Goal: Task Accomplishment & Management: Complete application form

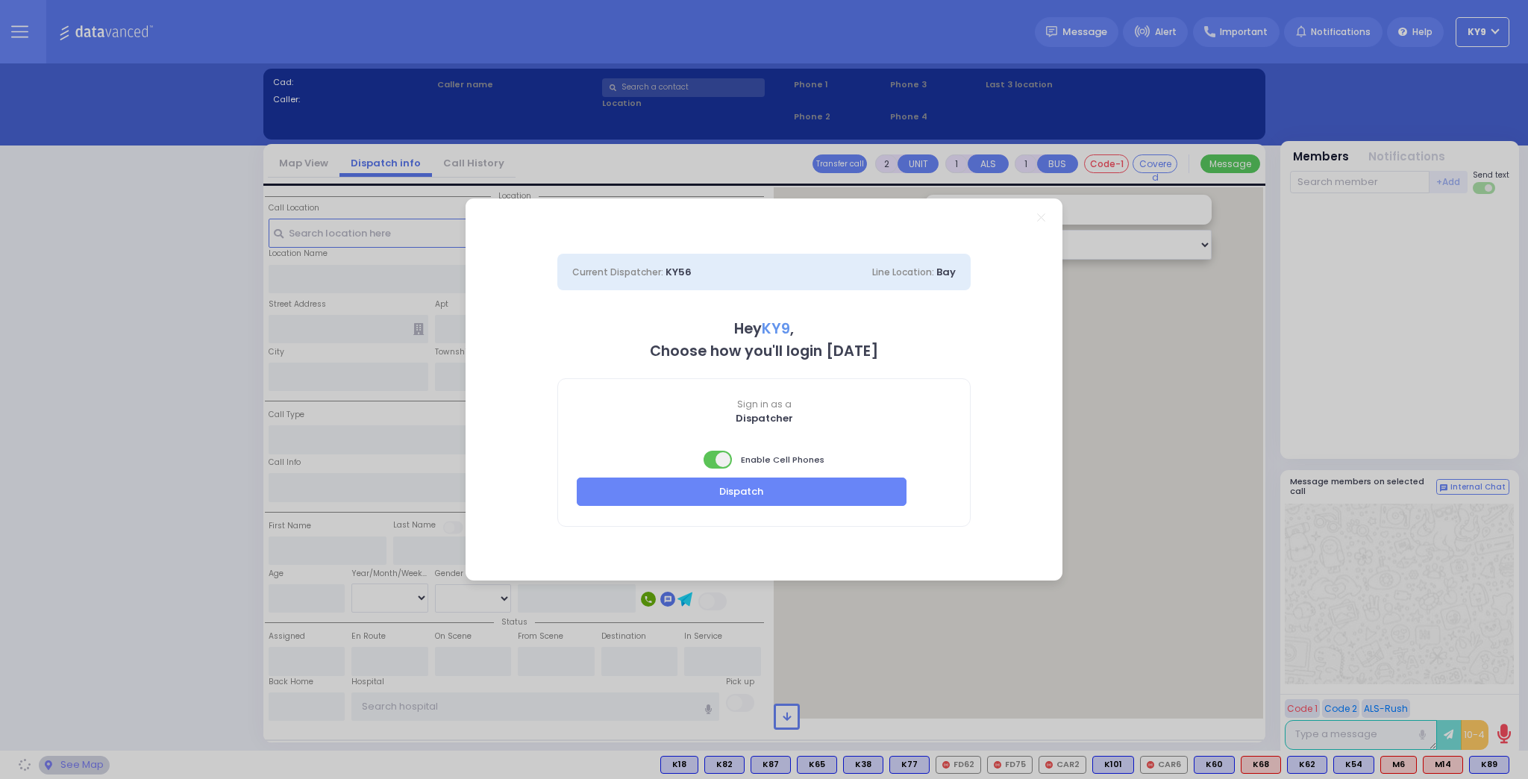
select select "15"
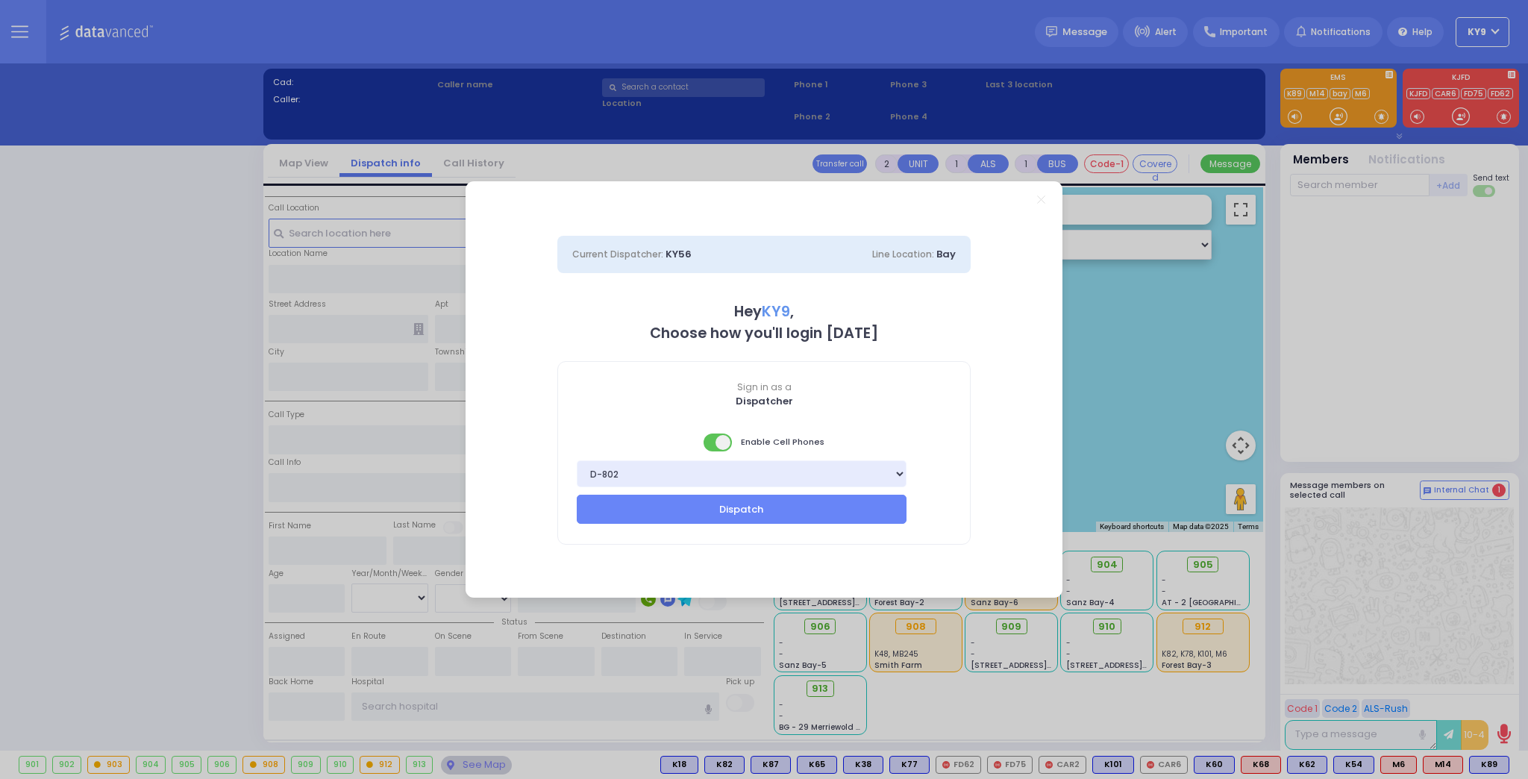
click at [715, 444] on span at bounding box center [718, 442] width 30 height 18
click at [727, 501] on button "Dispatch" at bounding box center [742, 509] width 330 height 28
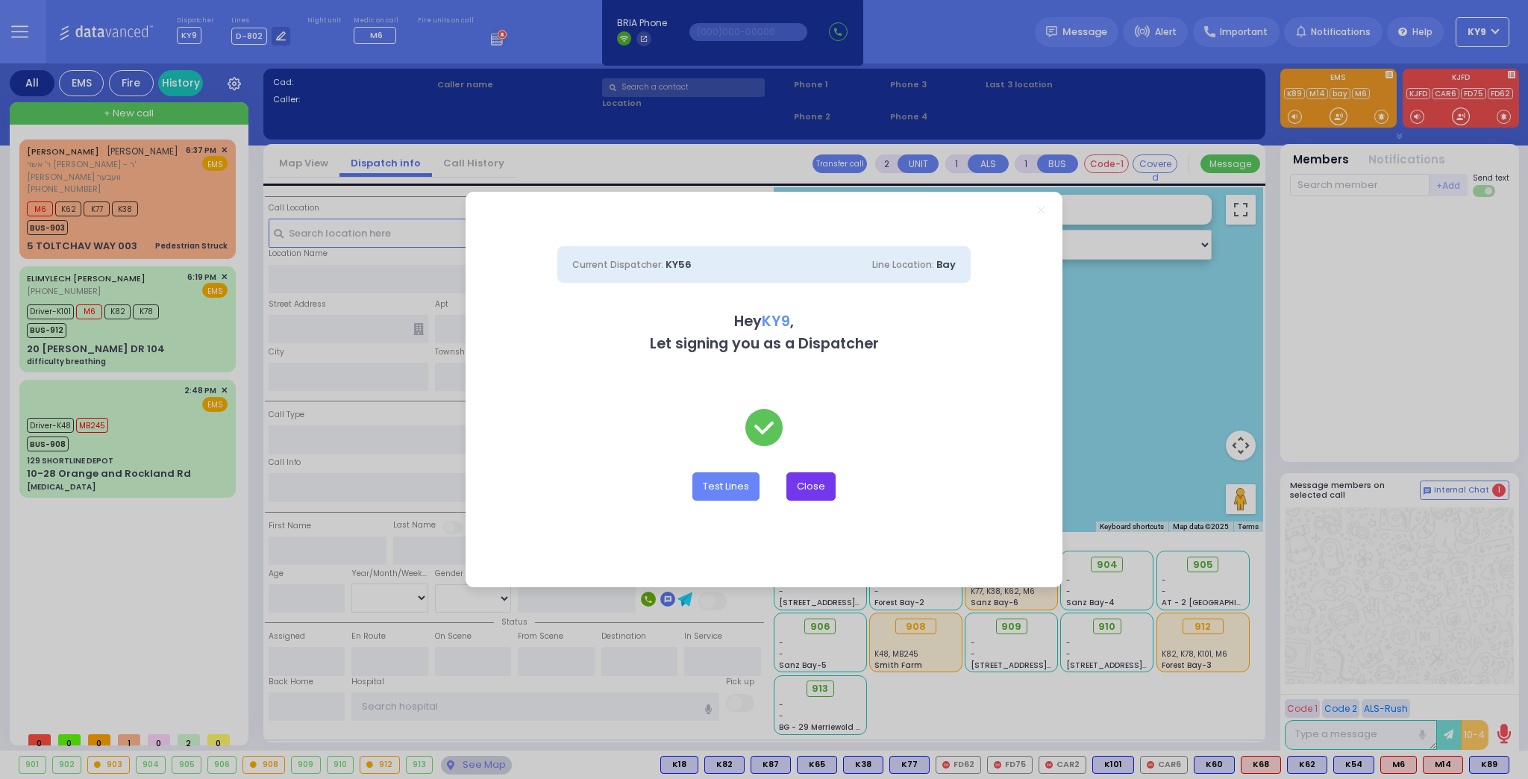
click at [797, 474] on button "Close" at bounding box center [810, 486] width 49 height 28
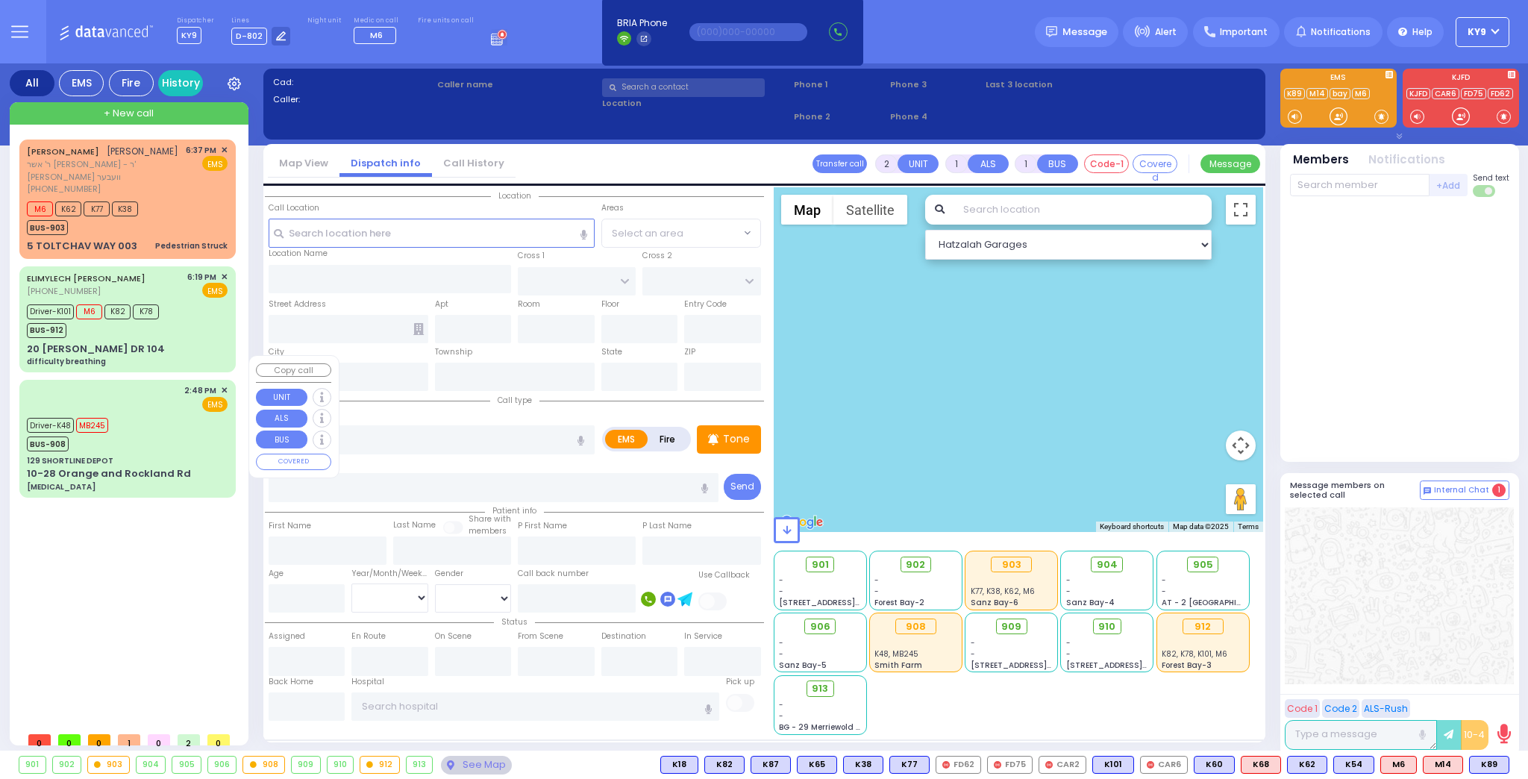
click at [134, 414] on div "Driver-K48 MB245 BUS-908" at bounding box center [127, 432] width 201 height 37
type input "6"
select select
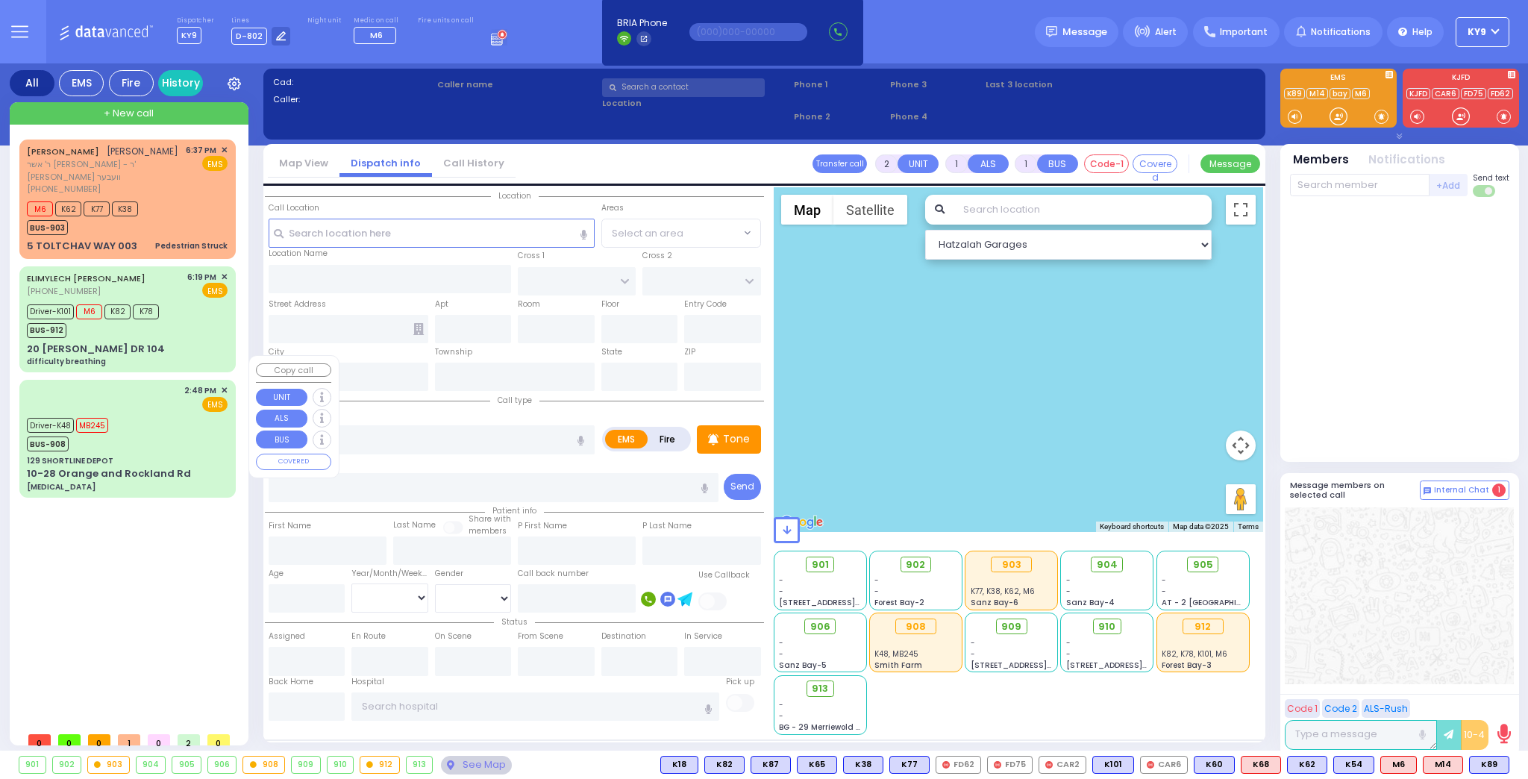
type input "[MEDICAL_DATA]"
radio input "true"
type input "Dina"
type input "Klein"
type input "30"
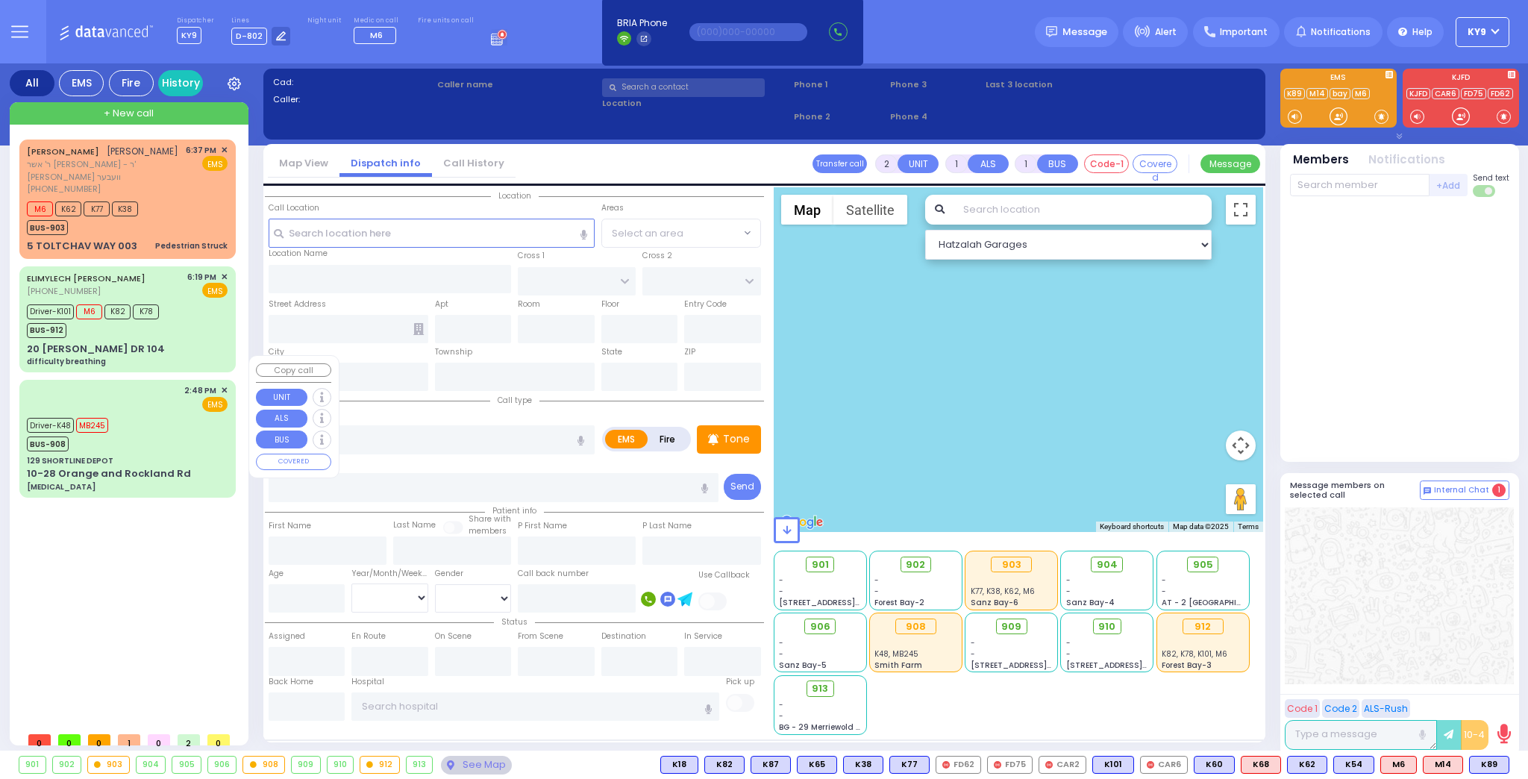
select select "Year"
select select "[DEMOGRAPHIC_DATA]"
type input "14:48"
type input "14:49"
type input "15:38"
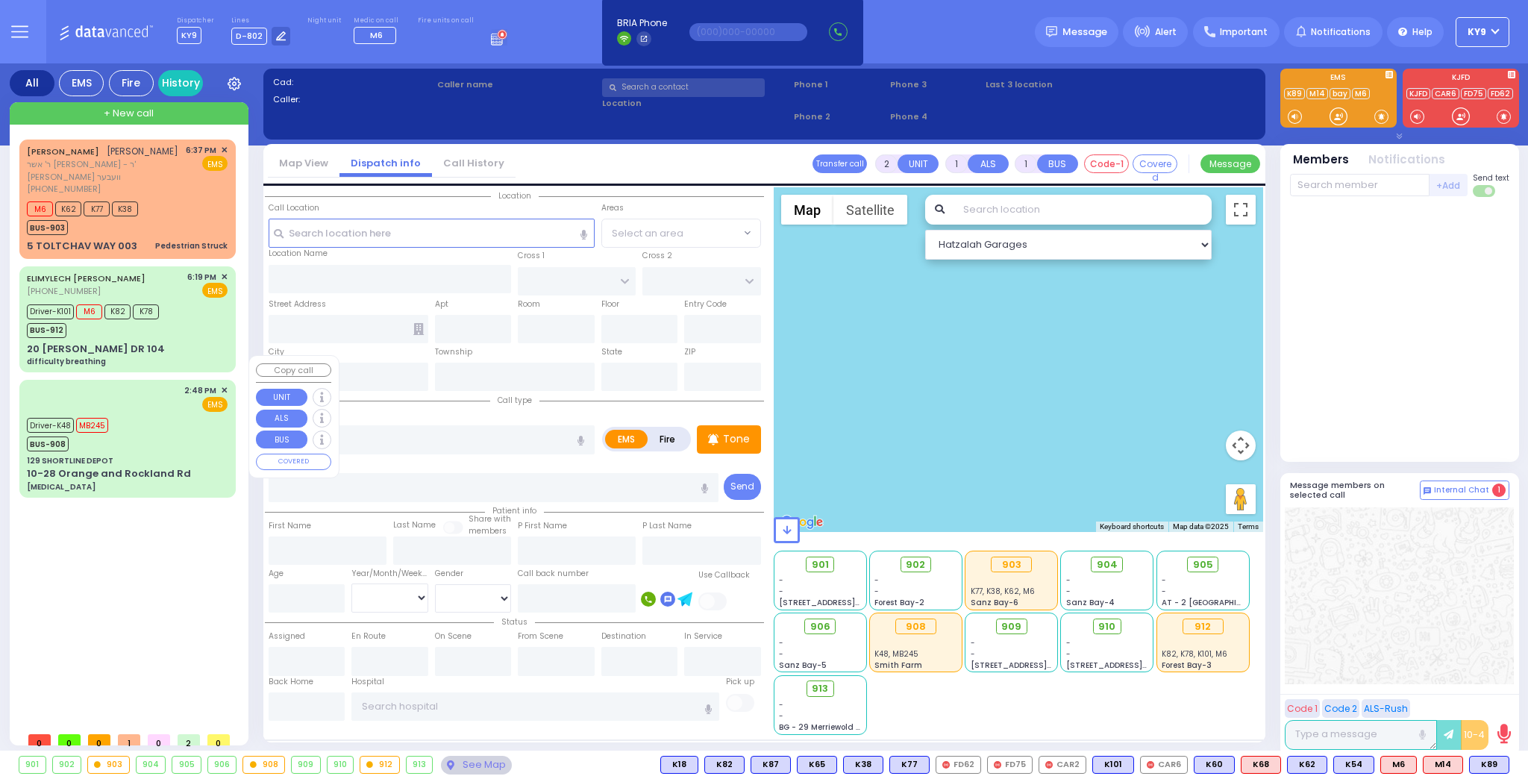
type input "15:48"
type input "17:15"
type input "17:22"
type input "NYU Tisch Medical Center 424 E 34th St New York City"
select select "Hatzalah Garages"
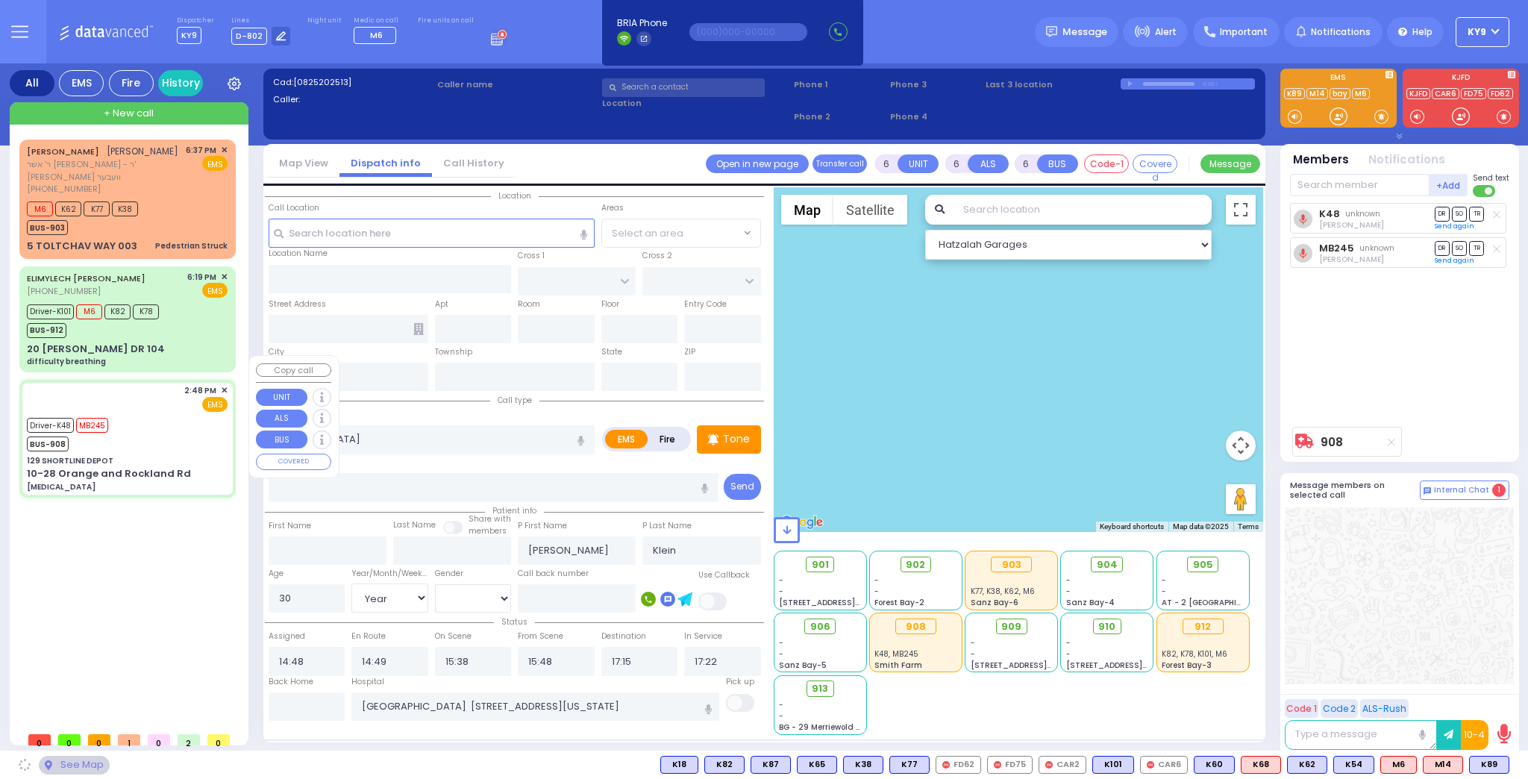
type input "129 SHORTLINE DEPOT"
type input "10-28 Orange and Rockland Rd"
type input "Monroe"
type input "[US_STATE]"
type input "10950"
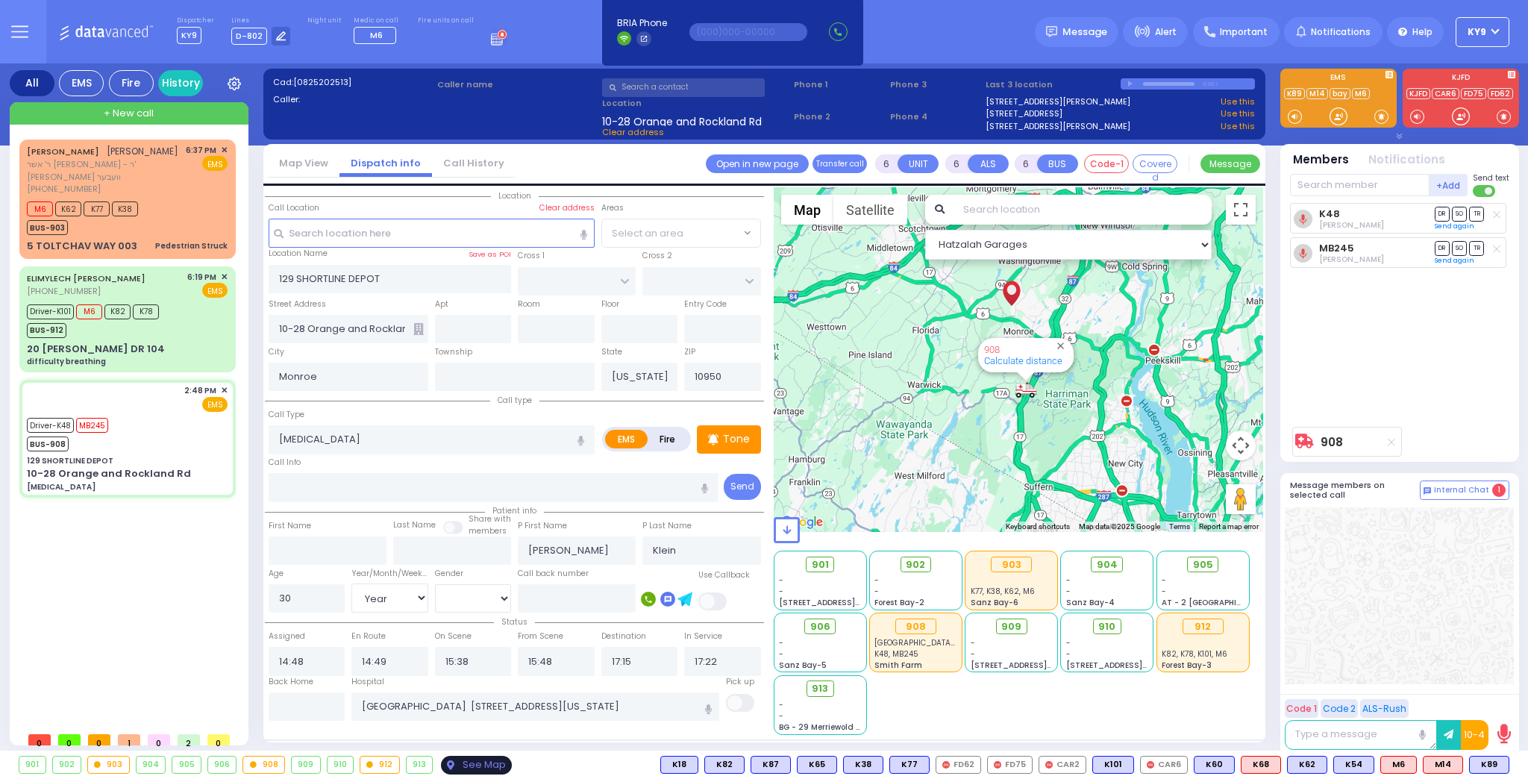
click at [474, 763] on div "See Map" at bounding box center [476, 765] width 70 height 19
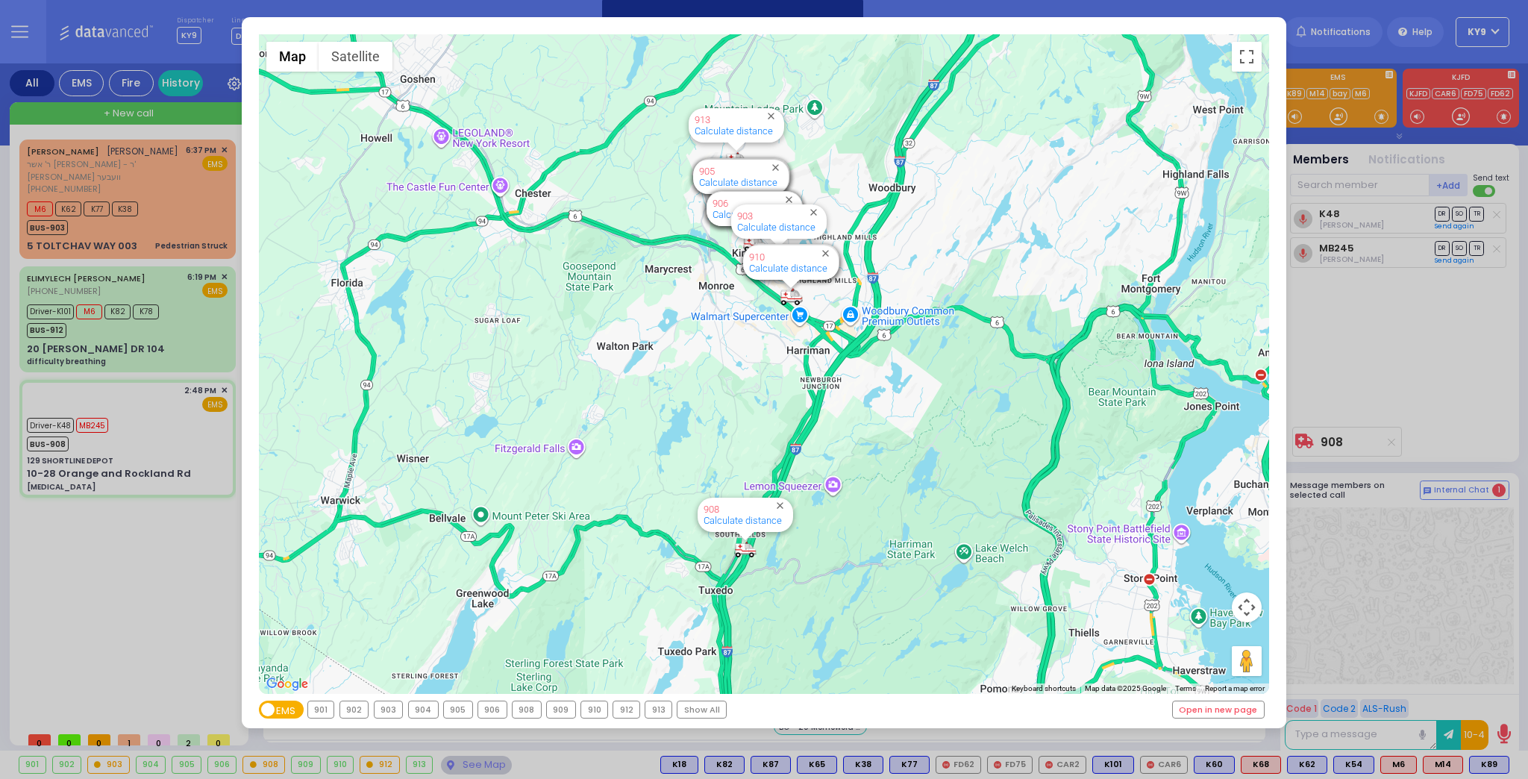
click at [523, 712] on div "908" at bounding box center [527, 709] width 28 height 16
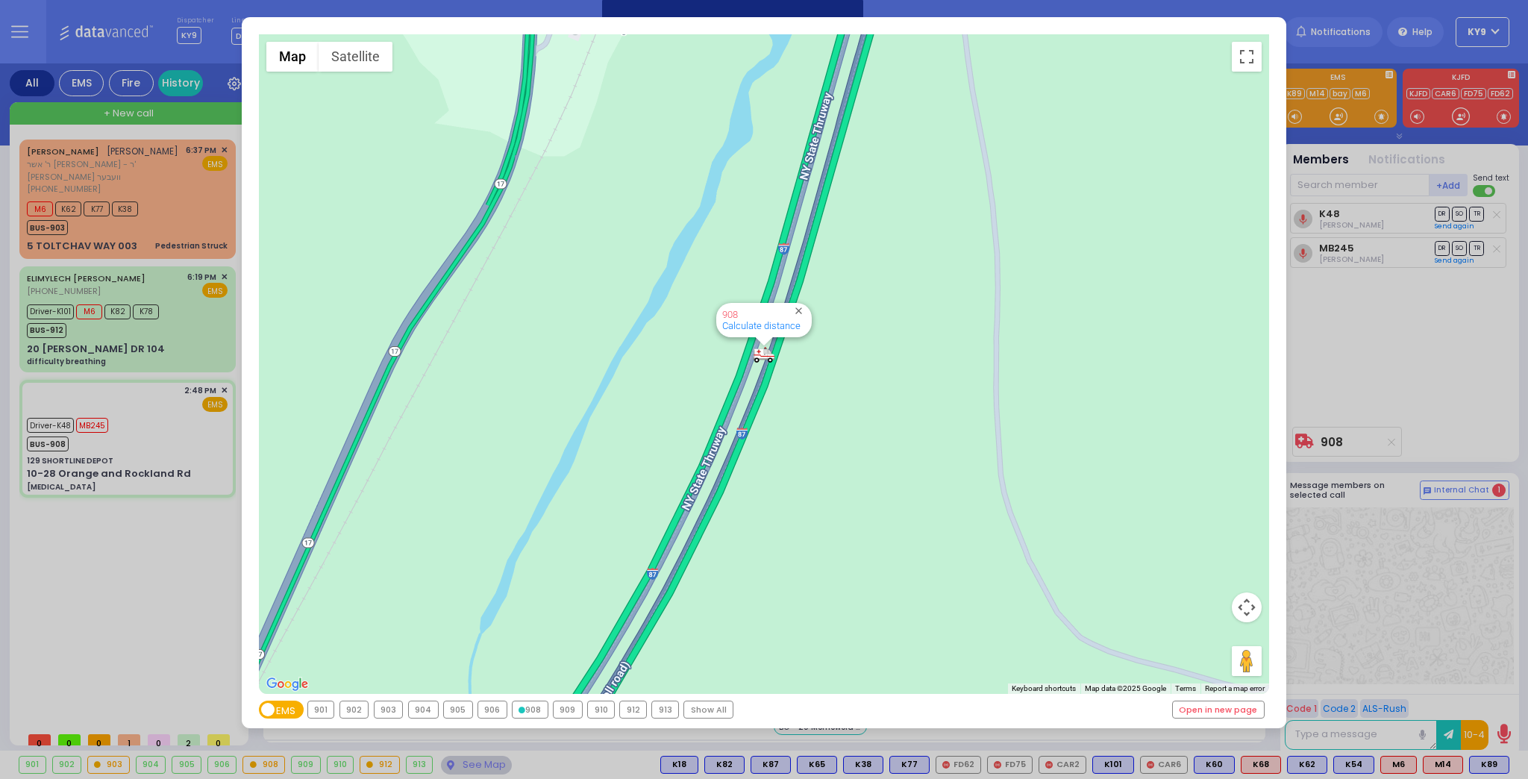
click at [523, 712] on div "908" at bounding box center [530, 709] width 35 height 16
click at [464, 768] on div "← Move left → Move right ↑ Move up ↓ Move down + Zoom in - Zoom out Home Jump l…" at bounding box center [764, 389] width 1528 height 779
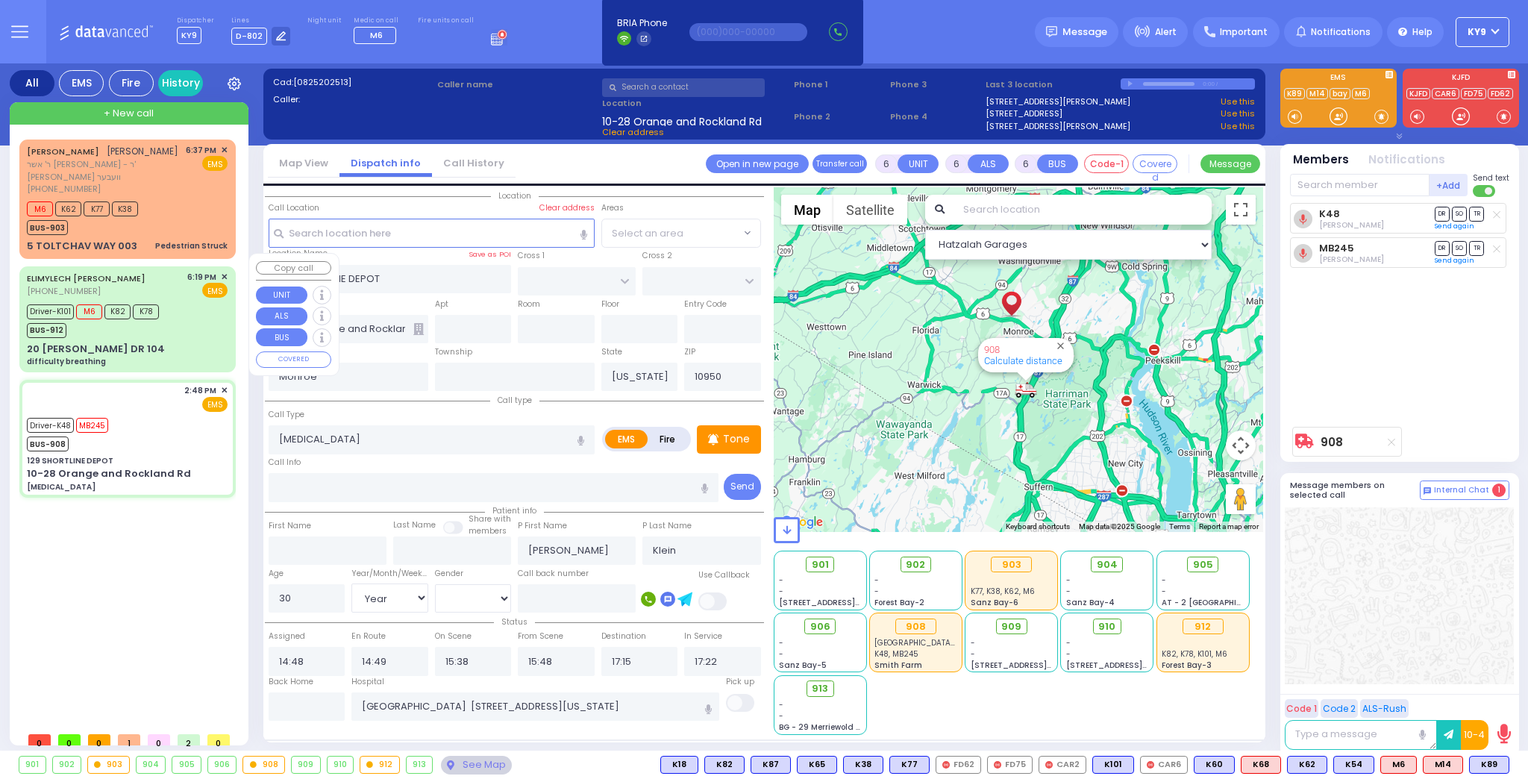
click at [193, 310] on div "Driver-K101 M6 K82 K78 BUS-912" at bounding box center [127, 319] width 201 height 37
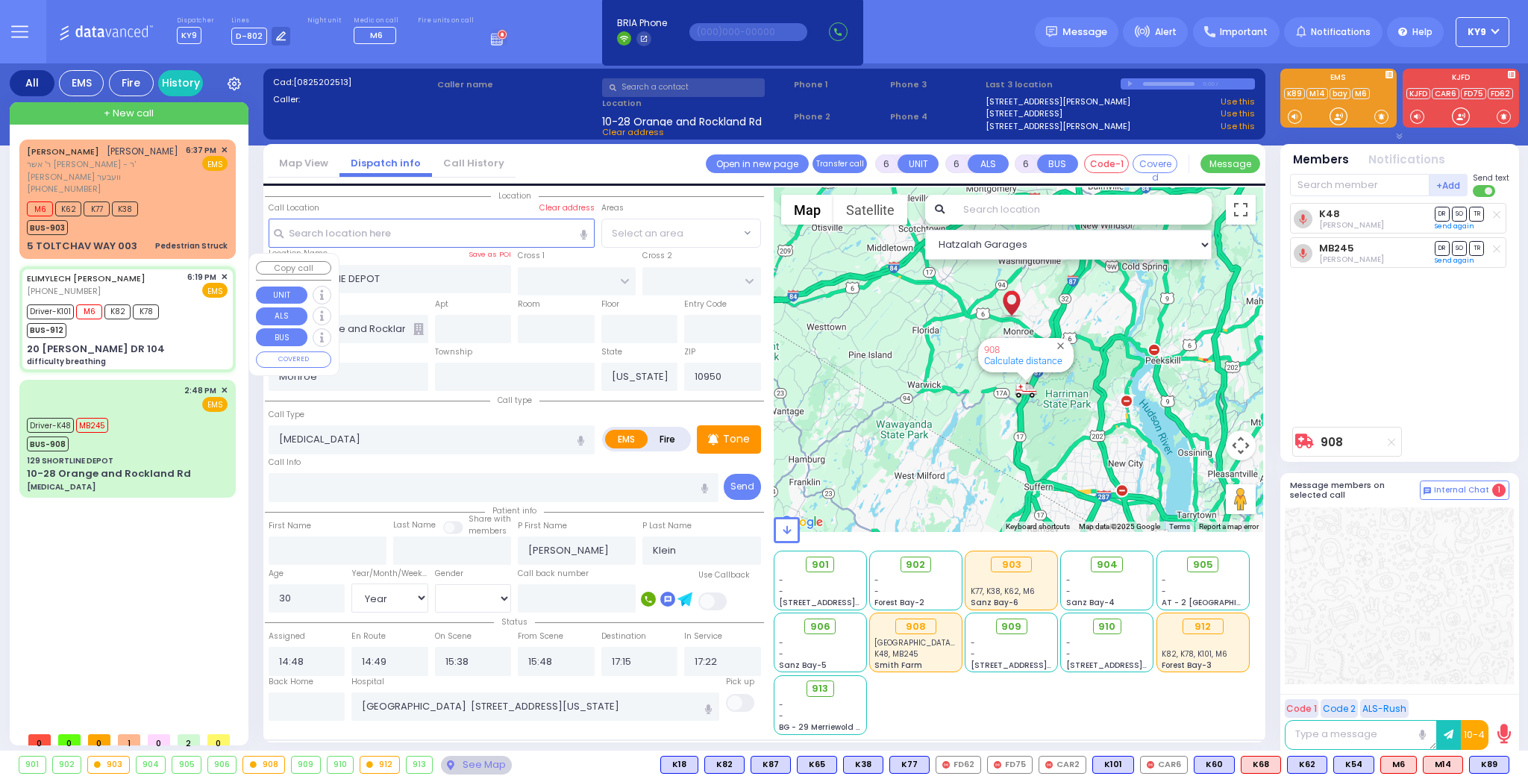
select select
type input "difficulty breathing"
radio input "true"
type input "ELIMYLECH [PERSON_NAME]"
type input "[PERSON_NAME]"
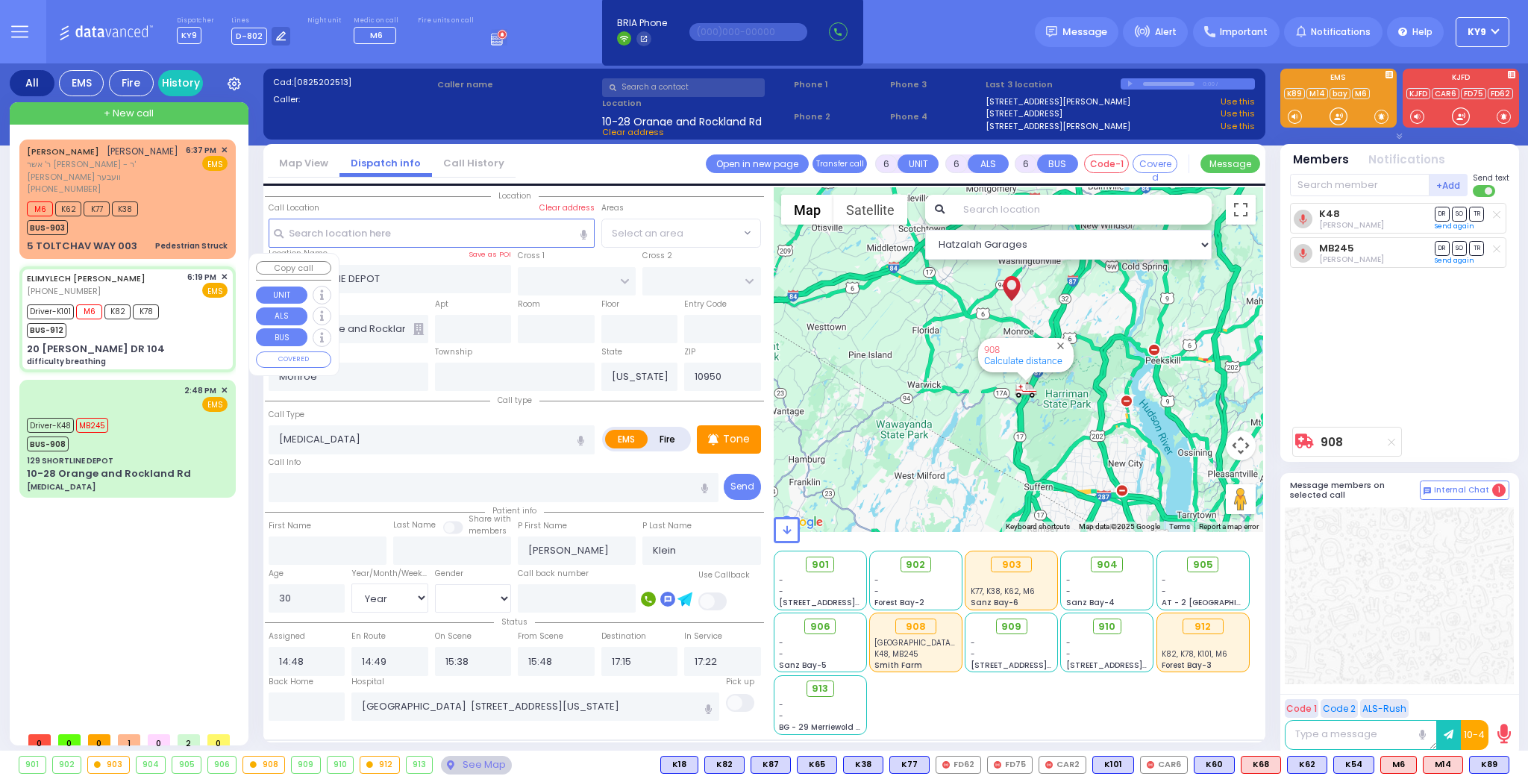
type input "Fieshy"
type input "[PERSON_NAME]"
type input "9"
select select "Month"
select select "[DEMOGRAPHIC_DATA]"
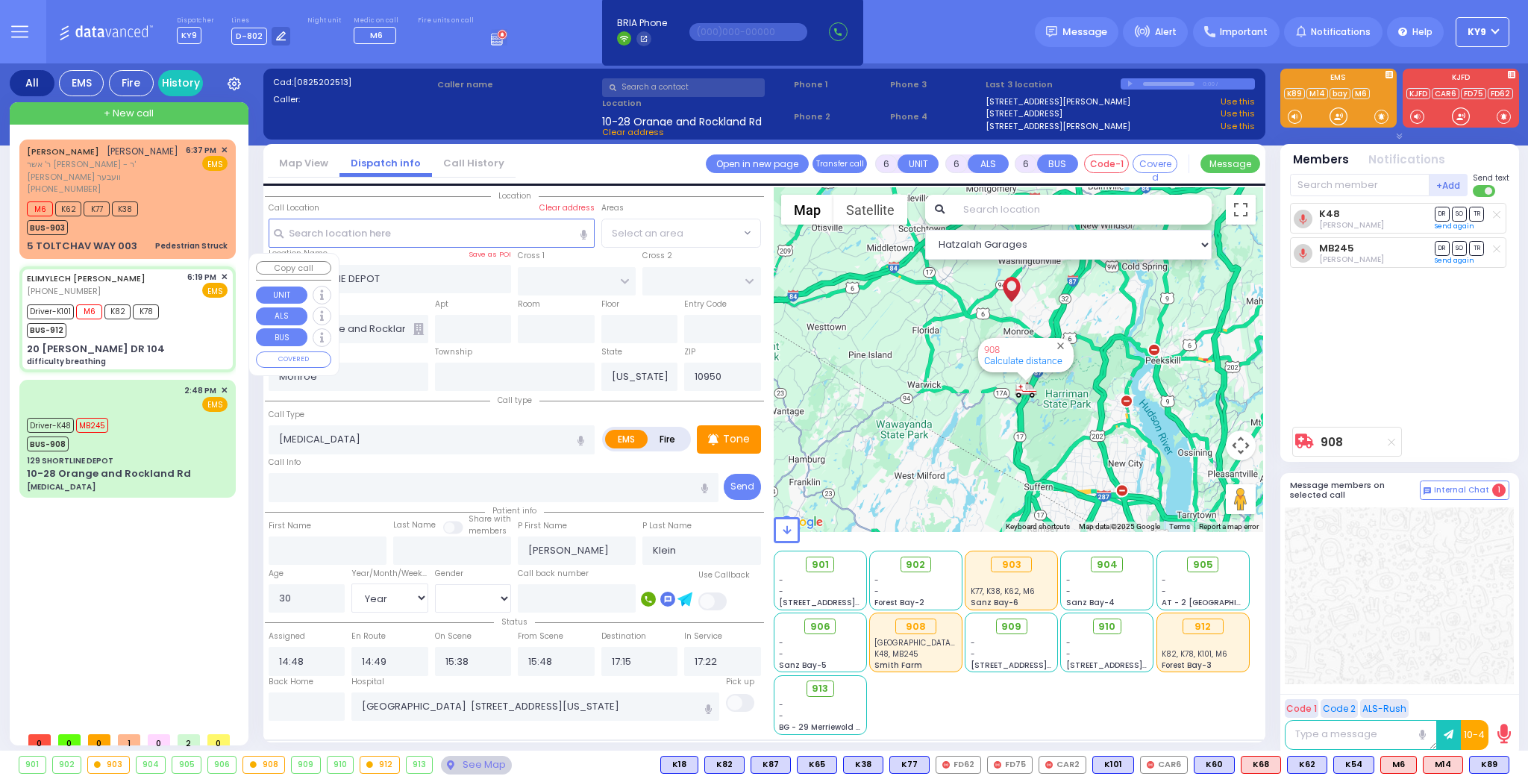
type input "18:19"
type input "18:21"
type input "18:22"
type input "18:40"
type input "[GEOGRAPHIC_DATA]"
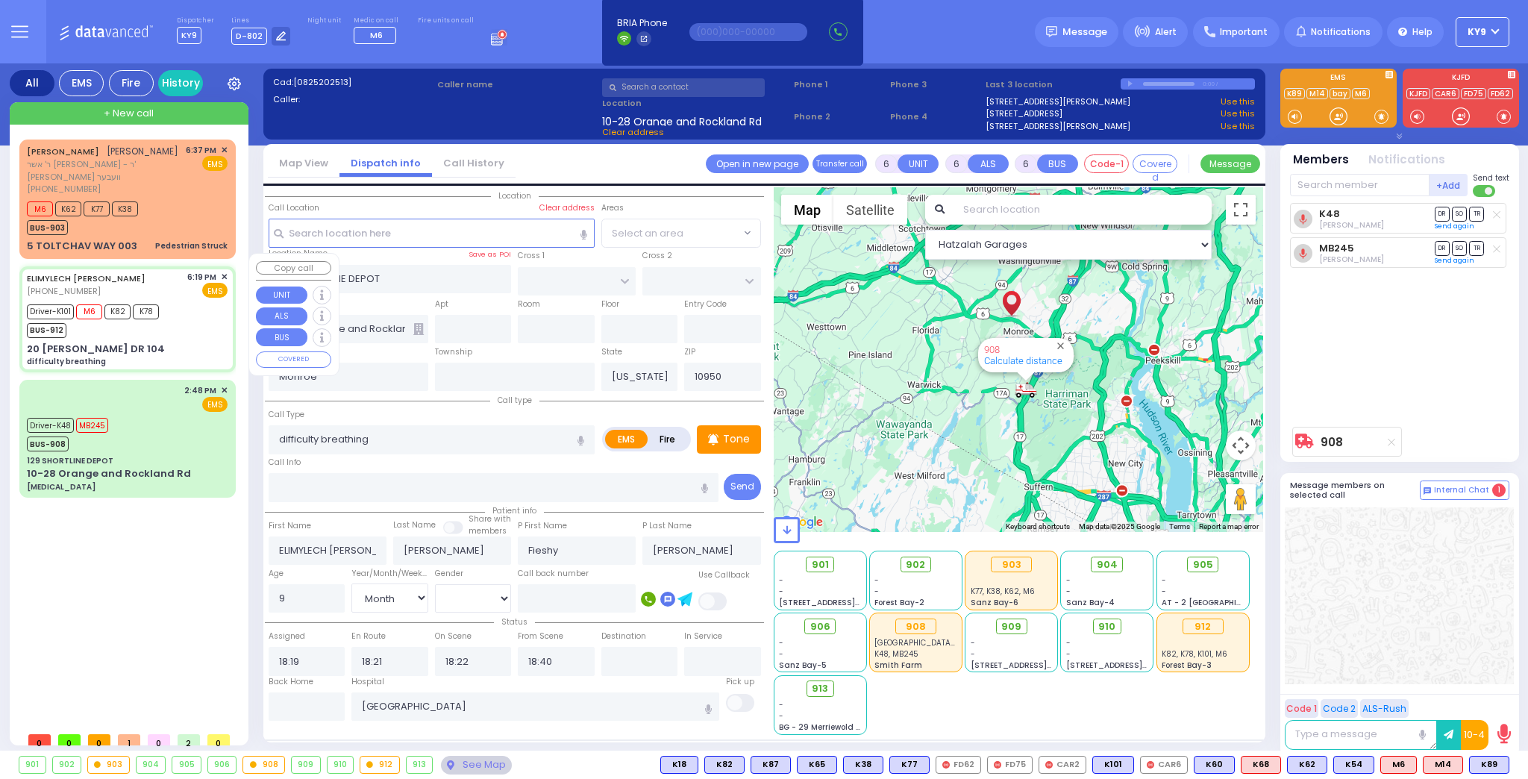
type input "GETZIL BERGER BLVD"
type input "ACRES RD"
type input "20 [PERSON_NAME] DR"
type input "104"
select select "SECTION 4"
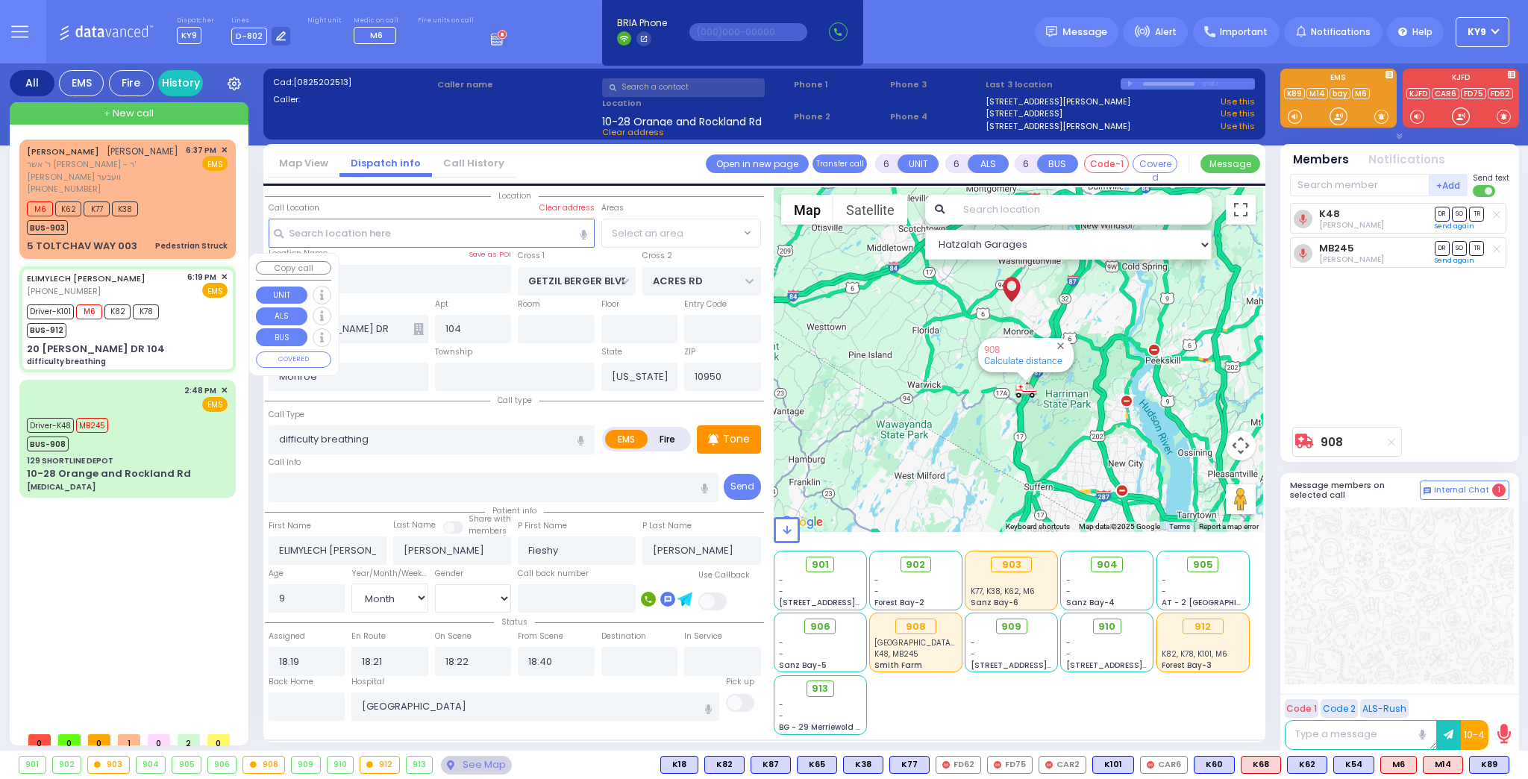
select select "Hatzalah Garages"
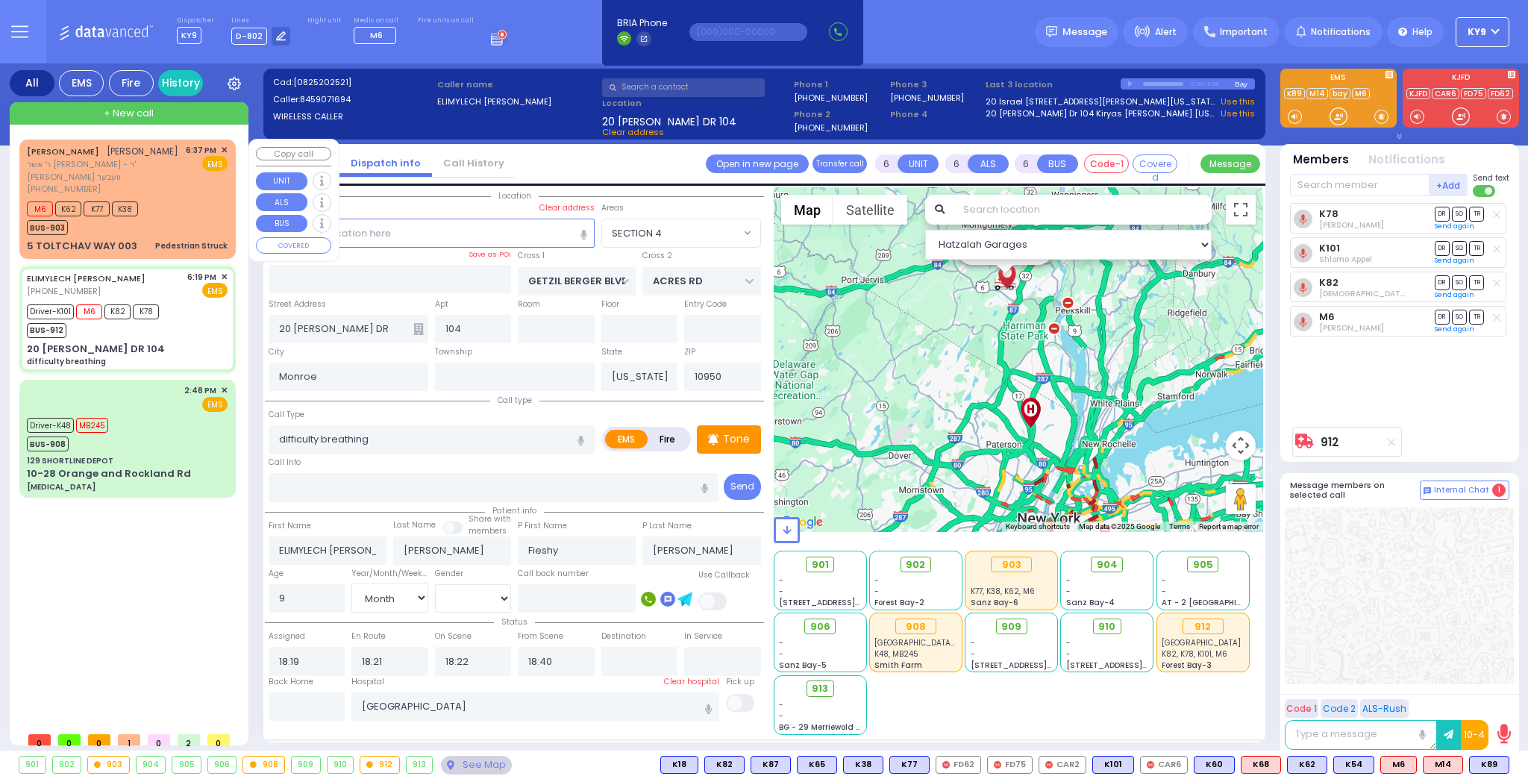
click at [178, 198] on div "M6 K62 K77 K38 BUS-903" at bounding box center [127, 216] width 201 height 37
type input "4"
type input "2"
type input "1"
select select
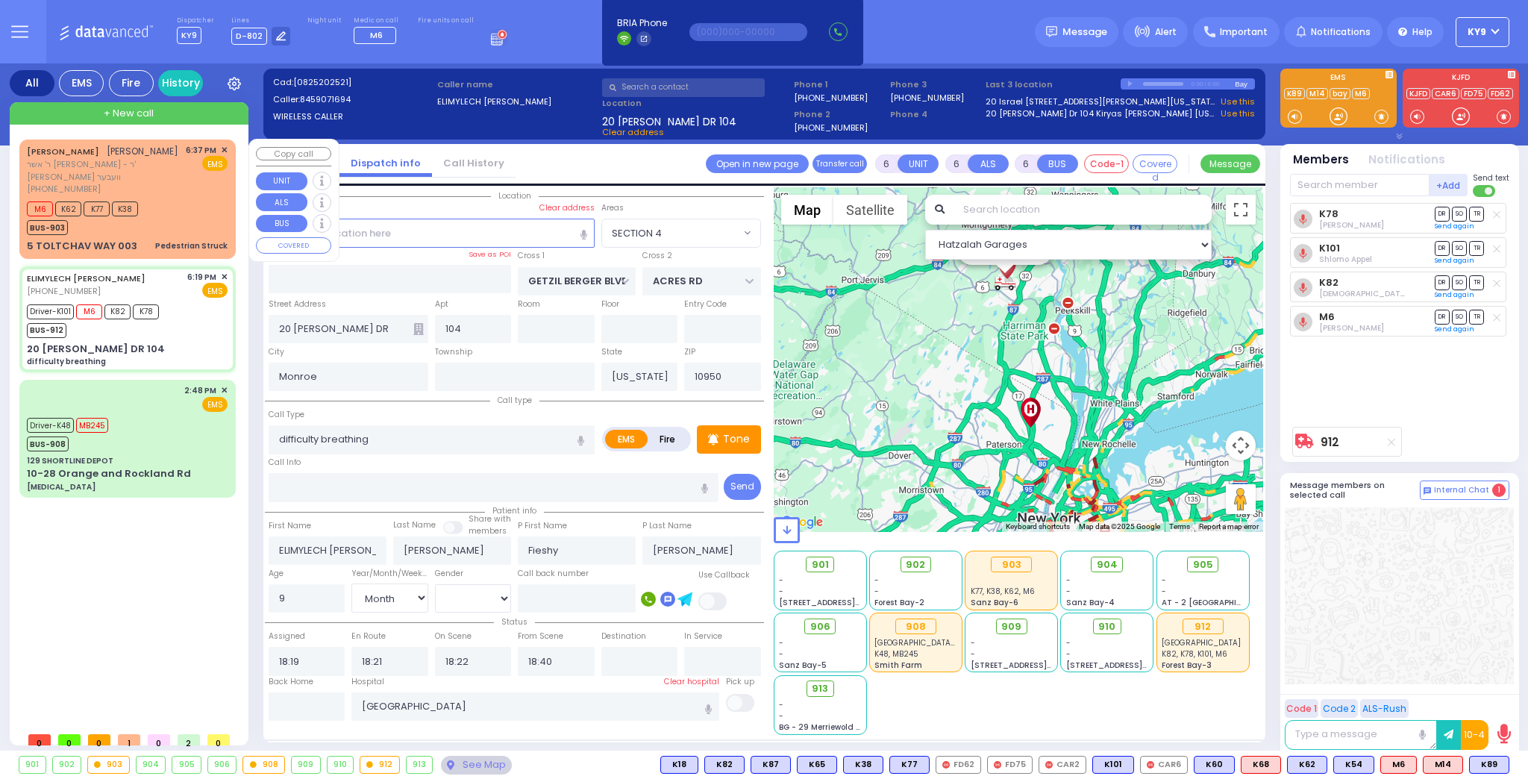
type input "Pedestrian Struck"
radio input "true"
type input "[PERSON_NAME]"
type input "GROSS"
select select
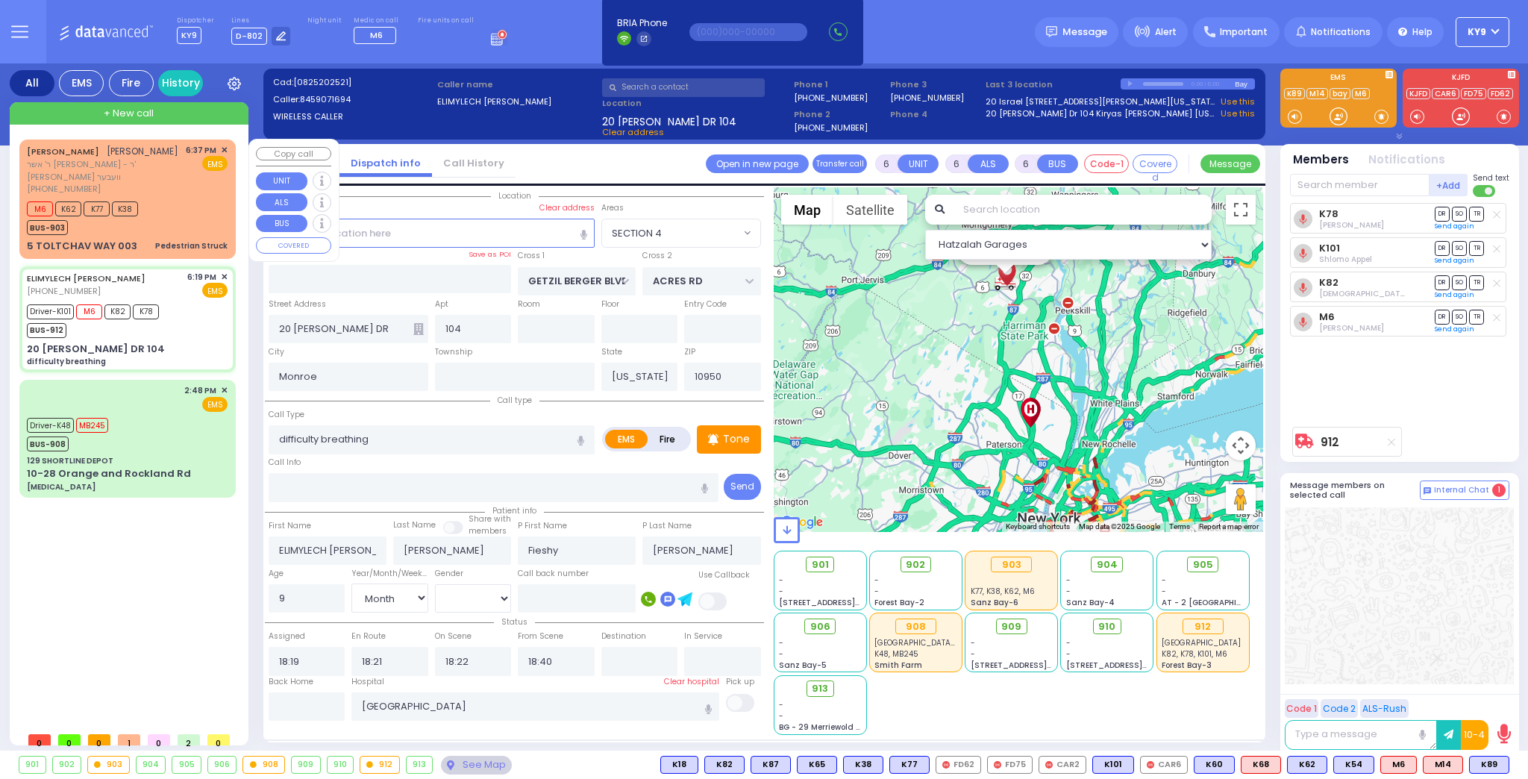
select select
type input "18:37"
type input "18:40"
select select "Hatzalah Garages"
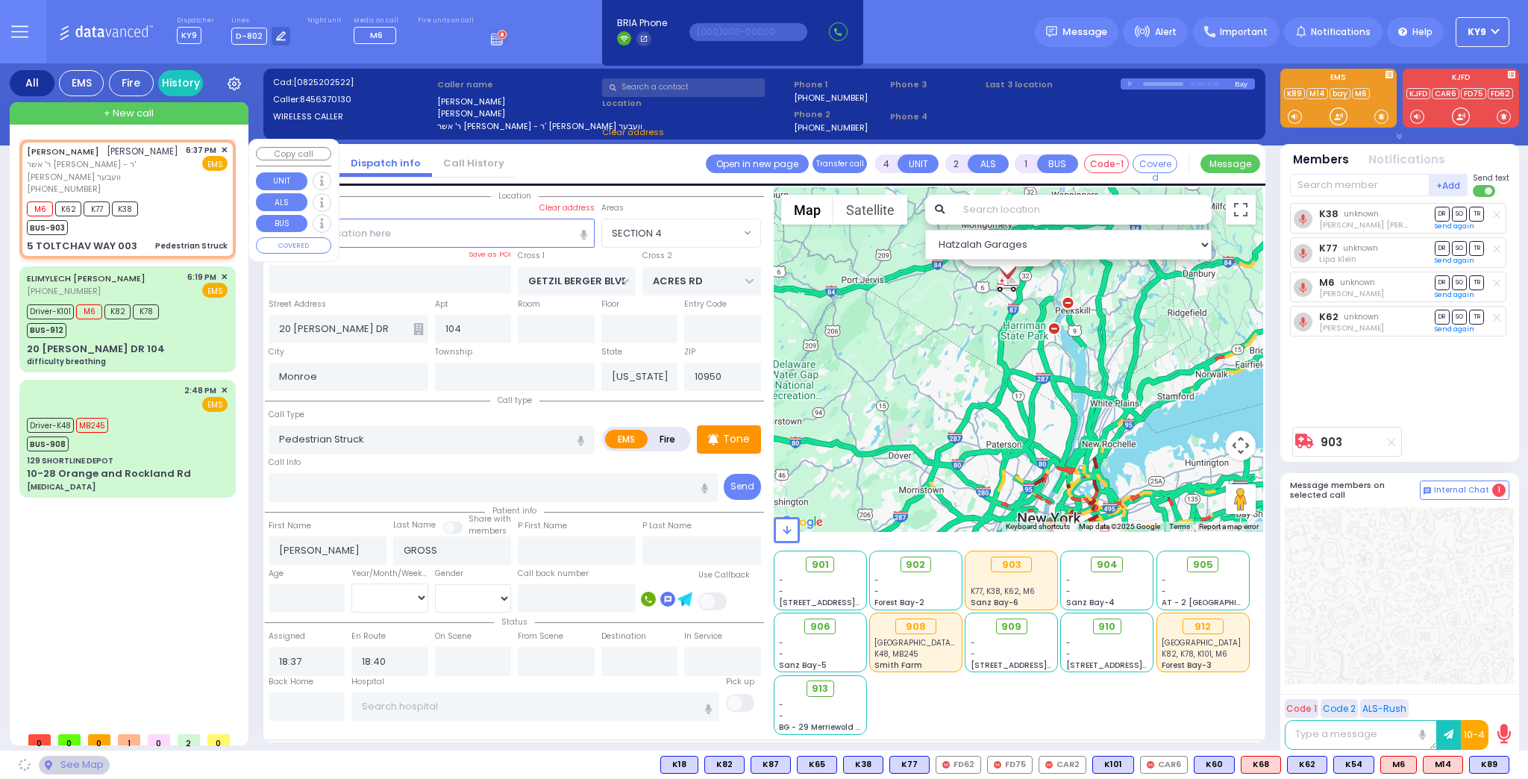
type input "TOLTCHAV WAY"
type input "[GEOGRAPHIC_DATA]"
type input "5 TOLTCHAV WAY"
type input "003"
type input "[PERSON_NAME]"
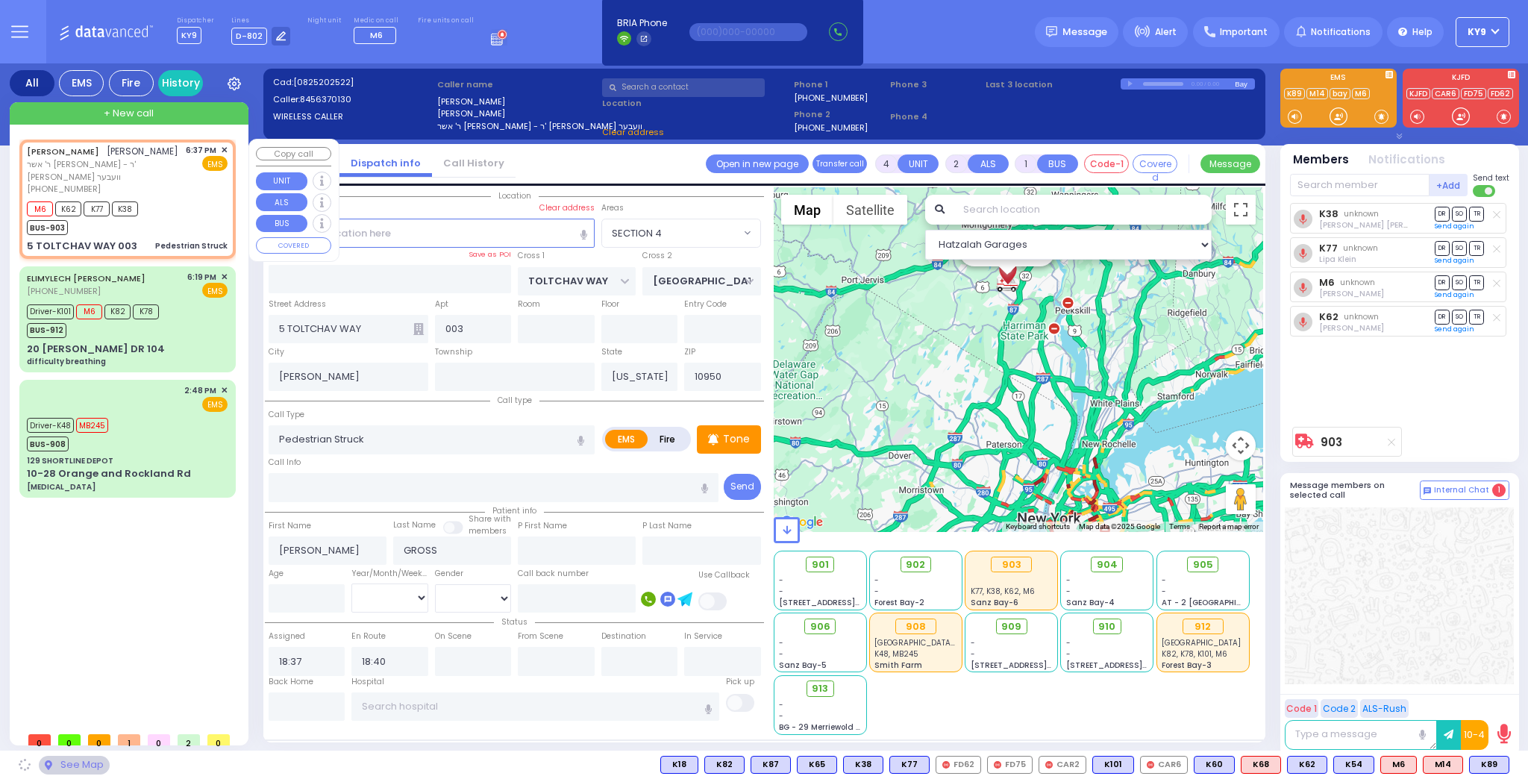
select select "BEIRECH MOSHE"
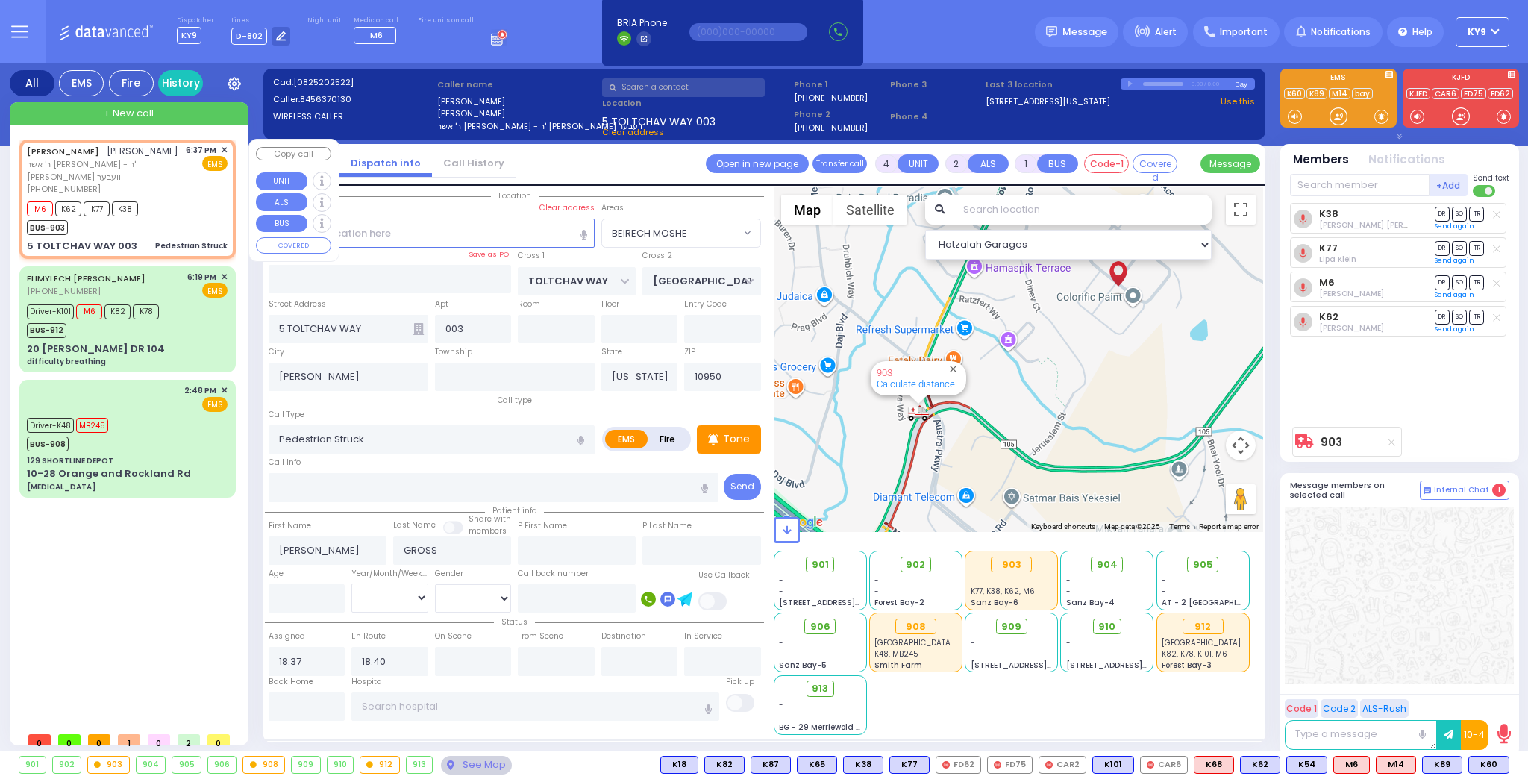
click at [201, 198] on div "M6 K62 K77 K38 BUS-903" at bounding box center [127, 216] width 201 height 37
select select
radio input "true"
select select
select select "Hatzalah Garages"
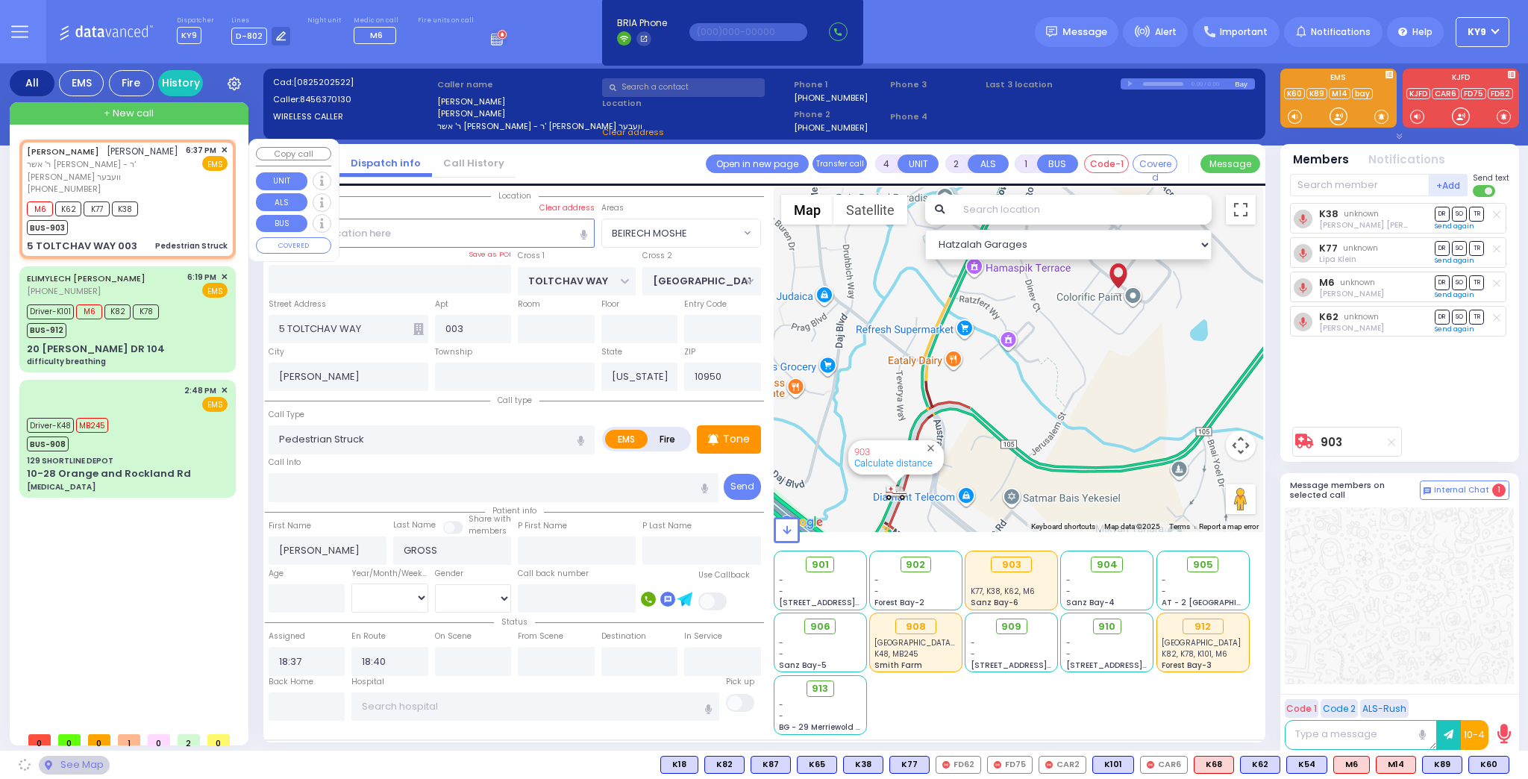
select select "BEIRECH MOSHE"
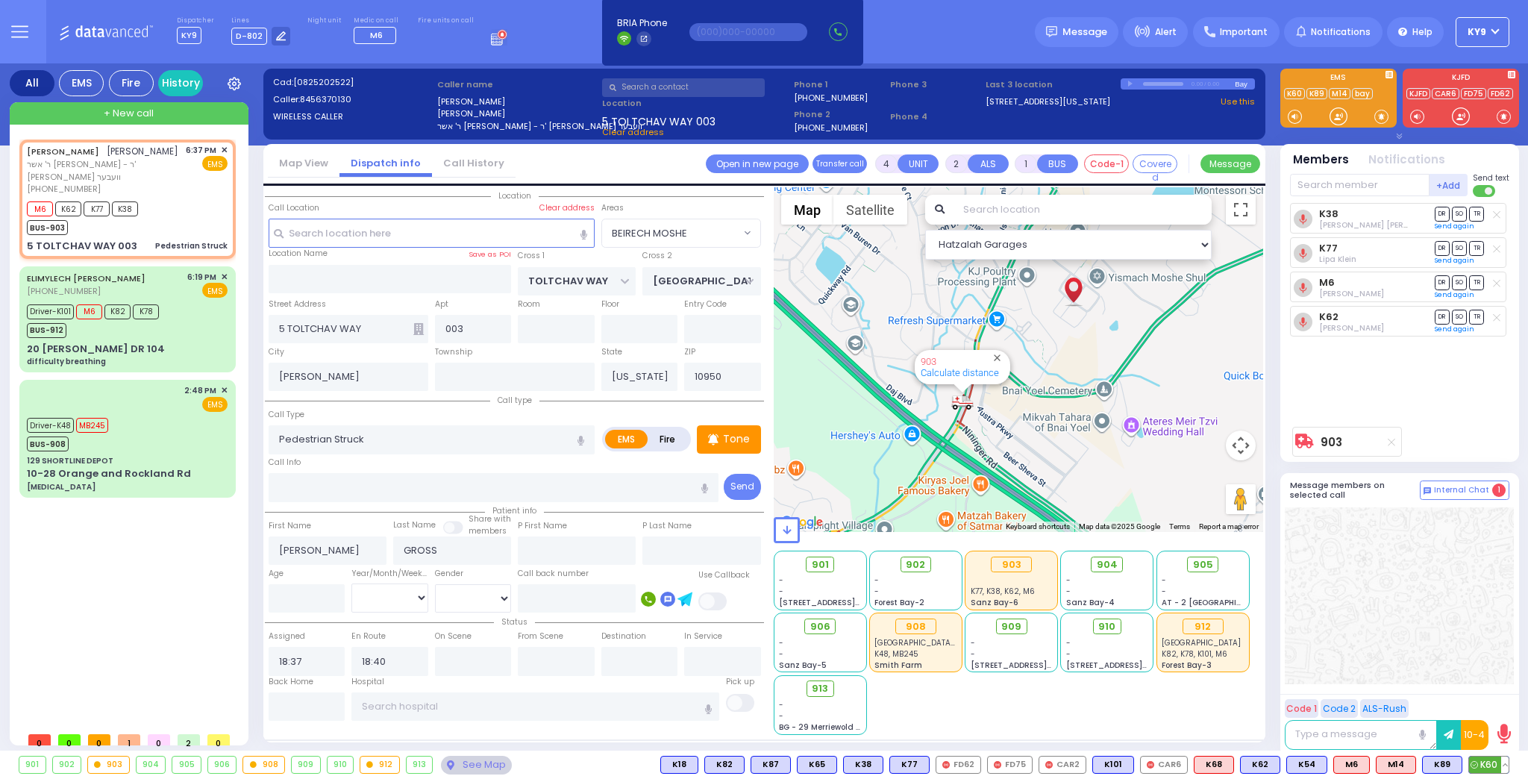
click at [1502, 765] on button at bounding box center [1504, 764] width 7 height 16
click at [1497, 694] on icon at bounding box center [1494, 699] width 16 height 16
click at [1358, 360] on div "K38 Avrohom Mier Muller DR SO TR Sending text" at bounding box center [1401, 311] width 222 height 216
click at [1446, 763] on span "K89" at bounding box center [1442, 764] width 39 height 16
select select
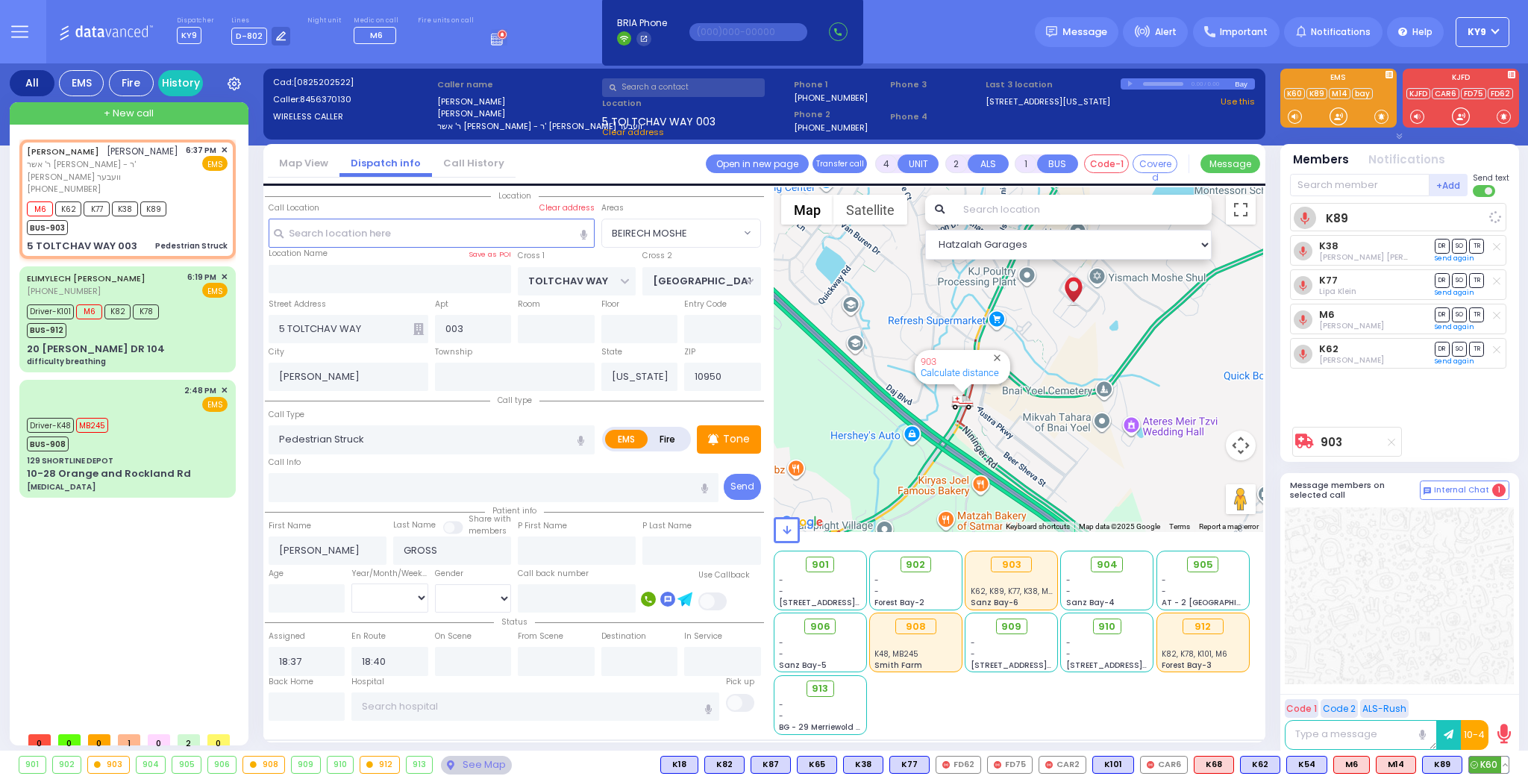
radio input "true"
select select
select select "Hatzalah Garages"
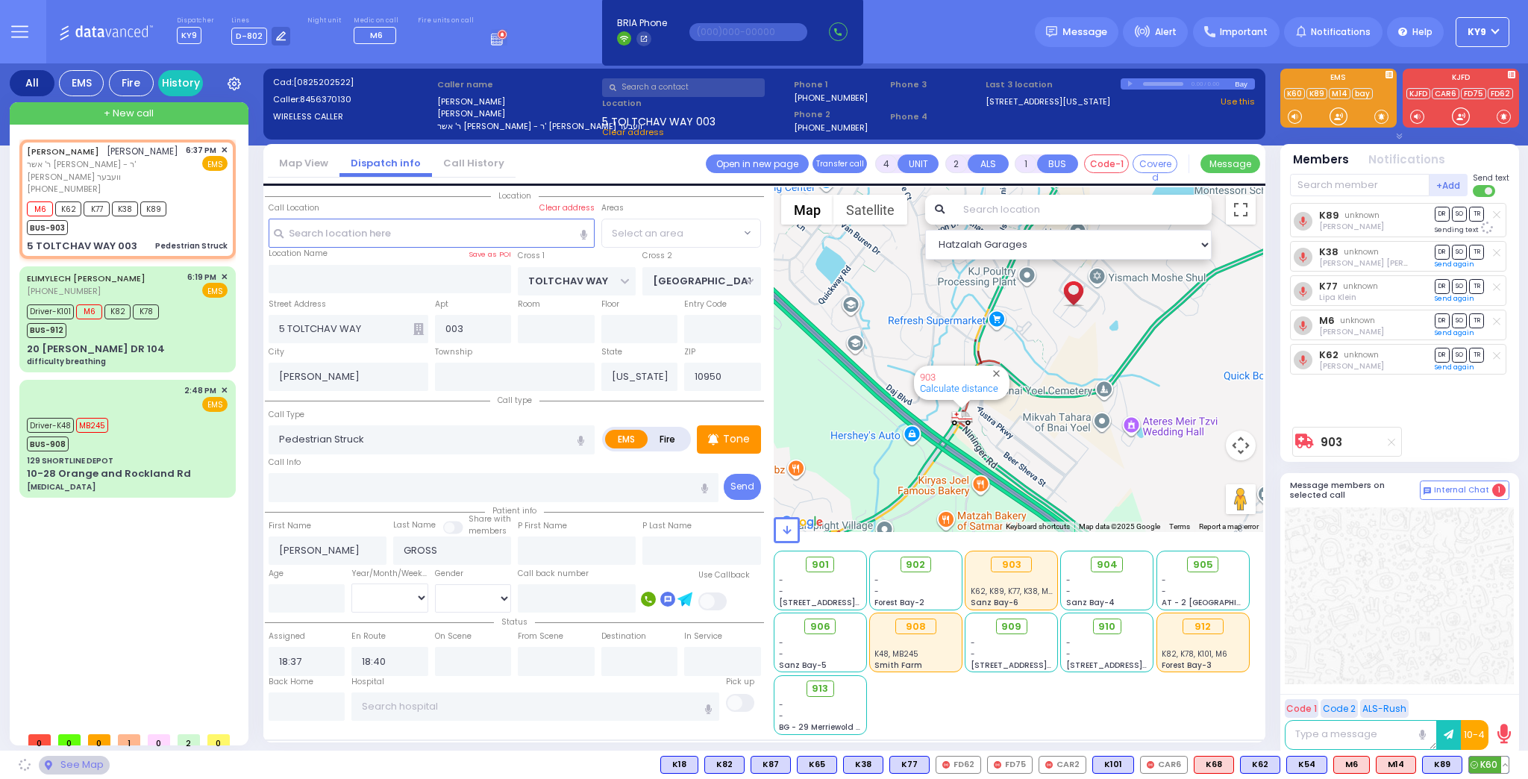
select select "BEIRECH MOSHE"
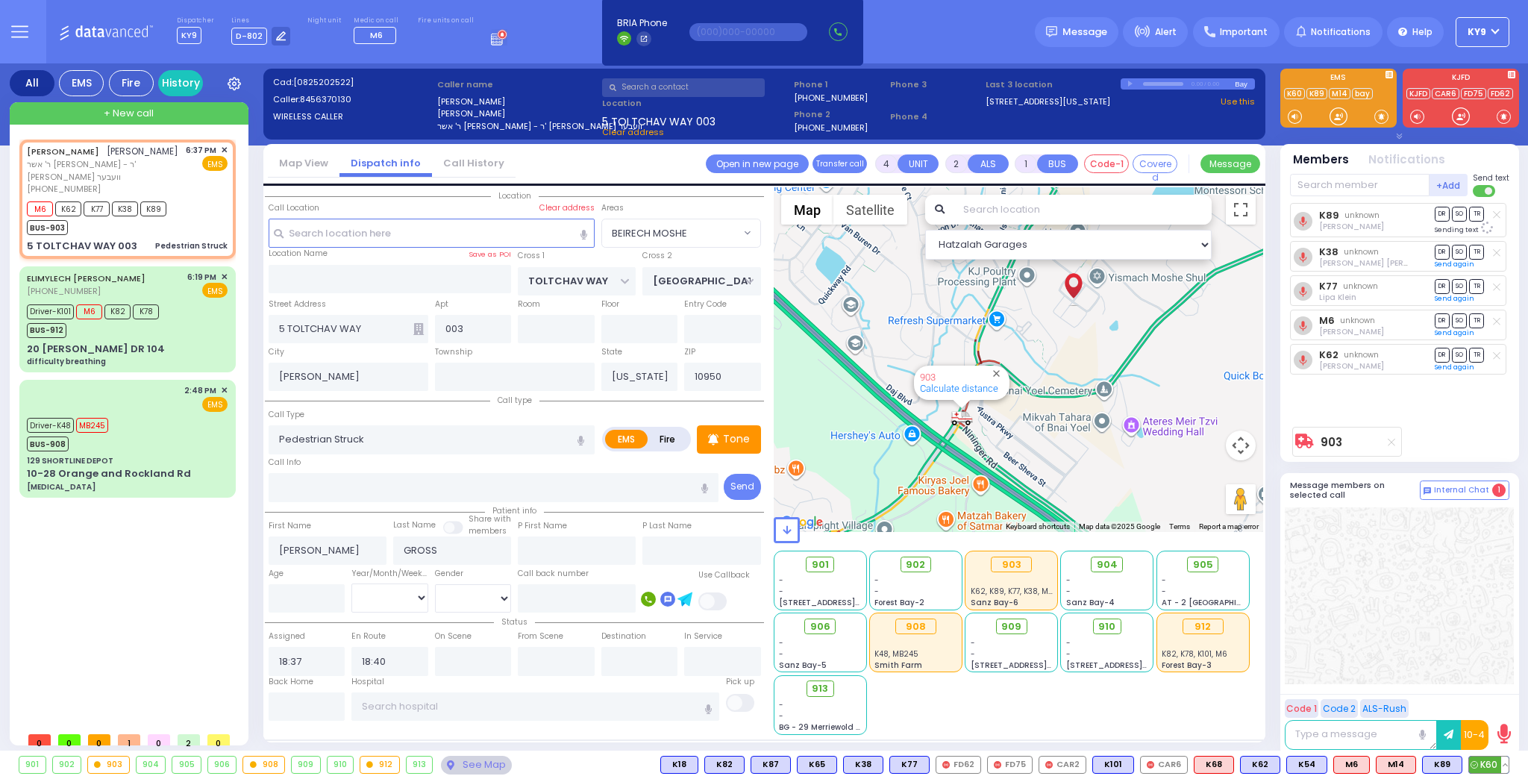
click at [1490, 763] on span "K60" at bounding box center [1489, 764] width 40 height 16
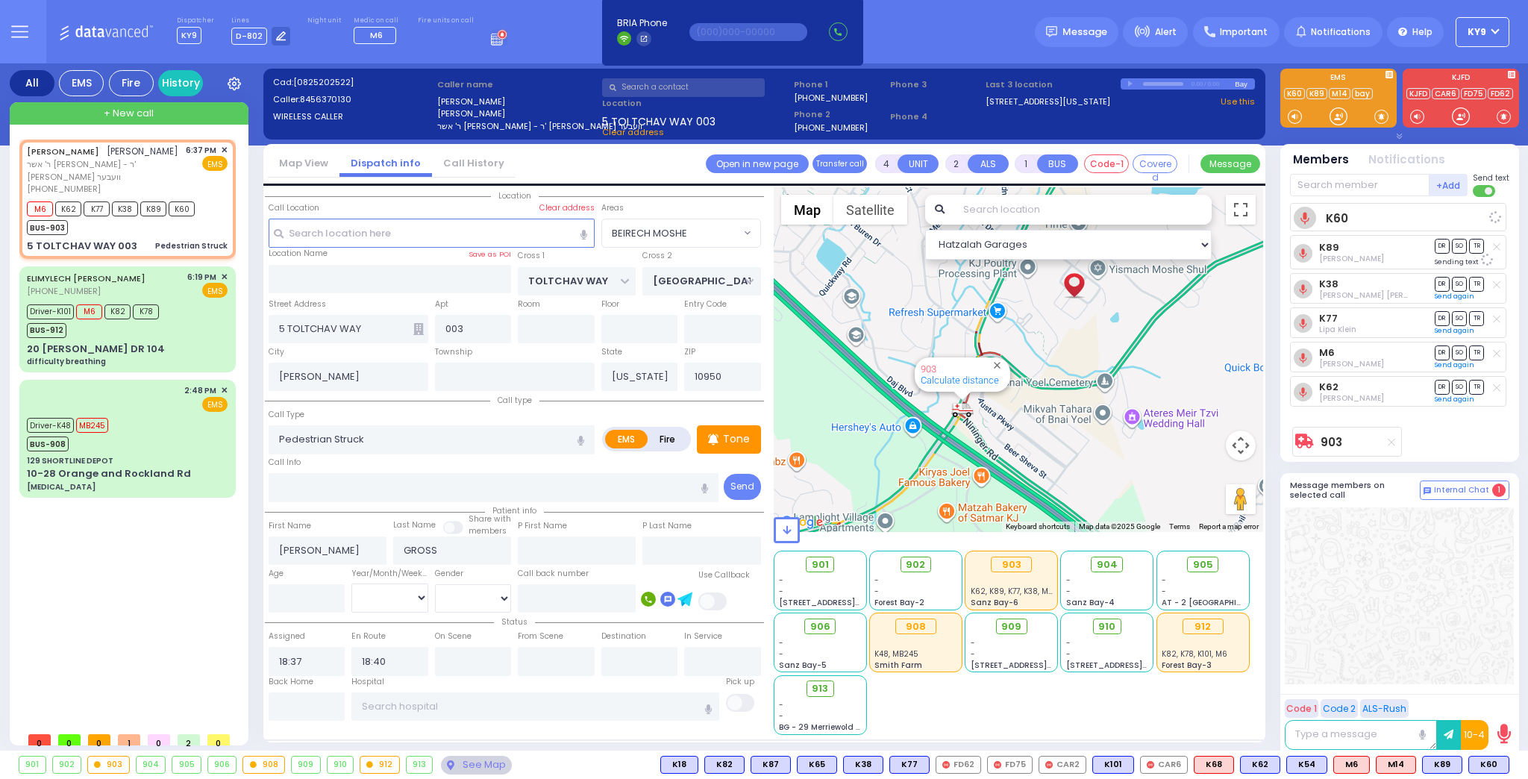
select select
radio input "true"
select select
select select "BEIRECH MOSHE"
select select "Hatzalah Garages"
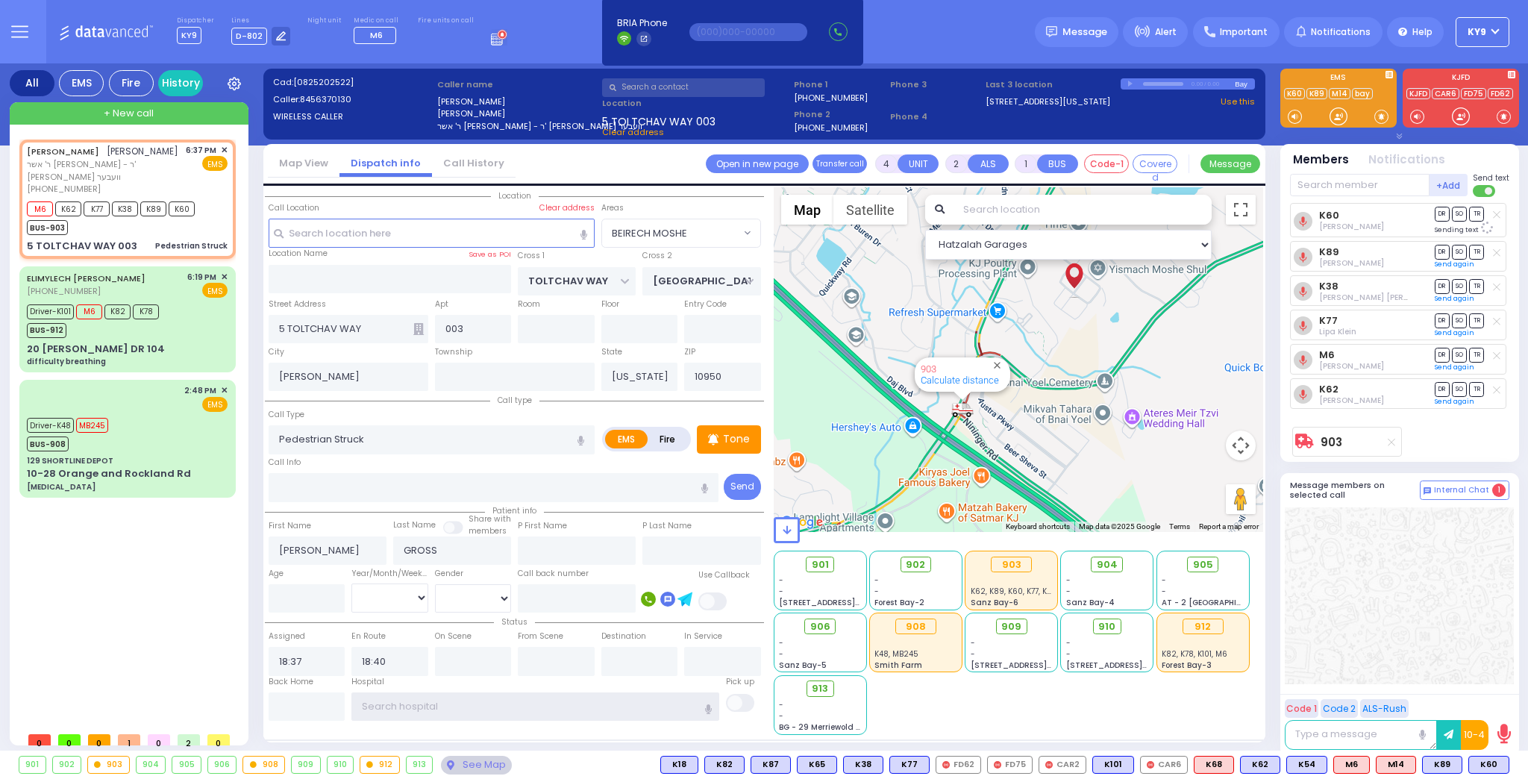
click at [570, 709] on input "text" at bounding box center [535, 706] width 368 height 28
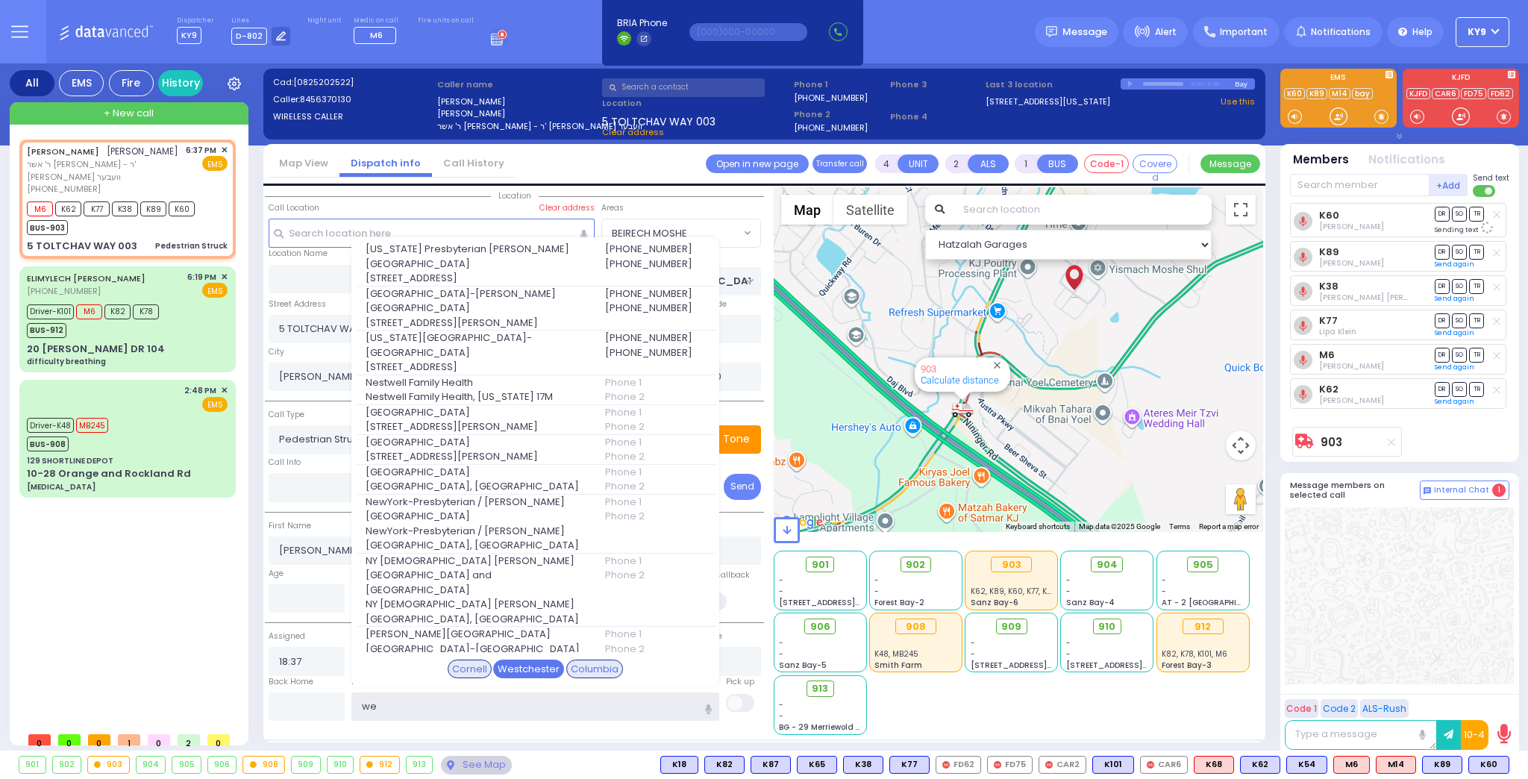
type input "we"
click at [542, 668] on div "Westchester" at bounding box center [528, 668] width 71 height 19
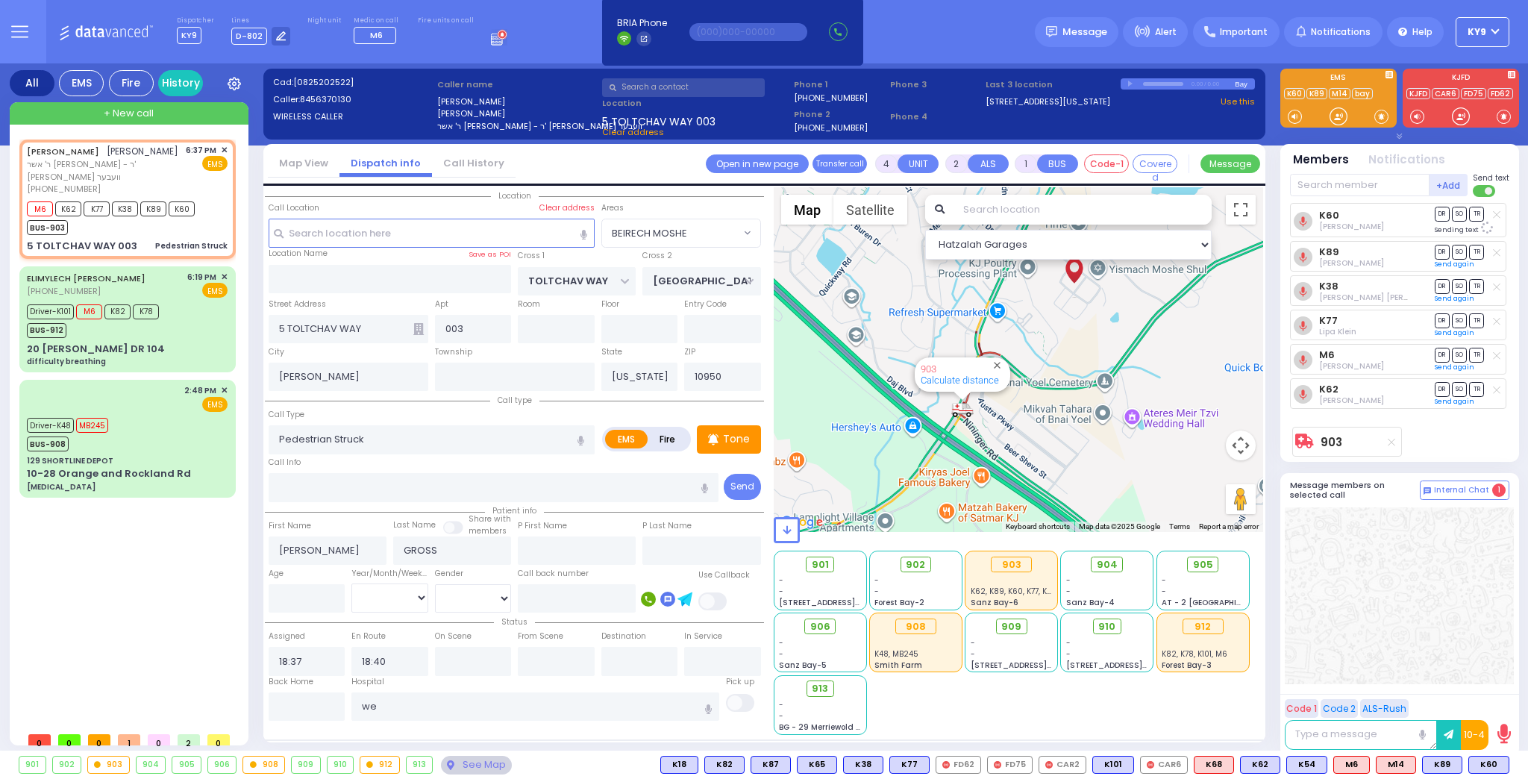
select select
radio input "true"
select select
type input "[GEOGRAPHIC_DATA]-[PERSON_NAME][GEOGRAPHIC_DATA]"
select select "Hatzalah Garages"
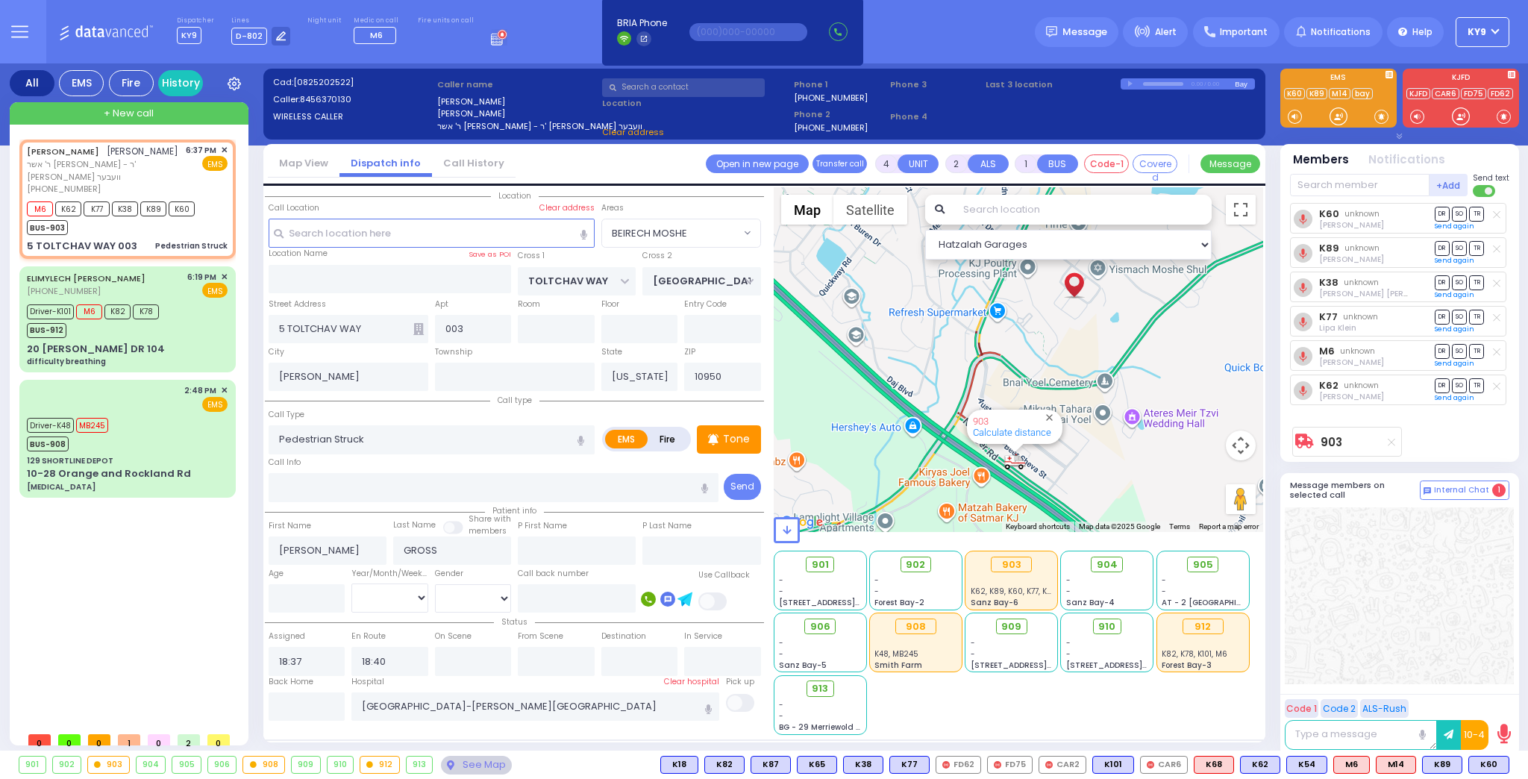
select select "BEIRECH MOSHE"
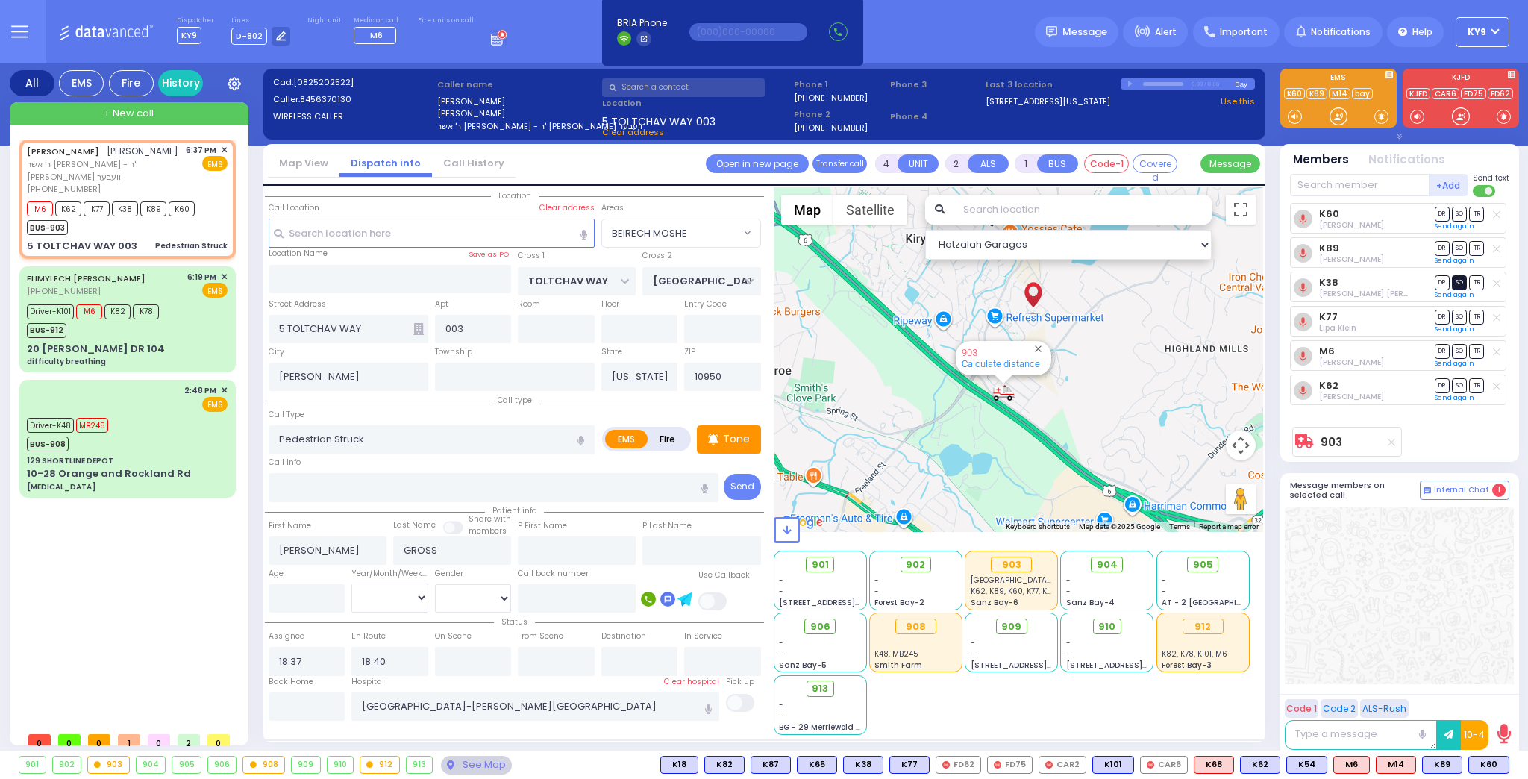
click at [1465, 283] on span "SO" at bounding box center [1459, 282] width 15 height 14
select select
radio input "true"
select select
select select "Hatzalah Garages"
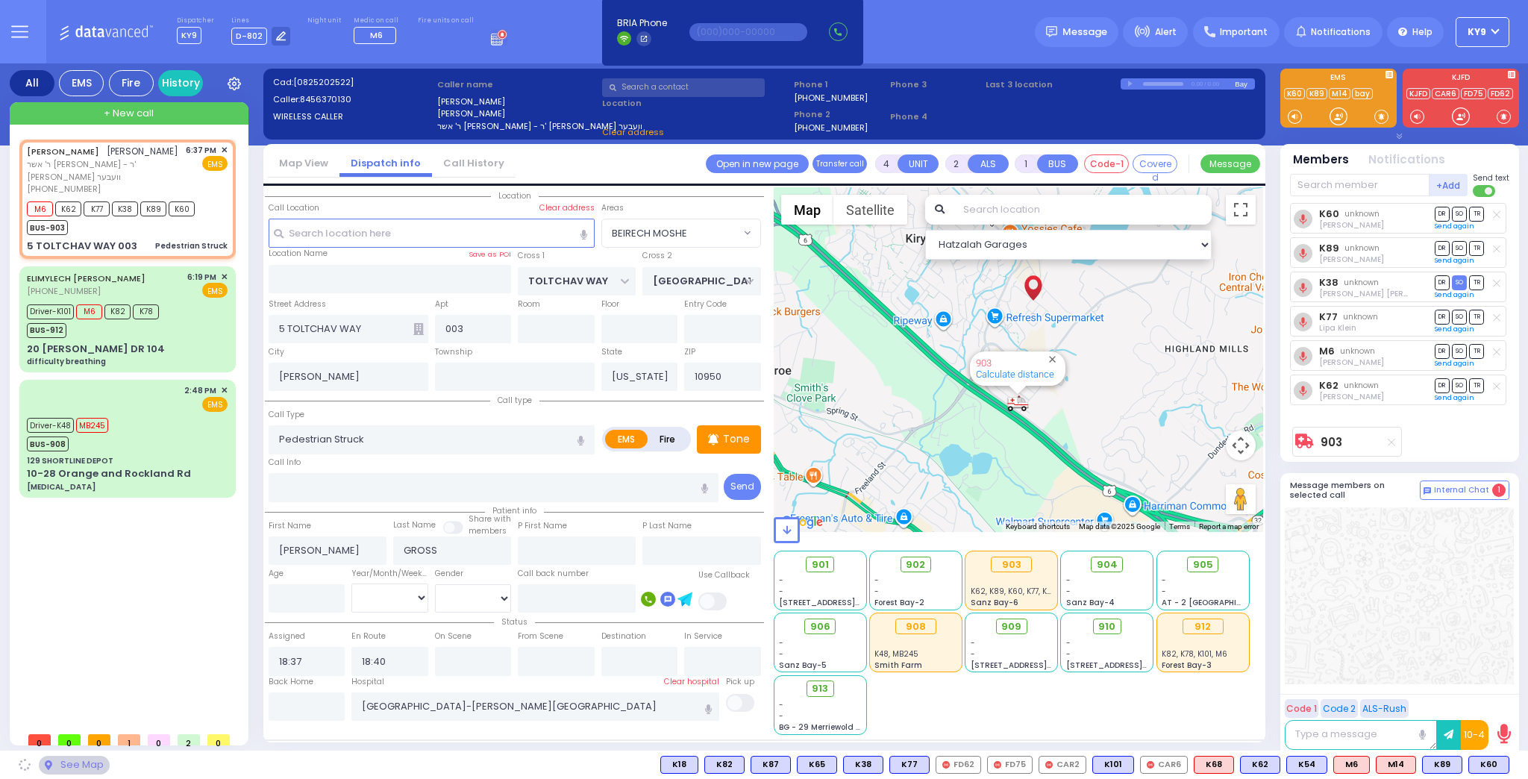
select select "BEIRECH MOSHE"
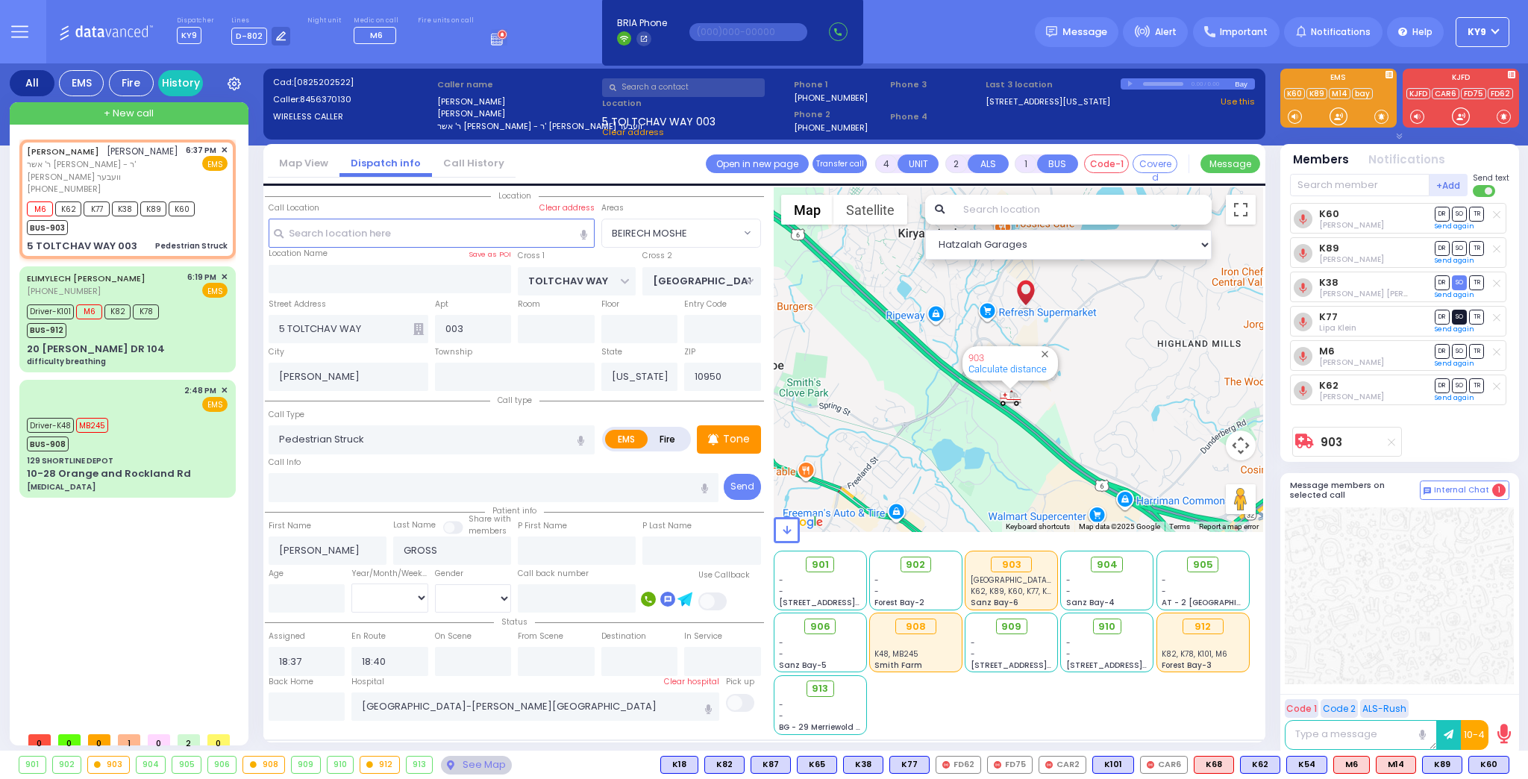
click at [1458, 315] on span "SO" at bounding box center [1459, 317] width 15 height 14
select select
radio input "true"
select select
select select "Hatzalah Garages"
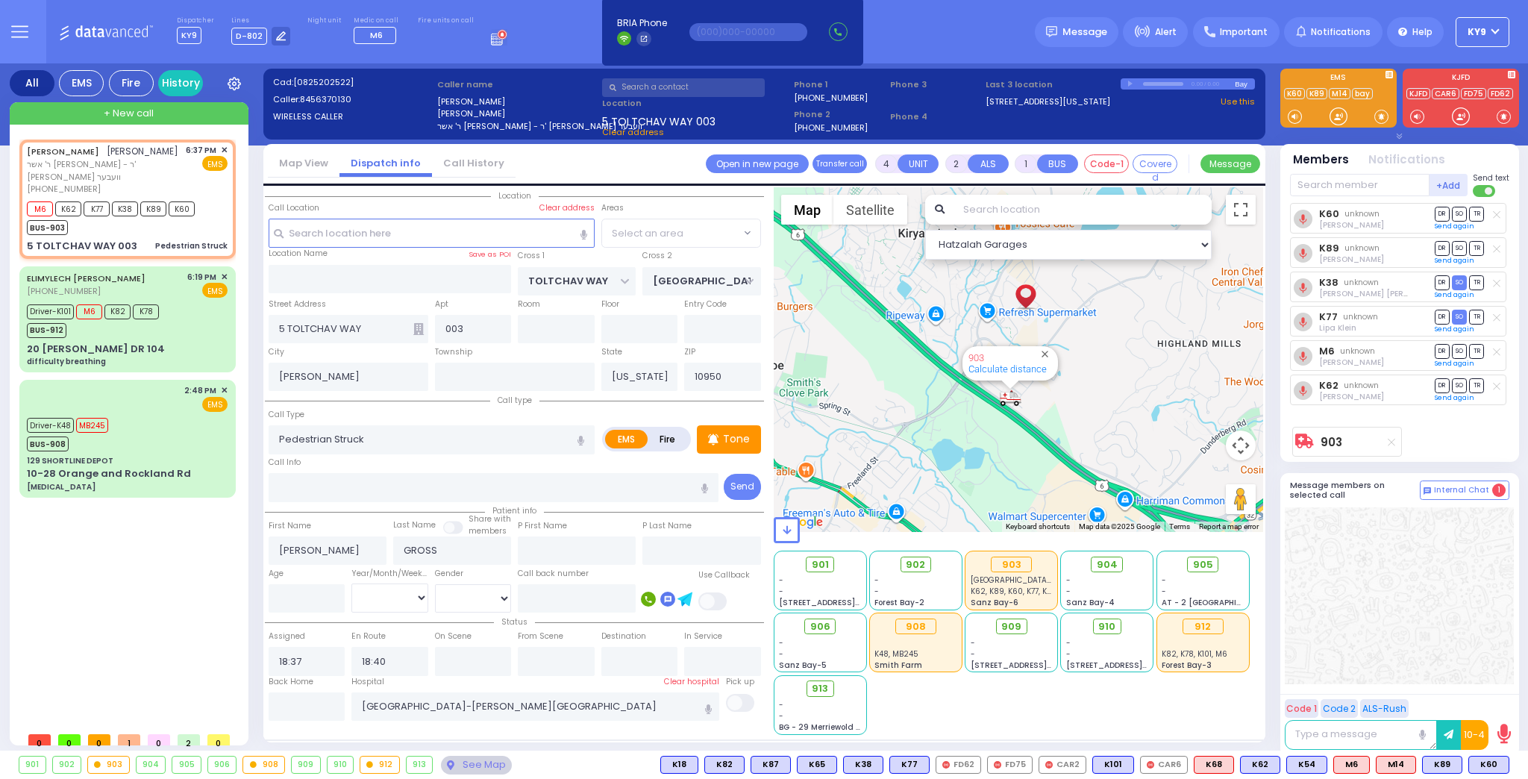
select select "BEIRECH MOSHE"
click at [1458, 349] on span "SO" at bounding box center [1459, 351] width 15 height 14
select select
radio input "true"
select select
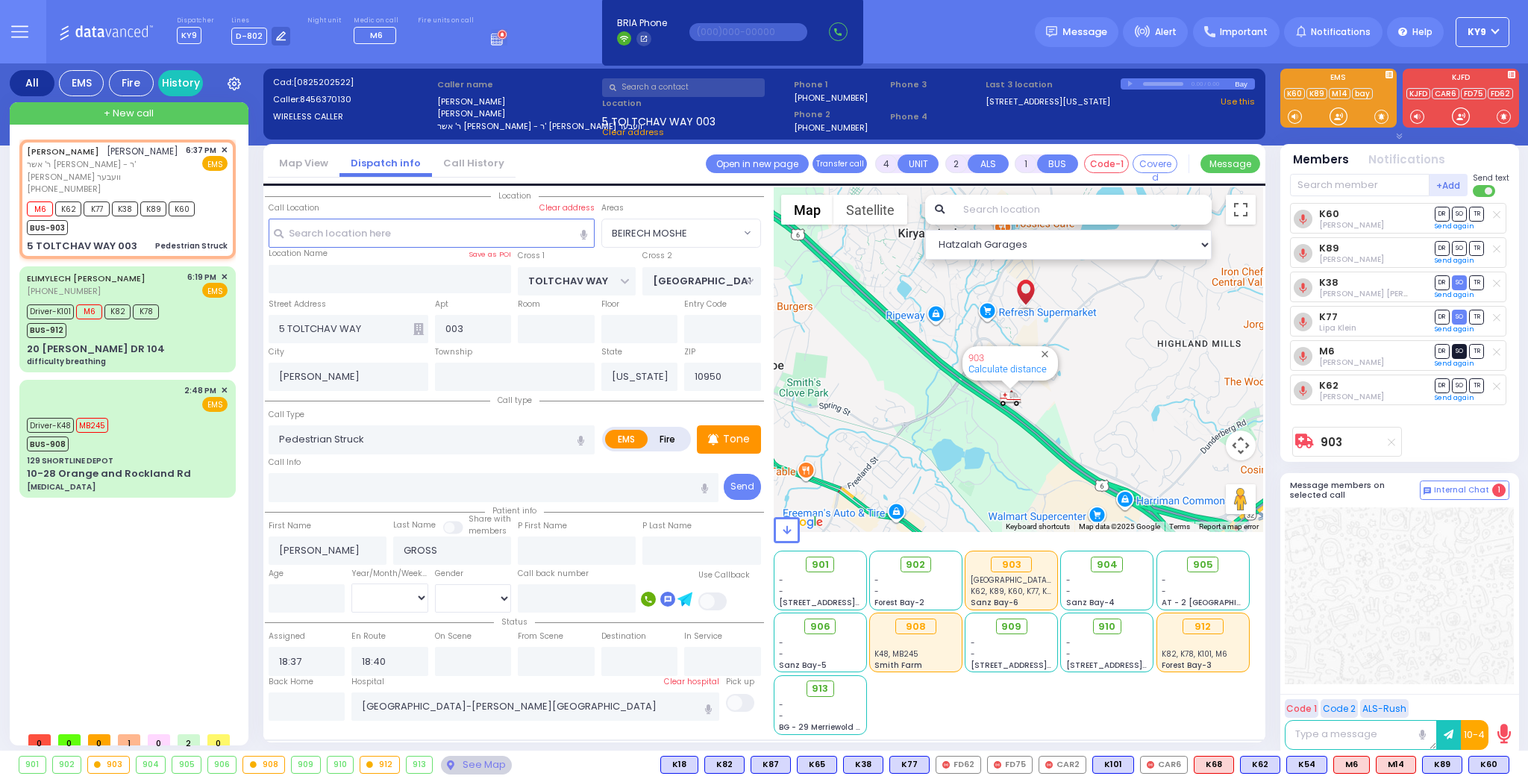
select select "Hatzalah Garages"
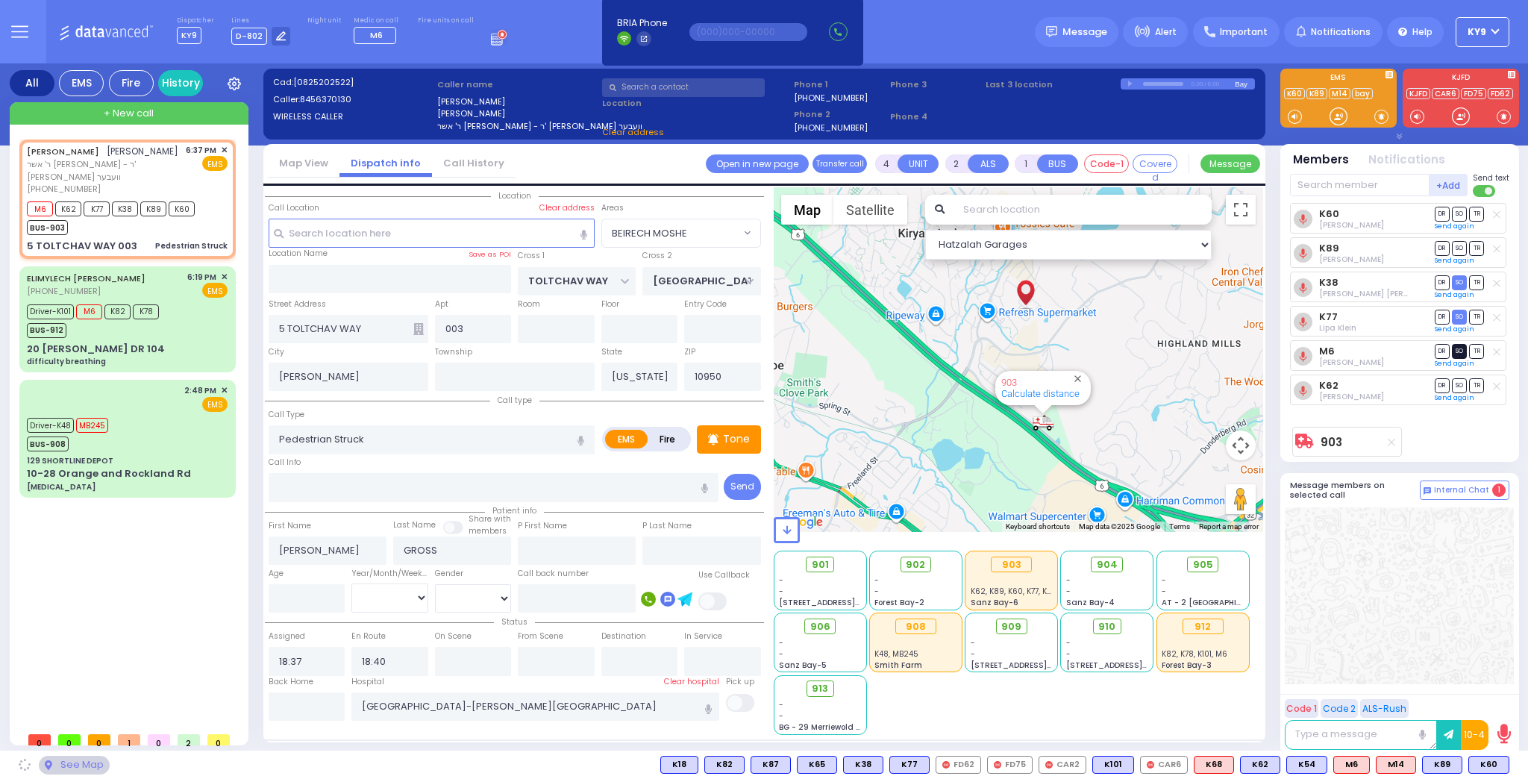
select select "BEIRECH MOSHE"
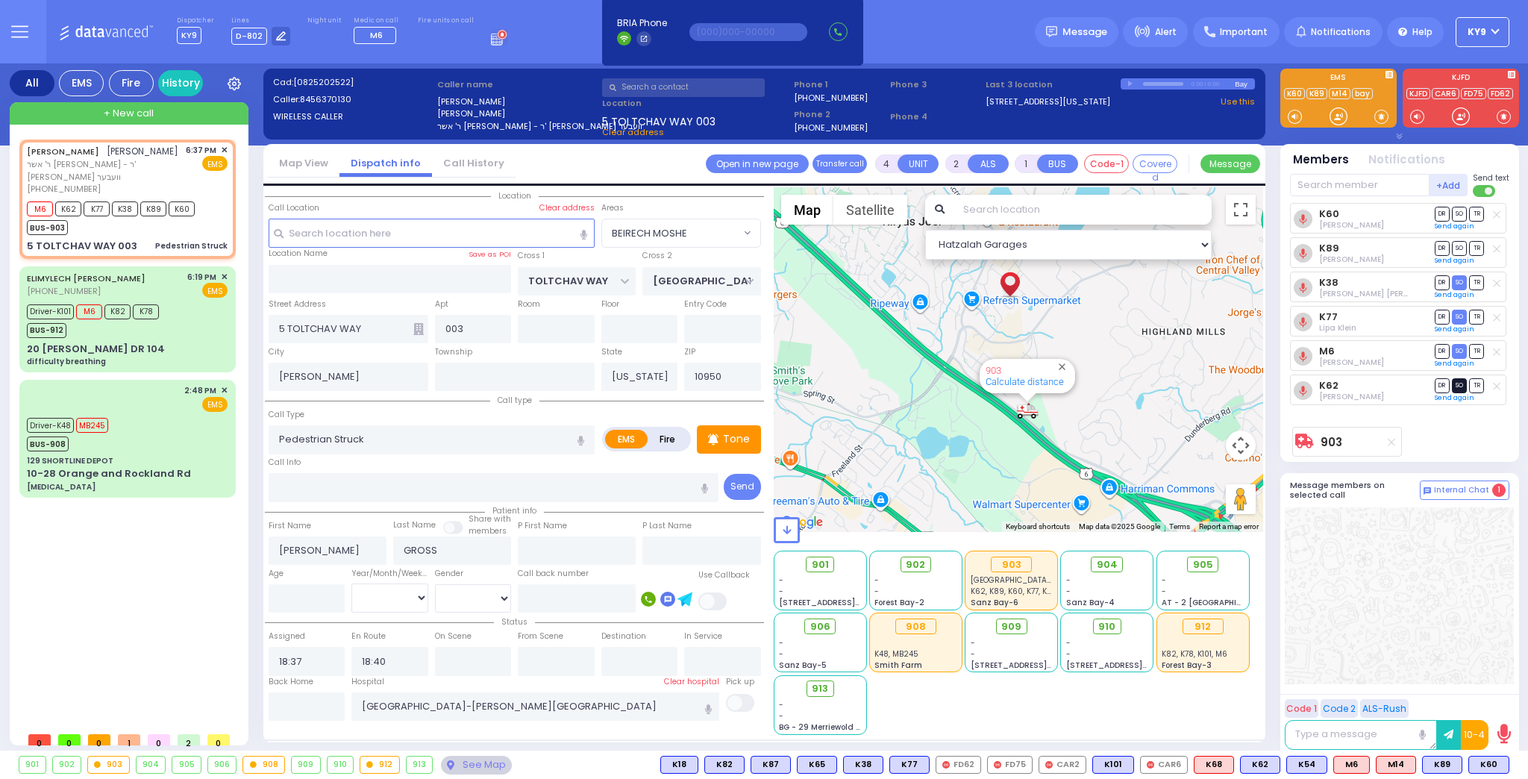
click at [1464, 381] on span "SO" at bounding box center [1459, 385] width 15 height 14
select select
radio input "true"
select select
select select "Hatzalah Garages"
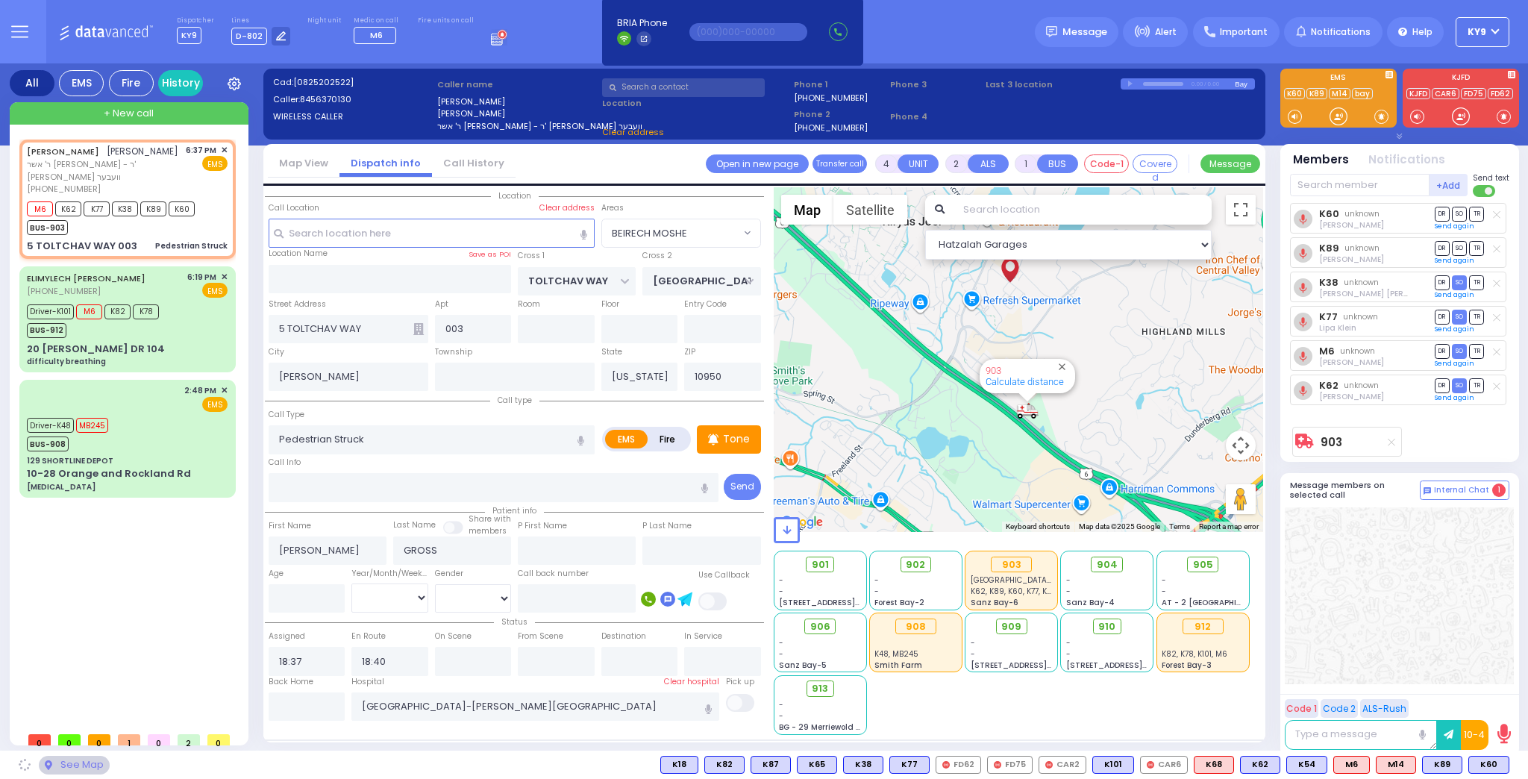
select select "BEIRECH MOSHE"
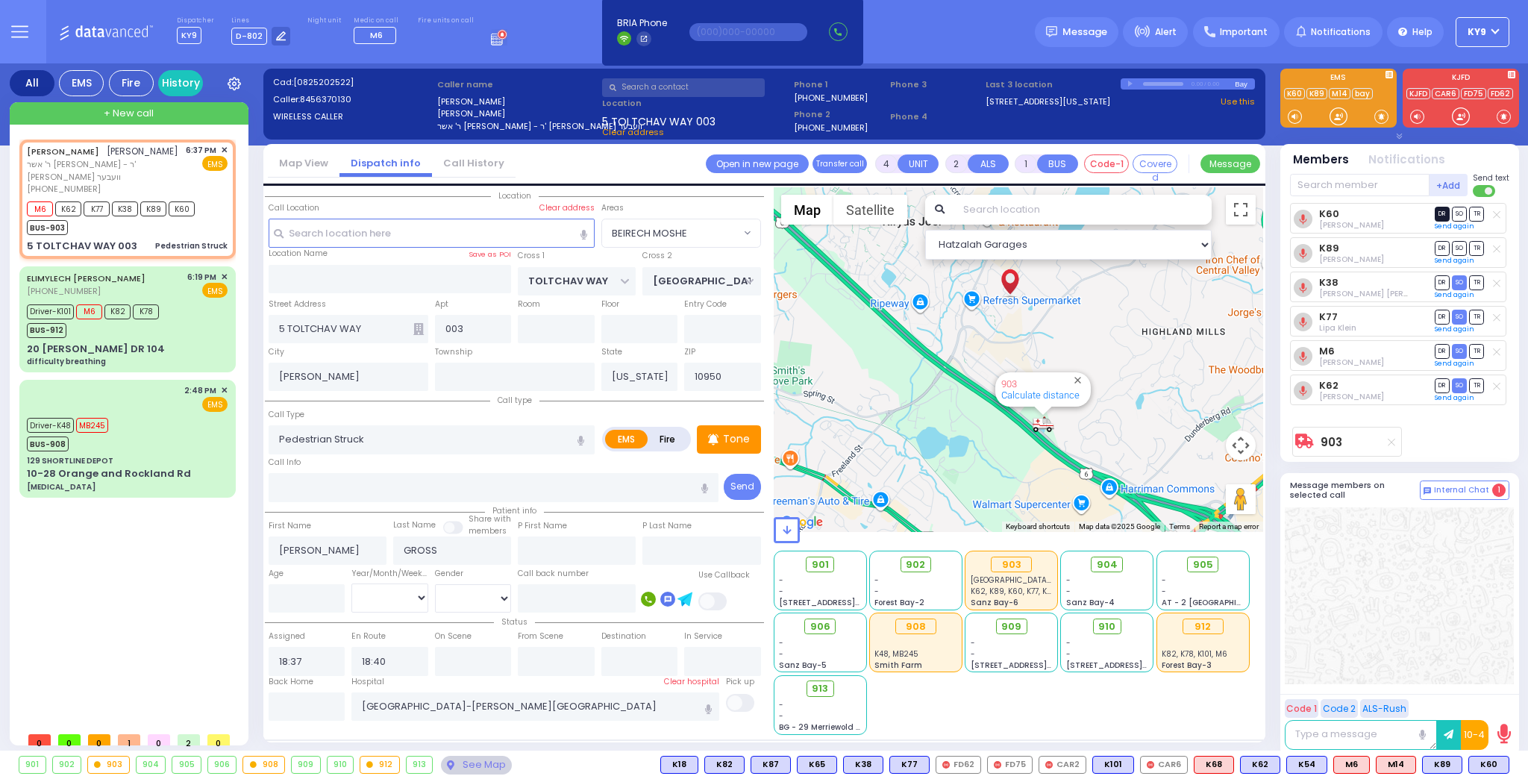
click at [1443, 216] on span "DR" at bounding box center [1442, 214] width 15 height 14
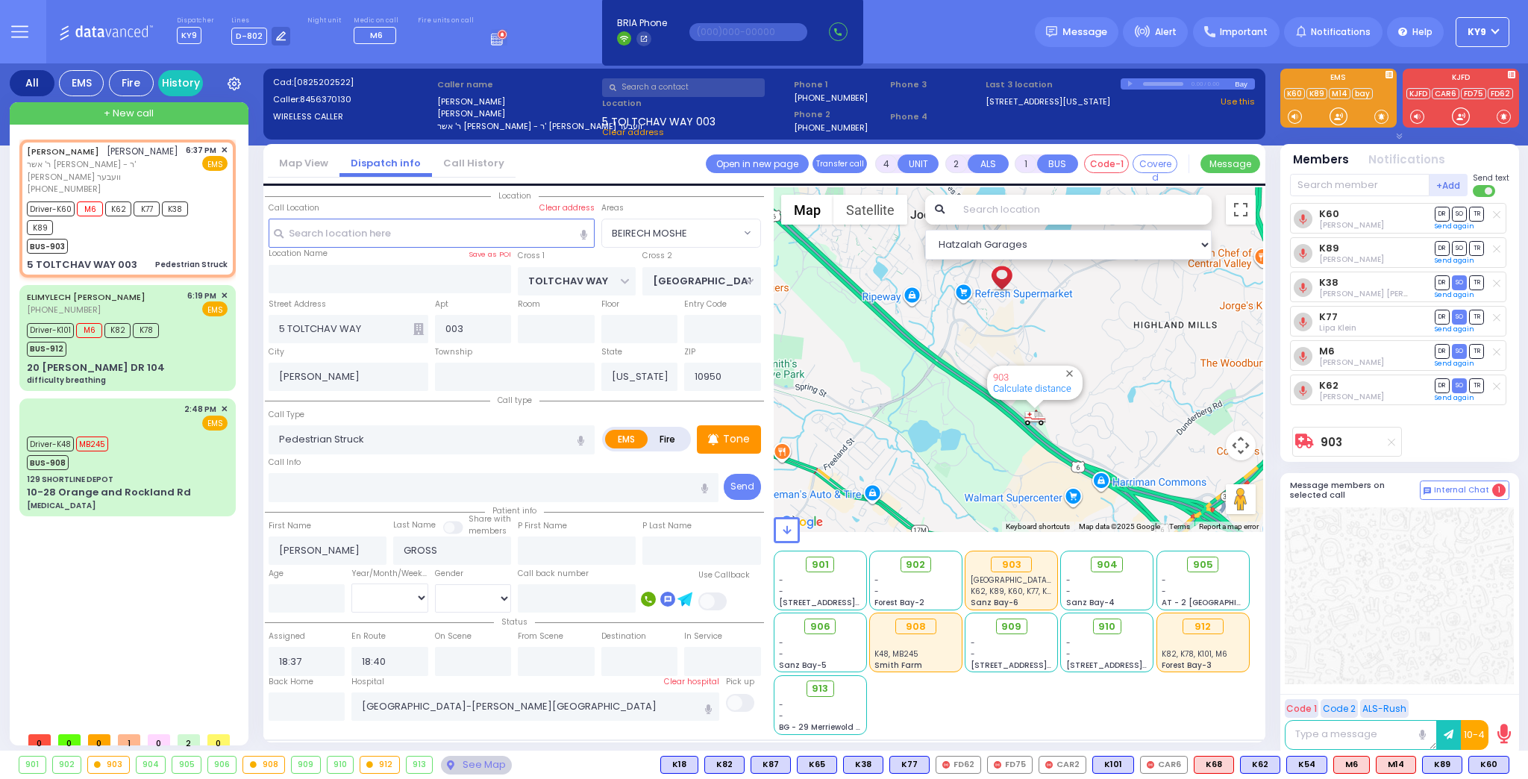
select select
radio input "true"
select select
select select "Hatzalah Garages"
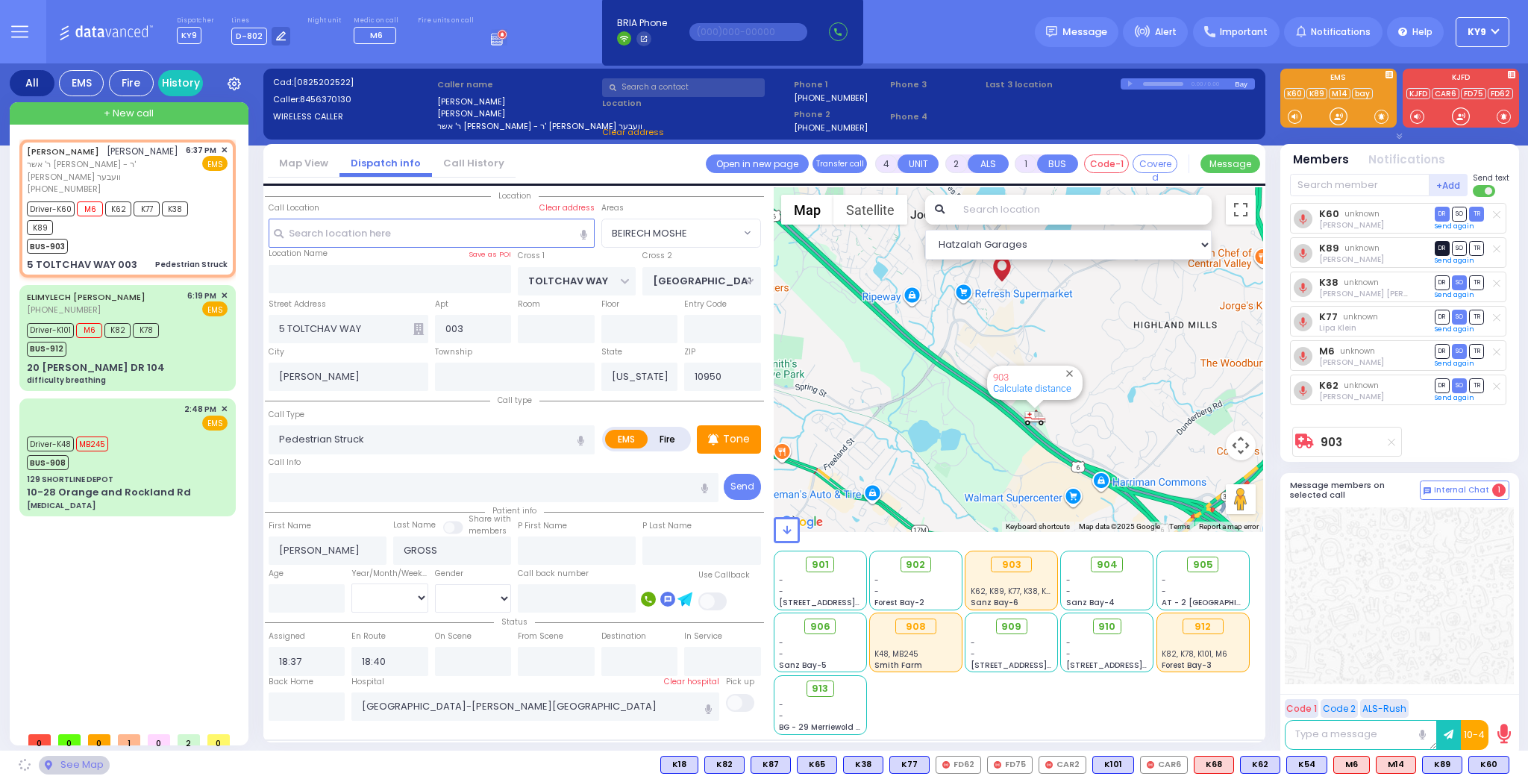
select select "BEIRECH MOSHE"
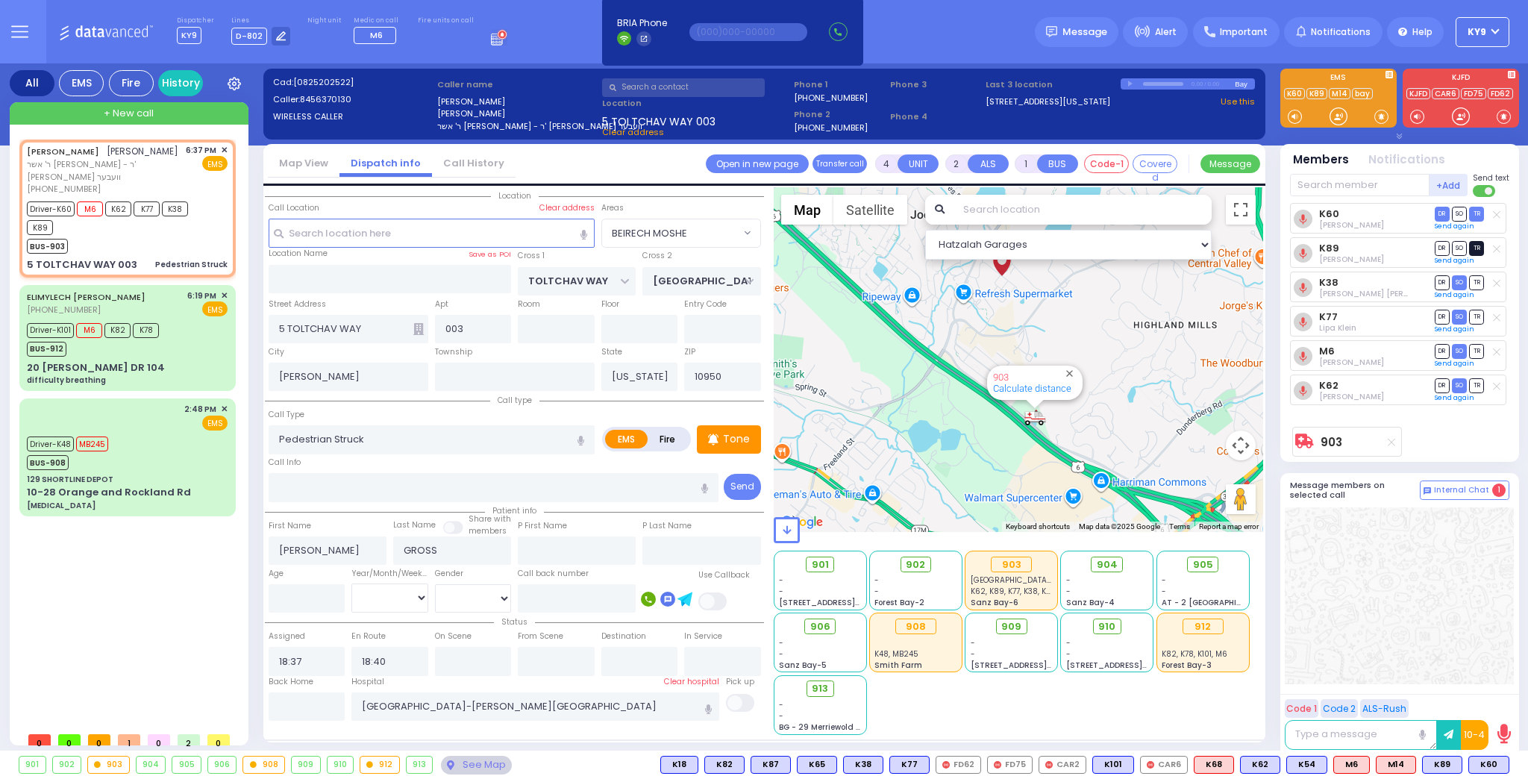
click at [1476, 248] on span "TR" at bounding box center [1476, 248] width 15 height 14
select select
radio input "true"
select select
type input "18:56"
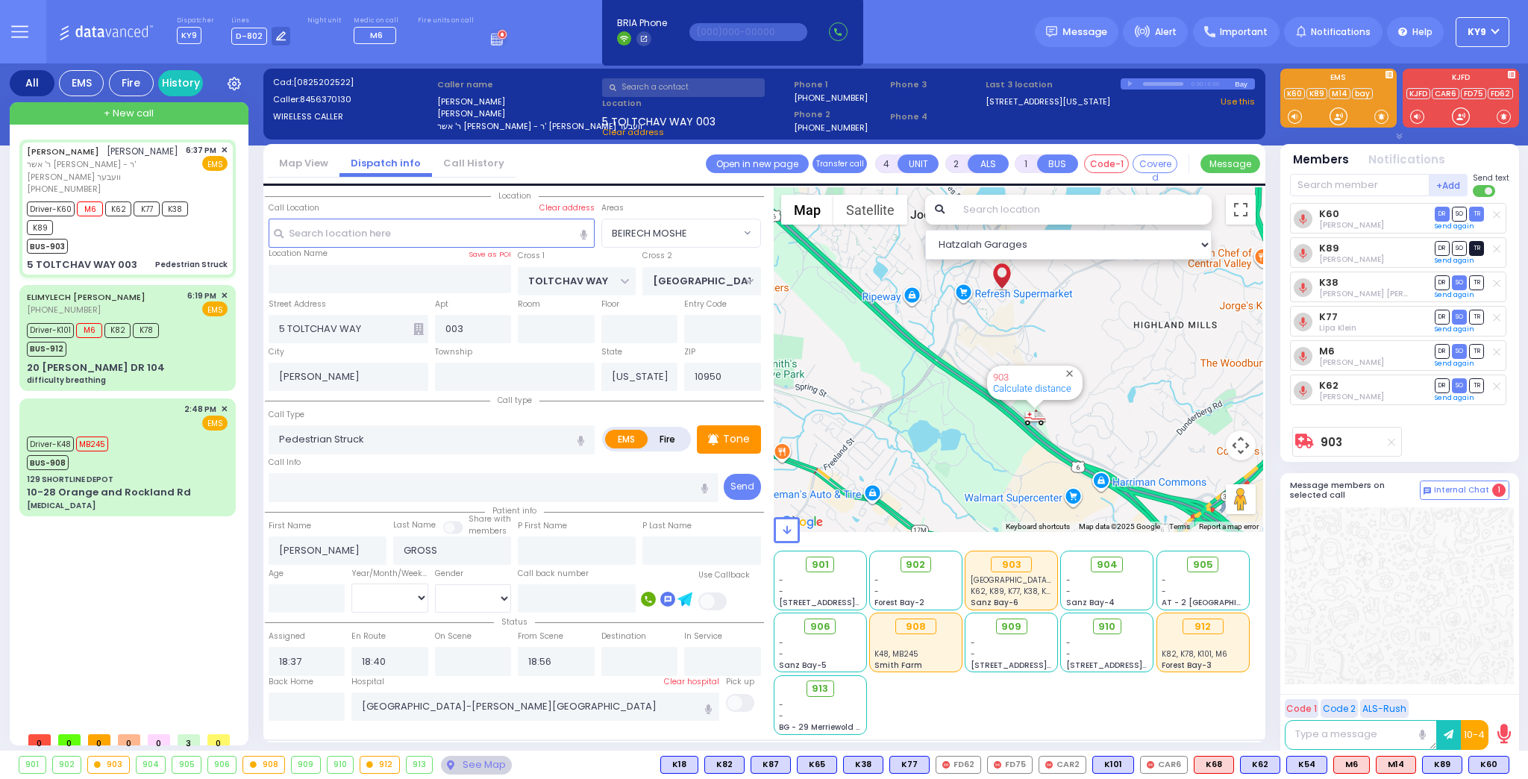
select select "BEIRECH MOSHE"
select select "Hatzalah Garages"
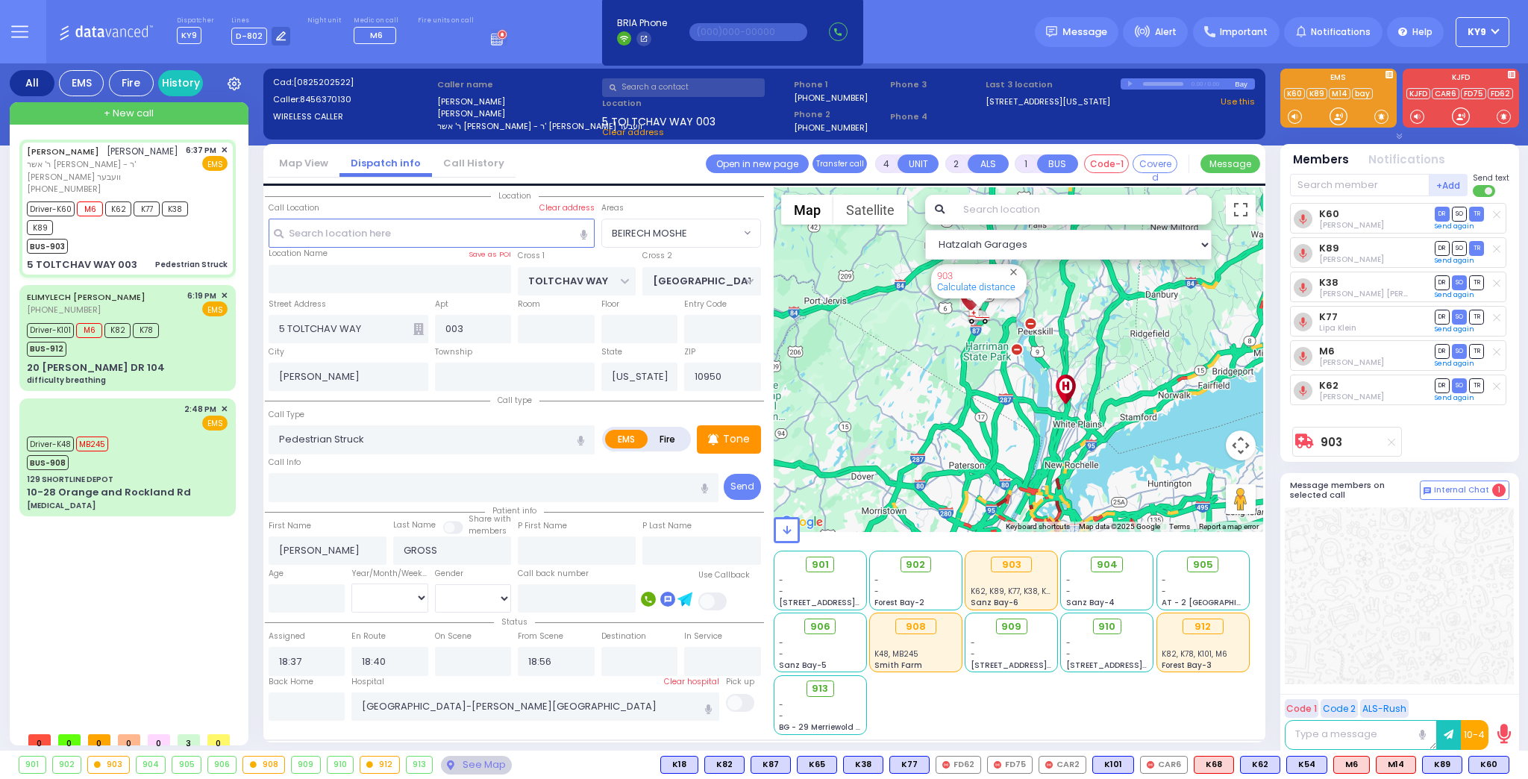
type input "6"
select select
radio input "true"
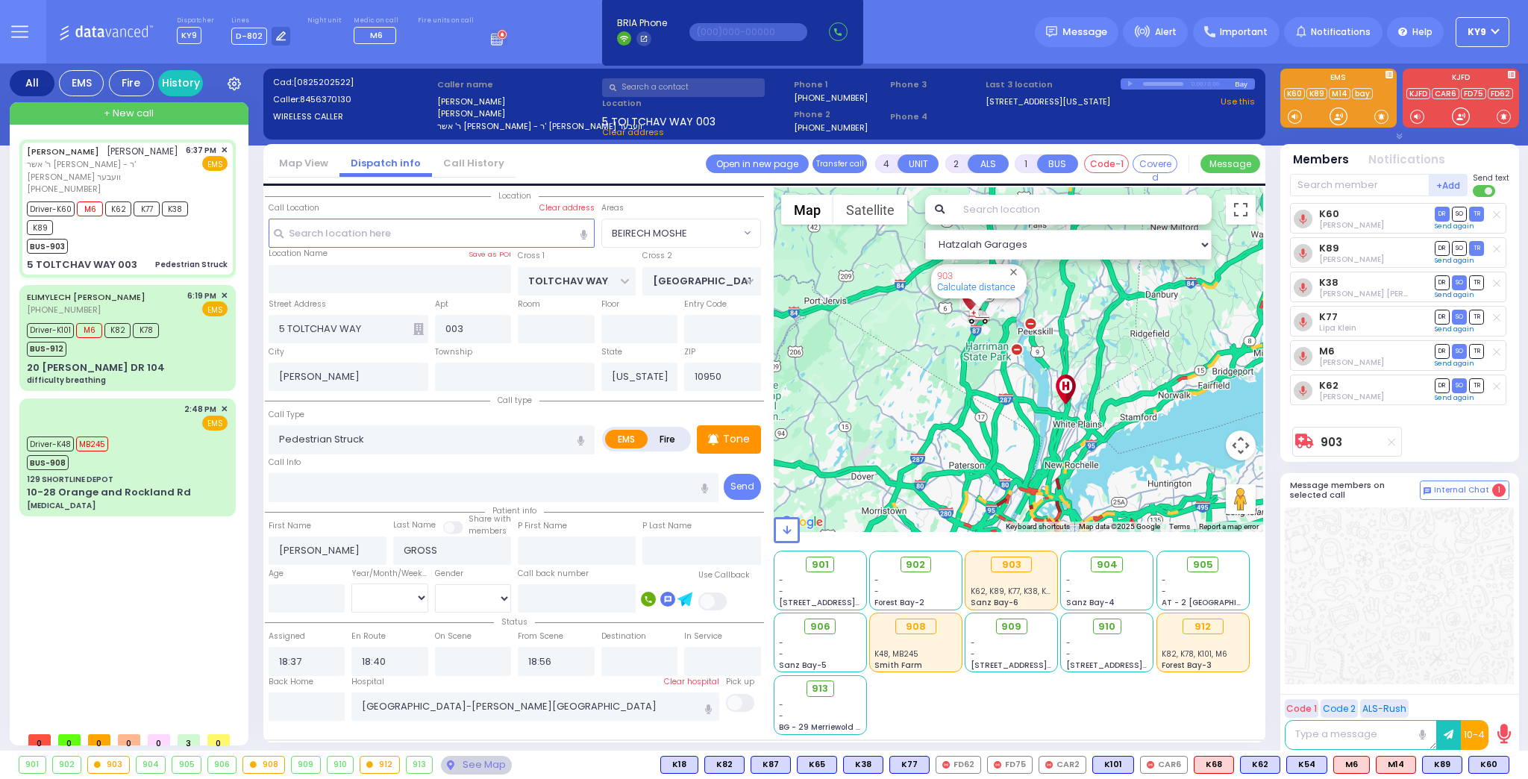
type input "Unknown"
select select "Year"
select select "Hatzalah Garages"
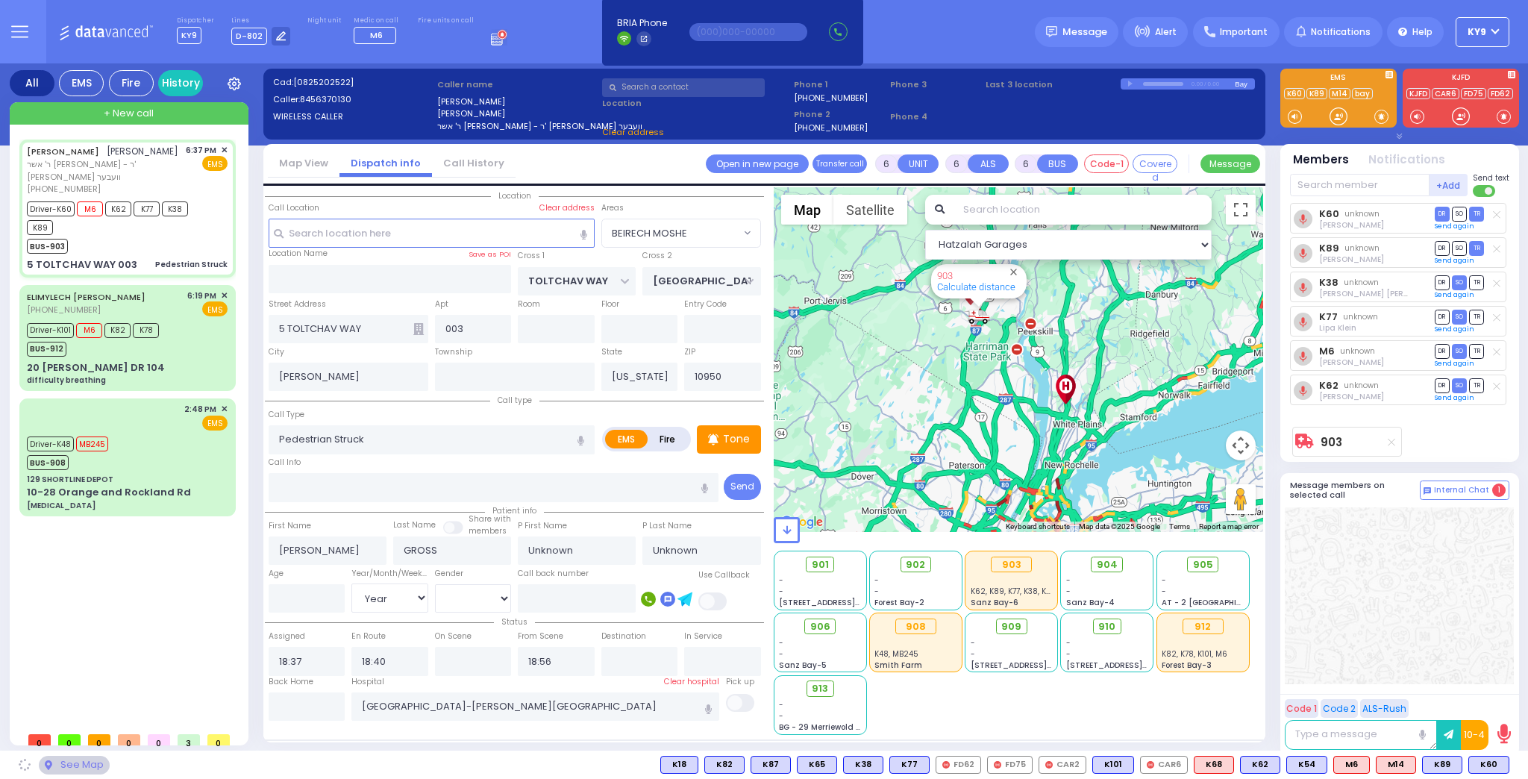
select select "BEIRECH MOSHE"
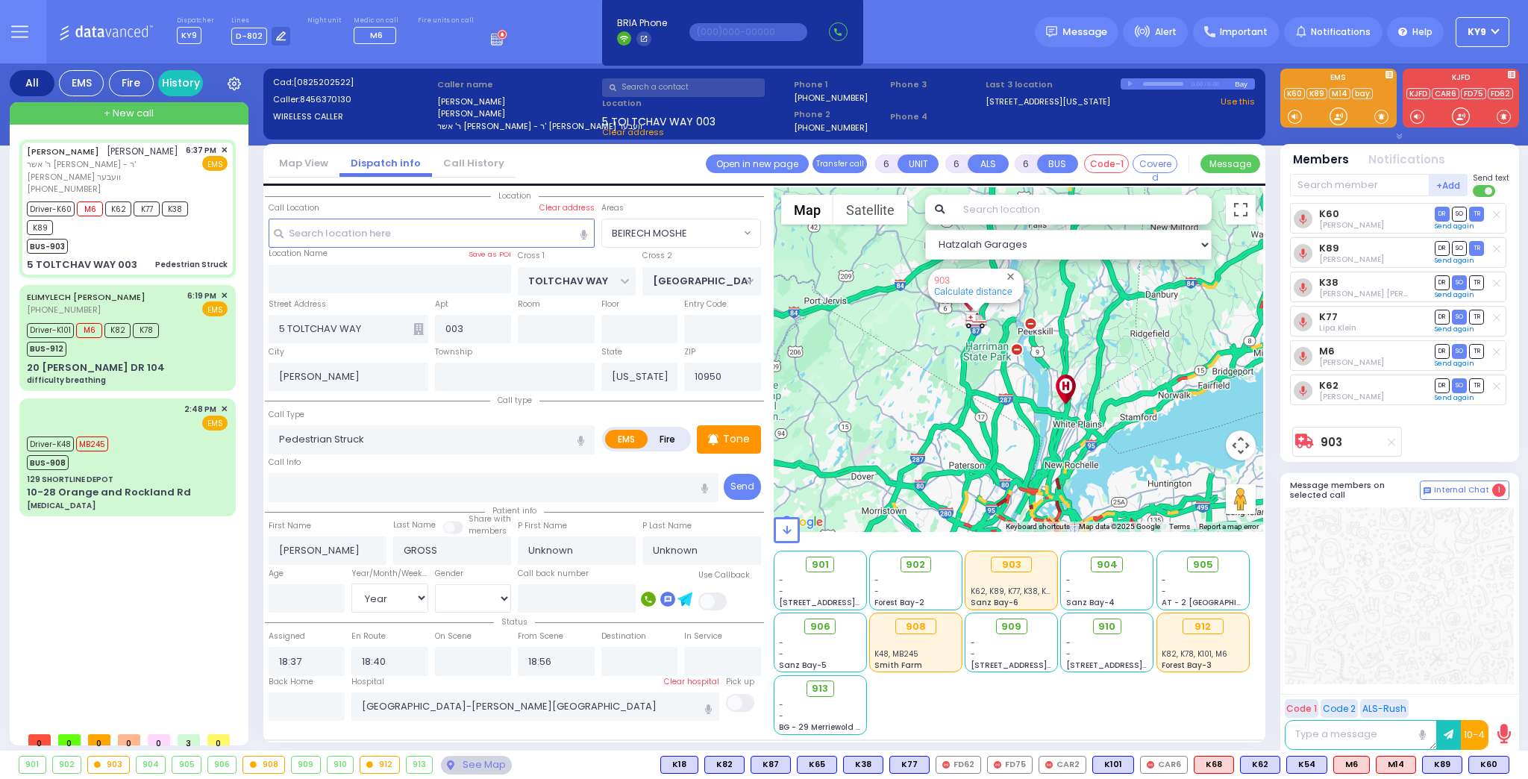
select select
radio input "true"
select select "Year"
select select "Hatzalah Garages"
select select "BEIRECH MOSHE"
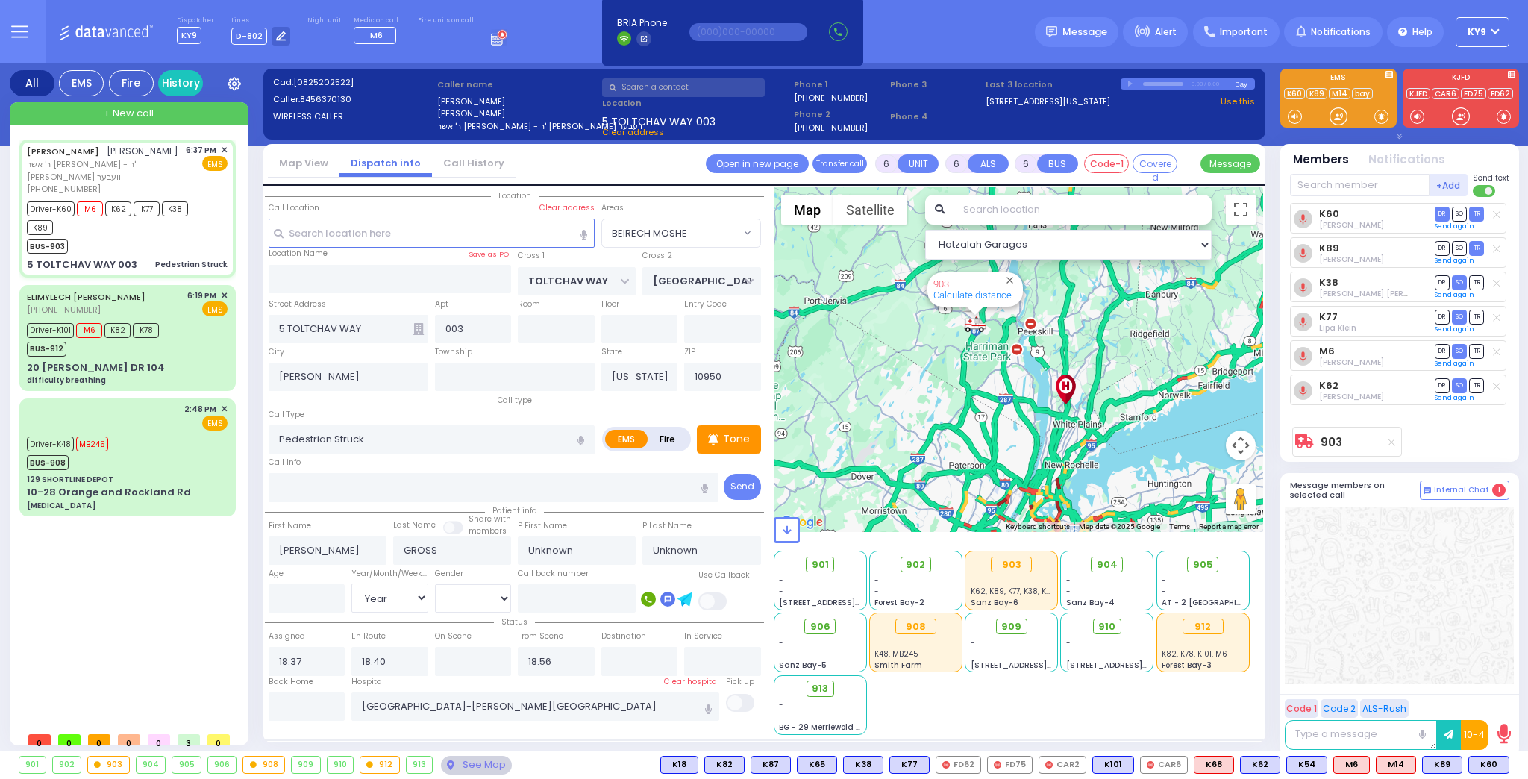
select select
radio input "true"
type input "[PERSON_NAME]"
select select "Year"
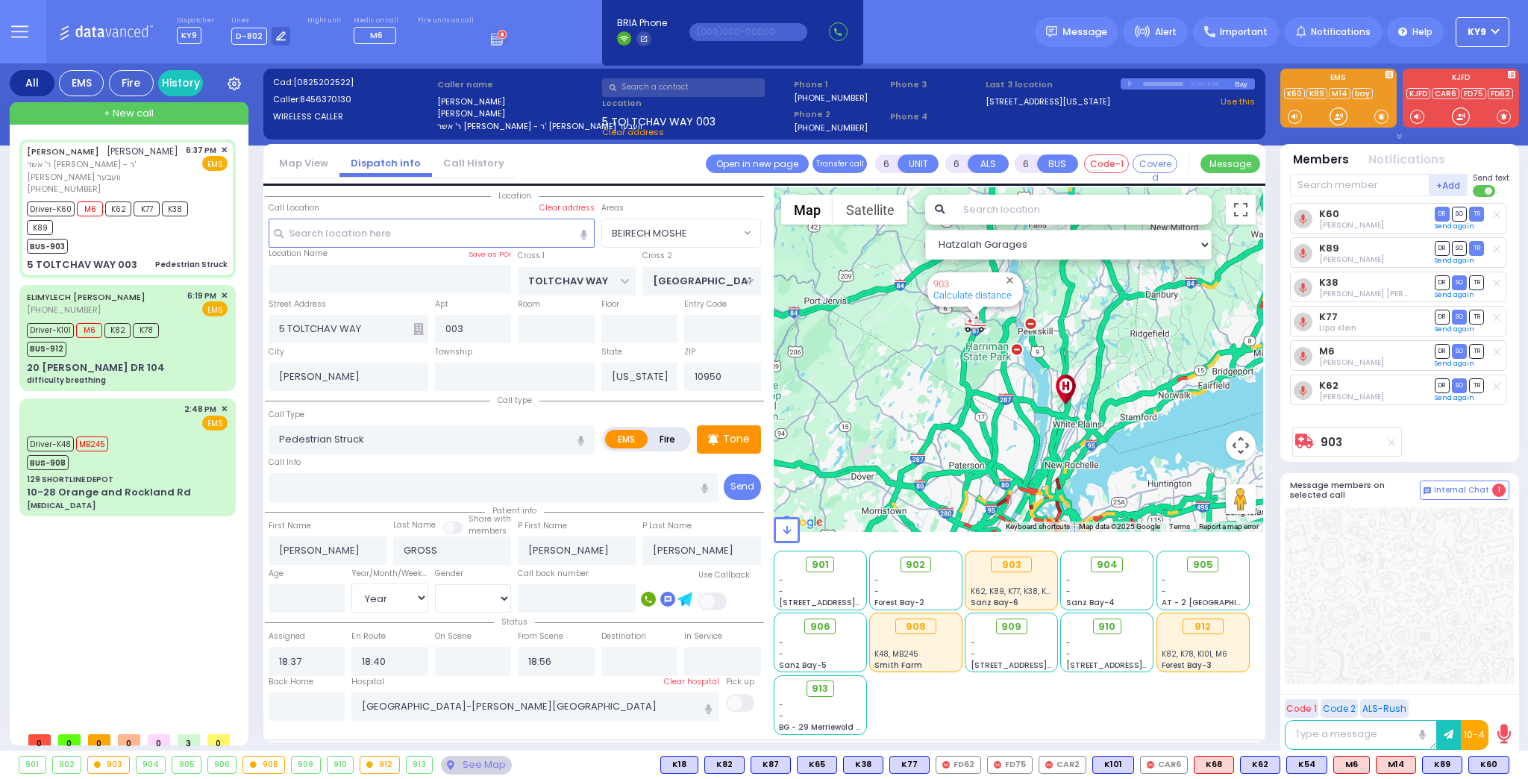
select select "Hatzalah Garages"
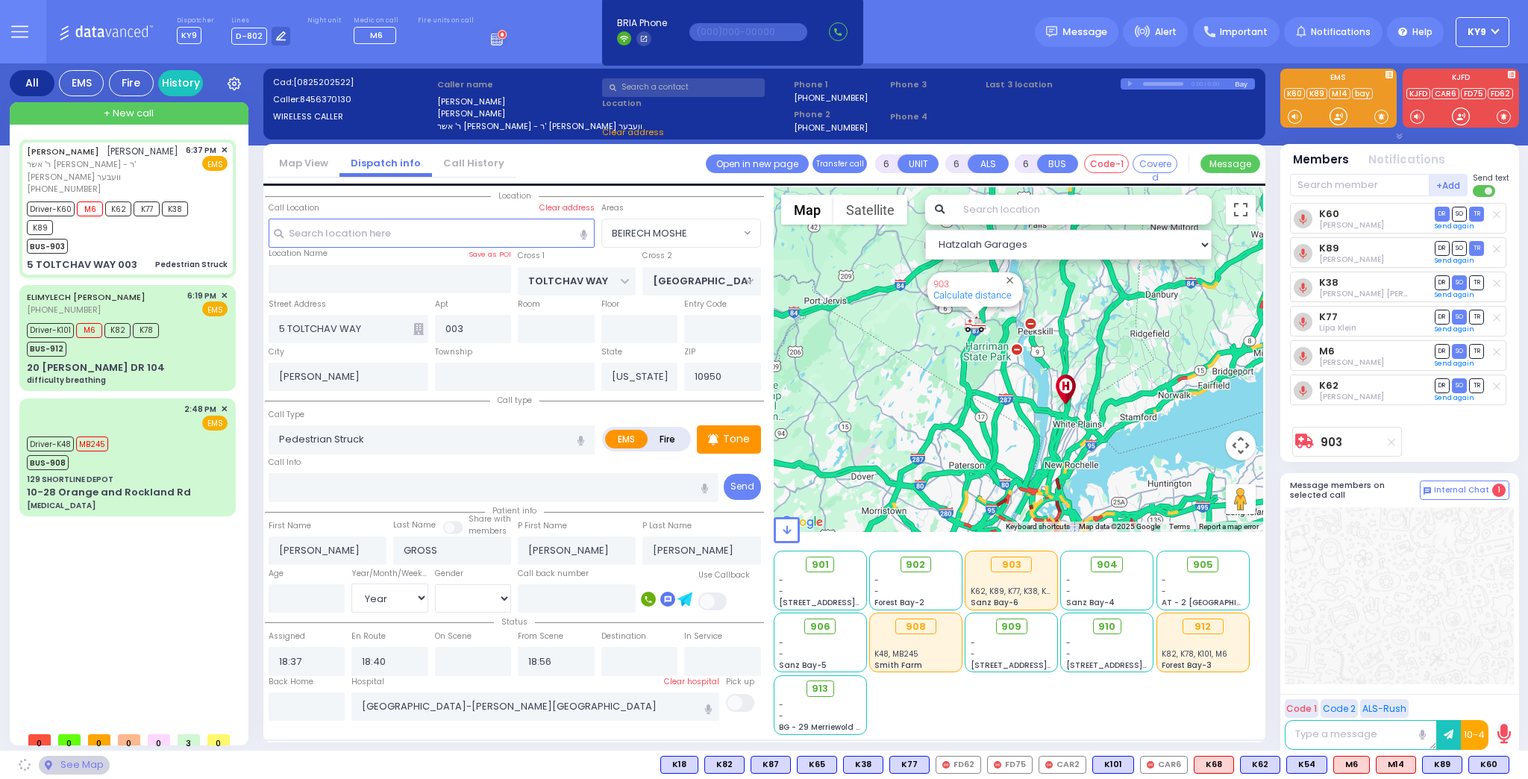
select select "BEIRECH MOSHE"
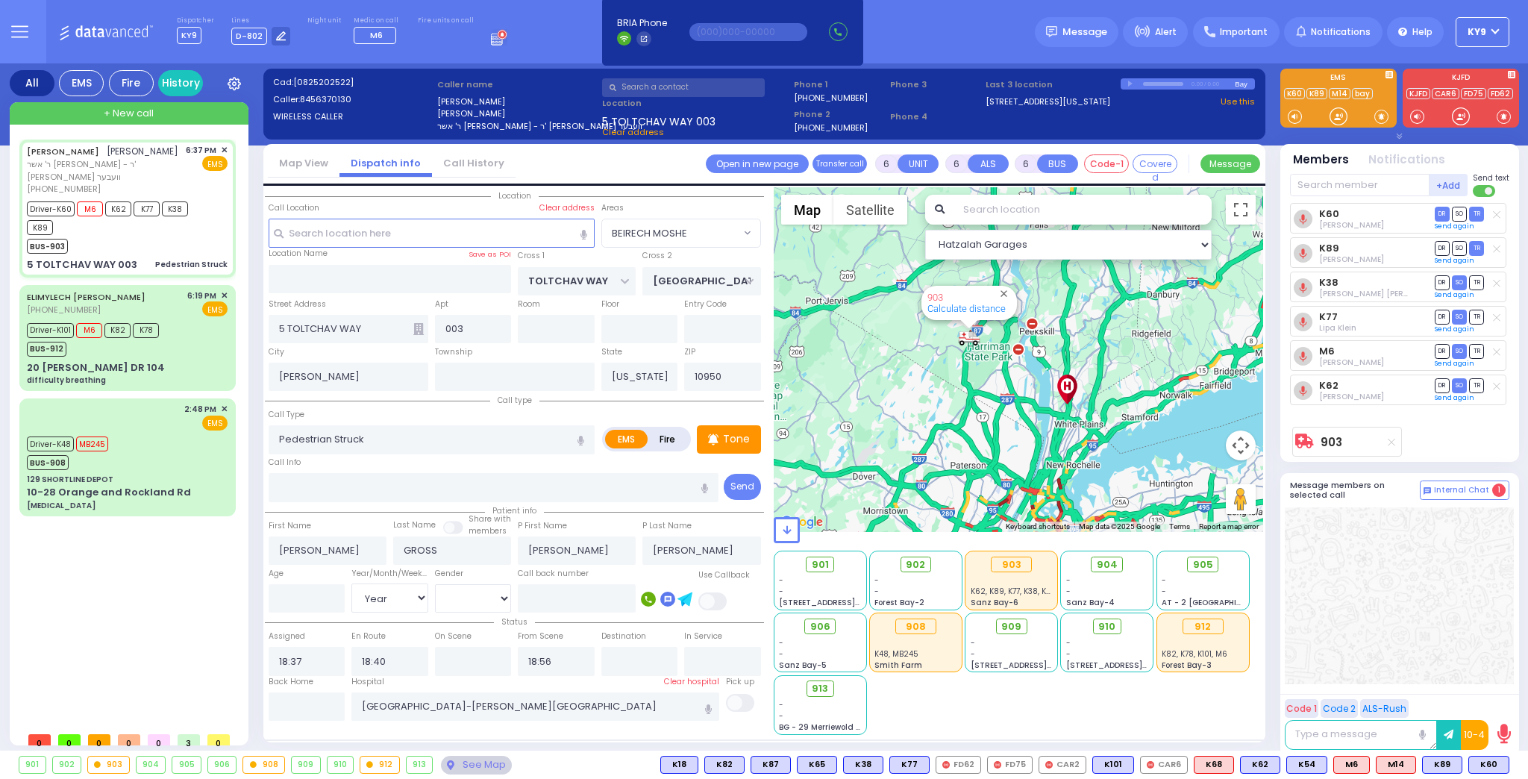
select select
radio input "true"
type input "7"
select select "Year"
select select "[DEMOGRAPHIC_DATA]"
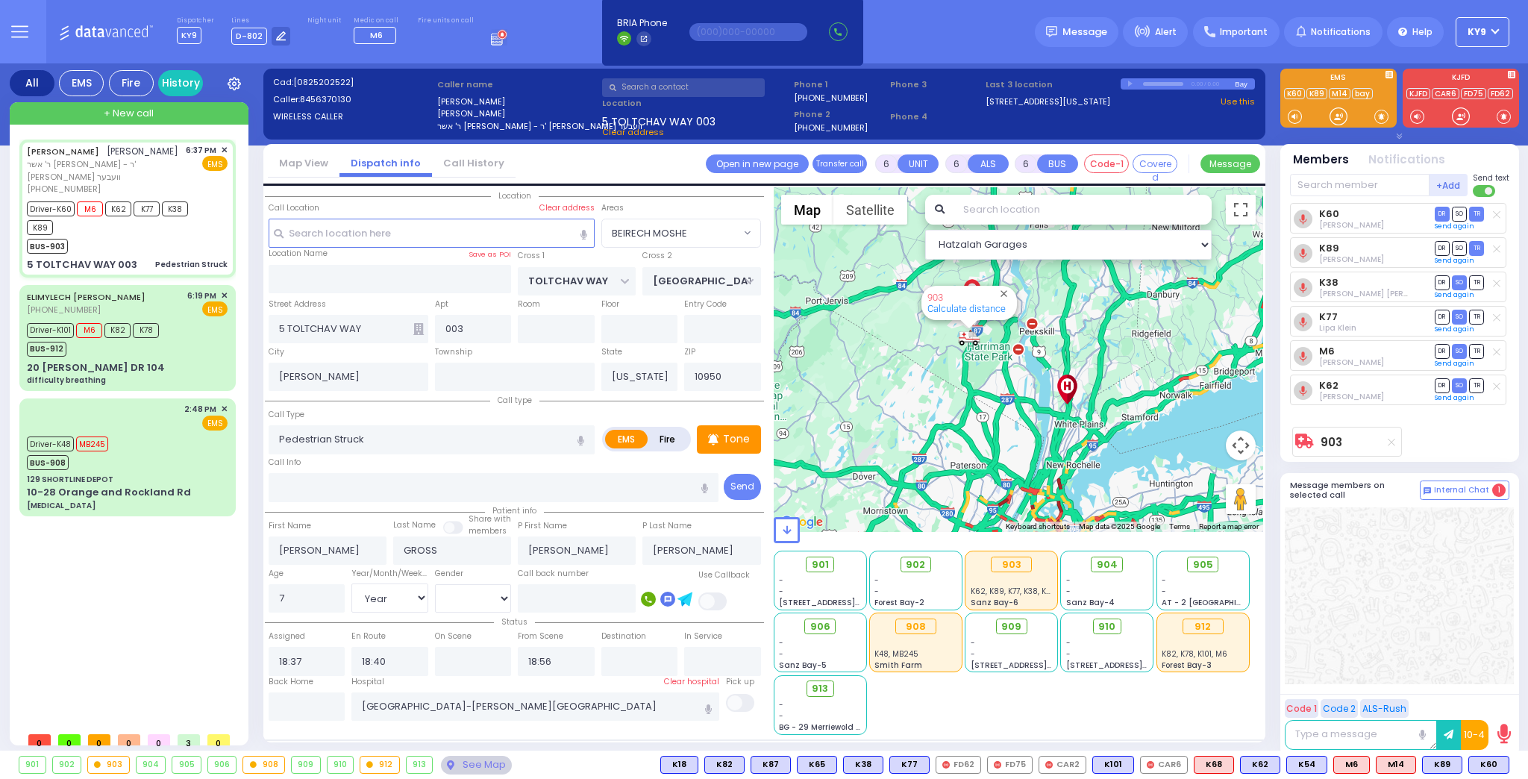
select select "Hatzalah Garages"
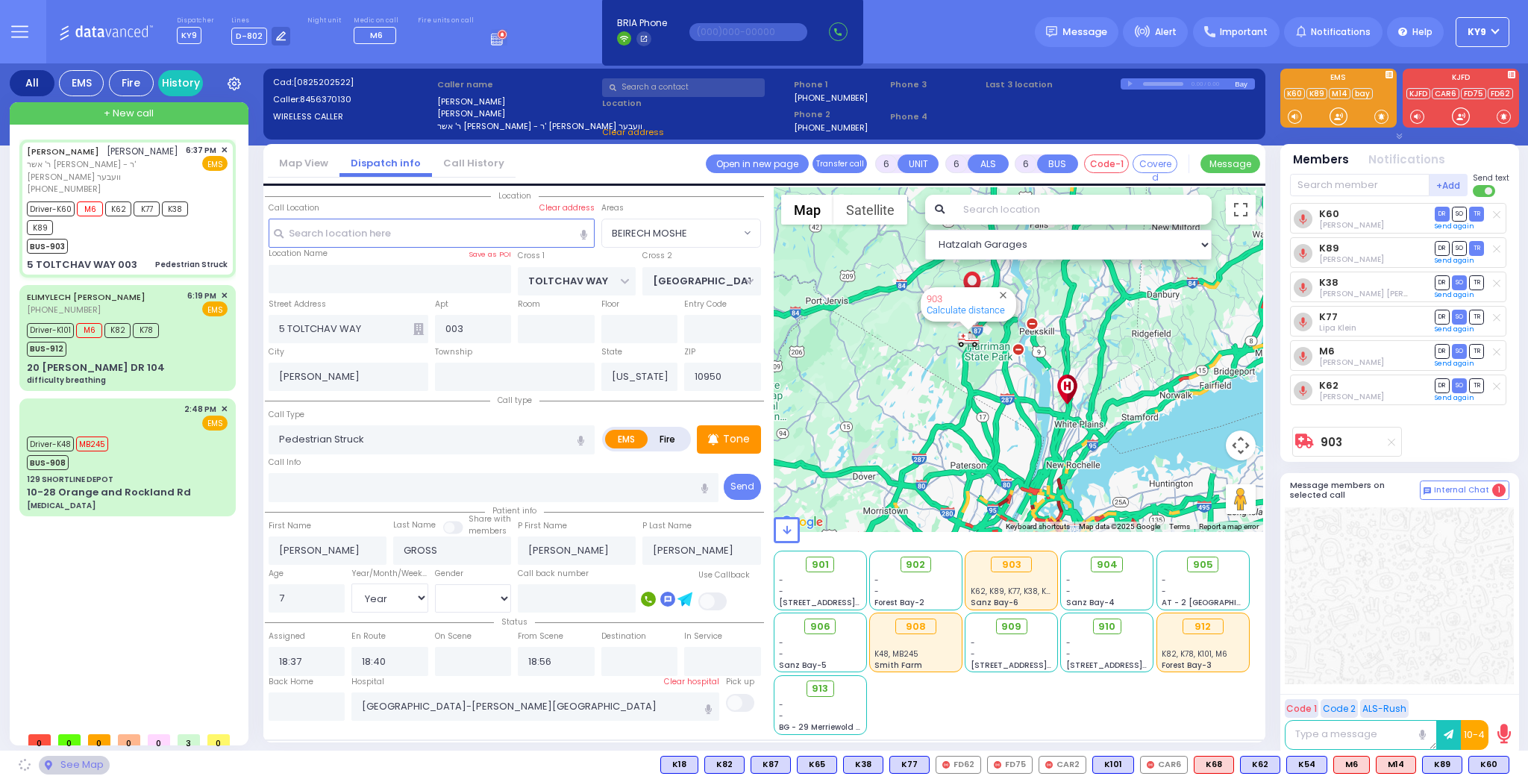
select select "BEIRECH MOSHE"
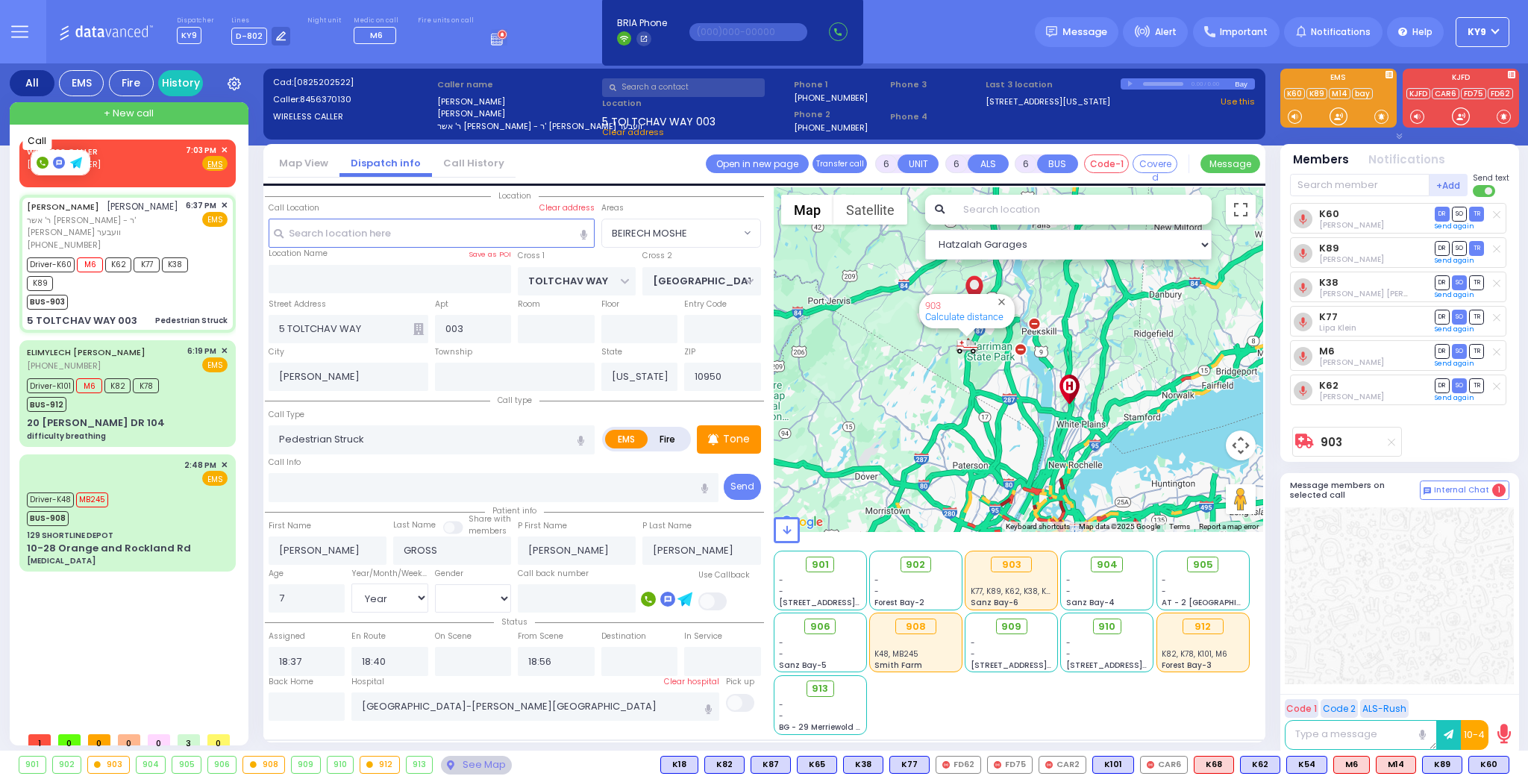
click at [42, 160] on rect at bounding box center [43, 163] width 12 height 12
type input "8452632669"
click at [40, 161] on icon at bounding box center [42, 162] width 5 height 5
type input "8452632669"
click at [222, 148] on span "✕" at bounding box center [224, 150] width 7 height 13
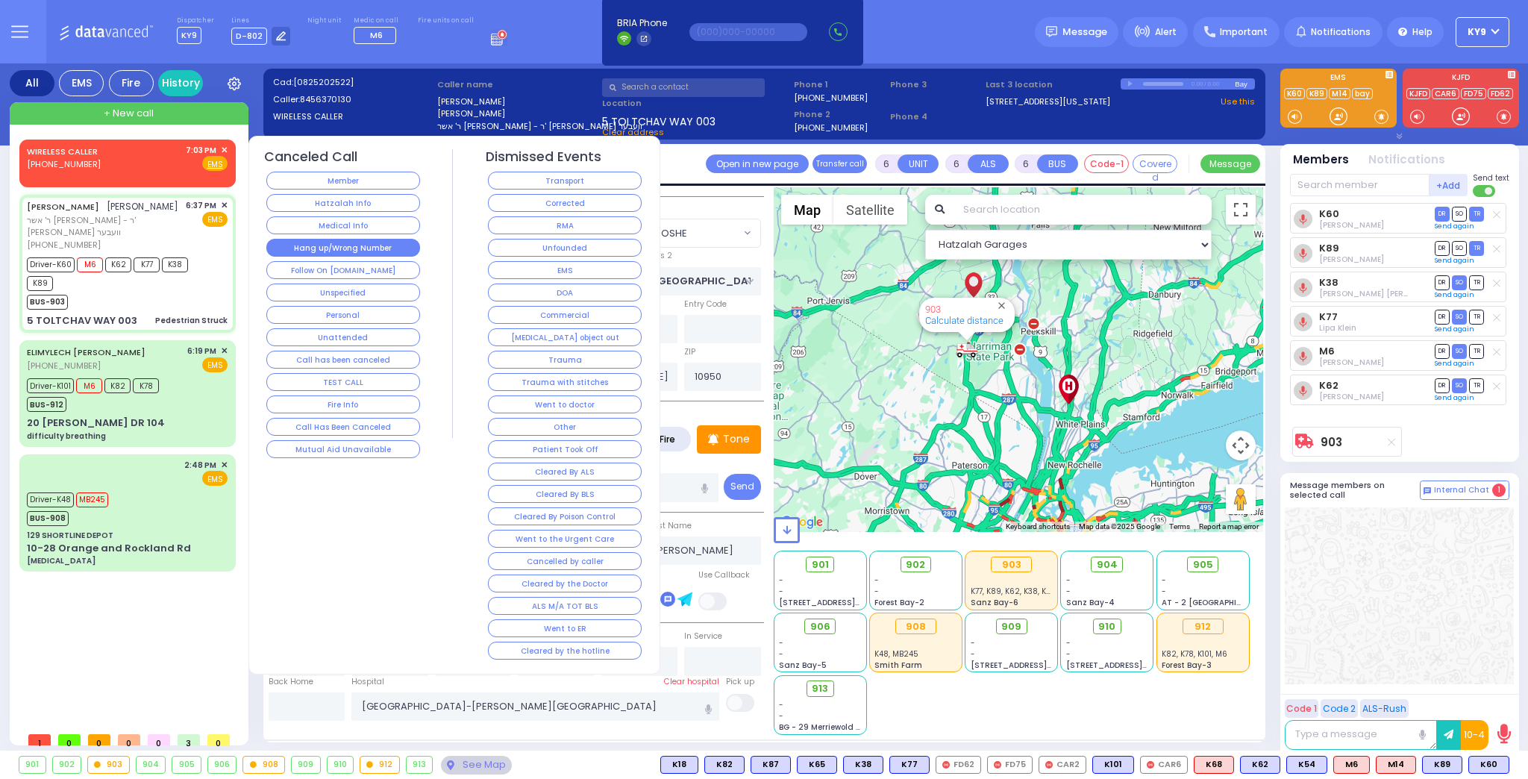
click at [303, 242] on button "Hang up/Wrong Number" at bounding box center [343, 248] width 154 height 18
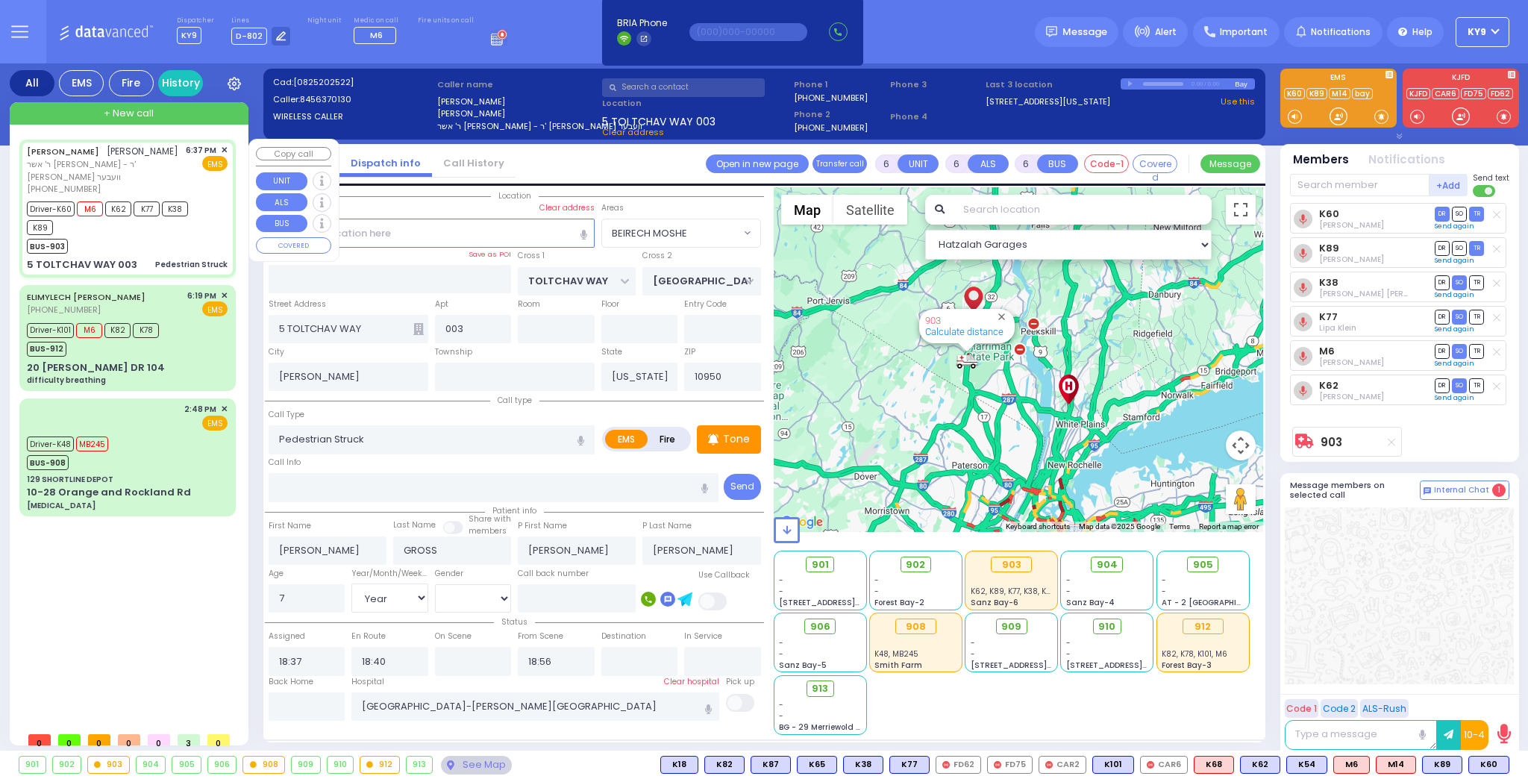
select select
radio input "true"
select select "Year"
select select "[DEMOGRAPHIC_DATA]"
select select "Hatzalah Garages"
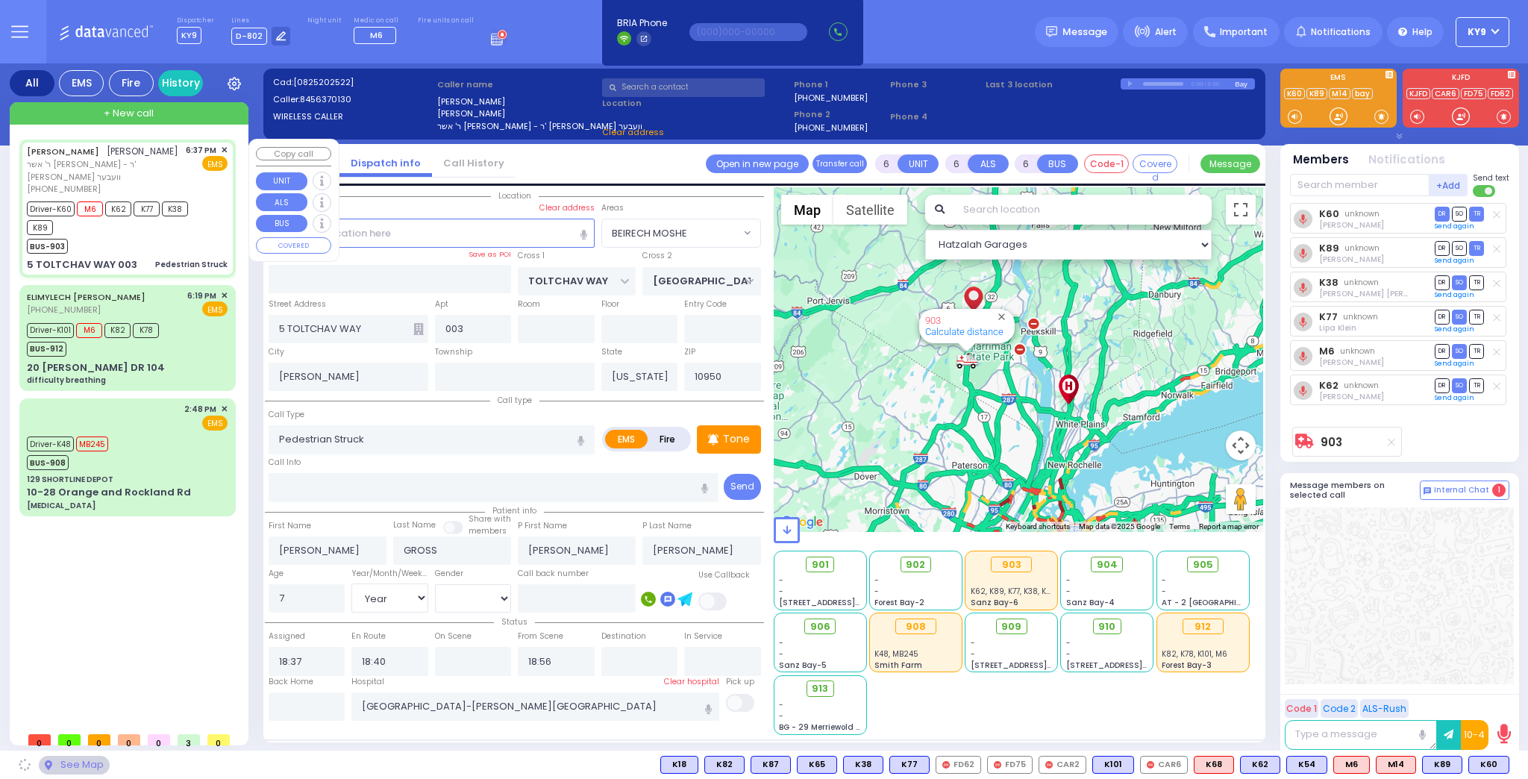
select select "BEIRECH MOSHE"
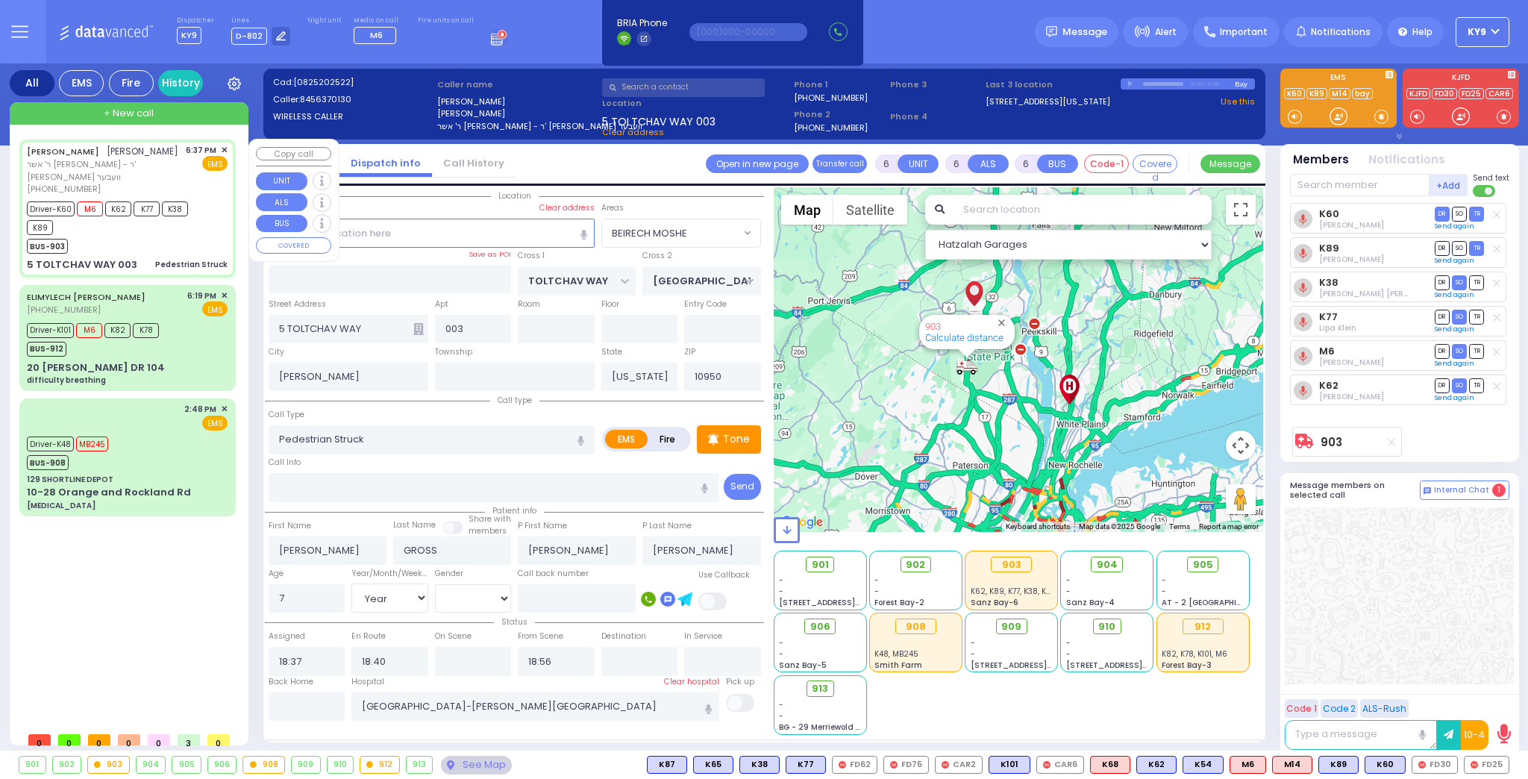
select select
radio input "true"
select select "Year"
select select "[DEMOGRAPHIC_DATA]"
select select "Hatzalah Garages"
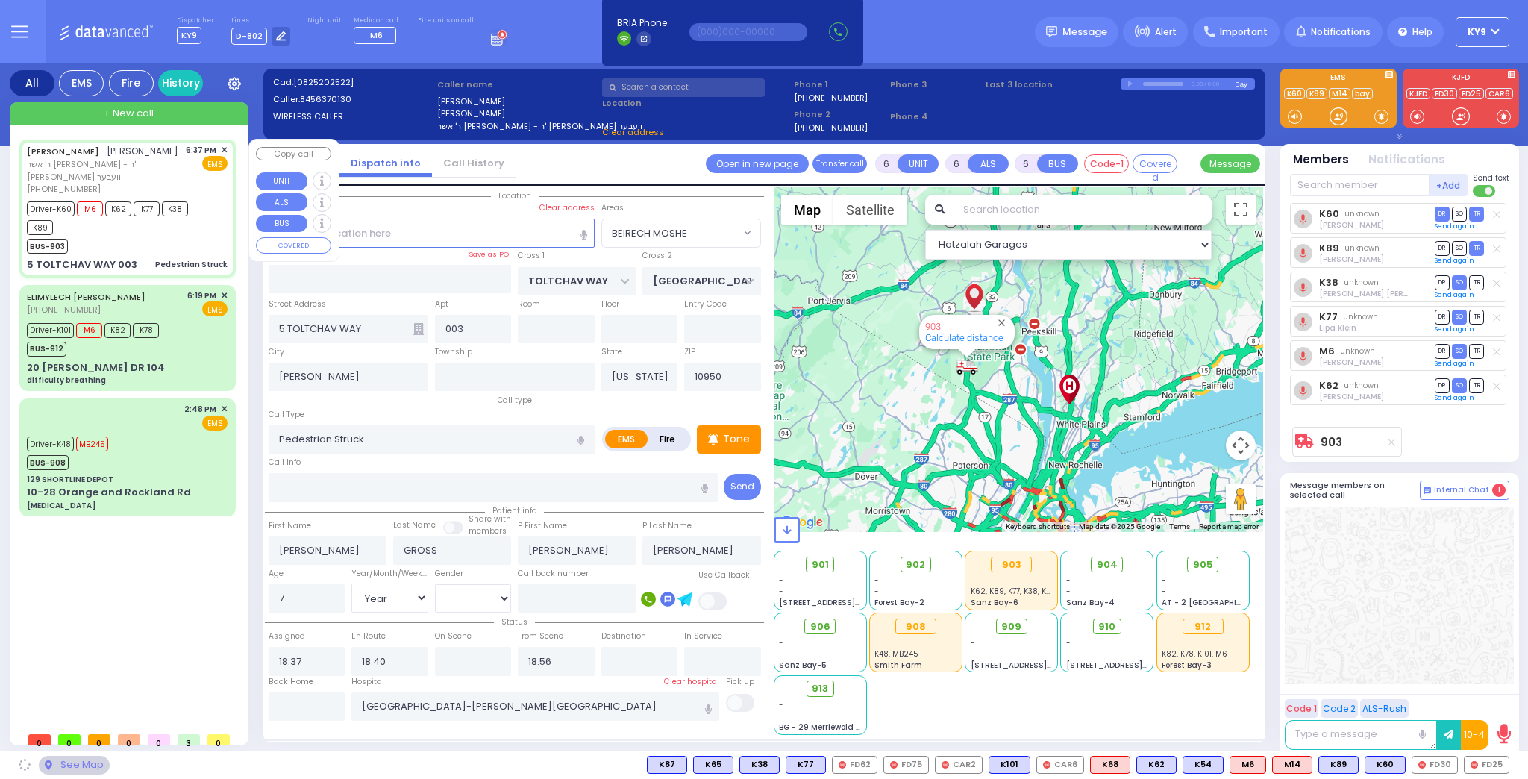
select select "BEIRECH MOSHE"
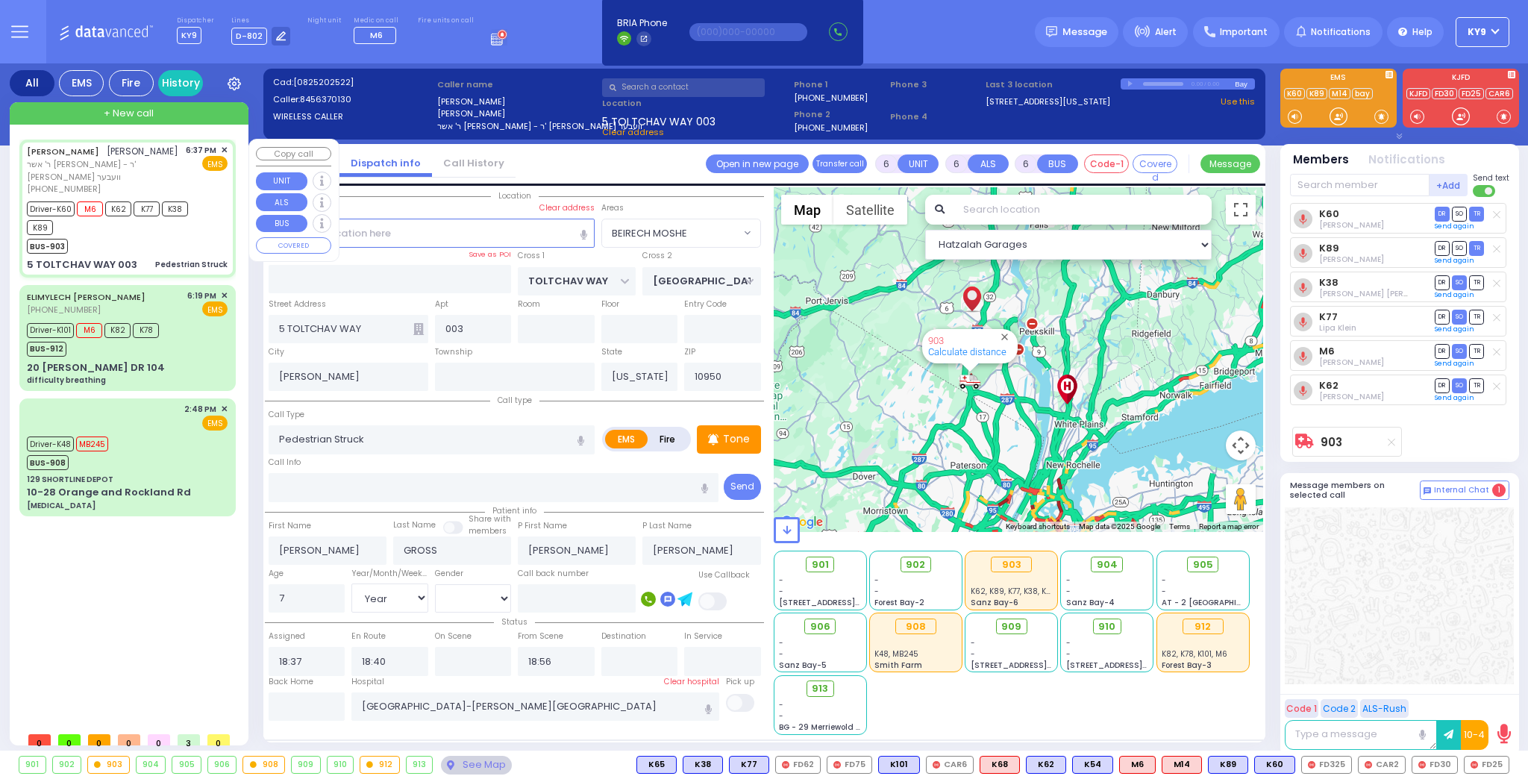
select select
radio input "true"
select select "Year"
select select "[DEMOGRAPHIC_DATA]"
select select "Hatzalah Garages"
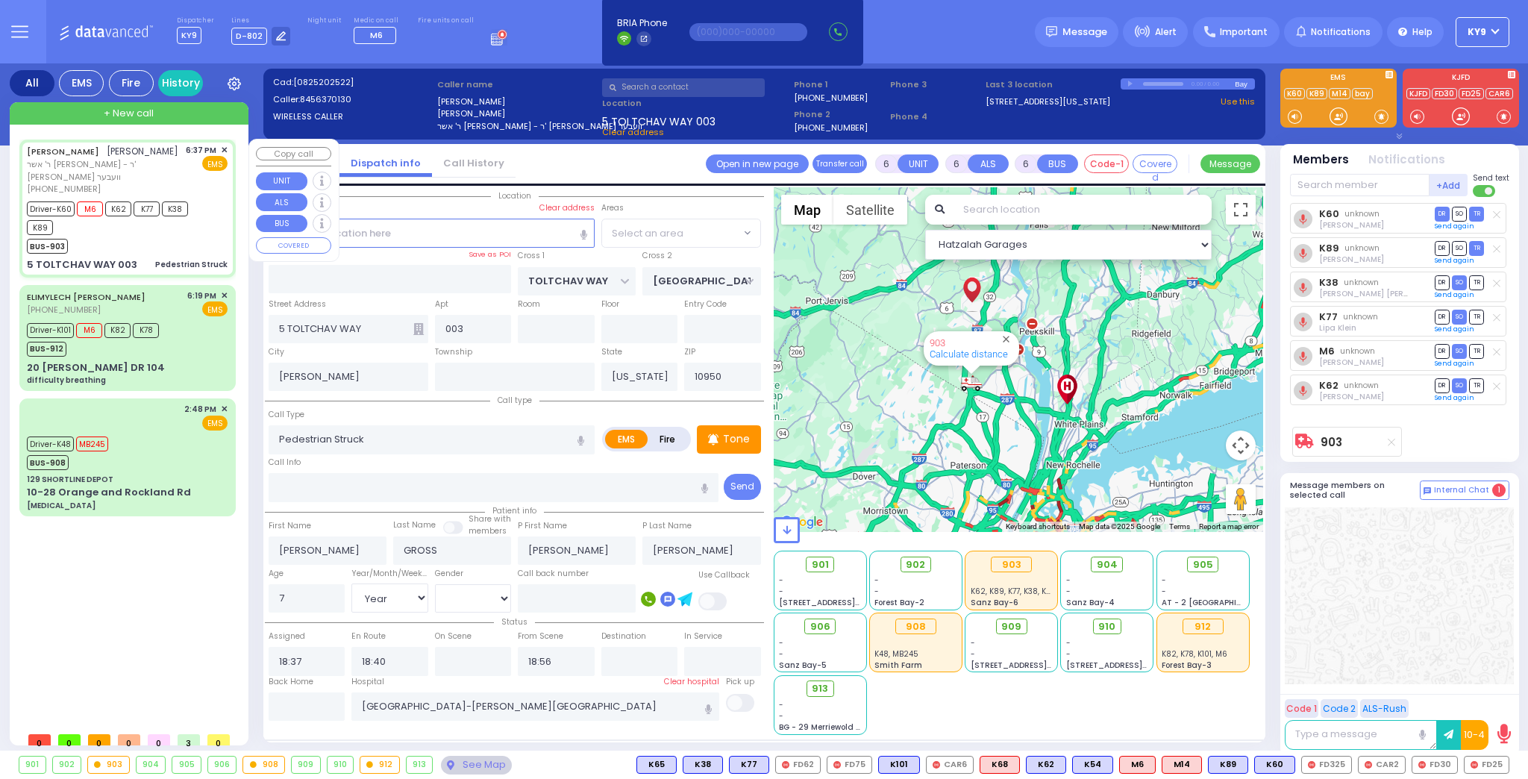
select select
radio input "true"
select select "Year"
select select "[DEMOGRAPHIC_DATA]"
select select "Hatzalah Garages"
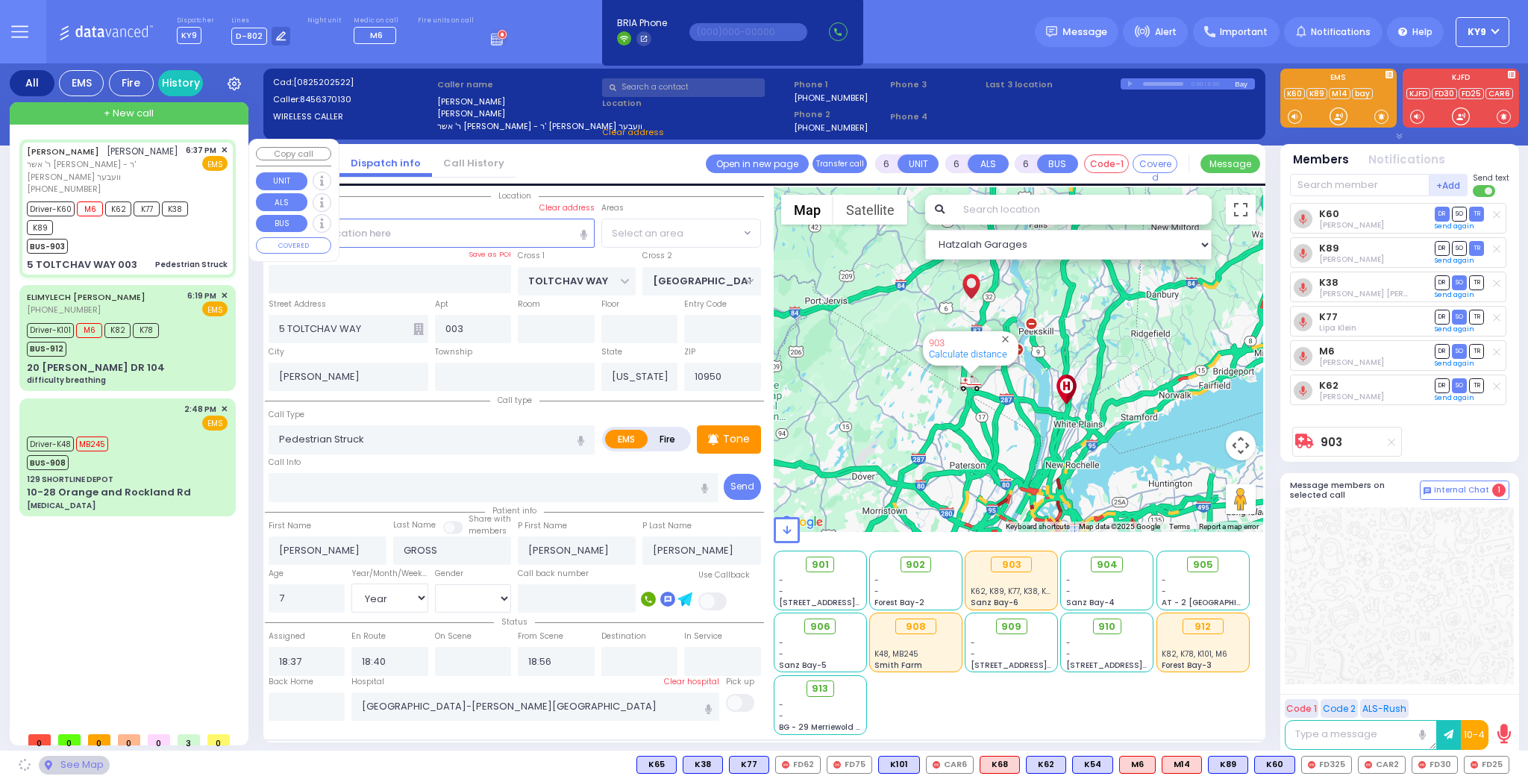
select select "BEIRECH MOSHE"
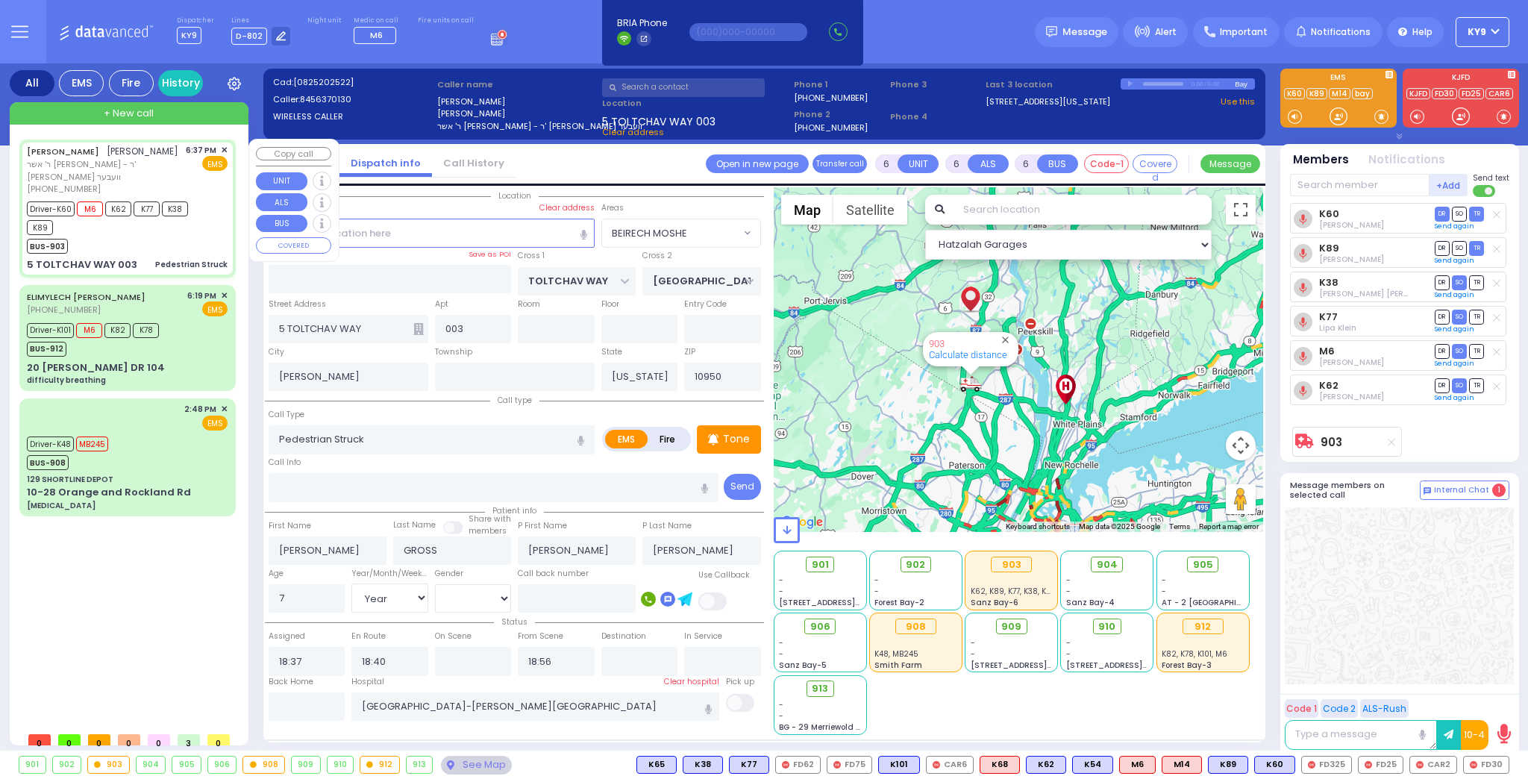
select select
radio input "true"
select select "Year"
select select "[DEMOGRAPHIC_DATA]"
select select "Hatzalah Garages"
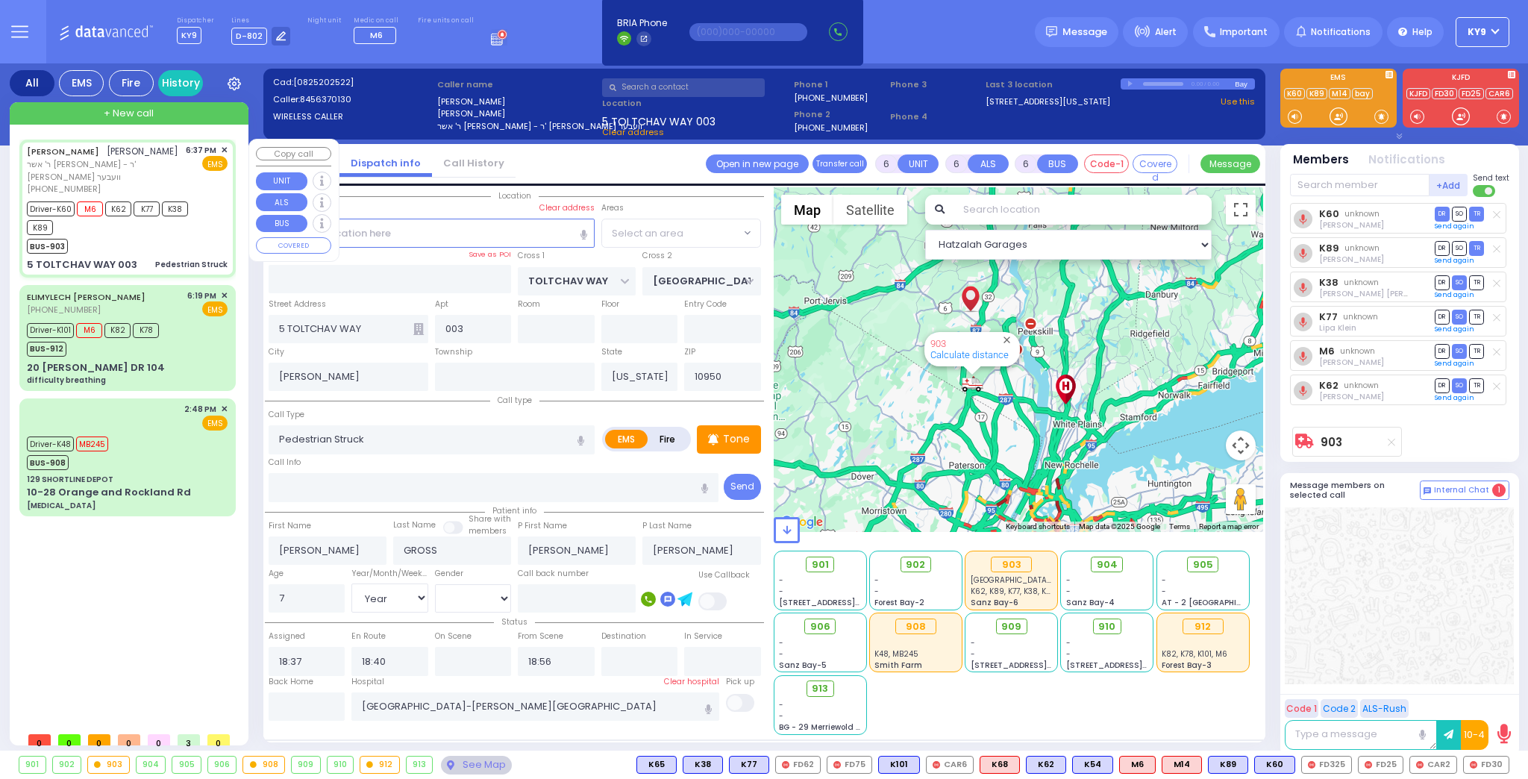
select select "BEIRECH MOSHE"
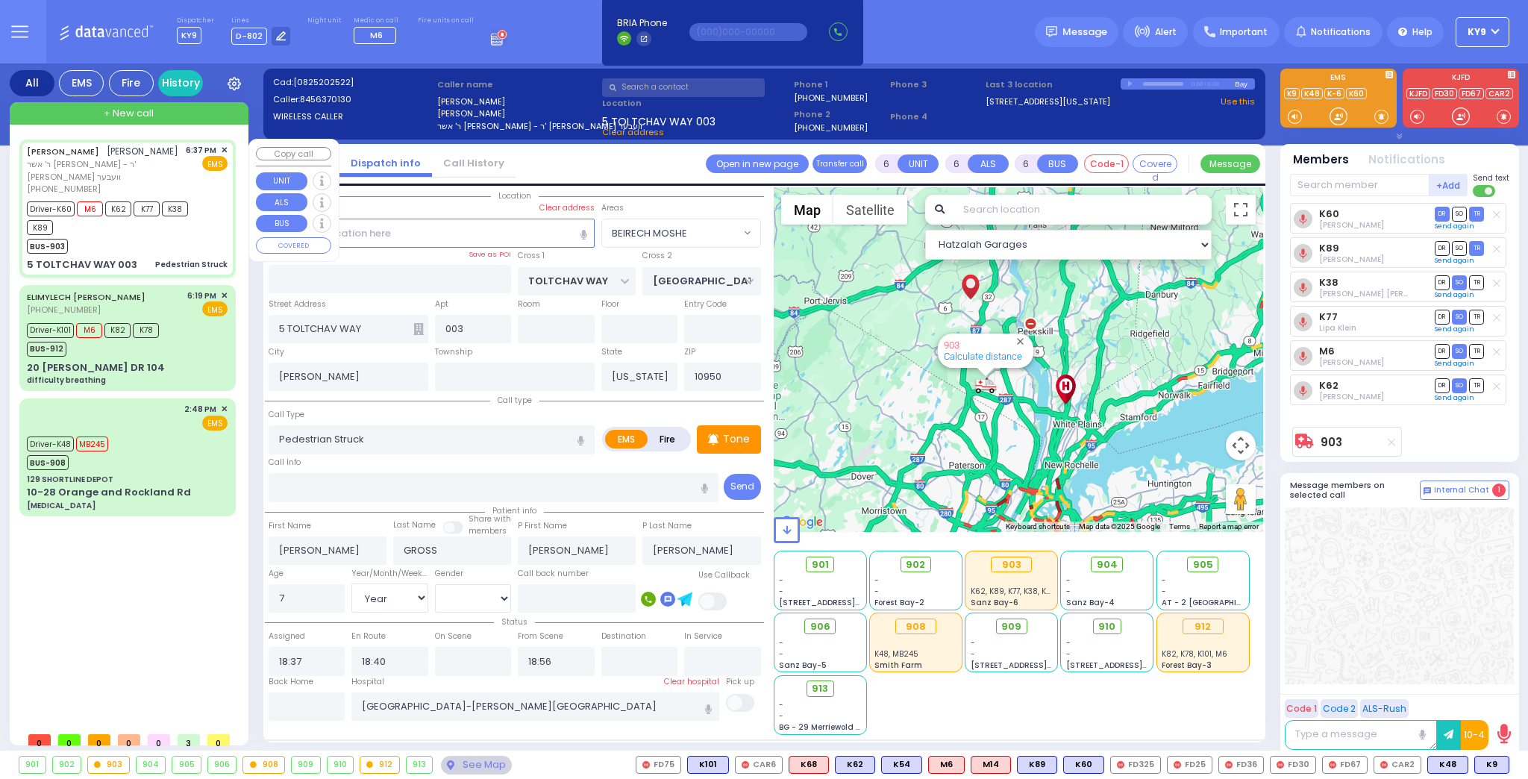
select select
radio input "true"
select select "Year"
select select "[DEMOGRAPHIC_DATA]"
select select "Hatzalah Garages"
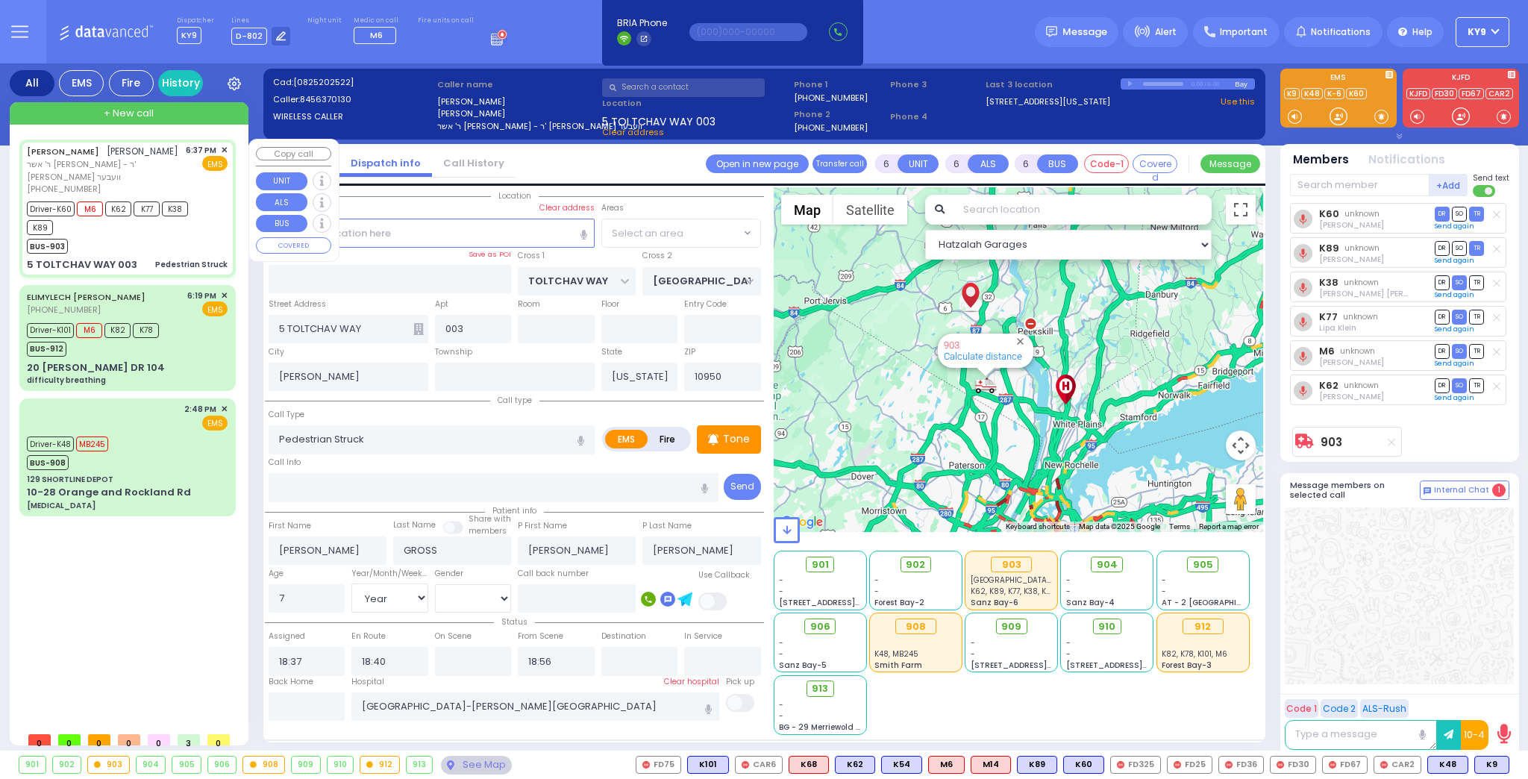
select select "BEIRECH MOSHE"
select select
radio input "true"
select select "Year"
select select "[DEMOGRAPHIC_DATA]"
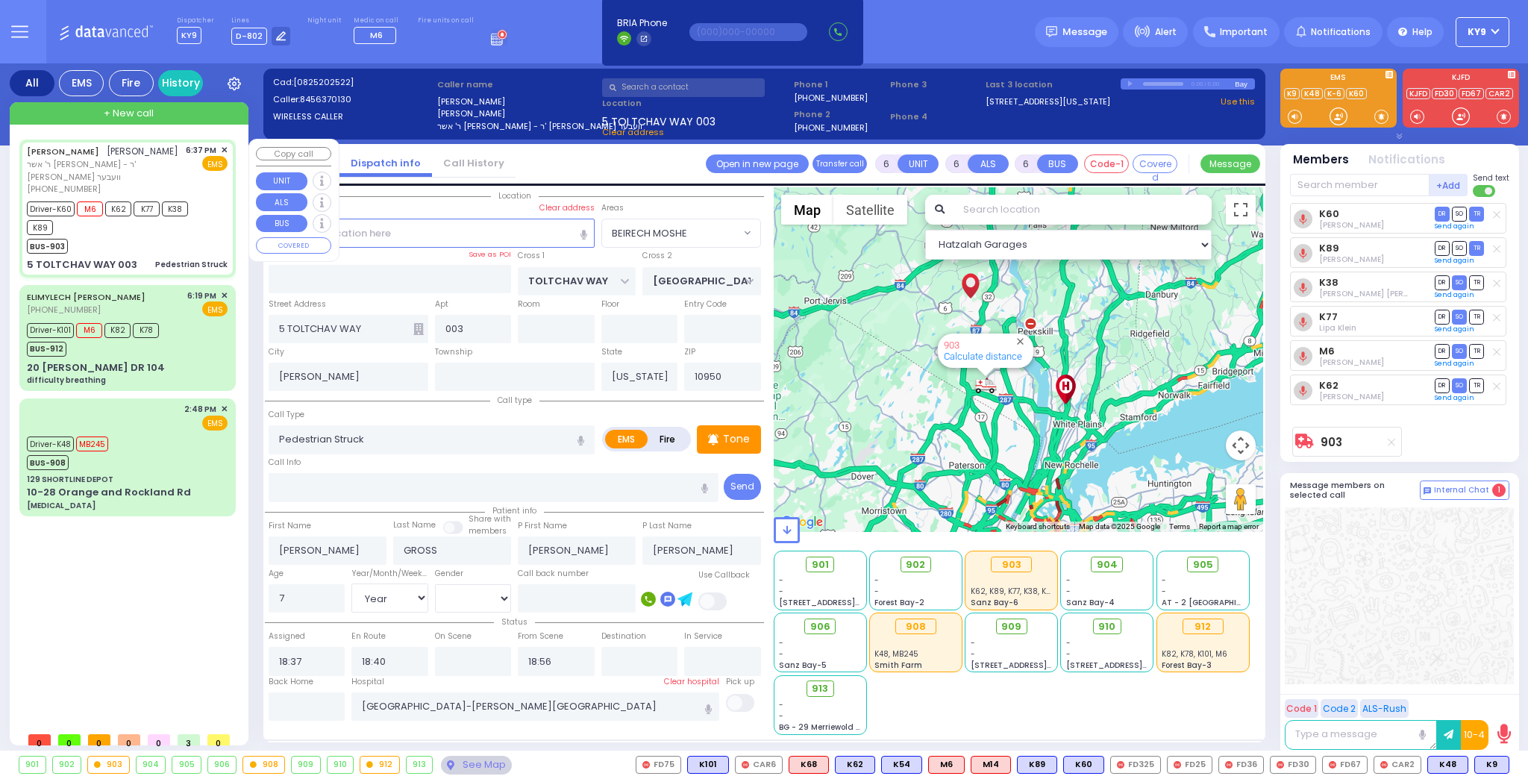
select select "Hatzalah Garages"
select select "BEIRECH MOSHE"
select select
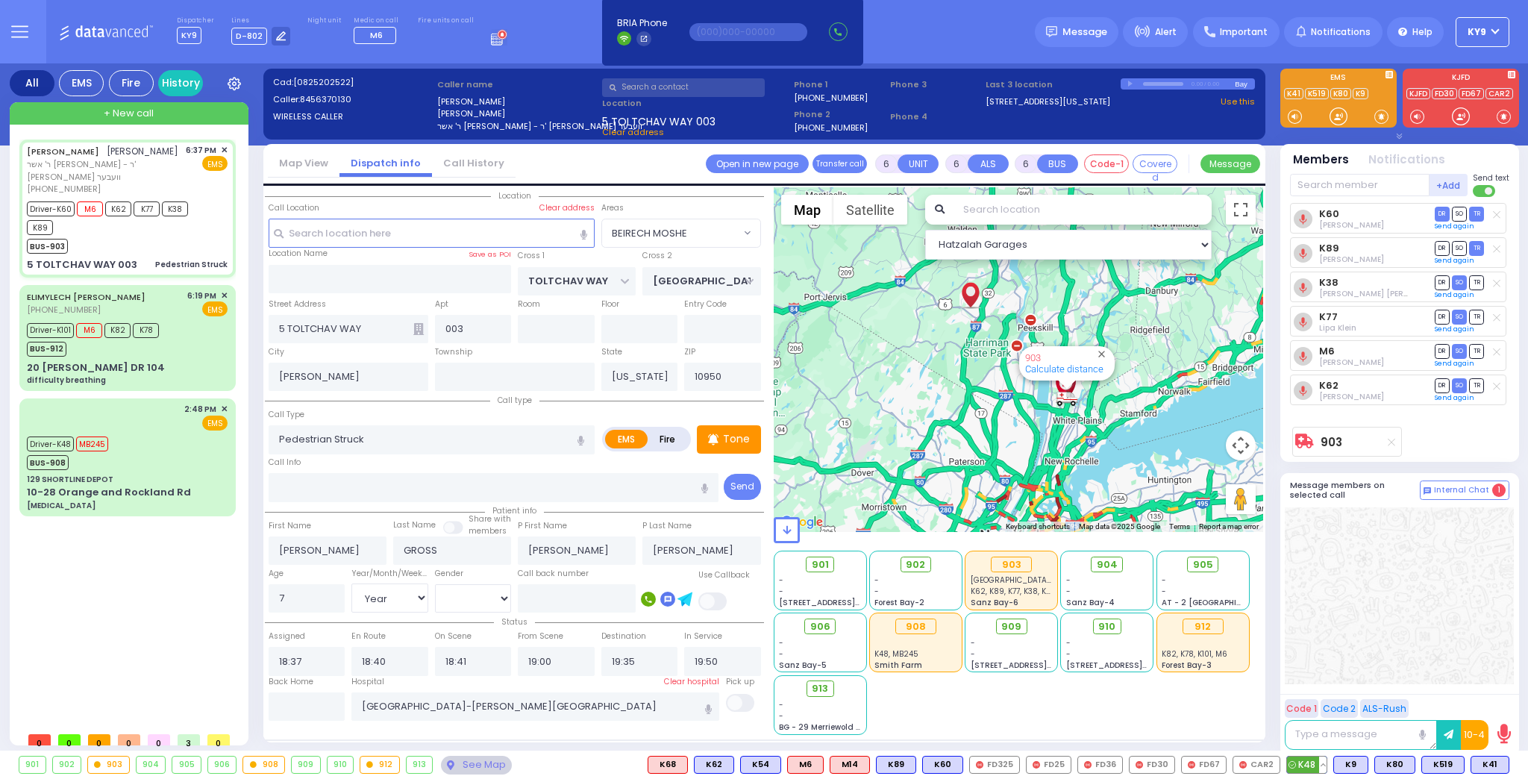
click at [1325, 767] on button at bounding box center [1322, 764] width 7 height 16
click at [1320, 694] on icon at bounding box center [1312, 699] width 16 height 16
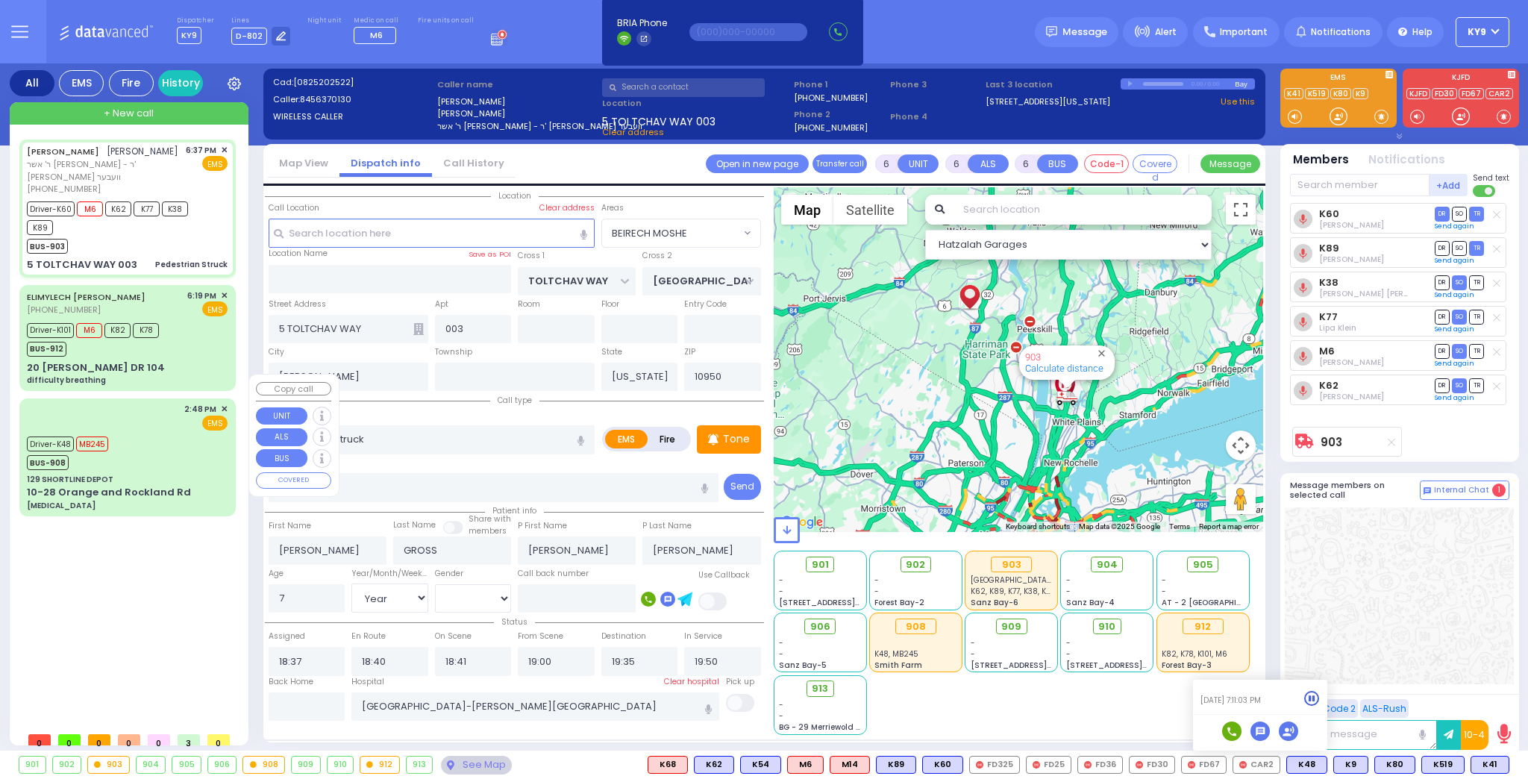
click at [139, 442] on div "Driver-K48 MB245 BUS-908" at bounding box center [127, 451] width 201 height 37
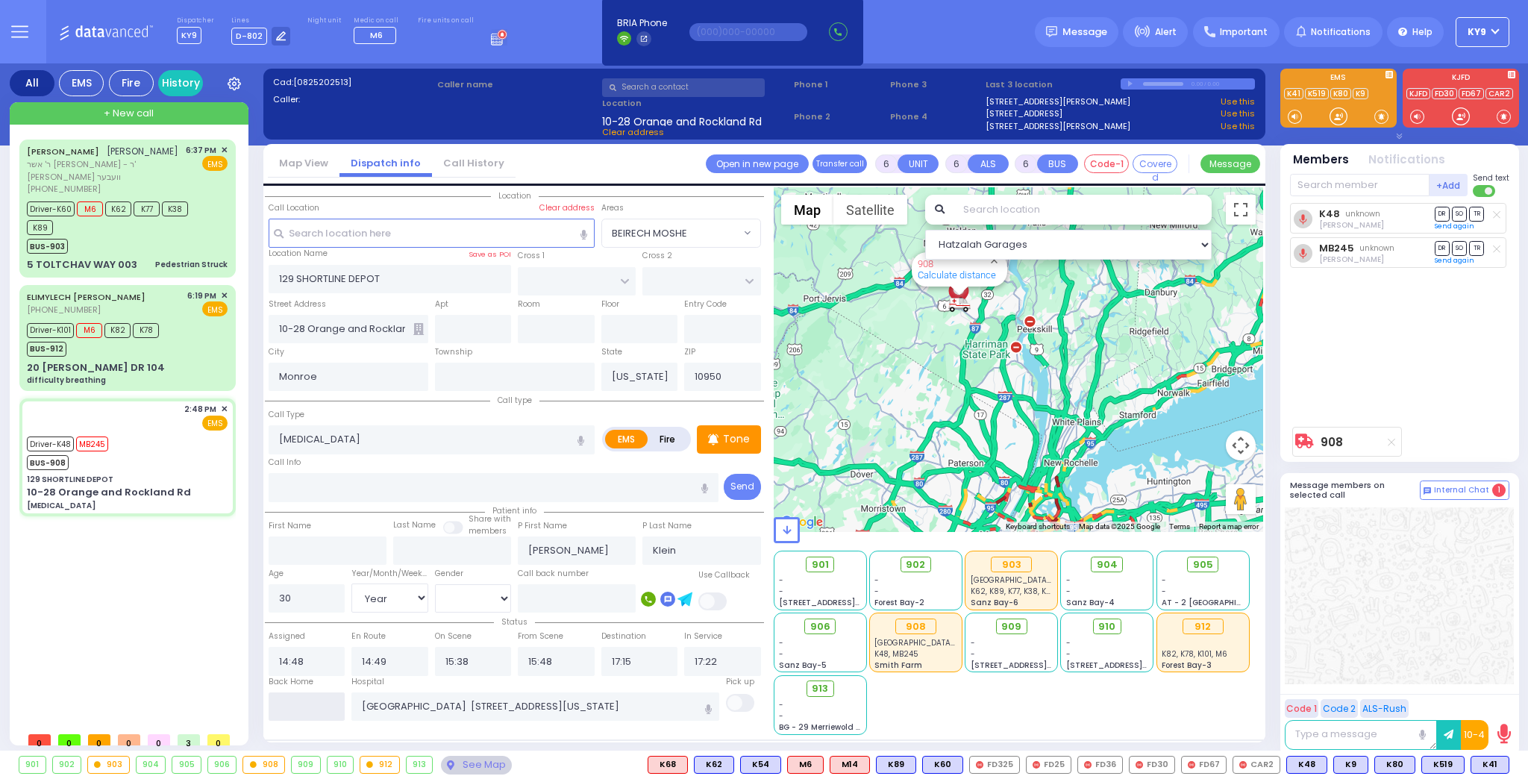
click at [322, 704] on input "text" at bounding box center [307, 706] width 77 height 28
click at [322, 703] on input "text" at bounding box center [307, 706] width 77 height 28
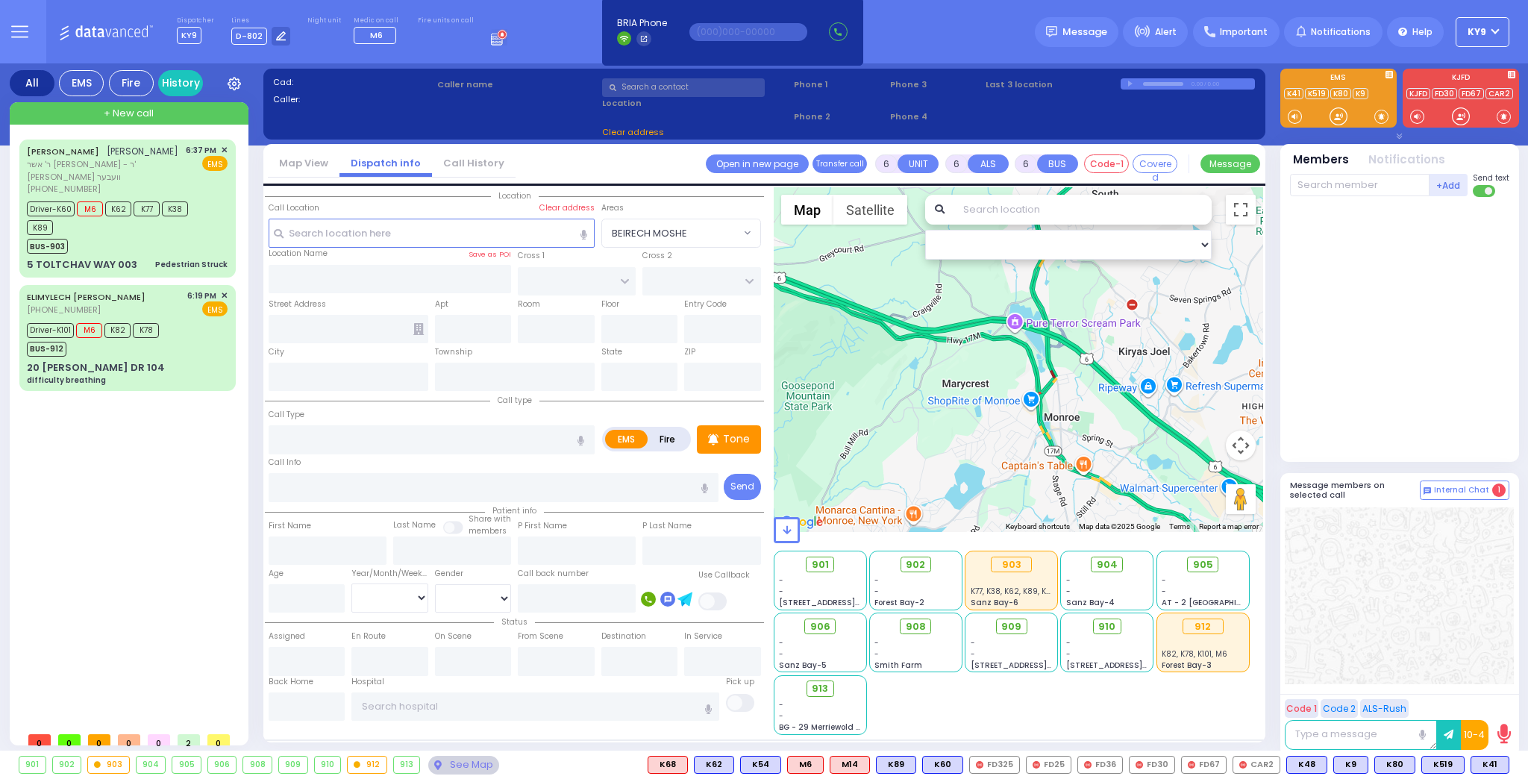
select select
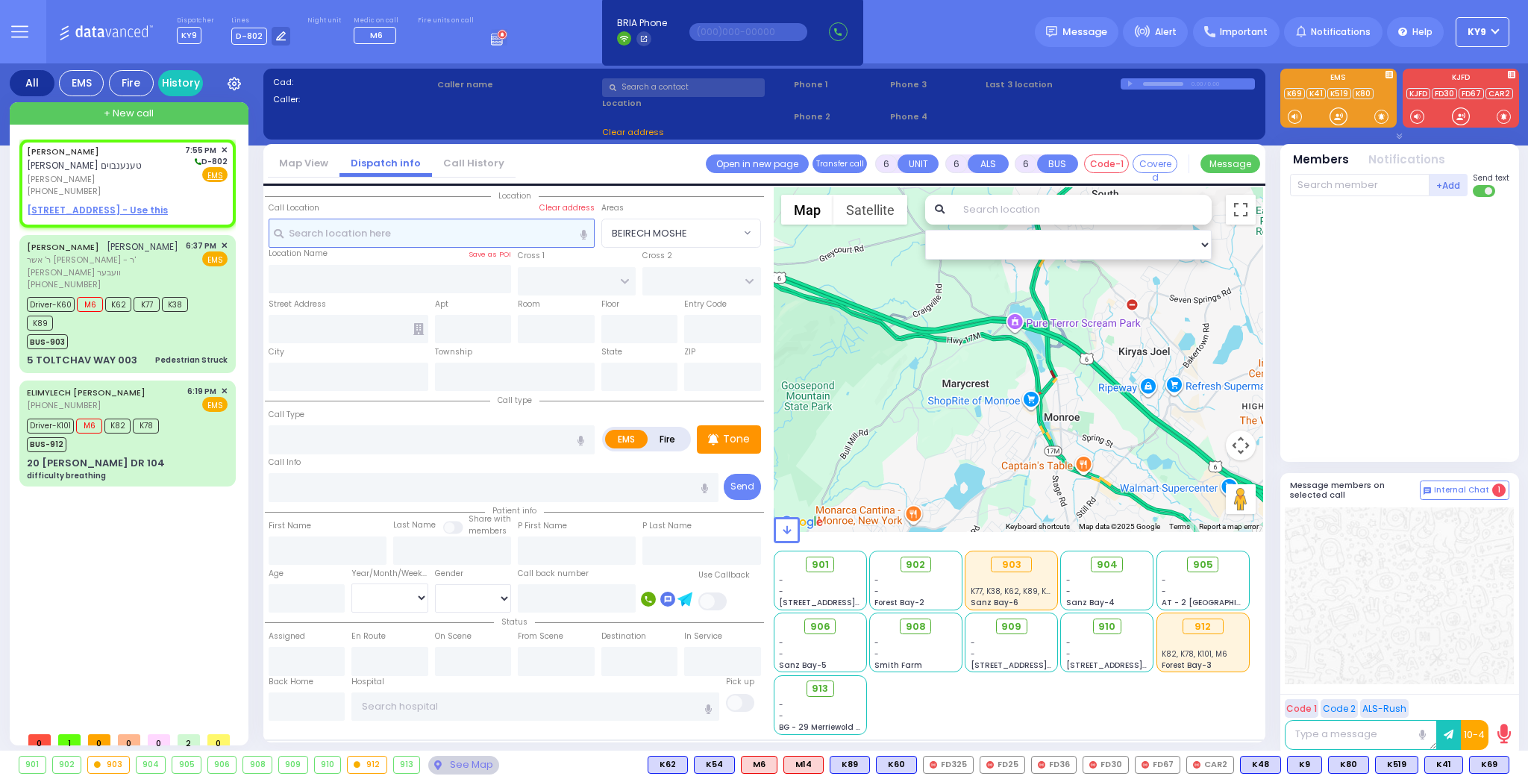
type input "2"
type input "1"
select select
radio input "true"
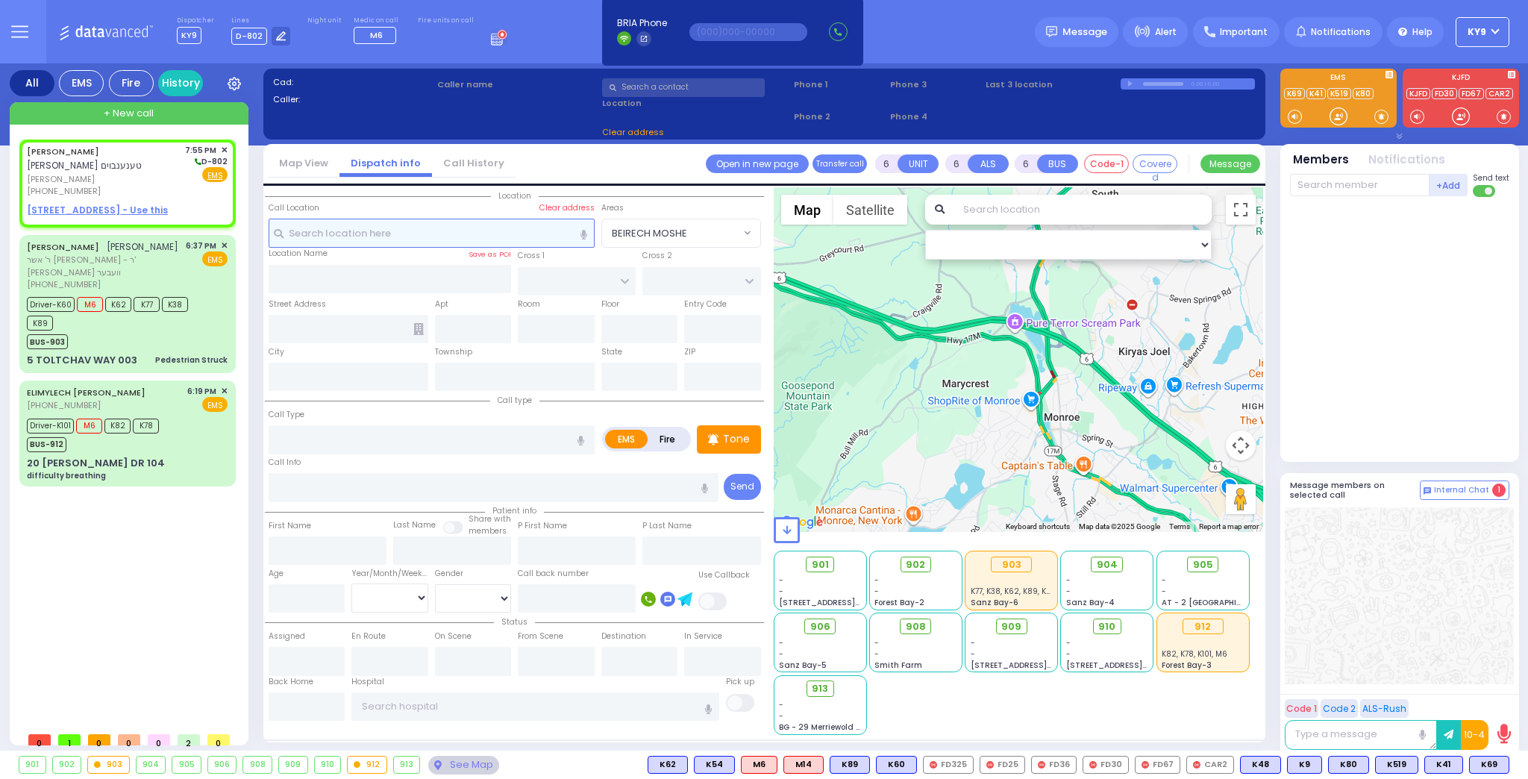
type input "AVRUM OZIEL"
type input "TANNENBAUM"
select select
type input "19:55"
select select "Hatzalah Garages"
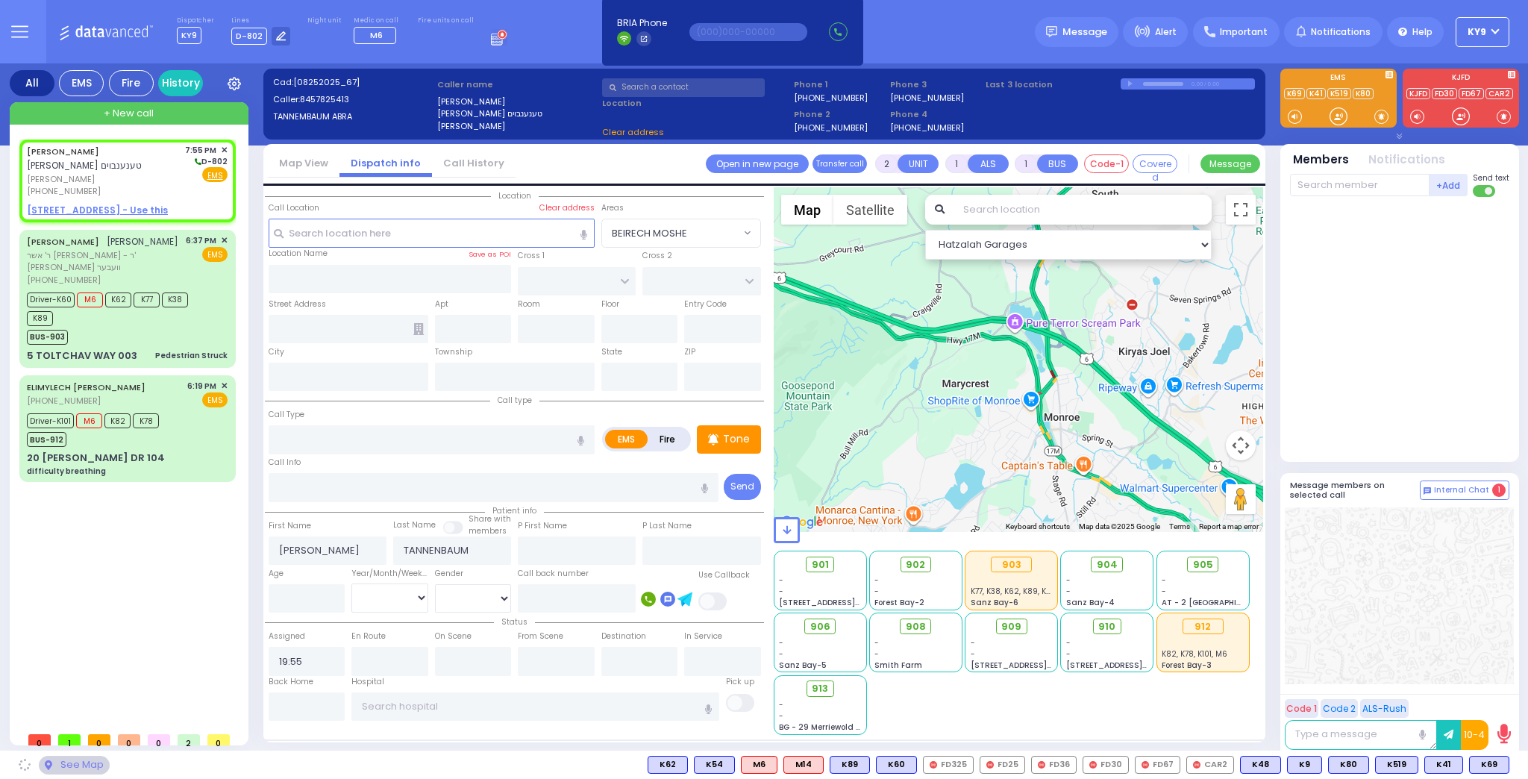
select select
radio input "true"
select select
select select "Hatzalah Garages"
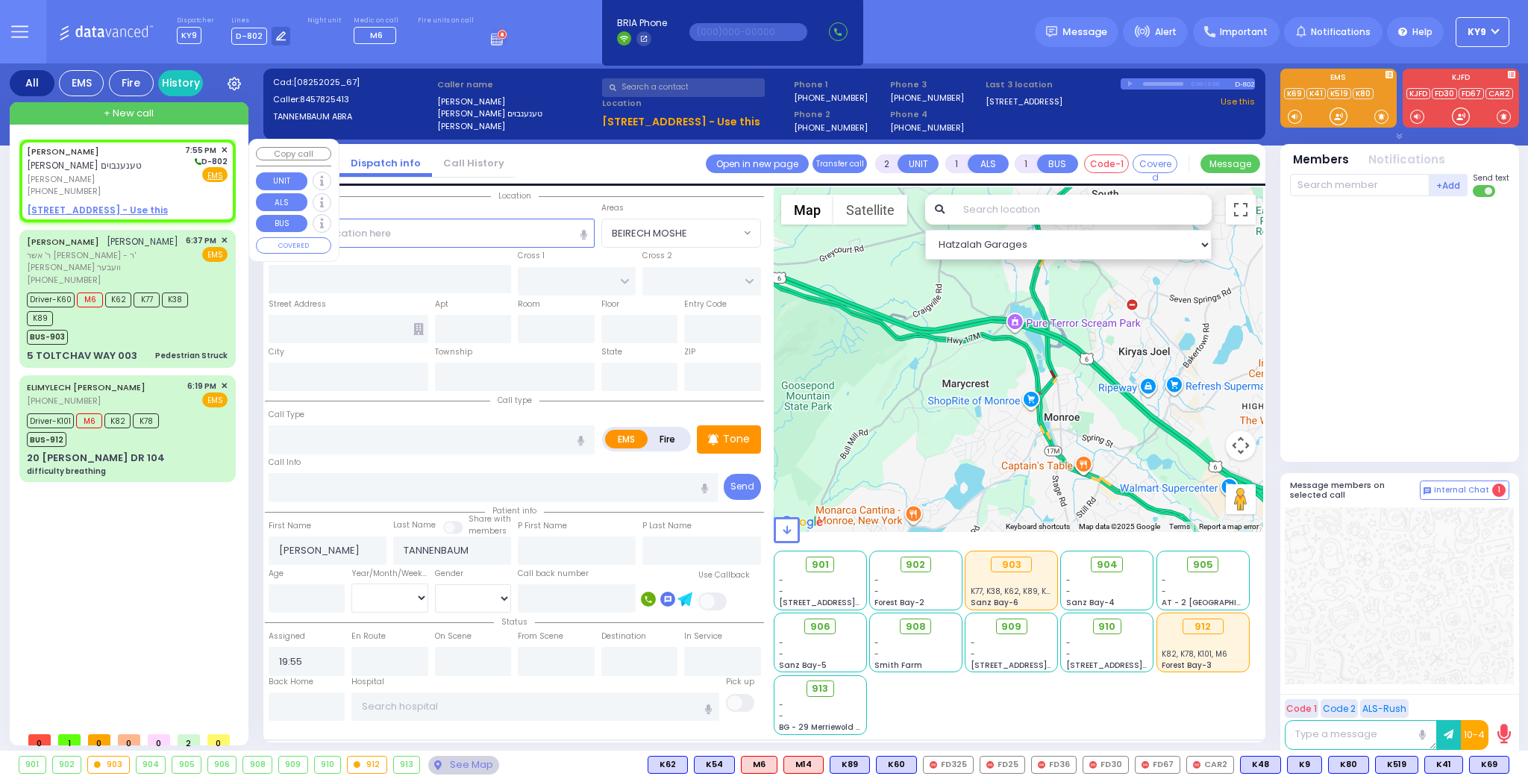
click at [145, 213] on u "5 PREMISHLAN WAY 302 - Use this" at bounding box center [97, 210] width 141 height 13
select select
radio input "true"
select select
select select "Hatzalah Garages"
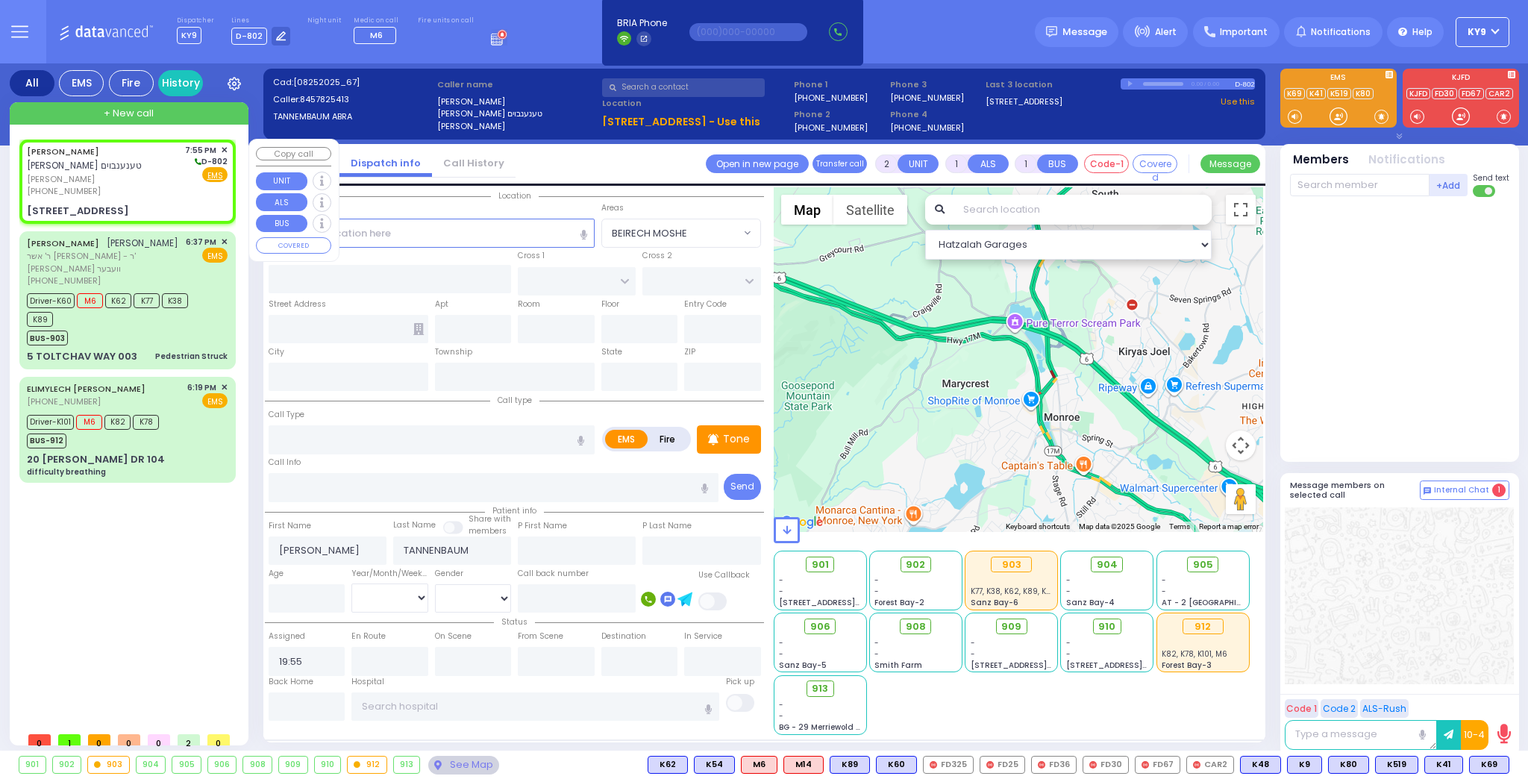
select select
radio input "true"
select select
select select "Hatzalah Garages"
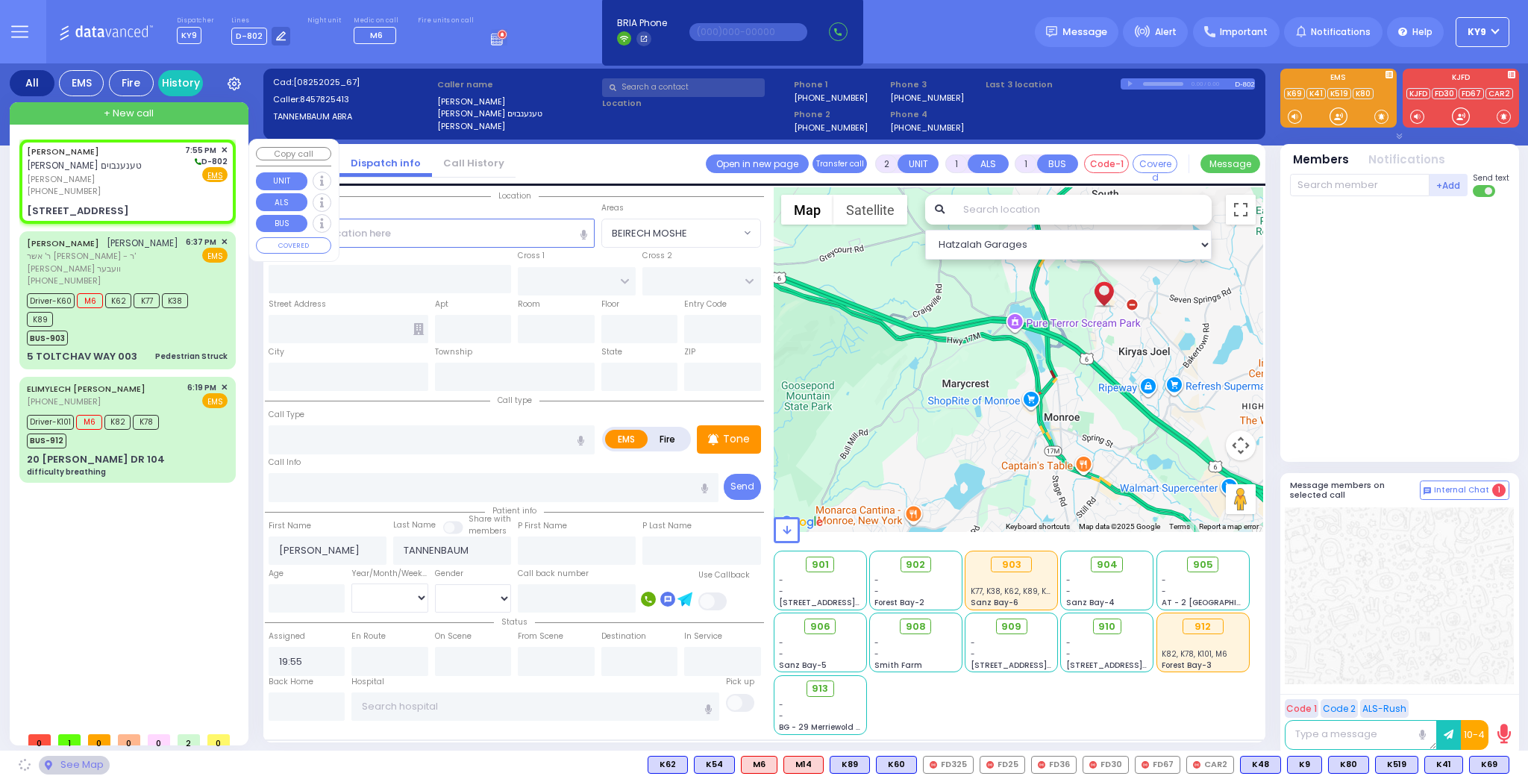
type input "RUZHIN RD"
type input "5 PREMISHLAN WAY"
type input "302"
type input "Monroe"
type input "[US_STATE]"
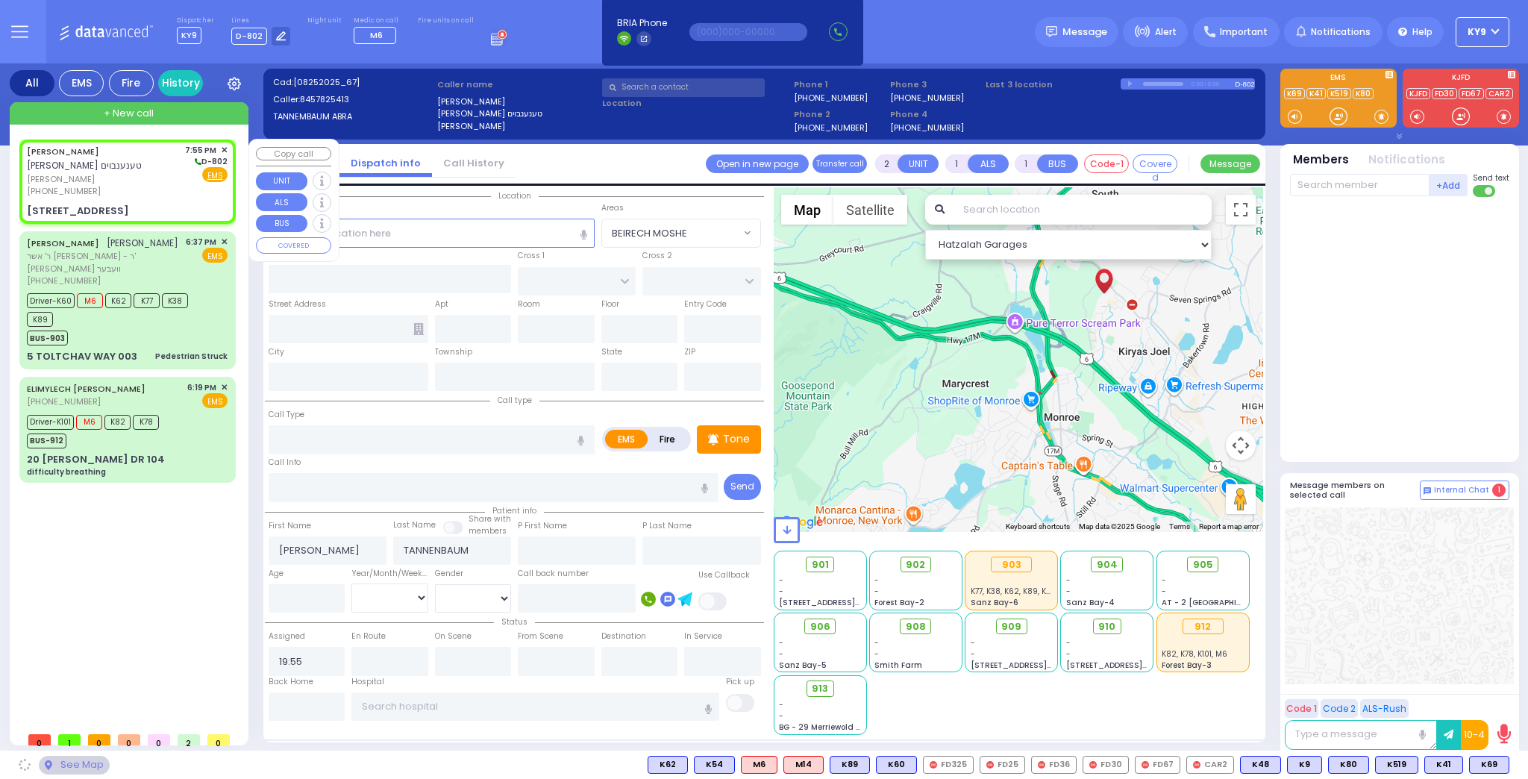
type input "10950"
select select "ATZEI TAMURIM"
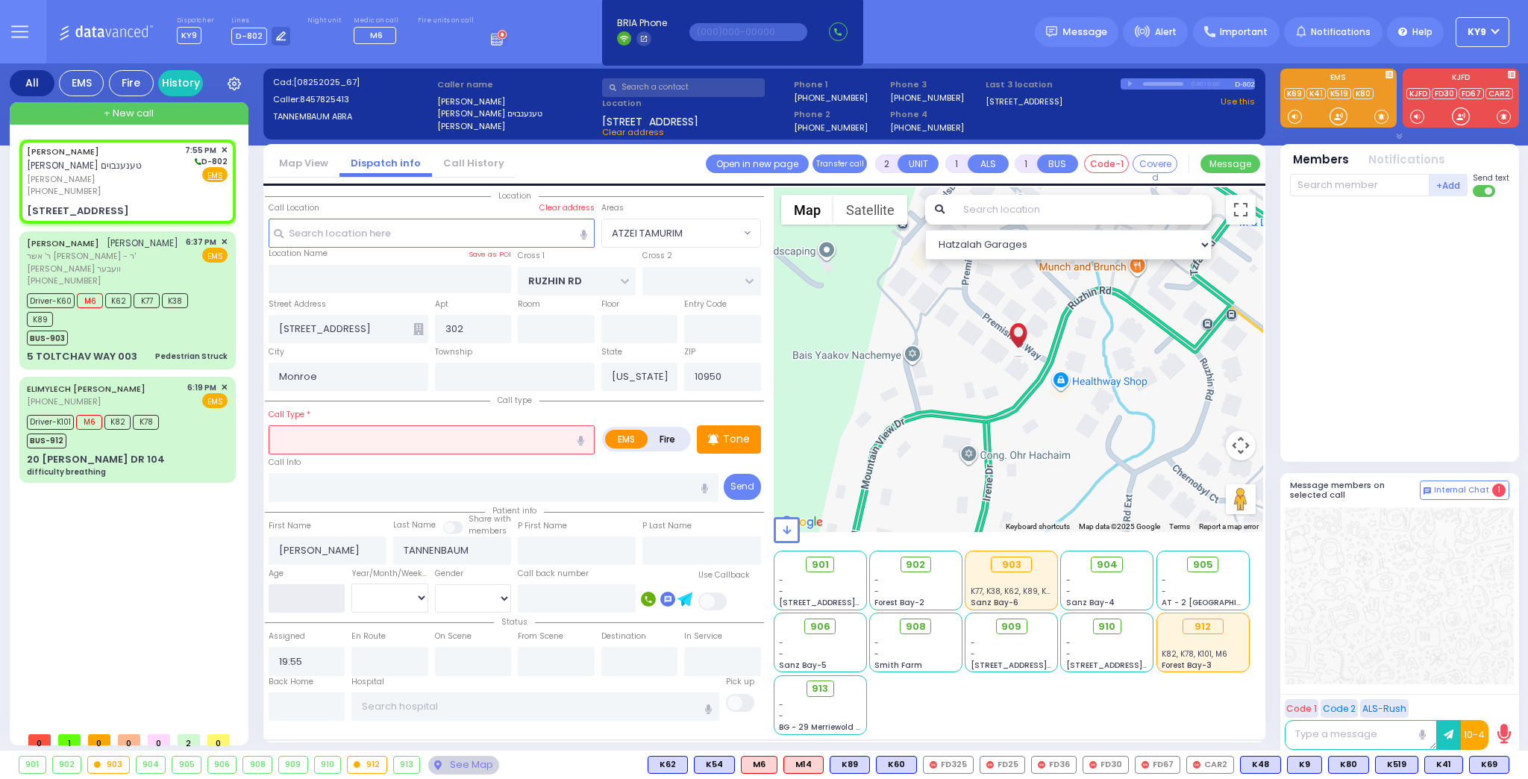
click at [311, 600] on input "number" at bounding box center [307, 598] width 77 height 28
type input "6"
click at [363, 595] on select "Year Month Week Day" at bounding box center [389, 597] width 77 height 28
select select
radio input "true"
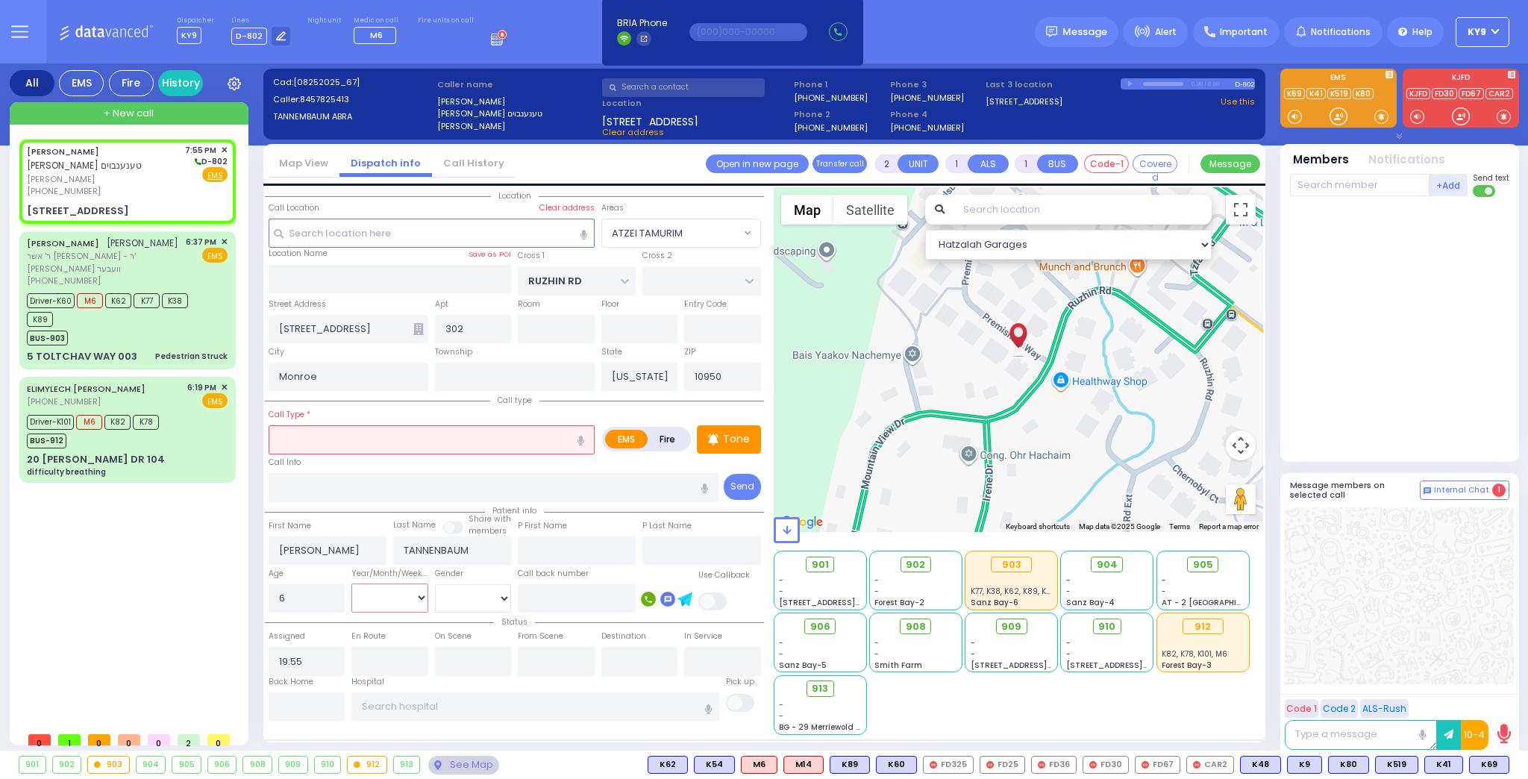
select select "Year"
click at [351, 583] on select "Year Month Week Day" at bounding box center [389, 597] width 77 height 28
select select "Hatzalah Garages"
select select "ATZEI TAMURIM"
select select
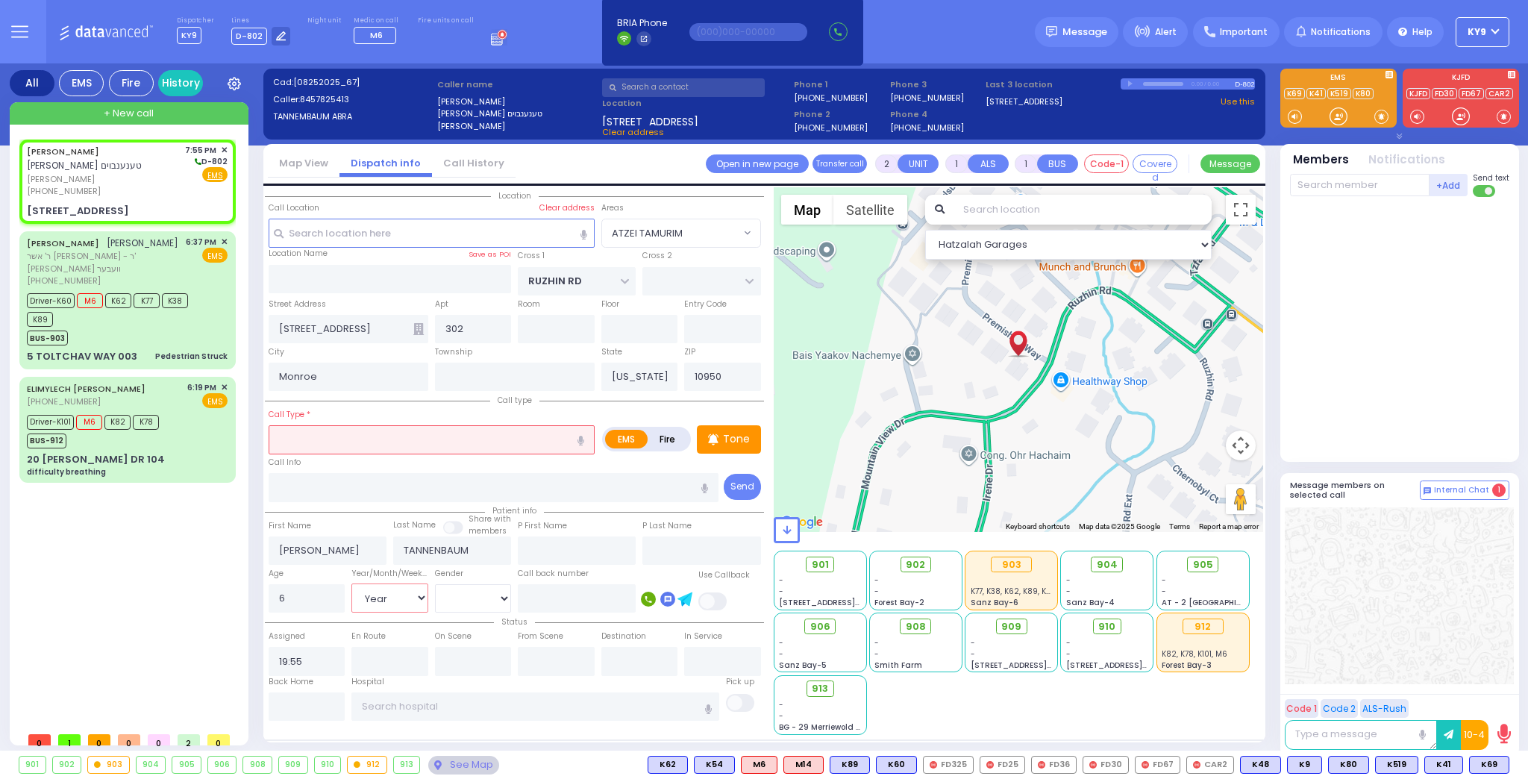
radio input "true"
select select "Year"
select select "Hatzalah Garages"
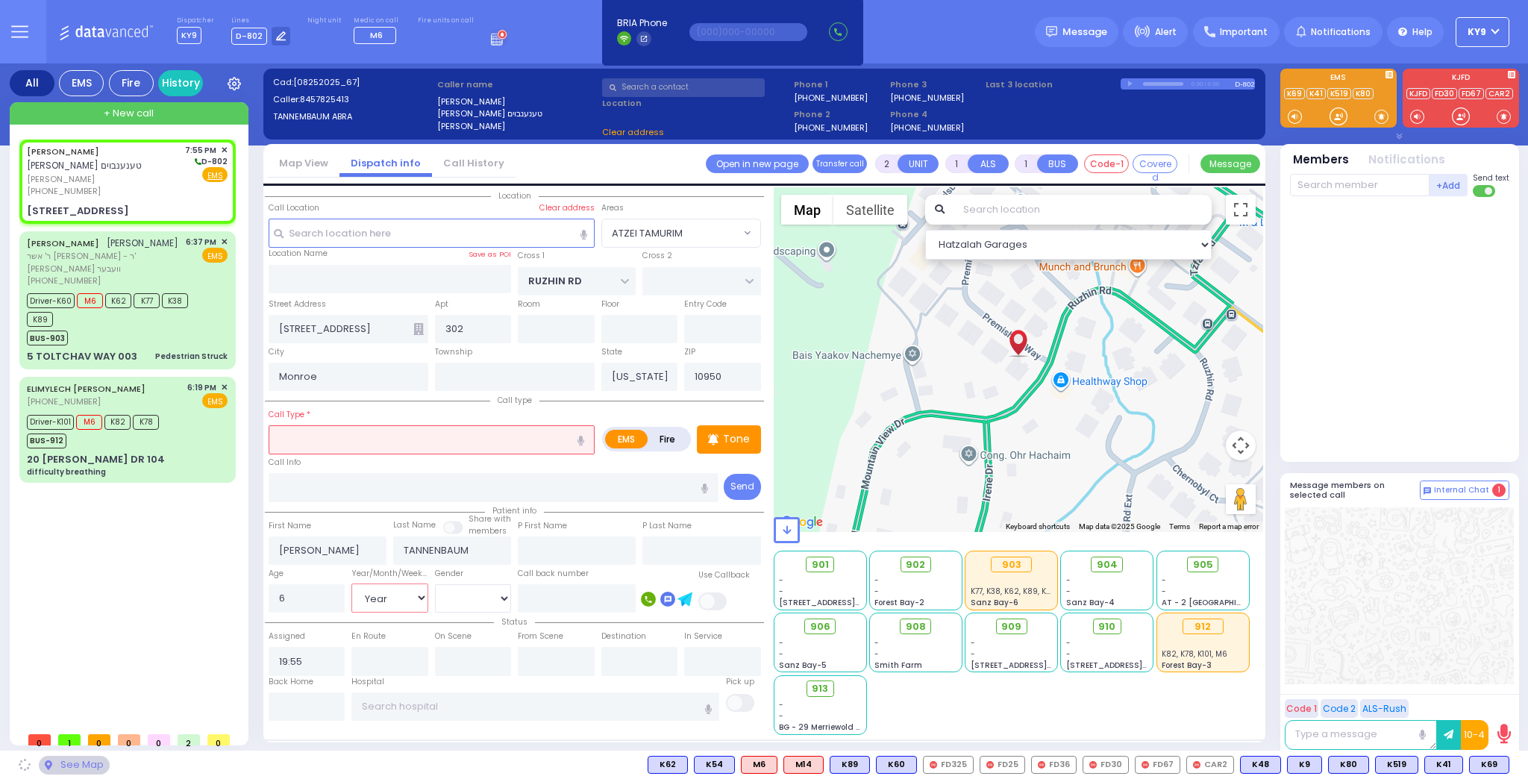
select select "ATZEI TAMURIM"
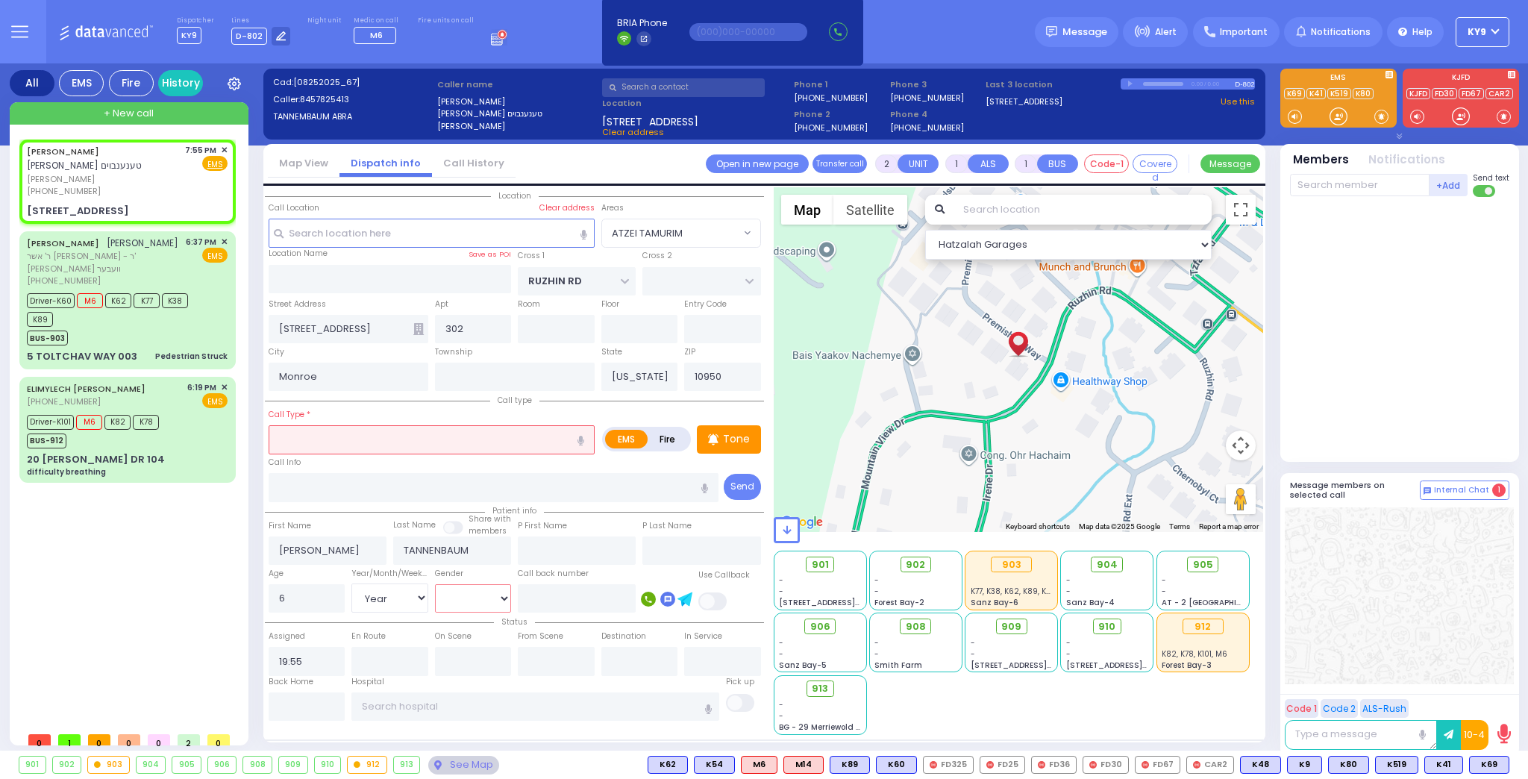
click at [480, 600] on select "Male Female" at bounding box center [473, 598] width 77 height 28
select select
radio input "true"
select select "Year"
select select "Hatzalah Garages"
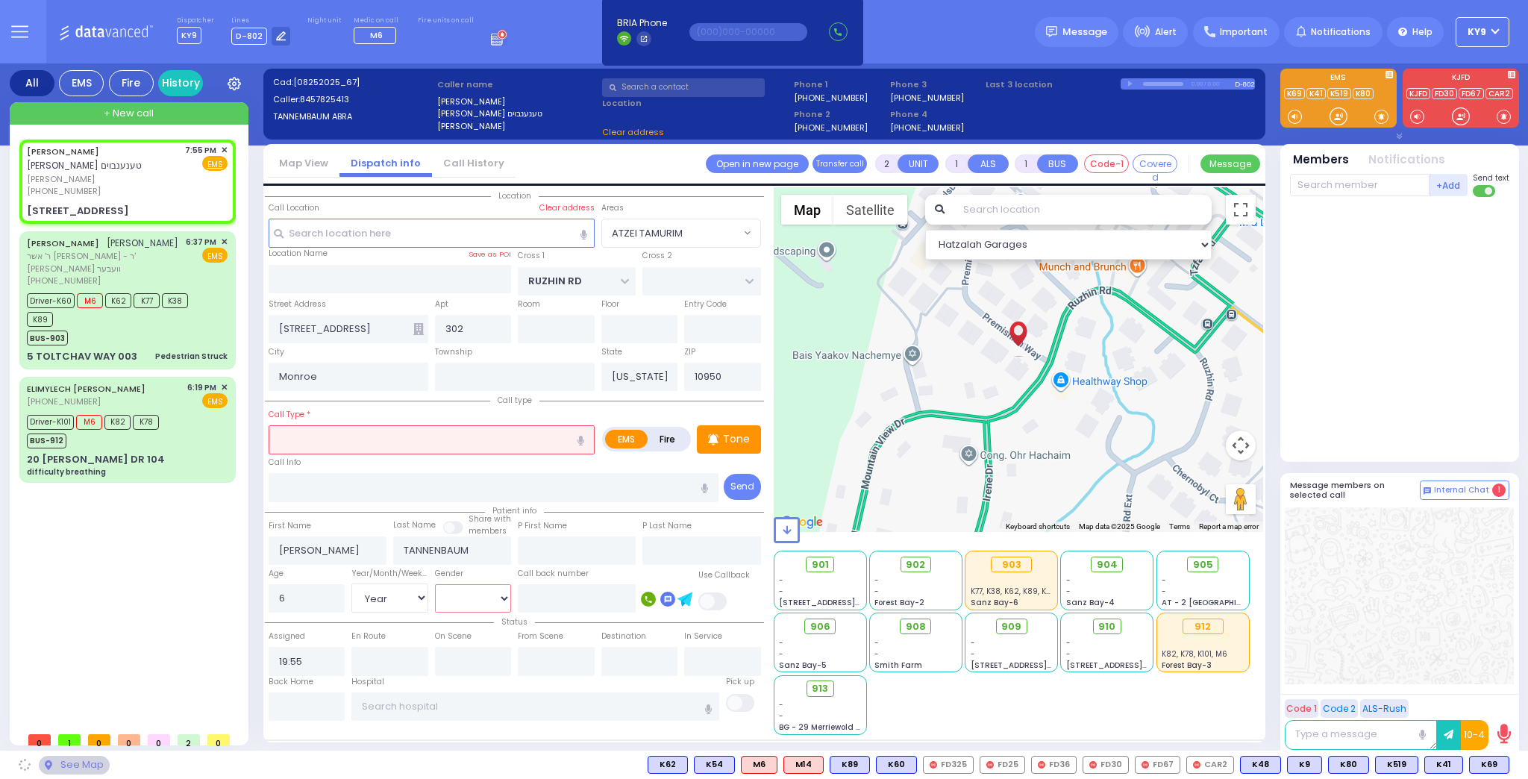
select select "ATZEI TAMURIM"
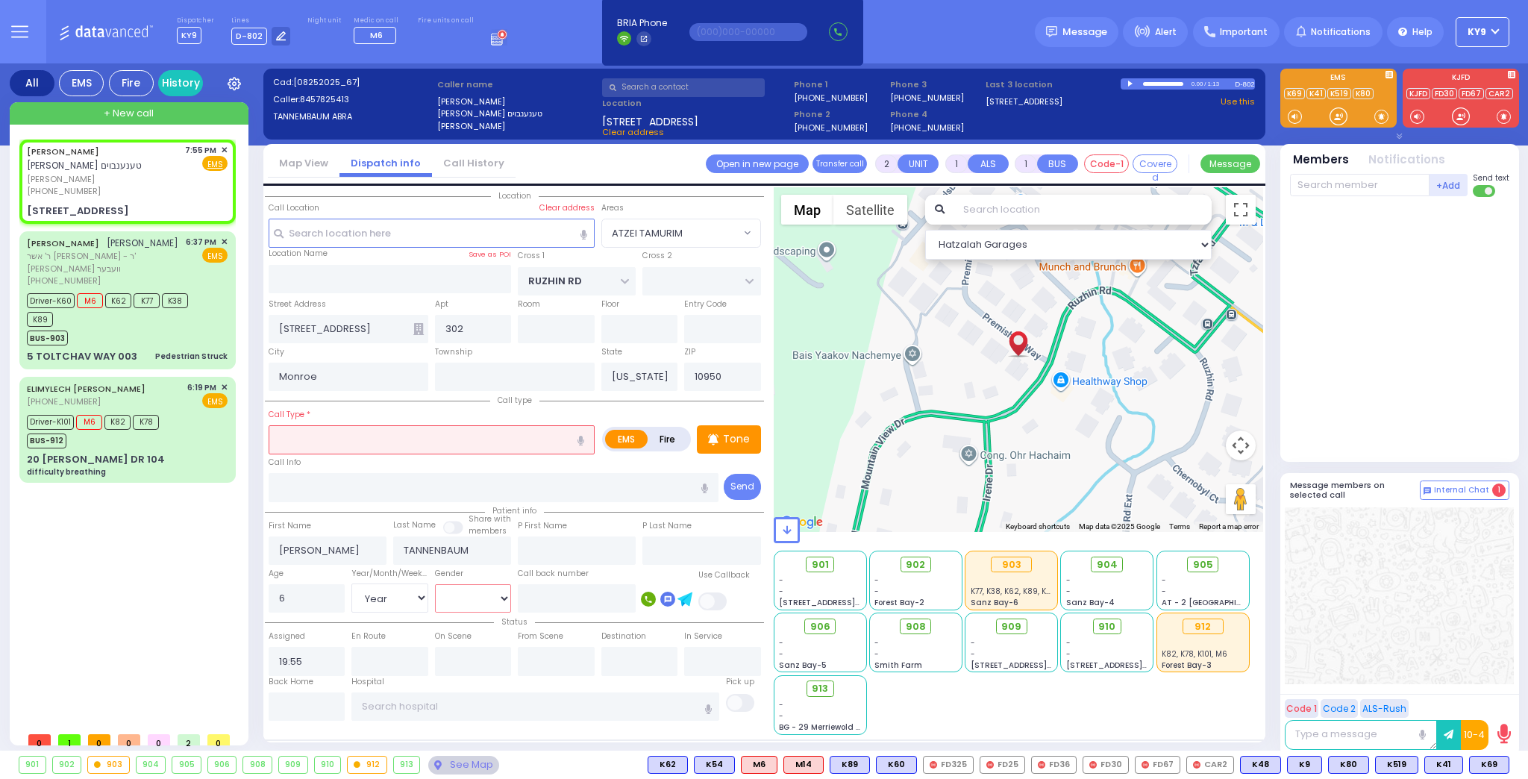
select select "[DEMOGRAPHIC_DATA]"
click at [435, 584] on select "Male Female" at bounding box center [473, 598] width 77 height 28
select select
radio input "true"
select select "Year"
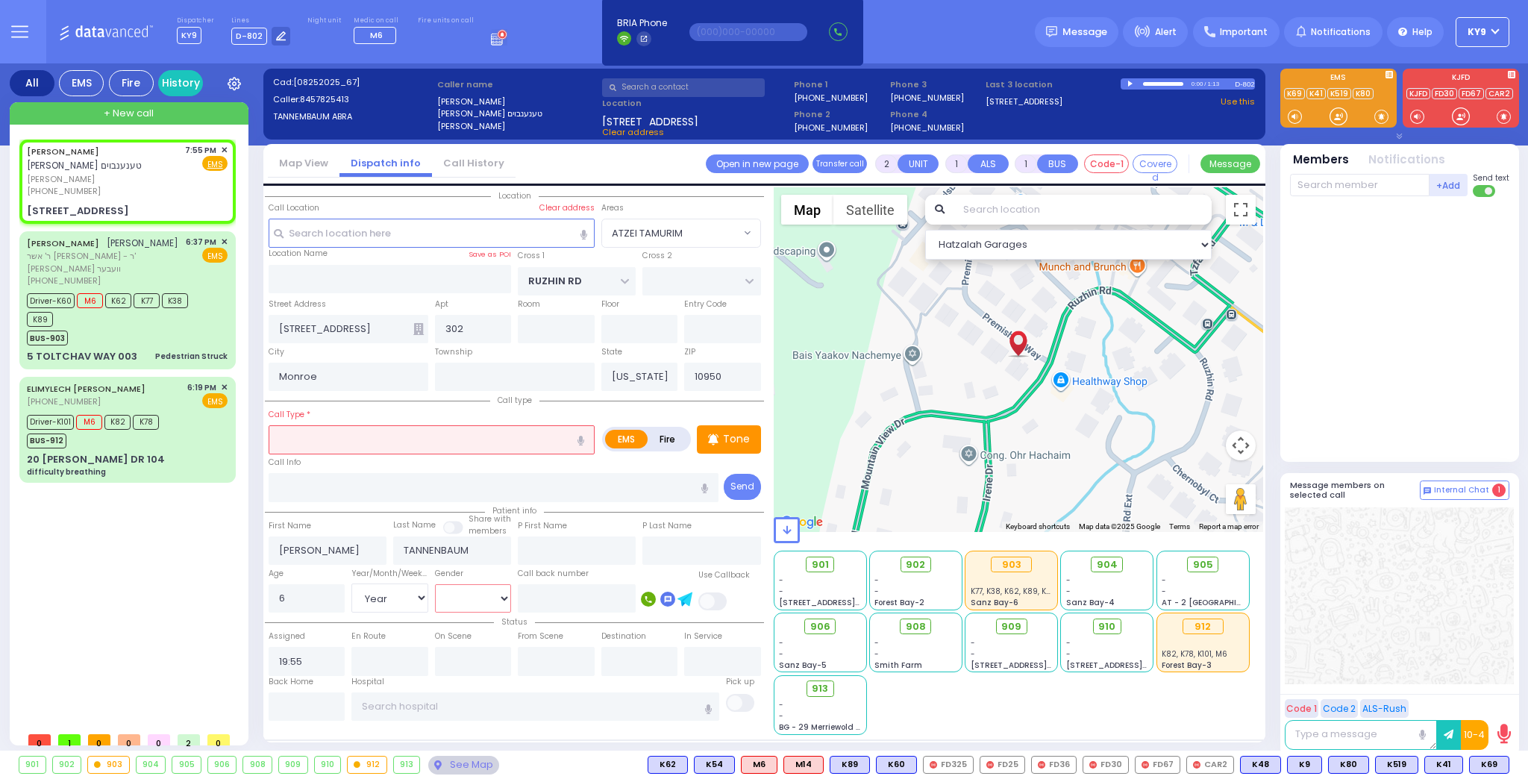
select select "[DEMOGRAPHIC_DATA]"
select select "ATZEI TAMURIM"
select select "Hatzalah Garages"
click at [433, 439] on input "text" at bounding box center [432, 439] width 326 height 28
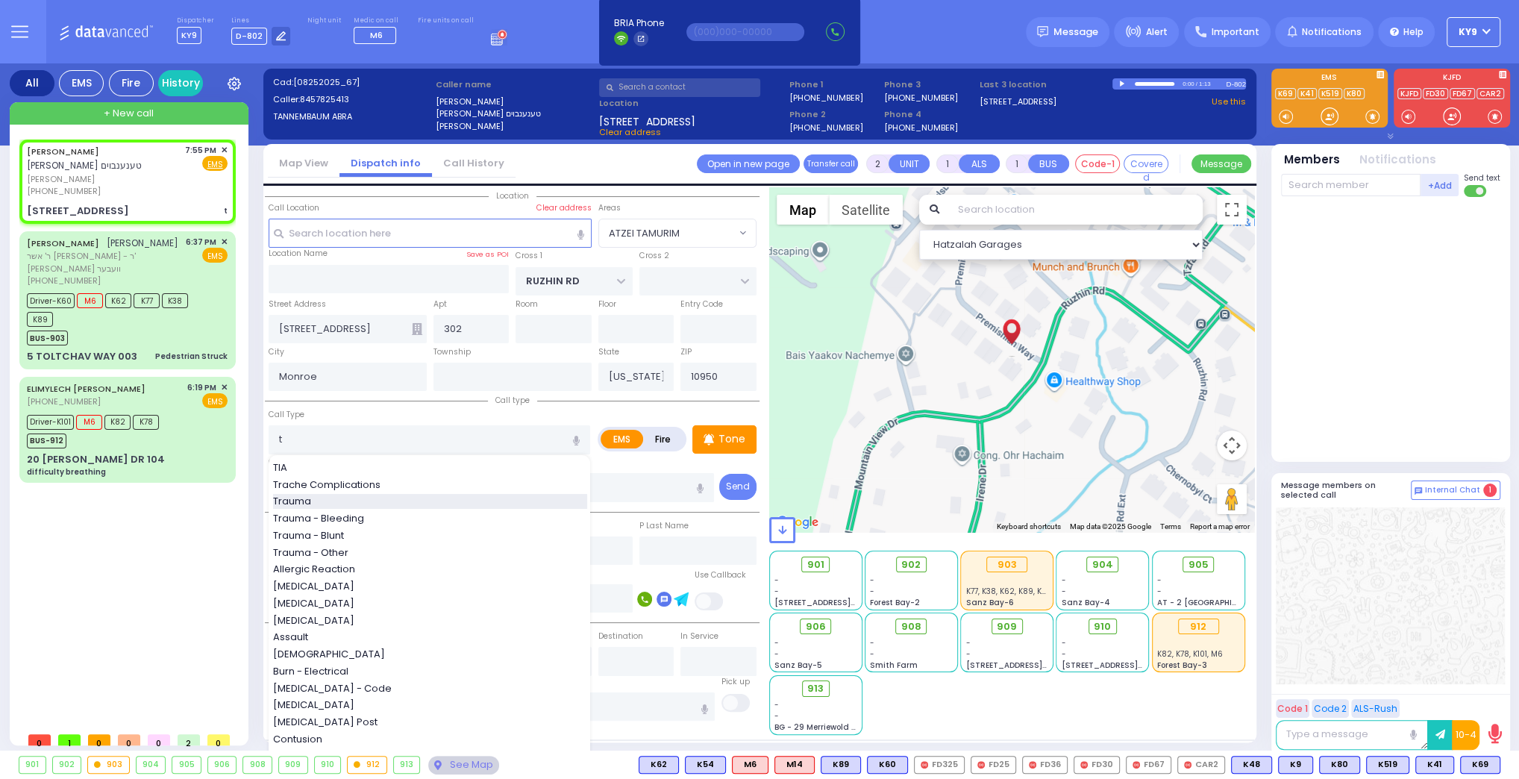
click at [280, 495] on span "Trauma" at bounding box center [294, 501] width 43 height 15
type input "Trauma"
select select
radio input "true"
select select "Year"
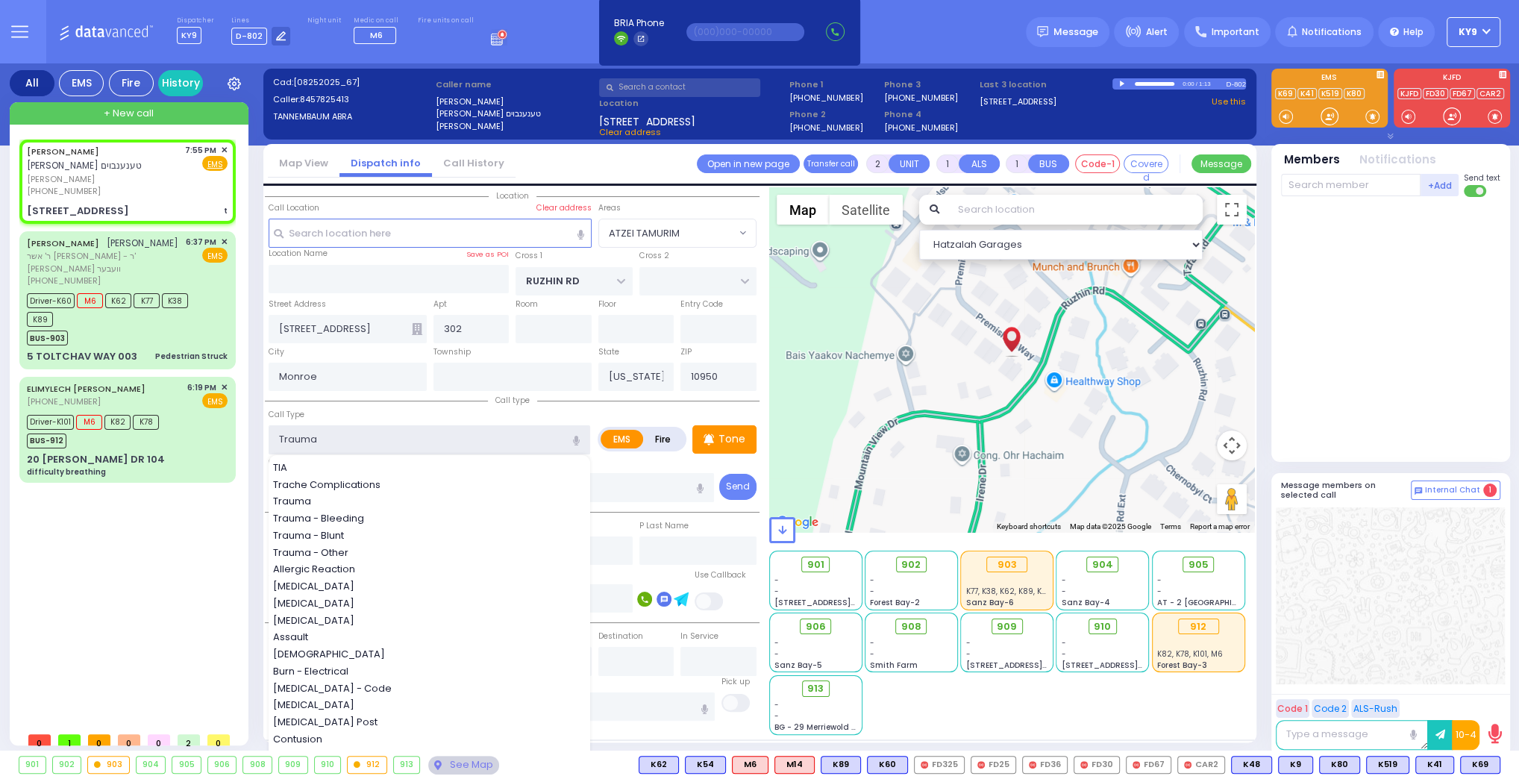
select select "[DEMOGRAPHIC_DATA]"
type input "0"
select select "Hatzalah Garages"
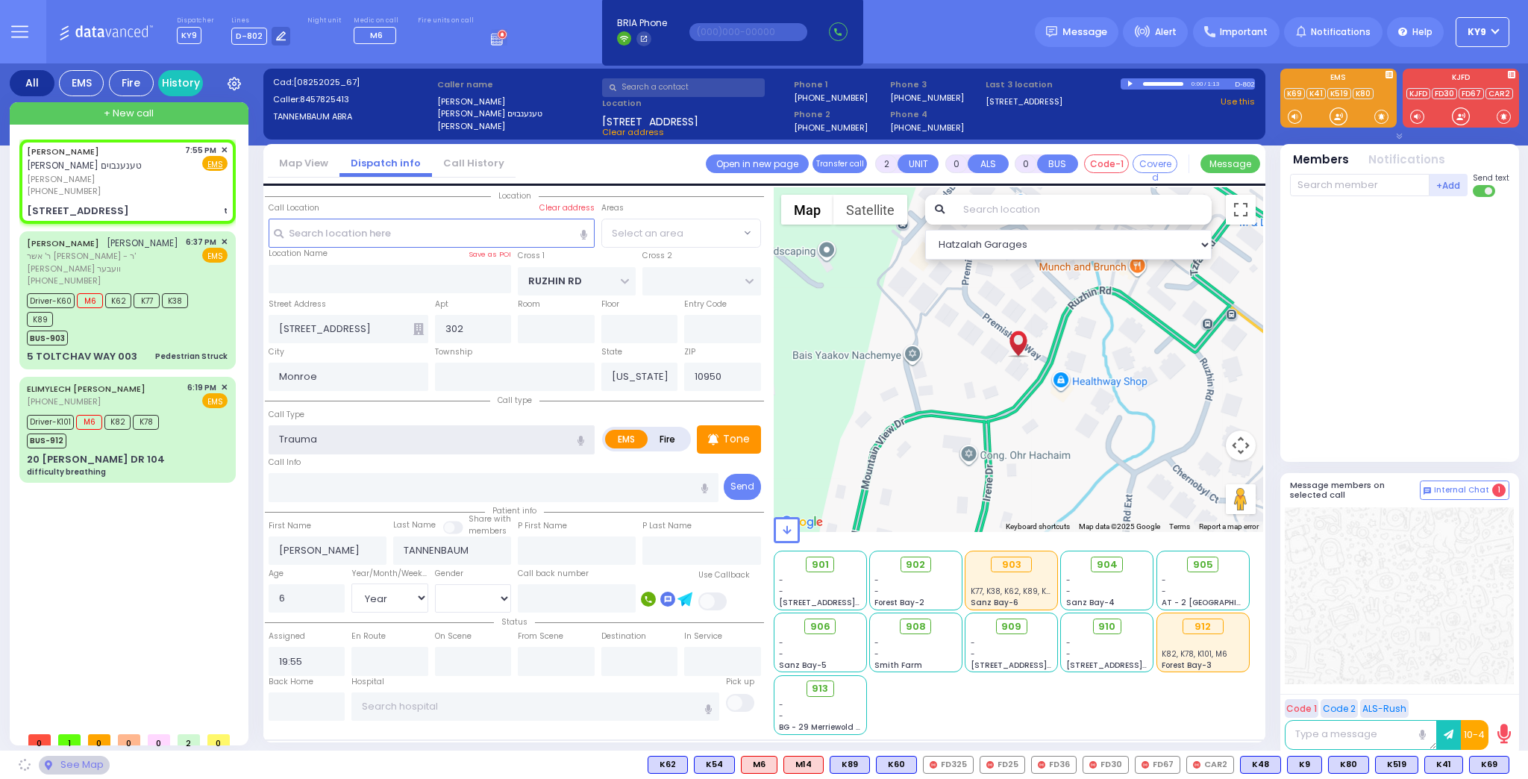
select select "ATZEI TAMURIM"
select select
radio input "true"
select select "Year"
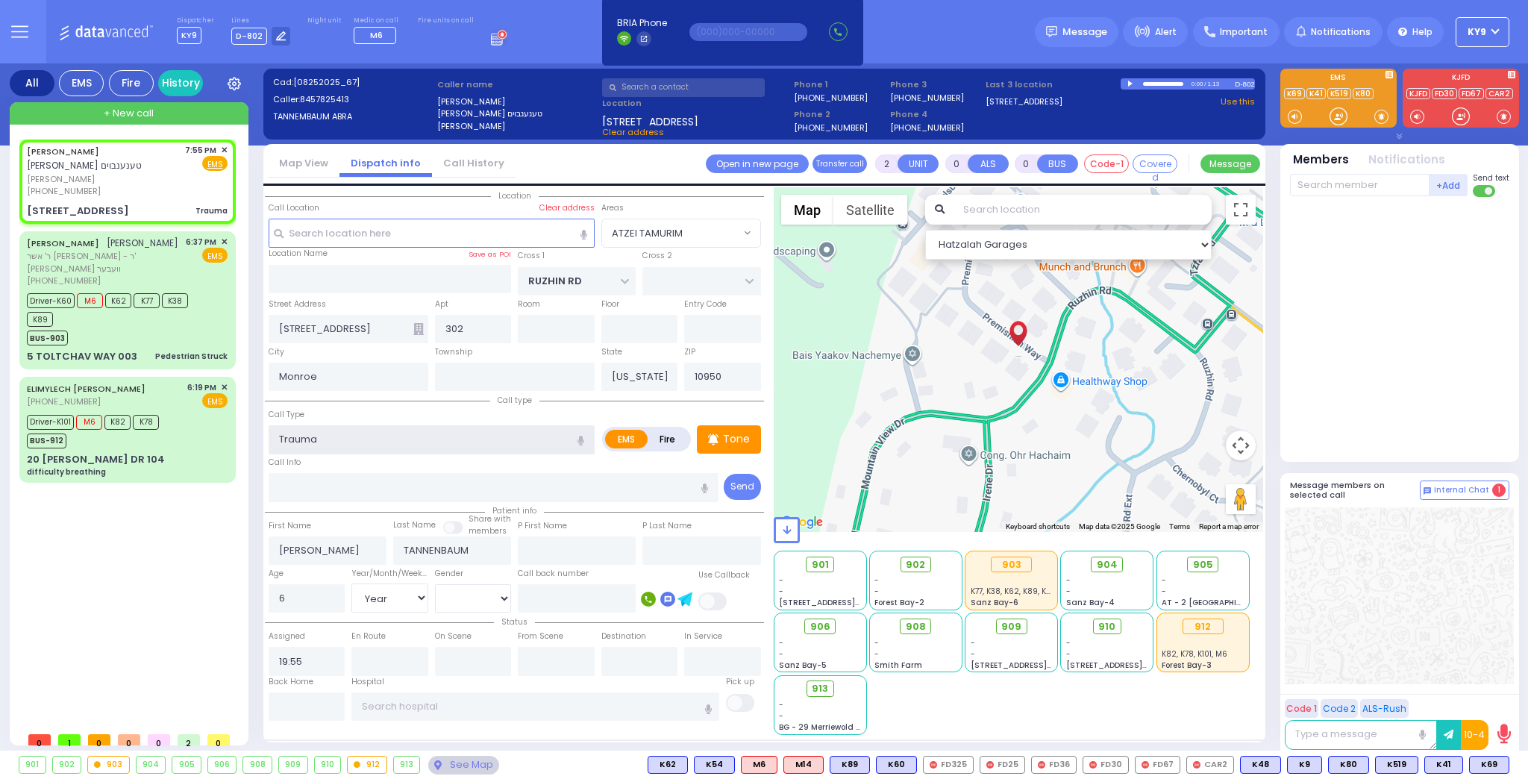
select select "[DEMOGRAPHIC_DATA]"
select select "ATZEI TAMURIM"
select select "Hatzalah Garages"
click at [180, 169] on div "AVRUM OZIEL TANNENBAUM אברהם עוזיאל טענענבוים" at bounding box center [103, 158] width 153 height 29
select select
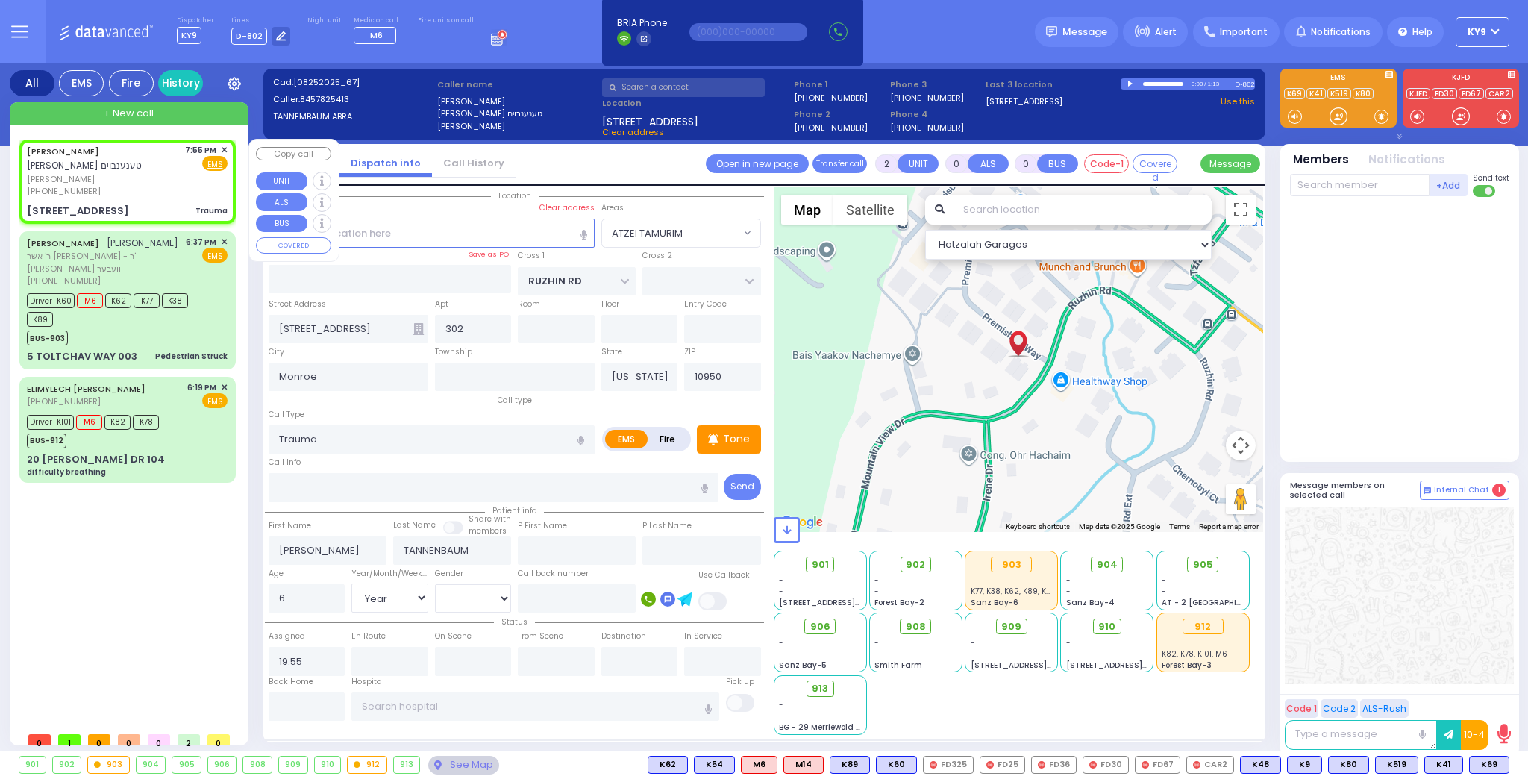
radio input "true"
select select "Year"
select select "[DEMOGRAPHIC_DATA]"
select select "Hatzalah Garages"
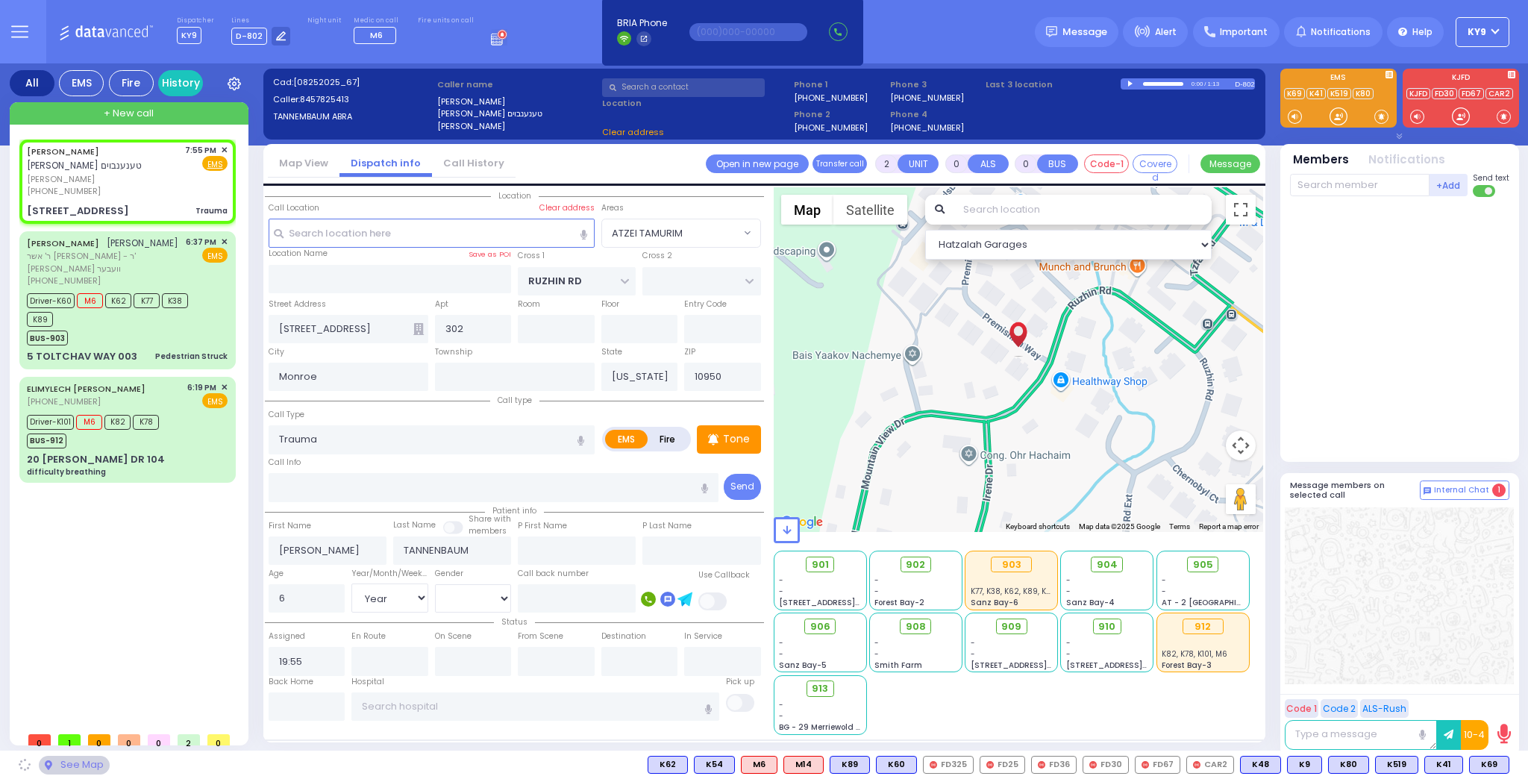
select select
radio input "true"
select select "Year"
select select "[DEMOGRAPHIC_DATA]"
select select "Hatzalah Garages"
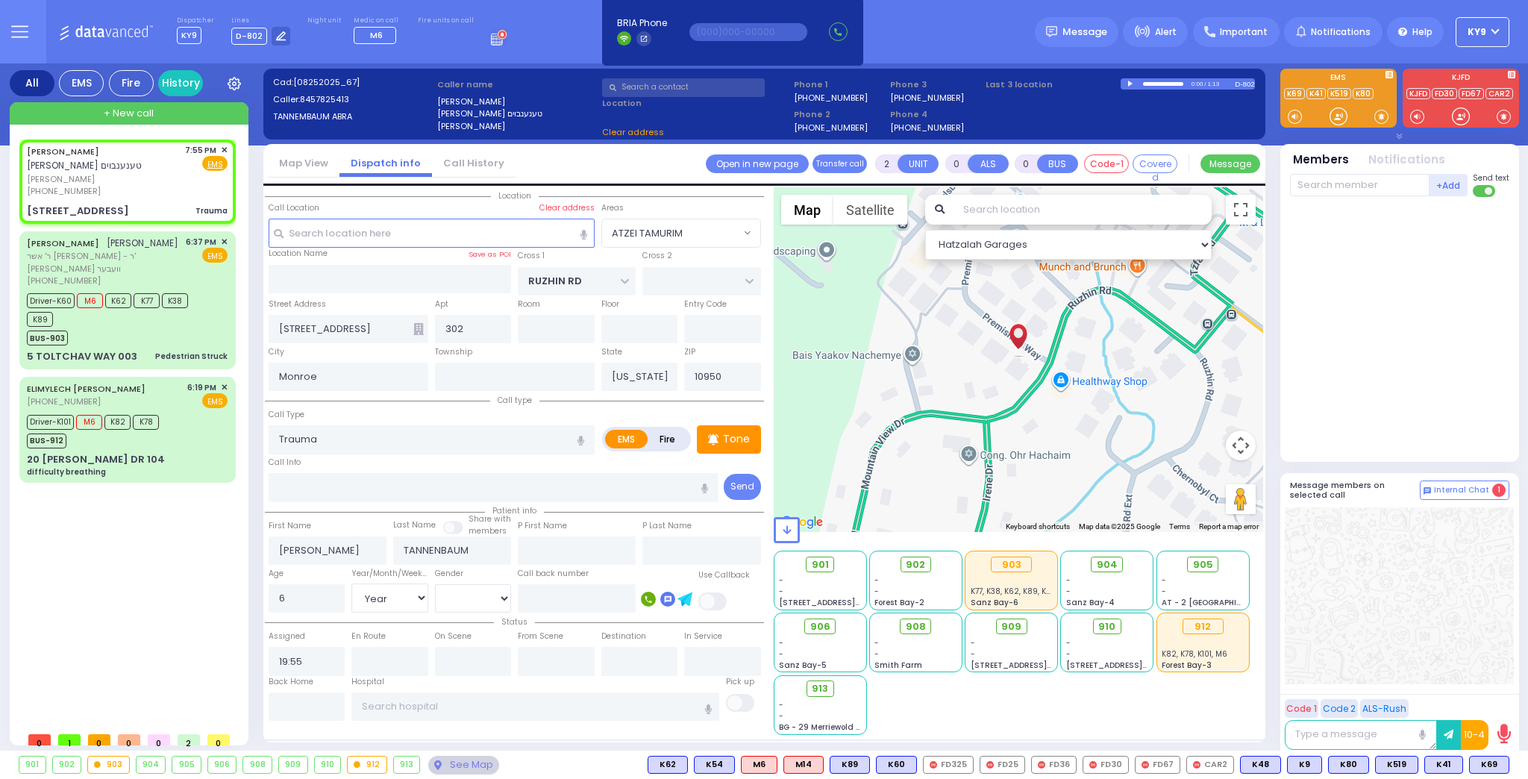
select select "ATZEI TAMURIM"
click at [736, 433] on p "Tone" at bounding box center [736, 439] width 27 height 16
click at [1338, 118] on div at bounding box center [1338, 116] width 15 height 15
click at [1337, 118] on div at bounding box center [1338, 116] width 15 height 15
click at [1483, 762] on span "K66" at bounding box center [1489, 764] width 39 height 16
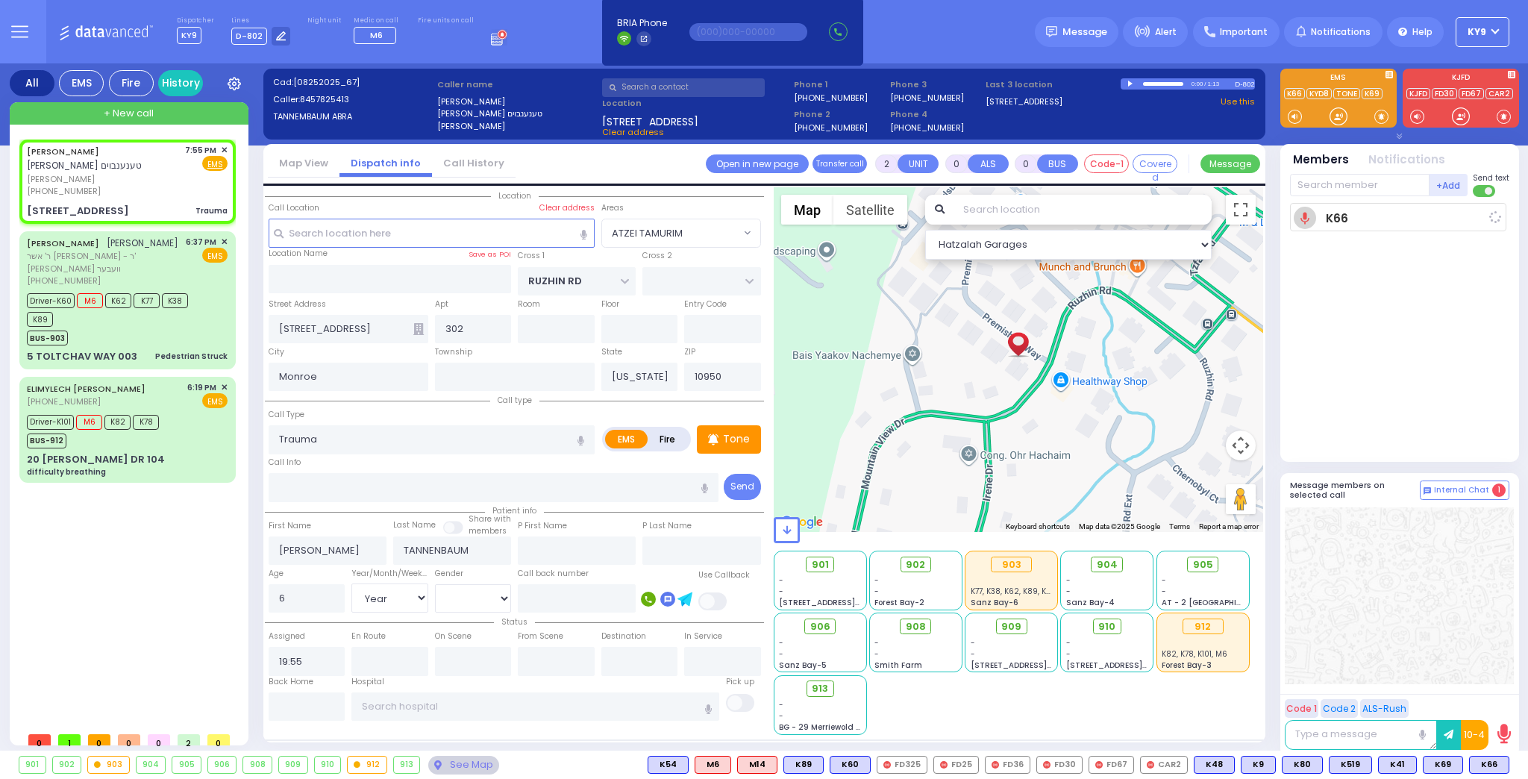
select select
radio input "true"
select select "Year"
select select "[DEMOGRAPHIC_DATA]"
type input "19:57"
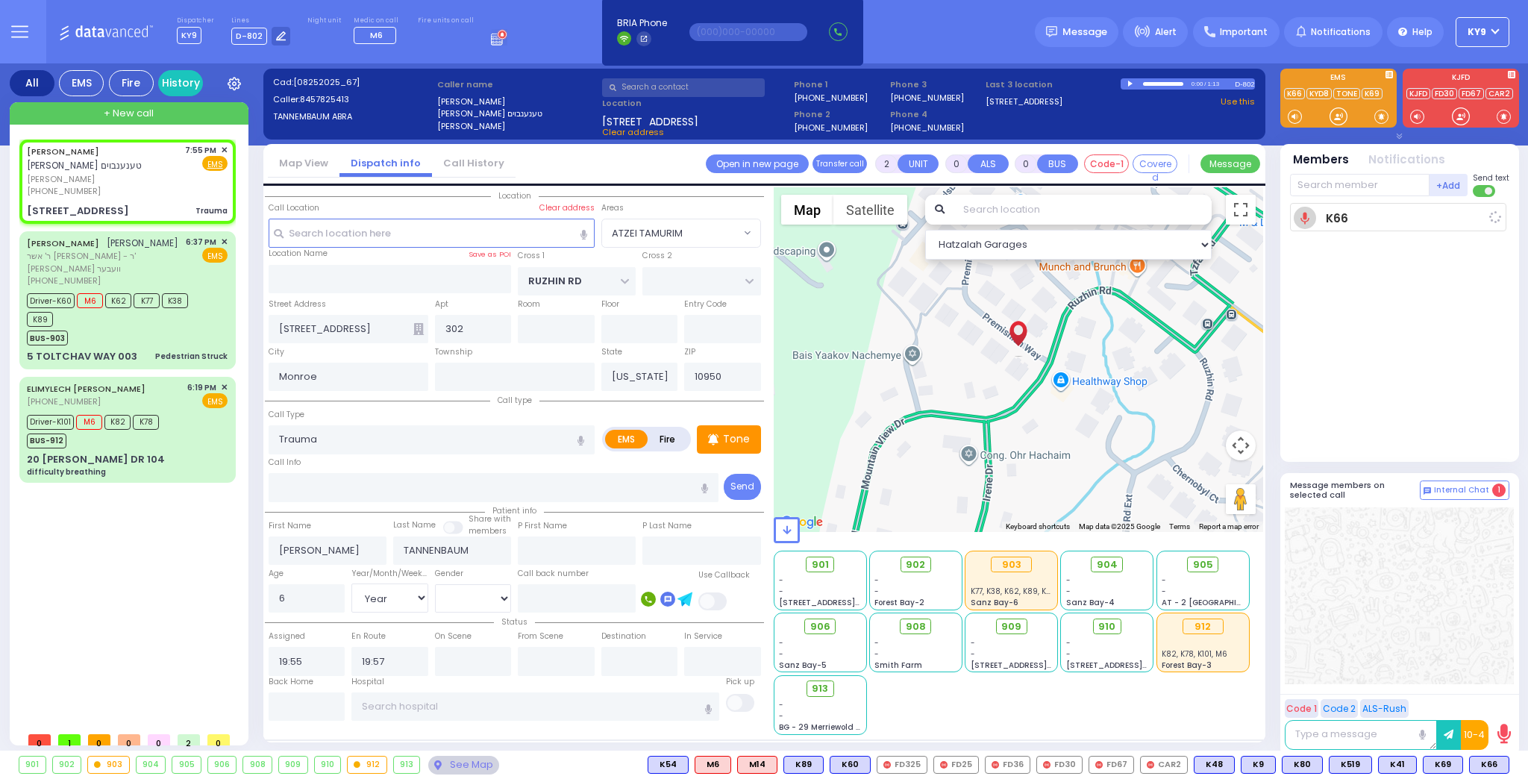
select select "Hatzalah Garages"
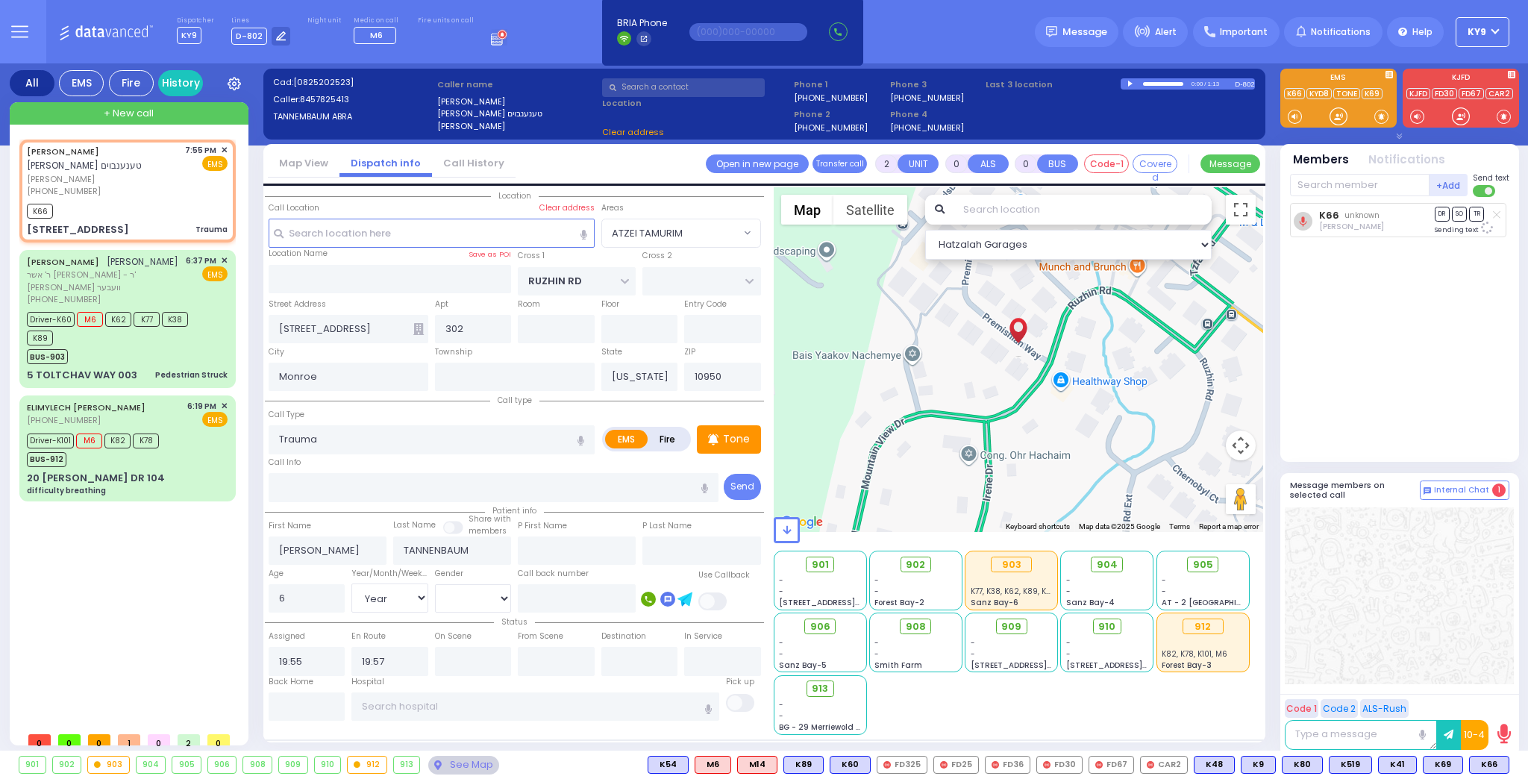
select select "ATZEI TAMURIM"
click at [1335, 112] on div at bounding box center [1338, 116] width 15 height 15
click at [116, 107] on span "+ New call" at bounding box center [129, 113] width 50 height 15
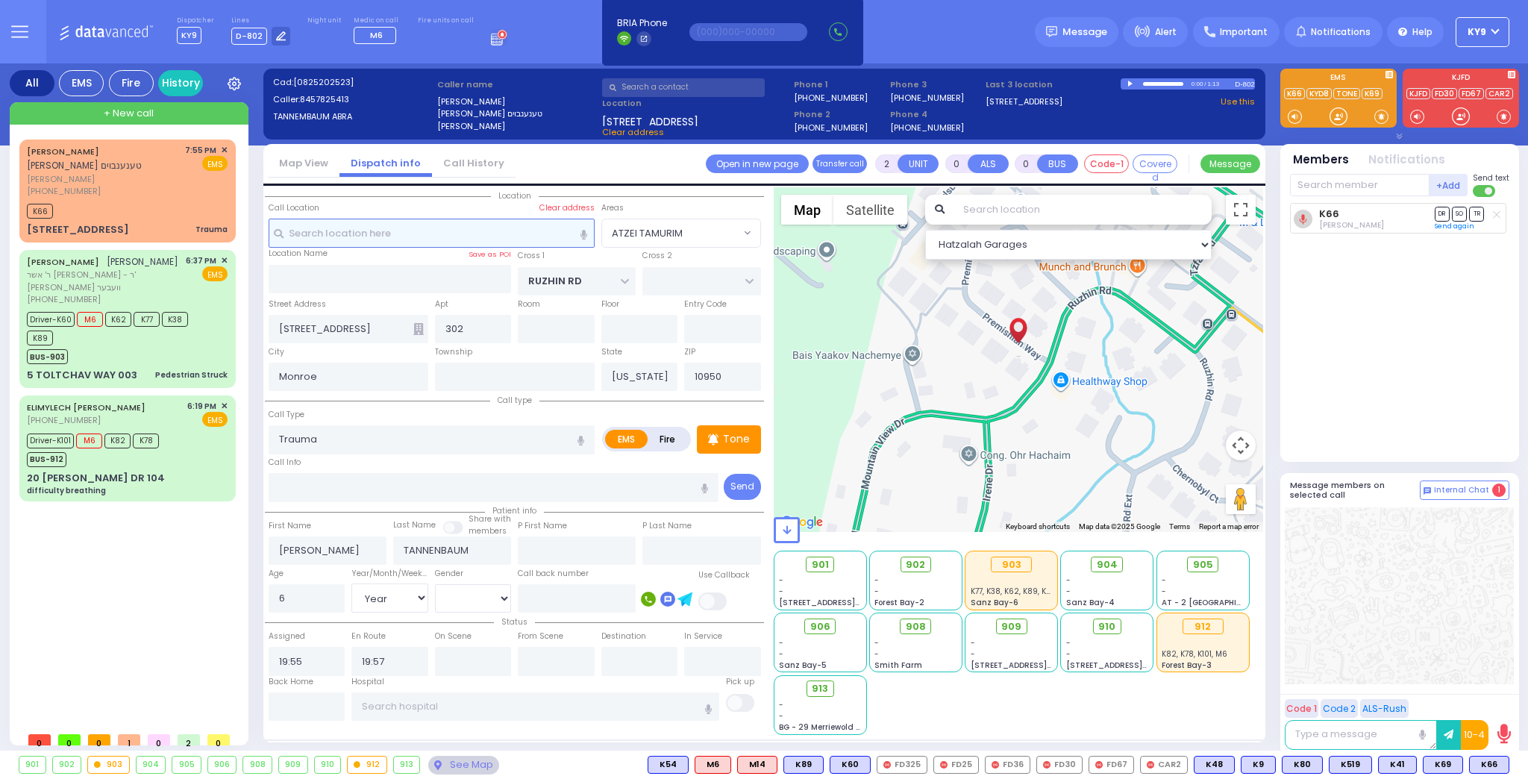
type input "1"
select select
radio input "true"
select select
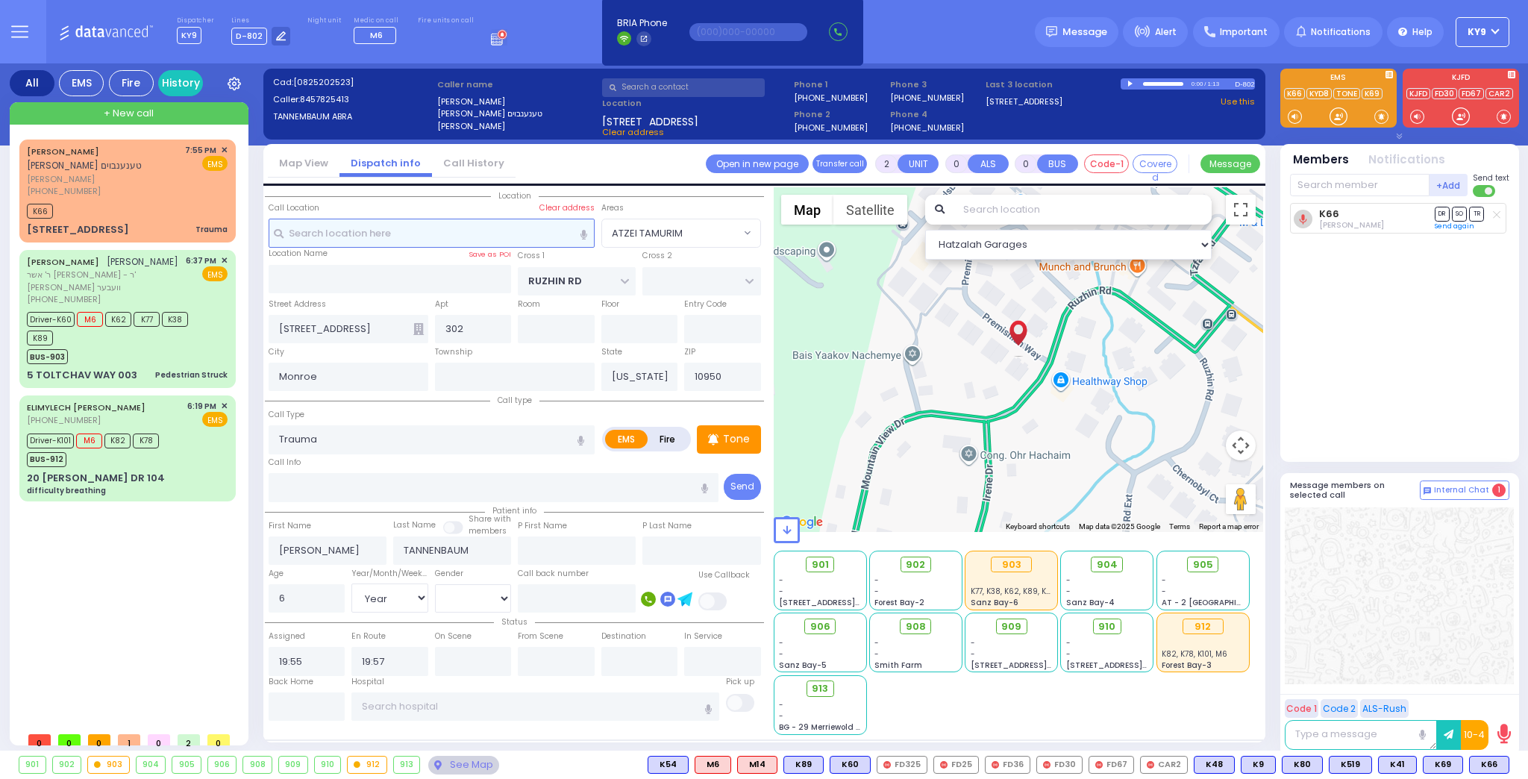
select select
type input "20:04"
select select "Hatzalah Garages"
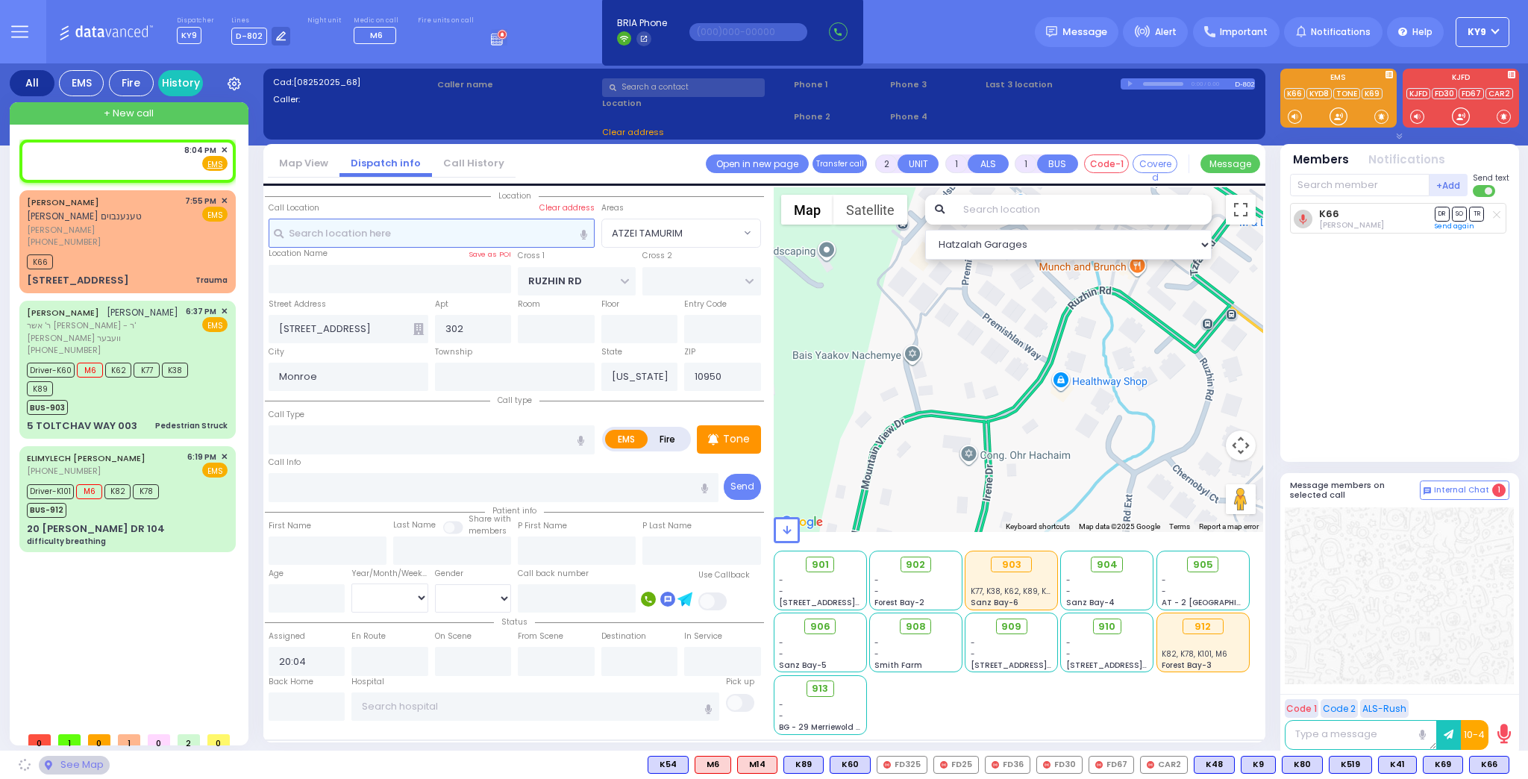
select select
radio input "true"
select select
select select "Hatzalah Garages"
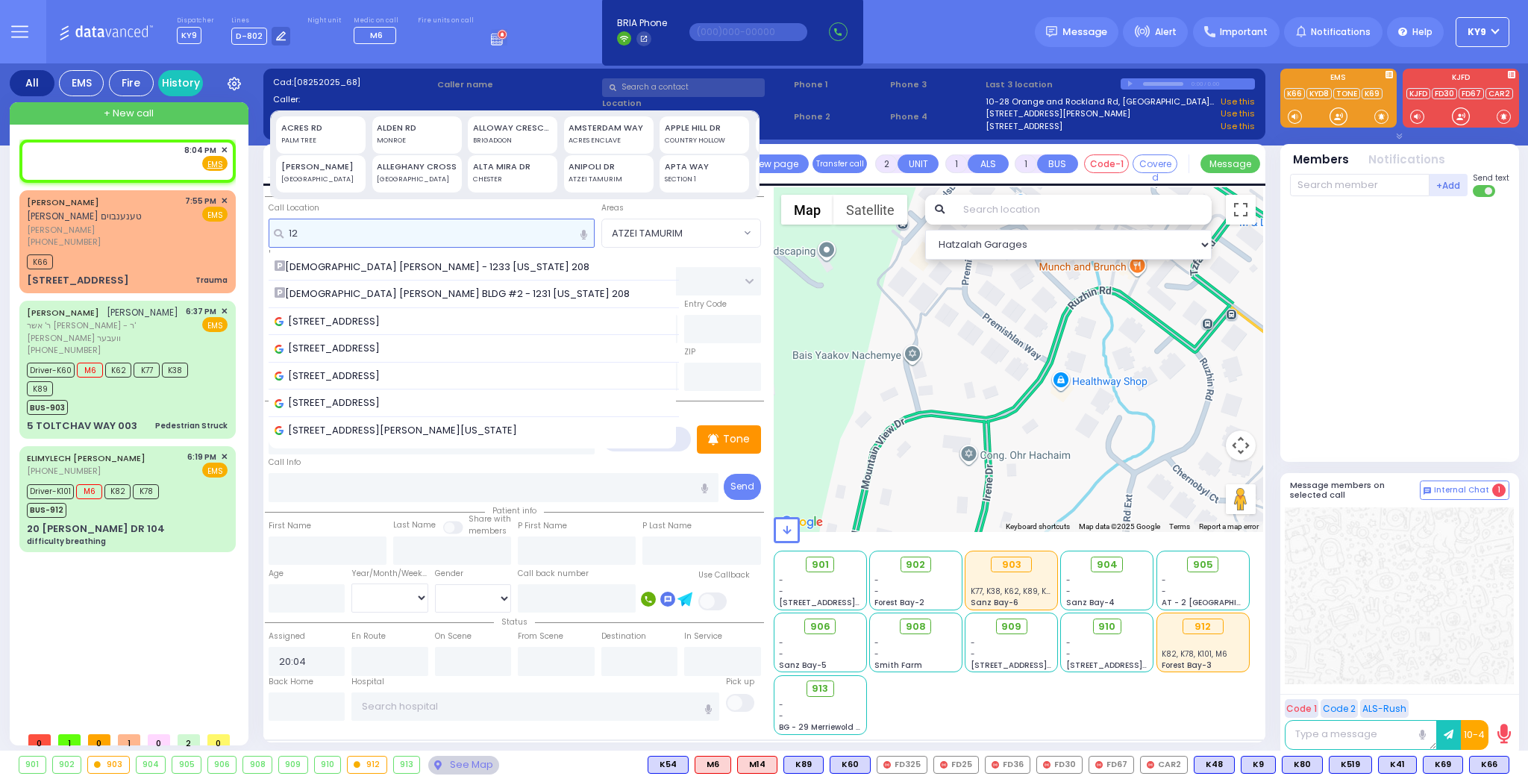
type input "1"
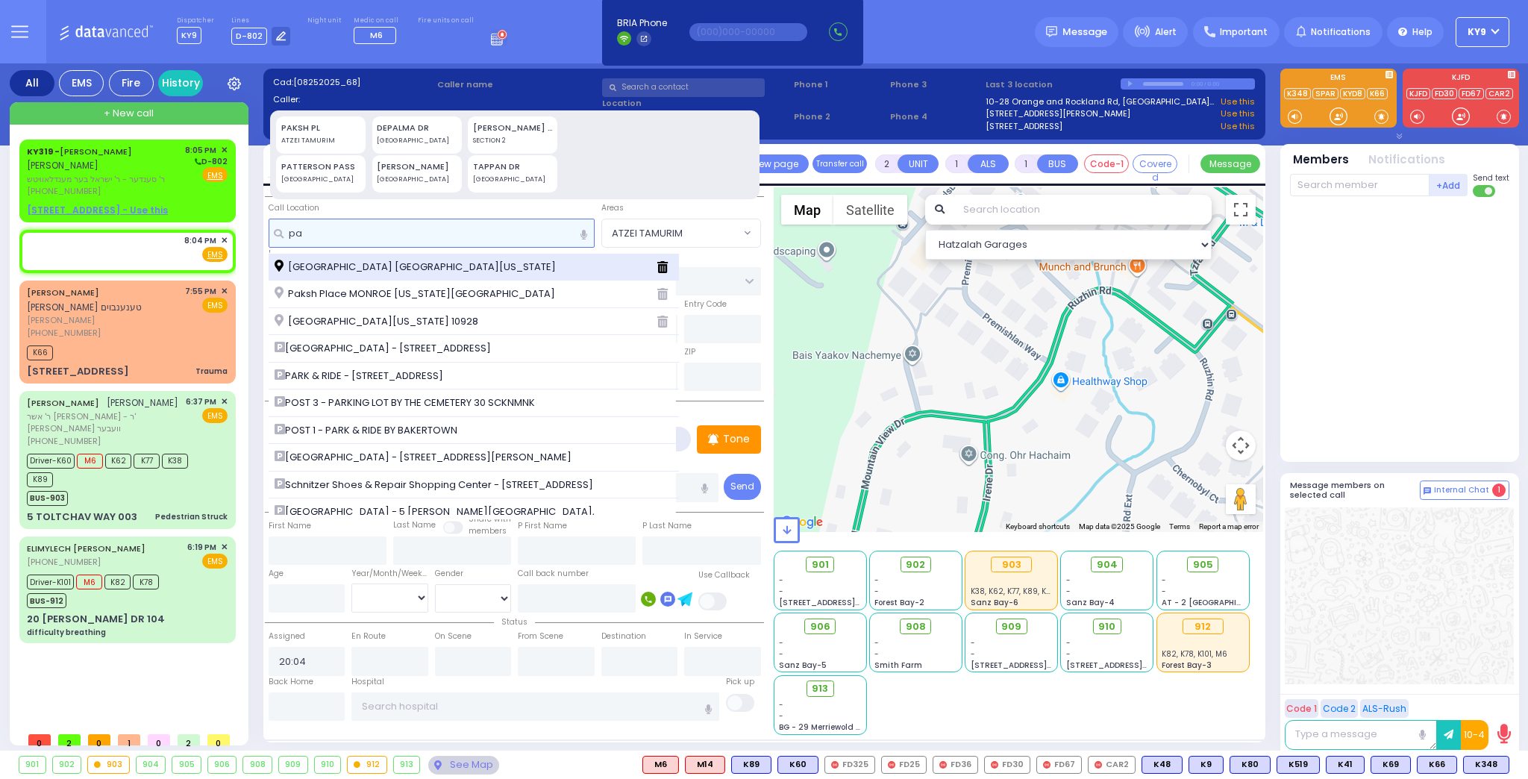
type input "pa"
click at [316, 260] on span "[GEOGRAPHIC_DATA] [GEOGRAPHIC_DATA][US_STATE]" at bounding box center [418, 267] width 286 height 15
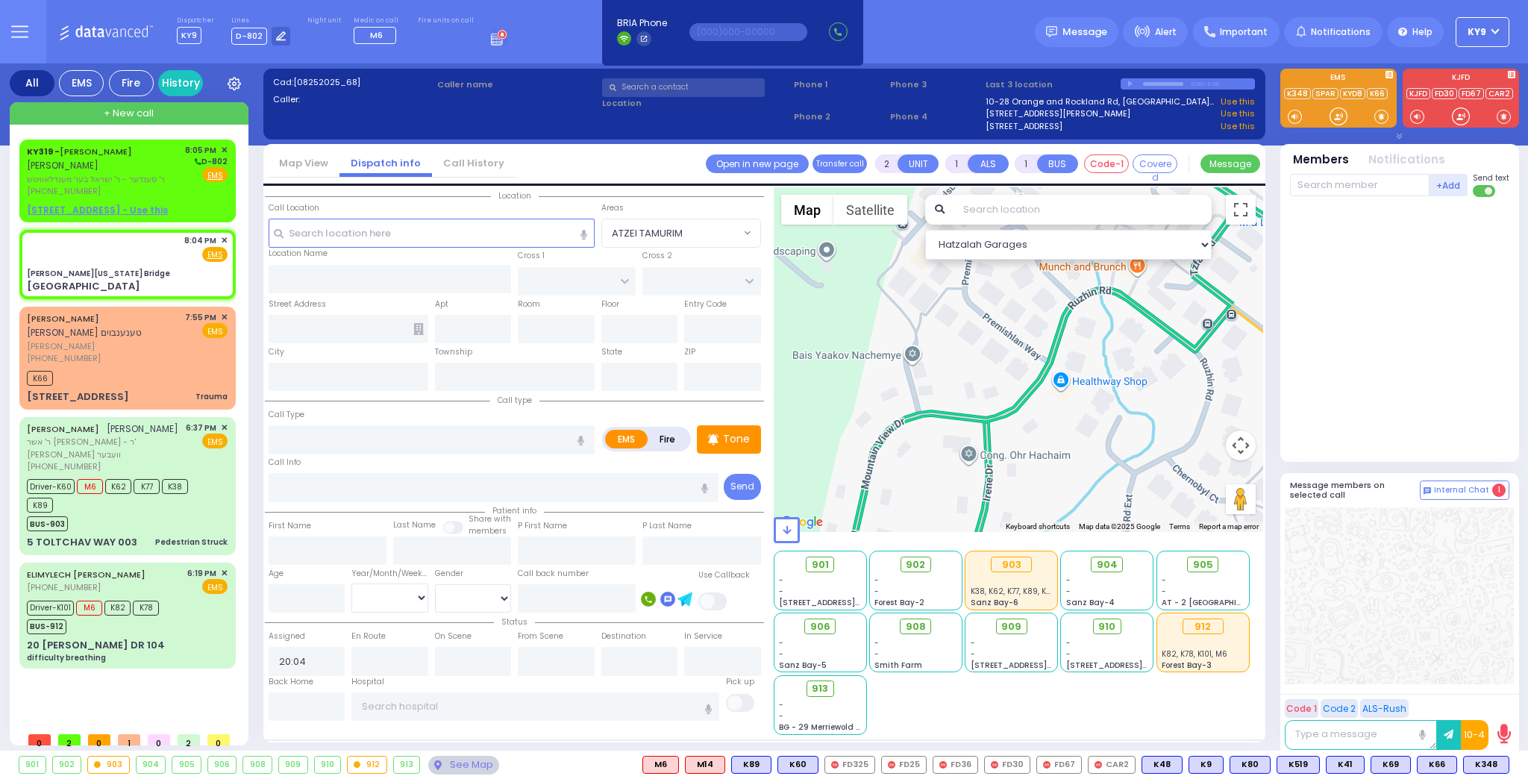
select select
radio input "true"
select select
select select "Hatzalah Garages"
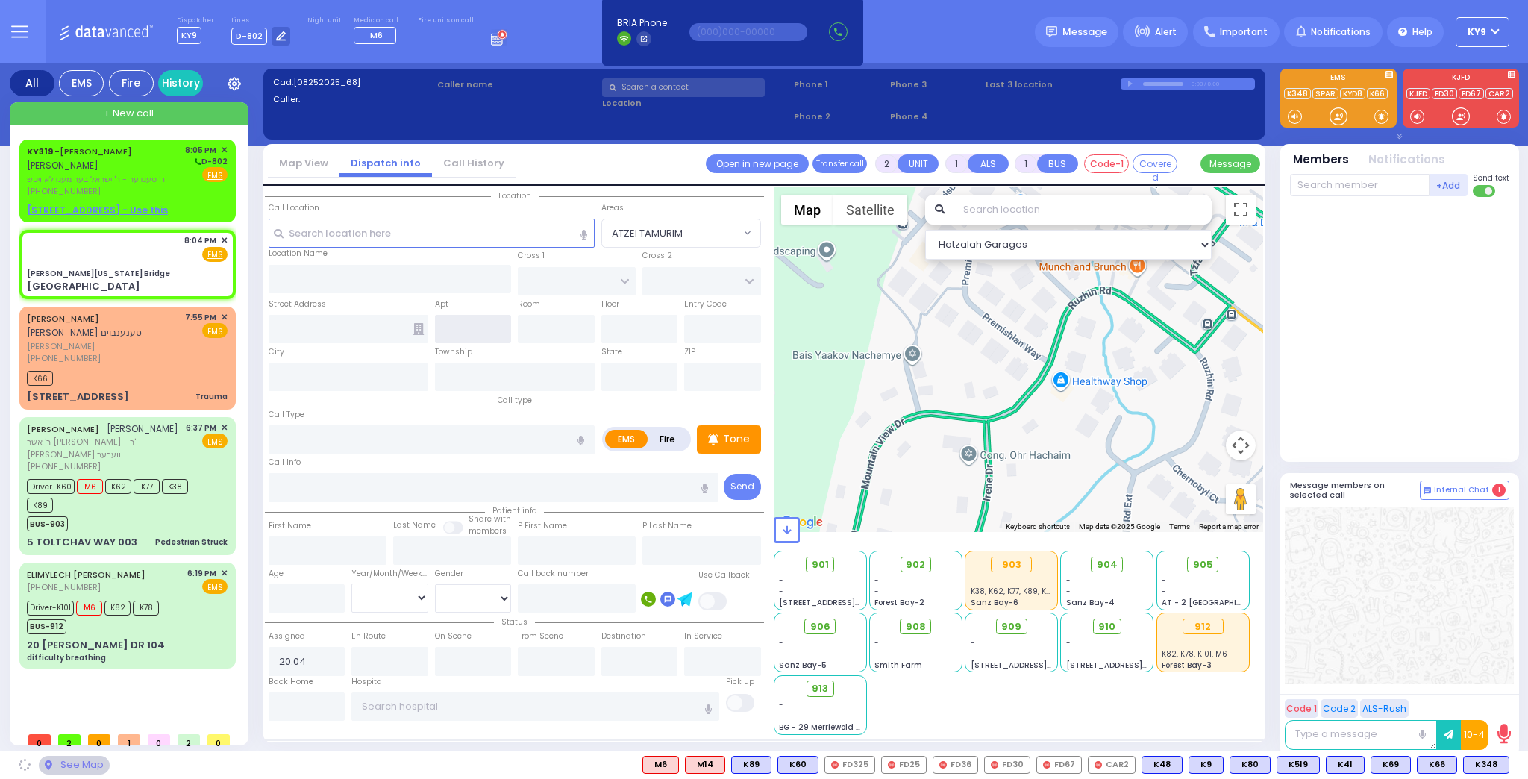
type input "[PERSON_NAME][US_STATE] Bridge"
type input "[PERSON_NAME][GEOGRAPHIC_DATA]"
type input "[GEOGRAPHIC_DATA]"
type input "[US_STATE]"
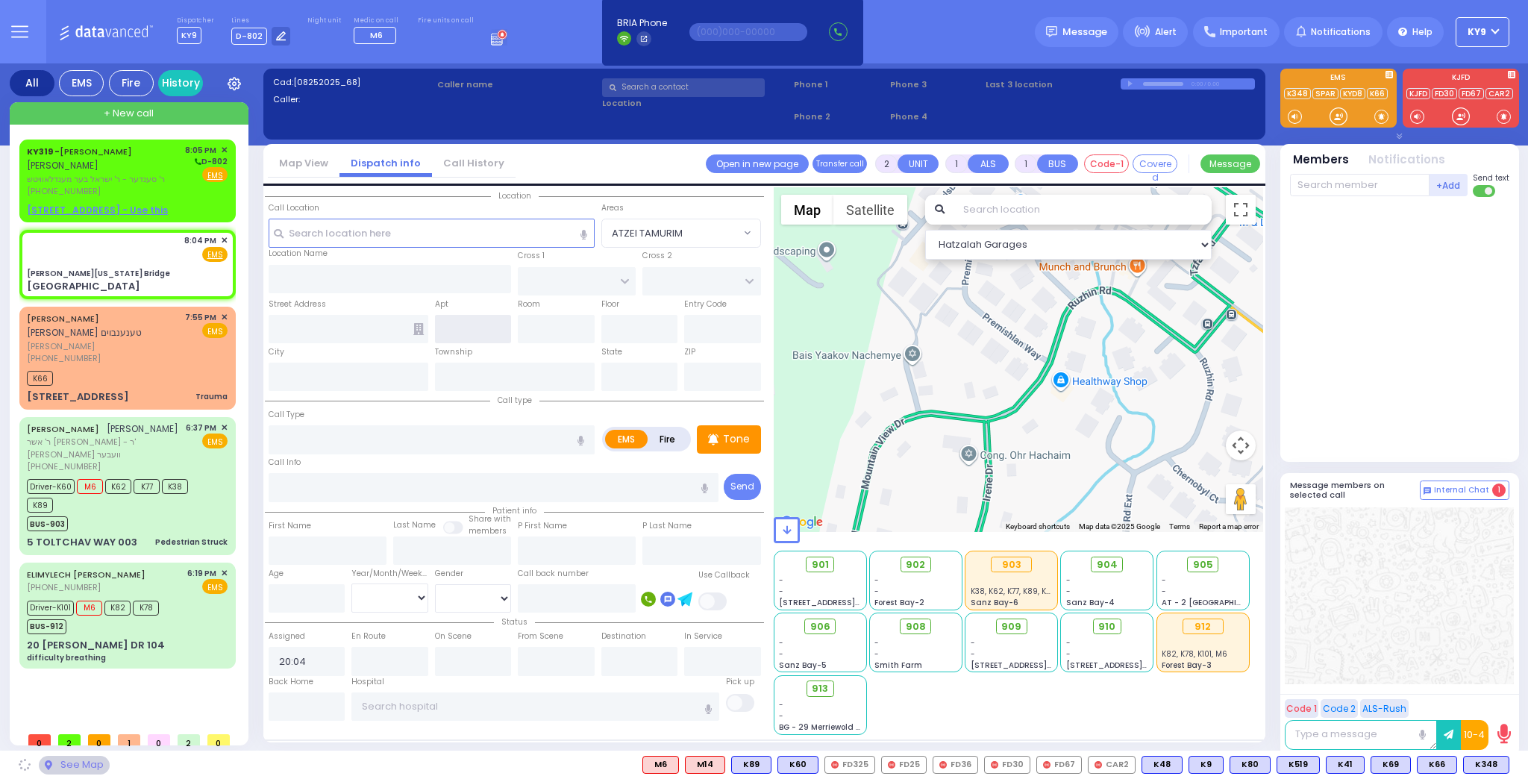
type input "07632"
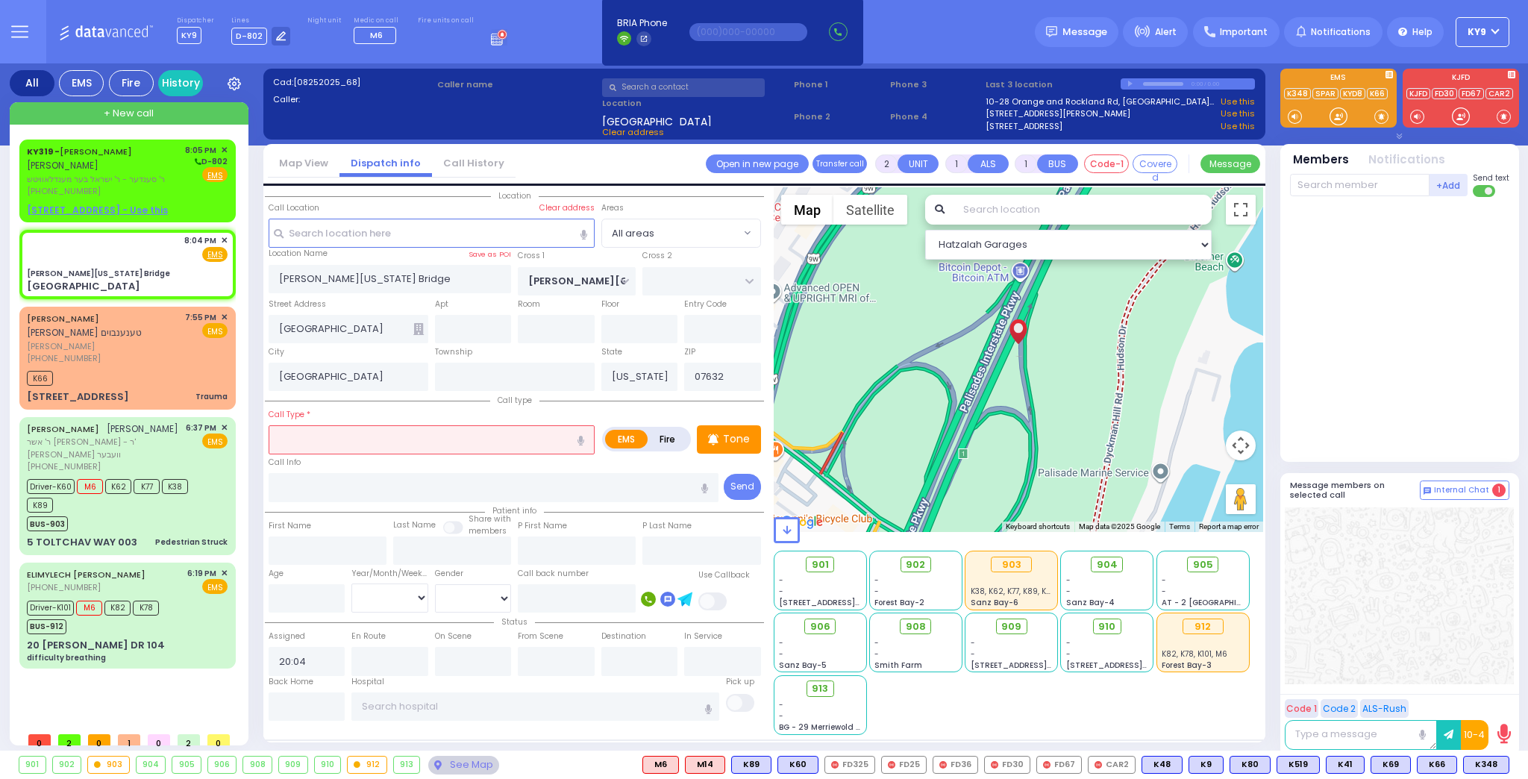
click at [406, 448] on input "text" at bounding box center [432, 439] width 326 height 28
click at [324, 465] on div "MVA" at bounding box center [432, 467] width 319 height 15
type input "MVA"
type input "4"
click at [733, 439] on p "Tone" at bounding box center [736, 439] width 27 height 16
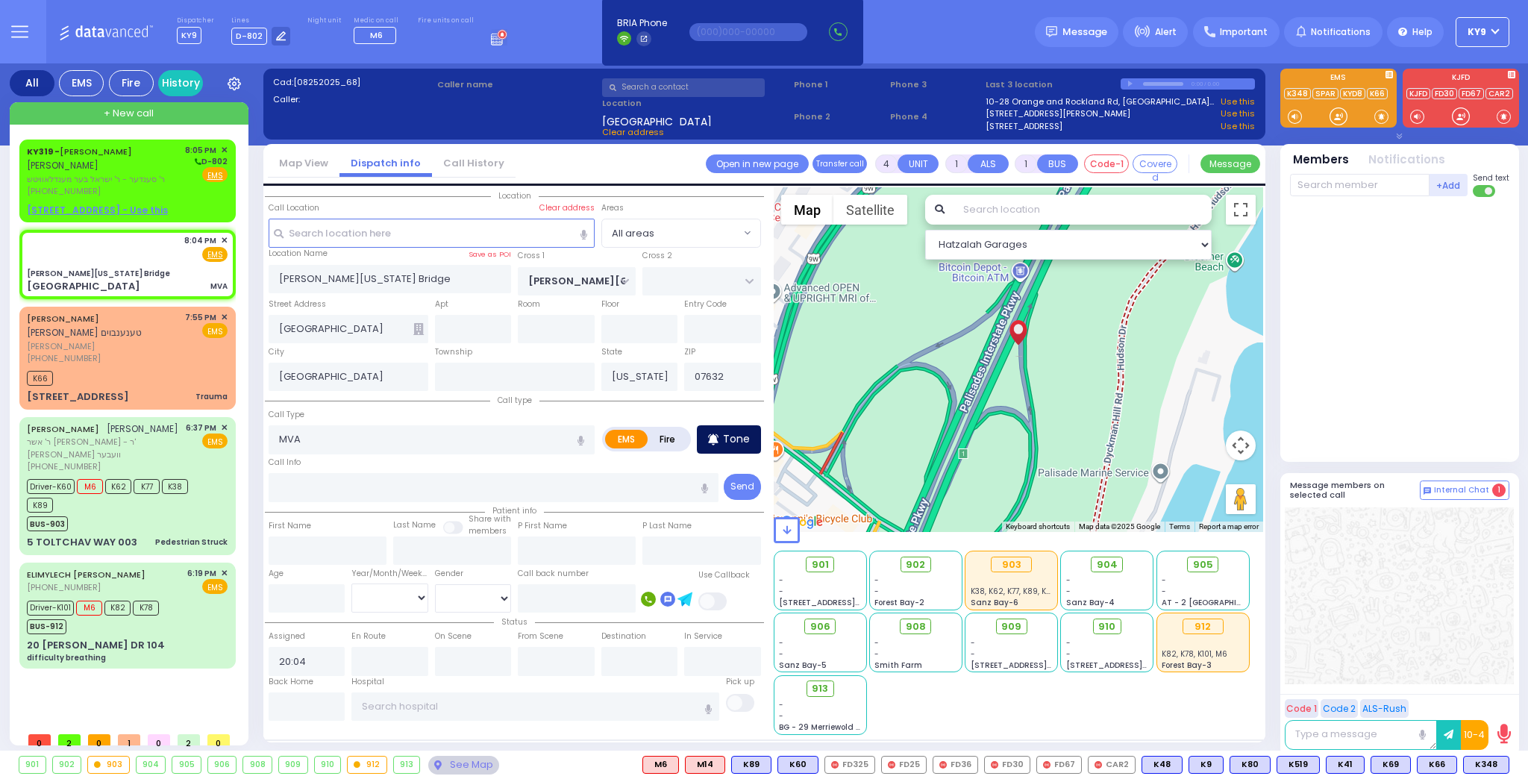
select select
radio input "true"
select select
select select "Hatzalah Garages"
select select
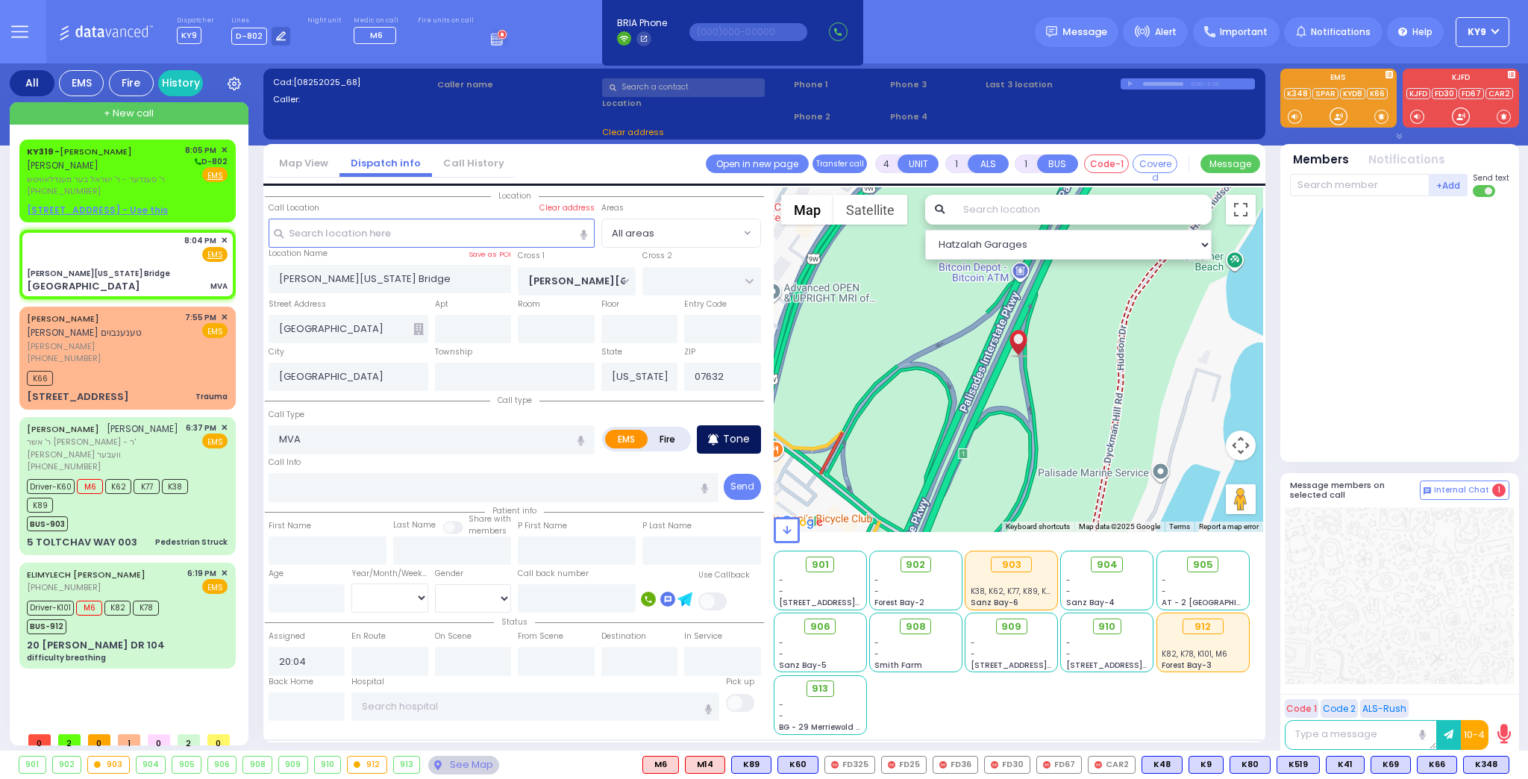
radio input "true"
select select
select select "Hatzalah Garages"
select select
radio input "true"
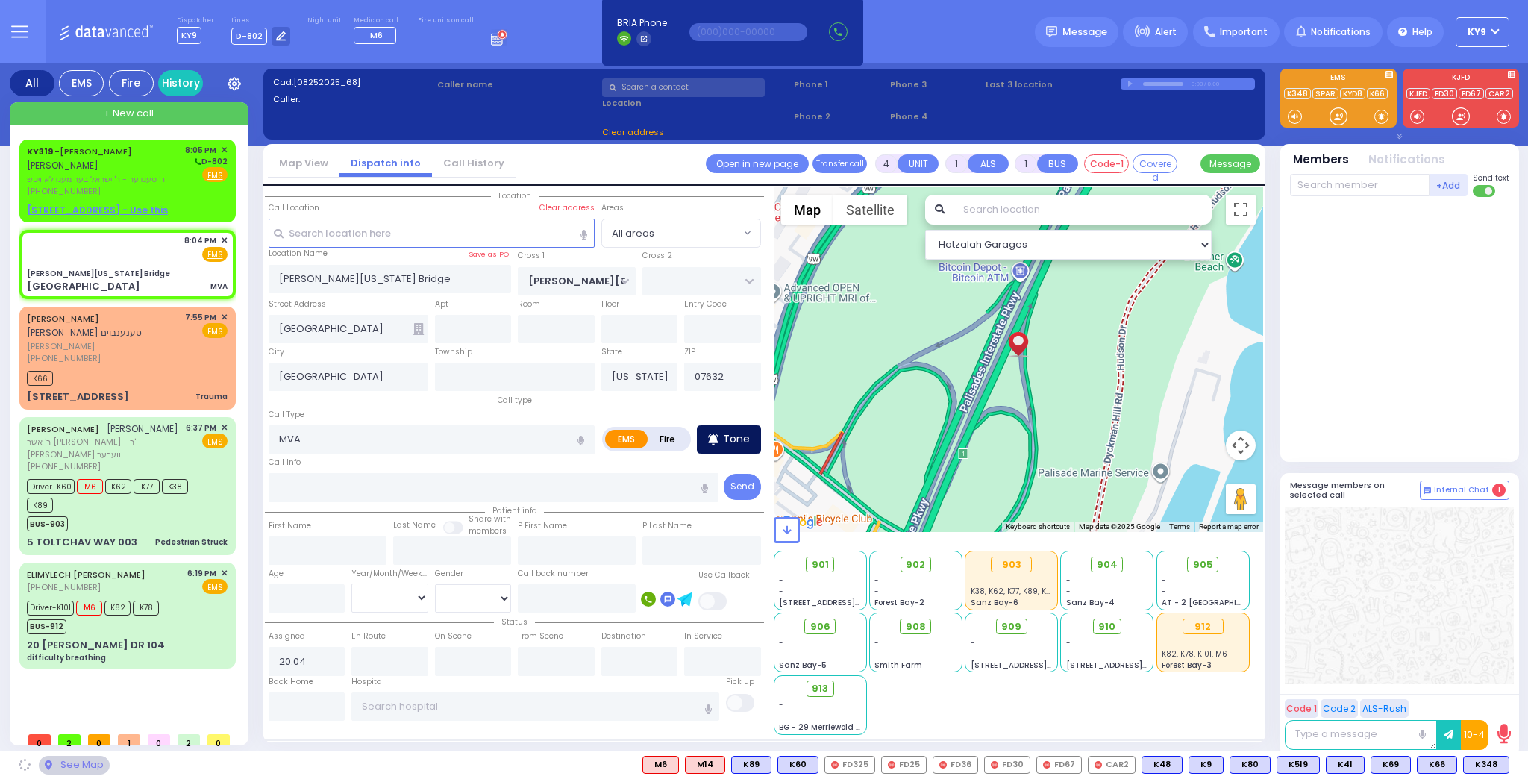
select select
select select "Hatzalah Garages"
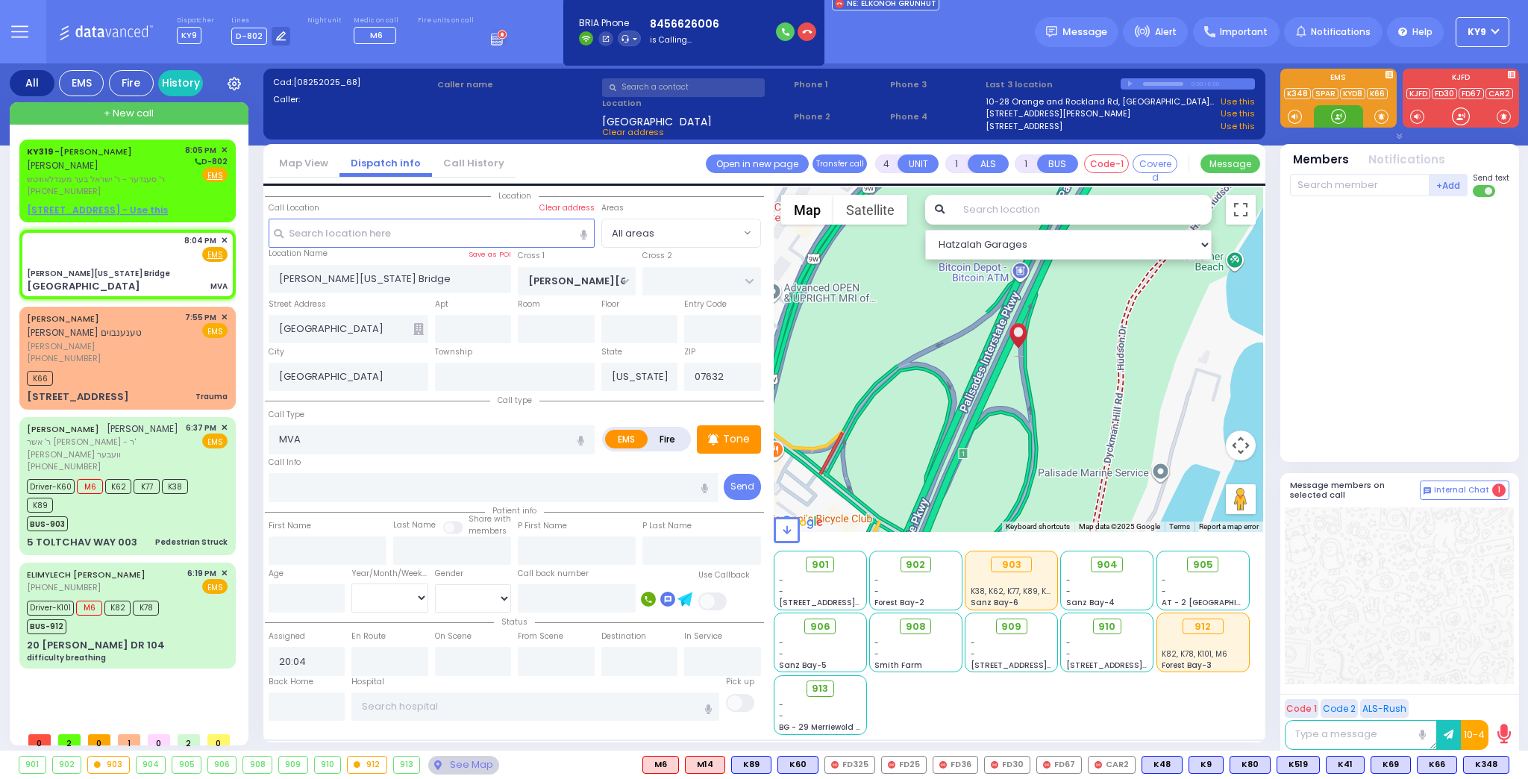
click at [1341, 119] on div at bounding box center [1338, 116] width 15 height 15
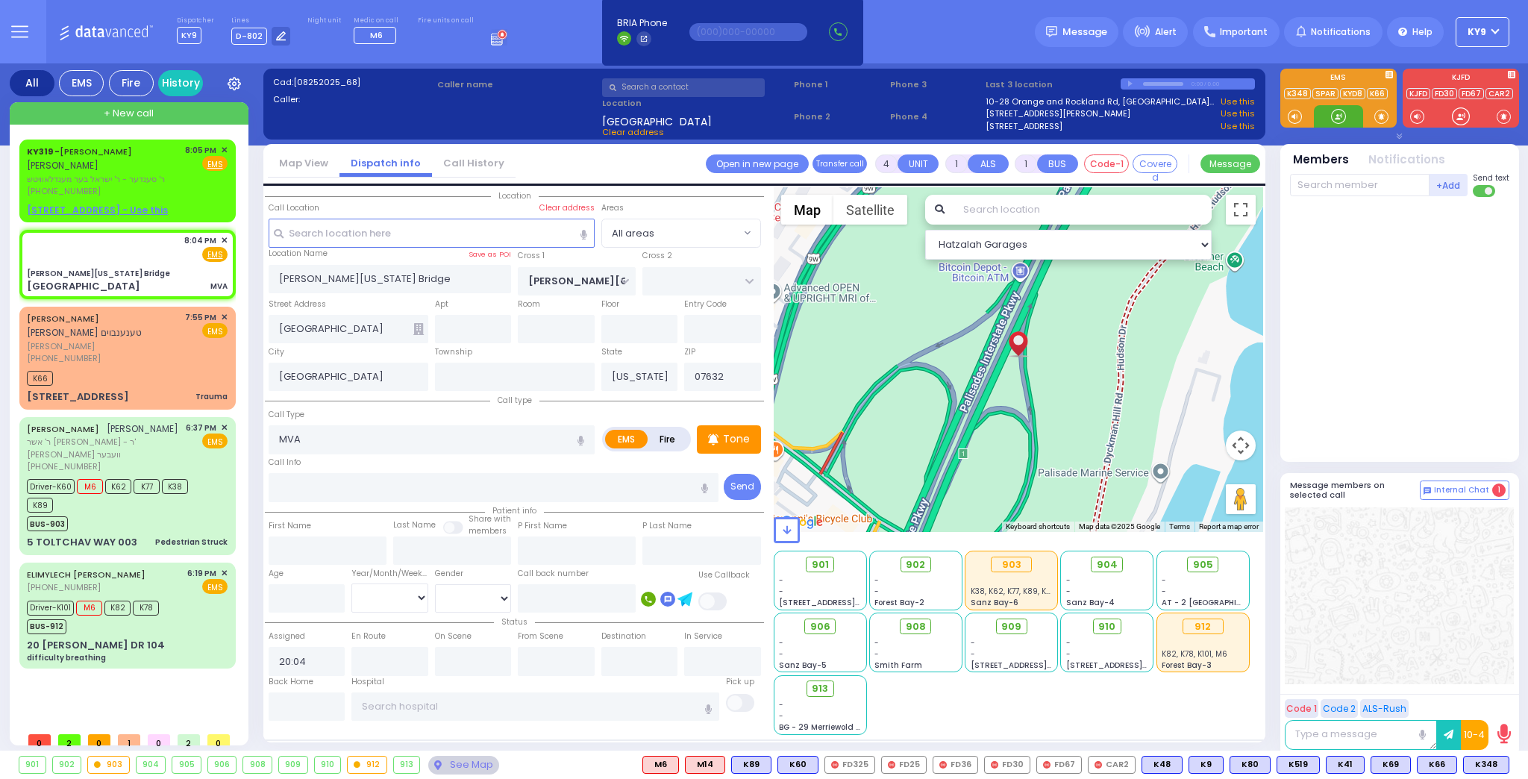
drag, startPoint x: 1339, startPoint y: 112, endPoint x: 468, endPoint y: 63, distance: 872.7
click at [1314, 109] on div at bounding box center [1338, 116] width 49 height 22
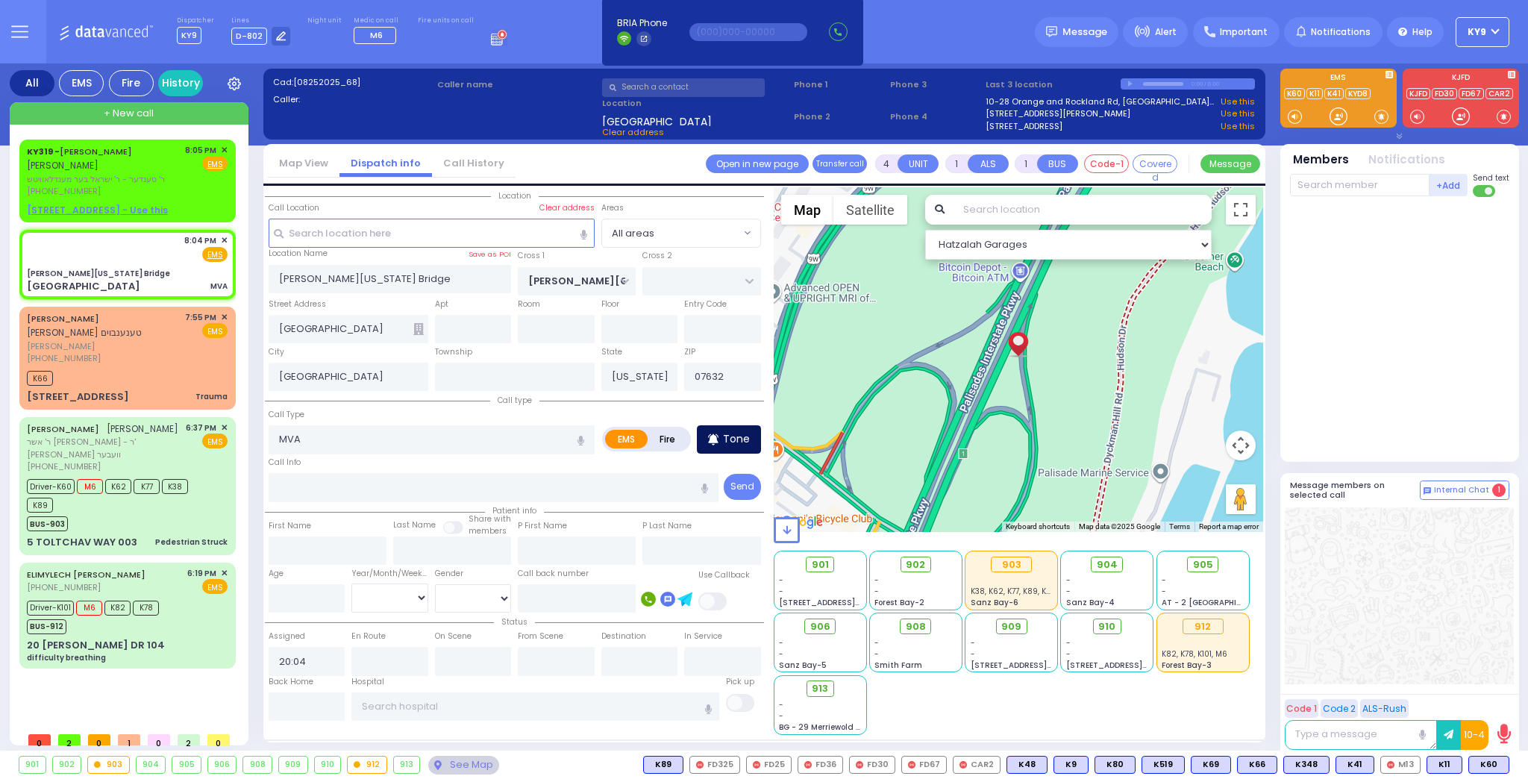
click at [746, 438] on p "Tone" at bounding box center [736, 439] width 27 height 16
click at [746, 437] on p "Tone" at bounding box center [736, 439] width 27 height 16
click at [1341, 122] on div at bounding box center [1338, 116] width 15 height 15
click at [1344, 121] on div at bounding box center [1338, 116] width 15 height 15
click at [1333, 114] on div at bounding box center [1338, 116] width 15 height 15
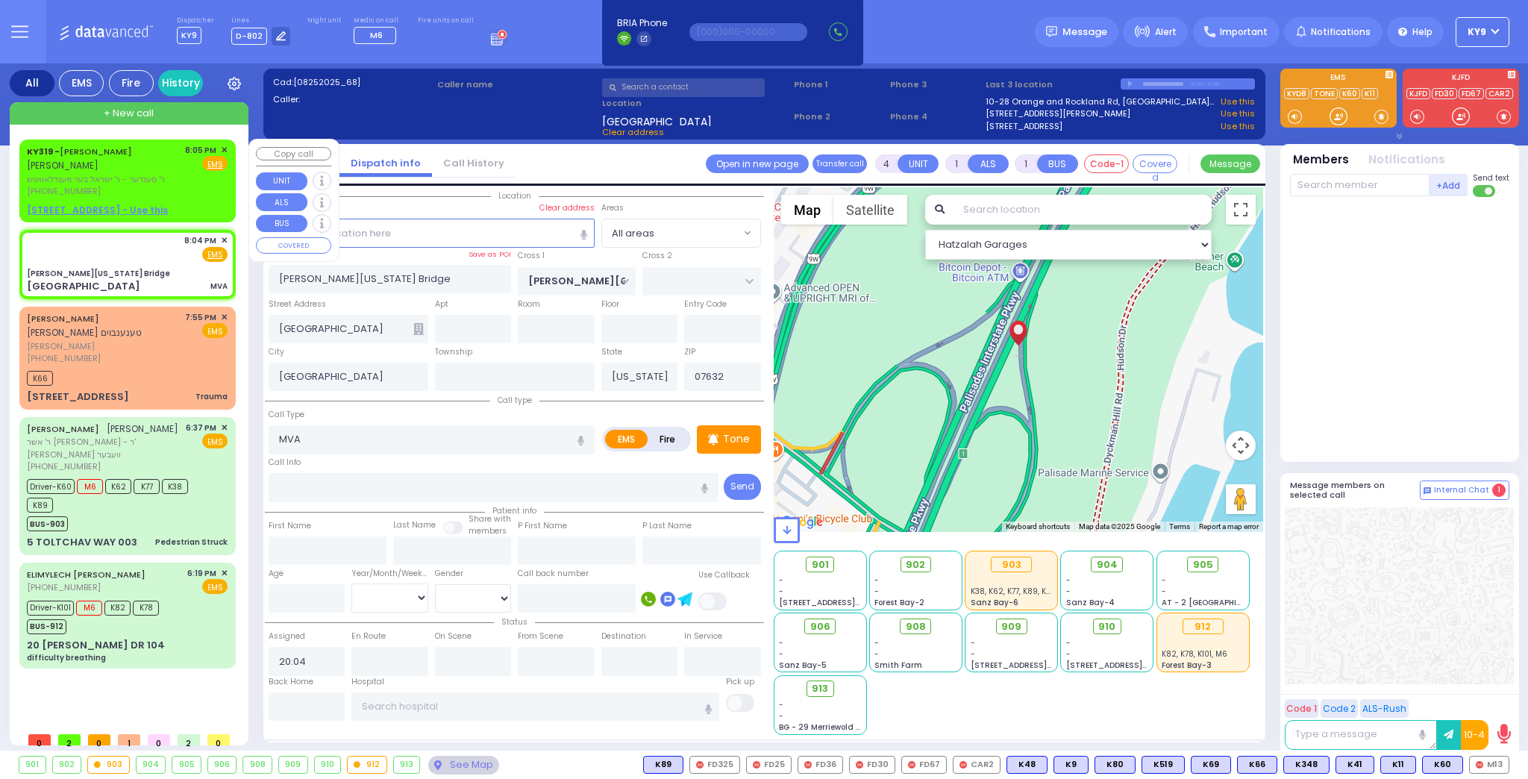
click at [224, 146] on span "✕" at bounding box center [224, 150] width 7 height 13
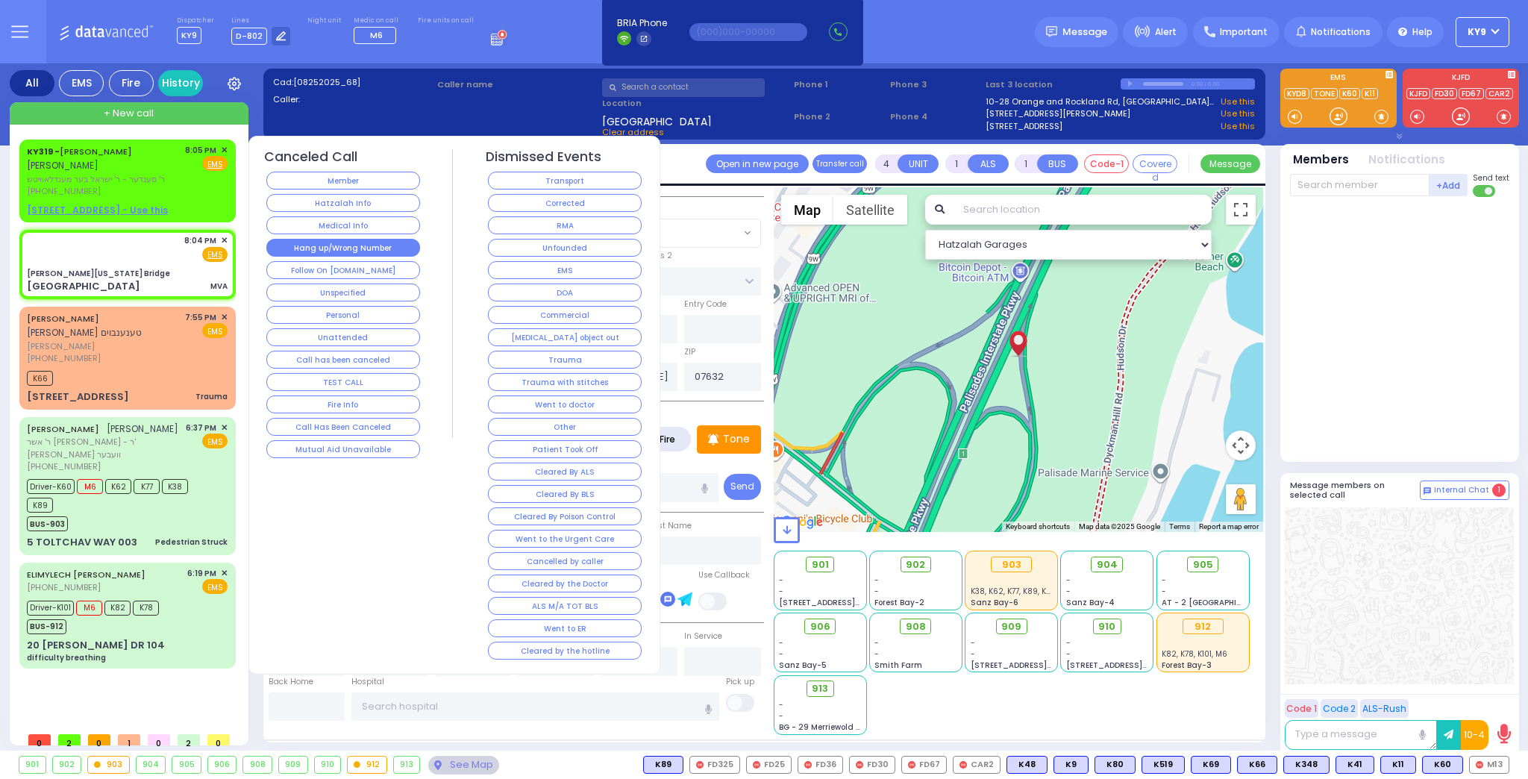
click at [357, 242] on button "Hang up/Wrong Number" at bounding box center [343, 248] width 154 height 18
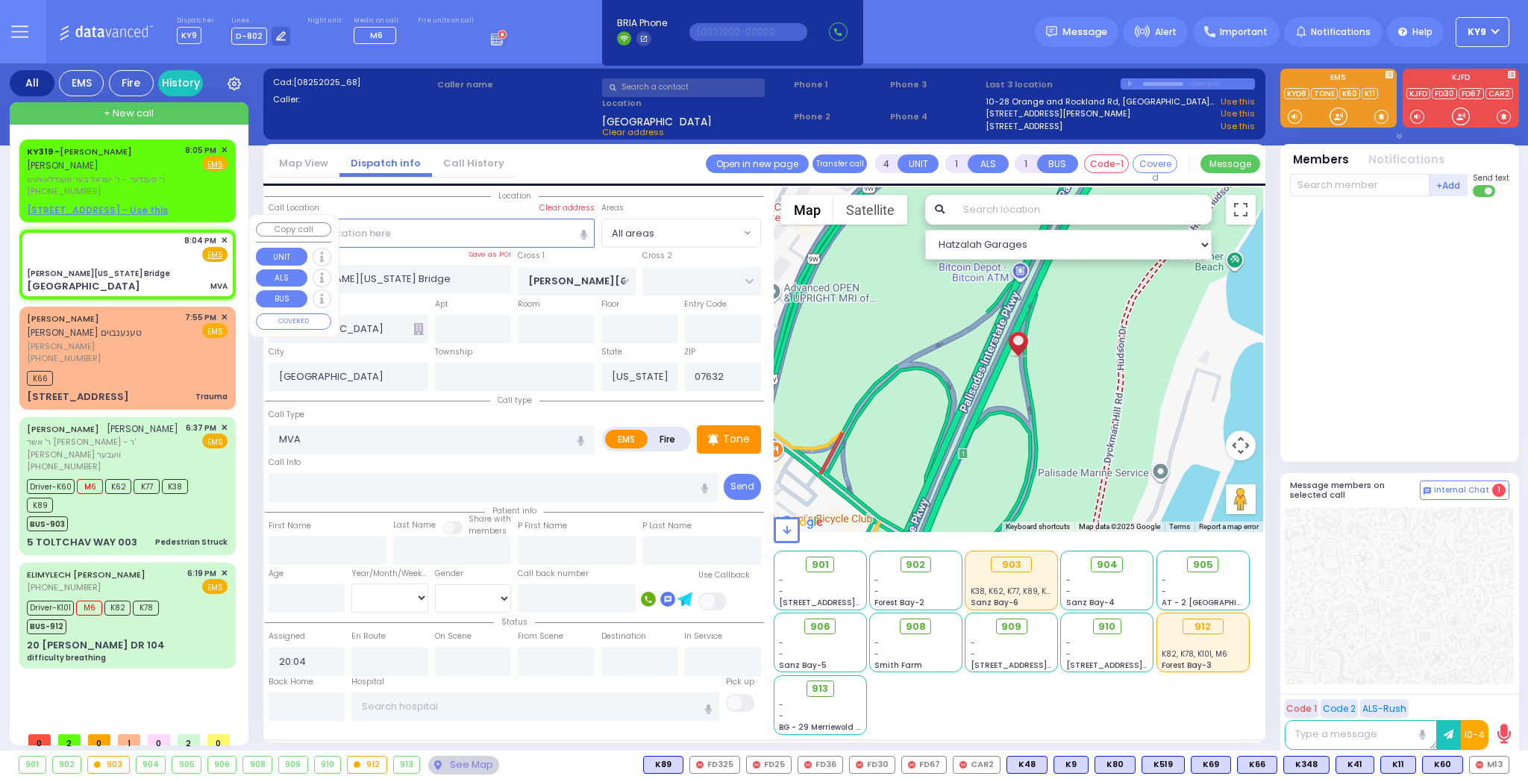
click at [144, 243] on div "8:04 PM ✕ Fire EMS" at bounding box center [127, 248] width 201 height 28
select select
radio input "true"
select select
select select "Hatzalah Garages"
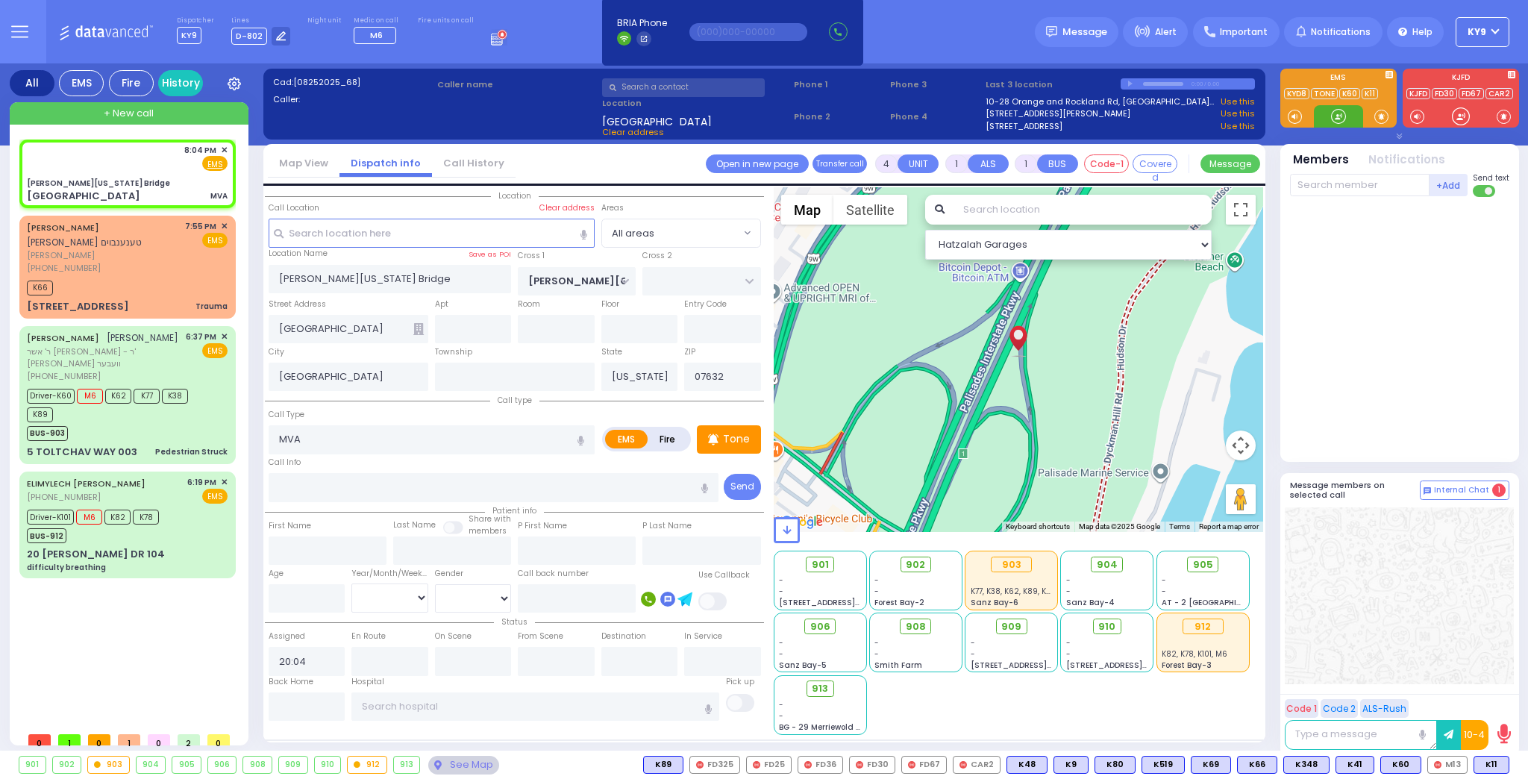
click at [1338, 119] on div at bounding box center [1338, 116] width 15 height 15
click at [1452, 765] on span "K11" at bounding box center [1447, 764] width 34 height 16
click at [1485, 765] on span "K81" at bounding box center [1490, 764] width 37 height 16
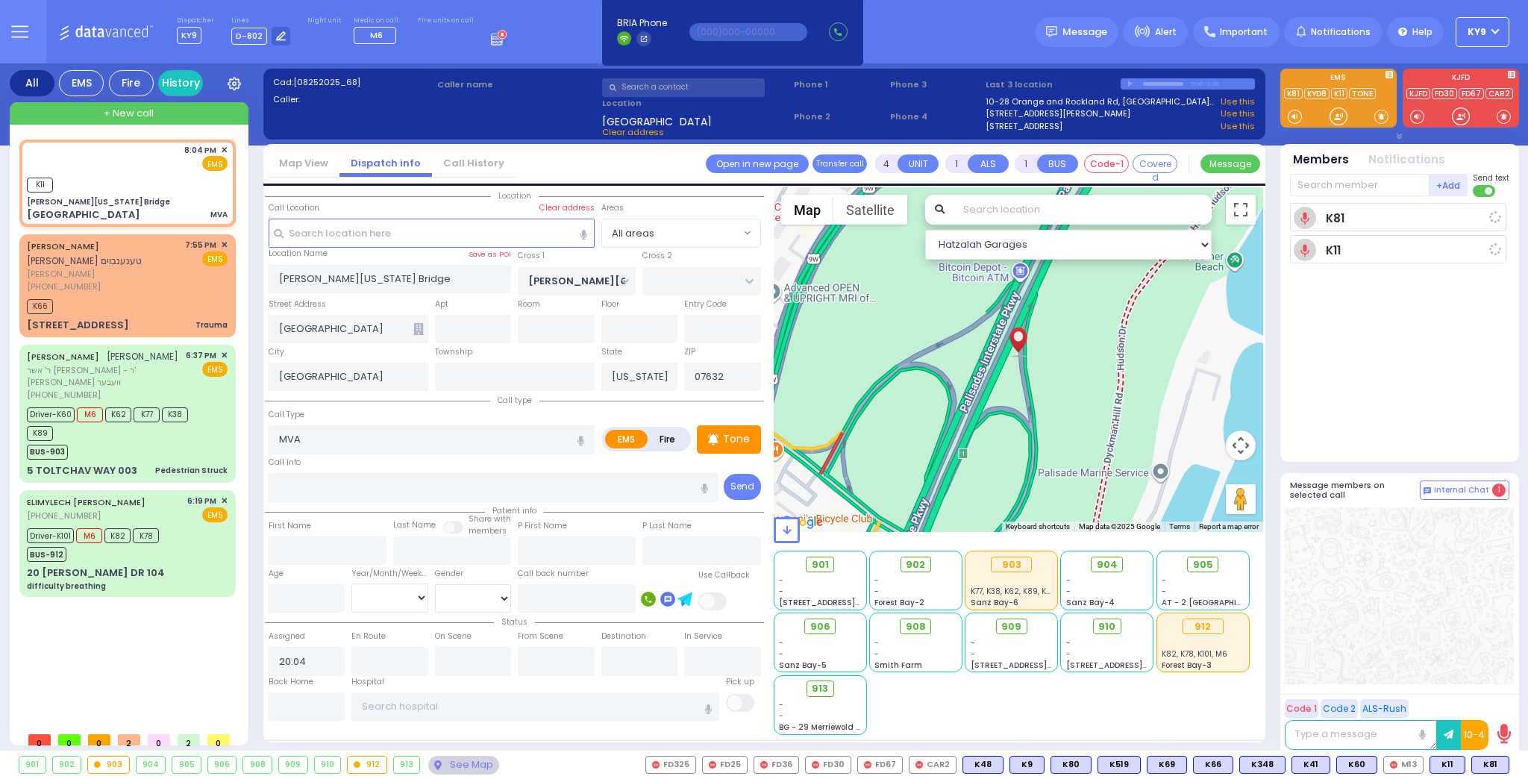
select select
radio input "true"
select select
type input "20:06"
select select "Hatzalah Garages"
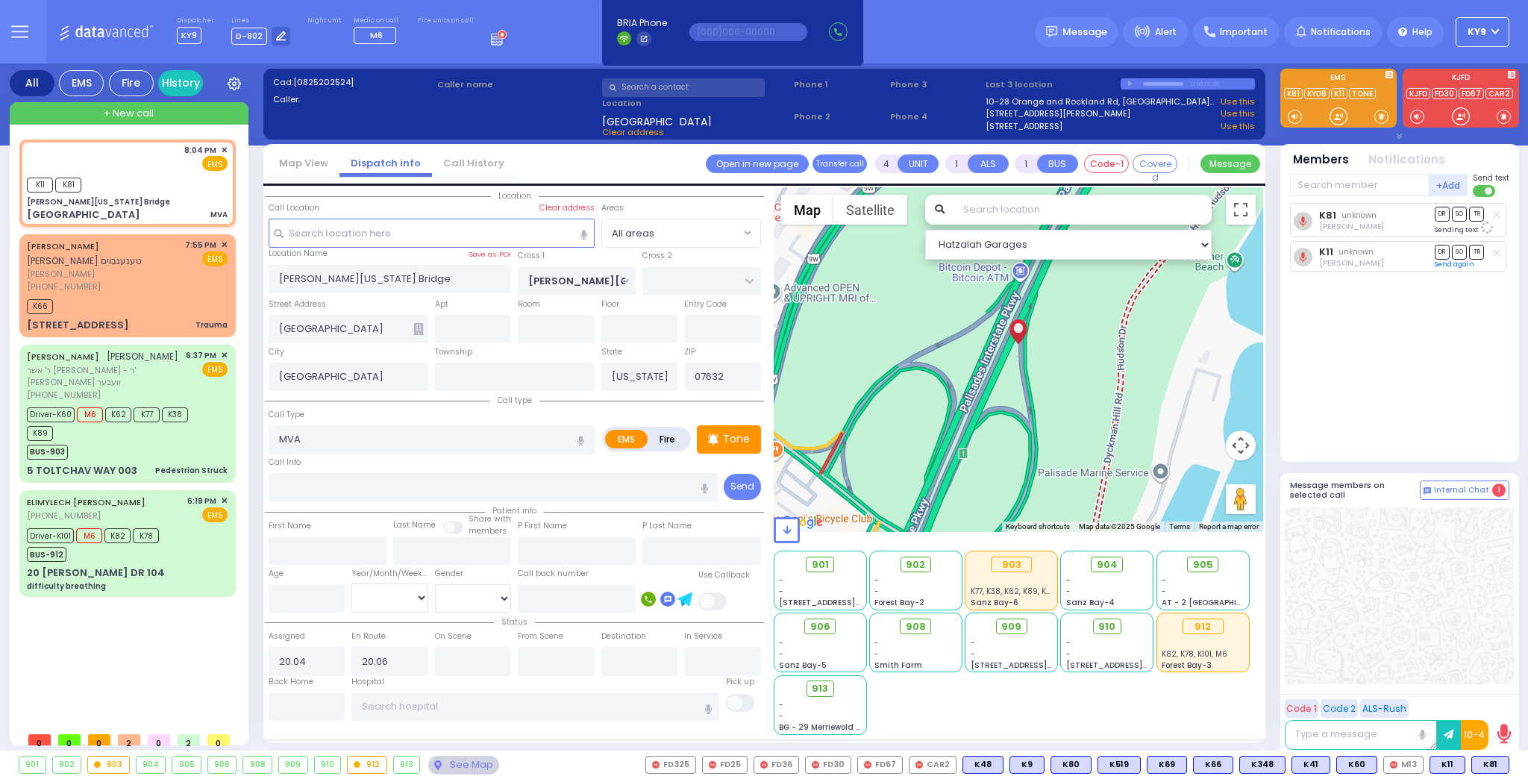
select select
radio input "true"
select select
select select "Hatzalah Garages"
click at [1344, 114] on div at bounding box center [1338, 116] width 15 height 15
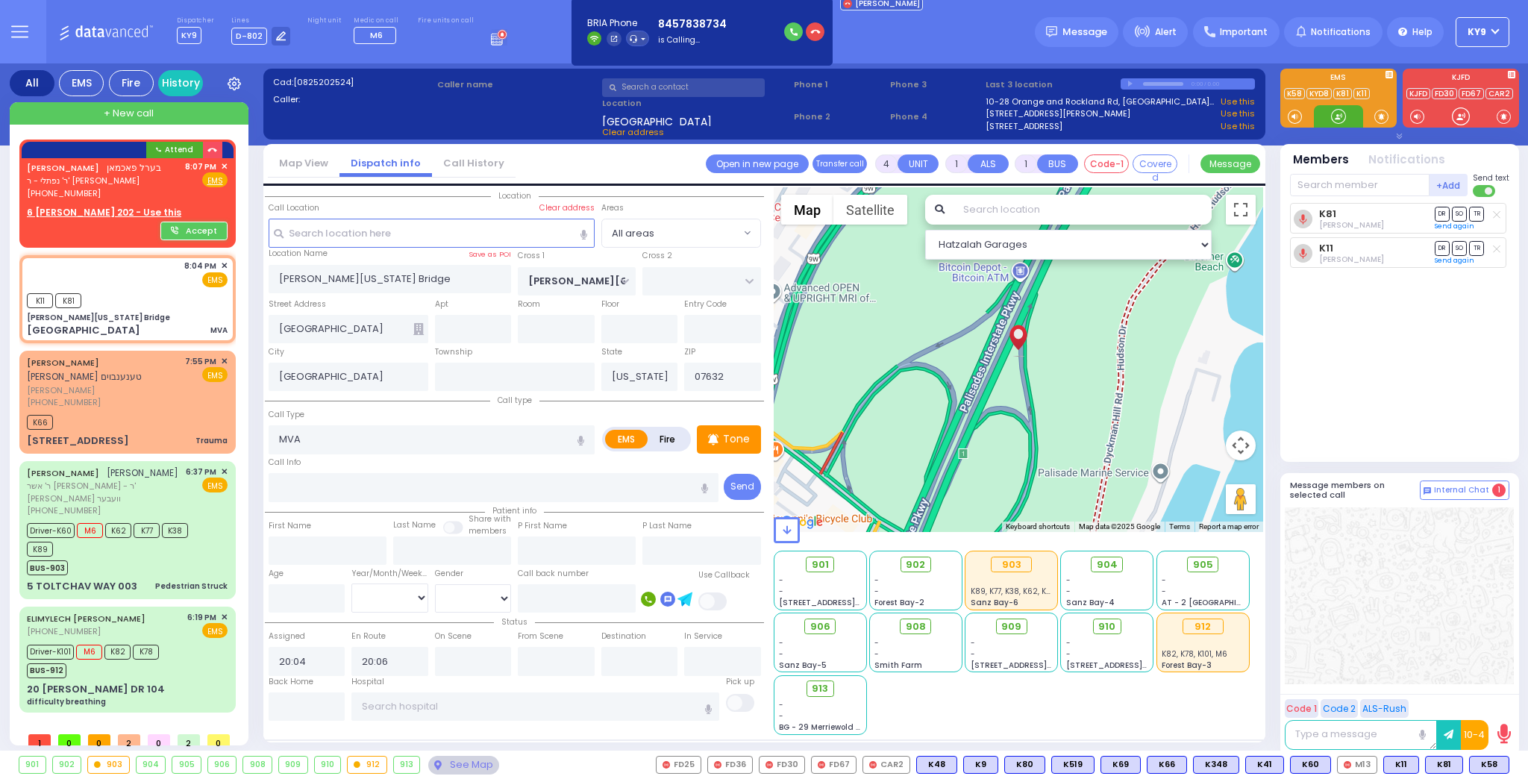
click at [1332, 109] on div at bounding box center [1338, 116] width 15 height 15
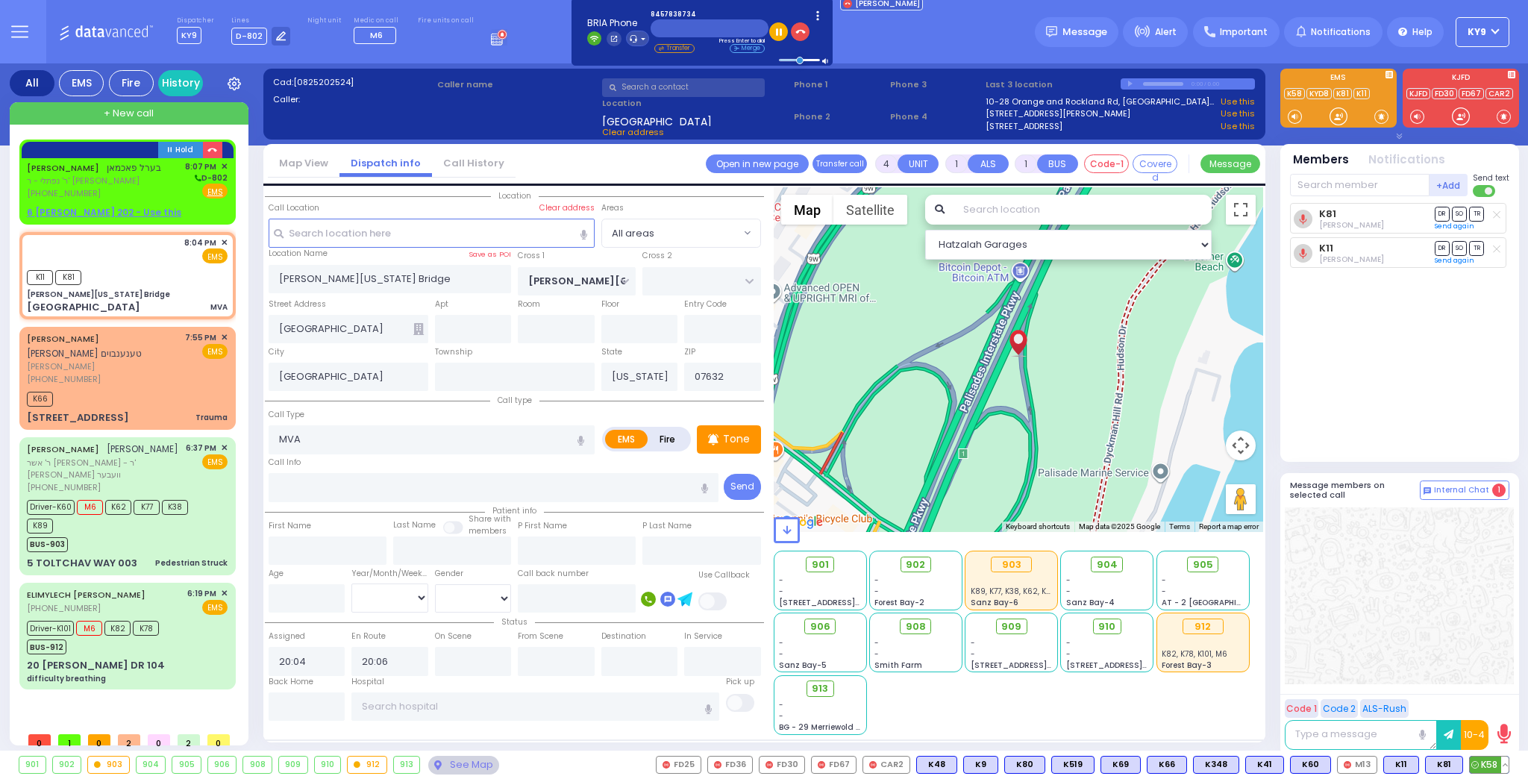
click at [1483, 765] on span "K58" at bounding box center [1489, 764] width 39 height 16
select select
radio input "true"
select select
select select "Hatzalah Garages"
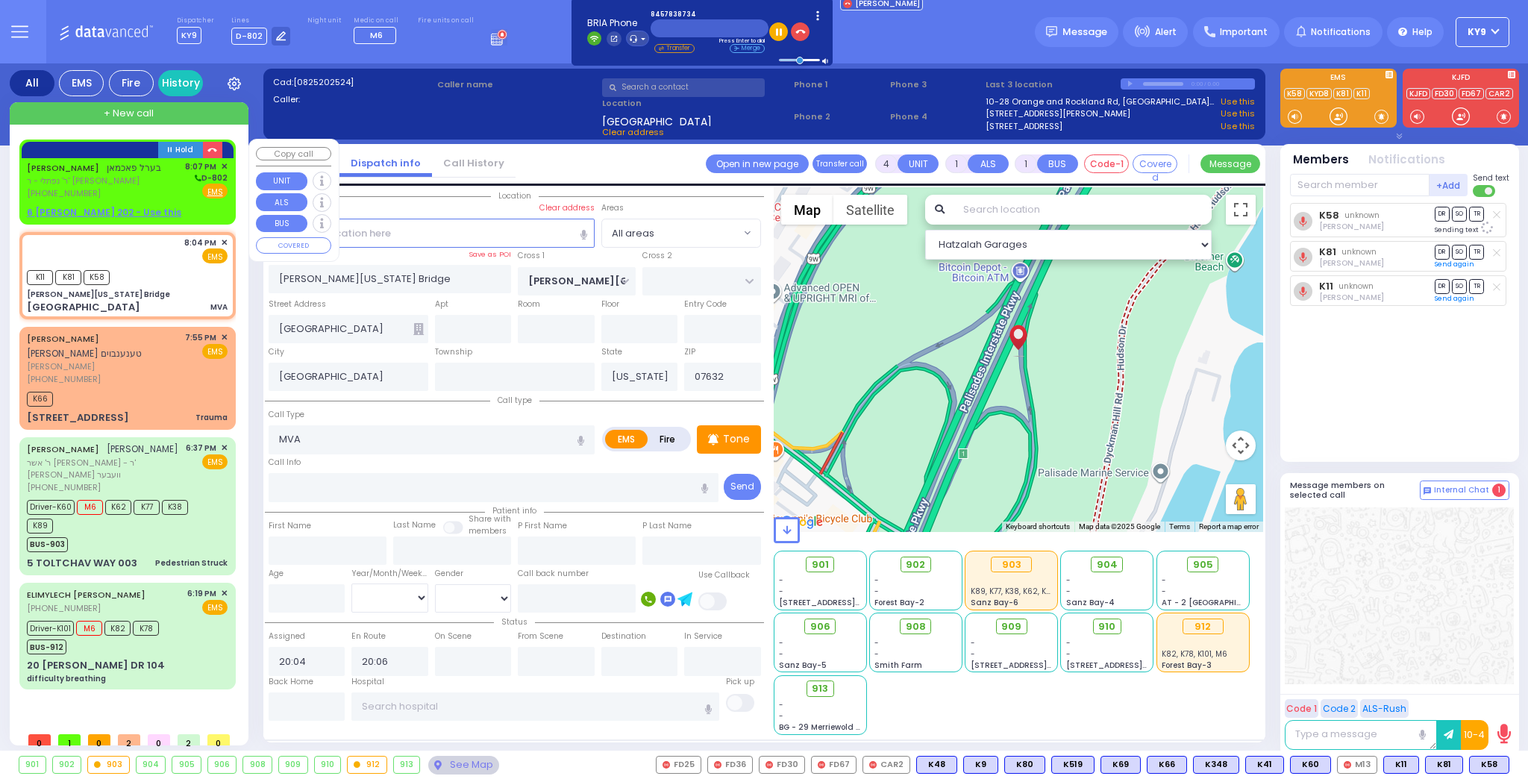
click at [175, 189] on div "BEREL PACHMAN בערל פאכמאן ר' נפתלי - ר' שמואל זאנוויל וויינגארטען (845) 783-873…" at bounding box center [127, 180] width 201 height 40
type input "2"
select select
radio input "true"
type input "BEREL"
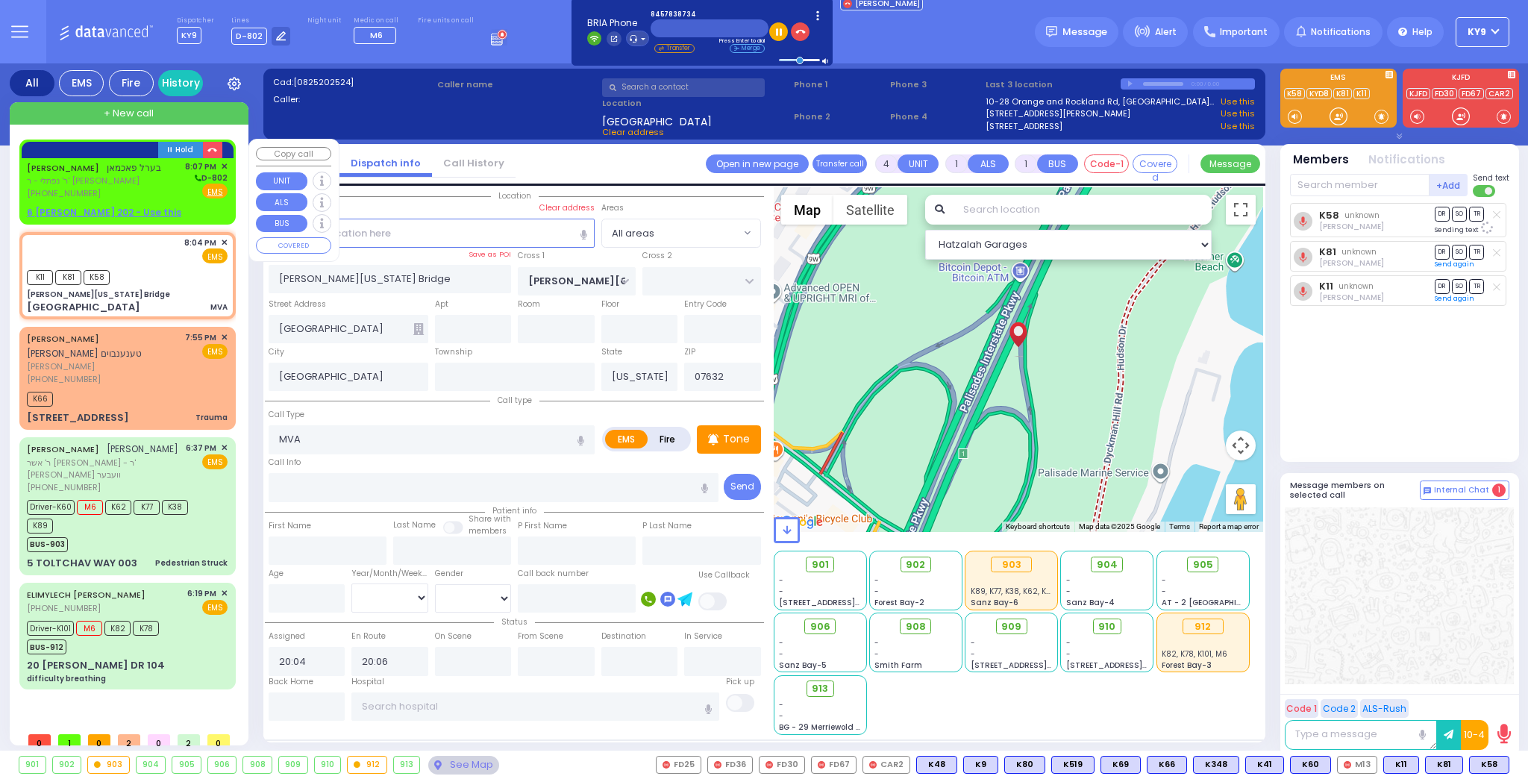
type input "PACHMAN"
select select
type input "20:07"
select select "Hatzalah Garages"
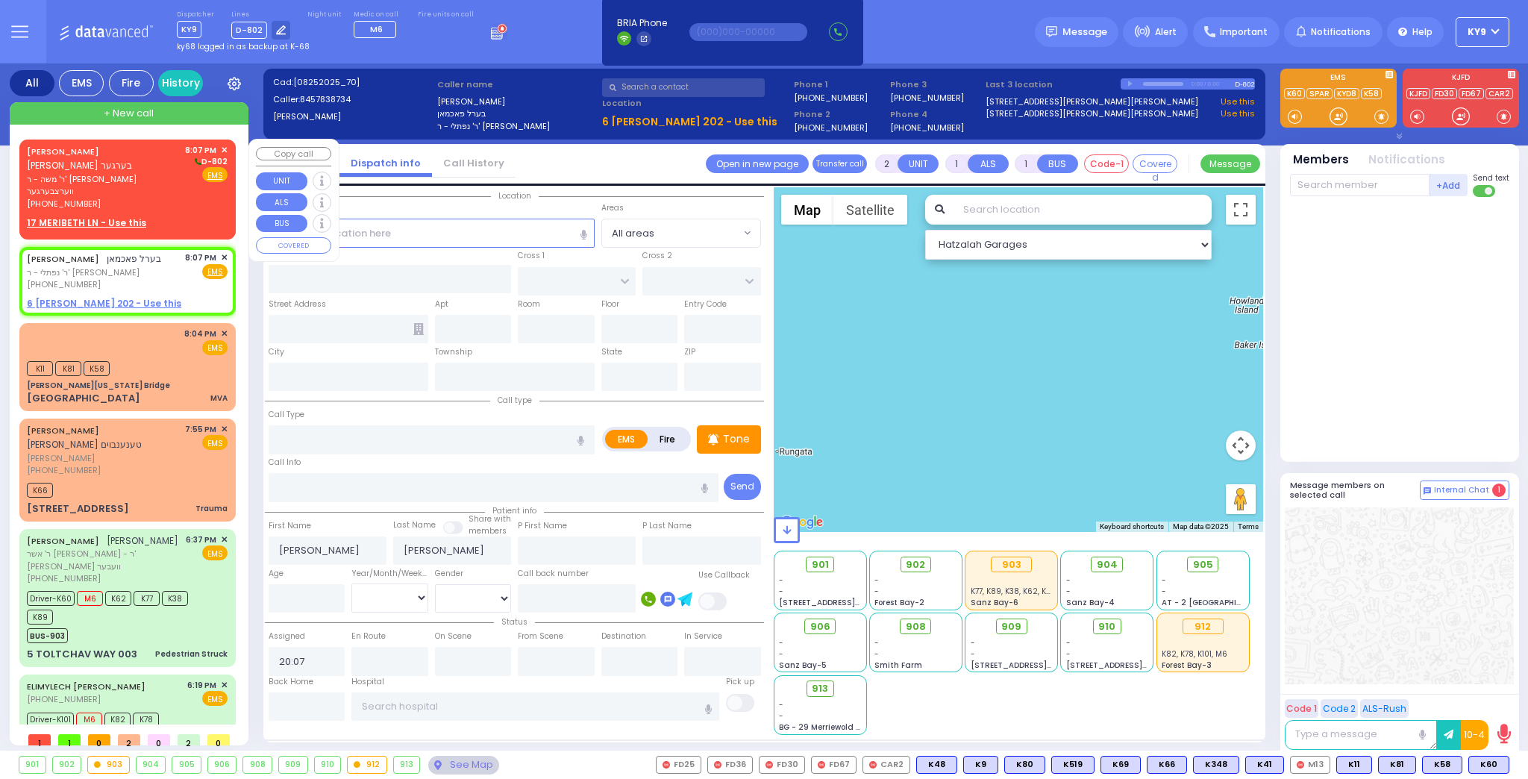
select select
radio input "true"
select select
select select "Hatzalah Garages"
click at [1336, 119] on div at bounding box center [1338, 116] width 15 height 15
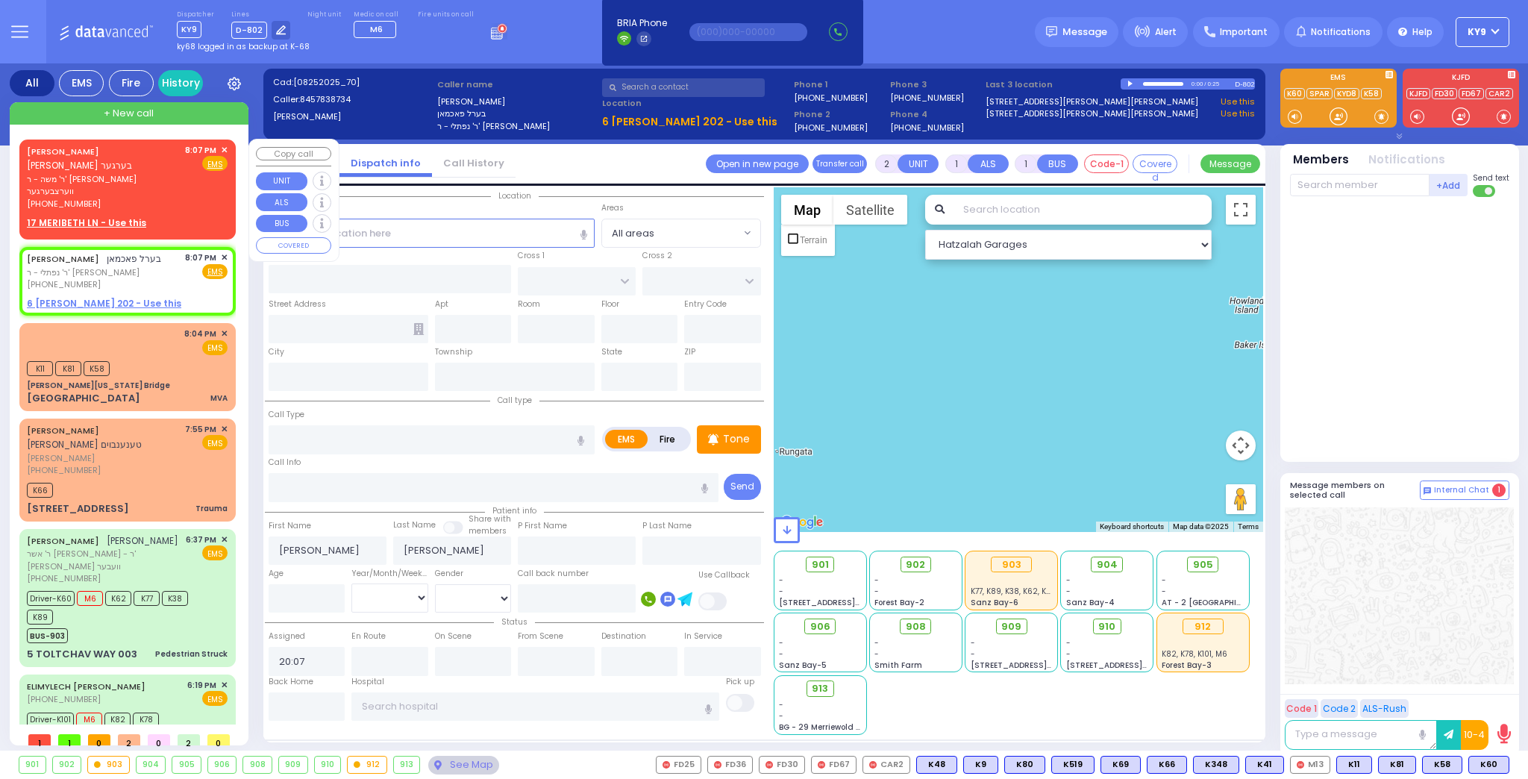
click at [175, 198] on div "[PHONE_NUMBER]" at bounding box center [103, 204] width 153 height 13
select select
radio input "true"
type input "[PERSON_NAME]"
type input "BERGER"
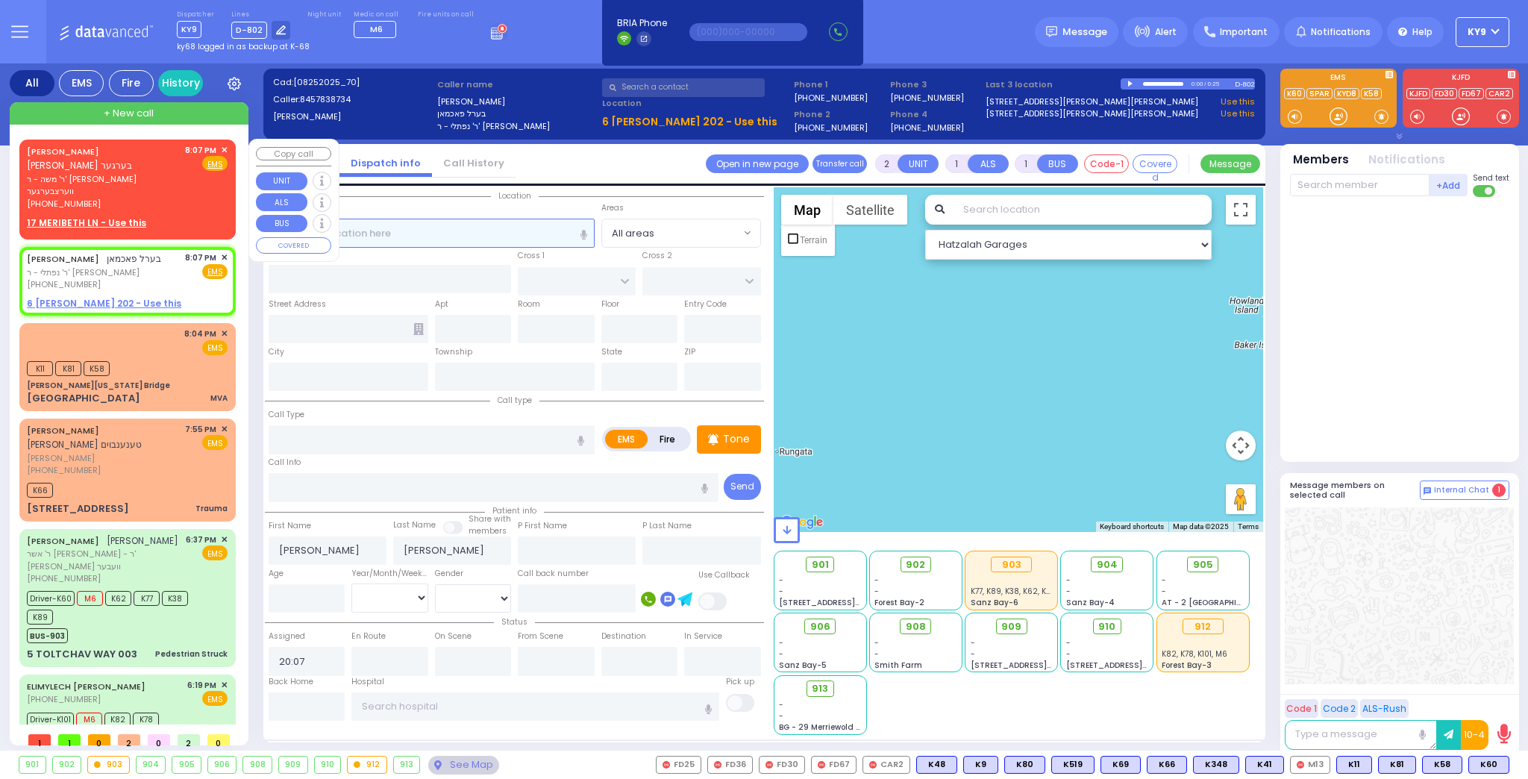
select select
select select "Hatzalah Garages"
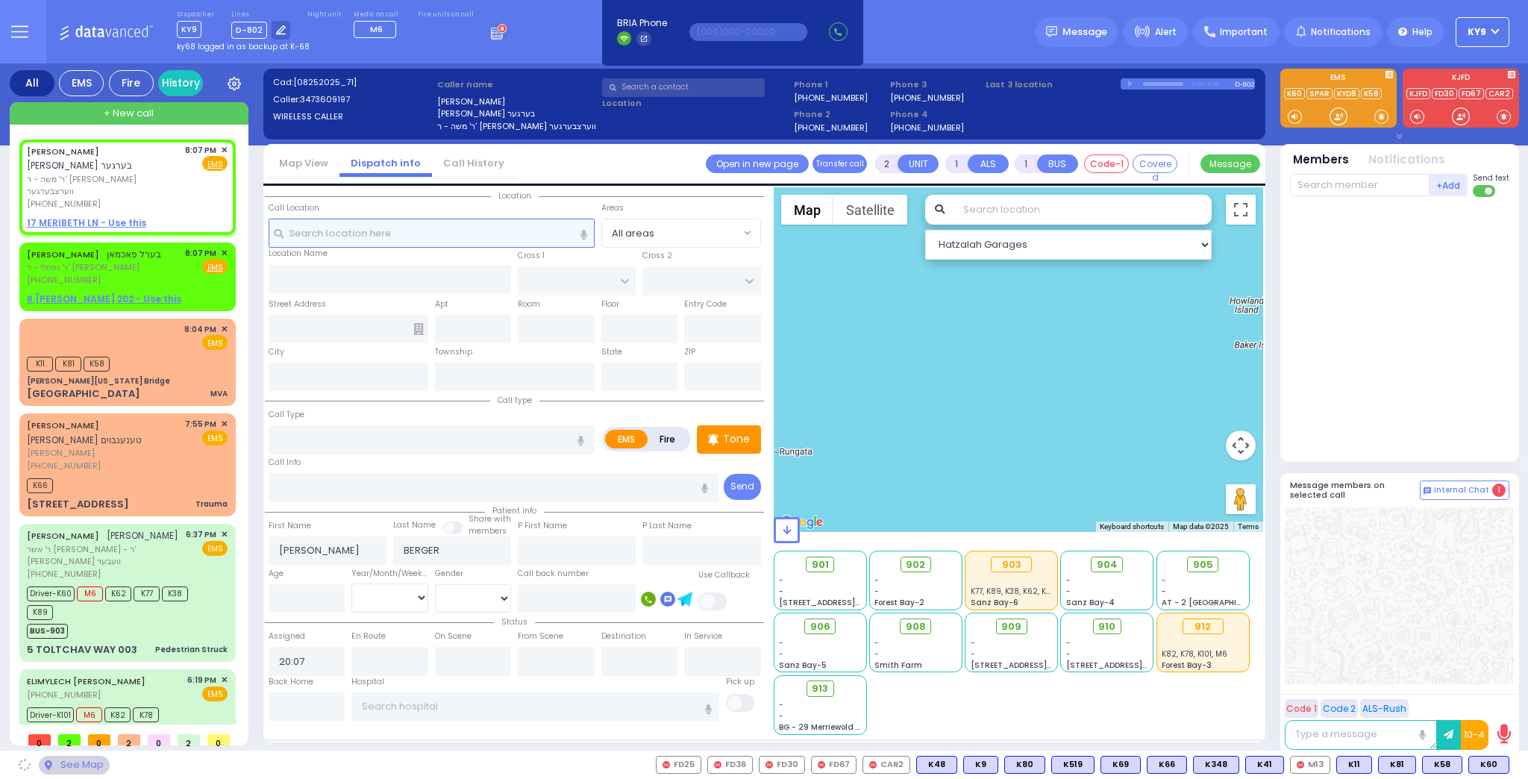
select select
radio input "true"
select select
select select "Hatzalah Garages"
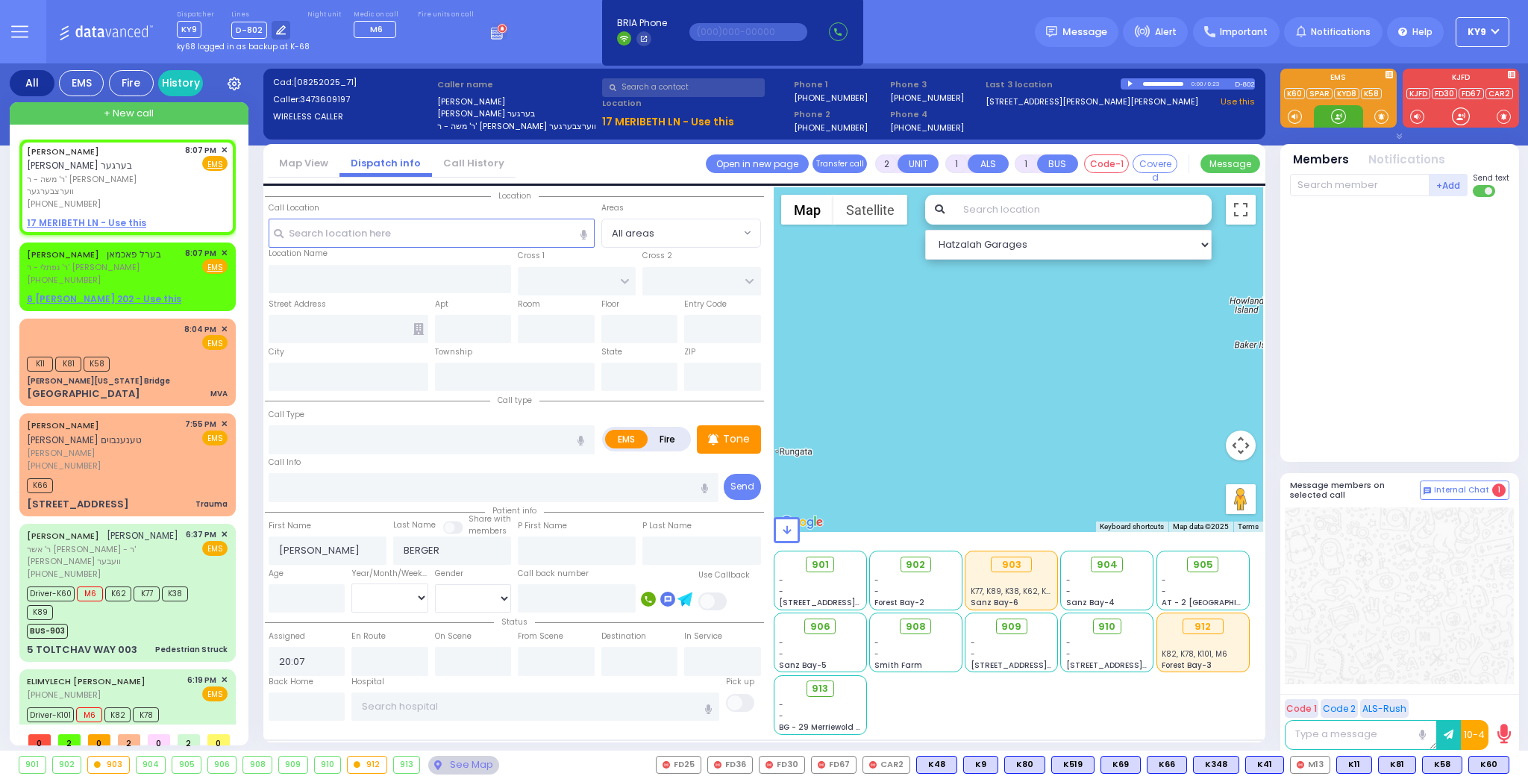
drag, startPoint x: 1338, startPoint y: 115, endPoint x: 1345, endPoint y: 109, distance: 9.6
click at [1345, 109] on div at bounding box center [1338, 116] width 15 height 15
click at [141, 357] on div "K11 K81 K58" at bounding box center [127, 362] width 201 height 19
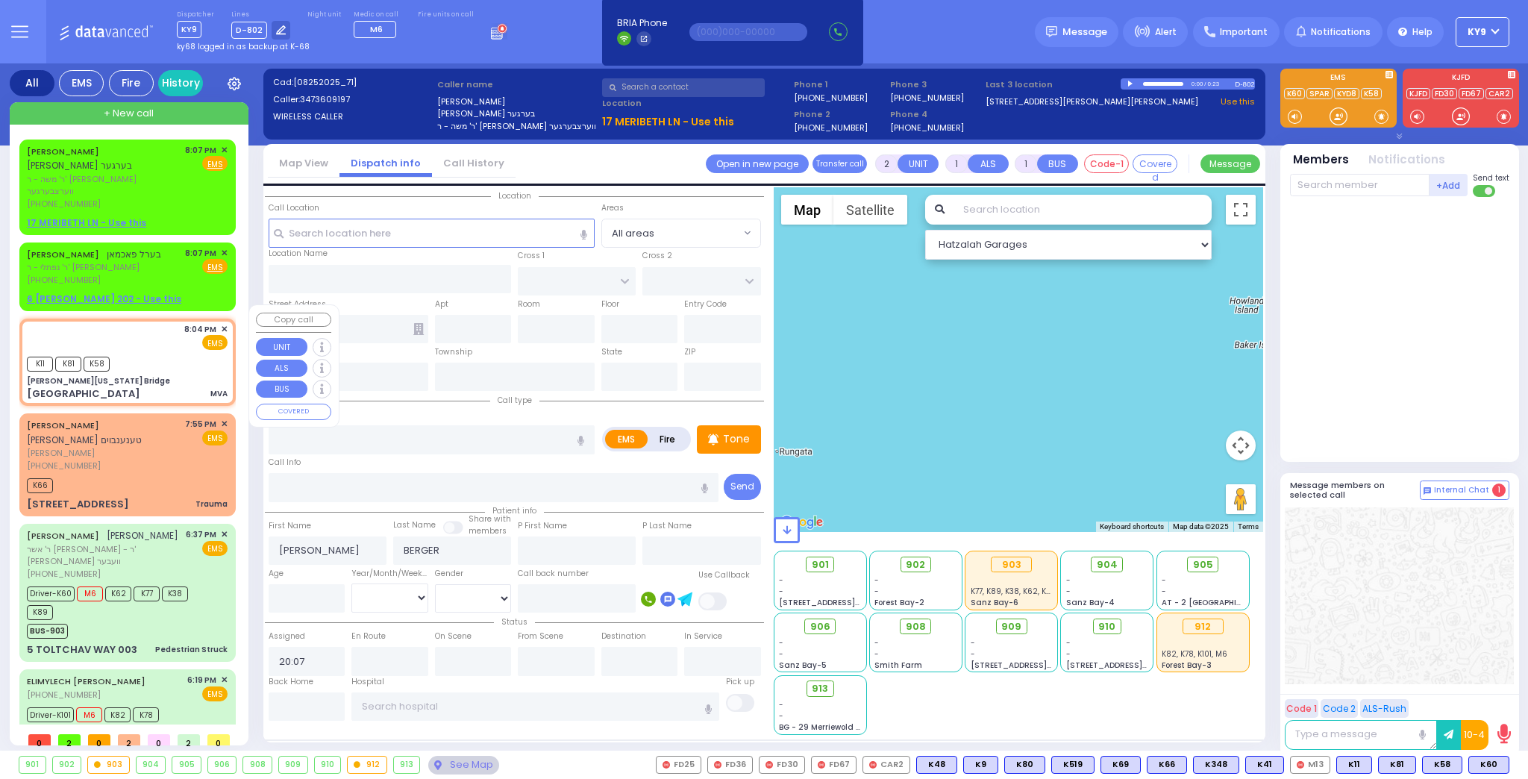
type input "4"
select select
type input "MVA"
radio input "true"
select select
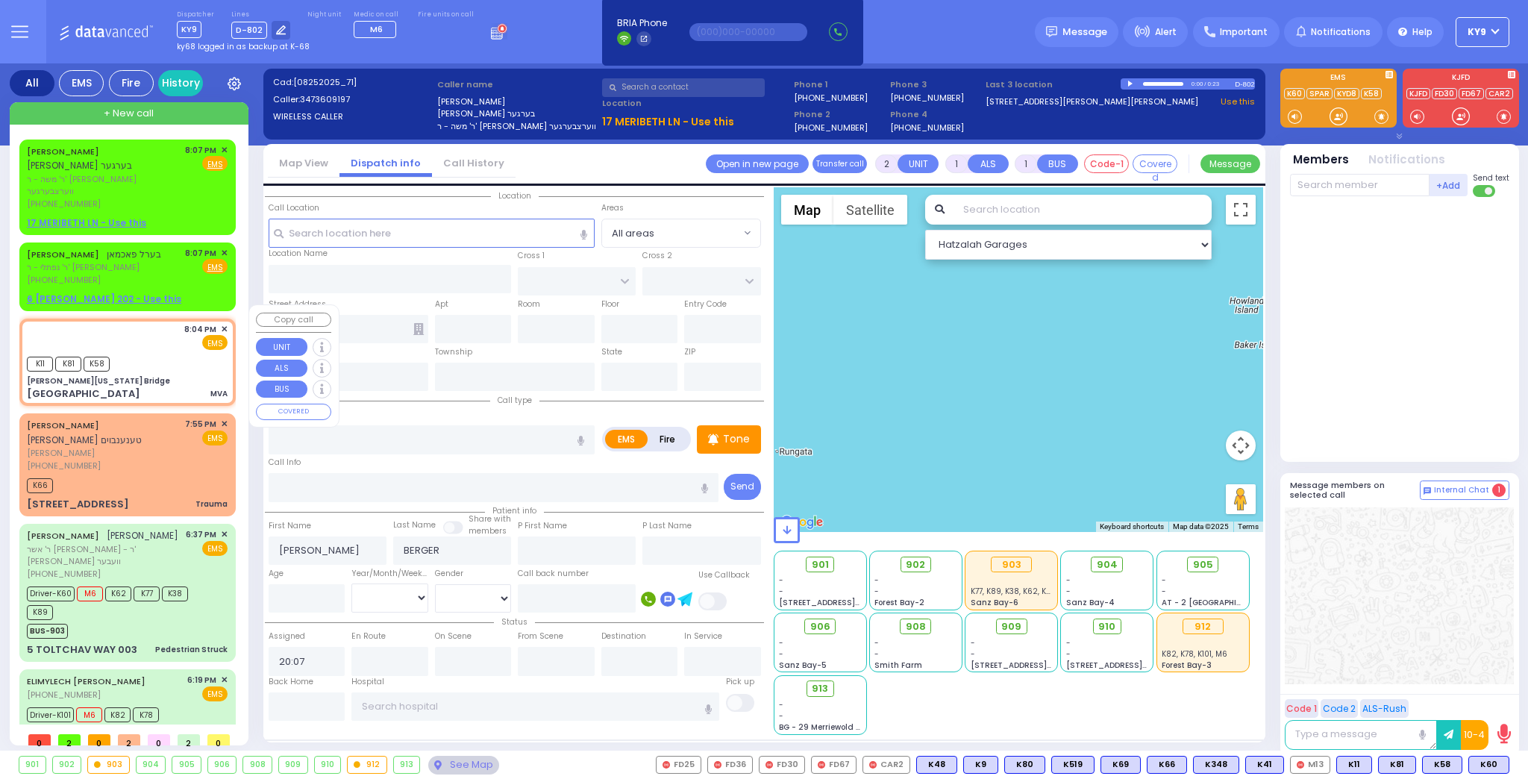
type input "20:04"
type input "20:06"
select select "Hatzalah Garages"
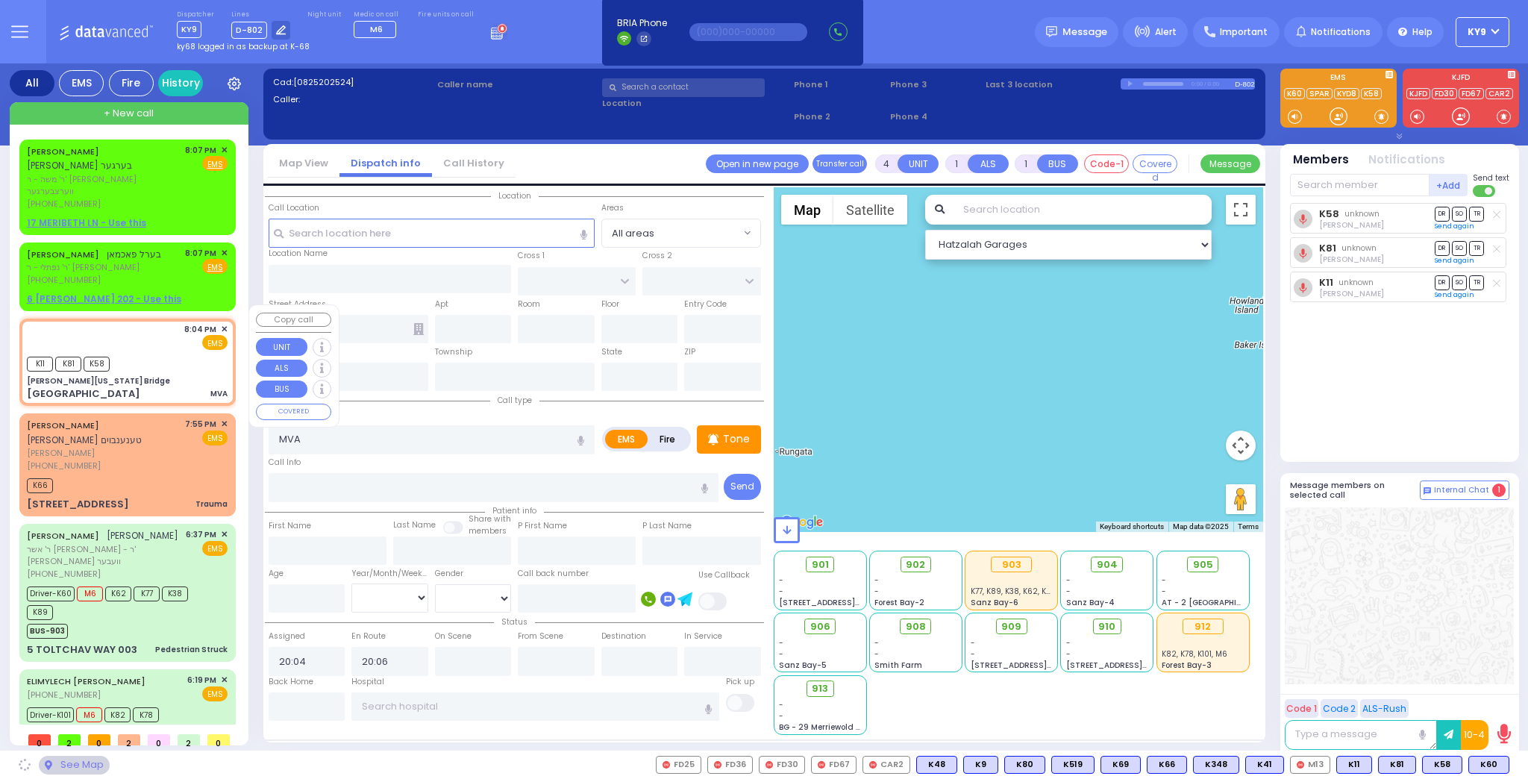
type input "[PERSON_NAME][US_STATE] Bridge"
type input "[PERSON_NAME][GEOGRAPHIC_DATA]"
type input "[GEOGRAPHIC_DATA]"
type input "[US_STATE]"
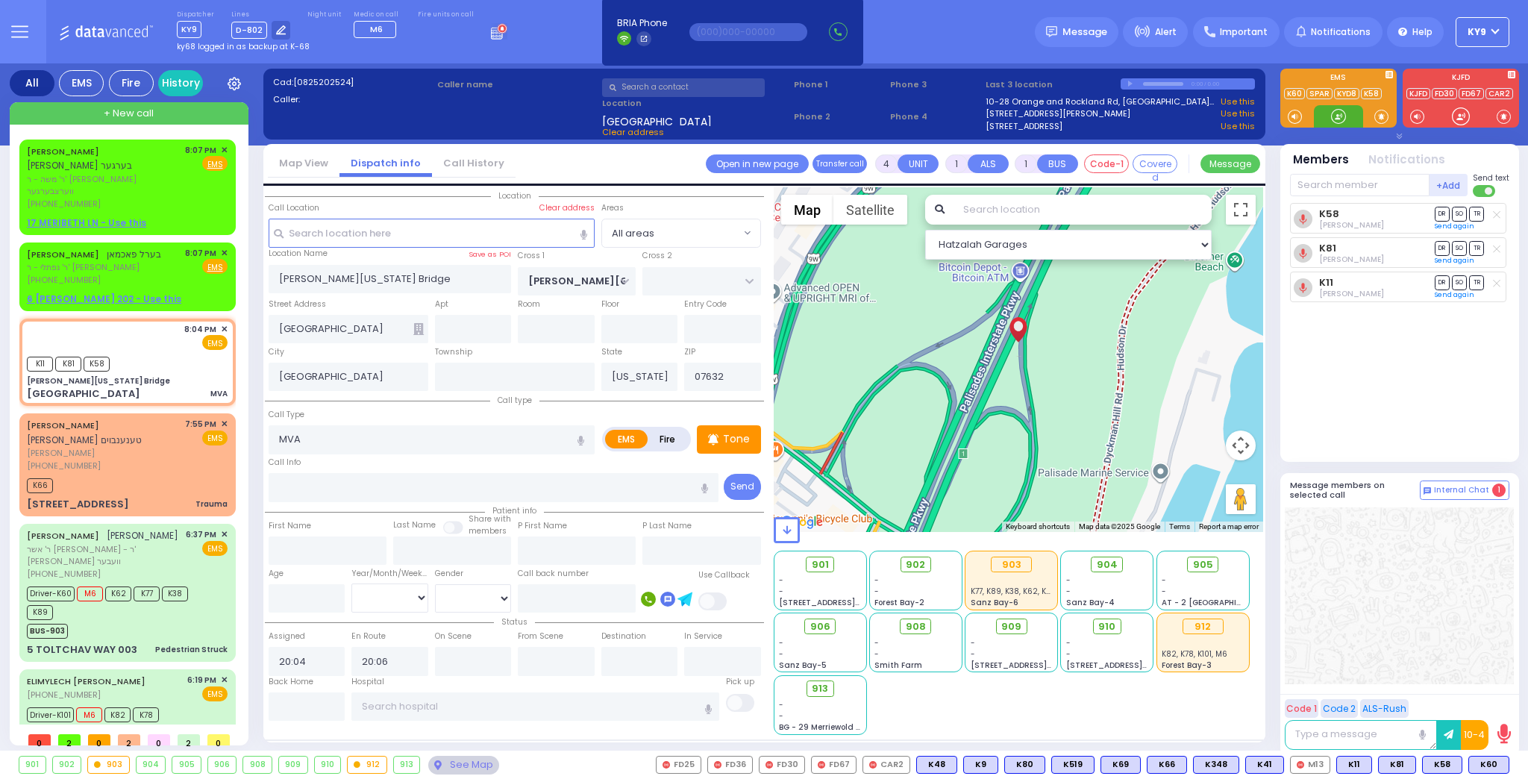
select select
click at [1336, 116] on div at bounding box center [1338, 116] width 15 height 15
click at [151, 353] on div "K11 K81 K58" at bounding box center [127, 362] width 201 height 19
select select
radio input "true"
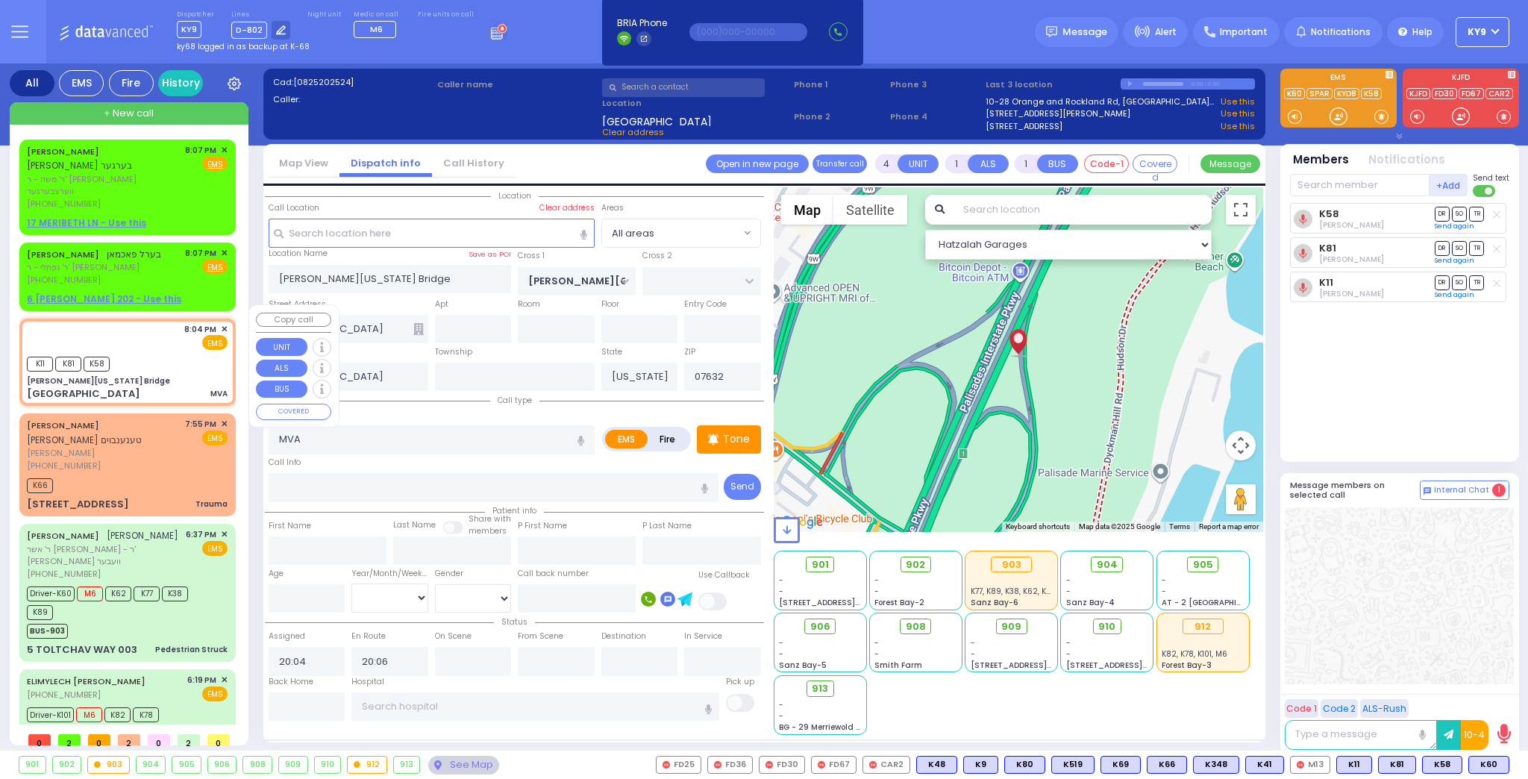
select select
select select "Hatzalah Garages"
click at [1344, 185] on input "text" at bounding box center [1360, 185] width 140 height 22
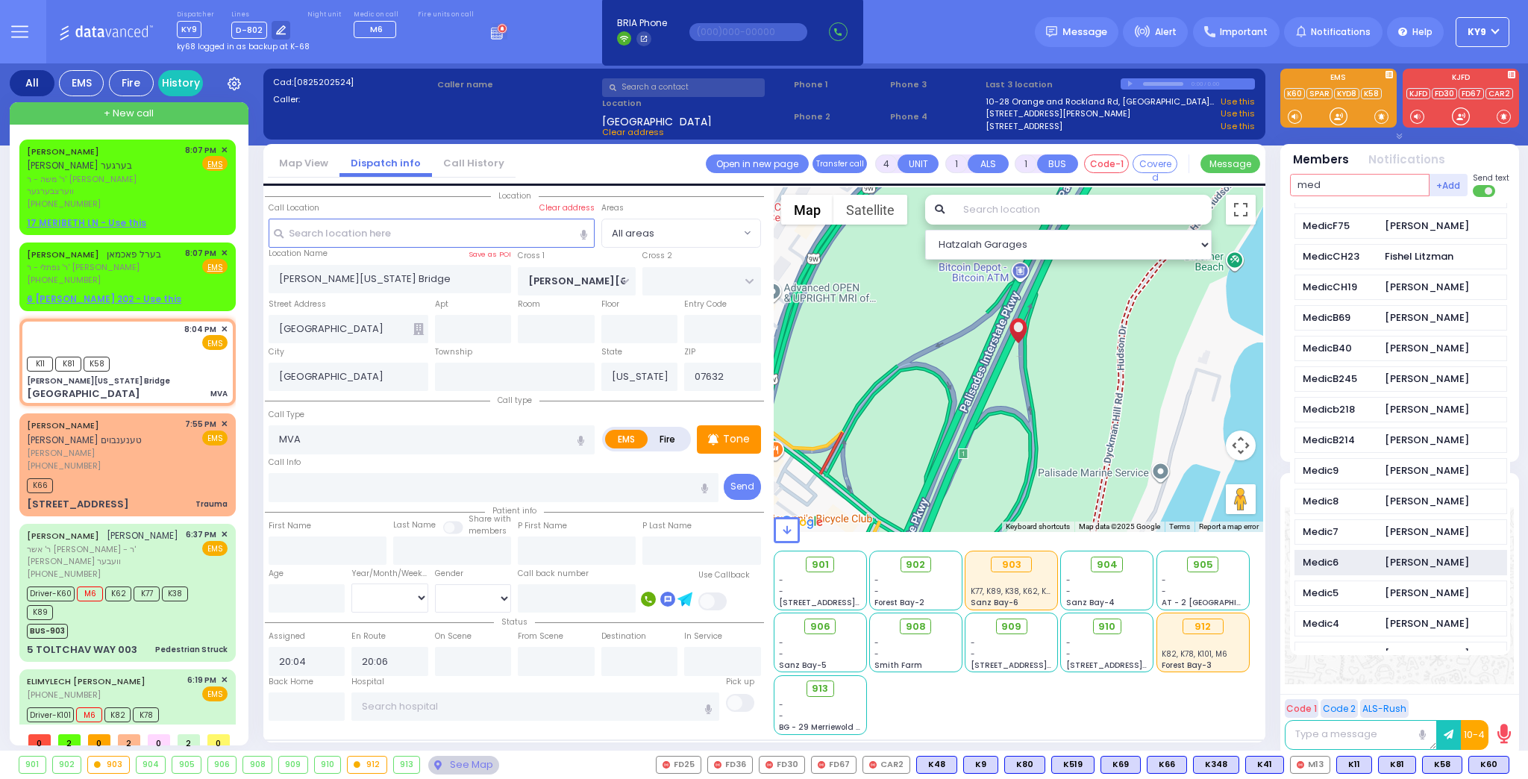
scroll to position [537, 0]
type input "med"
click at [1367, 492] on div "Medic4 [PERSON_NAME]" at bounding box center [1400, 505] width 213 height 26
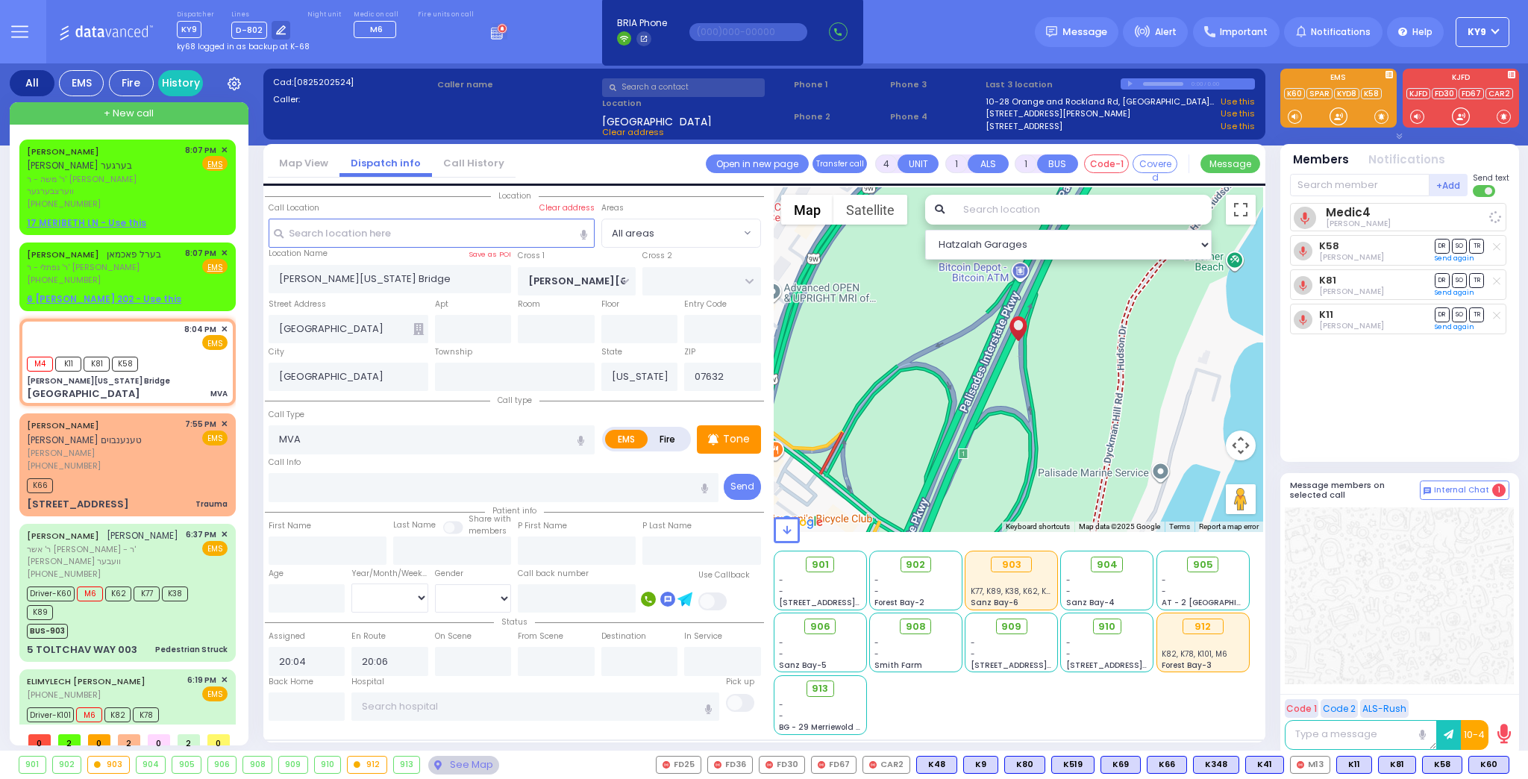
select select
radio input "true"
select select
select select "Hatzalah Garages"
click at [1328, 184] on input "text" at bounding box center [1360, 185] width 140 height 22
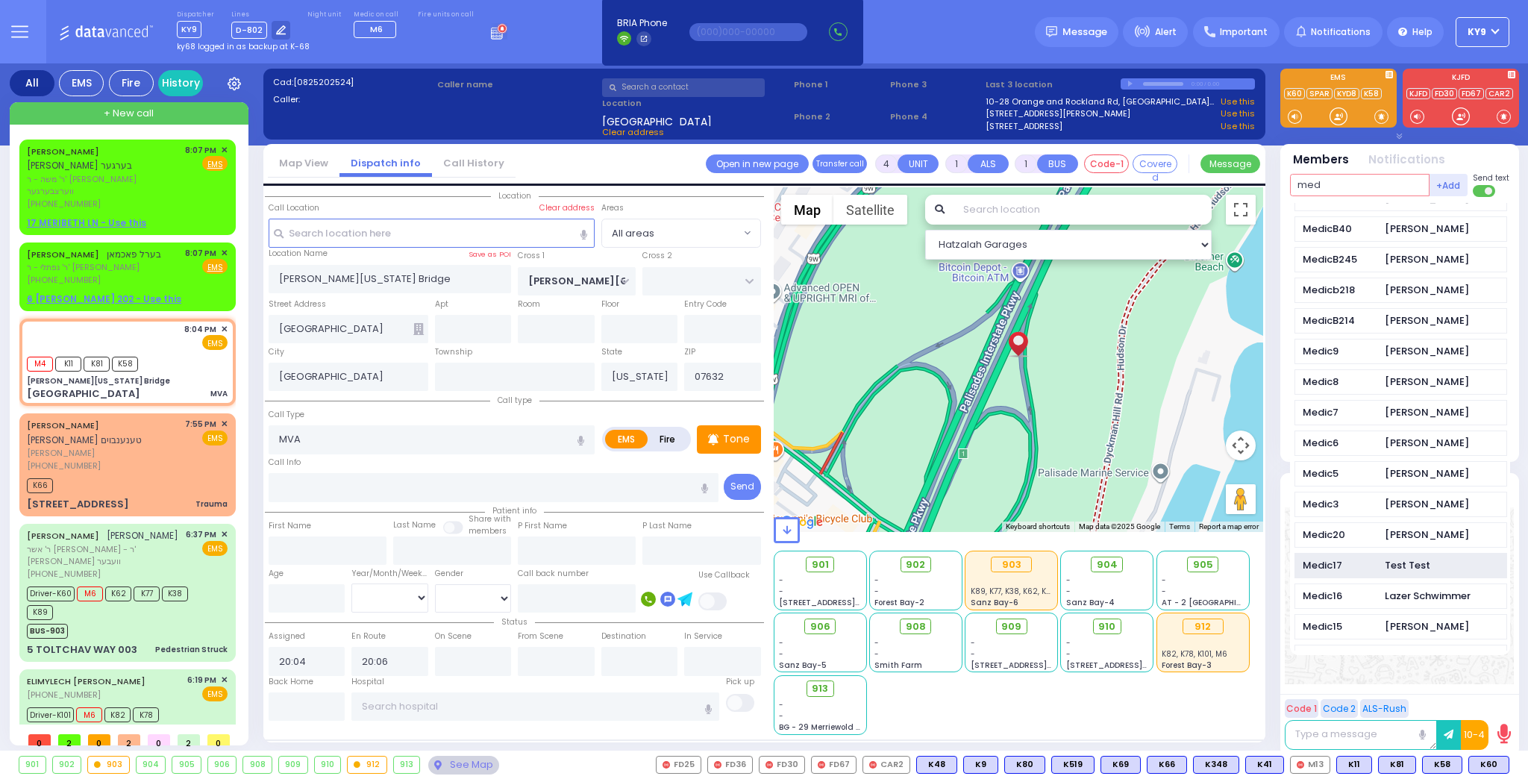
scroll to position [656, 0]
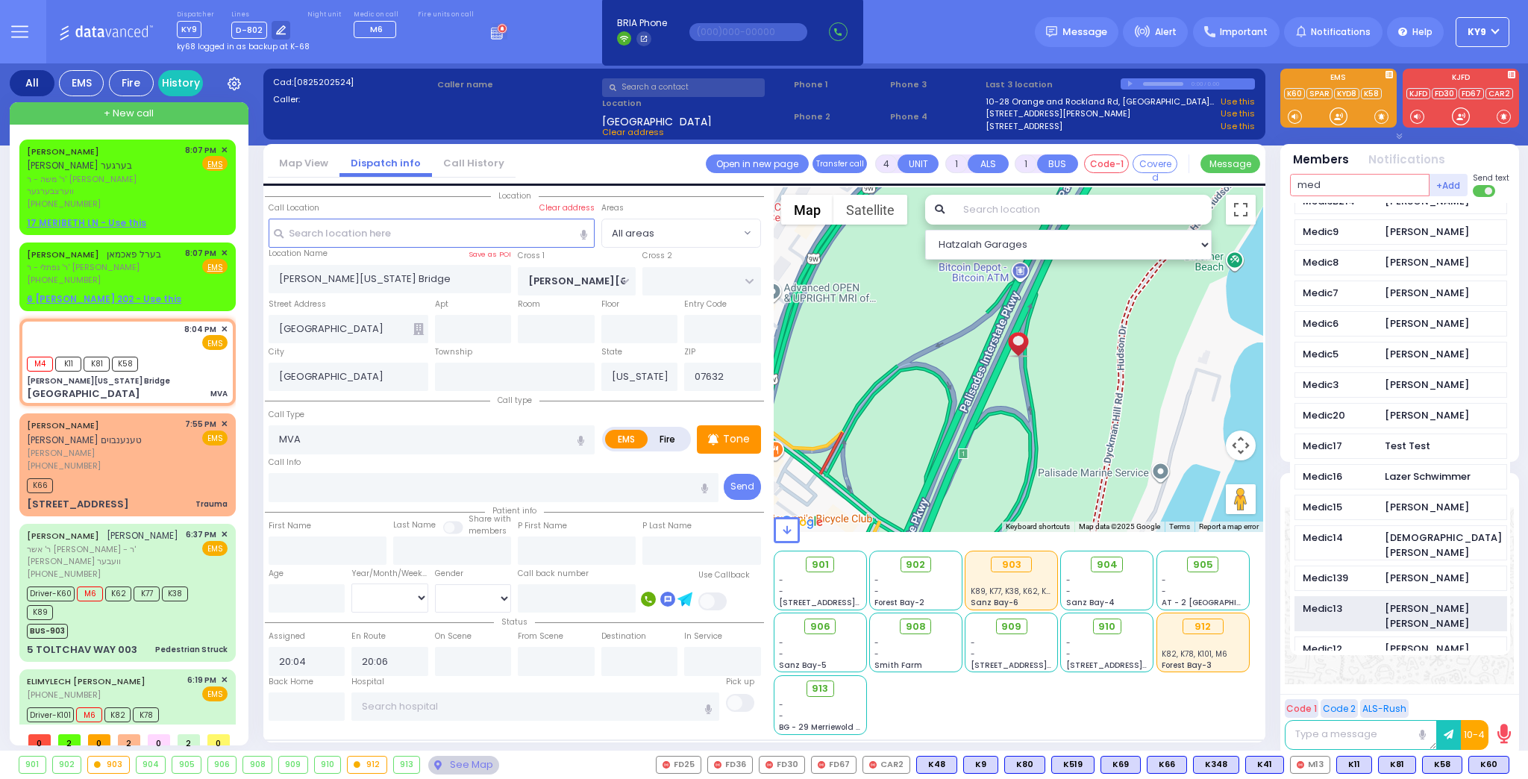
type input "med"
click at [1370, 601] on div "Medic13" at bounding box center [1340, 608] width 75 height 15
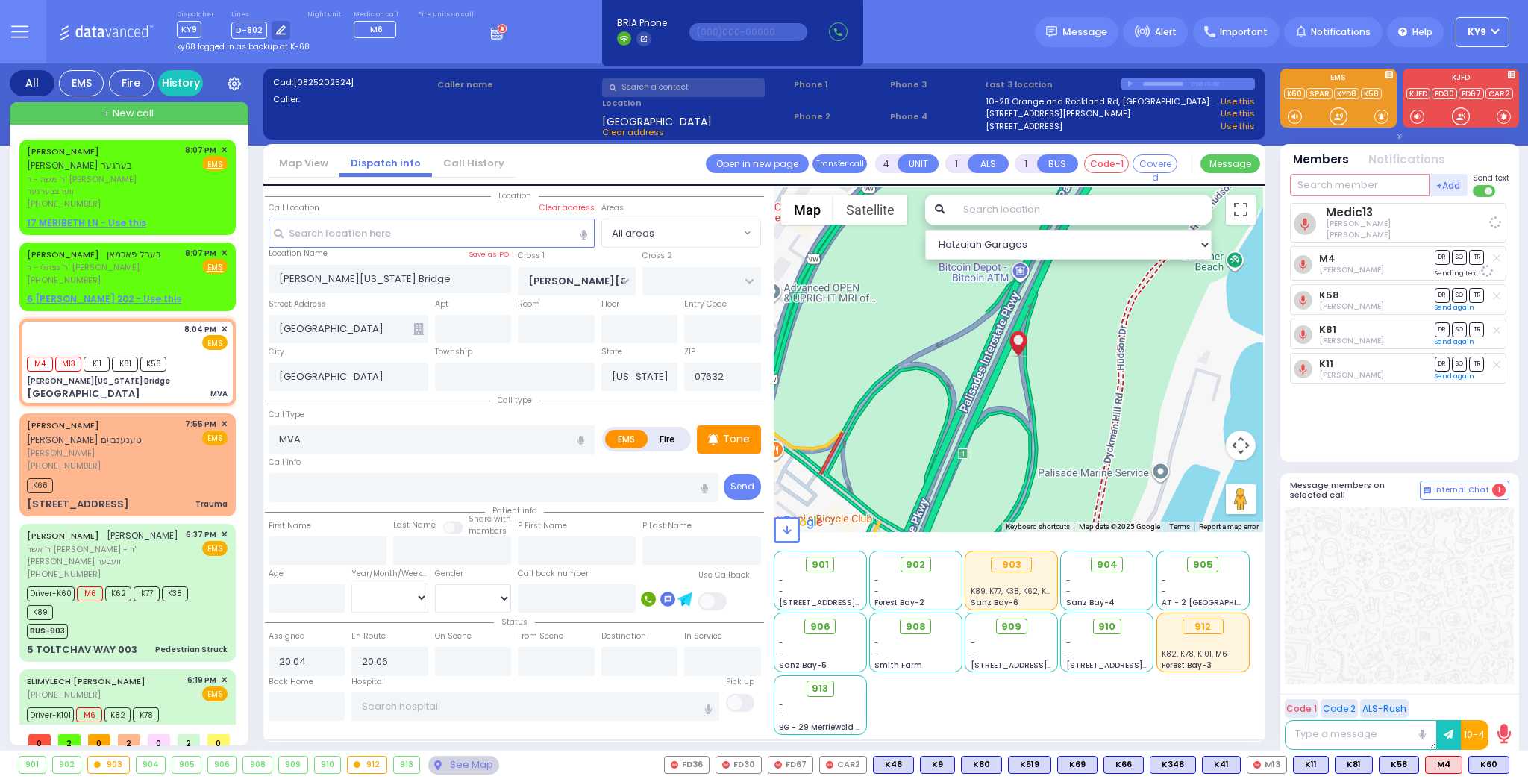
click at [1332, 177] on input "text" at bounding box center [1360, 185] width 140 height 22
select select
radio input "true"
select select
select select "Hatzalah Garages"
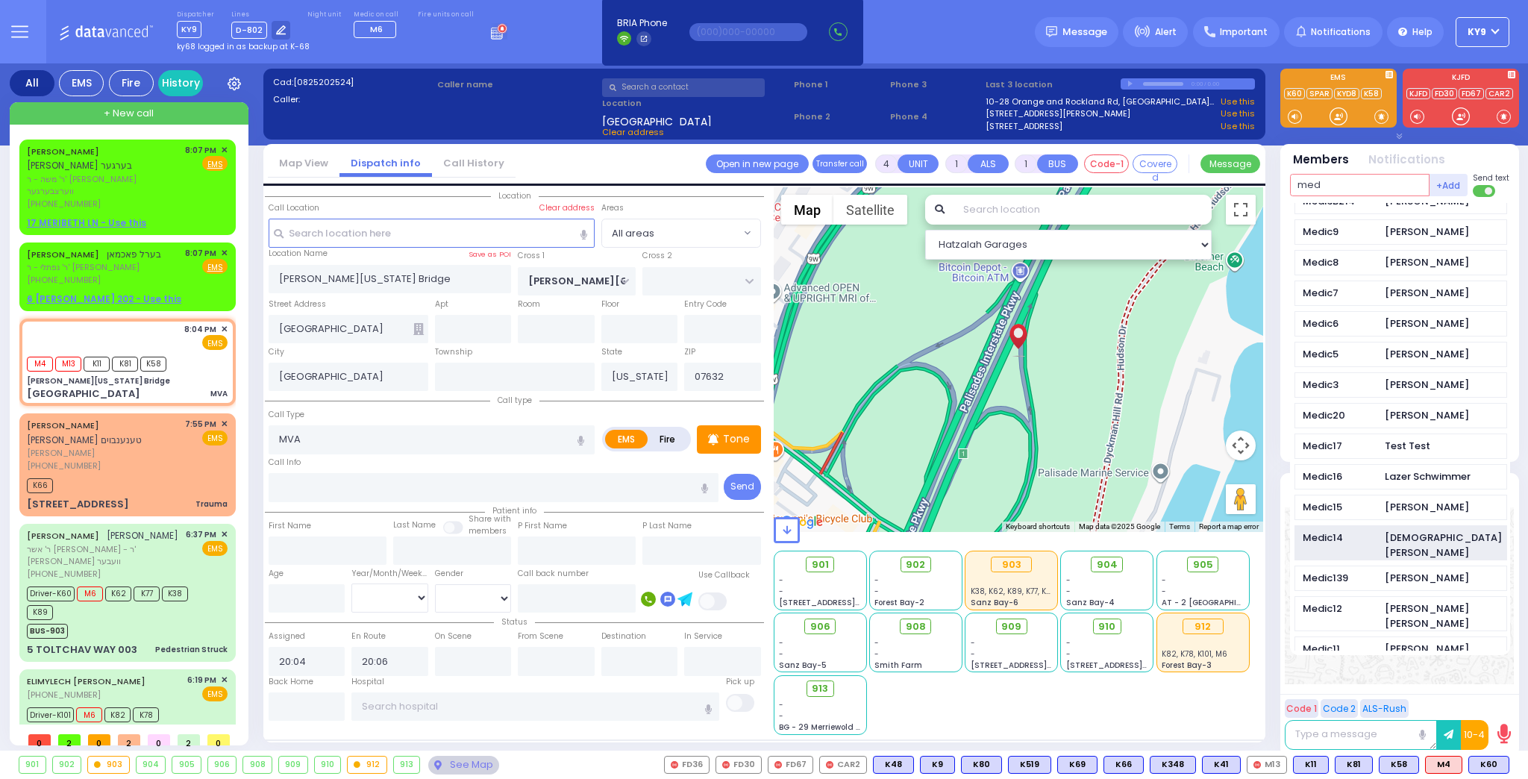
type input "med"
click at [1364, 530] on div "Medic14" at bounding box center [1340, 537] width 75 height 15
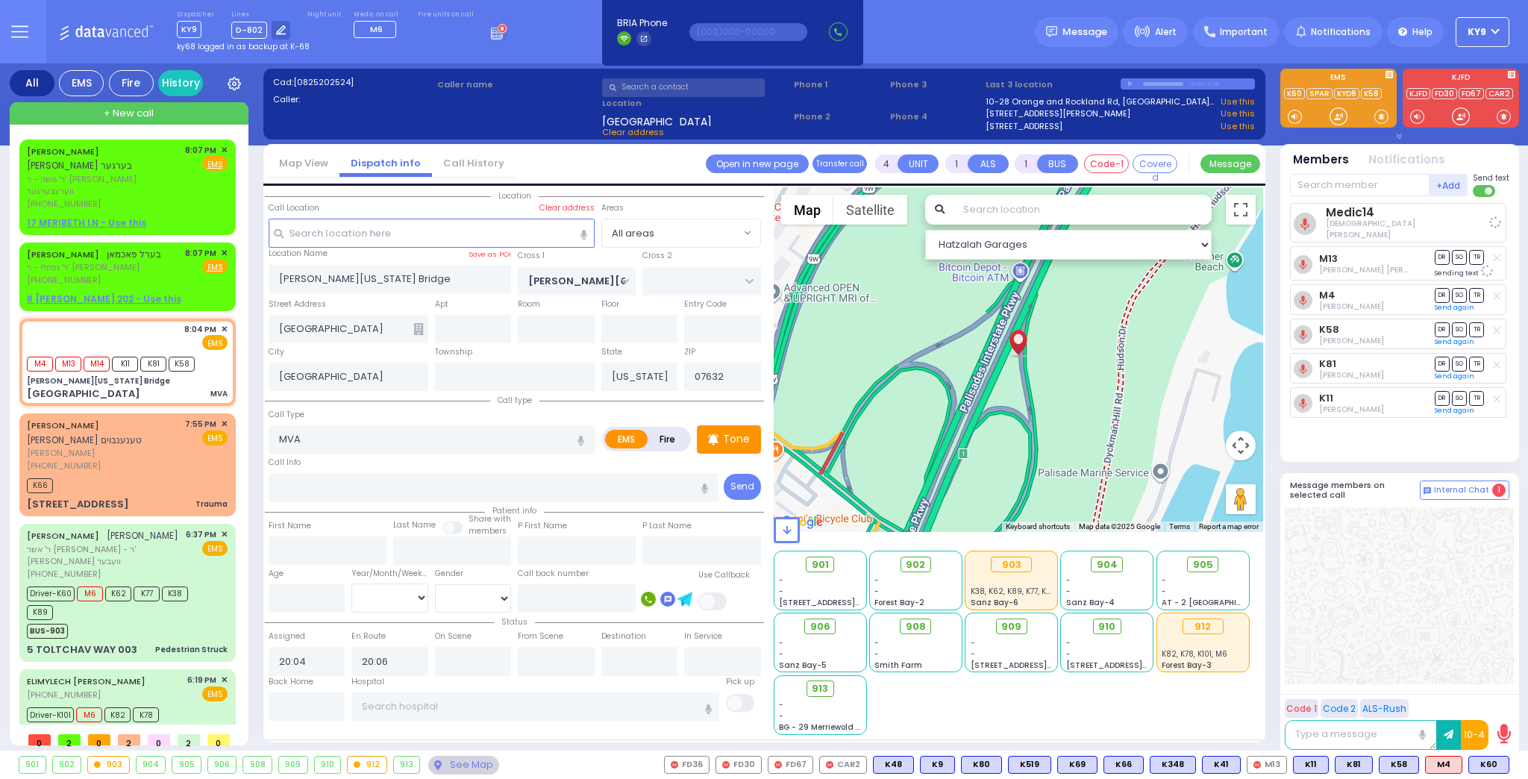
select select
radio input "true"
select select
select select "Hatzalah Garages"
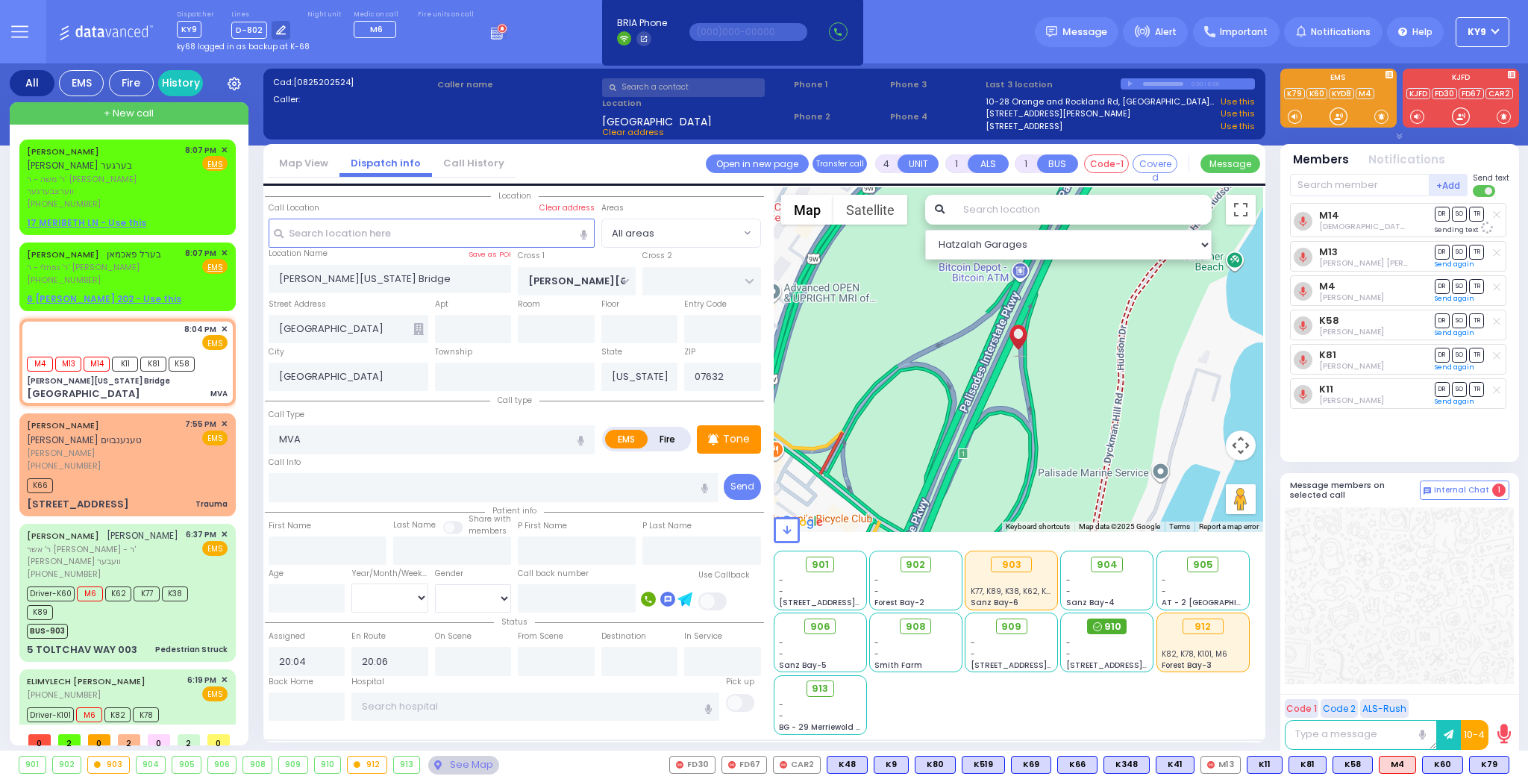
click at [1109, 626] on span "910" at bounding box center [1112, 626] width 17 height 15
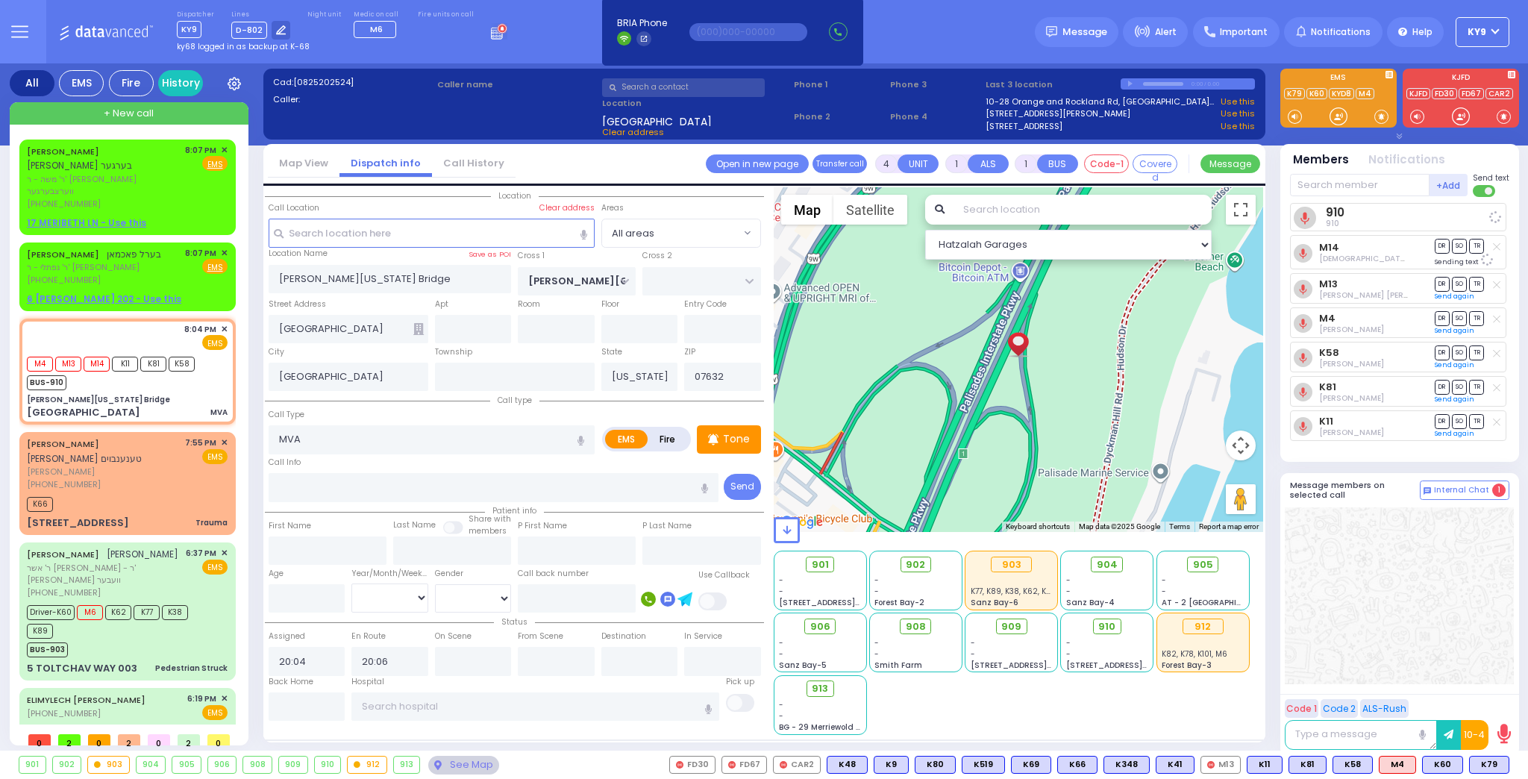
select select
radio input "true"
select select
select select "Hatzalah Garages"
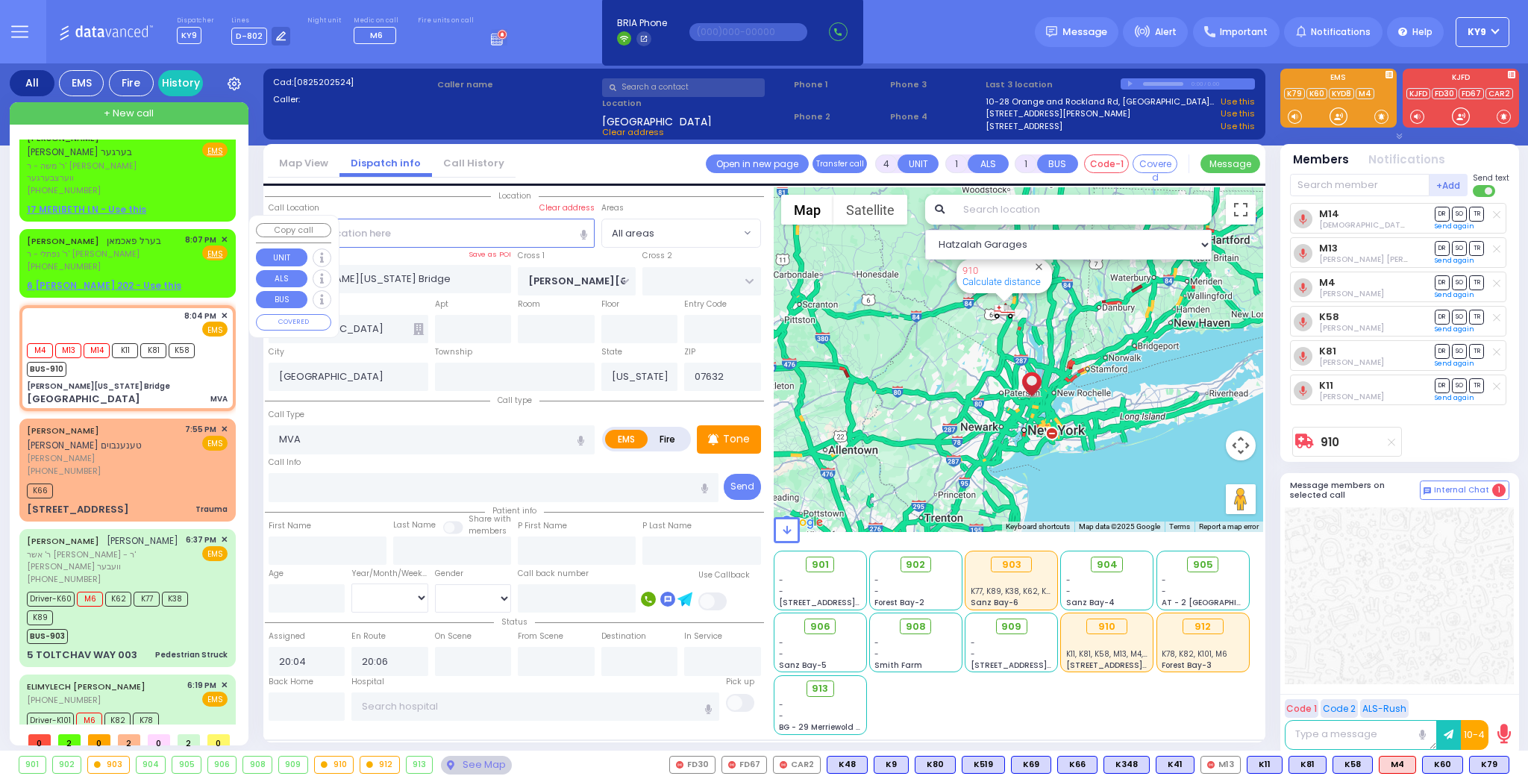
scroll to position [0, 0]
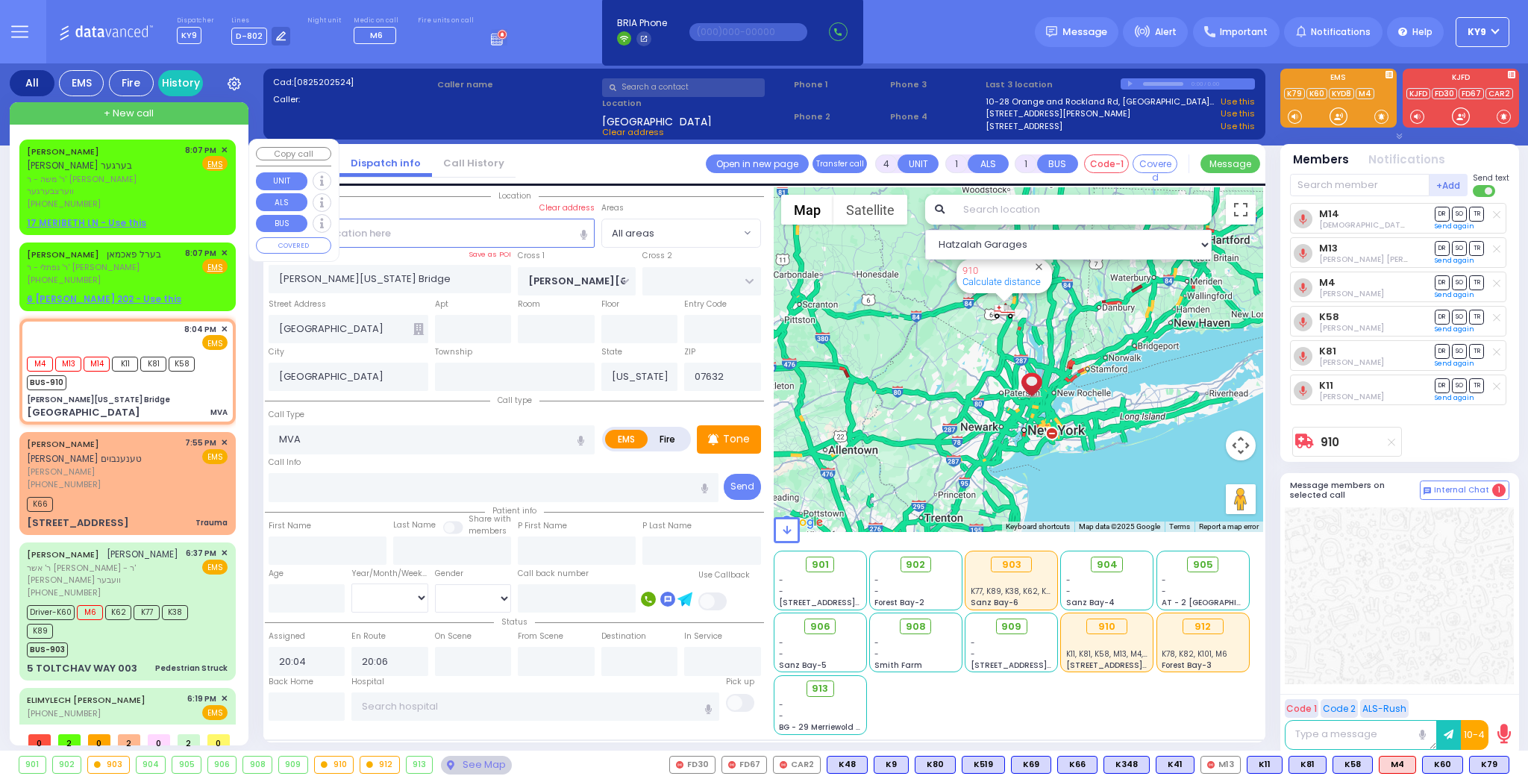
click at [163, 164] on div "[PERSON_NAME] [PERSON_NAME]" at bounding box center [103, 158] width 153 height 29
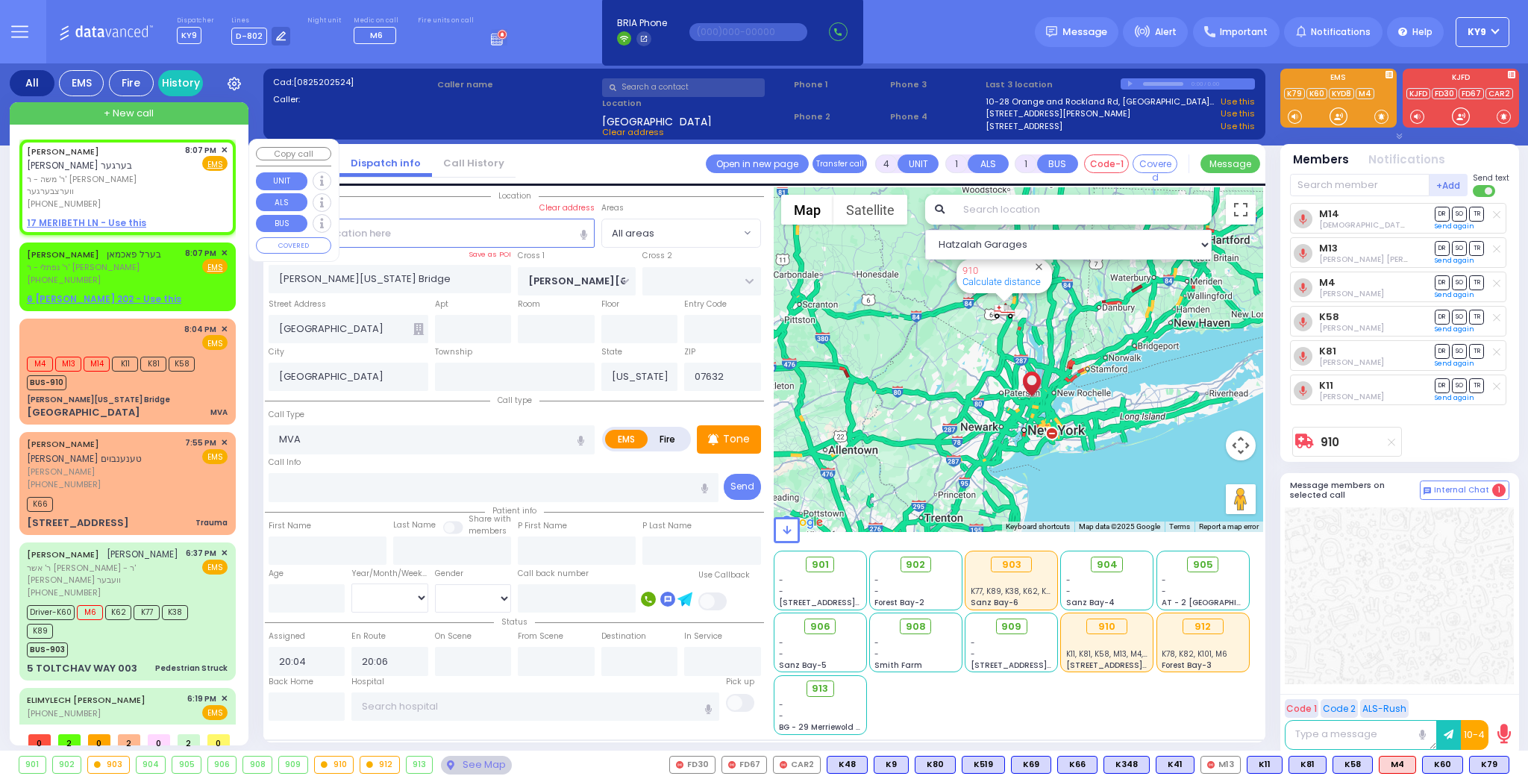
type input "2"
select select
radio input "true"
type input "[PERSON_NAME]"
type input "BERGER"
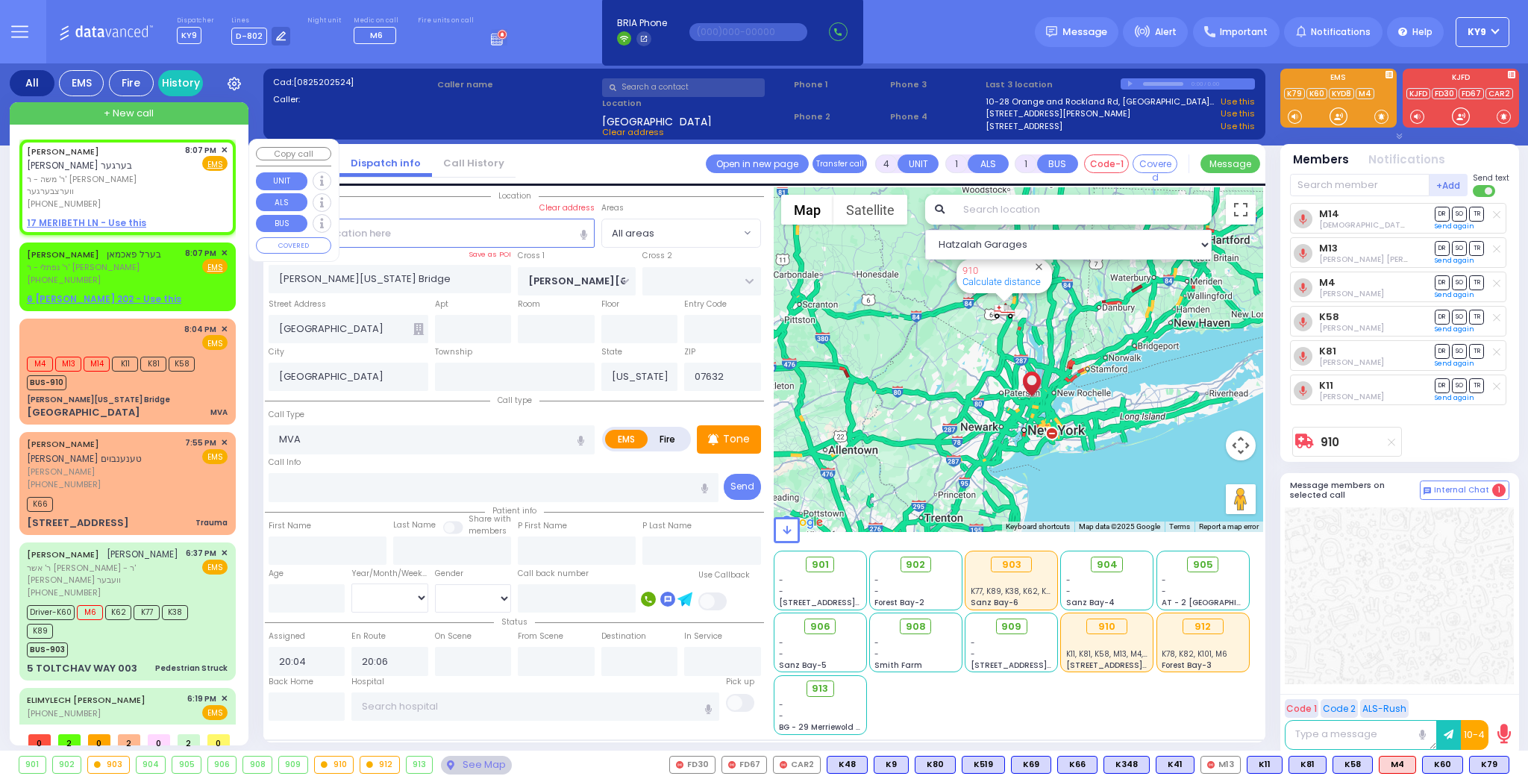
select select
type input "20:07"
select select "Hatzalah Garages"
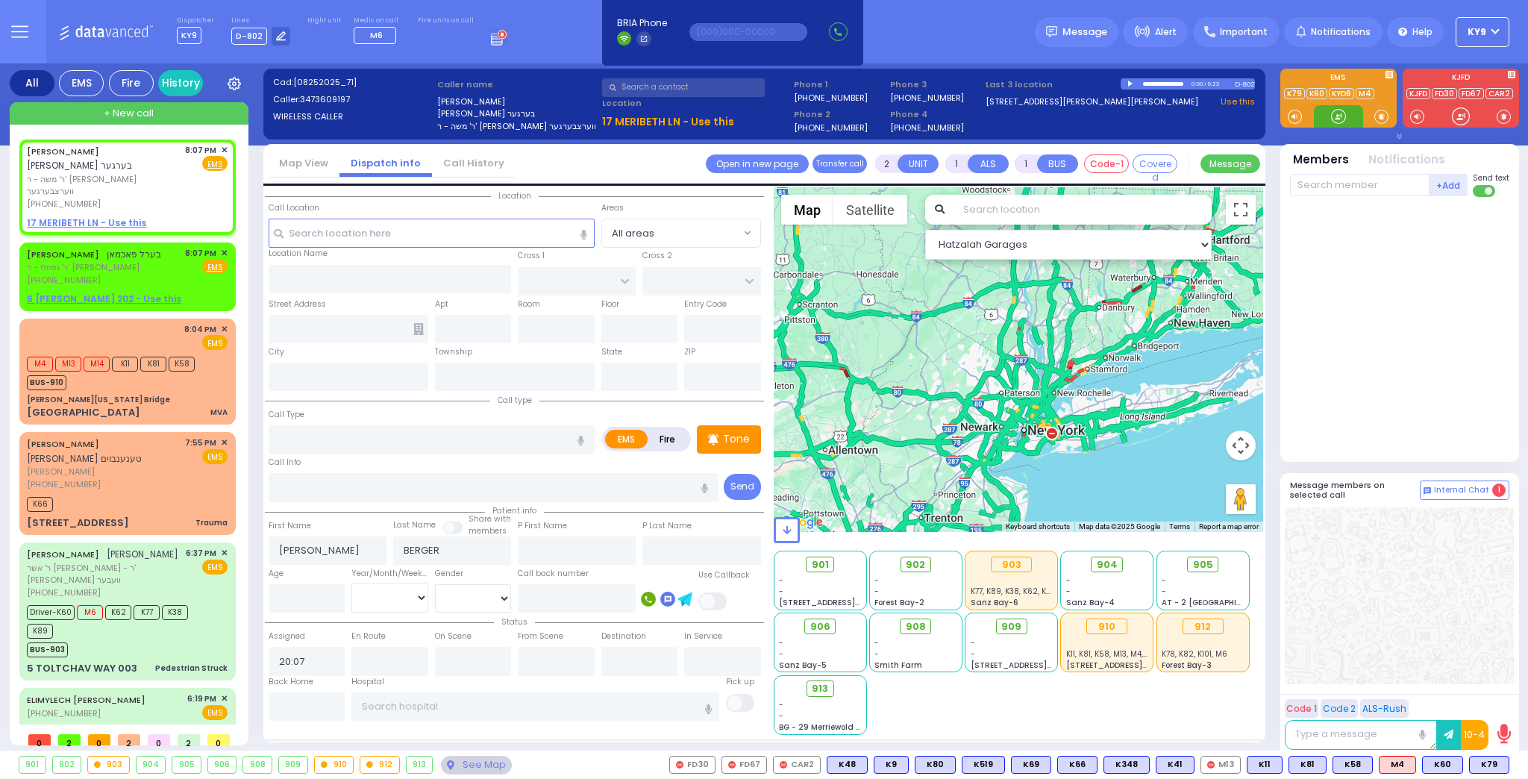
click at [1338, 112] on div at bounding box center [1338, 116] width 15 height 15
click at [1345, 111] on div at bounding box center [1338, 116] width 15 height 15
click at [154, 168] on div "[PERSON_NAME] [PERSON_NAME]" at bounding box center [103, 158] width 153 height 29
select select
radio input "true"
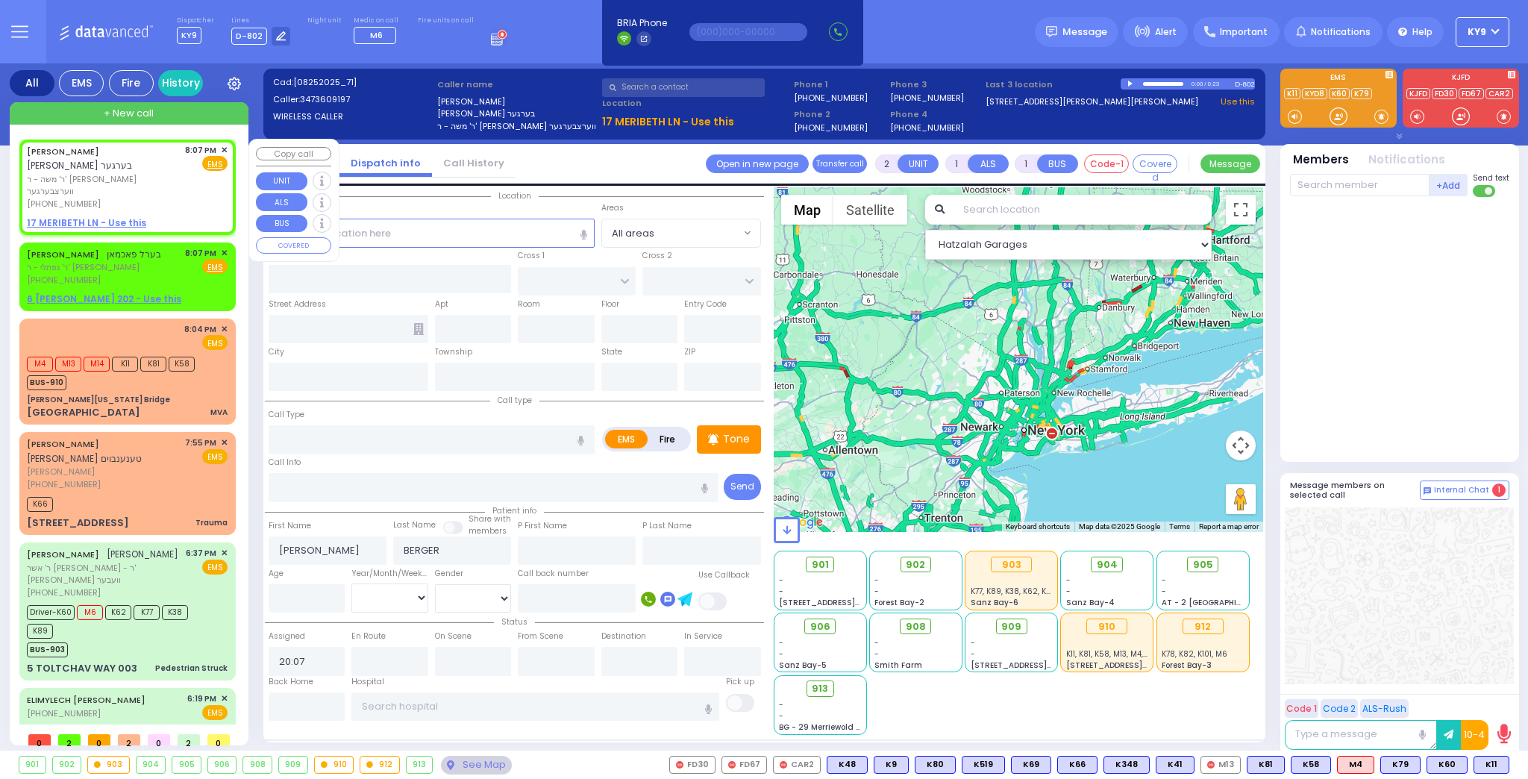
select select
select select "Hatzalah Garages"
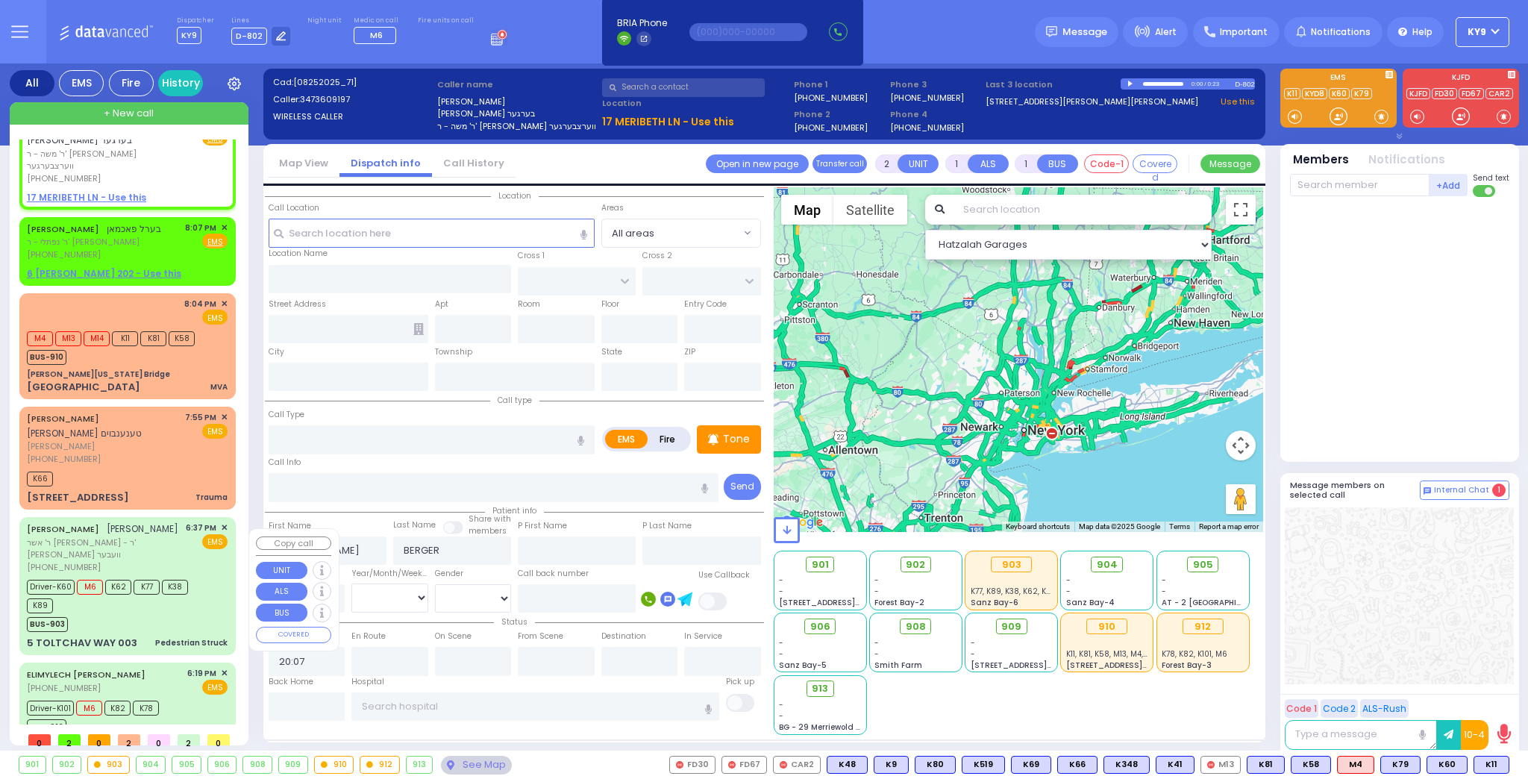
scroll to position [39, 0]
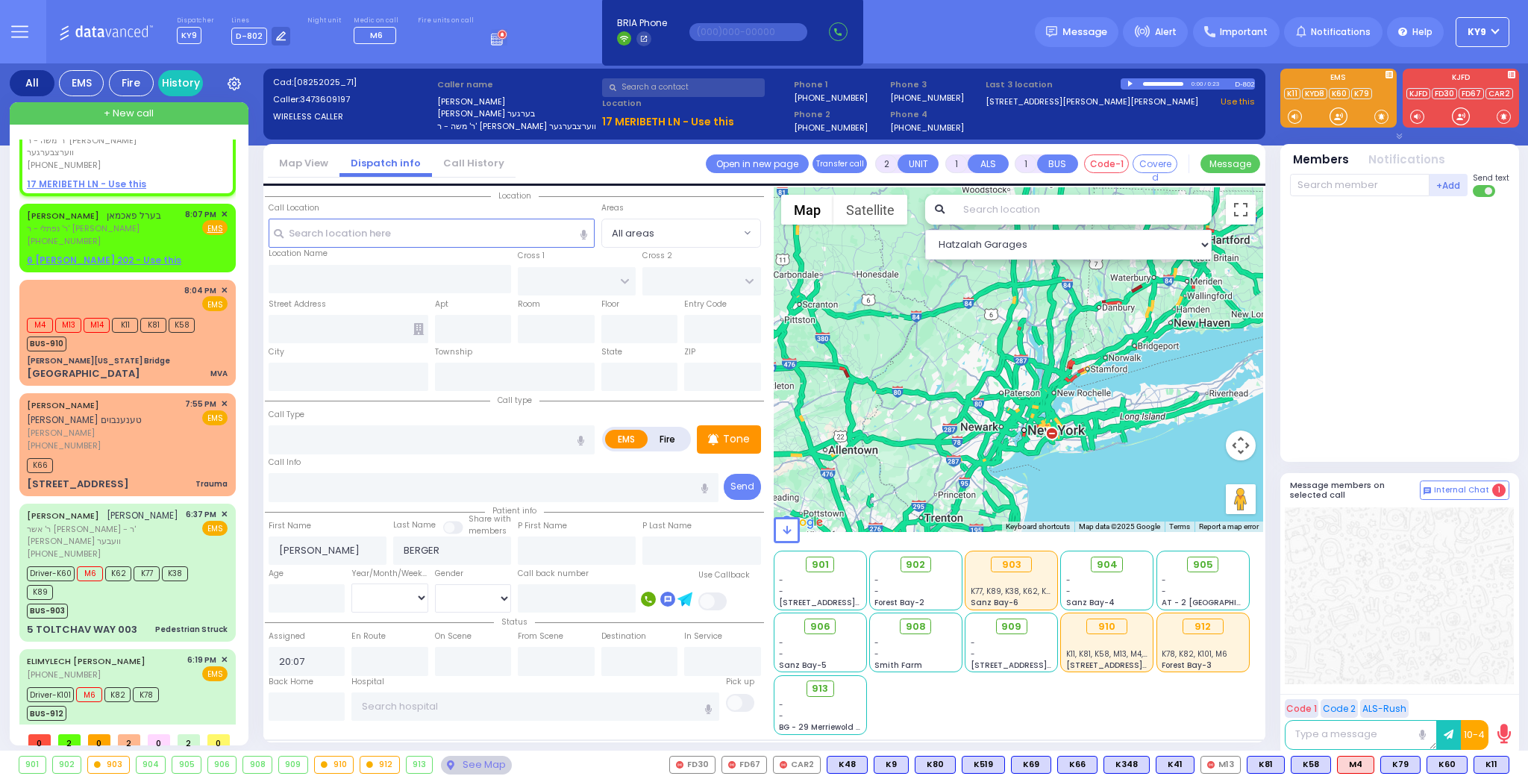
click at [1373, 177] on div "+Add MedicW75 [PERSON_NAME] MedicW66 [PERSON_NAME] MedicW24 [PERSON_NAME] Medic…" at bounding box center [1399, 185] width 219 height 26
click at [1382, 182] on input "text" at bounding box center [1360, 185] width 140 height 22
type input "60"
click at [1381, 212] on div "KY60 [PERSON_NAME]" at bounding box center [1400, 216] width 213 height 26
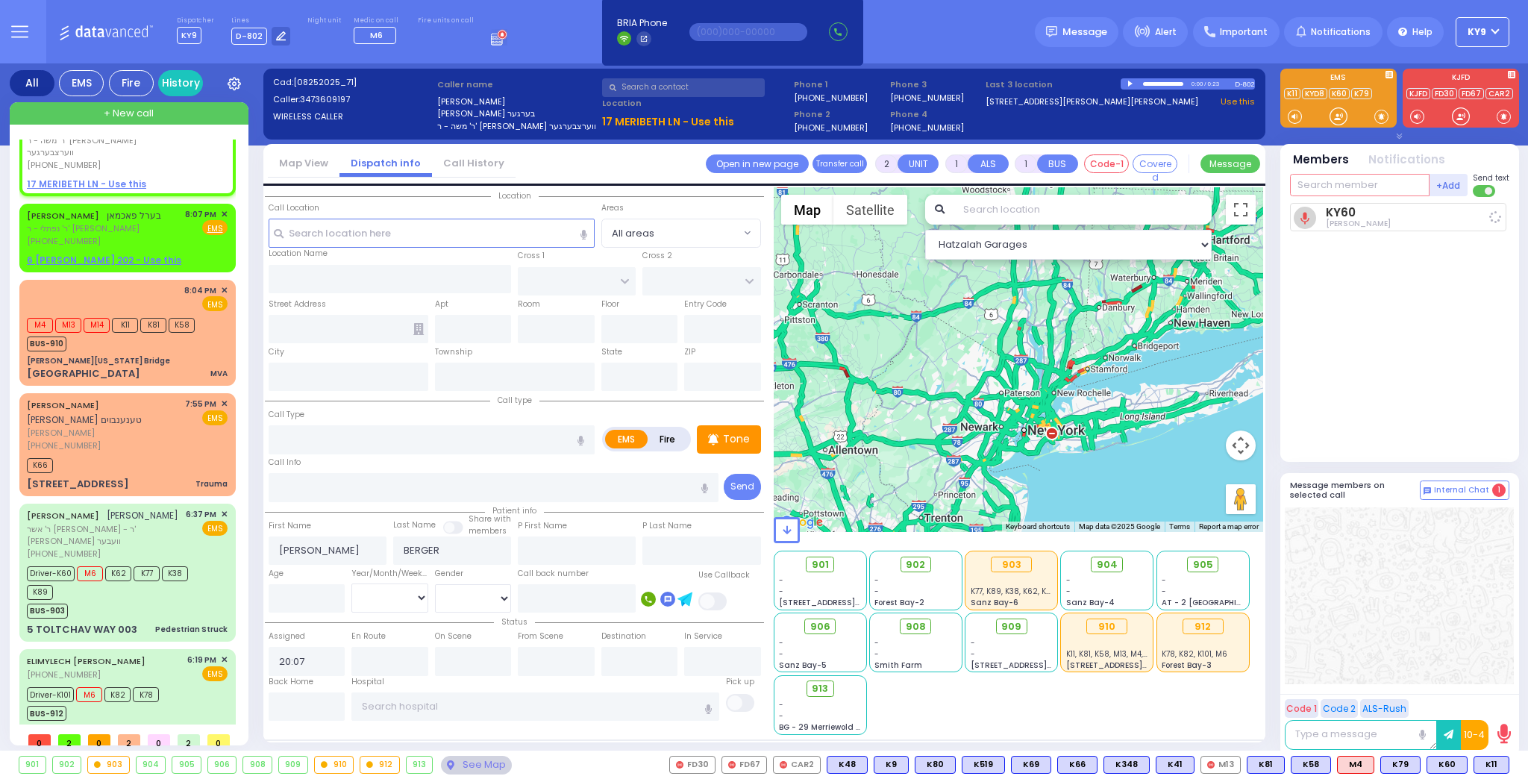
click at [1358, 188] on input "text" at bounding box center [1360, 185] width 140 height 22
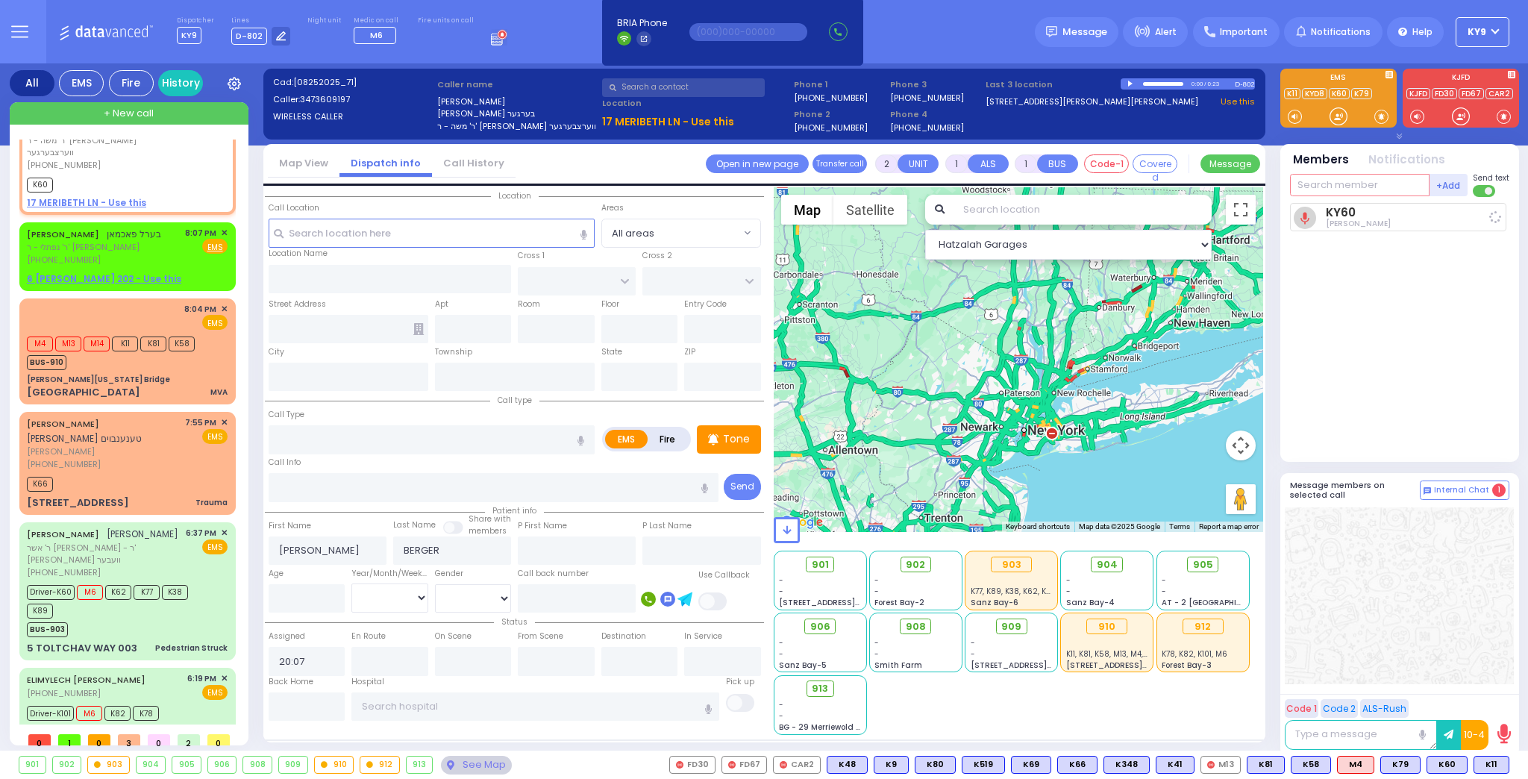
select select
radio input "true"
select select
type input "20:09"
select select "Hatzalah Garages"
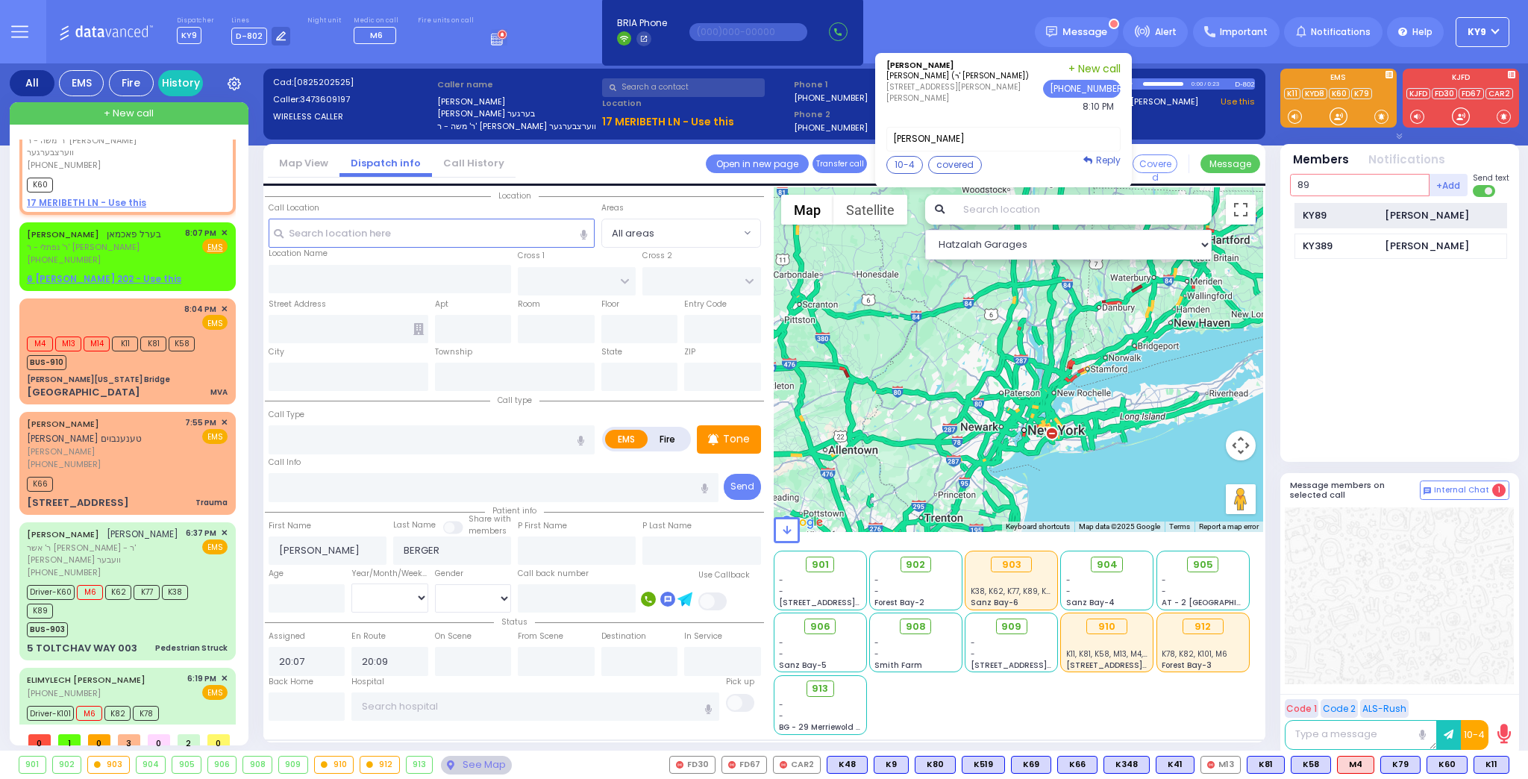
type input "89"
click at [1341, 209] on div "KY89" at bounding box center [1340, 215] width 75 height 15
select select
radio input "true"
select select
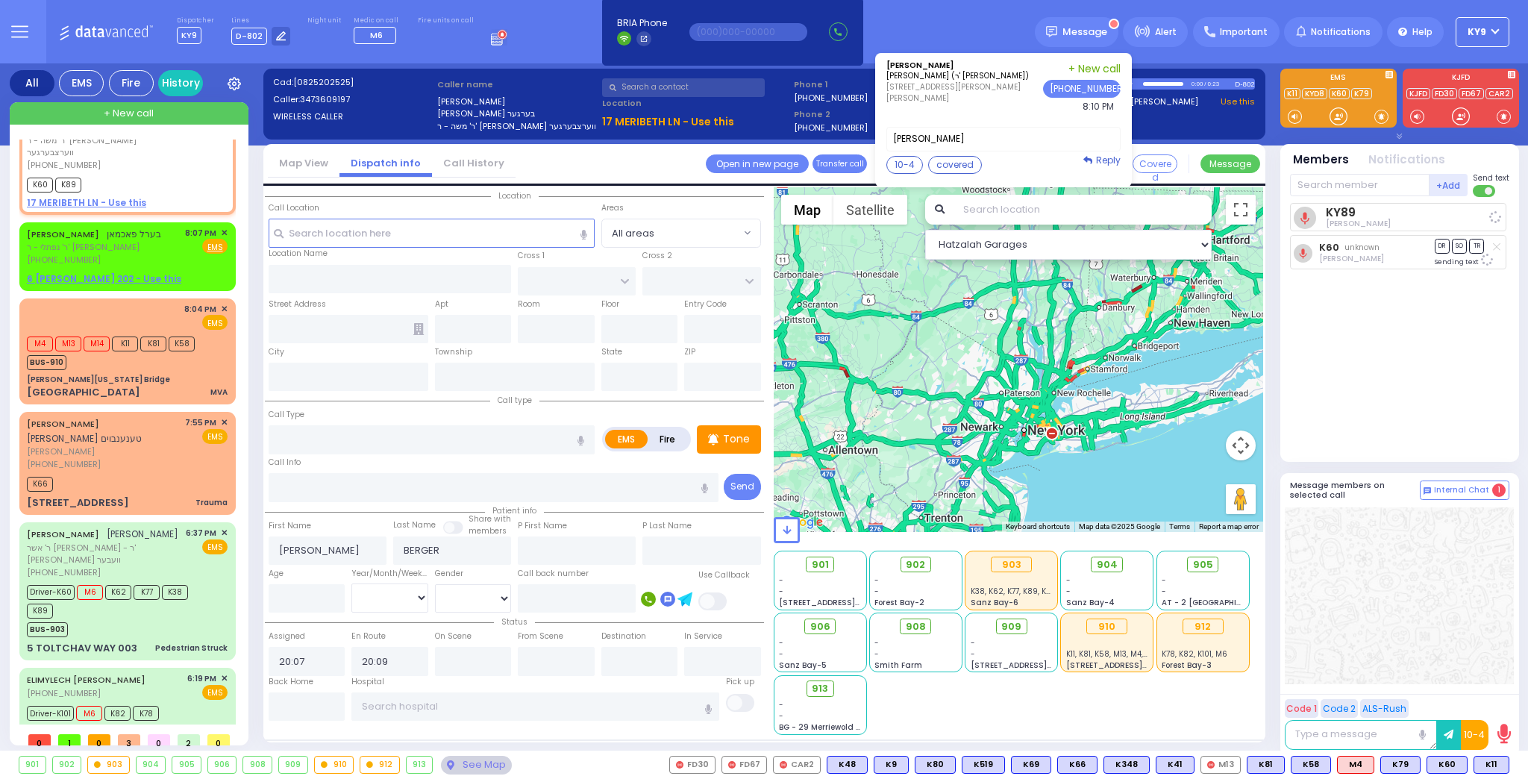
select select "Hatzalah Garages"
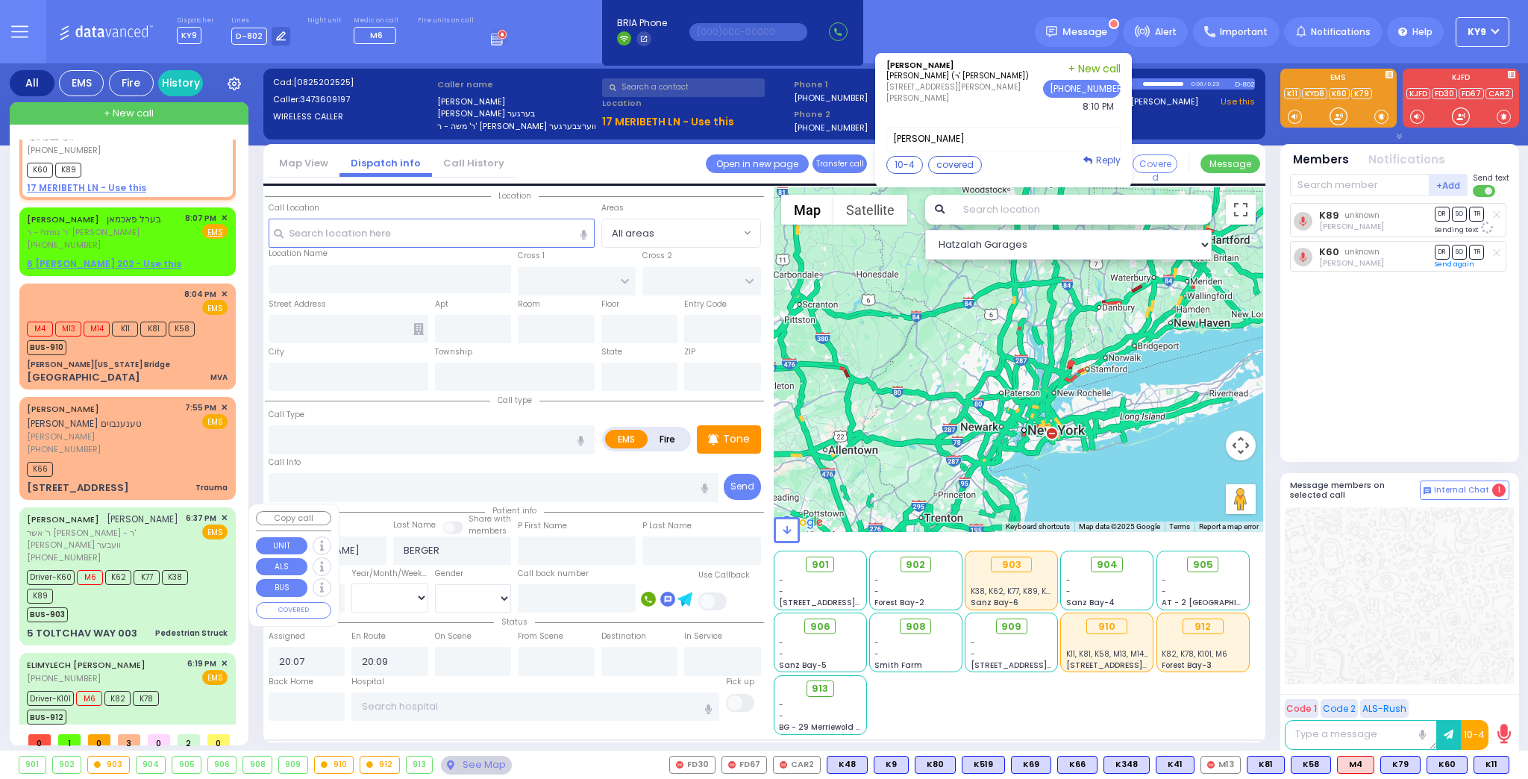
scroll to position [57, 0]
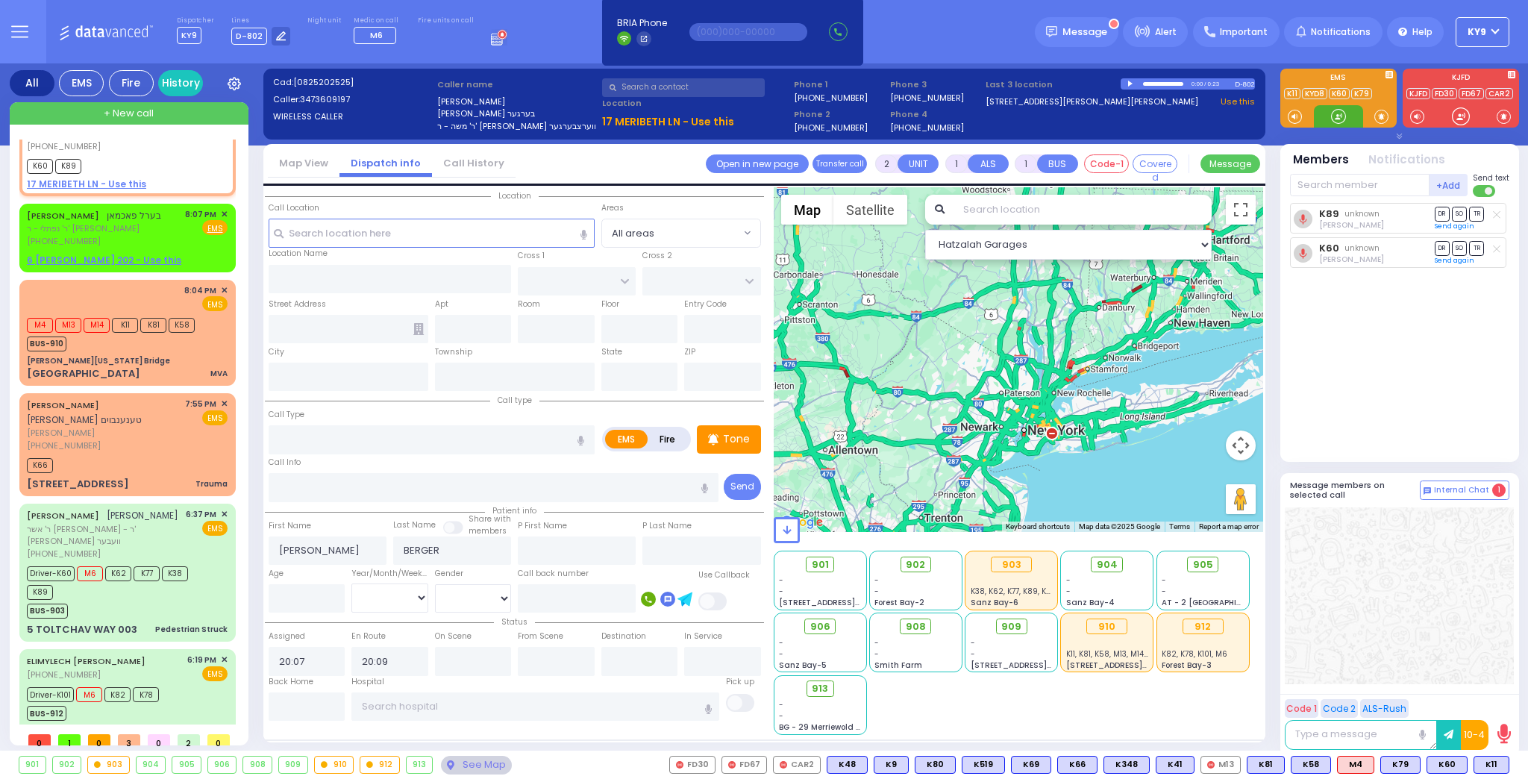
drag, startPoint x: 1340, startPoint y: 111, endPoint x: 698, endPoint y: 170, distance: 644.3
click at [1340, 109] on div at bounding box center [1338, 116] width 15 height 15
click at [1335, 113] on div at bounding box center [1338, 116] width 15 height 15
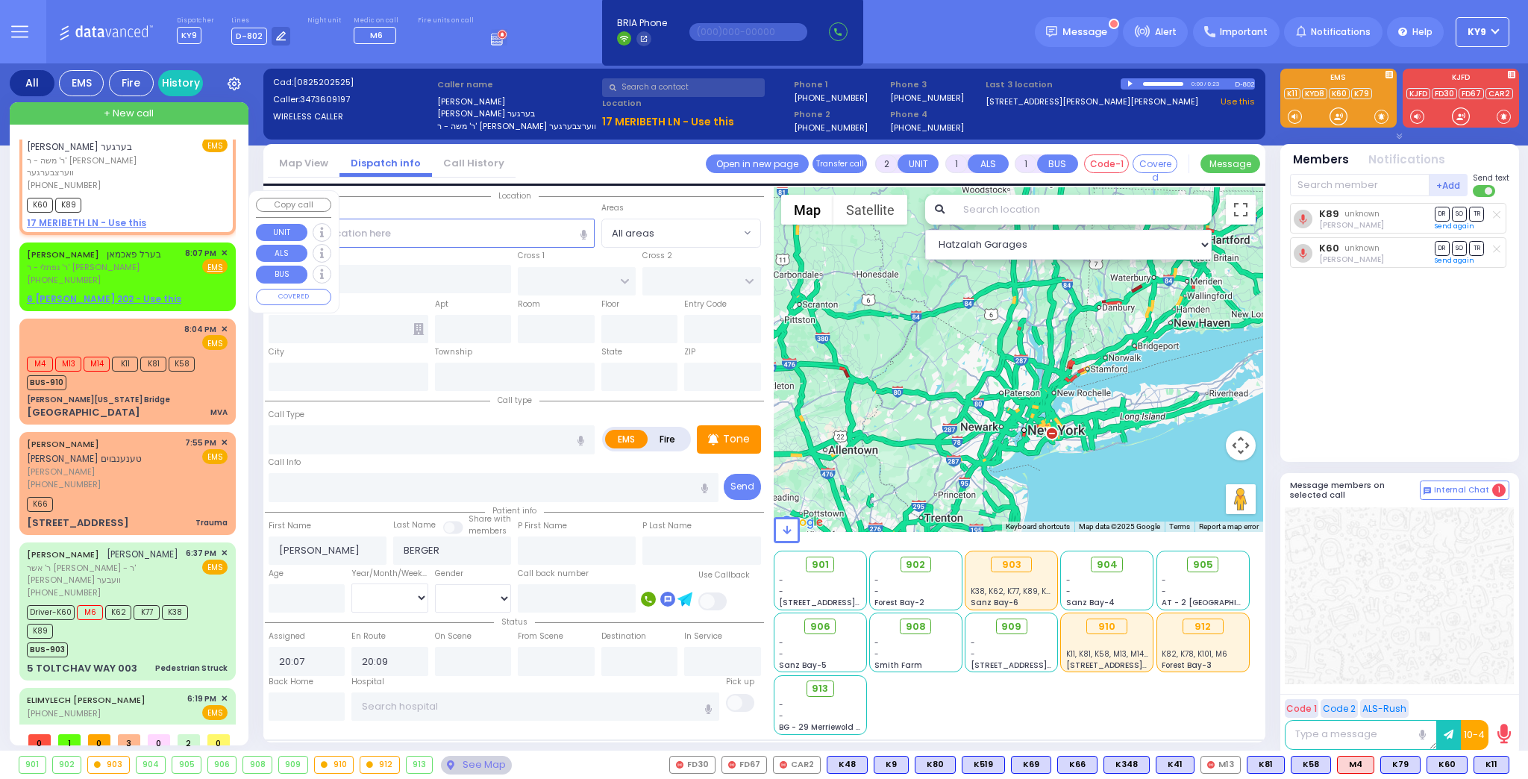
scroll to position [0, 0]
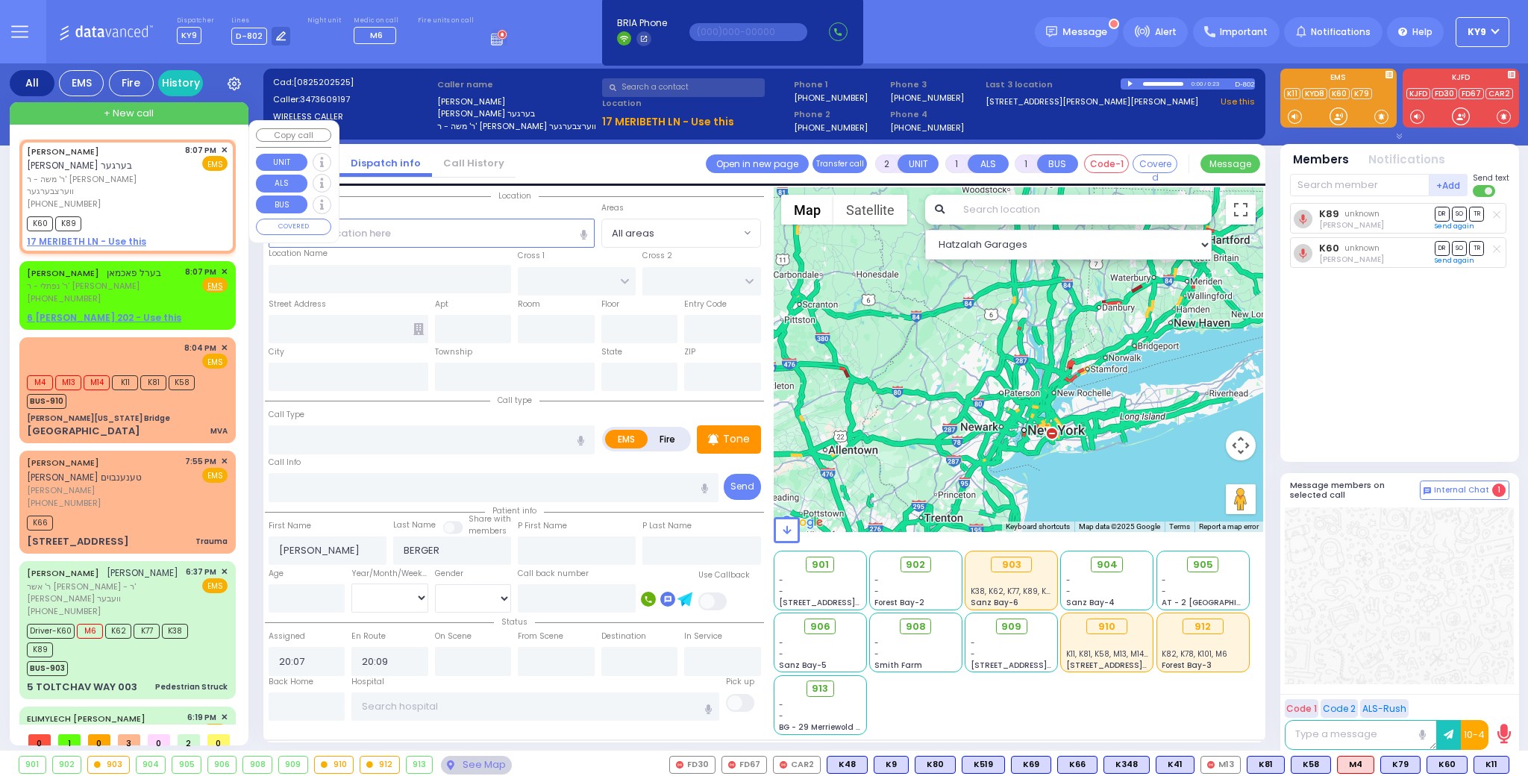
click at [190, 213] on div "K60 K89" at bounding box center [127, 222] width 201 height 19
select select
radio input "true"
select select
select select "Hatzalah Garages"
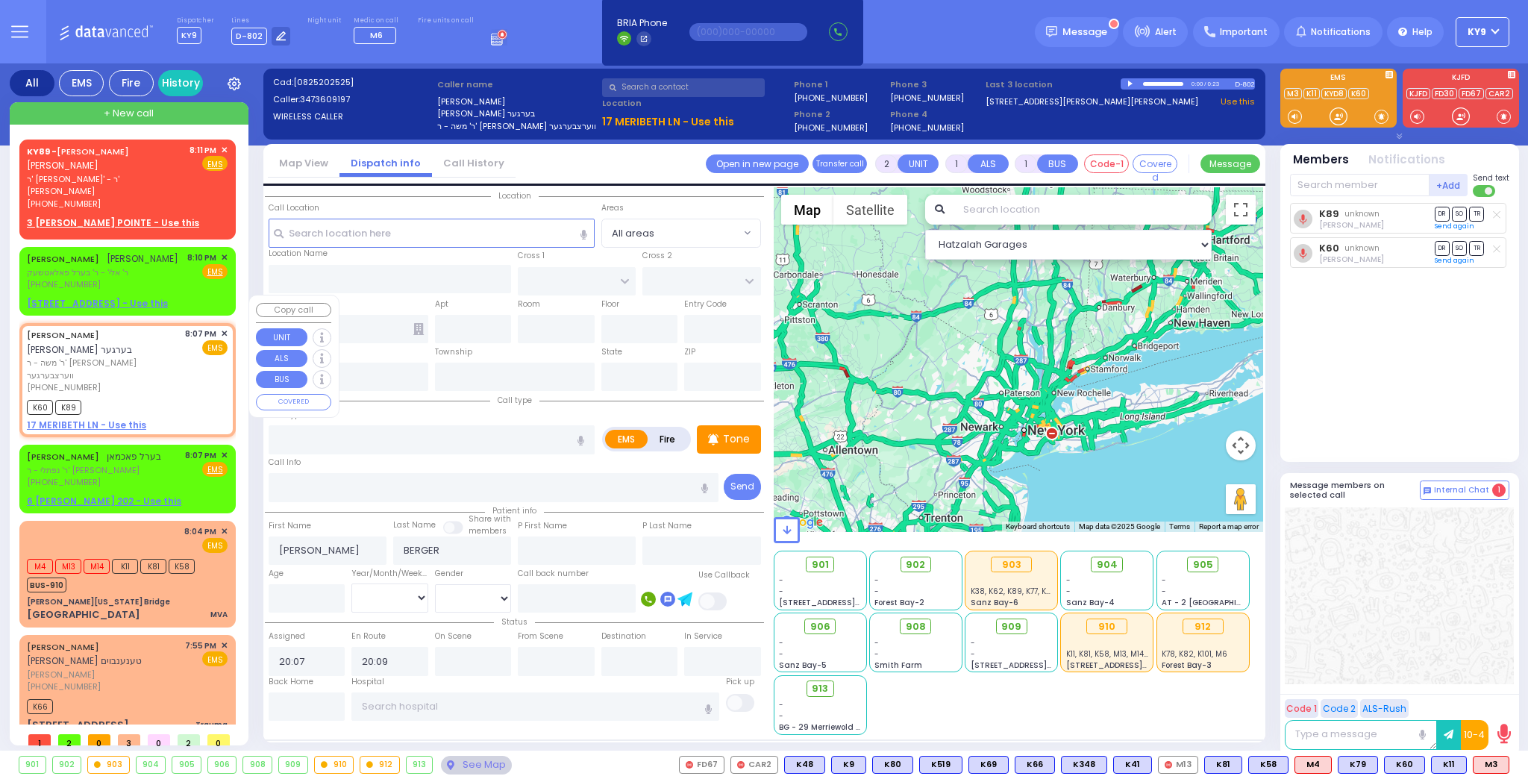
click at [135, 358] on div "YITZCHOK BURECH BERGER יצחק ברוך בערגער ר' משה - ר' שלמה ברמ ווערצבערגער (347) …" at bounding box center [127, 379] width 210 height 109
select select
radio input "true"
select select
select select "Hatzalah Garages"
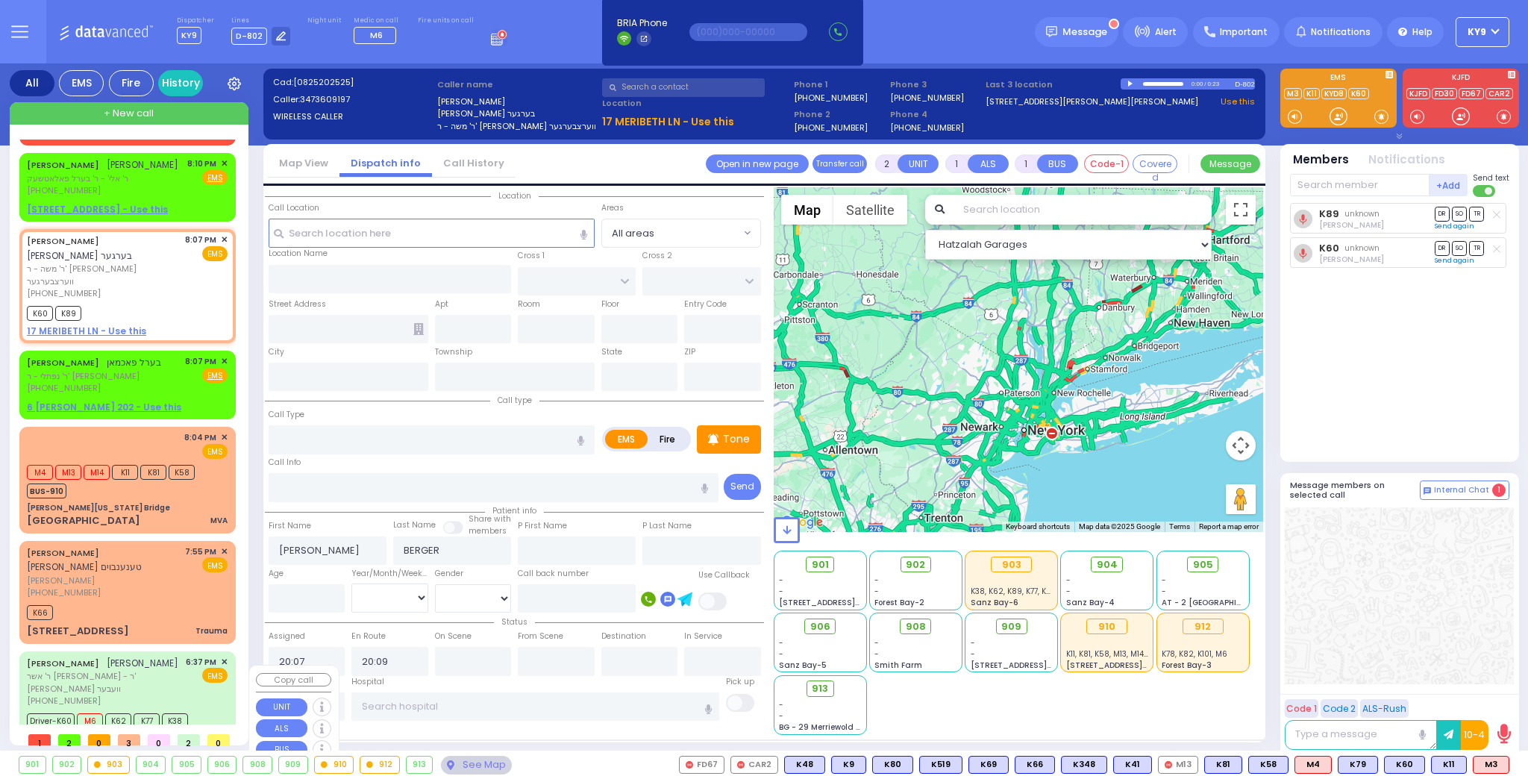
scroll to position [179, 0]
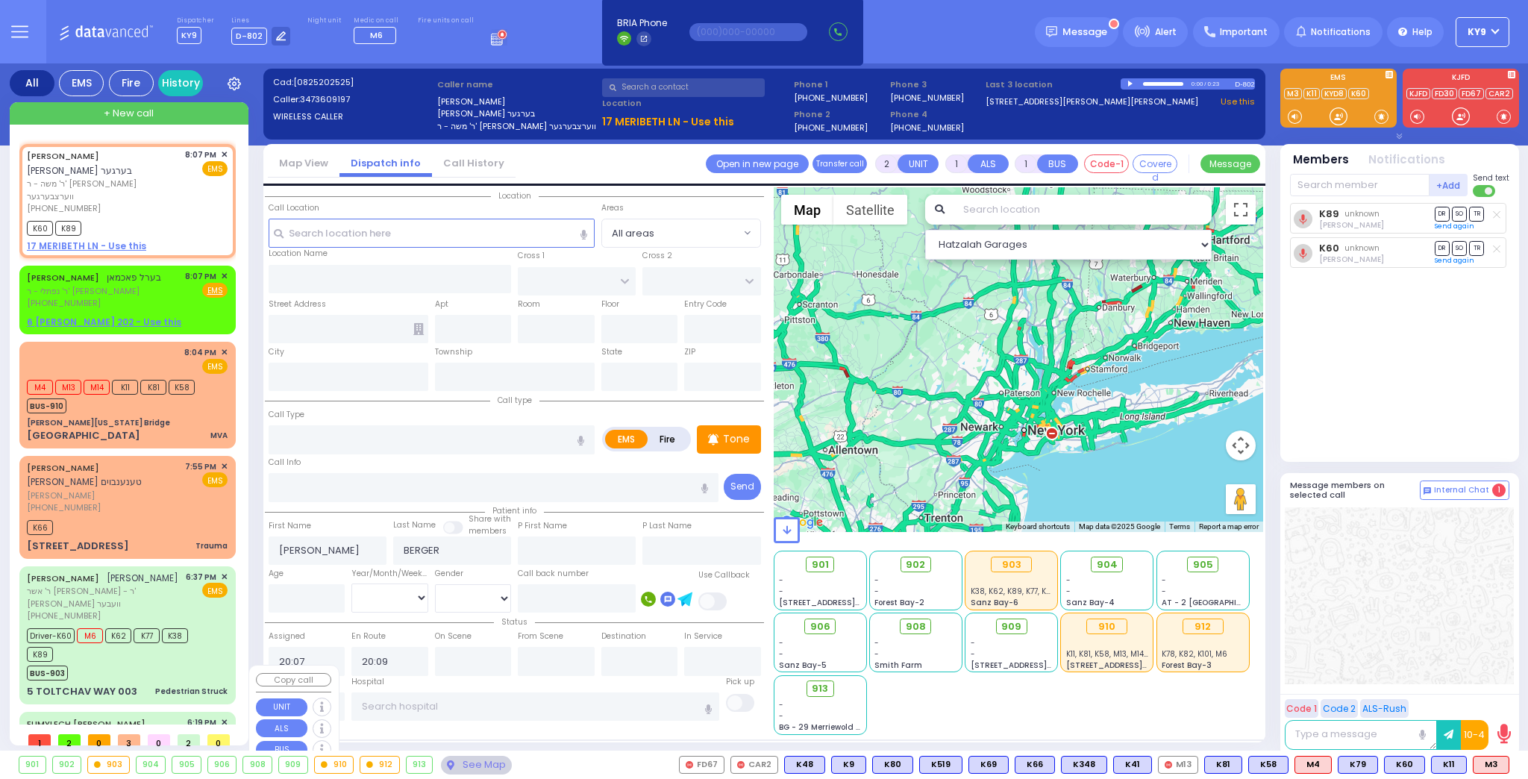
click at [172, 662] on div "BUS-903" at bounding box center [120, 671] width 187 height 19
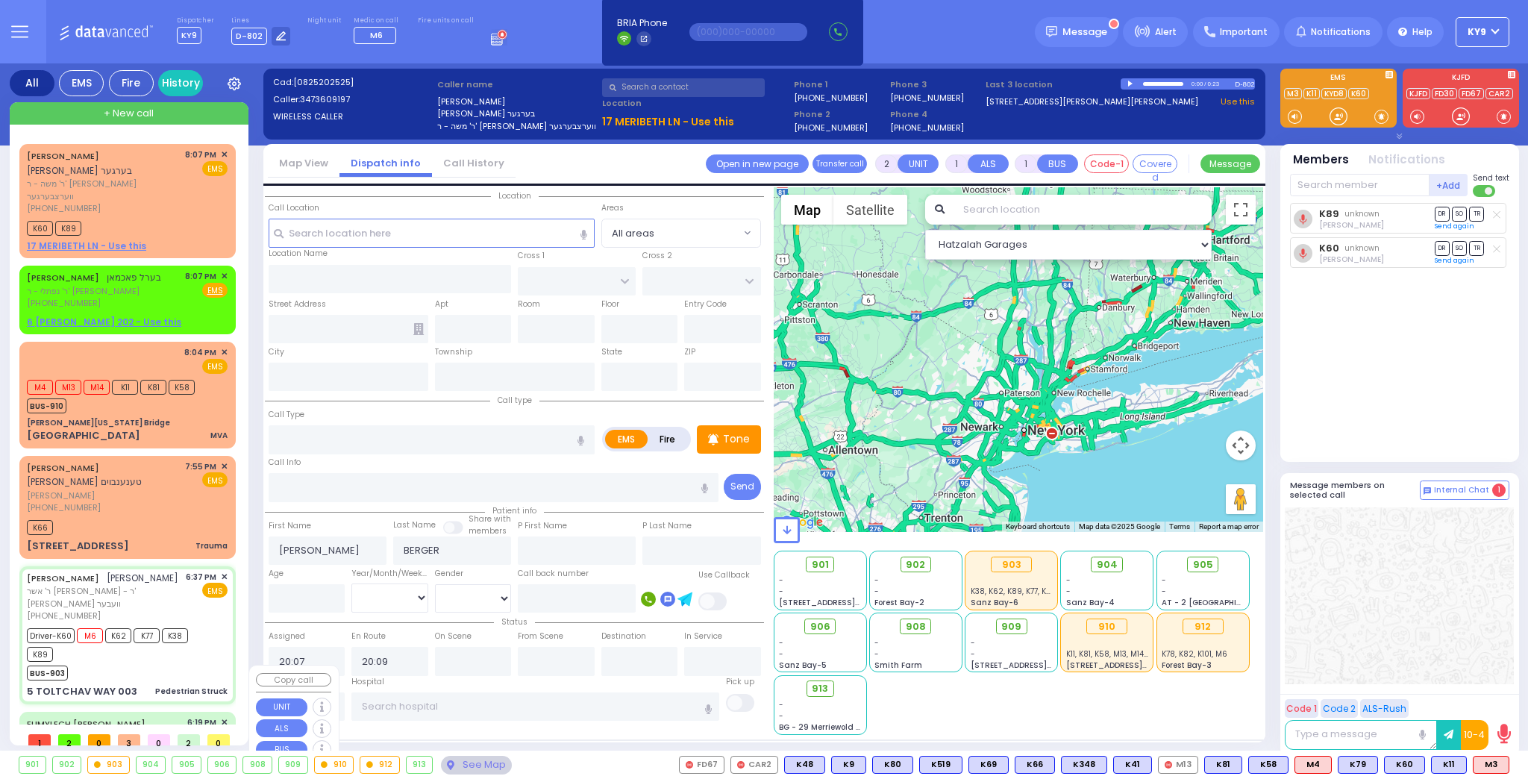
type input "6"
select select
type input "Pedestrian Struck"
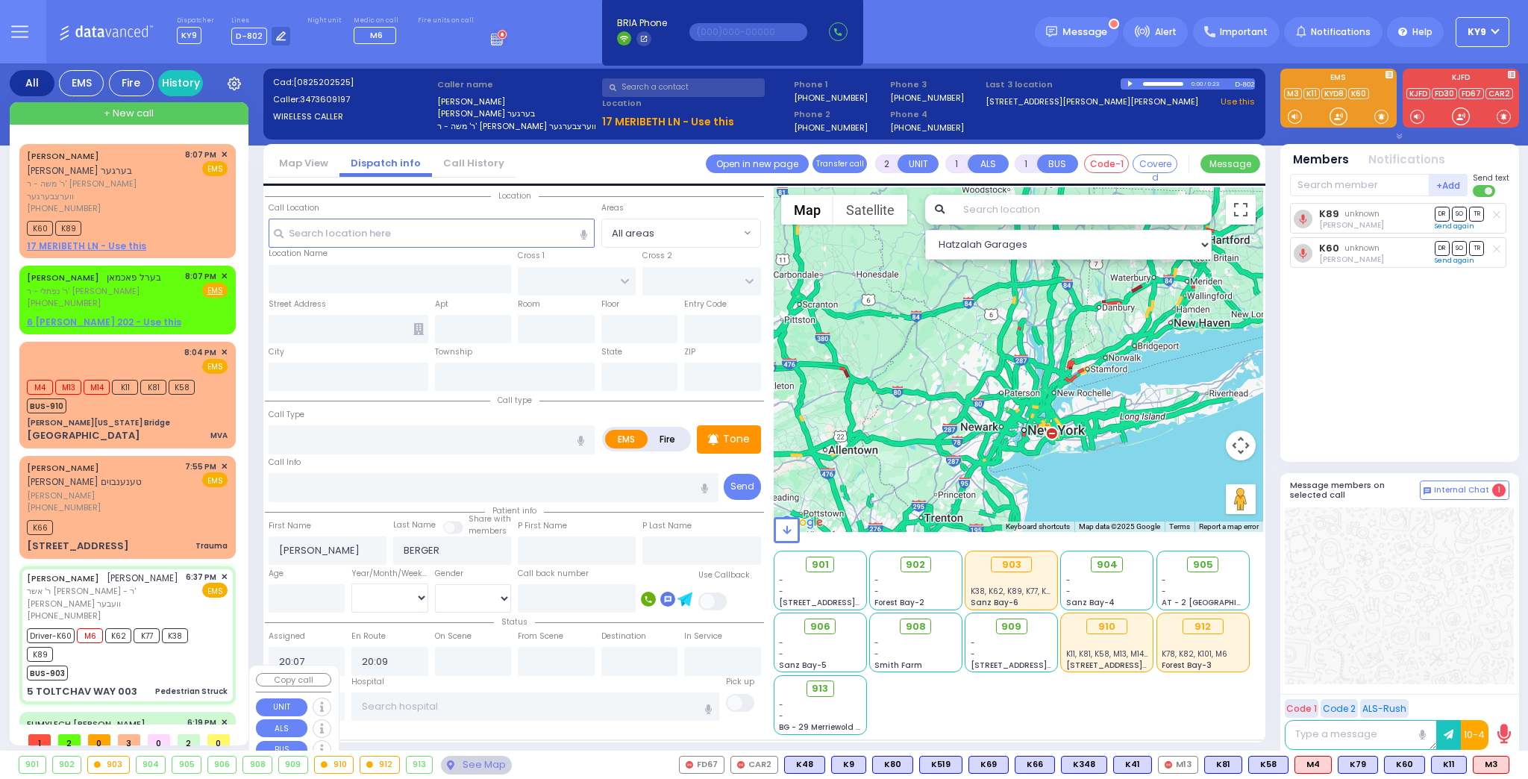
radio input "true"
type input "YESHAYA"
type input "GROSS"
type input "Joshua"
type input "Friedman"
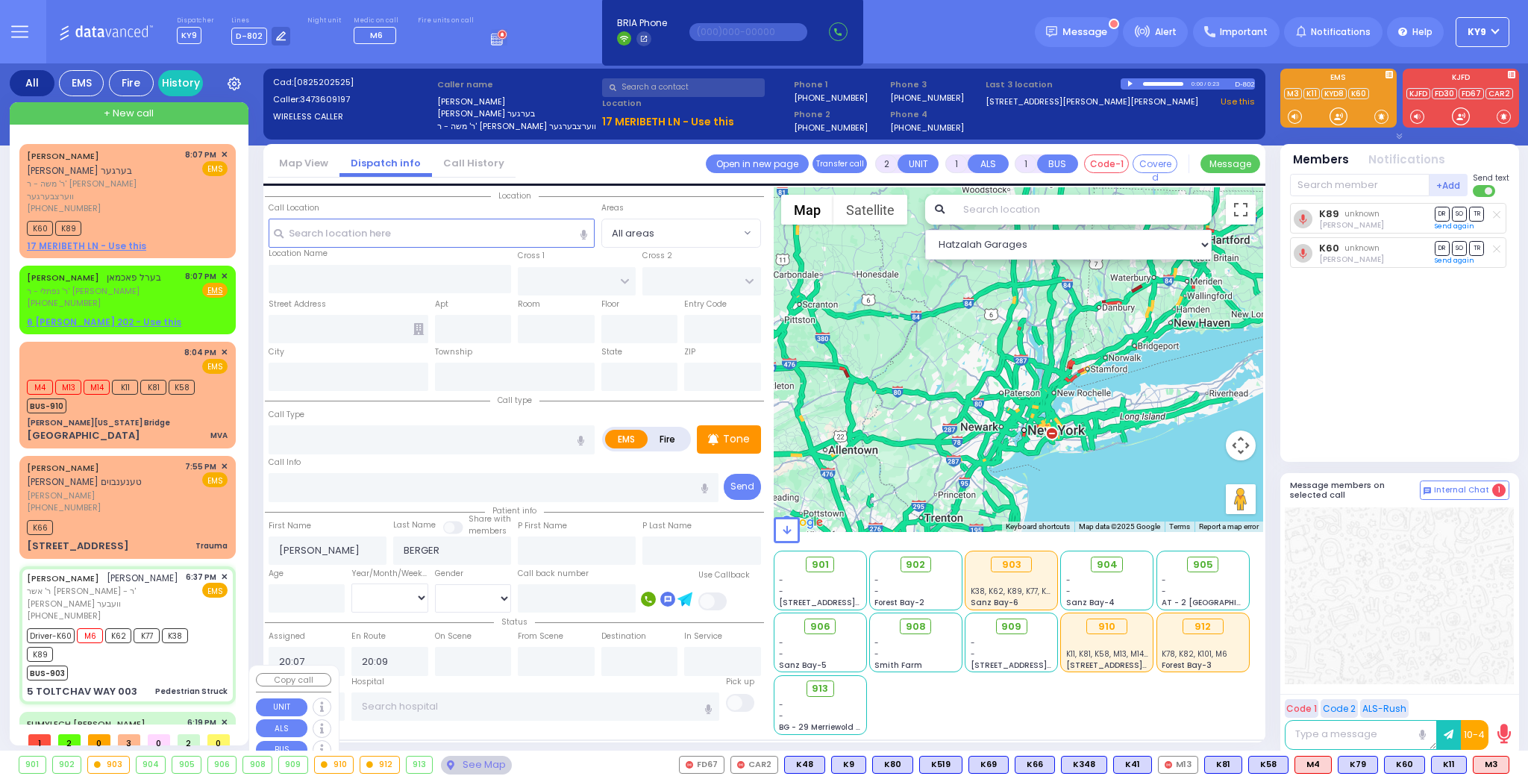
type input "7"
select select "Year"
select select "[DEMOGRAPHIC_DATA]"
type input "18:37"
type input "18:40"
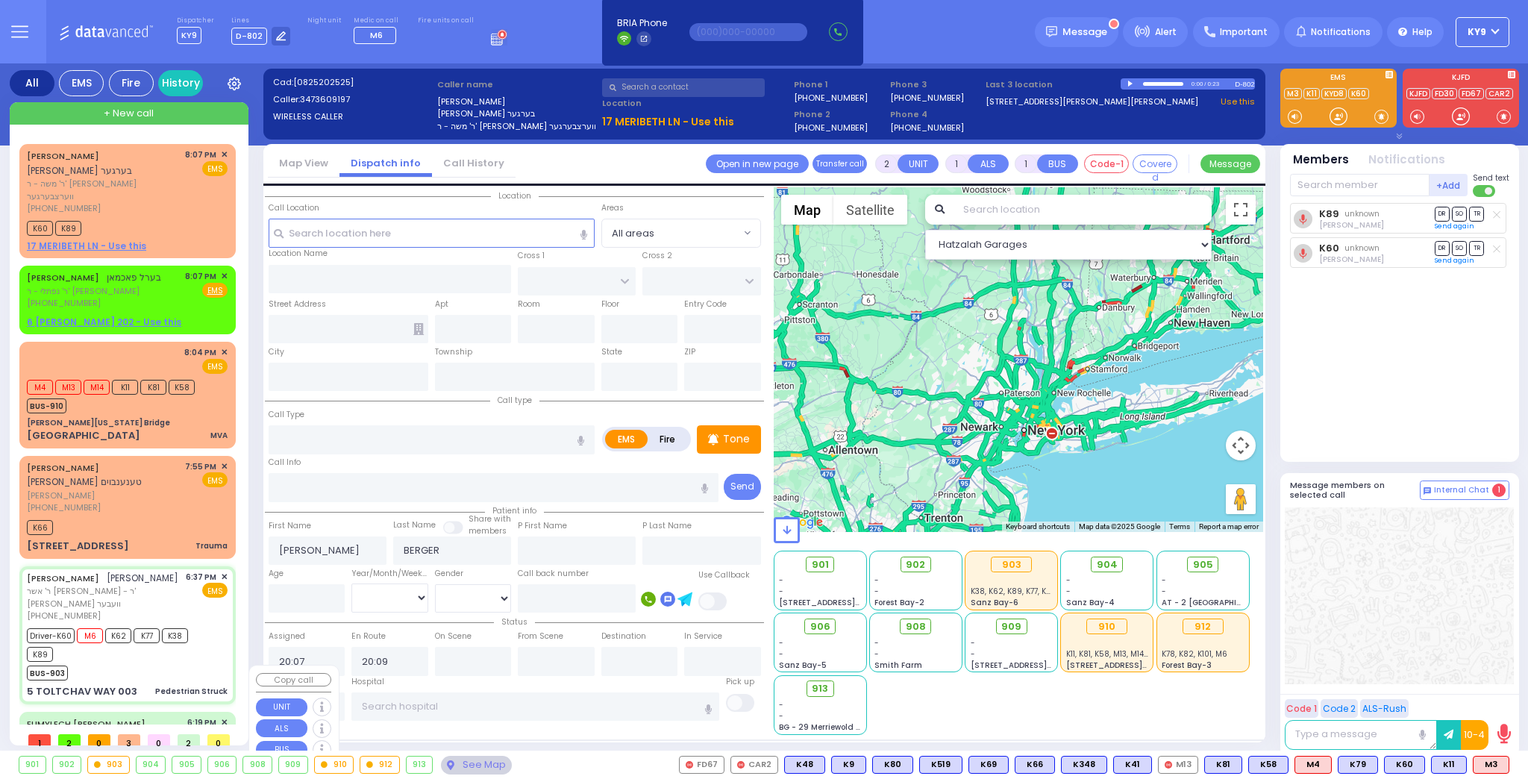
type input "18:41"
type input "19:00"
type input "19:35"
type input "19:50"
type input "[GEOGRAPHIC_DATA]-[PERSON_NAME][GEOGRAPHIC_DATA]"
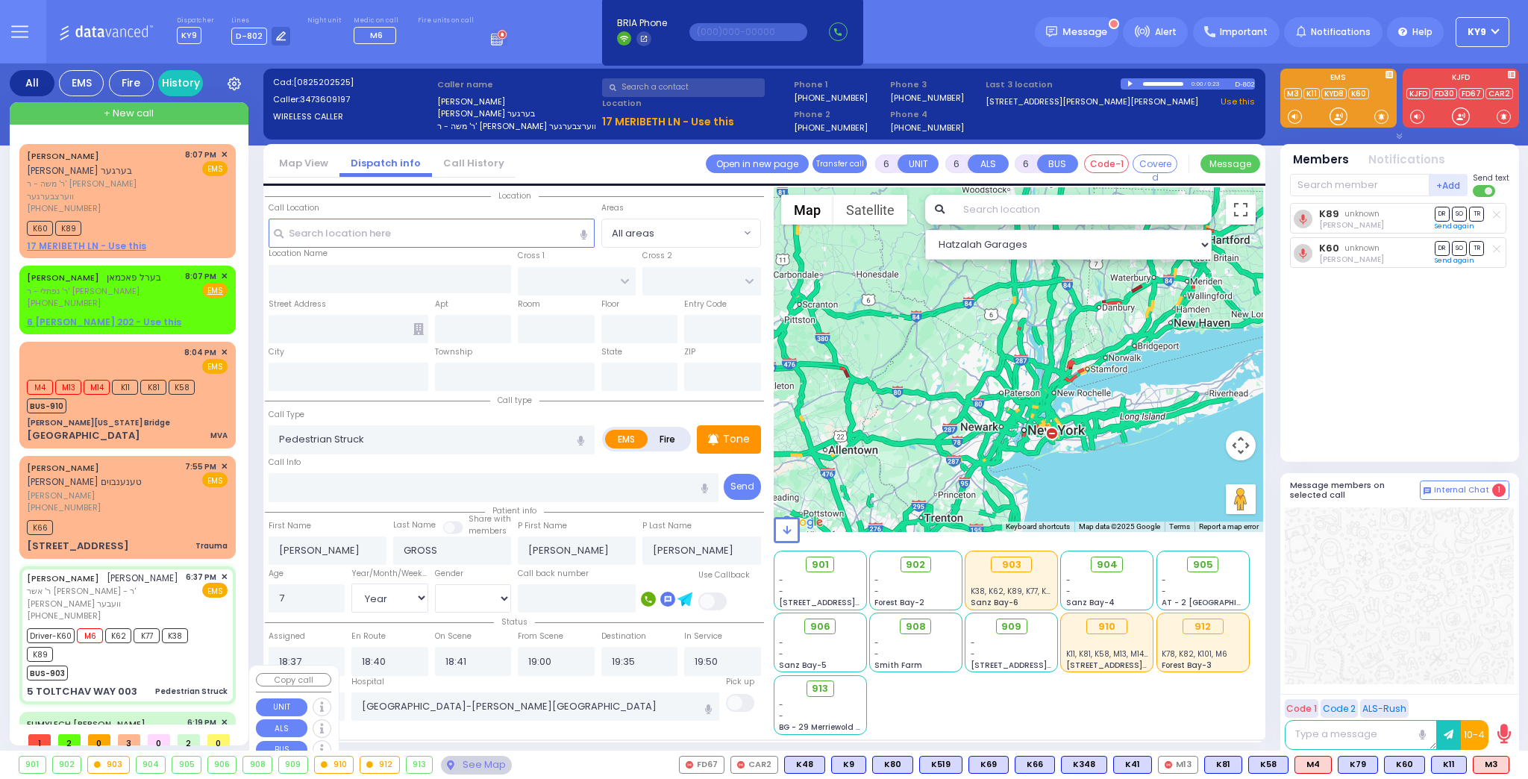
type input "TOLTCHAV WAY"
type input "[GEOGRAPHIC_DATA]"
type input "5 TOLTCHAV WAY"
type input "003"
type input "[PERSON_NAME]"
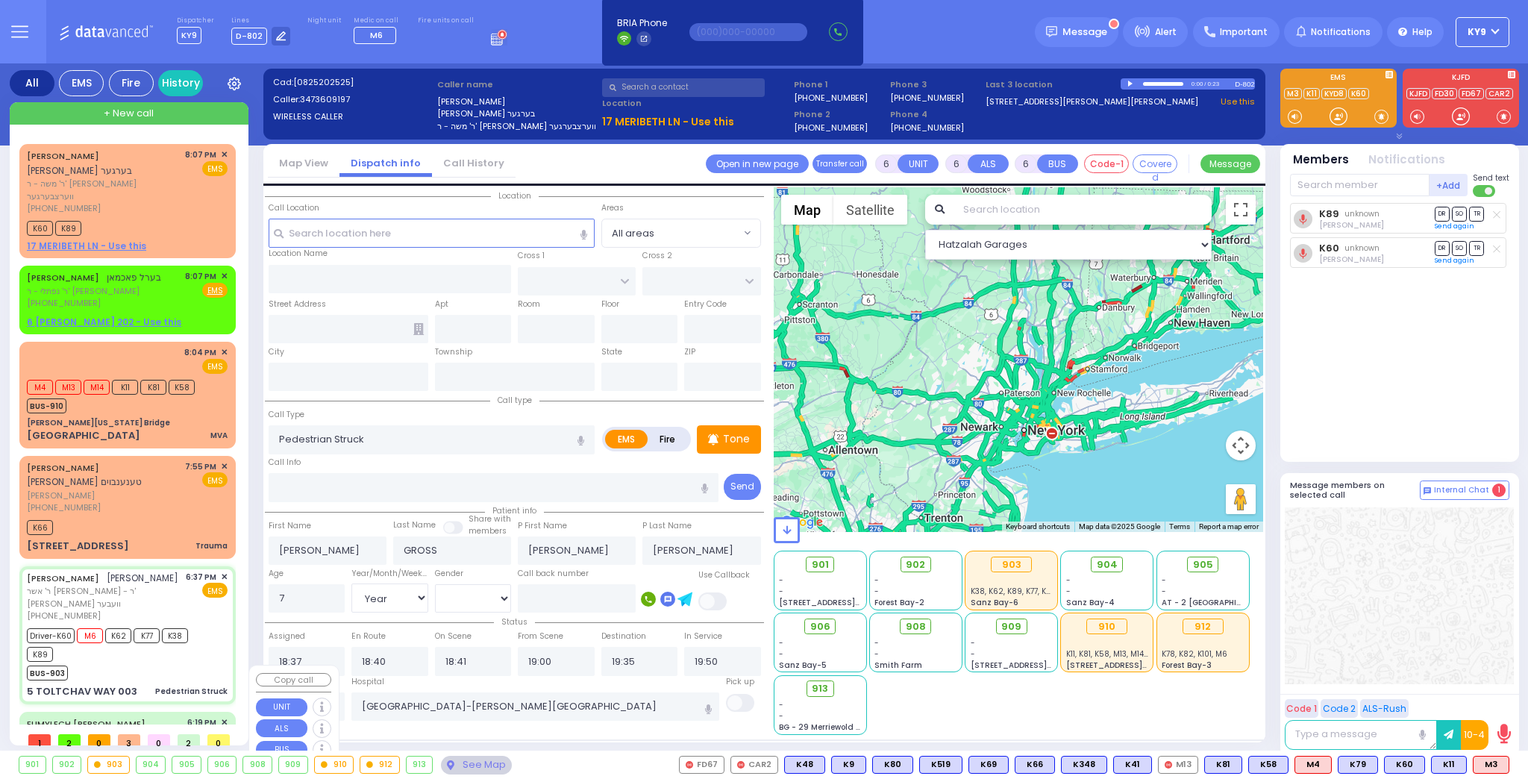
type input "[US_STATE]"
type input "10950"
select select "BEIRECH MOSHE"
select select "Hatzalah Garages"
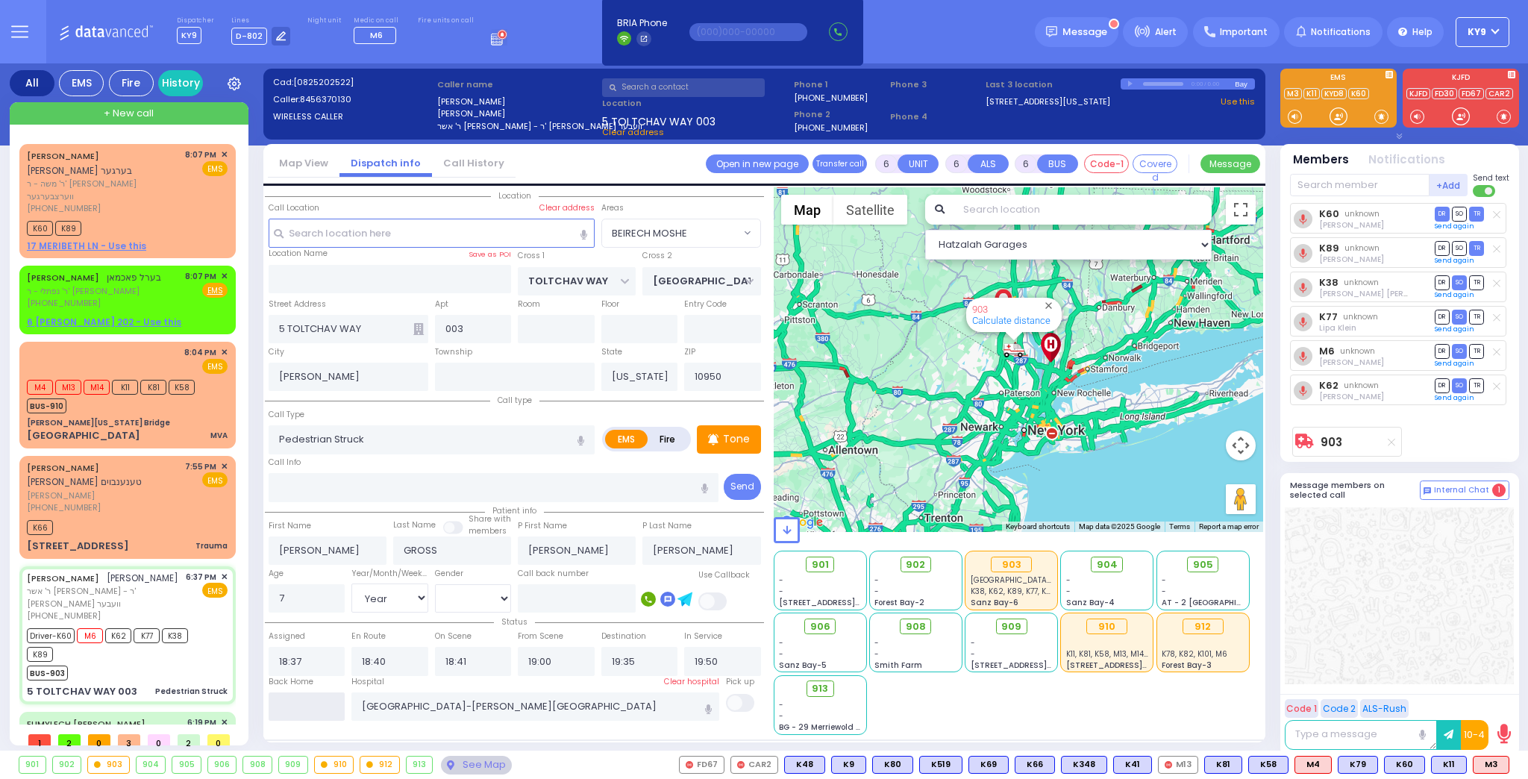
click at [330, 703] on input "text" at bounding box center [307, 706] width 77 height 28
type input "20:12"
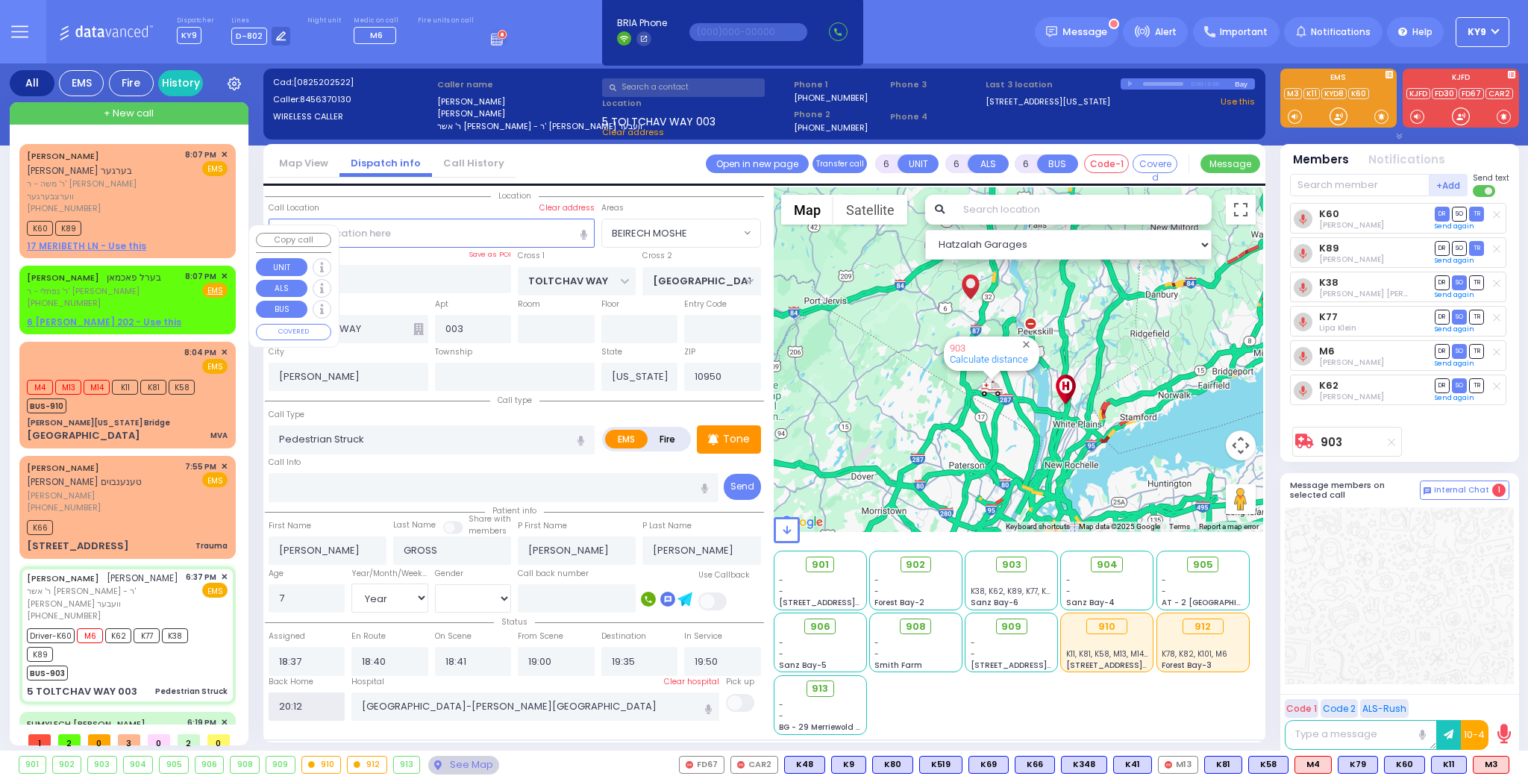
scroll to position [0, 0]
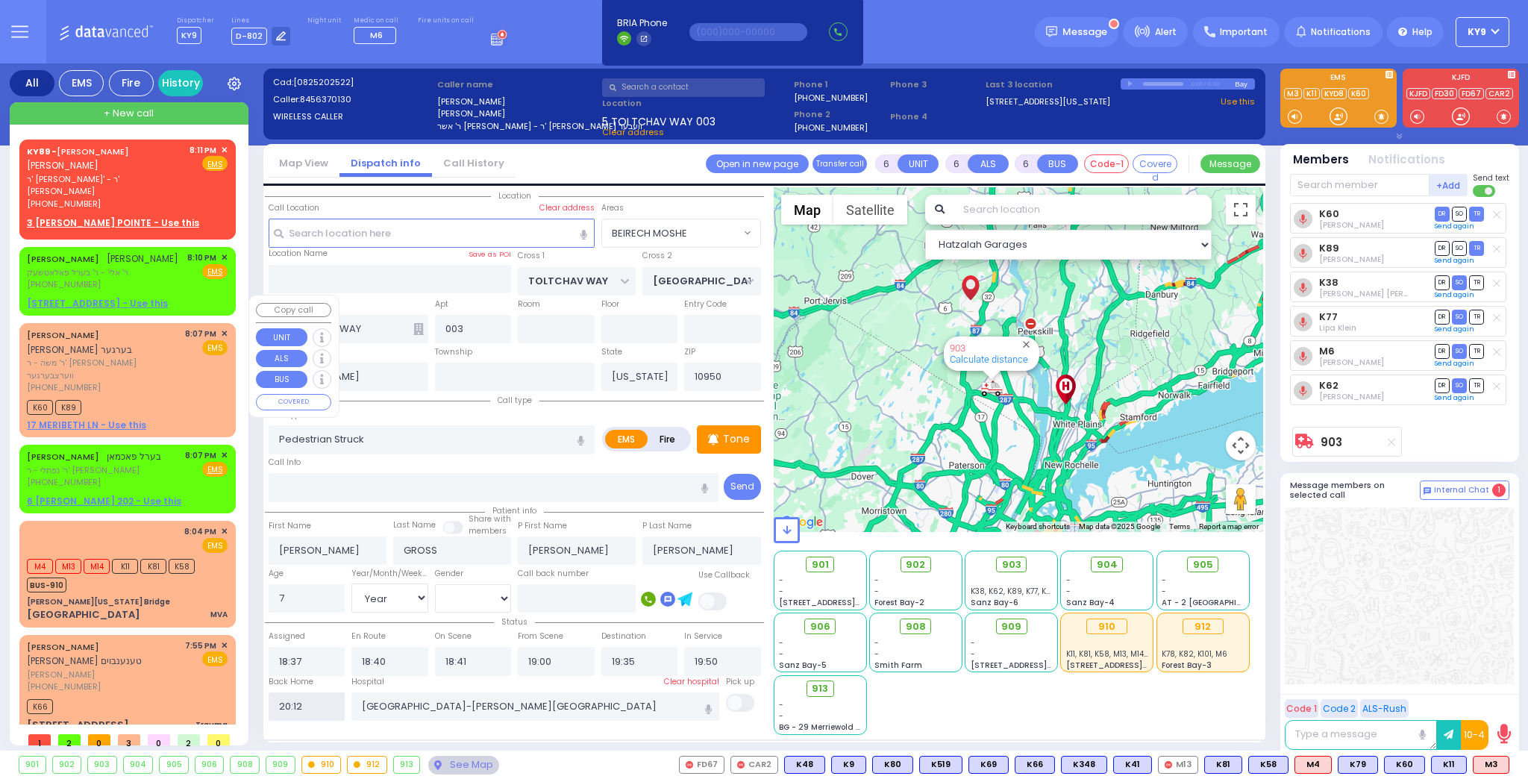
select select
radio input "true"
select select
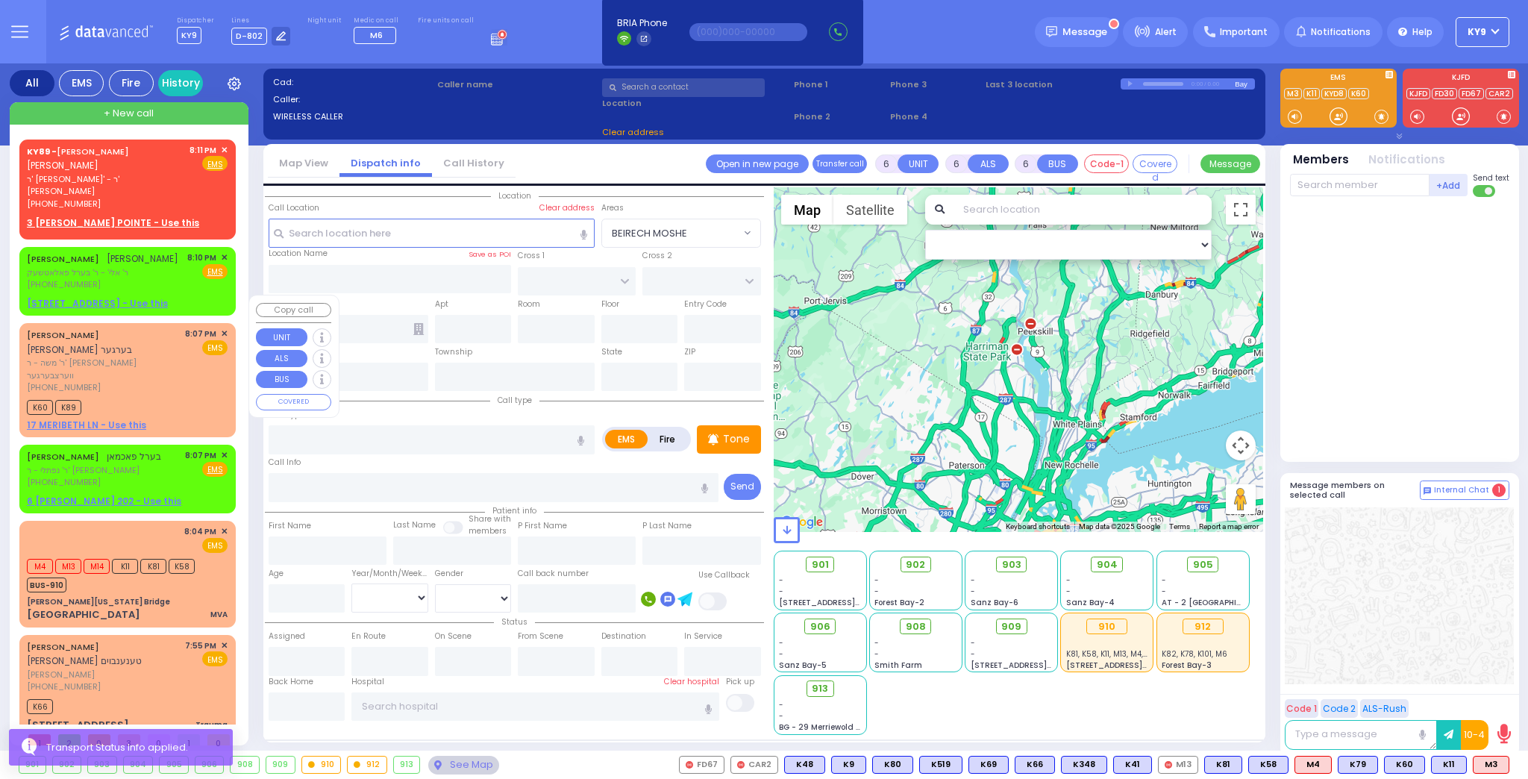
click at [160, 381] on div "[PHONE_NUMBER]" at bounding box center [103, 387] width 153 height 13
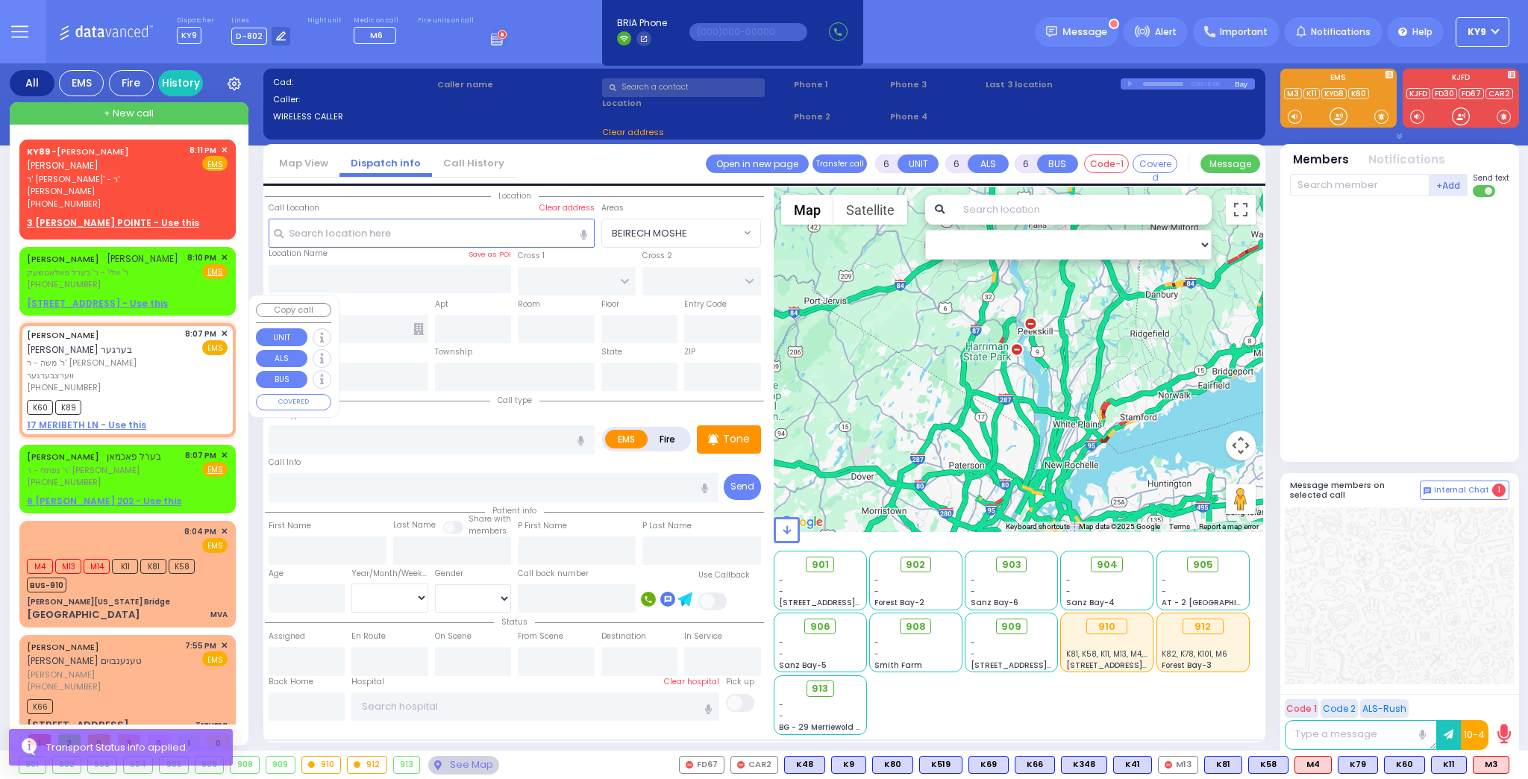
type input "2"
type input "1"
select select
radio input "true"
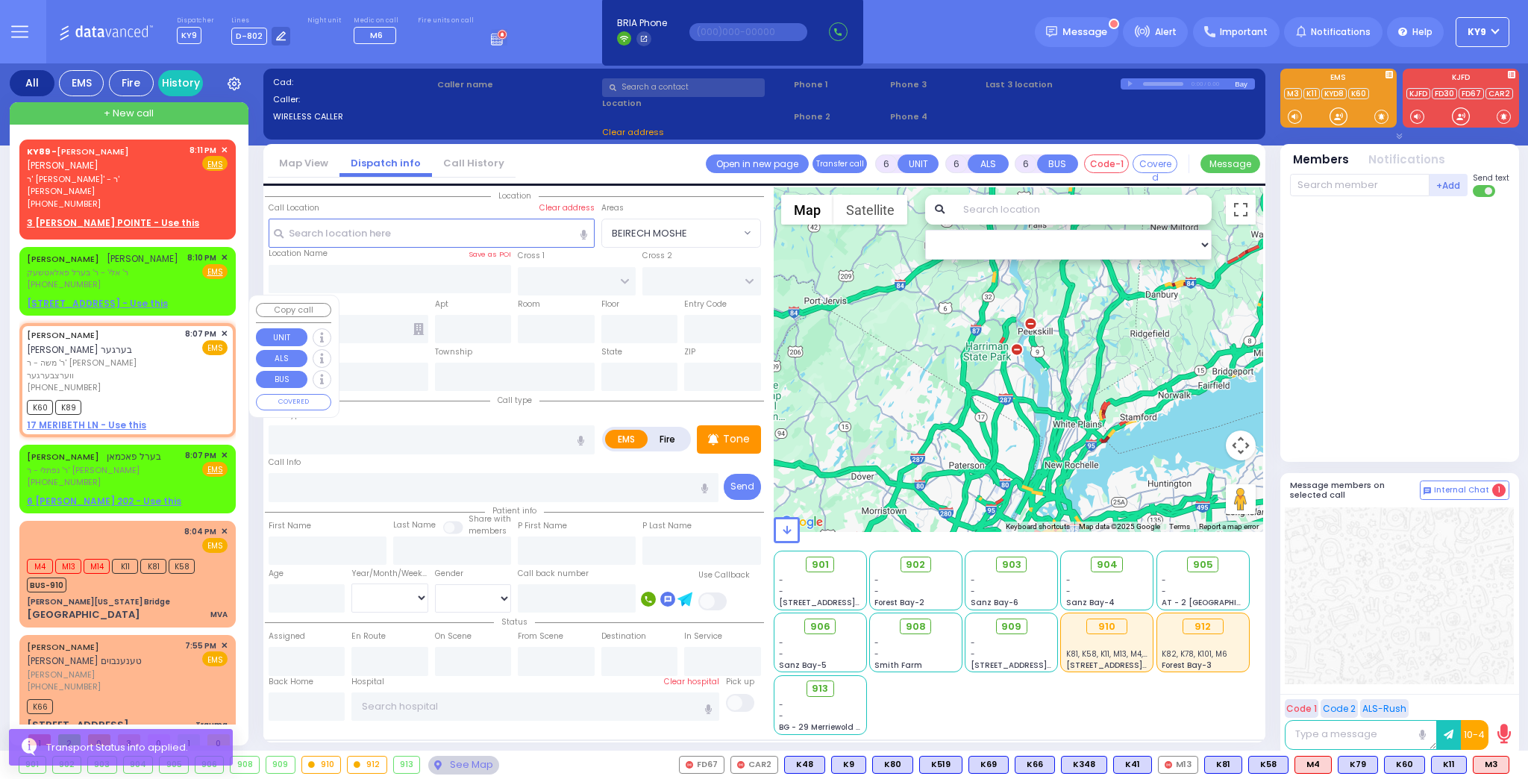
type input "[PERSON_NAME]"
type input "BERGER"
select select
type input "20:07"
type input "20:09"
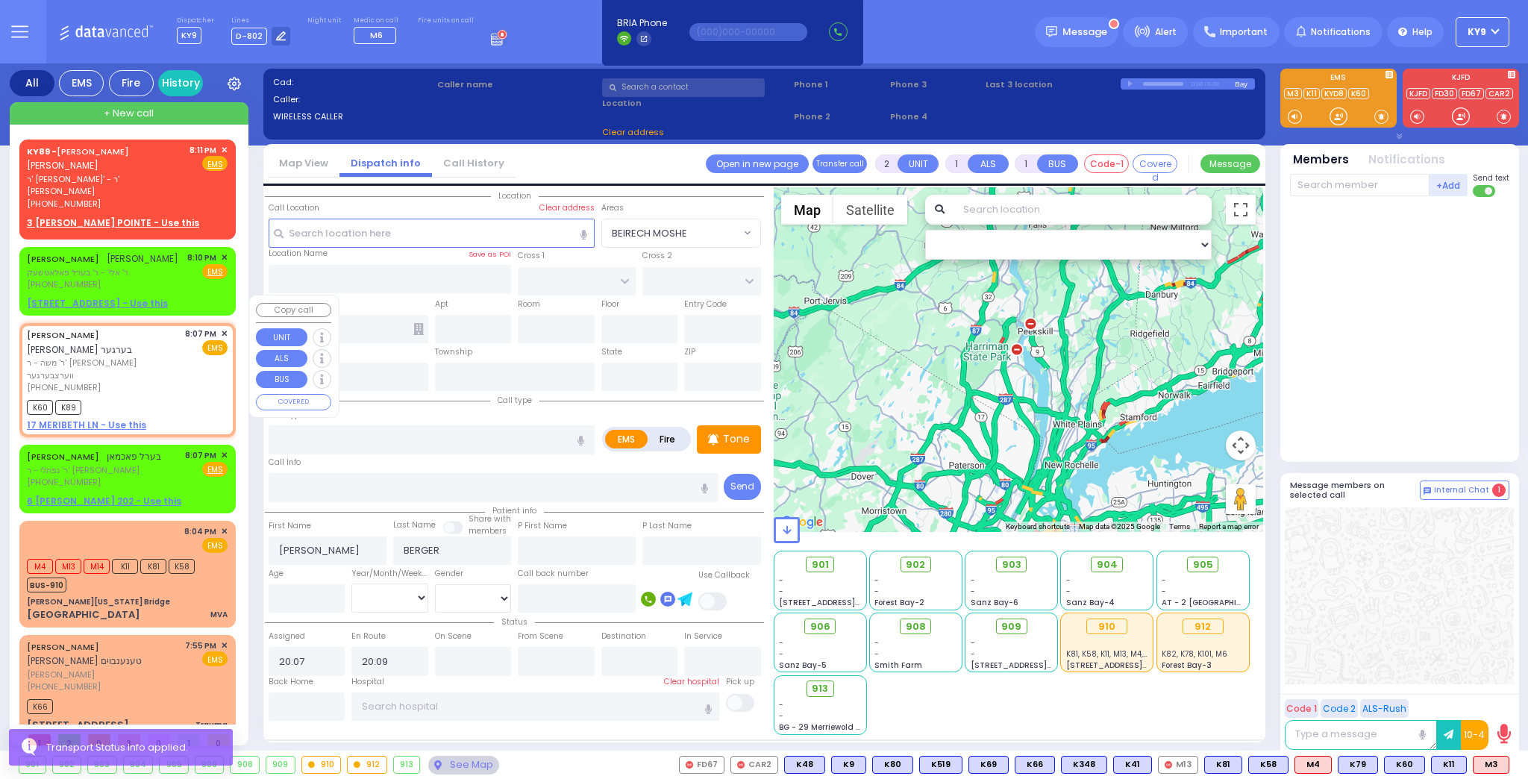
select select "Hatzalah Garages"
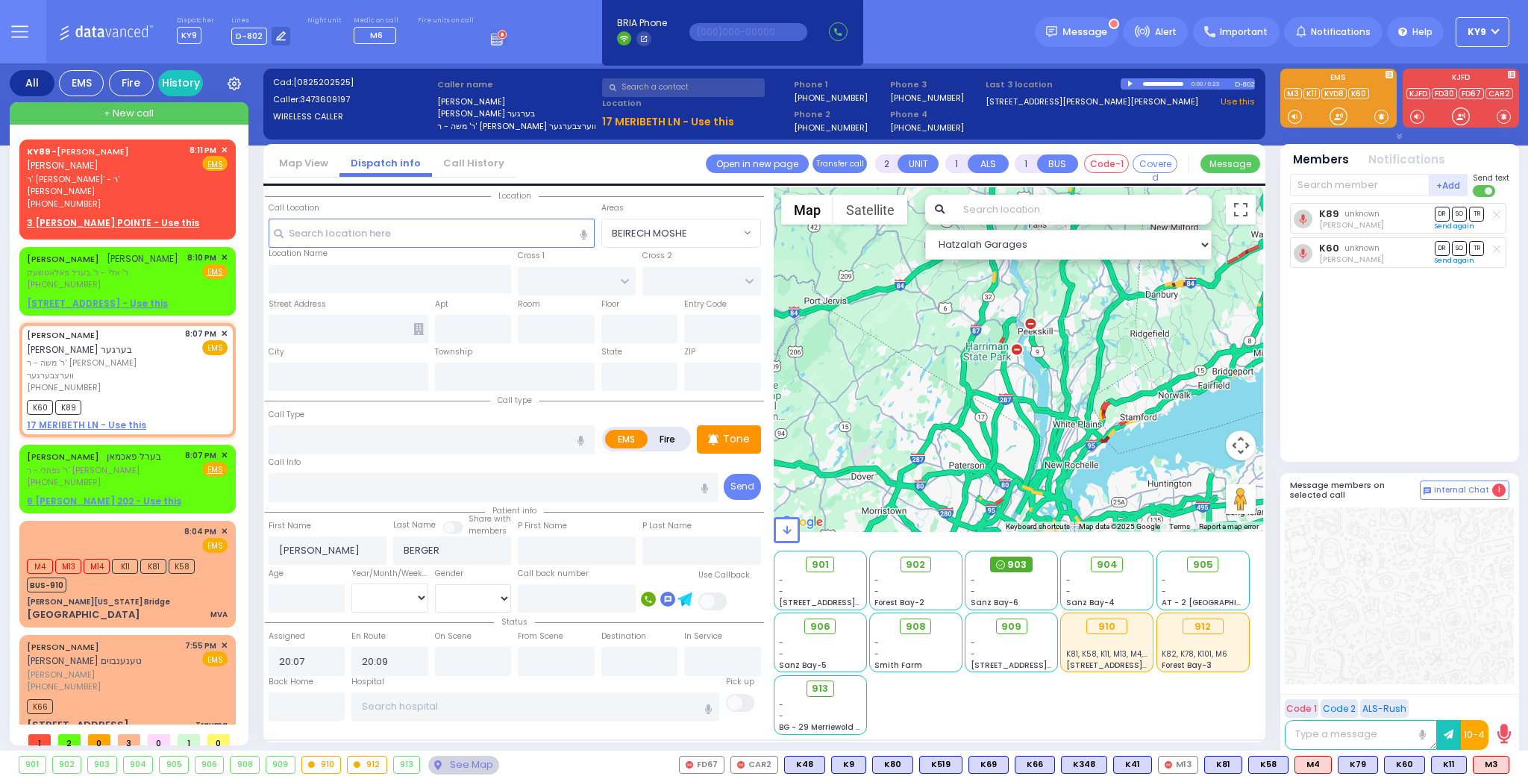
click at [1010, 565] on span "903" at bounding box center [1016, 564] width 19 height 15
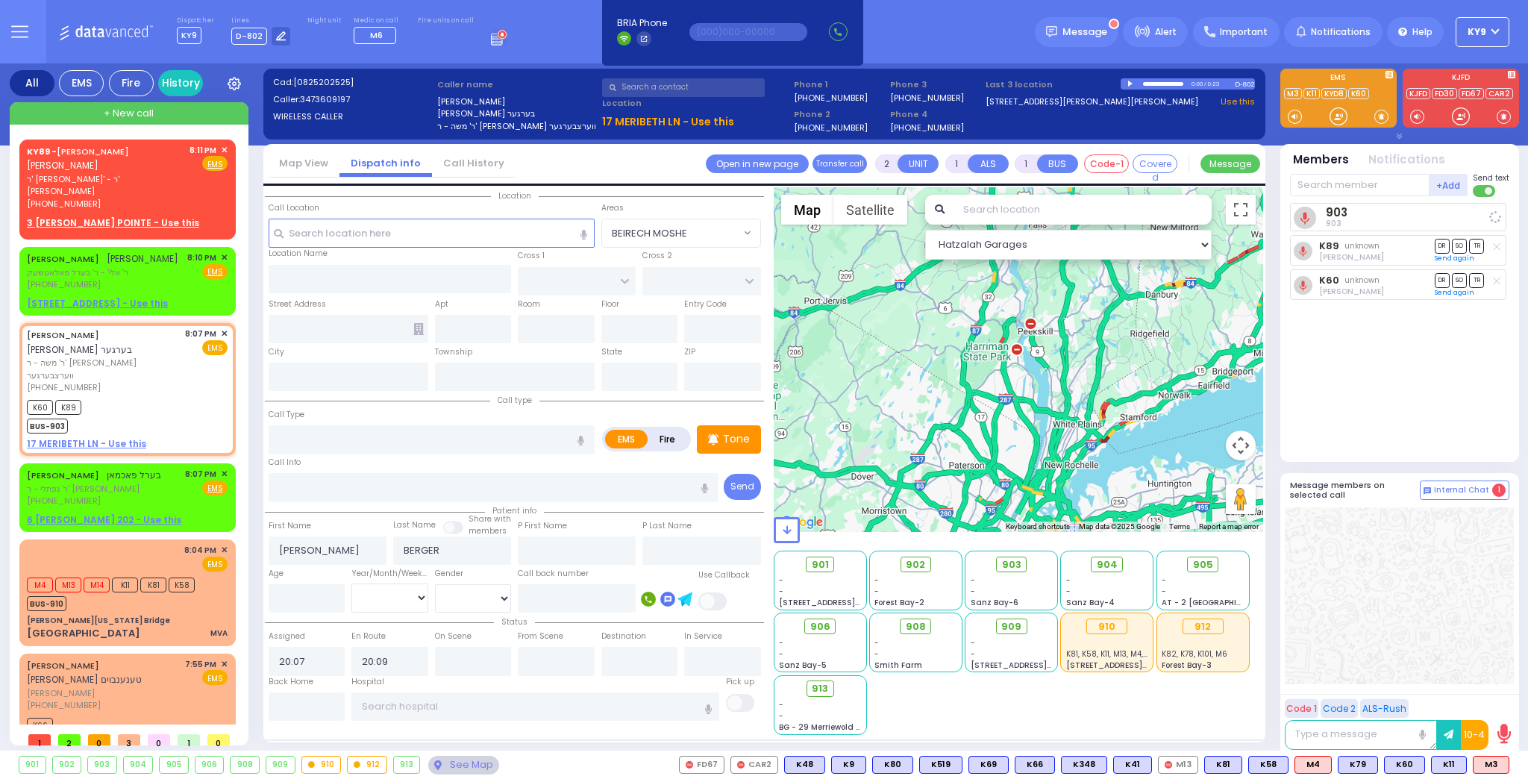
select select
radio input "true"
select select
select select "Hatzalah Garages"
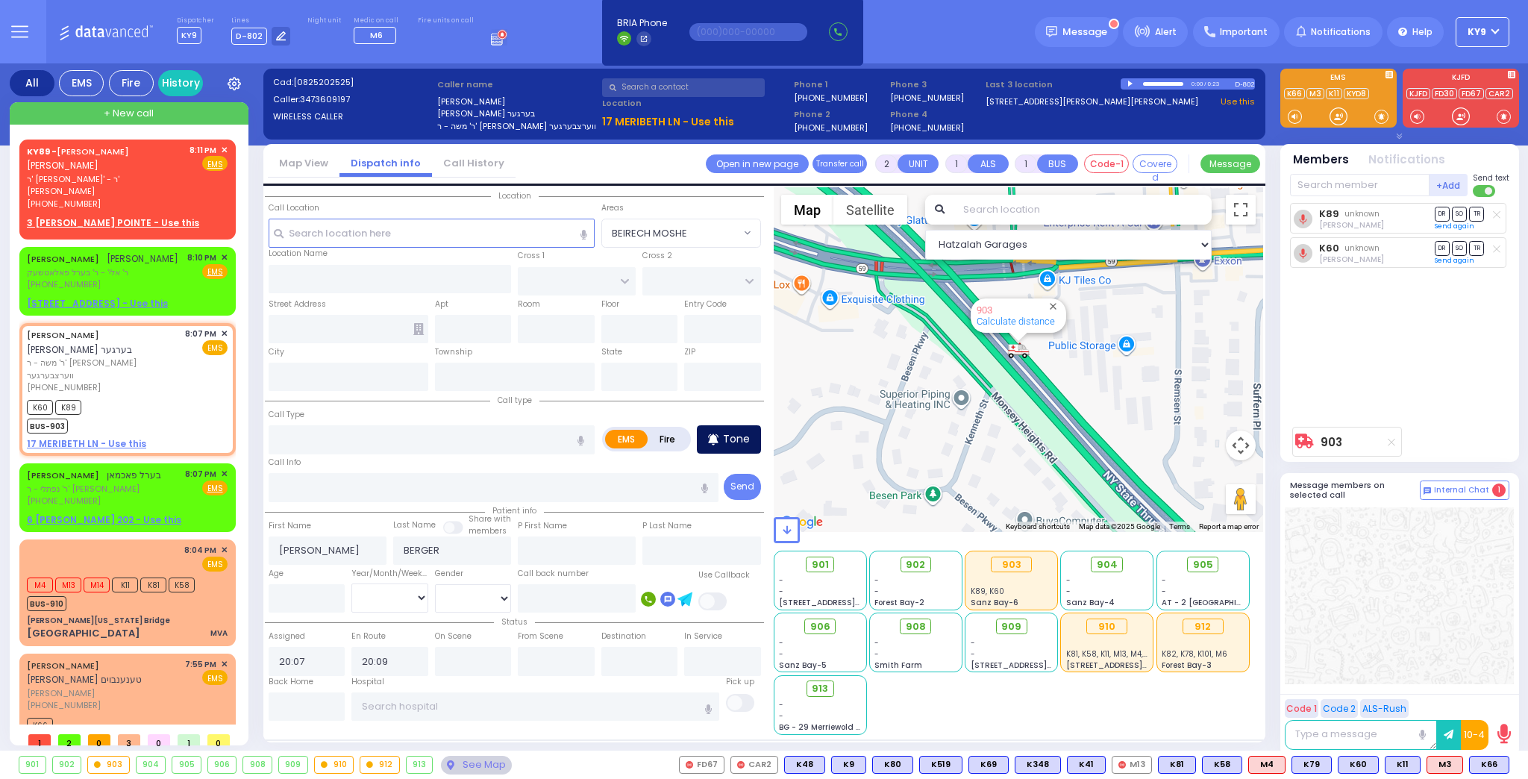
click at [738, 437] on p "Tone" at bounding box center [736, 439] width 27 height 16
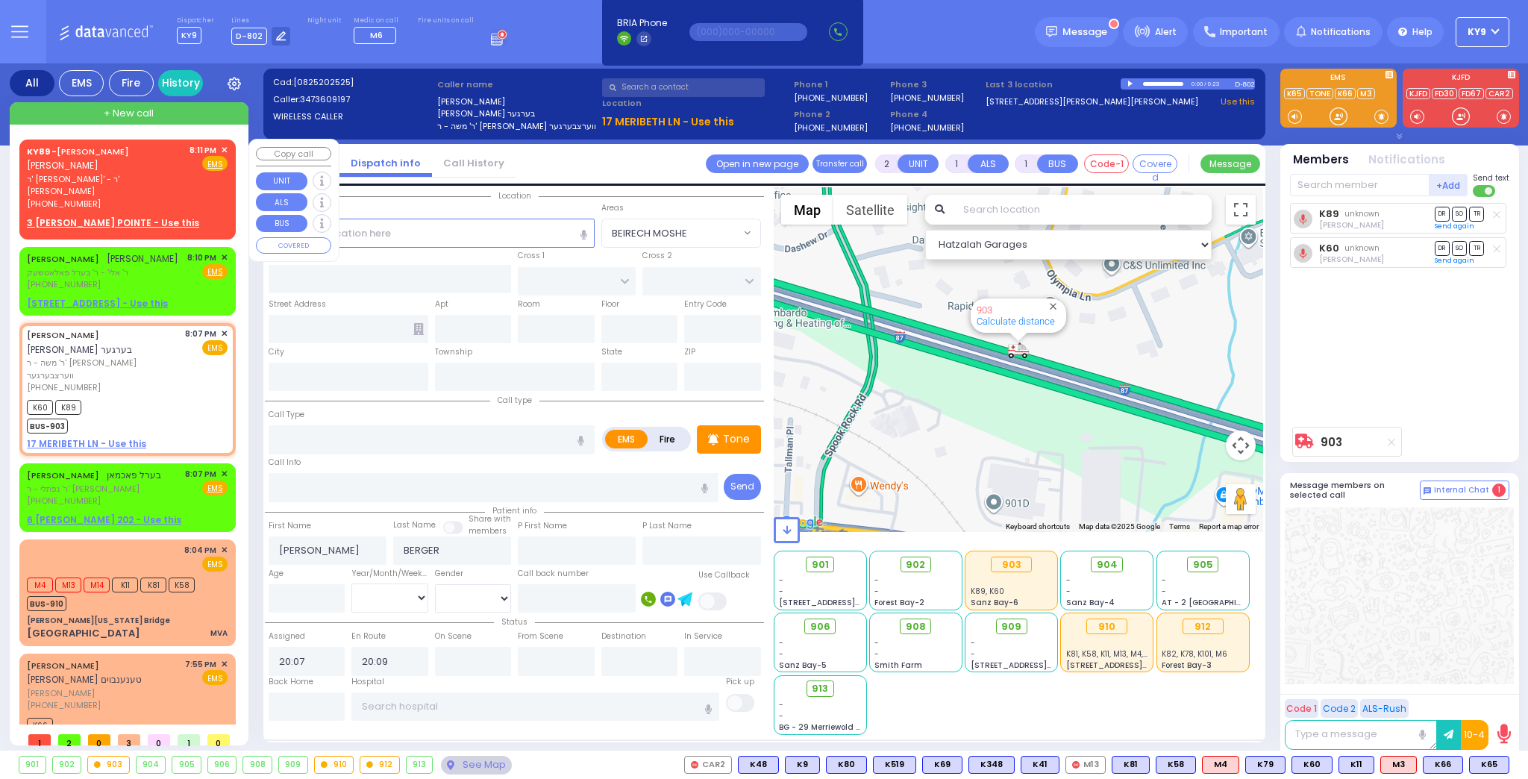
click at [222, 144] on span "✕" at bounding box center [224, 150] width 7 height 13
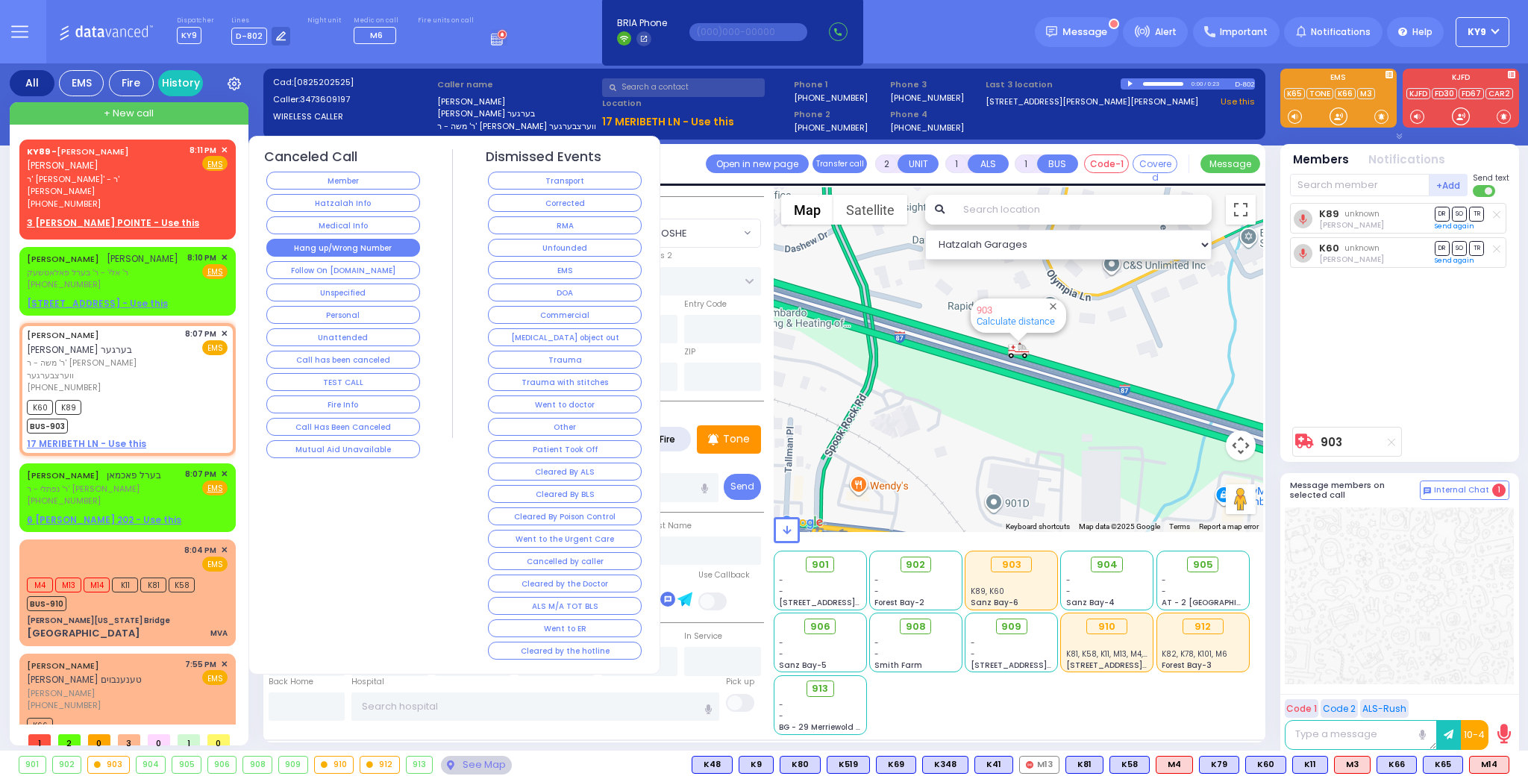
click at [333, 242] on button "Hang up/Wrong Number" at bounding box center [343, 248] width 154 height 18
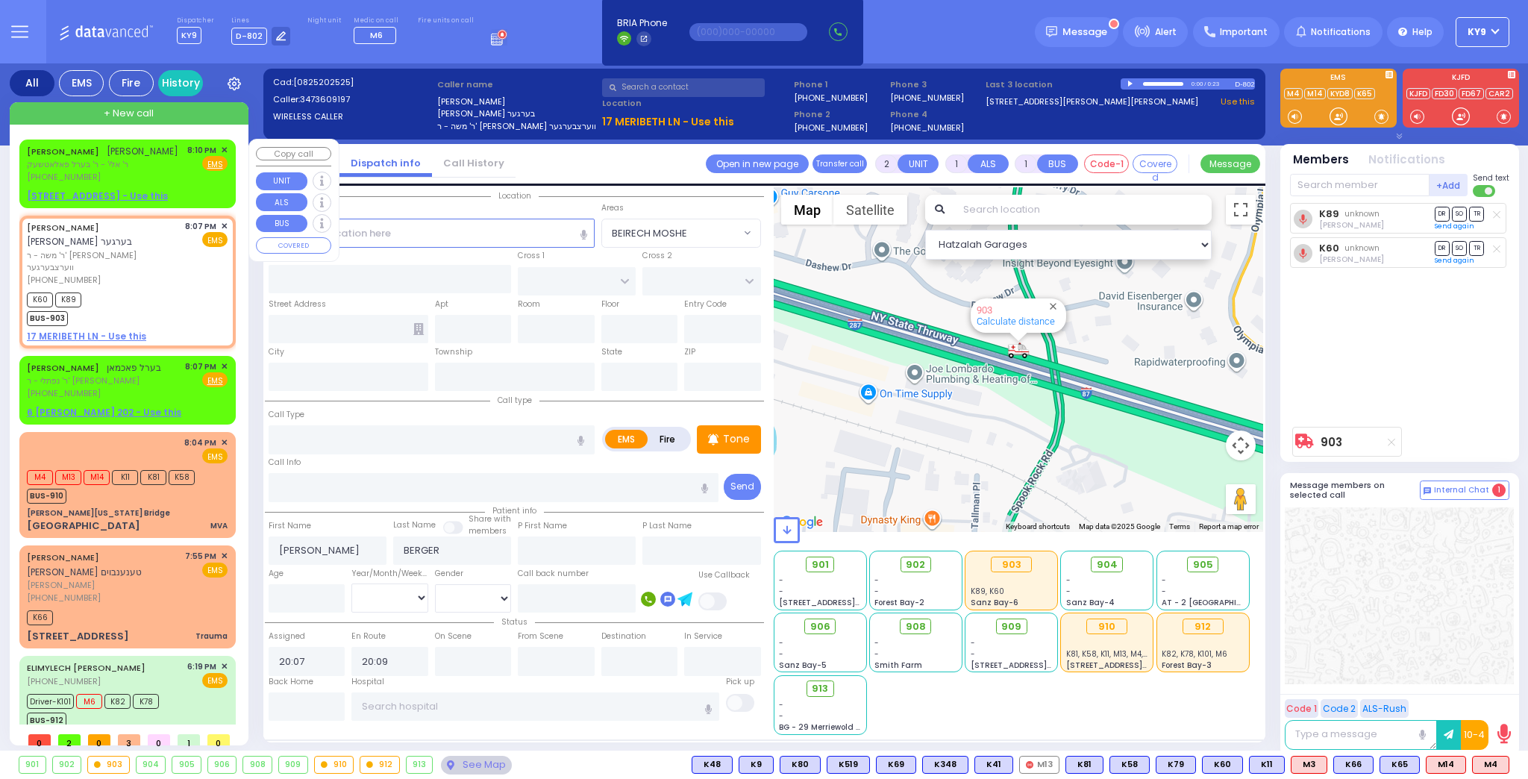
click at [221, 145] on span "✕" at bounding box center [224, 150] width 7 height 13
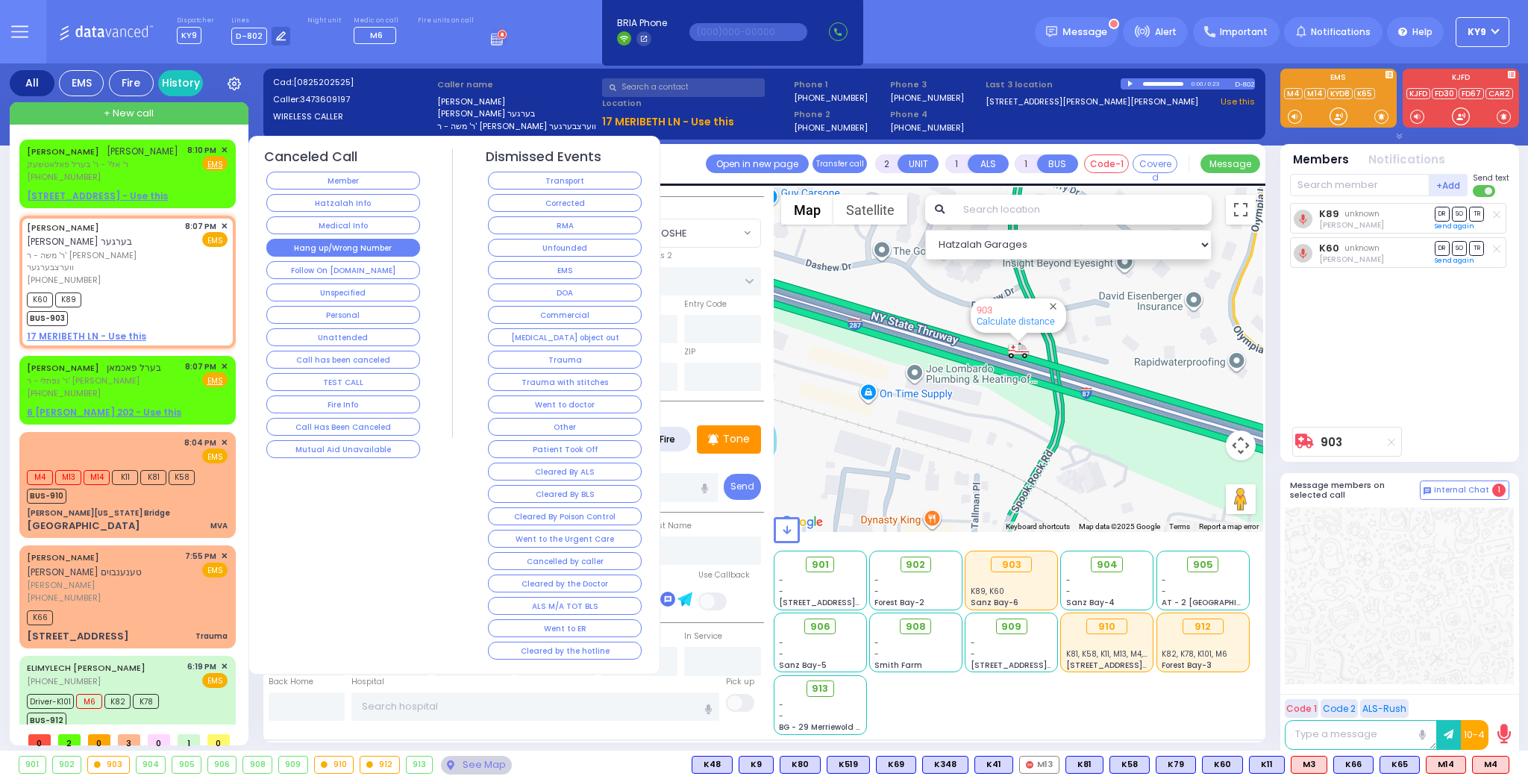
click at [301, 245] on button "Hang up/Wrong Number" at bounding box center [343, 248] width 154 height 18
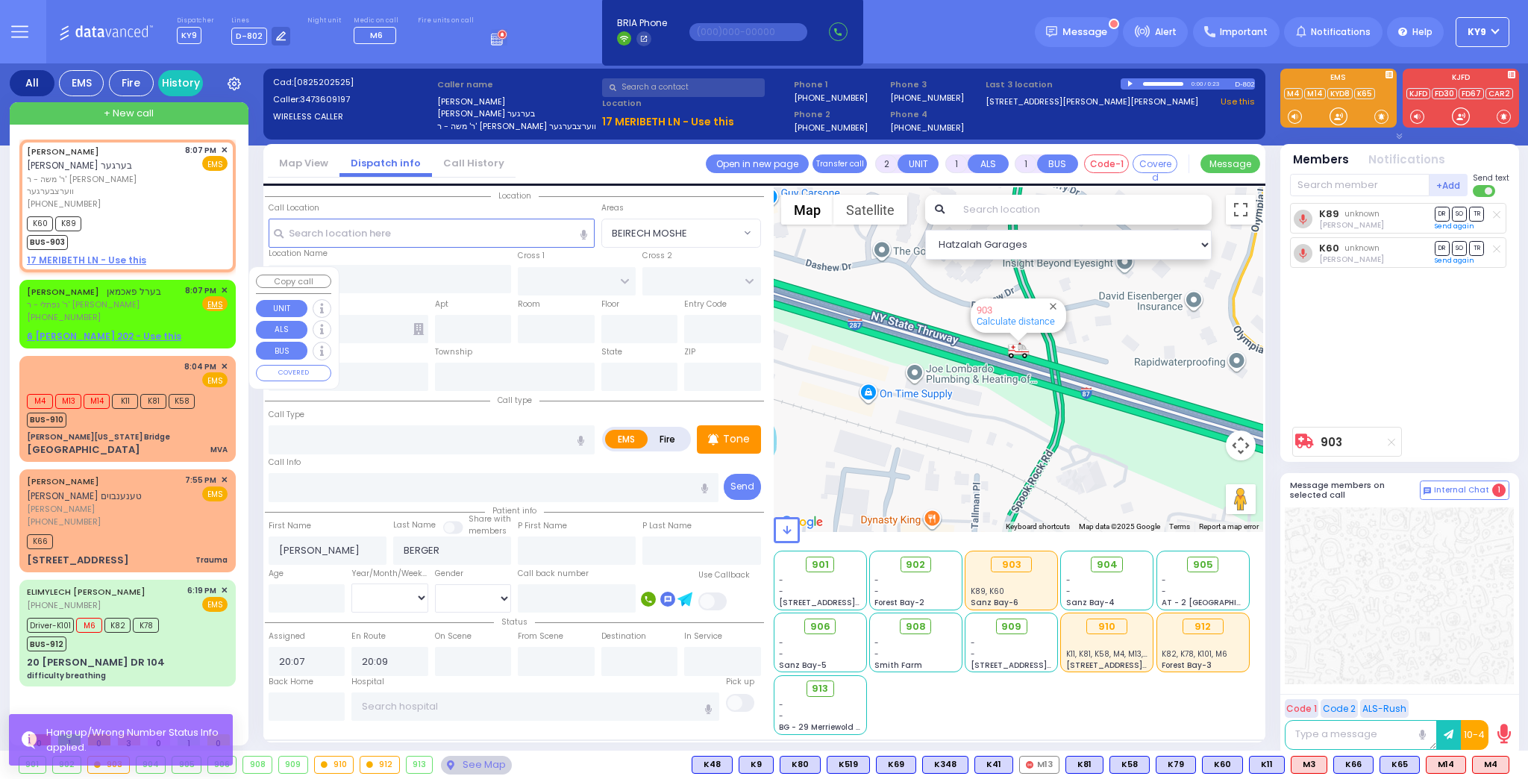
click at [158, 297] on div "BEREL PACHMAN בערל פאכמאן ר' נפתלי - ר' שמואל זאנוויל וויינגארטען (845) 783-873…" at bounding box center [127, 304] width 201 height 40
select select
radio input "true"
type input "BEREL"
type input "PACHMAN"
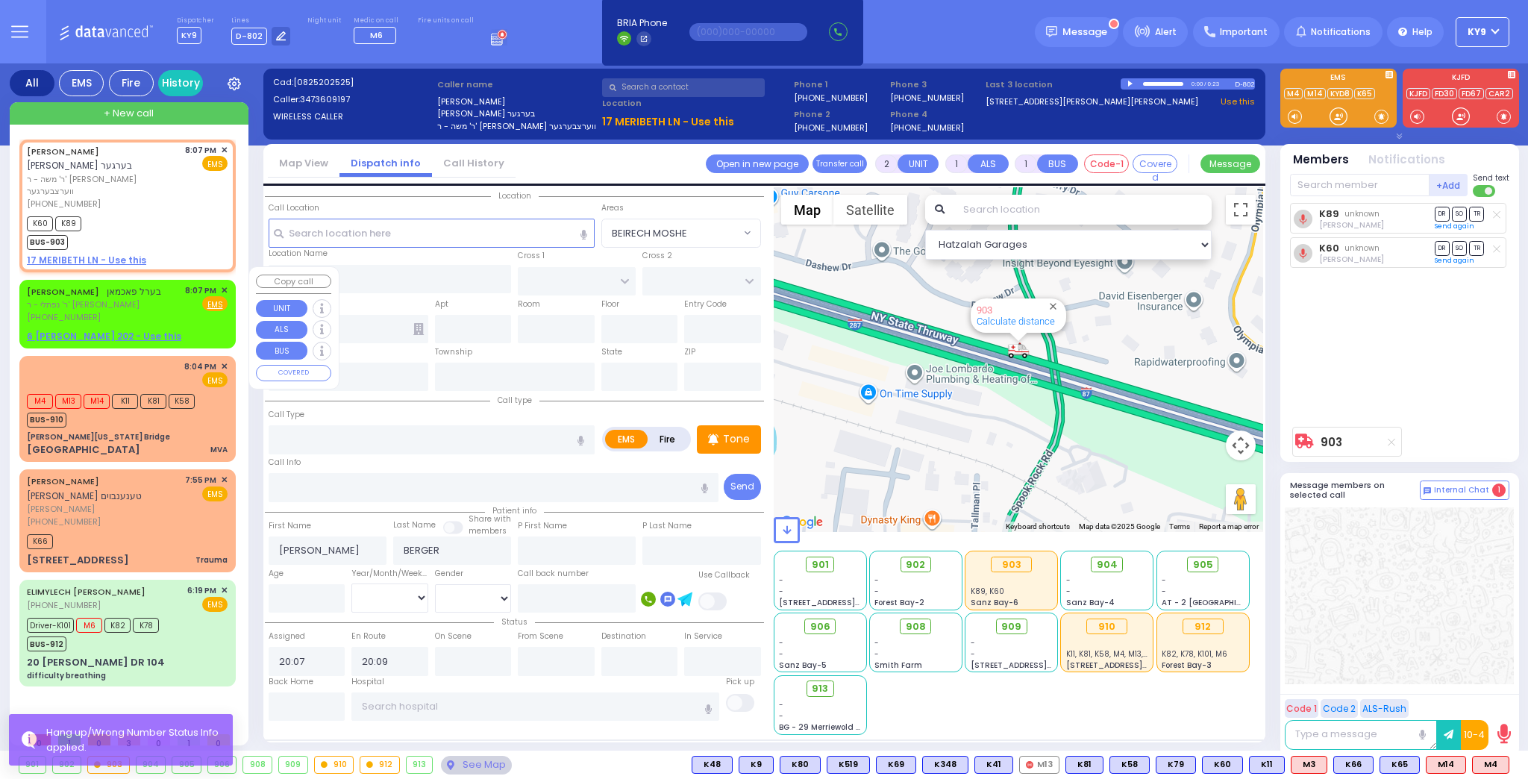
select select
select select "Hatzalah Garages"
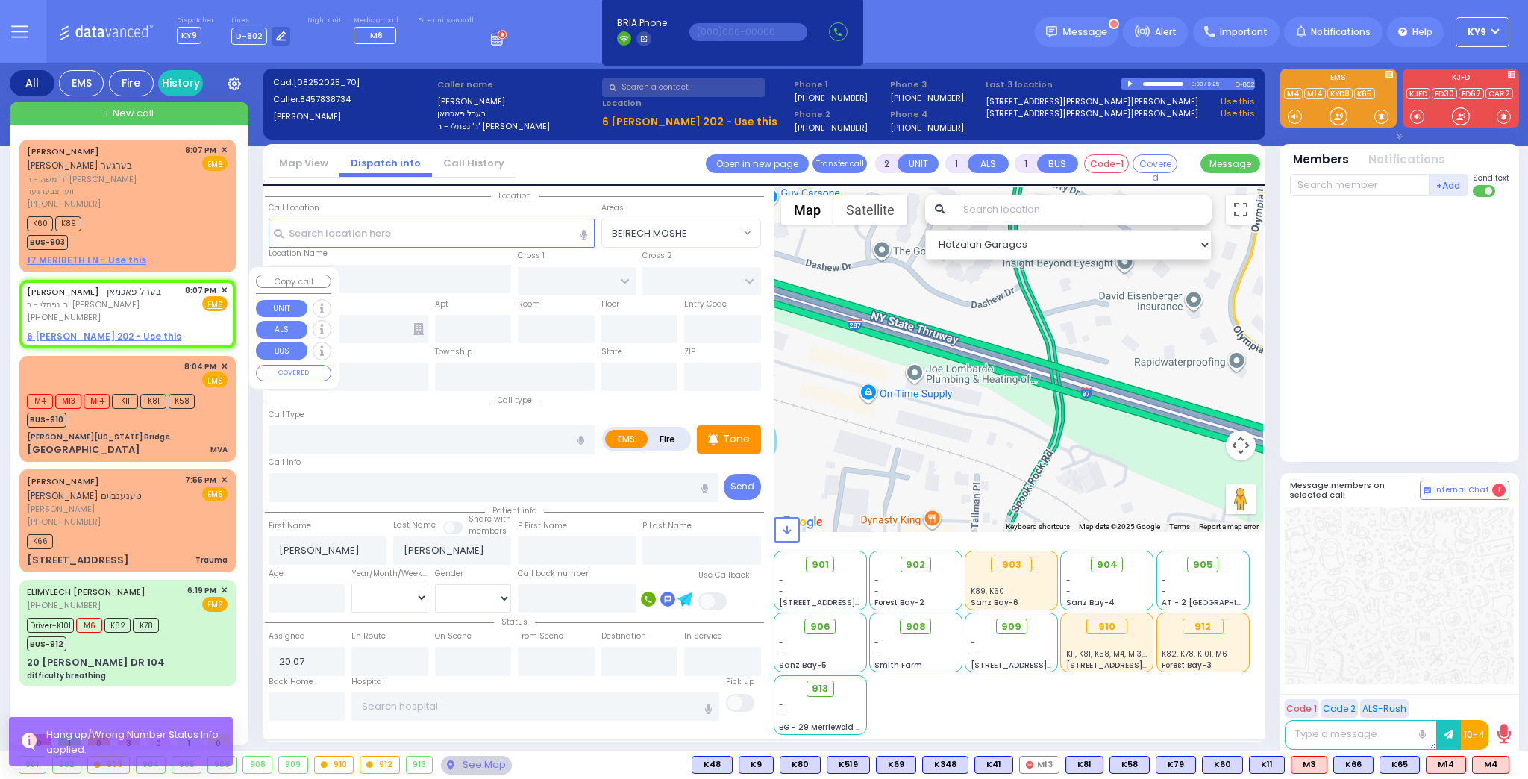
click at [108, 330] on u "6 CARTER LN 202 - Use this" at bounding box center [104, 336] width 154 height 13
select select
radio input "true"
select select
select select "Hatzalah Garages"
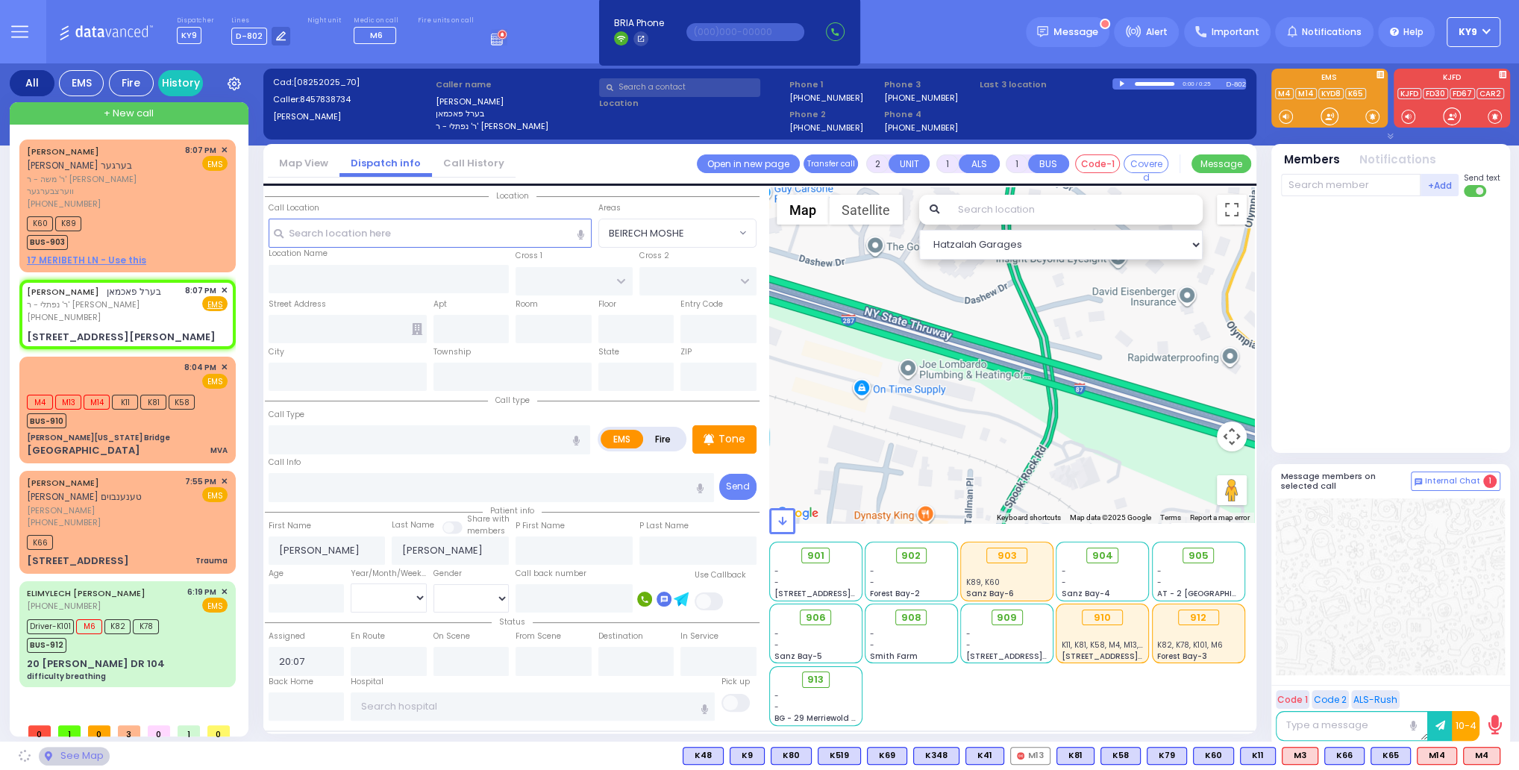
select select
radio input "true"
select select
select select "Hatzalah Garages"
type input "FOREST RD"
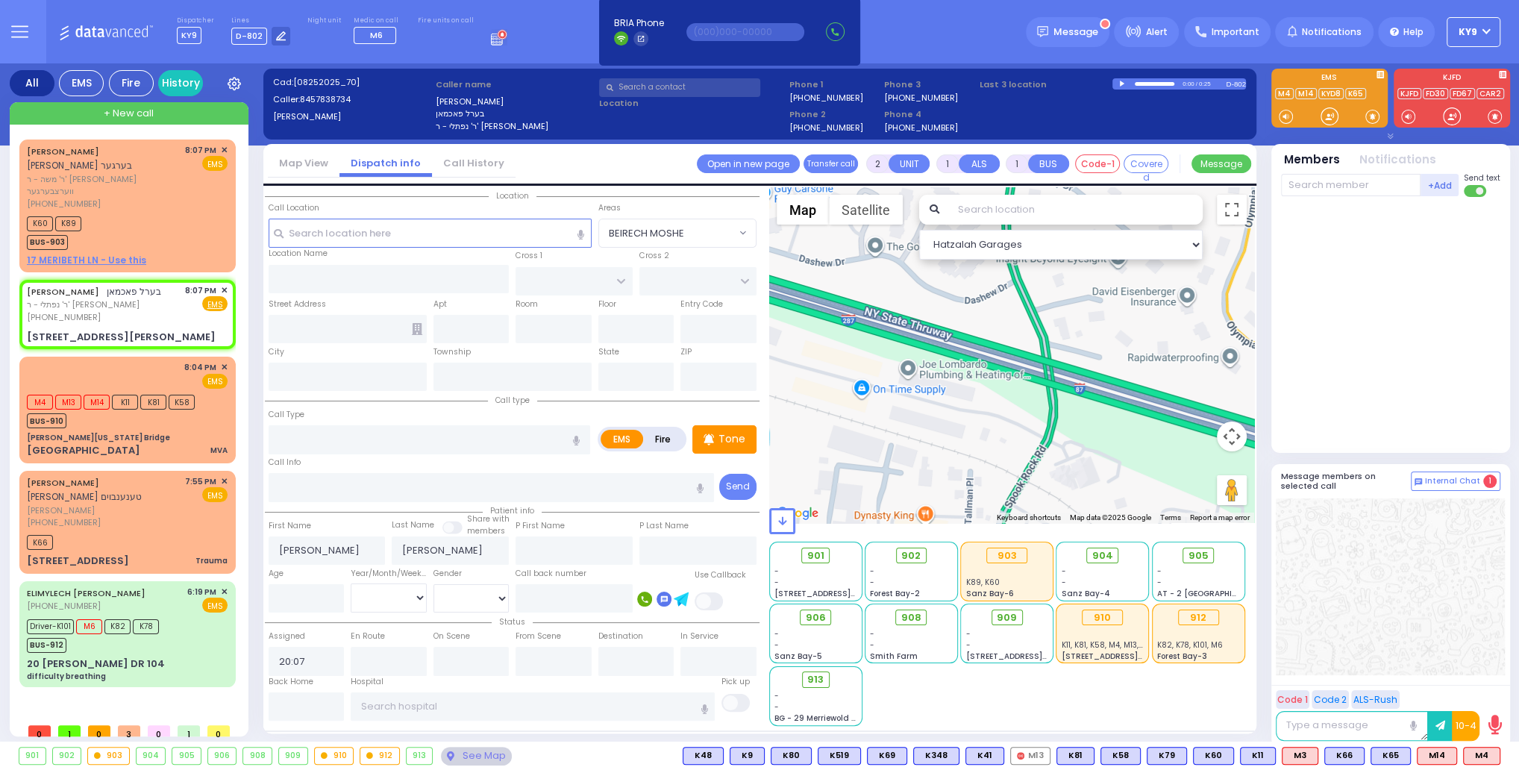
type input "ZENTA RD"
type input "6 CARTER LN"
type input "202"
type input "Monroe"
type input "[US_STATE]"
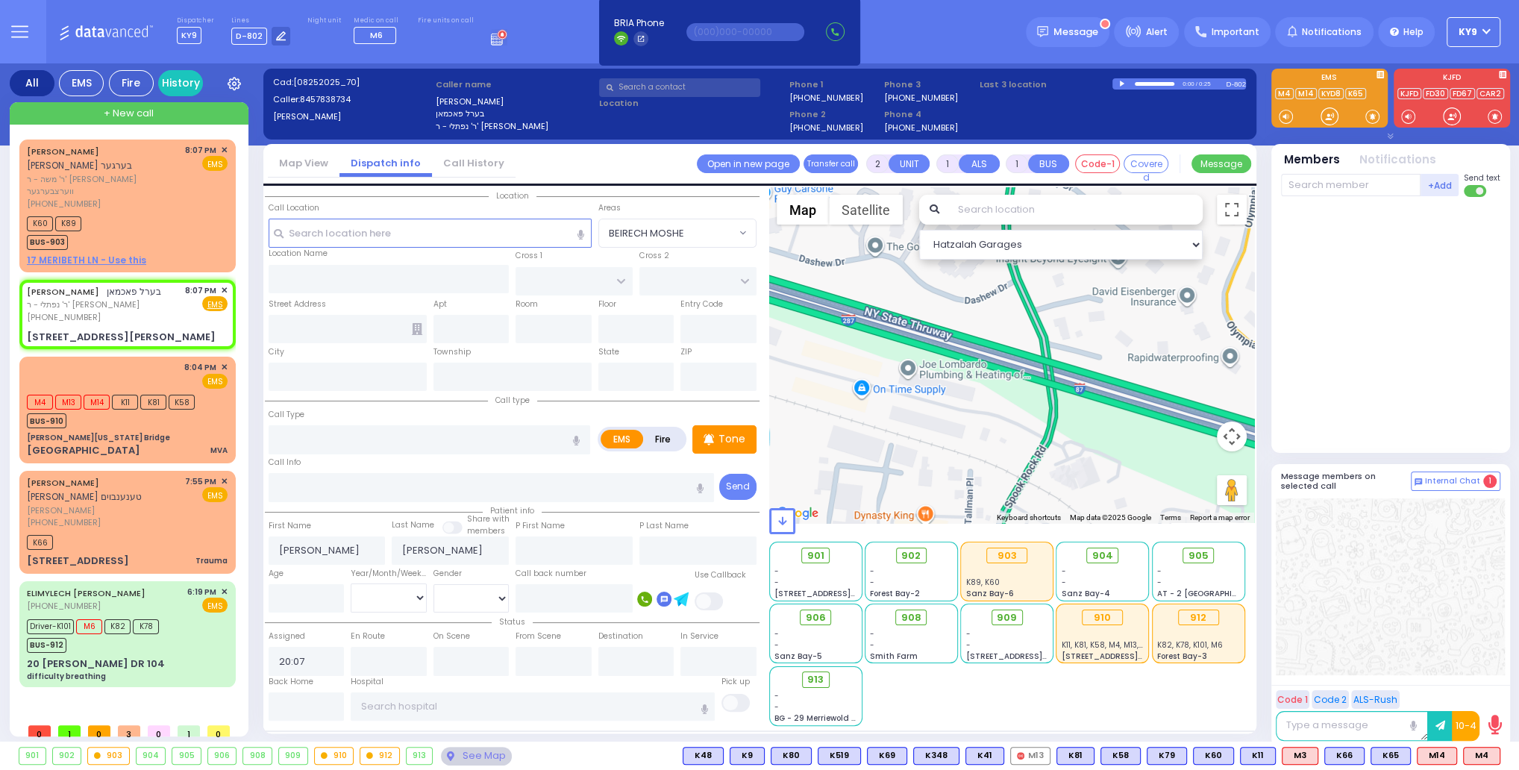
type input "10950"
select select "MONROE"
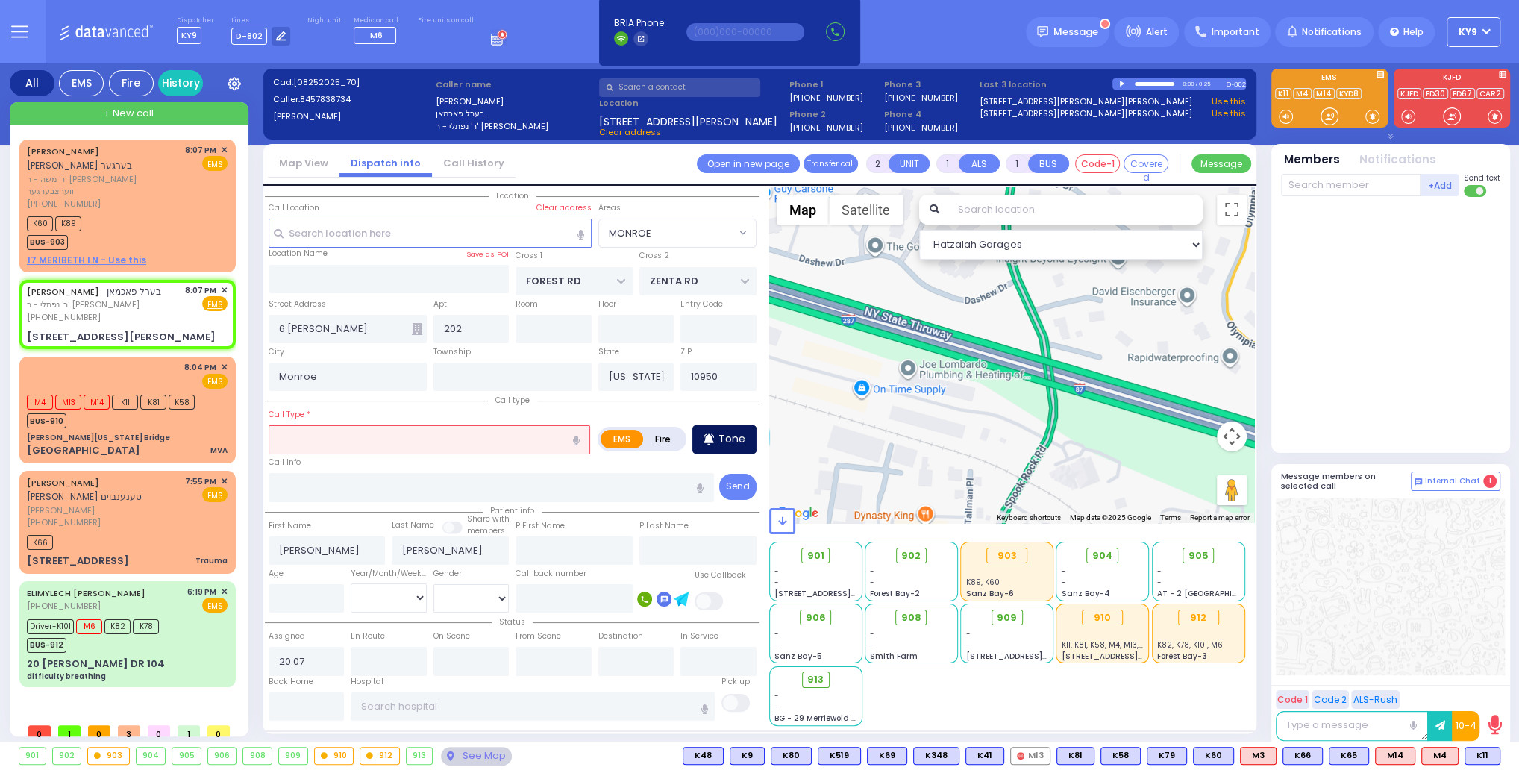
click at [724, 431] on p "Tone" at bounding box center [731, 439] width 27 height 16
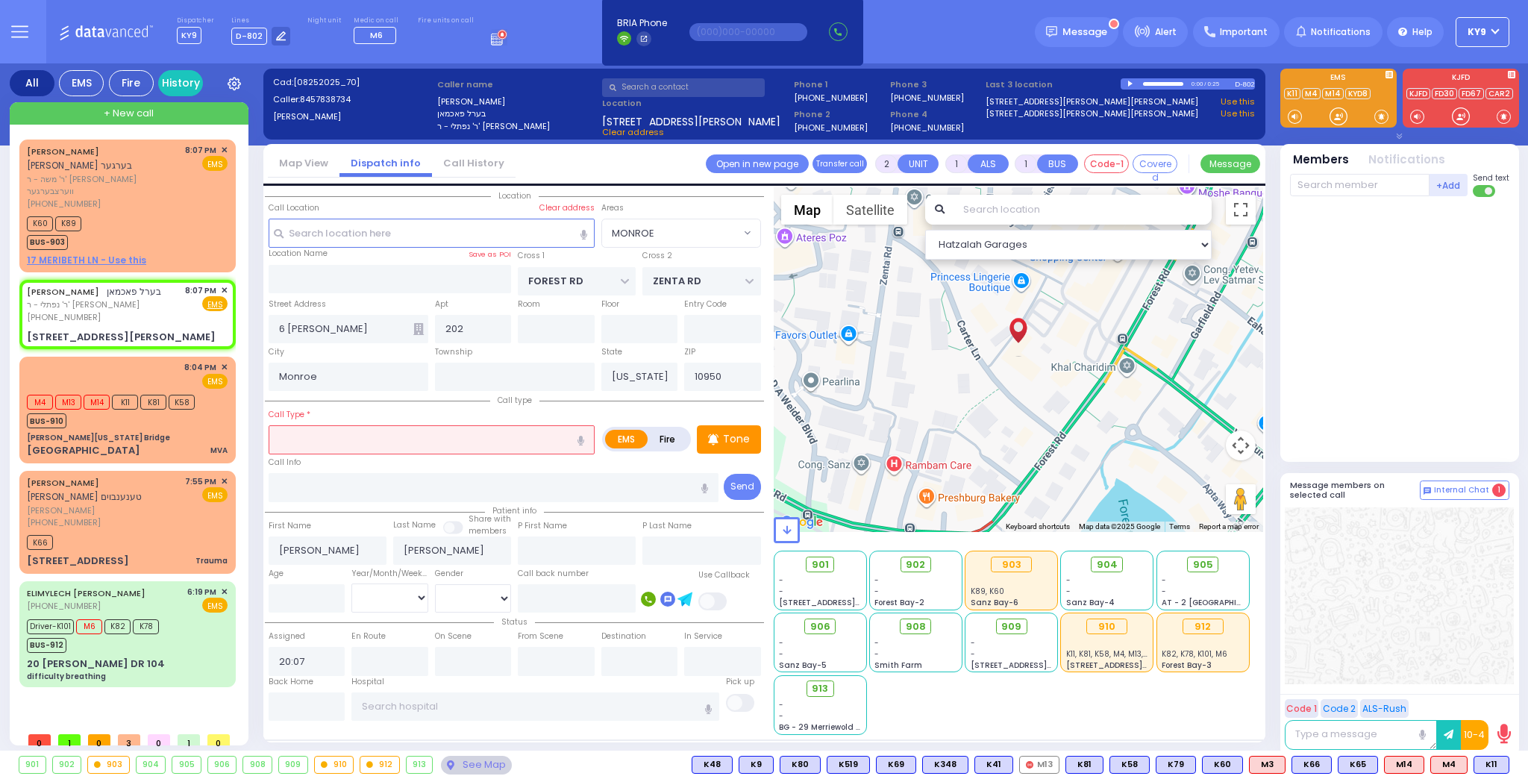
drag, startPoint x: 1335, startPoint y: 115, endPoint x: 1012, endPoint y: 245, distance: 348.1
click at [1311, 146] on div "Team connect is not connected. Please, close all team connect windows and Try N…" at bounding box center [1399, 409] width 239 height 693
click at [471, 433] on input "text" at bounding box center [432, 439] width 326 height 28
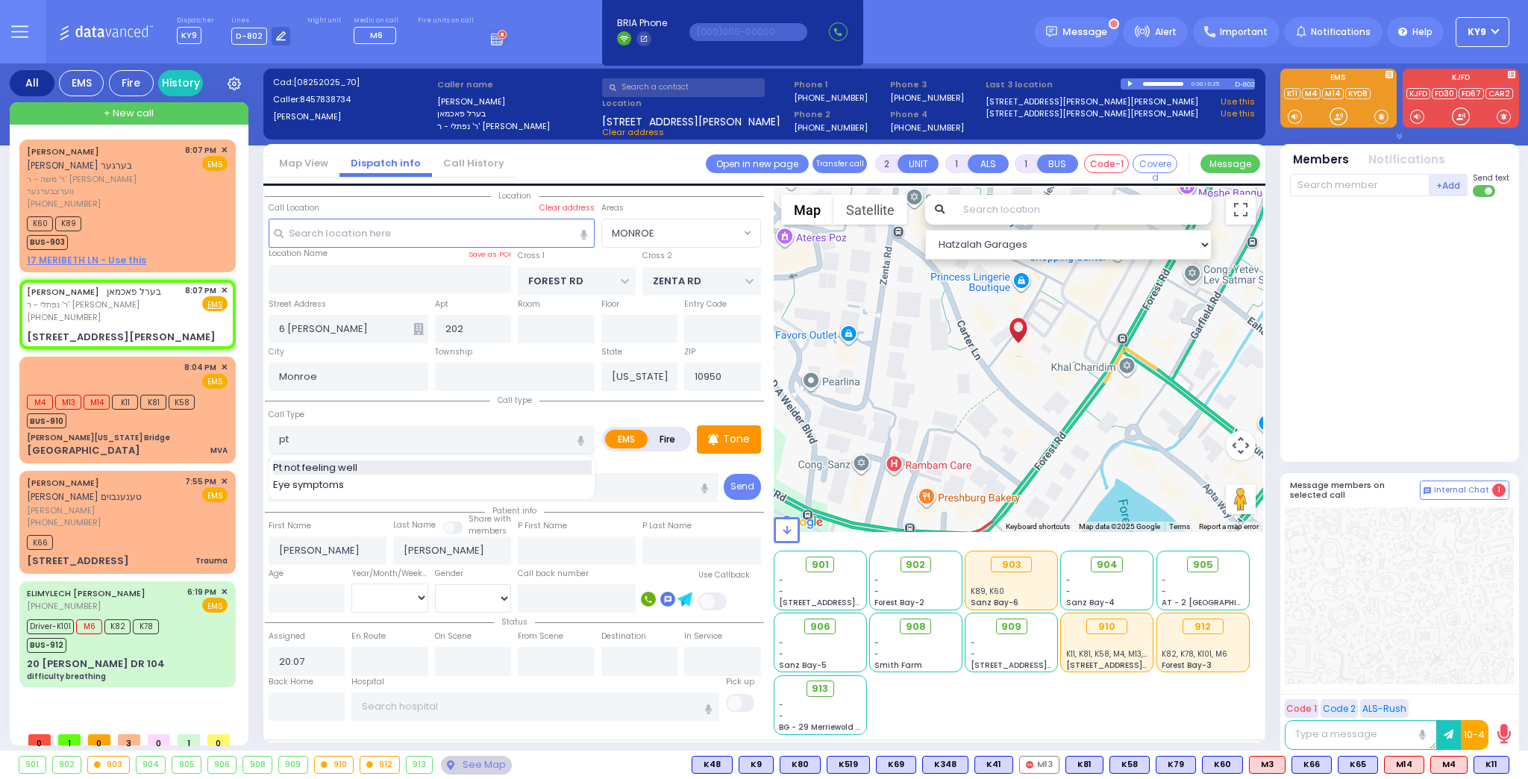
click at [430, 462] on div "Pt not feeling well" at bounding box center [432, 467] width 319 height 15
type input "Pt not feeling well"
type input "1"
type input "0"
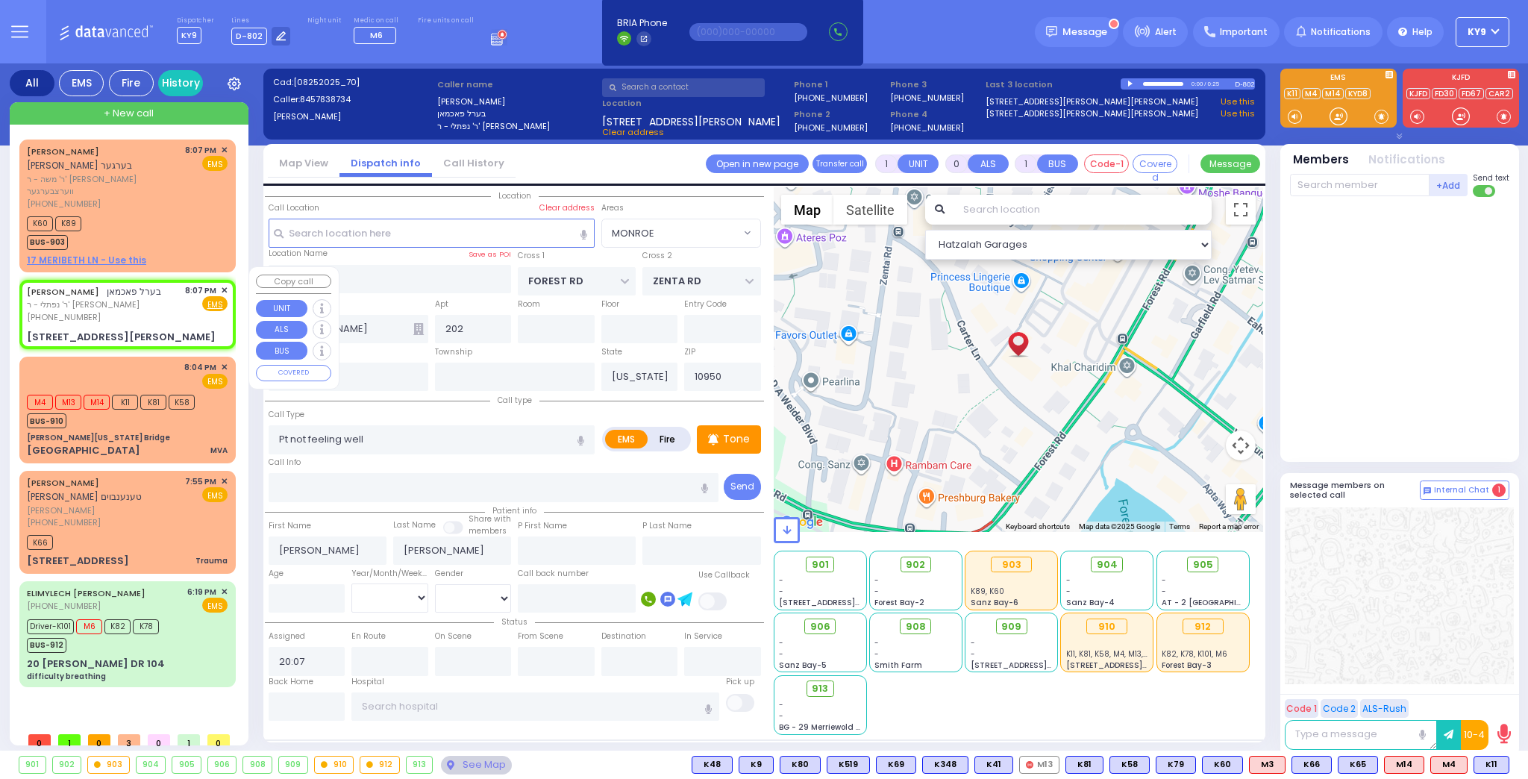
click at [179, 306] on div "BEREL PACHMAN בערל פאכמאן ר' נפתלי - ר' שמואל זאנוויל וויינגארטען (845) 783-873…" at bounding box center [127, 304] width 201 height 40
select select
radio input "true"
select select
select select "Hatzalah Garages"
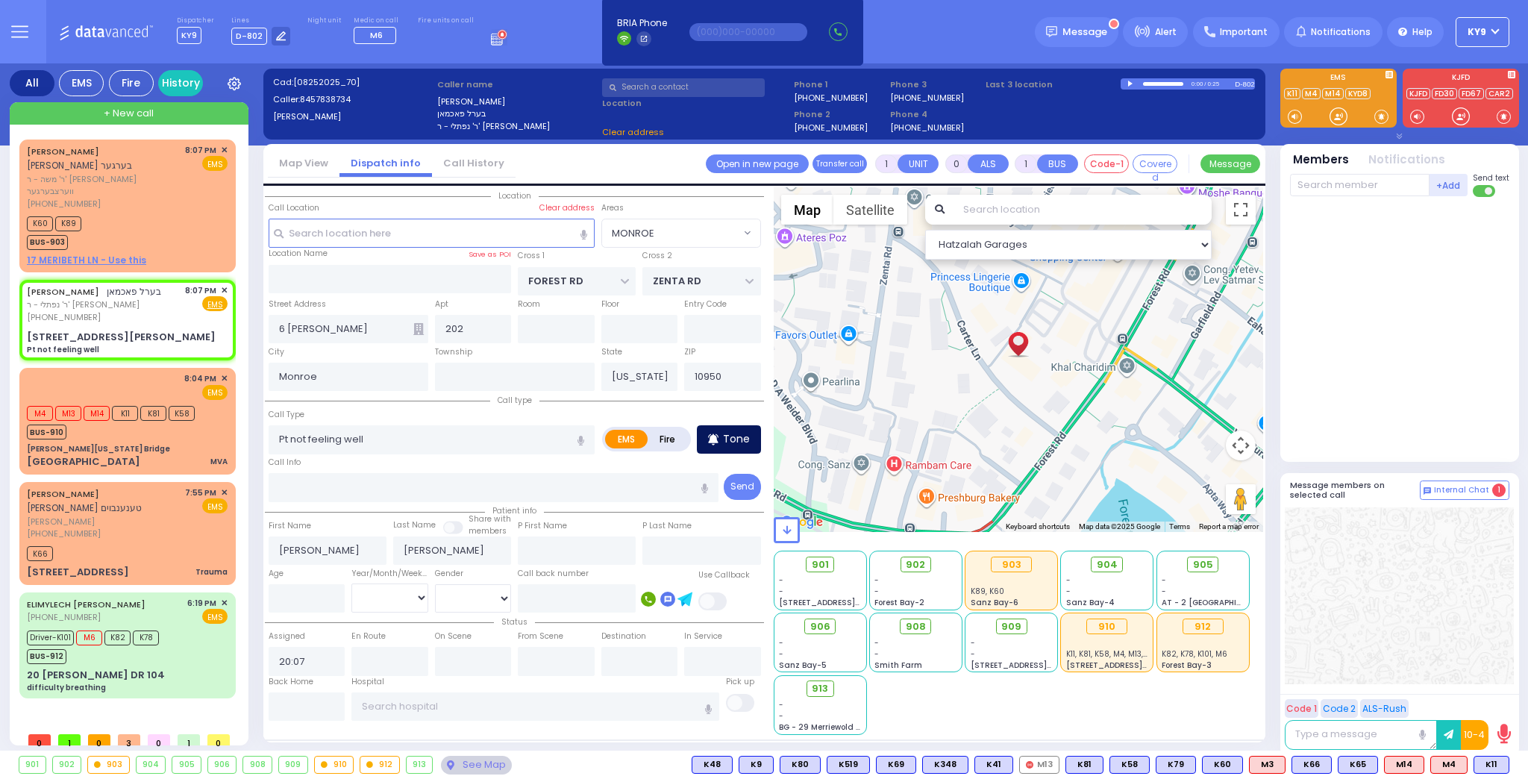
select select
radio input "true"
select select
select select "Hatzalah Garages"
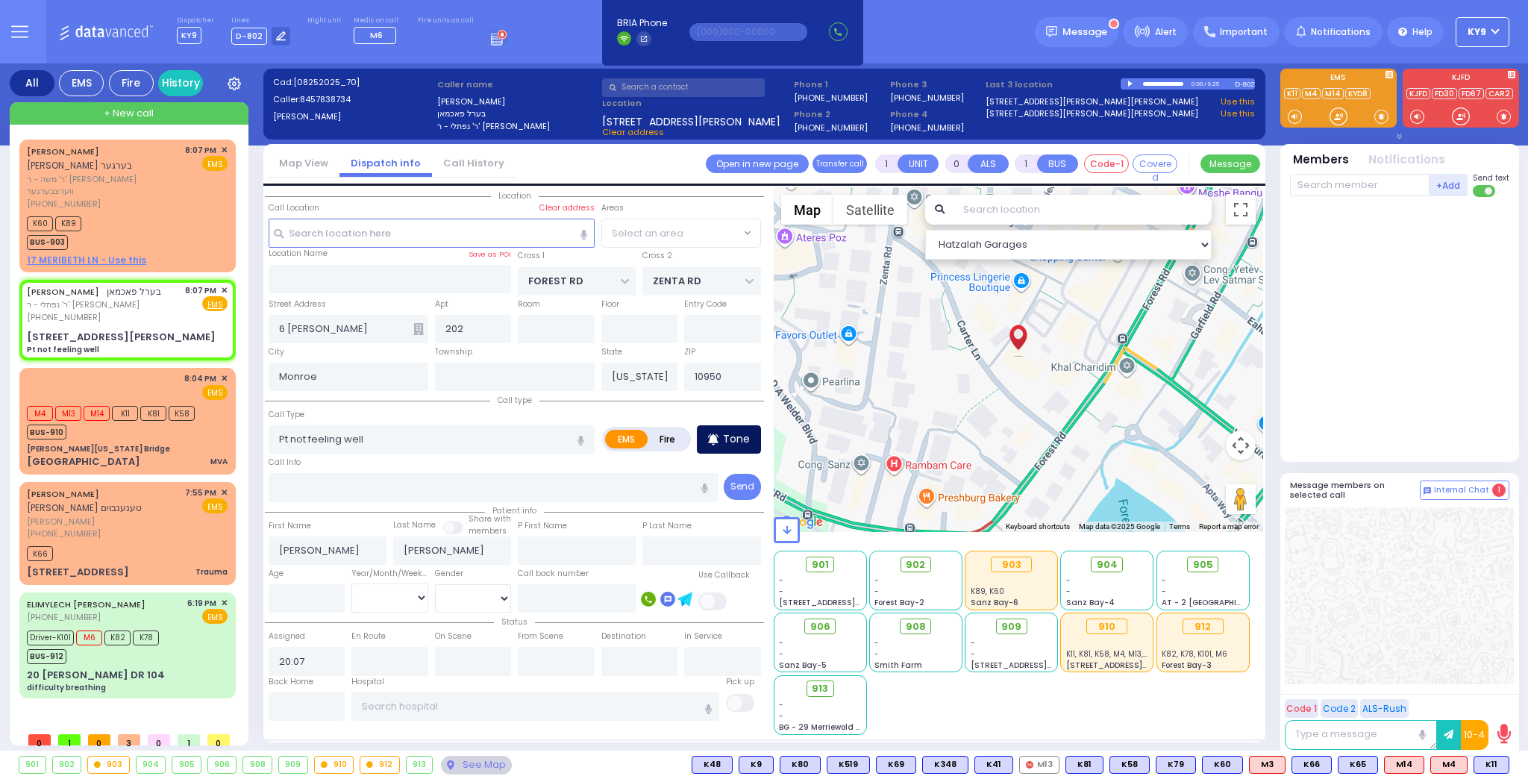
select select "MONROE"
click at [733, 433] on p "Tone" at bounding box center [736, 439] width 27 height 16
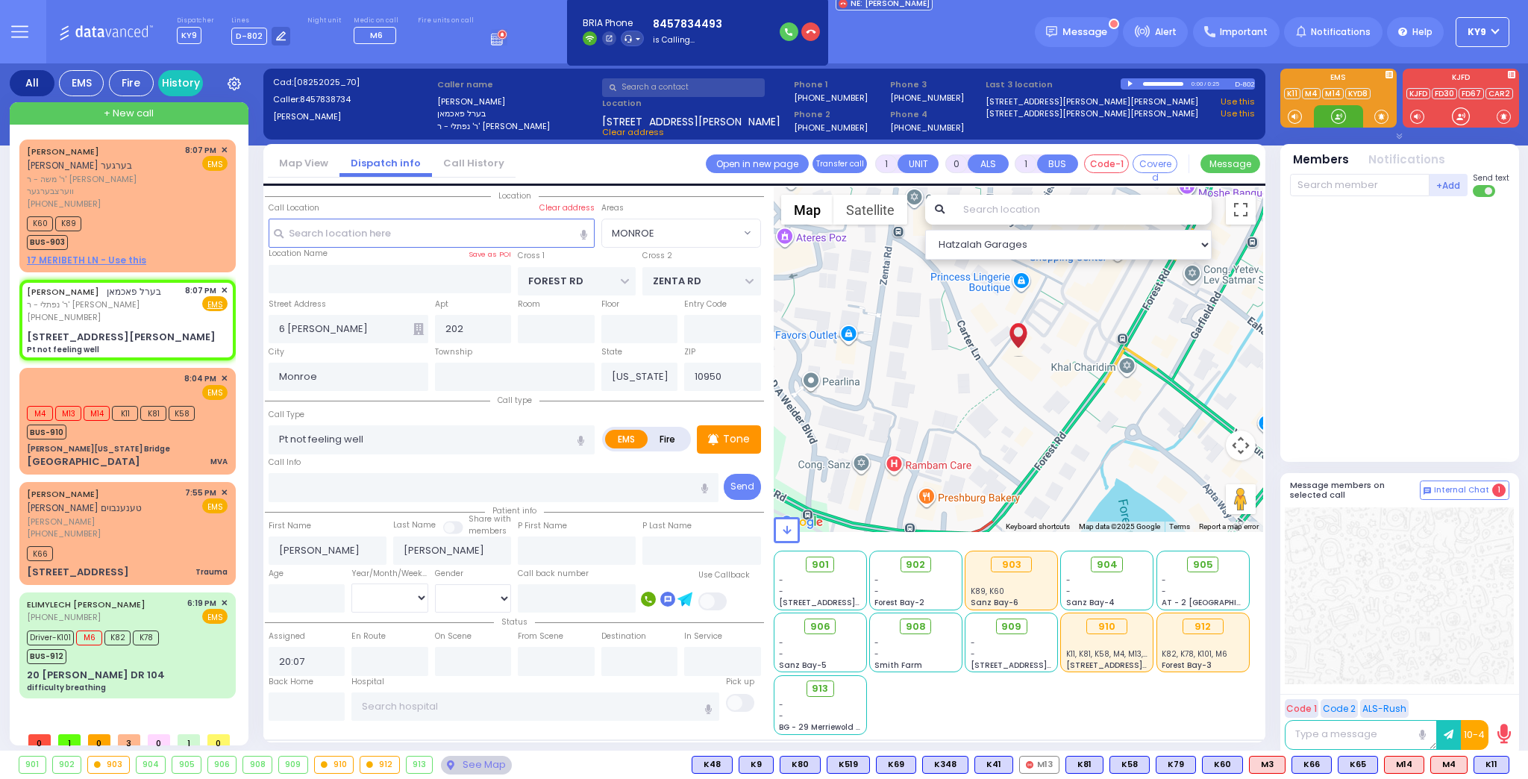
click at [1335, 115] on div at bounding box center [1338, 116] width 15 height 15
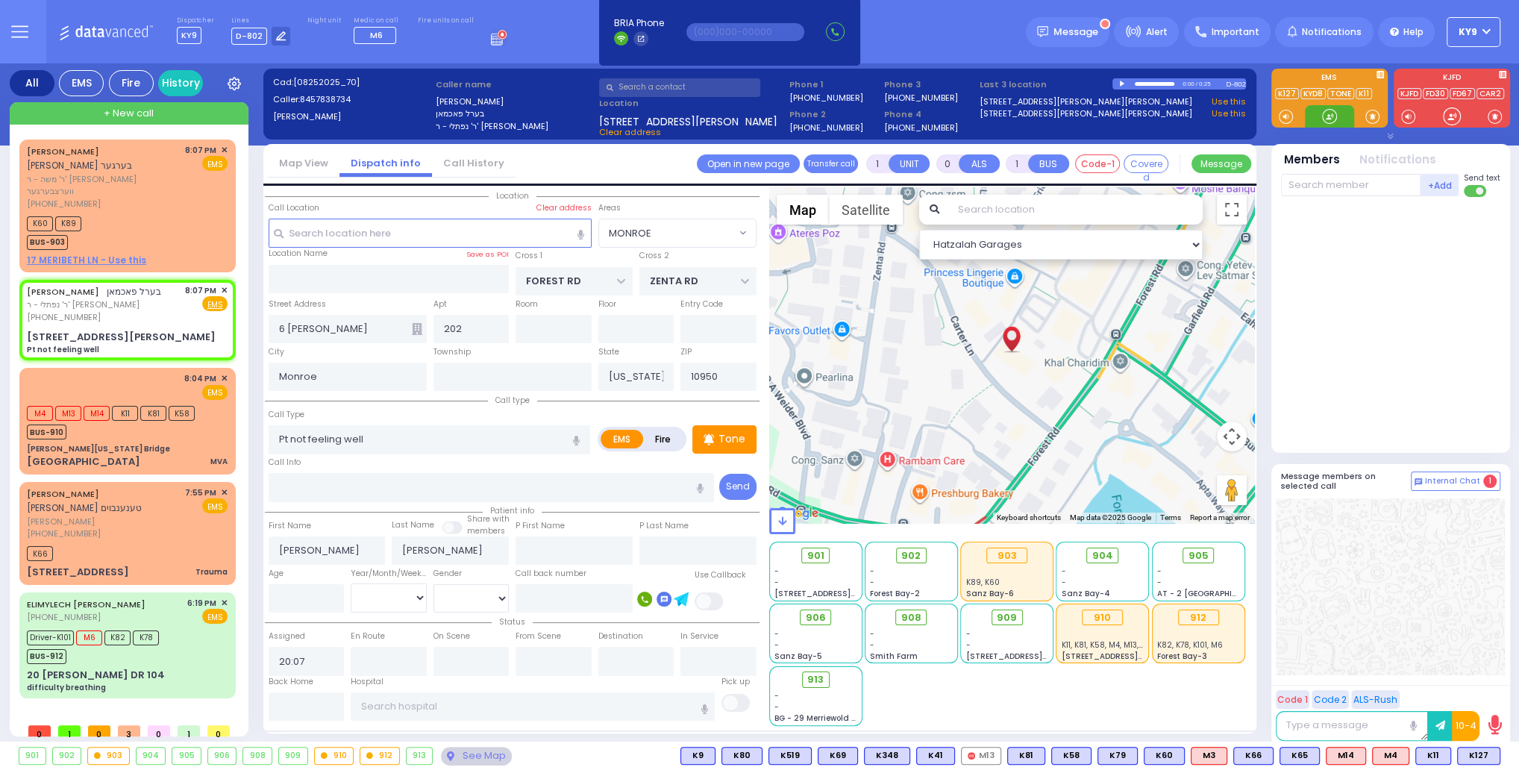
click at [1326, 117] on div at bounding box center [1329, 116] width 15 height 15
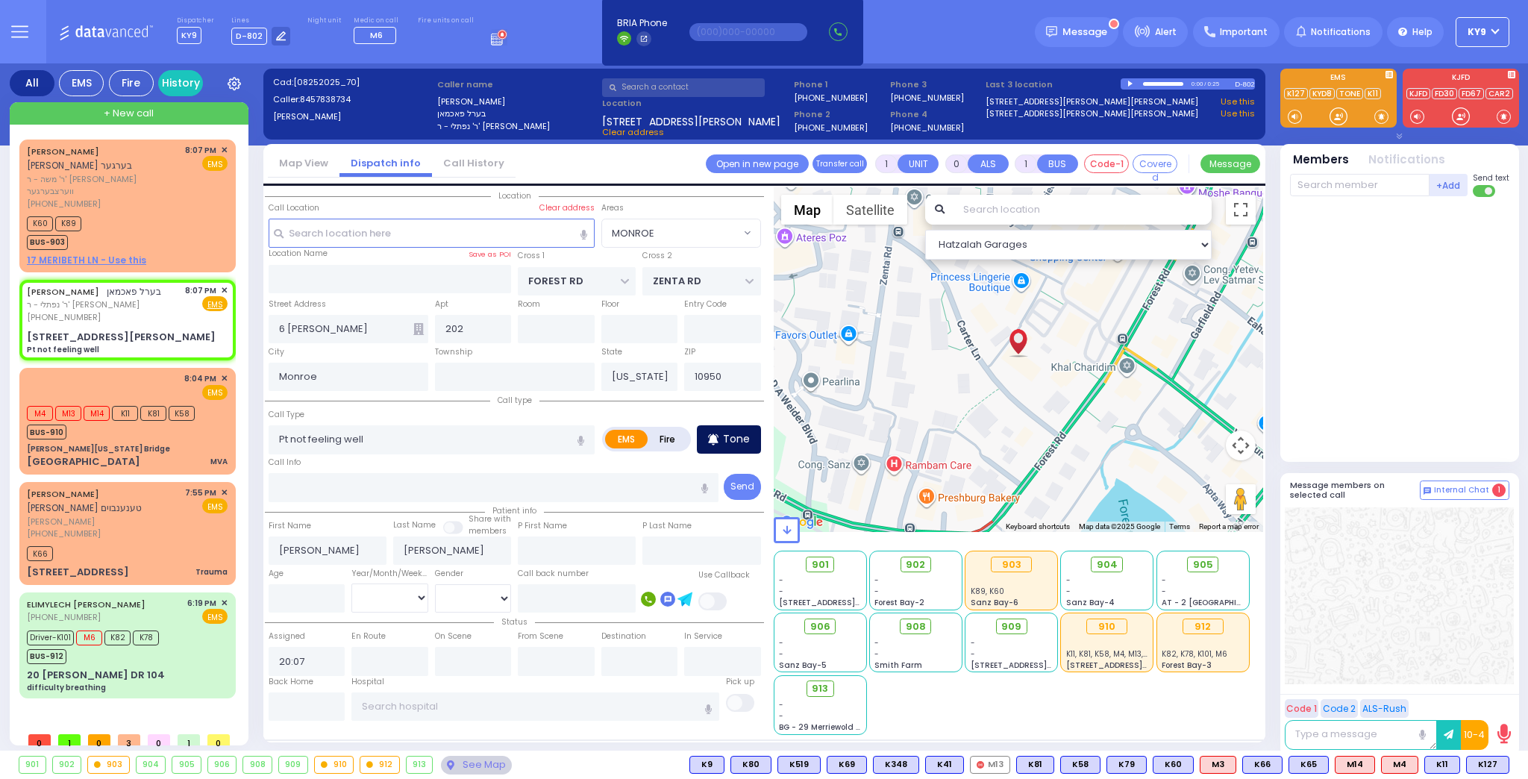
click at [737, 441] on p "Tone" at bounding box center [736, 439] width 27 height 16
click at [1339, 113] on div at bounding box center [1338, 116] width 15 height 15
click at [1340, 114] on div at bounding box center [1338, 116] width 15 height 15
click at [1482, 765] on span "K127" at bounding box center [1488, 764] width 42 height 16
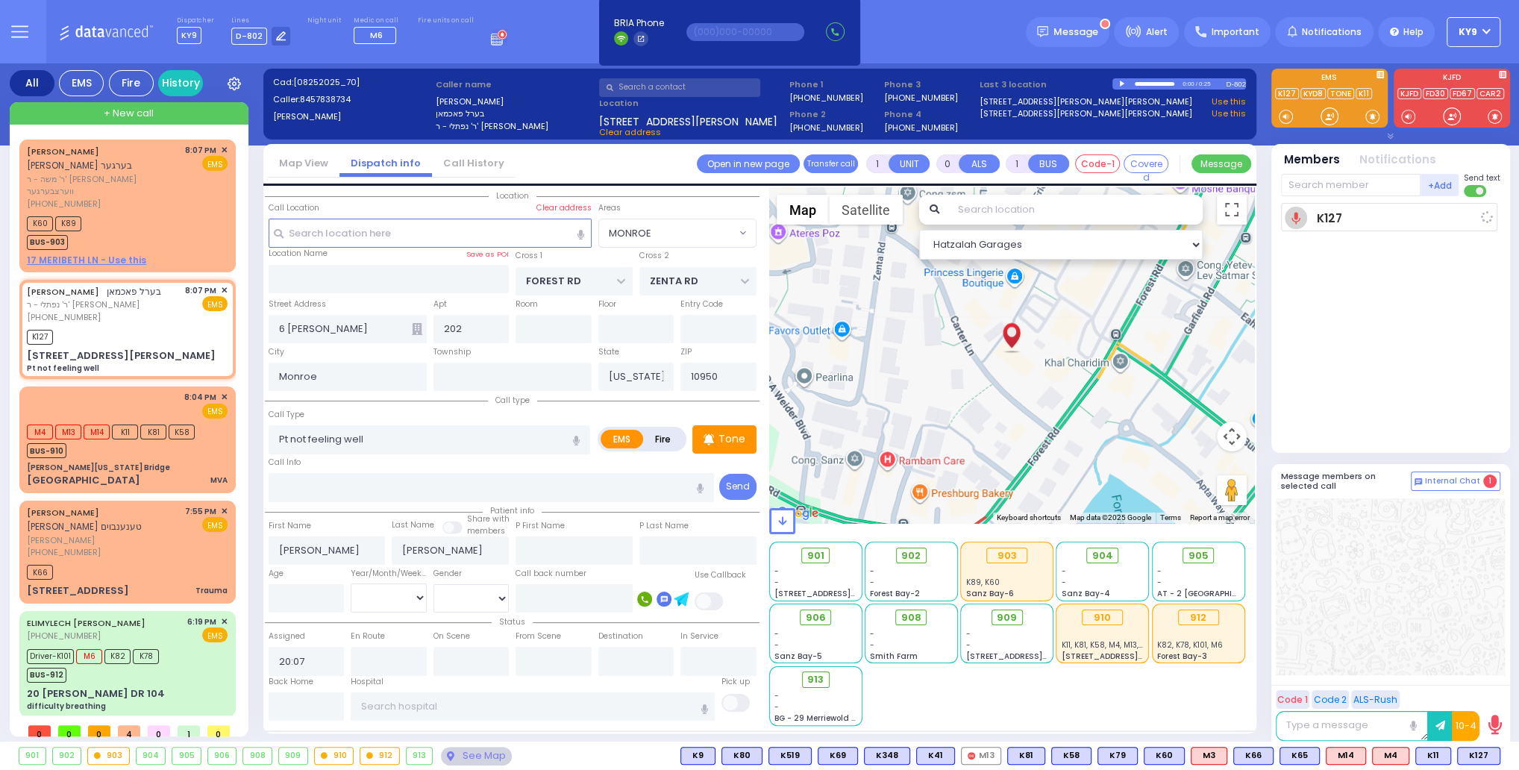
select select
radio input "true"
select select
type input "20:14"
select select "Hatzalah Garages"
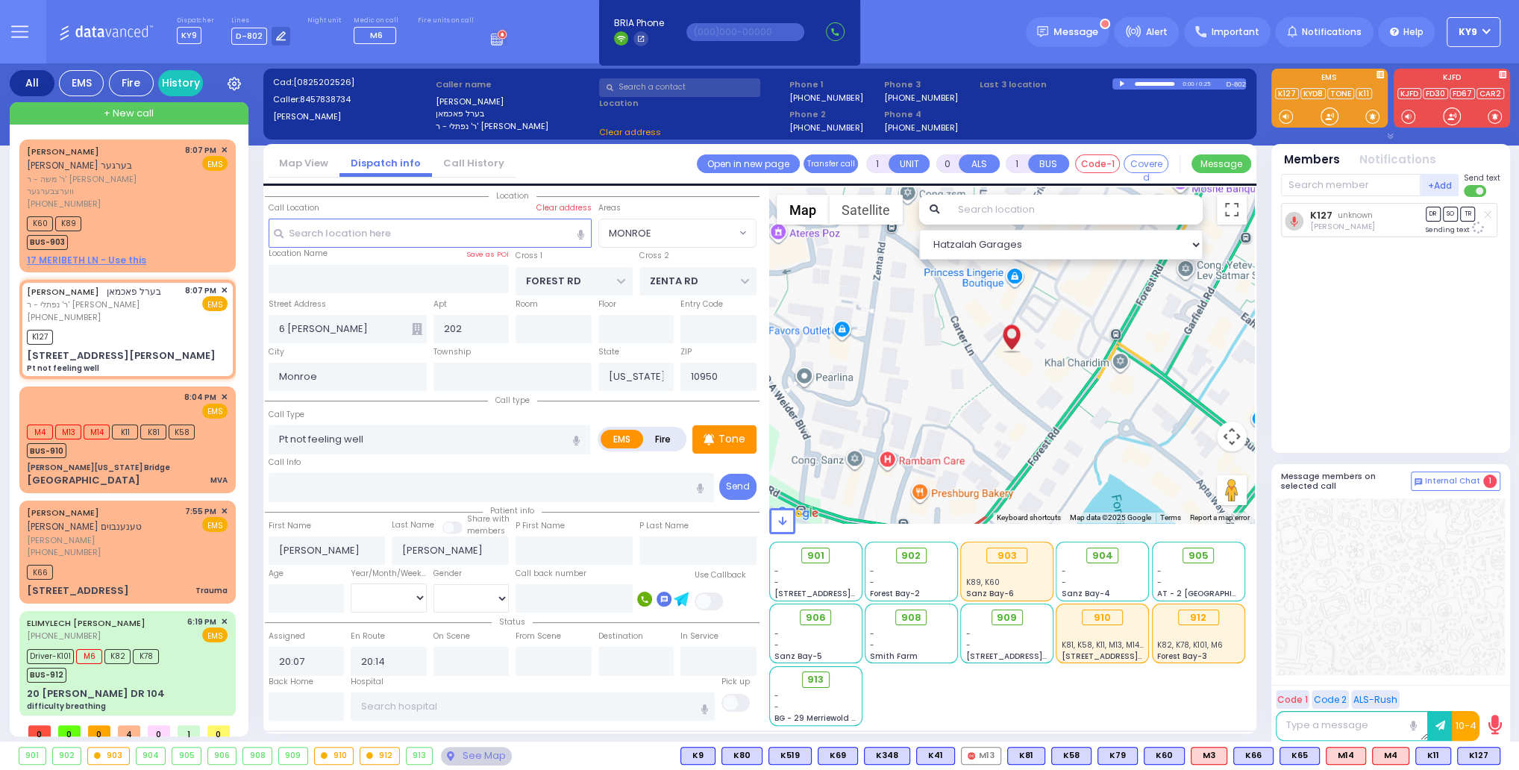
select select "MONROE"
drag, startPoint x: 1331, startPoint y: 114, endPoint x: 1224, endPoint y: 144, distance: 110.8
click at [1331, 116] on div at bounding box center [1329, 116] width 15 height 15
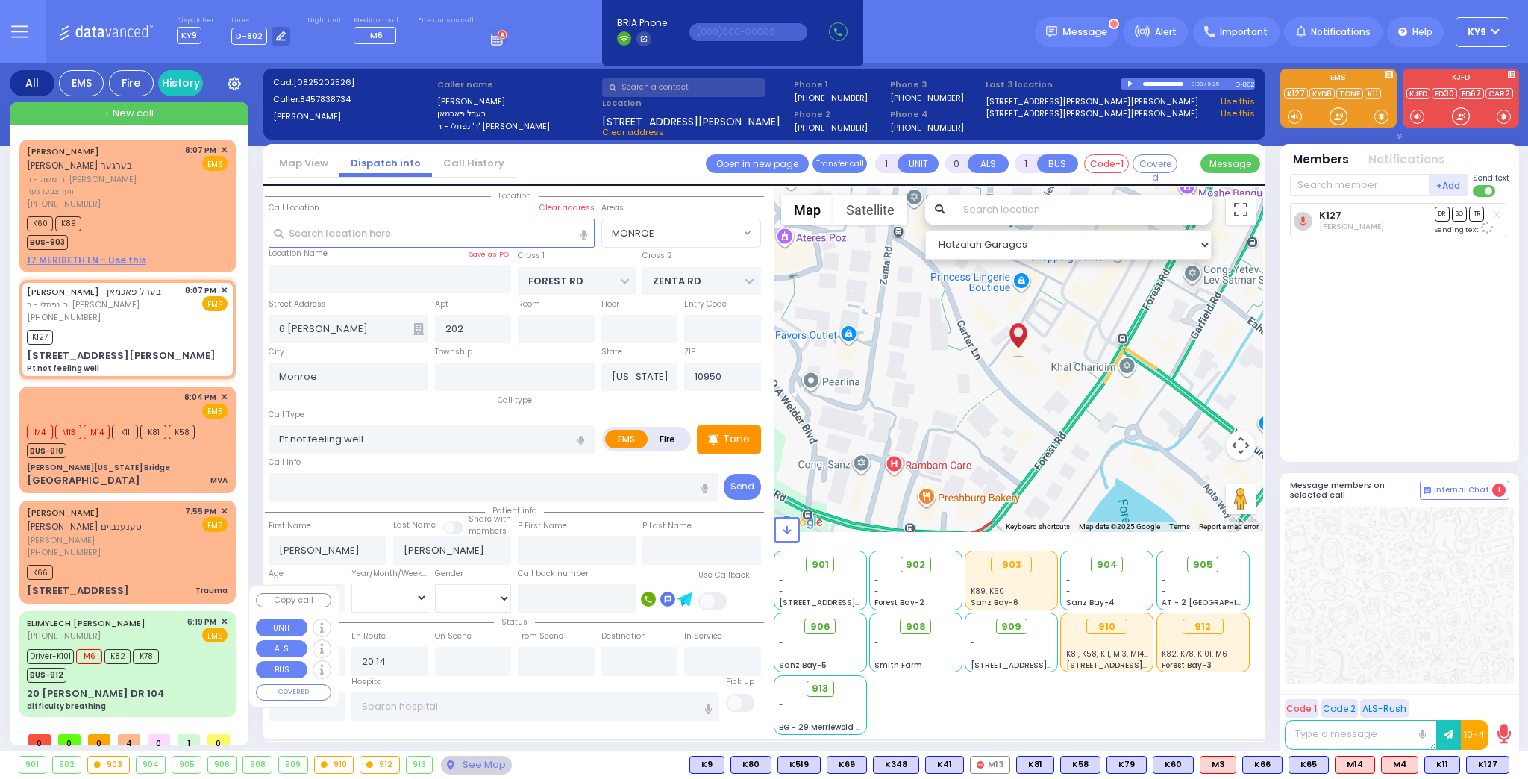
click at [178, 653] on div "Driver-K101 M6 K82 K78 BUS-912" at bounding box center [127, 663] width 201 height 37
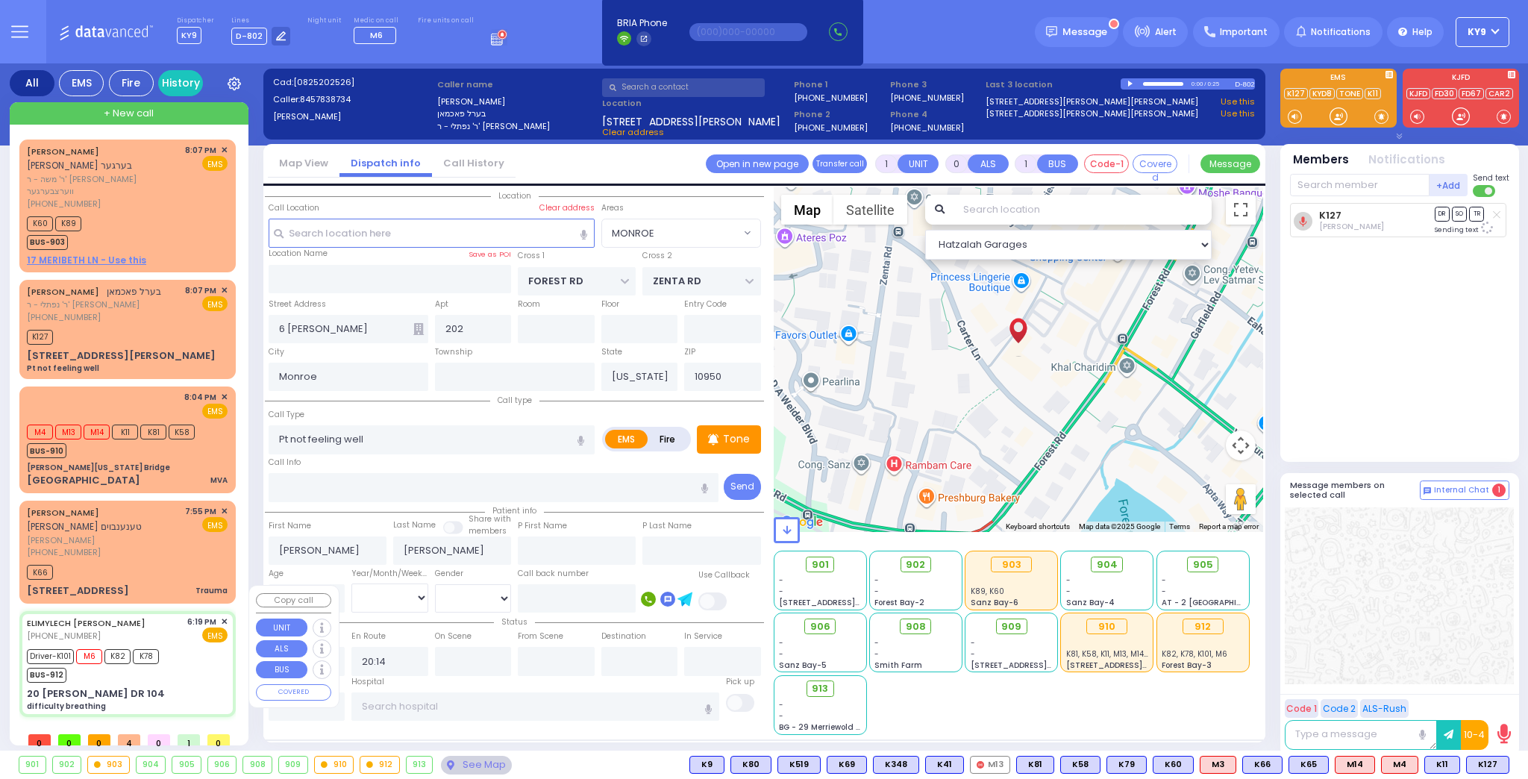
type input "6"
select select
type input "difficulty breathing"
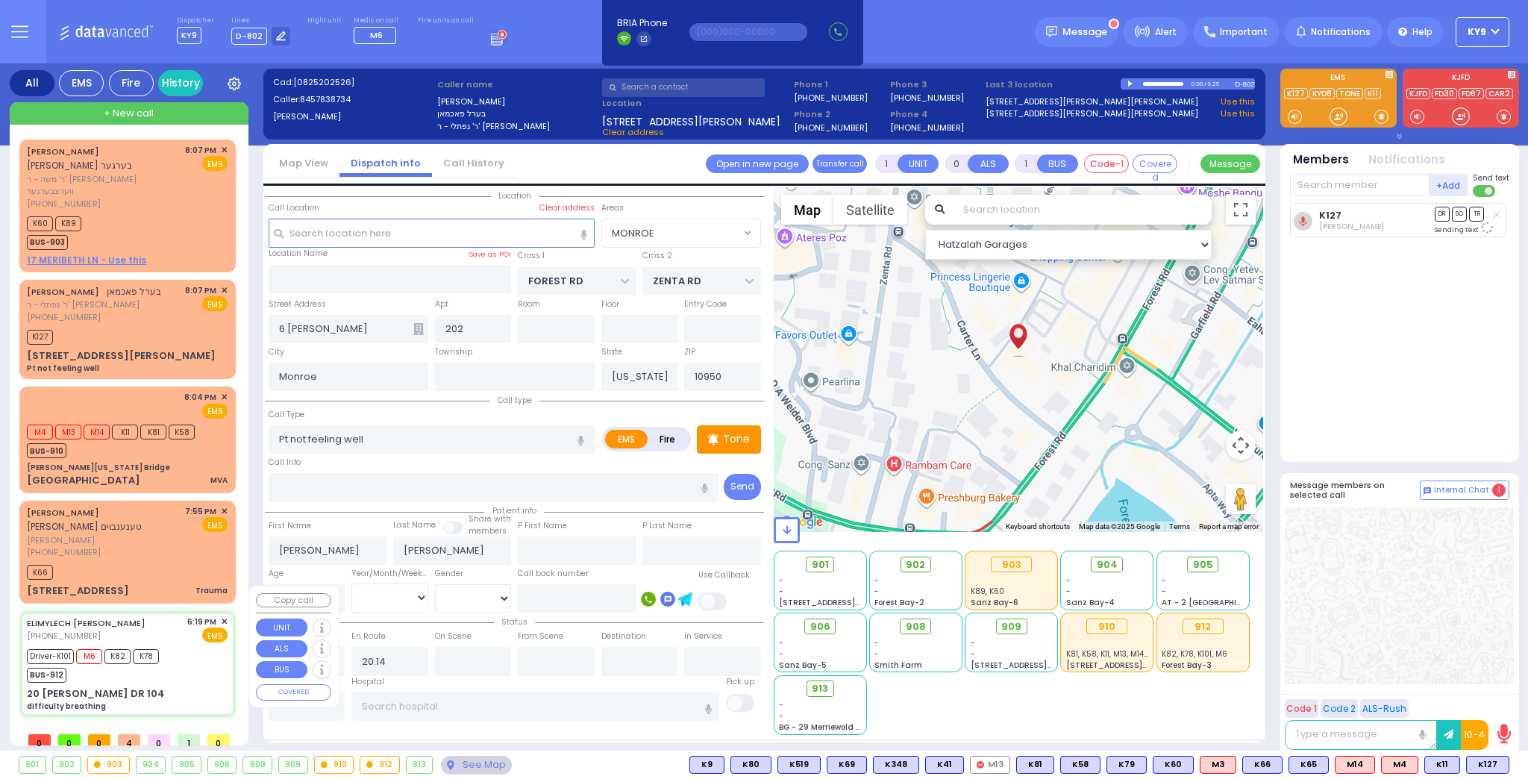
radio input "true"
type input "ELIMYLECH DUVID"
type input "FRIEDMAN"
type input "Fieshy"
type input "Friedman"
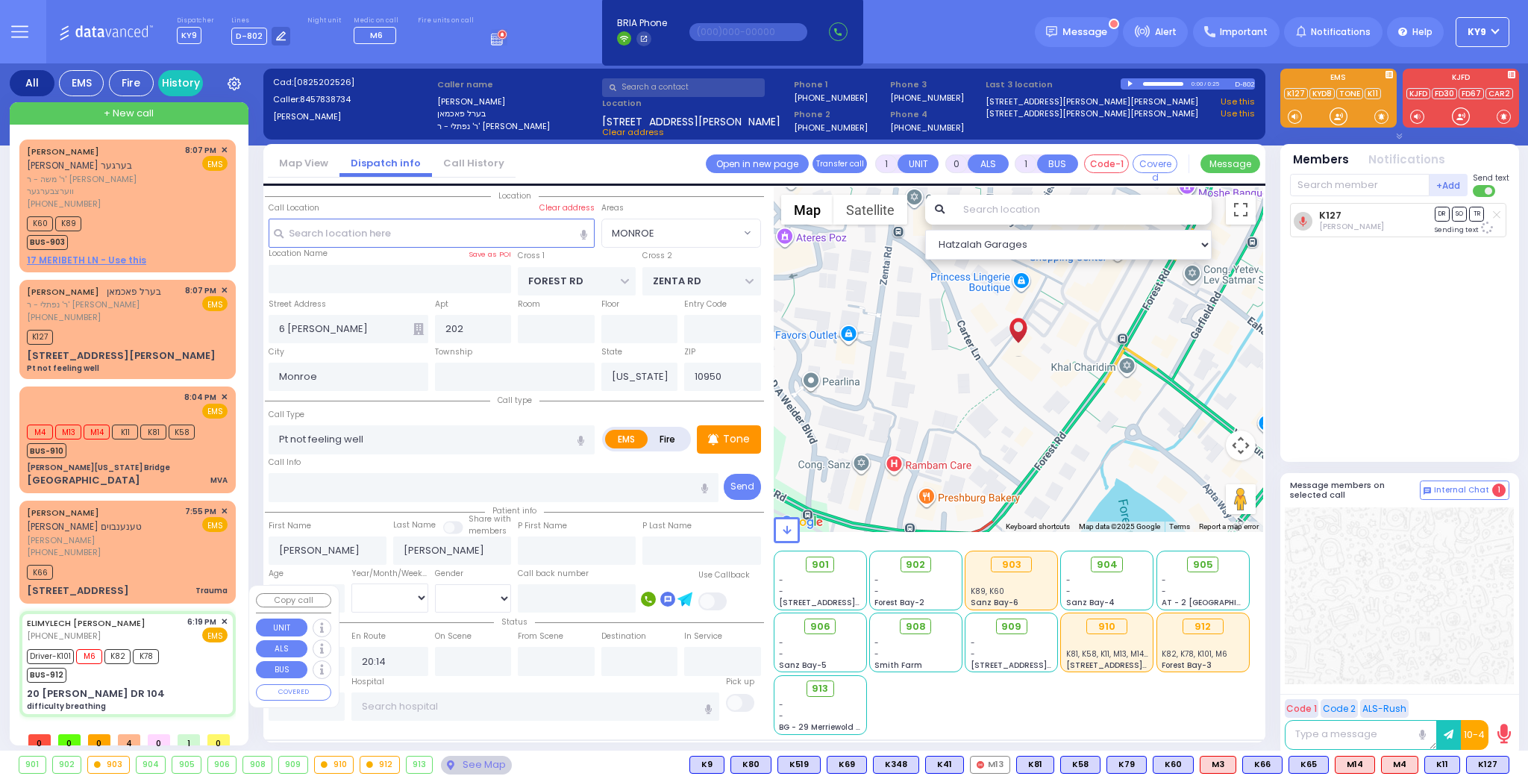
type input "9"
select select "Month"
select select "[DEMOGRAPHIC_DATA]"
type input "18:19"
type input "18:21"
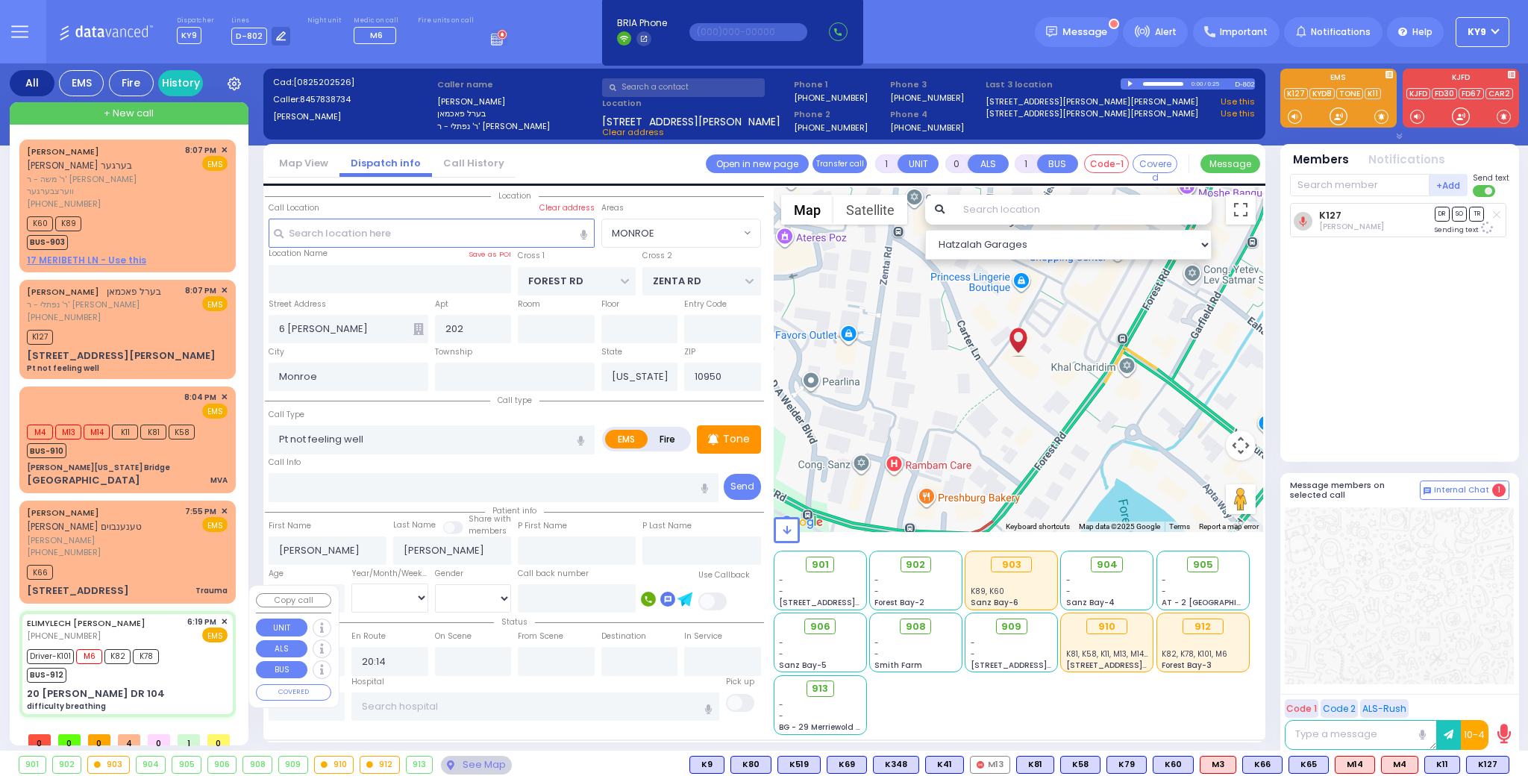
type input "18:22"
type input "18:40"
type input "19:09"
type input "19:16"
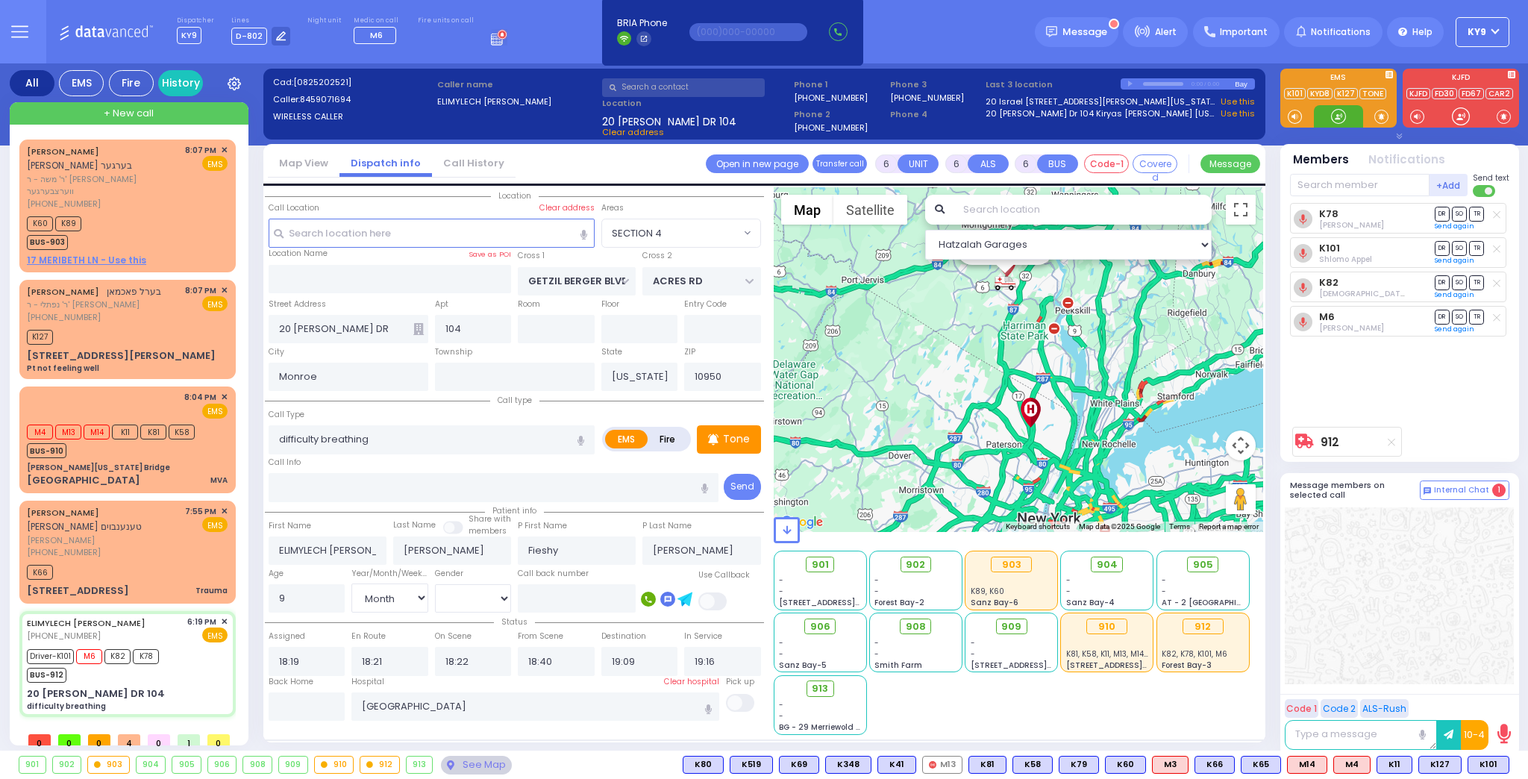
click at [1334, 114] on div at bounding box center [1338, 116] width 15 height 15
drag, startPoint x: 1339, startPoint y: 113, endPoint x: 1320, endPoint y: 108, distance: 19.2
click at [1338, 111] on div at bounding box center [1338, 116] width 15 height 15
click at [128, 664] on div "BUS-912" at bounding box center [93, 673] width 132 height 19
click at [304, 706] on input "text" at bounding box center [307, 706] width 77 height 28
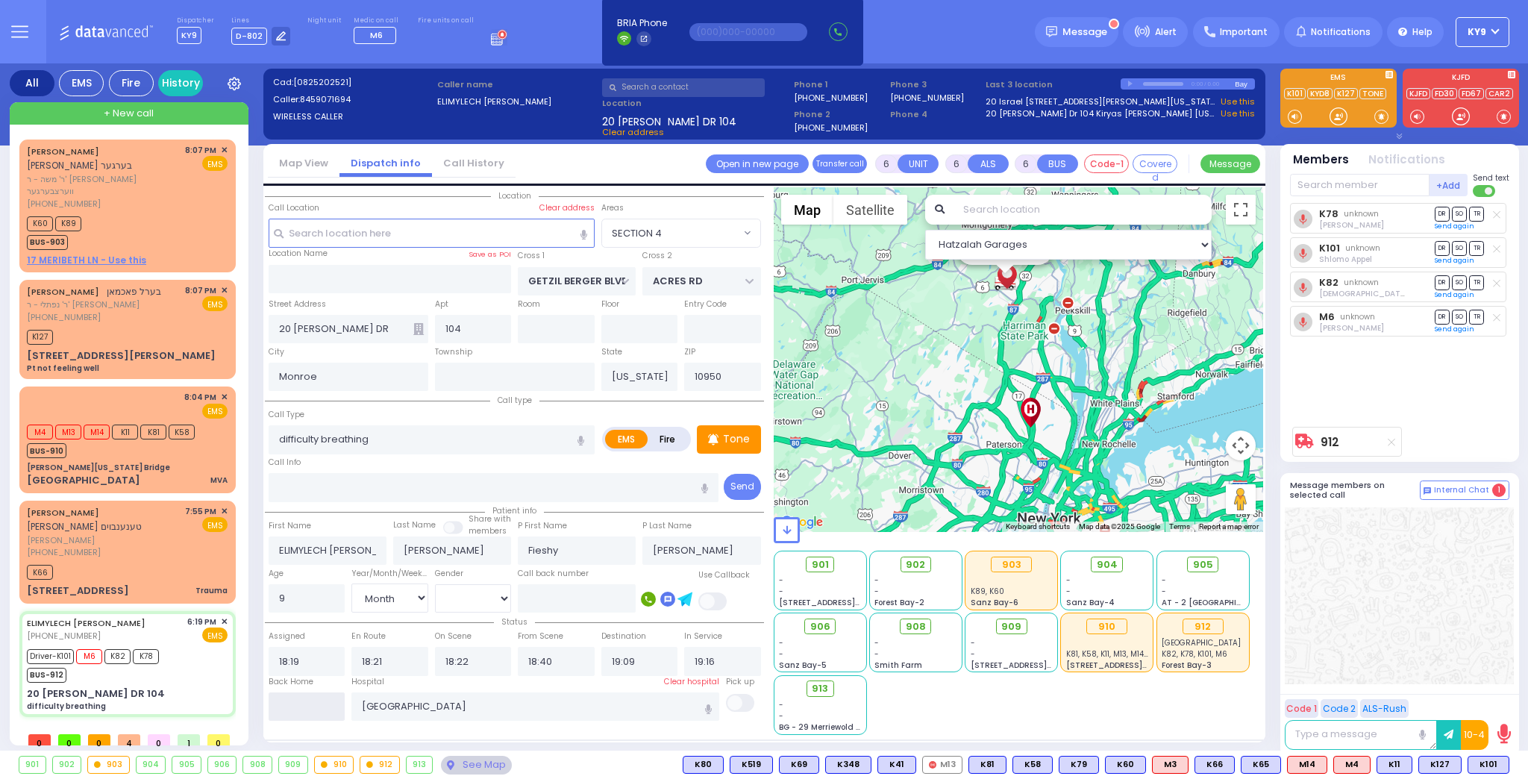
click at [304, 706] on input "text" at bounding box center [307, 706] width 77 height 28
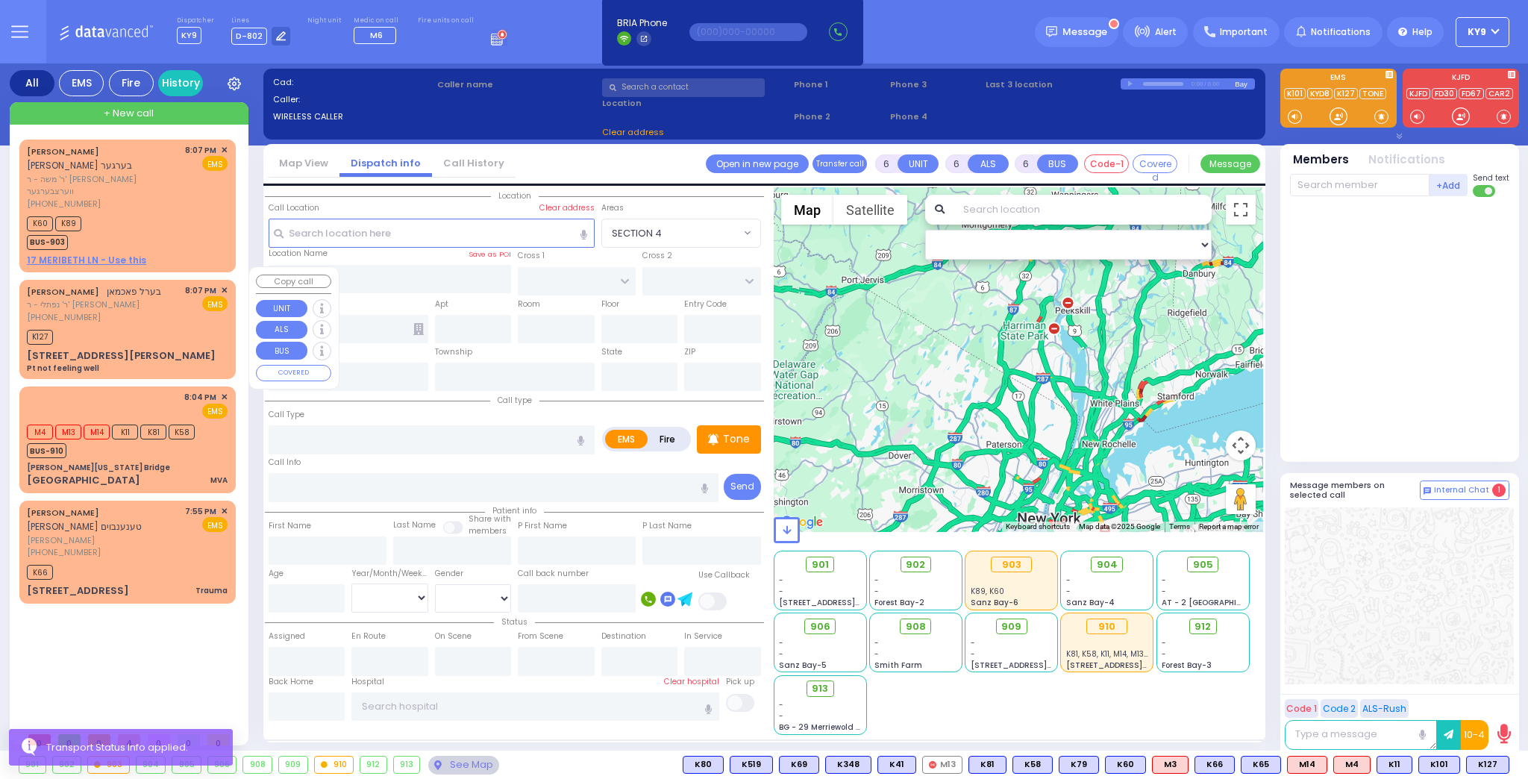
click at [130, 326] on div "K127" at bounding box center [127, 335] width 201 height 19
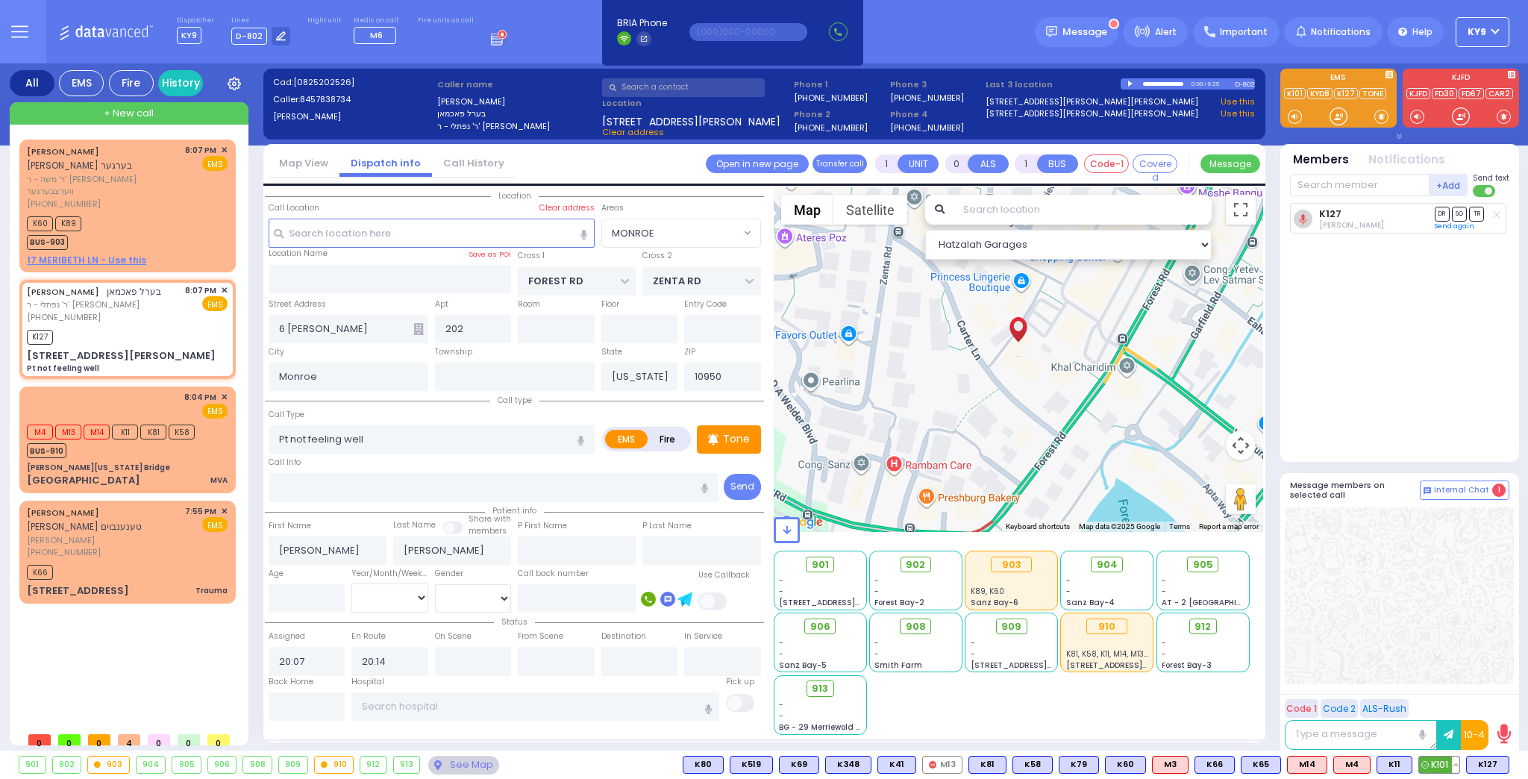
click at [1438, 763] on span "K101" at bounding box center [1439, 764] width 40 height 16
click at [1334, 112] on div at bounding box center [1338, 116] width 15 height 15
click at [1339, 113] on div at bounding box center [1338, 116] width 15 height 15
click at [1497, 214] on icon at bounding box center [1496, 214] width 7 height 8
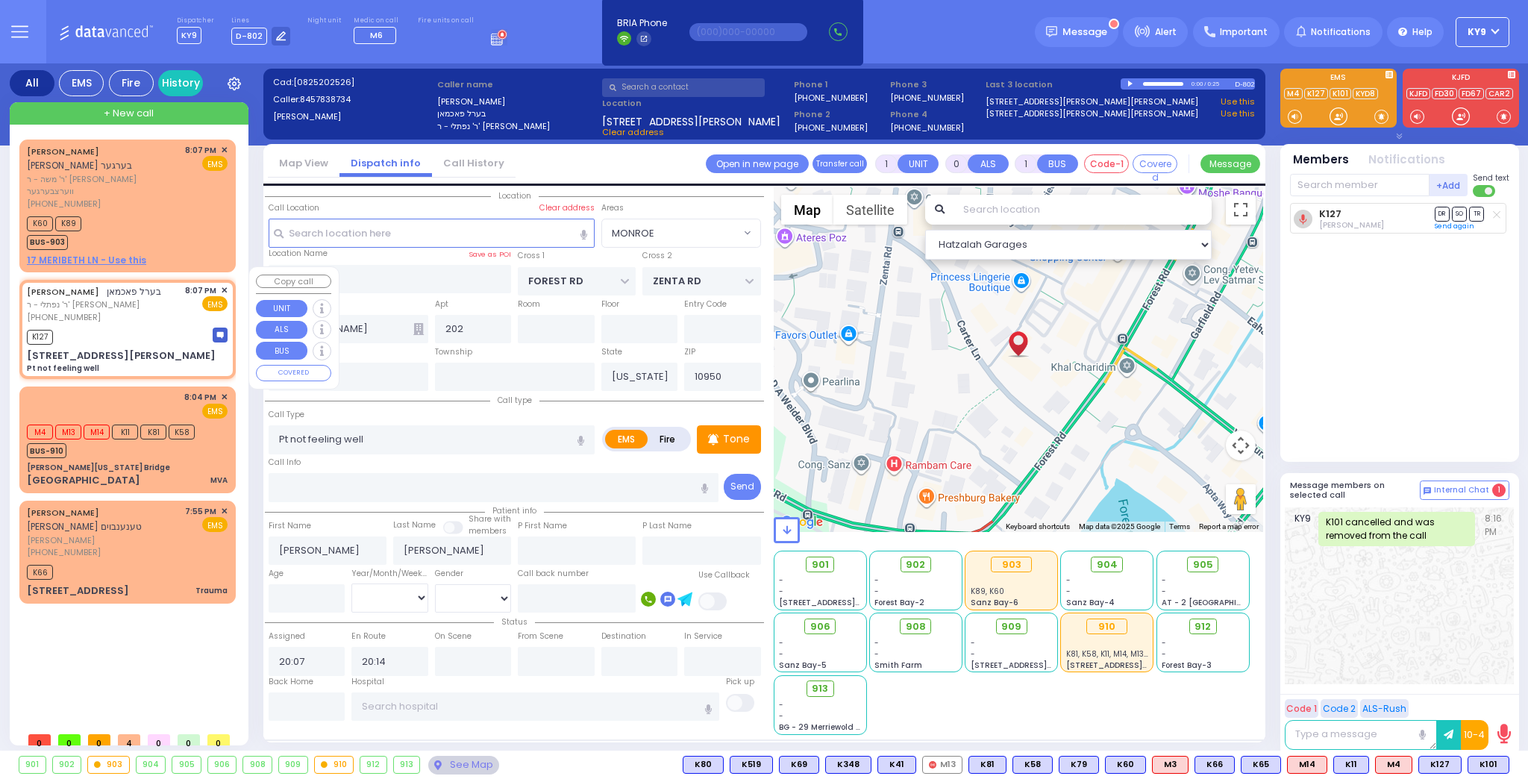
click at [128, 326] on div "K127" at bounding box center [127, 335] width 201 height 19
click at [151, 213] on div "K60 K89 BUS-903" at bounding box center [127, 231] width 201 height 37
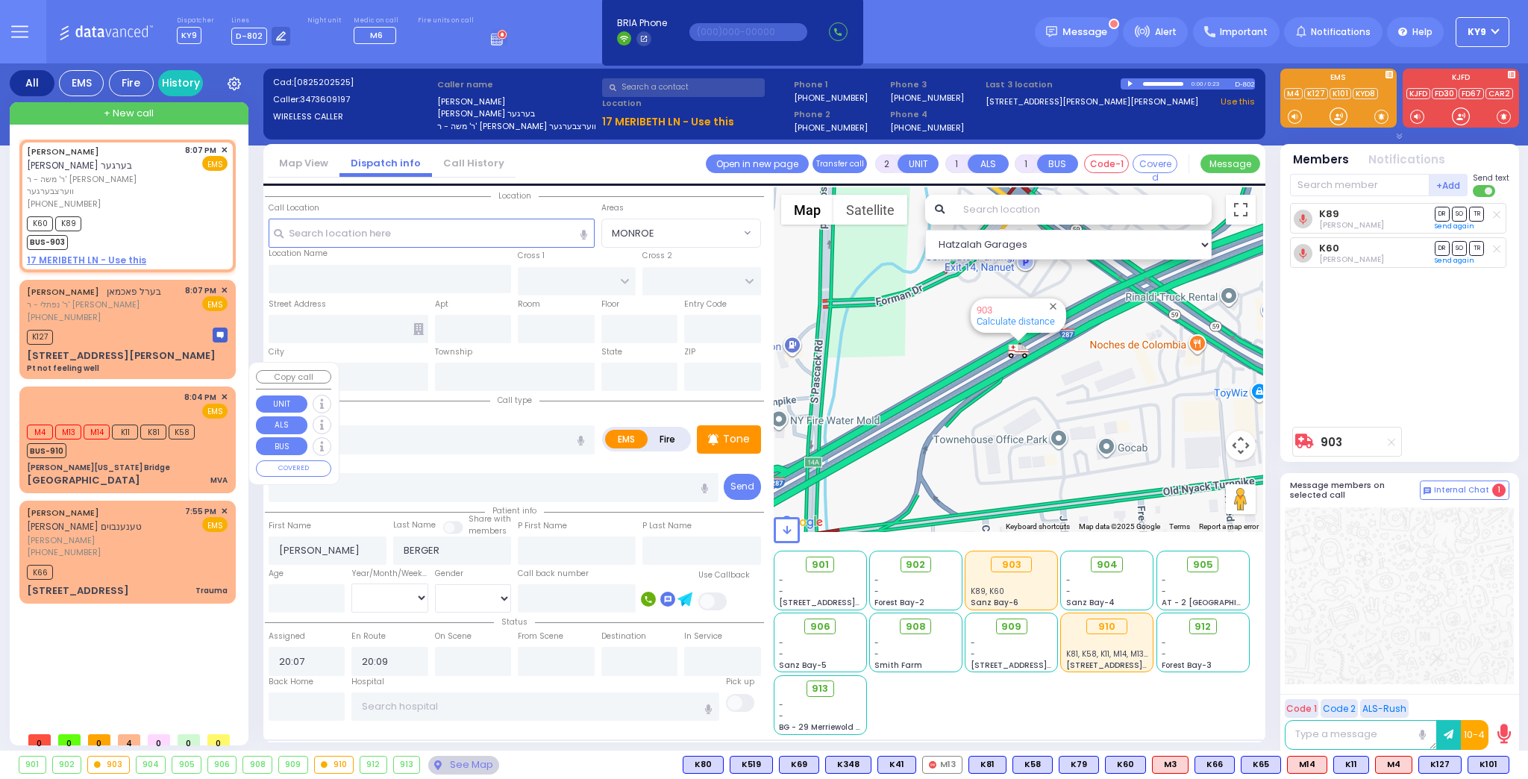
click at [138, 439] on div "BUS-910" at bounding box center [111, 448] width 168 height 19
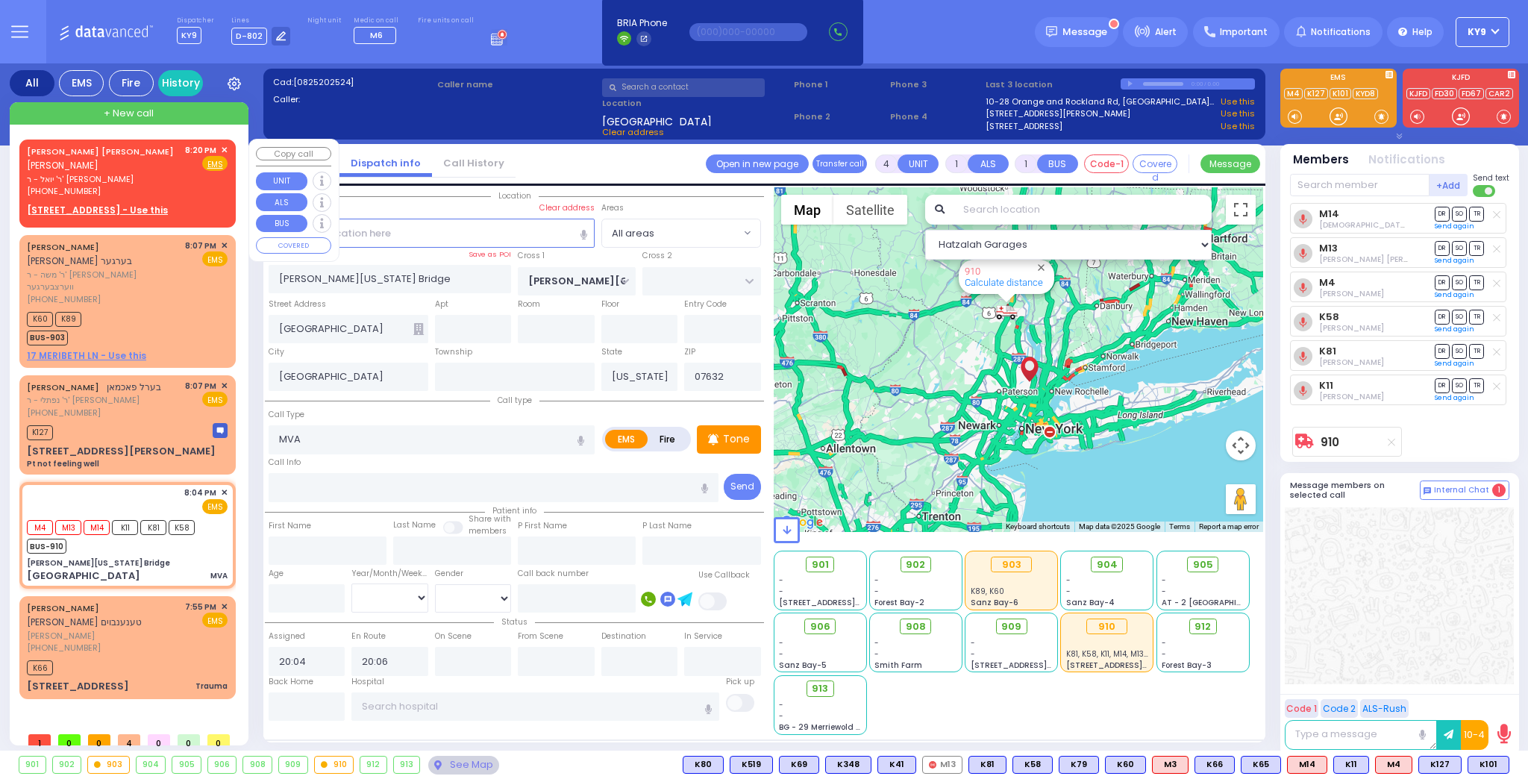
click at [224, 145] on span "✕" at bounding box center [224, 150] width 7 height 13
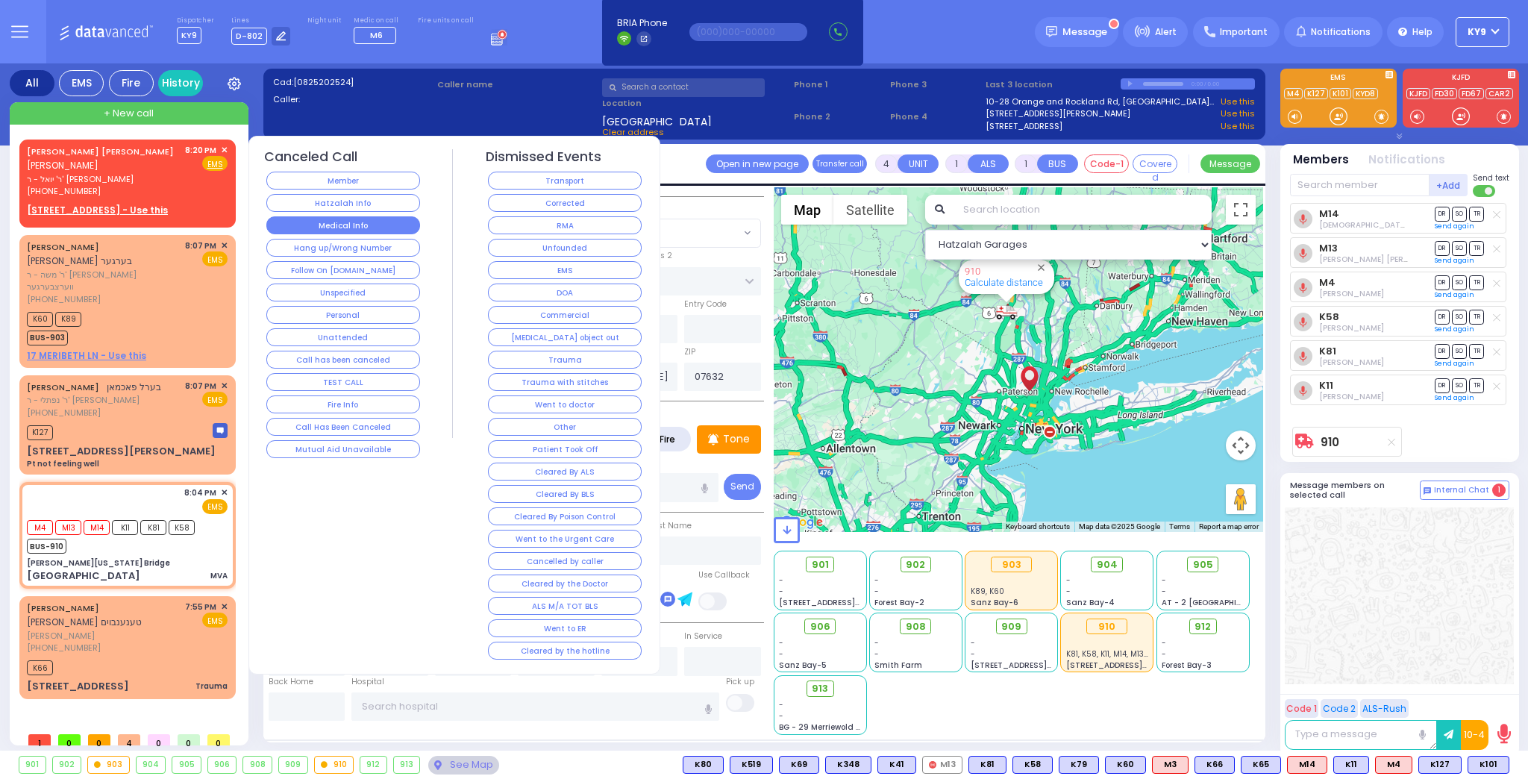
click at [307, 225] on button "Medical Info" at bounding box center [343, 225] width 154 height 18
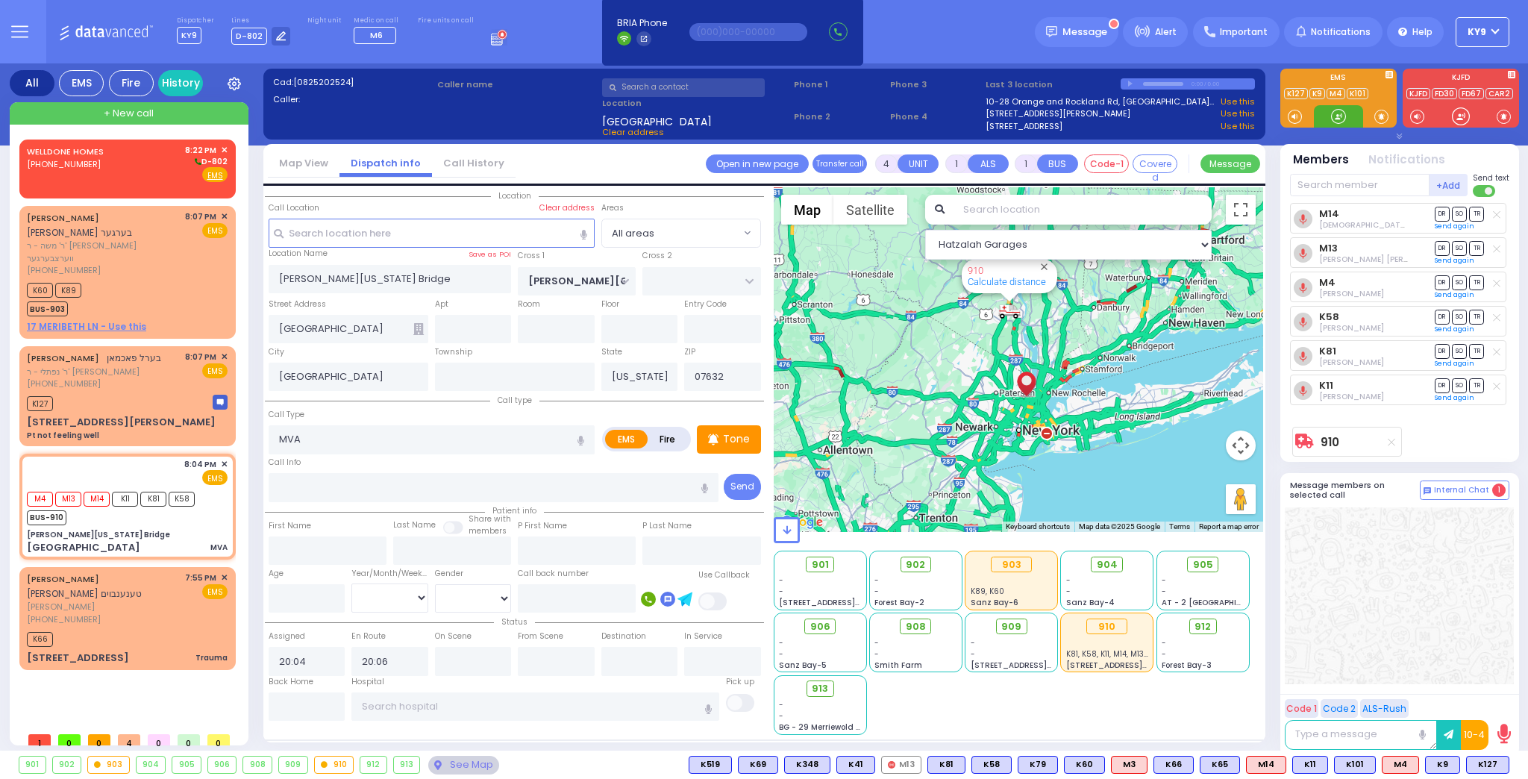
click at [1344, 115] on div at bounding box center [1338, 116] width 15 height 15
click at [159, 392] on div "K127" at bounding box center [127, 401] width 201 height 19
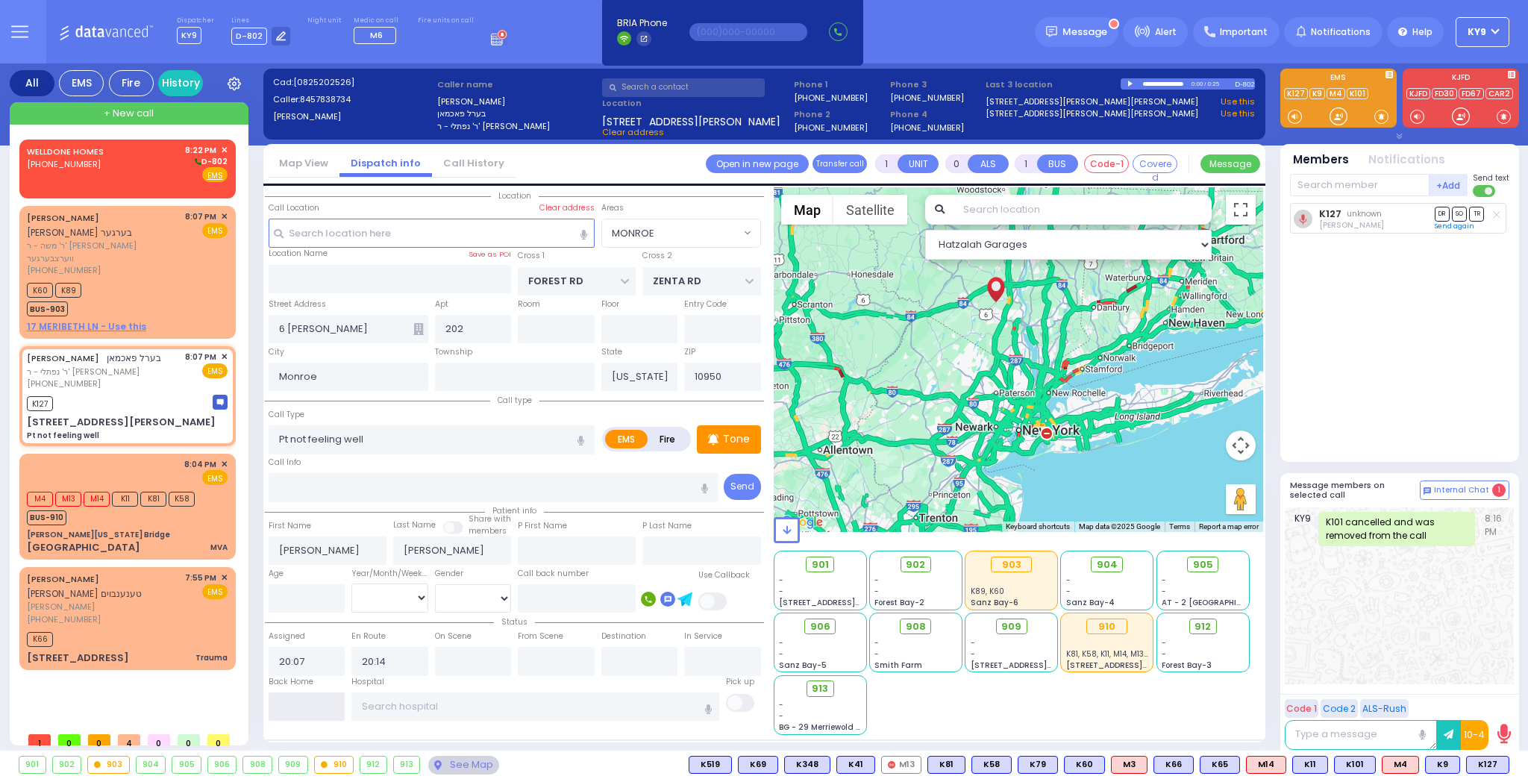
click at [306, 706] on input "text" at bounding box center [307, 706] width 77 height 28
click at [306, 703] on input "text" at bounding box center [307, 706] width 77 height 28
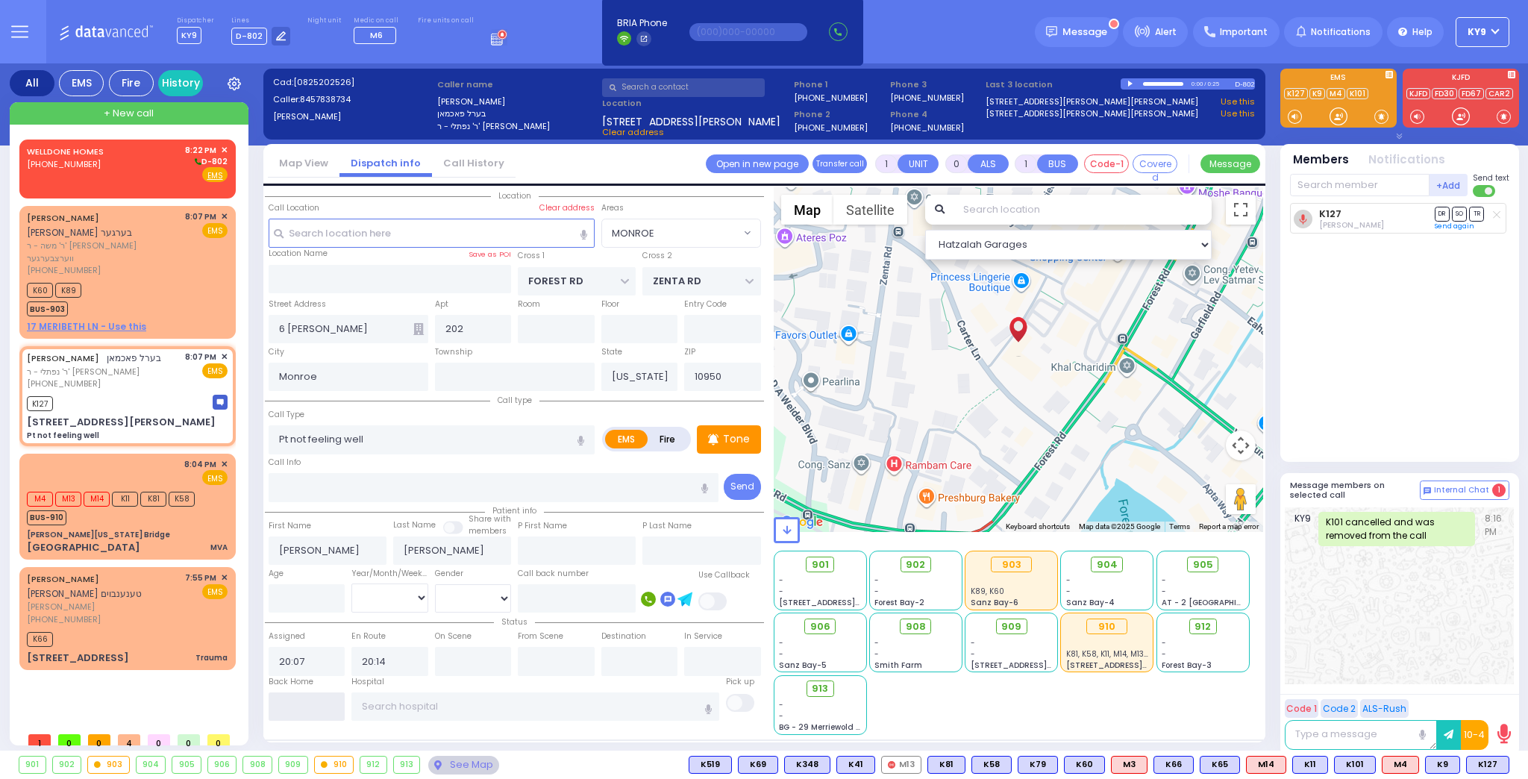
click at [311, 699] on input "text" at bounding box center [307, 706] width 77 height 28
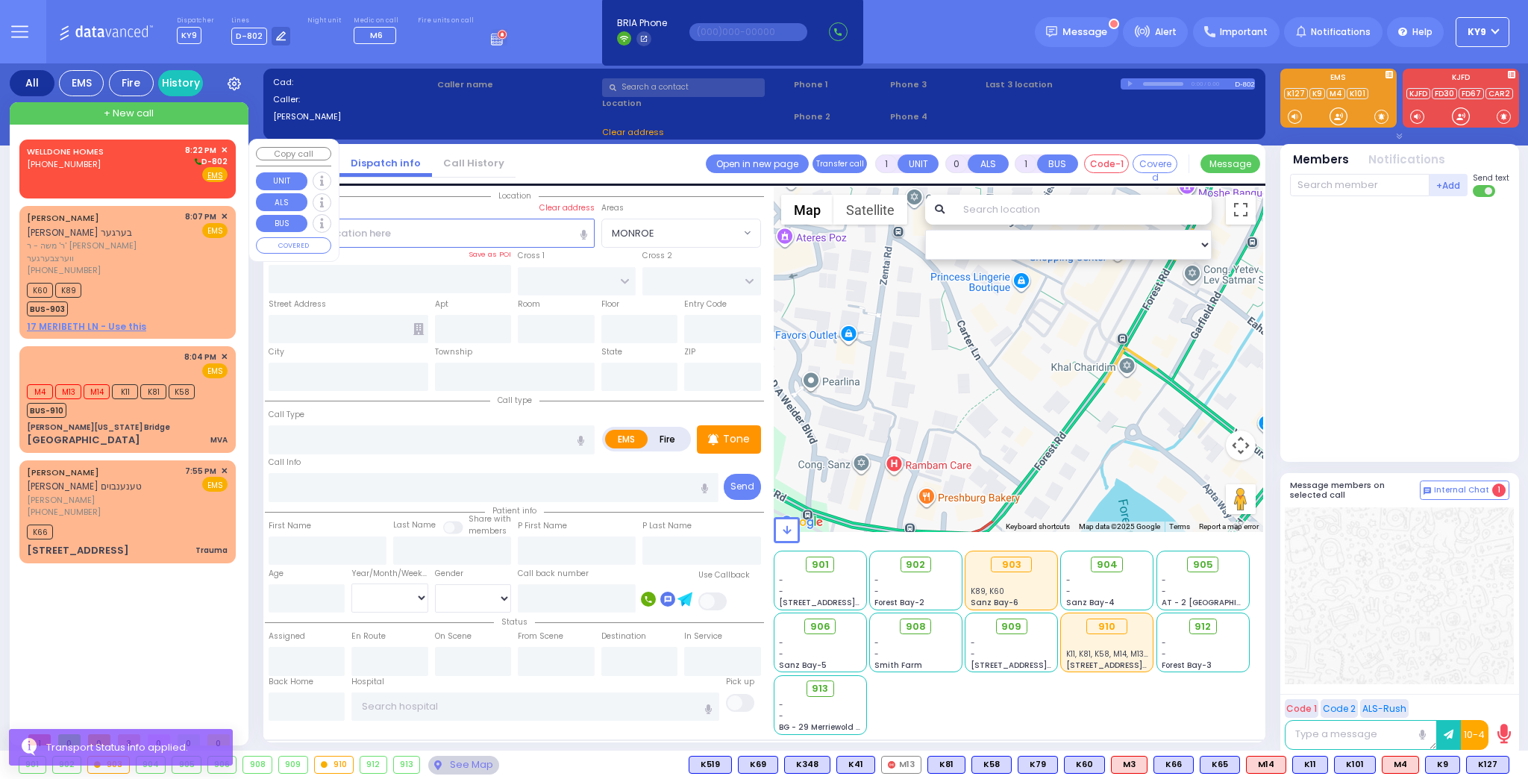
click at [222, 145] on span "✕" at bounding box center [224, 150] width 7 height 13
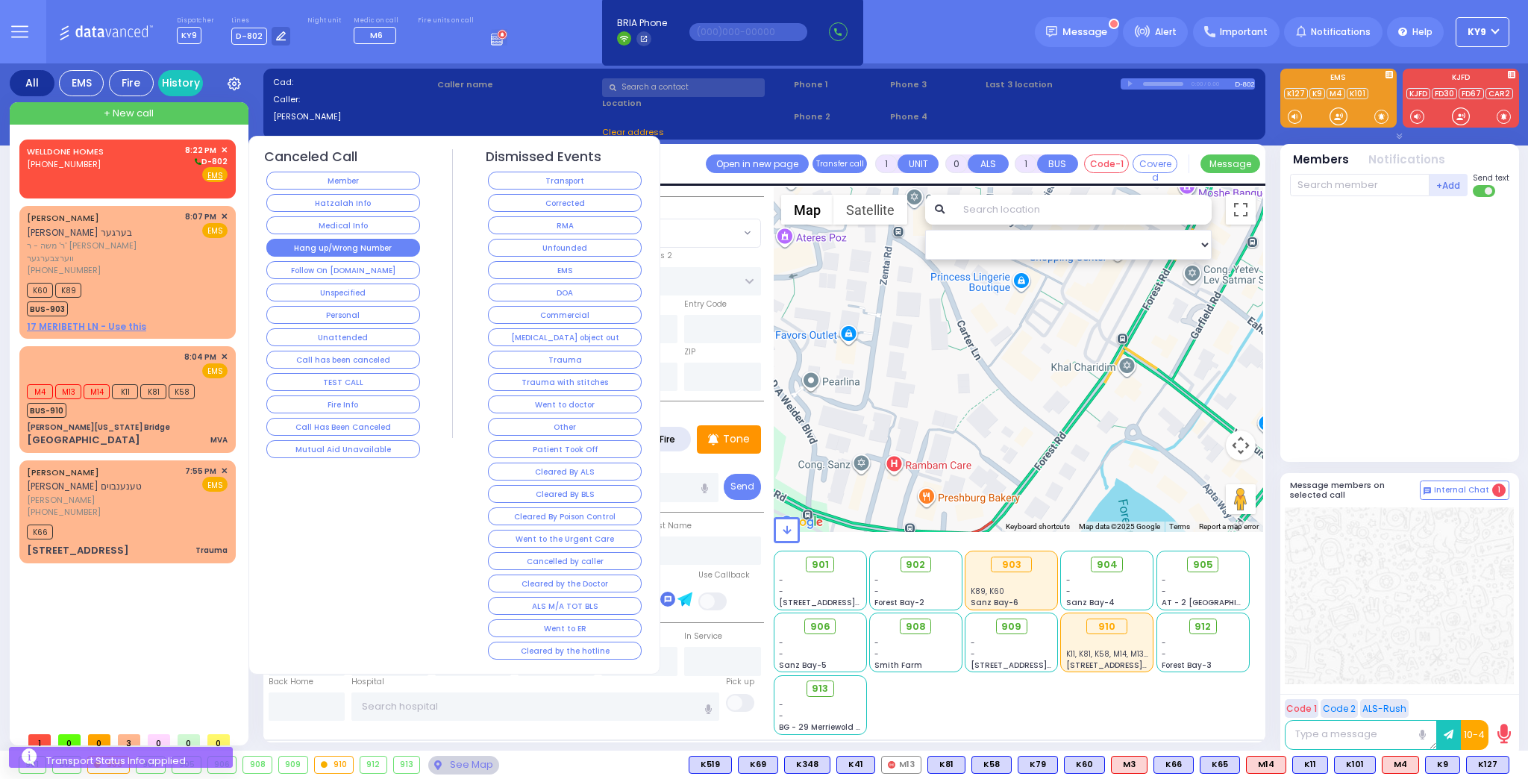
click at [334, 243] on button "Hang up/Wrong Number" at bounding box center [343, 248] width 154 height 18
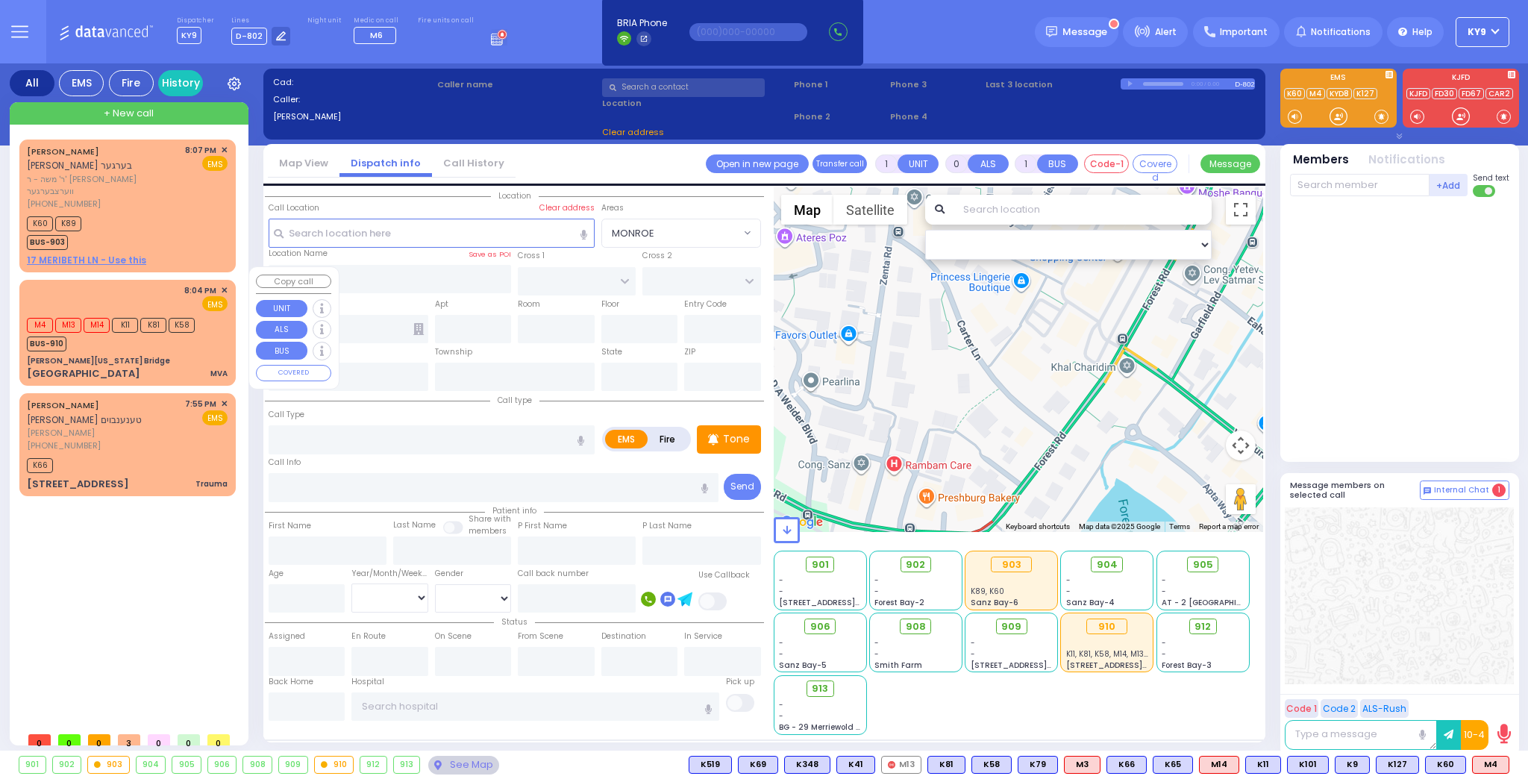
select select
click at [1502, 759] on button at bounding box center [1504, 764] width 7 height 16
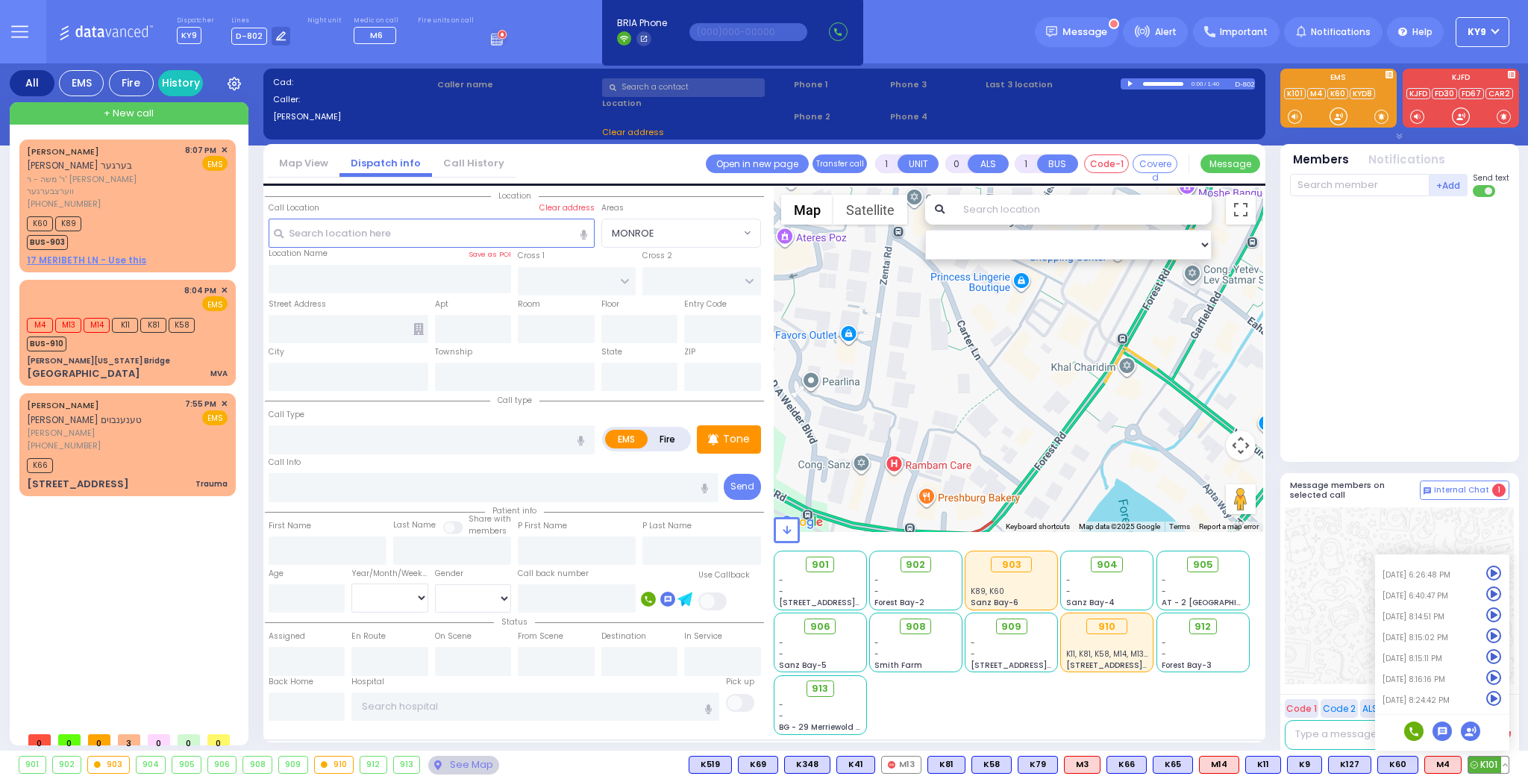
click at [1494, 698] on icon at bounding box center [1494, 699] width 16 height 16
click at [1339, 109] on div at bounding box center [1338, 116] width 15 height 15
click at [1352, 254] on div at bounding box center [1399, 330] width 219 height 254
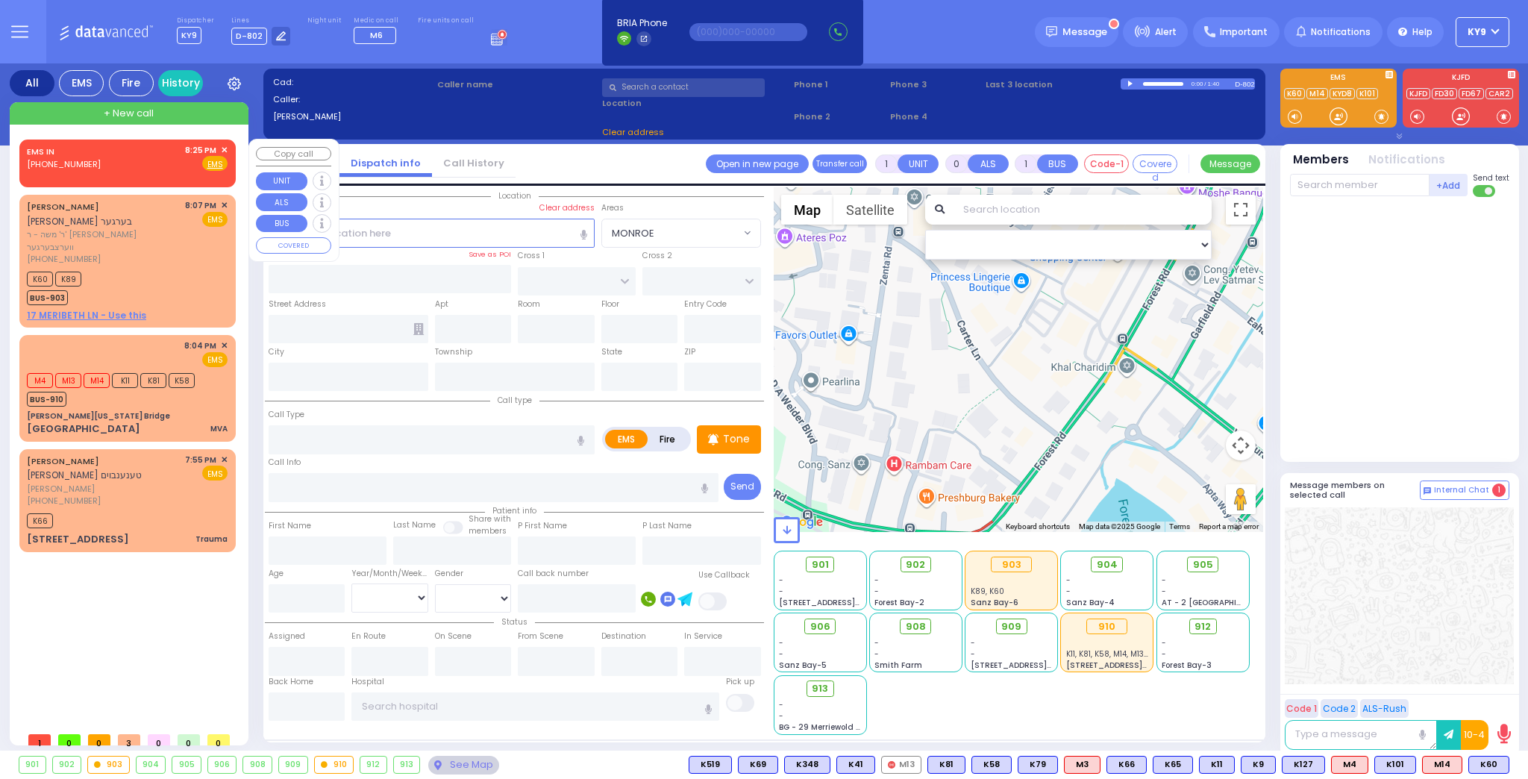
click at [222, 150] on span "✕" at bounding box center [224, 150] width 7 height 13
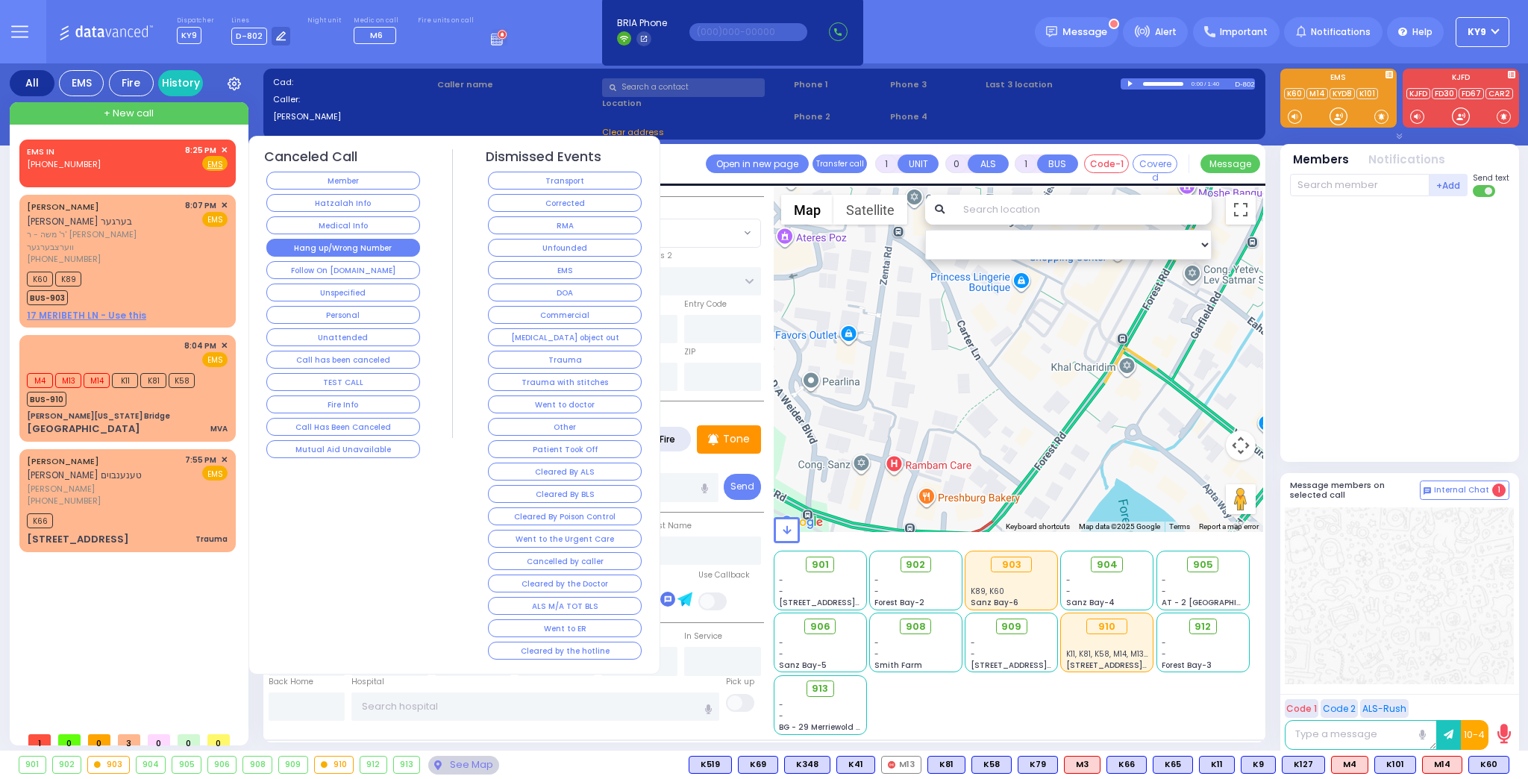
click at [299, 242] on button "Hang up/Wrong Number" at bounding box center [343, 248] width 154 height 18
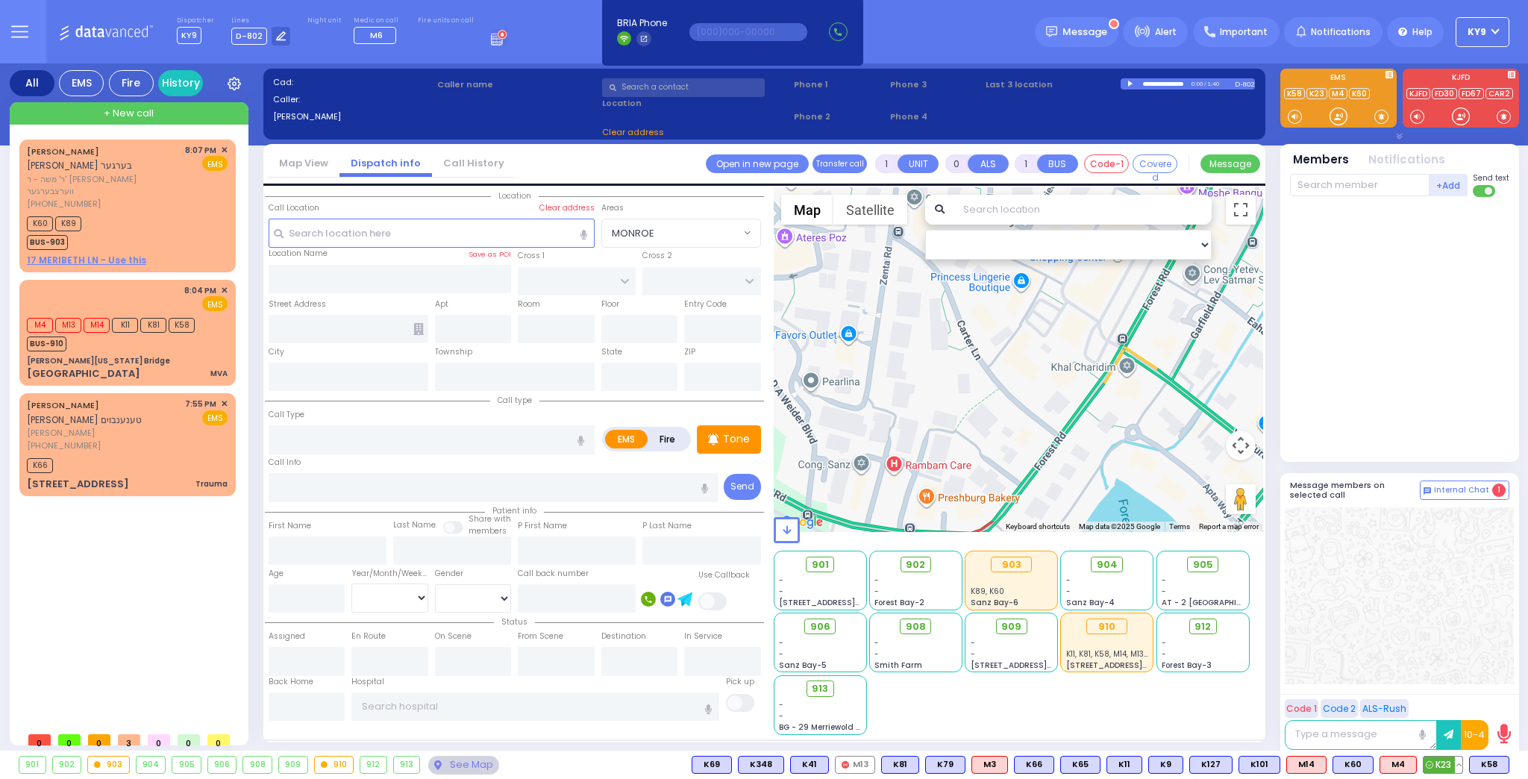
click at [1458, 771] on button at bounding box center [1458, 764] width 7 height 16
click at [1449, 699] on icon at bounding box center [1448, 699] width 16 height 16
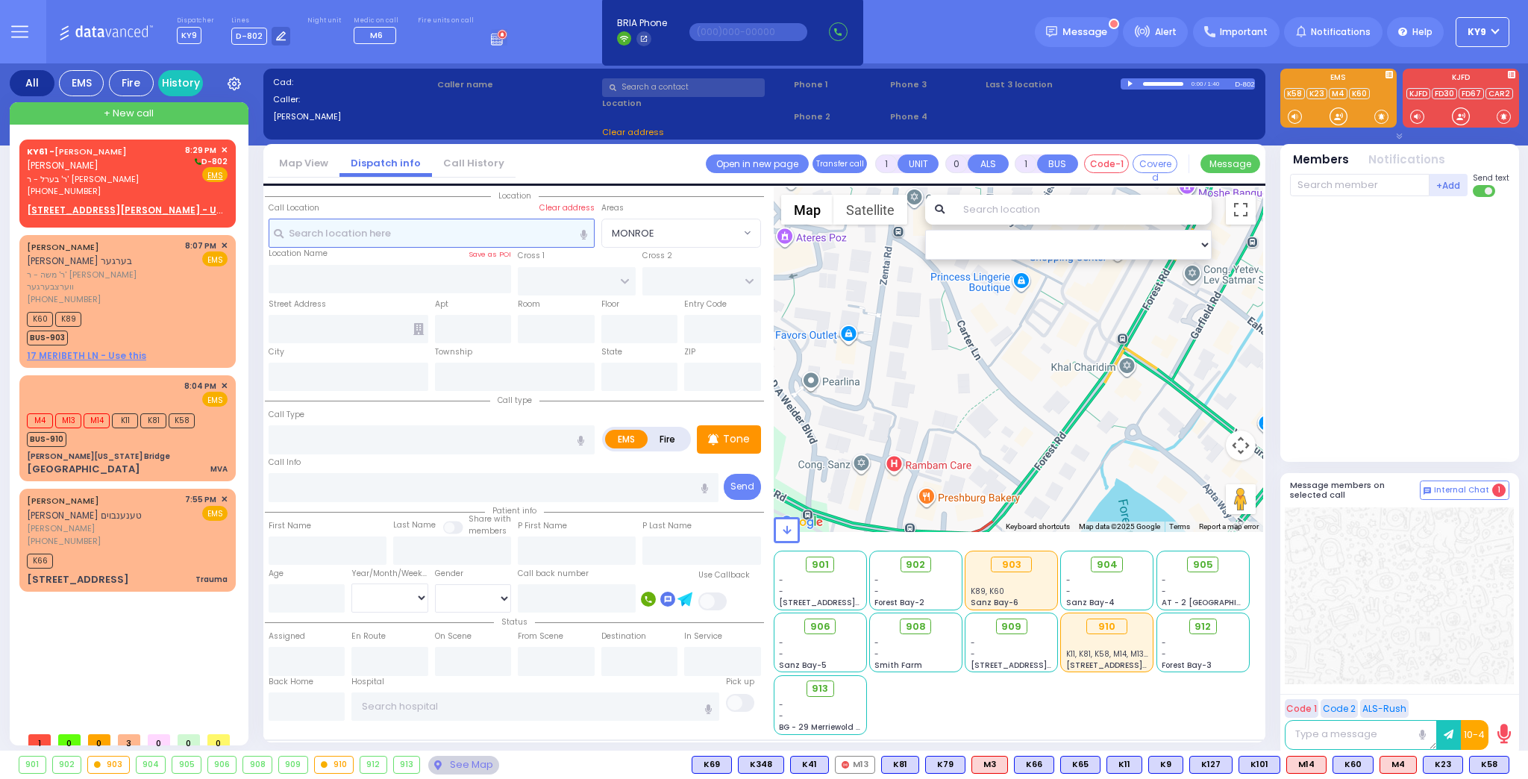
click at [358, 236] on input "text" at bounding box center [432, 233] width 326 height 28
click at [290, 597] on input "number" at bounding box center [307, 598] width 77 height 28
type input "15"
drag, startPoint x: 374, startPoint y: 594, endPoint x: 376, endPoint y: 607, distance: 12.9
click at [374, 594] on select "Year Month Week Day" at bounding box center [389, 597] width 77 height 28
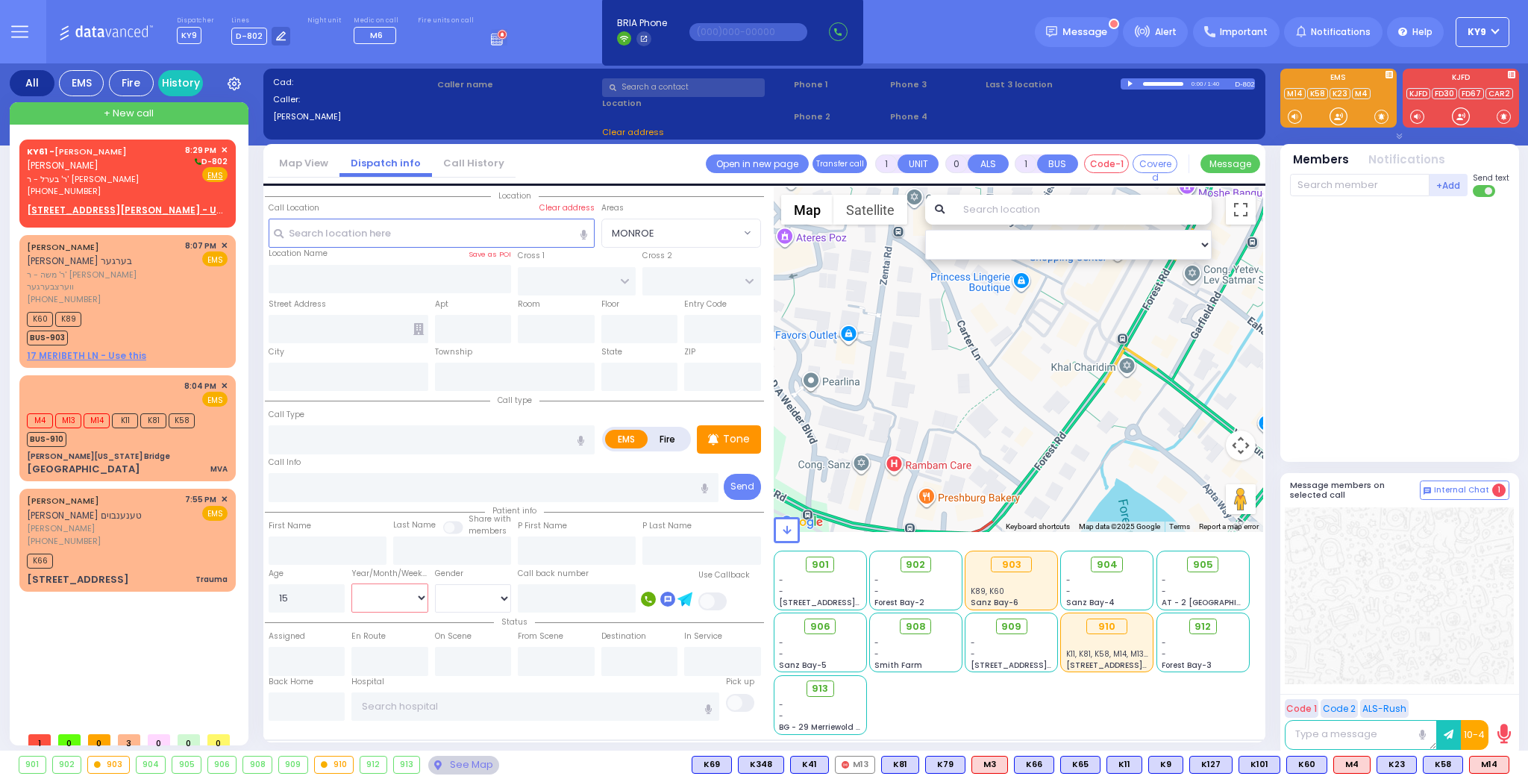
select select "Year"
click at [351, 583] on select "Year Month Week Day" at bounding box center [389, 597] width 77 height 28
click at [445, 595] on select "Male Female" at bounding box center [473, 598] width 77 height 28
select select "[DEMOGRAPHIC_DATA]"
click at [435, 584] on select "Male Female" at bounding box center [473, 598] width 77 height 28
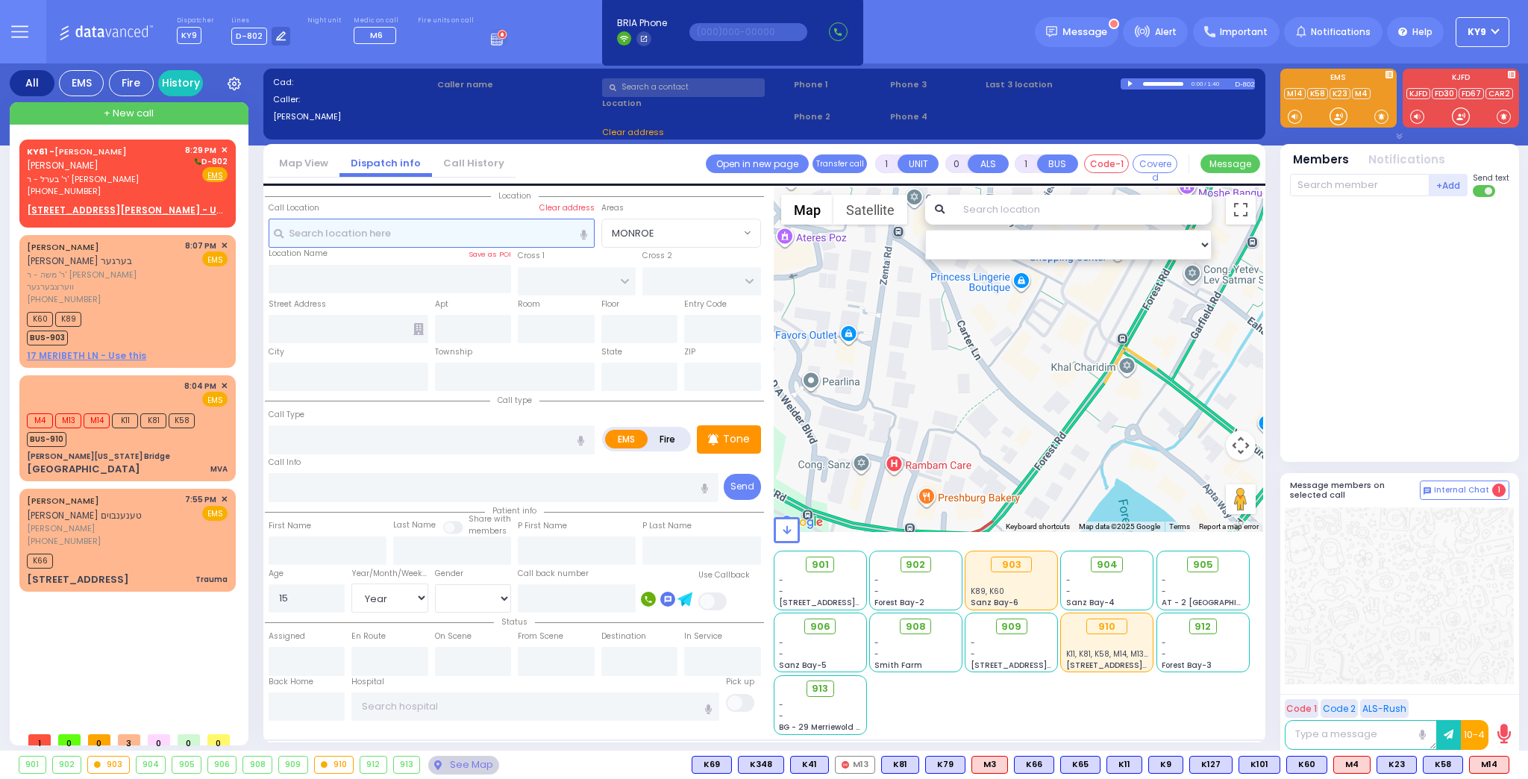
click at [323, 226] on input "text" at bounding box center [432, 233] width 326 height 28
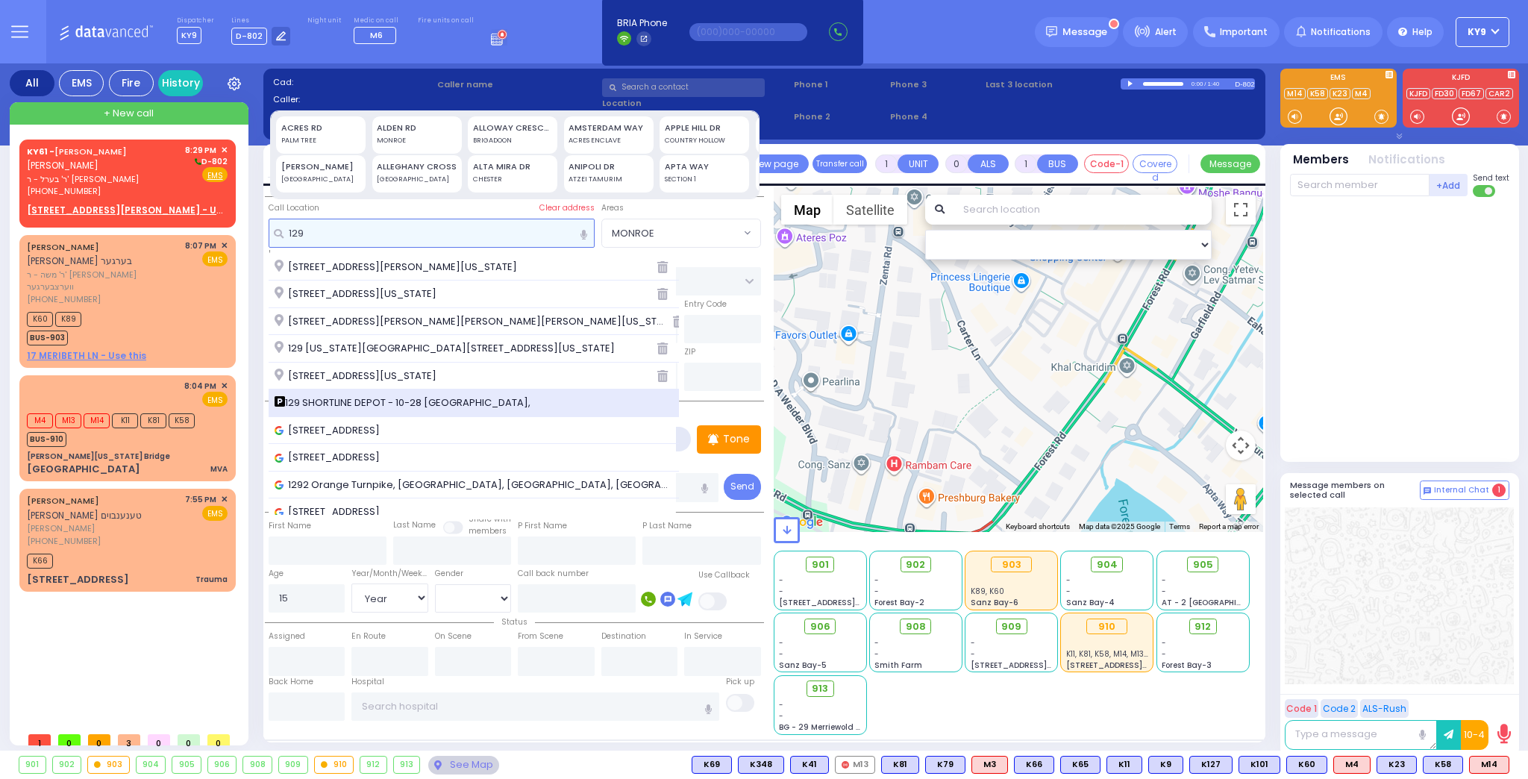
type input "129"
click at [376, 409] on div "129 SHORTLINE DEPOT - 10-28 Orange and Rockland Rd," at bounding box center [474, 403] width 410 height 28
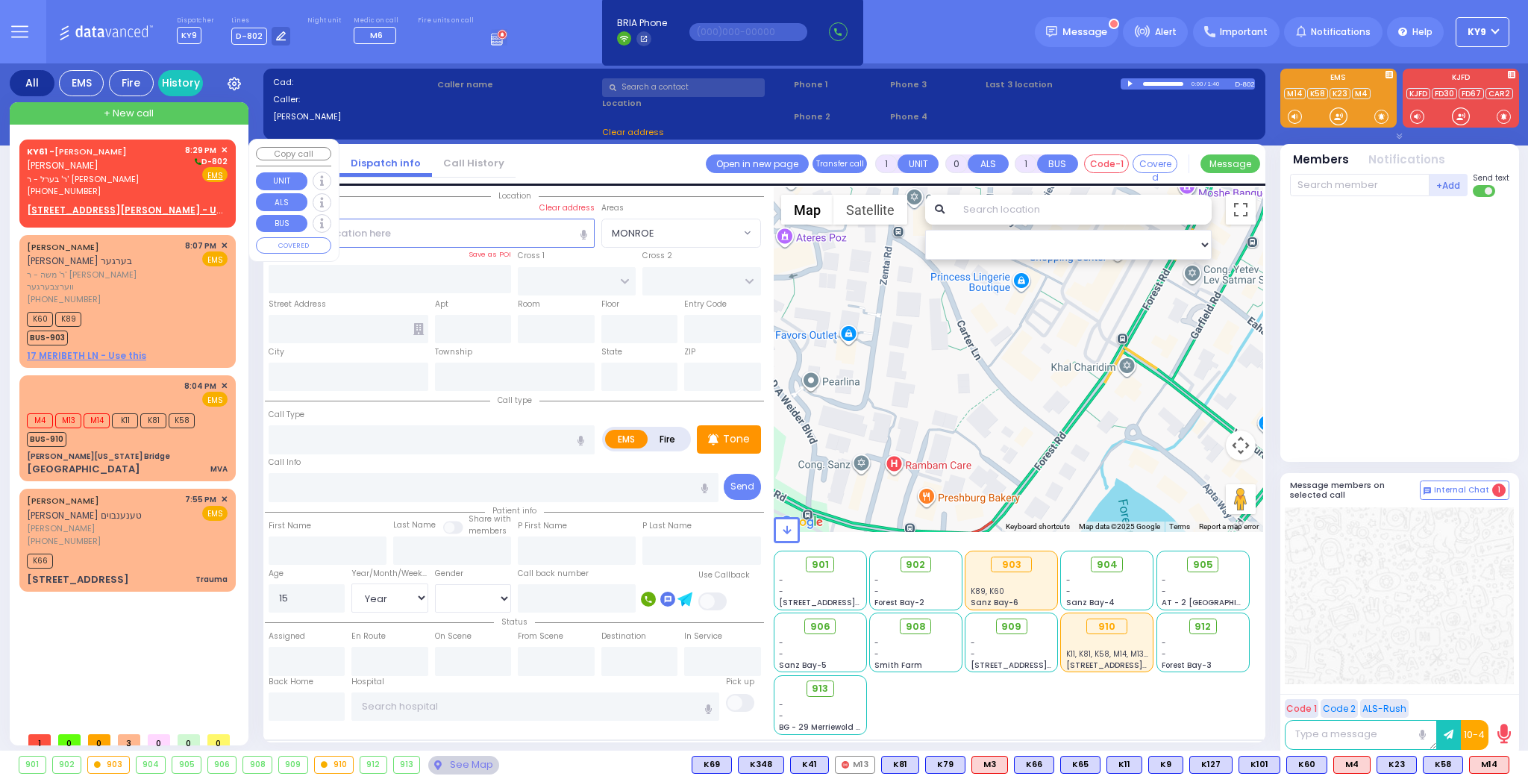
click at [141, 191] on div "(845) 234-5254" at bounding box center [103, 191] width 153 height 13
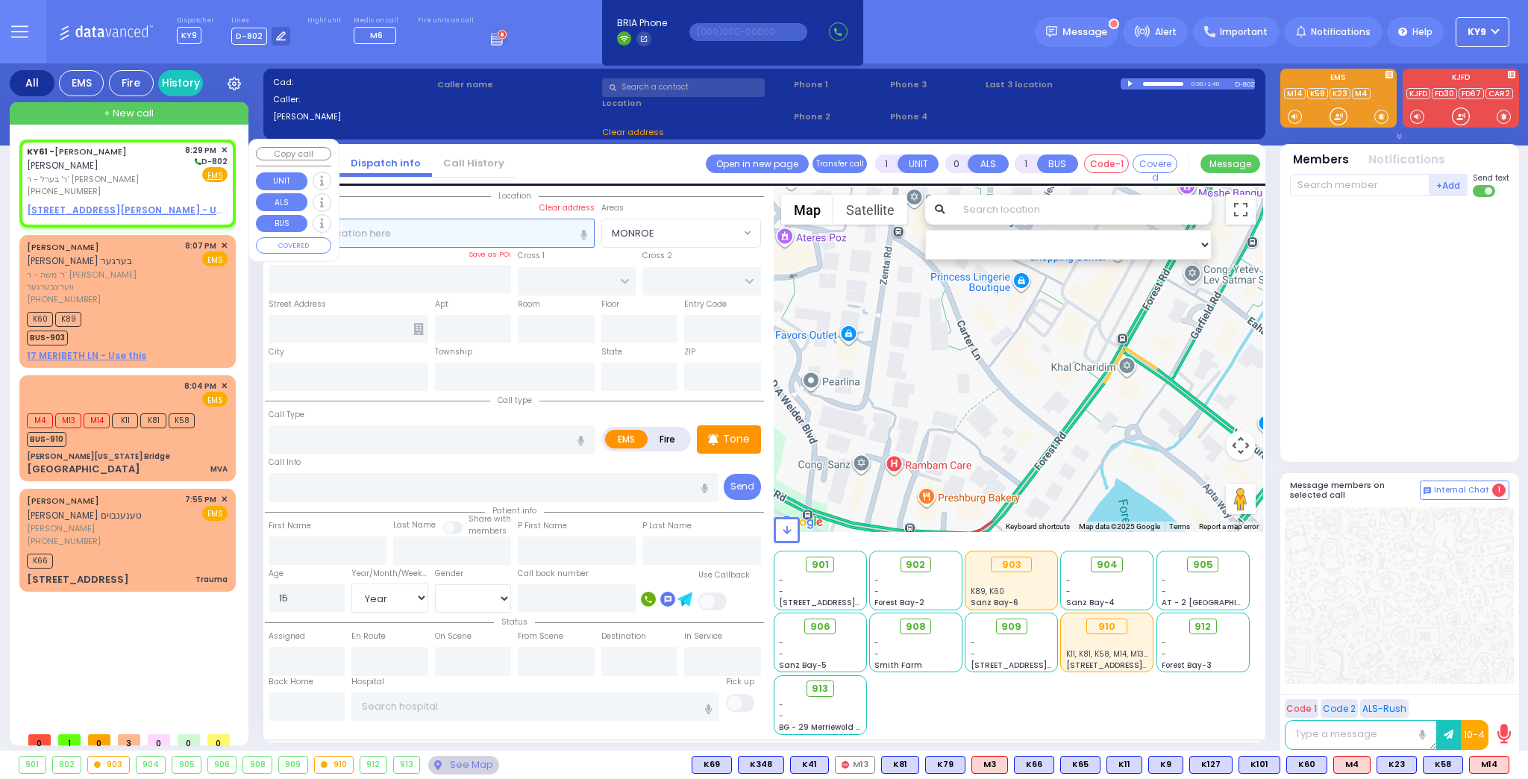
type input "2"
type input "1"
select select
radio input "true"
type input "ARON ZEV"
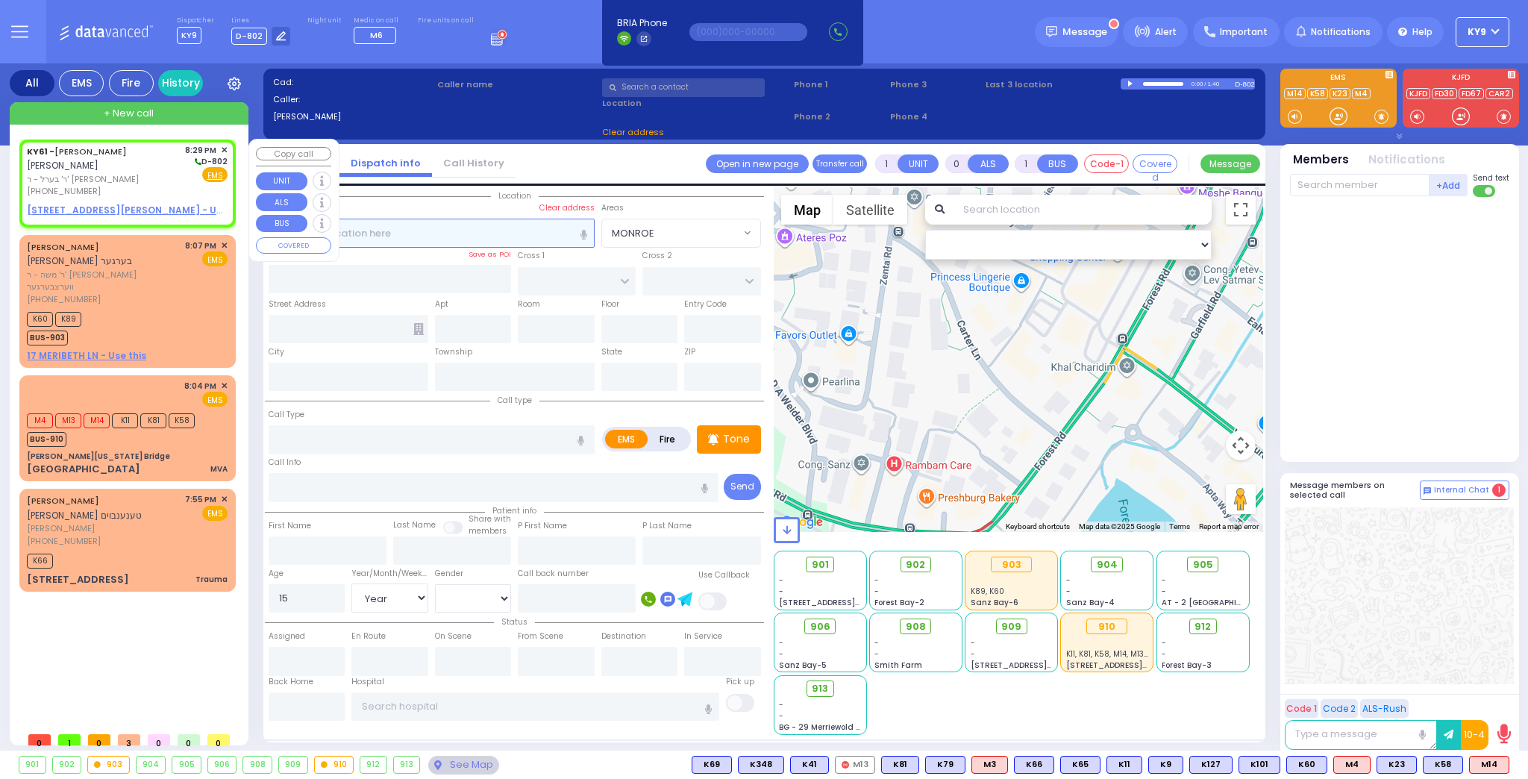
type input "POLACHECK"
select select
type input "20:29"
select select "Hatzalah Garages"
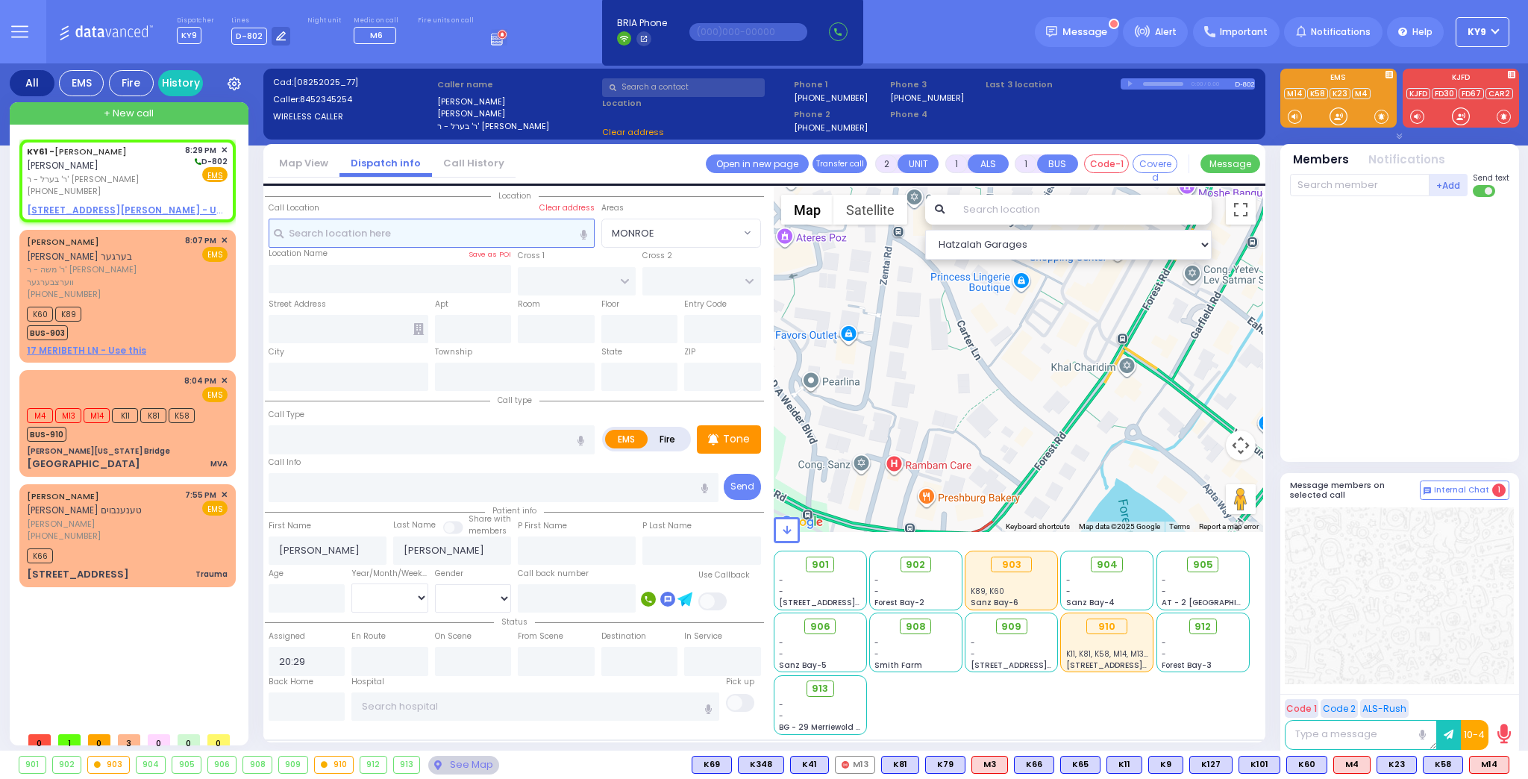
select select
radio input "true"
select select
select select "Hatzalah Garages"
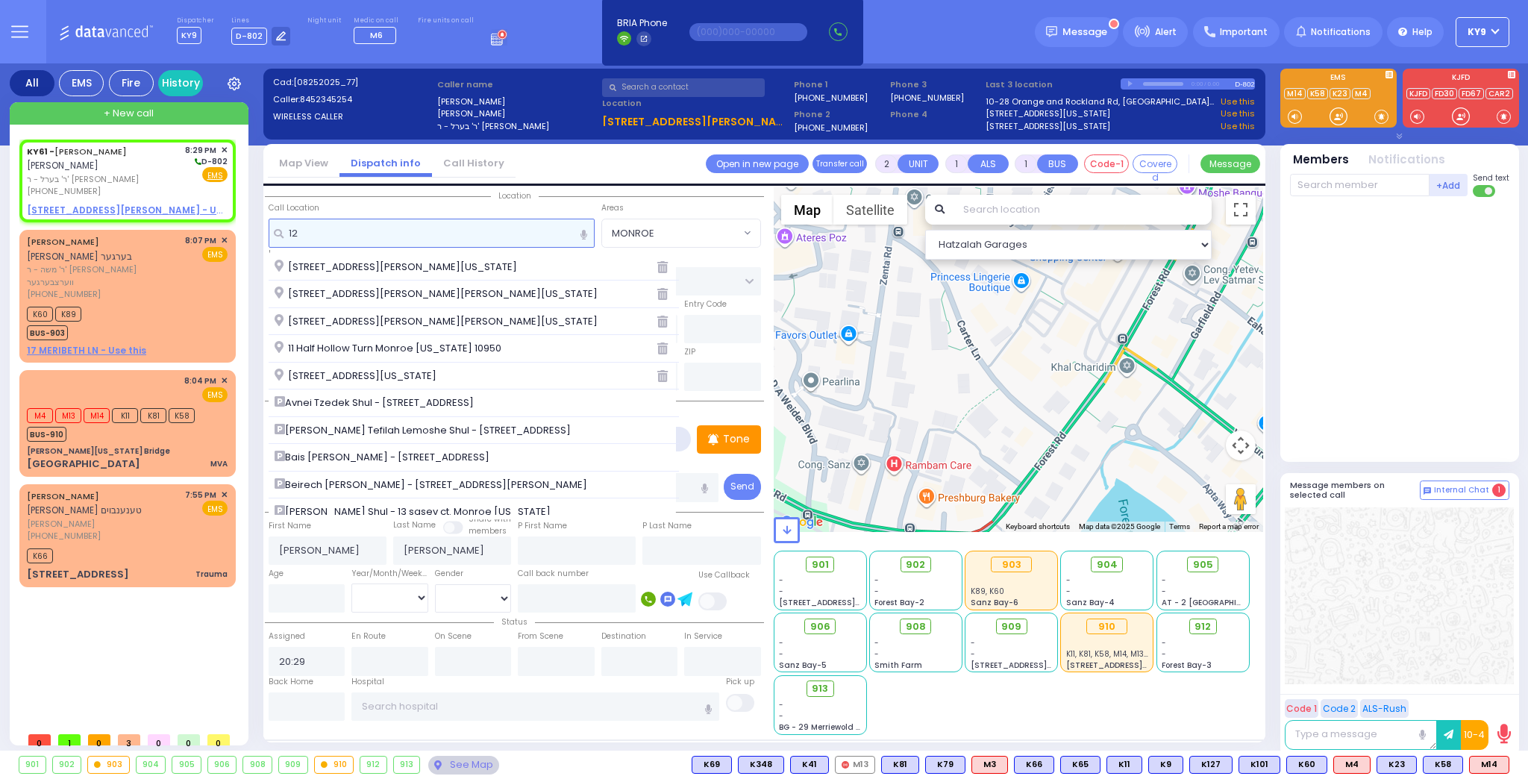
type input "129"
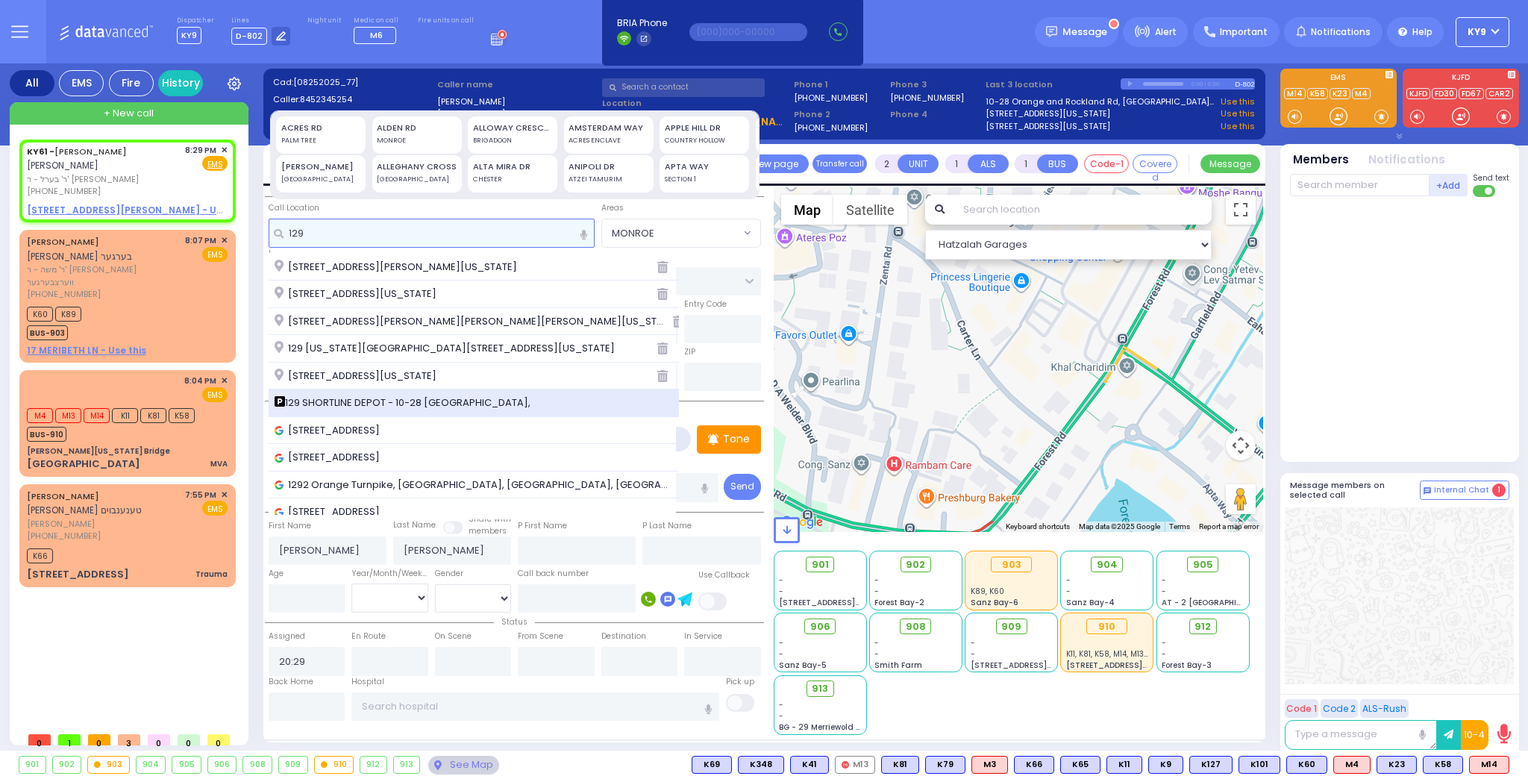
select select
radio input "true"
select select
select select "Hatzalah Garages"
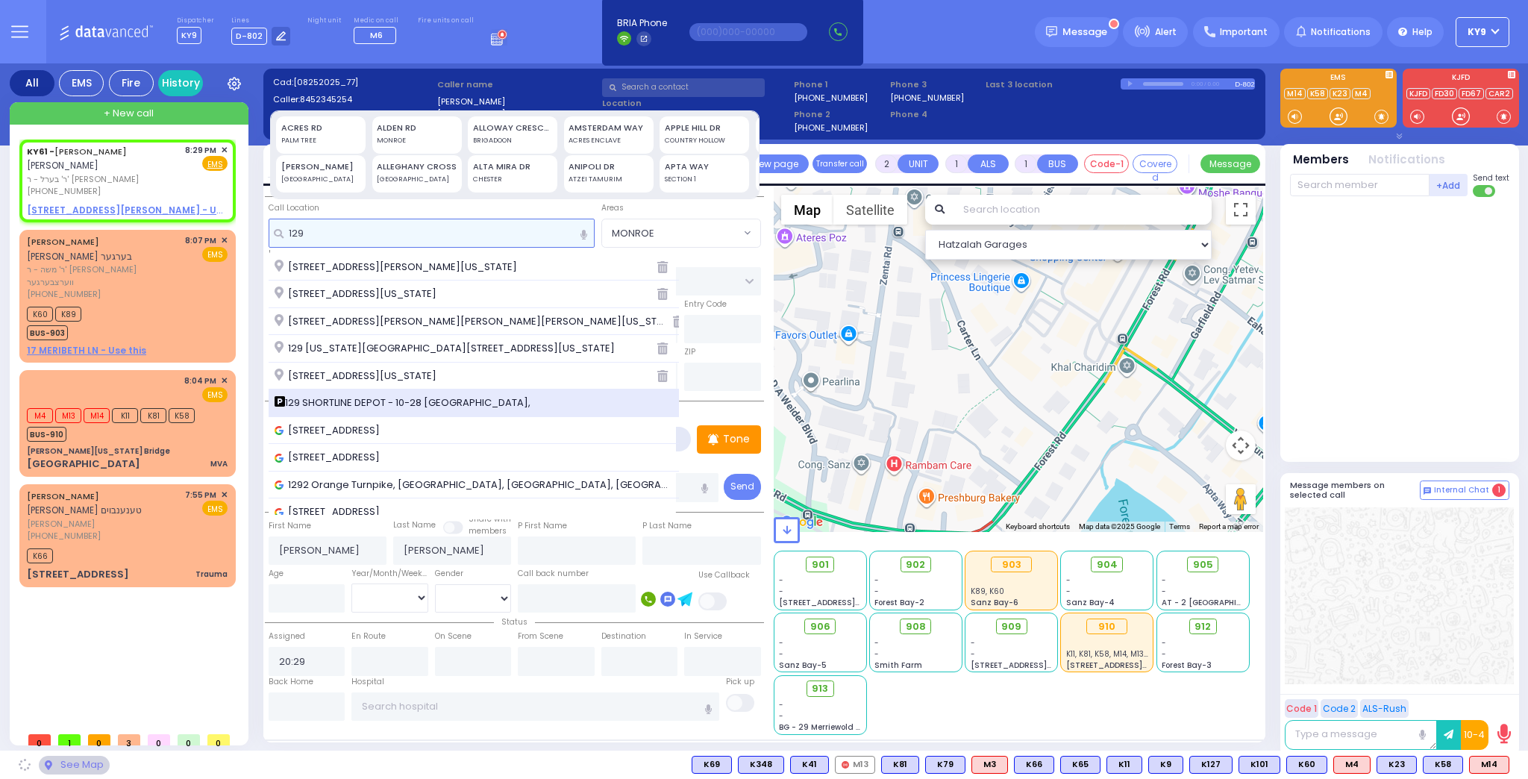
type input "129"
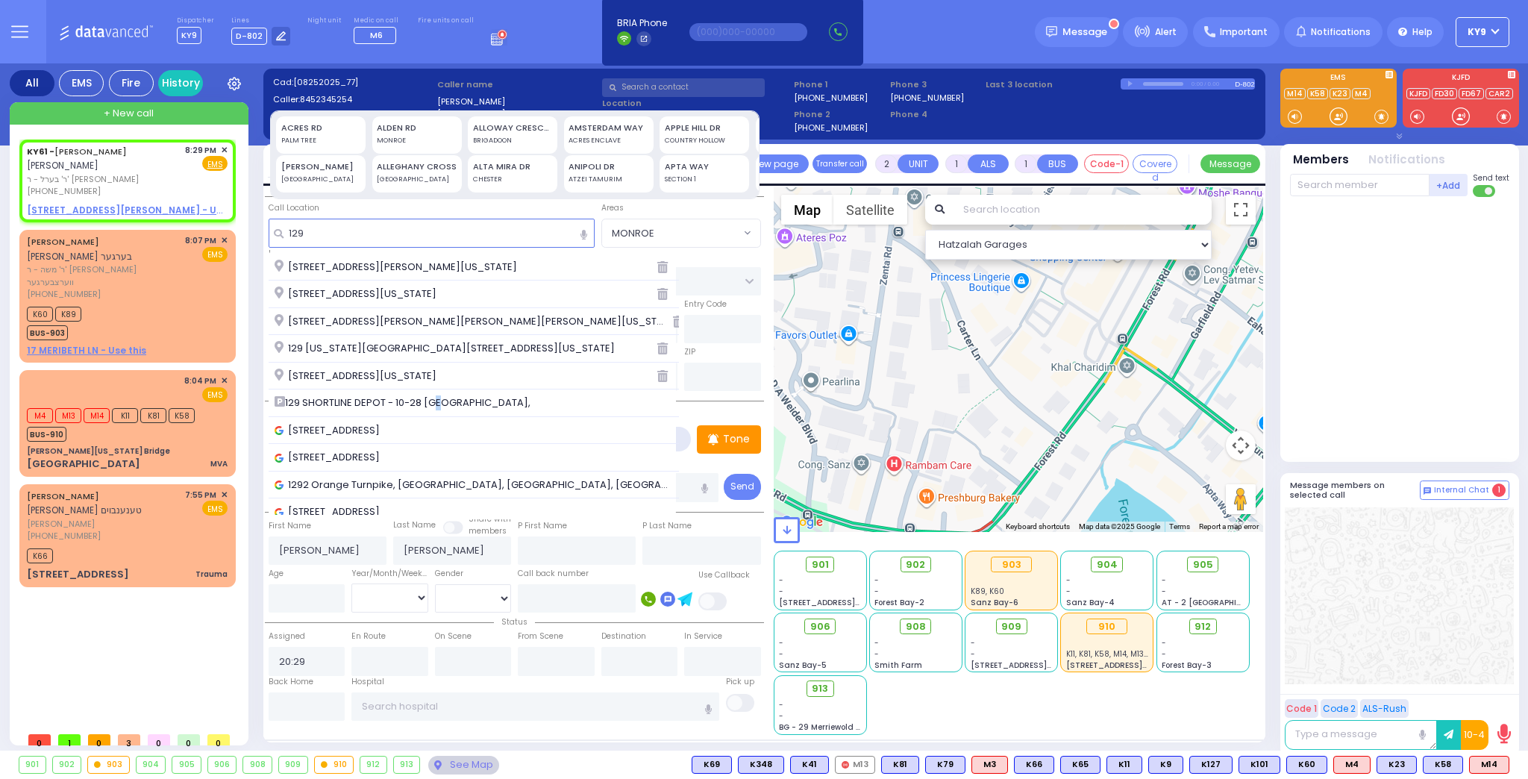
click at [433, 401] on span "129 SHORTLINE DEPOT - 10-28 Orange and Rockland Rd," at bounding box center [405, 402] width 261 height 15
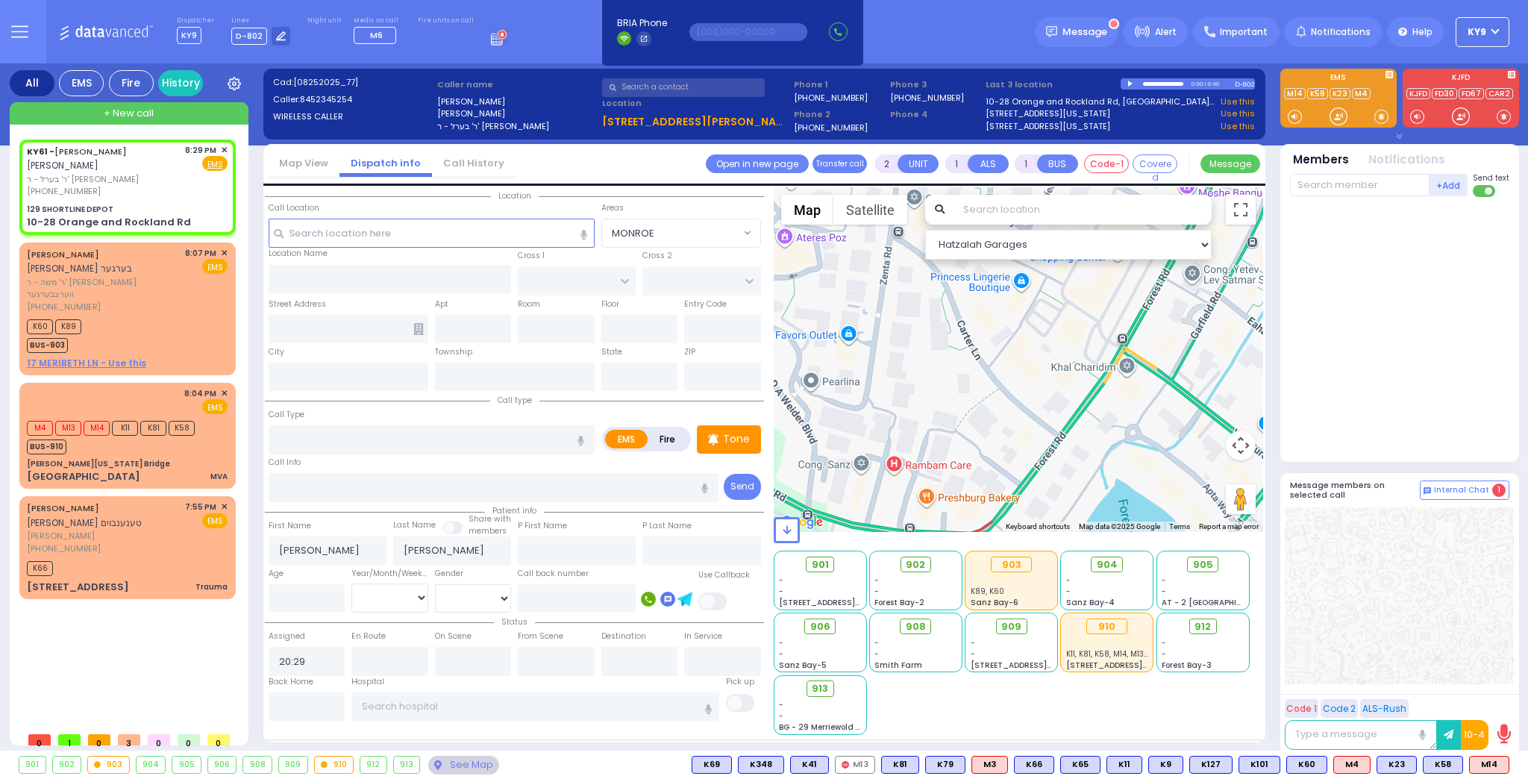
select select
radio input "true"
select select
select select "Hatzalah Garages"
type input "129 SHORTLINE DEPOT"
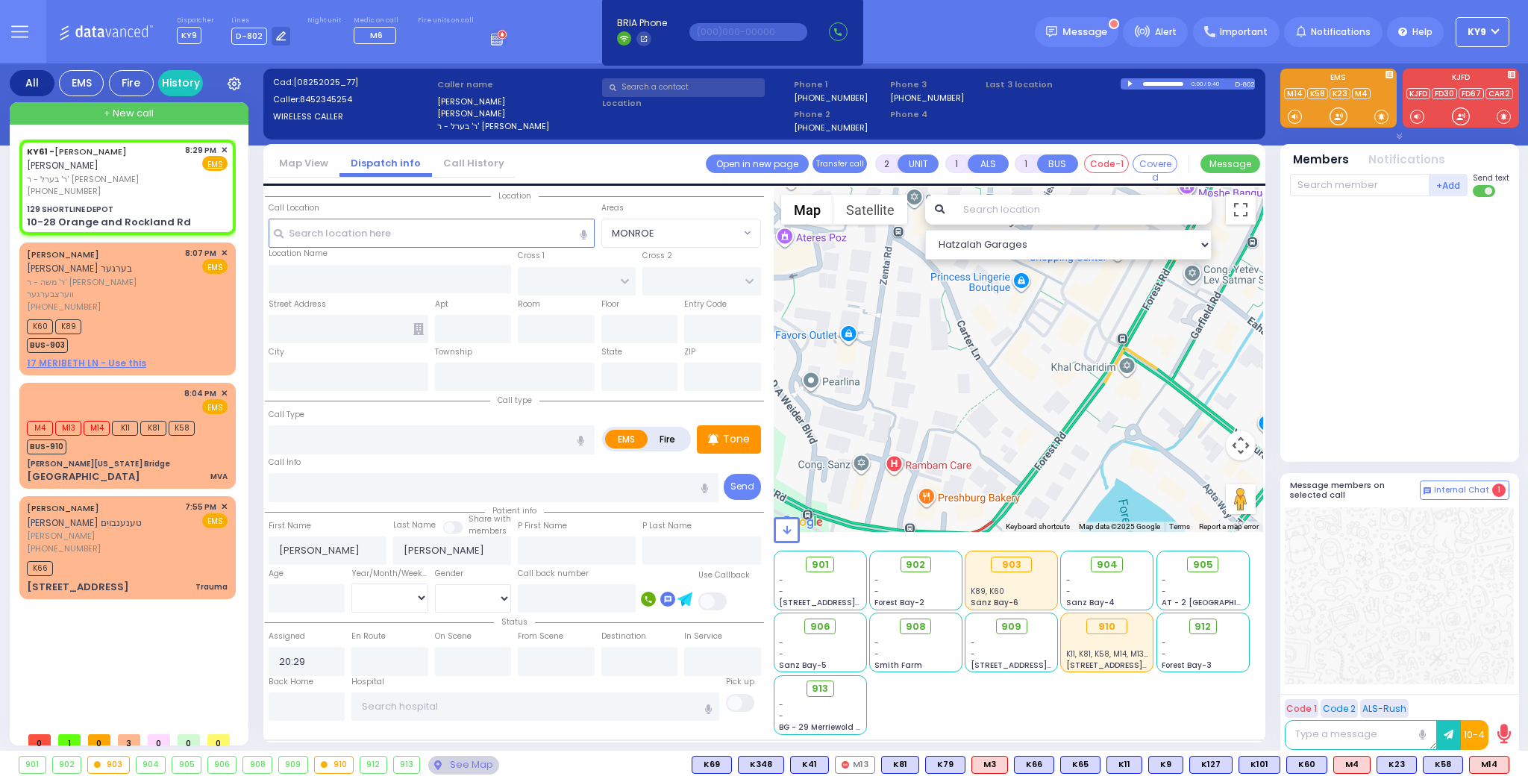
type input "10-28 Orange and Rockland Rd"
type input "Monroe"
type input "[US_STATE]"
type input "10950"
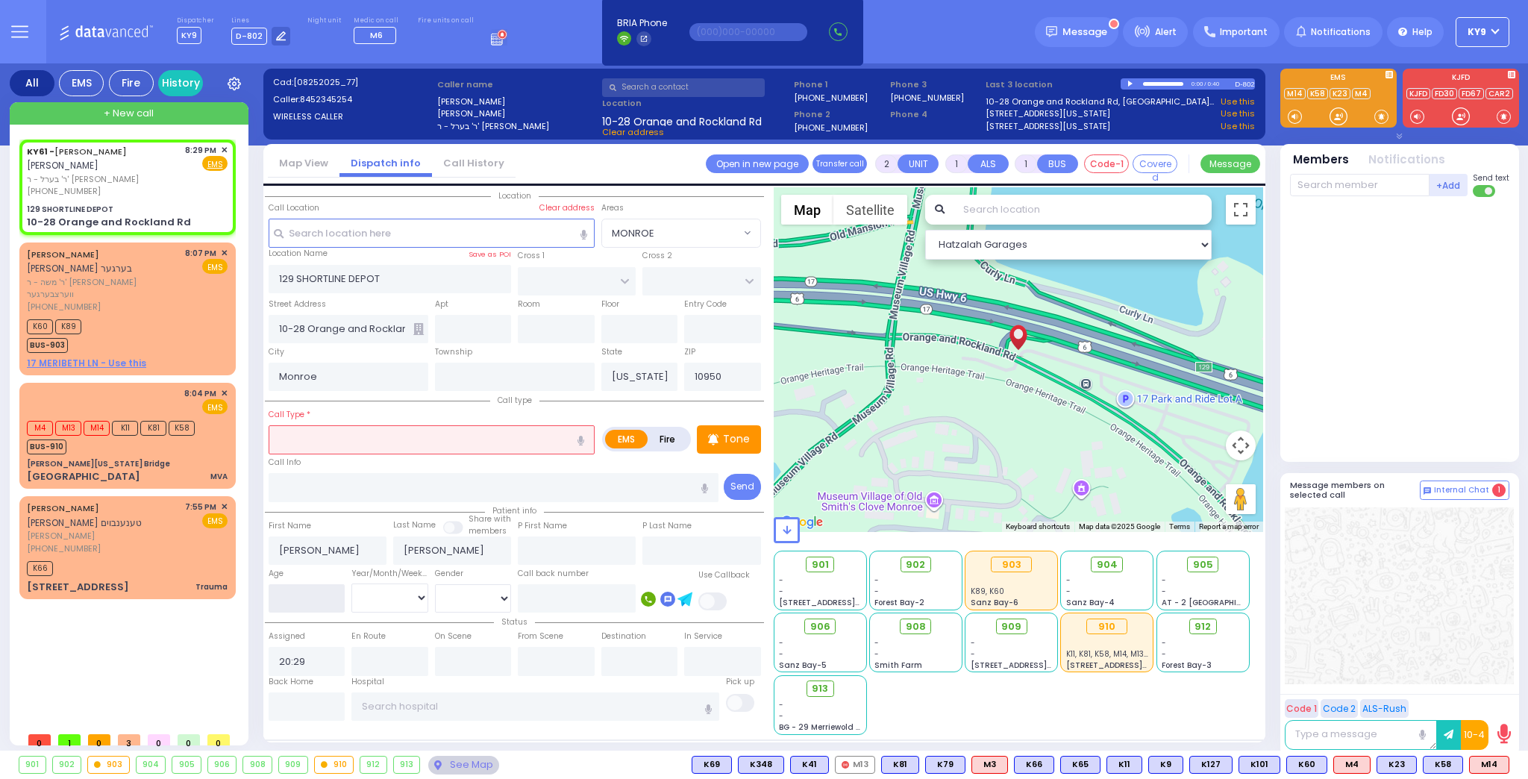
drag, startPoint x: 301, startPoint y: 598, endPoint x: 304, endPoint y: 590, distance: 8.0
click at [302, 595] on input "number" at bounding box center [307, 598] width 77 height 28
type input "15"
click at [378, 601] on select "Year Month Week Day" at bounding box center [389, 597] width 77 height 28
select select "Year"
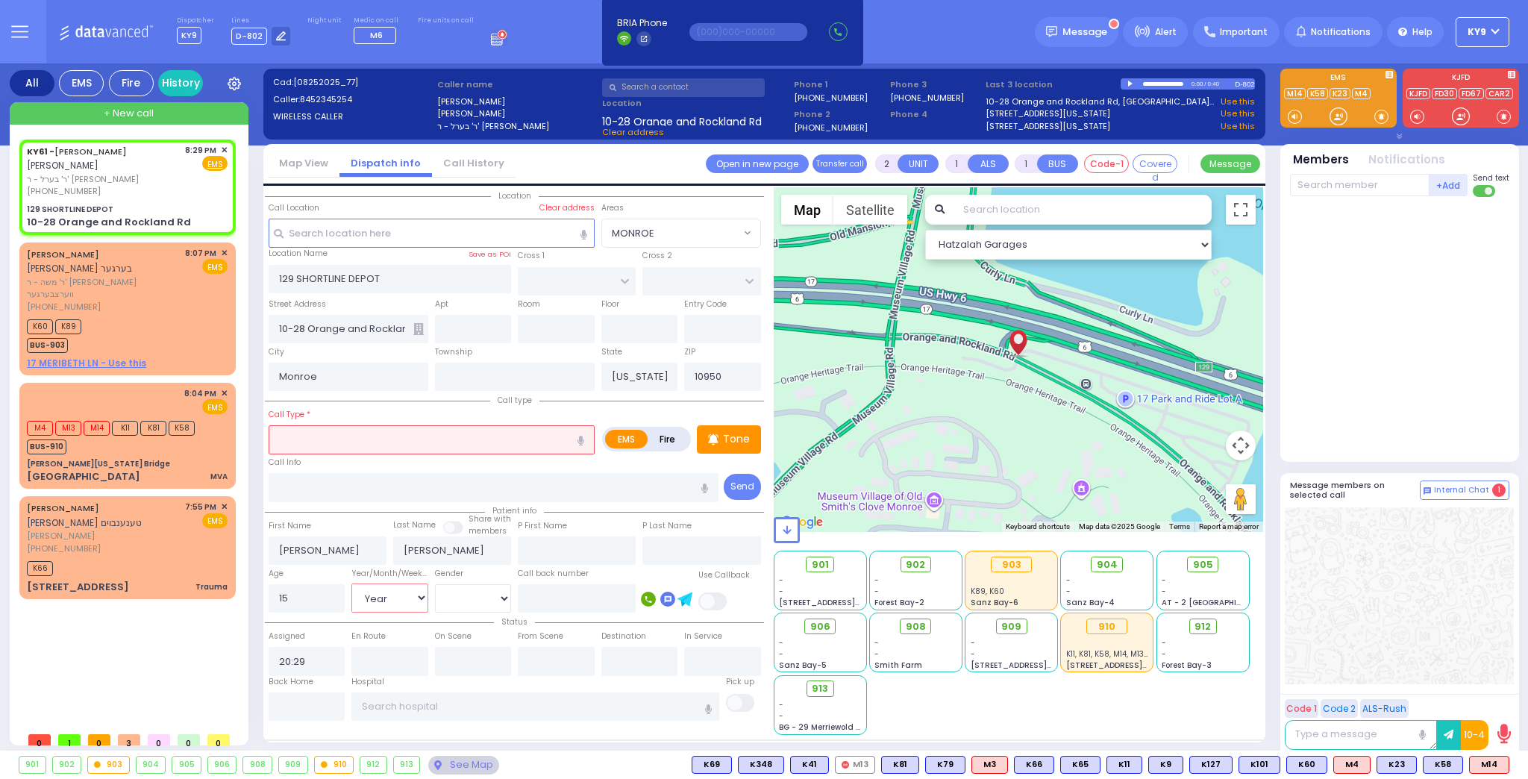
click at [351, 583] on select "Year Month Week Day" at bounding box center [389, 597] width 77 height 28
select select
radio input "true"
select select
select select "Hatzalah Garages"
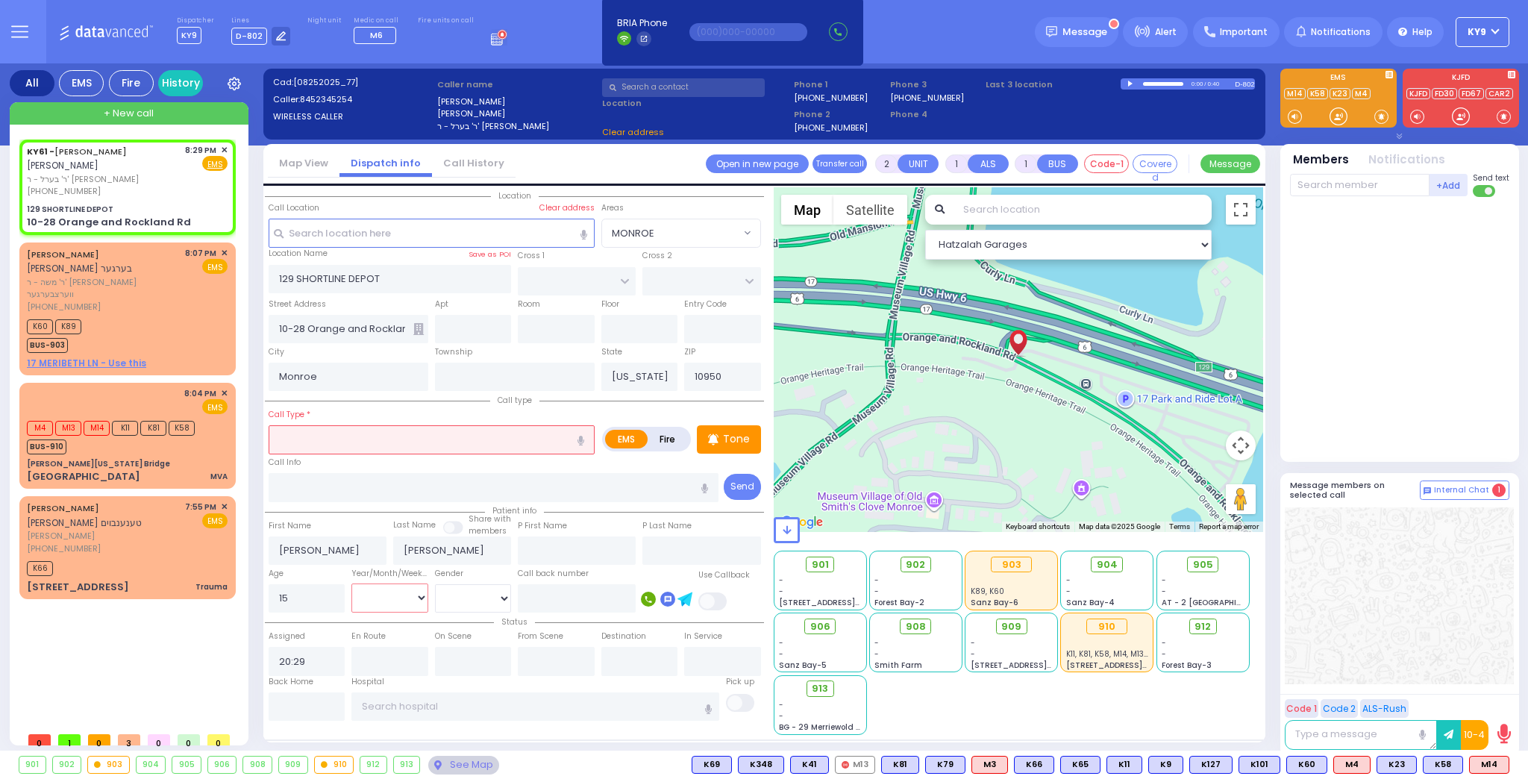
click at [383, 595] on select "Year Month Week Day" at bounding box center [389, 597] width 77 height 28
select select
radio input "true"
select select "Year"
select select "Hatzalah Garages"
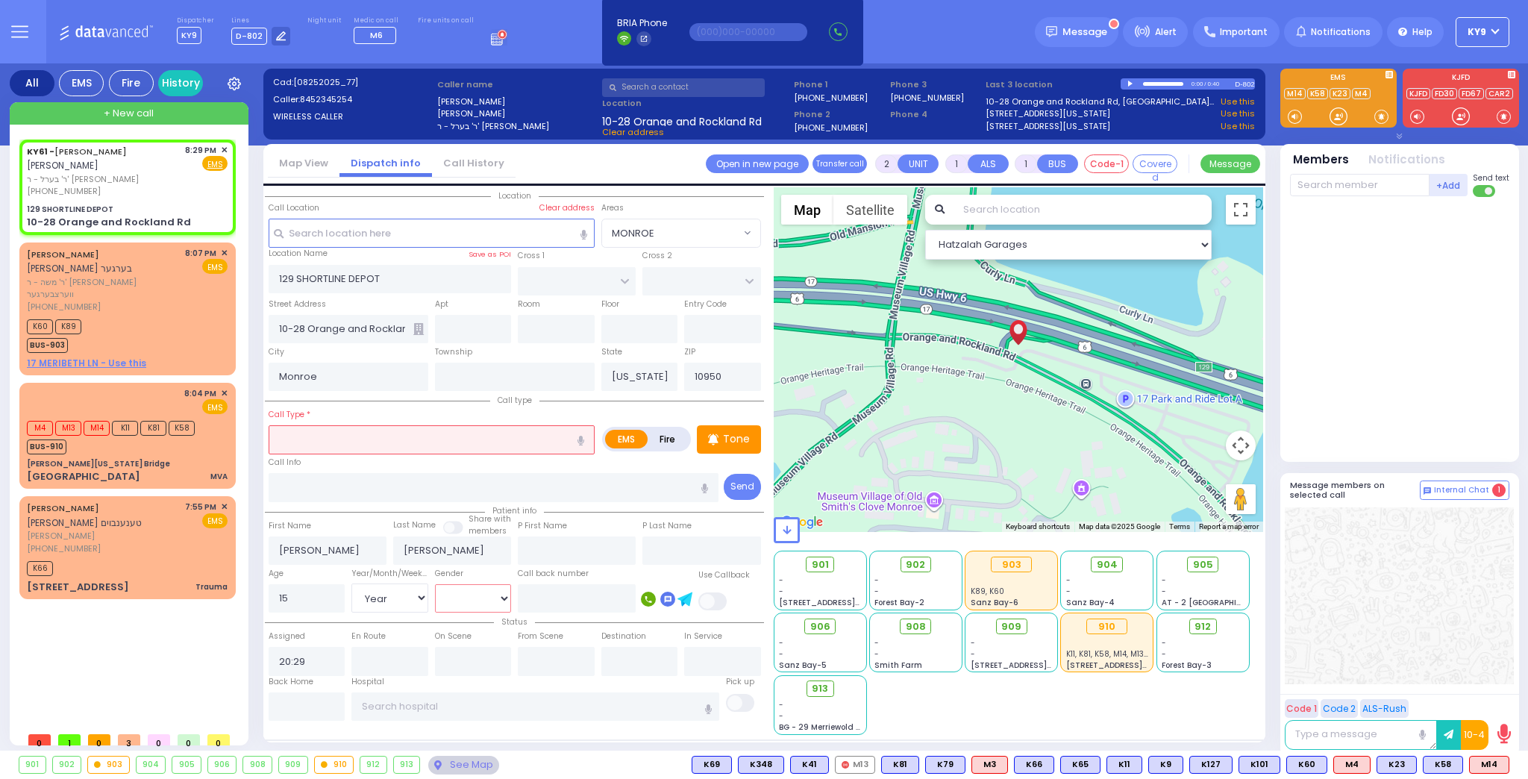
click at [457, 591] on select "Male Female" at bounding box center [473, 598] width 77 height 28
select select "[DEMOGRAPHIC_DATA]"
click at [435, 584] on select "Male Female" at bounding box center [473, 598] width 77 height 28
click at [378, 442] on input "text" at bounding box center [432, 439] width 326 height 28
select select
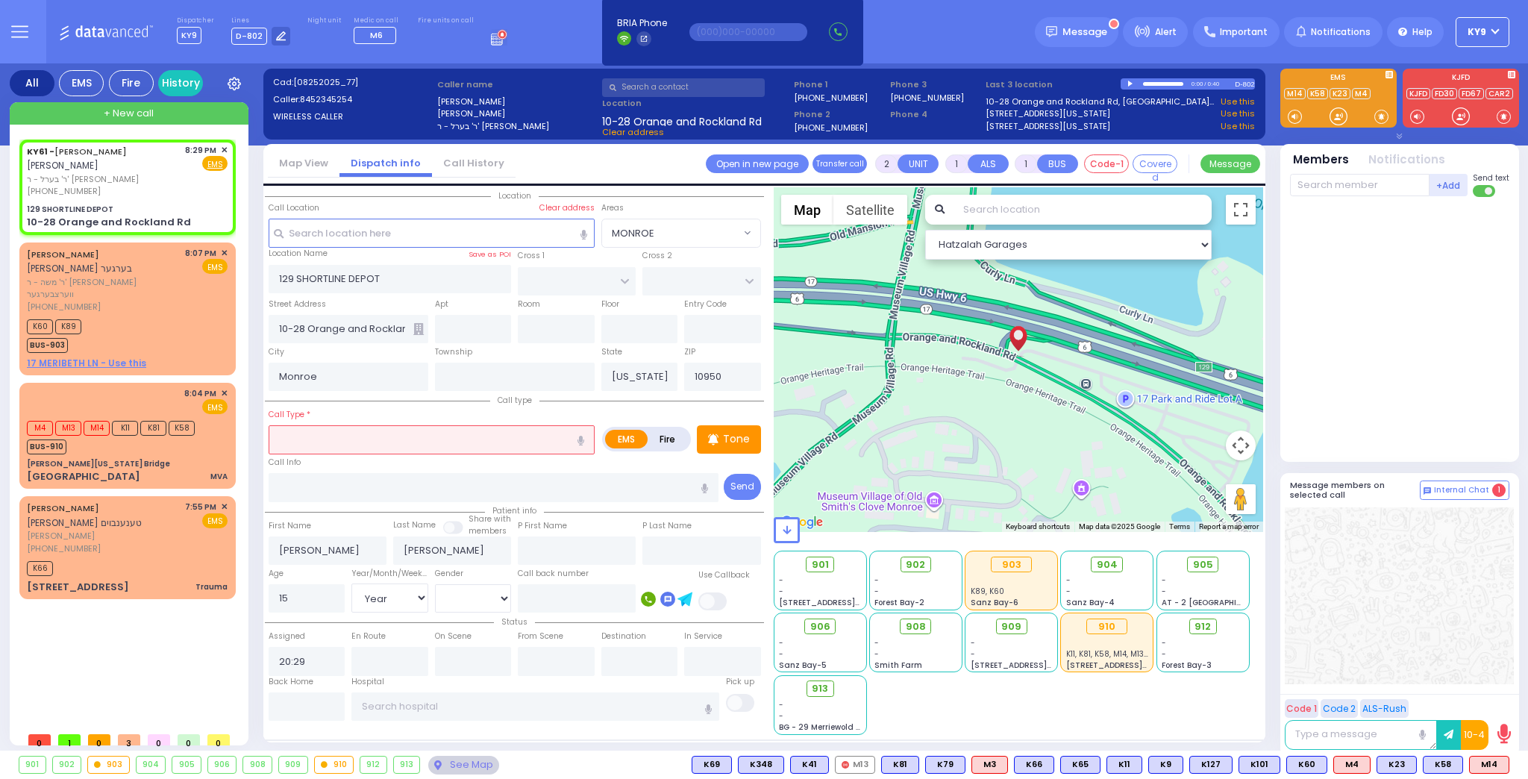
radio input "true"
select select "Year"
select select "[DEMOGRAPHIC_DATA]"
select select "Hatzalah Garages"
type input "a"
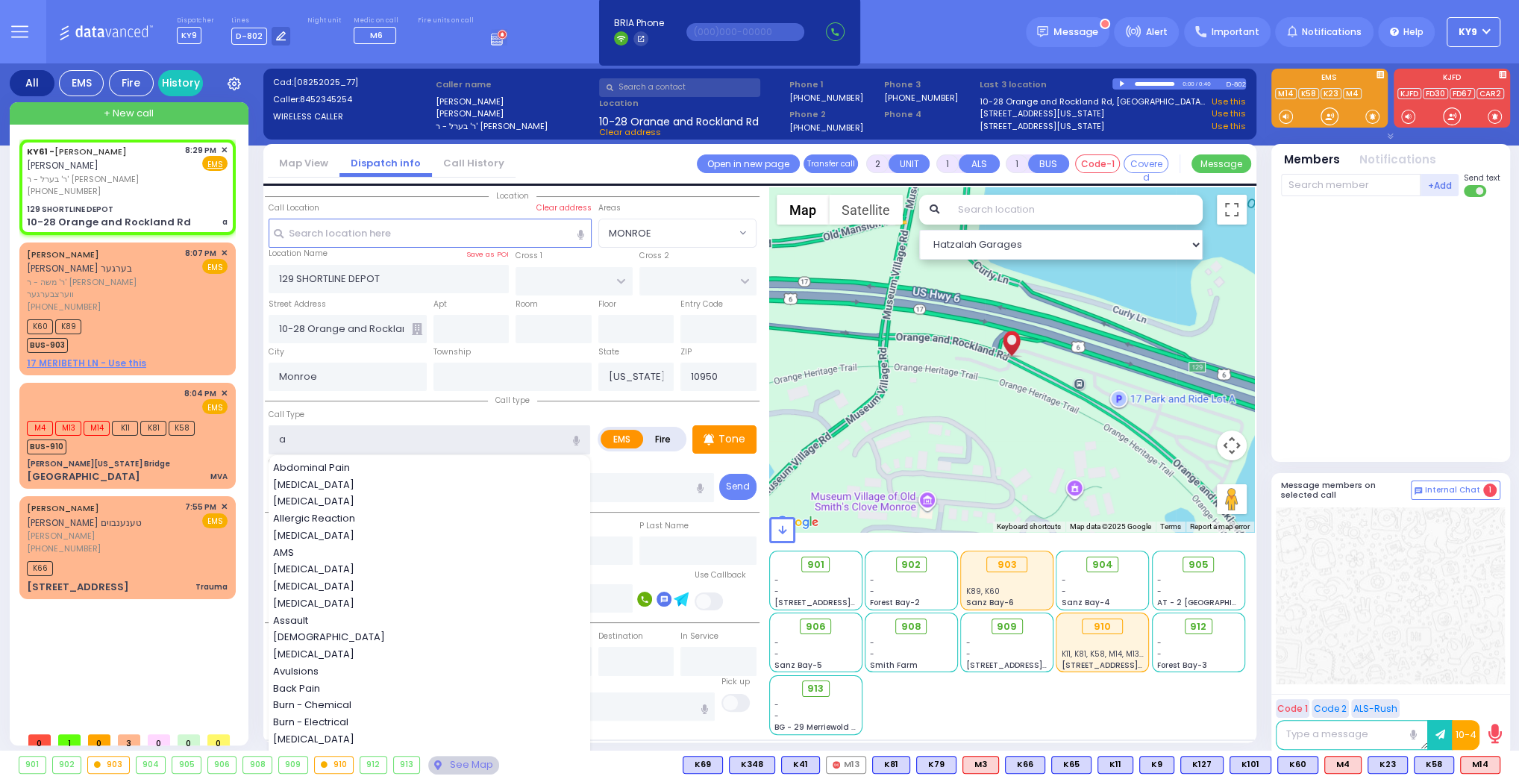
select select
radio input "true"
select select "Year"
select select "[DEMOGRAPHIC_DATA]"
select select "Hatzalah Garages"
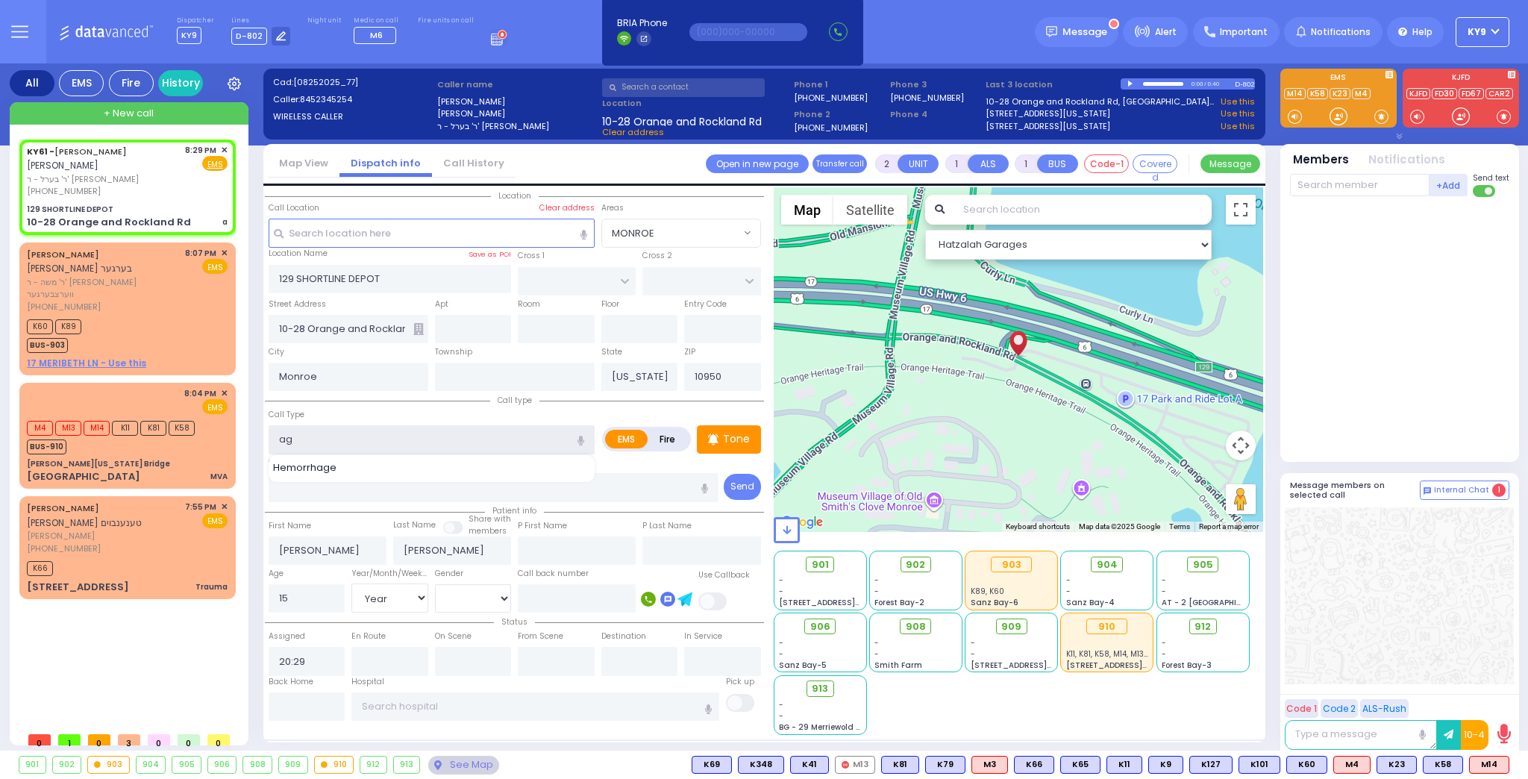
type input "a"
type input "f"
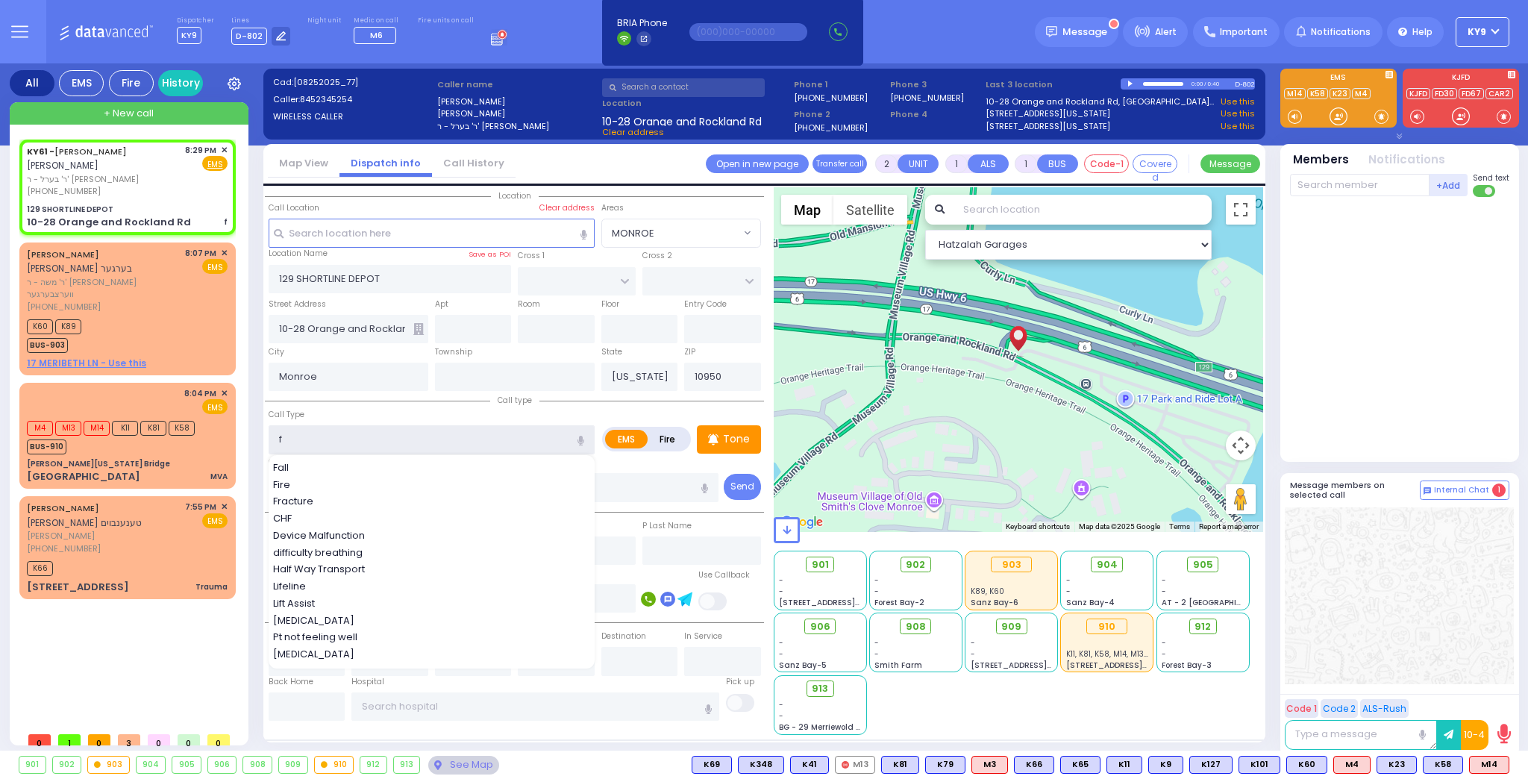
select select
radio input "true"
select select "Year"
select select "[DEMOGRAPHIC_DATA]"
select select "Hatzalah Garages"
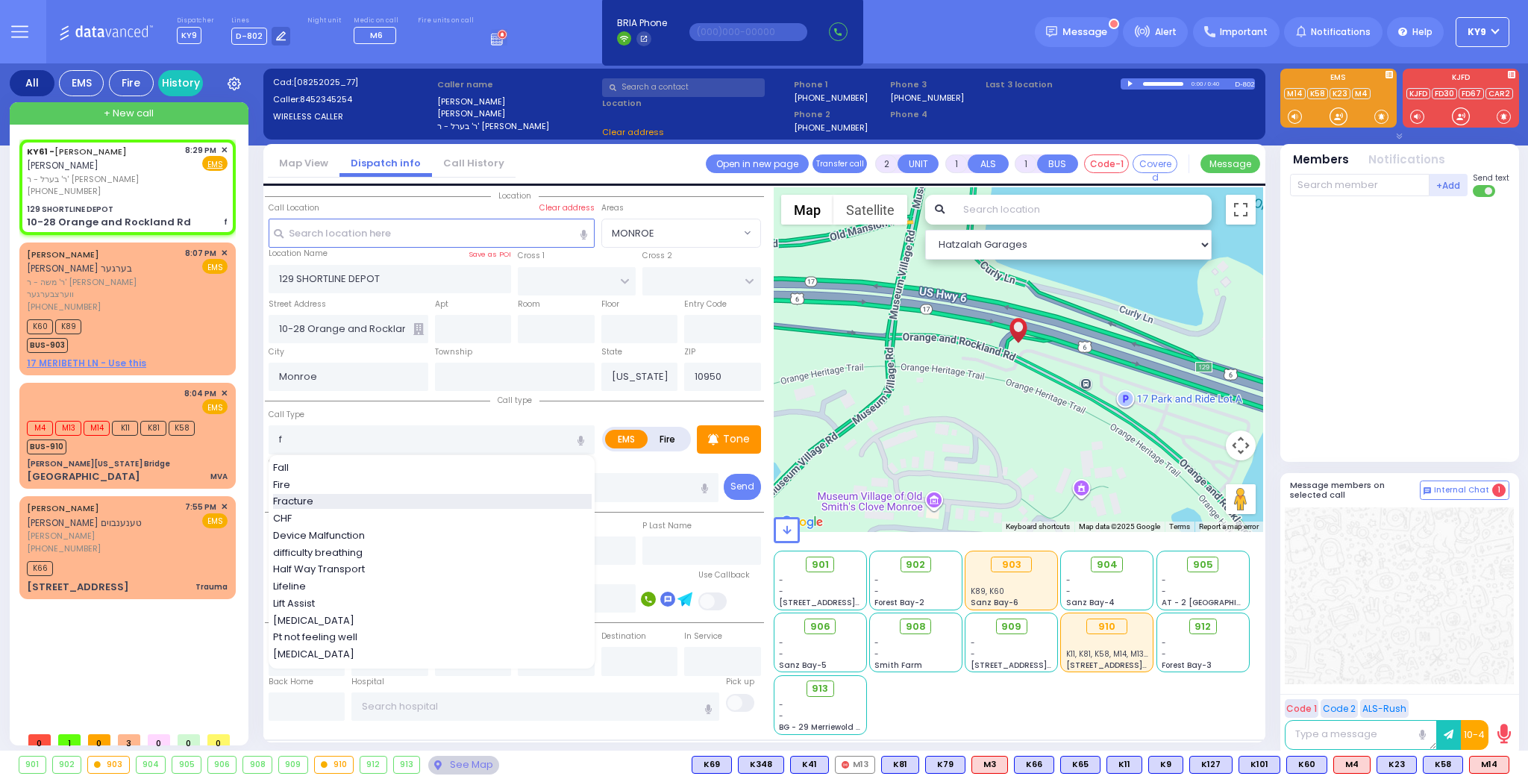
click at [281, 495] on span "Fracture" at bounding box center [296, 501] width 46 height 15
type input "Fracture"
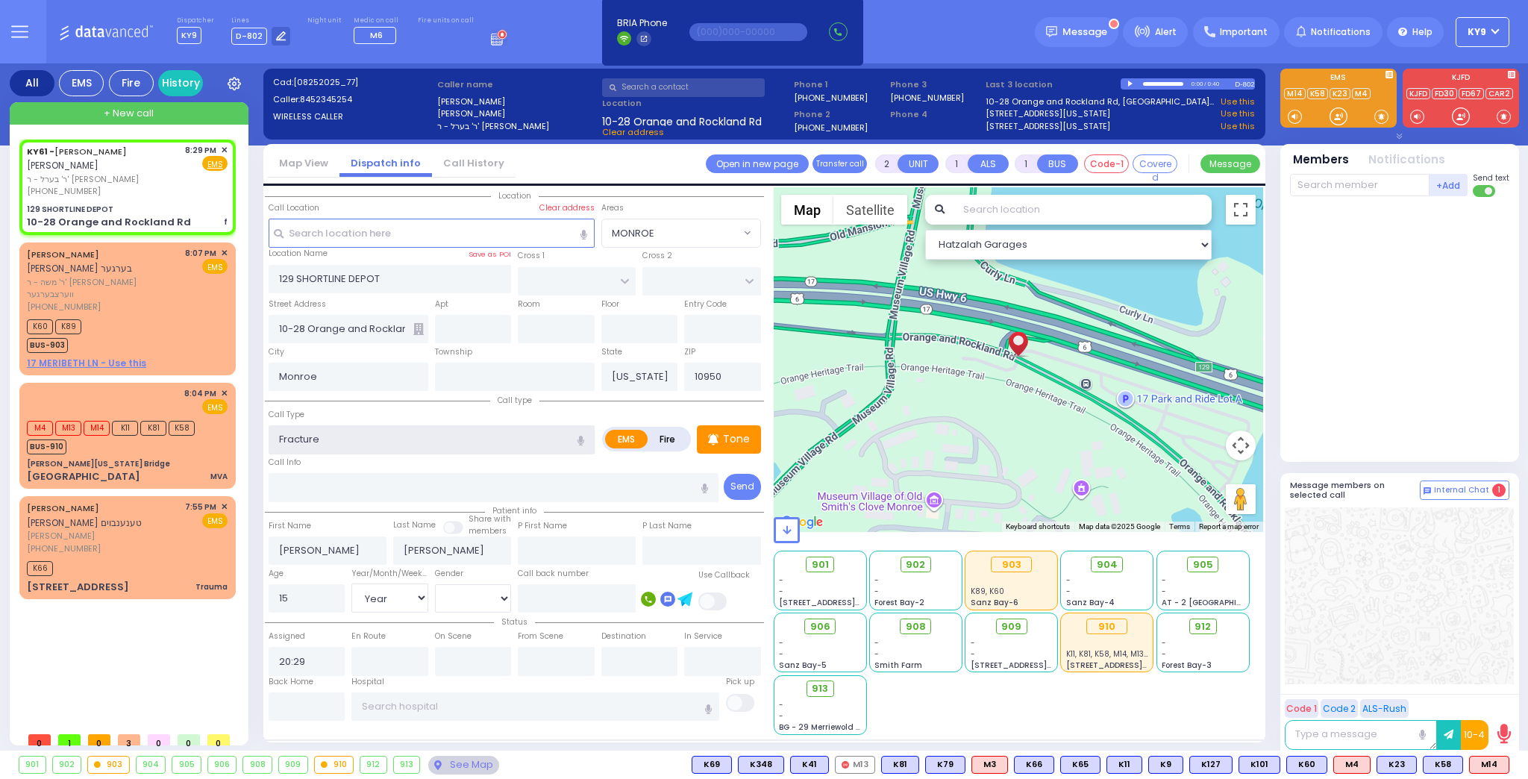
type input "0"
click at [1320, 186] on input "text" at bounding box center [1360, 185] width 140 height 22
select select
radio input "true"
select select "Year"
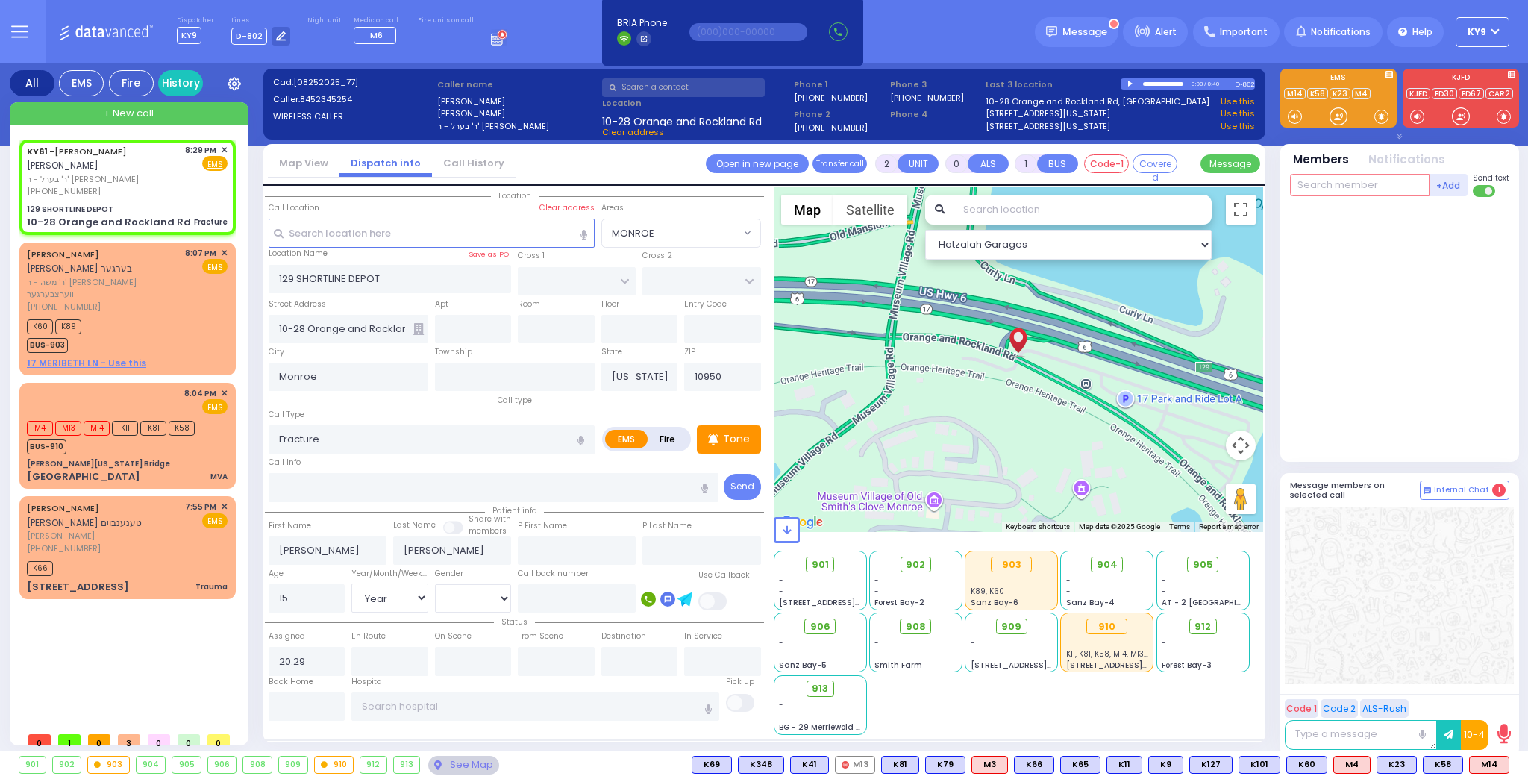
select select "[DEMOGRAPHIC_DATA]"
select select "Hatzalah Garages"
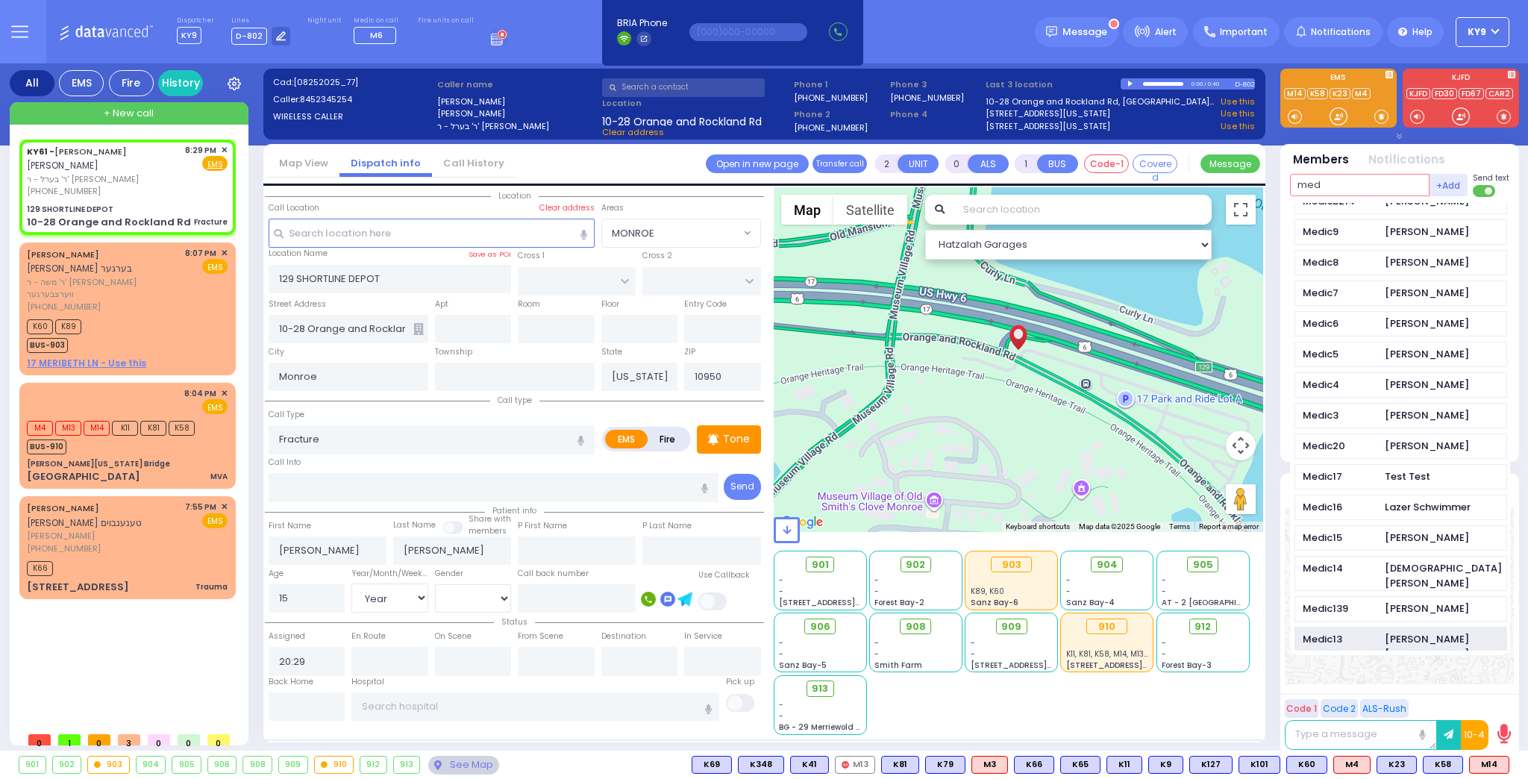
scroll to position [716, 0]
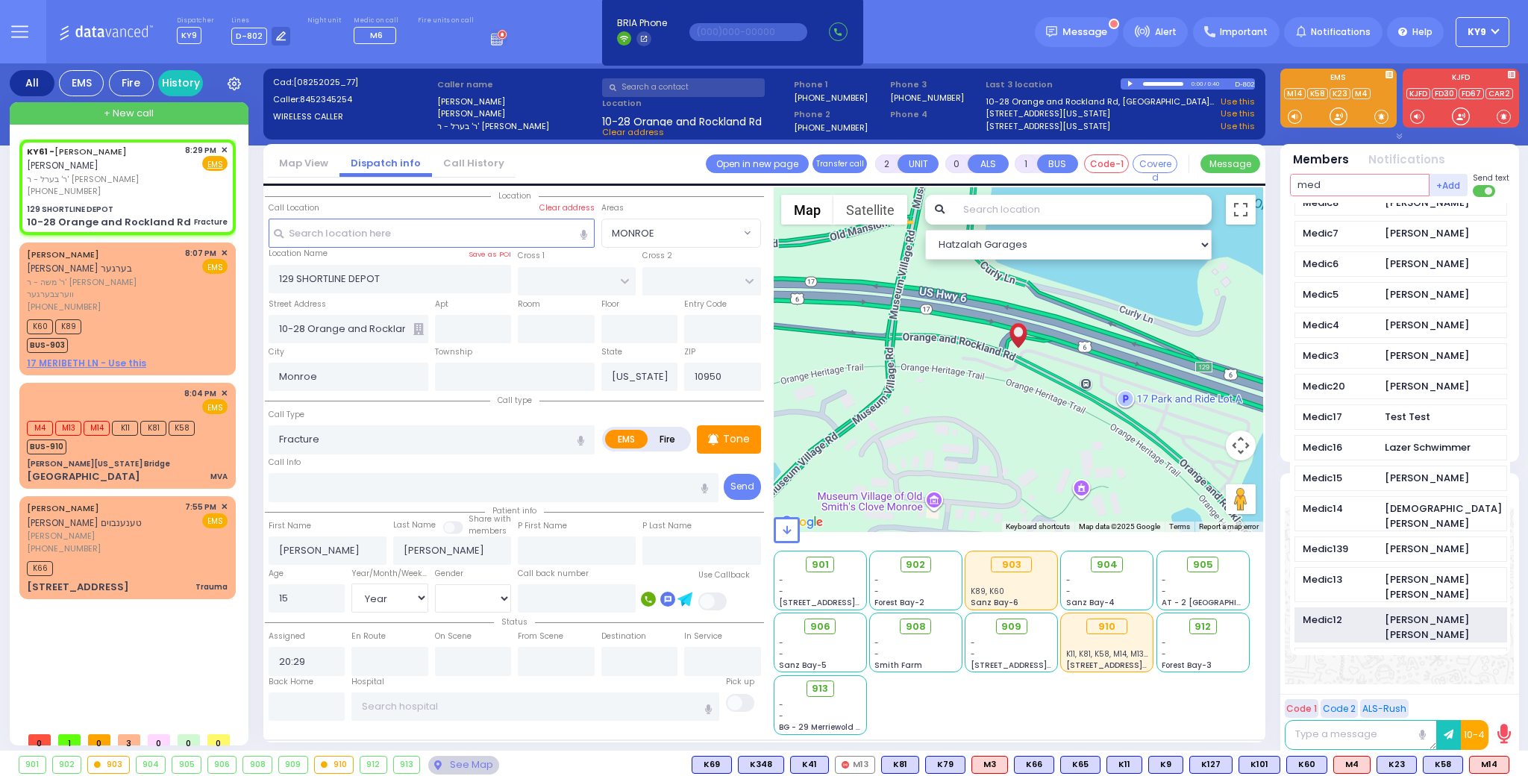
type input "med"
click at [1383, 607] on div "Medic12 Moshe Mier Silberstein" at bounding box center [1400, 625] width 213 height 36
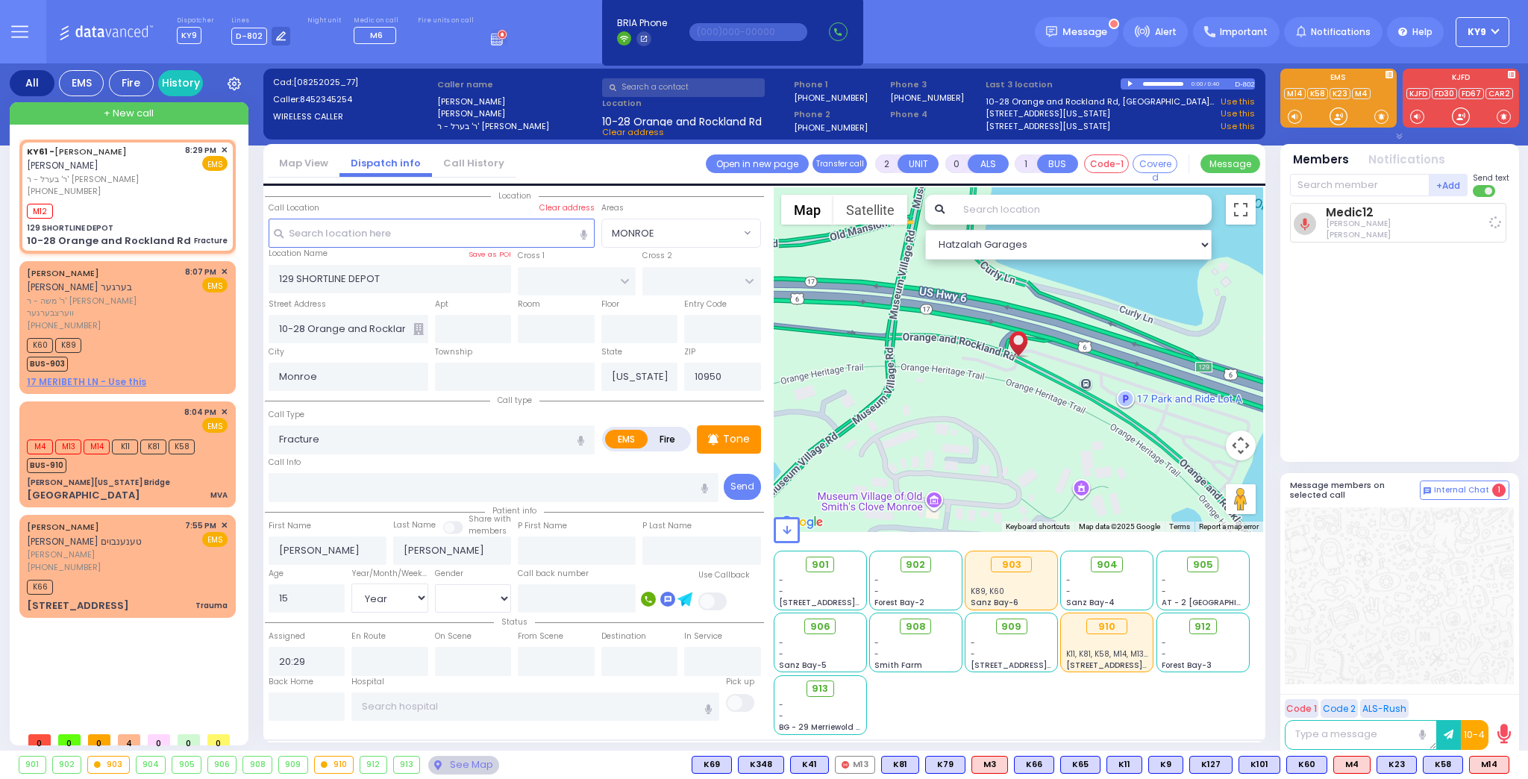
select select
radio input "true"
select select "Year"
select select "[DEMOGRAPHIC_DATA]"
type input "20:30"
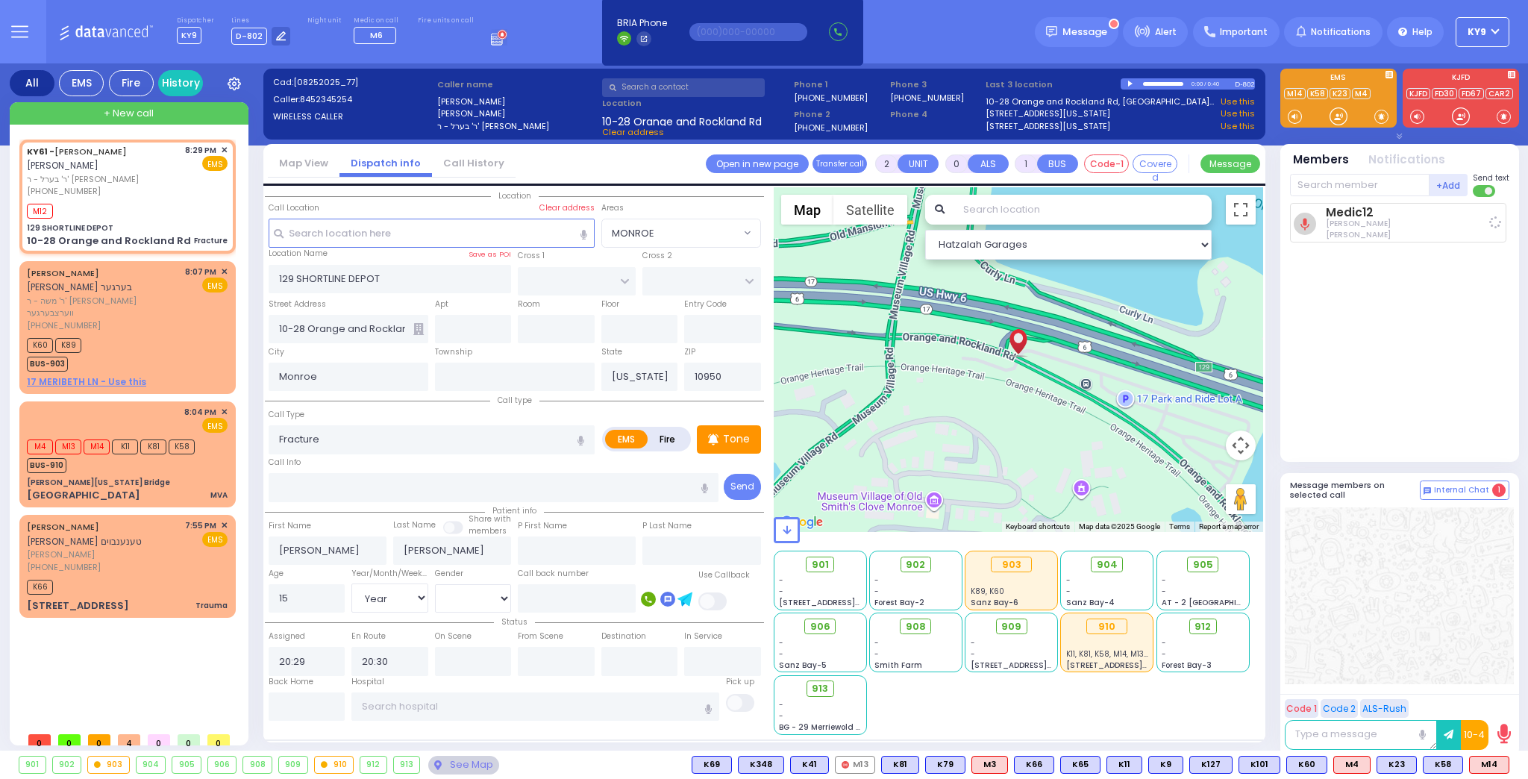
select select "Hatzalah Garages"
click at [407, 700] on input "text" at bounding box center [535, 706] width 368 height 28
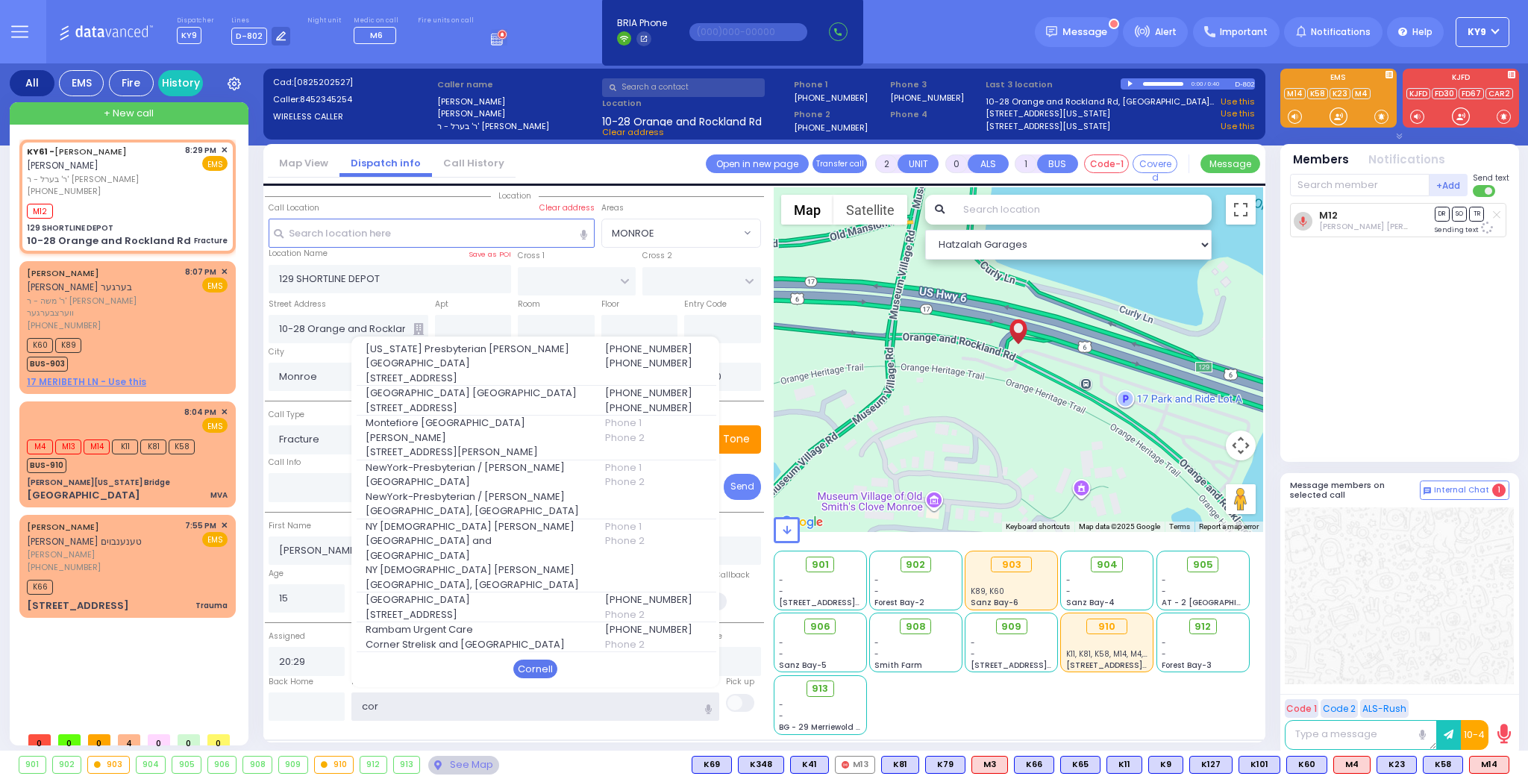
type input "cor"
click at [533, 664] on div "Cornell" at bounding box center [535, 668] width 44 height 19
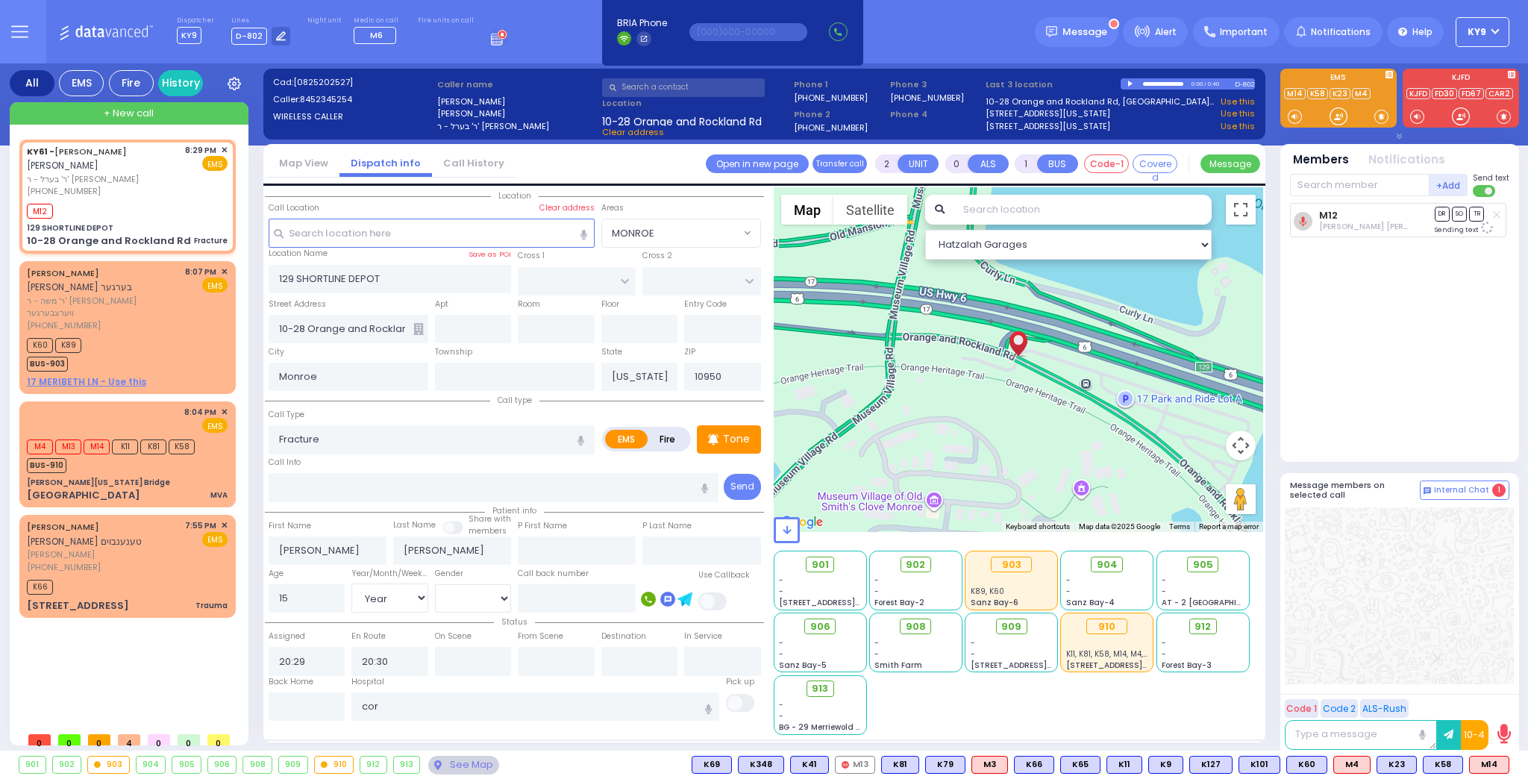
select select
radio input "true"
select select "Year"
select select "[DEMOGRAPHIC_DATA]"
type input "New York Presbyterian Weill Cornell Medical Center"
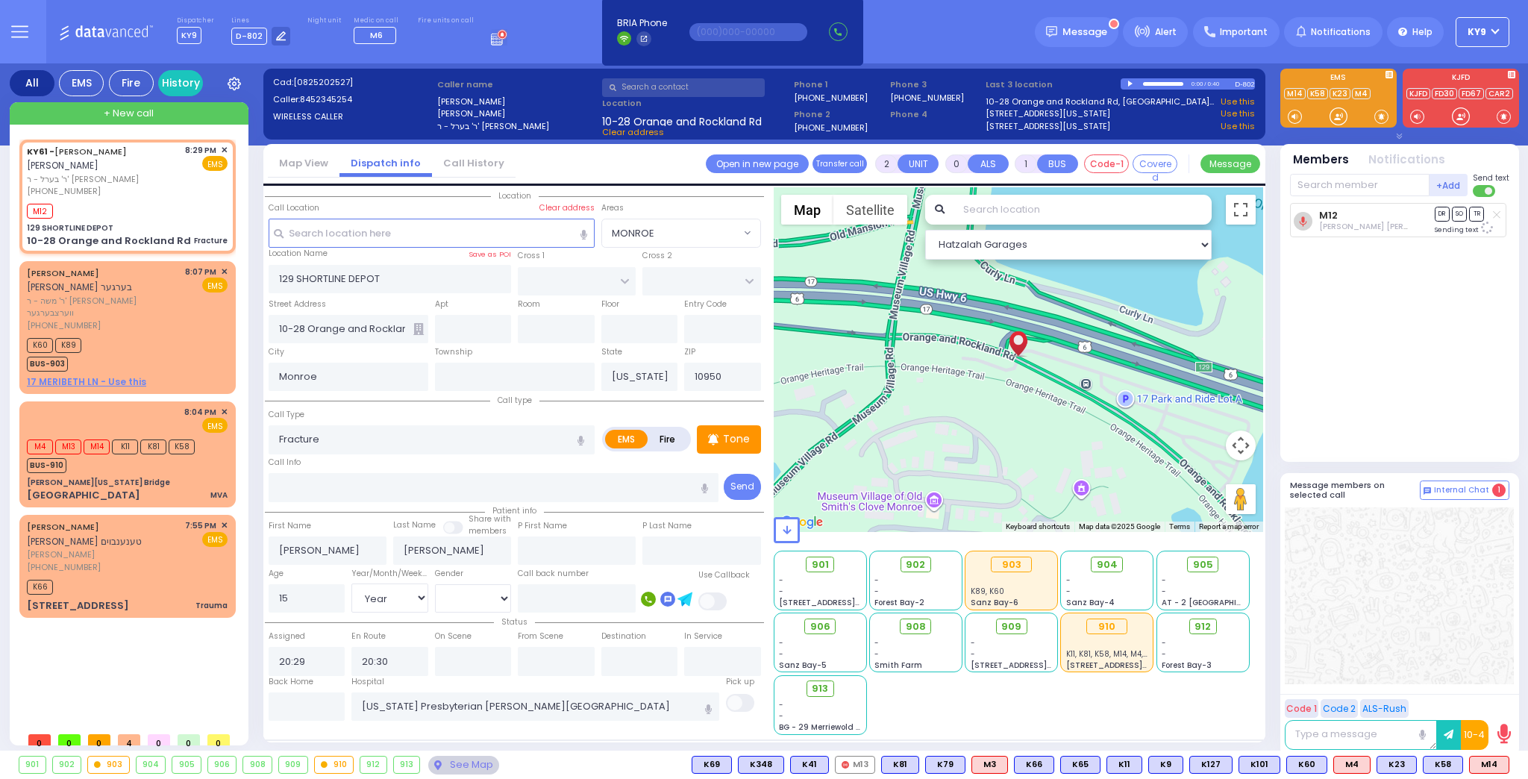
select select "Hatzalah Garages"
click at [748, 445] on div "Tone" at bounding box center [729, 439] width 64 height 28
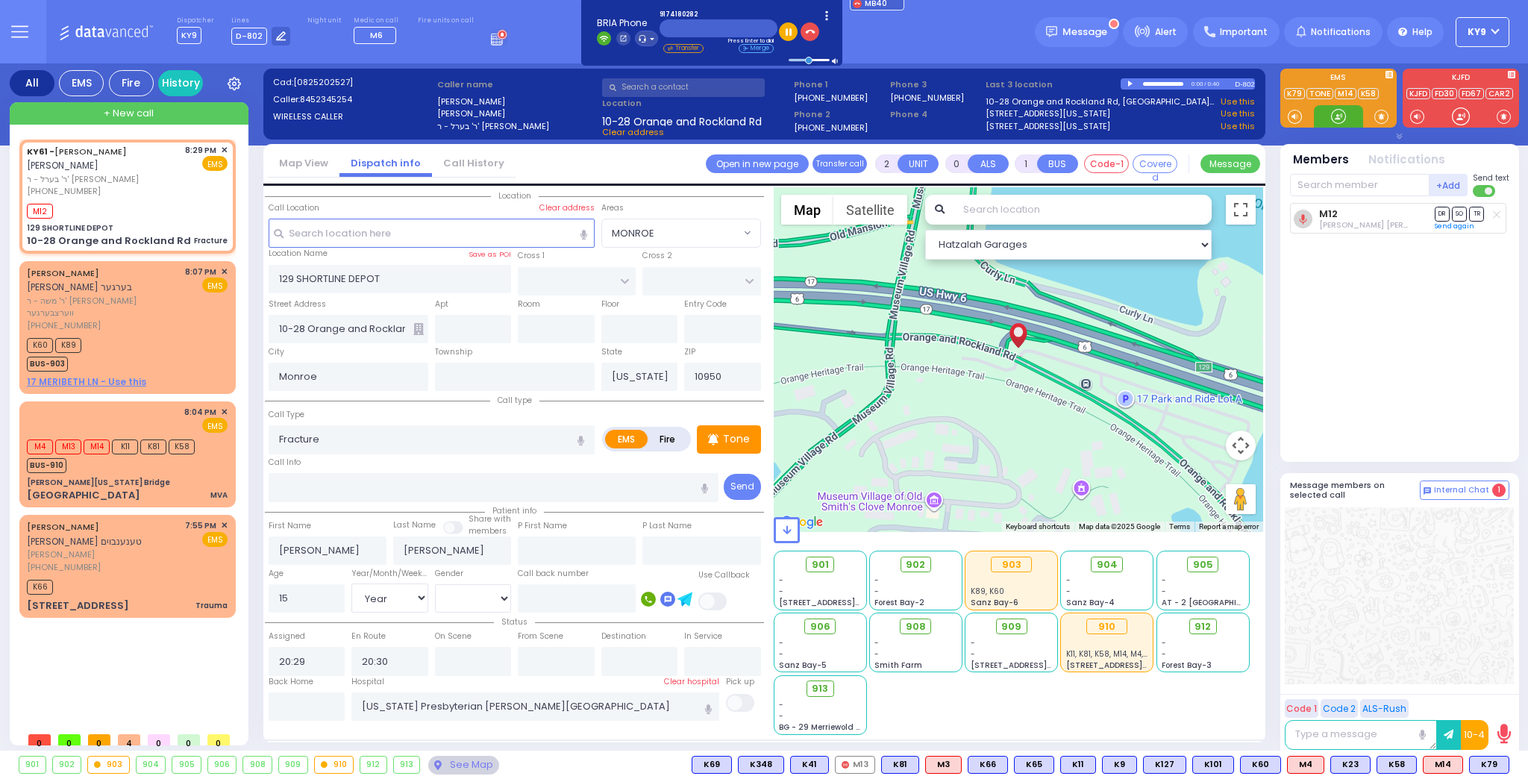
drag, startPoint x: 1335, startPoint y: 119, endPoint x: 1353, endPoint y: 137, distance: 25.3
click at [1339, 123] on div at bounding box center [1338, 116] width 15 height 15
click at [1344, 116] on div at bounding box center [1338, 116] width 15 height 15
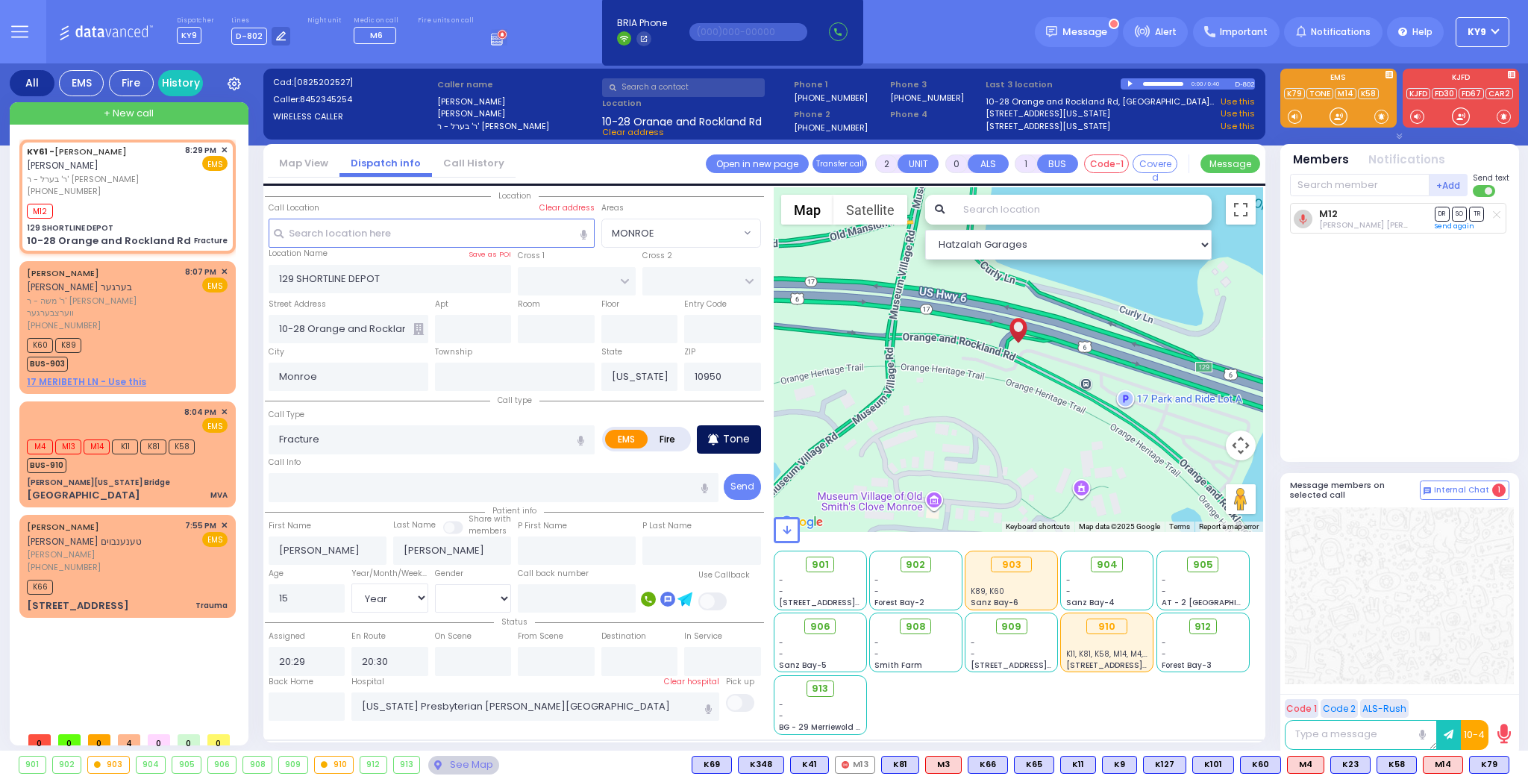
click at [730, 435] on p "Tone" at bounding box center [736, 439] width 27 height 16
click at [1331, 113] on div at bounding box center [1338, 116] width 15 height 15
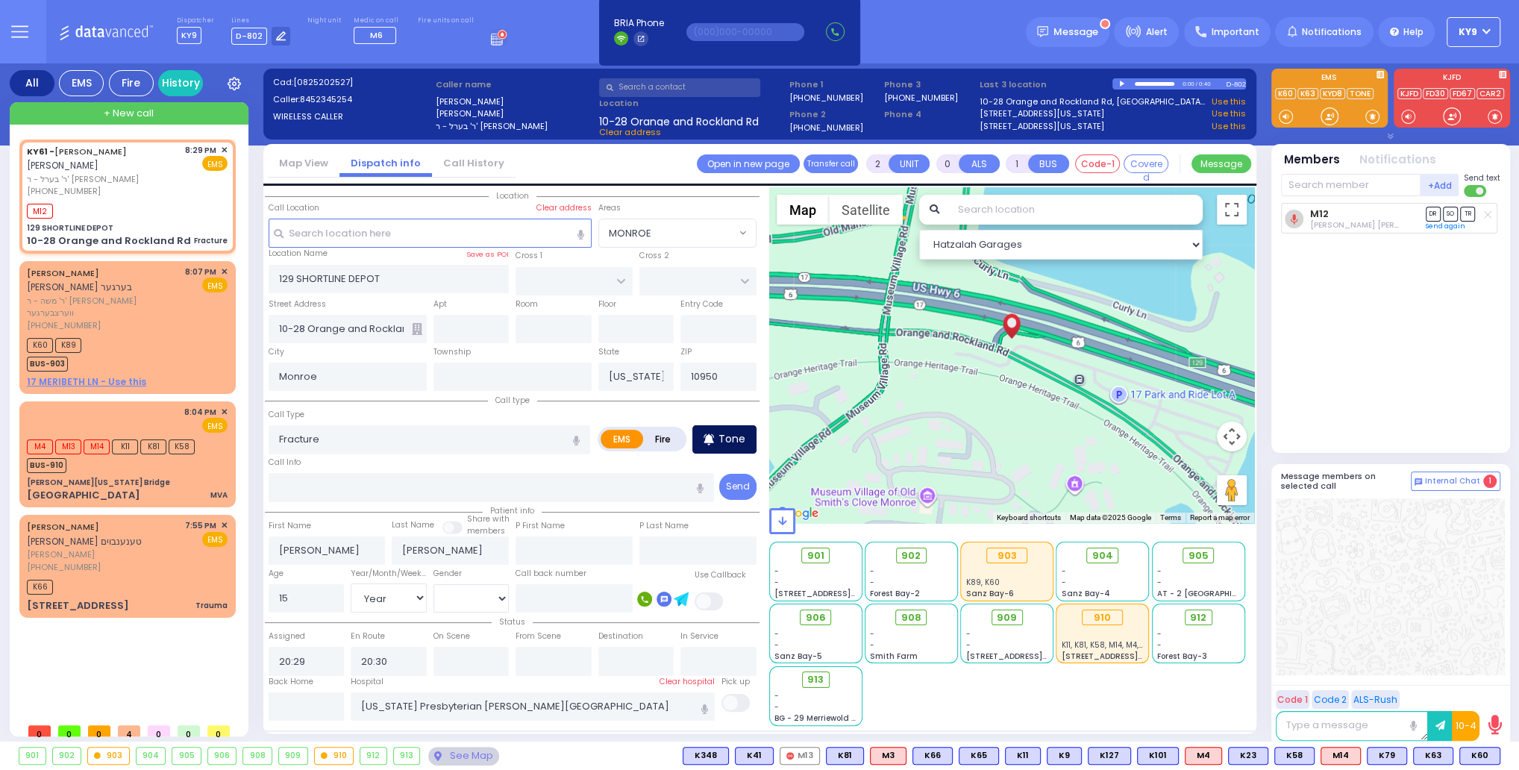
click at [729, 434] on p "Tone" at bounding box center [731, 439] width 27 height 16
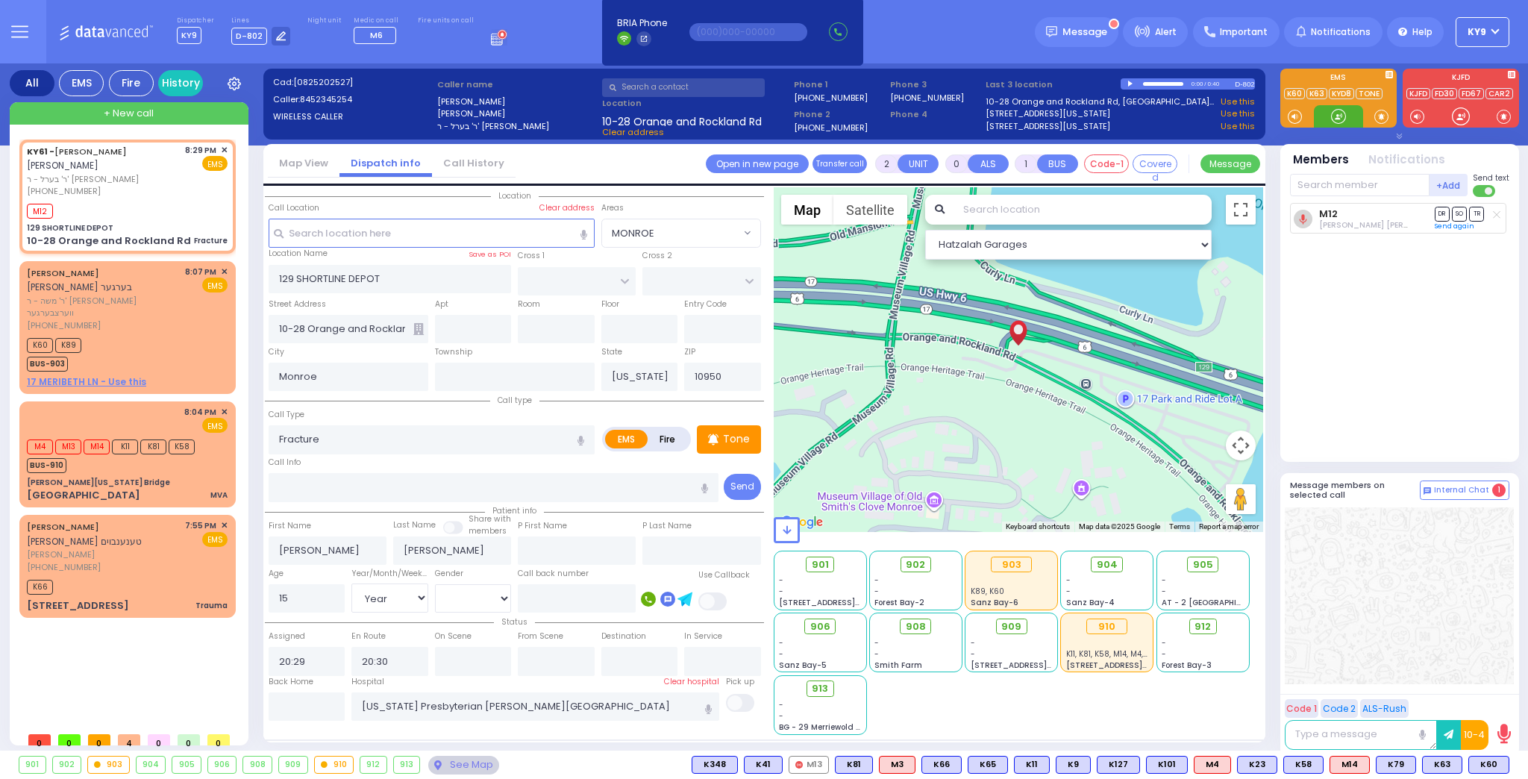
click at [1337, 109] on div at bounding box center [1338, 116] width 15 height 15
click at [1345, 116] on div at bounding box center [1338, 116] width 15 height 15
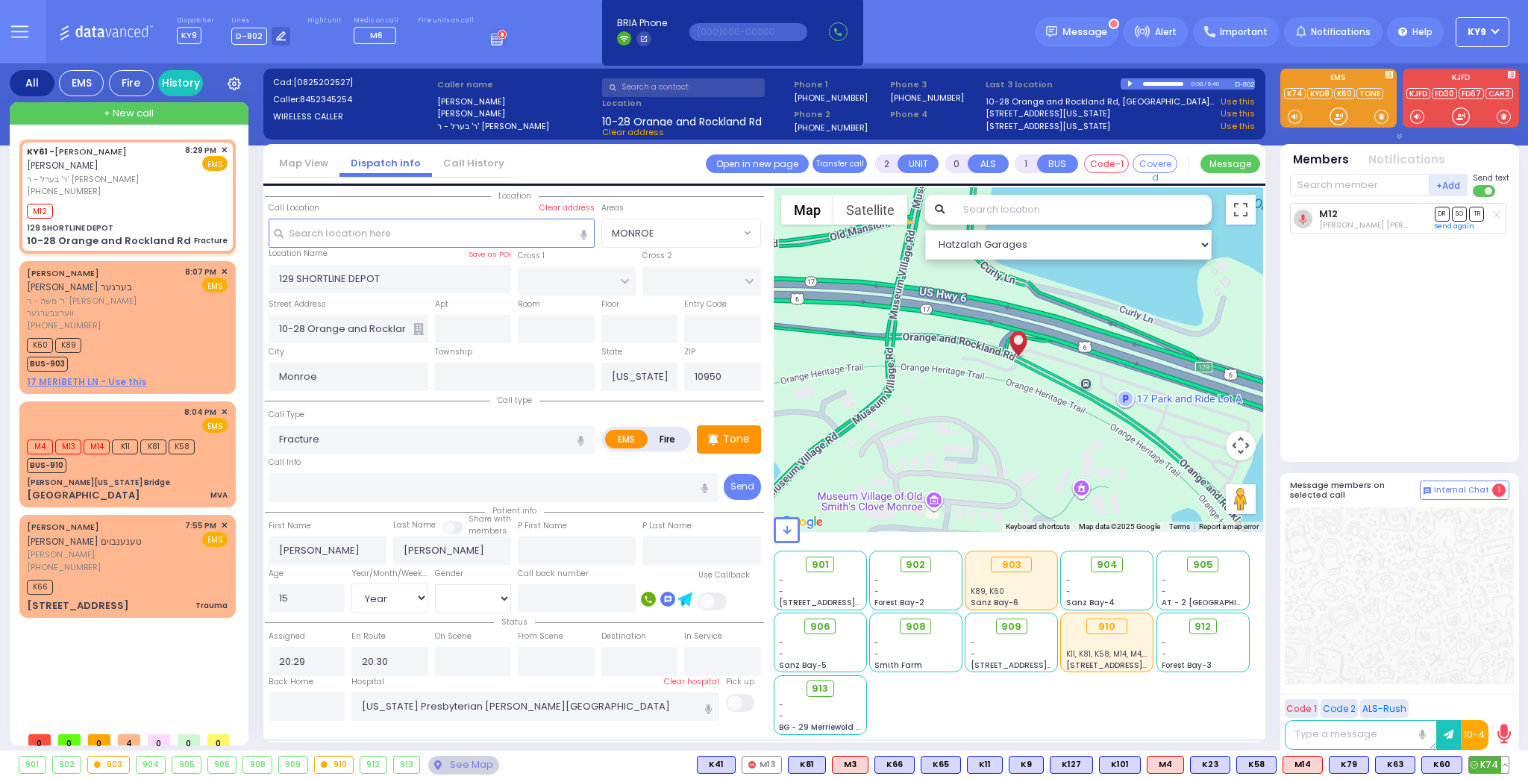
click at [1483, 763] on span "K74" at bounding box center [1489, 764] width 40 height 16
select select
radio input "true"
select select "Year"
select select "[DEMOGRAPHIC_DATA]"
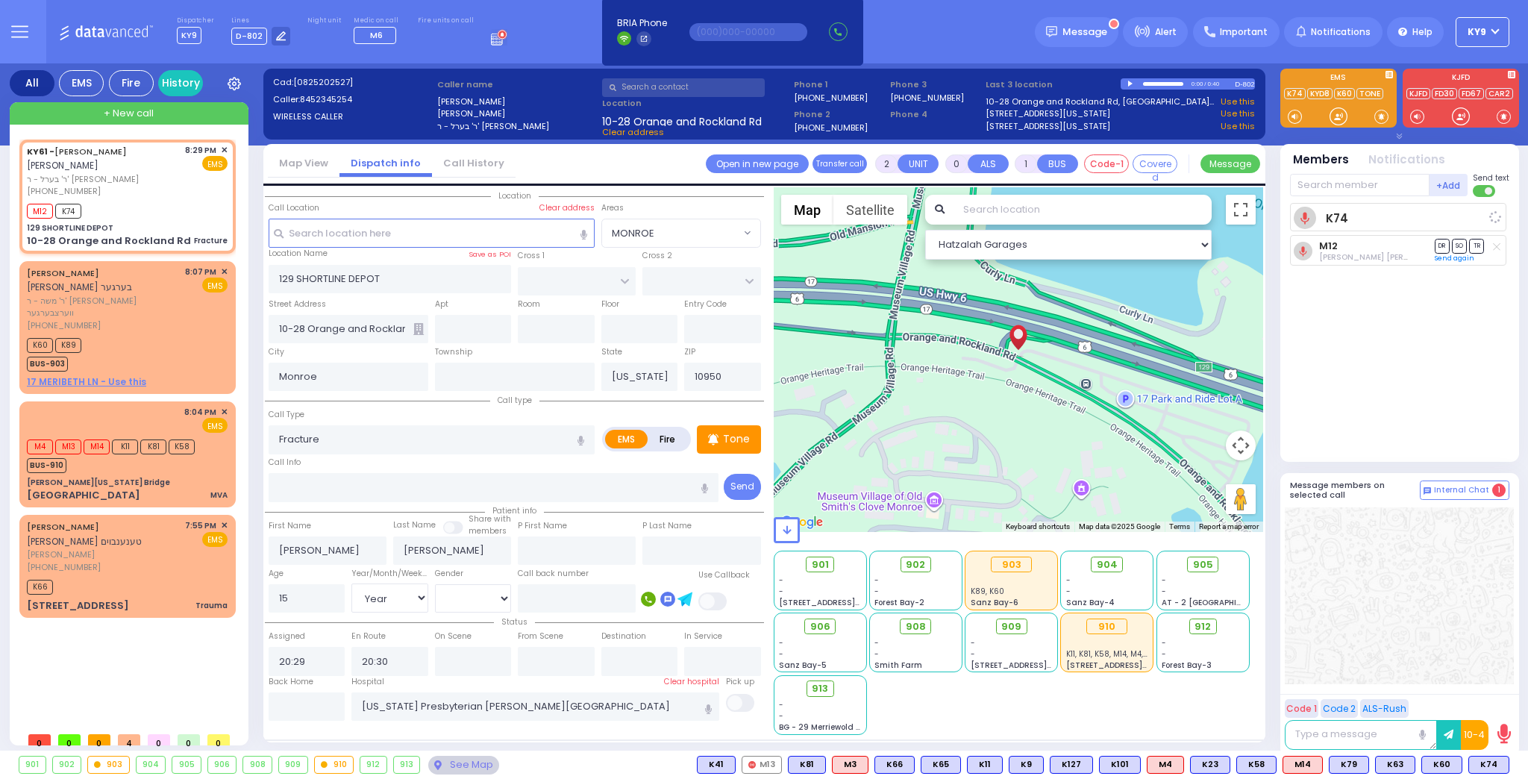
select select "Hatzalah Garages"
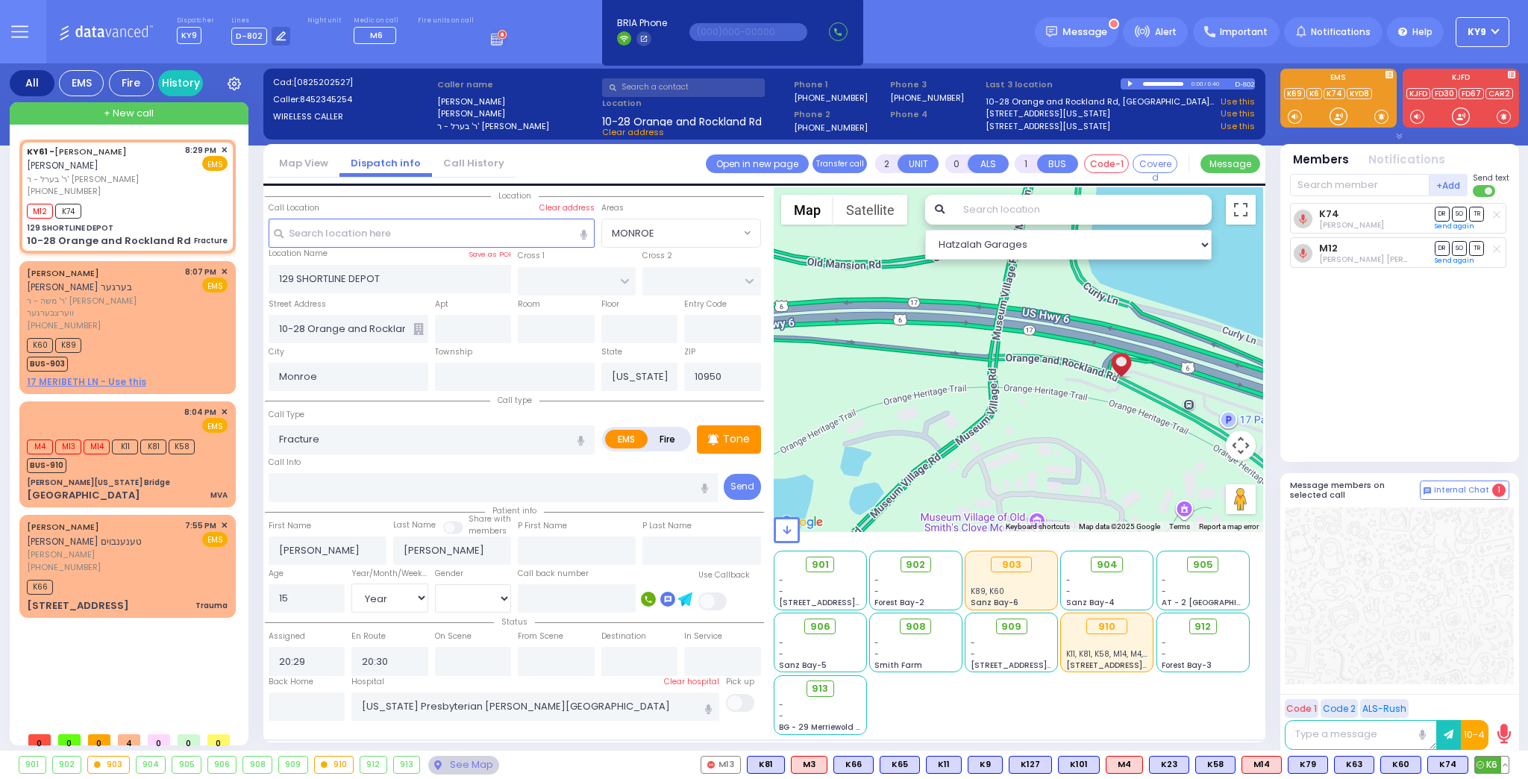
click at [1505, 764] on button at bounding box center [1504, 764] width 7 height 16
click at [1461, 768] on button at bounding box center [1458, 764] width 7 height 16
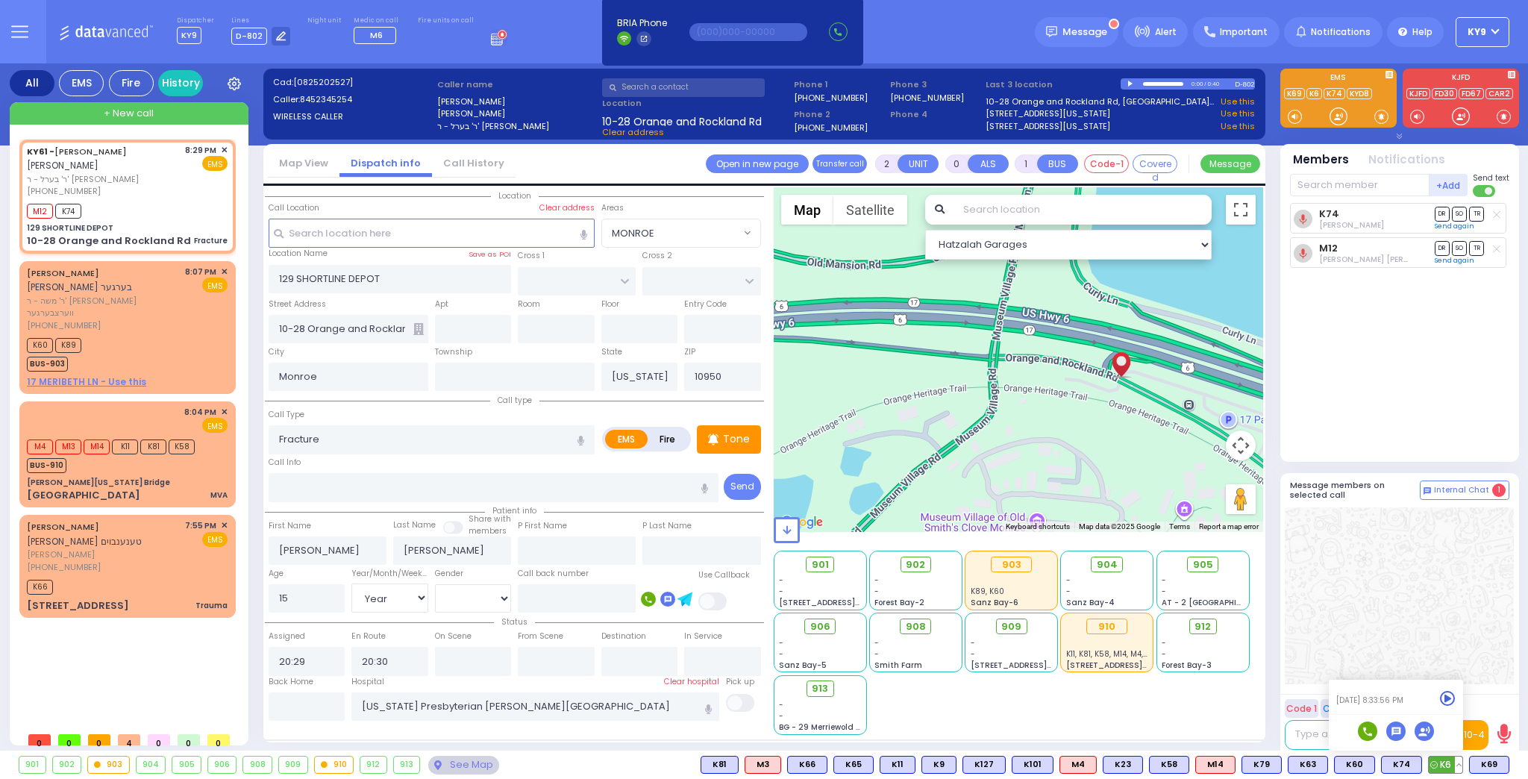
click at [1450, 697] on icon at bounding box center [1448, 699] width 16 height 16
click at [1460, 763] on button at bounding box center [1458, 764] width 7 height 16
click at [140, 113] on span "+ New call" at bounding box center [129, 113] width 50 height 15
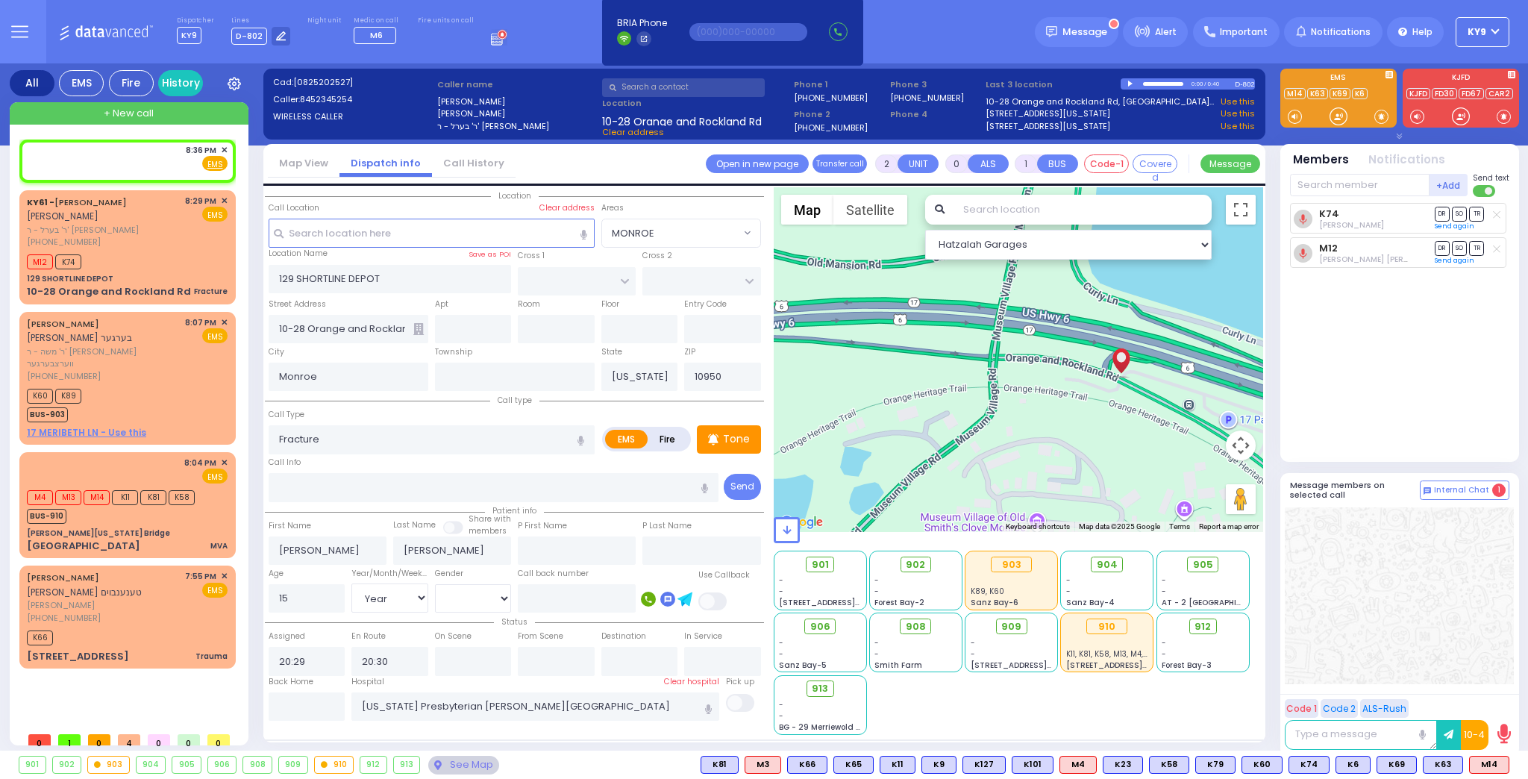
type input "1"
select select
radio input "true"
select select
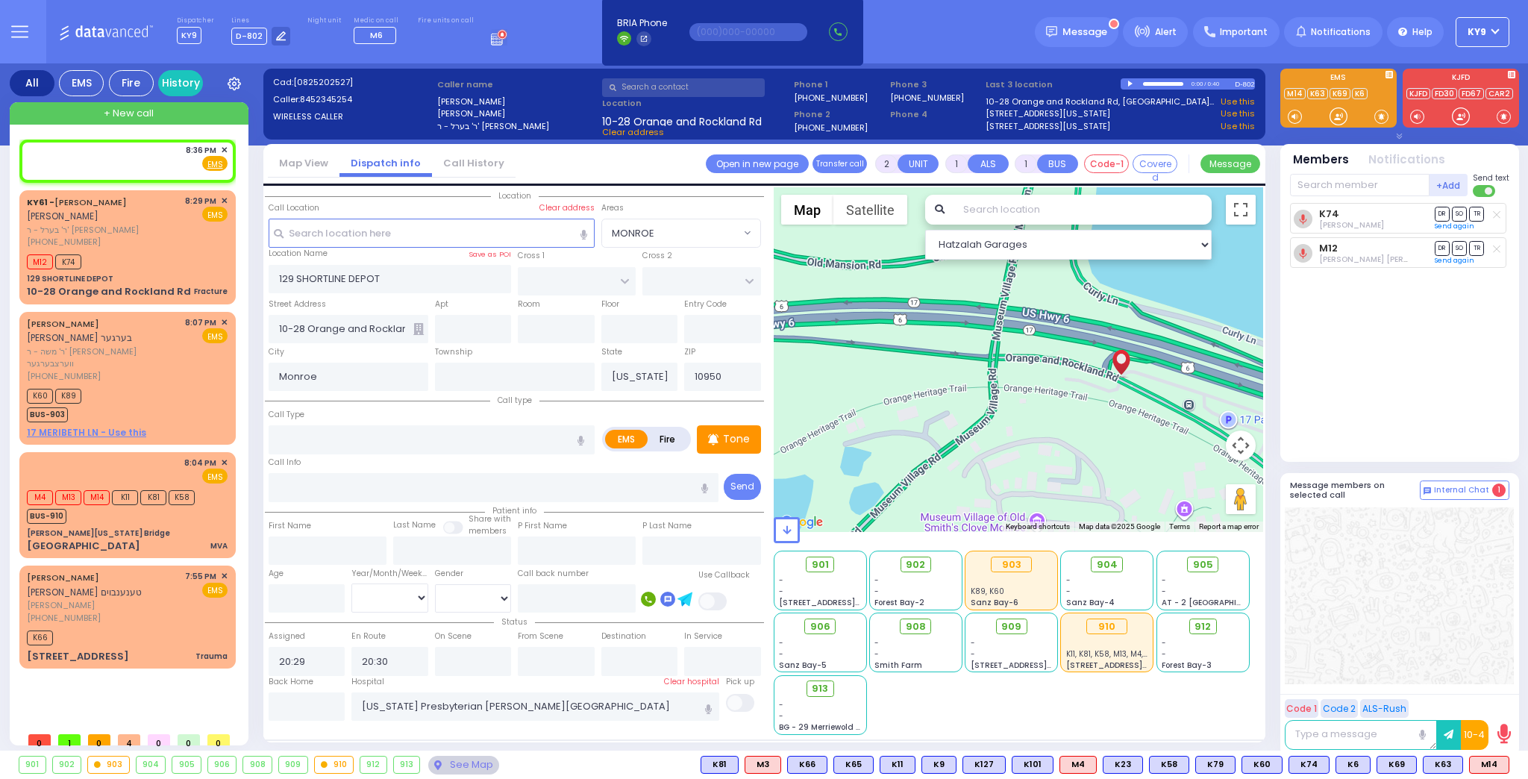
type input "20:36"
select select
radio input "true"
select select
select select "Hatzalah Garages"
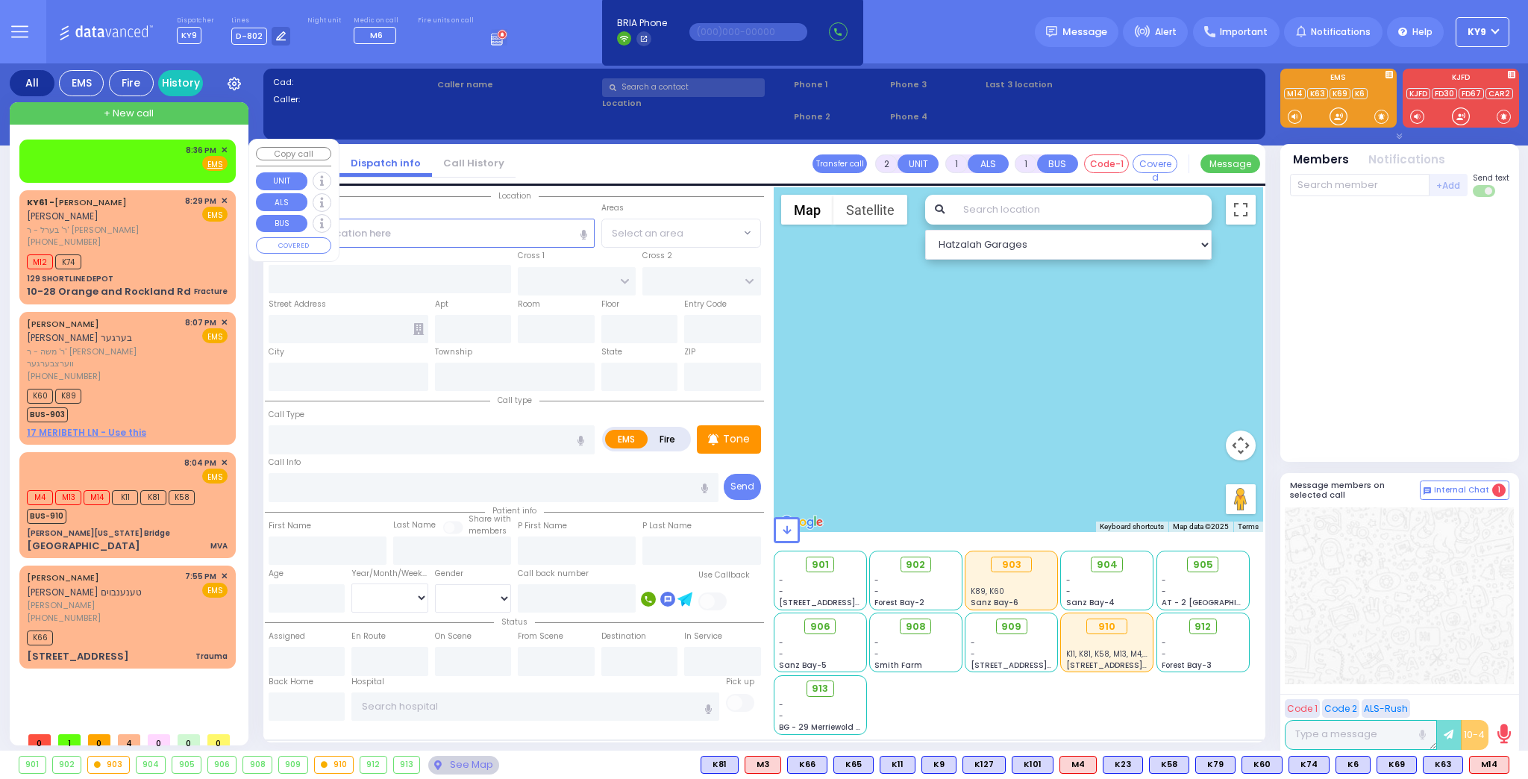
click at [224, 145] on span "✕" at bounding box center [224, 150] width 7 height 13
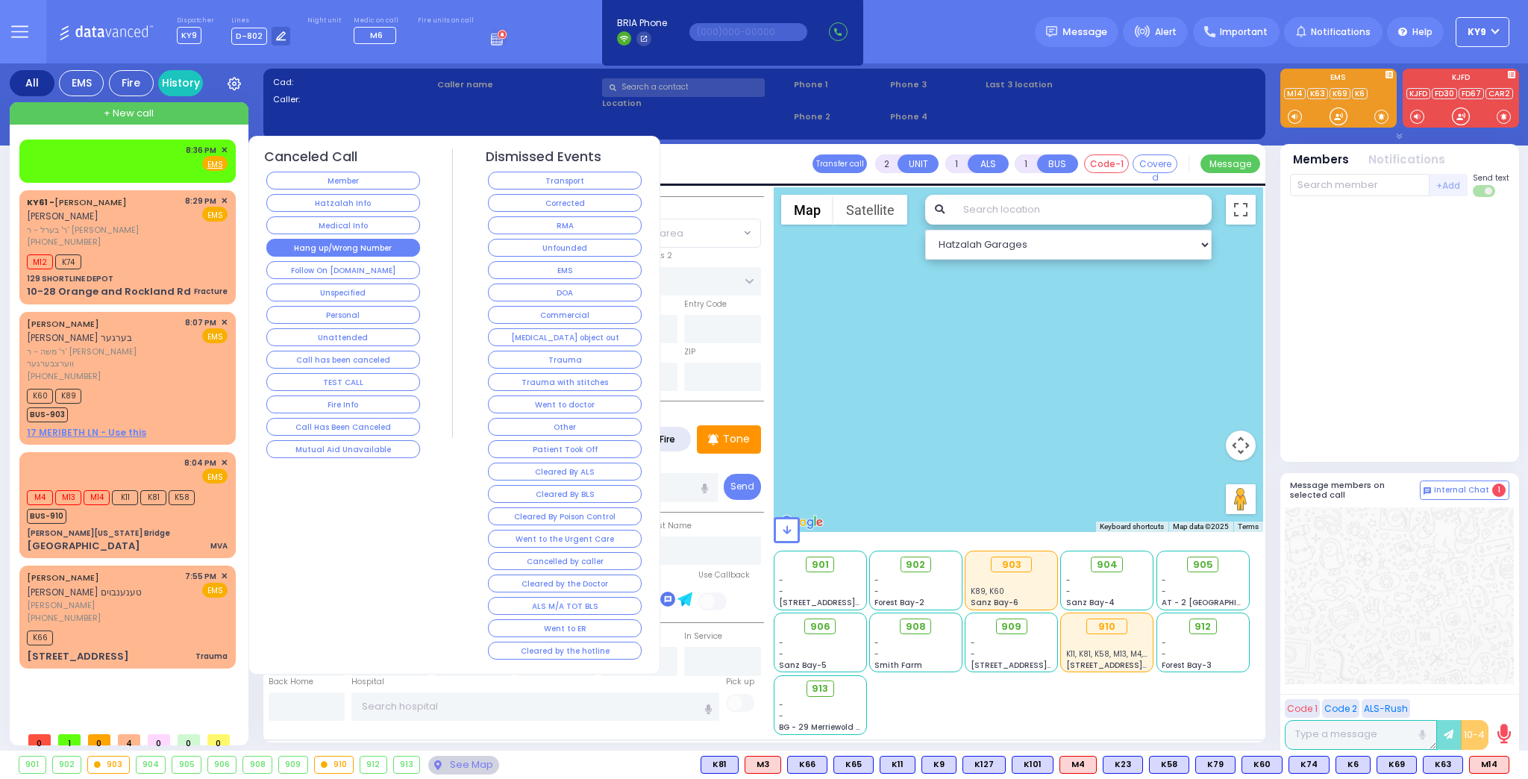
click at [333, 243] on button "Hang up/Wrong Number" at bounding box center [343, 248] width 154 height 18
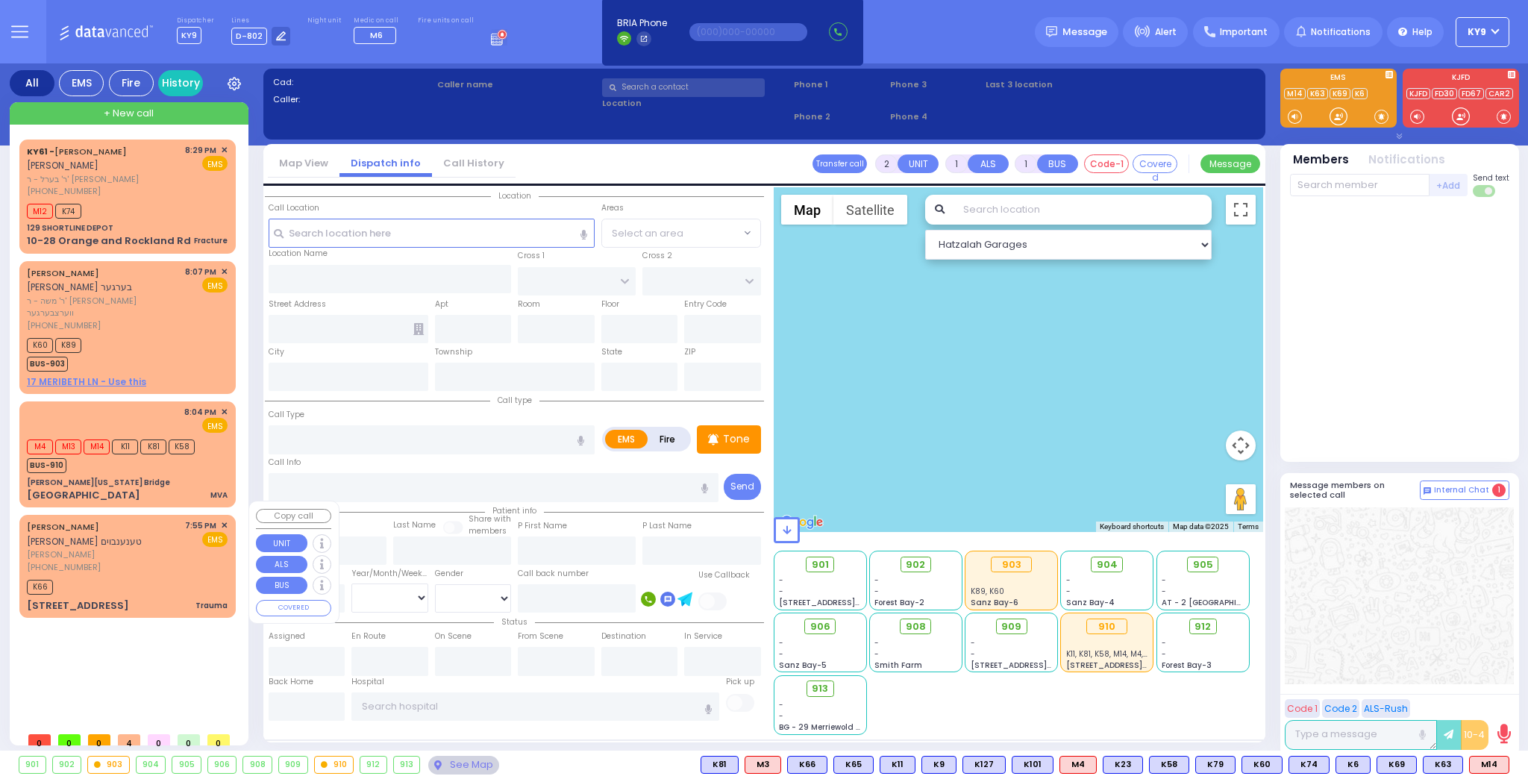
click at [170, 576] on div "K66" at bounding box center [127, 585] width 201 height 19
type input "0"
select select
type input "Trauma"
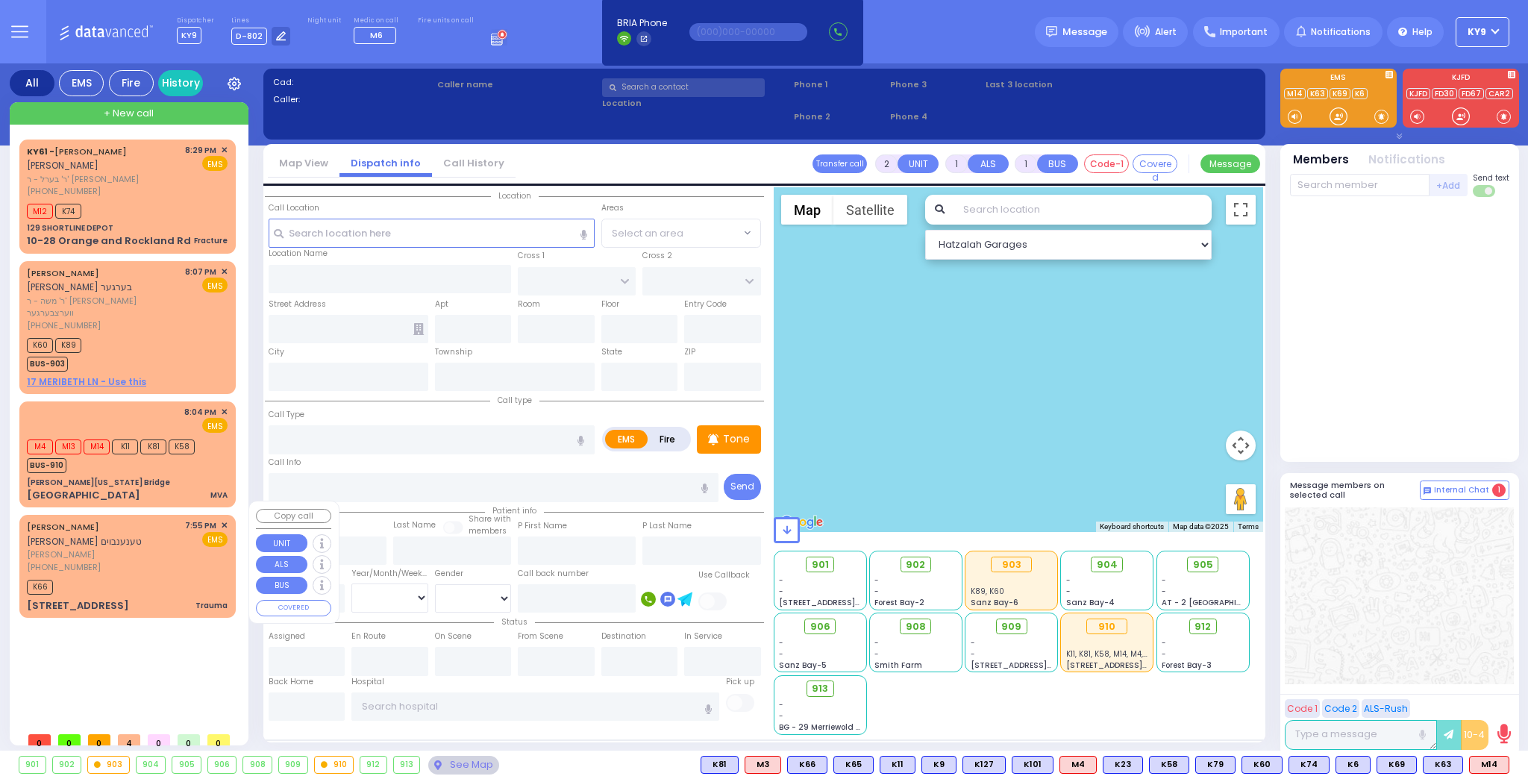
radio input "true"
type input "AVRUM OZIEL"
type input "TANNENBAUM"
type input "6"
select select "Year"
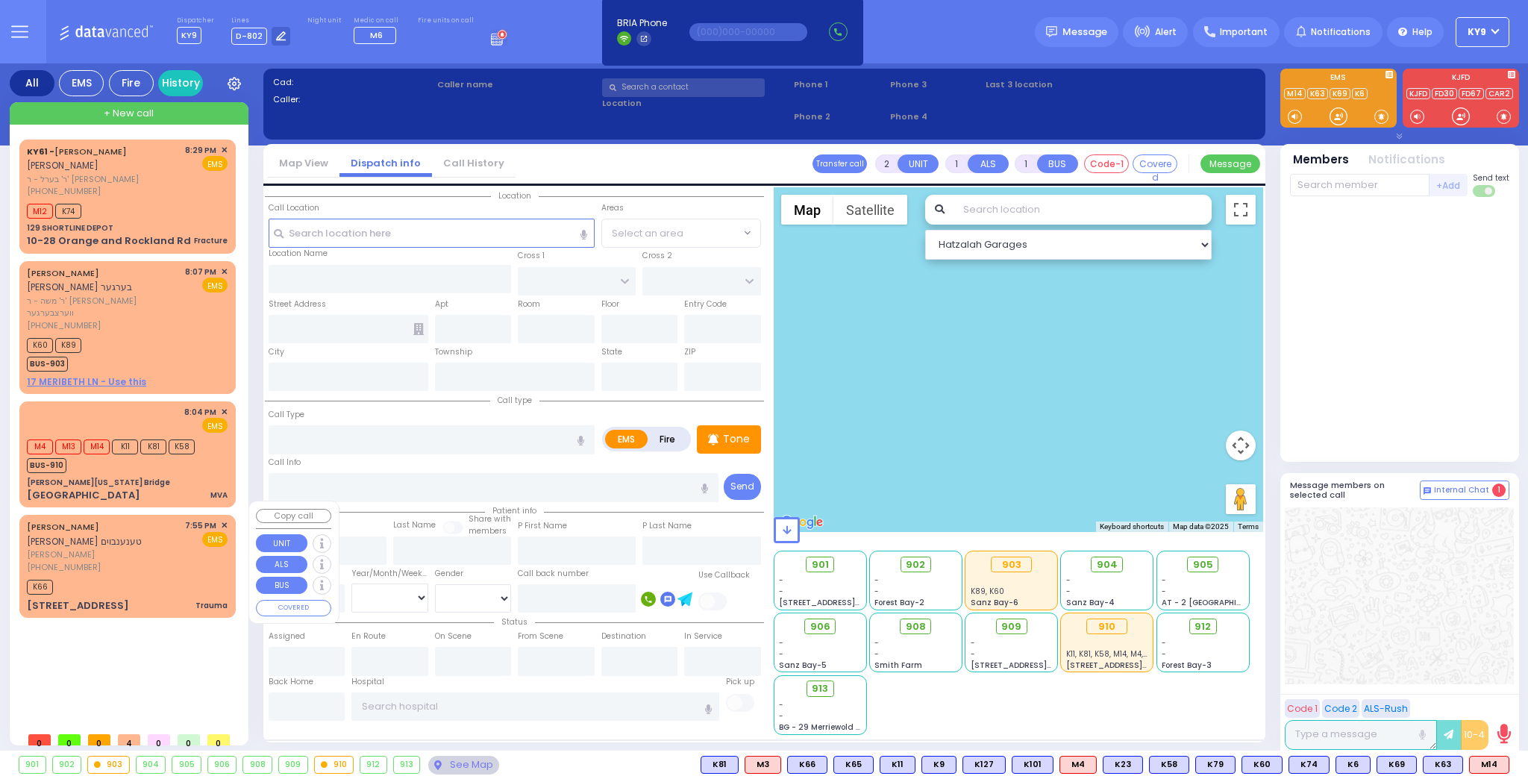
select select "[DEMOGRAPHIC_DATA]"
type input "19:55"
type input "19:57"
select select "Hatzalah Garages"
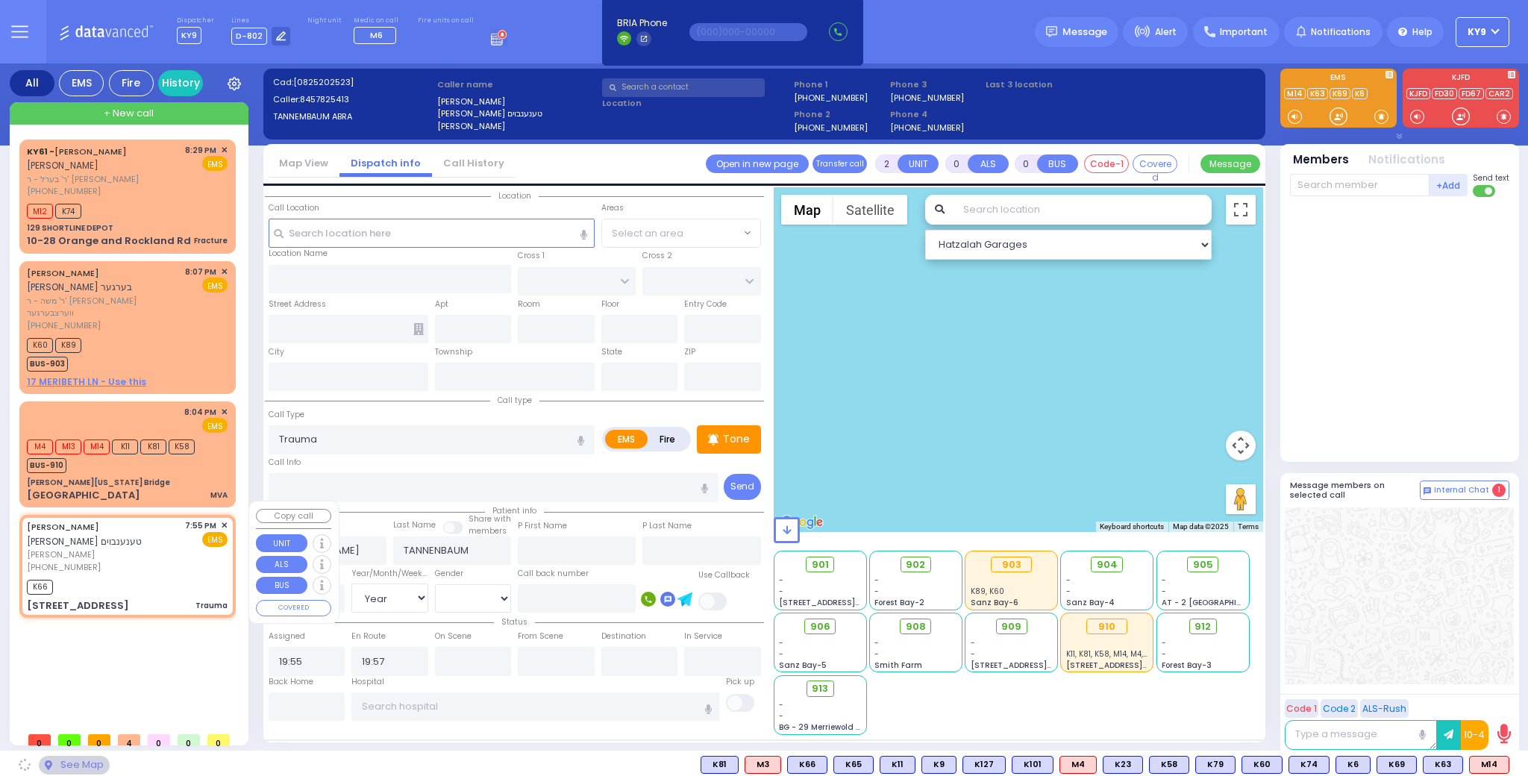
type input "RUZHIN RD"
type input "5 PREMISHLAN WAY"
type input "302"
type input "Monroe"
type input "[US_STATE]"
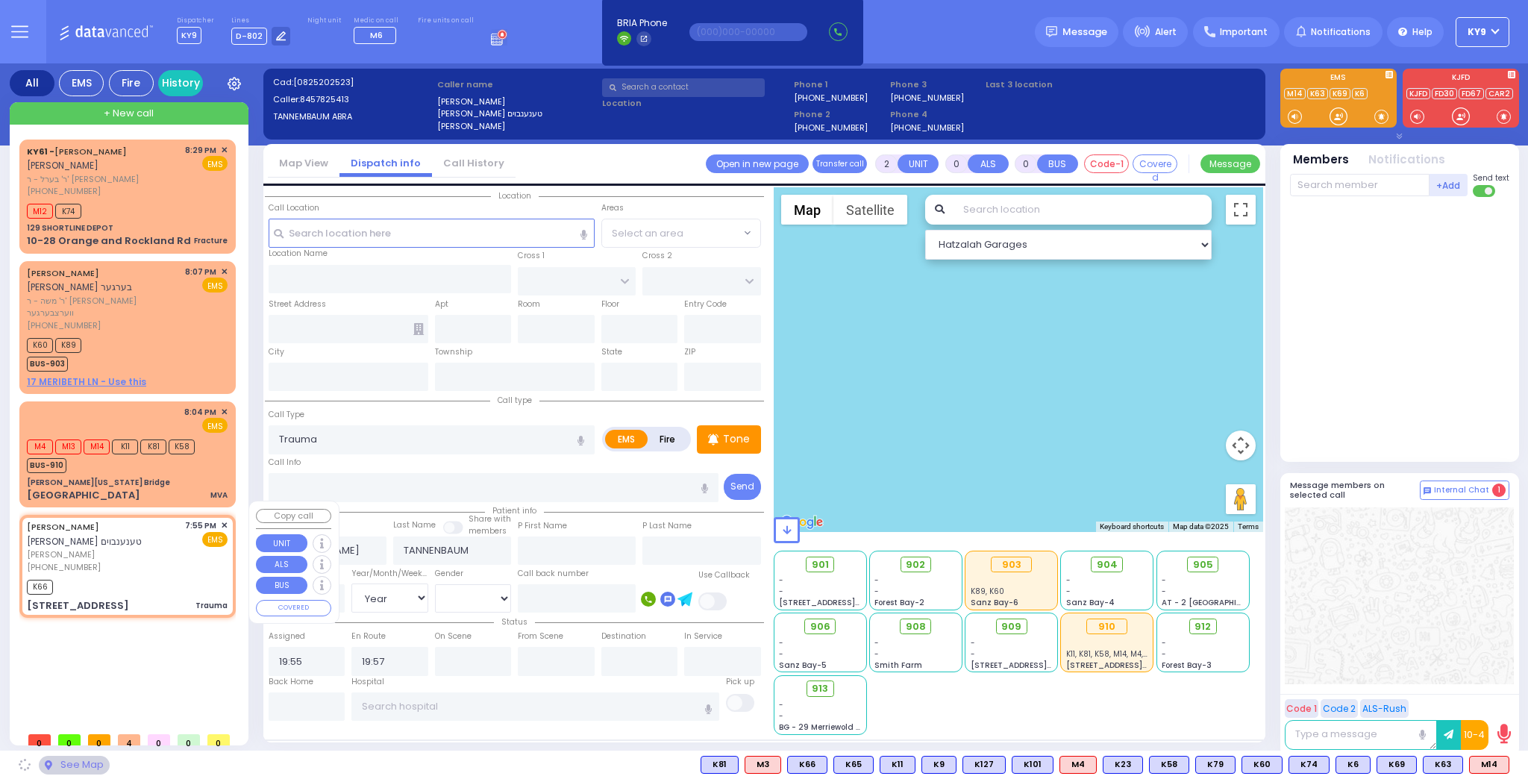
type input "10950"
select select "ATZEI TAMURIM"
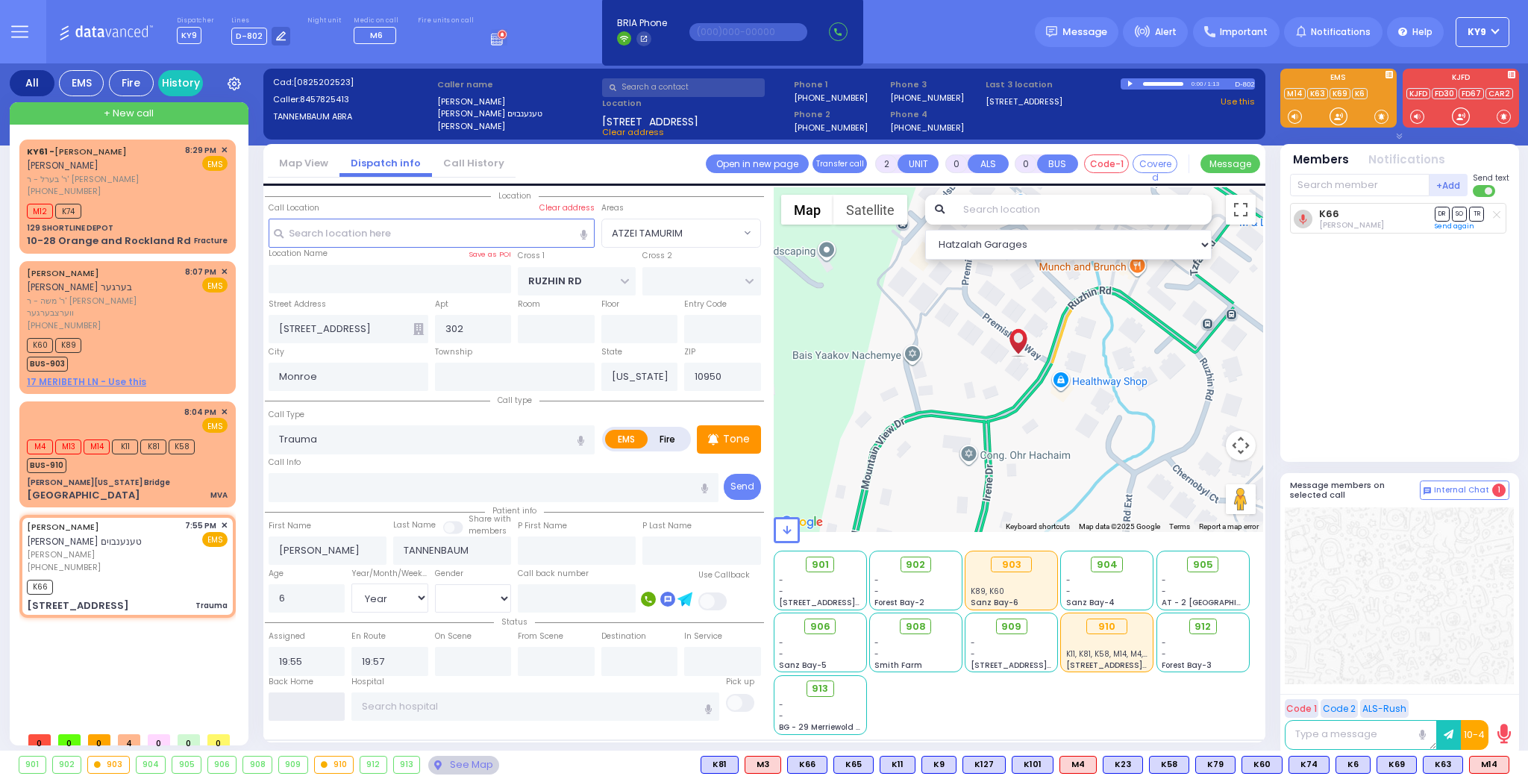
click at [307, 701] on input "text" at bounding box center [307, 706] width 77 height 28
type input "20:37"
select select
radio input "true"
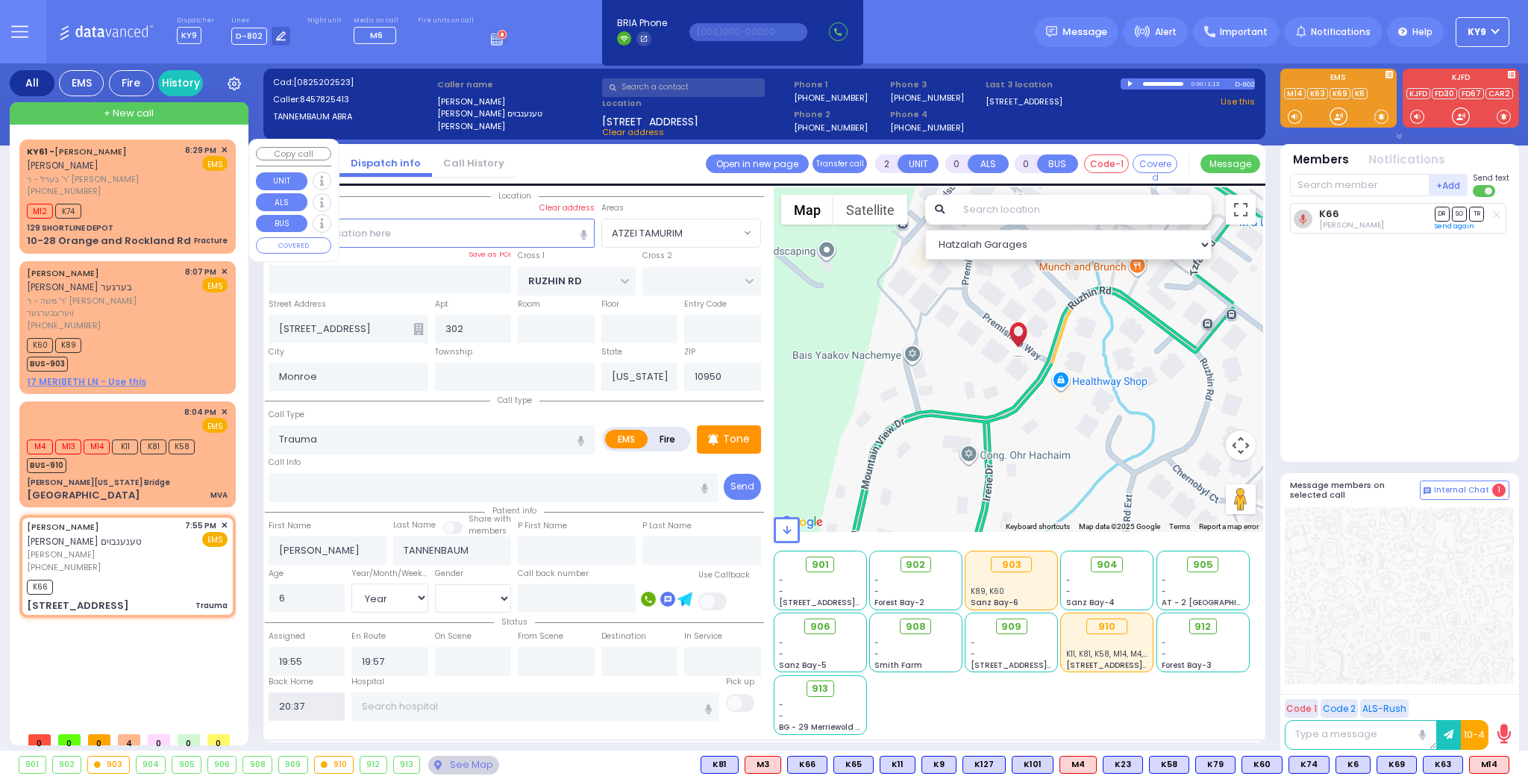
select select
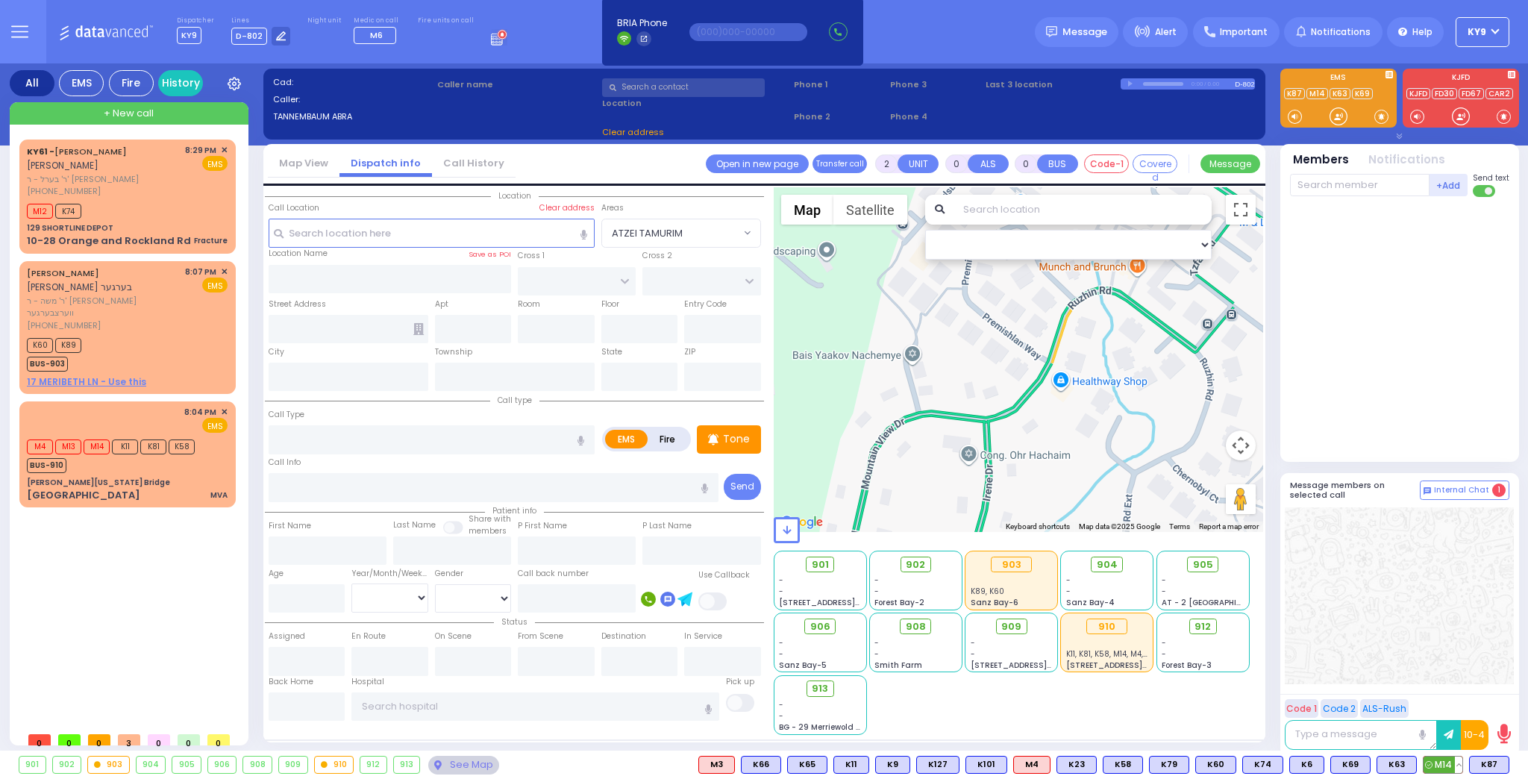
click at [1460, 765] on button at bounding box center [1458, 764] width 7 height 16
click at [1461, 762] on button at bounding box center [1458, 764] width 7 height 16
click at [1446, 700] on icon at bounding box center [1448, 699] width 16 height 16
click at [1461, 767] on button at bounding box center [1458, 764] width 7 height 16
click at [1506, 762] on button at bounding box center [1504, 764] width 7 height 16
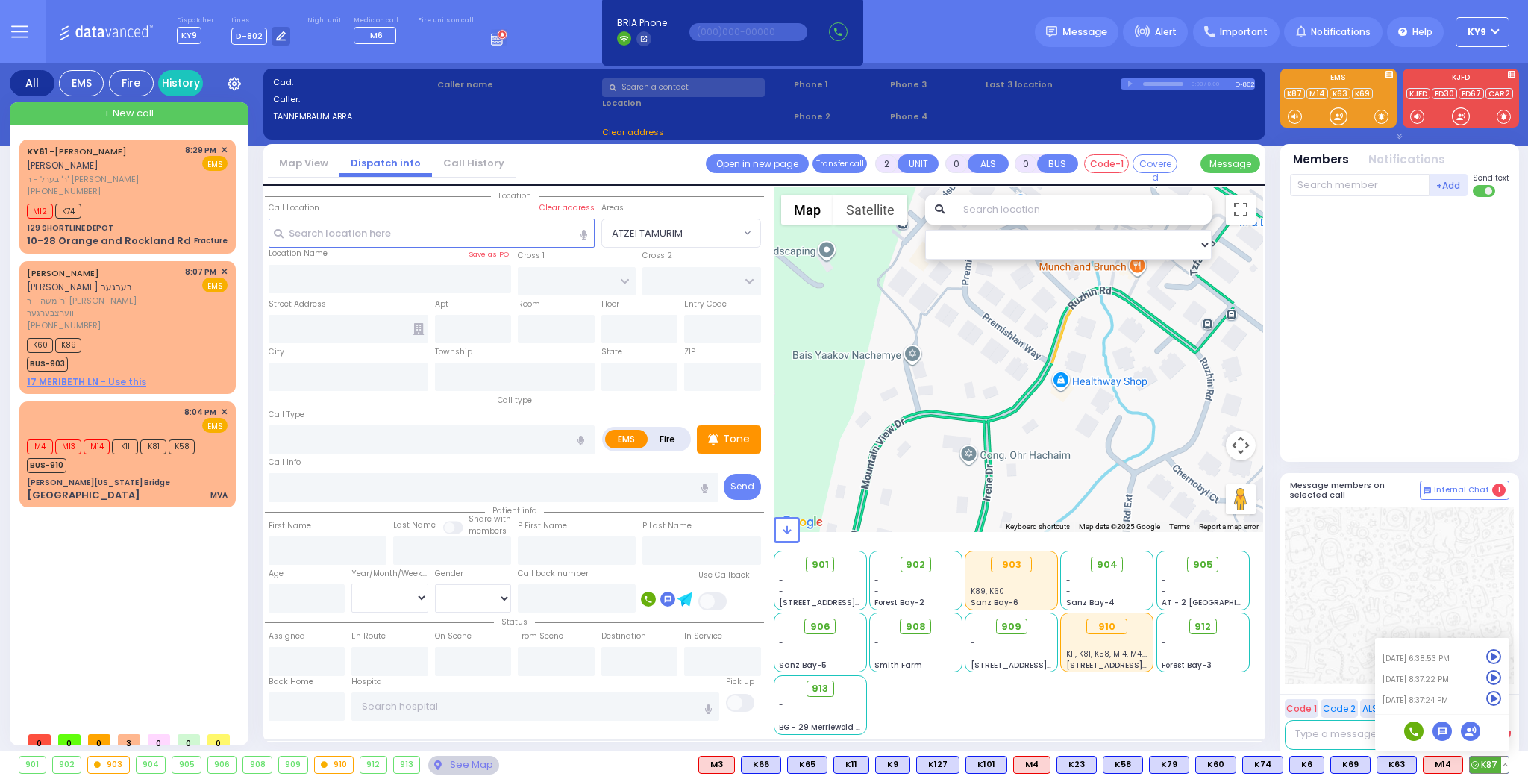
click at [1492, 698] on icon at bounding box center [1494, 699] width 16 height 16
click at [1505, 764] on button at bounding box center [1504, 764] width 7 height 16
click at [442, 768] on div "See Map" at bounding box center [463, 765] width 70 height 19
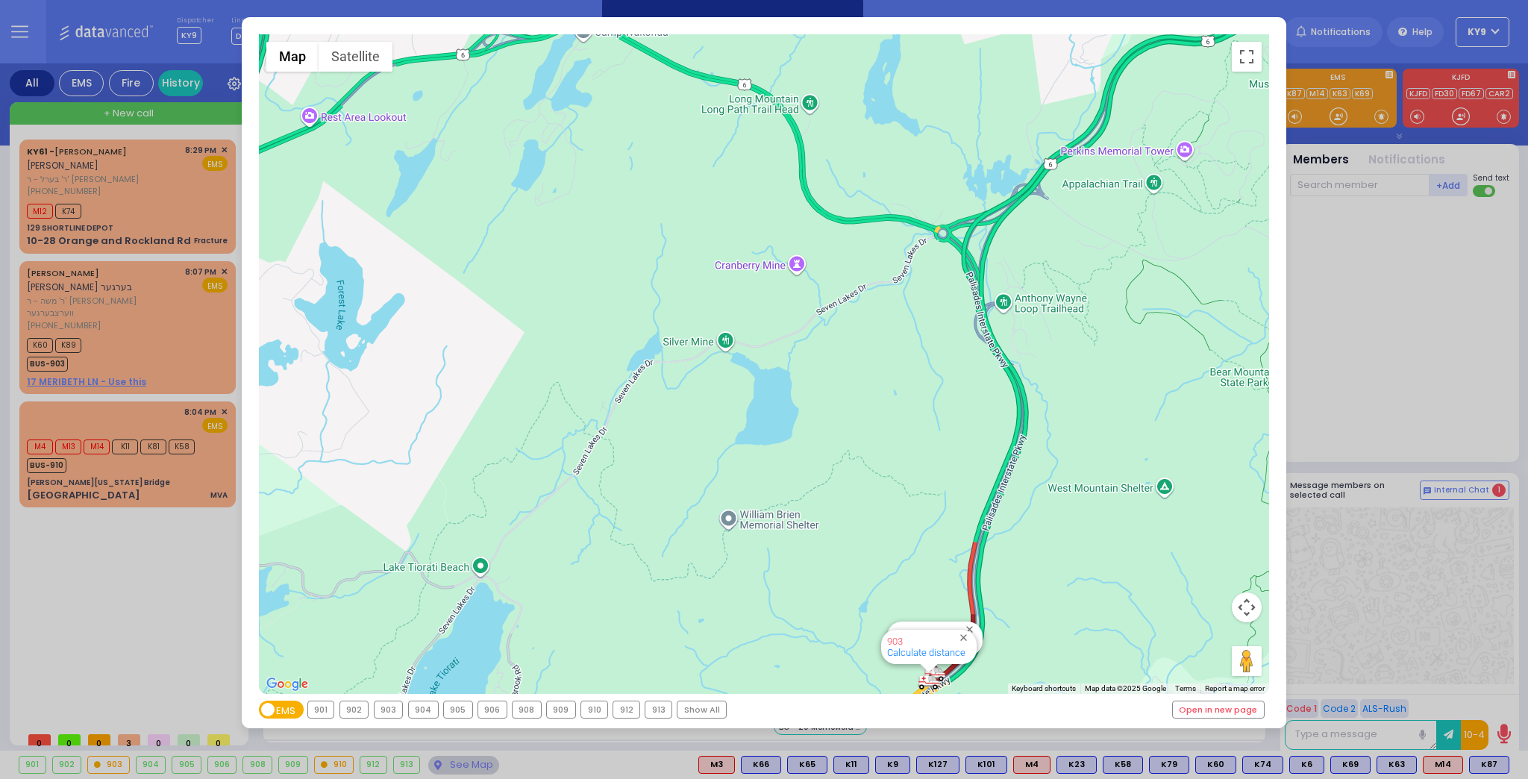
drag, startPoint x: 946, startPoint y: 314, endPoint x: 973, endPoint y: 411, distance: 100.6
click at [977, 423] on div "594 Calculate distance 595 Calculate distance 596 Calculate distance 901 Calcul…" at bounding box center [764, 363] width 1011 height 659
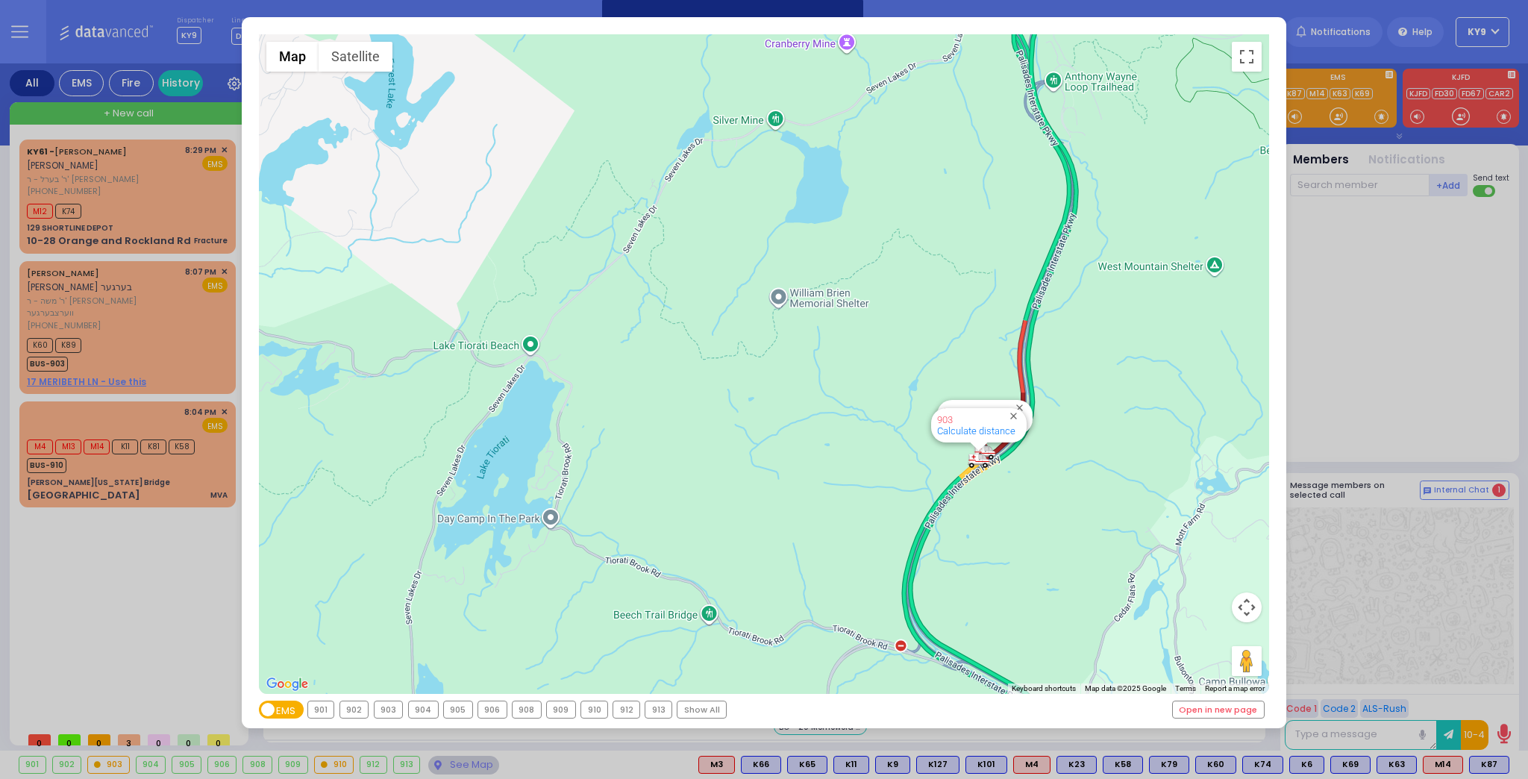
drag, startPoint x: 1103, startPoint y: 515, endPoint x: 1117, endPoint y: 302, distance: 213.8
click at [1117, 302] on div "594 Calculate distance 595 Calculate distance 596 Calculate distance 901 Calcul…" at bounding box center [764, 363] width 1011 height 659
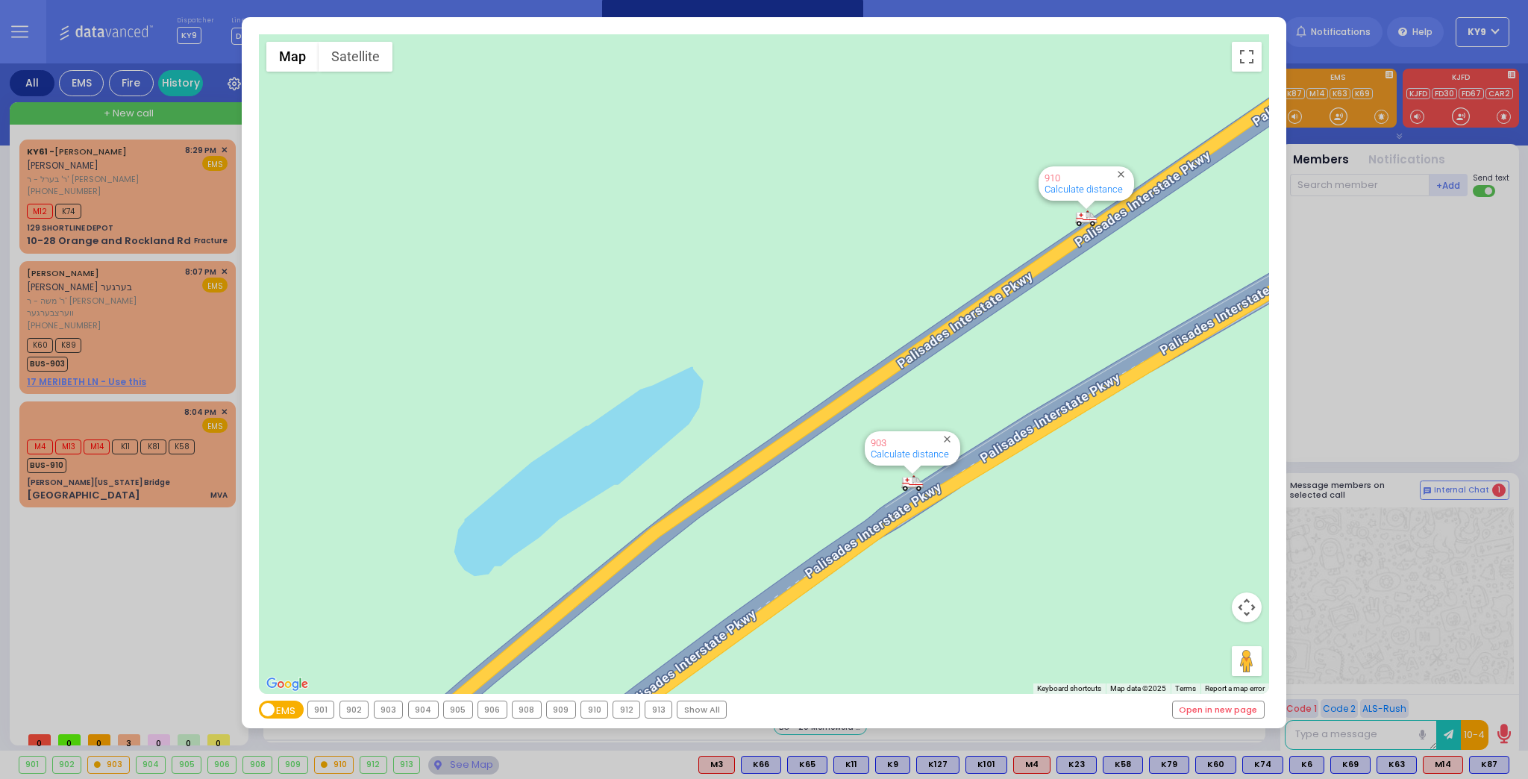
drag, startPoint x: 1061, startPoint y: 301, endPoint x: 1045, endPoint y: 352, distance: 53.1
click at [1045, 351] on div "594 Calculate distance 595 Calculate distance 596 Calculate distance 901 Calcul…" at bounding box center [764, 363] width 1011 height 659
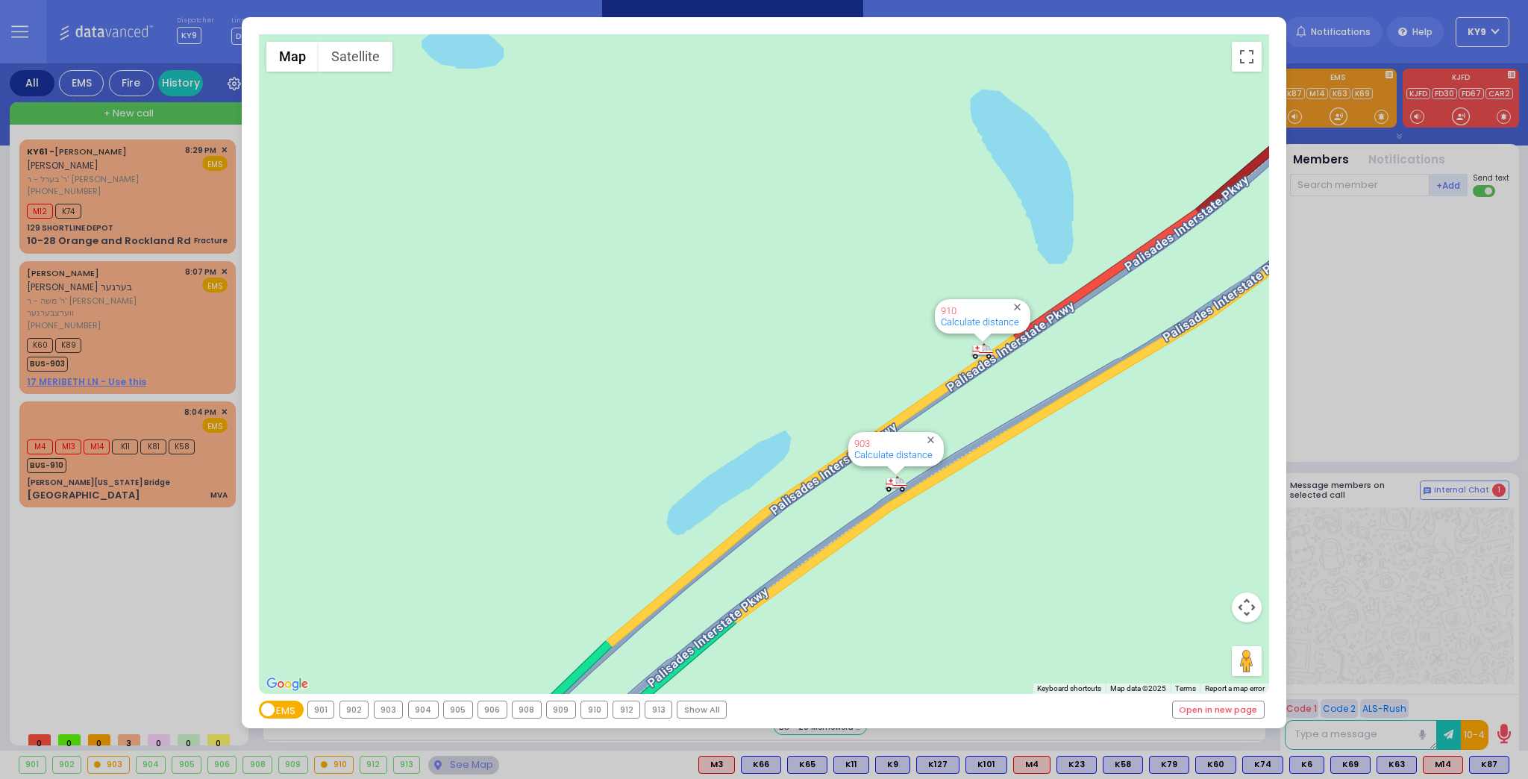
drag, startPoint x: 1030, startPoint y: 356, endPoint x: 967, endPoint y: 434, distance: 100.8
click at [967, 434] on div "594 Calculate distance 595 Calculate distance 596 Calculate distance 901 Calcul…" at bounding box center [764, 363] width 1011 height 659
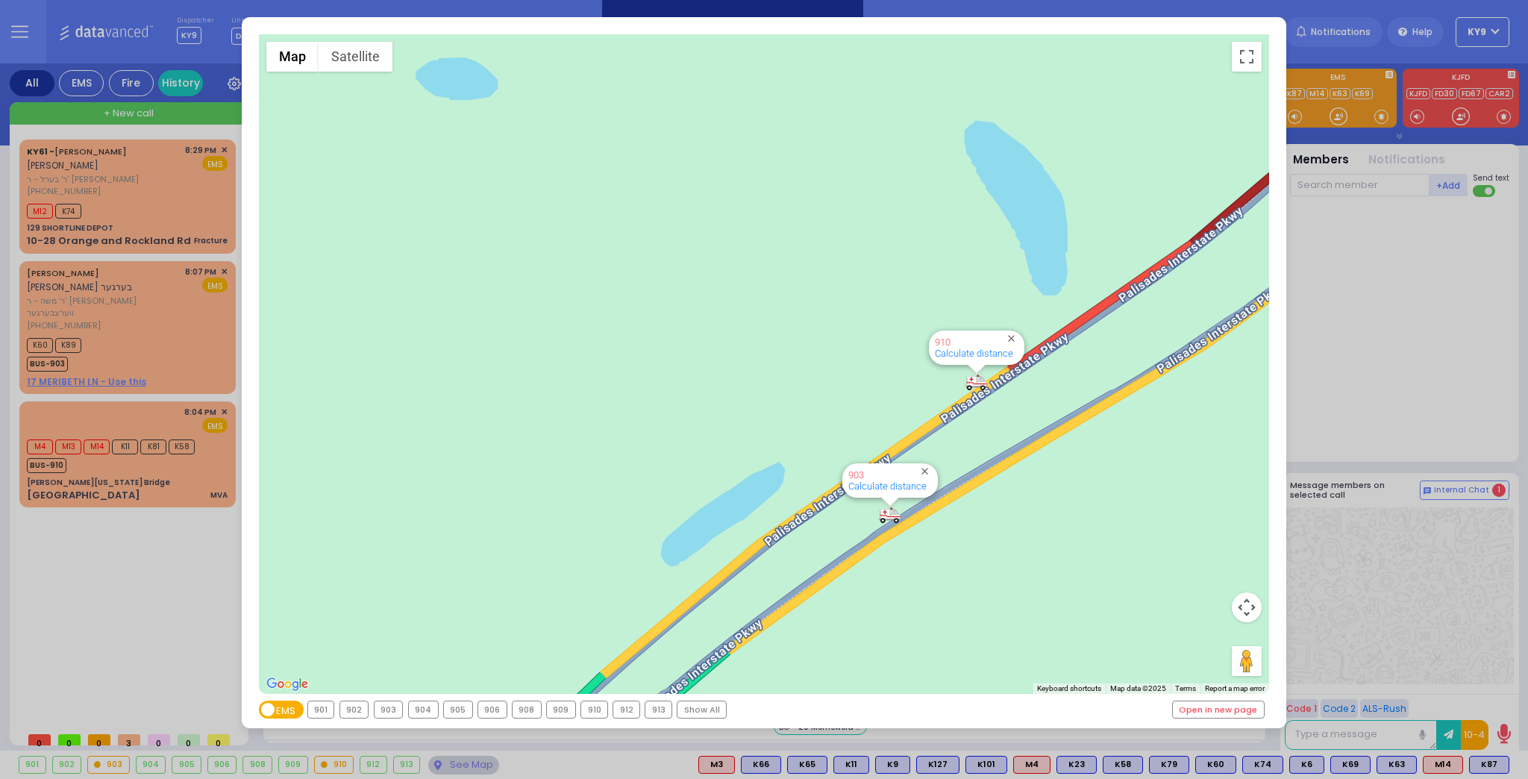
drag, startPoint x: 1075, startPoint y: 391, endPoint x: 699, endPoint y: 393, distance: 376.0
click at [699, 393] on div "594 Calculate distance 595 Calculate distance 596 Calculate distance 901 Calcul…" at bounding box center [764, 363] width 1011 height 659
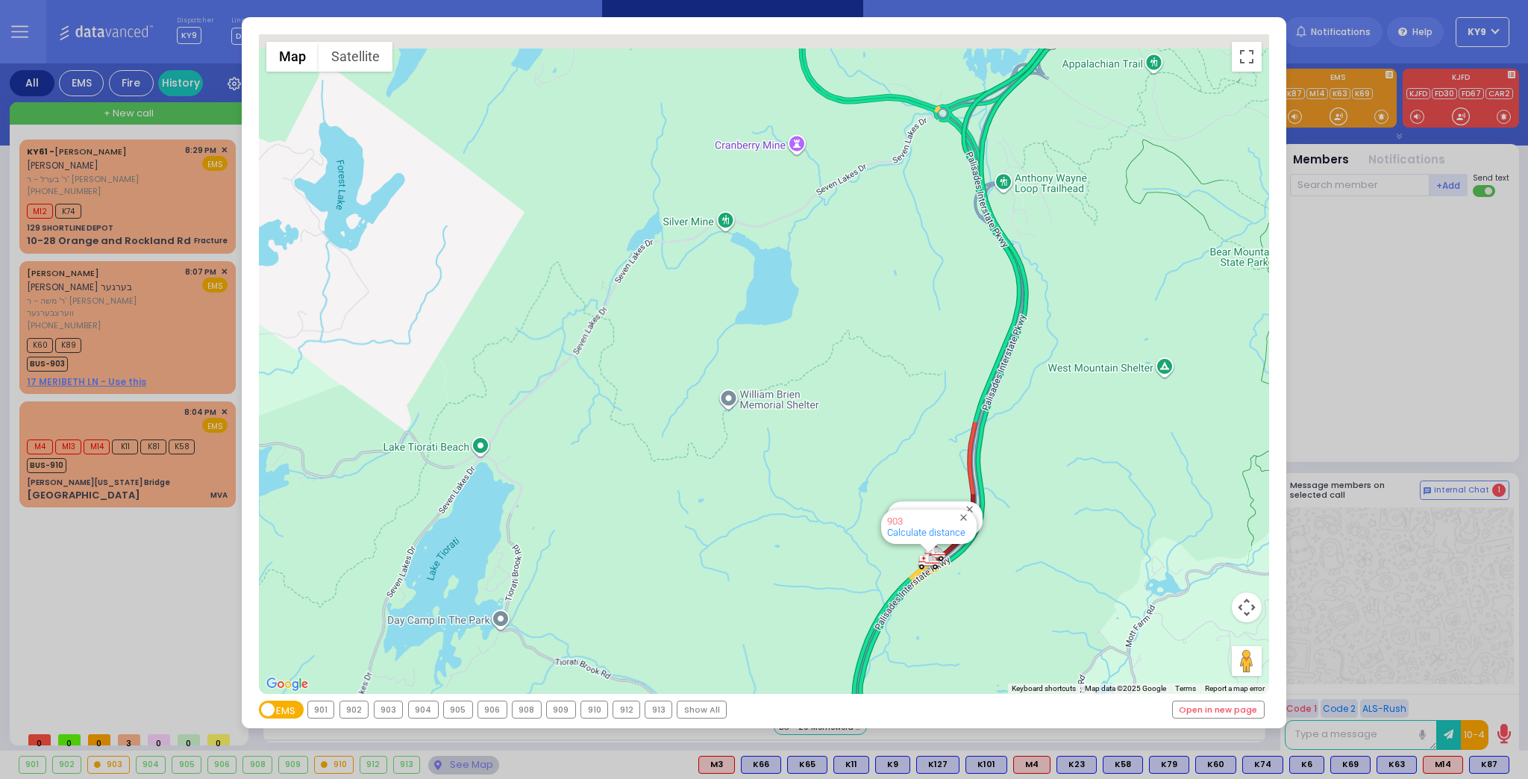
drag, startPoint x: 1096, startPoint y: 398, endPoint x: 977, endPoint y: 599, distance: 233.1
click at [974, 601] on div "594 Calculate distance 595 Calculate distance 596 Calculate distance 901 Calcul…" at bounding box center [764, 363] width 1011 height 659
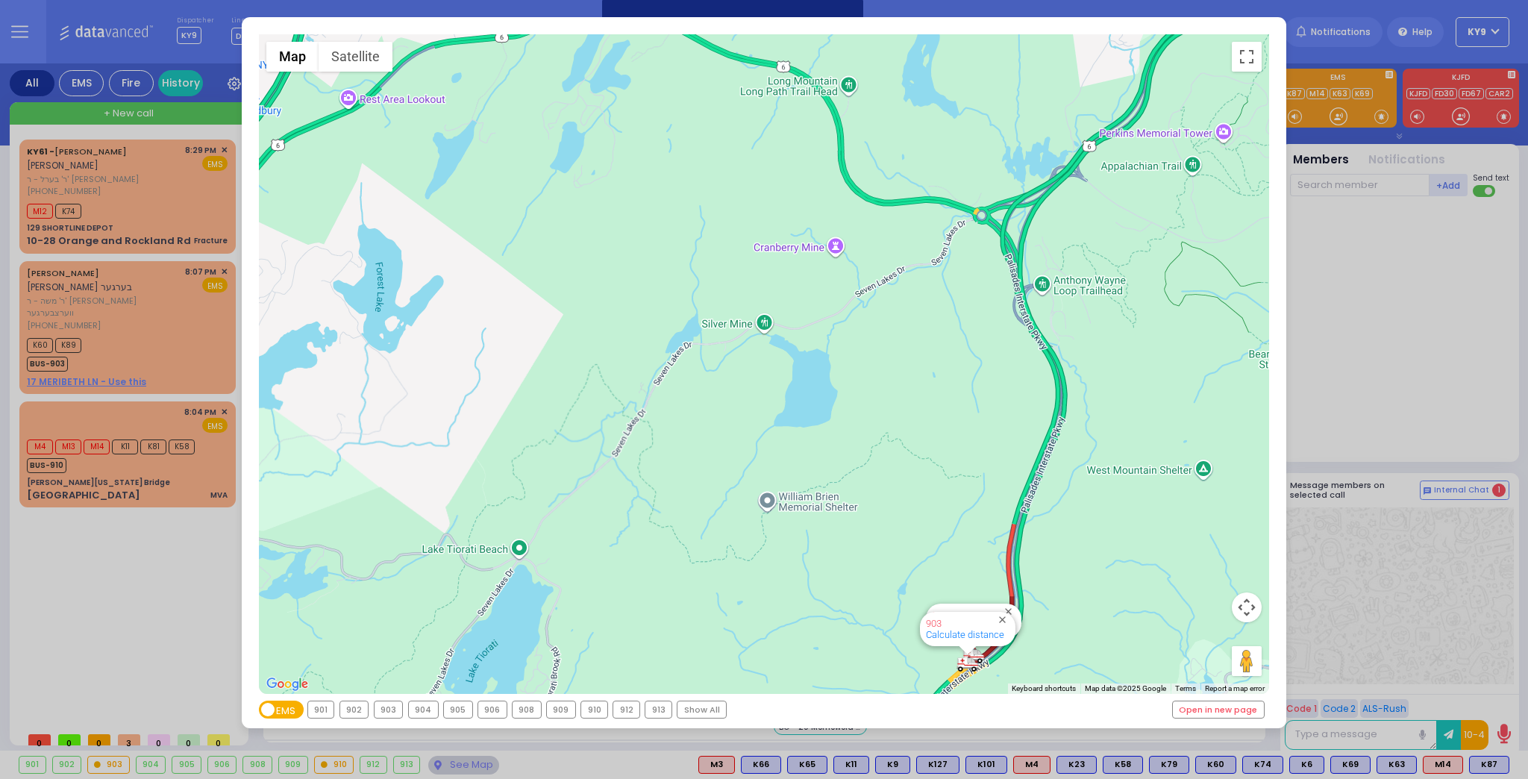
drag, startPoint x: 841, startPoint y: 343, endPoint x: 881, endPoint y: 488, distance: 150.0
click at [881, 488] on div "594 Calculate distance 595 Calculate distance 596 Calculate distance 901 Calcul…" at bounding box center [764, 363] width 1011 height 659
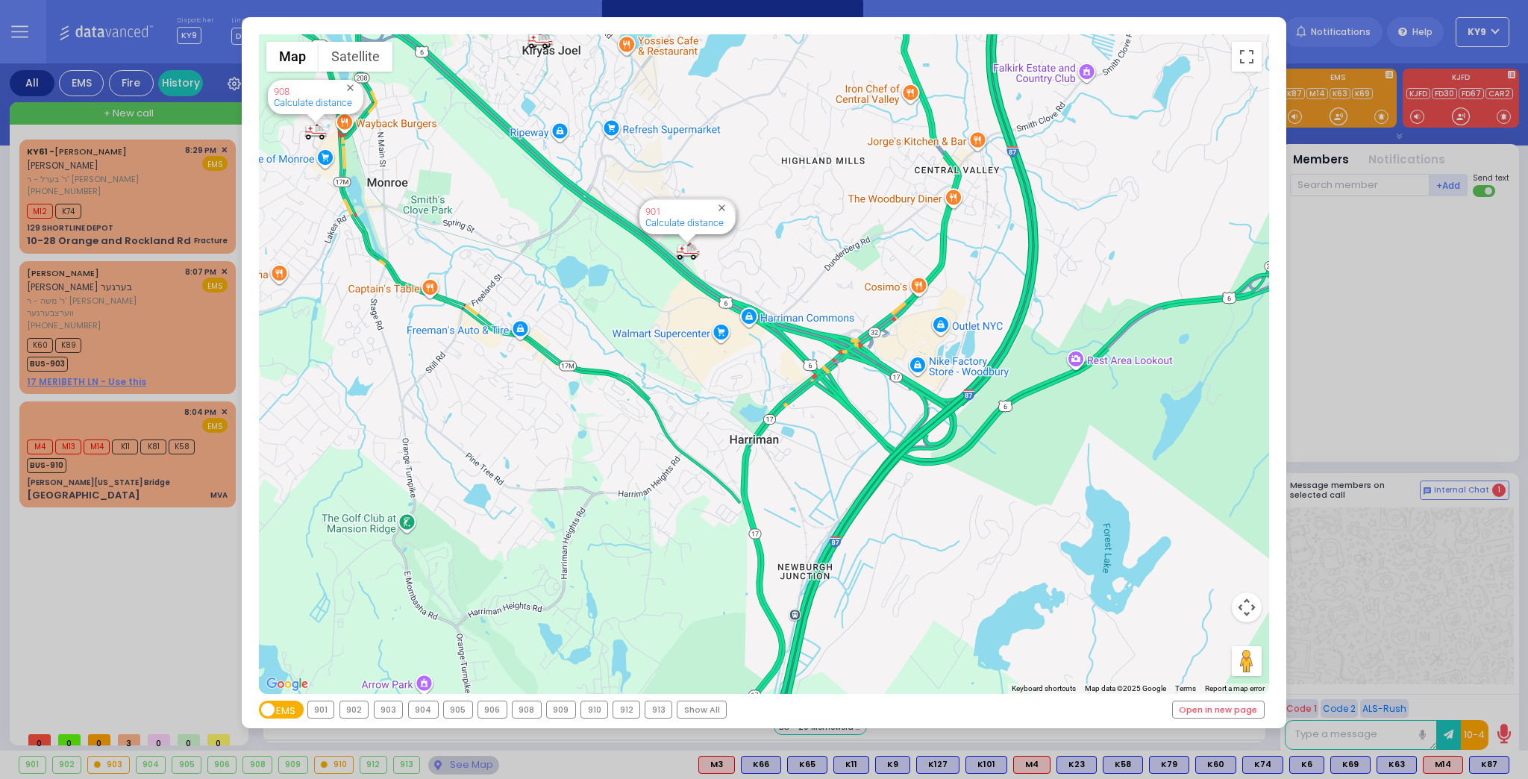
drag, startPoint x: 607, startPoint y: 419, endPoint x: 836, endPoint y: 486, distance: 237.9
click at [836, 486] on div "594 Calculate distance 595 Calculate distance 596 Calculate distance 901 Calcul…" at bounding box center [764, 363] width 1011 height 659
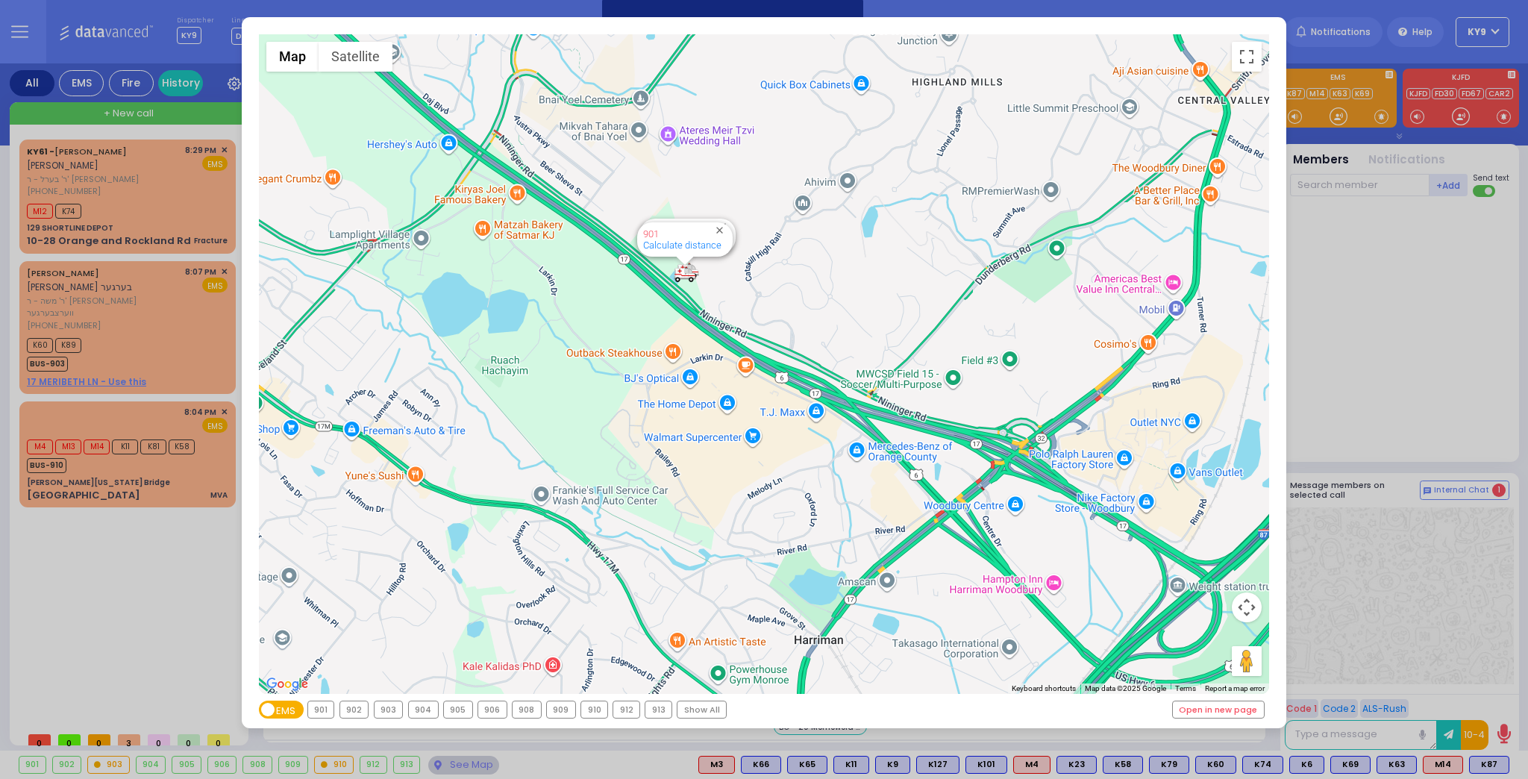
drag, startPoint x: 777, startPoint y: 448, endPoint x: 832, endPoint y: 506, distance: 79.7
click at [832, 506] on div "594 Calculate distance 595 Calculate distance 596 Calculate distance 901 Calcul…" at bounding box center [764, 363] width 1011 height 659
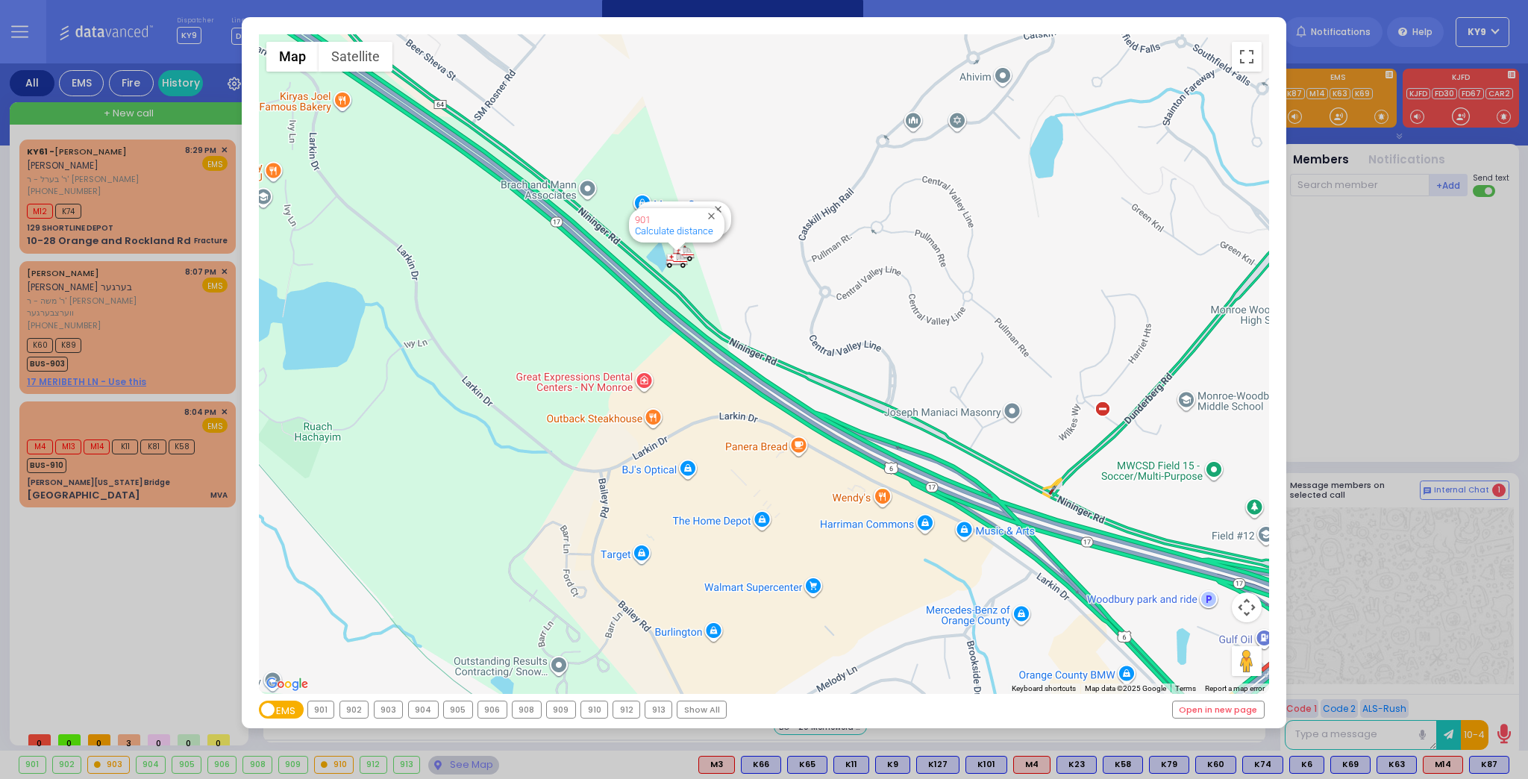
drag, startPoint x: 703, startPoint y: 383, endPoint x: 748, endPoint y: 543, distance: 166.5
click at [748, 543] on div "594 Calculate distance 595 Calculate distance 596 Calculate distance 901 Calcul…" at bounding box center [764, 363] width 1011 height 659
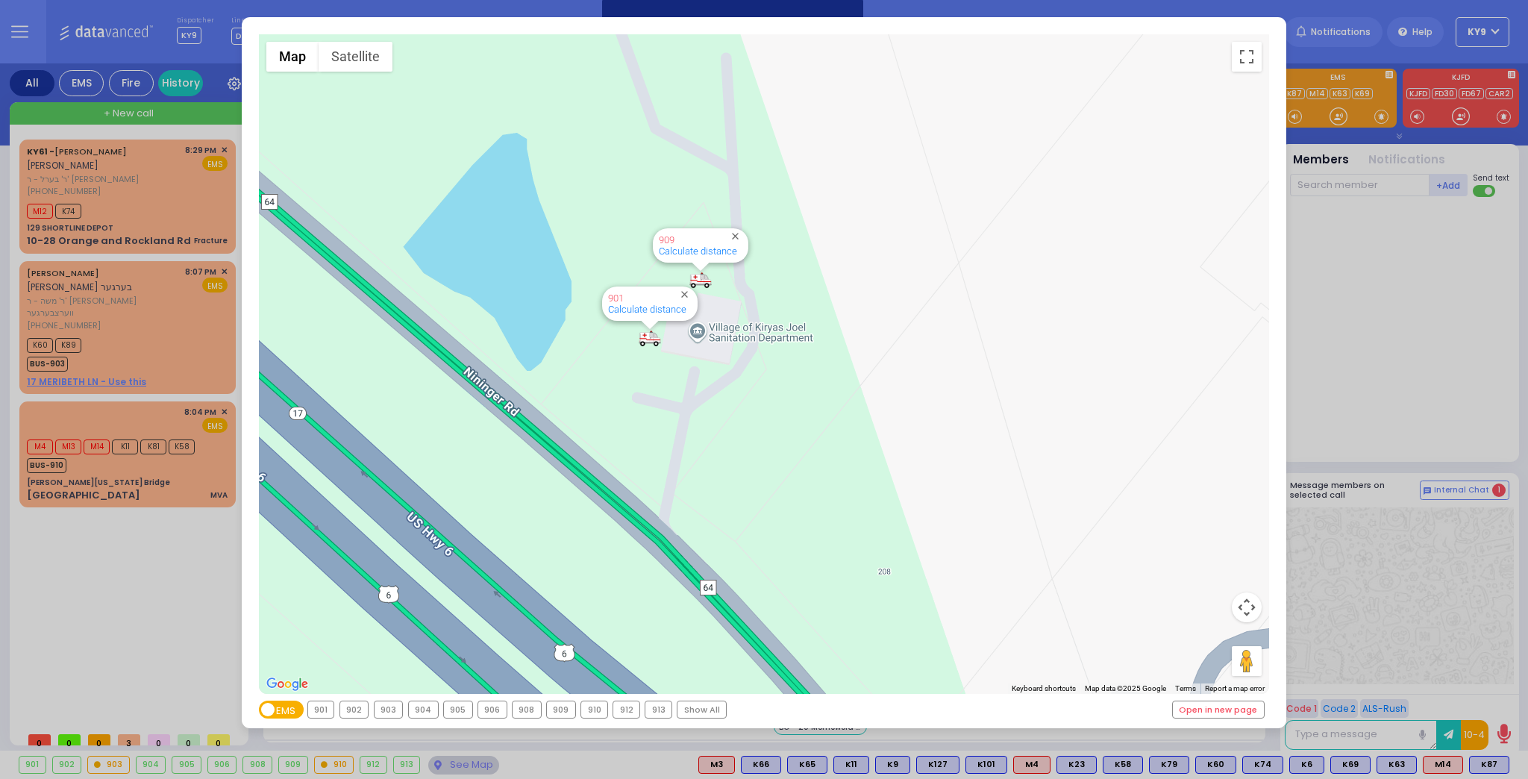
drag, startPoint x: 679, startPoint y: 467, endPoint x: 776, endPoint y: 539, distance: 120.6
click at [776, 543] on div "594 Calculate distance 595 Calculate distance 596 Calculate distance 901 Calcul…" at bounding box center [764, 363] width 1011 height 659
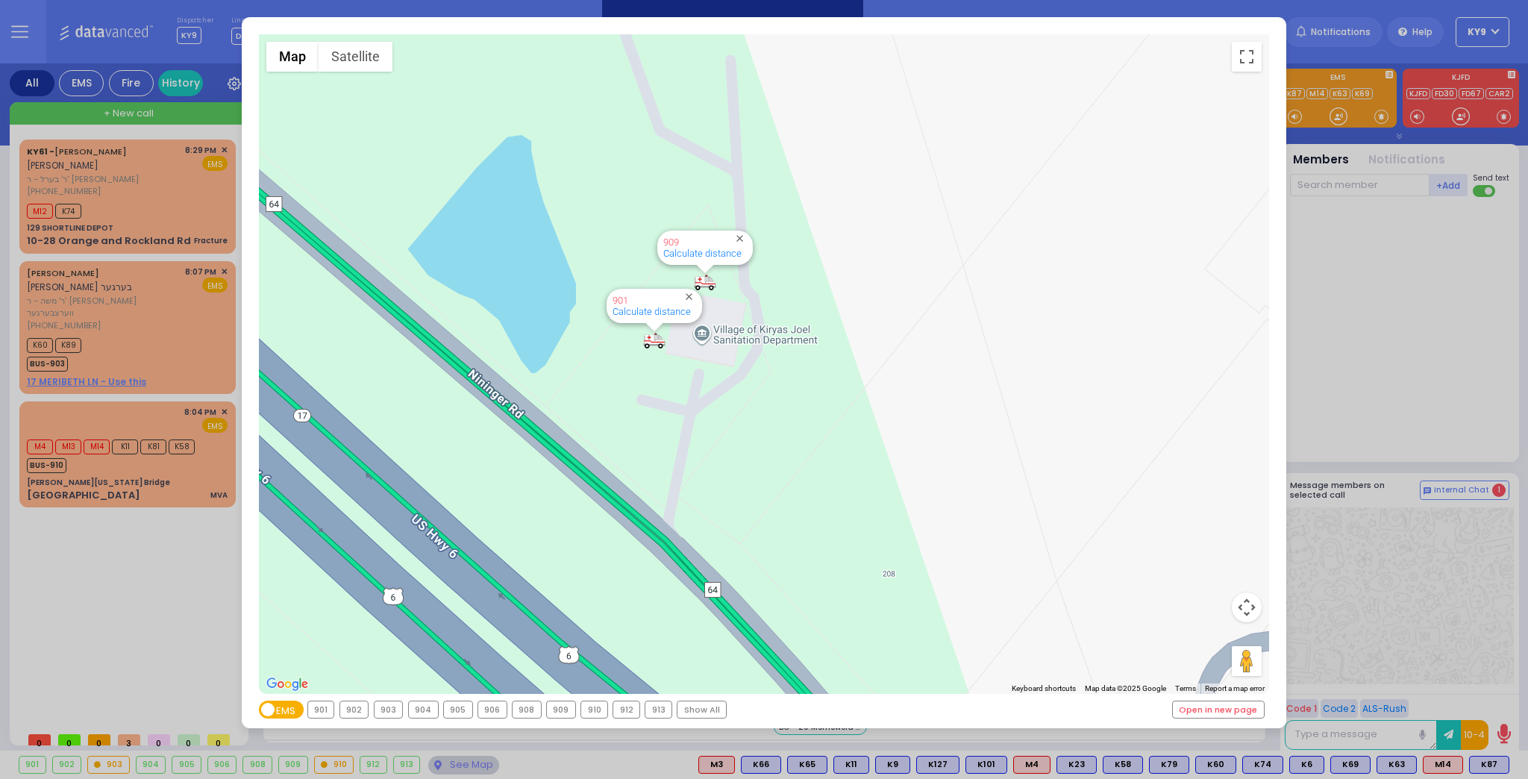
click at [1317, 535] on div "← Move left → Move right ↑ Move up ↓ Move down + Zoom in - Zoom out Home Jump l…" at bounding box center [764, 389] width 1528 height 779
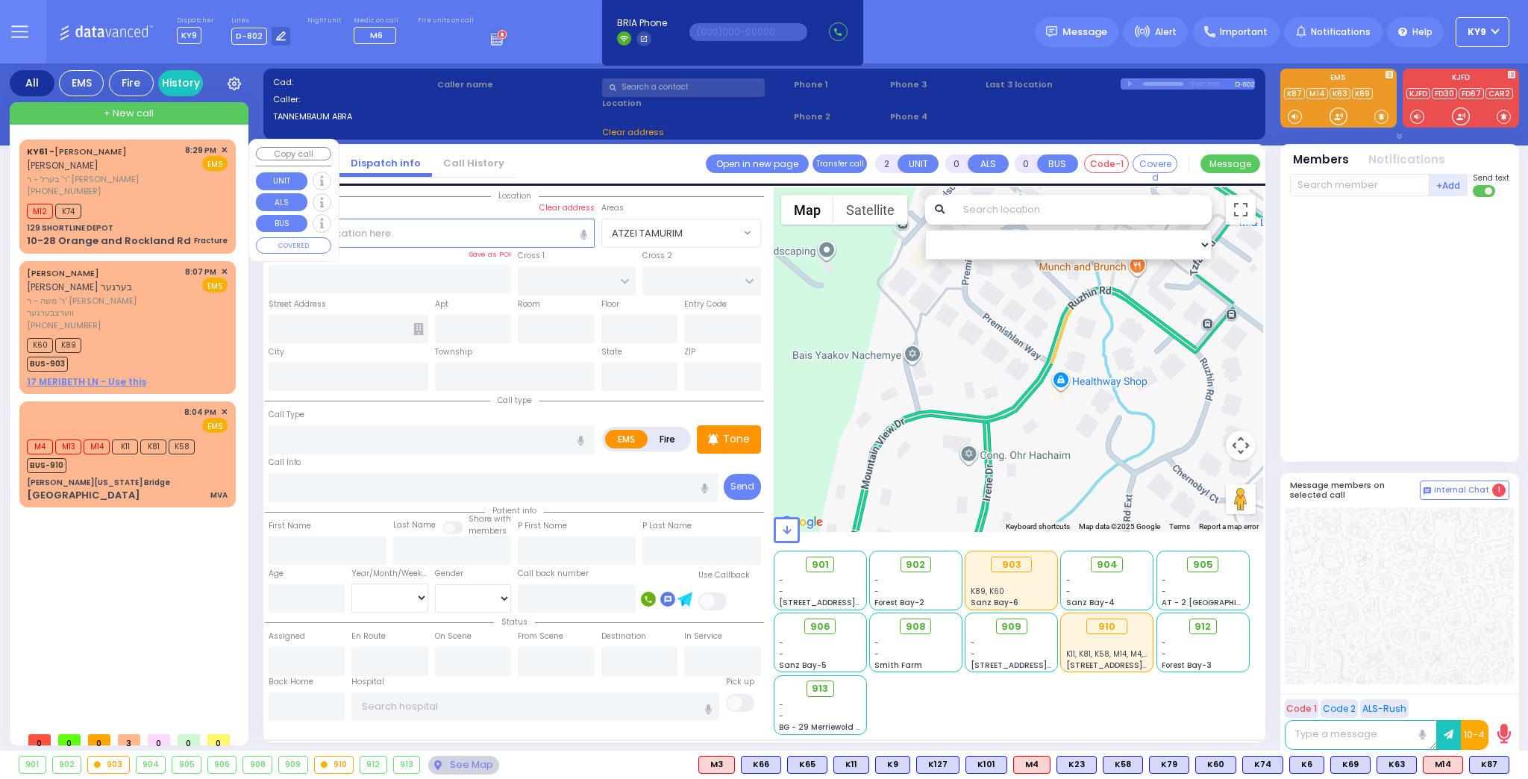
click at [150, 203] on div "M12 K74" at bounding box center [127, 209] width 201 height 19
type input "1"
select select
type input "Fracture"
radio input "true"
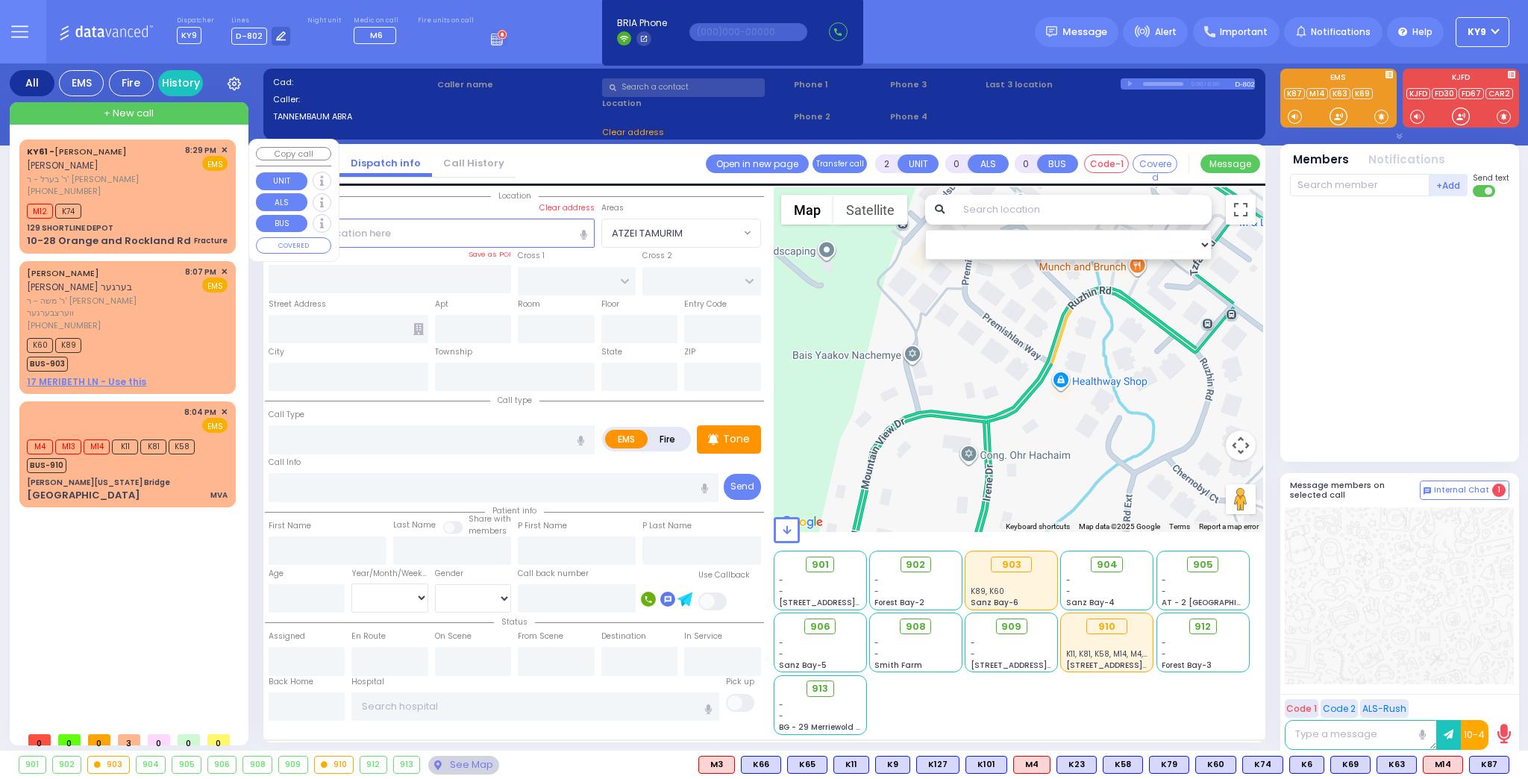
type input "[PERSON_NAME]"
type input "15"
select select "Year"
select select "[DEMOGRAPHIC_DATA]"
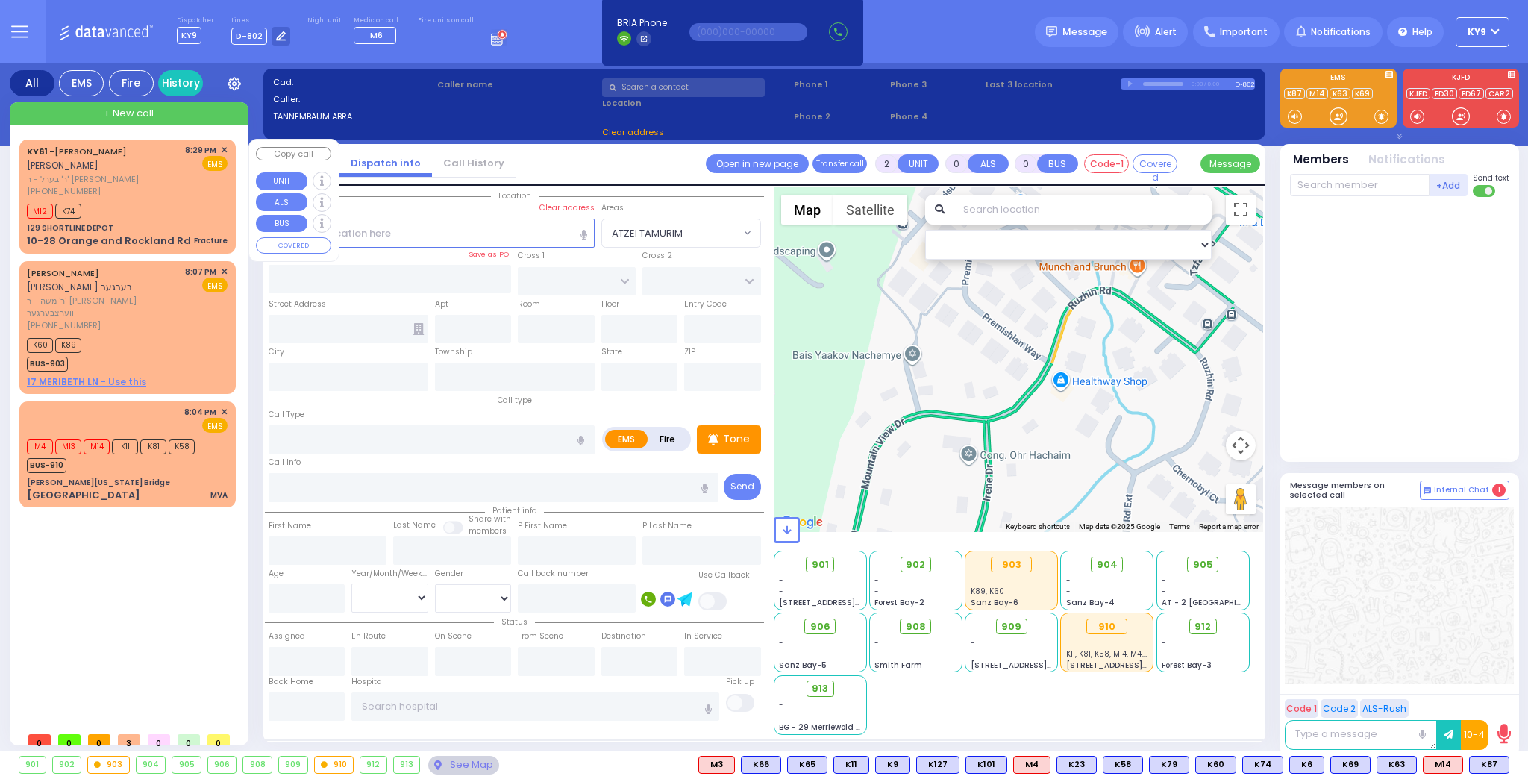
type input "20:29"
type input "20:30"
type input "[US_STATE] Presbyterian [PERSON_NAME][GEOGRAPHIC_DATA]"
select select "Hatzalah Garages"
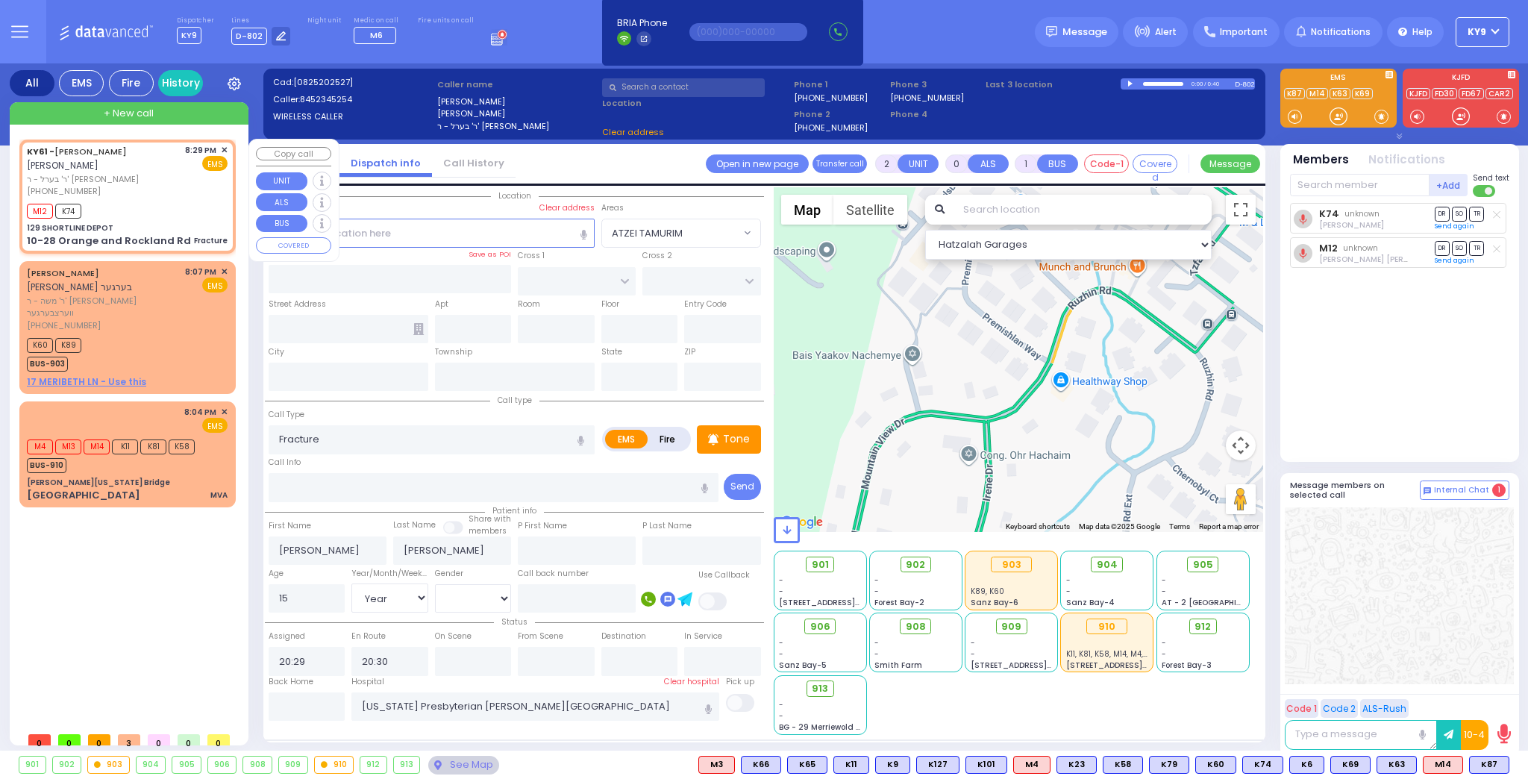
type input "129 SHORTLINE DEPOT"
type input "10-28 Orange and Rockland Rd"
type input "Monroe"
type input "[US_STATE]"
type input "10950"
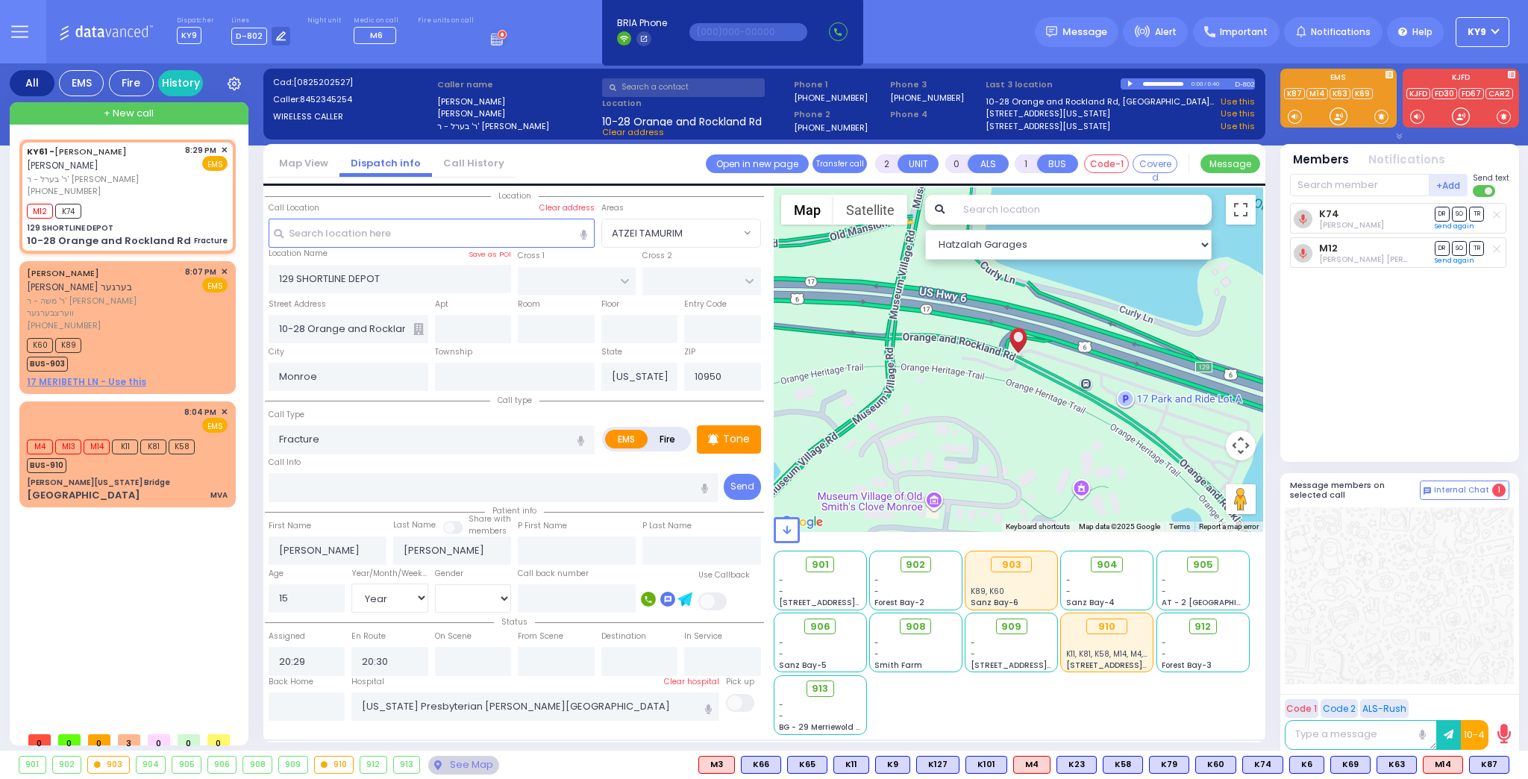
click at [452, 767] on div "See Map" at bounding box center [463, 765] width 70 height 19
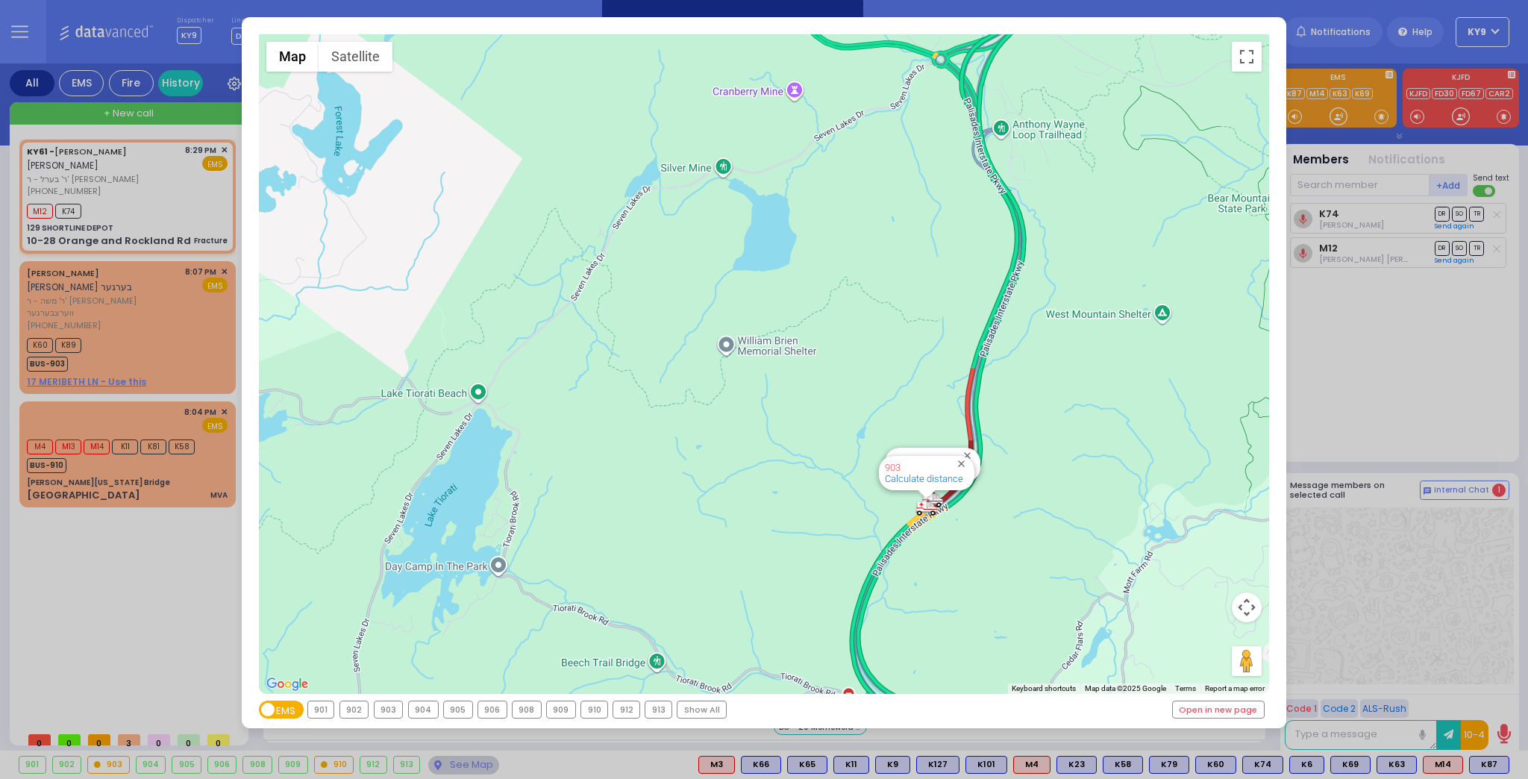
drag, startPoint x: 827, startPoint y: 506, endPoint x: 718, endPoint y: 355, distance: 186.4
click at [718, 355] on div "594 Calculate distance 595 Calculate distance 596 Calculate distance 901 Calcul…" at bounding box center [764, 363] width 1011 height 659
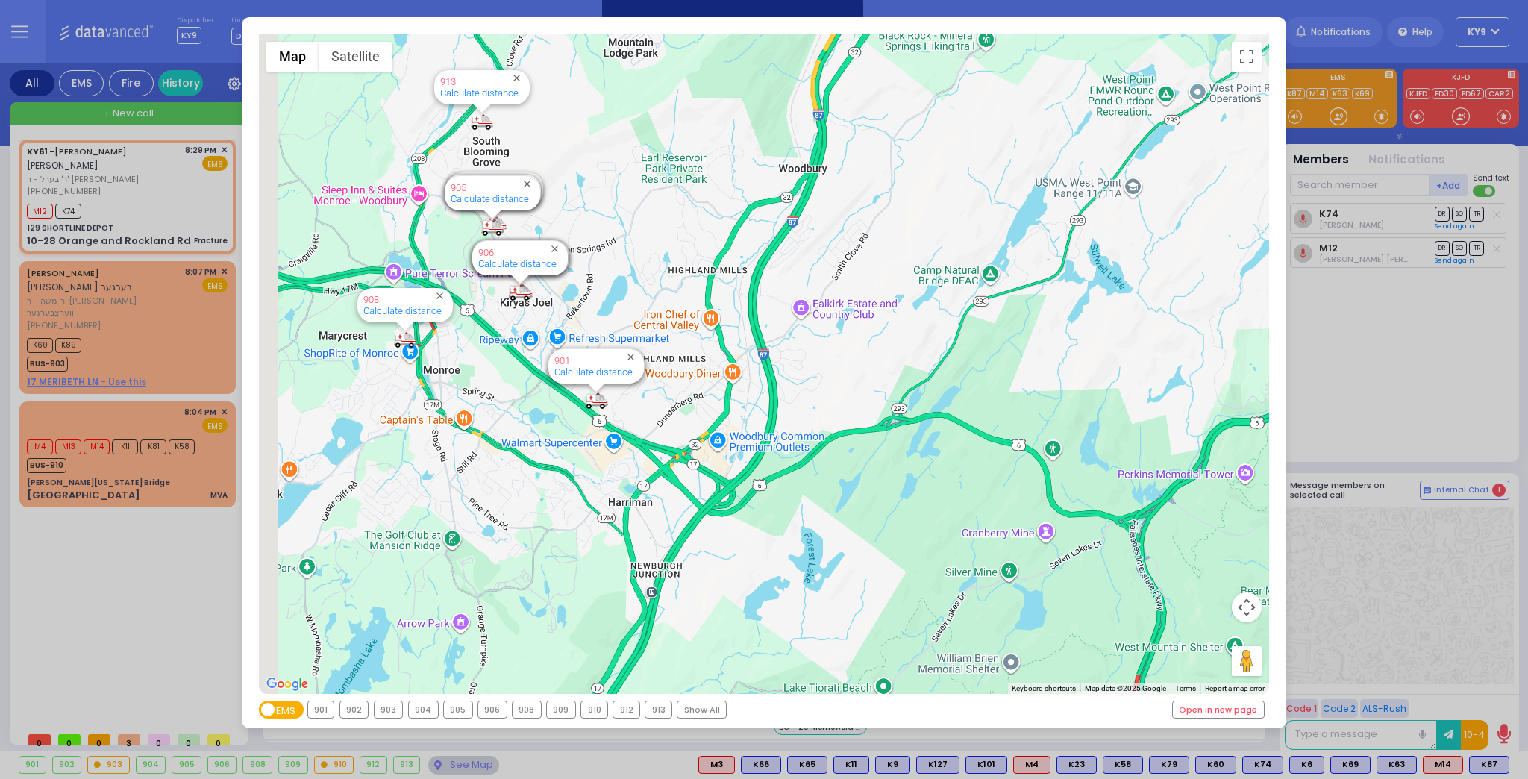
drag, startPoint x: 595, startPoint y: 398, endPoint x: 970, endPoint y: 645, distance: 448.6
click at [966, 644] on div "594 Calculate distance 595 Calculate distance 596 Calculate distance 901 Calcul…" at bounding box center [764, 363] width 1011 height 659
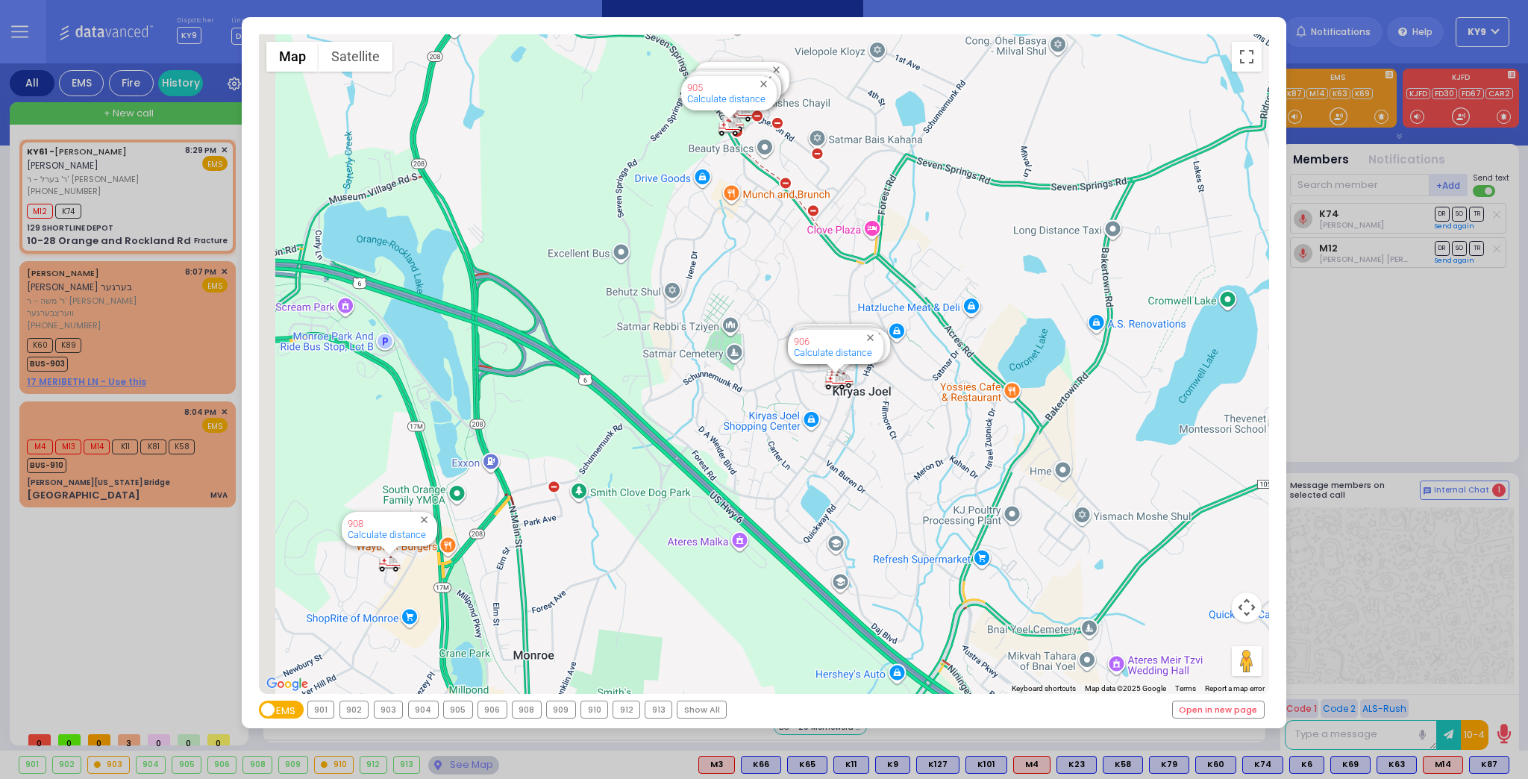
drag, startPoint x: 745, startPoint y: 466, endPoint x: 865, endPoint y: 619, distance: 194.9
click at [856, 619] on div "594 Calculate distance 595 Calculate distance 596 Calculate distance 901 Calcul…" at bounding box center [764, 363] width 1011 height 659
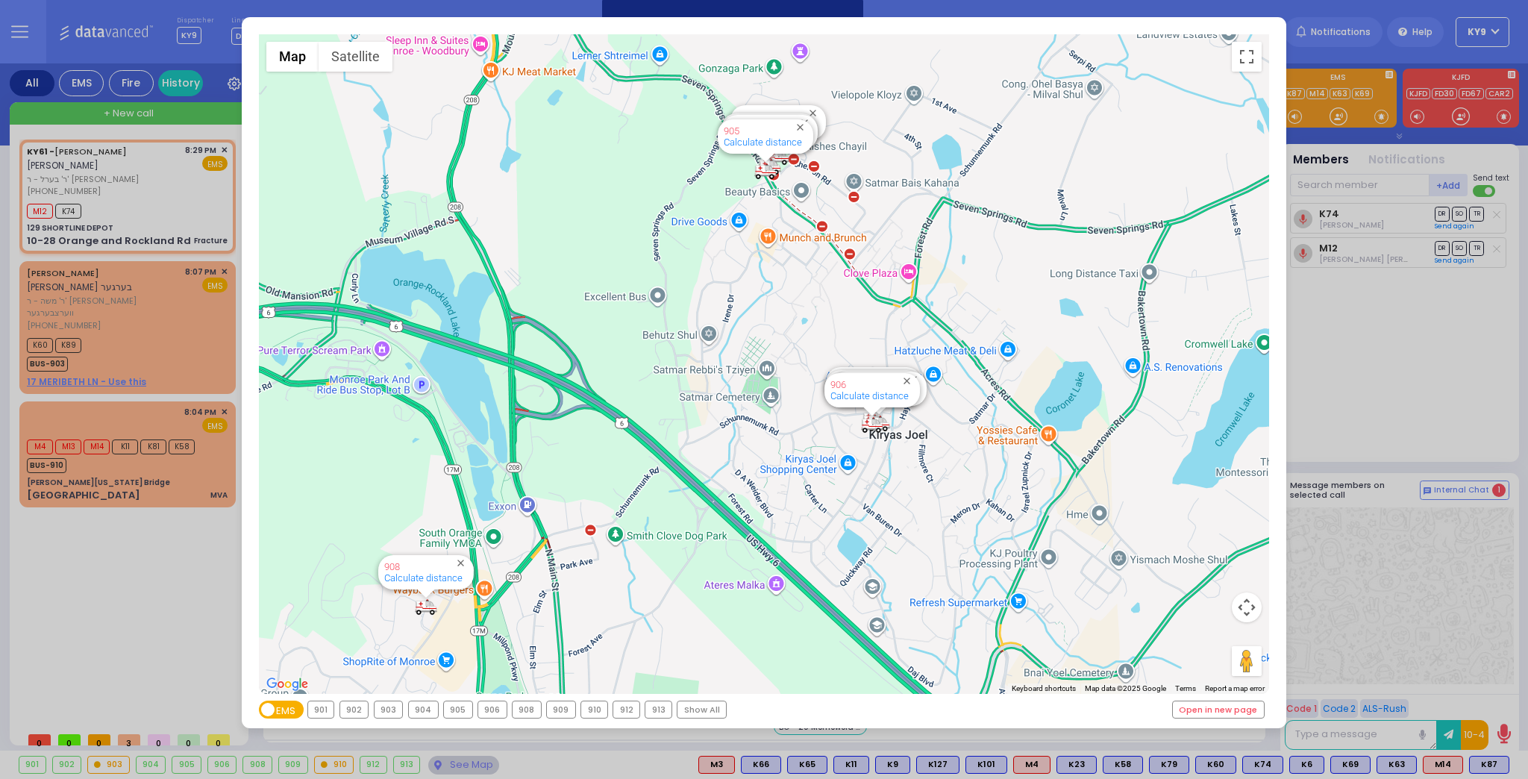
drag, startPoint x: 667, startPoint y: 577, endPoint x: 826, endPoint y: 546, distance: 161.8
click at [821, 548] on div "594 Calculate distance 595 Calculate distance 596 Calculate distance 901 Calcul…" at bounding box center [764, 363] width 1011 height 659
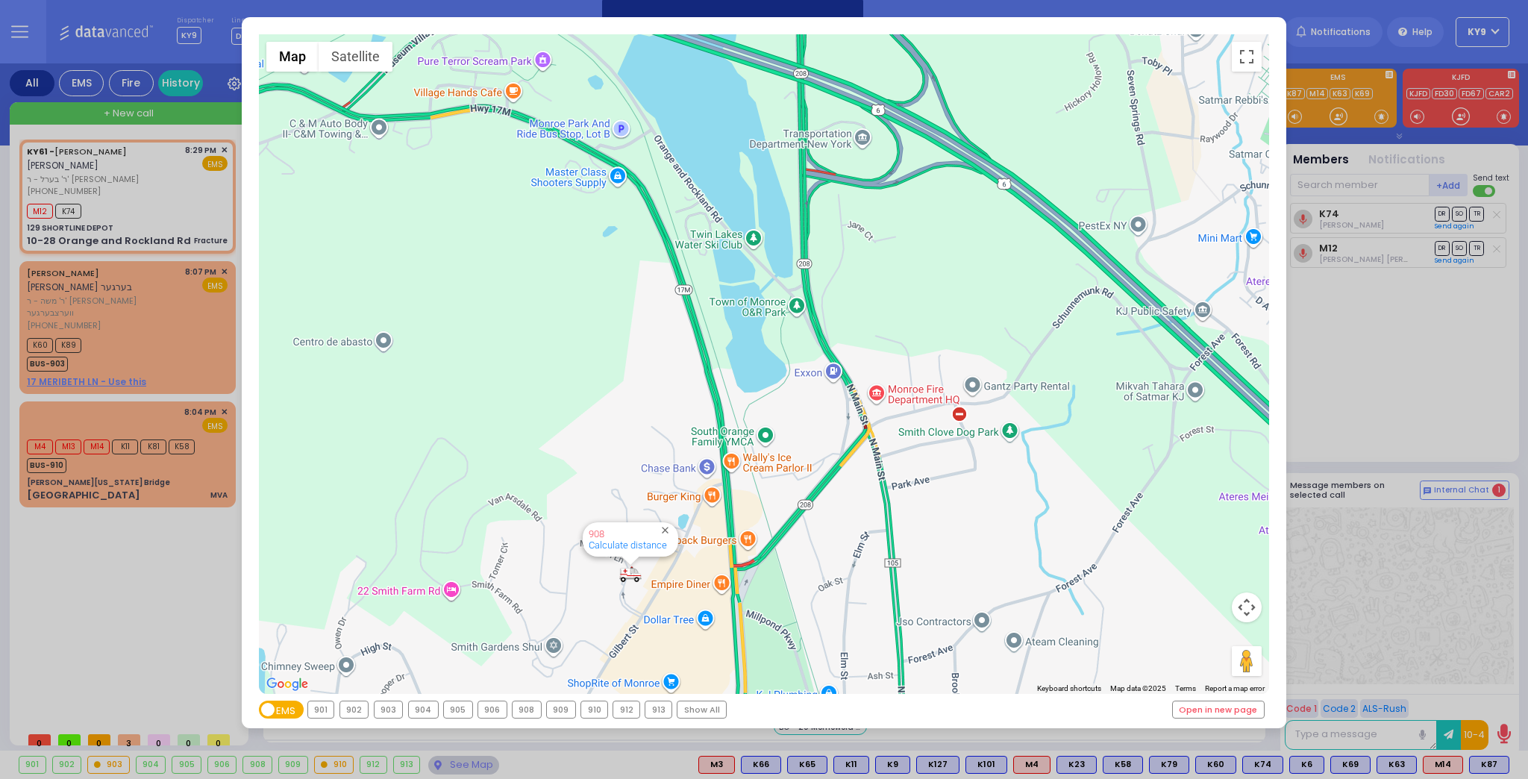
drag, startPoint x: 862, startPoint y: 552, endPoint x: 745, endPoint y: 654, distance: 155.4
click at [745, 654] on div "594 Calculate distance 595 Calculate distance 596 Calculate distance 901 Calcul…" at bounding box center [764, 363] width 1011 height 659
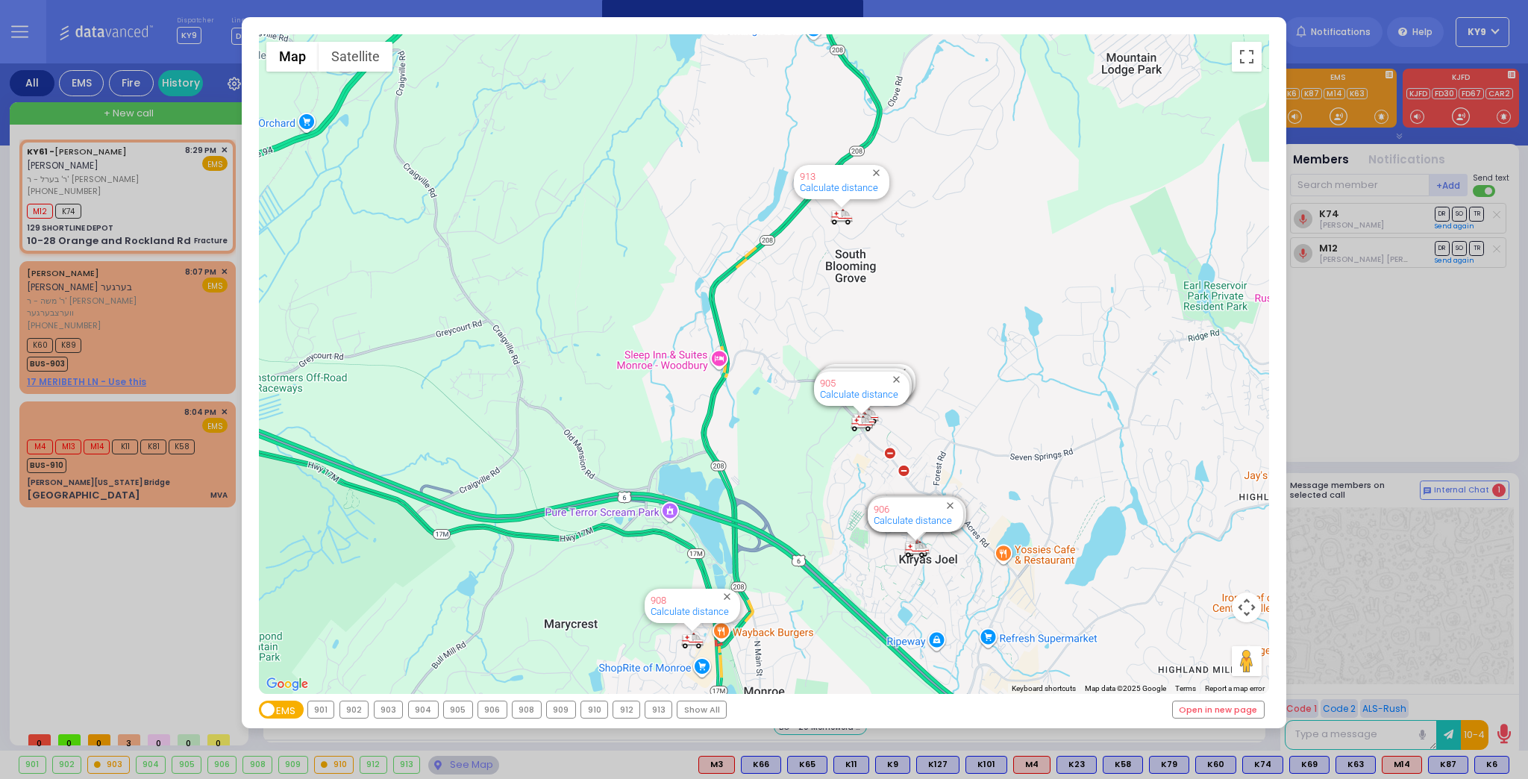
drag, startPoint x: 1350, startPoint y: 548, endPoint x: 1388, endPoint y: 608, distance: 71.2
click at [1353, 555] on div "← Move left → Move right ↑ Move up ↓ Move down + Zoom in - Zoom out Home Jump l…" at bounding box center [764, 389] width 1528 height 779
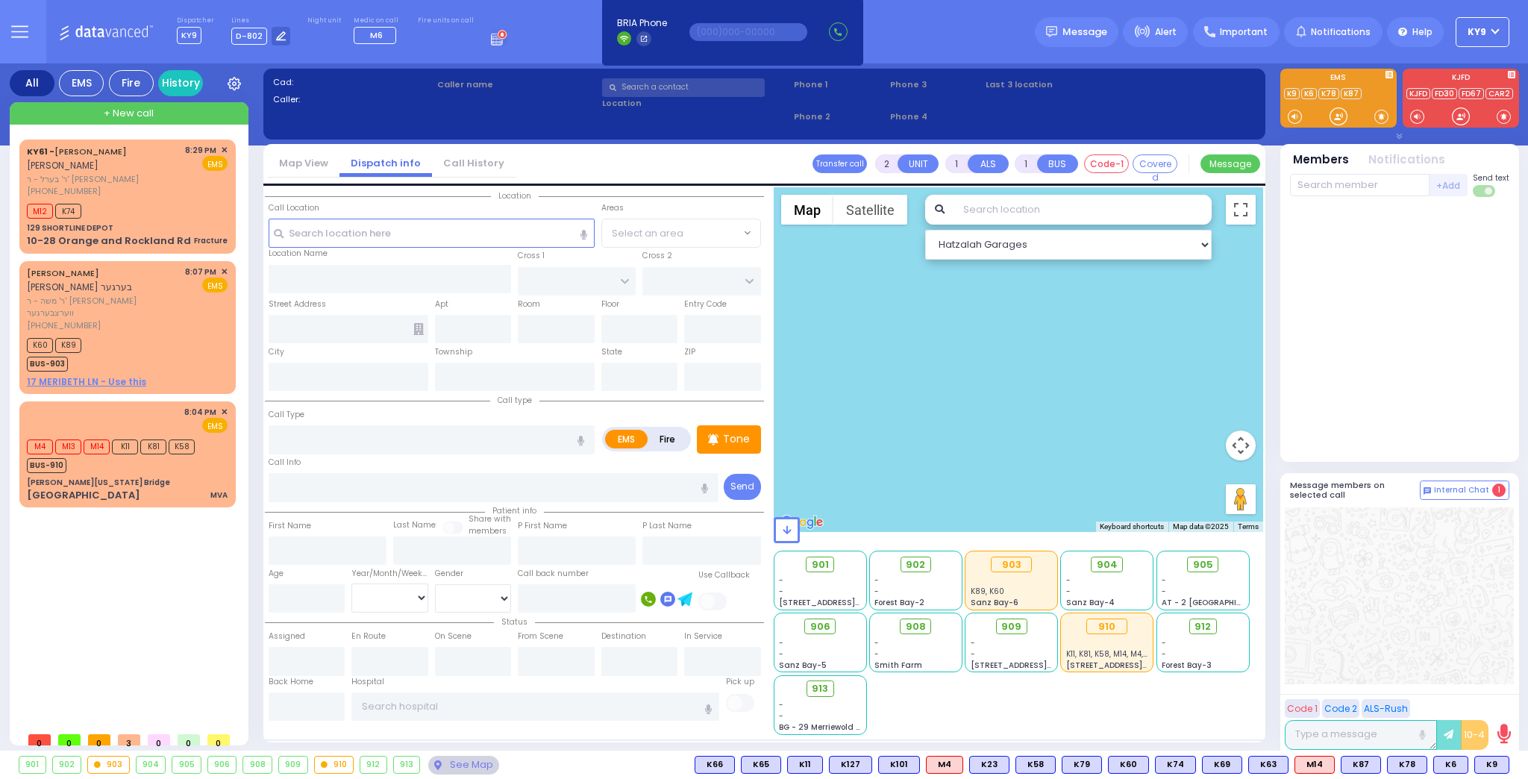
click at [1122, 418] on div at bounding box center [1019, 359] width 490 height 345
click at [468, 767] on div "See Map" at bounding box center [463, 765] width 70 height 19
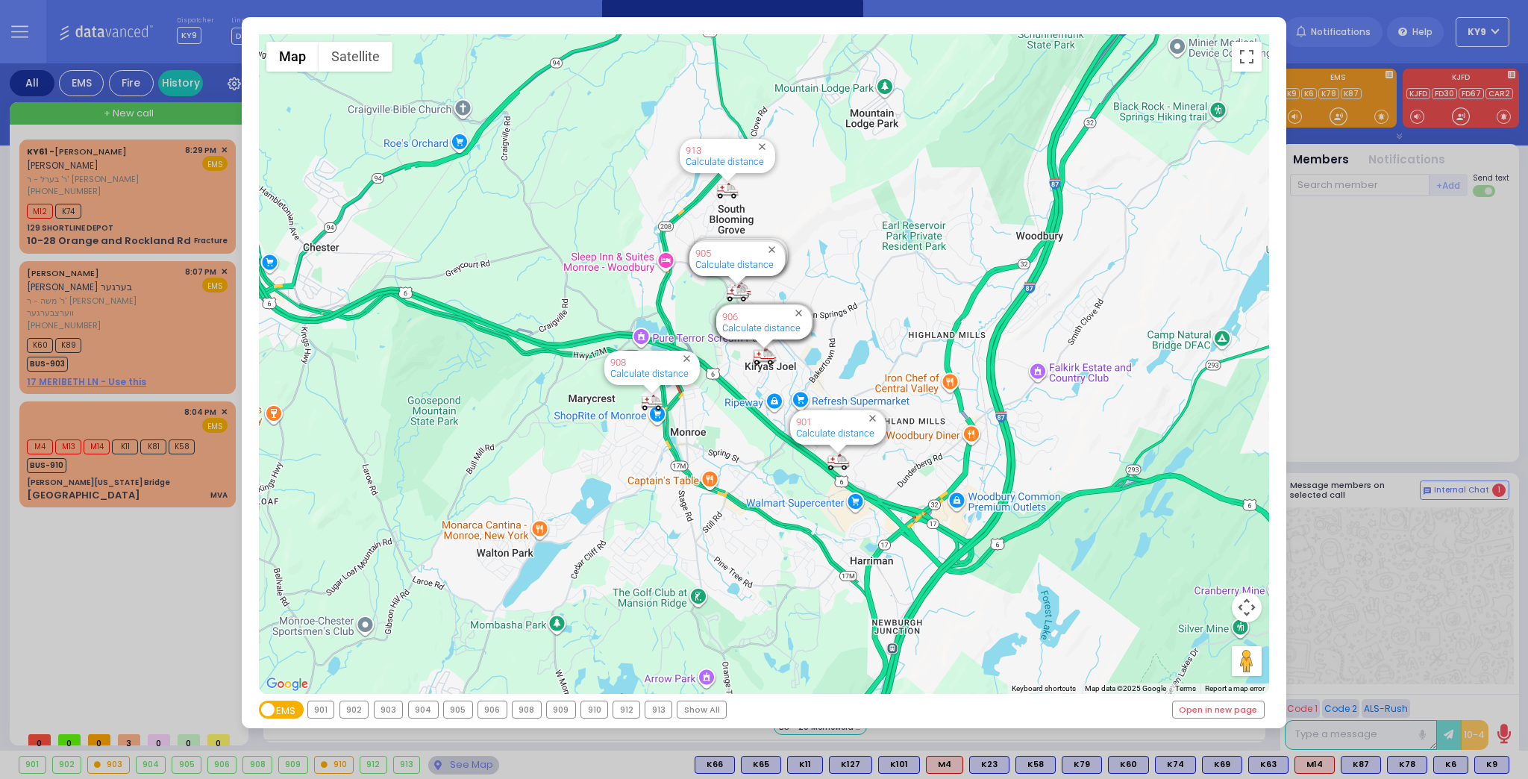
click at [76, 600] on div "← Move left → Move right ↑ Move up ↓ Move down + Zoom in - Zoom out Home Jump l…" at bounding box center [764, 389] width 1528 height 779
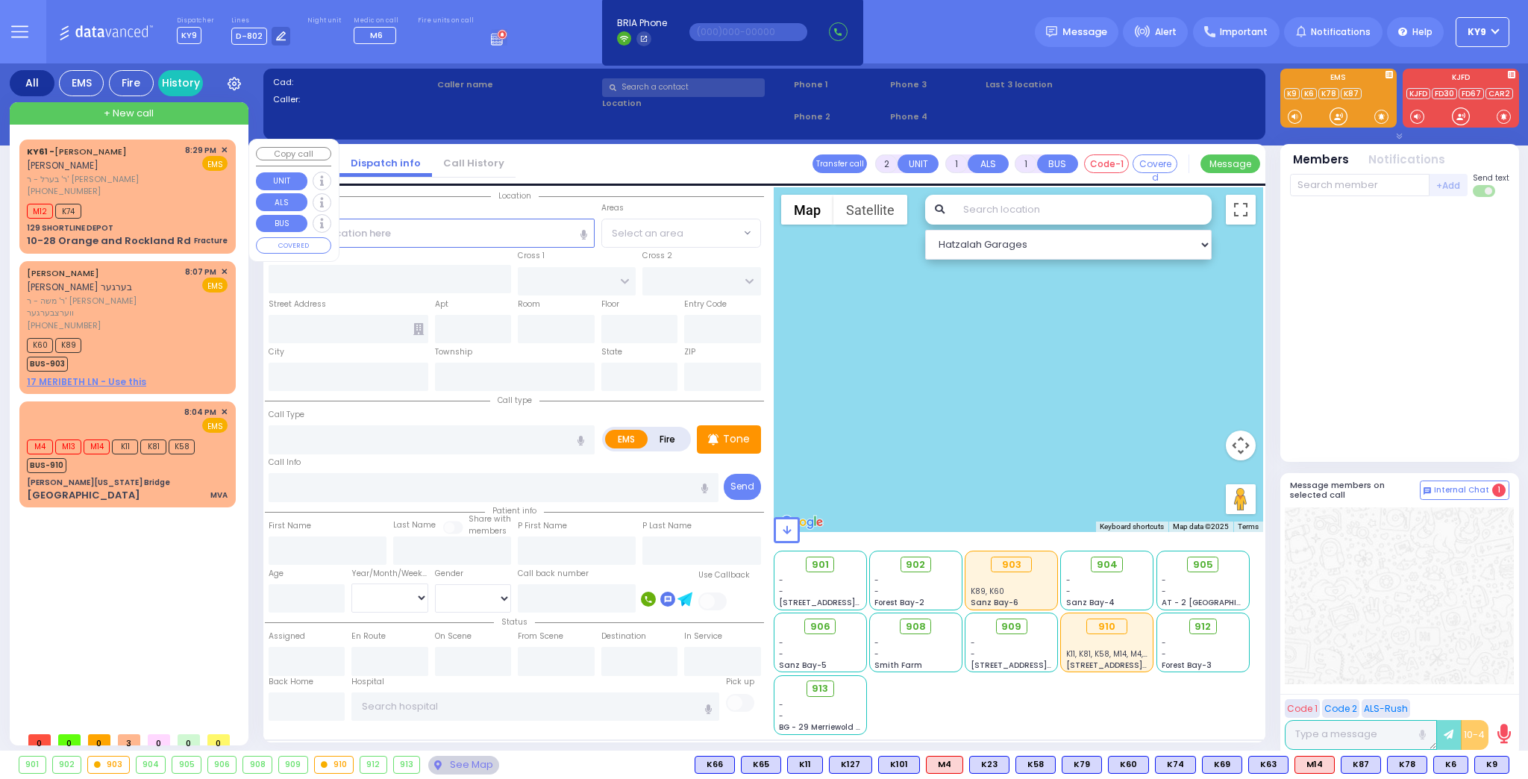
click at [135, 204] on div "M12 K74" at bounding box center [127, 209] width 201 height 19
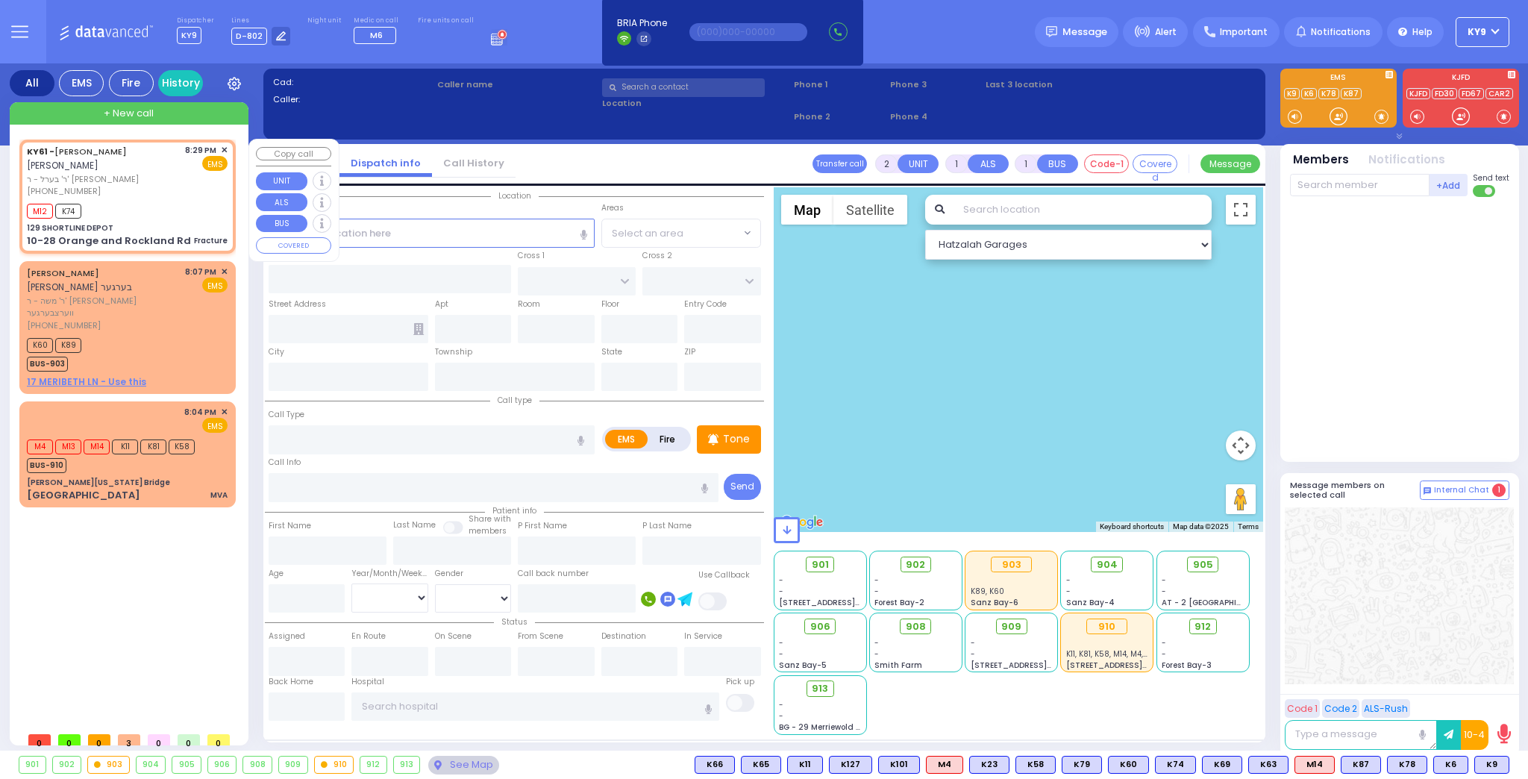
type input "0"
select select
type input "Fracture"
radio input "true"
type input "[PERSON_NAME]"
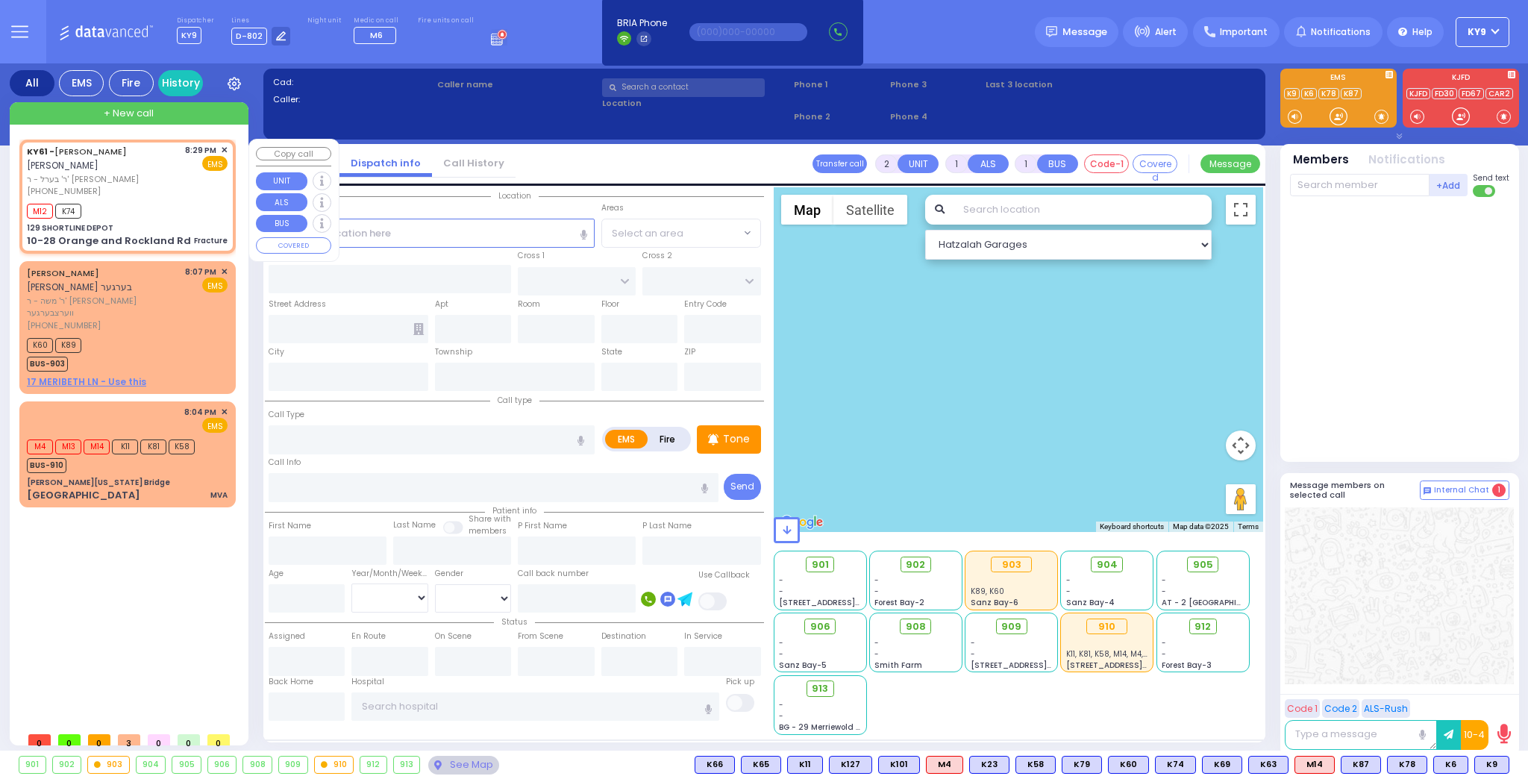
type input "[PERSON_NAME]"
type input "15"
select select "Year"
select select "[DEMOGRAPHIC_DATA]"
type input "20:29"
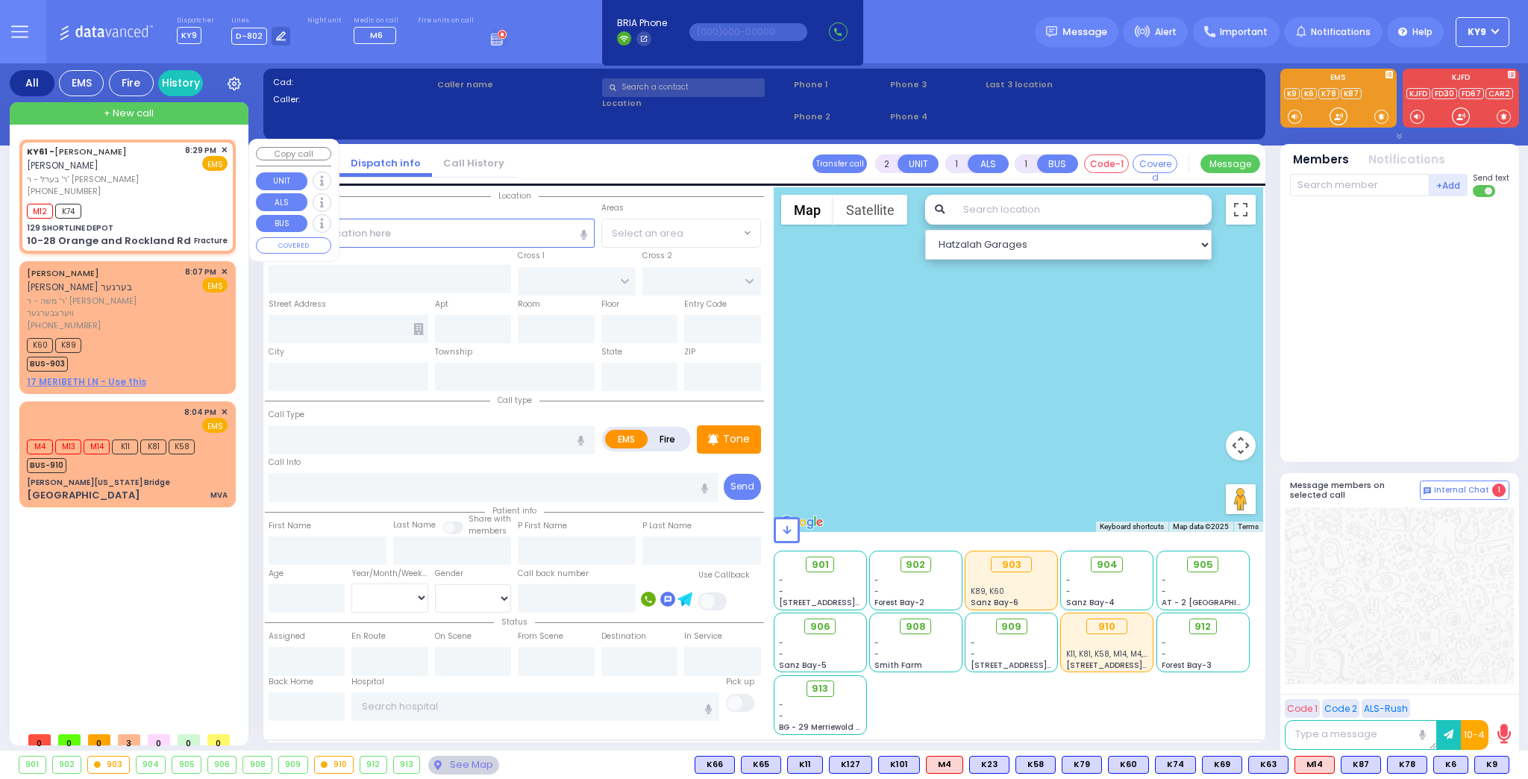
type input "20:30"
type input "[US_STATE] Presbyterian [PERSON_NAME][GEOGRAPHIC_DATA]"
select select "Hatzalah Garages"
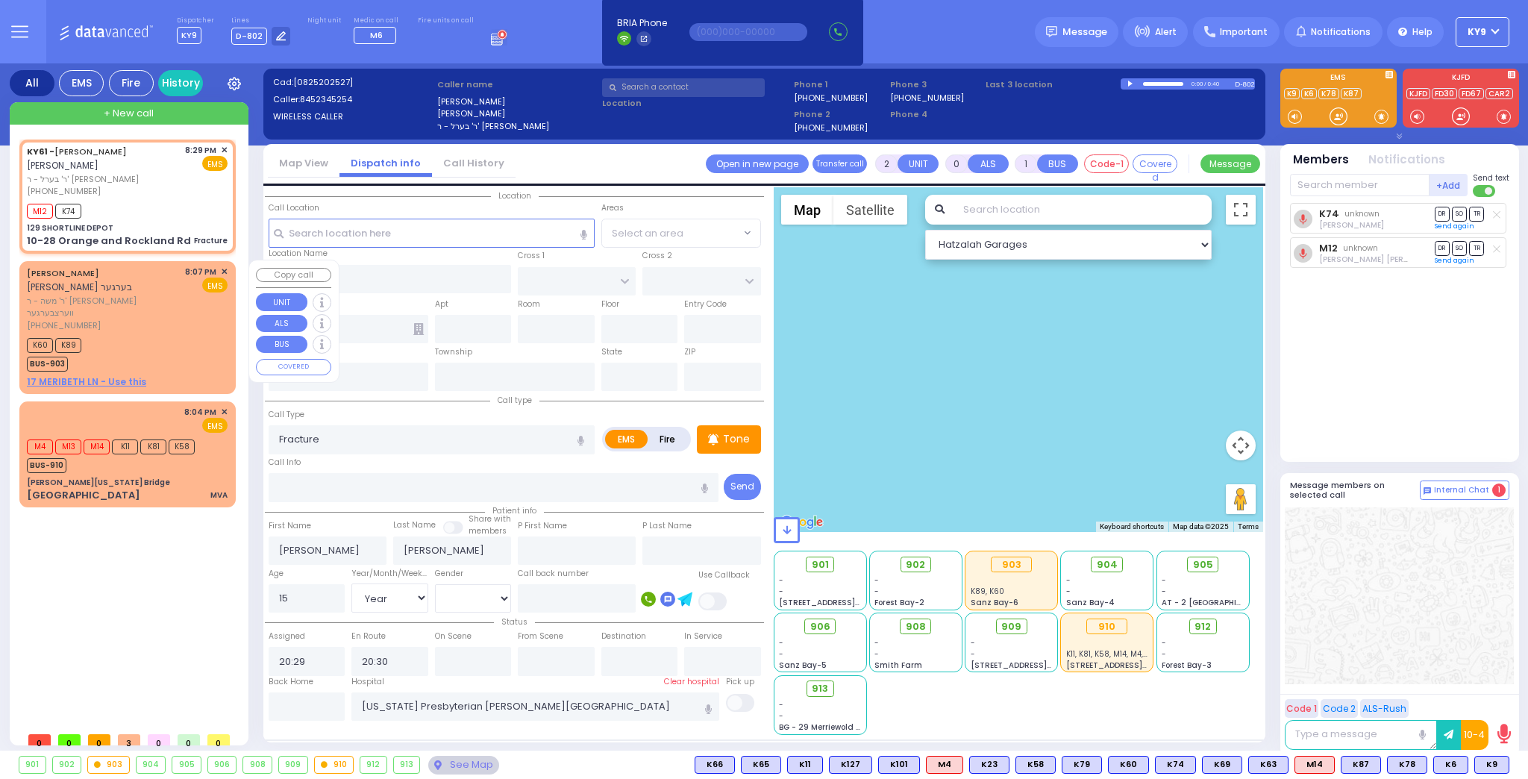
type input "129 SHORTLINE DEPOT"
type input "10-28 Orange and Rockland Rd"
type input "Monroe"
type input "[US_STATE]"
type input "10950"
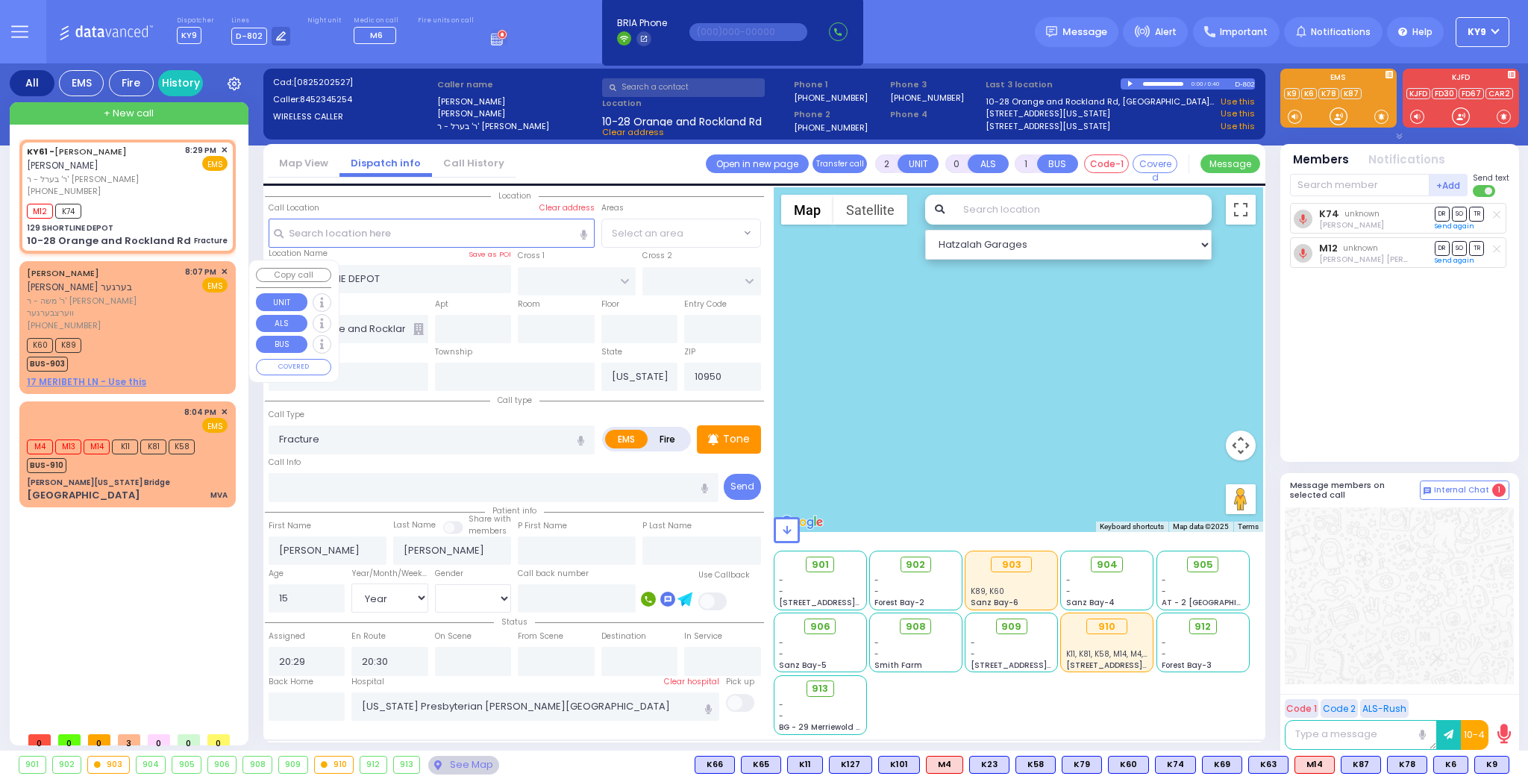
click at [146, 320] on div "[PERSON_NAME] [PERSON_NAME] ר' משה - ר' [PERSON_NAME] ווערצבערגער [PHONE_NUMBER…" at bounding box center [127, 327] width 210 height 128
type input "1"
select select
radio input "true"
type input "[PERSON_NAME]"
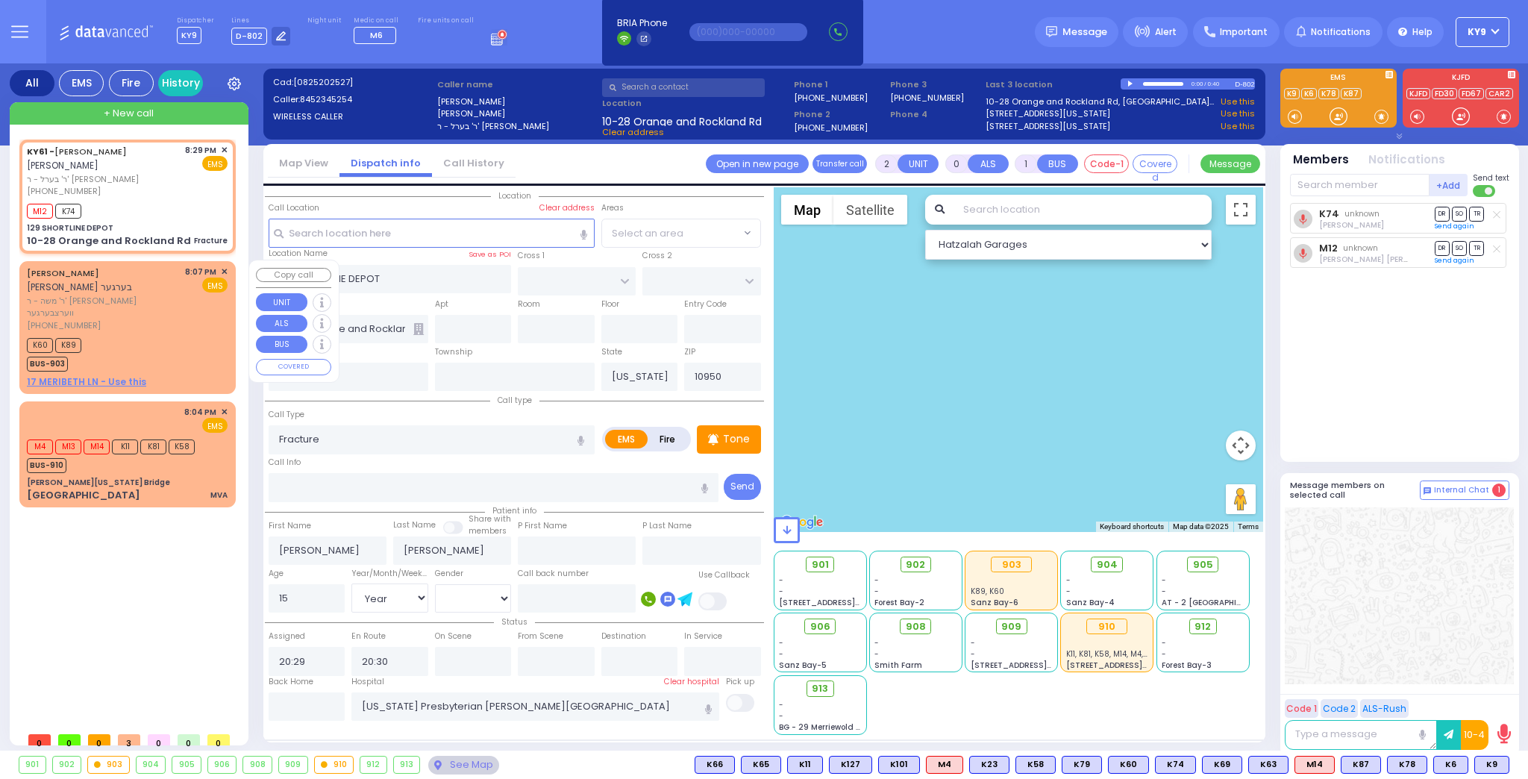
type input "BERGER"
select select
type input "20:07"
type input "20:09"
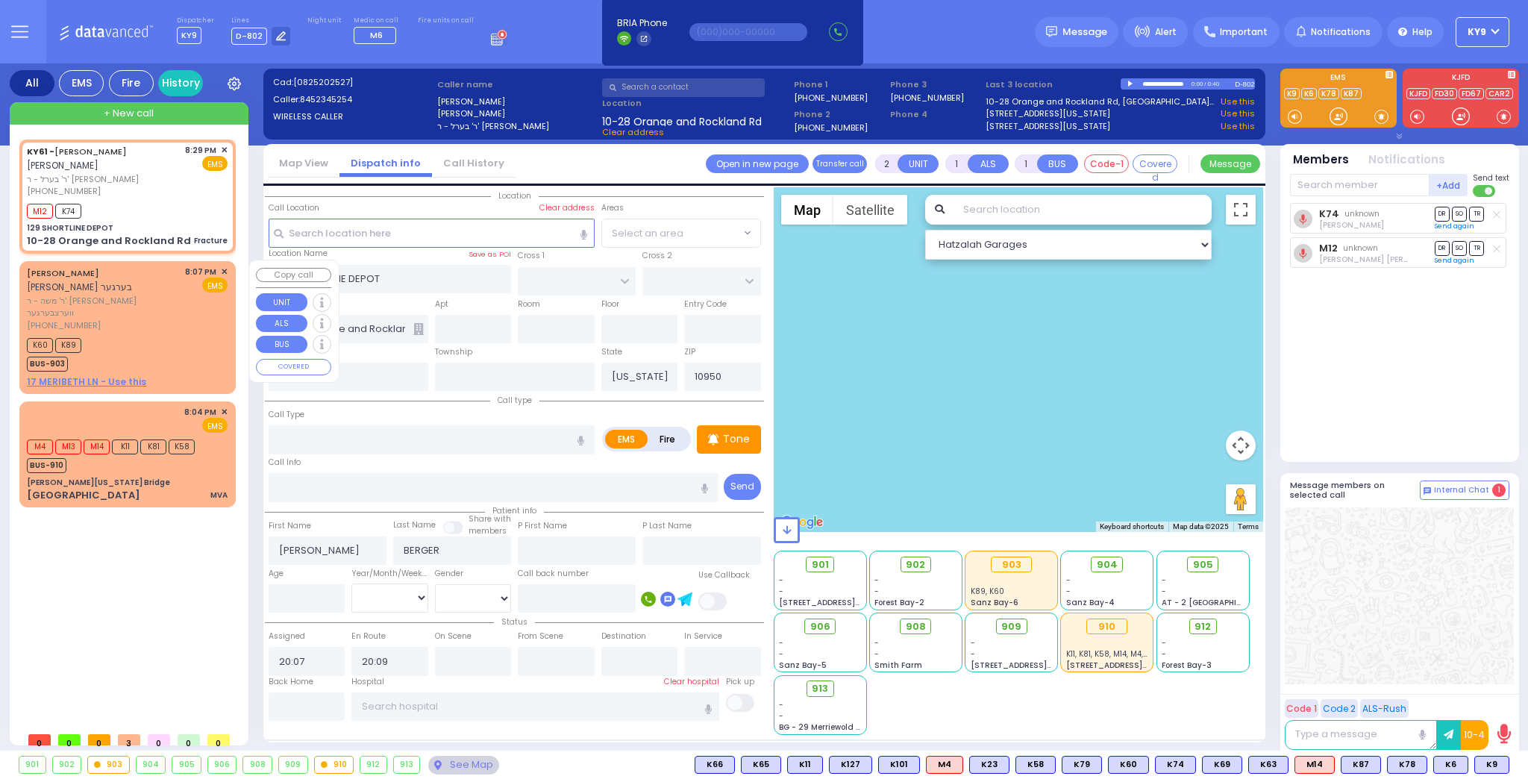
select select "Hatzalah Garages"
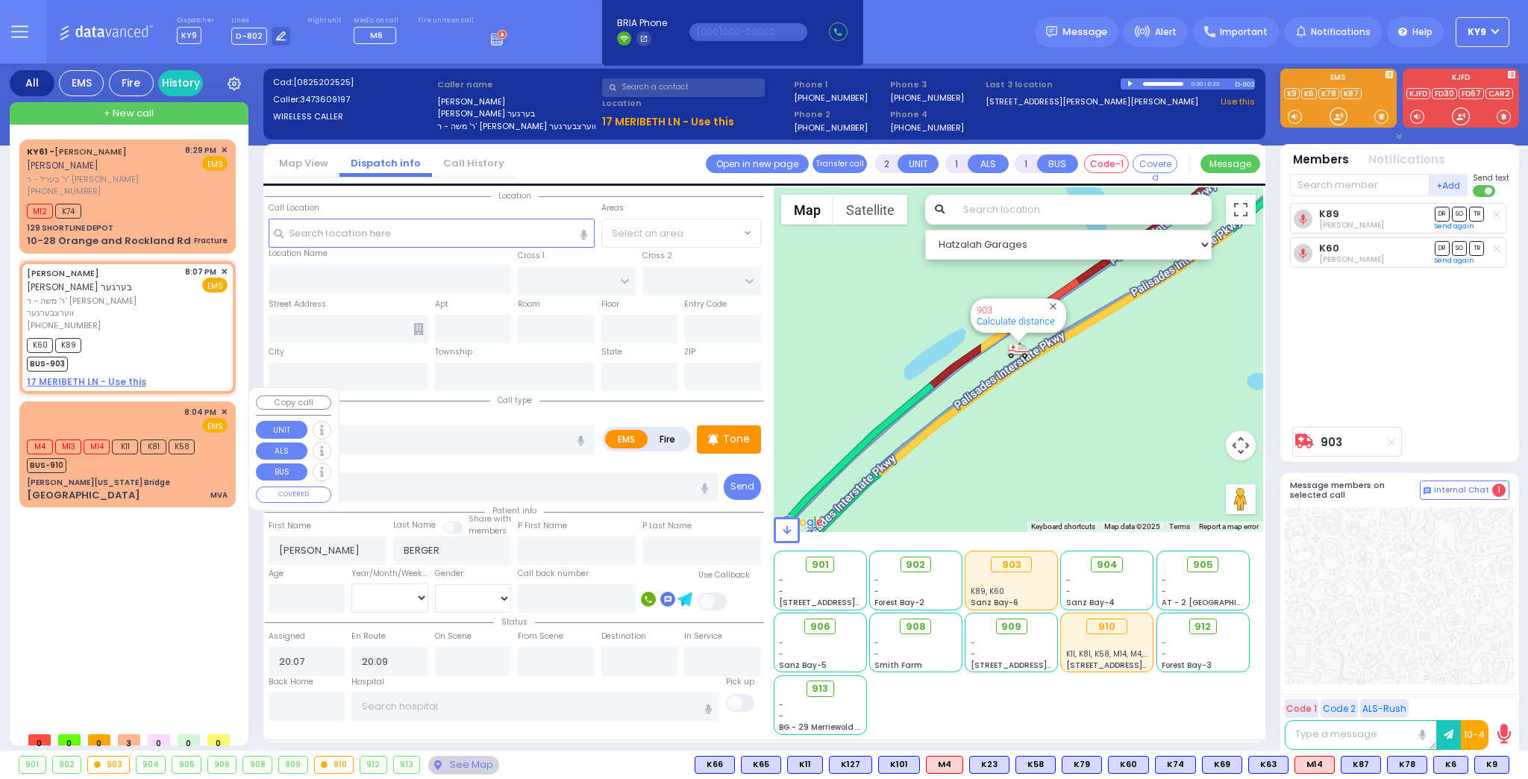
click at [164, 439] on span "K81" at bounding box center [153, 446] width 26 height 15
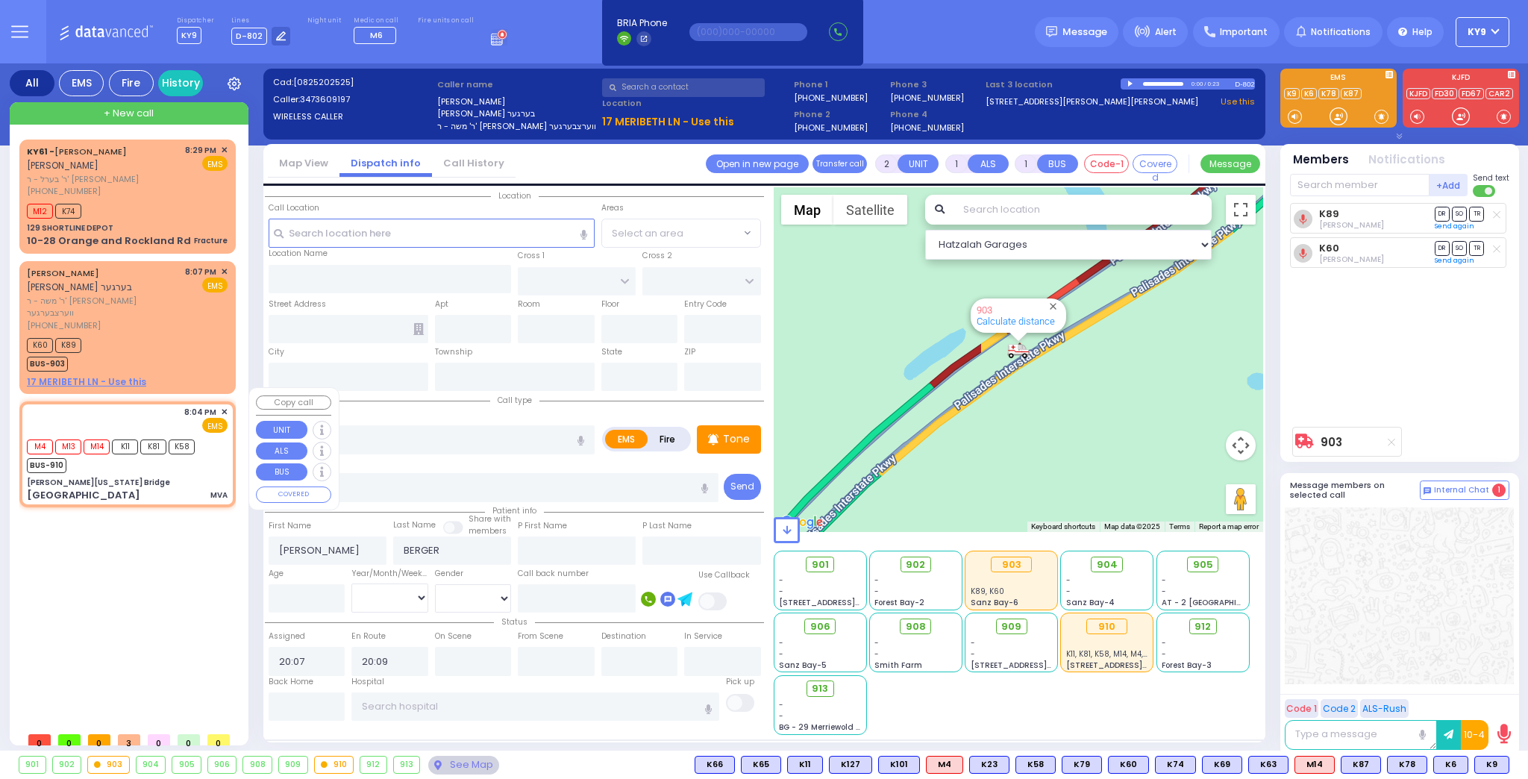
type input "4"
select select
type input "MVA"
radio input "true"
select select
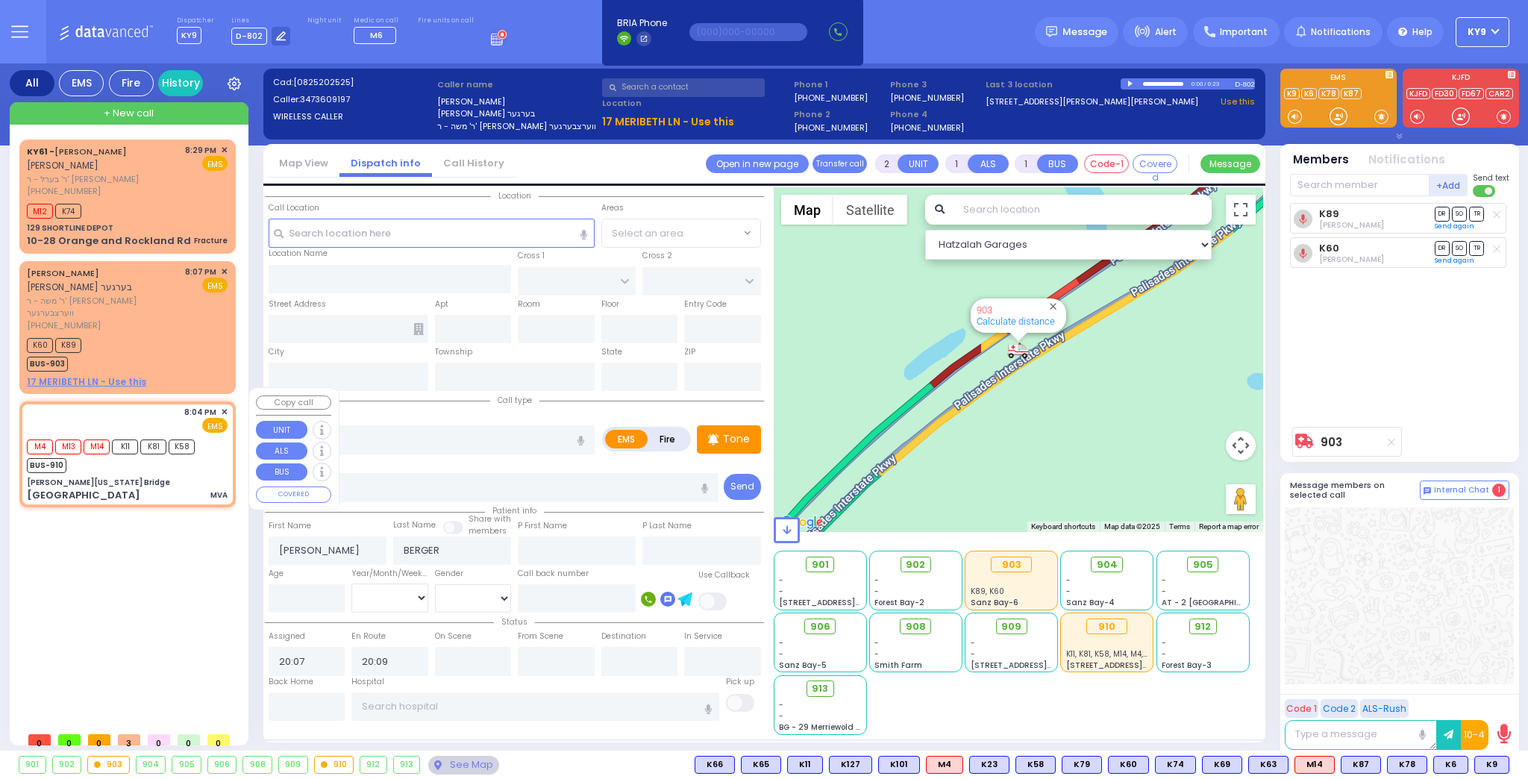
type input "20:04"
type input "20:06"
select select "Hatzalah Garages"
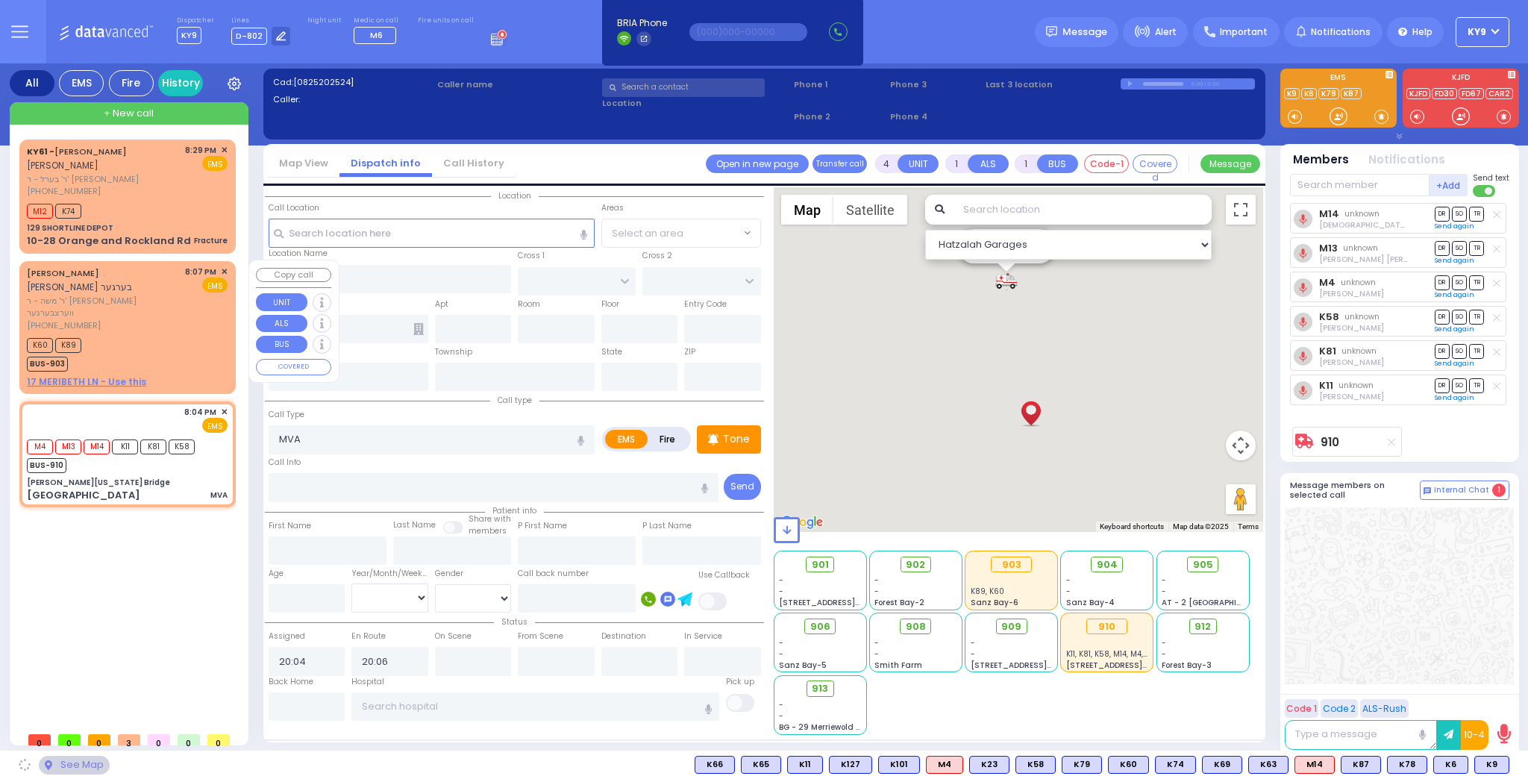
type input "[PERSON_NAME][US_STATE] Bridge"
type input "[PERSON_NAME][GEOGRAPHIC_DATA]"
type input "[GEOGRAPHIC_DATA]"
type input "[US_STATE]"
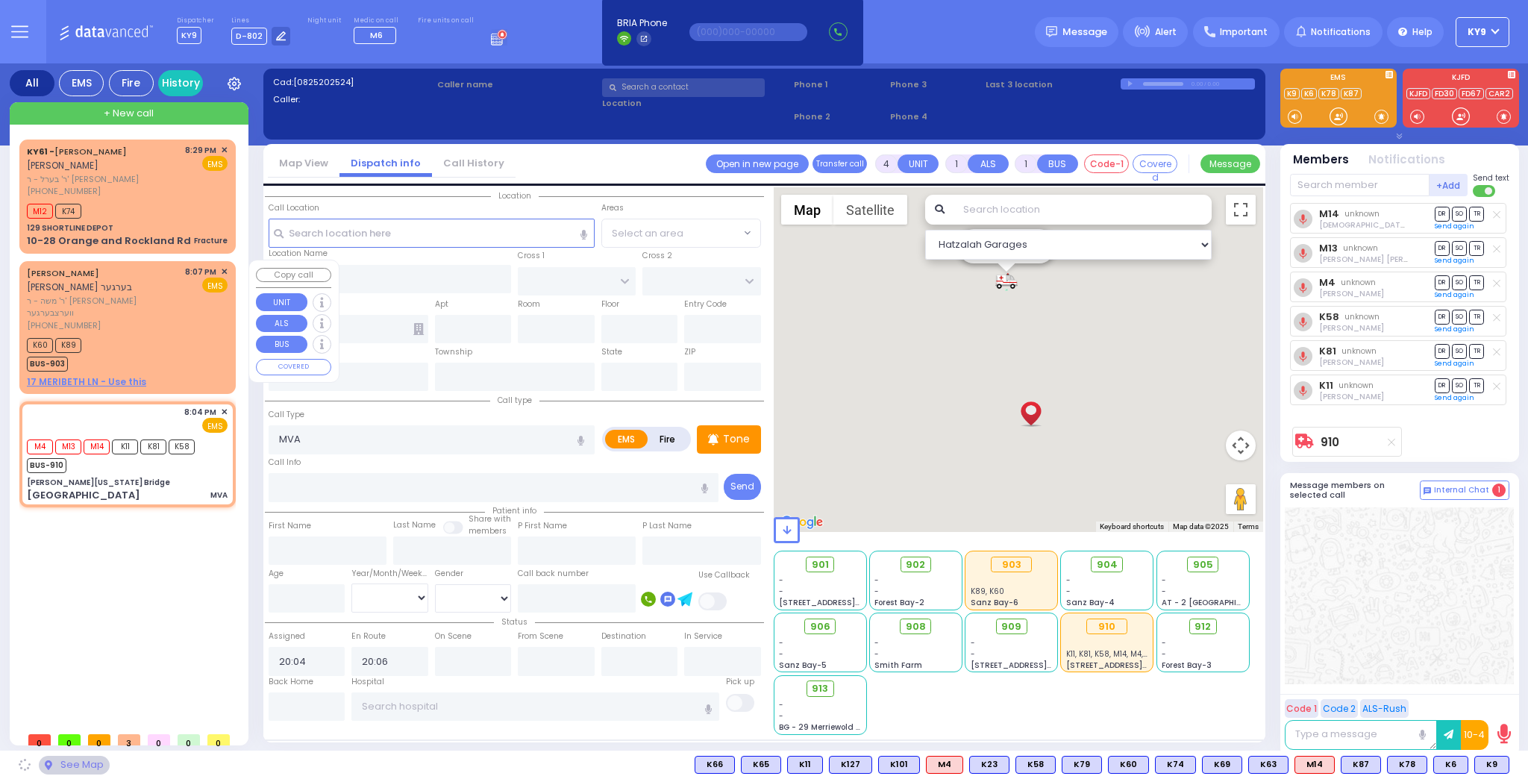
type input "07632"
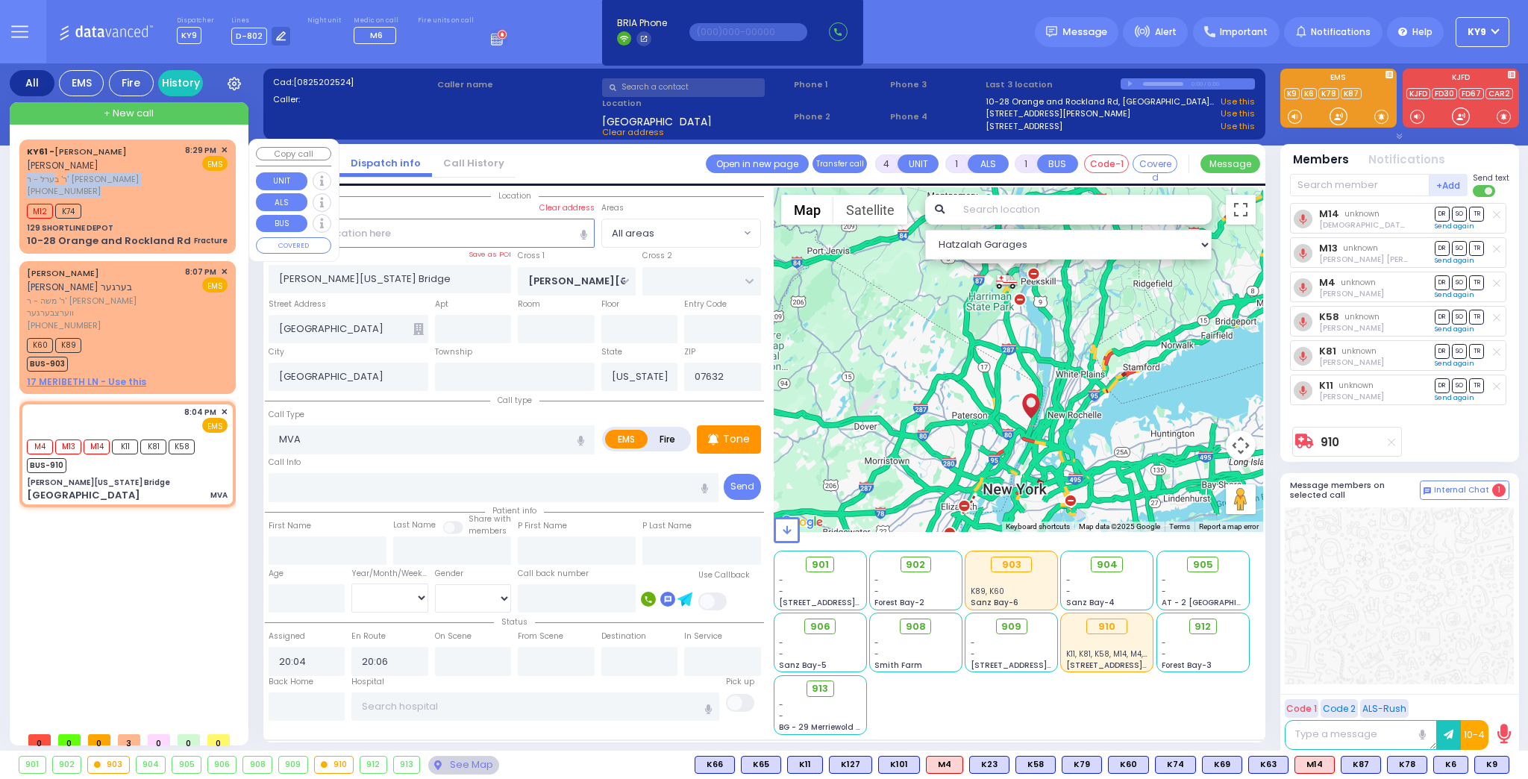
click at [133, 182] on div "KY61 - [PERSON_NAME] [PERSON_NAME] ר' בערל - ר' [PERSON_NAME] [PHONE_NUMBER]" at bounding box center [103, 171] width 153 height 54
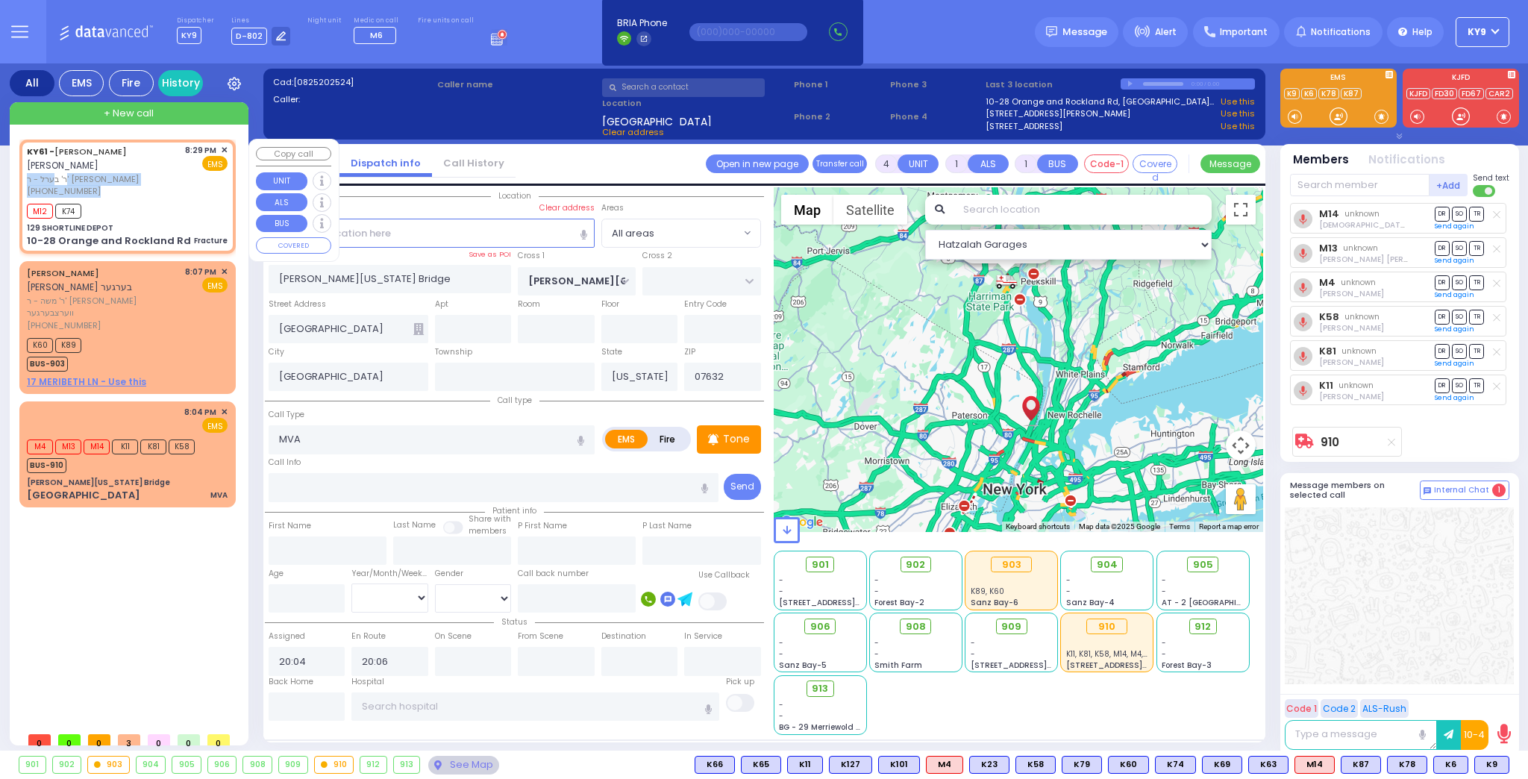
type input "2"
type input "0"
select select
type input "Fracture"
radio input "true"
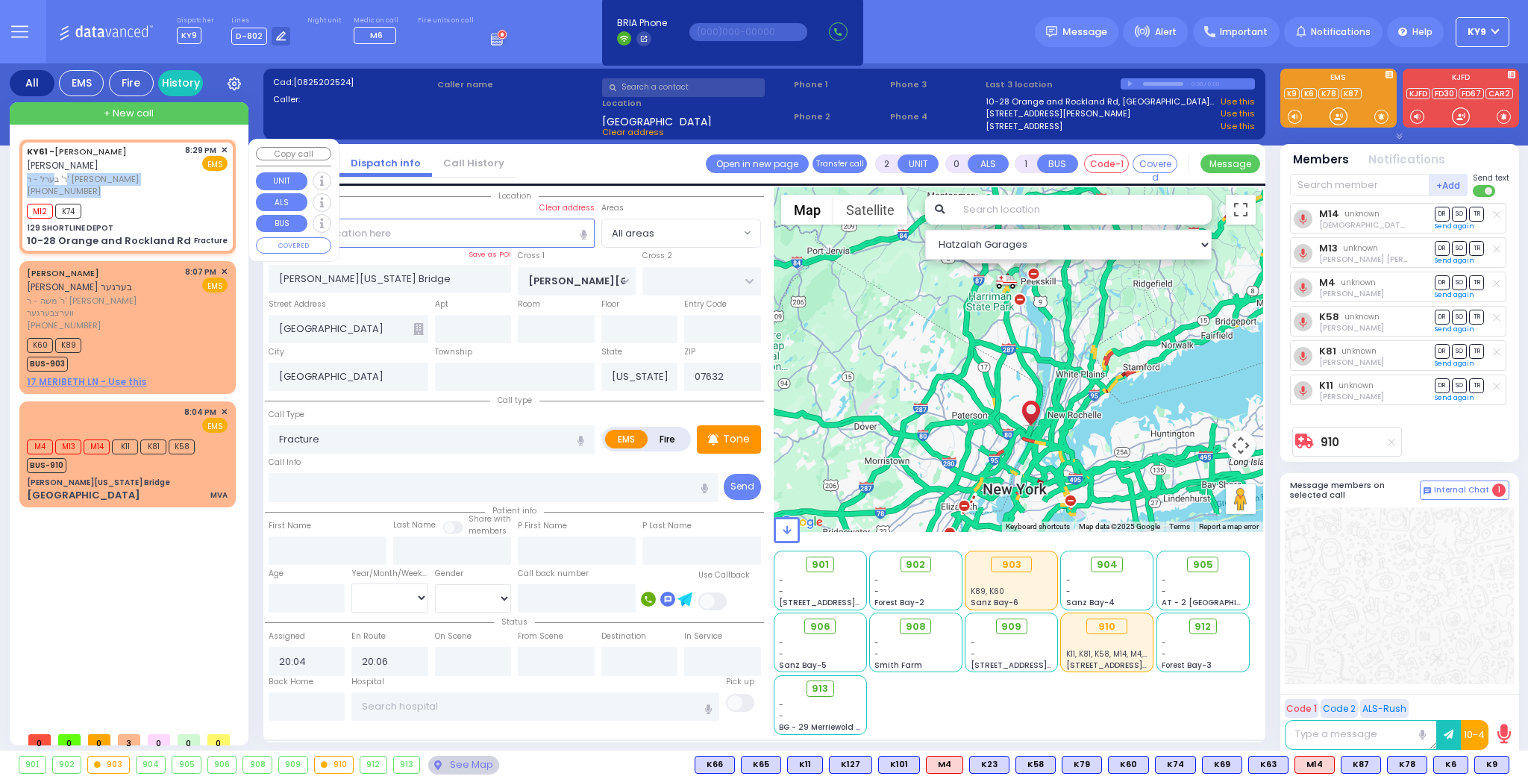
type input "[PERSON_NAME]"
type input "15"
select select "Year"
select select "[DEMOGRAPHIC_DATA]"
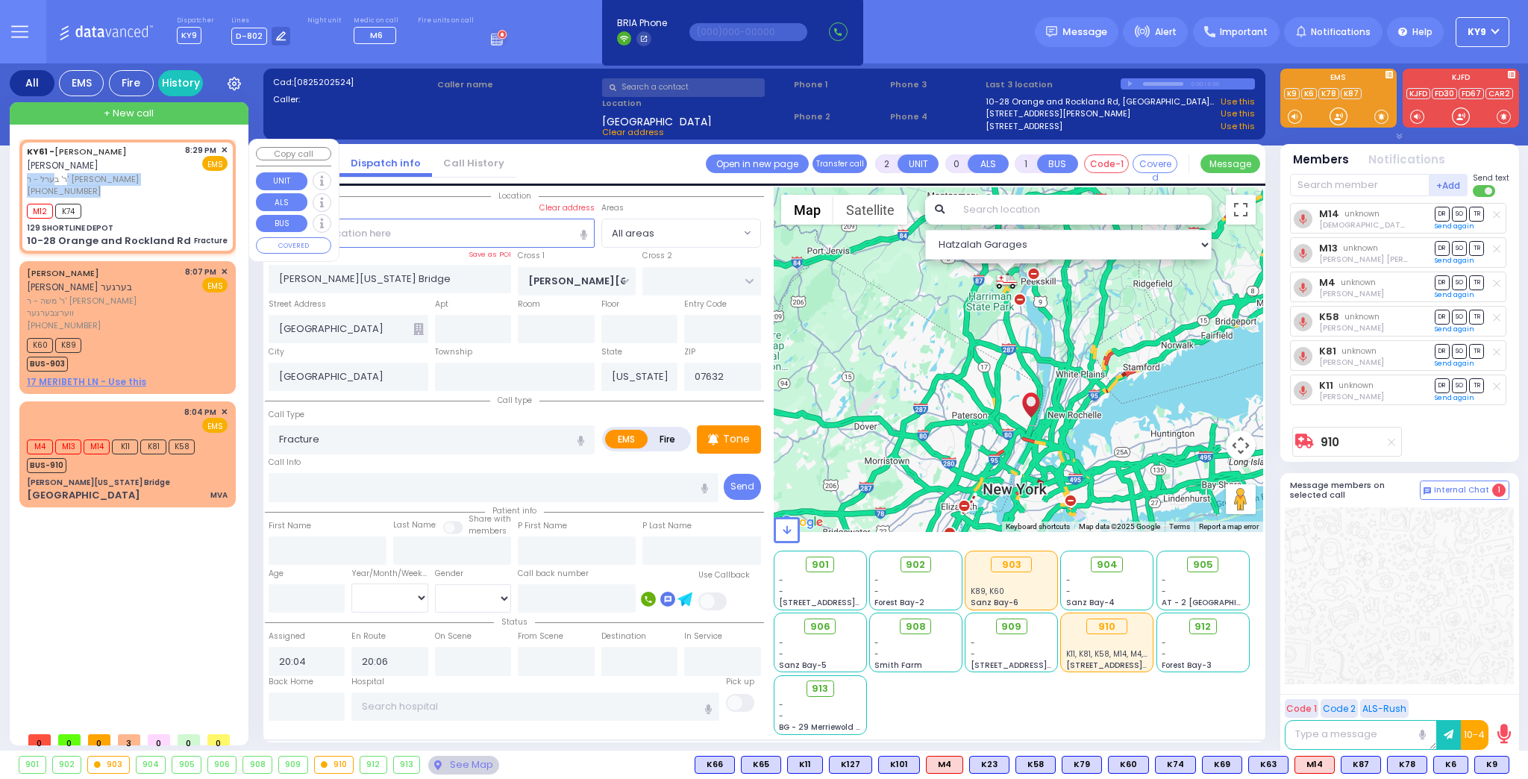
type input "20:29"
type input "20:30"
type input "[US_STATE] Presbyterian [PERSON_NAME][GEOGRAPHIC_DATA]"
type input "129 SHORTLINE DEPOT"
type input "10-28 Orange and Rockland Rd"
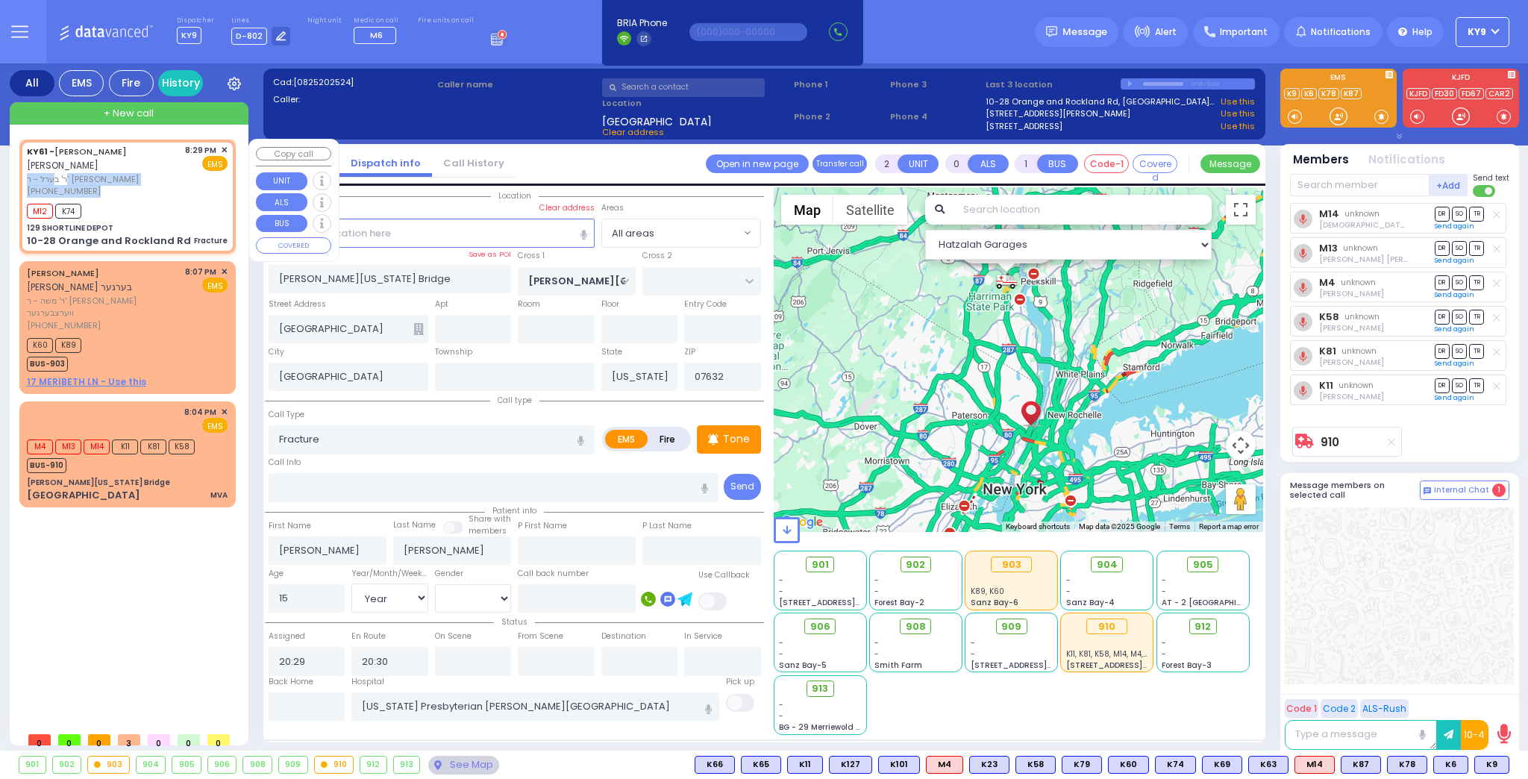
type input "Monroe"
type input "[US_STATE]"
type input "10950"
select select "Hatzalah Garages"
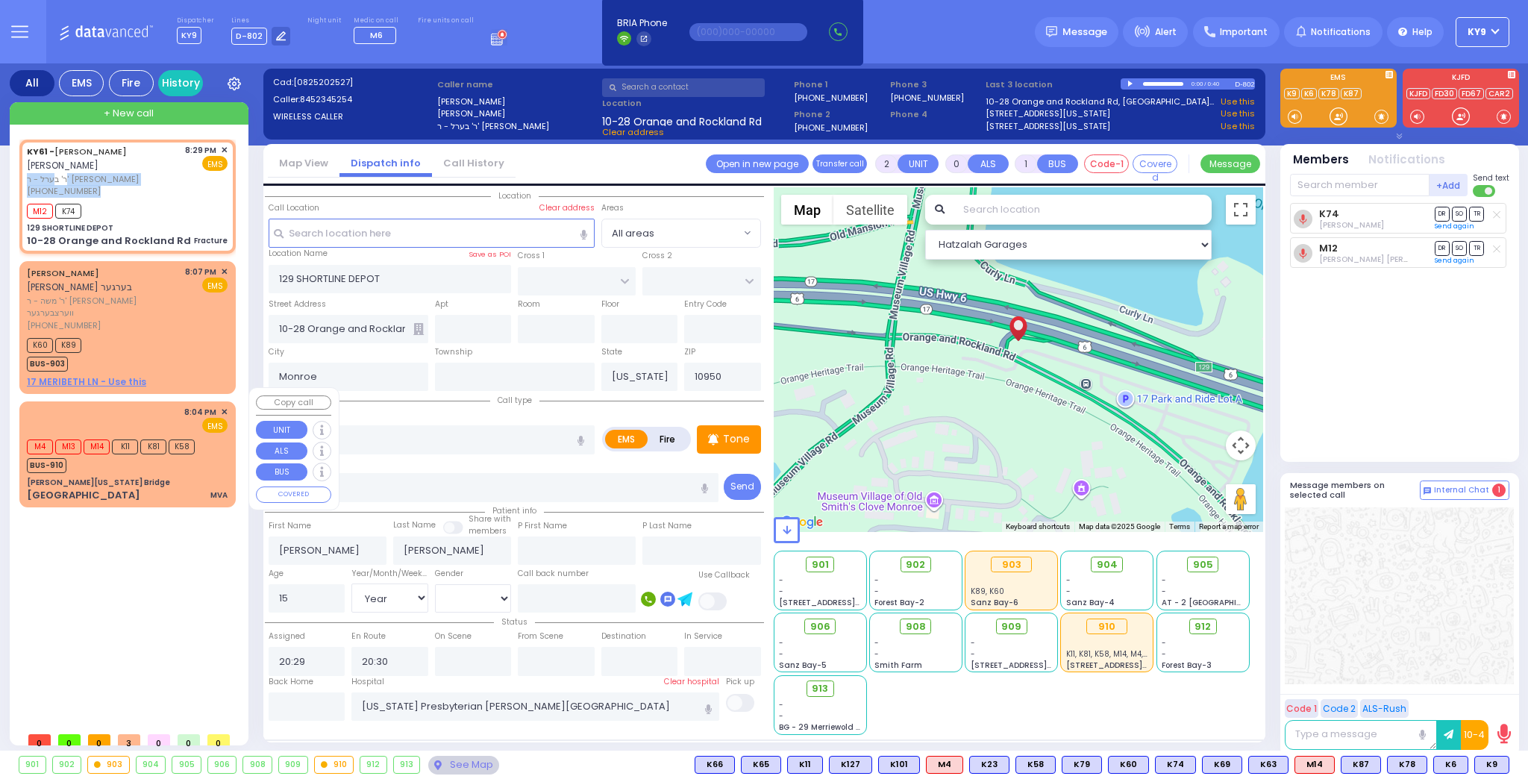
drag, startPoint x: 126, startPoint y: 511, endPoint x: 134, endPoint y: 515, distance: 8.3
click at [134, 515] on div "KY61 - ARON ZEV POLACHECK אהרן זאב פאלאטשעק ר' בערל - ר' שמואל דוד מארקאוויטש (…" at bounding box center [130, 432] width 222 height 585
click at [162, 535] on div "KY61 - ARON ZEV POLACHECK אהרן זאב פאלאטשעק ר' בערל - ר' שמואל דוד מארקאוויטש (…" at bounding box center [130, 432] width 222 height 585
drag, startPoint x: 188, startPoint y: 527, endPoint x: 200, endPoint y: 522, distance: 13.0
click at [200, 530] on div "KY61 - ARON ZEV POLACHECK אהרן זאב פאלאטשעק ר' בערל - ר' שמואל דוד מארקאוויטש (…" at bounding box center [130, 432] width 222 height 585
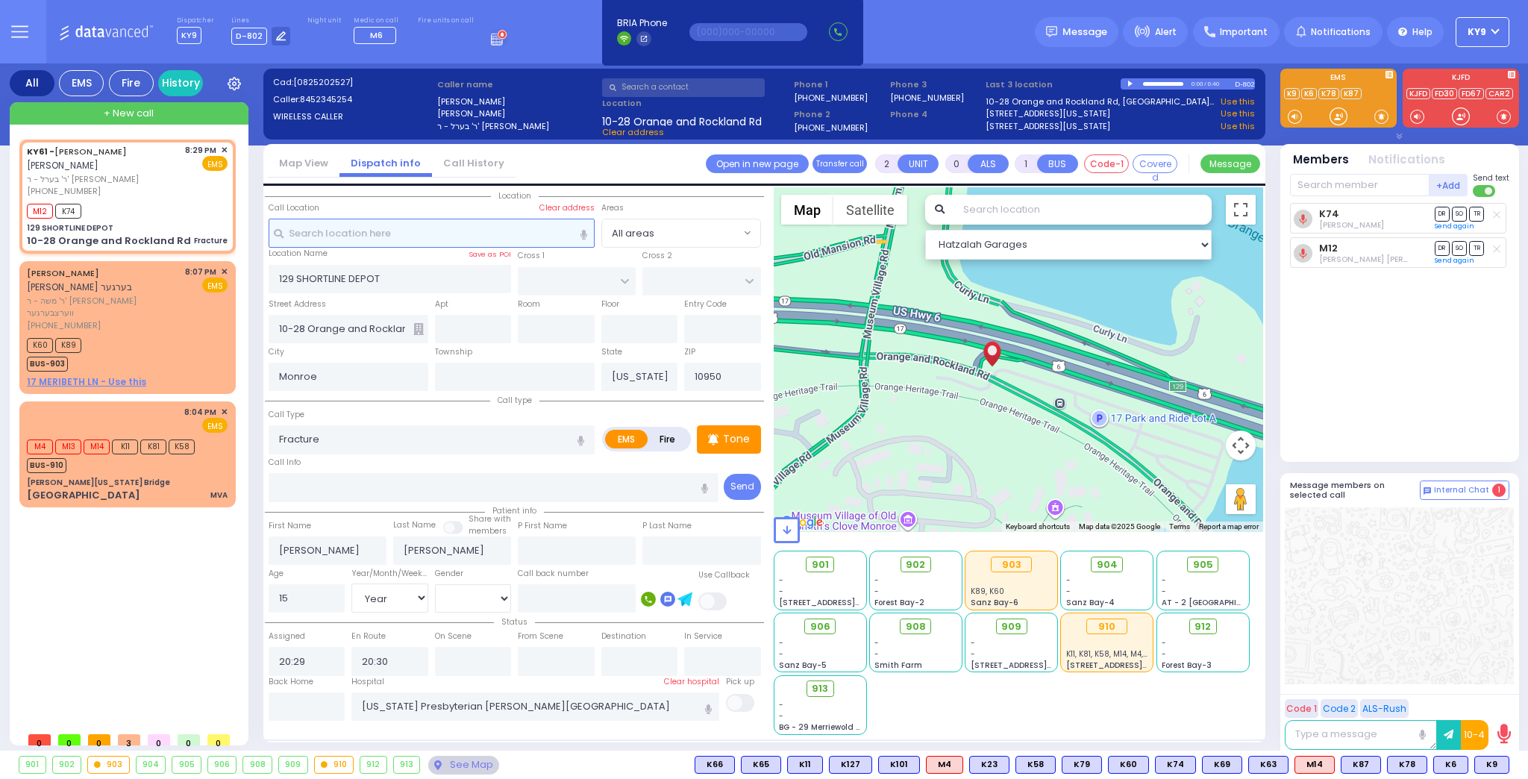
click at [329, 235] on input "text" at bounding box center [432, 233] width 326 height 28
click at [242, 239] on div "KY61 - ARON ZEV POLACHECK אהרן זאב פאלאטשעק ר' בערל - ר' שמואל דוד מארקאוויטש (…" at bounding box center [128, 435] width 229 height 611
click at [1504, 768] on button at bounding box center [1504, 764] width 7 height 16
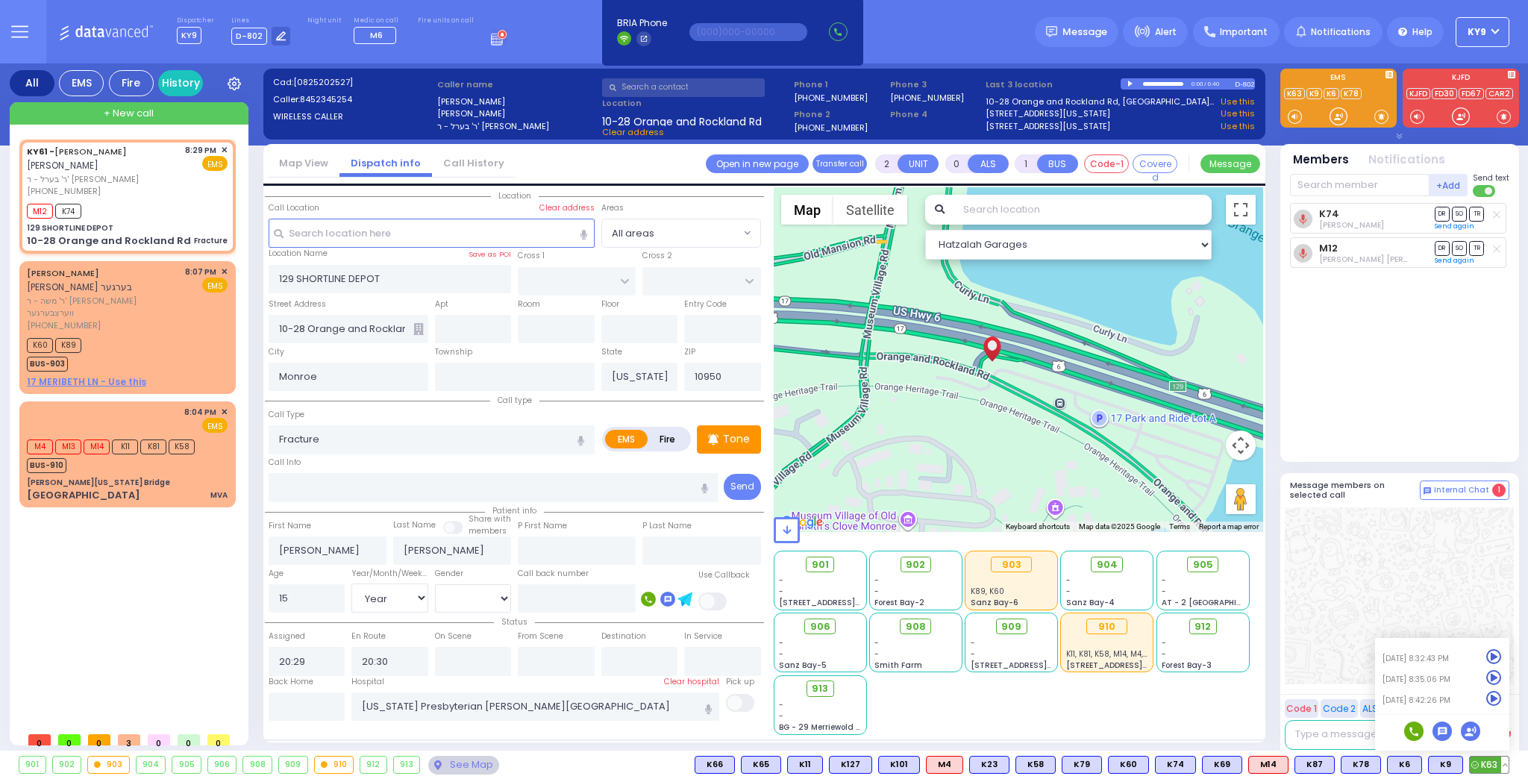
click at [1493, 698] on icon at bounding box center [1494, 699] width 16 height 16
click at [1494, 698] on icon at bounding box center [1494, 699] width 16 height 16
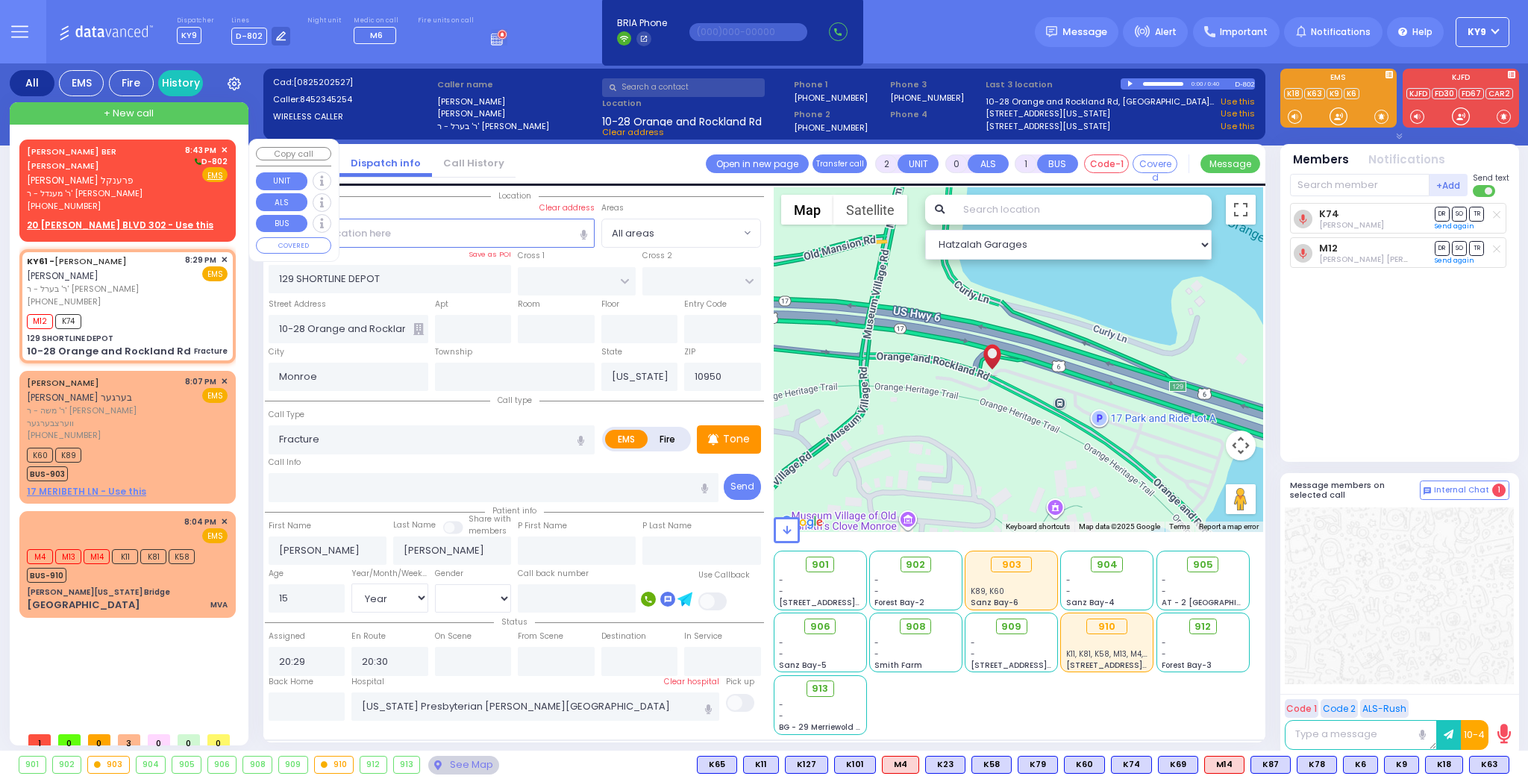
click at [193, 176] on div "Fire EMS" at bounding box center [206, 174] width 43 height 15
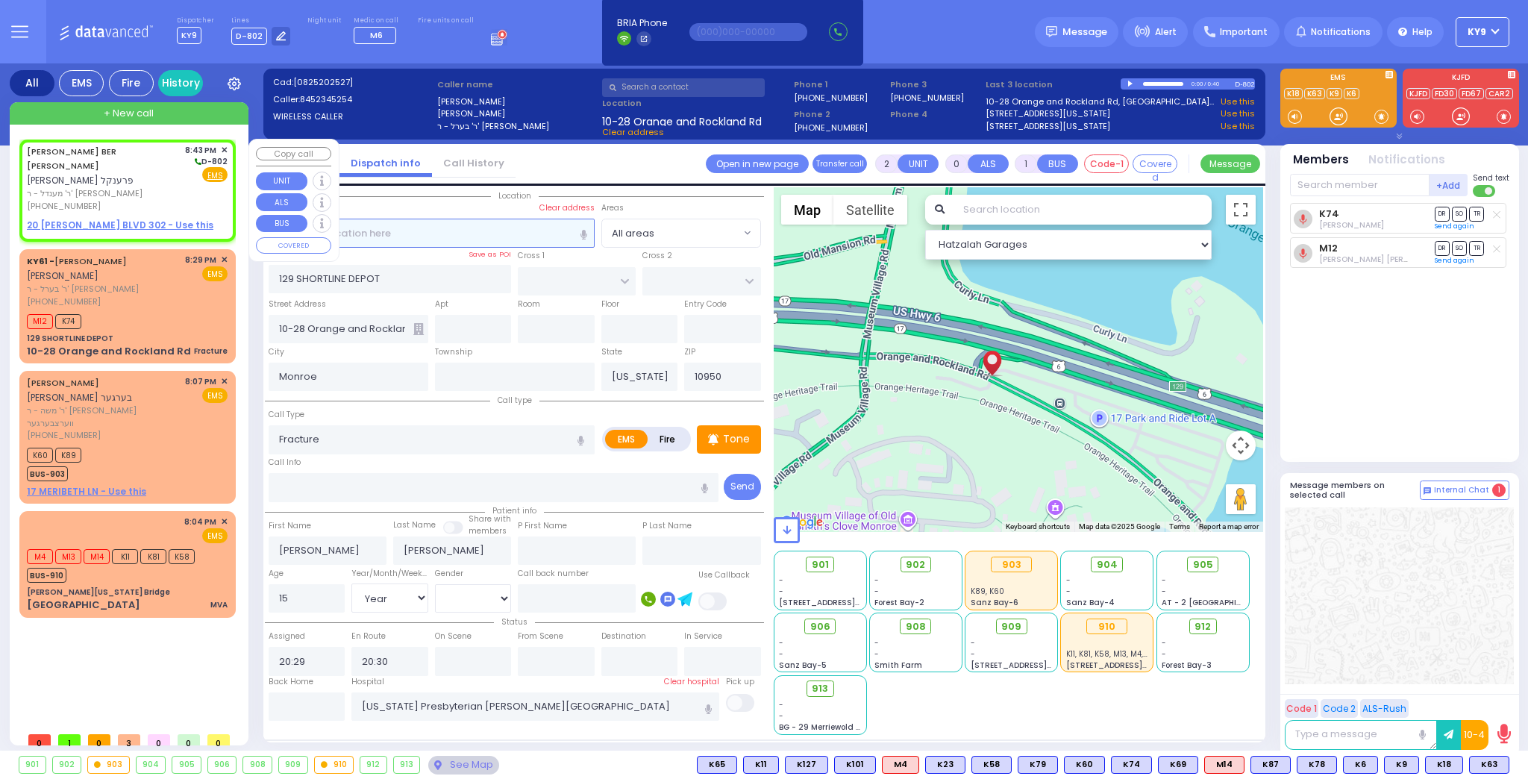
type input "1"
select select
radio input "true"
type input "[PERSON_NAME] BER"
type input "[PERSON_NAME]"
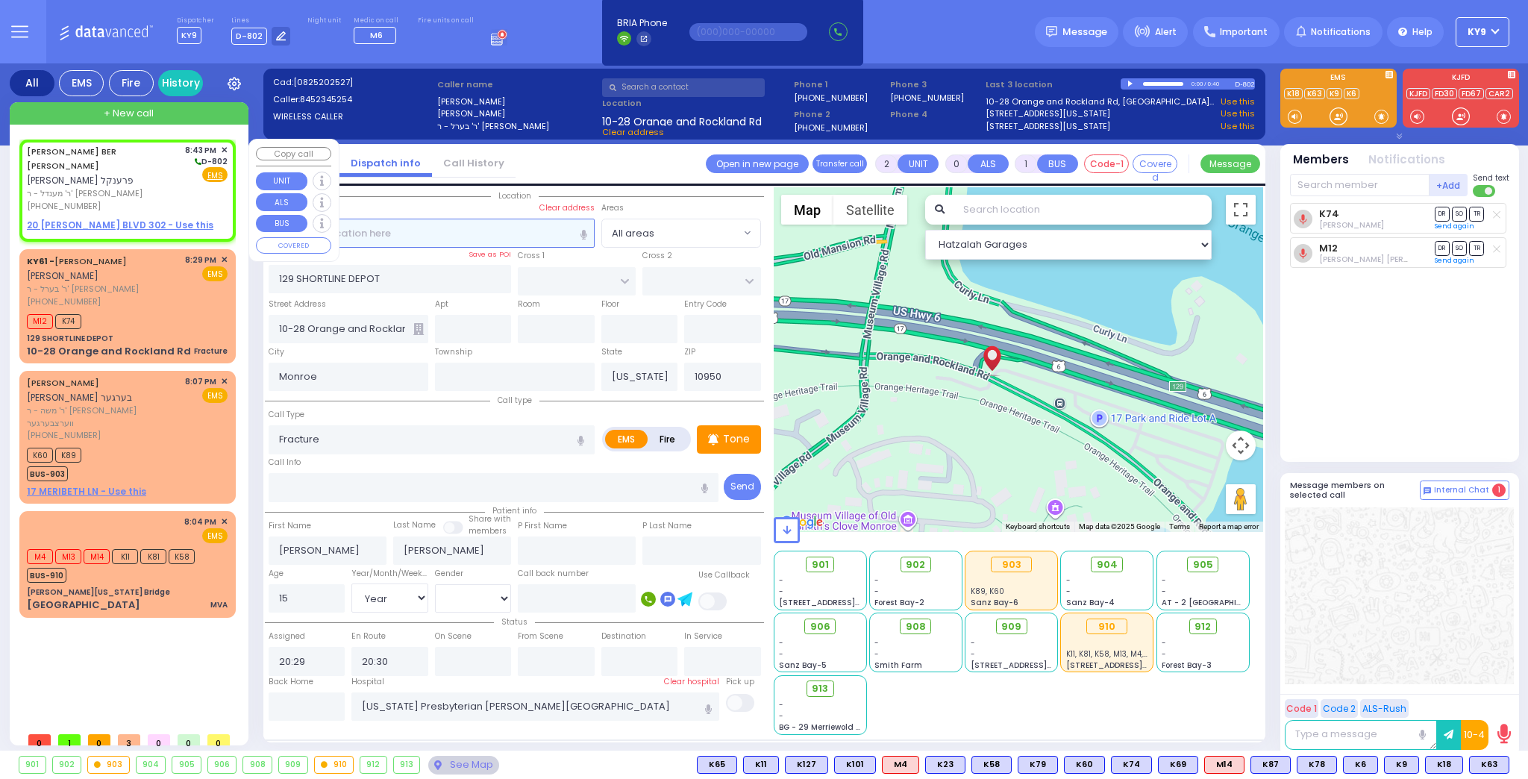
select select
type input "20:43"
select select "Hatzalah Garages"
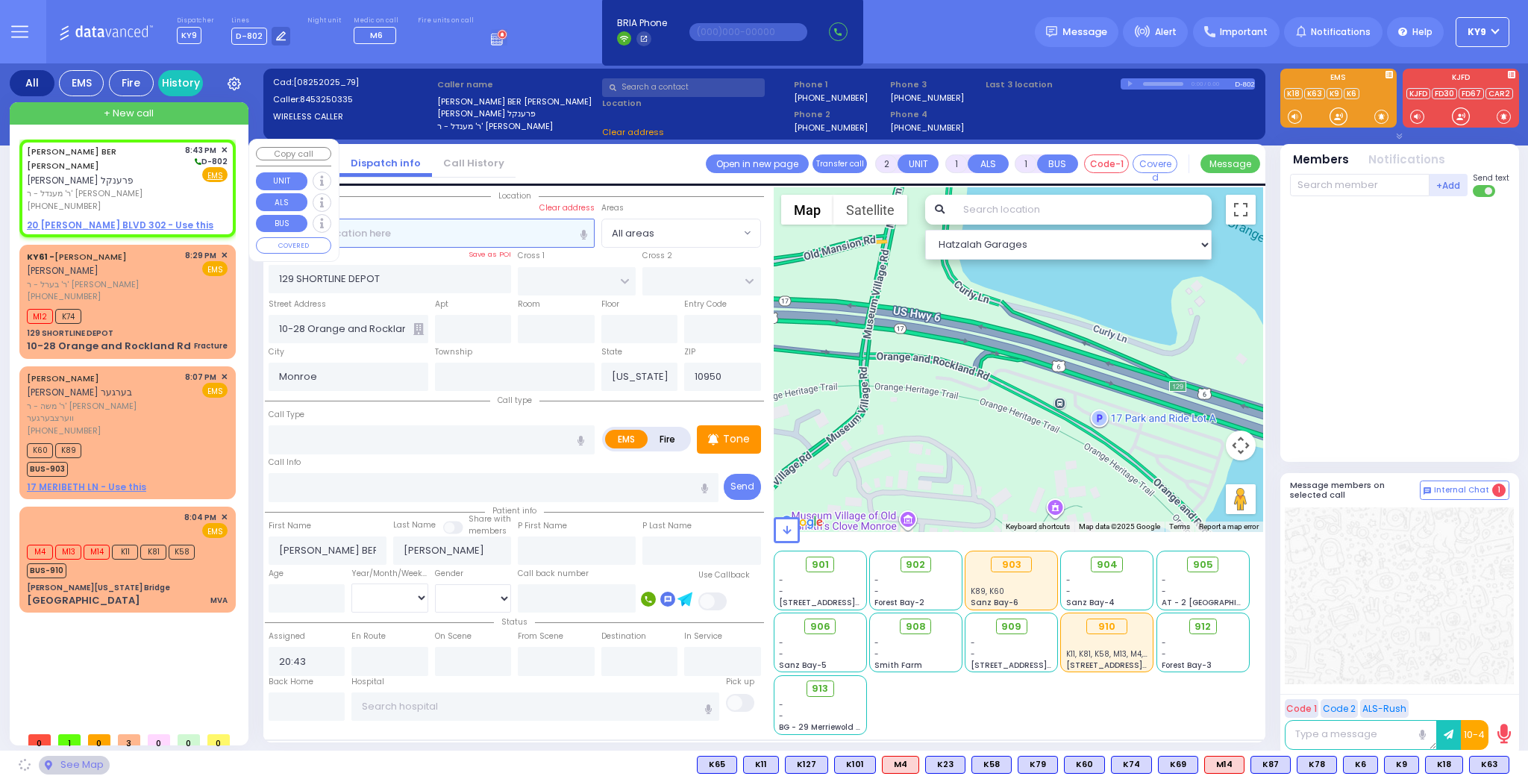
select select
radio input "true"
select select
select select "Hatzalah Garages"
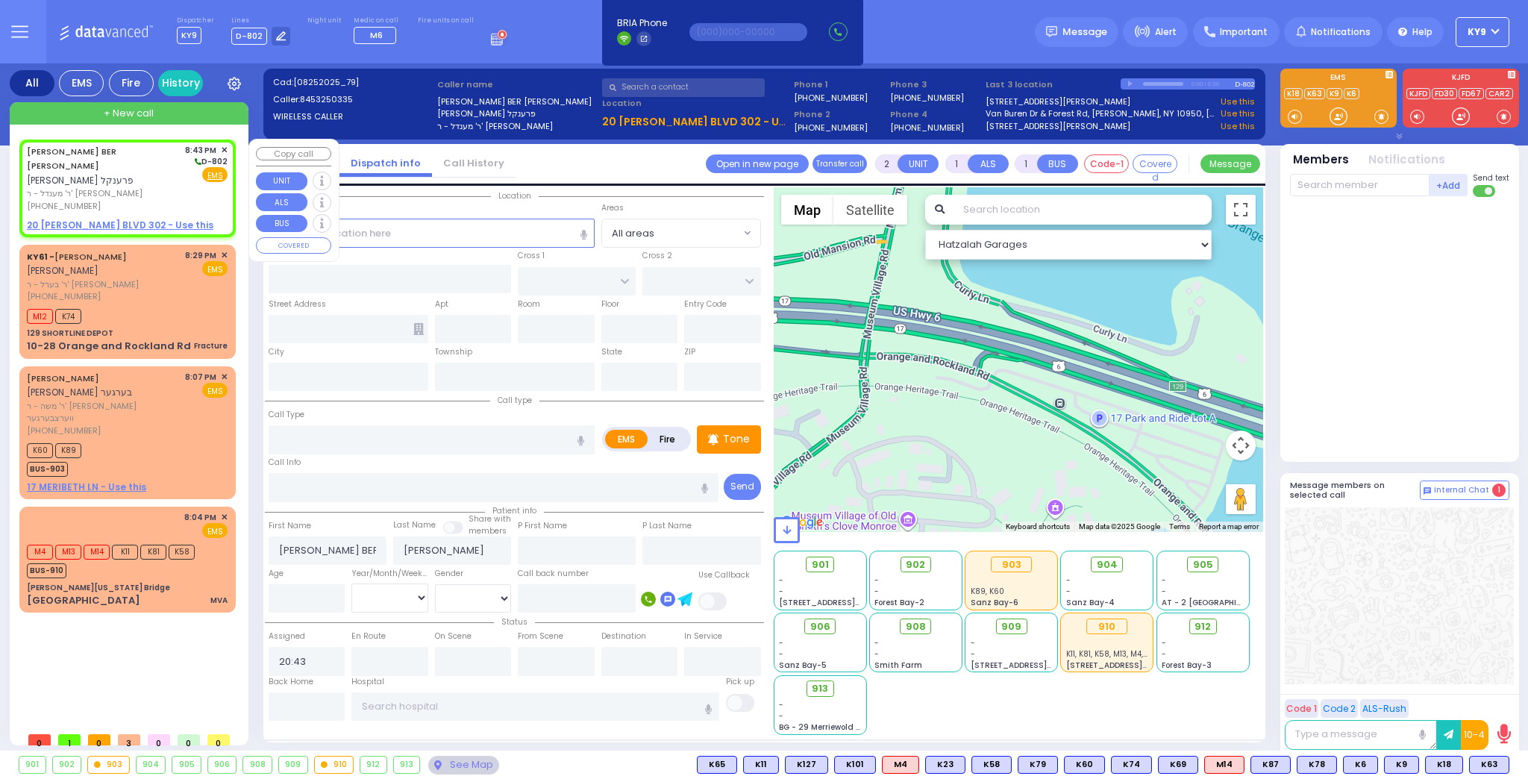
click at [150, 219] on u "20 GETZIL BERGER BLVD 302 - Use this" at bounding box center [120, 225] width 187 height 13
select select
radio input "true"
select select
select select "Hatzalah Garages"
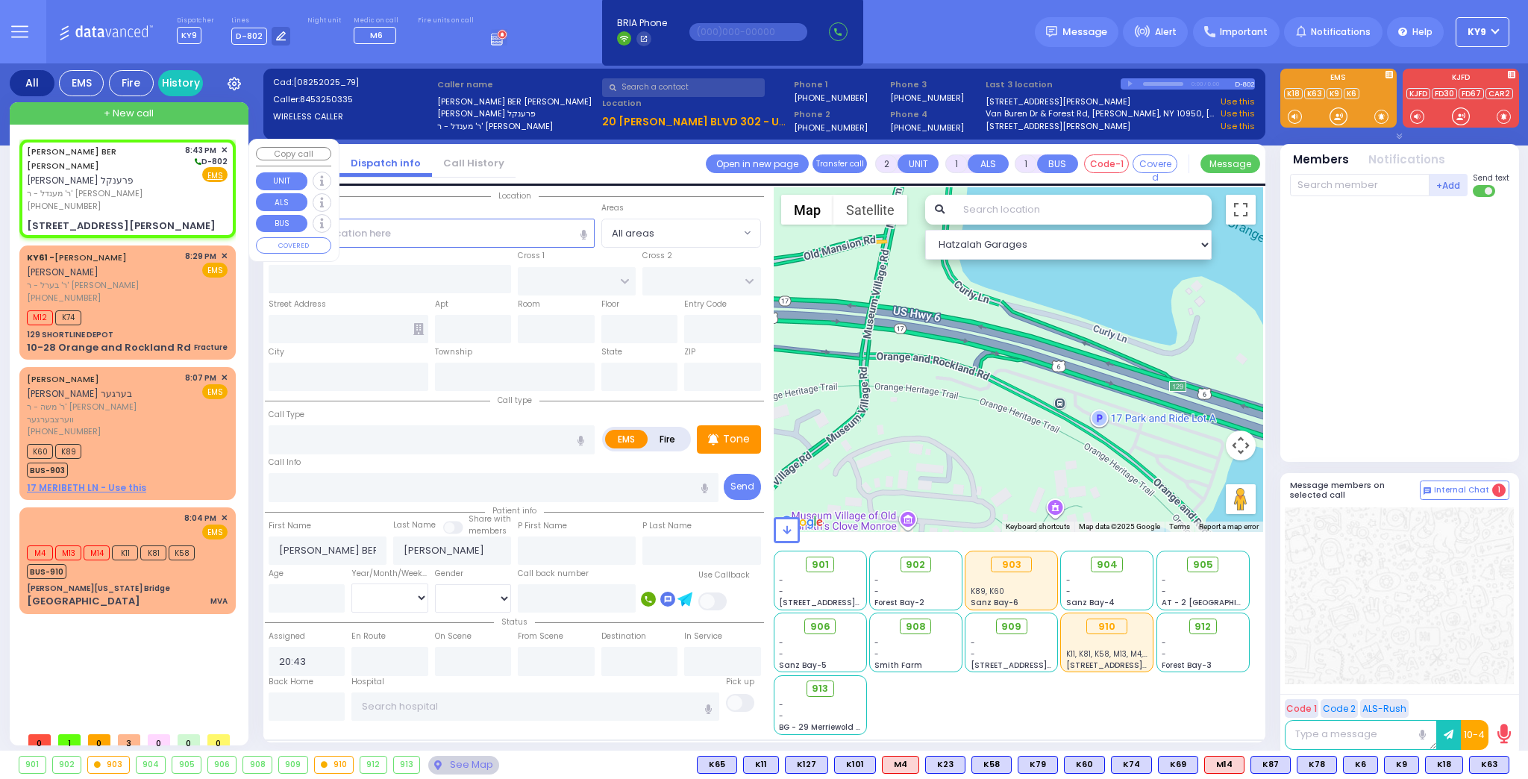
select select
radio input "true"
select select
select select "Hatzalah Garages"
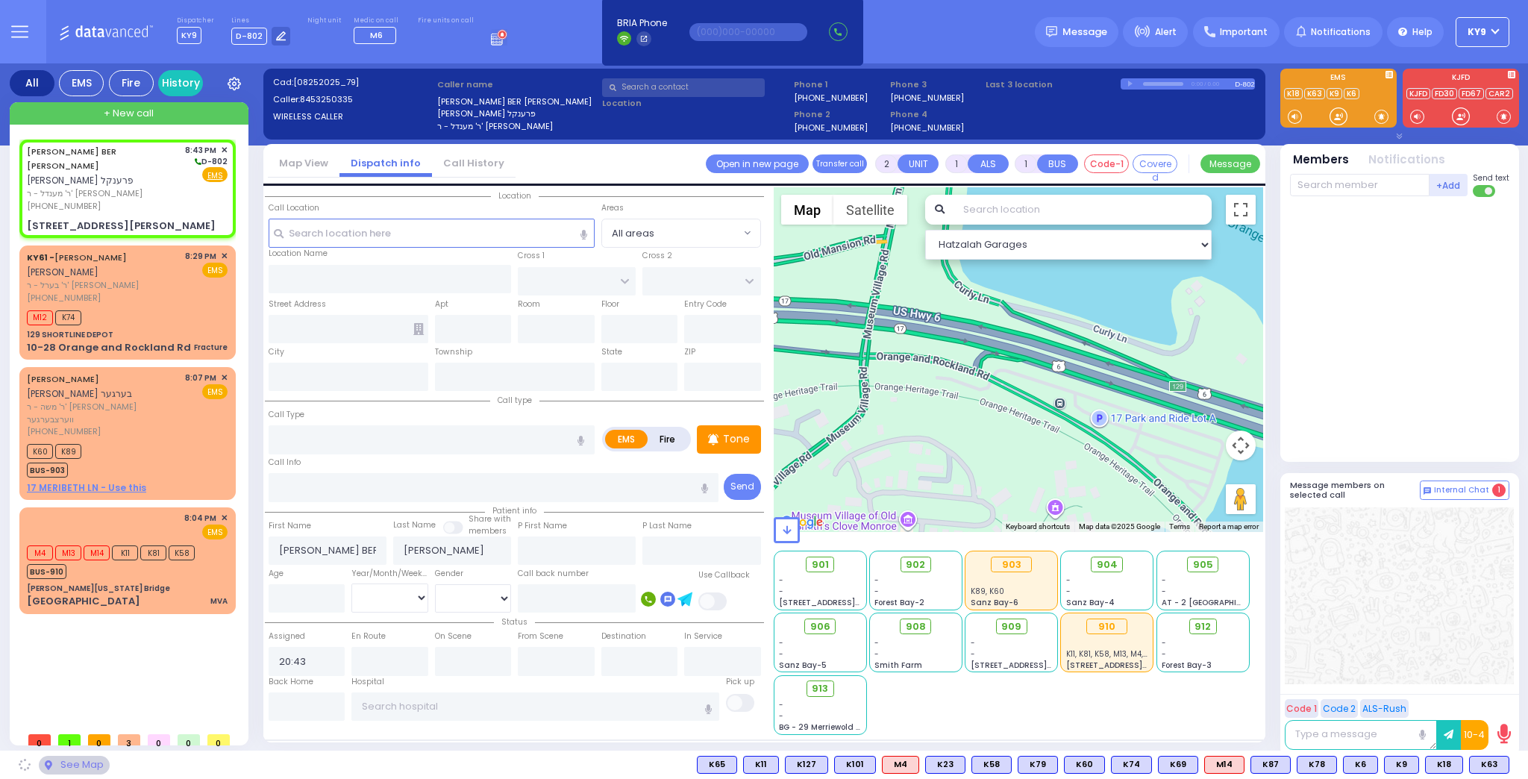
type input "KERESTIER COURT"
type input "KAHAN DR"
type input "20 [PERSON_NAME] BLVD"
type input "302"
type input "[PERSON_NAME]"
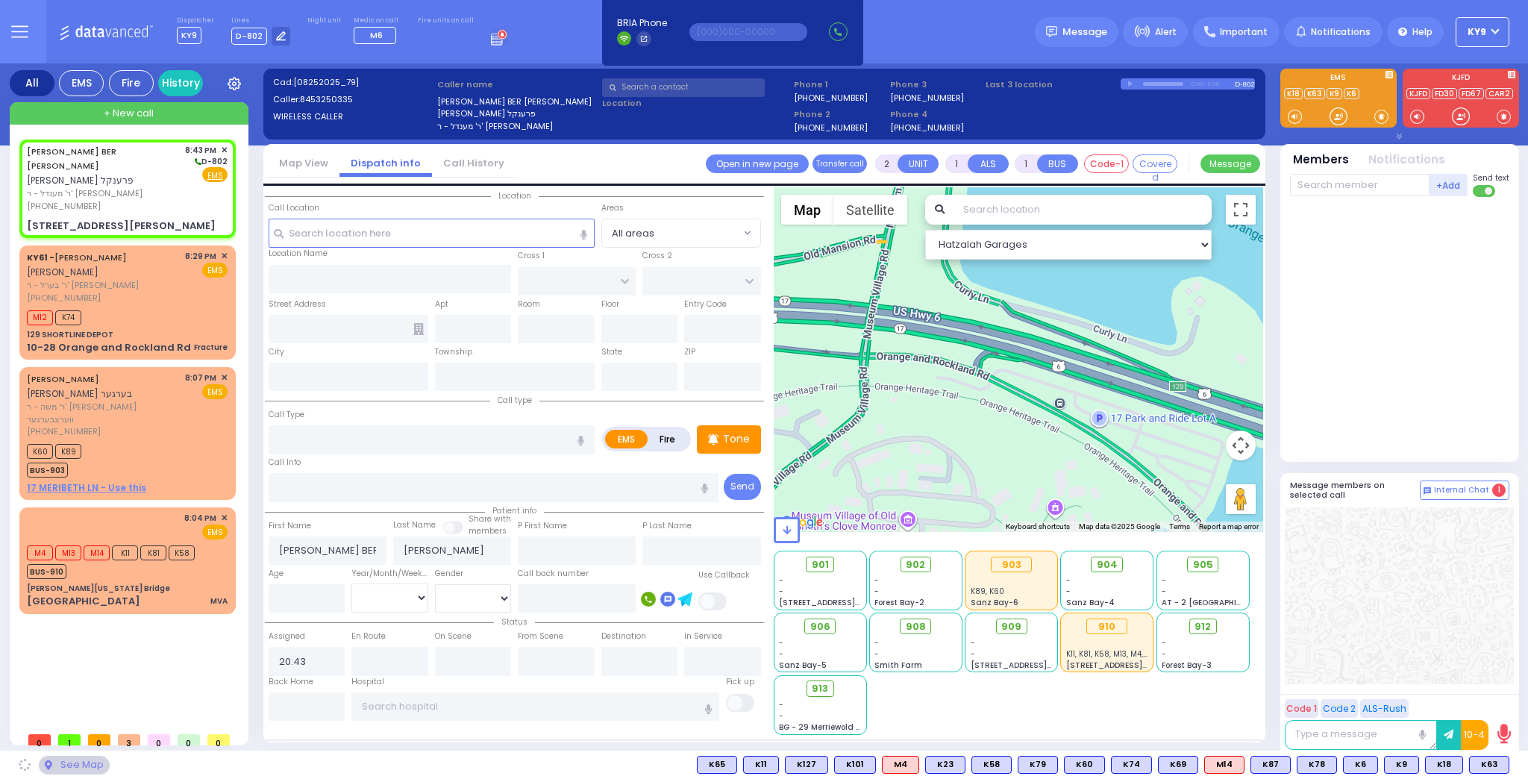
type input "[US_STATE]"
type input "10950"
select select "SECTION 4"
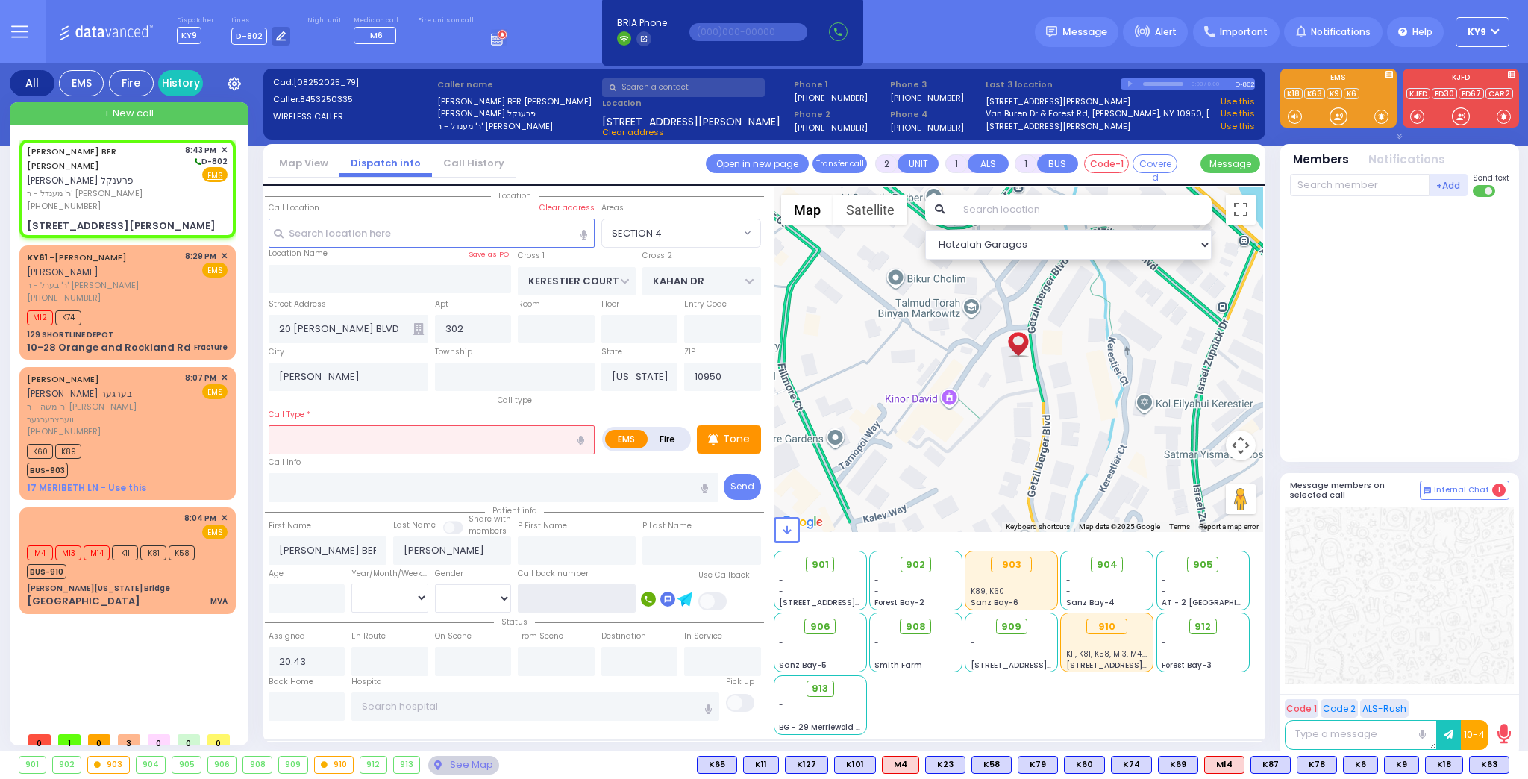
click at [559, 588] on input "text" at bounding box center [577, 598] width 118 height 28
type input "8457747170"
click at [505, 436] on input "text" at bounding box center [432, 439] width 326 height 28
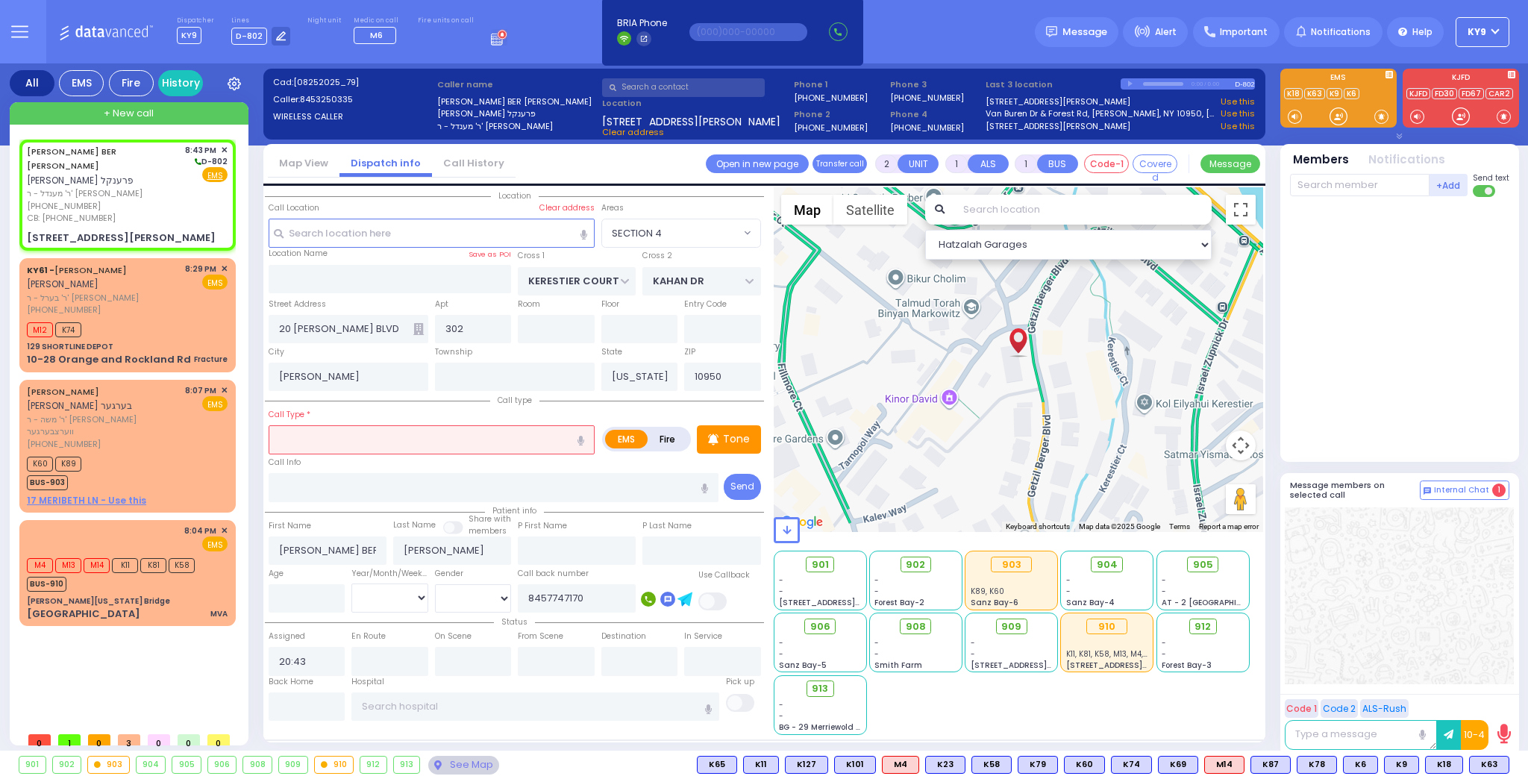
select select
radio input "true"
select select
select select "Hatzalah Garages"
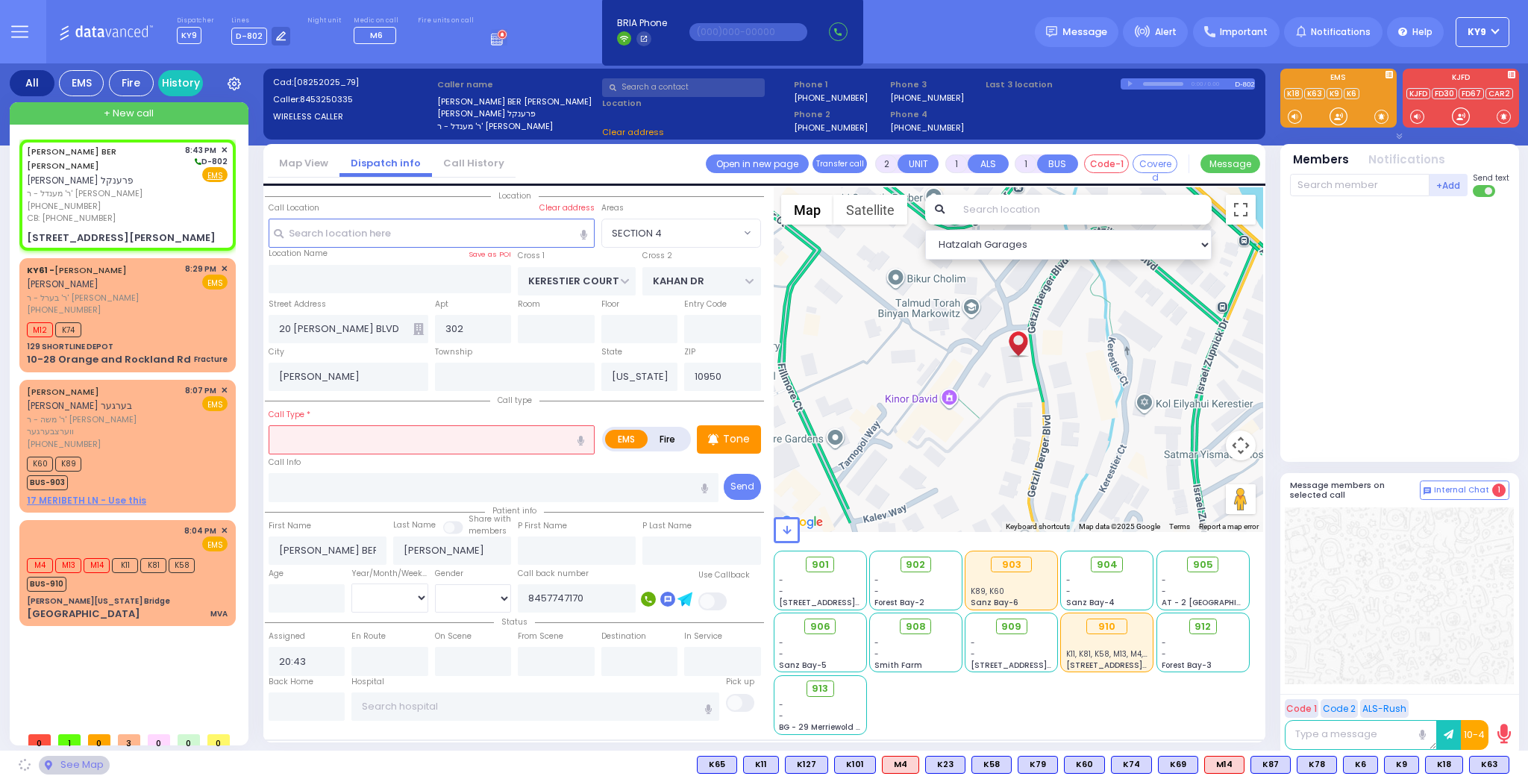
select select "SECTION 4"
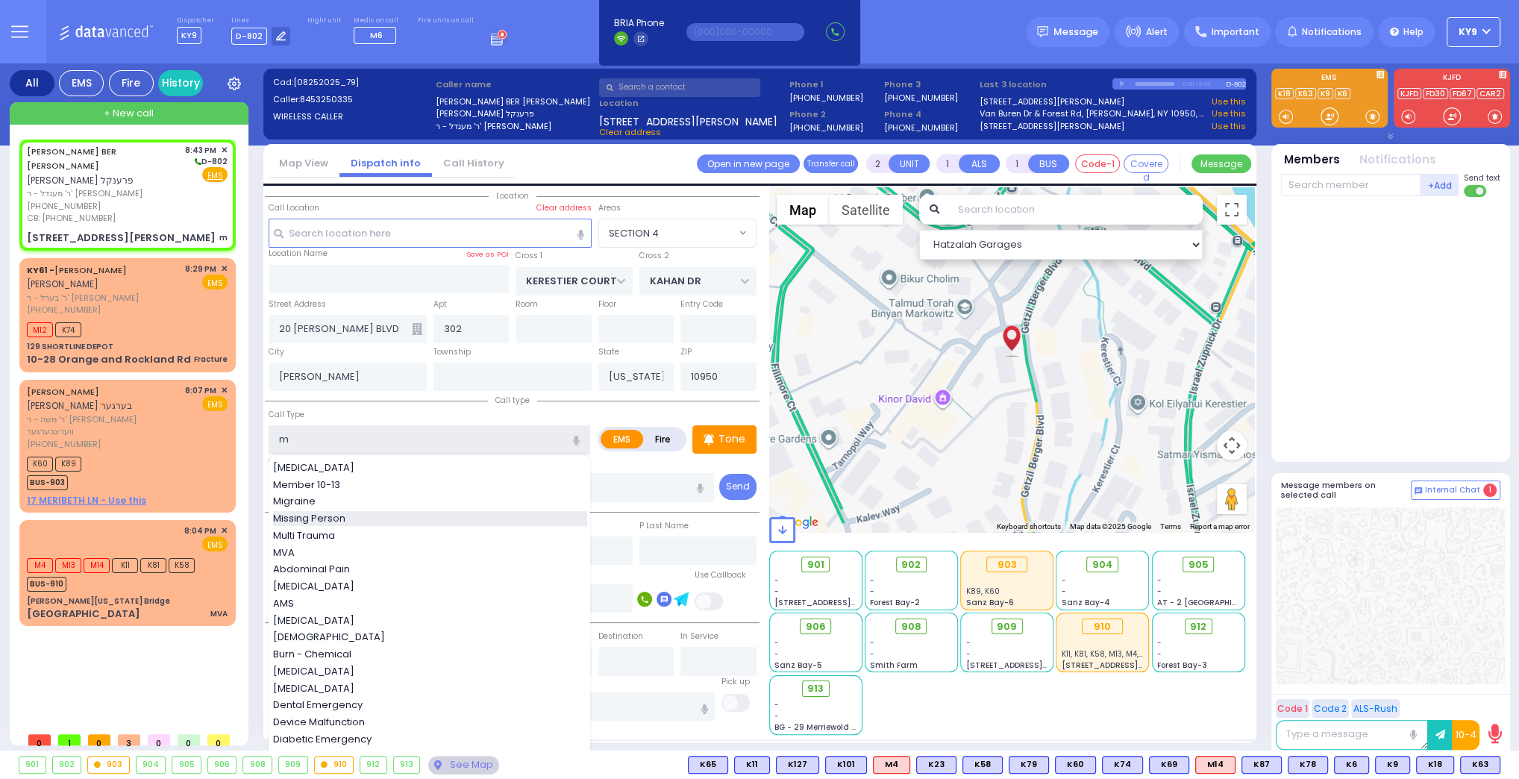
type input "m"
select select
radio input "true"
select select
click at [374, 517] on div "Missing Person" at bounding box center [430, 518] width 314 height 15
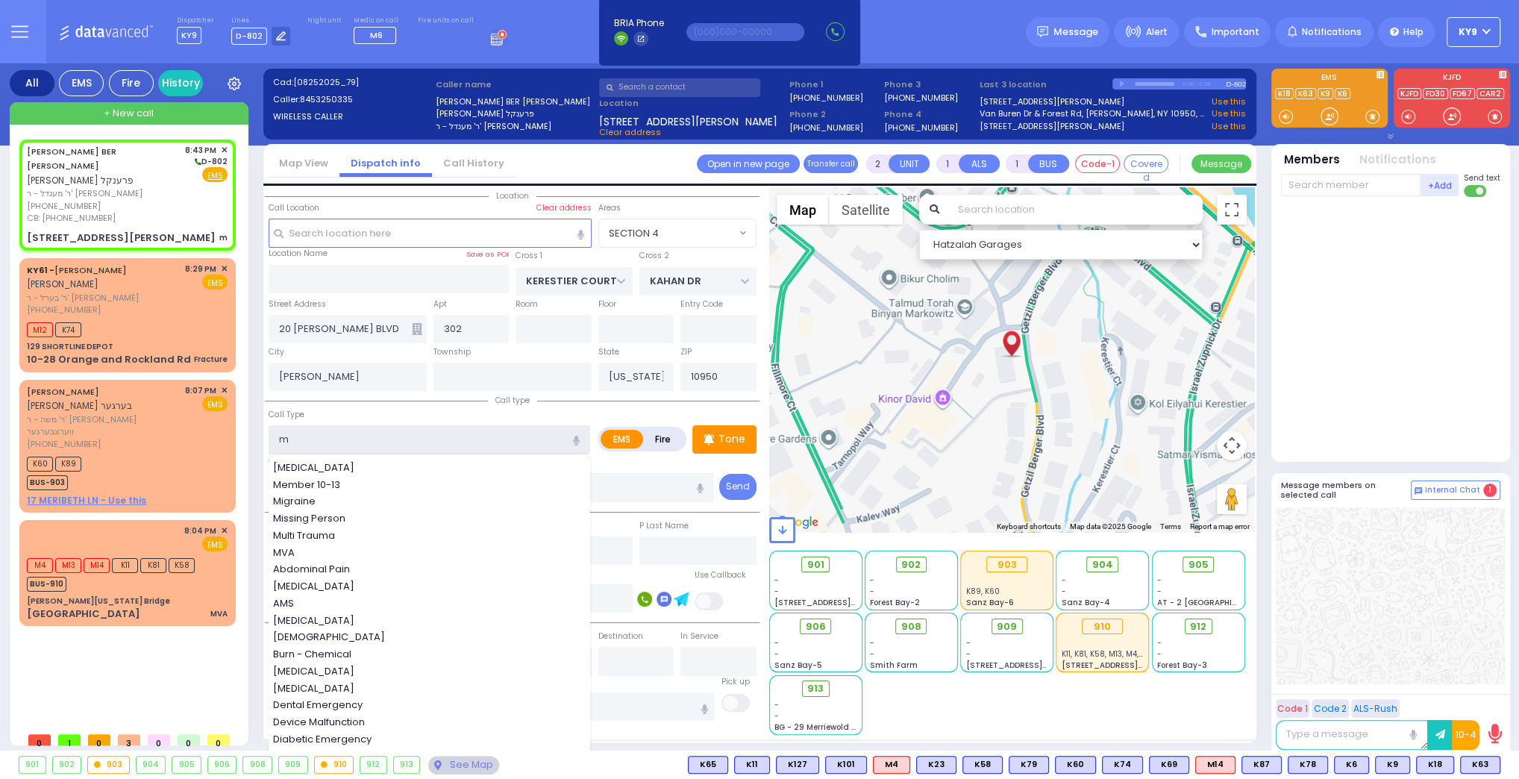
type input "Missing Person"
select select "Hatzalah Garages"
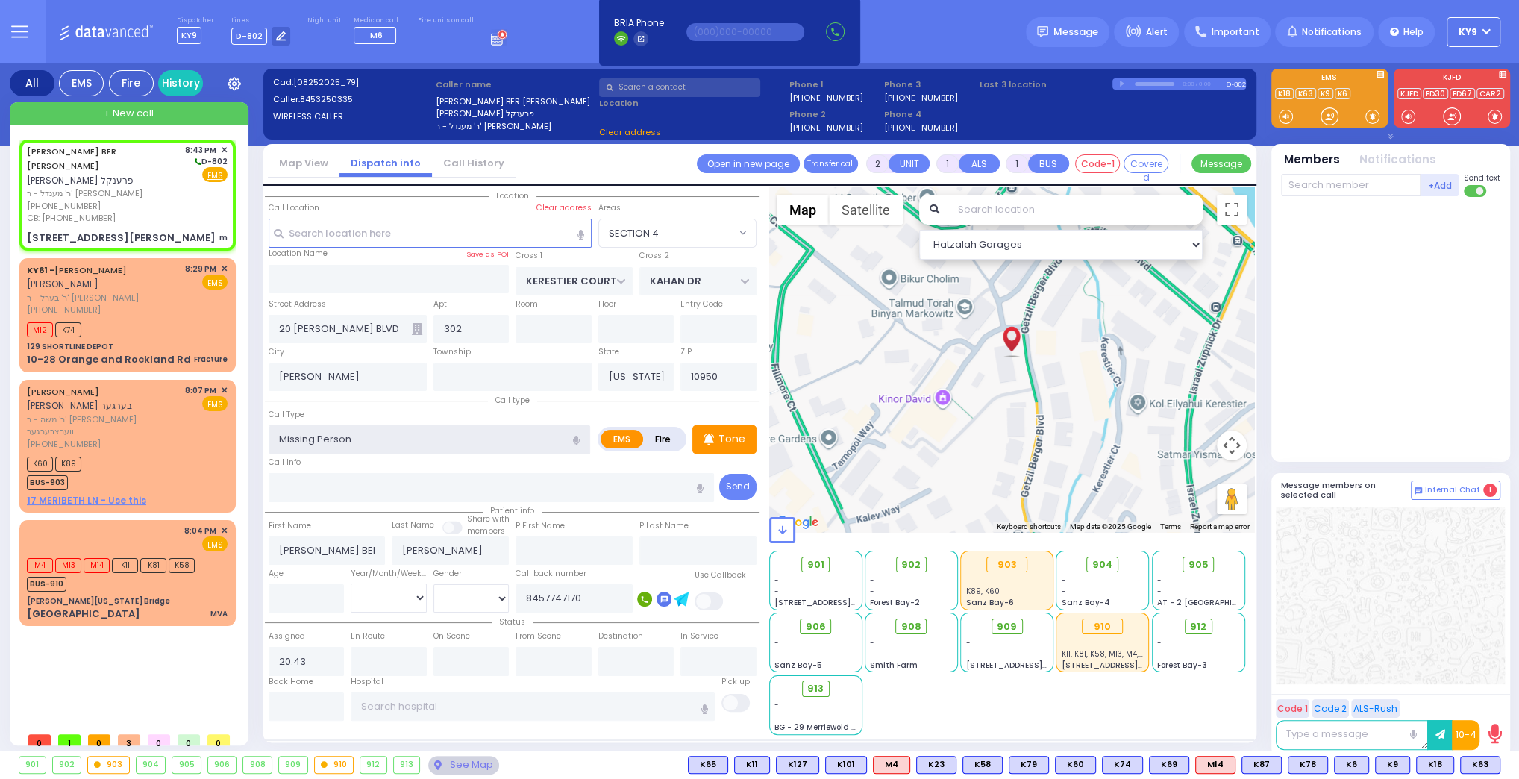
type input "5"
type input "0"
select select "SECTION 4"
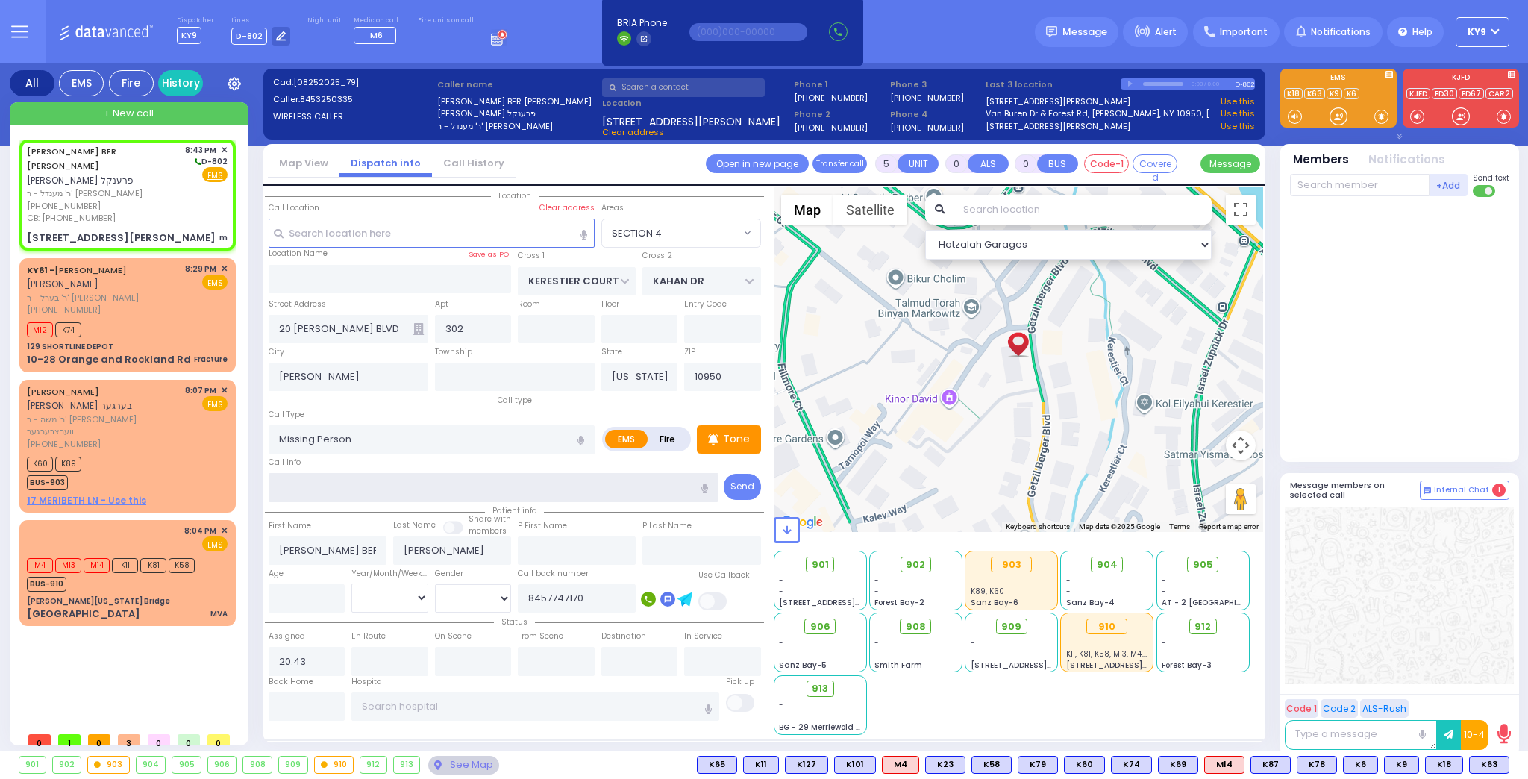
click at [457, 486] on input "text" at bounding box center [494, 487] width 451 height 28
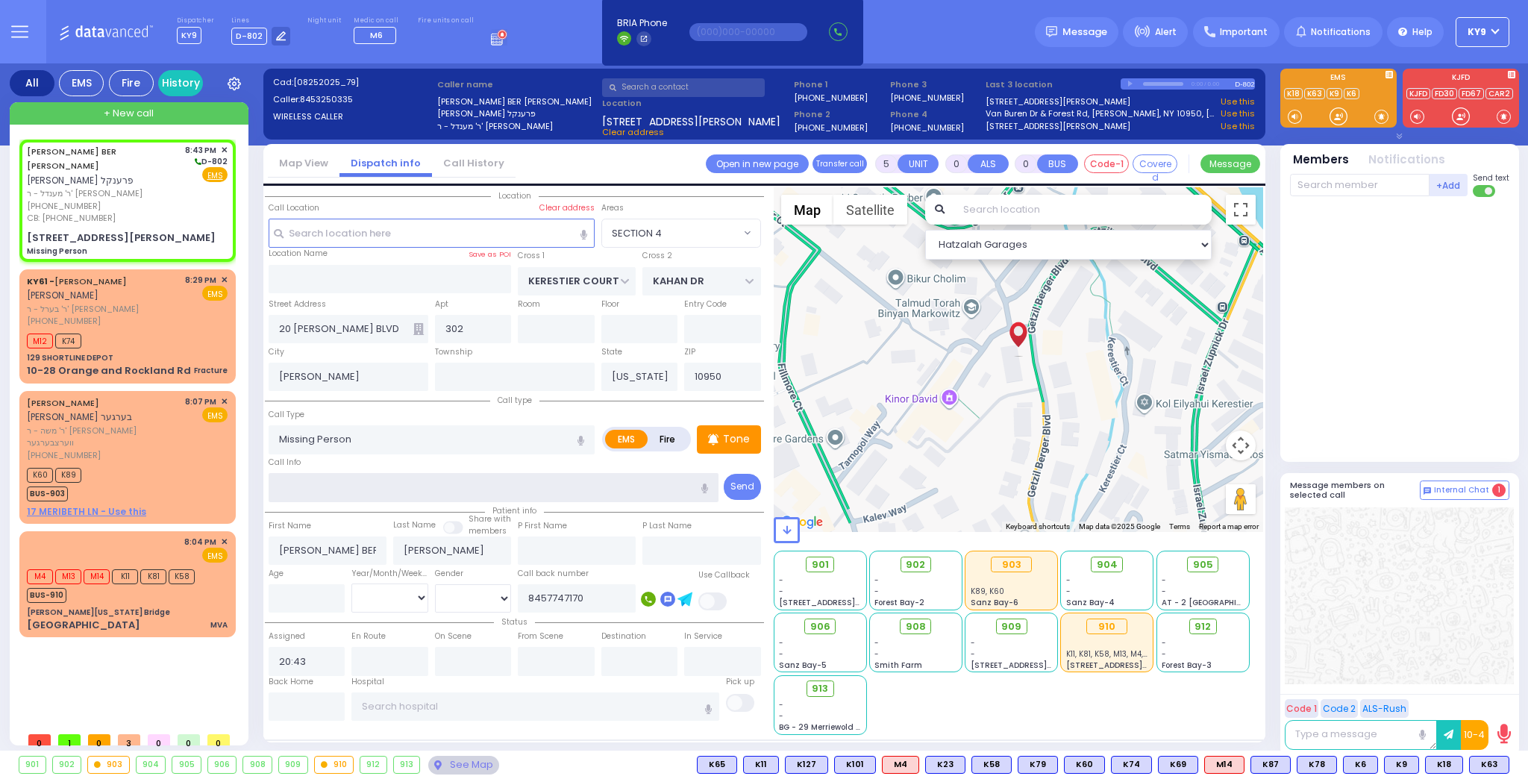
select select
radio input "true"
select select
select select "Hatzalah Garages"
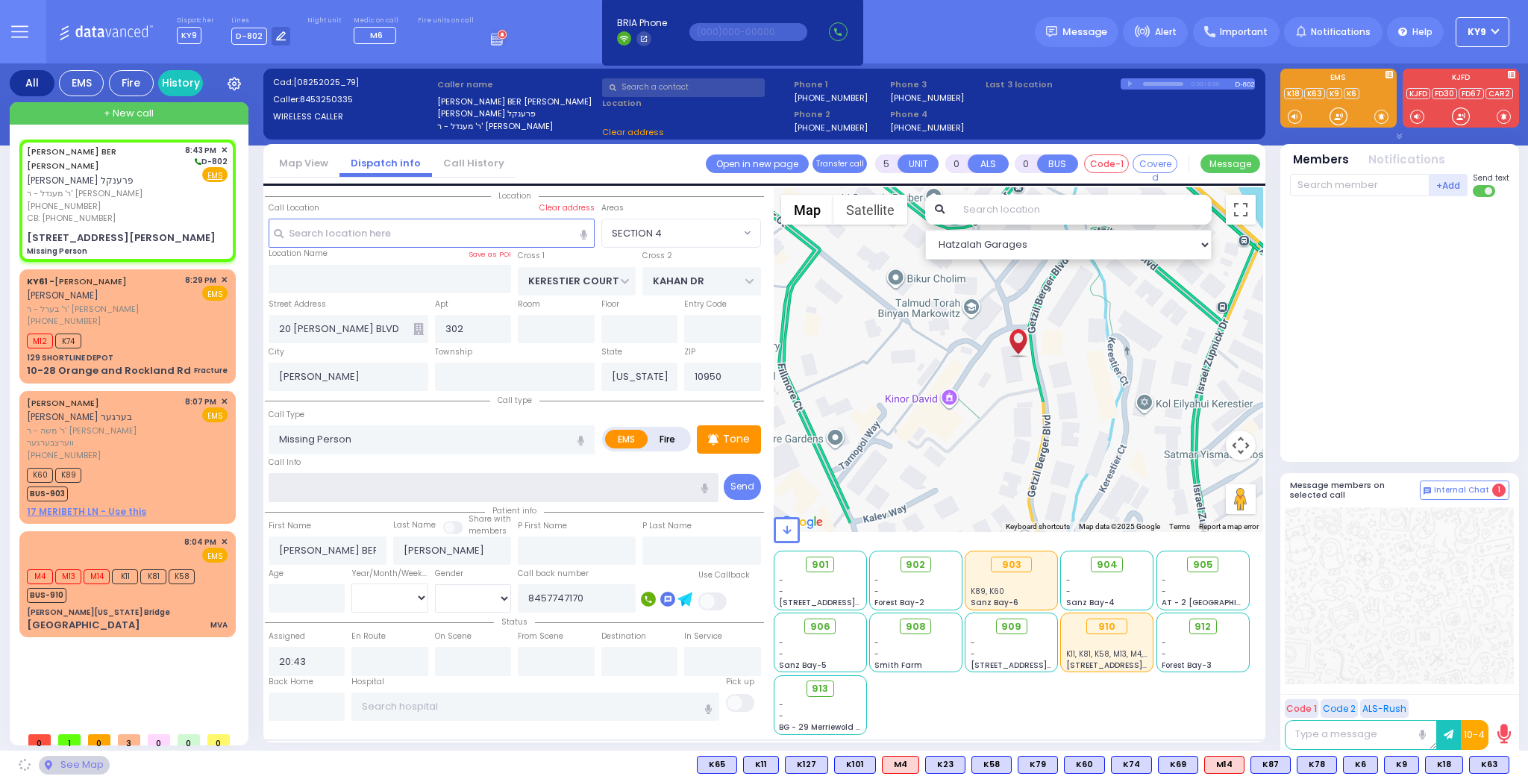
select select
radio input "true"
select select
select select "Hatzalah Garages"
select select "SECTION 4"
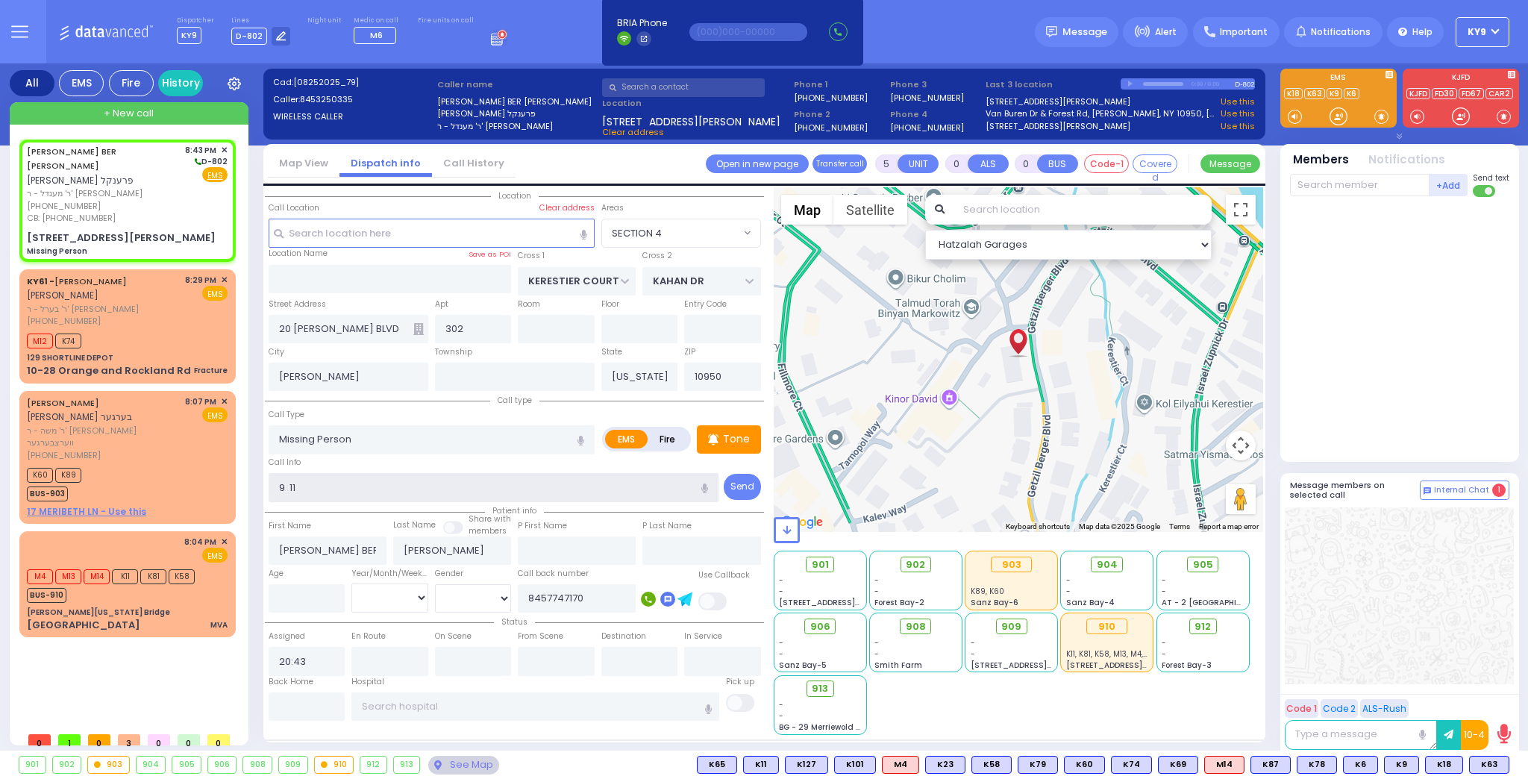
type input "9 11"
drag, startPoint x: 1313, startPoint y: 182, endPoint x: 1306, endPoint y: 169, distance: 15.4
click at [1313, 183] on input "text" at bounding box center [1360, 185] width 140 height 22
select select
radio input "true"
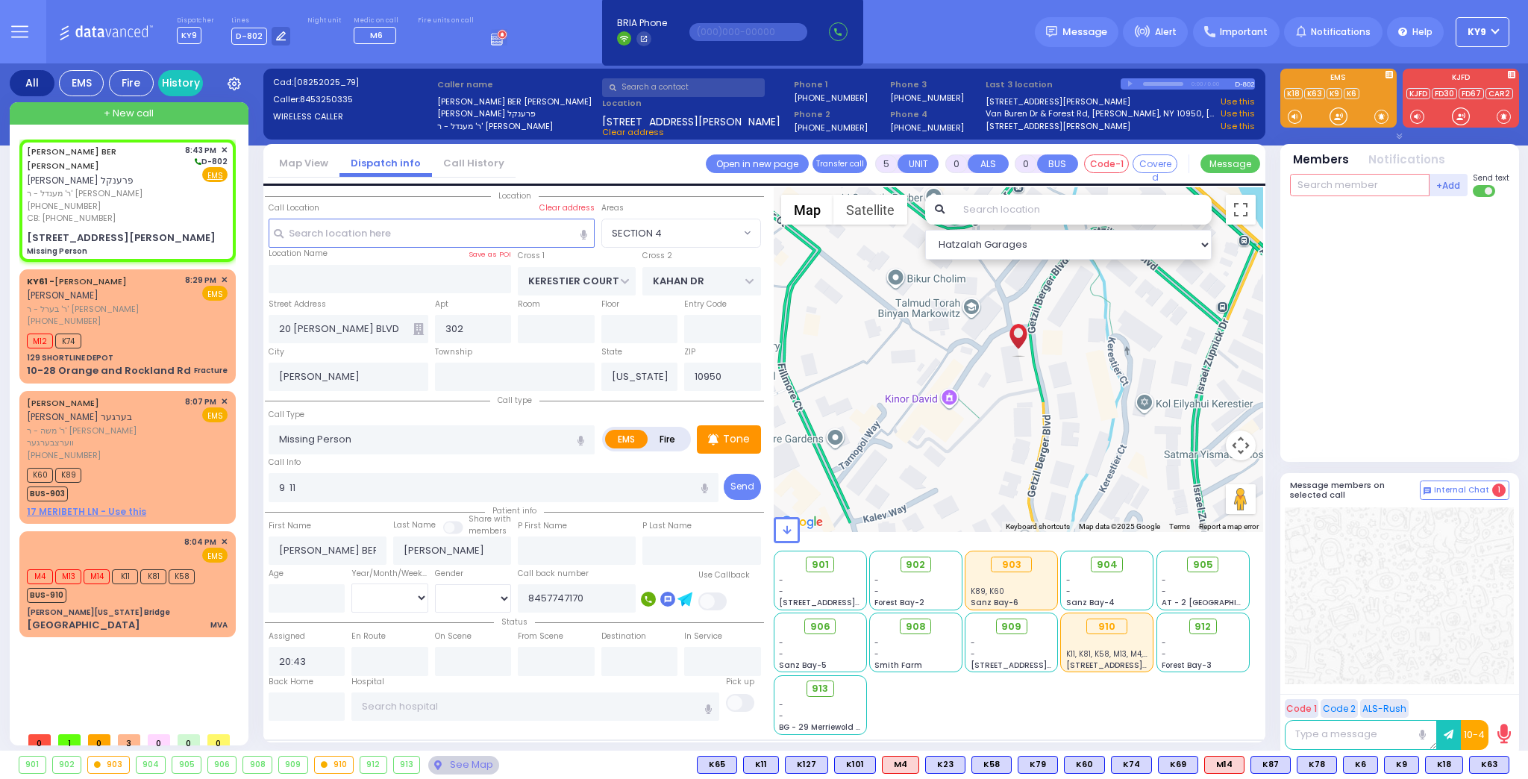
select select
select select "Hatzalah Garages"
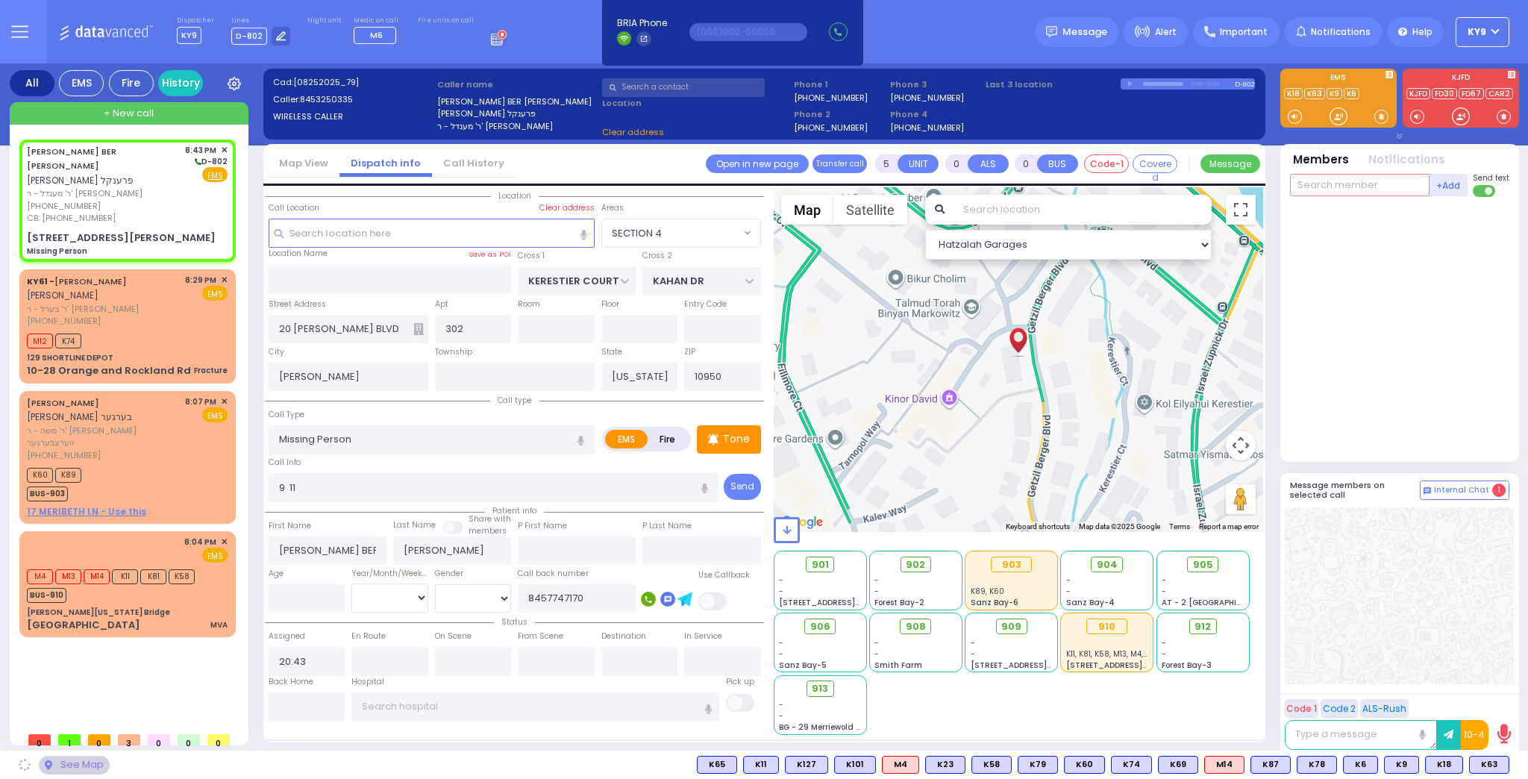
type input "3"
select select "SECTION 4"
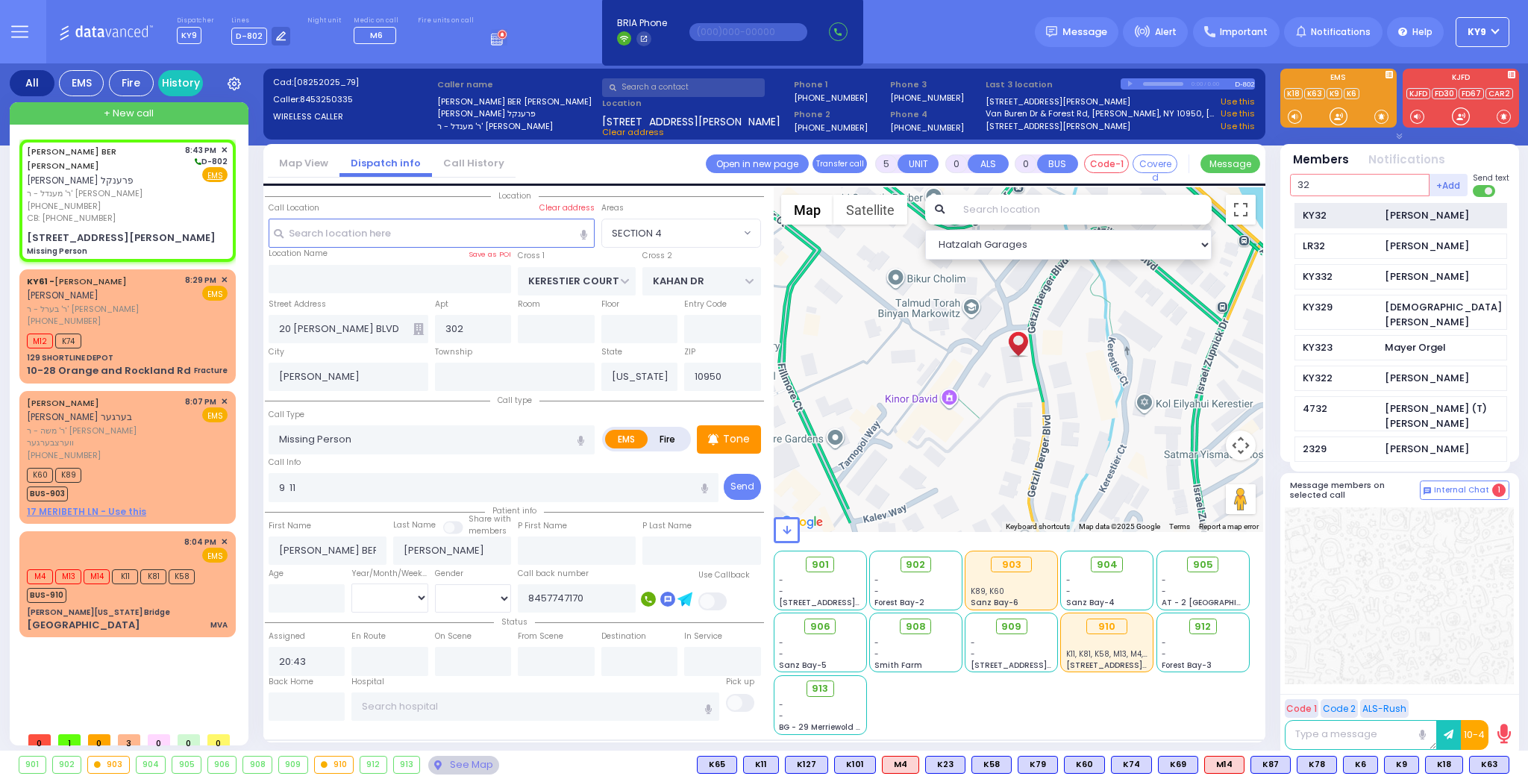
type input "32"
click at [1357, 216] on div "KY32" at bounding box center [1340, 215] width 75 height 15
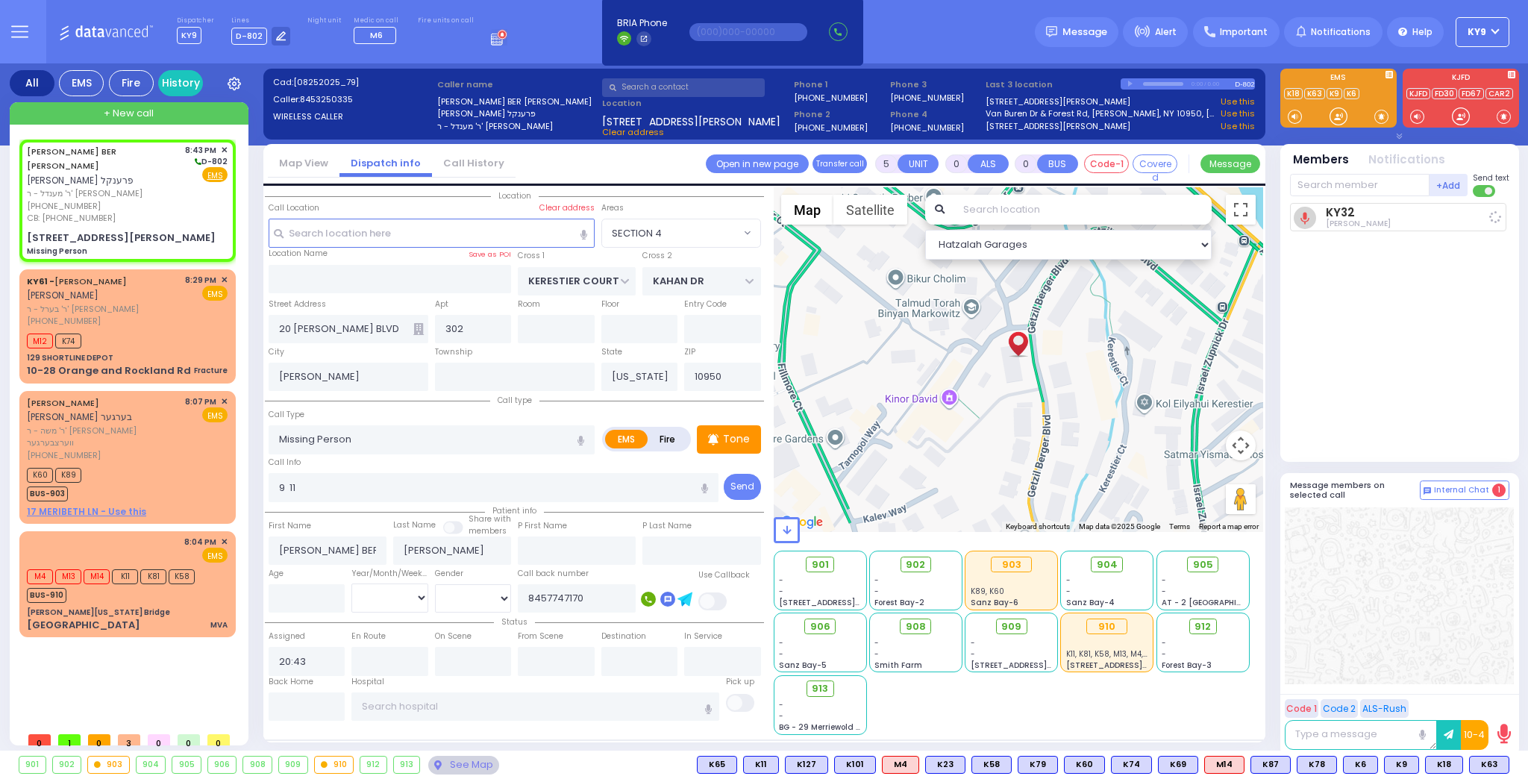
select select
radio input "true"
select select
type input "20:44"
select select "Hatzalah Garages"
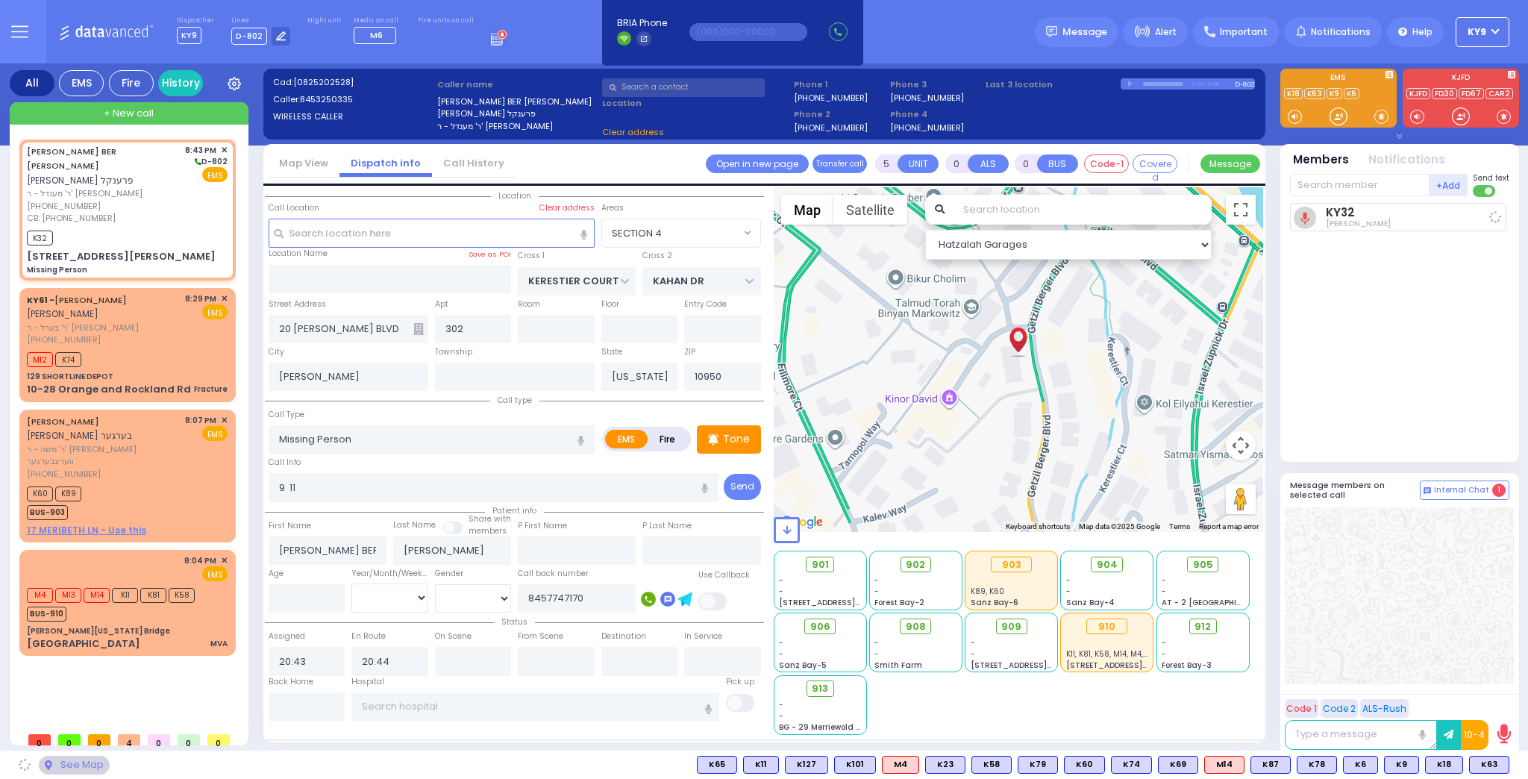
select select "SECTION 4"
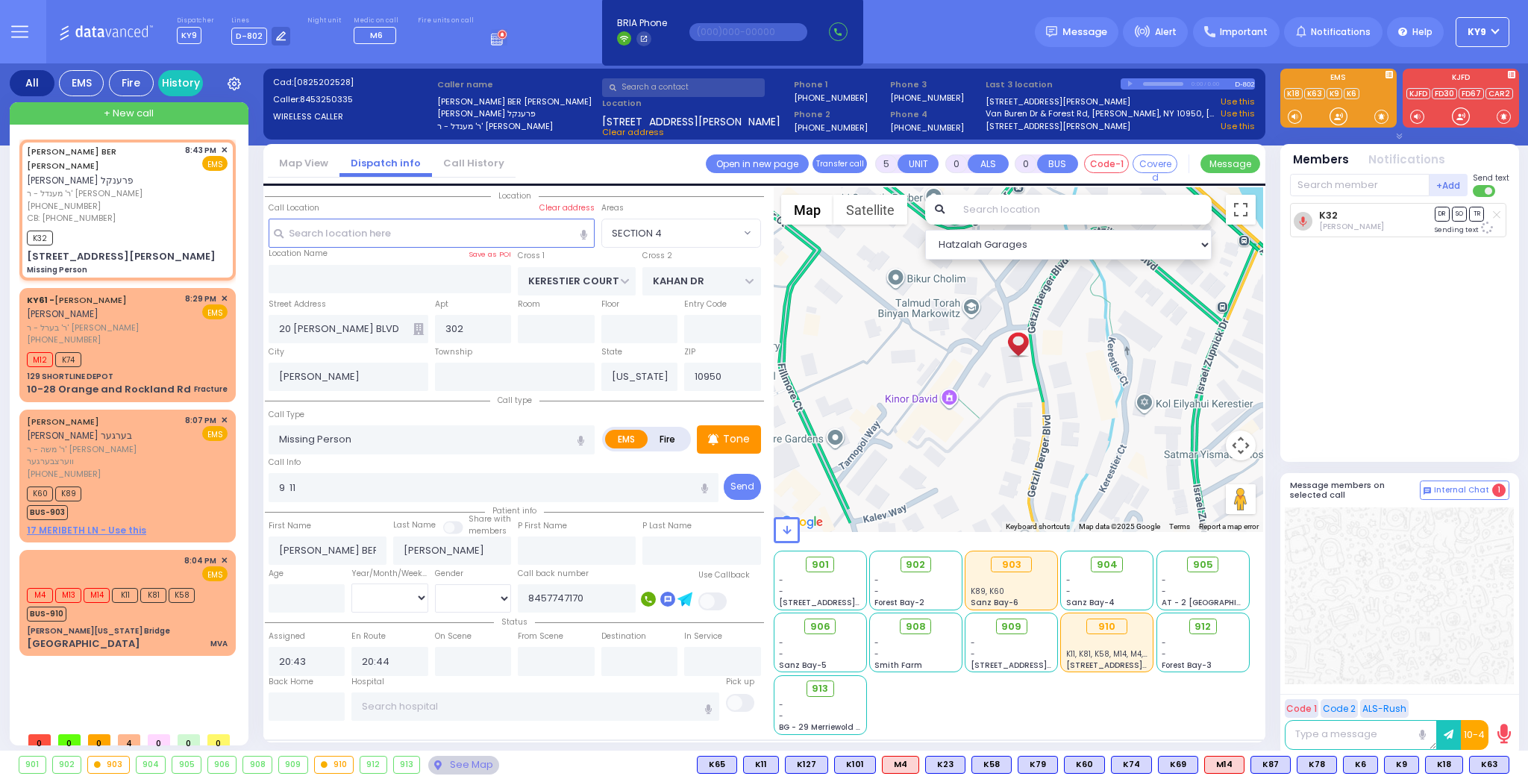
select select
radio input "true"
select select
select select "Hatzalah Garages"
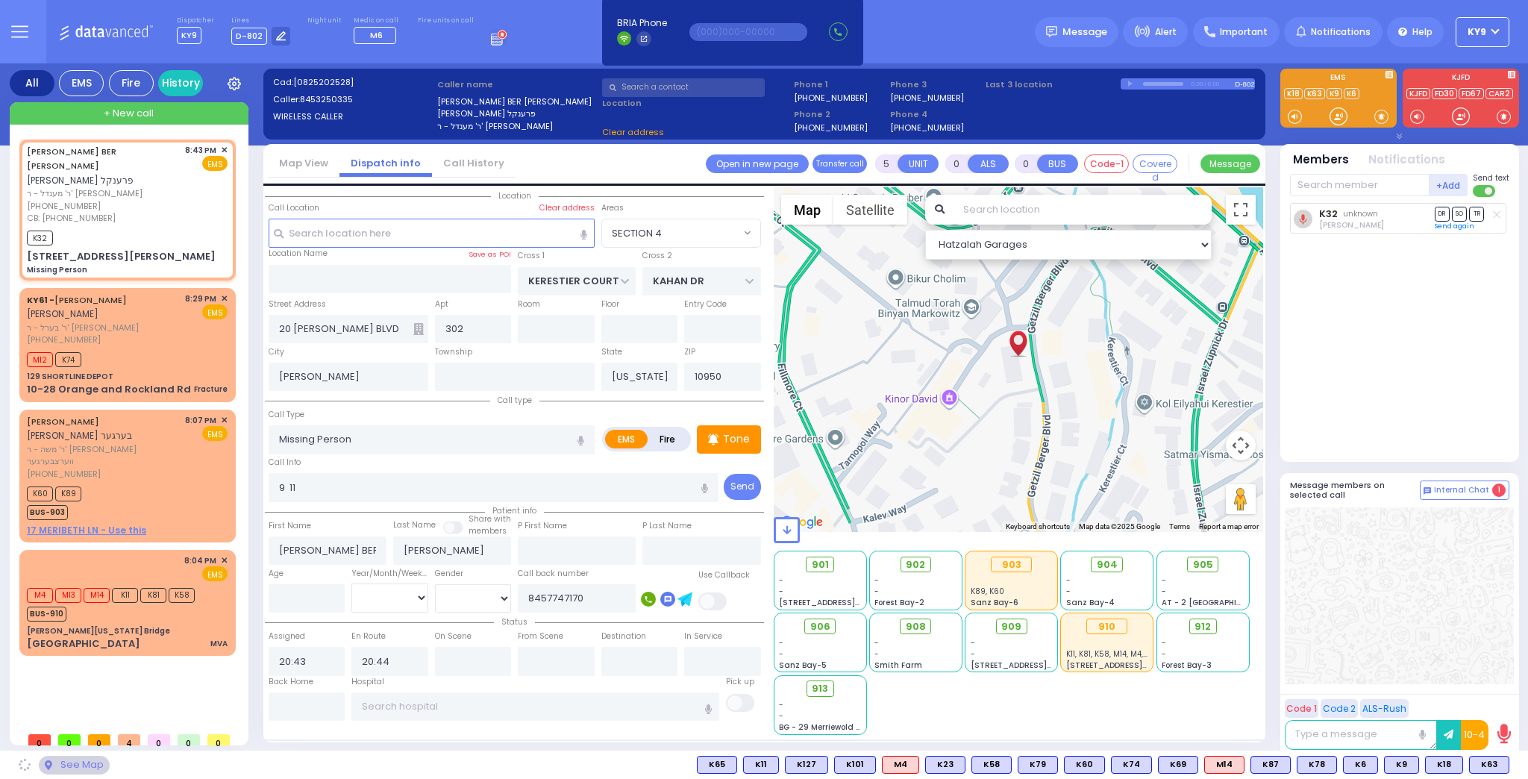
select select "SECTION 4"
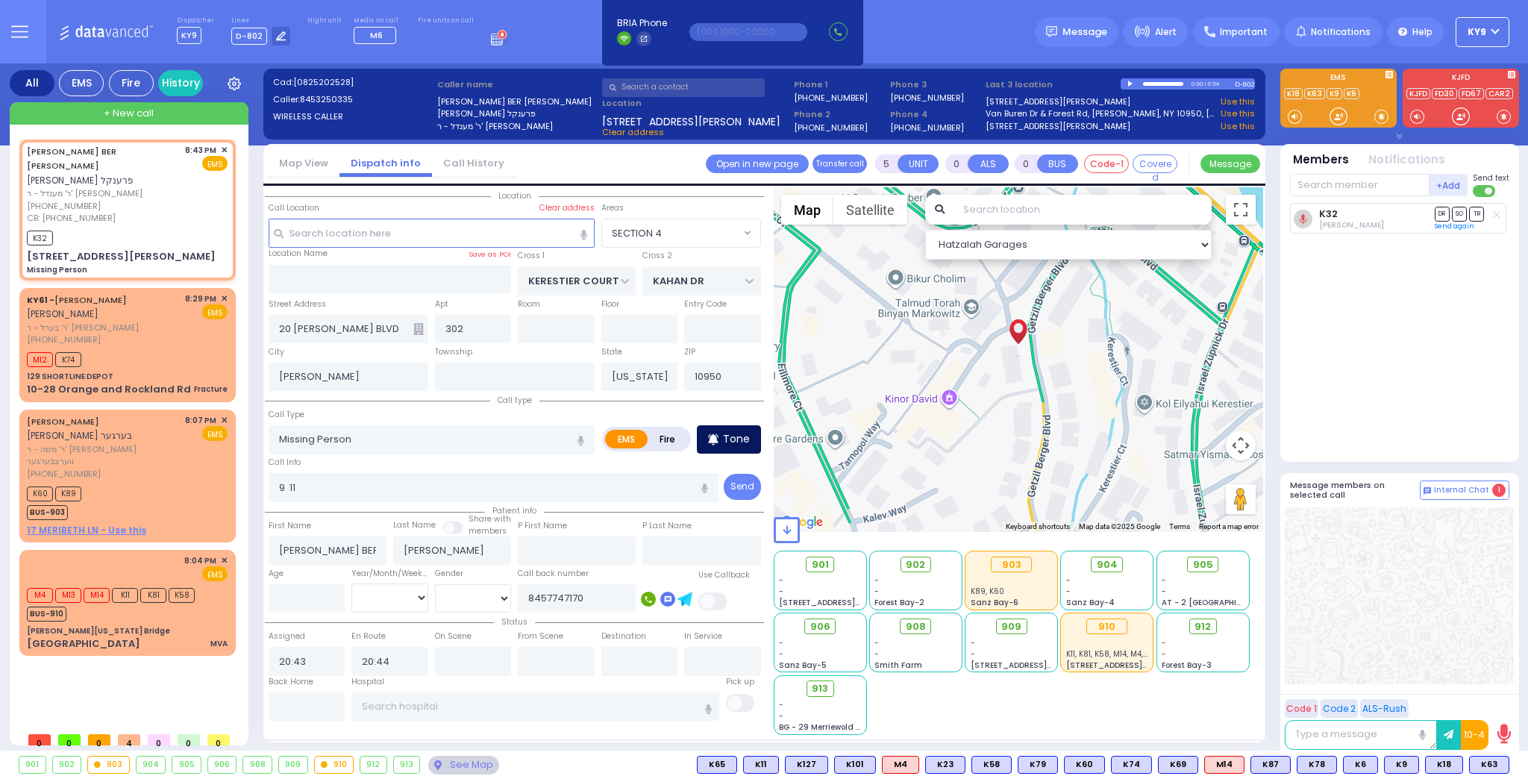
click at [723, 432] on div "Tone" at bounding box center [729, 439] width 64 height 28
drag, startPoint x: 1325, startPoint y: 116, endPoint x: 1332, endPoint y: 119, distance: 8.0
click at [1332, 119] on div at bounding box center [1338, 116] width 49 height 22
click at [1507, 763] on button at bounding box center [1504, 764] width 7 height 16
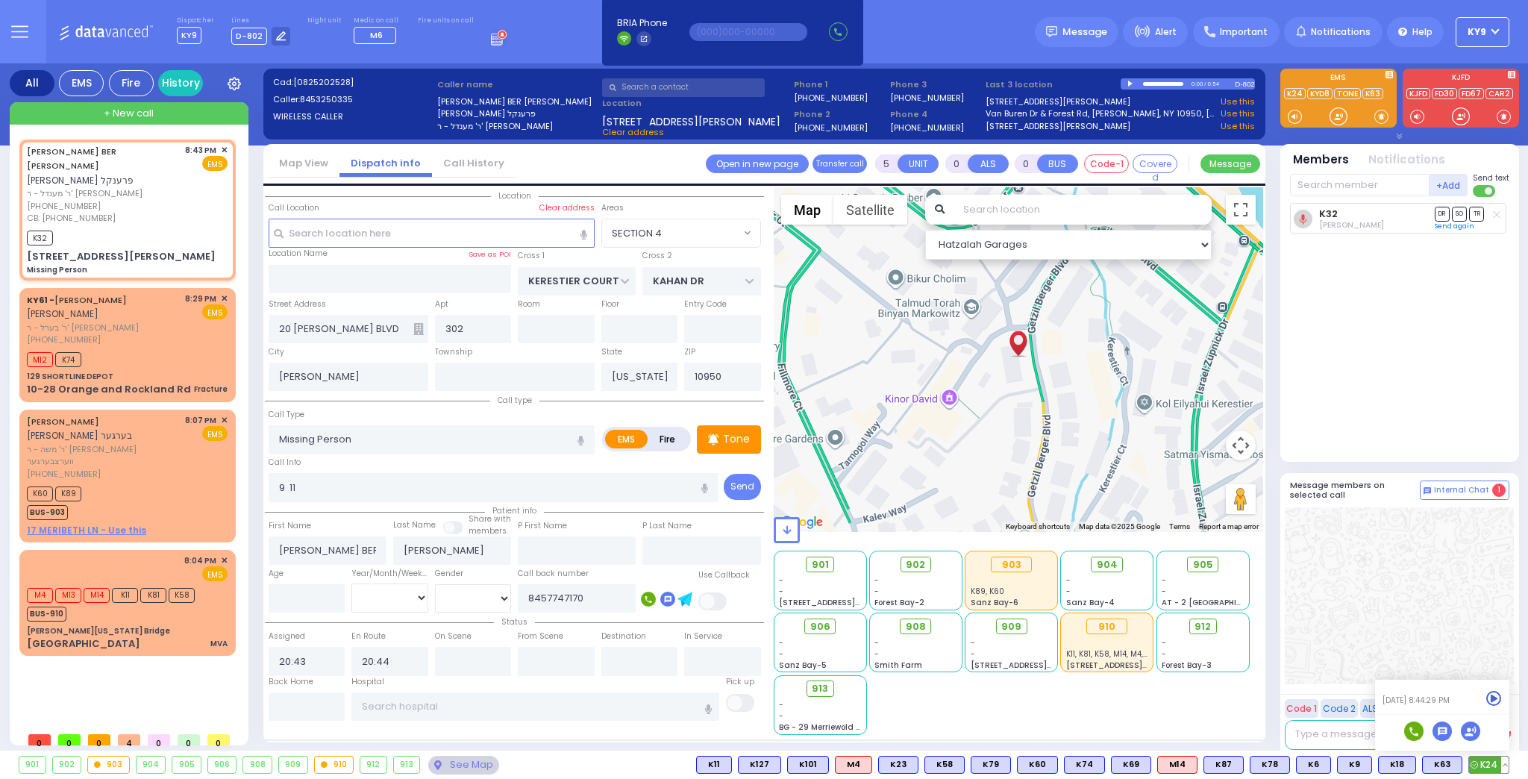
click at [1491, 697] on icon at bounding box center [1494, 699] width 16 height 16
click at [1423, 360] on div "K32 Moses Witriol DR SO TR" at bounding box center [1401, 326] width 222 height 246
click at [1341, 114] on div at bounding box center [1338, 116] width 15 height 15
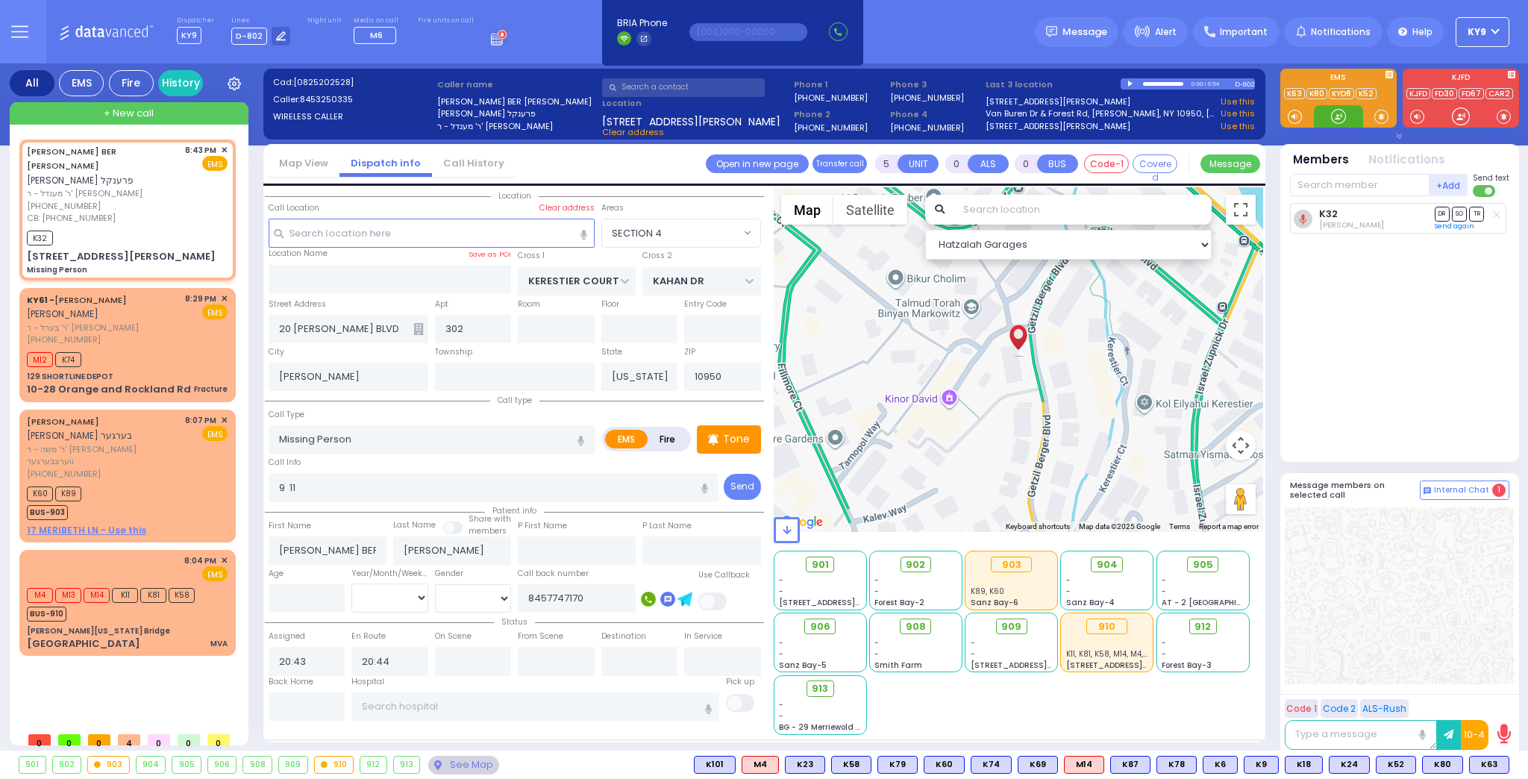
click at [1332, 113] on div at bounding box center [1338, 116] width 15 height 15
click at [1373, 186] on input "text" at bounding box center [1360, 185] width 140 height 22
type input "63"
click at [1367, 210] on div "KY63" at bounding box center [1340, 215] width 75 height 15
select select
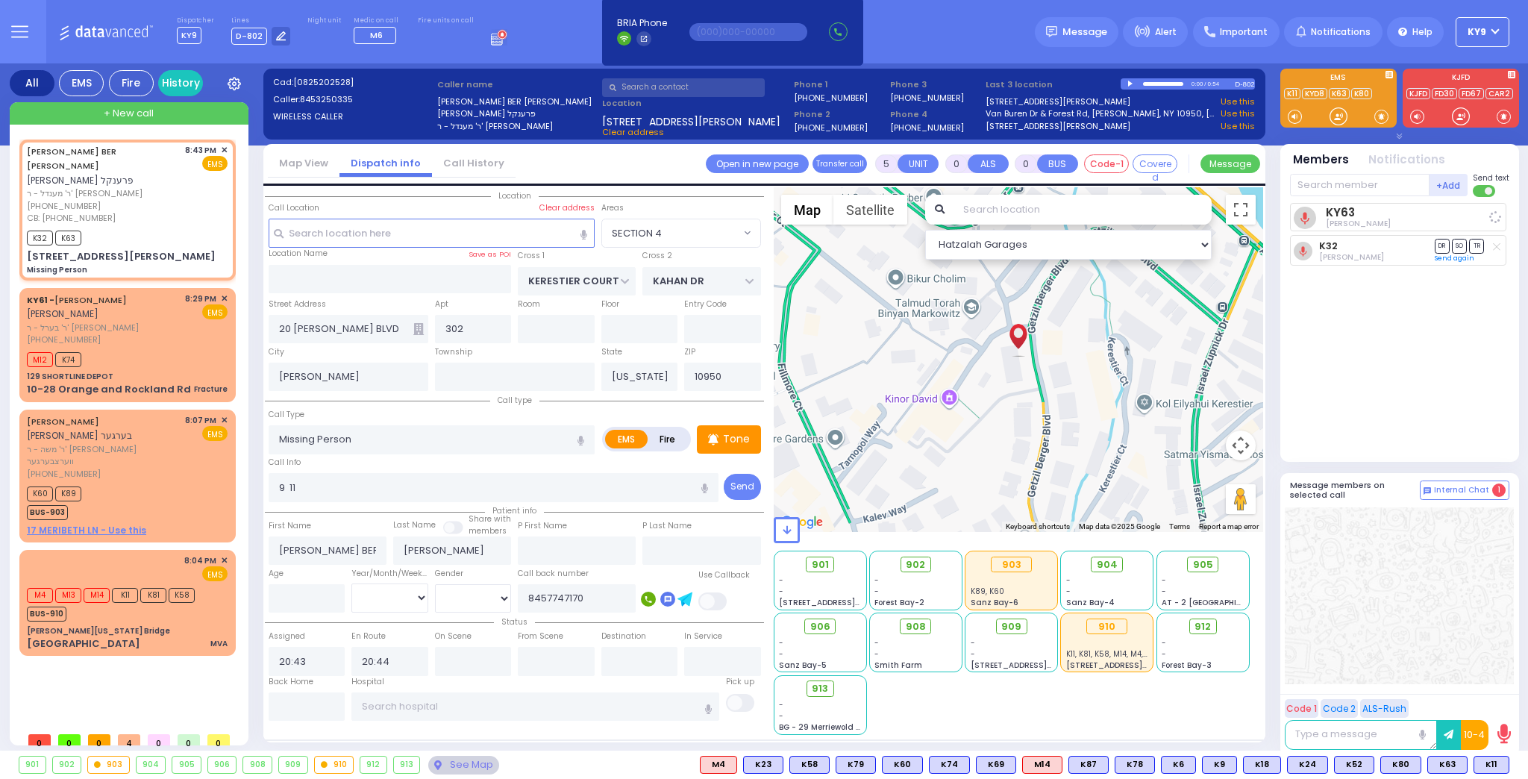
radio input "true"
select select
select select "SECTION 4"
select select "Hatzalah Garages"
click at [1337, 116] on div at bounding box center [1338, 116] width 15 height 15
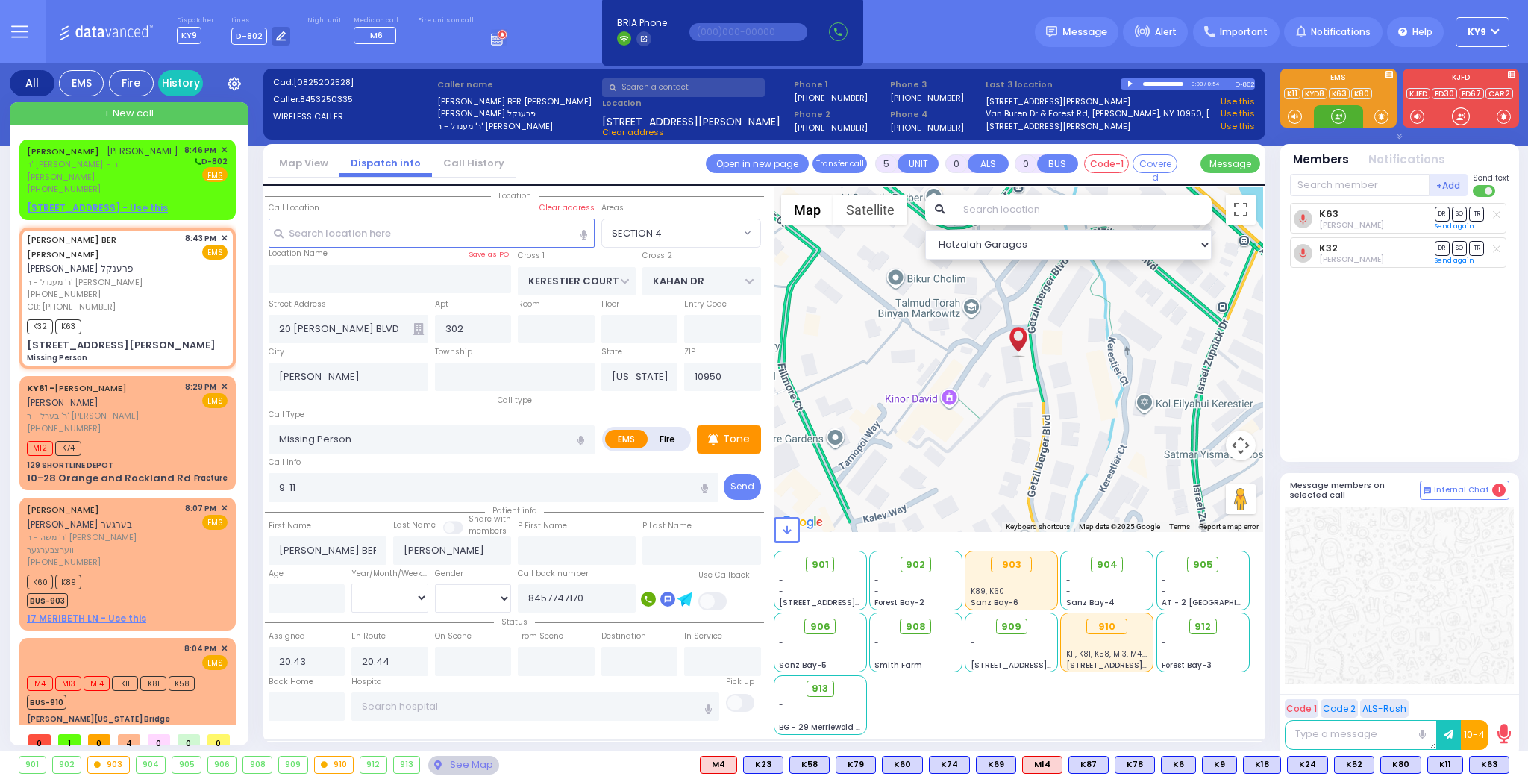
click at [1335, 112] on div at bounding box center [1338, 116] width 15 height 15
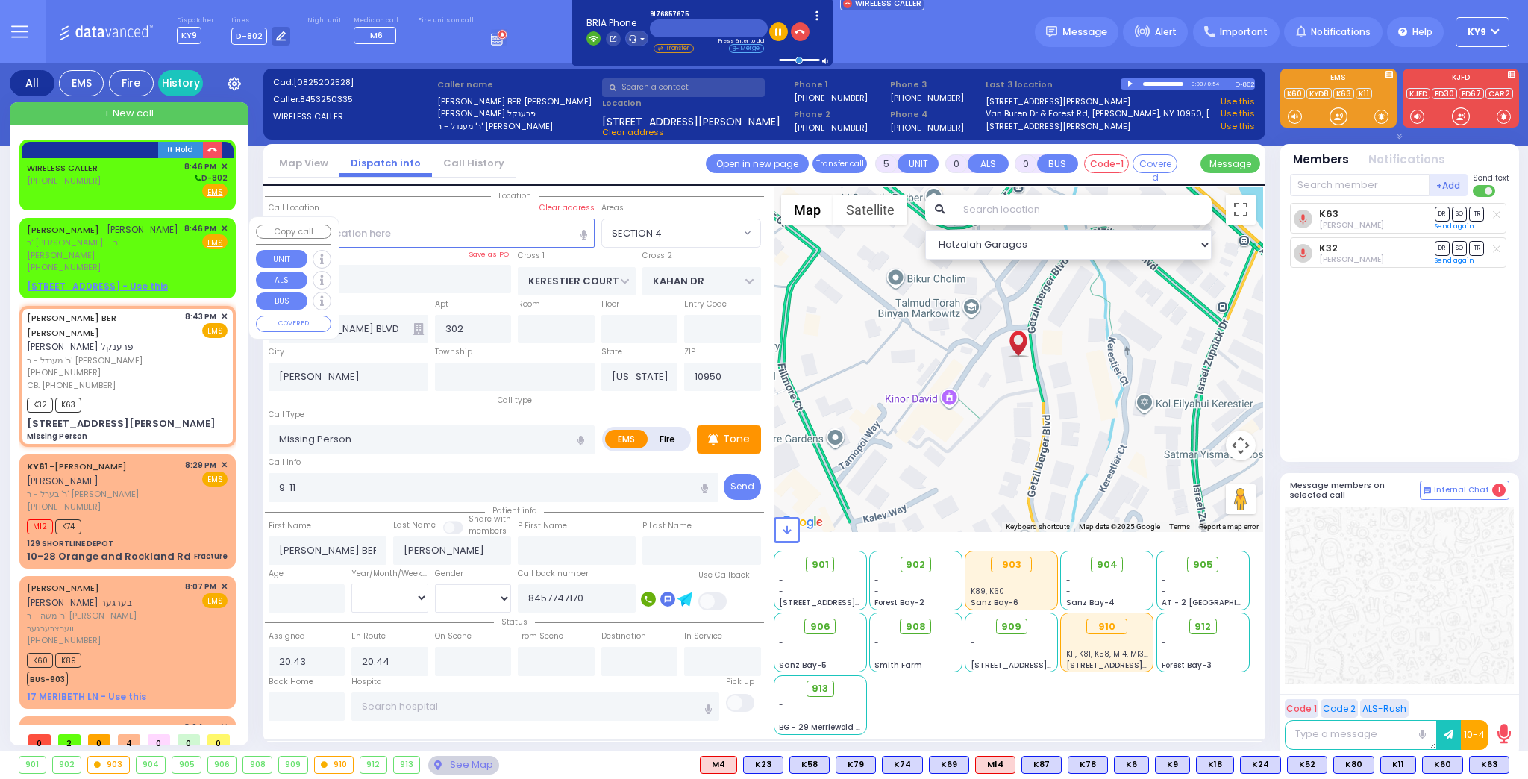
click at [221, 228] on span "✕" at bounding box center [224, 228] width 7 height 13
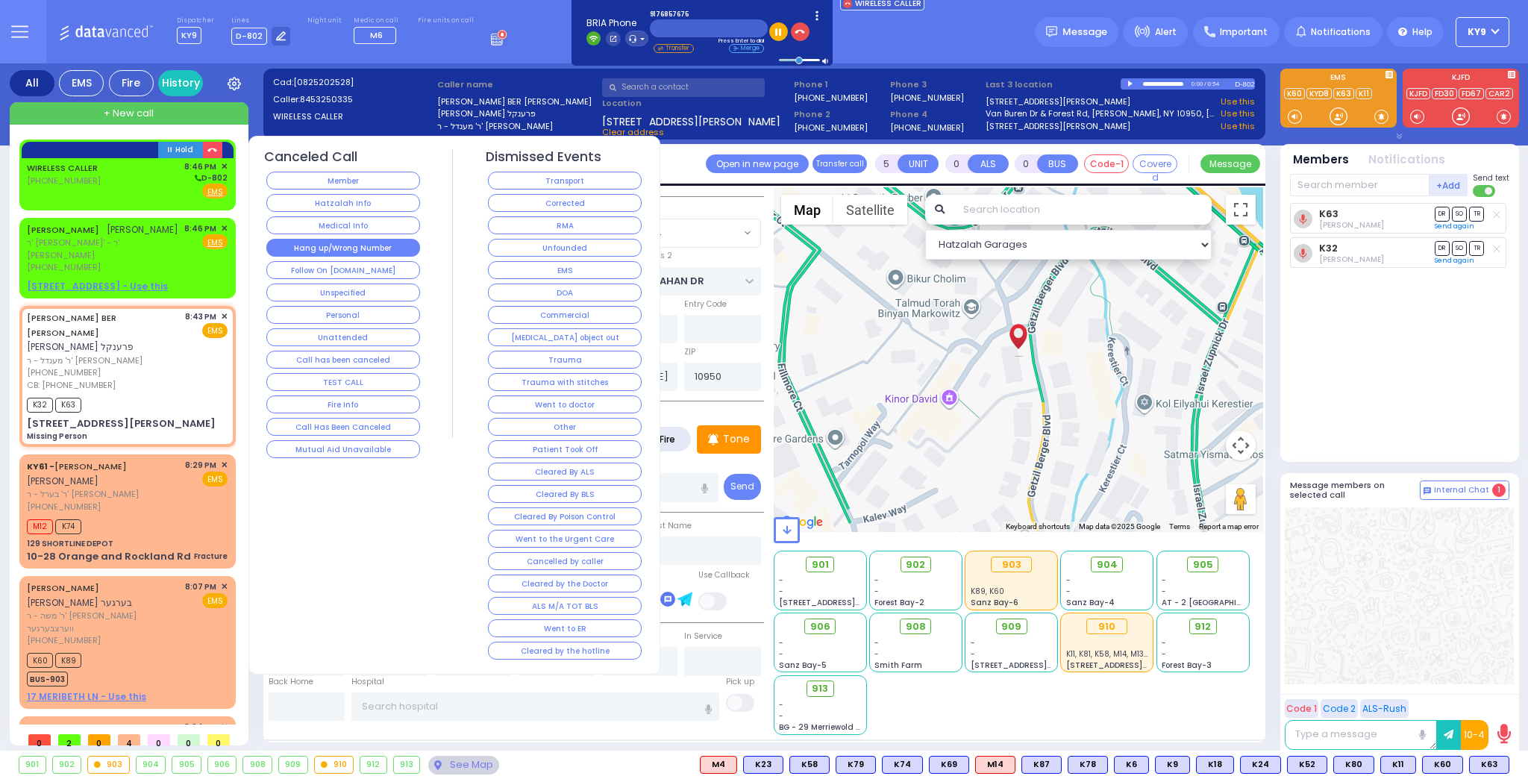
click at [377, 251] on button "Hang up/Wrong Number" at bounding box center [343, 248] width 154 height 18
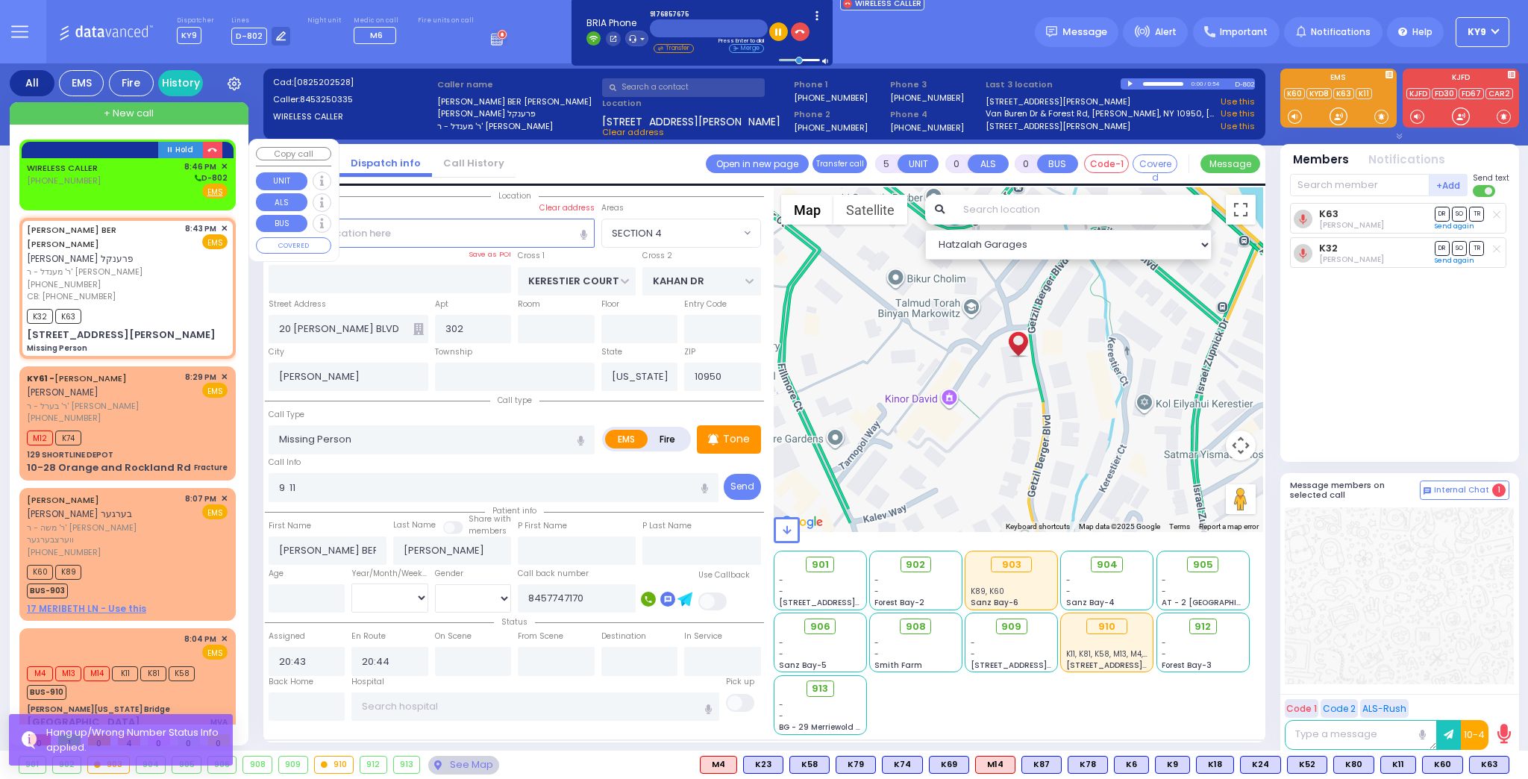
click at [125, 183] on div "WIRELESS CALLER (917) 685-7675 8:46 PM ✕ D-802" at bounding box center [127, 179] width 201 height 39
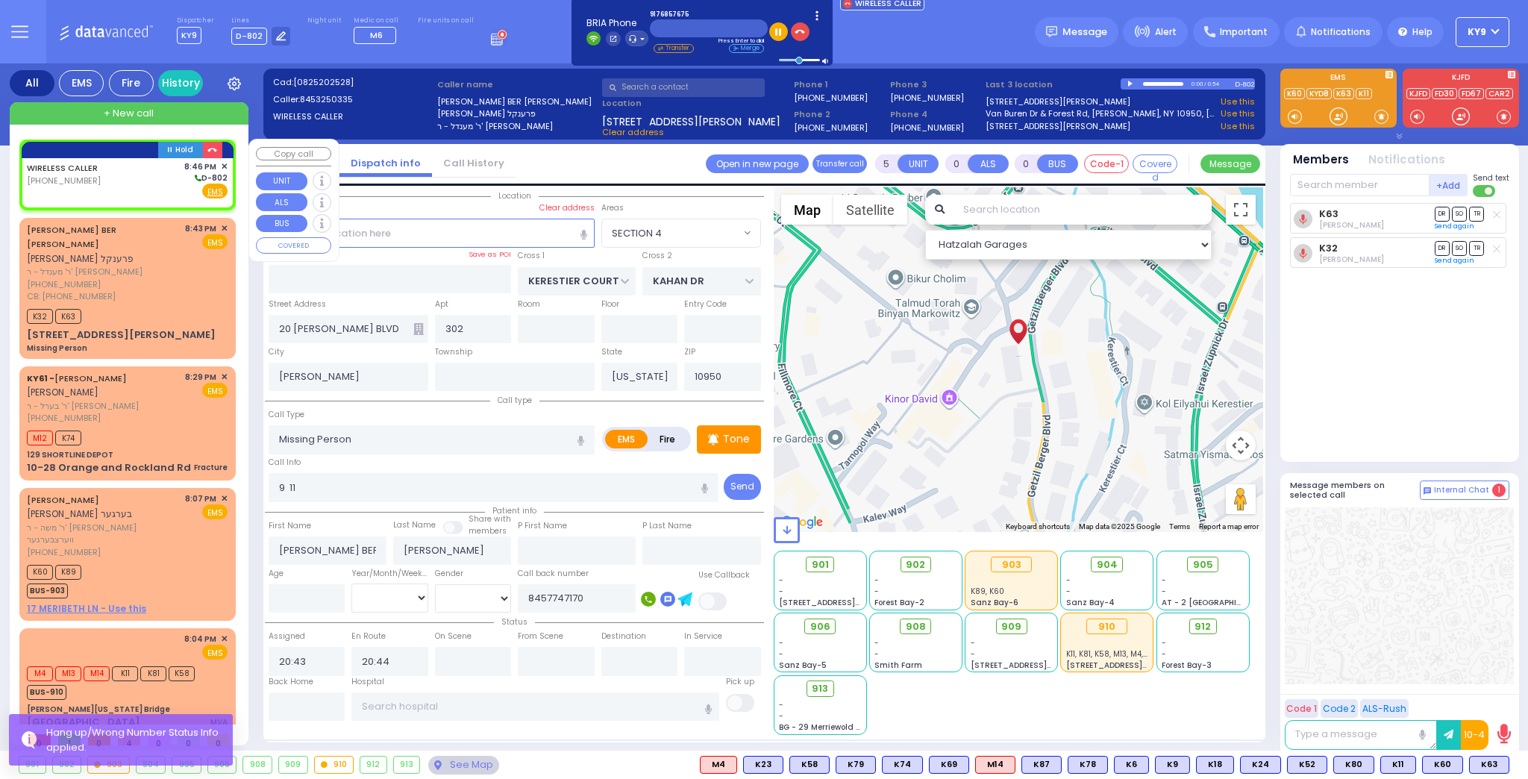
type input "2"
type input "1"
select select
radio input "true"
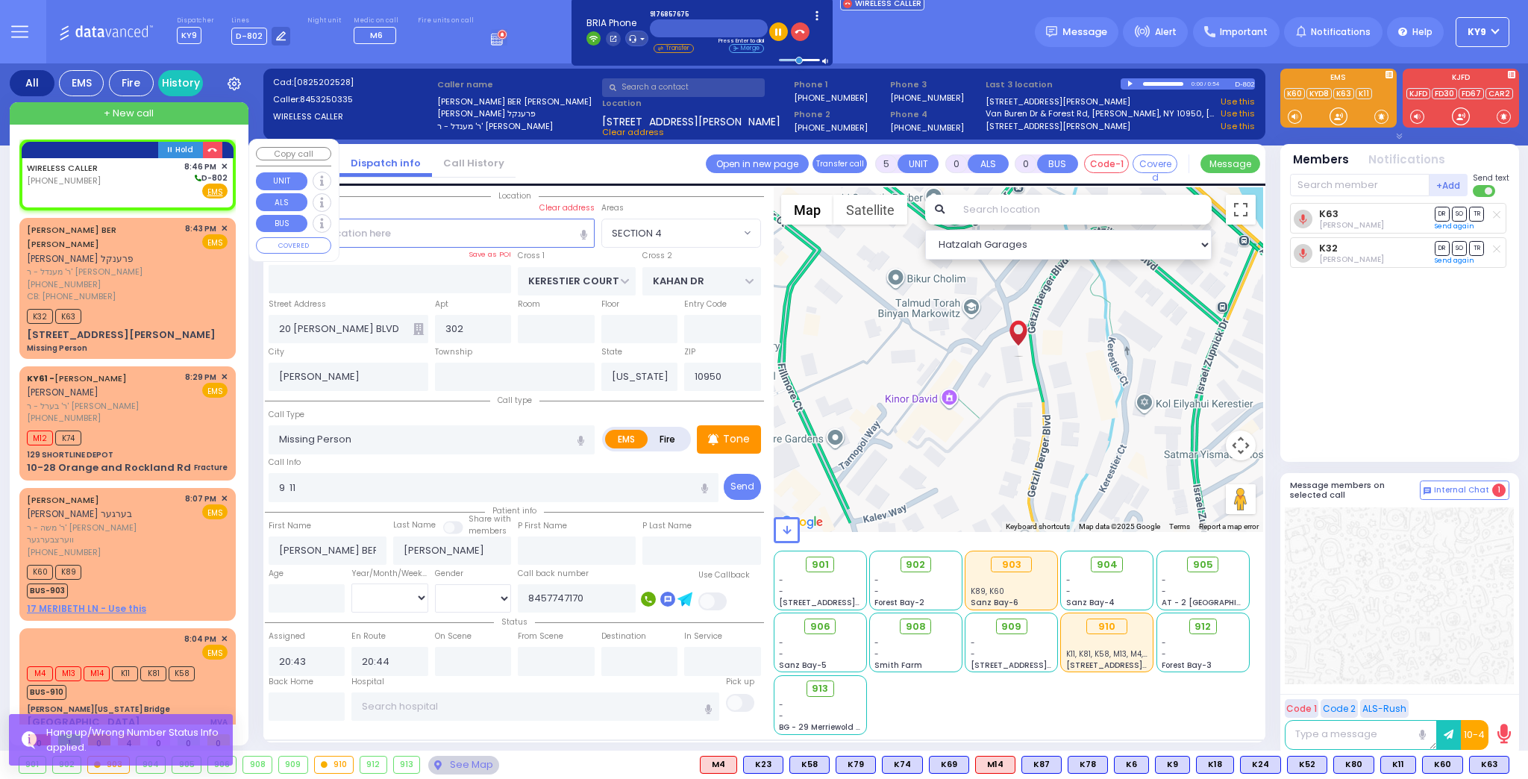
select select
type input "20:46"
select select "Hatzalah Garages"
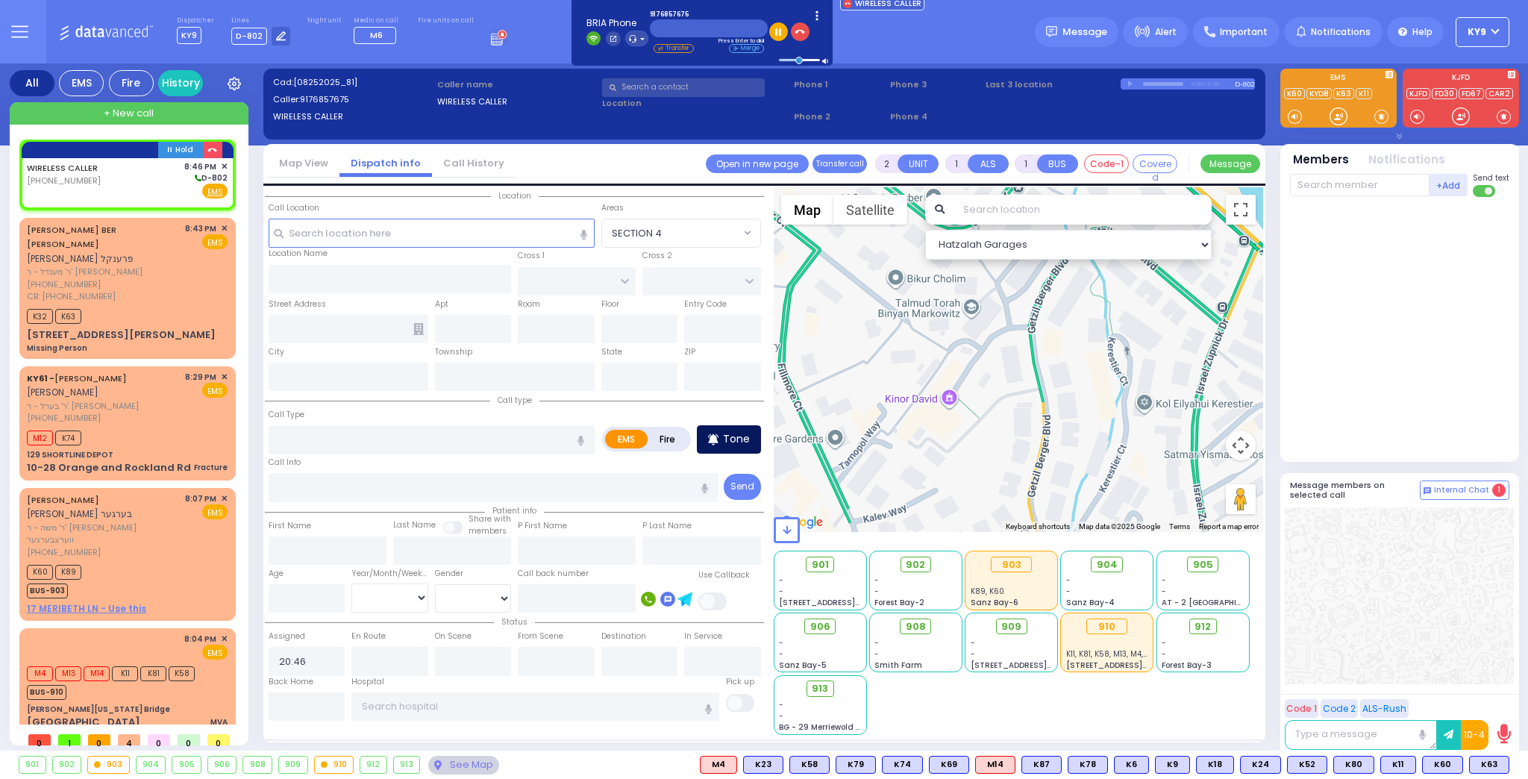
click at [729, 439] on p "Tone" at bounding box center [736, 439] width 27 height 16
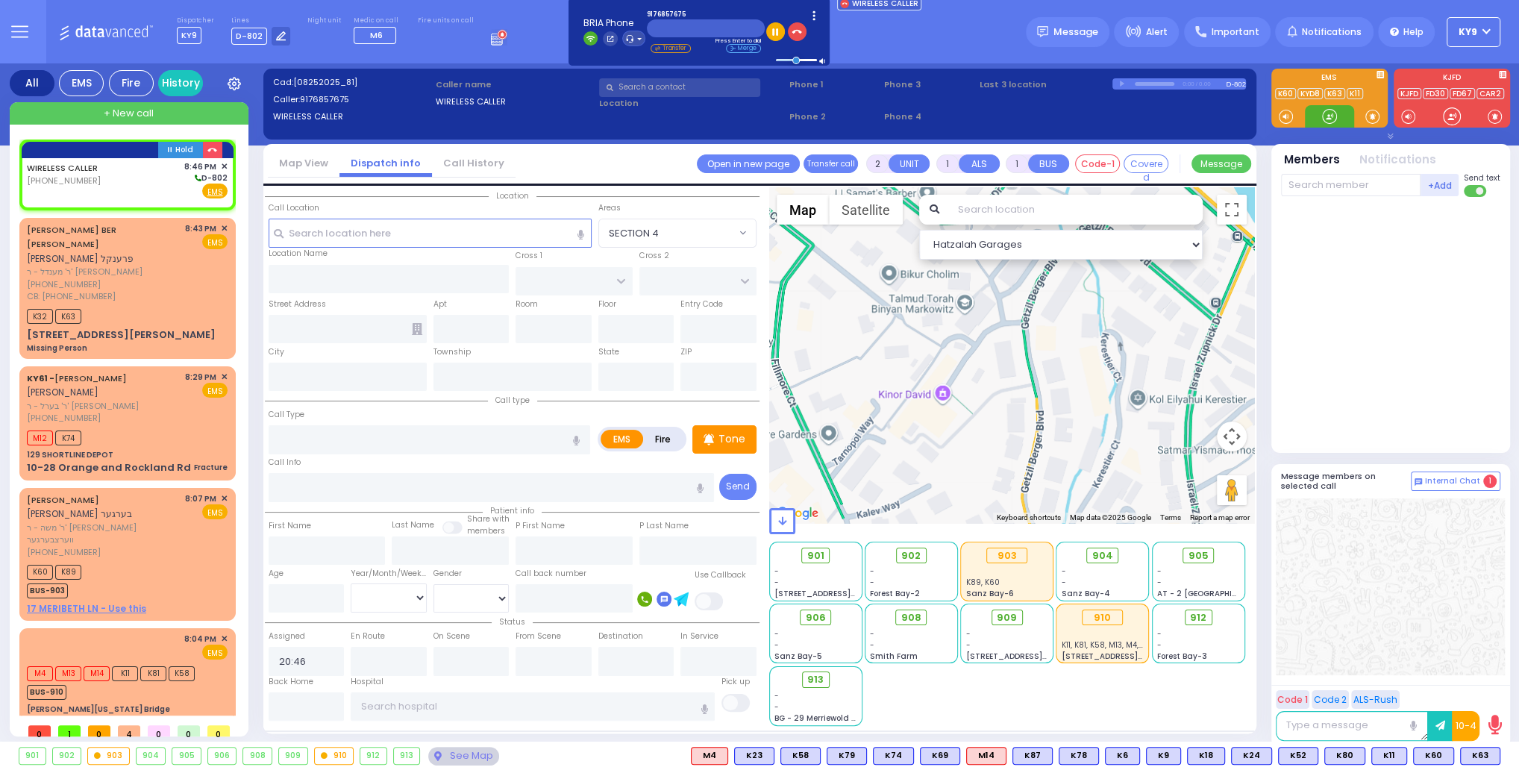
click at [1327, 116] on div at bounding box center [1329, 116] width 15 height 15
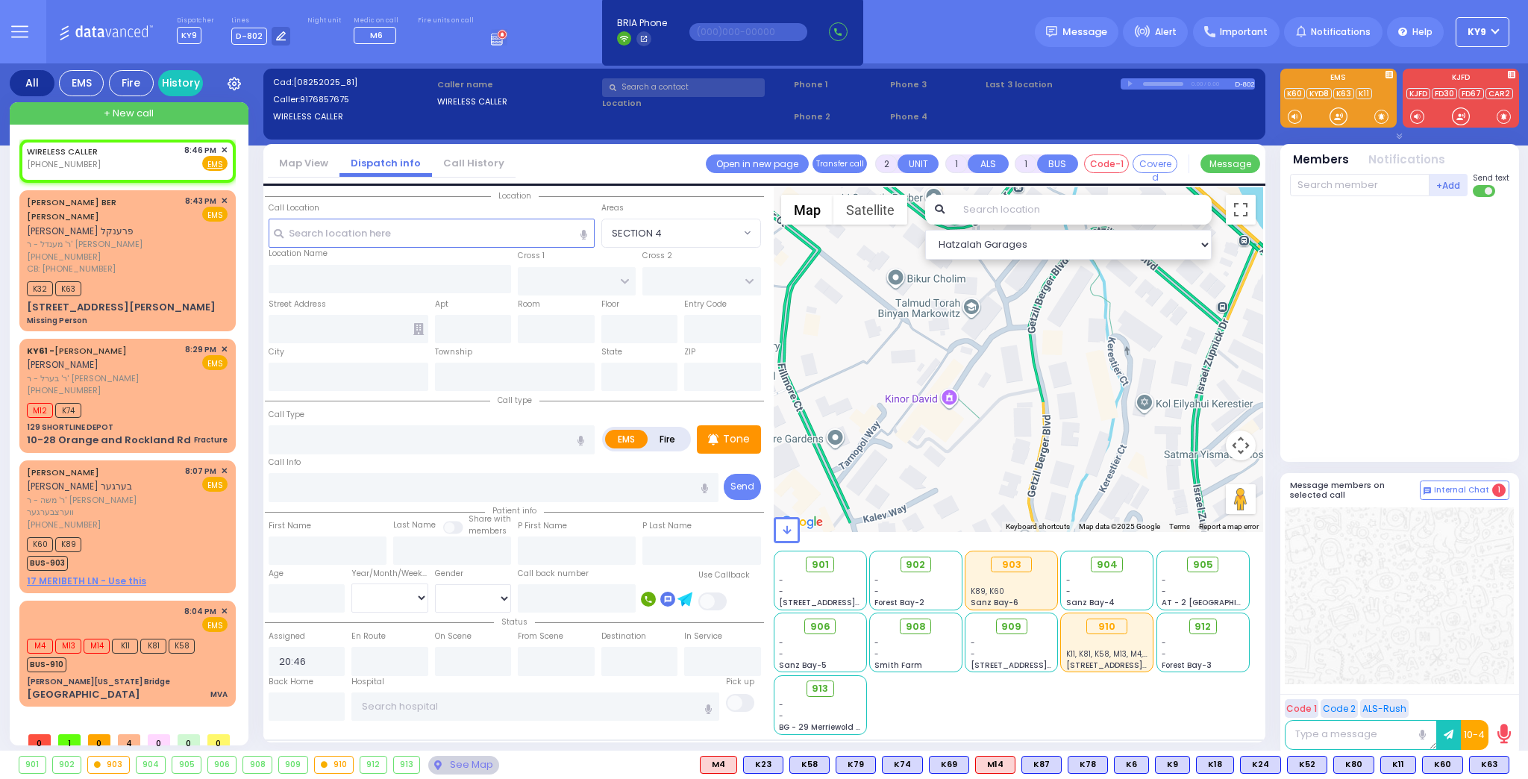
select select
radio input "true"
select select
select select "Hatzalah Garages"
click at [43, 162] on rect at bounding box center [43, 163] width 12 height 12
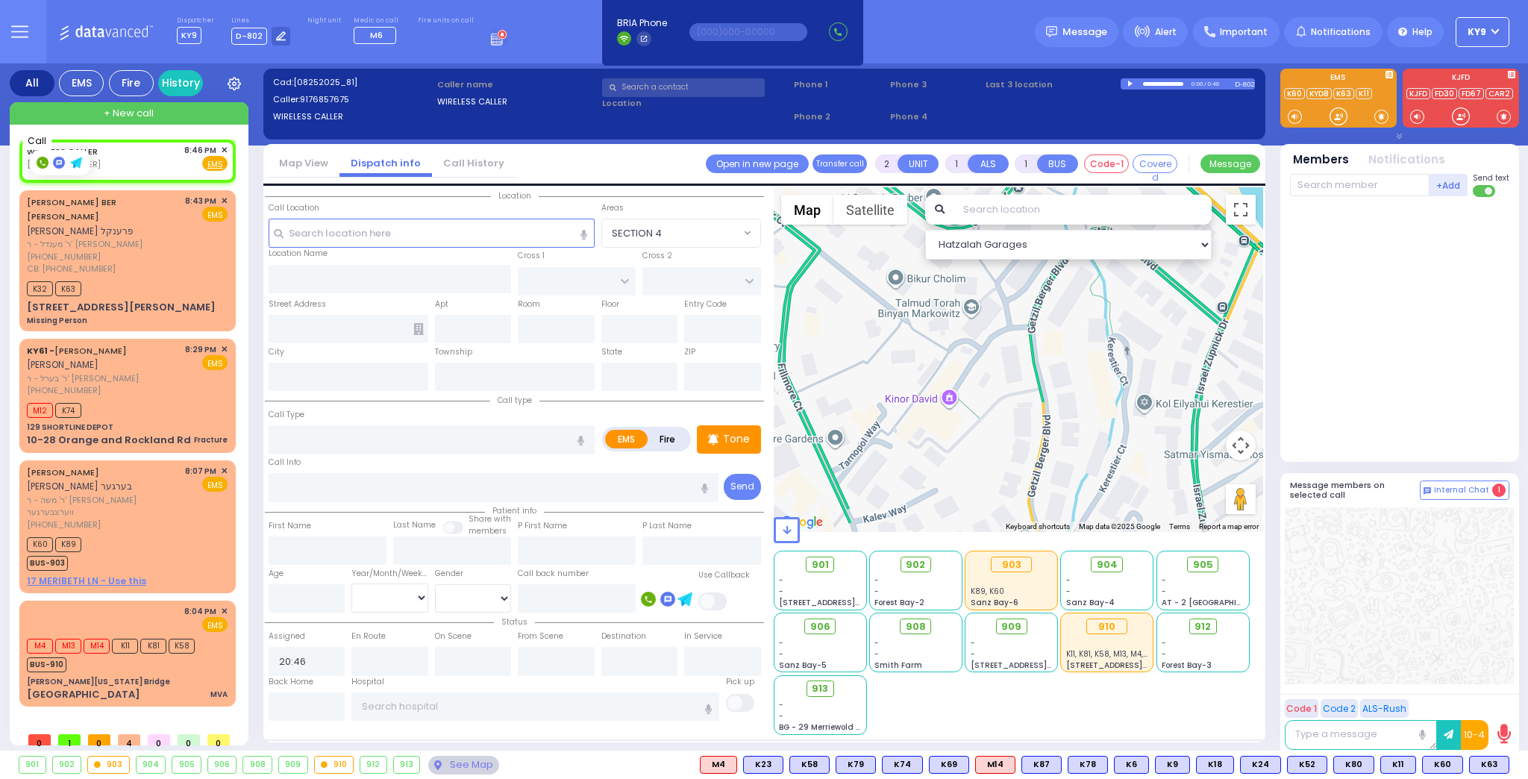
type input "9176857675"
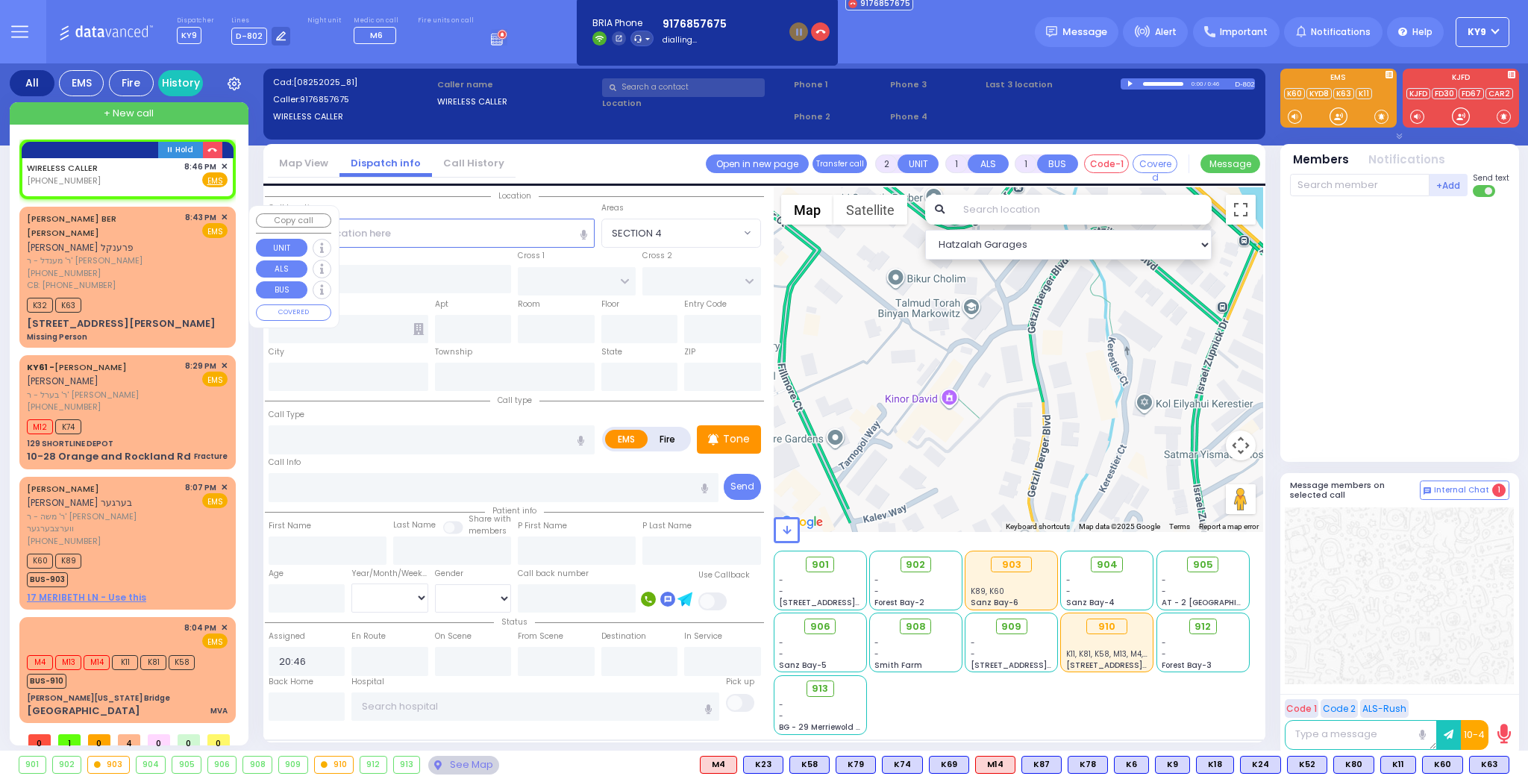
click at [168, 279] on div "CB: (845) 774-7170" at bounding box center [103, 285] width 153 height 13
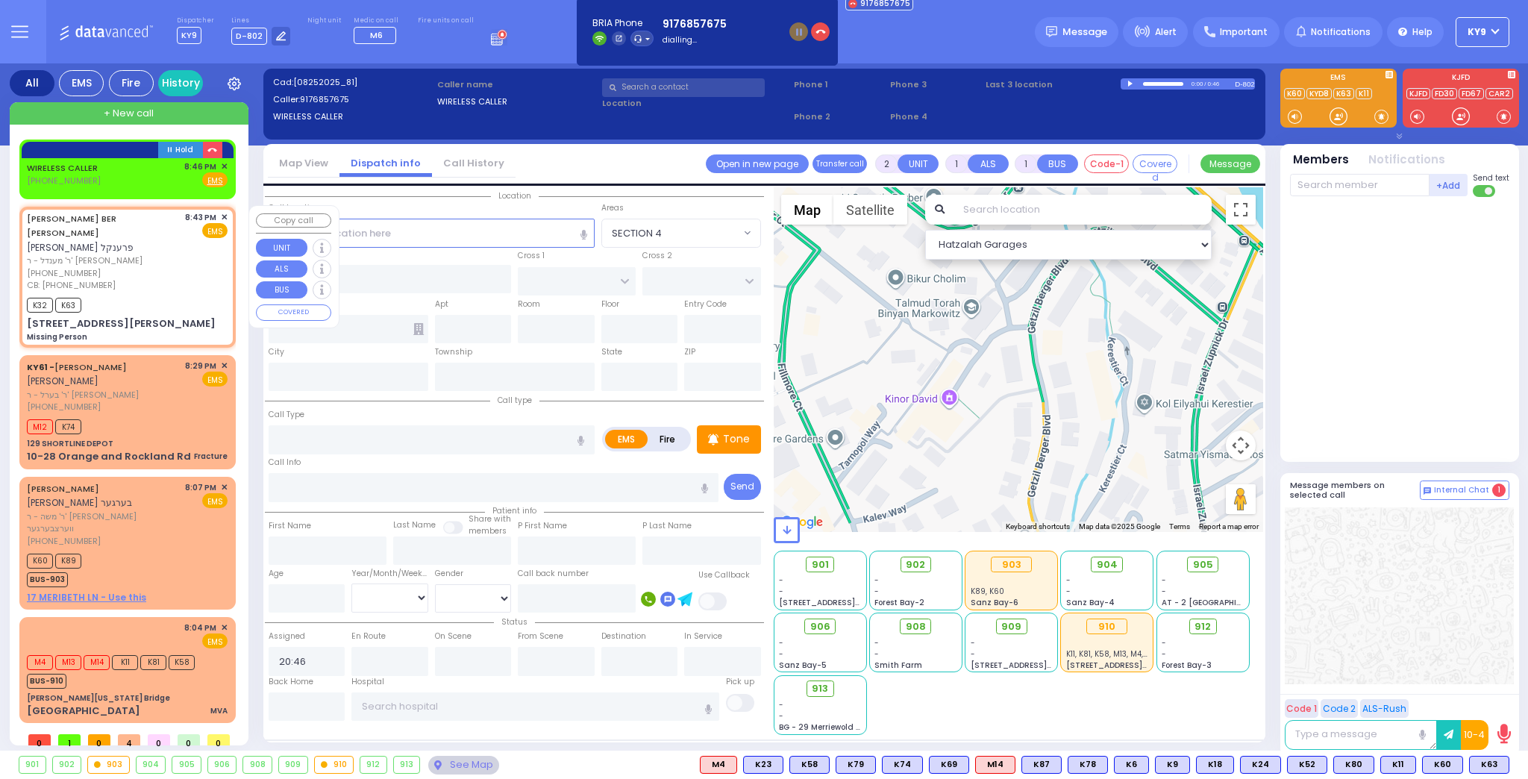
type input "5"
type input "0"
select select
type input "Missing Person"
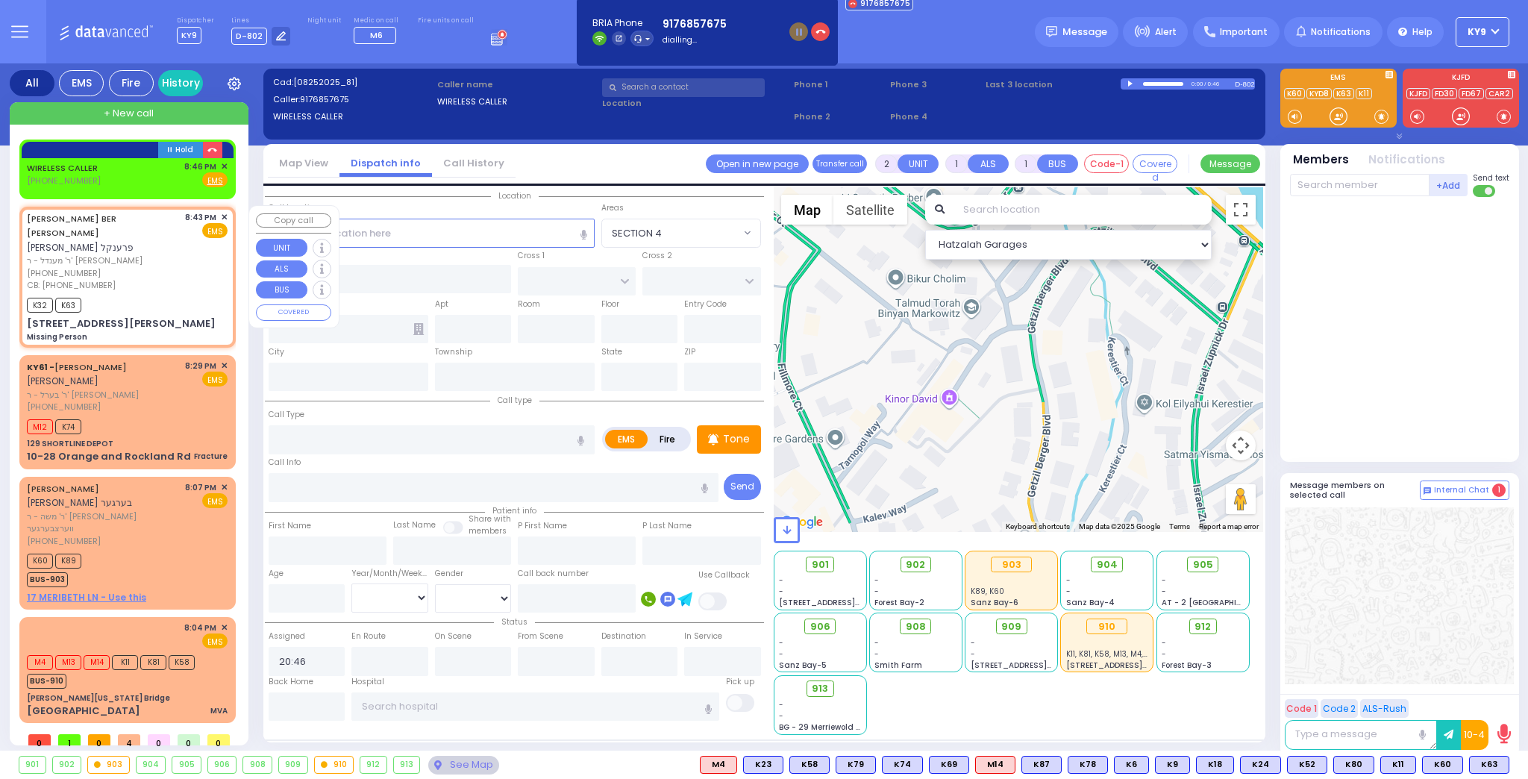
radio input "true"
type input "9 11"
type input "YITZCHOK BER"
type input "FRANKEL"
select select
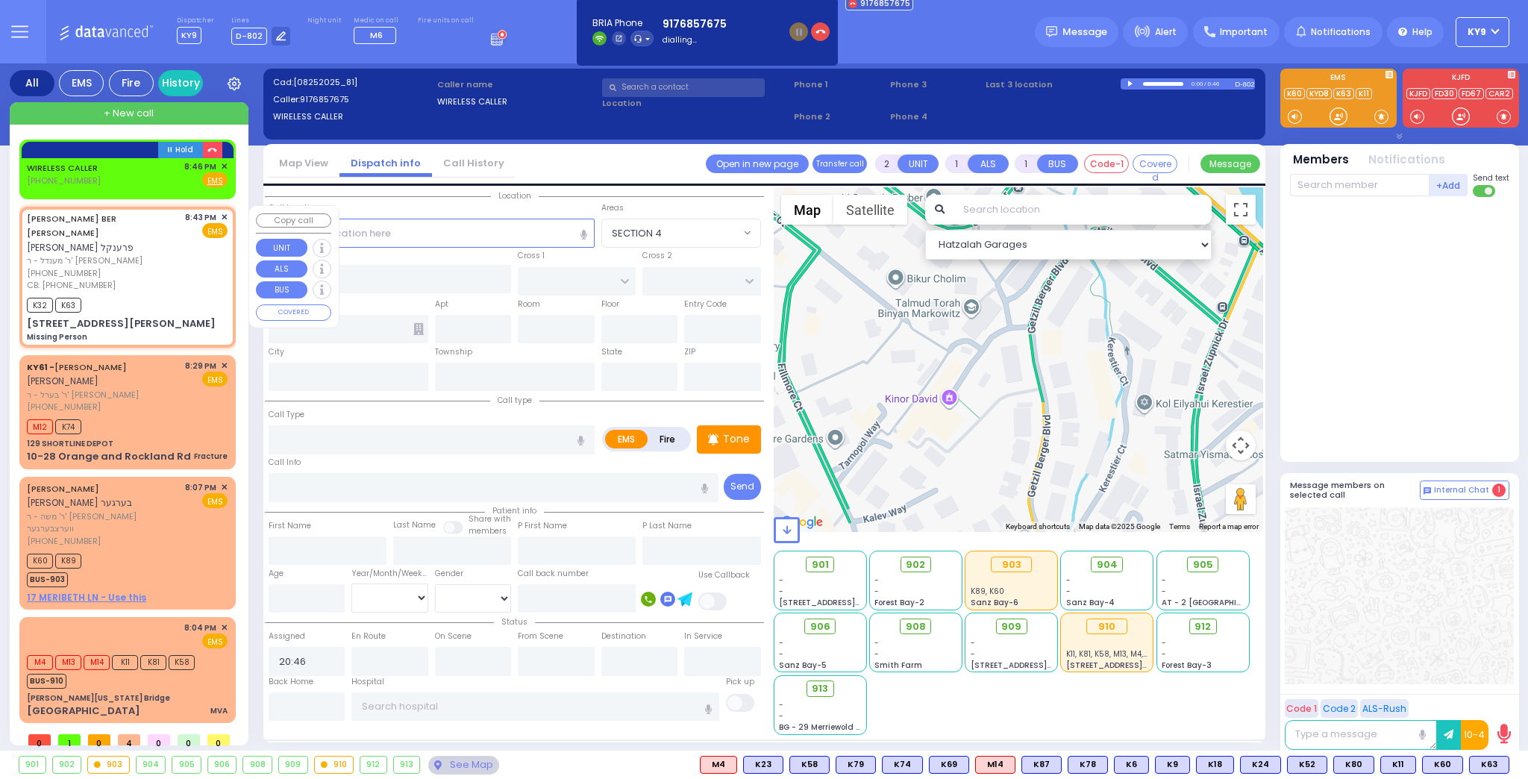
type input "8457747170"
type input "20:43"
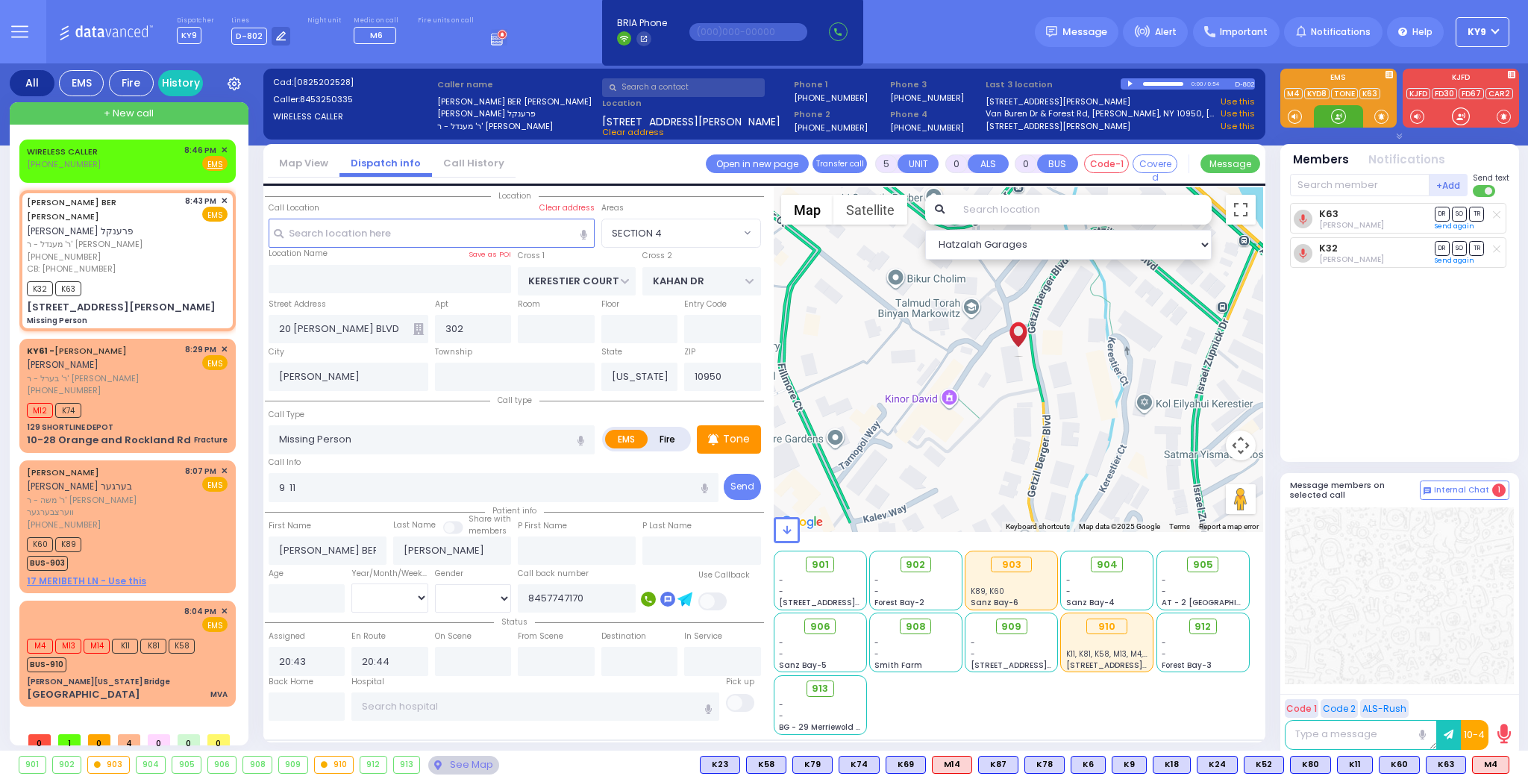
drag, startPoint x: 1338, startPoint y: 122, endPoint x: 1333, endPoint y: 109, distance: 14.4
click at [1341, 111] on div at bounding box center [1338, 116] width 15 height 15
click at [183, 676] on div "[PERSON_NAME][US_STATE] Bridge" at bounding box center [127, 681] width 201 height 11
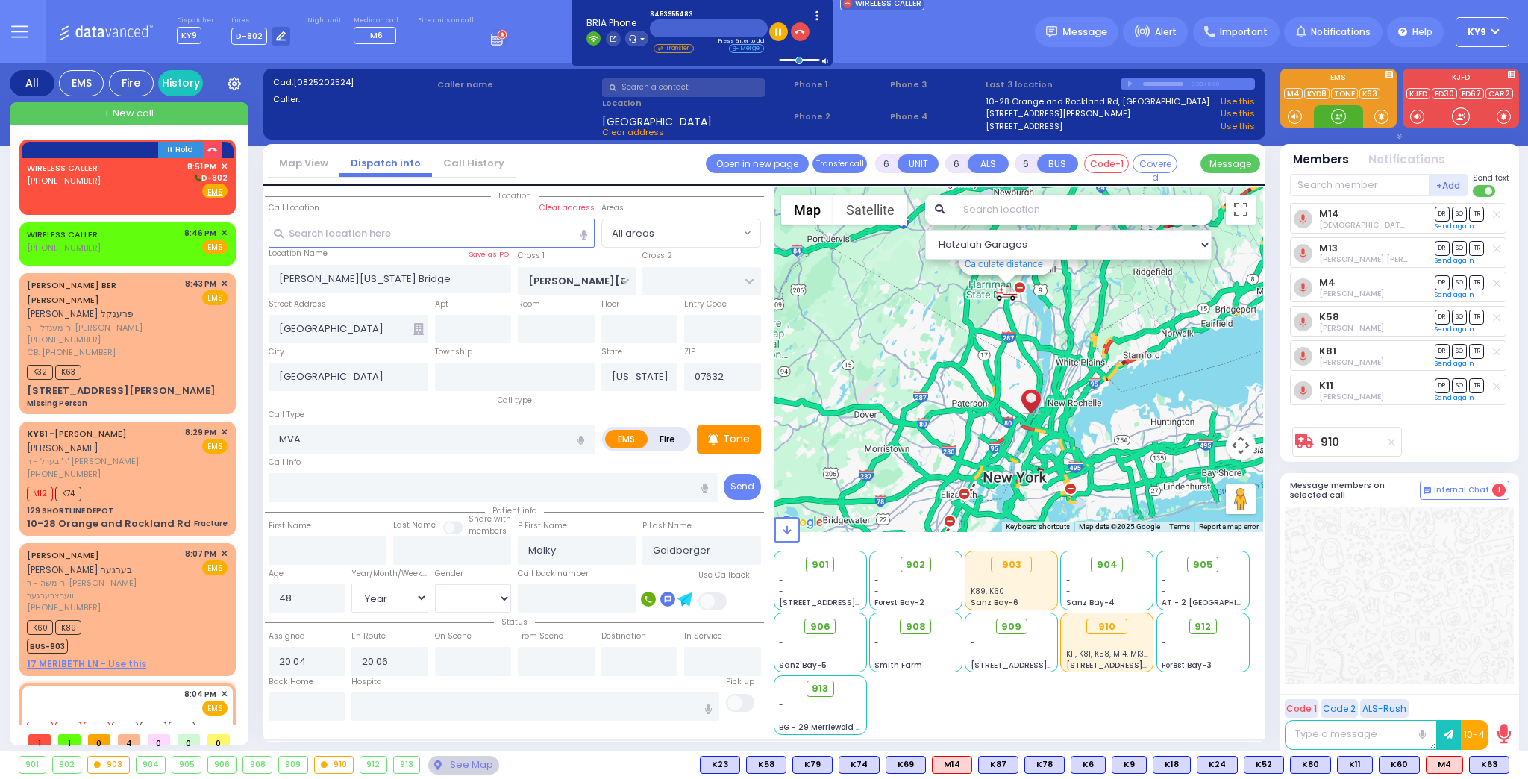
click at [1340, 121] on div at bounding box center [1338, 116] width 15 height 15
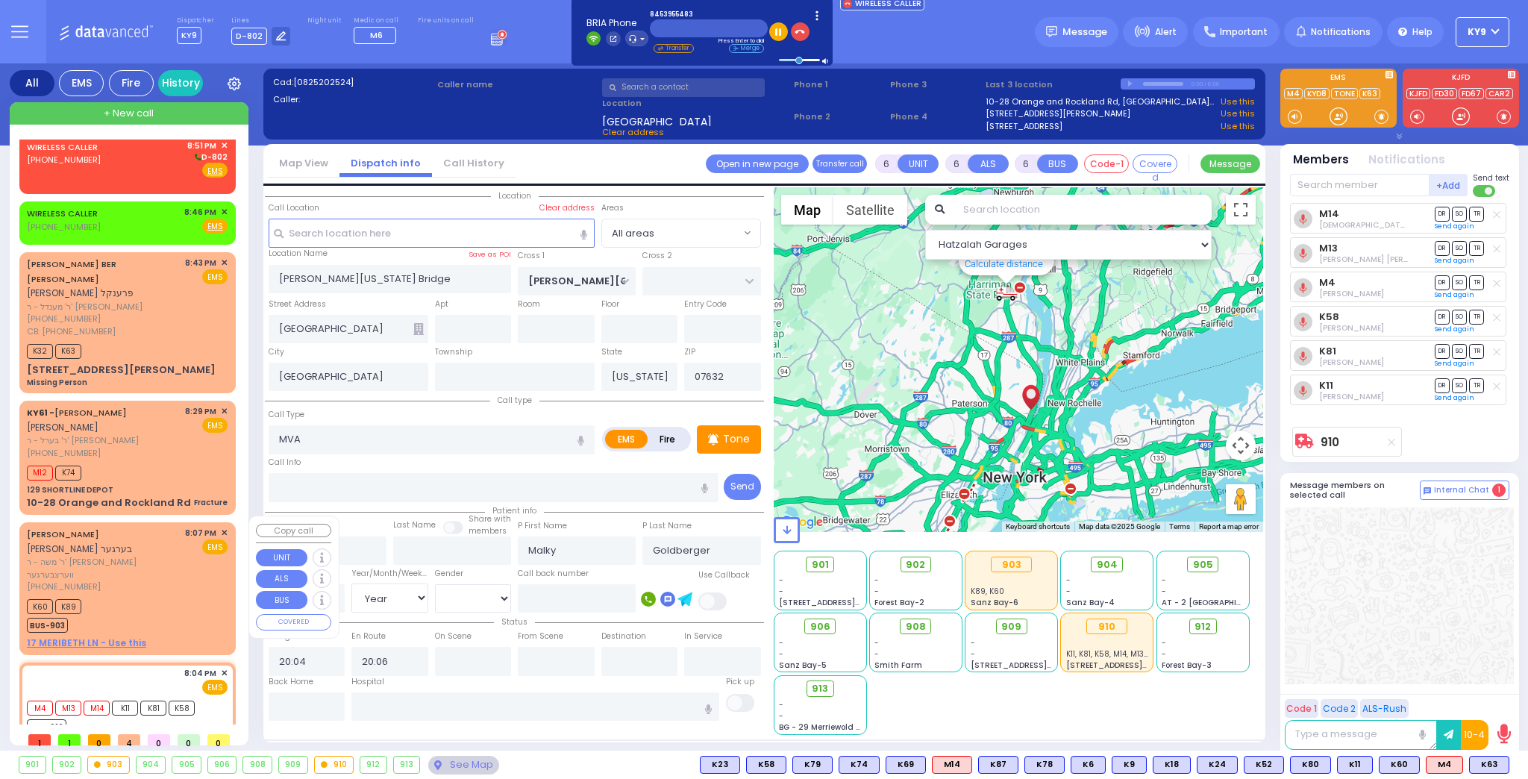
scroll to position [32, 0]
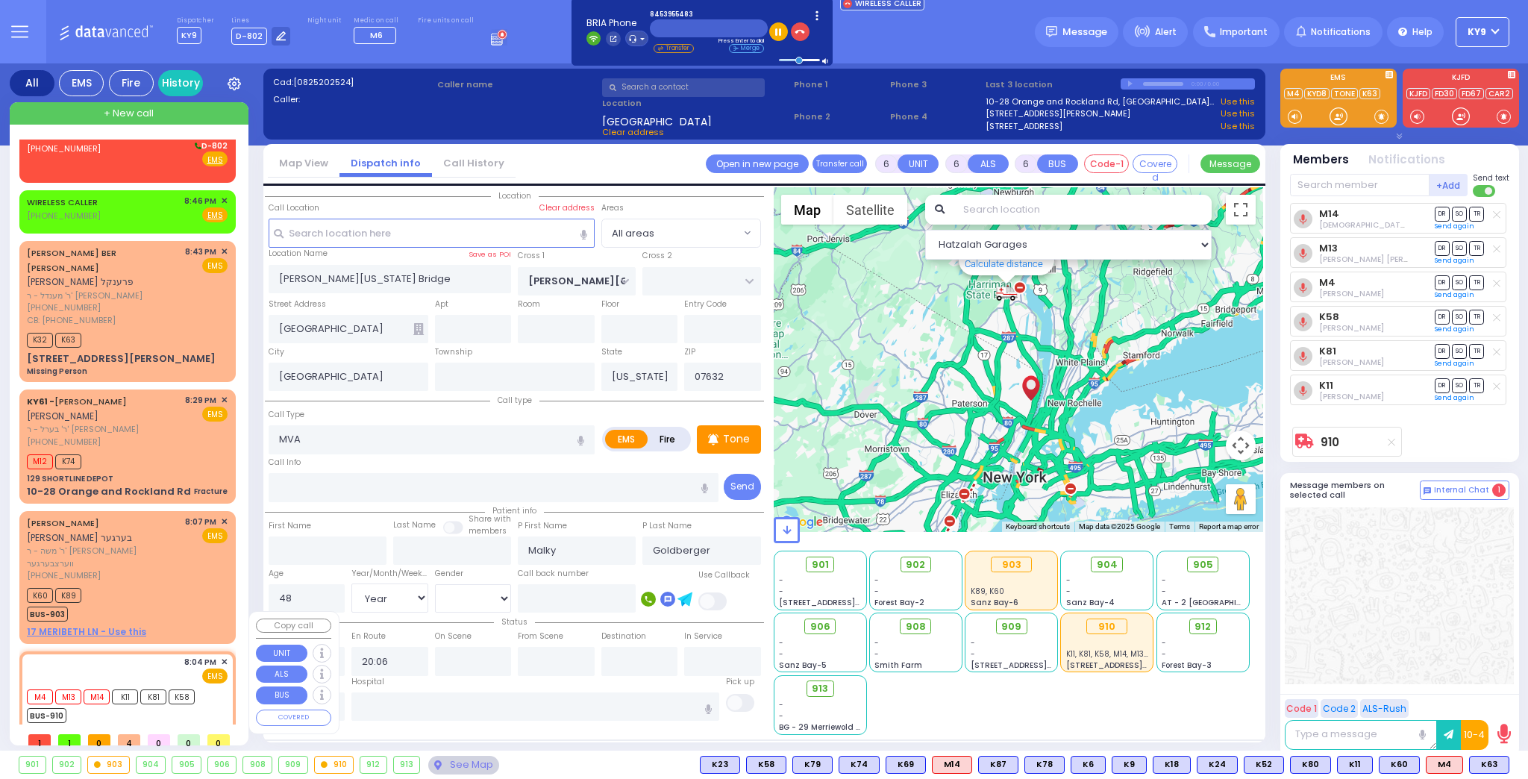
click at [166, 686] on div "8:04 PM ✕ EMS M4 M13 M14" at bounding box center [127, 703] width 210 height 101
click at [152, 584] on div "K60 K89 BUS-903" at bounding box center [127, 602] width 201 height 37
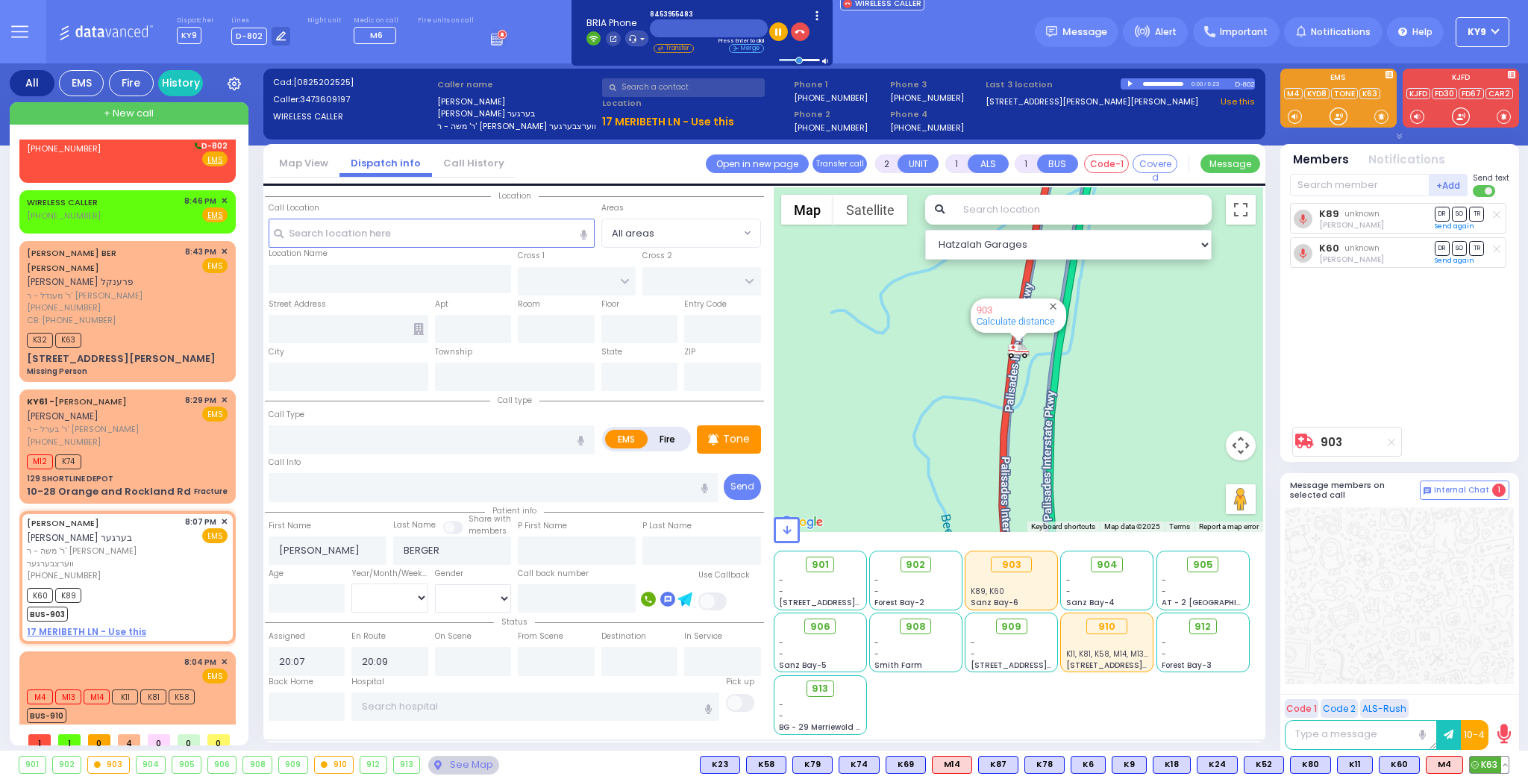
click at [1485, 758] on span "K63" at bounding box center [1489, 764] width 39 height 16
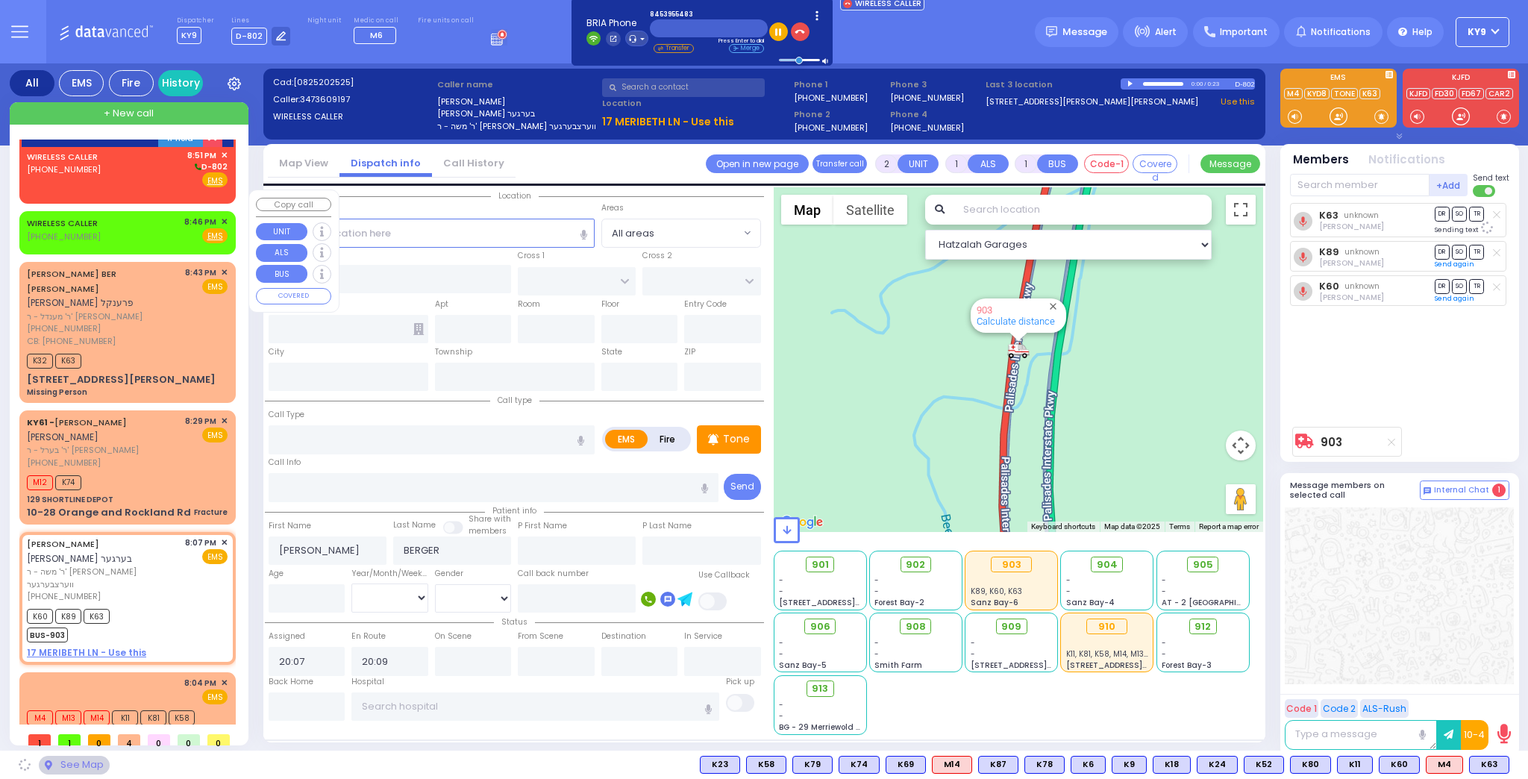
scroll to position [0, 0]
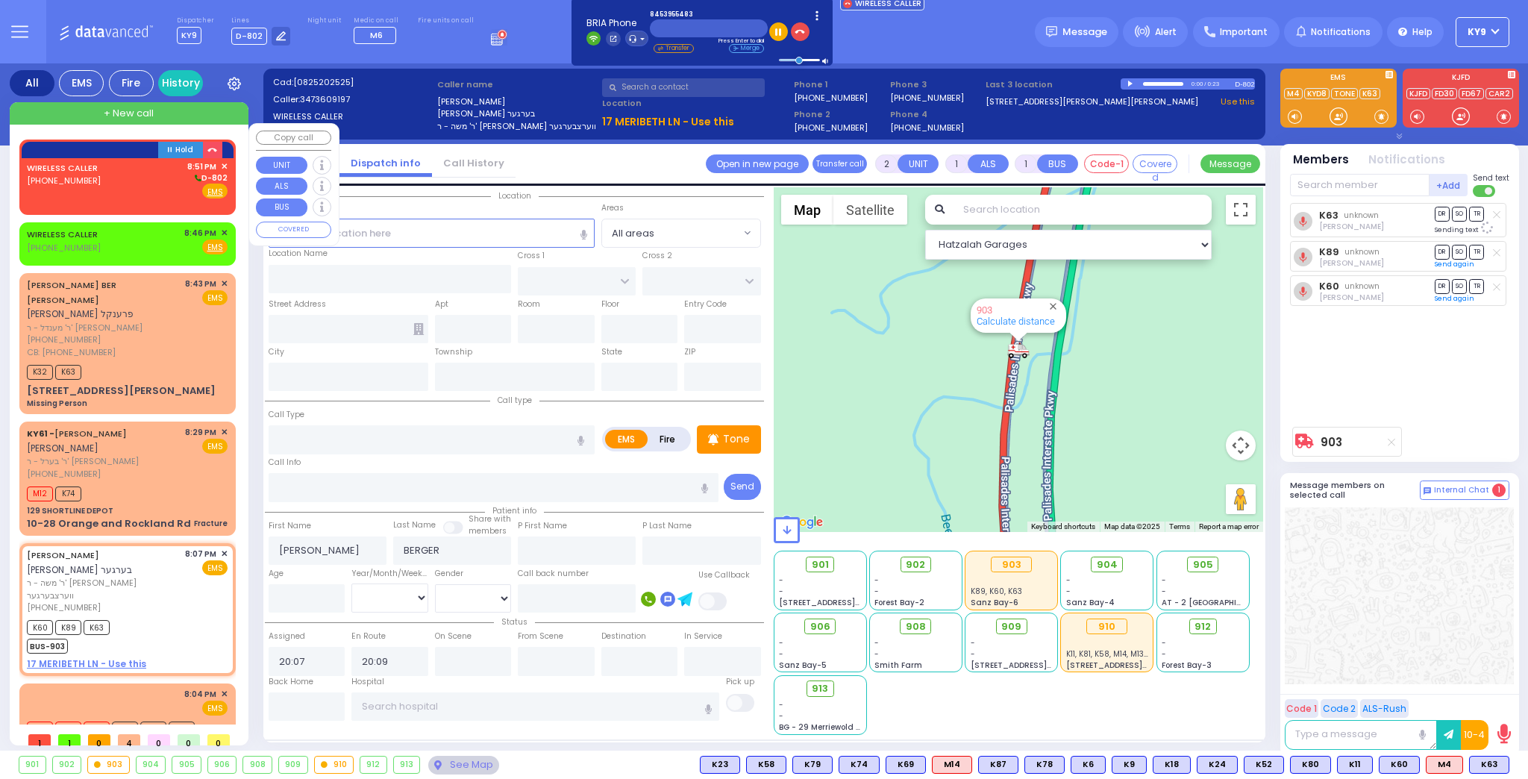
click at [148, 174] on div "WIRELESS CALLER (845) 395-5483 8:51 PM ✕ D-802" at bounding box center [127, 179] width 201 height 39
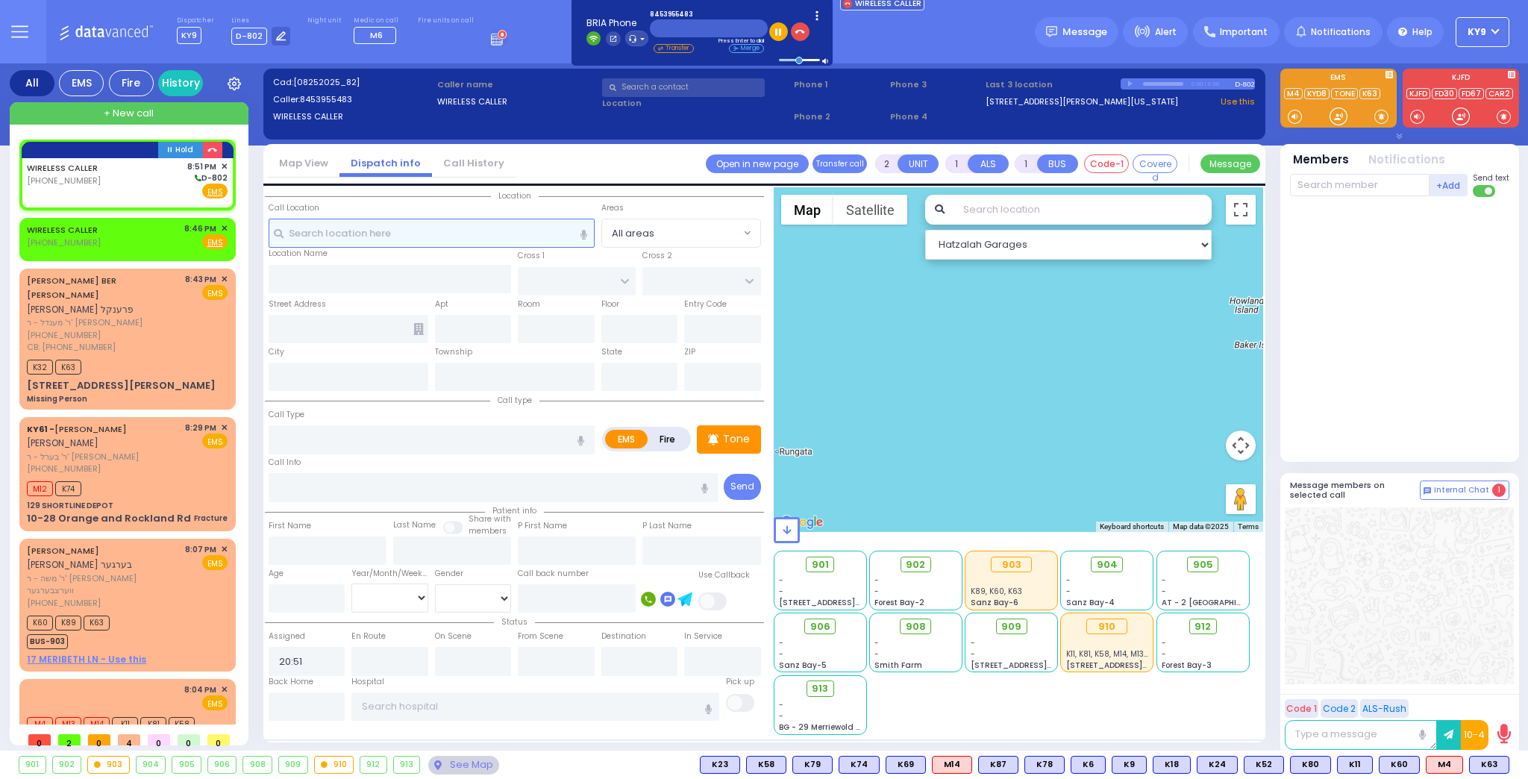
click at [324, 231] on input "text" at bounding box center [432, 233] width 326 height 28
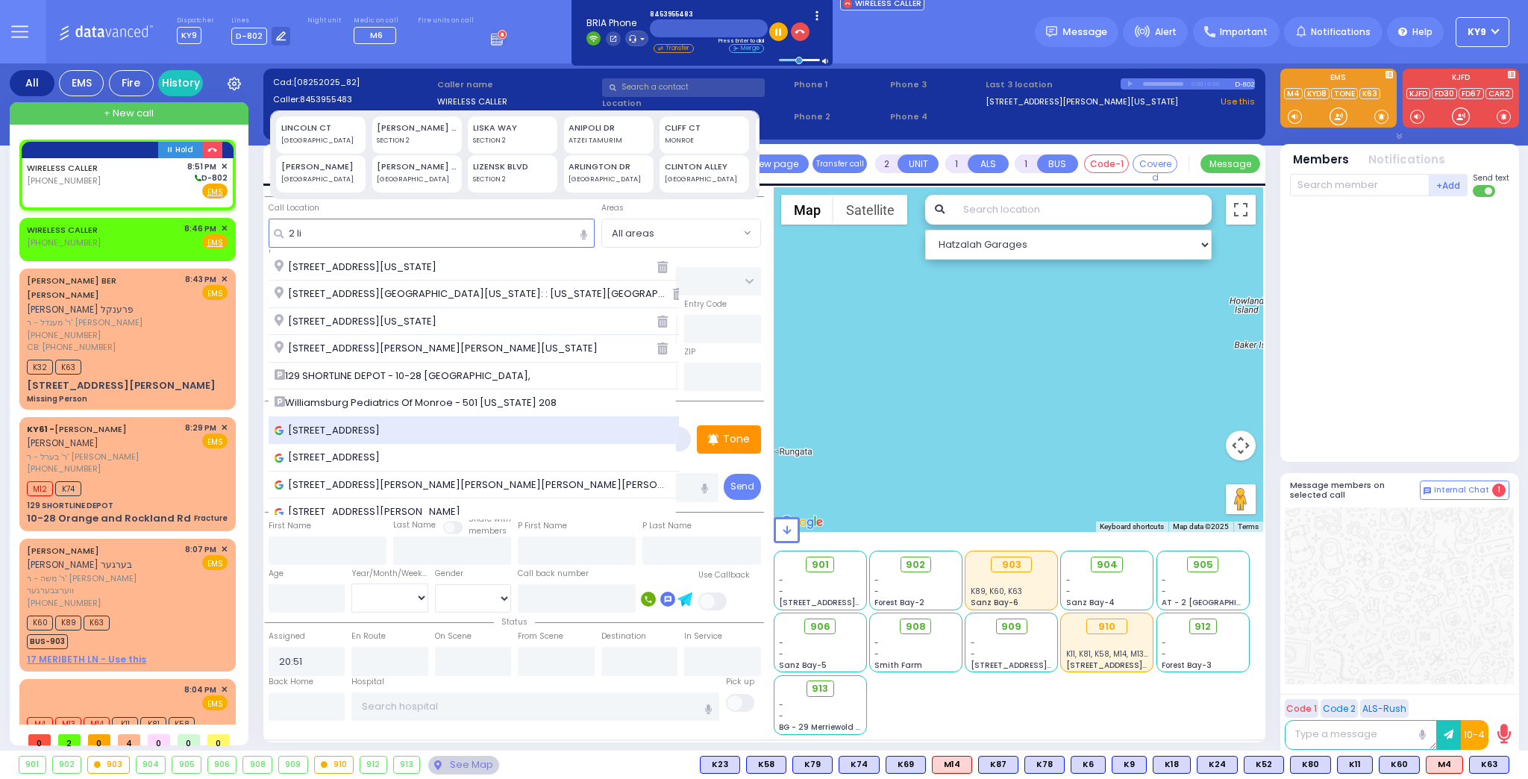
click at [294, 424] on span "2 Lizensk Boulevard, Monroe, NY, USA" at bounding box center [330, 430] width 110 height 15
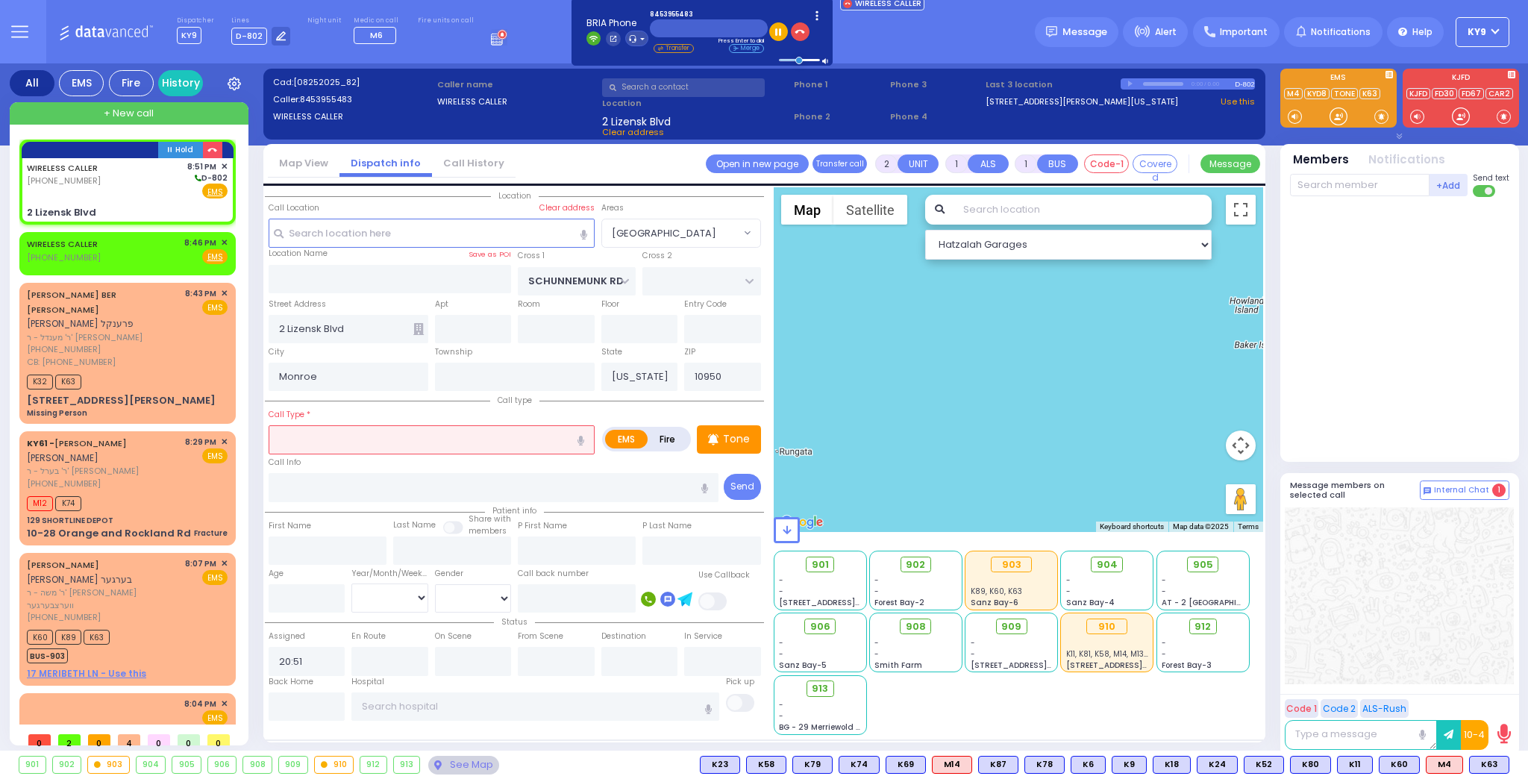
click at [338, 441] on input "text" at bounding box center [432, 439] width 326 height 28
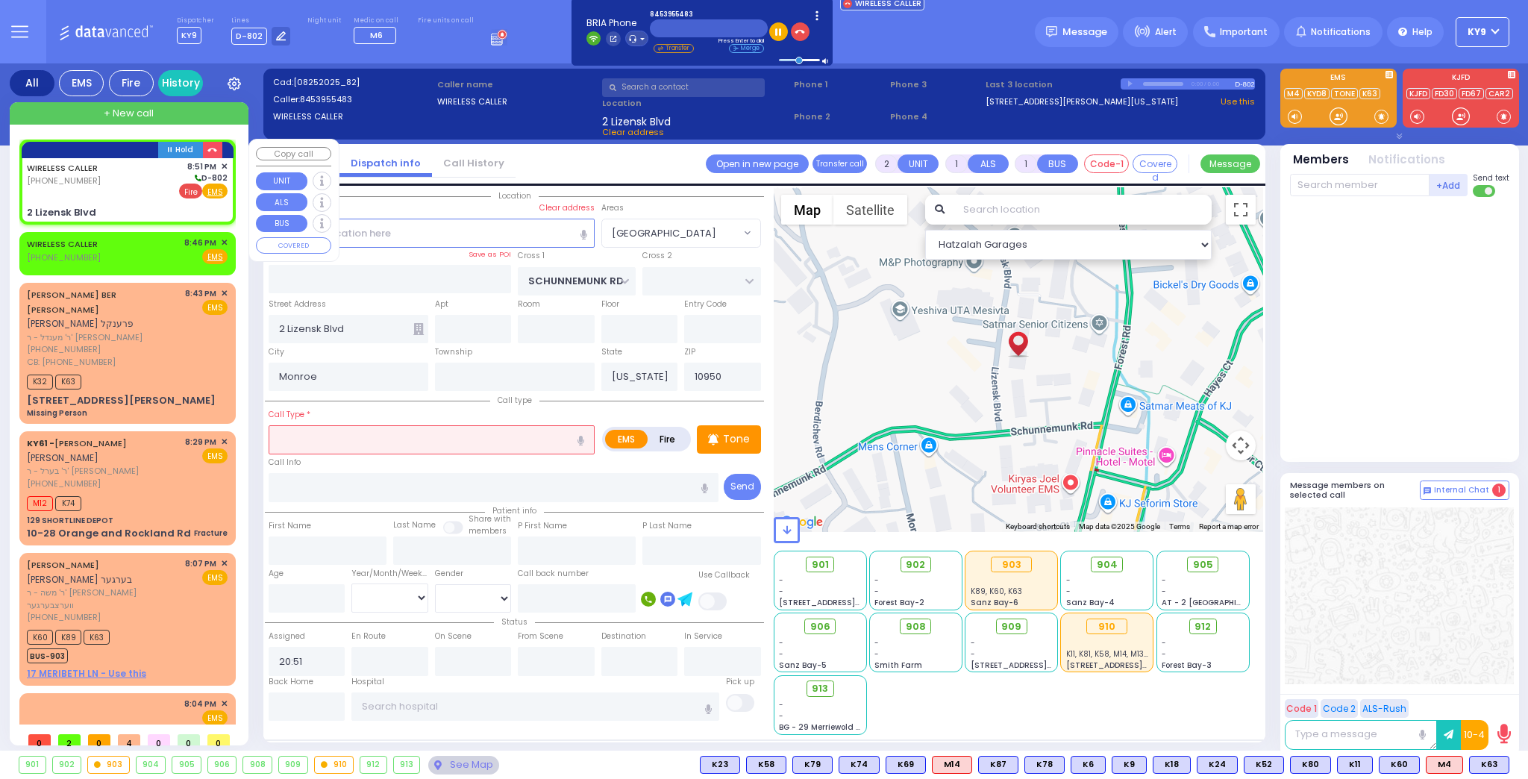
click at [192, 192] on span "Fire" at bounding box center [190, 191] width 23 height 15
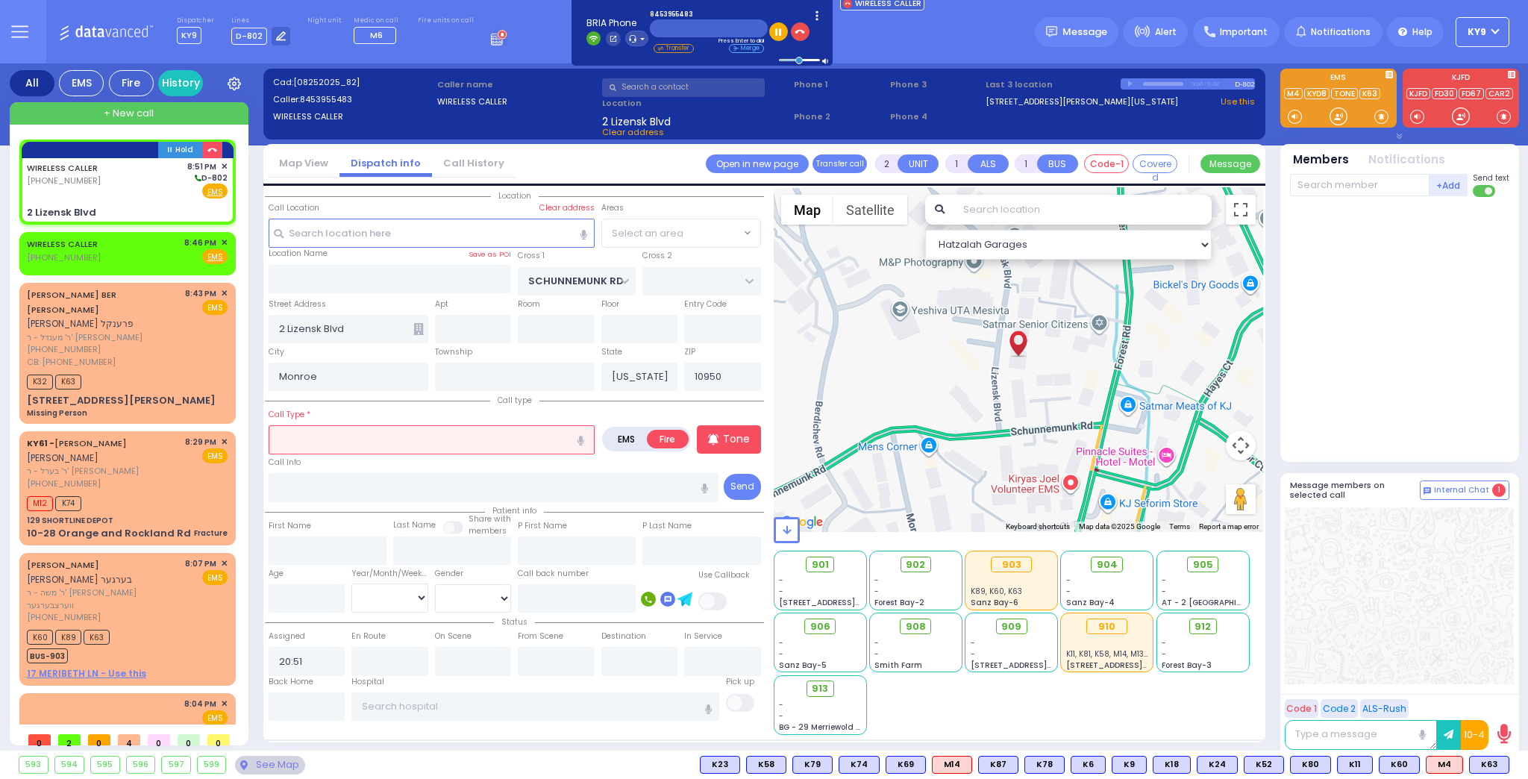
click at [357, 437] on input "text" at bounding box center [432, 439] width 326 height 28
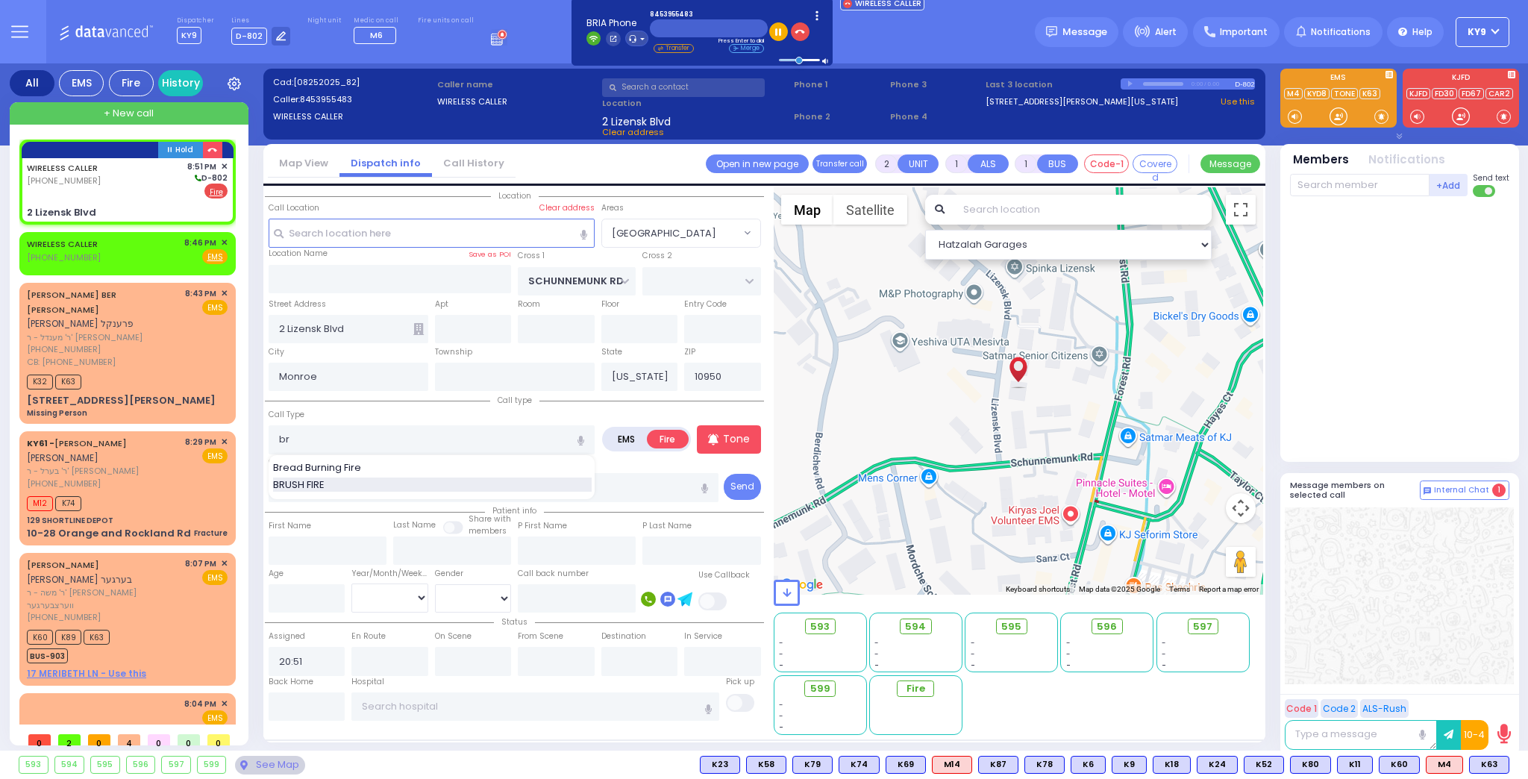
click at [324, 482] on span "BRUSH FIRE" at bounding box center [301, 484] width 57 height 15
click at [561, 598] on input "text" at bounding box center [577, 598] width 118 height 28
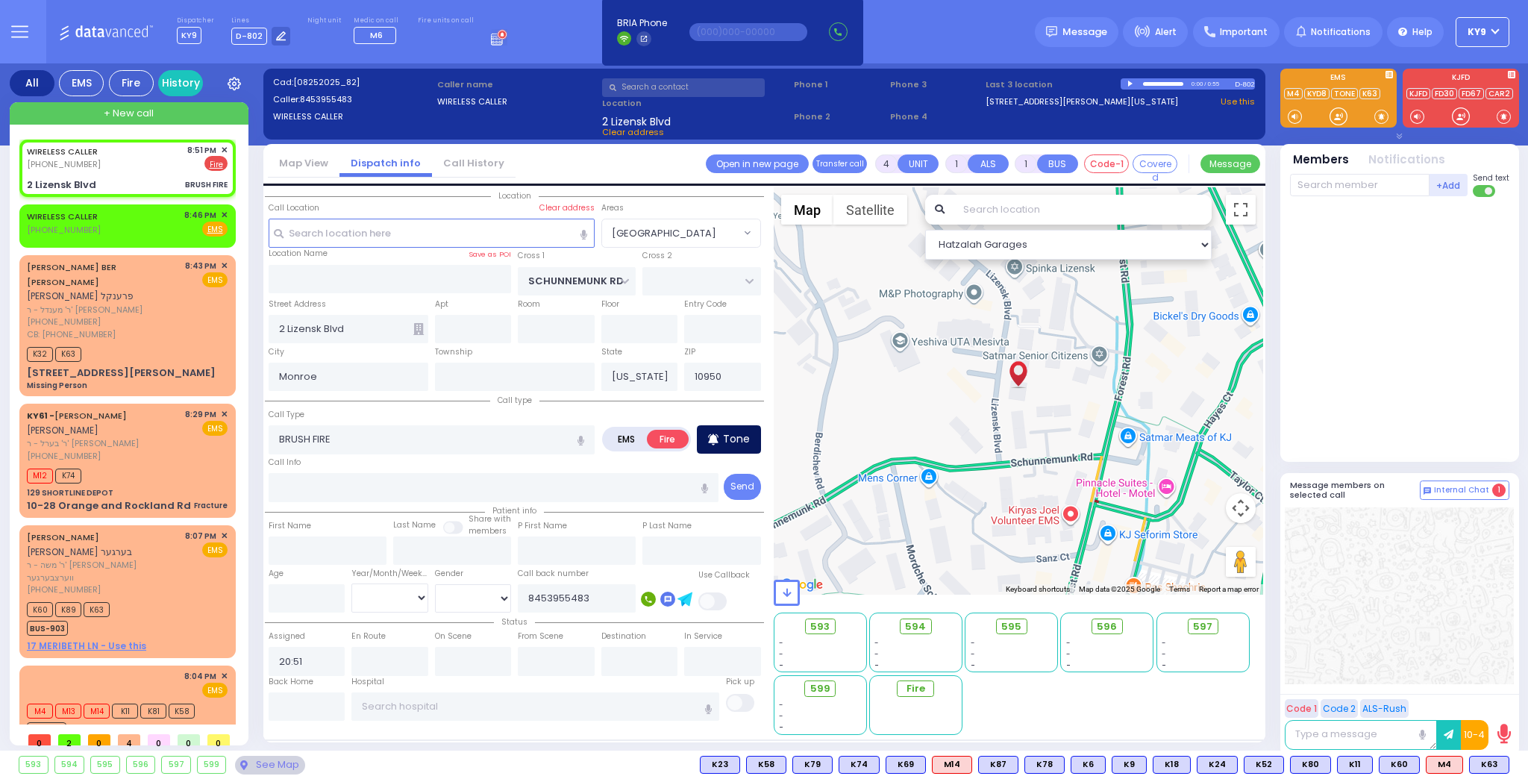
click at [718, 430] on icon at bounding box center [713, 439] width 10 height 18
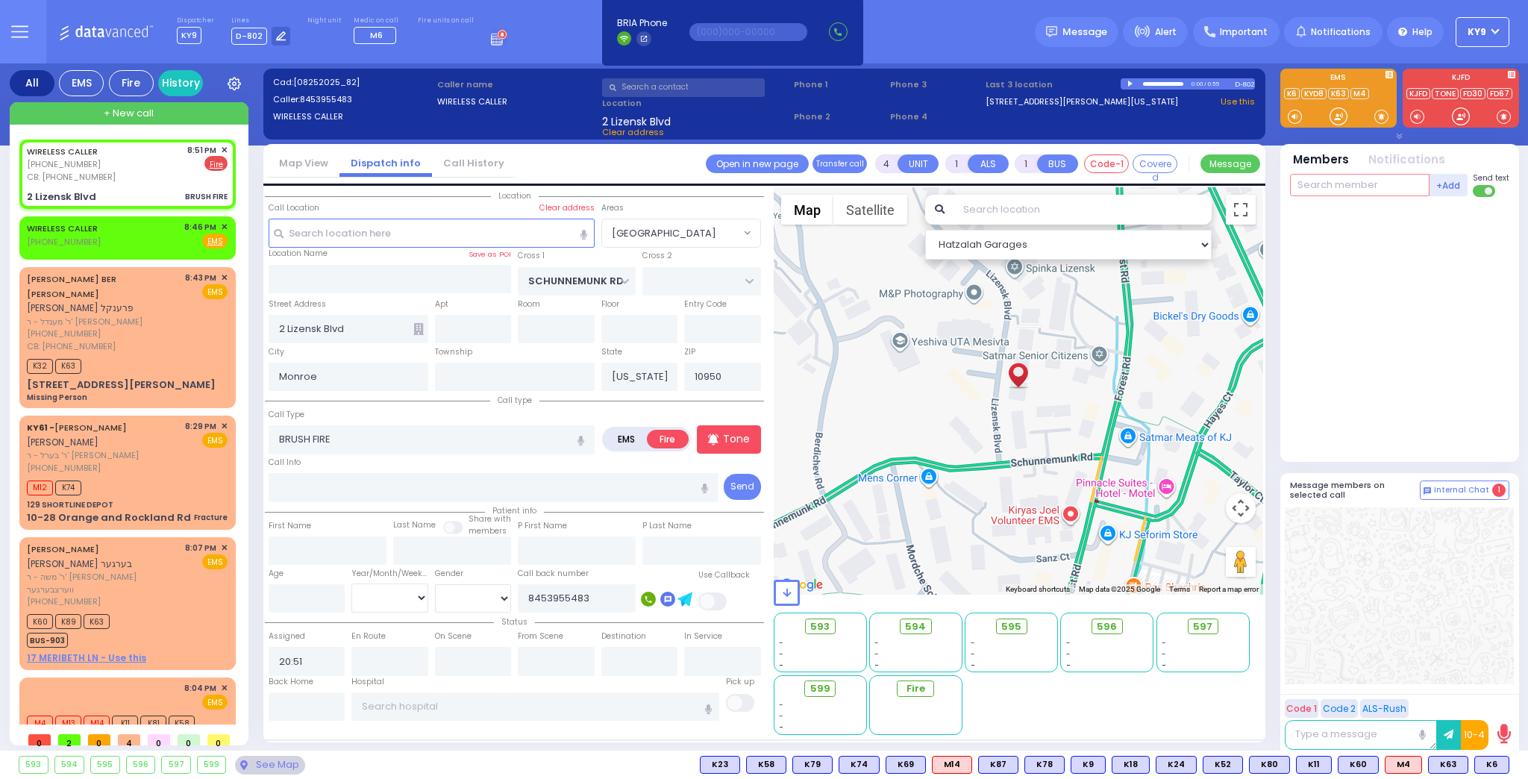
click at [1388, 192] on input "text" at bounding box center [1360, 185] width 140 height 22
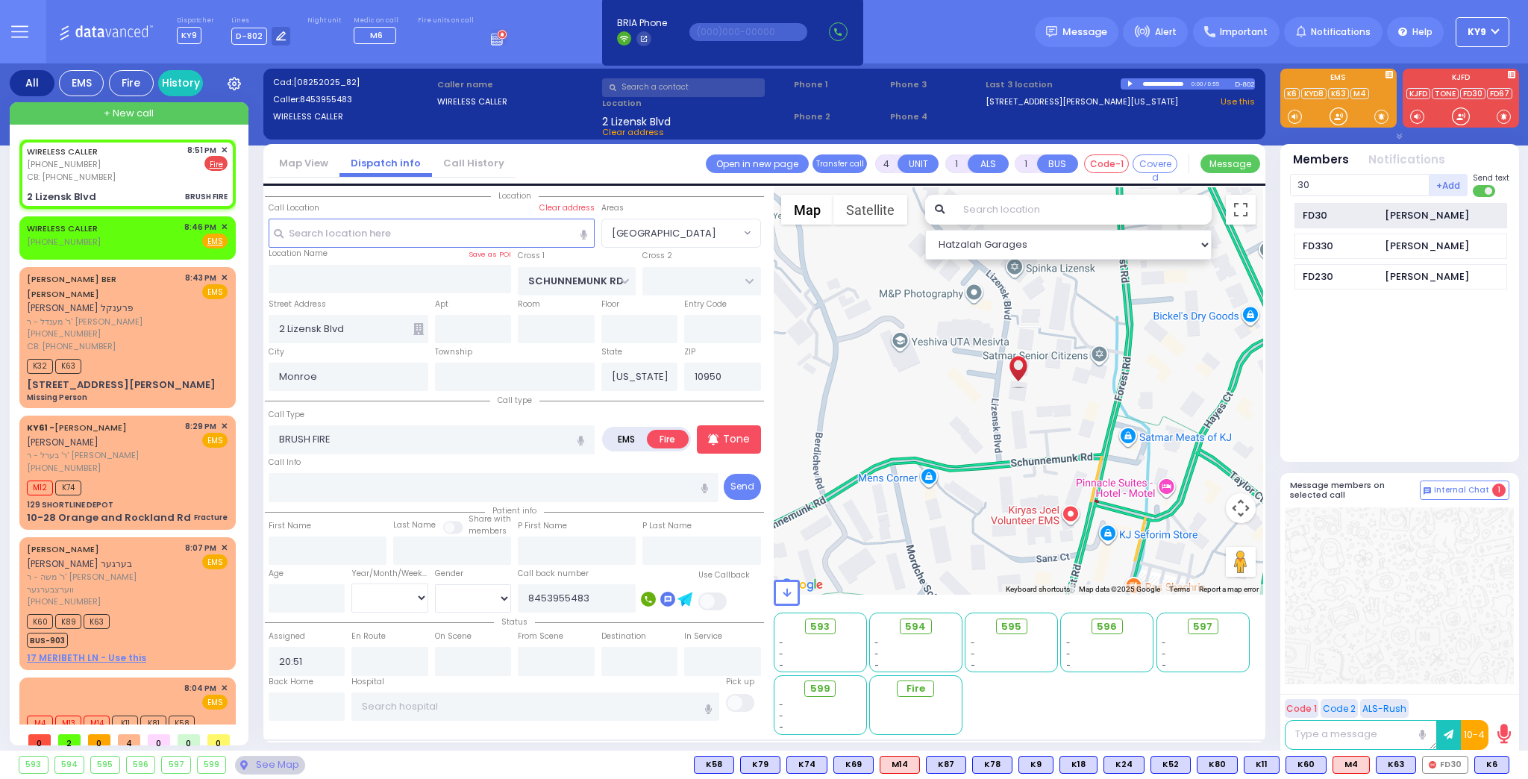
click at [1365, 217] on div "FD30" at bounding box center [1340, 215] width 75 height 15
click at [1355, 182] on input "text" at bounding box center [1360, 185] width 140 height 22
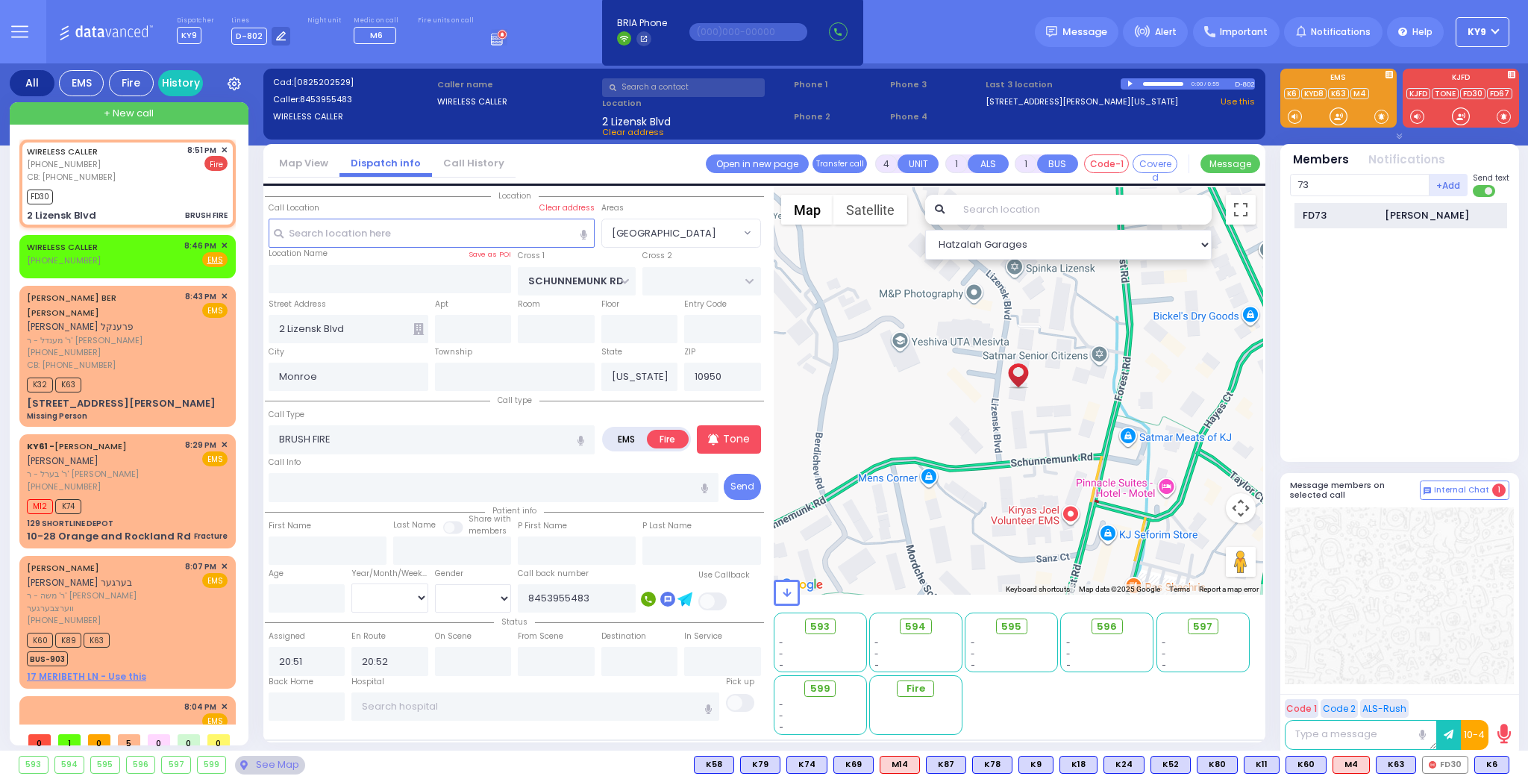
click at [1369, 217] on div "FD73" at bounding box center [1340, 215] width 75 height 15
click at [1331, 184] on input "text" at bounding box center [1360, 185] width 140 height 22
click at [1380, 213] on div "CAR6 Joel Sandel" at bounding box center [1400, 216] width 213 height 26
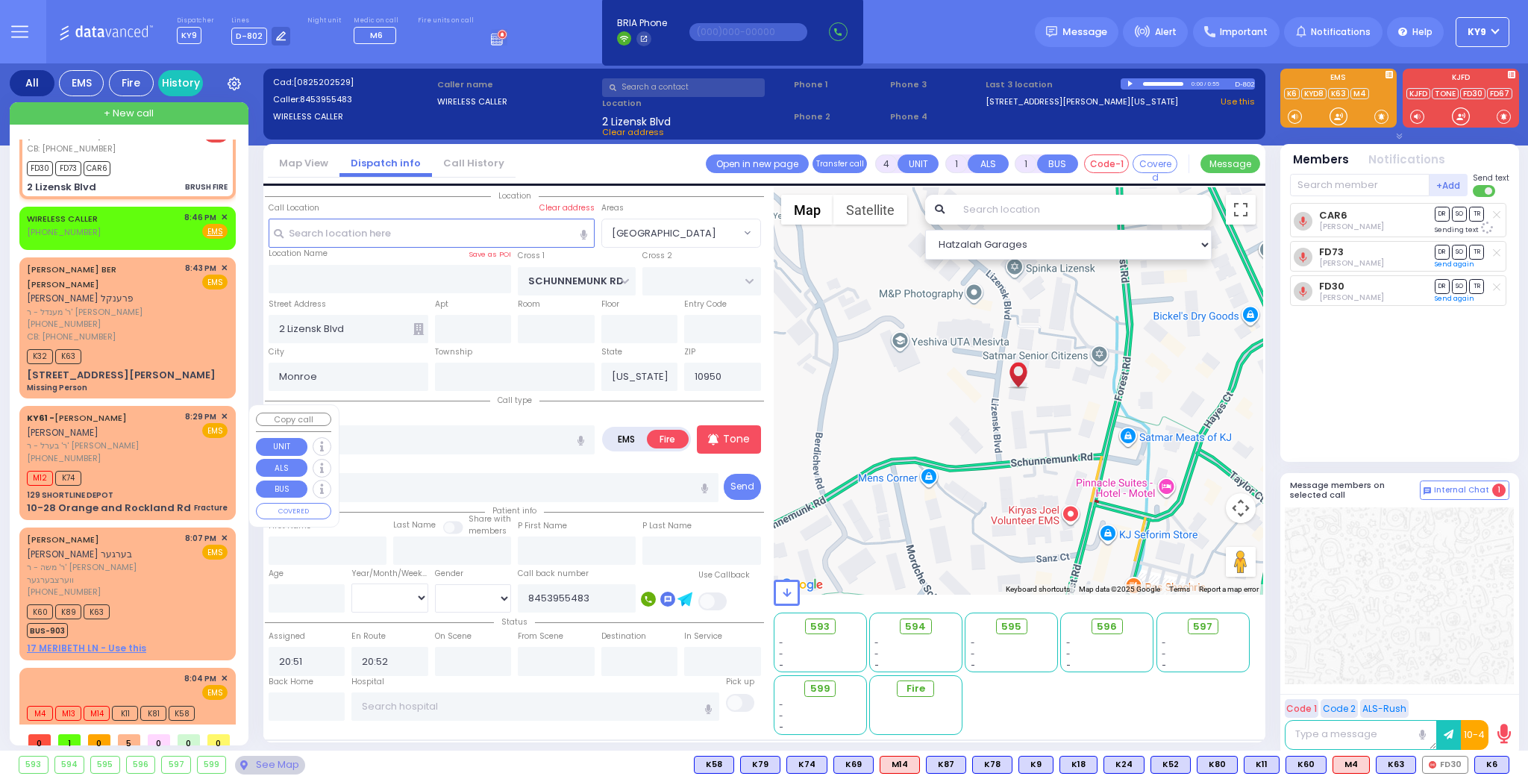
scroll to position [45, 0]
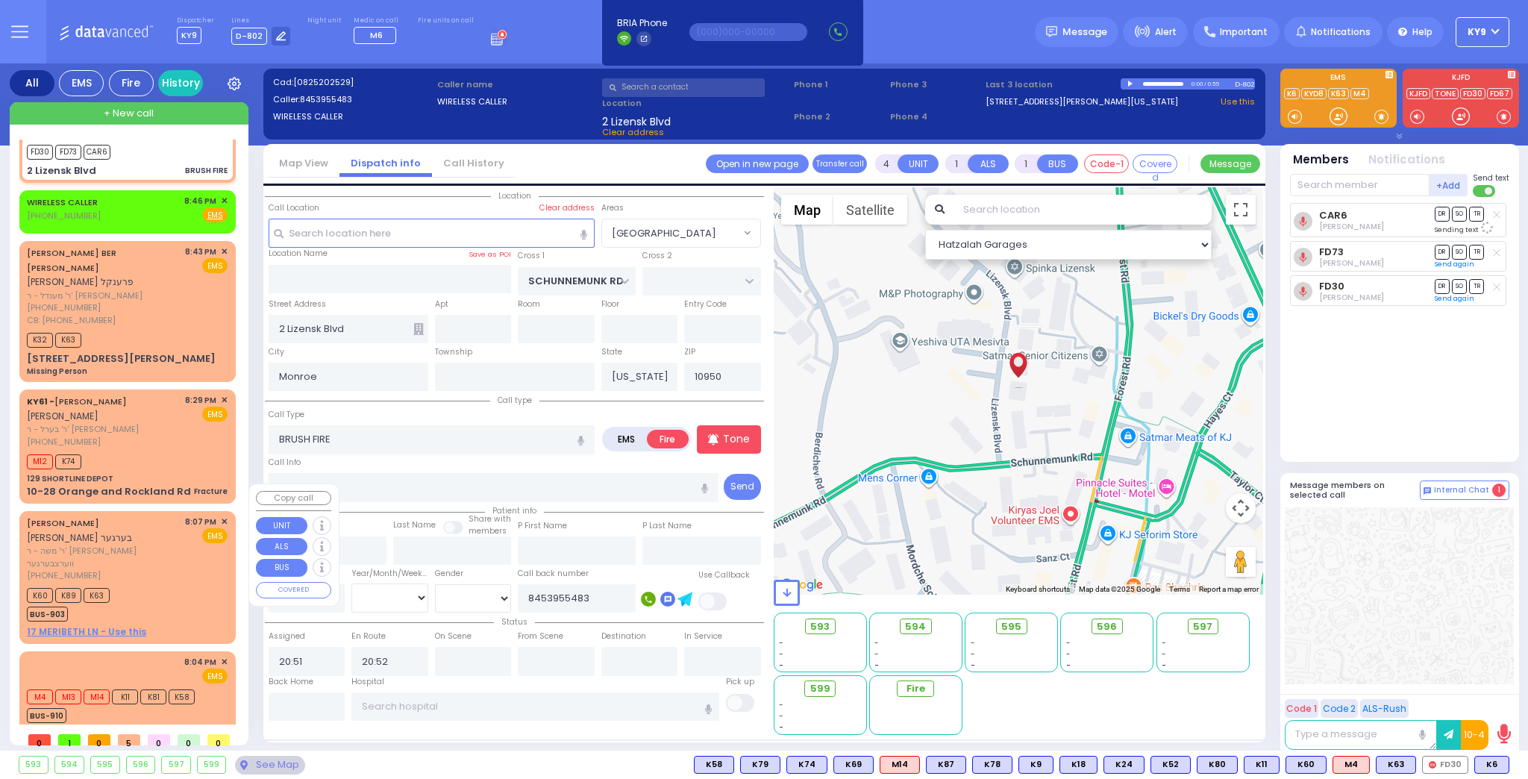
click at [131, 584] on div "K60 K89 K63 BUS-903" at bounding box center [127, 602] width 201 height 37
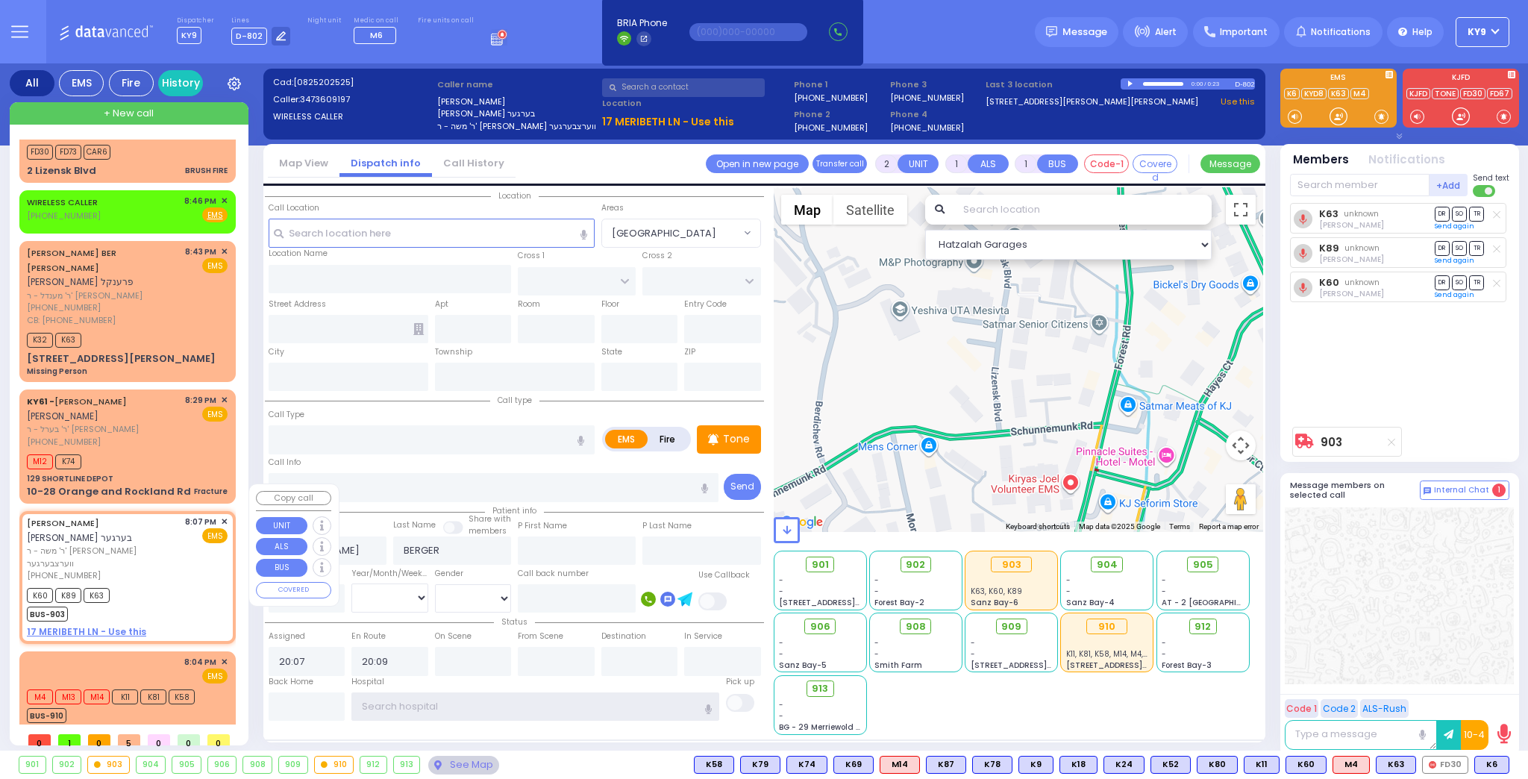
click at [374, 709] on input "text" at bounding box center [535, 706] width 368 height 28
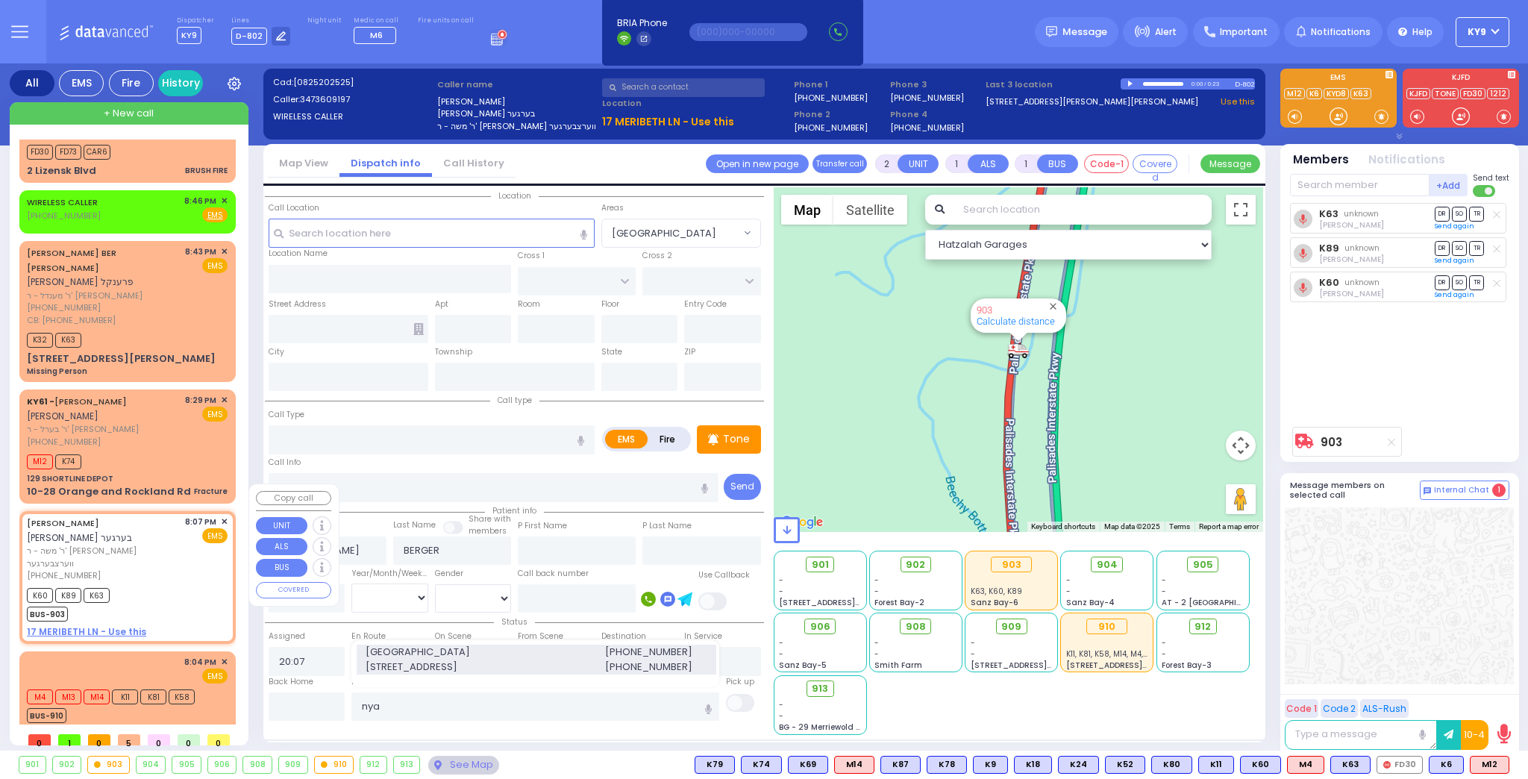
click at [404, 654] on span "Montefiore Nyack Hospital" at bounding box center [476, 652] width 221 height 15
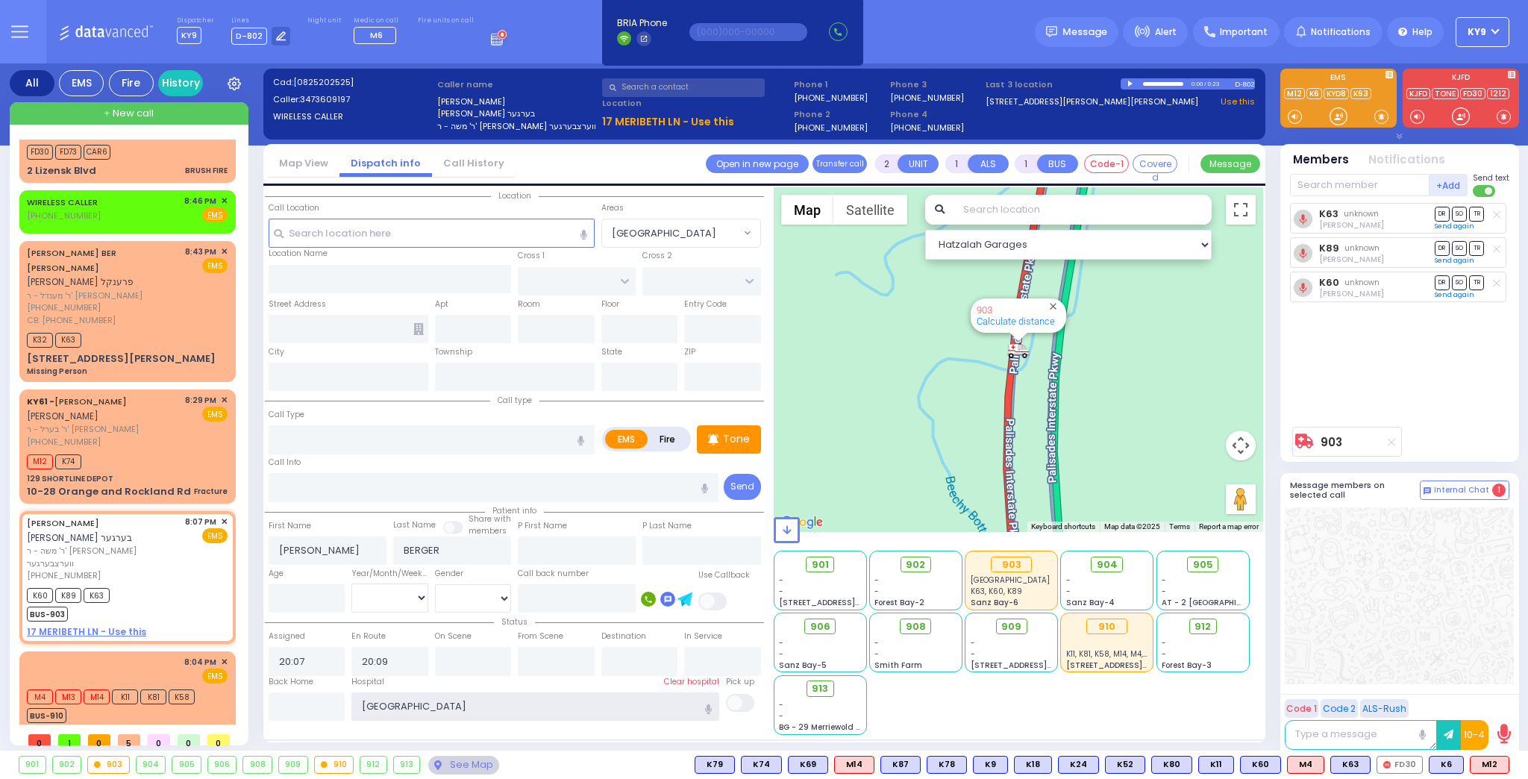
drag, startPoint x: 504, startPoint y: 704, endPoint x: 329, endPoint y: 667, distance: 178.5
click at [327, 668] on div "Location" at bounding box center [514, 461] width 499 height 548
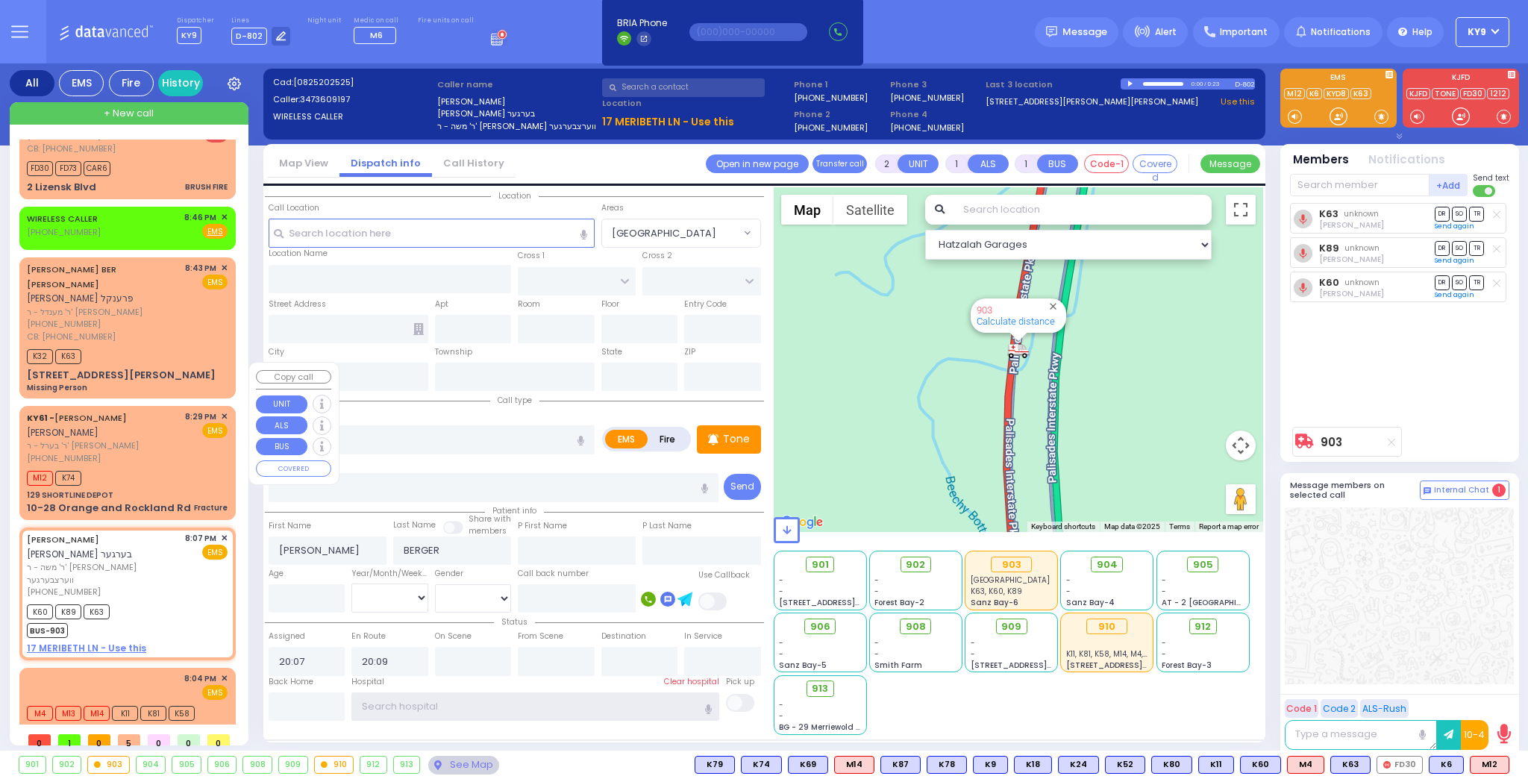
scroll to position [0, 0]
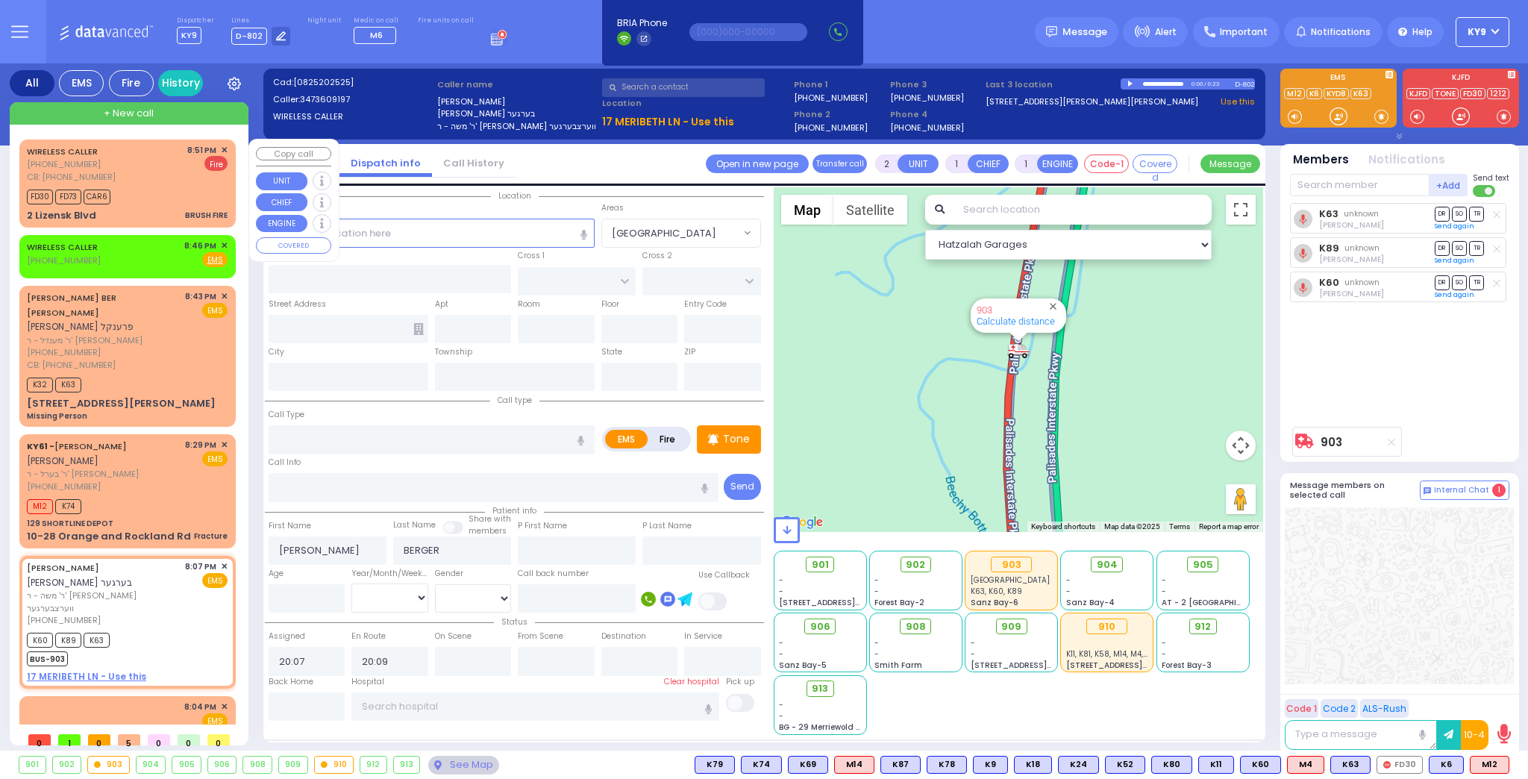
click at [165, 182] on div "WIRELESS CALLER (845) 395-5483 CB: (845) 395-5483 8:51 PM ✕ Fire" at bounding box center [127, 164] width 201 height 40
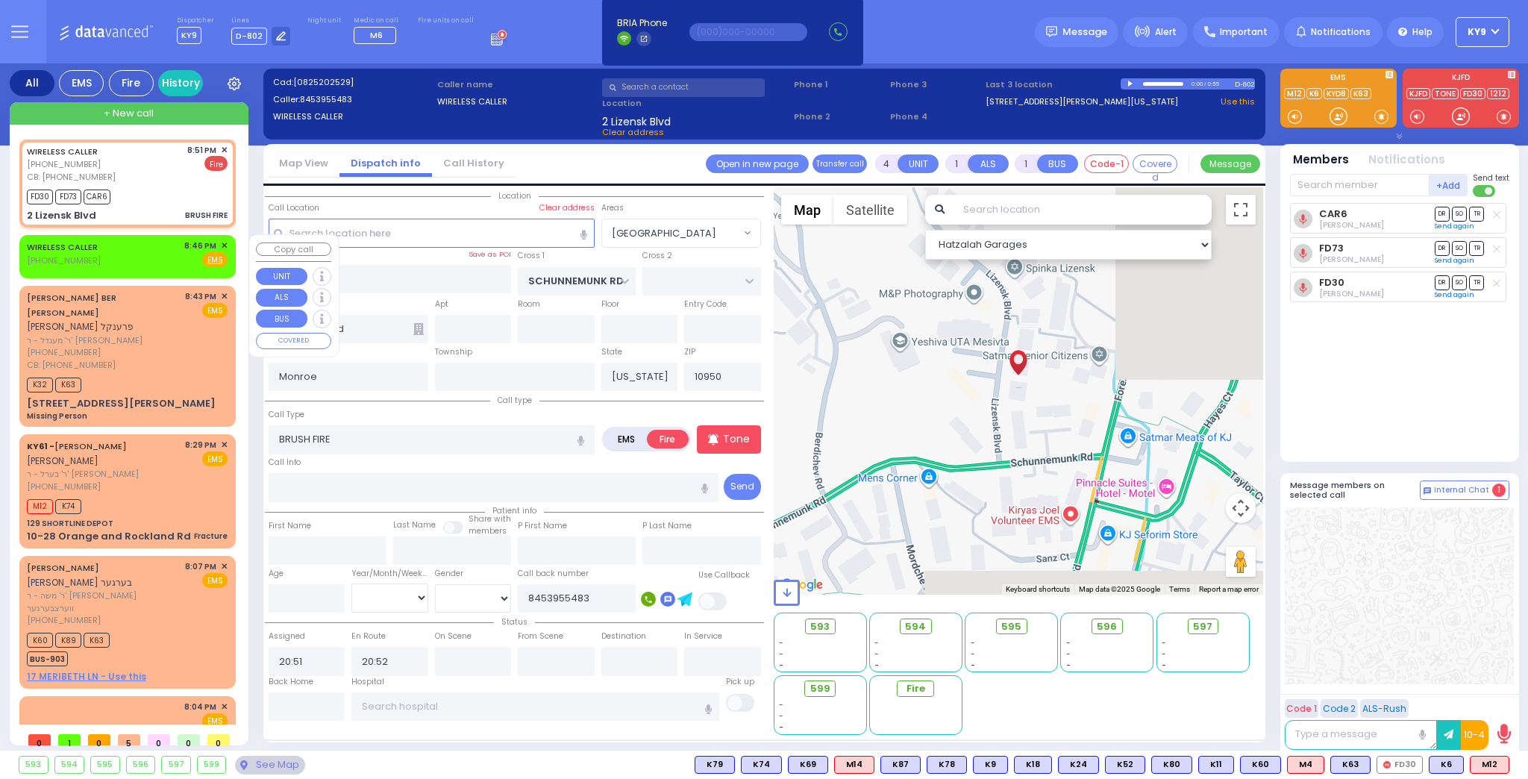
click at [221, 242] on span "✕" at bounding box center [224, 245] width 7 height 13
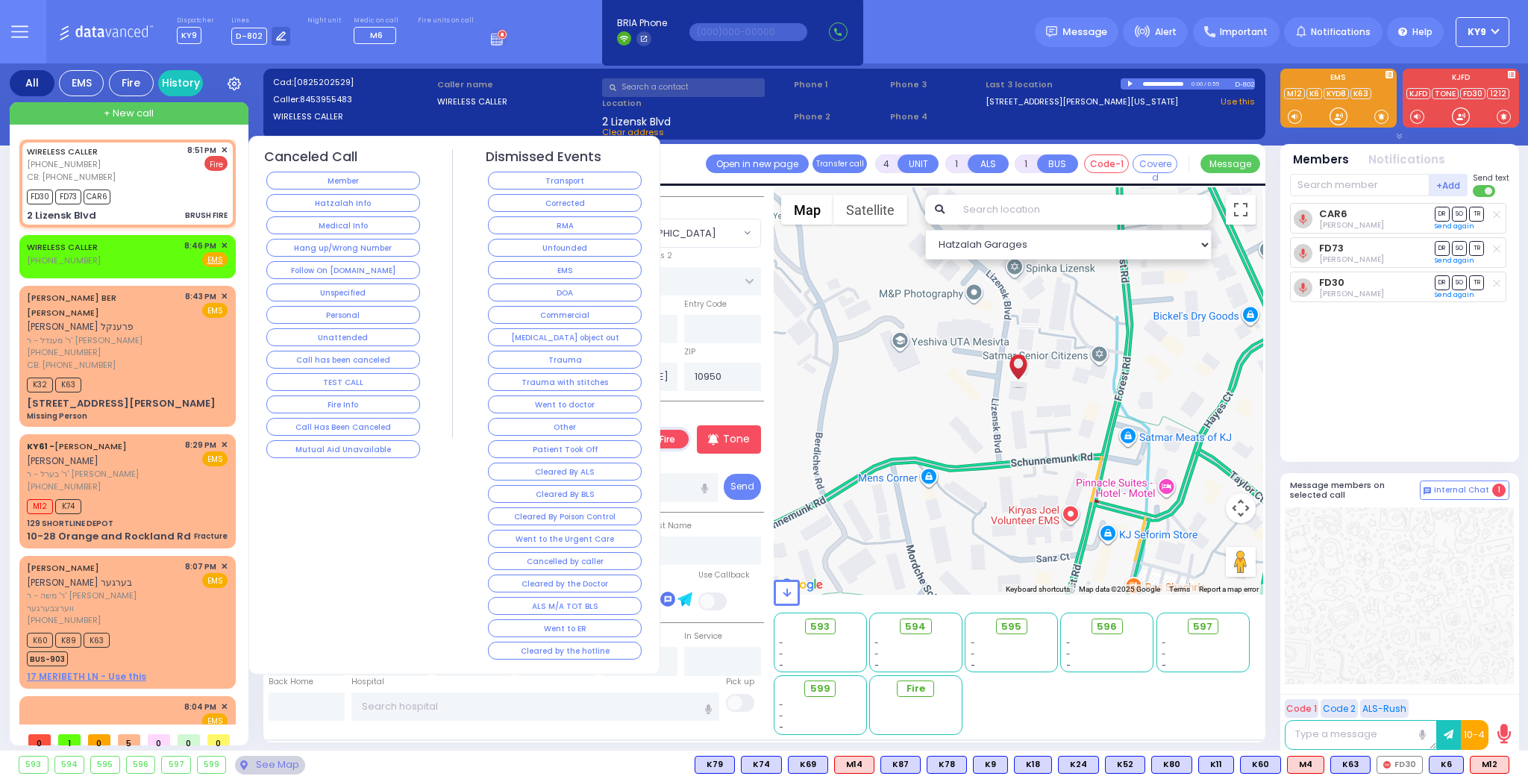
click at [290, 248] on button "Hang up/Wrong Number" at bounding box center [343, 248] width 154 height 18
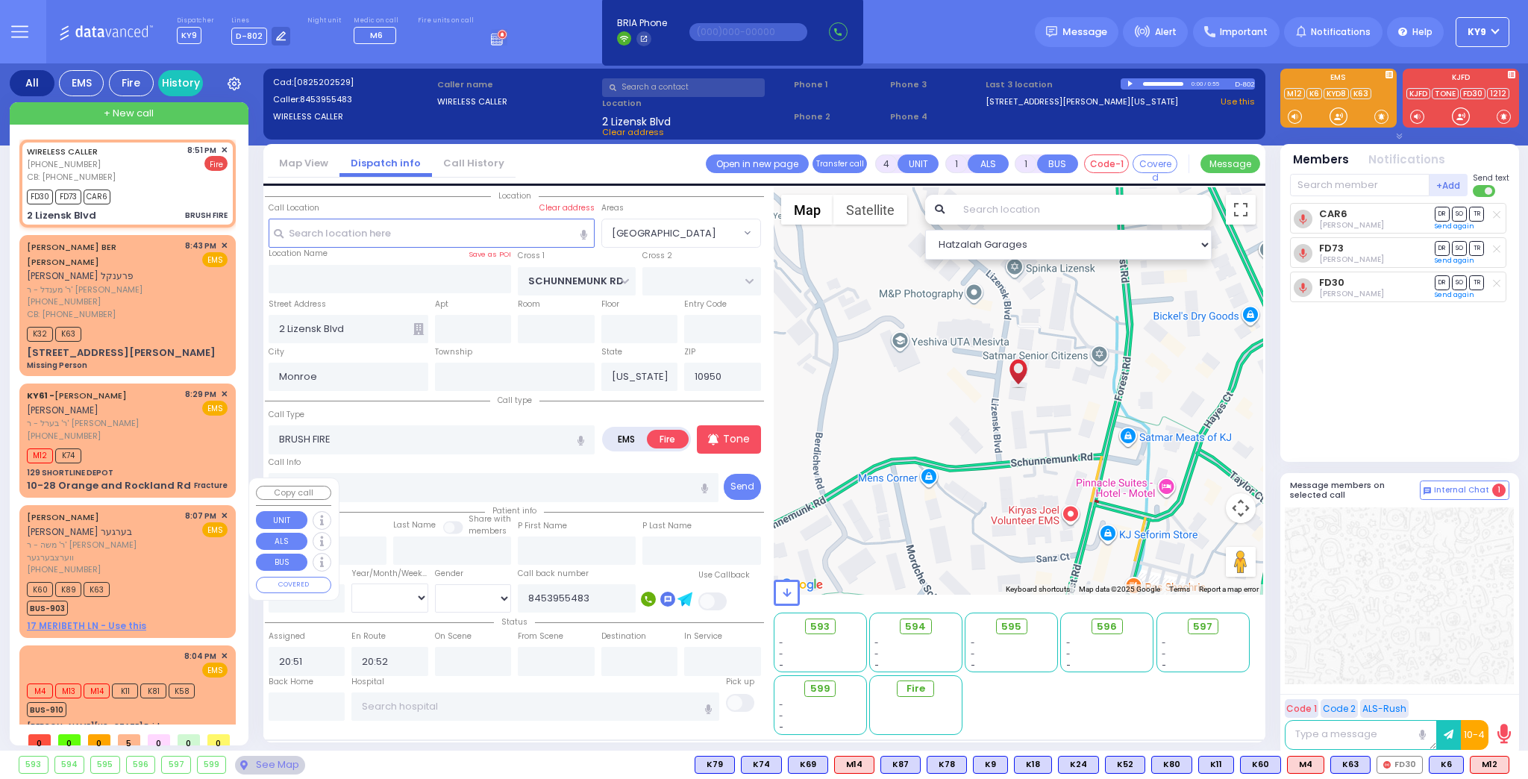
click at [176, 578] on div "K60 K89 K63 BUS-903" at bounding box center [127, 596] width 201 height 37
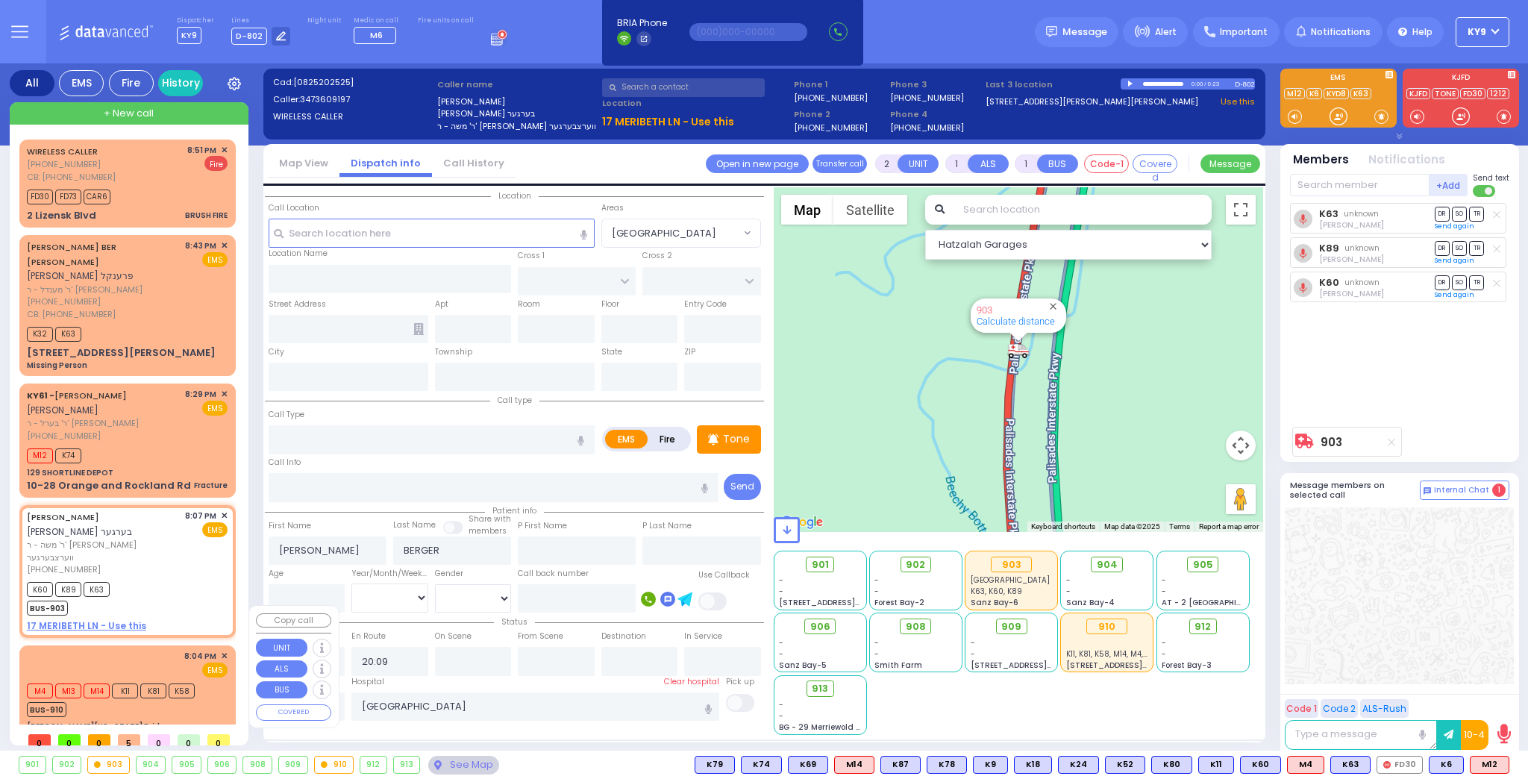
click at [201, 680] on div "M4 M13 M14 K11 K81 K58 BUS-910" at bounding box center [116, 698] width 178 height 37
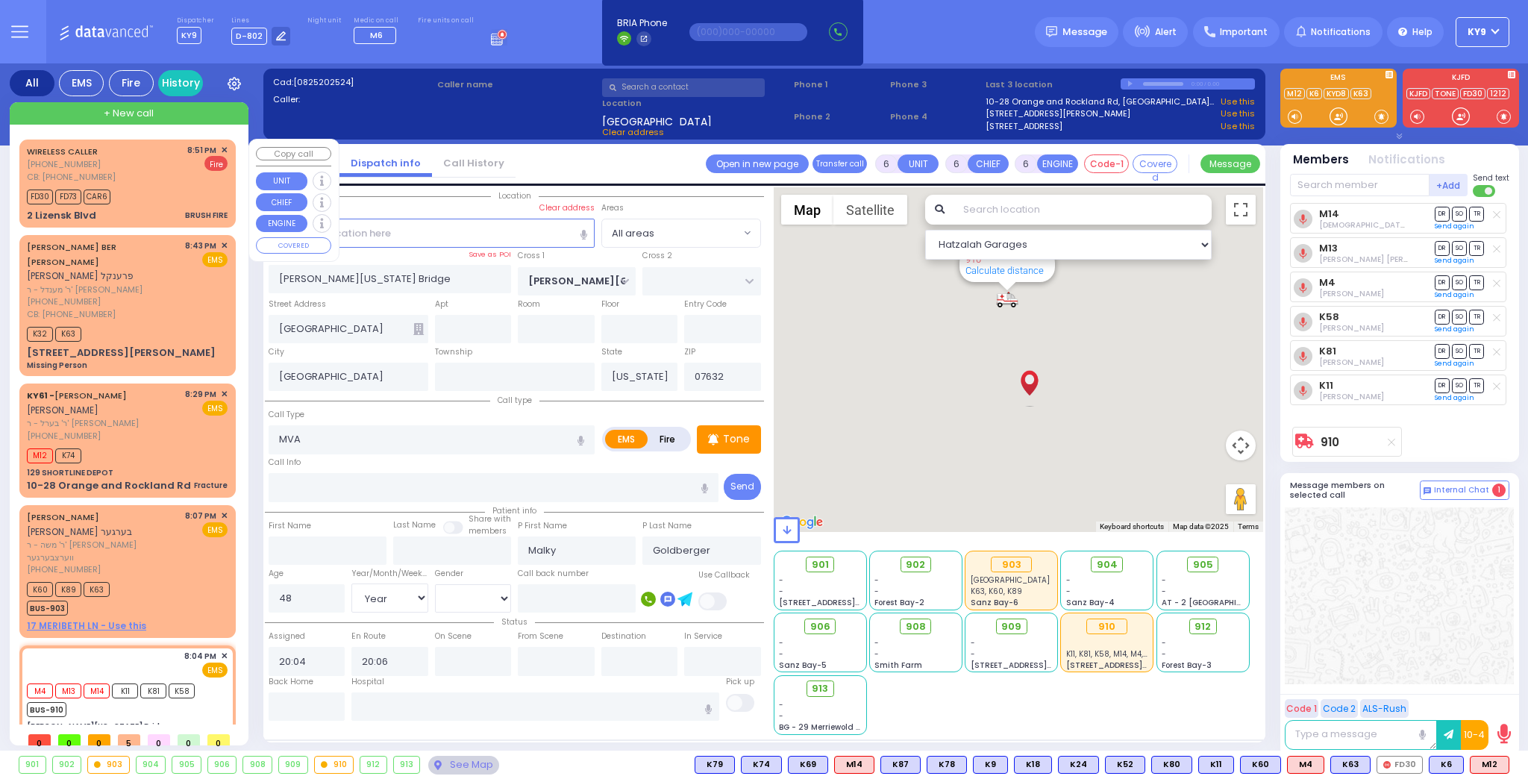
click at [146, 181] on div "WIRELESS CALLER (845) 395-5483 CB: (845) 395-5483 8:51 PM ✕ Fire" at bounding box center [127, 164] width 201 height 40
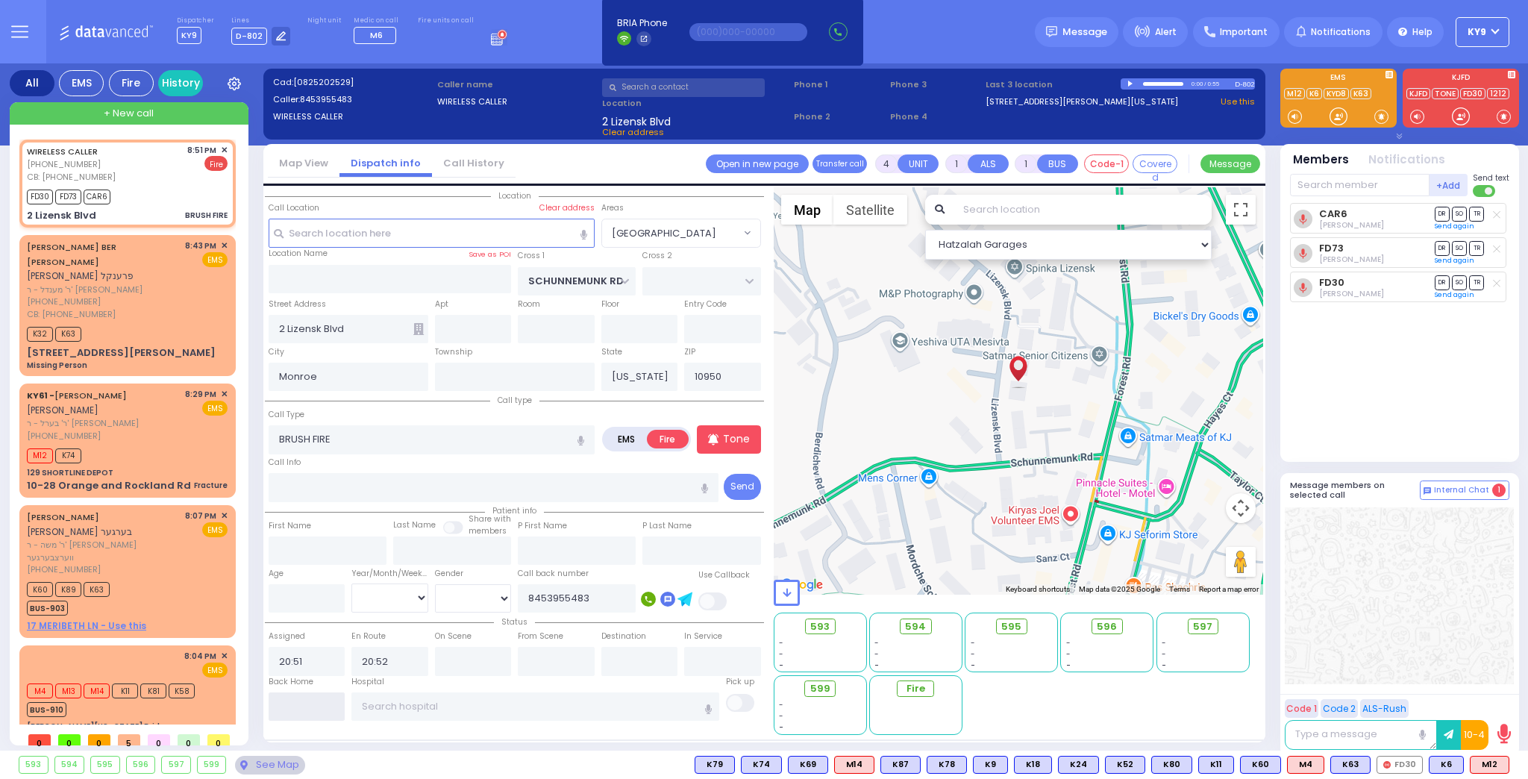
click at [317, 709] on input "text" at bounding box center [307, 706] width 77 height 28
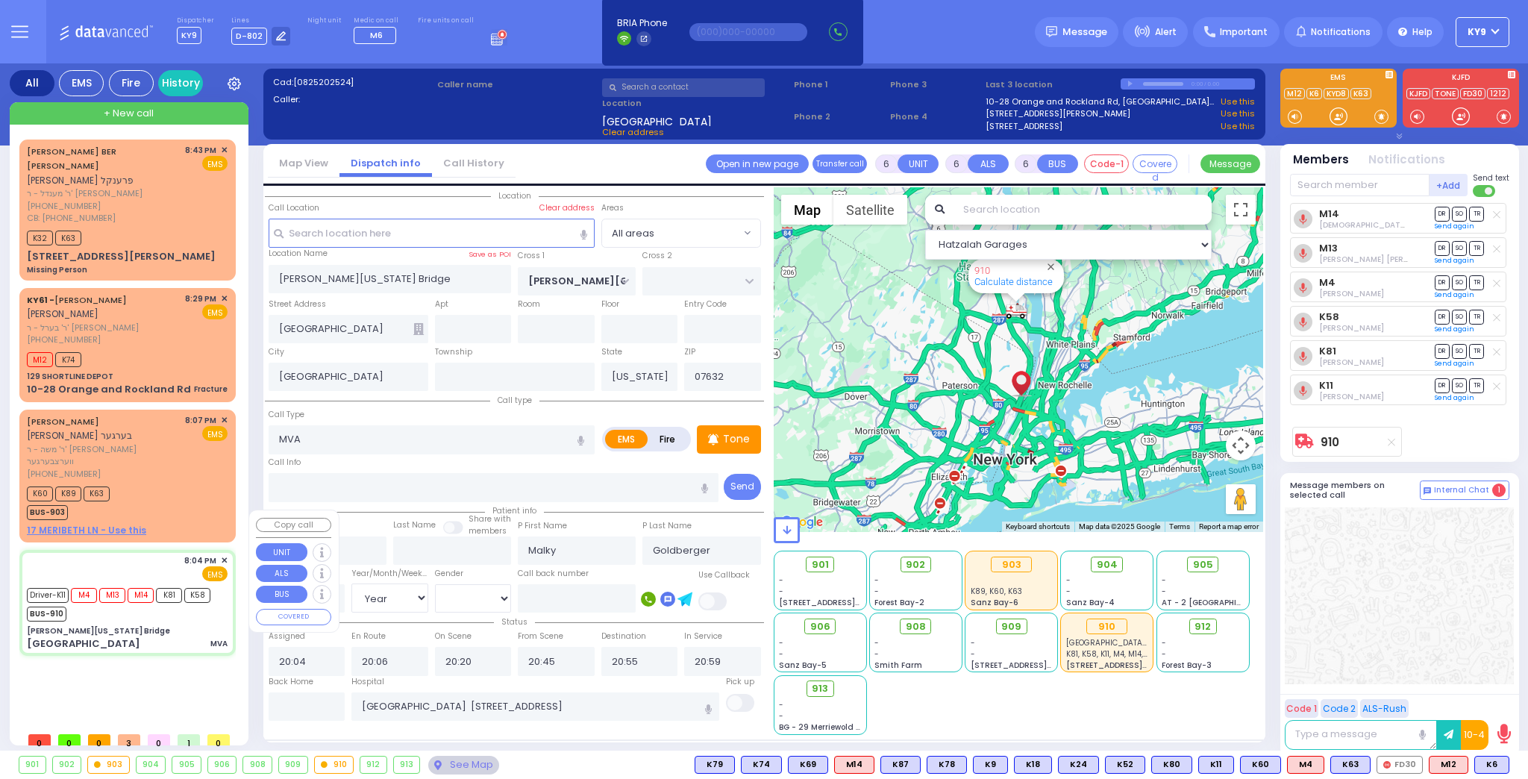
click at [195, 625] on div "[PERSON_NAME][US_STATE] Bridge" at bounding box center [127, 630] width 201 height 11
click at [172, 483] on div "K60 K89 K63 BUS-903" at bounding box center [127, 501] width 201 height 37
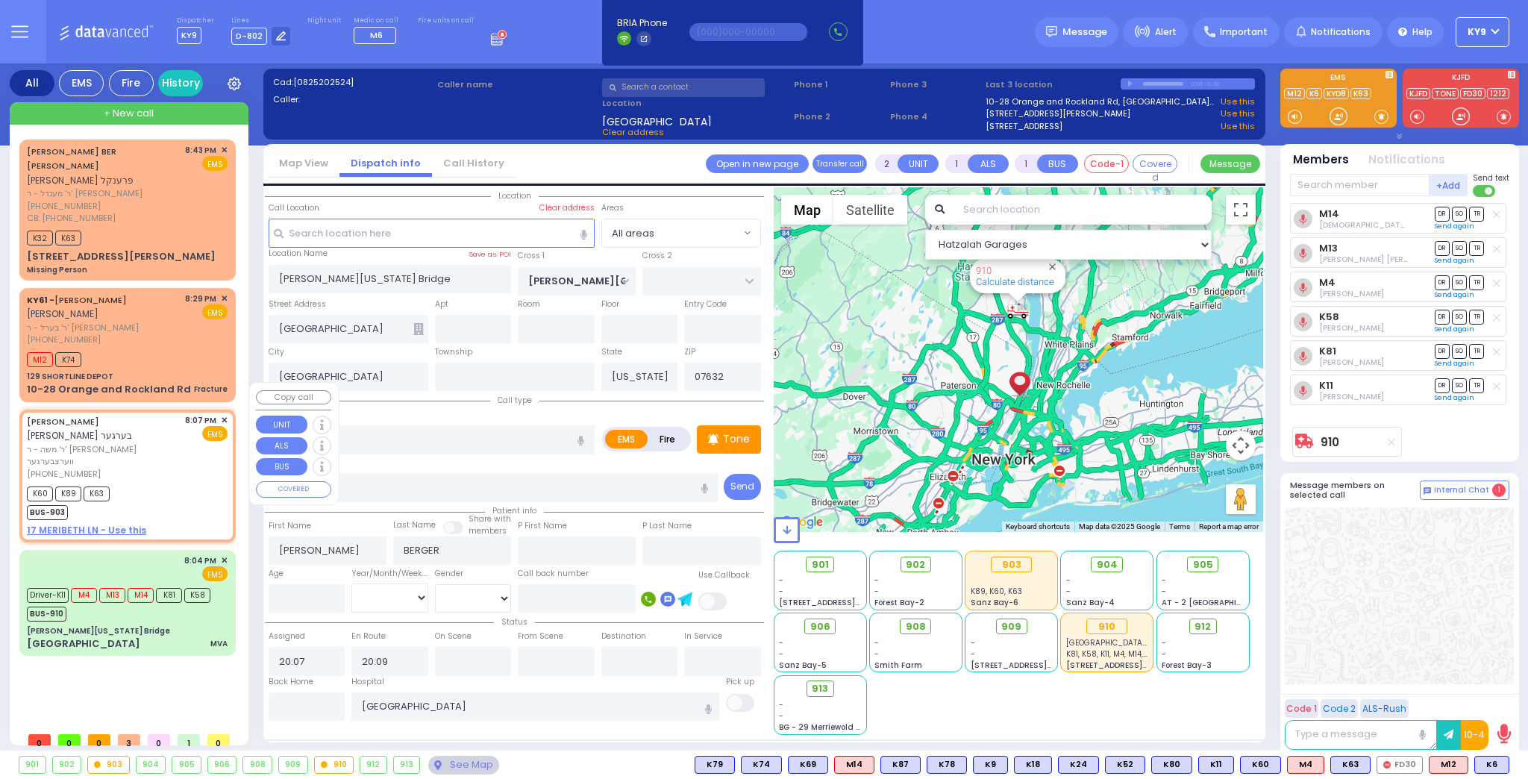
click at [172, 483] on div "K60 K89 K63 BUS-903" at bounding box center [127, 501] width 201 height 37
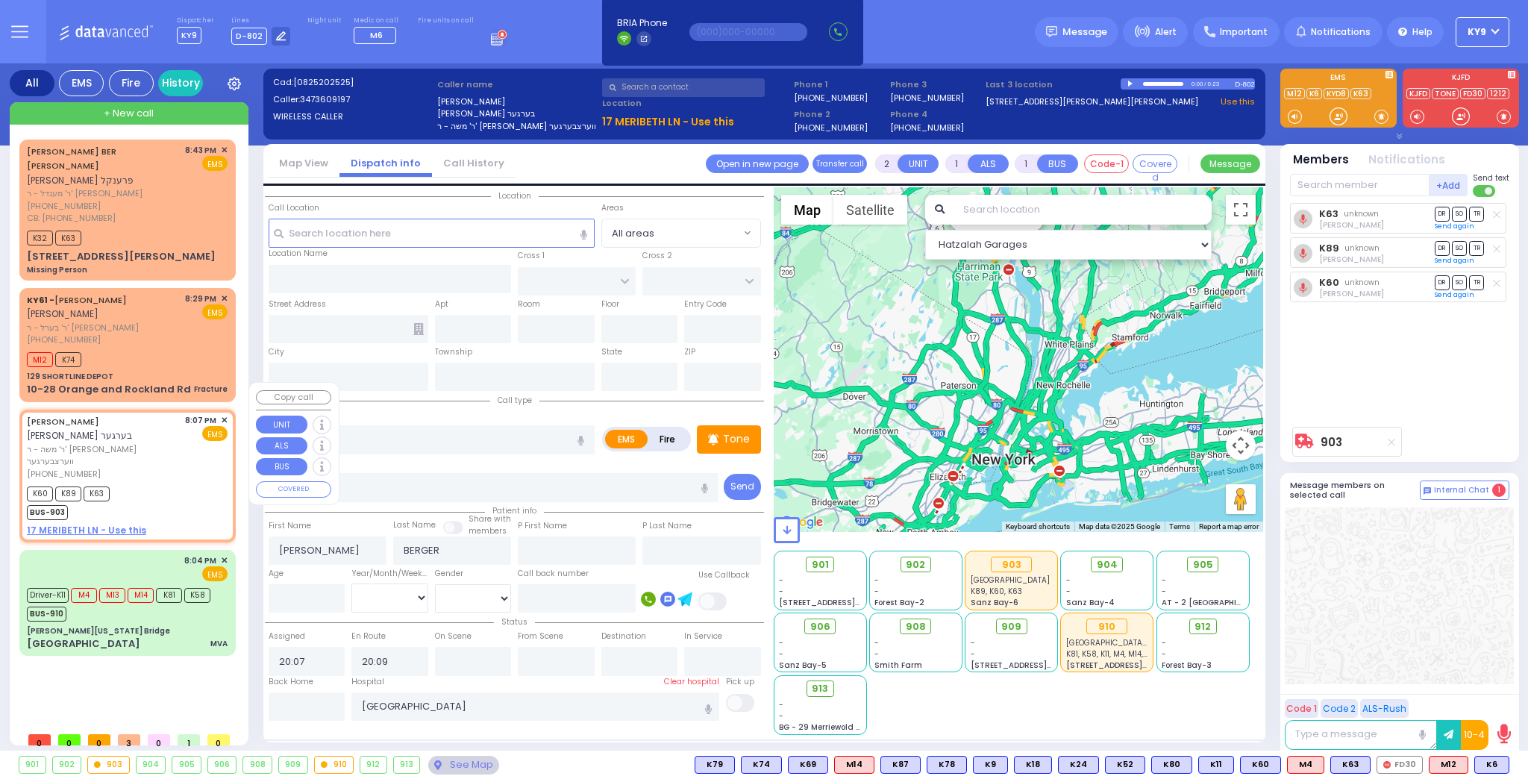
click at [171, 483] on div "K60 K89 K63 BUS-903" at bounding box center [127, 501] width 201 height 37
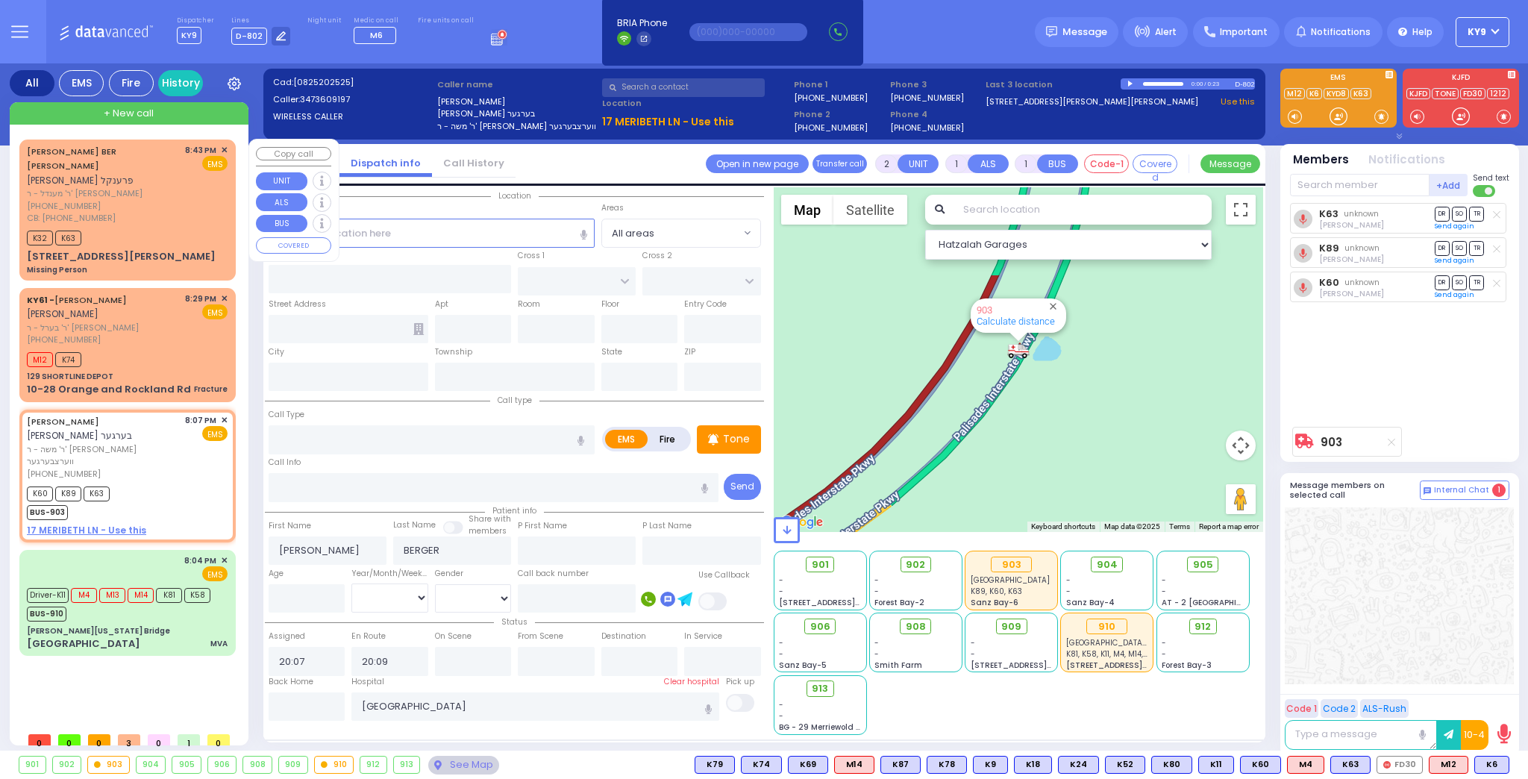
click at [161, 200] on div "(845) 325-0335" at bounding box center [103, 206] width 153 height 13
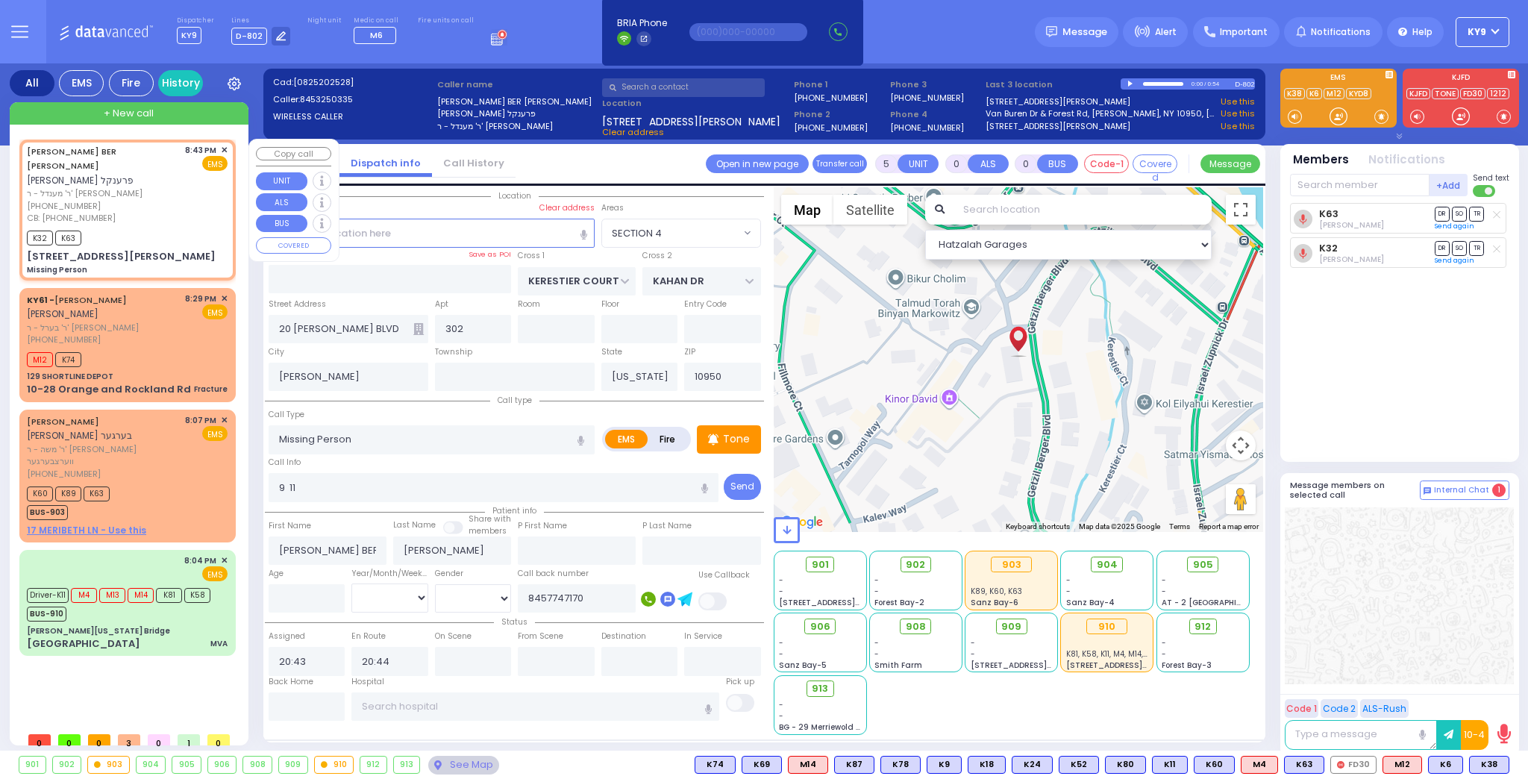
select select "SECTION 4"
select select
click at [142, 200] on div "[PHONE_NUMBER]" at bounding box center [103, 206] width 153 height 13
select select
radio input "true"
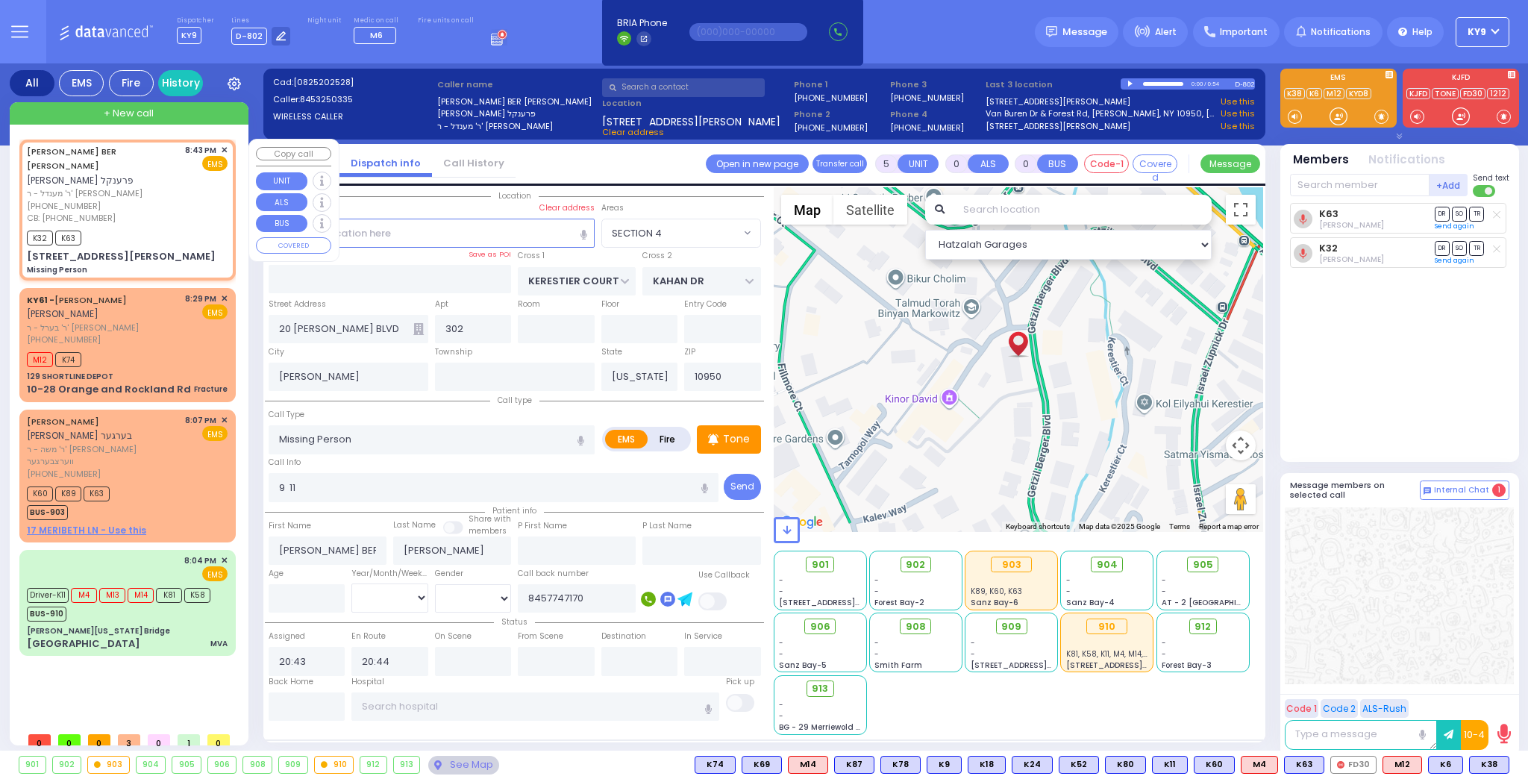
select select
select select "Hatzalah Garages"
select select "SECTION 4"
click at [304, 707] on input "text" at bounding box center [307, 706] width 77 height 28
click at [303, 707] on input "text" at bounding box center [307, 706] width 77 height 28
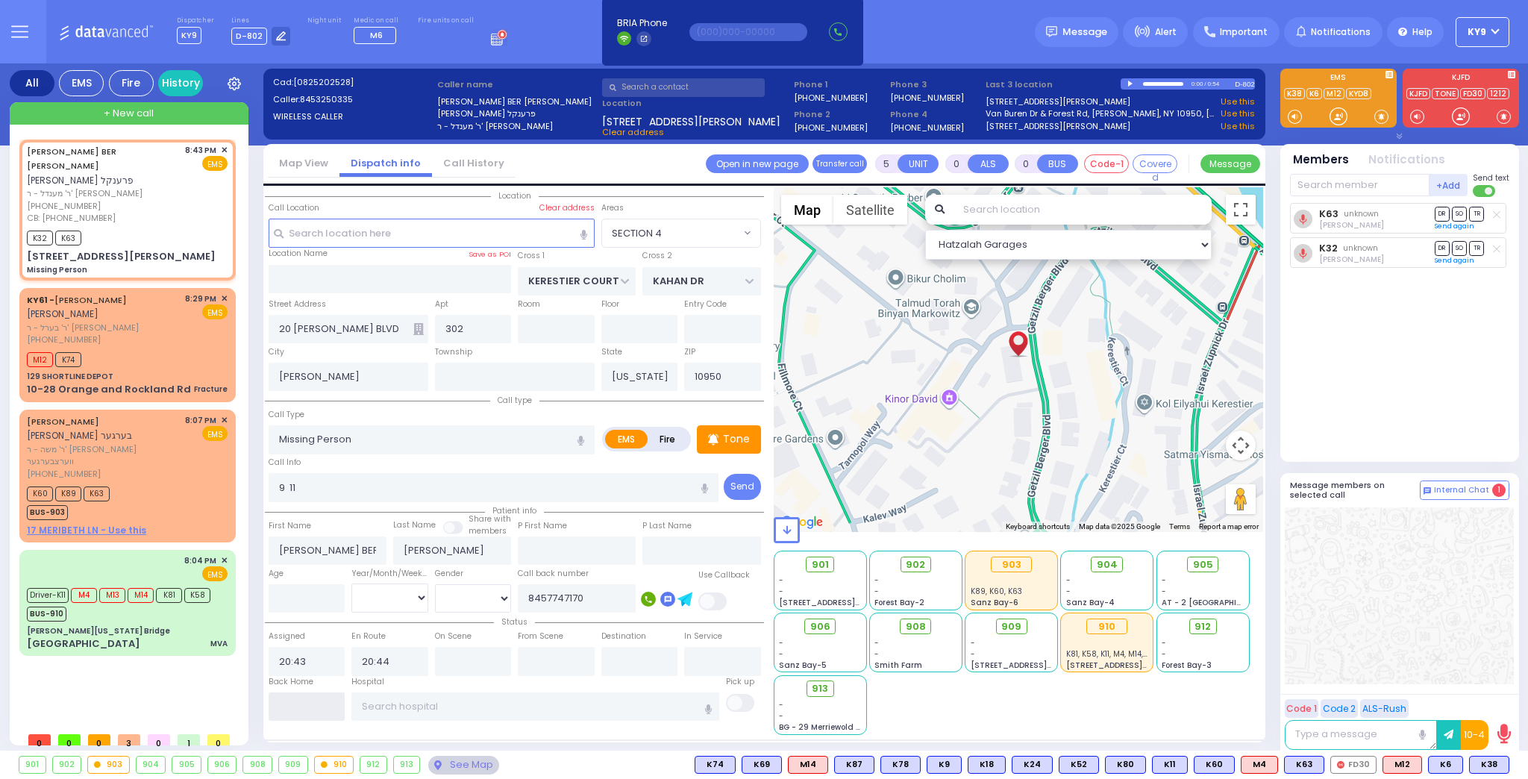
type input "21:06"
select select
radio input "true"
select select
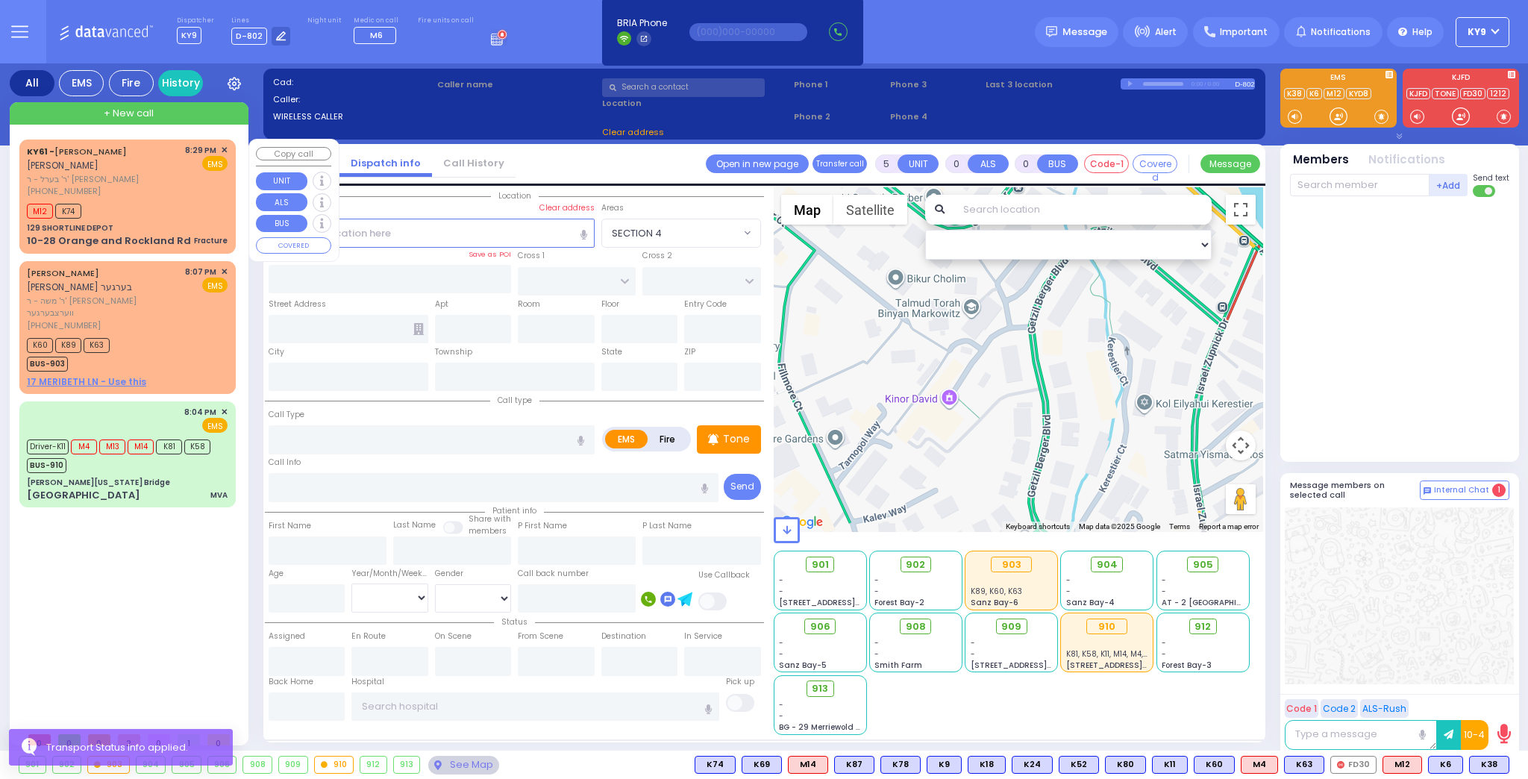
click at [154, 111] on div "+ New call" at bounding box center [129, 113] width 239 height 22
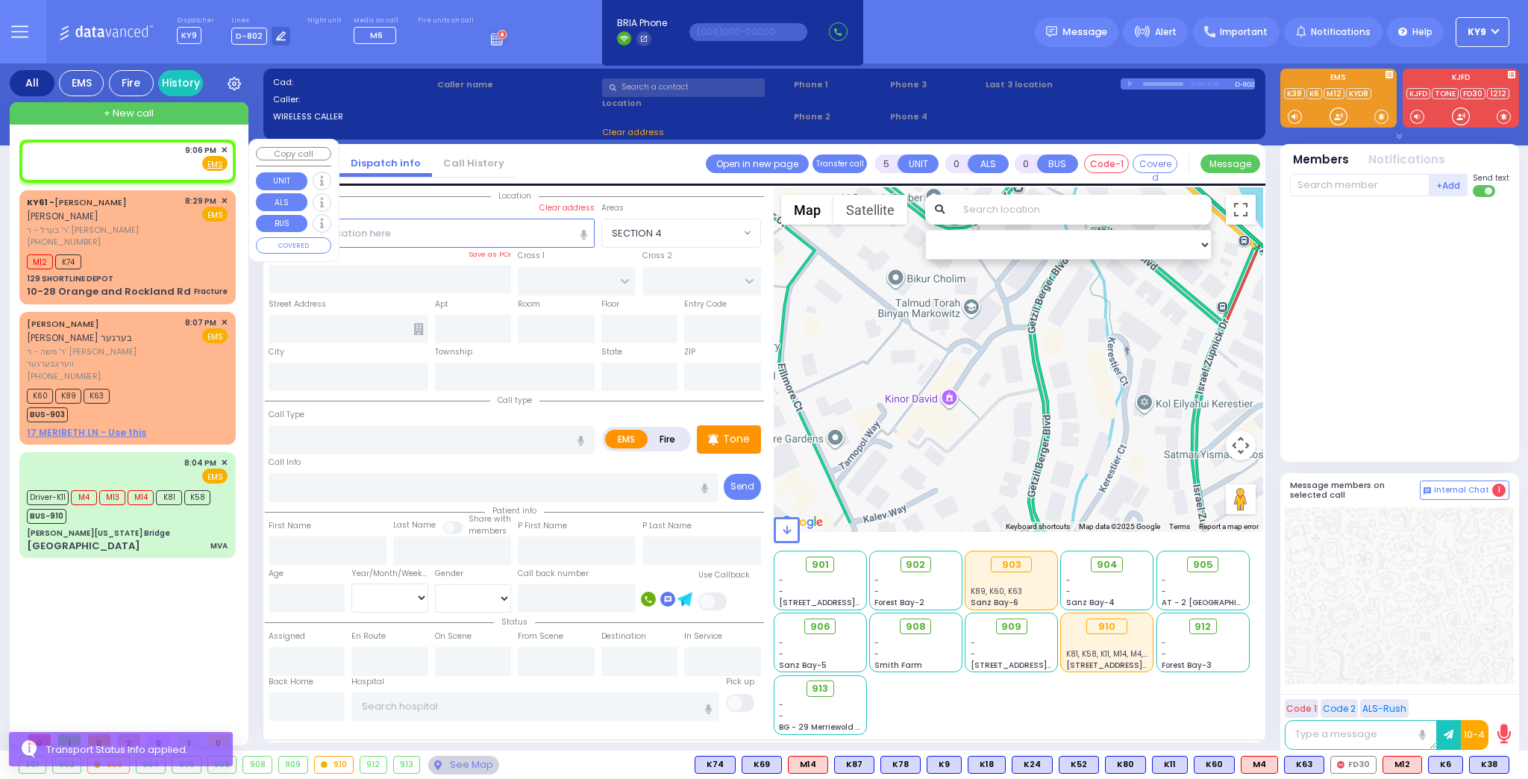
type input "2"
type input "1"
select select
radio input "true"
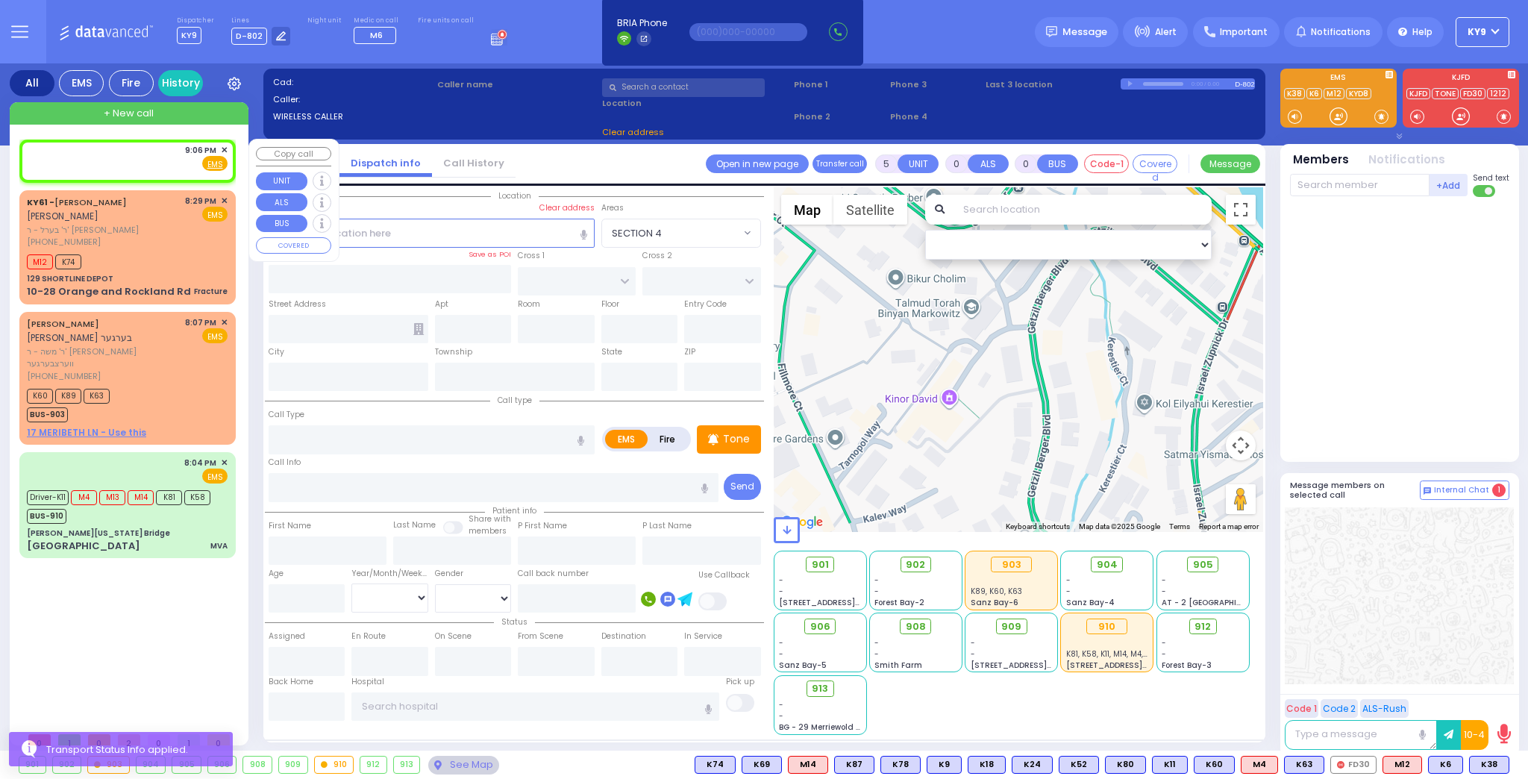
select select
type input "21:06"
select select "Hatzalah Garages"
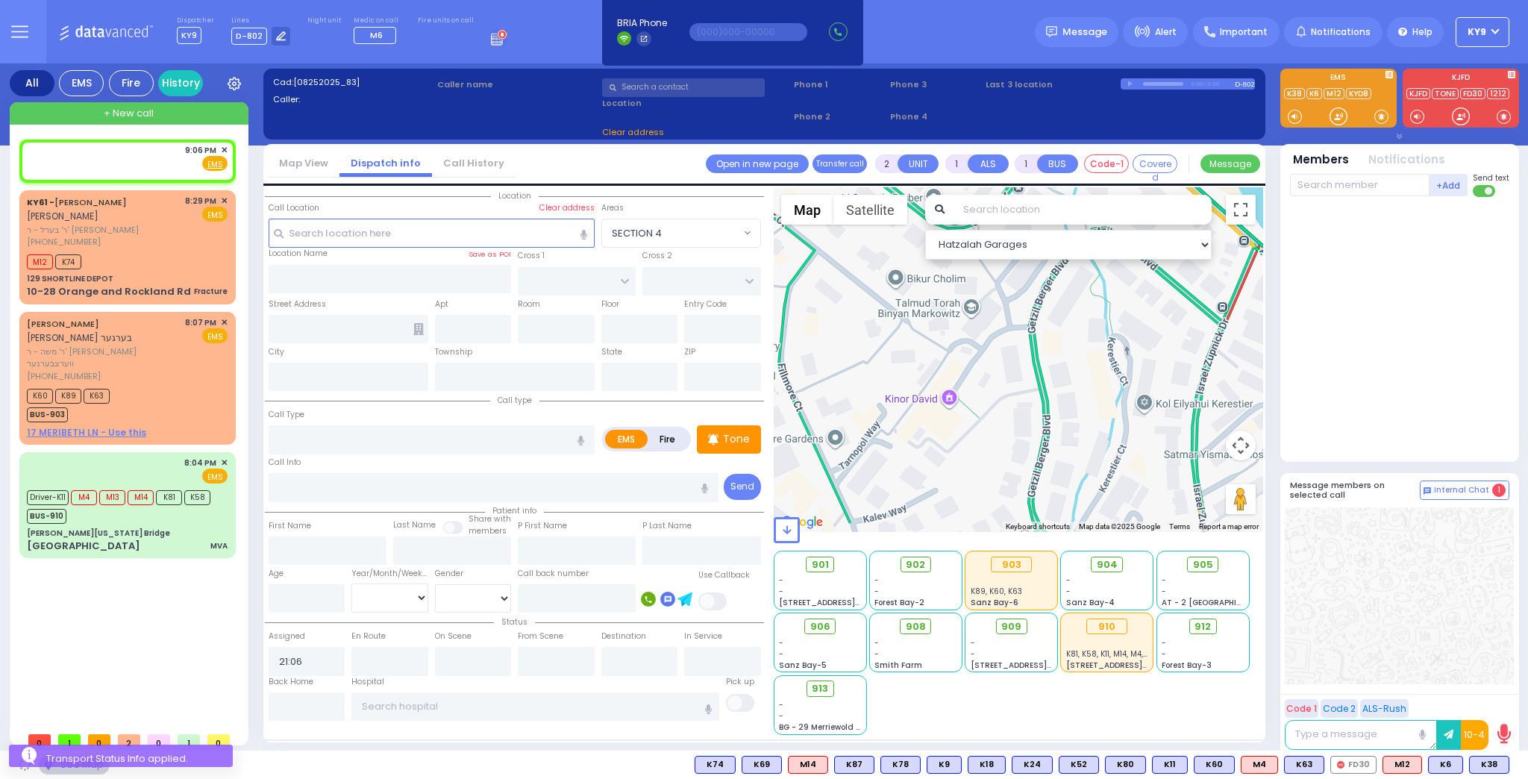
select select
radio input "true"
select select
select select "Hatzalah Garages"
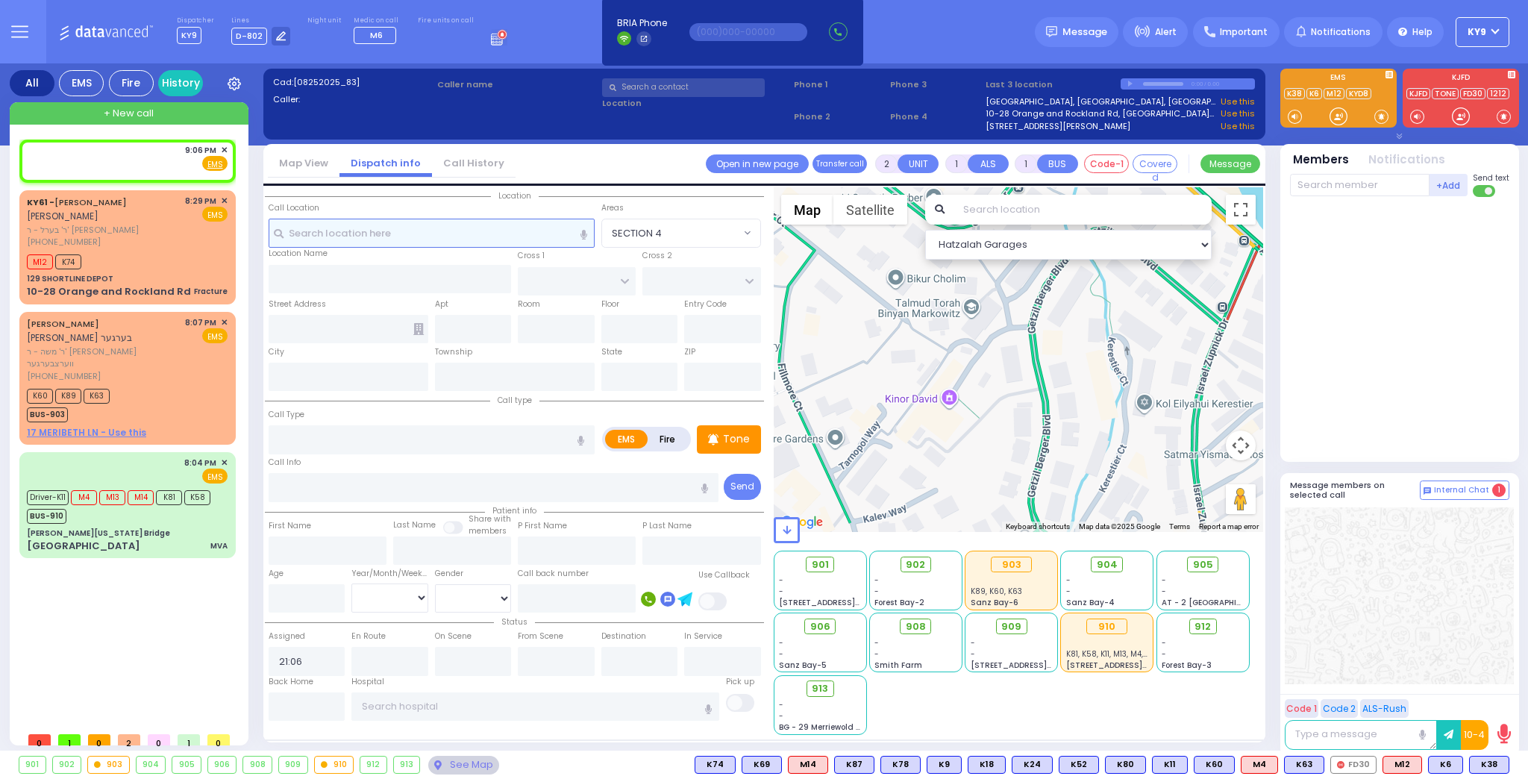
click at [321, 231] on input "text" at bounding box center [432, 233] width 326 height 28
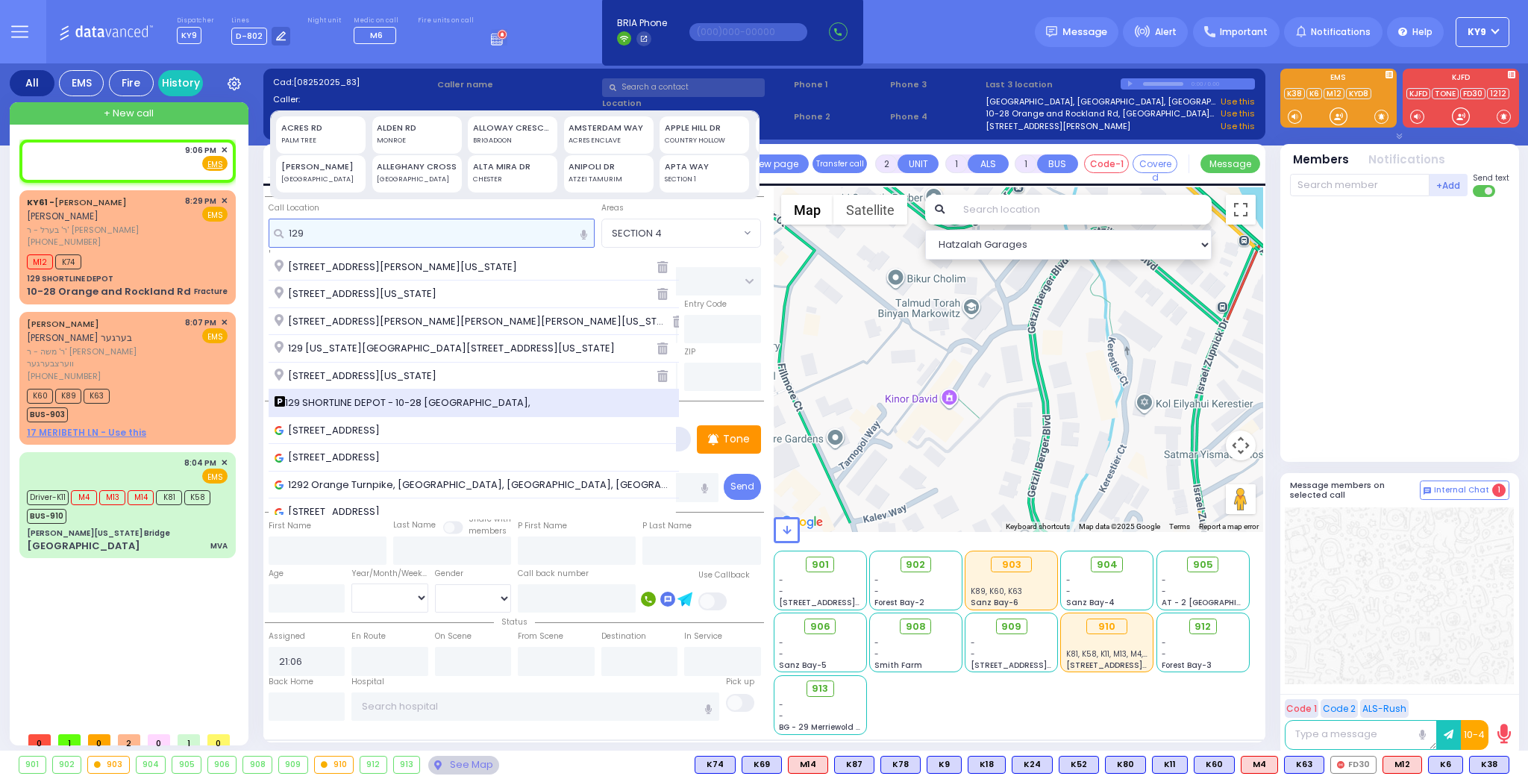
type input "129"
click at [372, 399] on span "129 SHORTLINE DEPOT - 10-28 [GEOGRAPHIC_DATA]," at bounding box center [405, 402] width 261 height 15
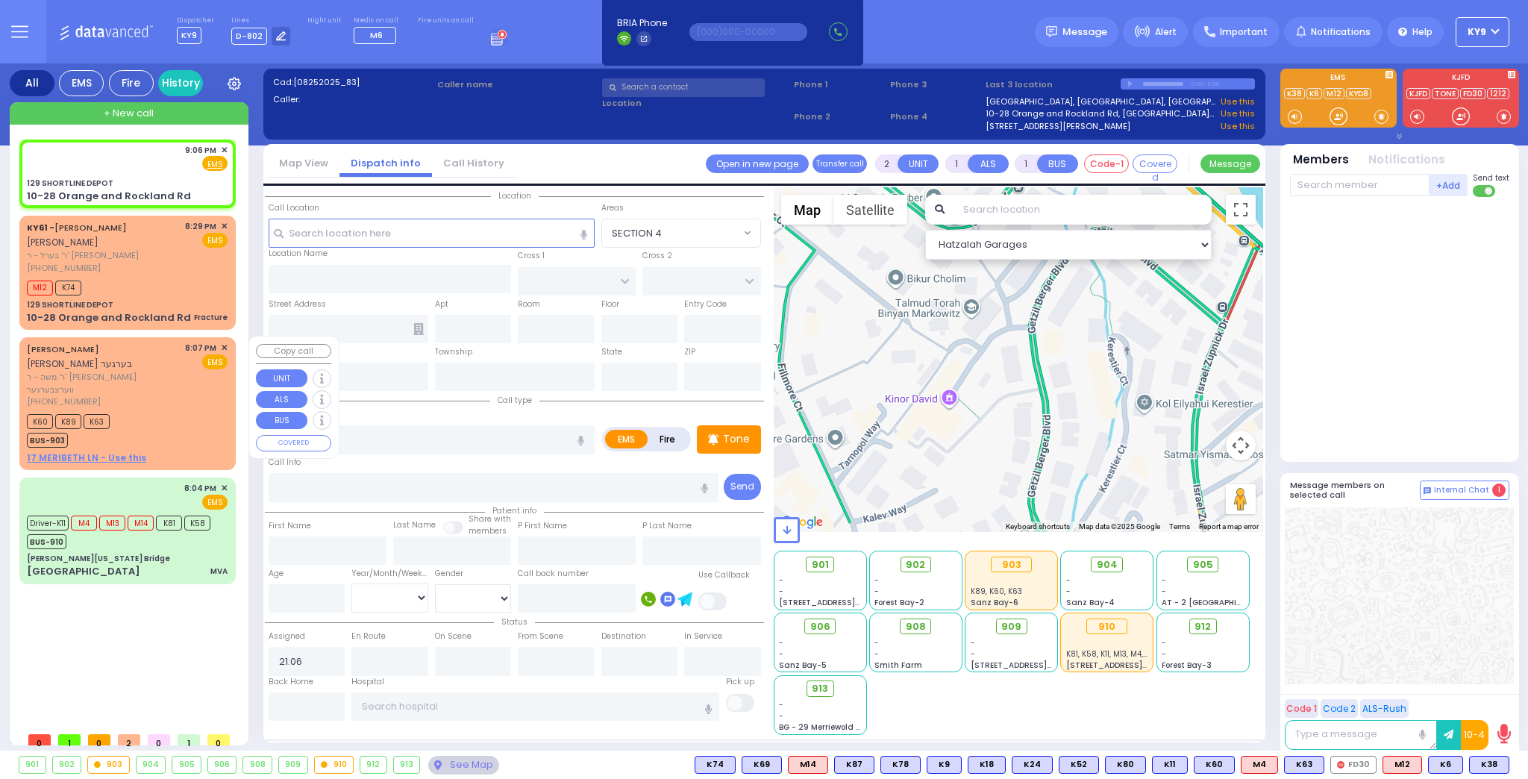
select select
radio input "true"
select select
select select "Hatzalah Garages"
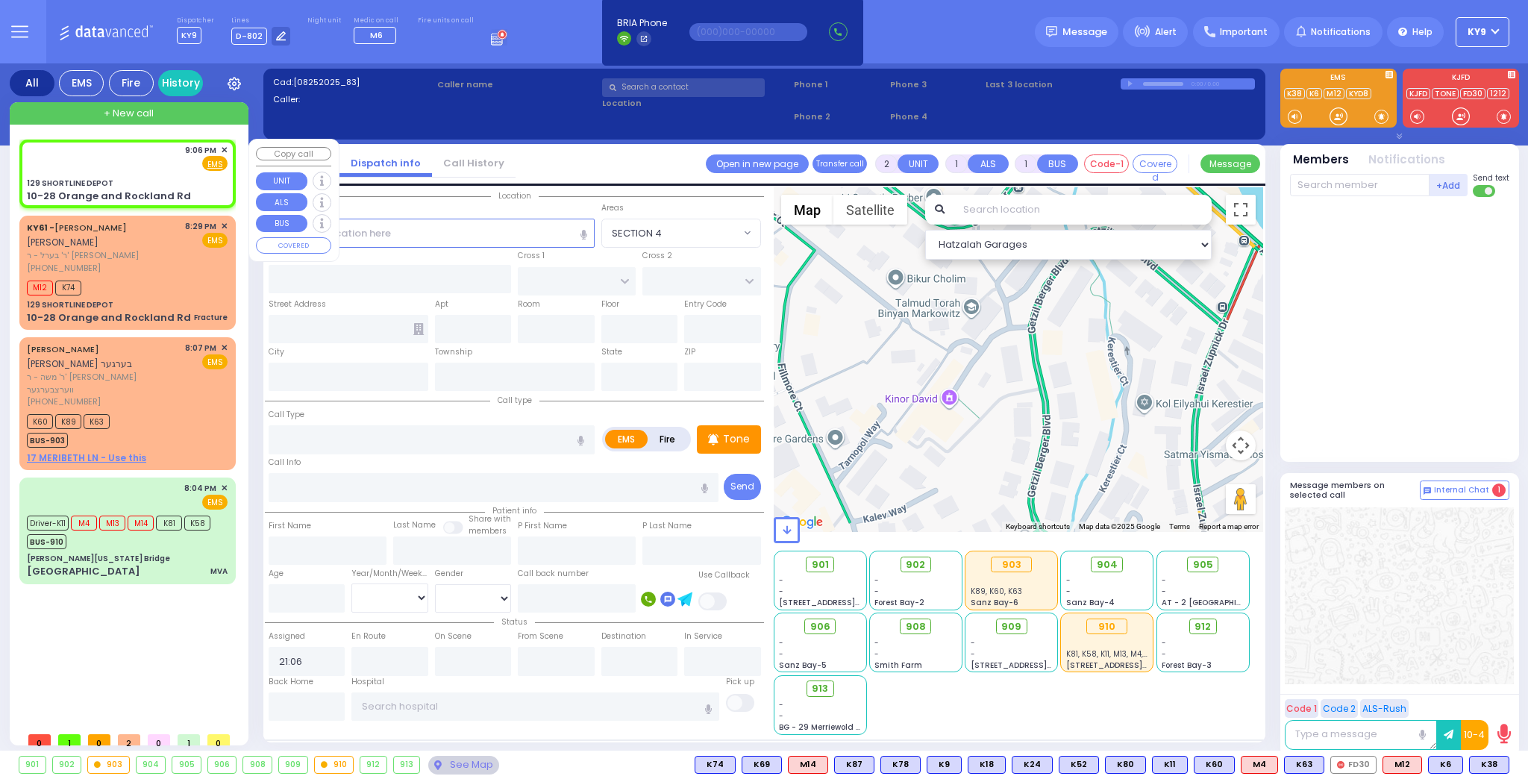
type input "129 SHORTLINE DEPOT"
type input "10-28 Orange and Rockland Rd"
type input "Monroe"
type input "[US_STATE]"
type input "10950"
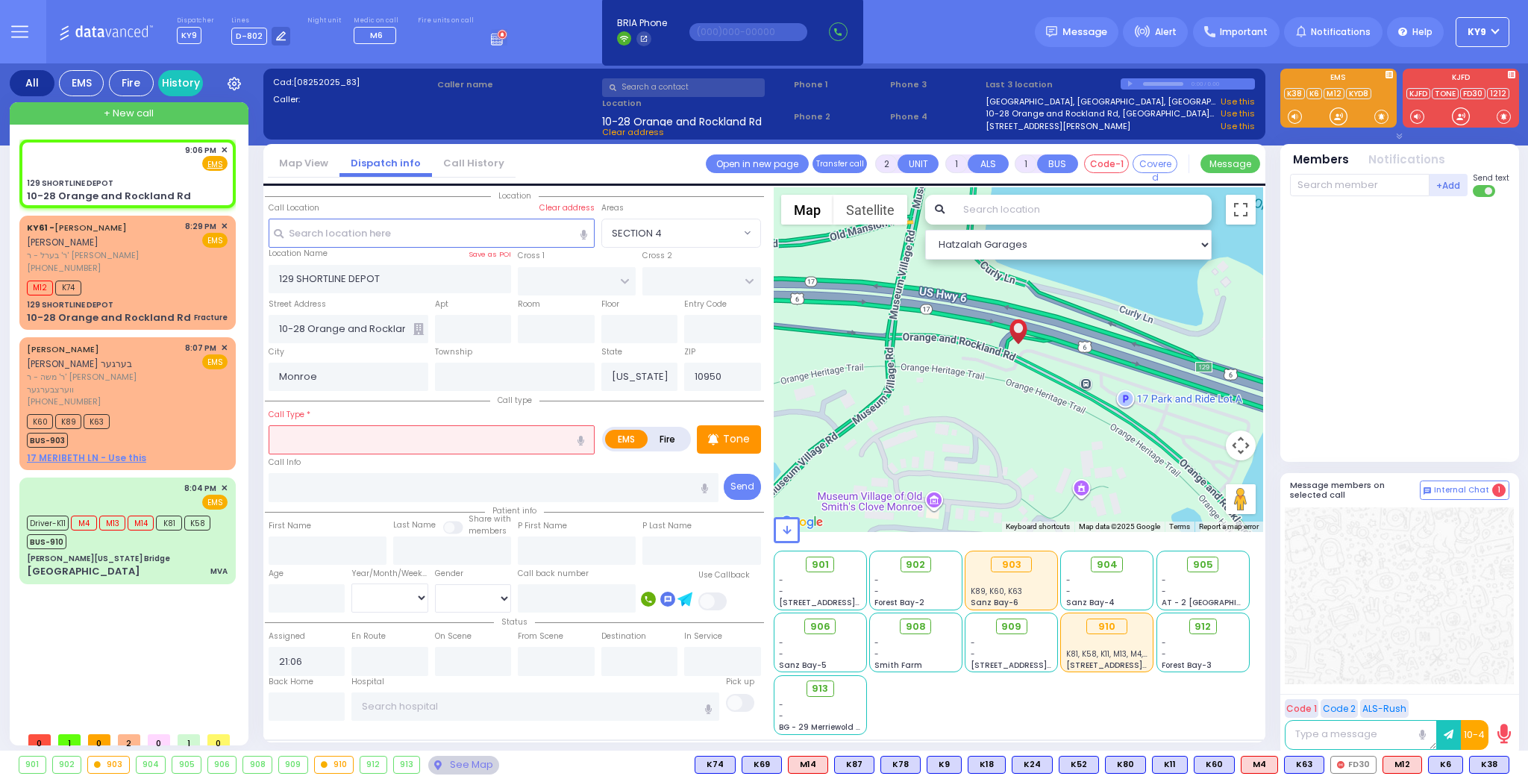
click at [330, 443] on input "text" at bounding box center [432, 439] width 326 height 28
click at [327, 604] on input "number" at bounding box center [307, 598] width 77 height 28
select select
radio input "true"
select select
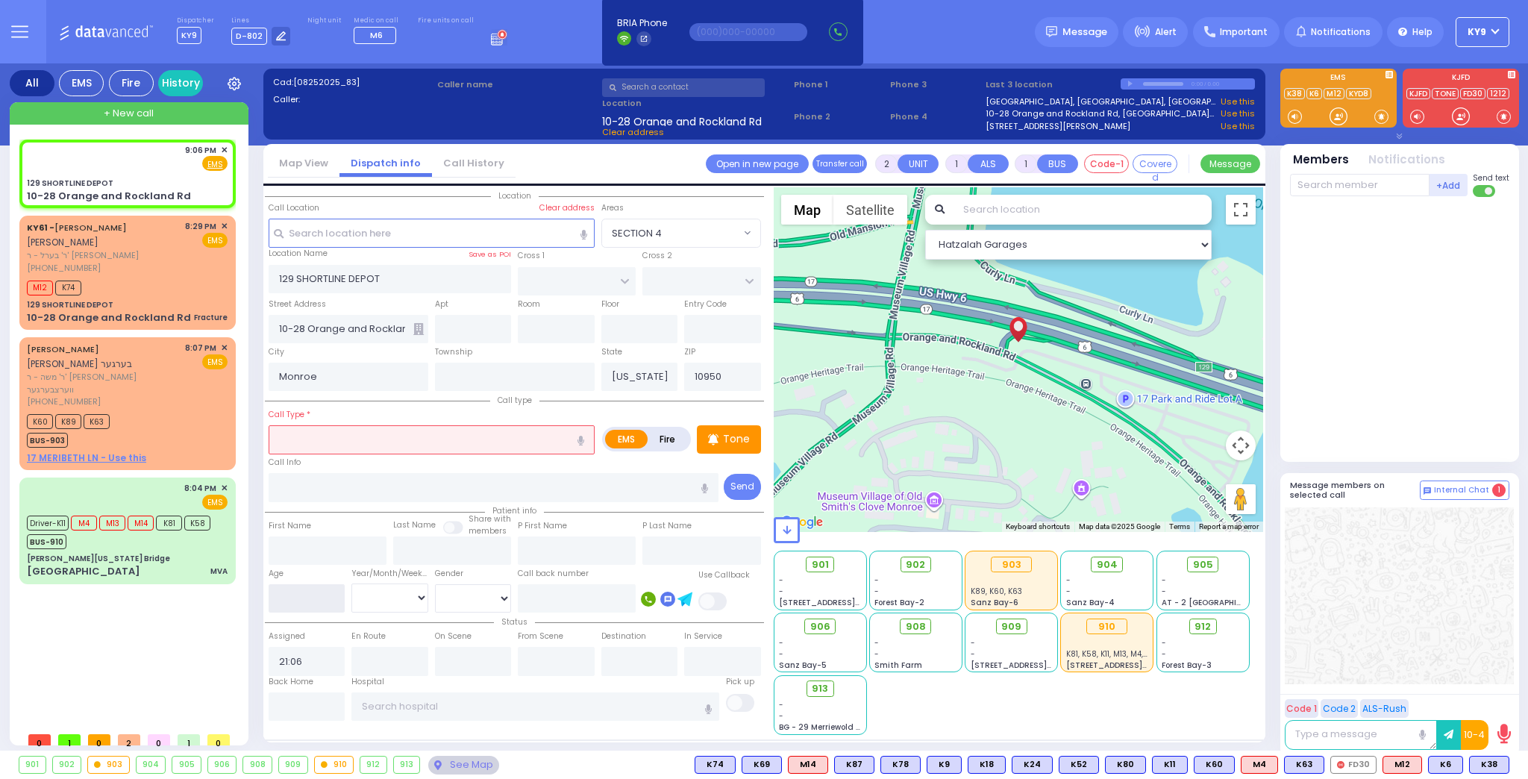
select select "Hatzalah Garages"
type input "6"
click at [377, 597] on select "Year Month Week Day" at bounding box center [389, 597] width 77 height 28
select select "Year"
click at [351, 583] on select "Year Month Week Day" at bounding box center [389, 597] width 77 height 28
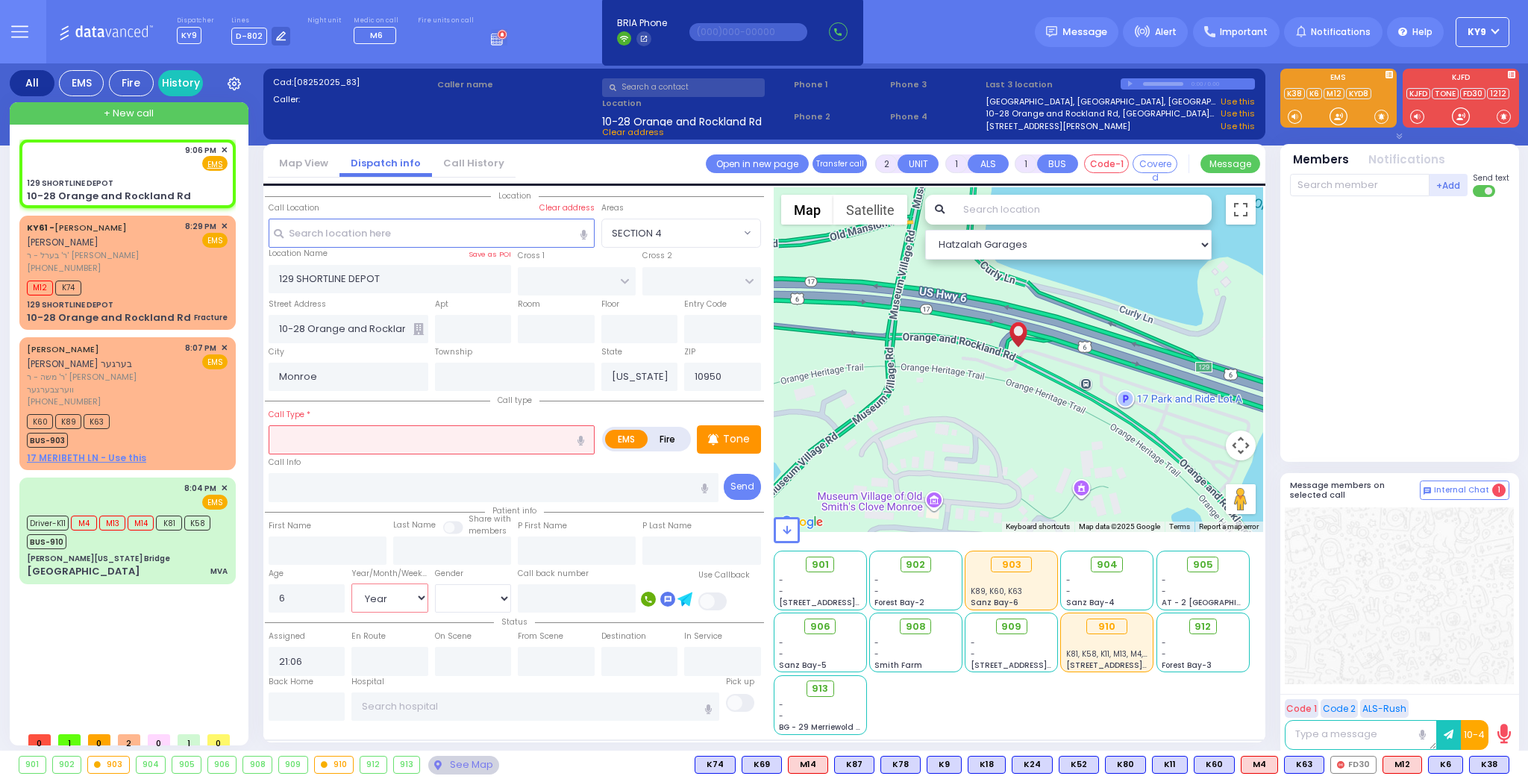
select select
radio input "true"
select select "Year"
select select "Hatzalah Garages"
click at [456, 590] on select "Male Female" at bounding box center [473, 598] width 77 height 28
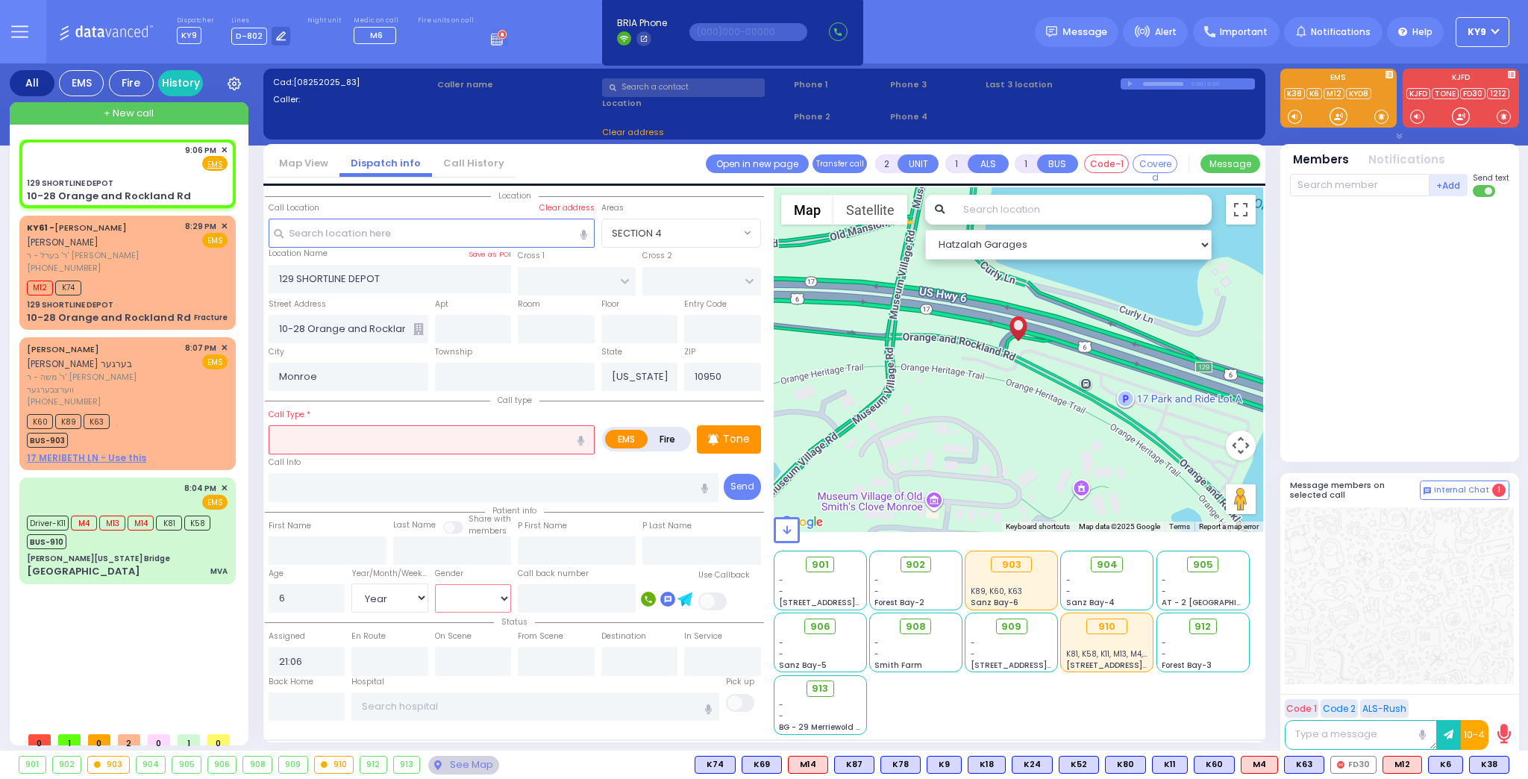
select select
radio input "true"
select select "Year"
select select "Hatzalah Garages"
select select "[DEMOGRAPHIC_DATA]"
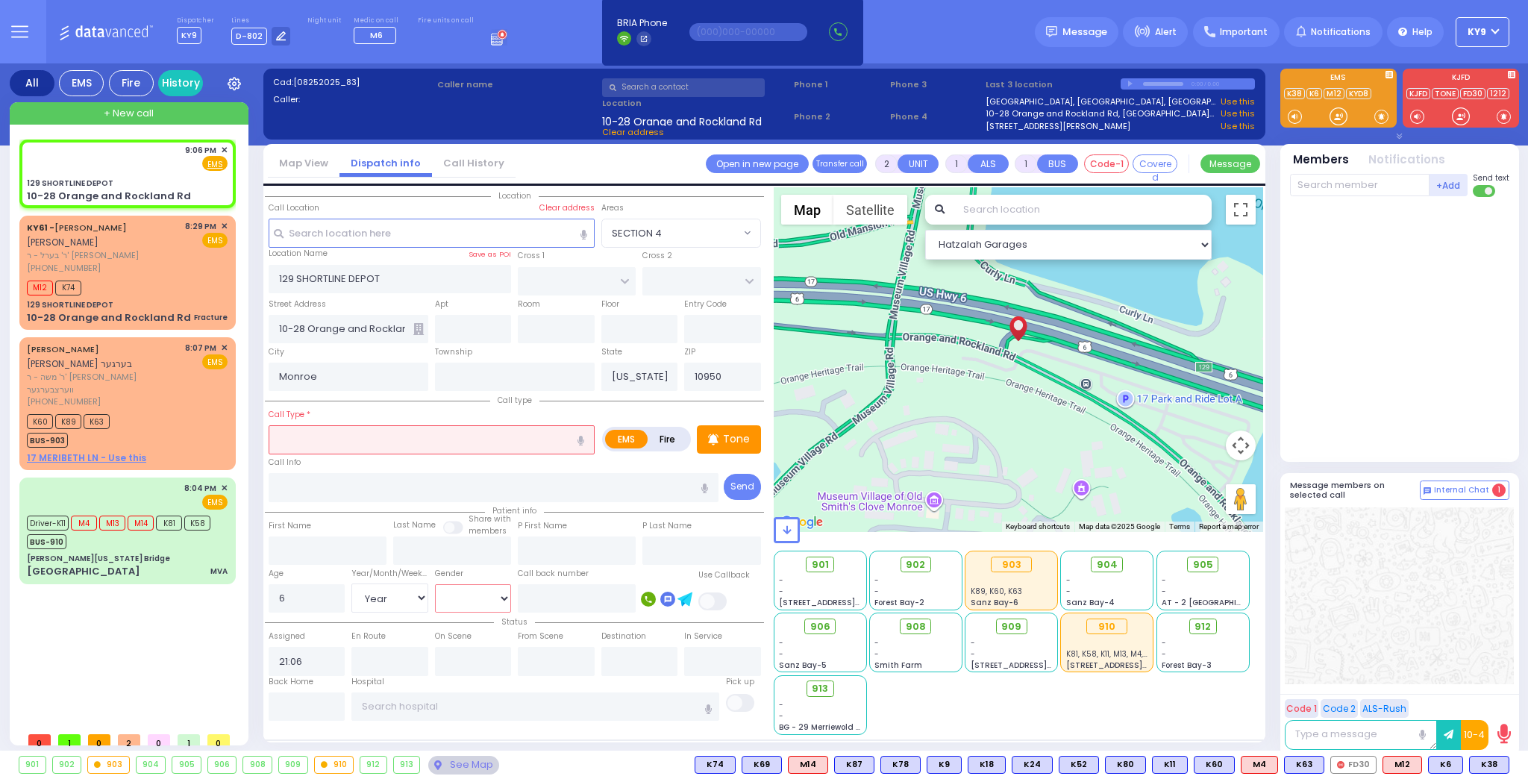
click at [435, 584] on select "Male Female" at bounding box center [473, 598] width 77 height 28
select select
radio input "true"
select select "Year"
select select "[DEMOGRAPHIC_DATA]"
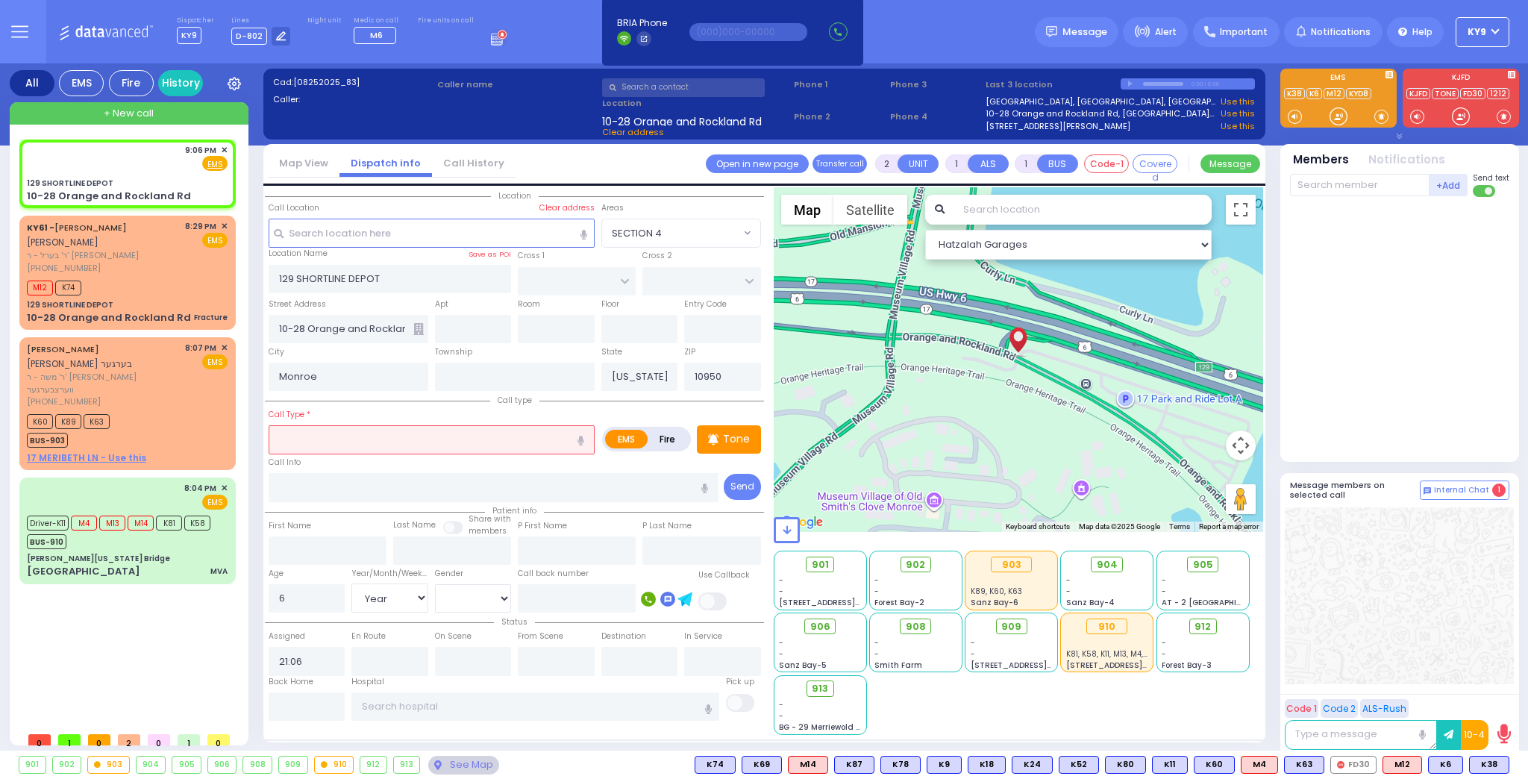
select select "Hatzalah Garages"
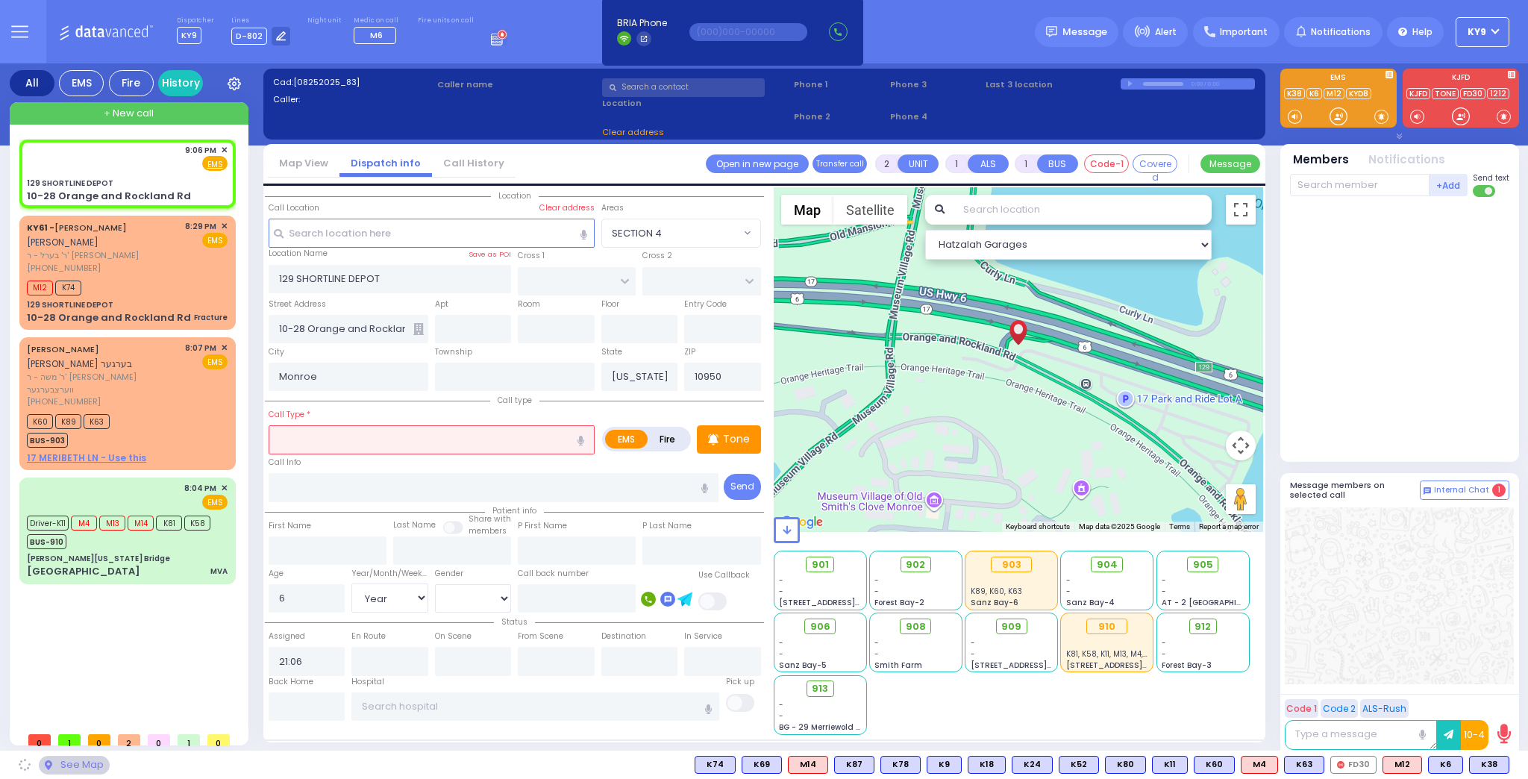
click at [342, 441] on input "text" at bounding box center [432, 439] width 326 height 28
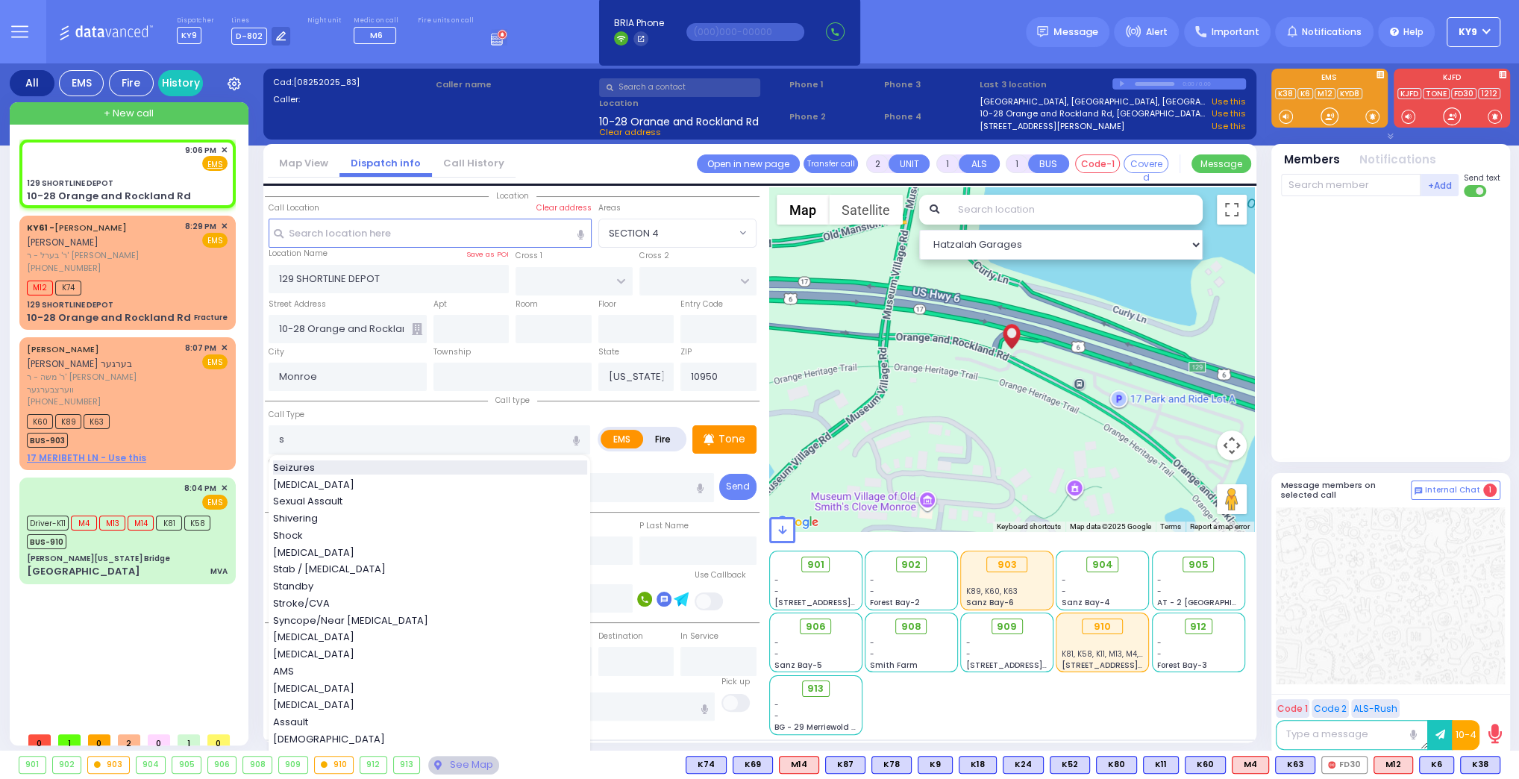
click at [286, 466] on span "Seizures" at bounding box center [296, 467] width 47 height 15
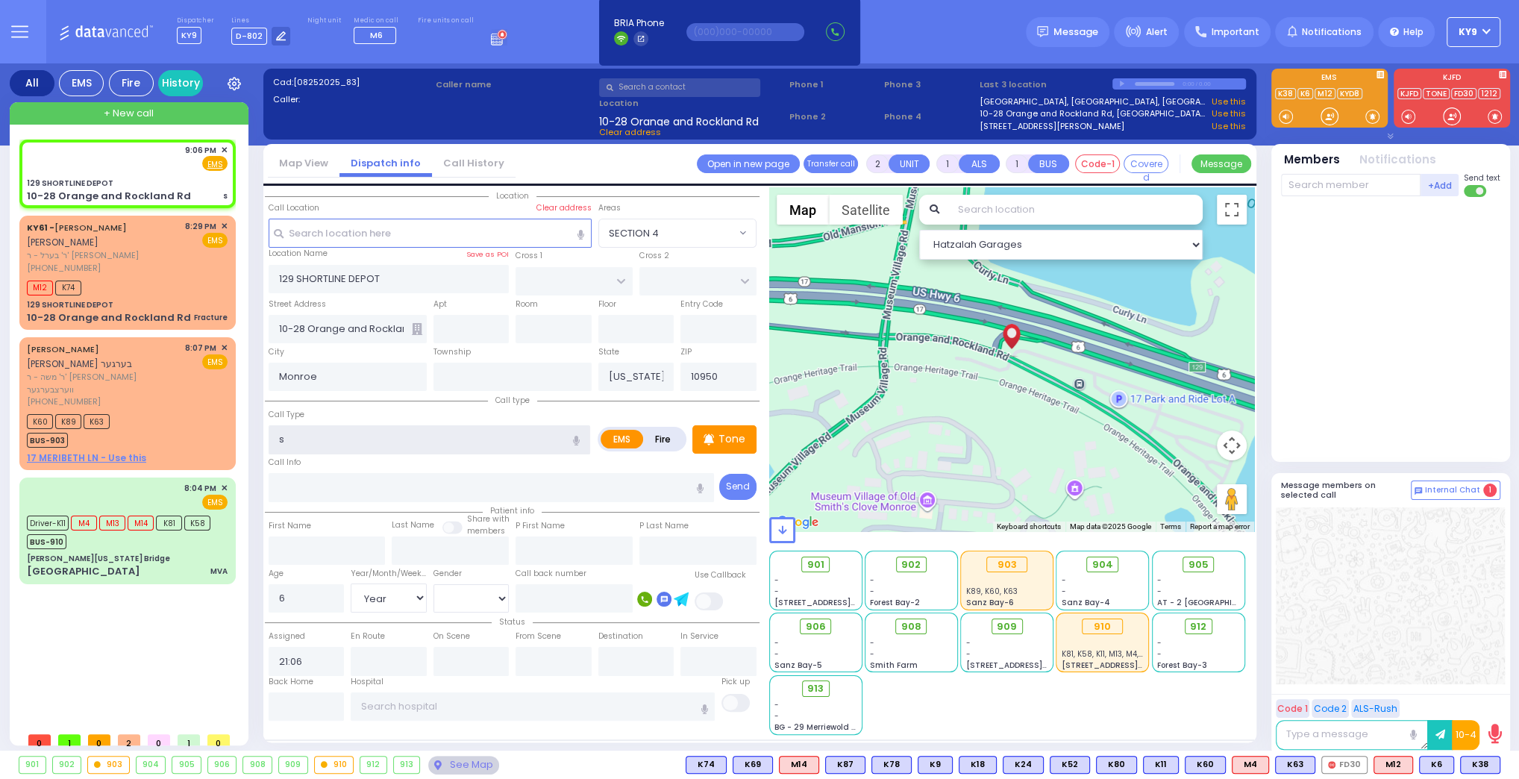
type input "Seizures"
type input "3"
type input "2"
type input "1"
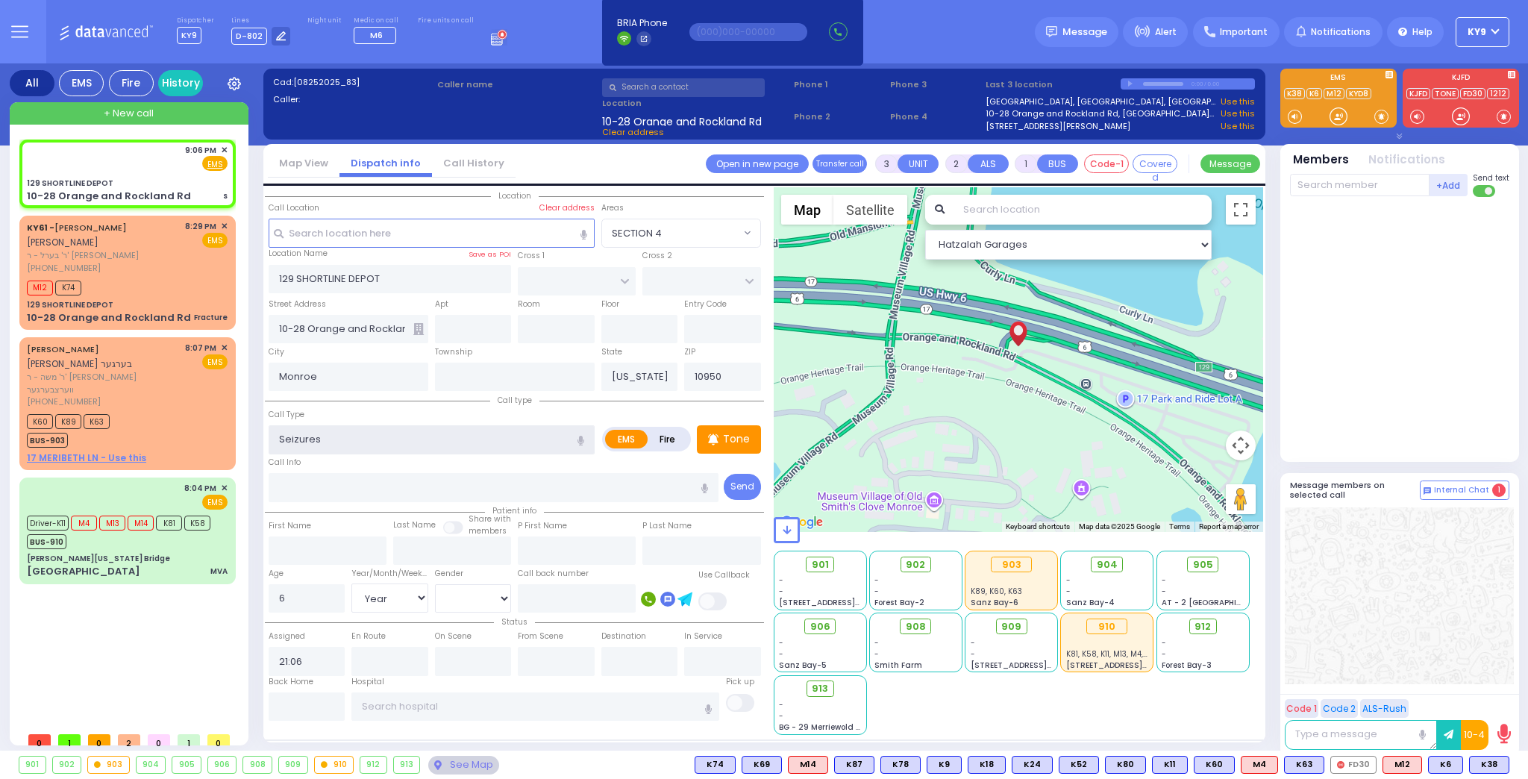
select select
radio input "true"
select select "Year"
select select "[DEMOGRAPHIC_DATA]"
select select "Hatzalah Garages"
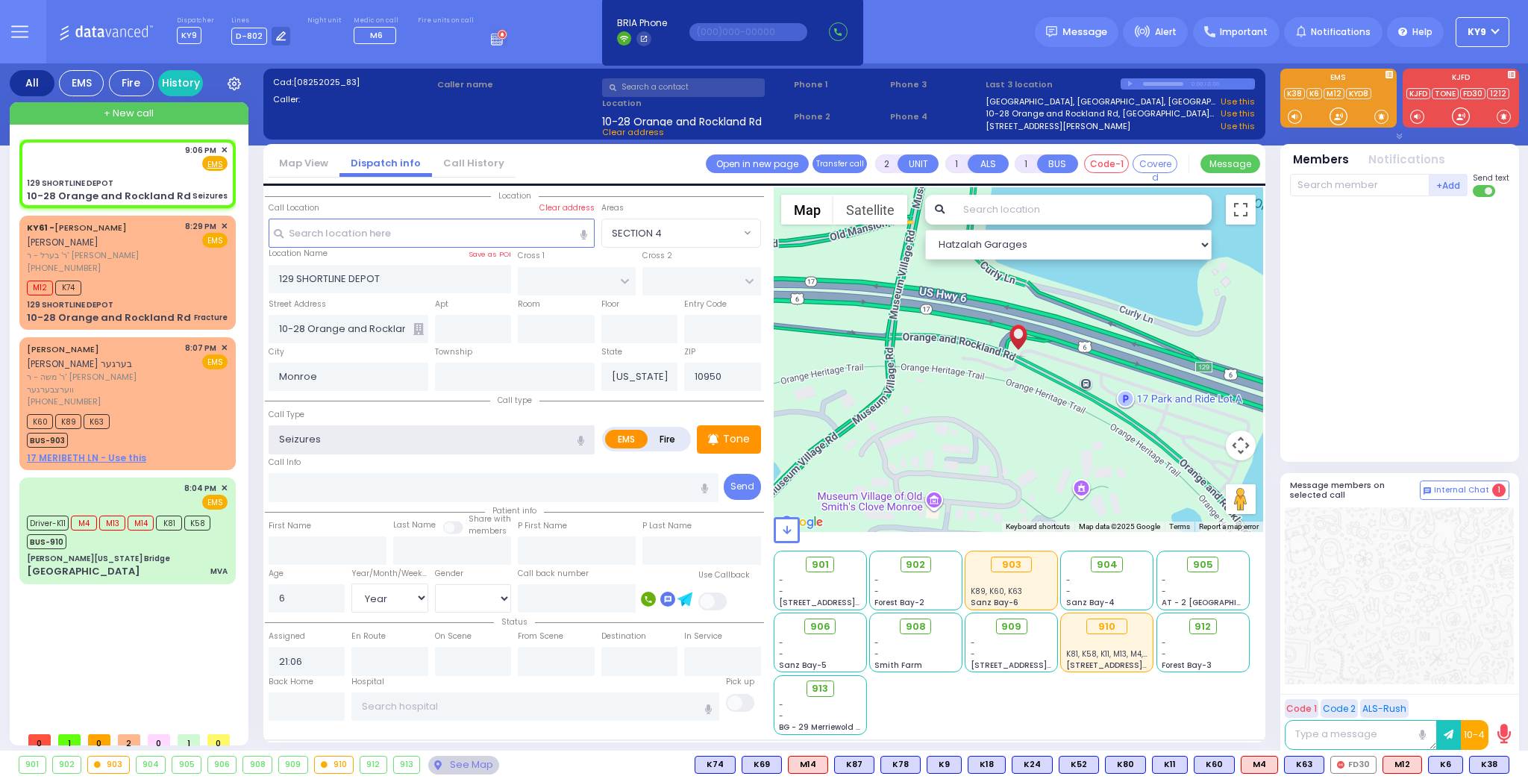
type input "3"
type input "2"
select select
radio input "true"
select select "Year"
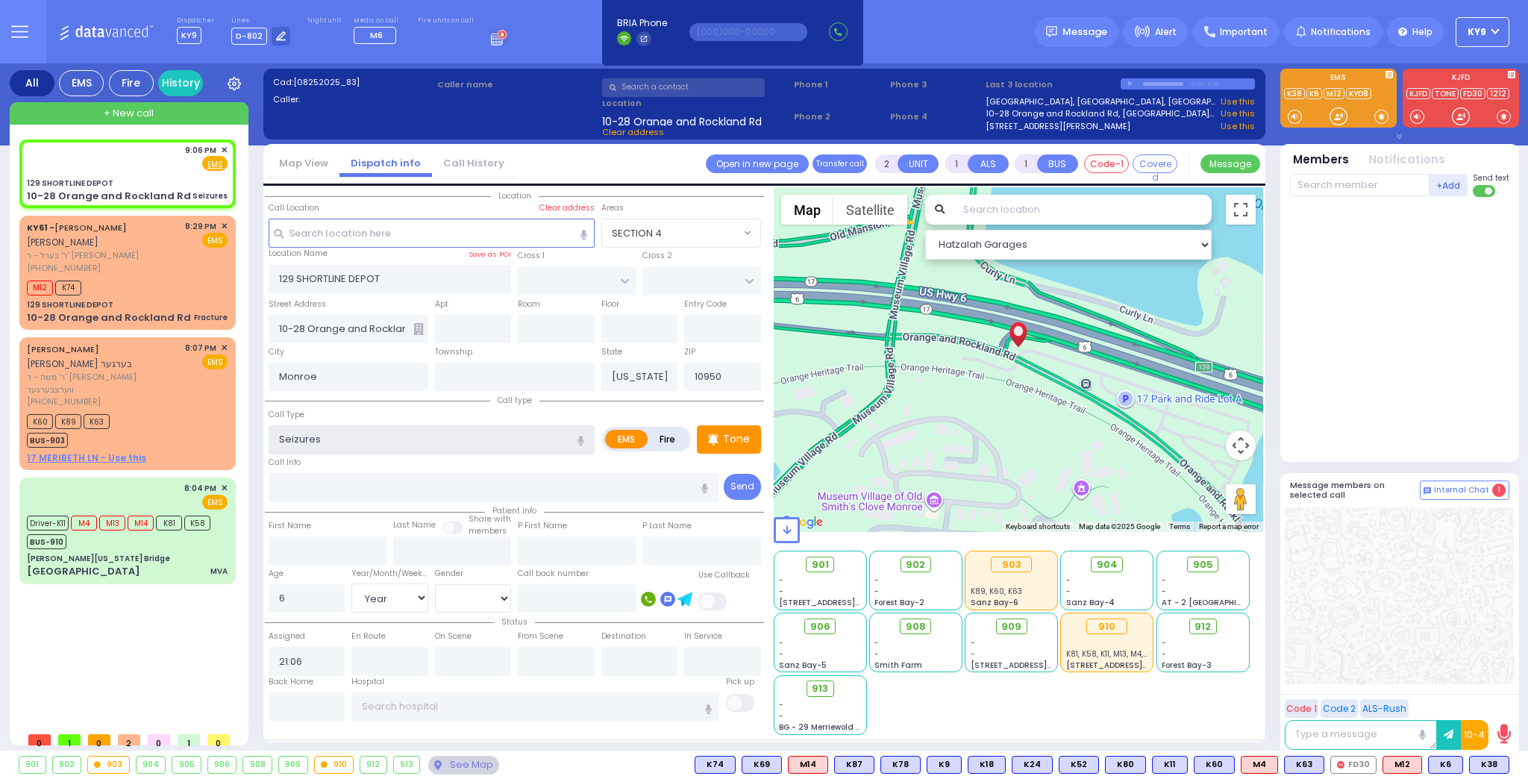
select select "[DEMOGRAPHIC_DATA]"
select select "Hatzalah Garages"
click at [176, 280] on div "M12 K74" at bounding box center [127, 286] width 201 height 19
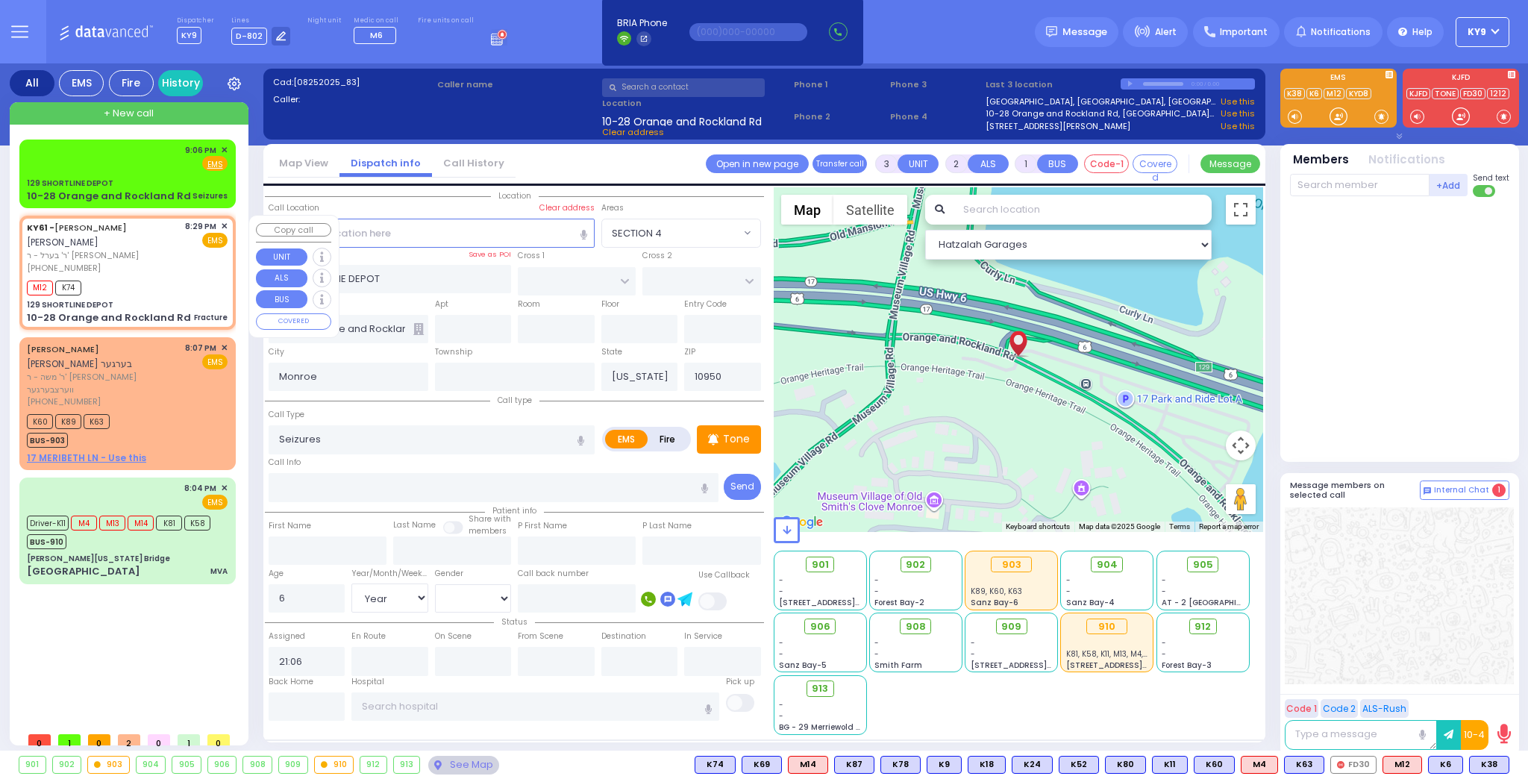
type input "2"
type input "0"
select select
type input "Fracture"
radio input "true"
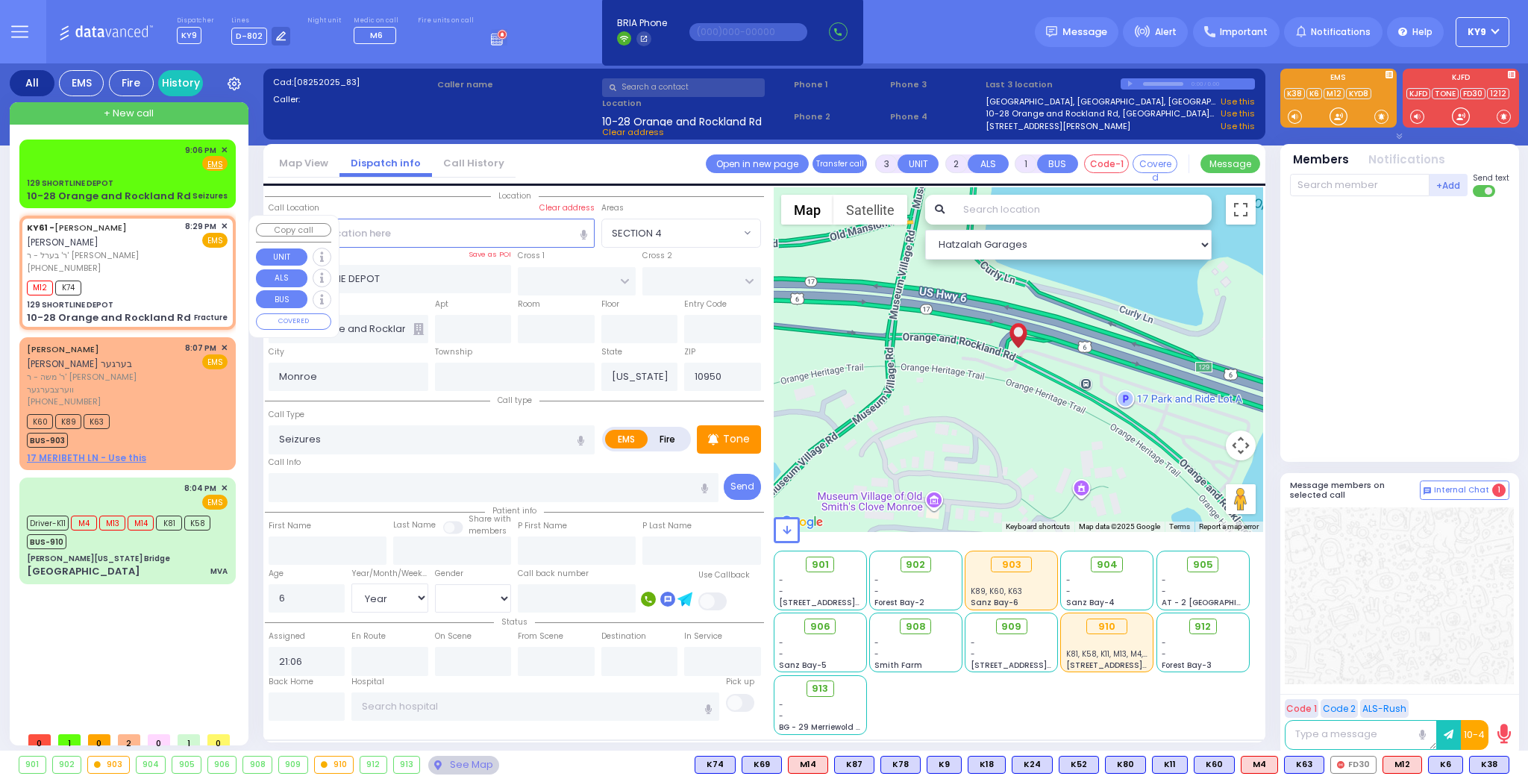
type input "ARON ZEV"
type input "POLACHECK"
type input "15"
select select "Year"
select select "[DEMOGRAPHIC_DATA]"
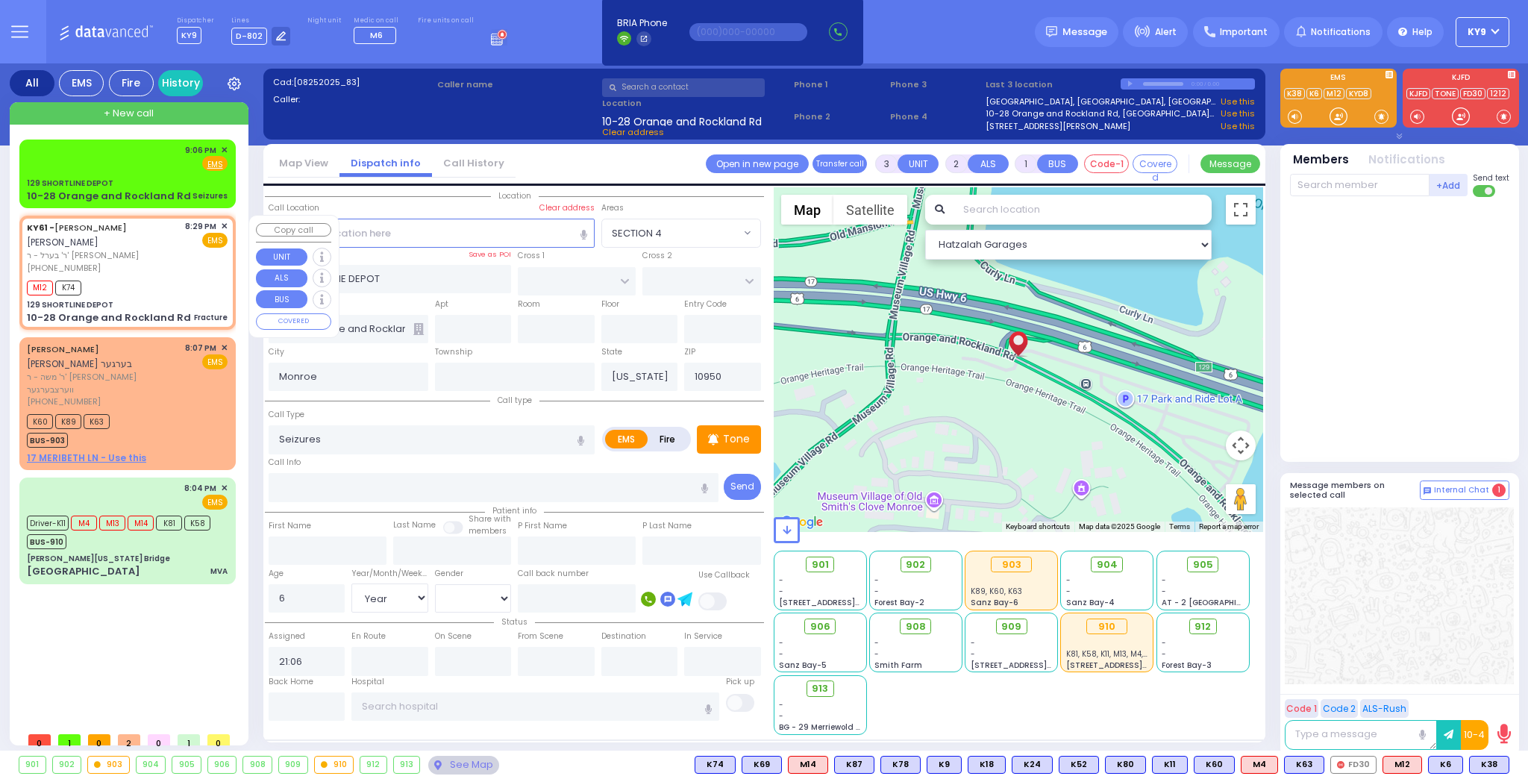
type input "20:29"
type input "20:30"
type input "New York Presbyterian Weill Cornell Medical Center"
select select "Hatzalah Garages"
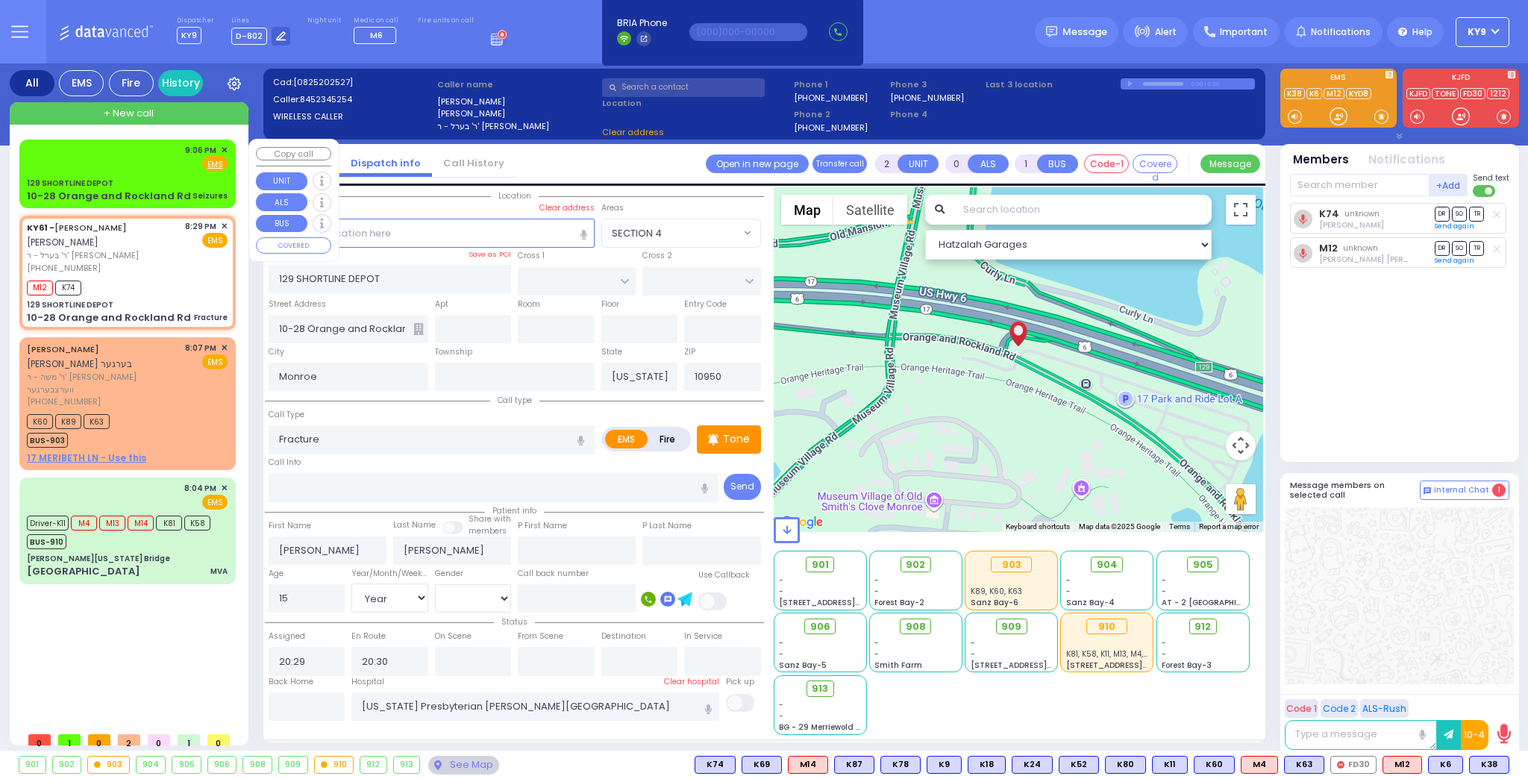
click at [145, 163] on div "9:06 PM ✕ Fire EMS" at bounding box center [127, 158] width 201 height 28
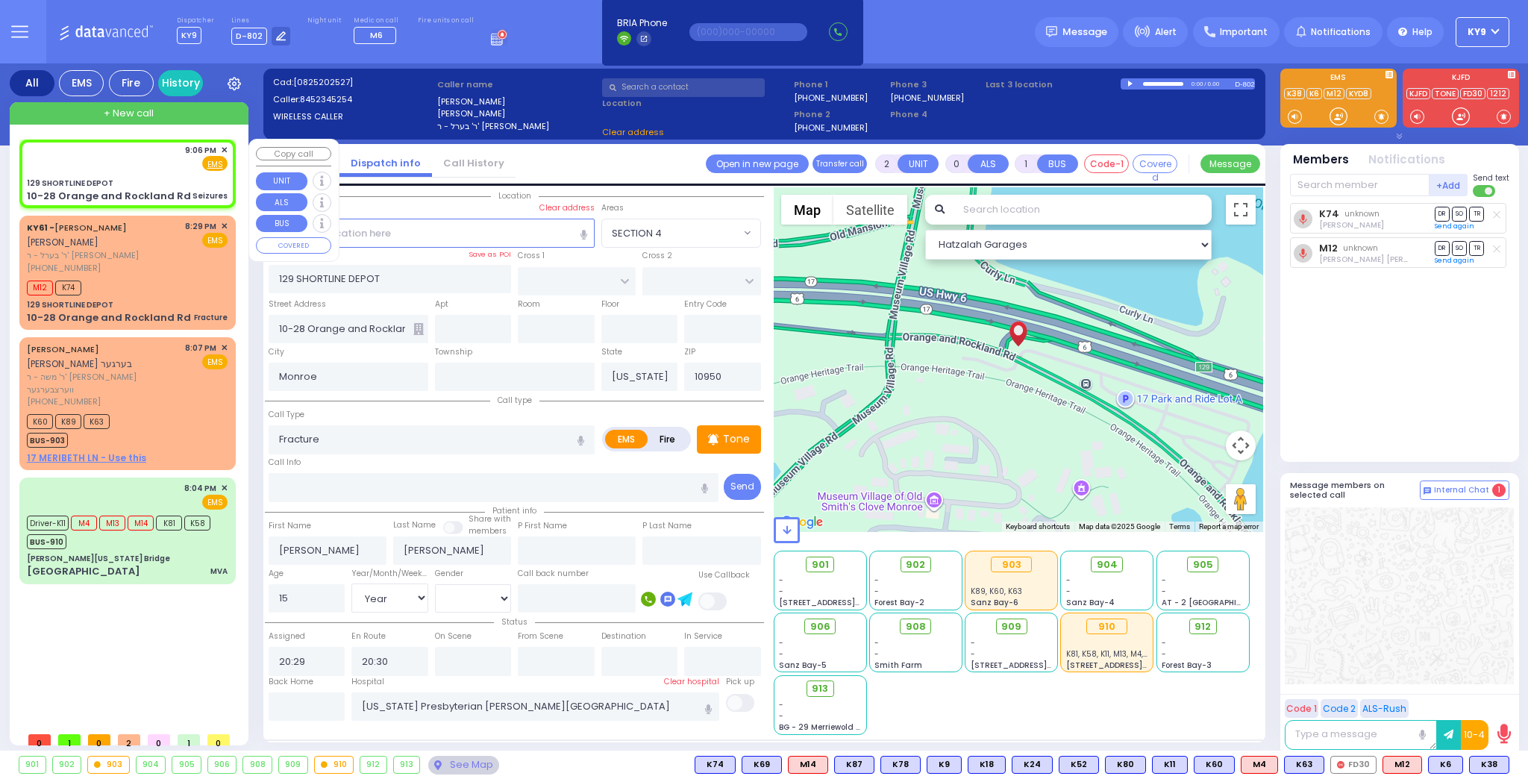
type input "3"
type input "2"
select select
type input "Seizures"
radio input "true"
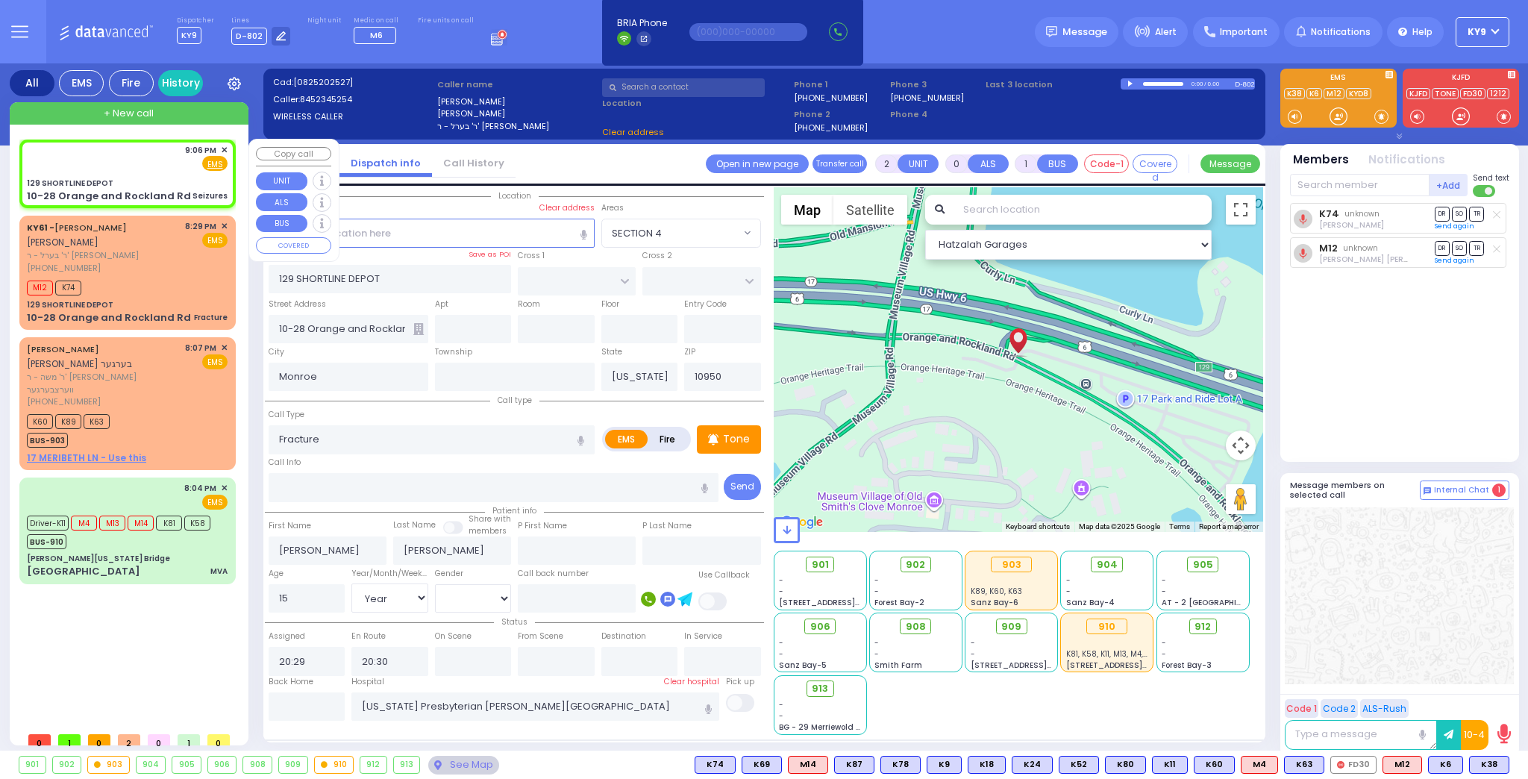
type input "6"
select select "Year"
select select "[DEMOGRAPHIC_DATA]"
type input "21:06"
select select "Hatzalah Garages"
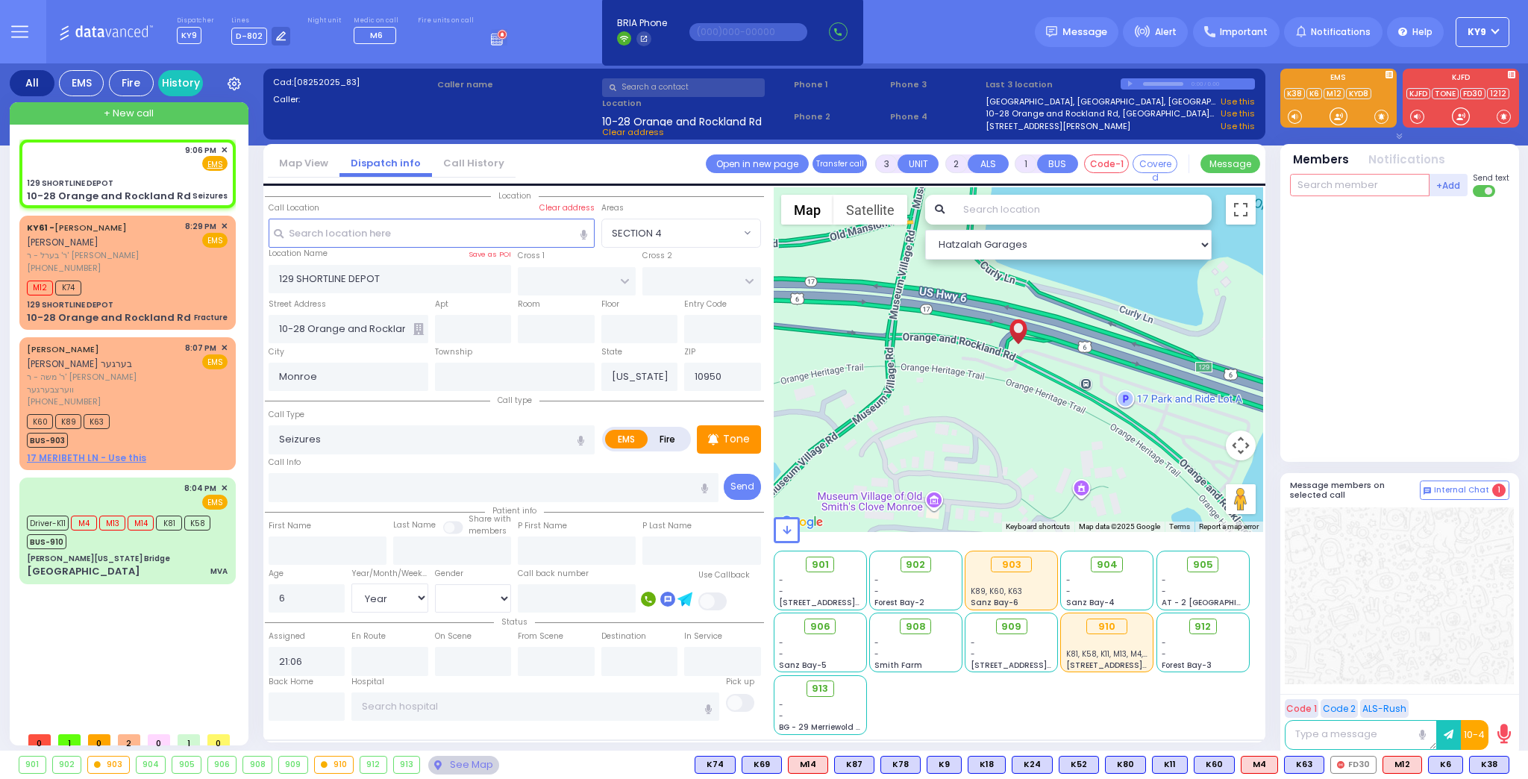
drag, startPoint x: 1338, startPoint y: 184, endPoint x: 1334, endPoint y: 196, distance: 12.5
click at [1341, 190] on input "text" at bounding box center [1360, 185] width 140 height 22
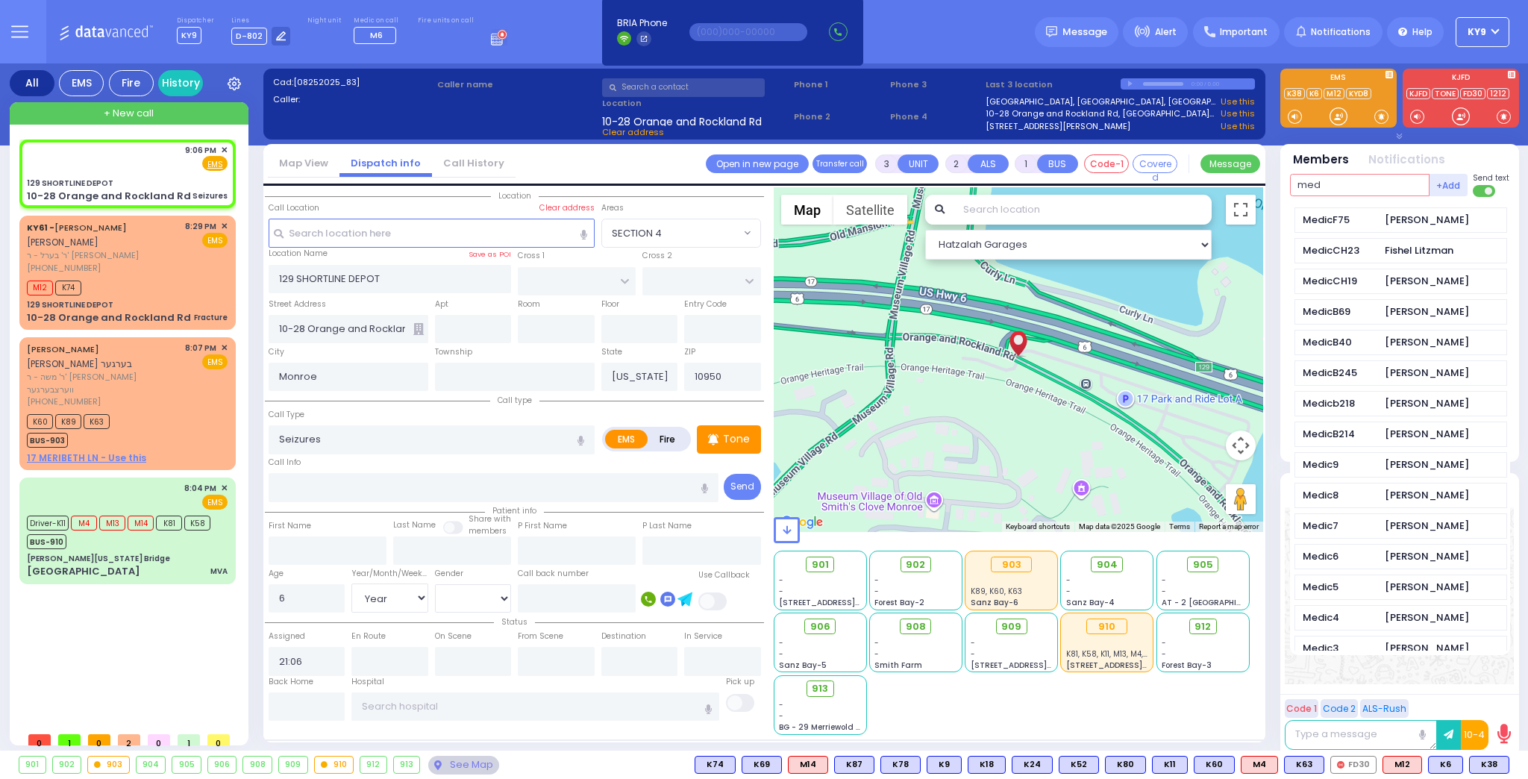
scroll to position [477, 0]
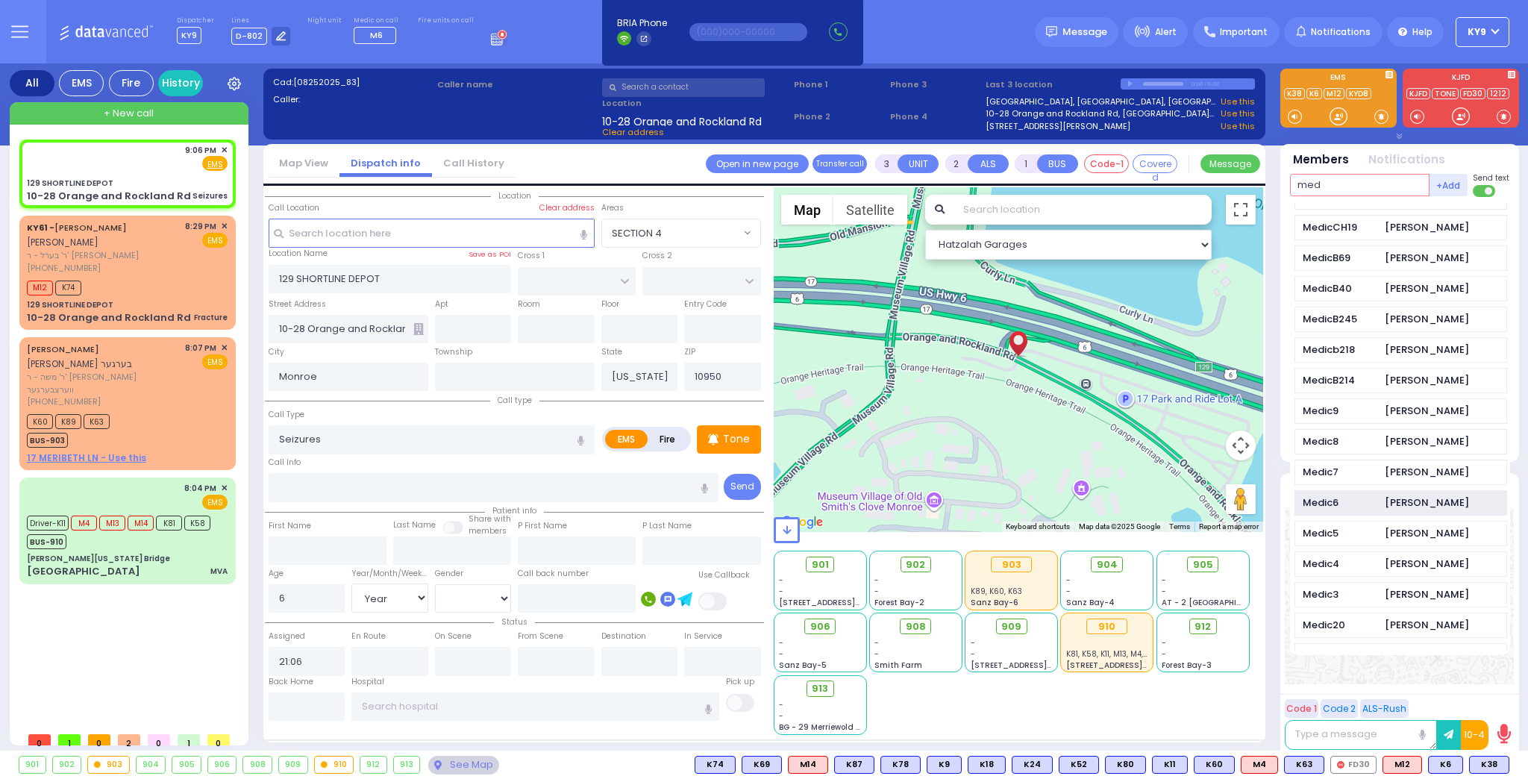
type input "med"
click at [1353, 497] on div "Medic6" at bounding box center [1340, 502] width 75 height 15
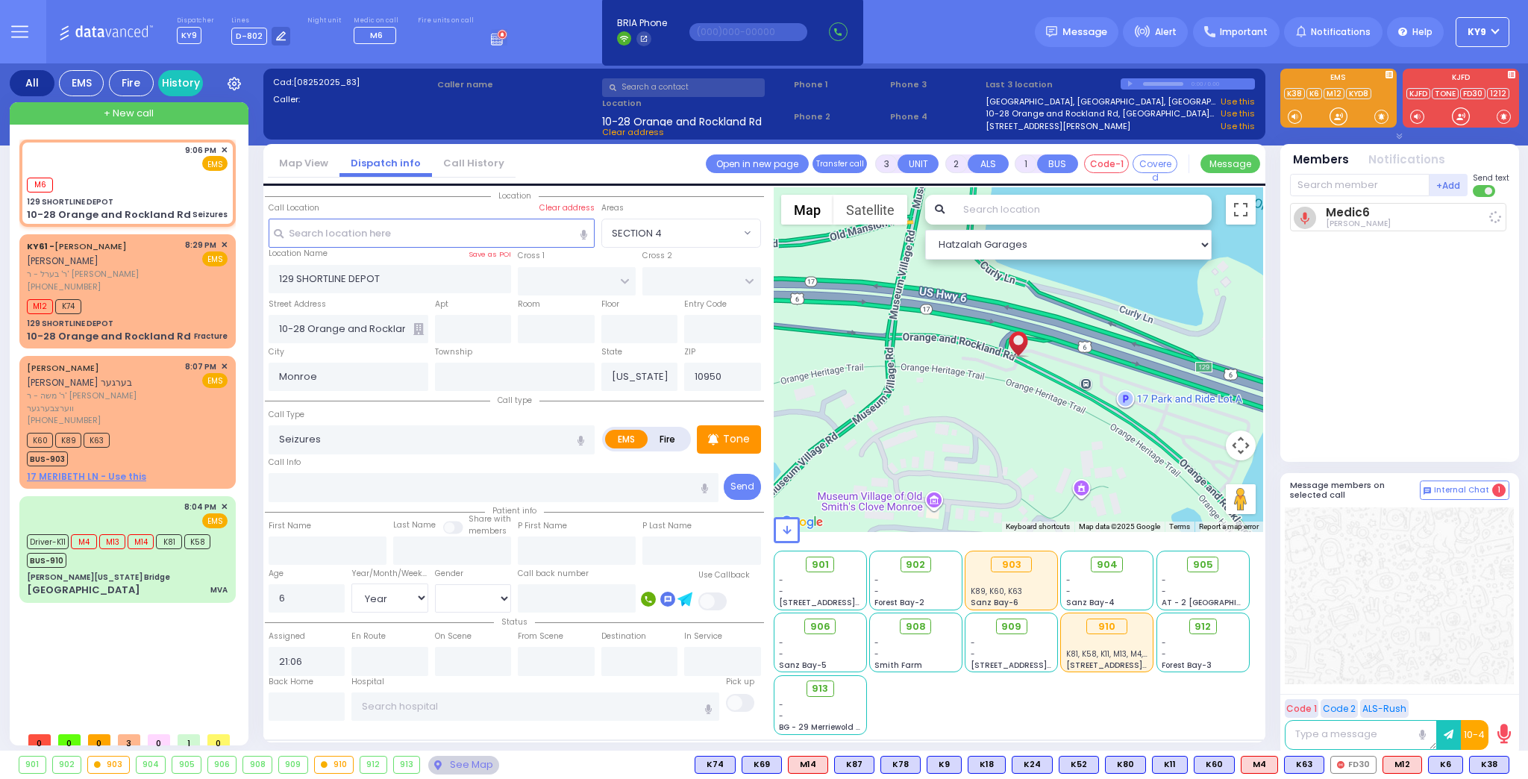
select select
radio input "true"
select select "Year"
select select "[DEMOGRAPHIC_DATA]"
type input "21:08"
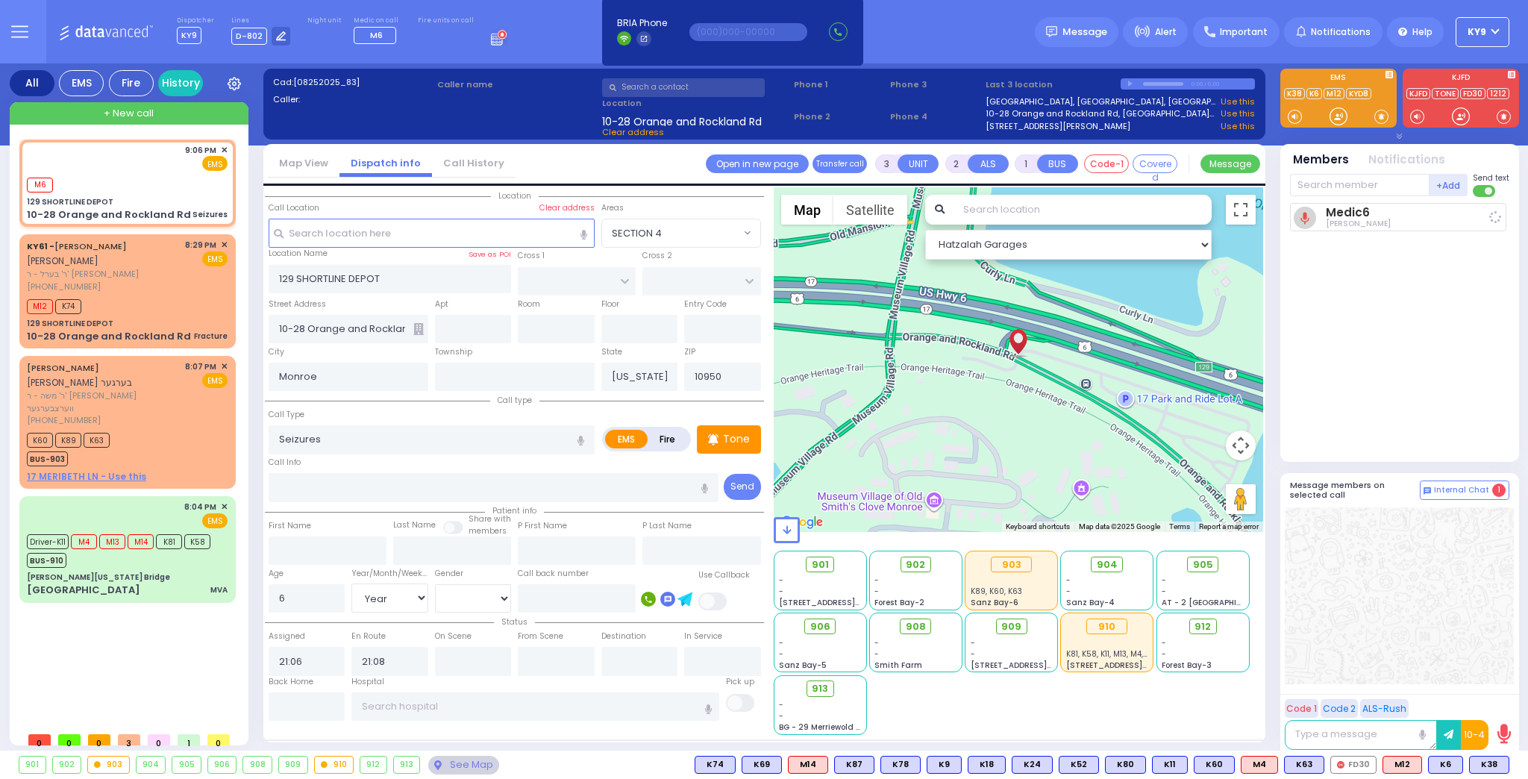
select select "Hatzalah Garages"
click at [538, 707] on input "text" at bounding box center [535, 706] width 368 height 28
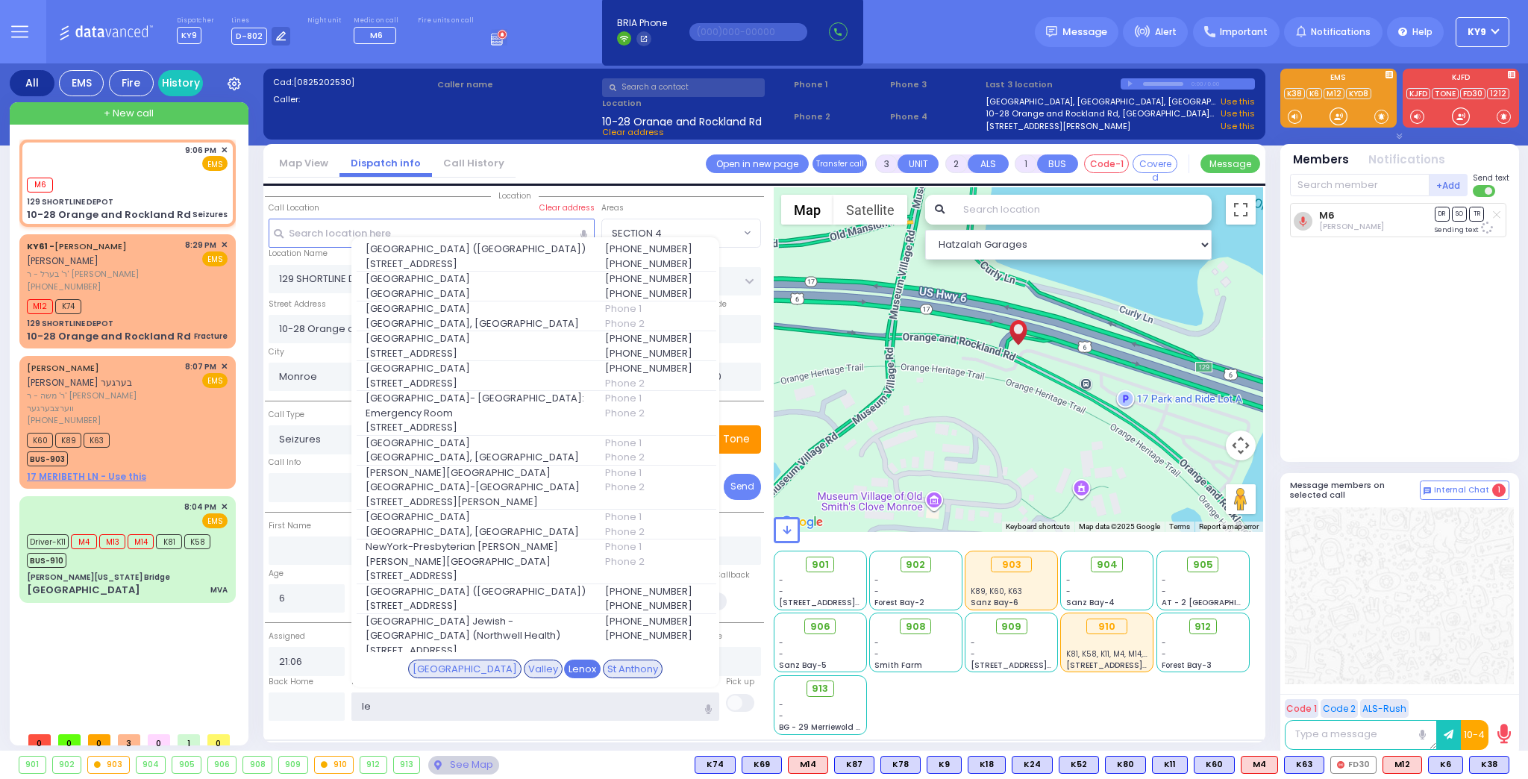
type input "le"
click at [564, 671] on div "Lenox" at bounding box center [582, 668] width 37 height 19
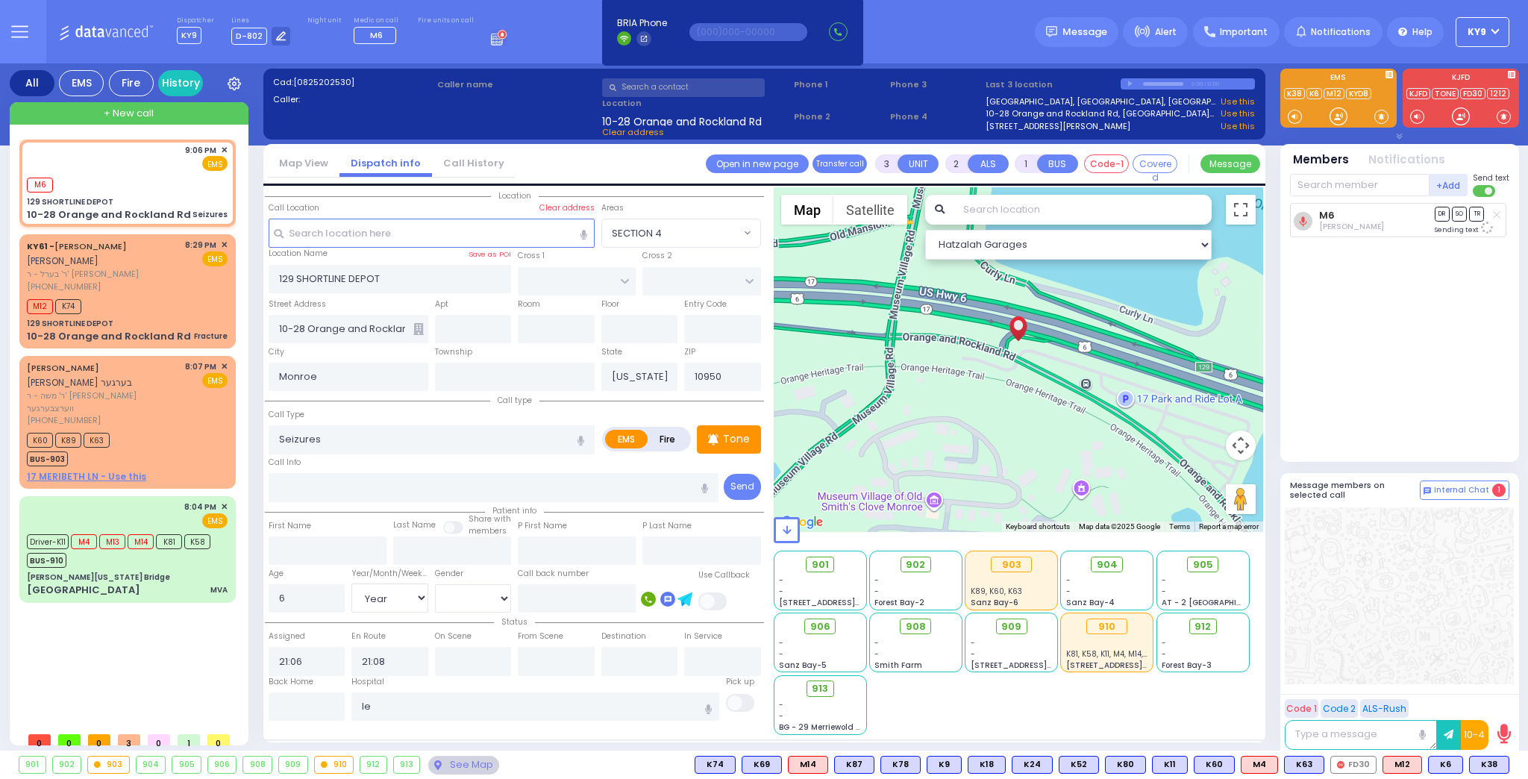
select select
radio input "true"
select select "Year"
select select "[DEMOGRAPHIC_DATA]"
type input "Lenox Hill Hospital"
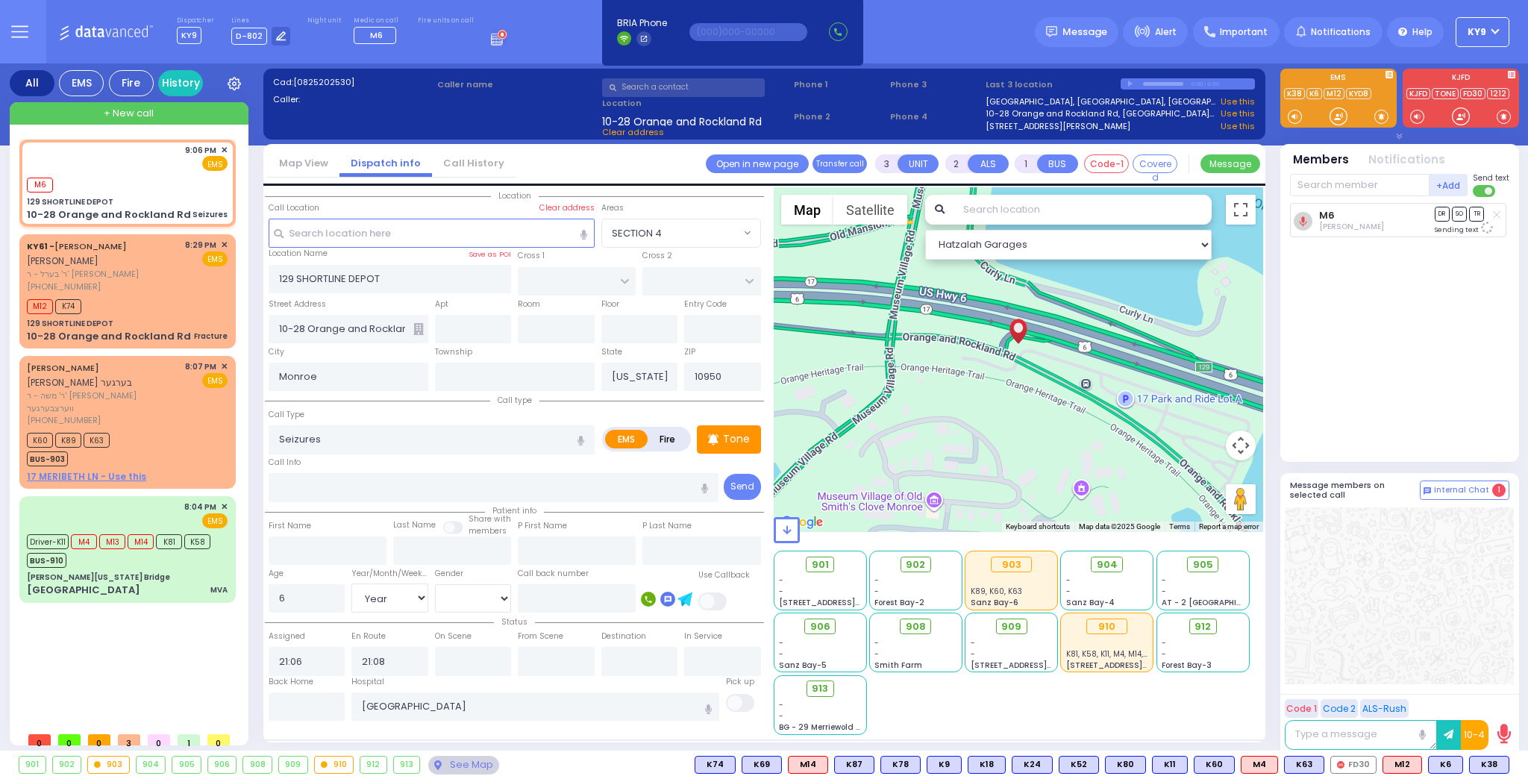
select select "Hatzalah Garages"
click at [1344, 114] on div at bounding box center [1338, 116] width 15 height 15
click at [1374, 194] on input "text" at bounding box center [1360, 185] width 140 height 22
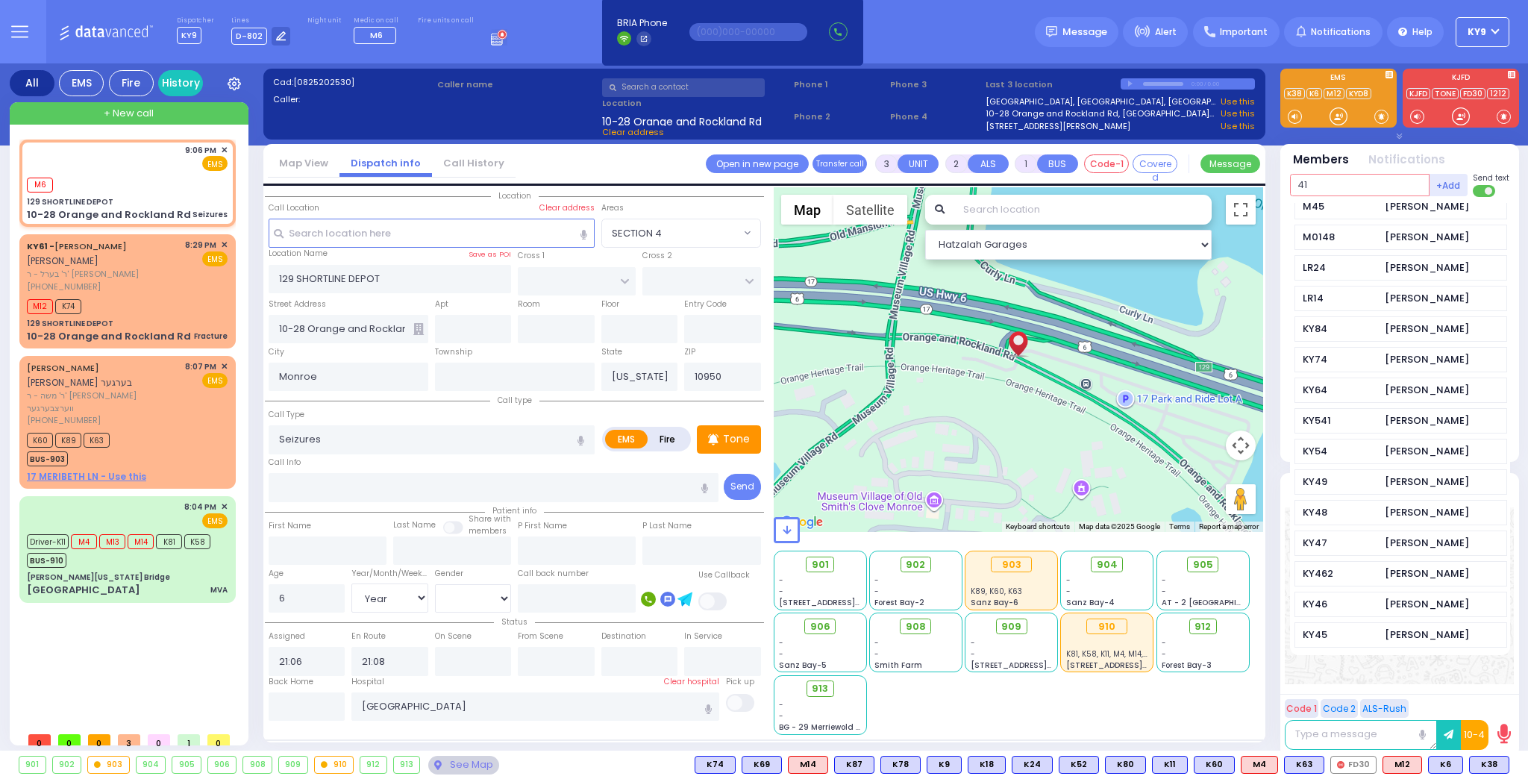
scroll to position [0, 0]
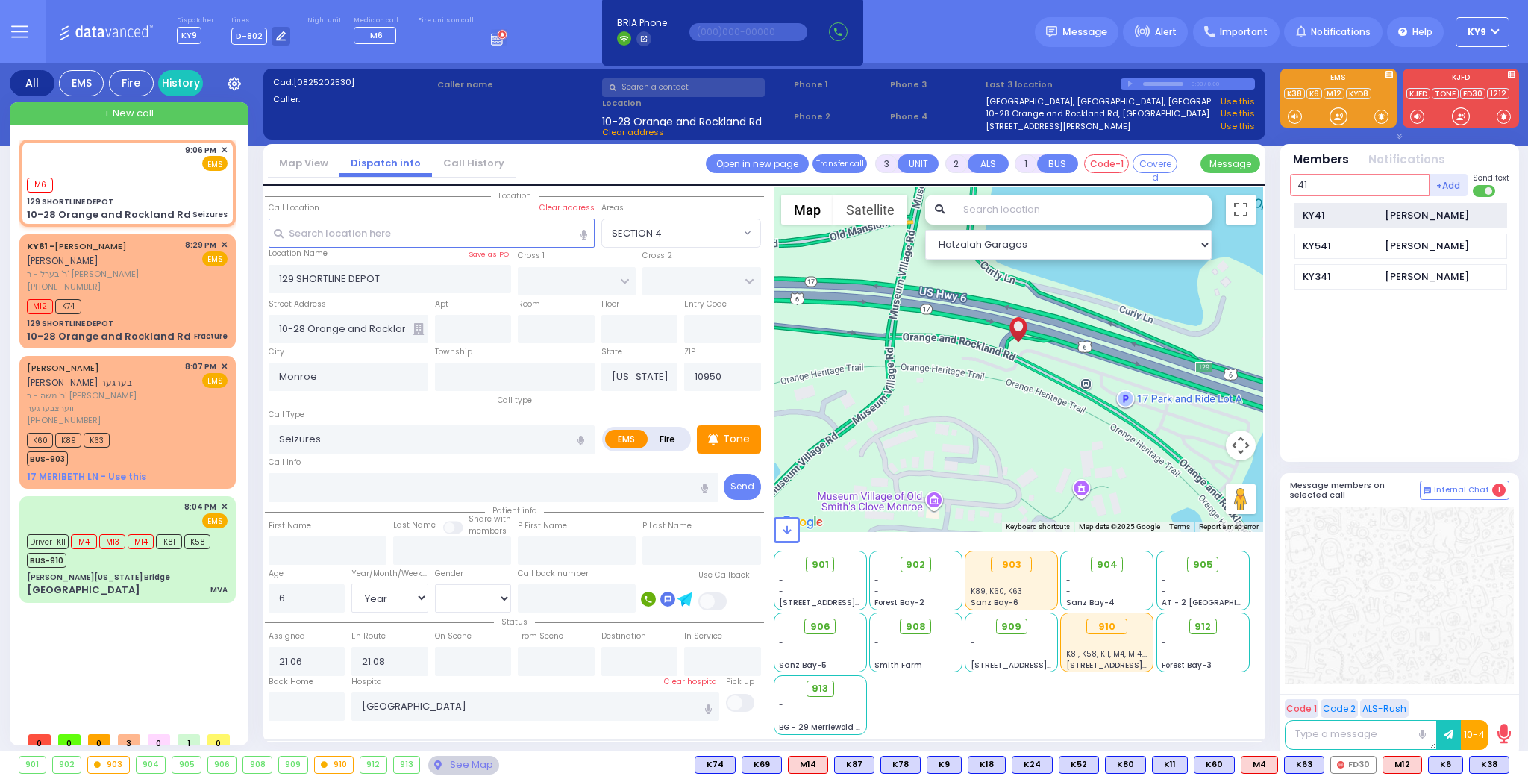
type input "41"
click at [1359, 216] on div "KY41" at bounding box center [1340, 215] width 75 height 15
click at [1347, 187] on input "text" at bounding box center [1360, 185] width 140 height 22
select select
radio input "true"
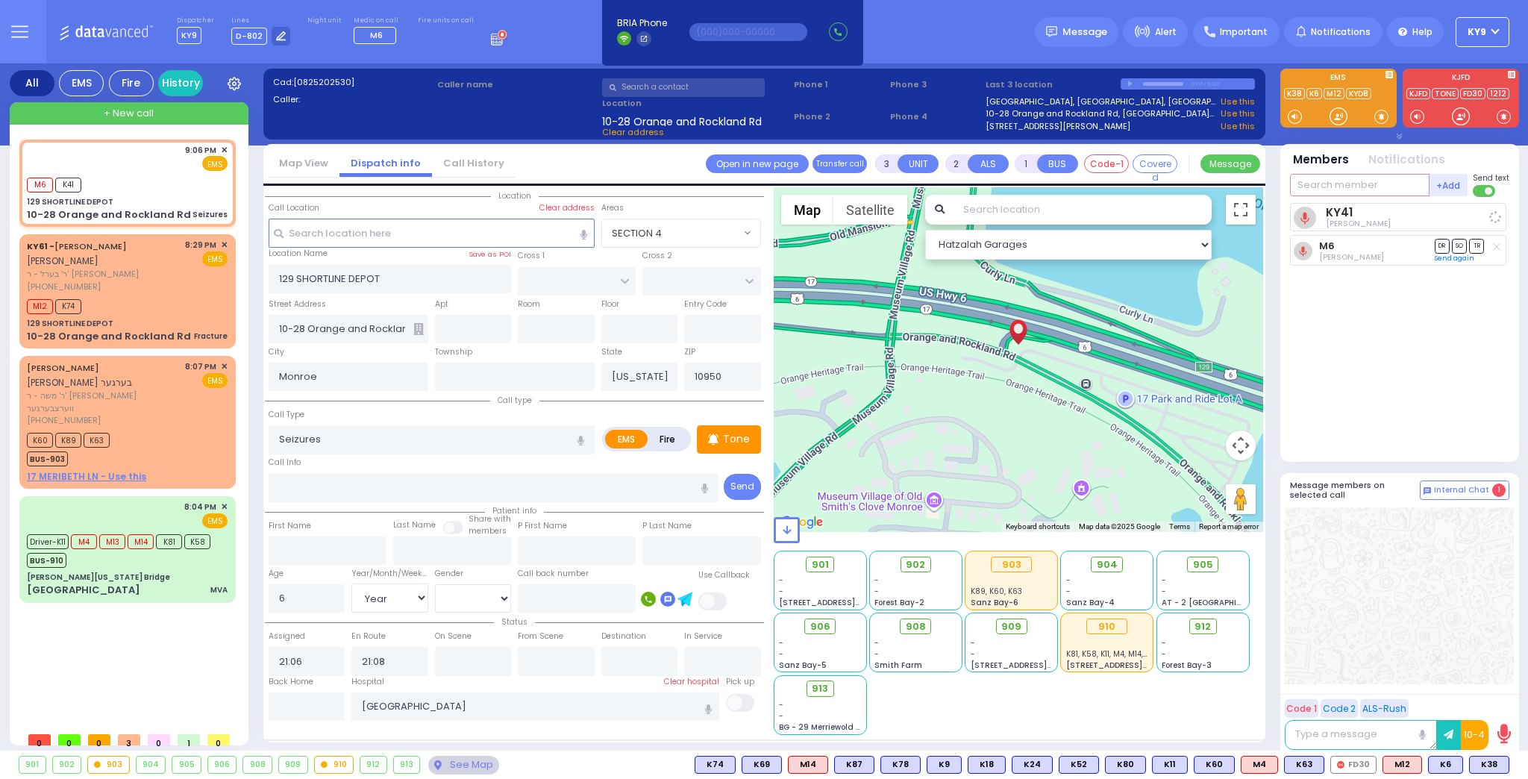
select select "Year"
select select "[DEMOGRAPHIC_DATA]"
select select "Hatzalah Garages"
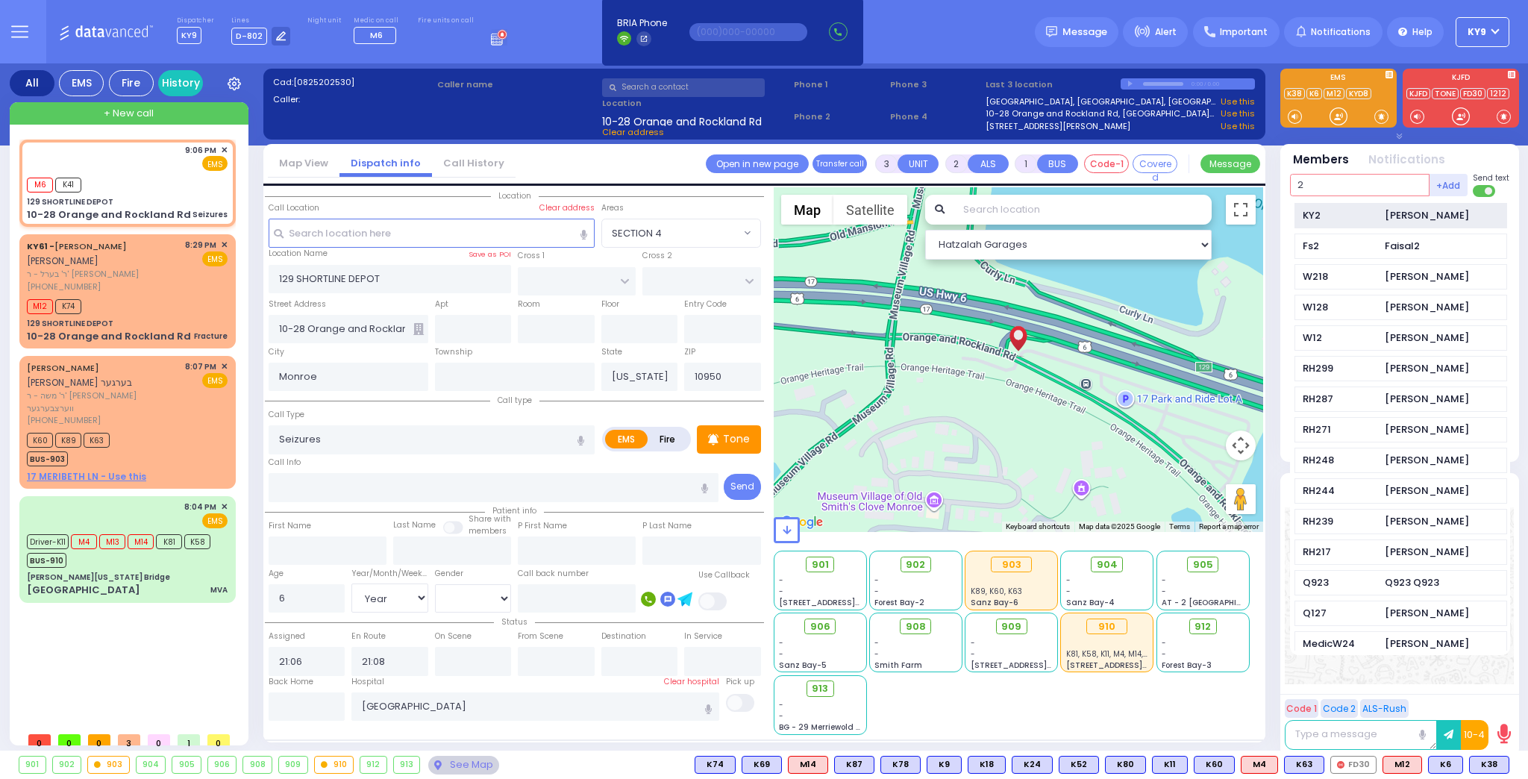
type input "2"
click at [1350, 206] on div "KY2 Shmiel Dovid Friedrich" at bounding box center [1400, 216] width 213 height 26
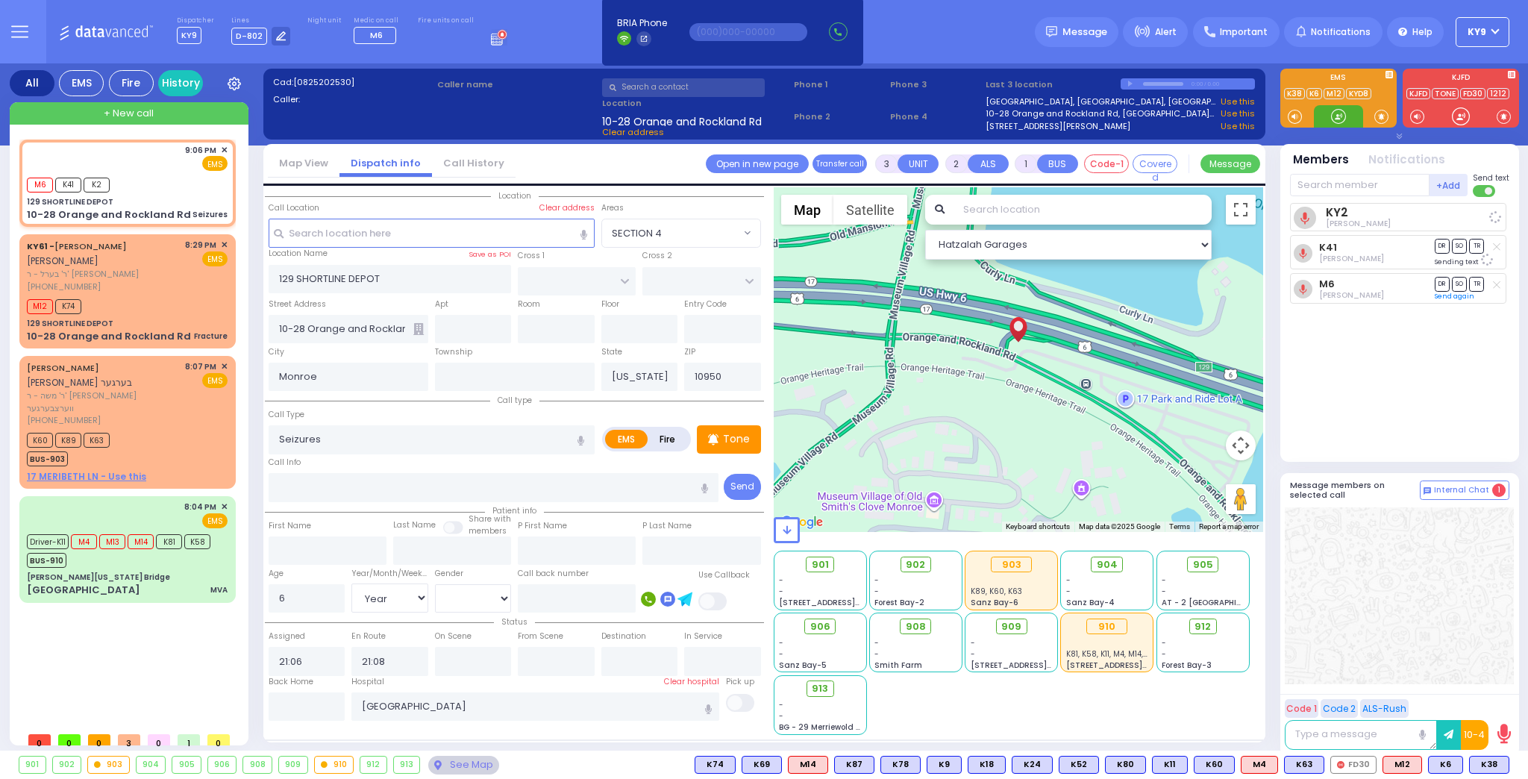
select select
radio input "true"
select select "Year"
select select "[DEMOGRAPHIC_DATA]"
select select "Hatzalah Garages"
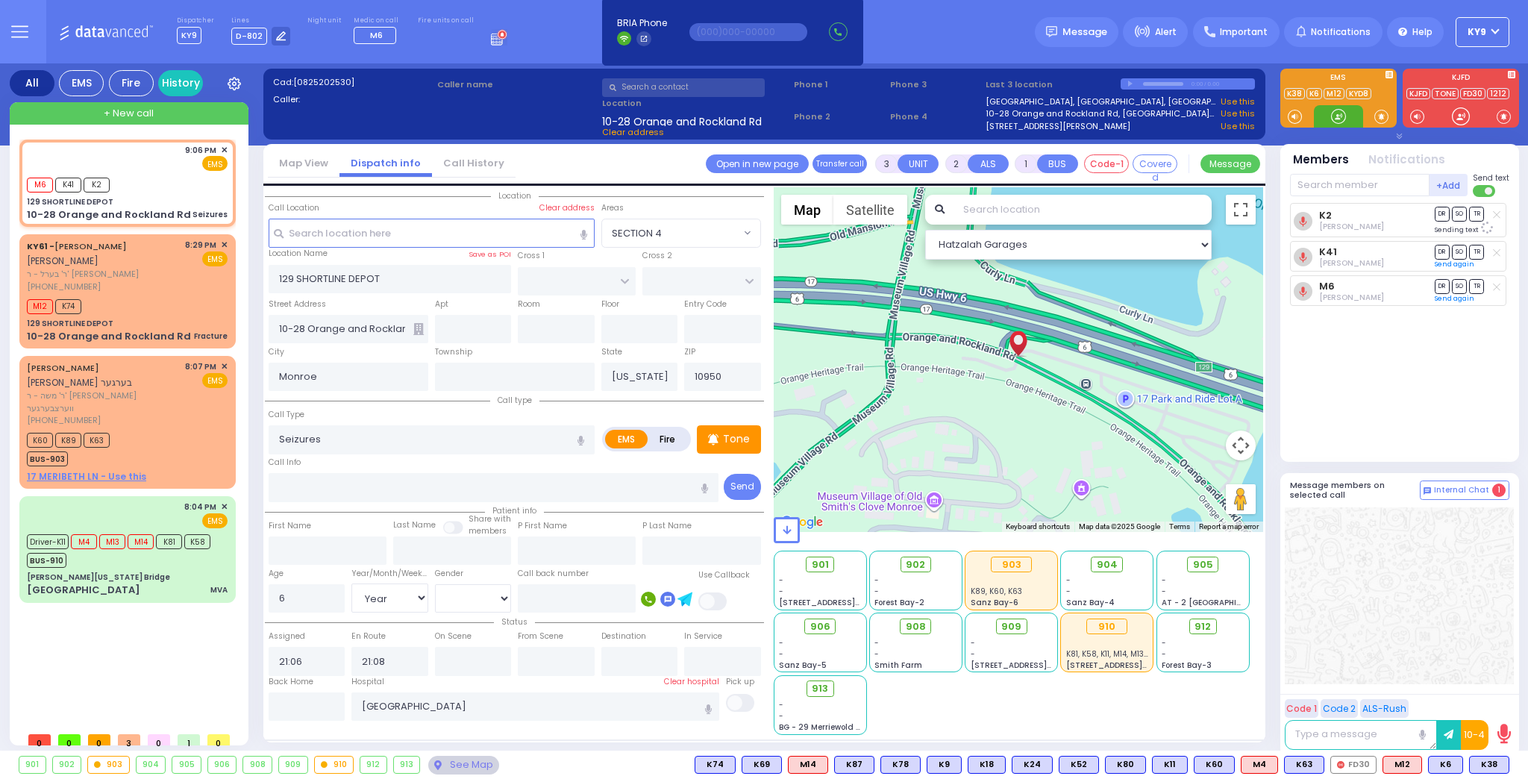
click at [1335, 109] on div at bounding box center [1338, 116] width 15 height 15
click at [1344, 117] on div at bounding box center [1338, 116] width 15 height 15
drag, startPoint x: 1340, startPoint y: 109, endPoint x: 892, endPoint y: 125, distance: 447.9
click at [1331, 110] on div at bounding box center [1338, 116] width 15 height 15
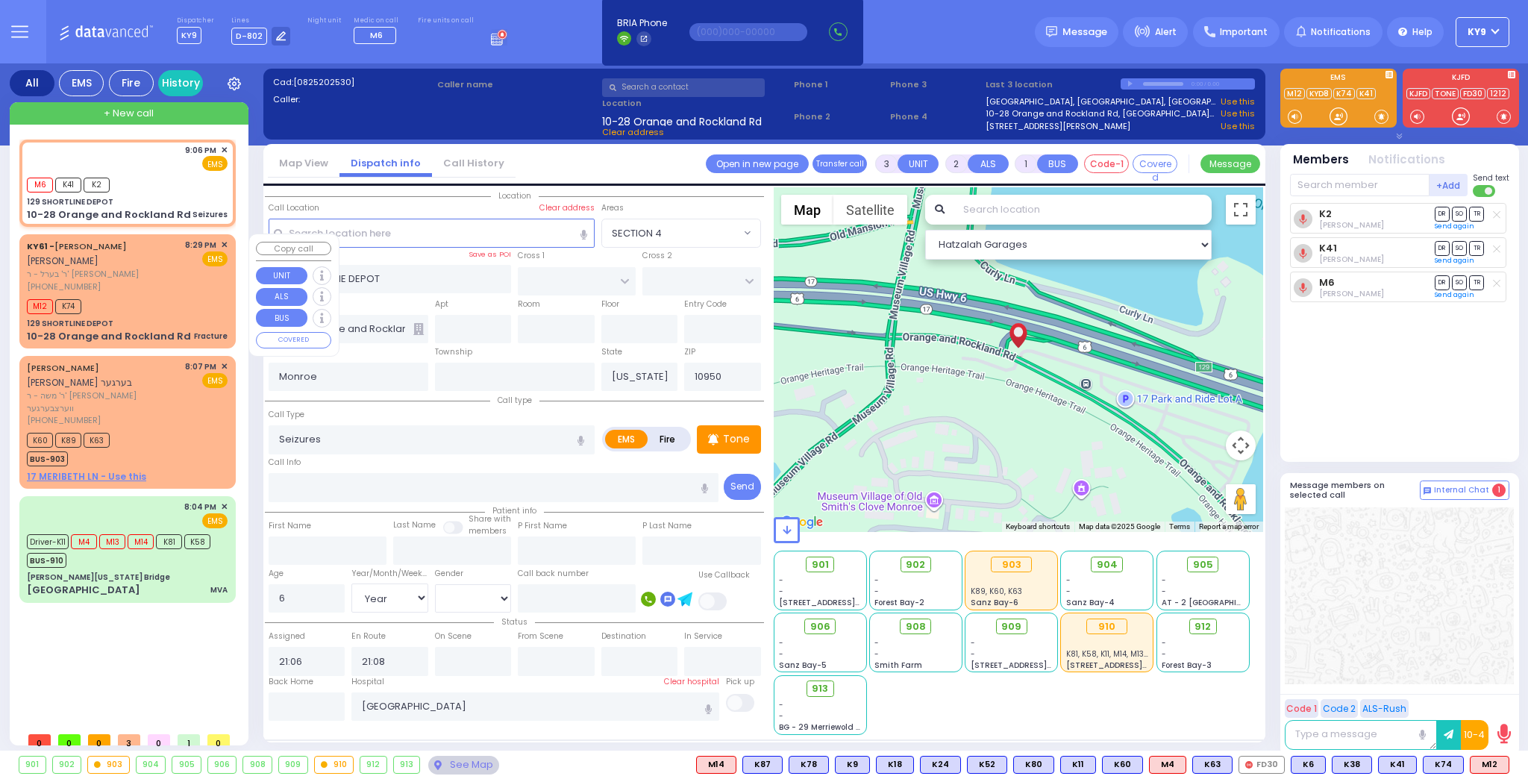
click at [181, 300] on div "M12 K74" at bounding box center [127, 304] width 201 height 19
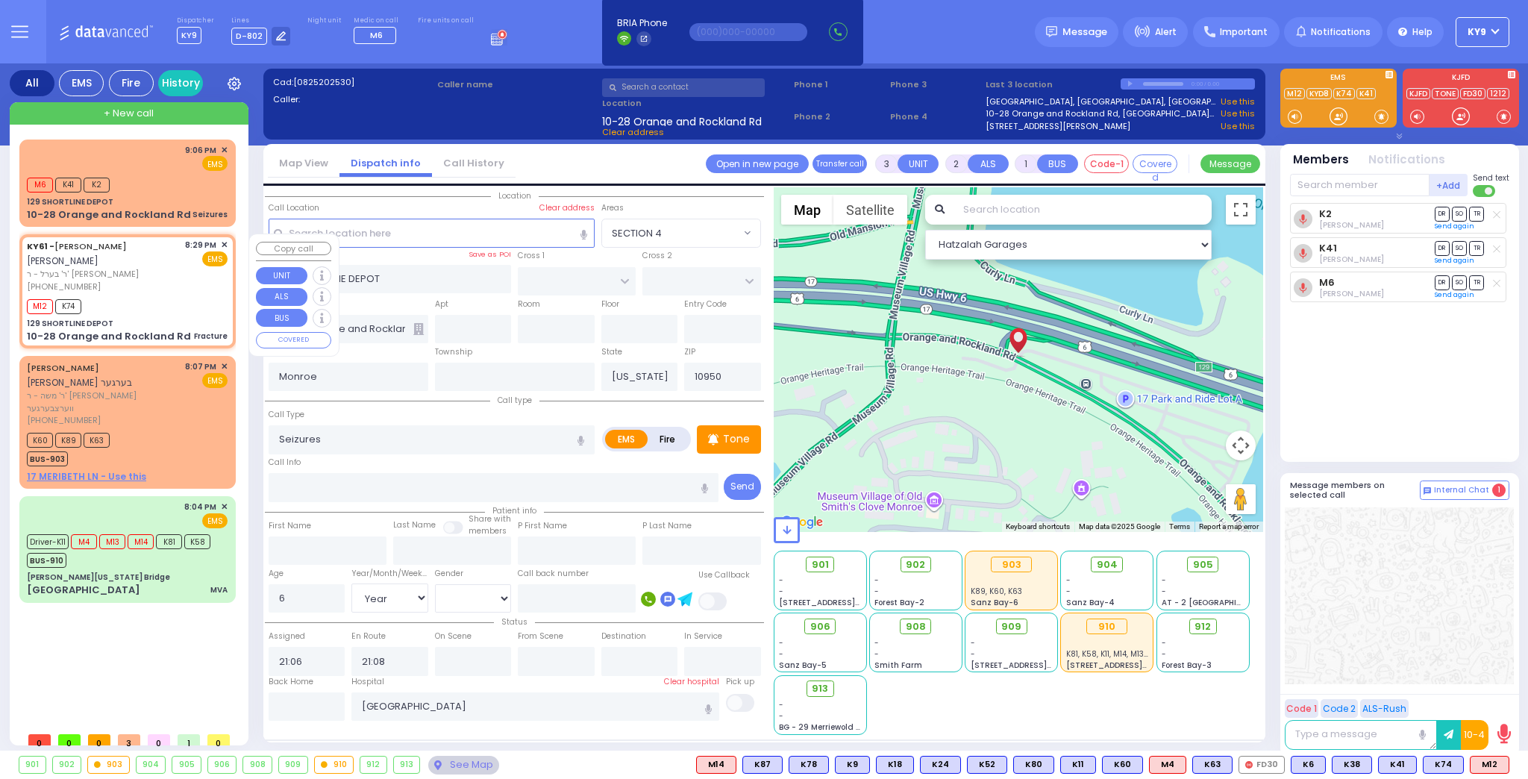
type input "2"
type input "0"
select select
type input "Fracture"
radio input "true"
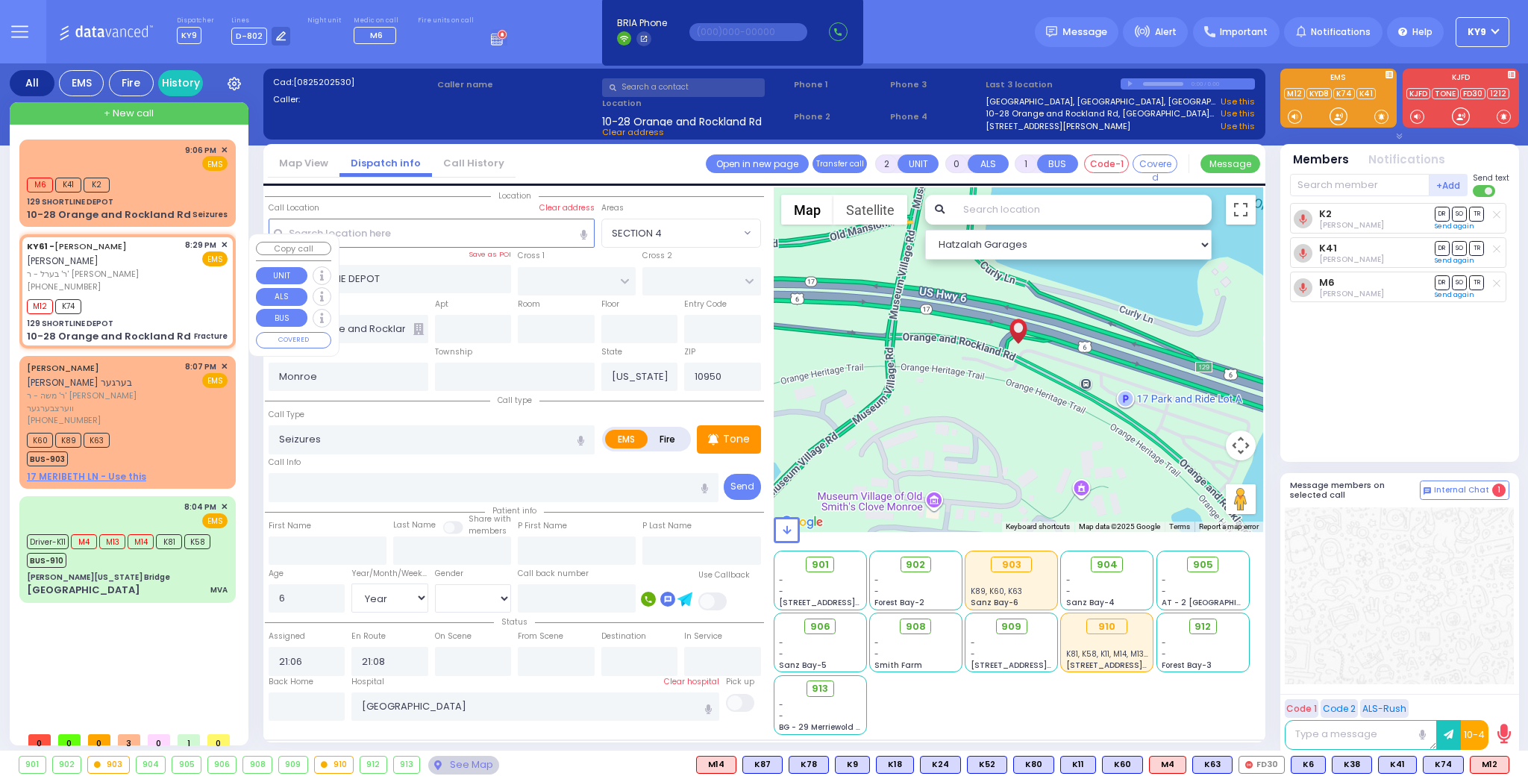
type input "ARON ZEV"
type input "POLACHECK"
type input "15"
select select "Year"
select select "[DEMOGRAPHIC_DATA]"
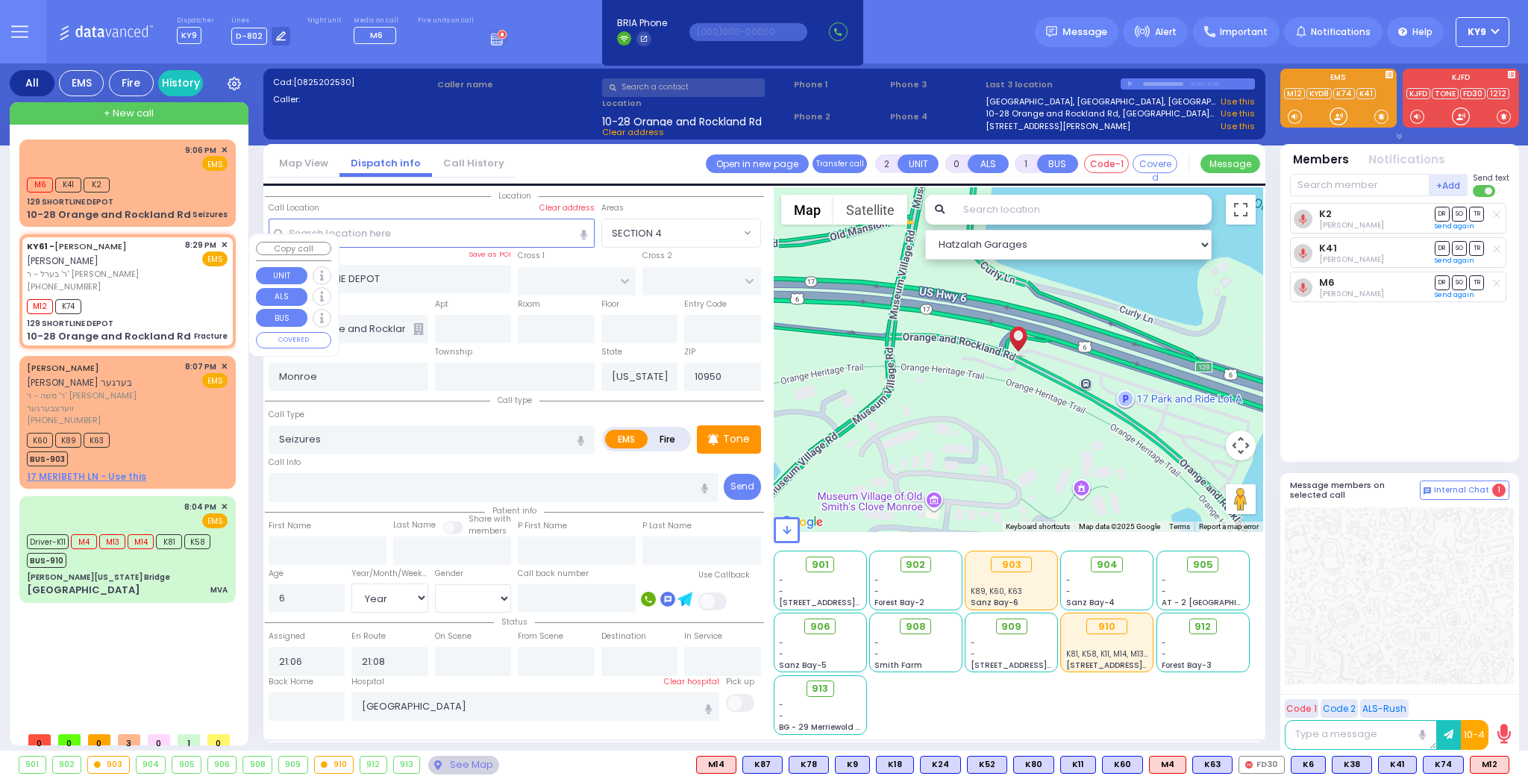
type input "20:29"
type input "20:30"
type input "New York Presbyterian Weill Cornell Medical Center"
select select "Hatzalah Garages"
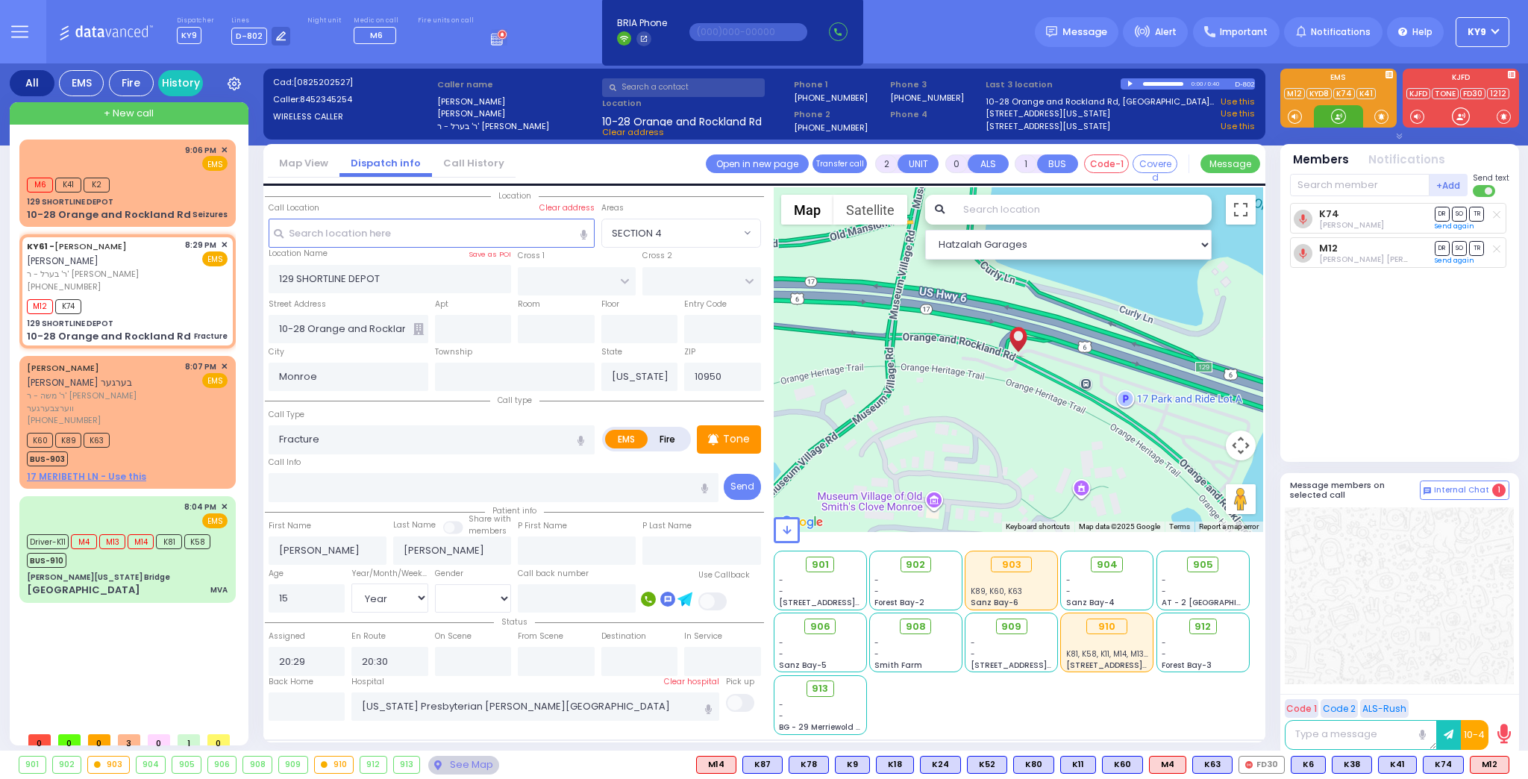
click at [1338, 113] on div at bounding box center [1338, 116] width 15 height 15
click at [1204, 623] on span "912" at bounding box center [1208, 626] width 16 height 15
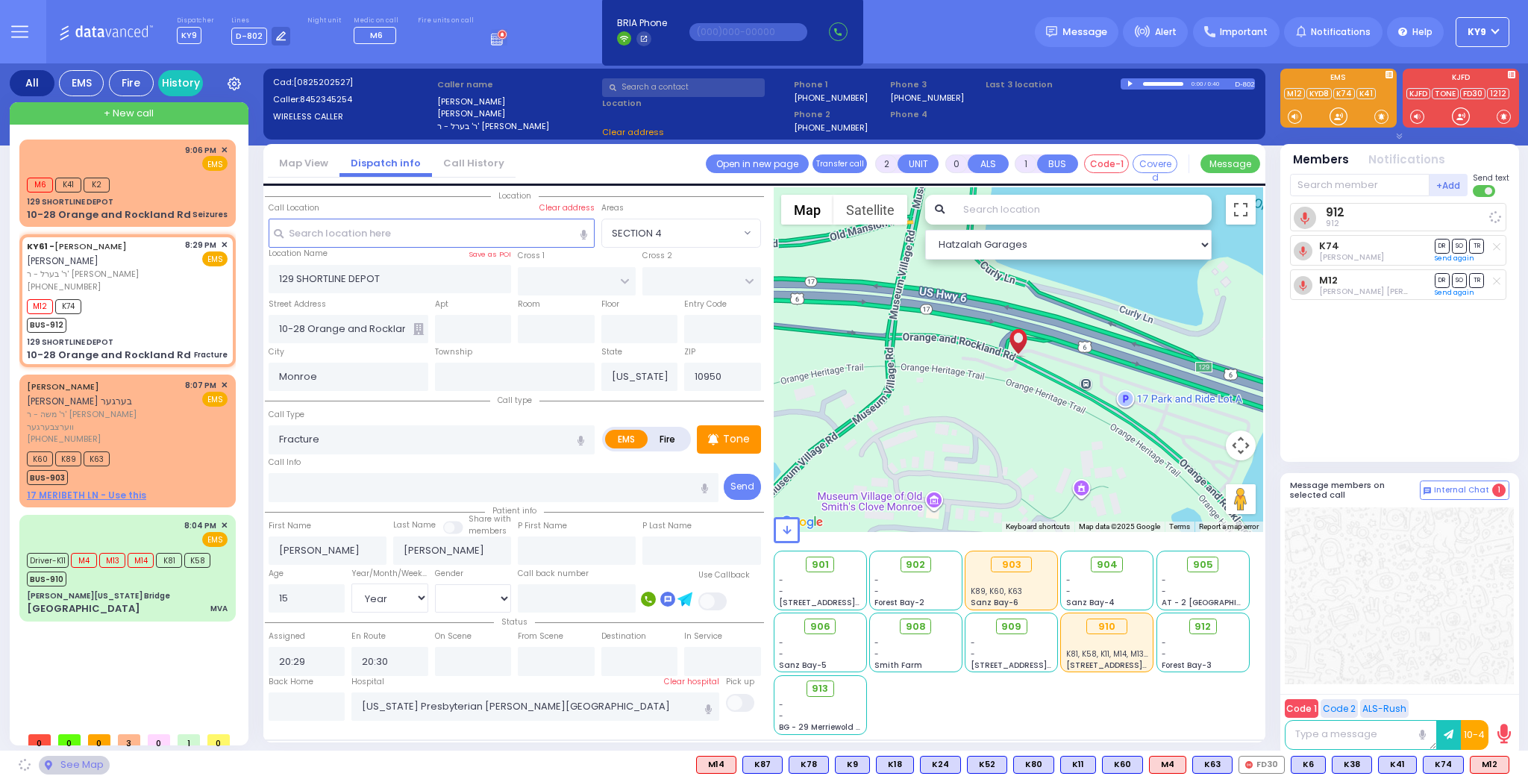
select select
radio input "true"
select select "Year"
select select "[DEMOGRAPHIC_DATA]"
select select "Hatzalah Garages"
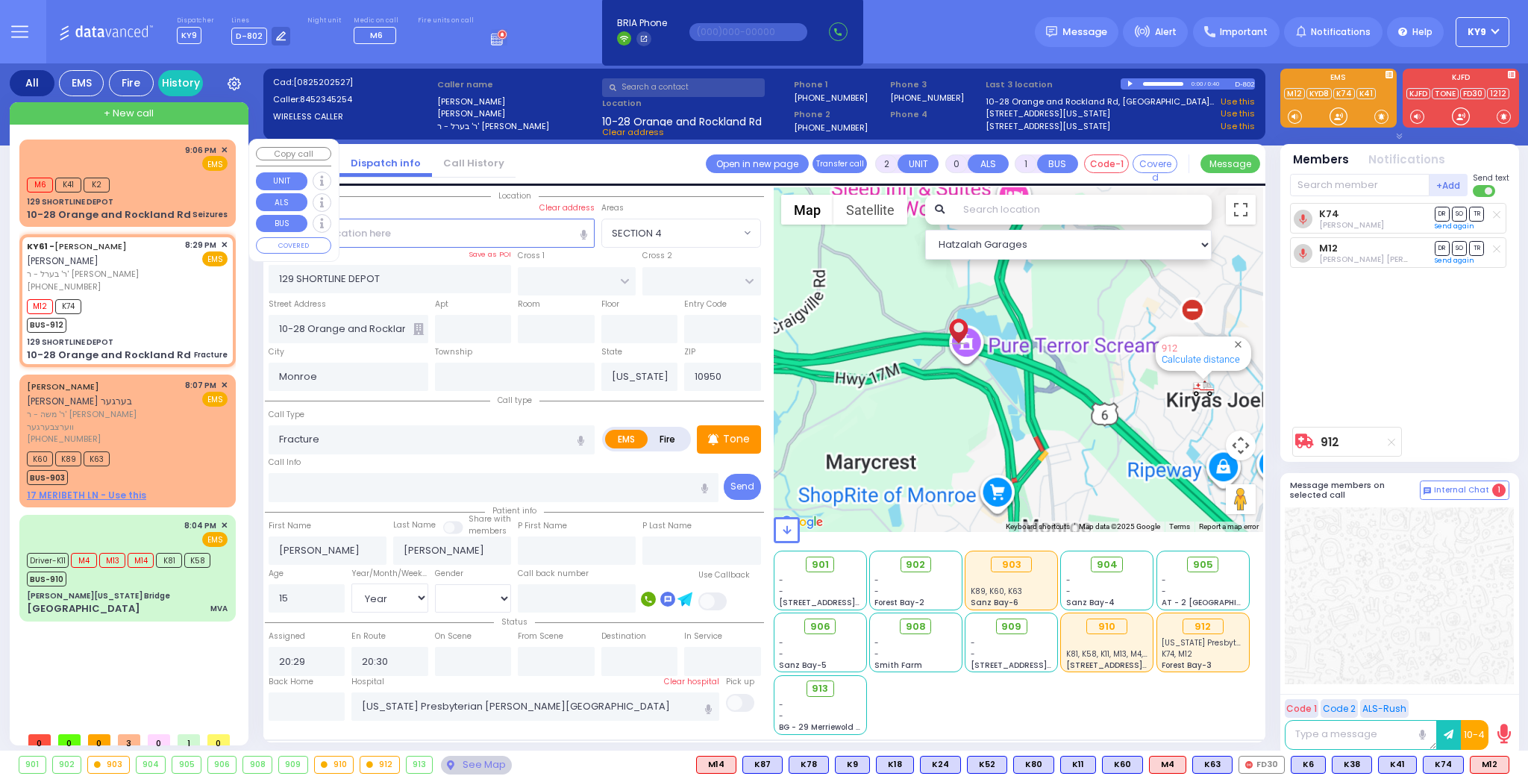
click at [171, 187] on div "M6 K41 K2" at bounding box center [127, 183] width 201 height 19
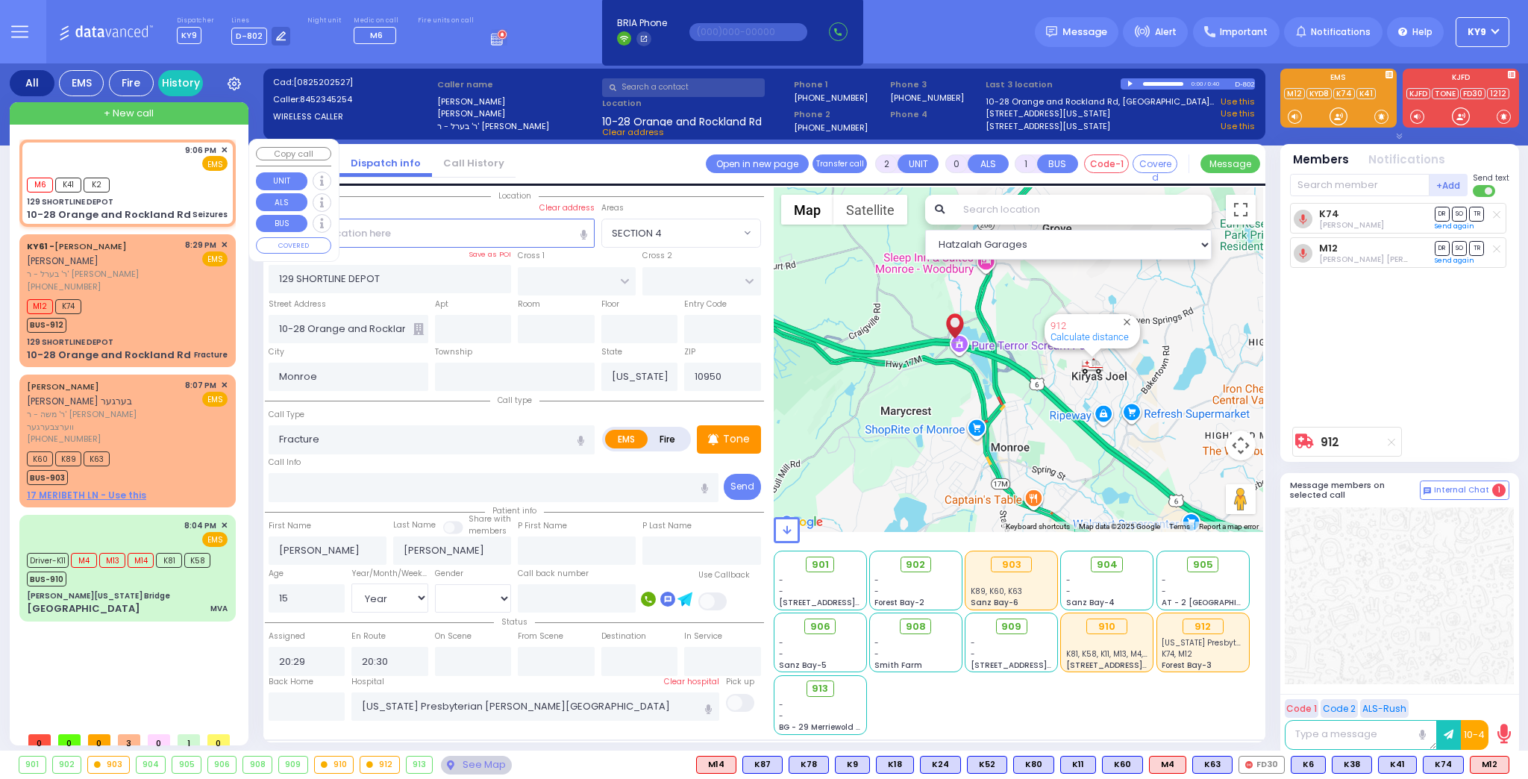
type input "3"
type input "2"
select select
type input "Seizures"
radio input "true"
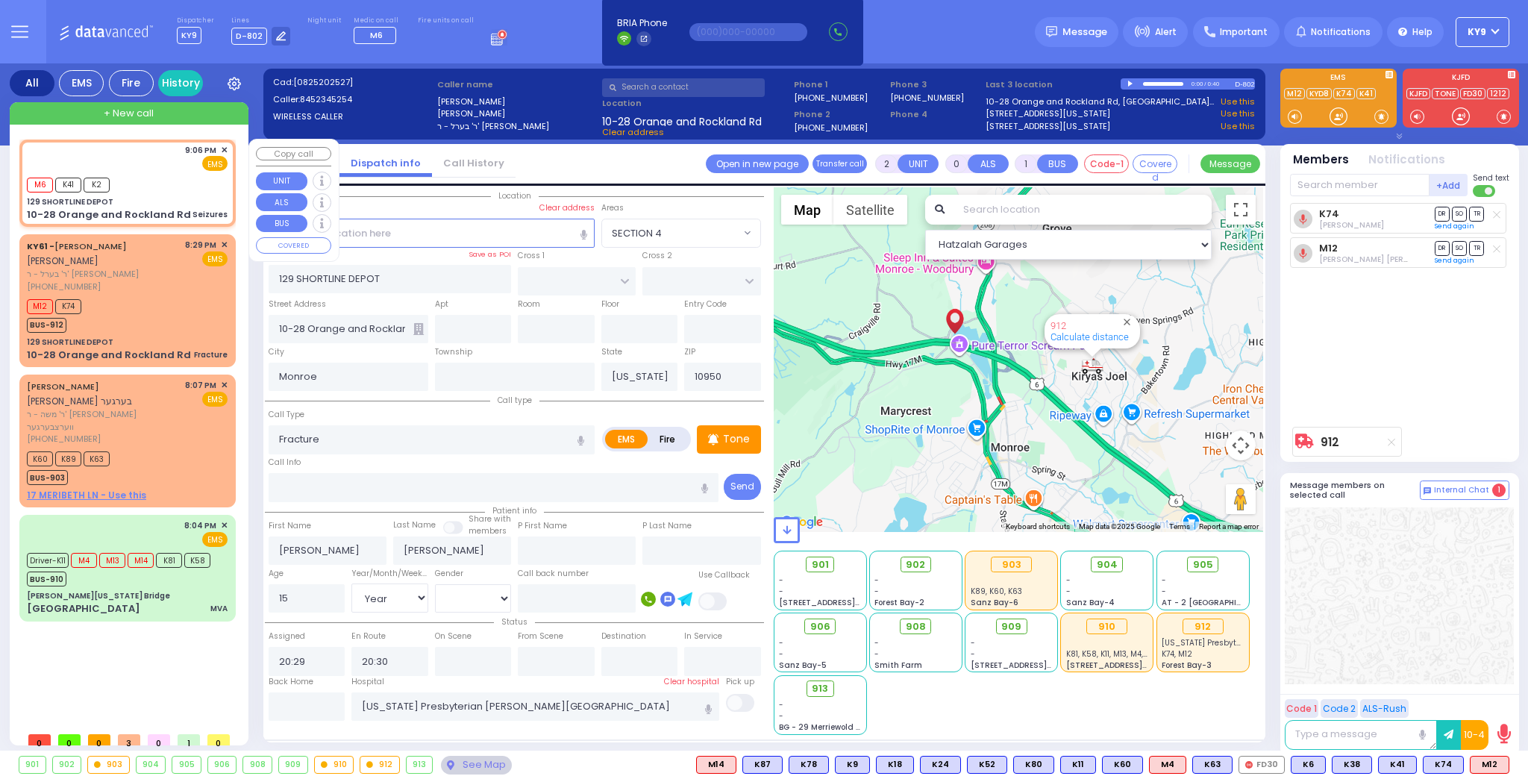
type input "6"
select select "Year"
select select "[DEMOGRAPHIC_DATA]"
type input "21:06"
type input "21:08"
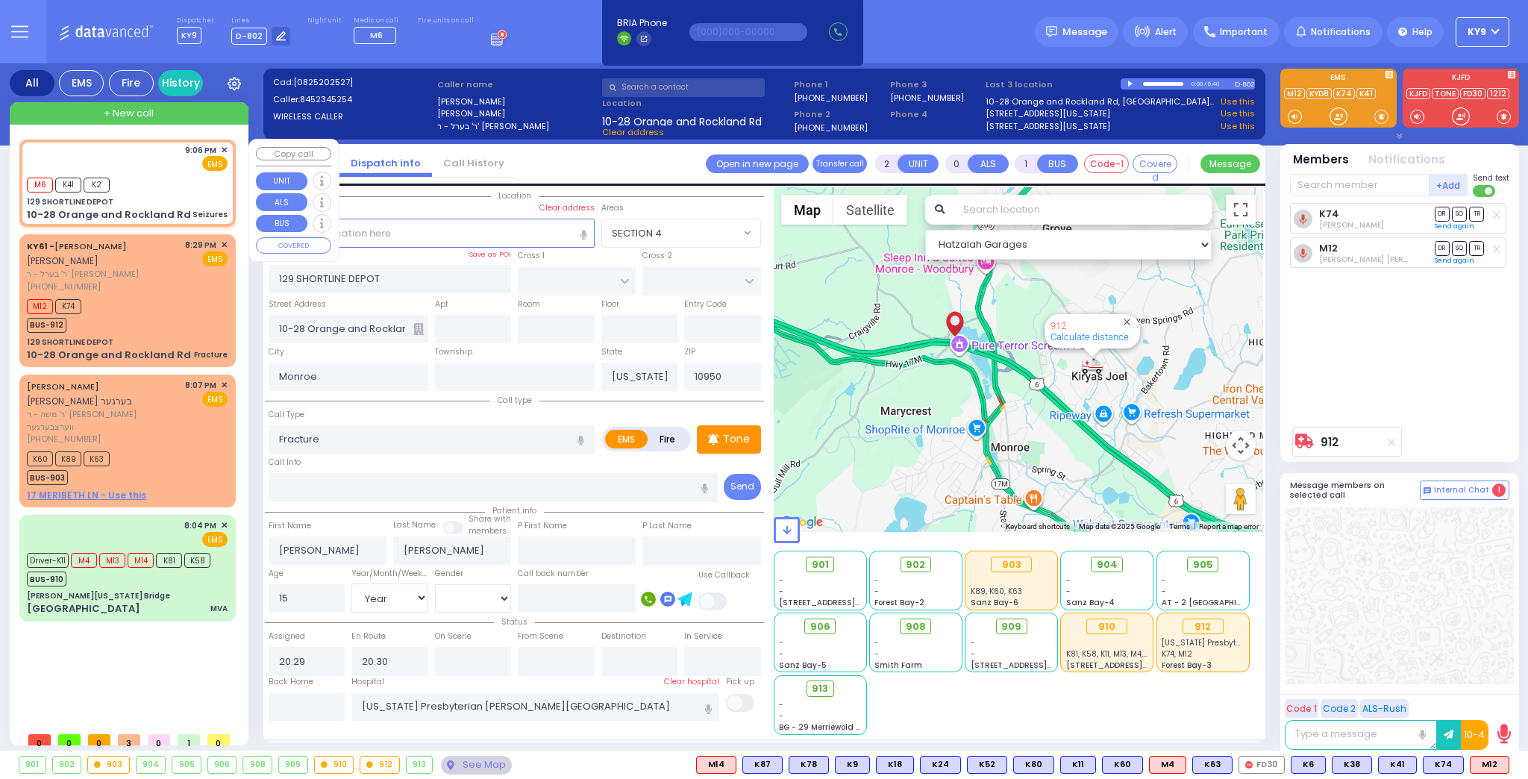
type input "Lenox Hill Hospital"
select select "Hatzalah Garages"
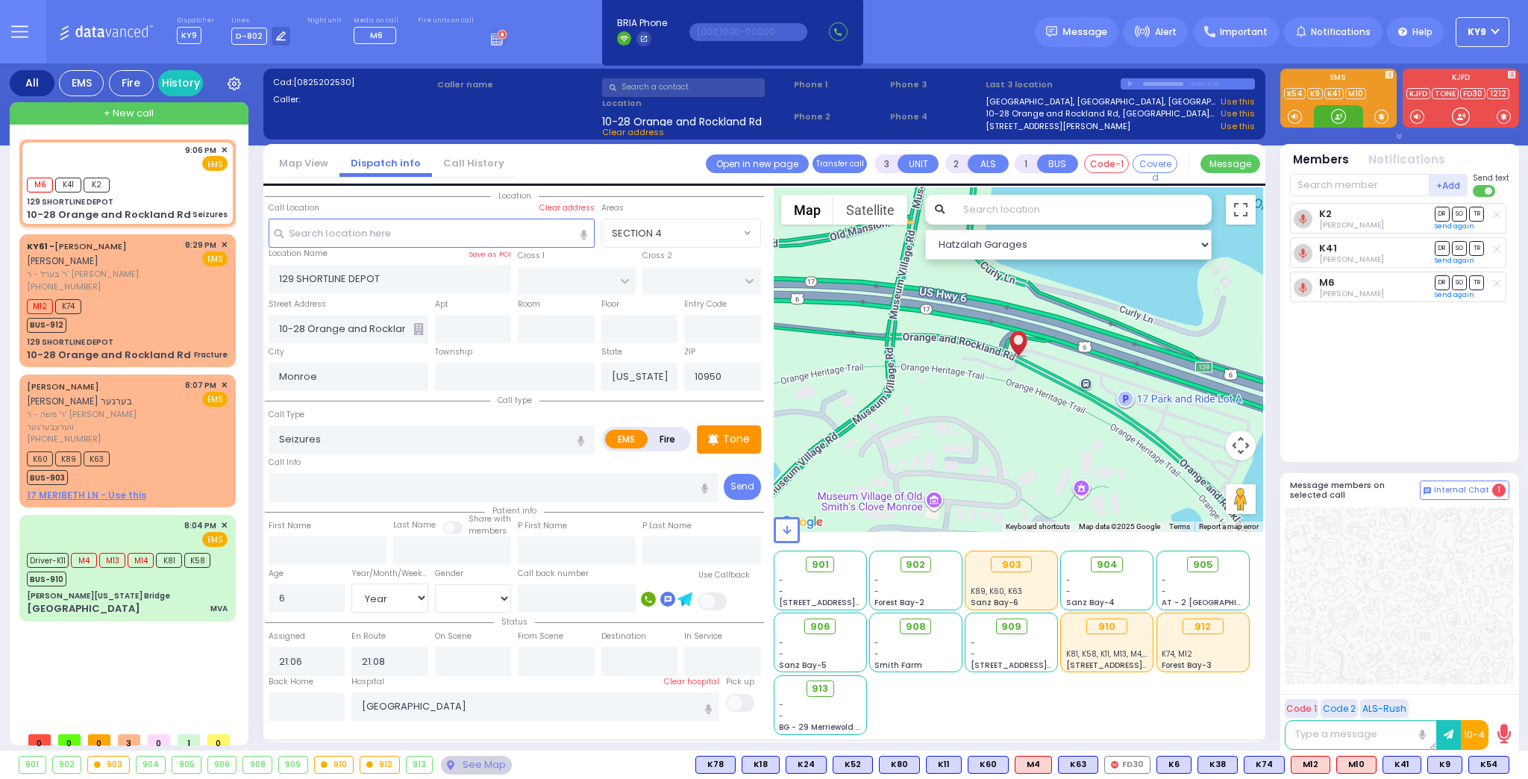
click at [1342, 113] on div at bounding box center [1338, 116] width 15 height 15
click at [1373, 762] on button at bounding box center [1370, 764] width 7 height 16
click at [1361, 698] on icon at bounding box center [1361, 699] width 16 height 16
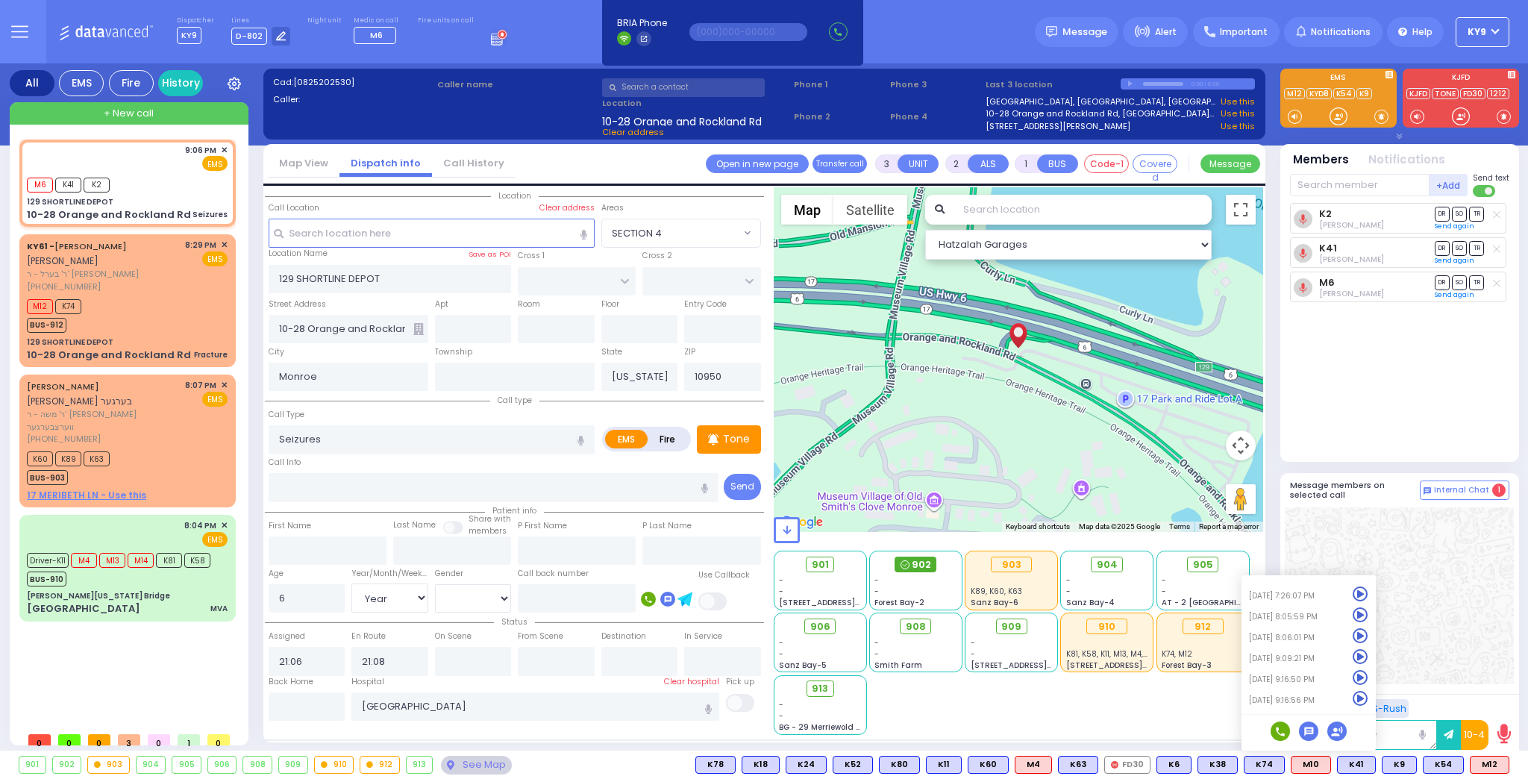
click at [921, 560] on span "902" at bounding box center [921, 564] width 19 height 15
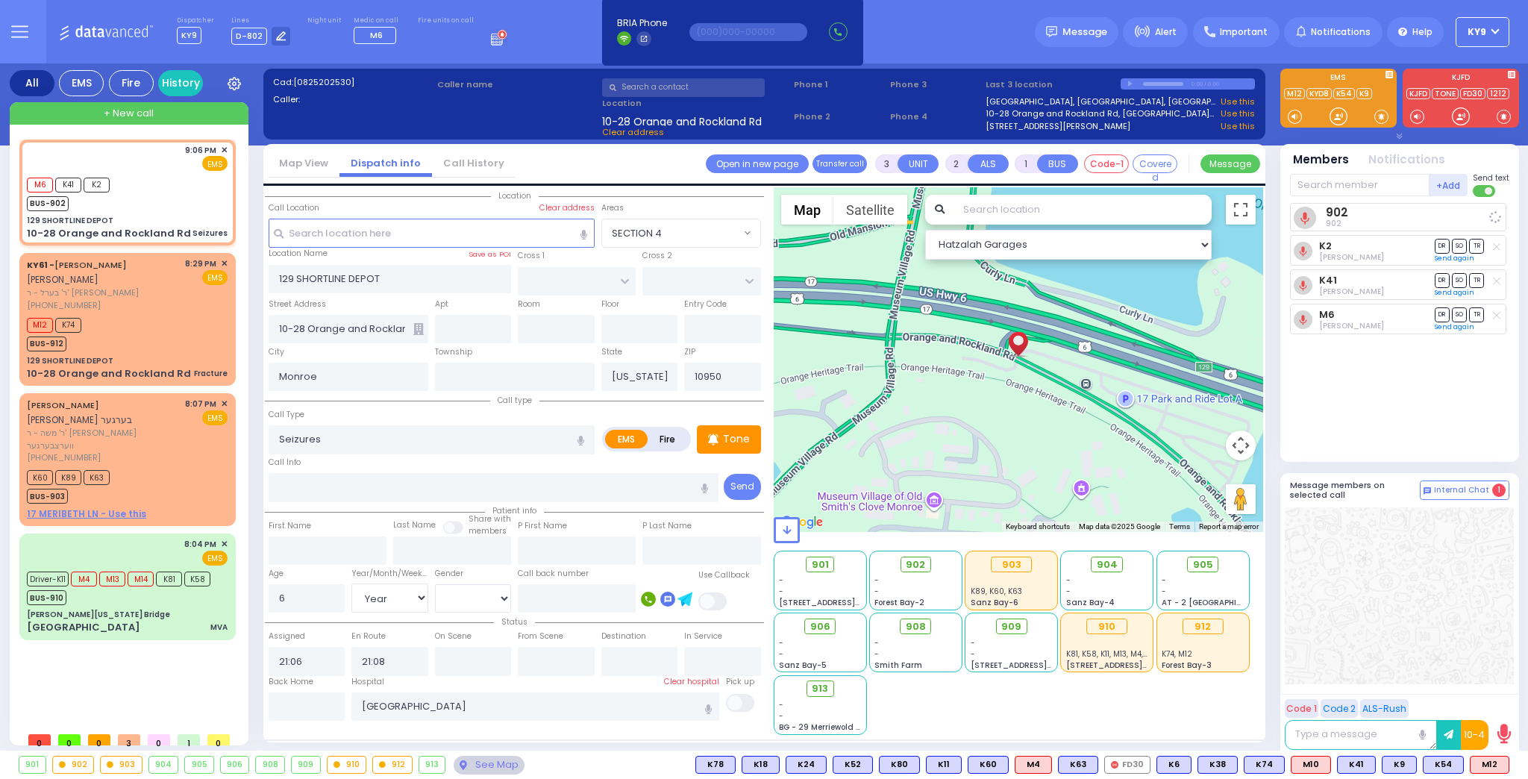
select select
radio input "true"
select select "Year"
select select "[DEMOGRAPHIC_DATA]"
select select "Hatzalah Garages"
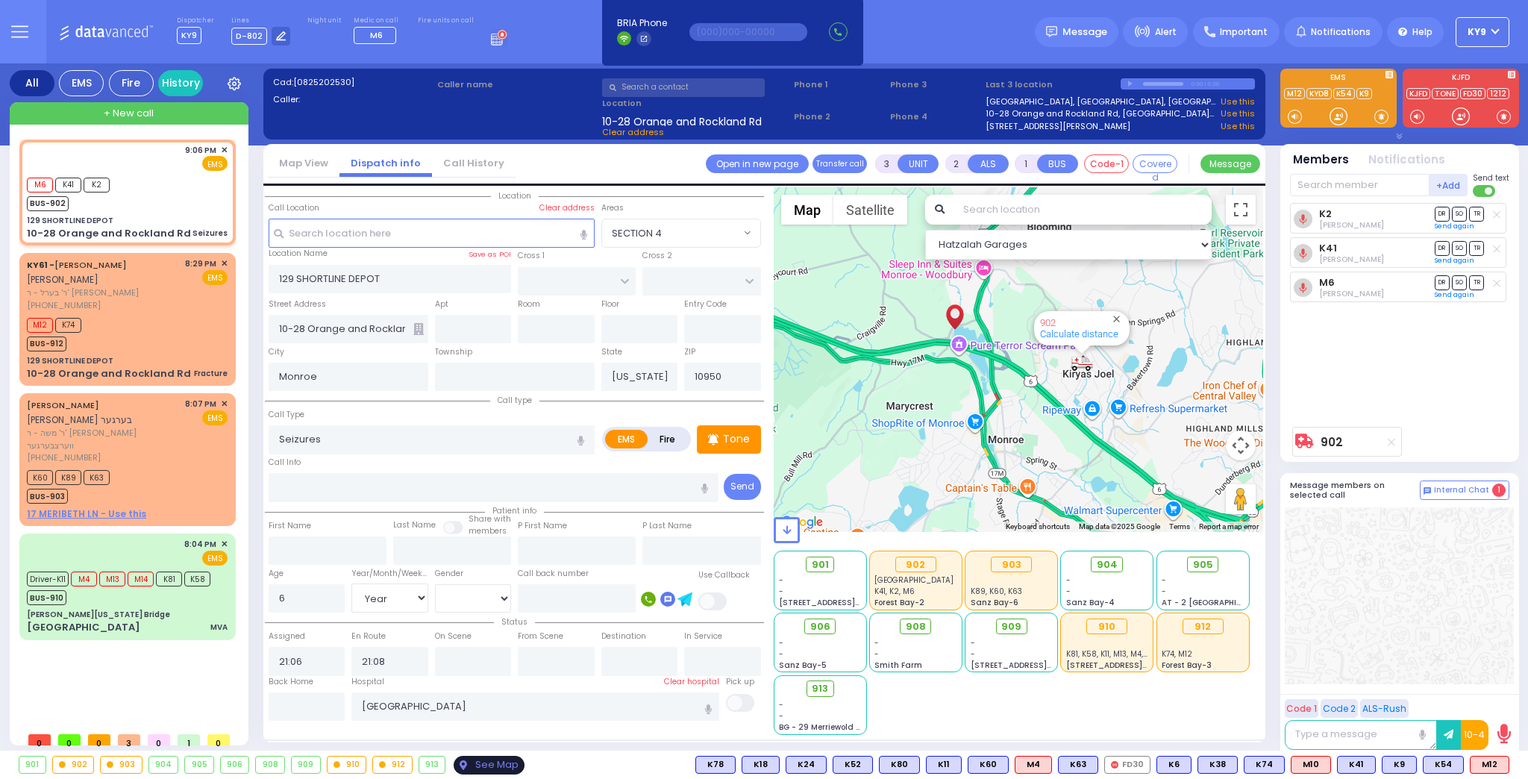
click at [473, 765] on div "See Map" at bounding box center [489, 765] width 70 height 19
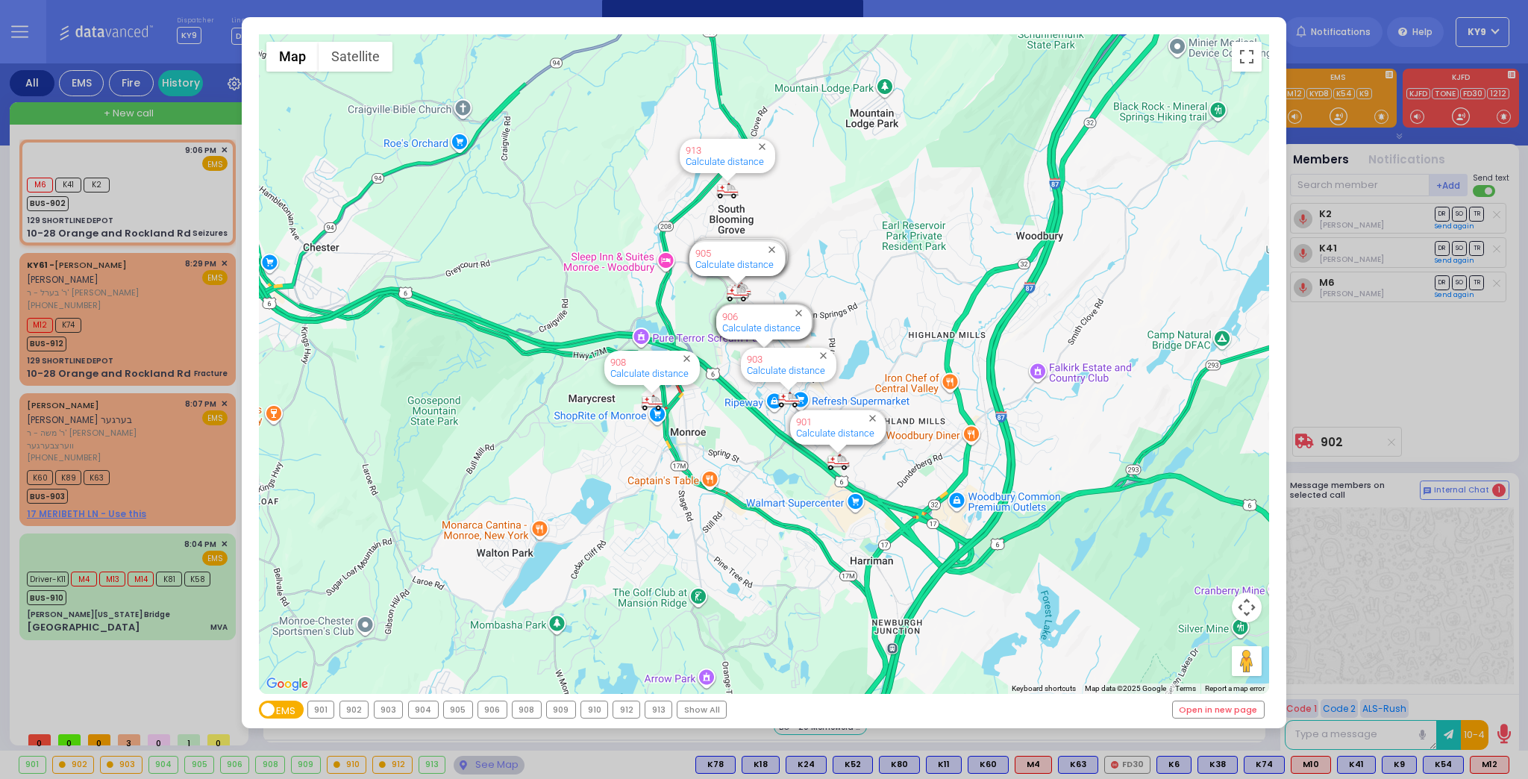
click at [385, 713] on div "903" at bounding box center [388, 709] width 28 height 16
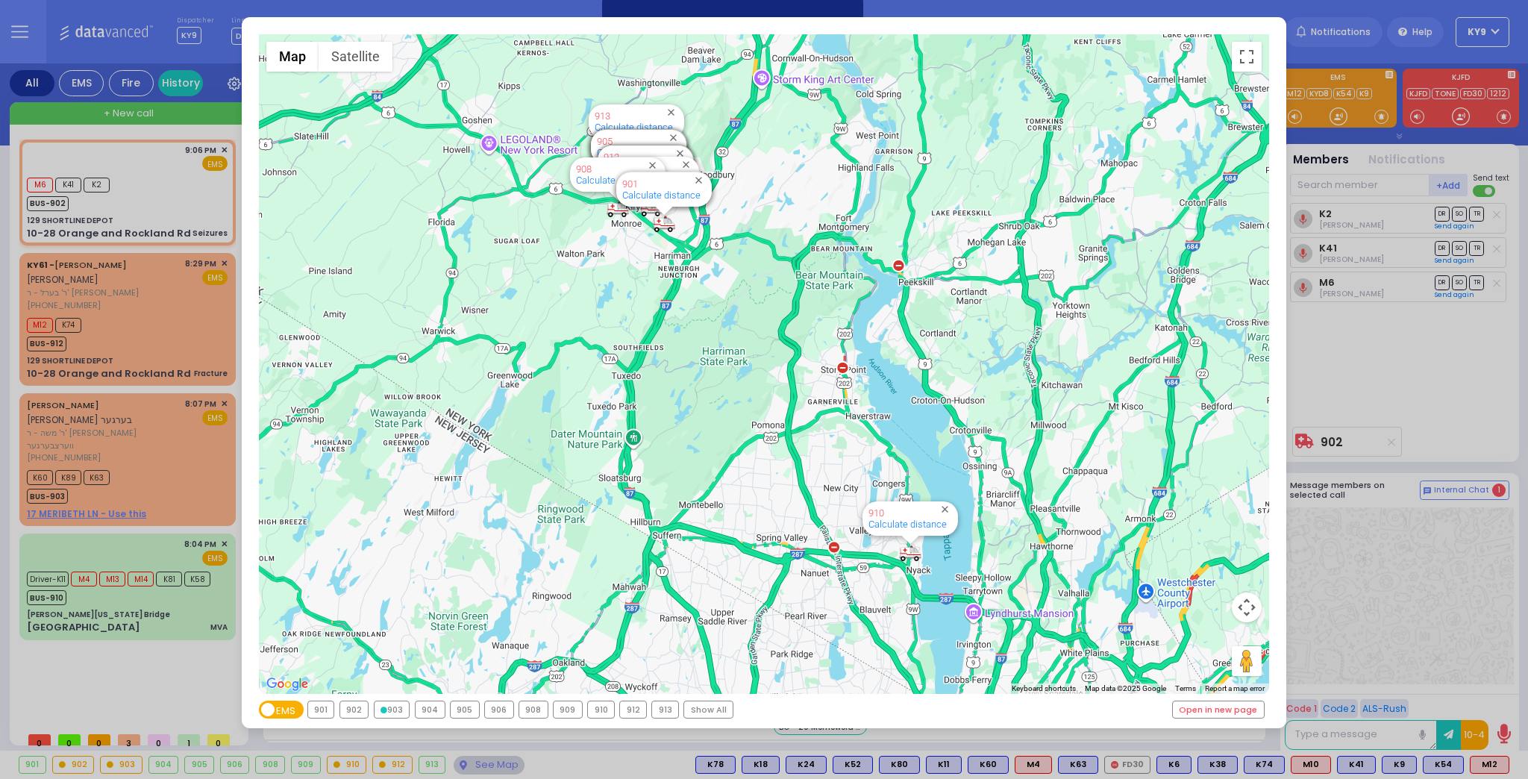
click at [385, 713] on div "903" at bounding box center [391, 709] width 35 height 16
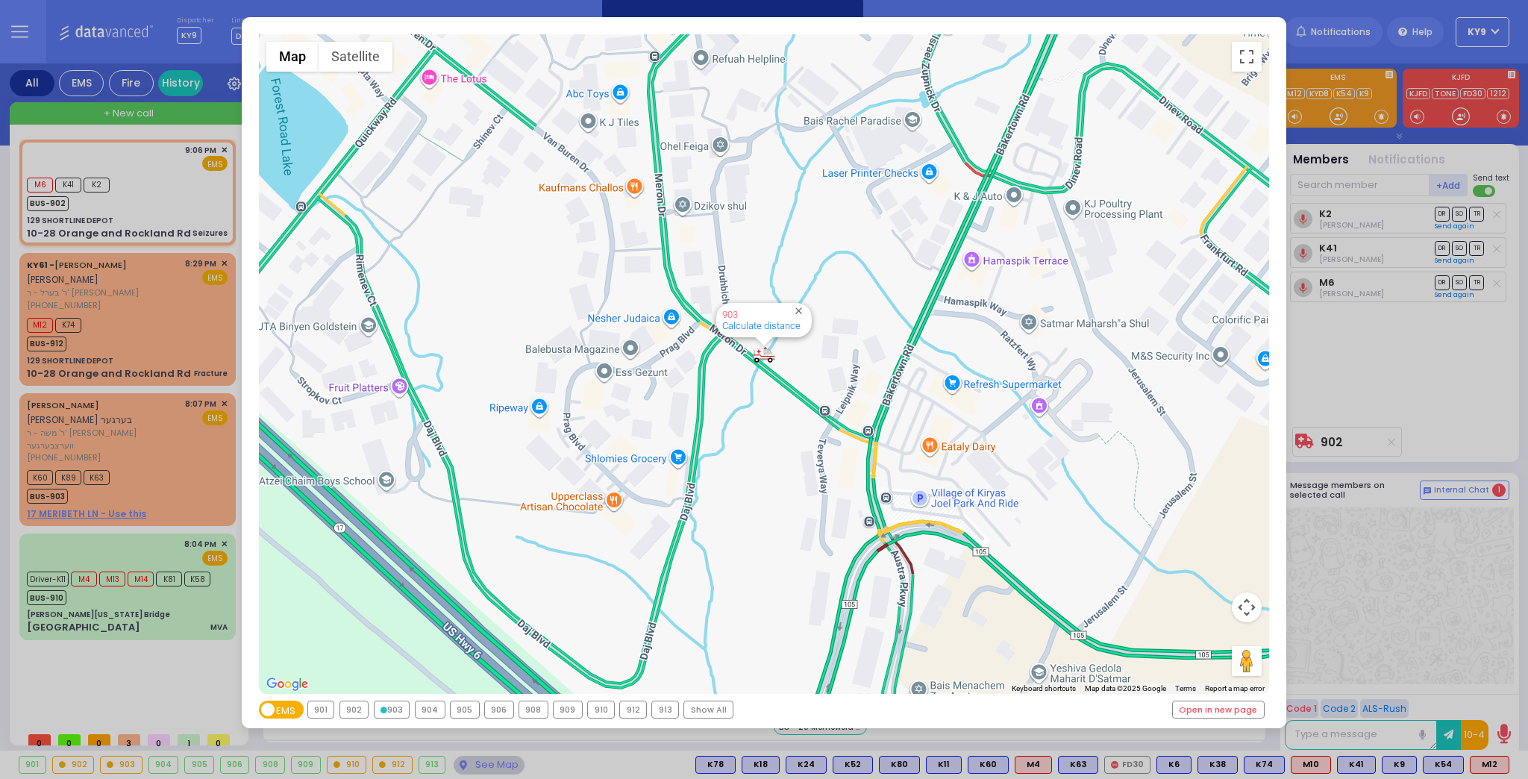
click at [385, 713] on div "903" at bounding box center [391, 709] width 35 height 16
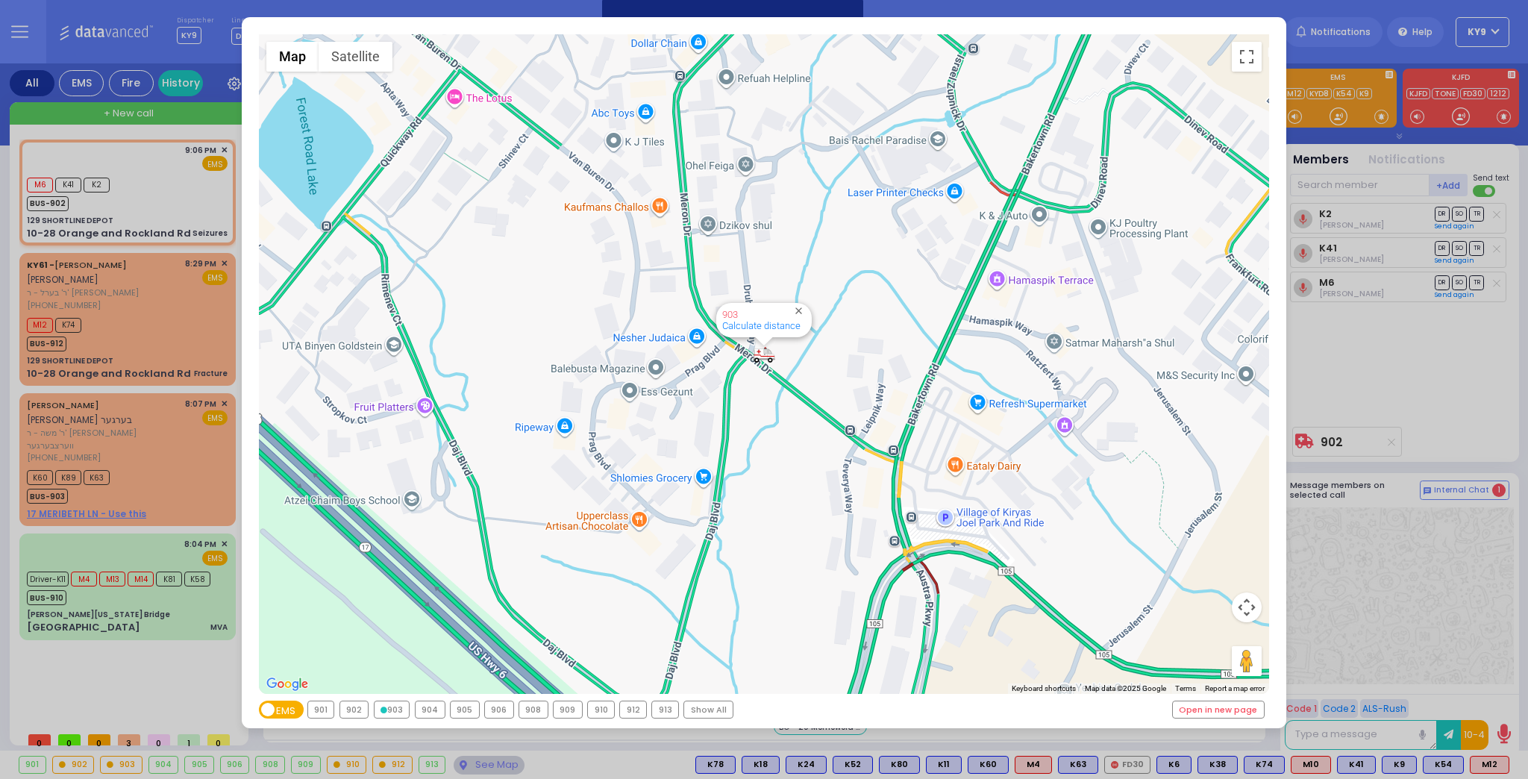
click at [486, 765] on div "← Move left → Move right ↑ Move up ↓ Move down + Zoom in - Zoom out Home Jump l…" at bounding box center [764, 389] width 1528 height 779
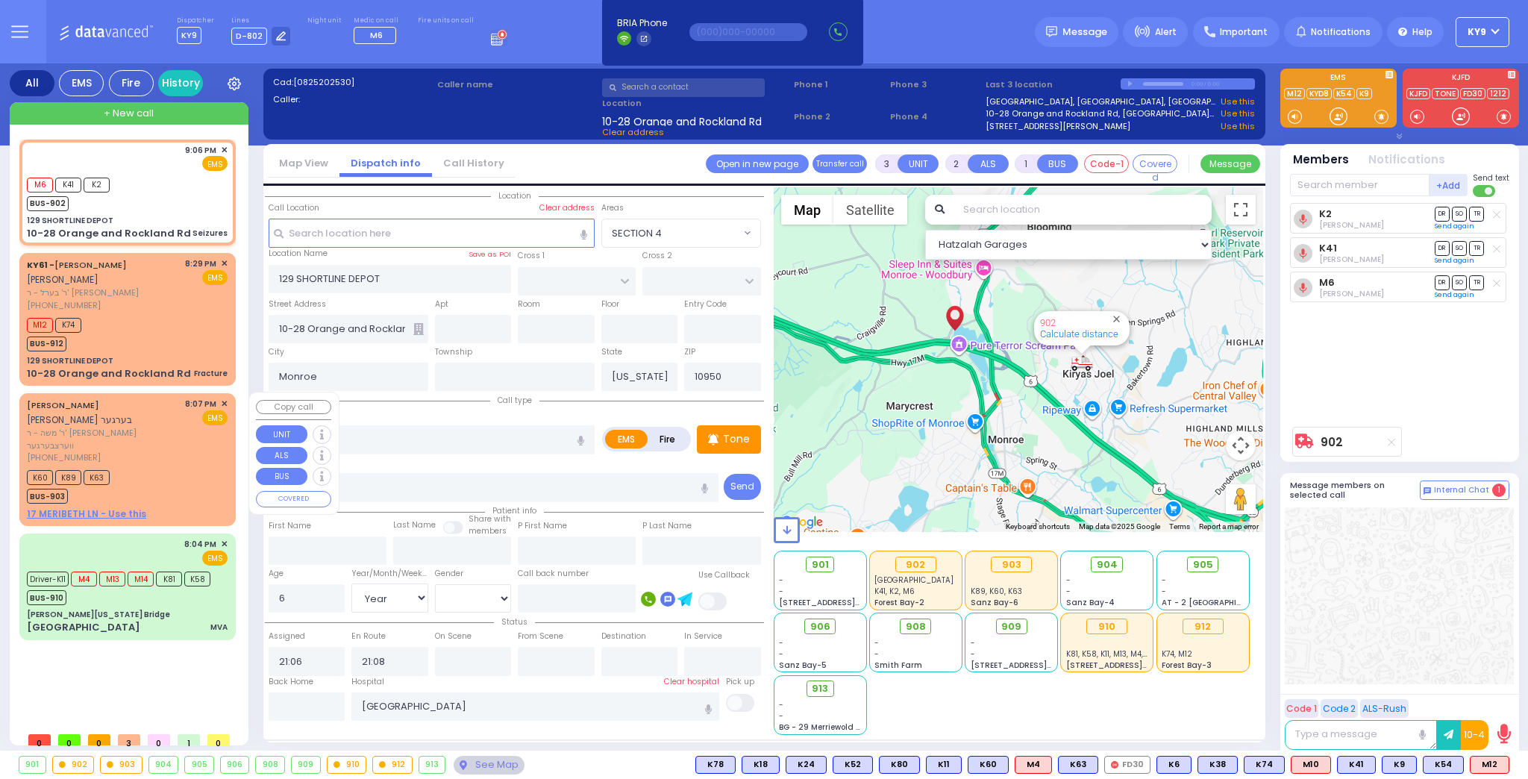
click at [153, 475] on div "K60 K89 K63 BUS-903" at bounding box center [127, 484] width 201 height 37
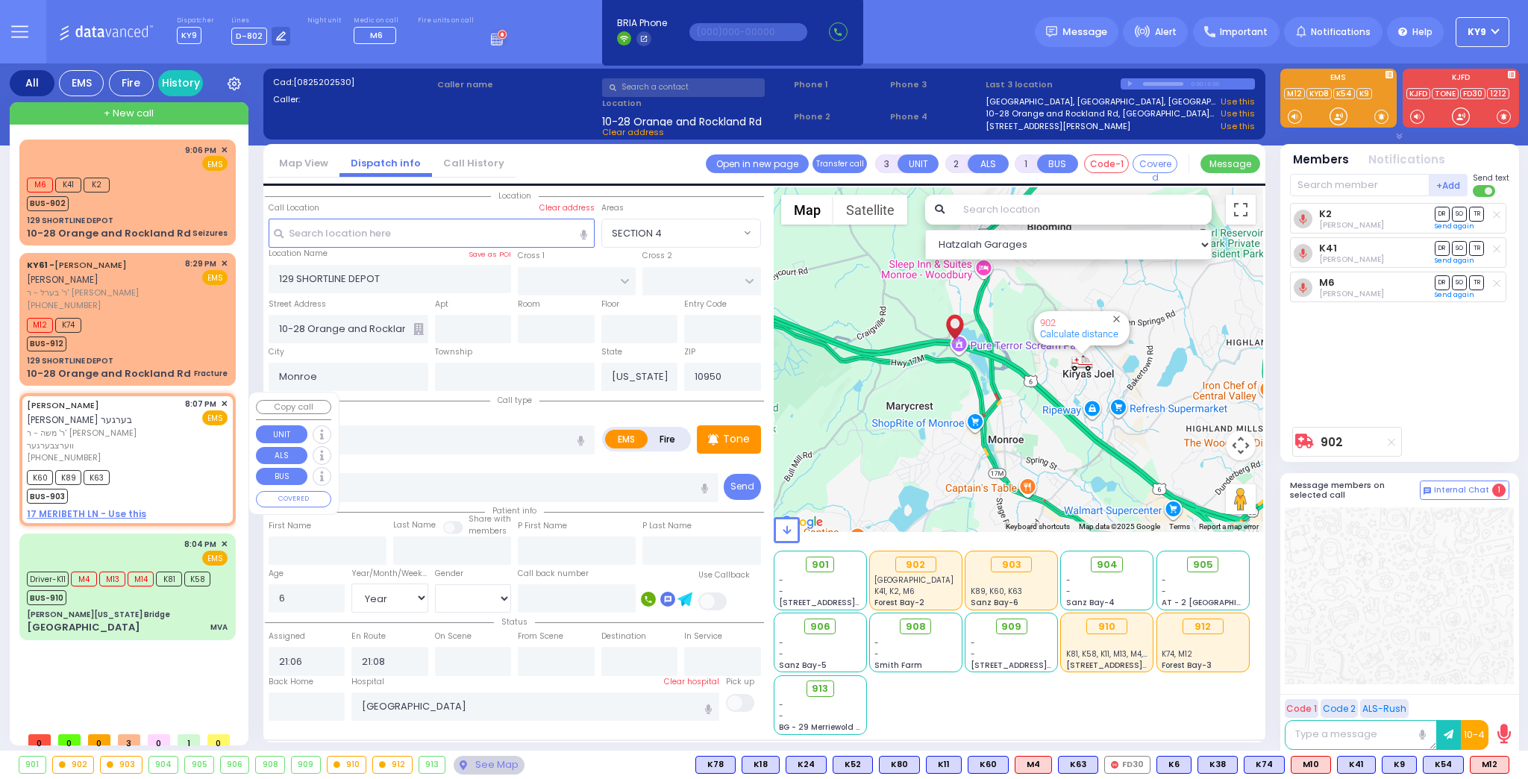
type input "2"
type input "1"
select select
radio input "true"
type input "YITZCHOK BURECH"
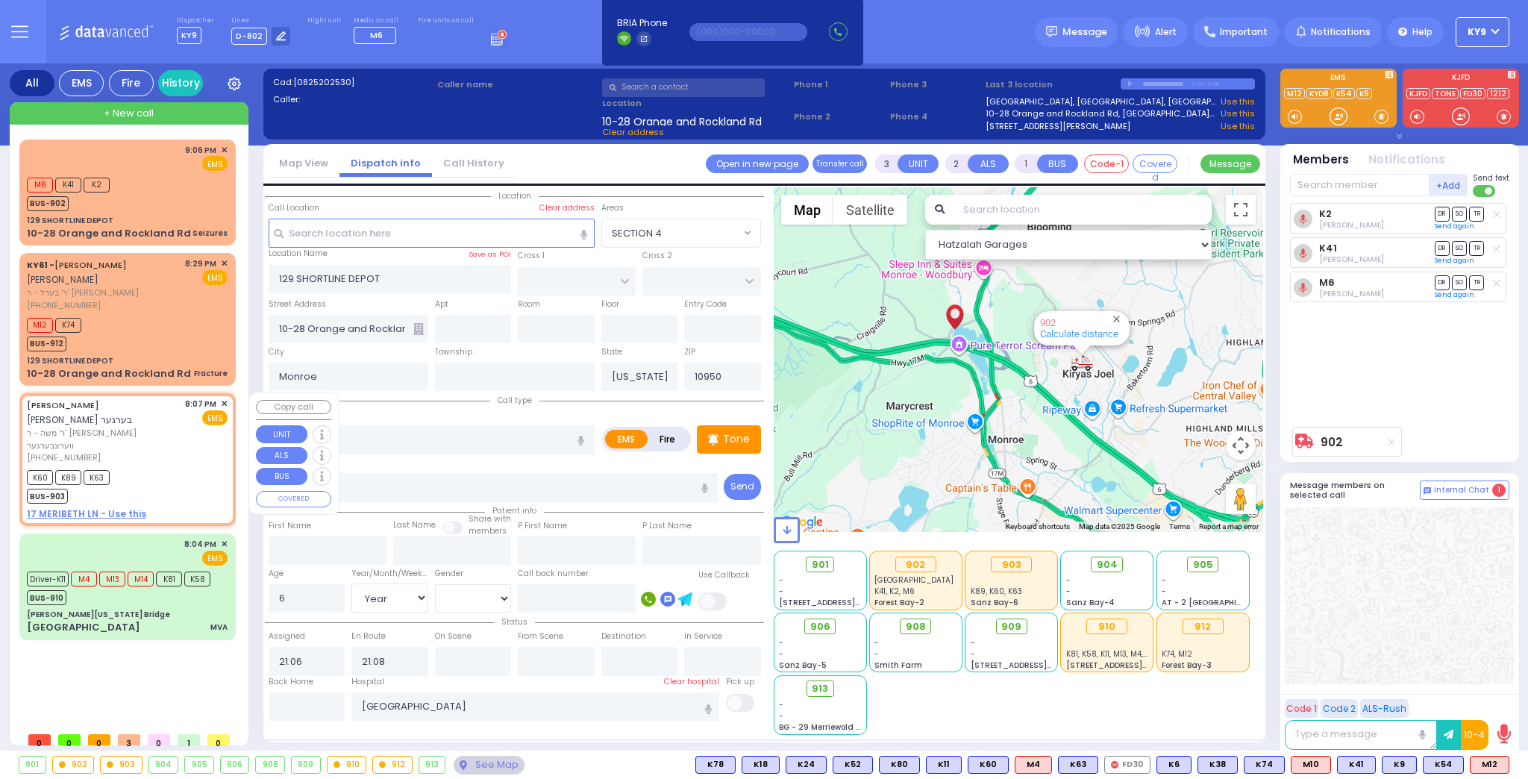
type input "BERGER"
select select
type input "20:07"
type input "20:09"
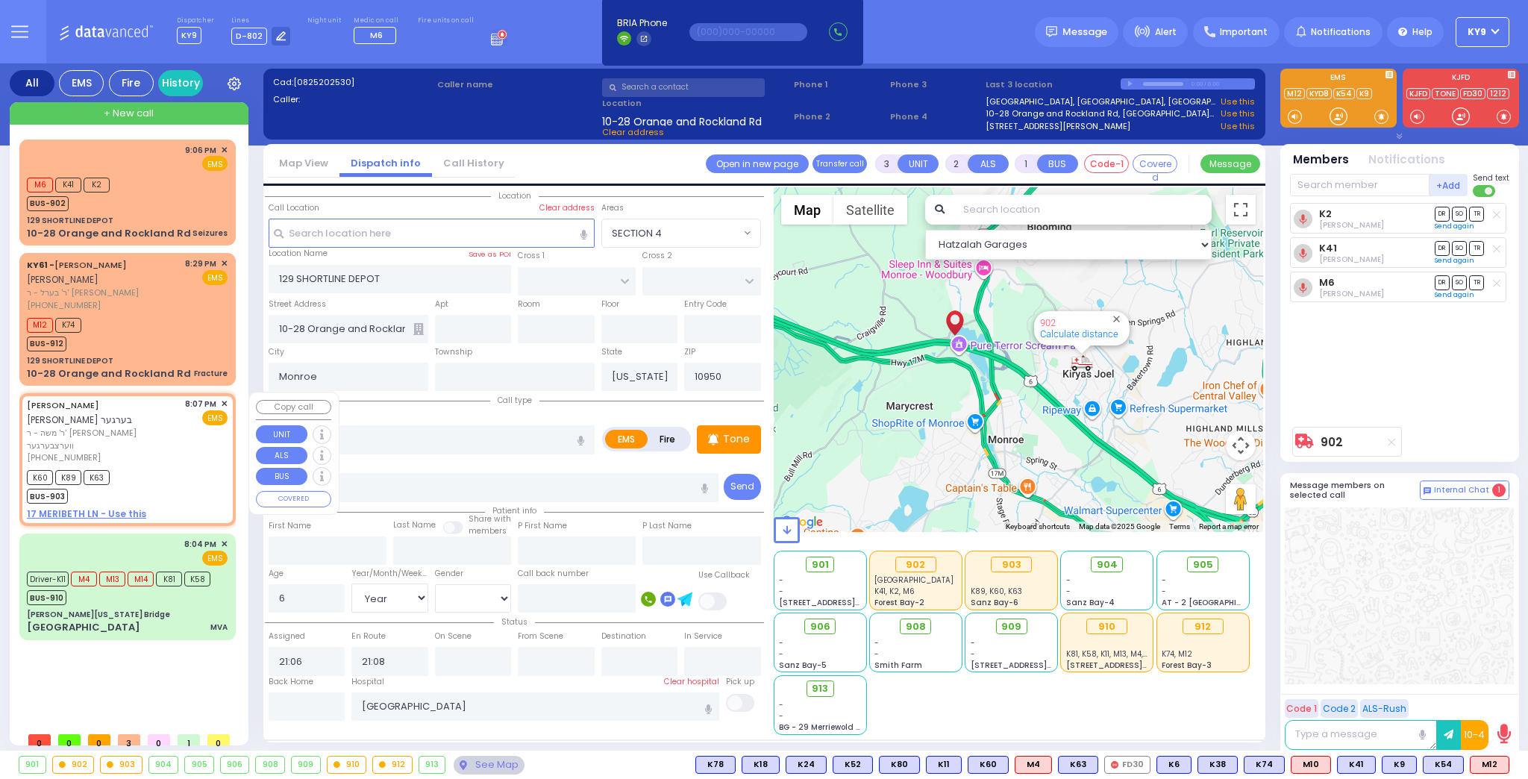
type input "Montefiore Nyack Hospital"
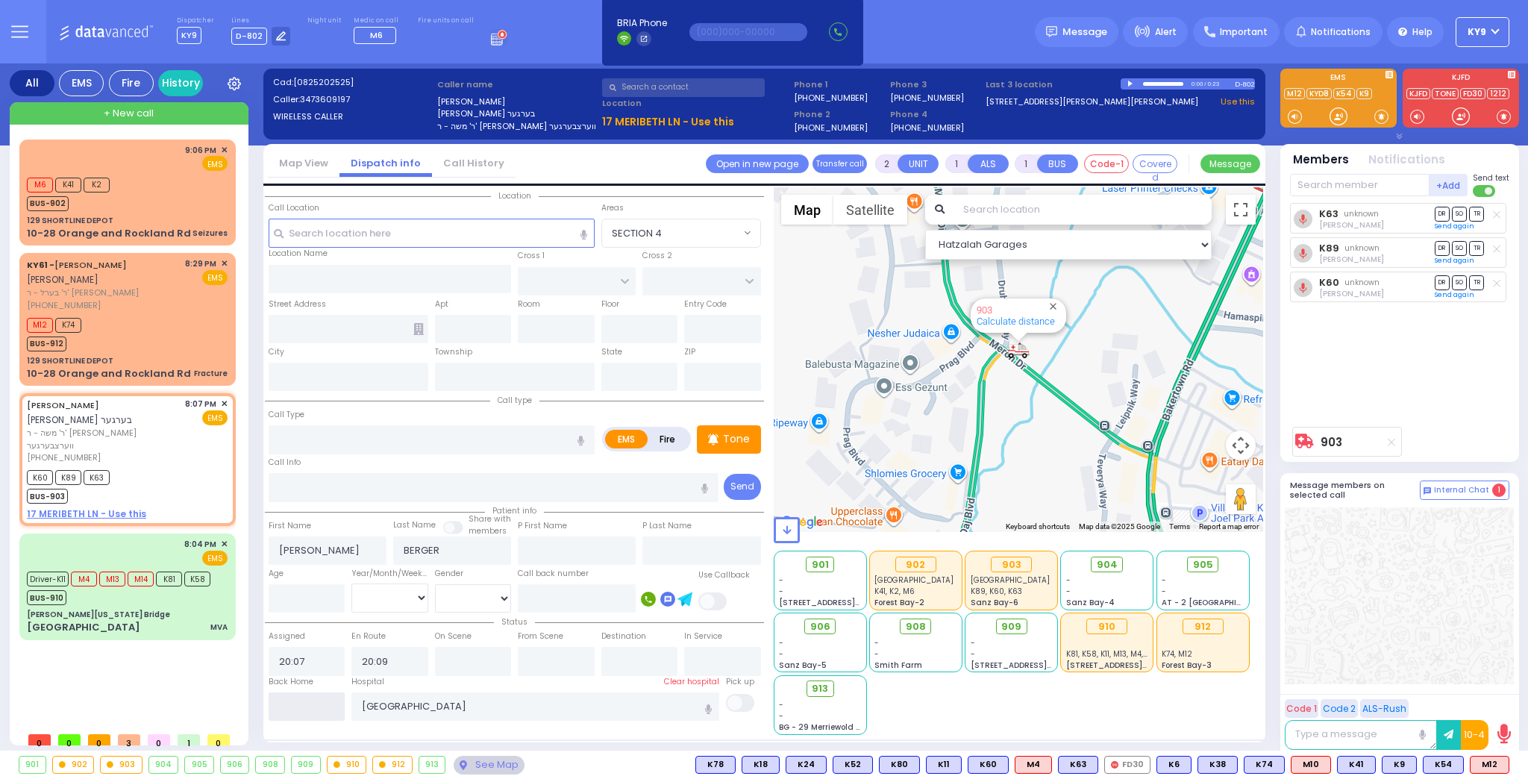
click at [331, 710] on input "text" at bounding box center [307, 706] width 77 height 28
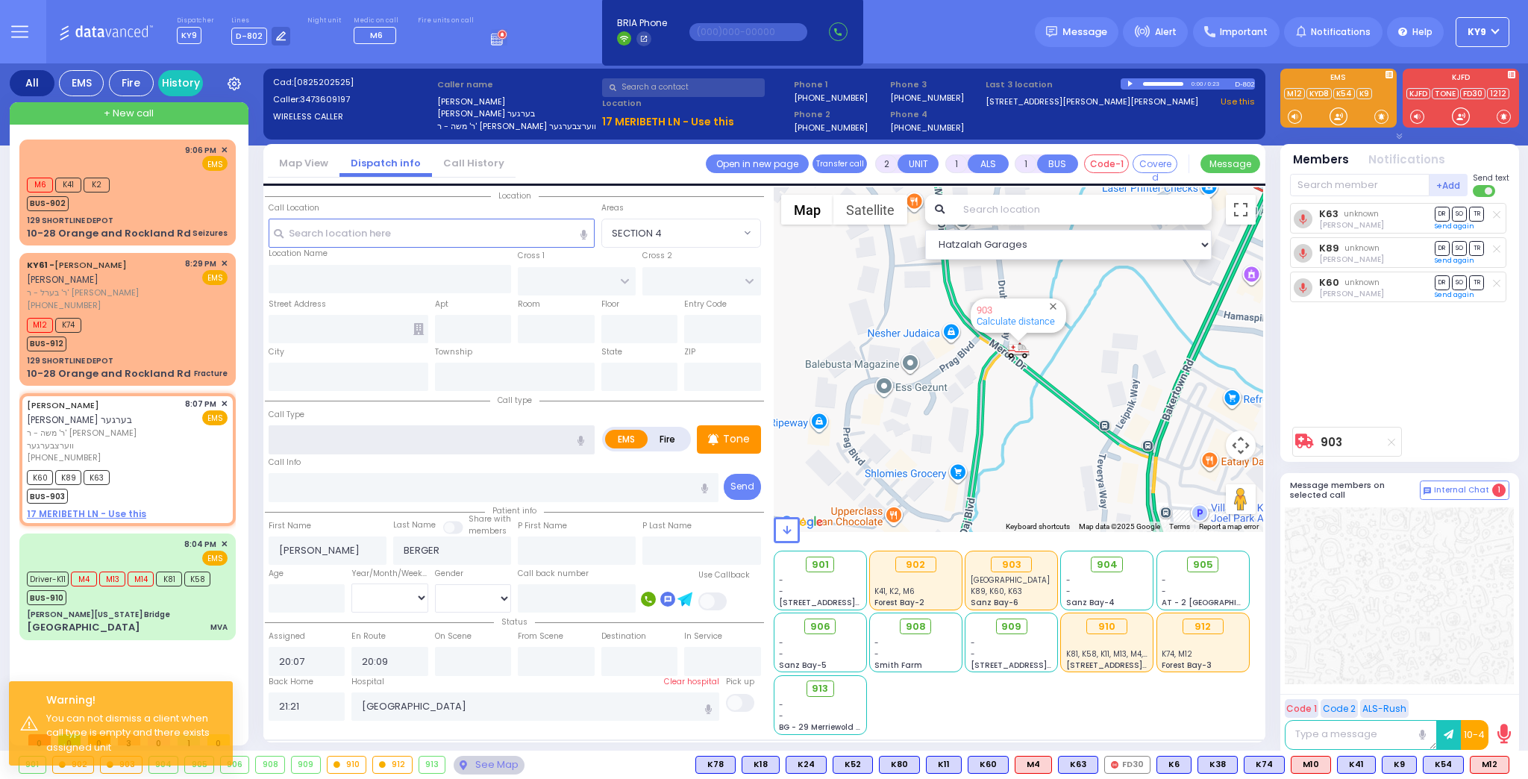
click at [312, 437] on input "text" at bounding box center [432, 439] width 326 height 28
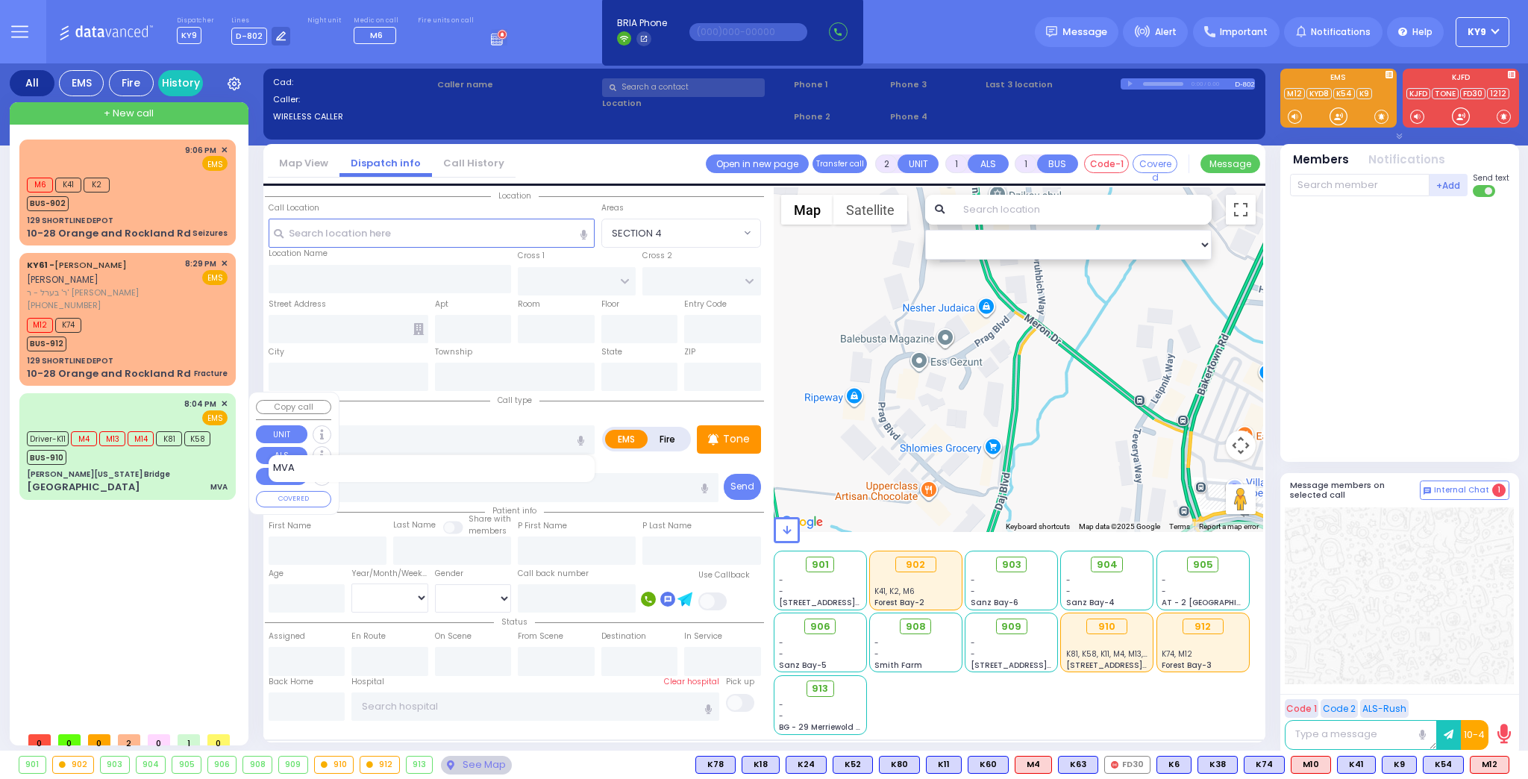
click at [157, 627] on div "9:06 PM ✕ M6 K41 K2" at bounding box center [130, 432] width 222 height 585
click at [188, 462] on div "BUS-910" at bounding box center [119, 455] width 184 height 19
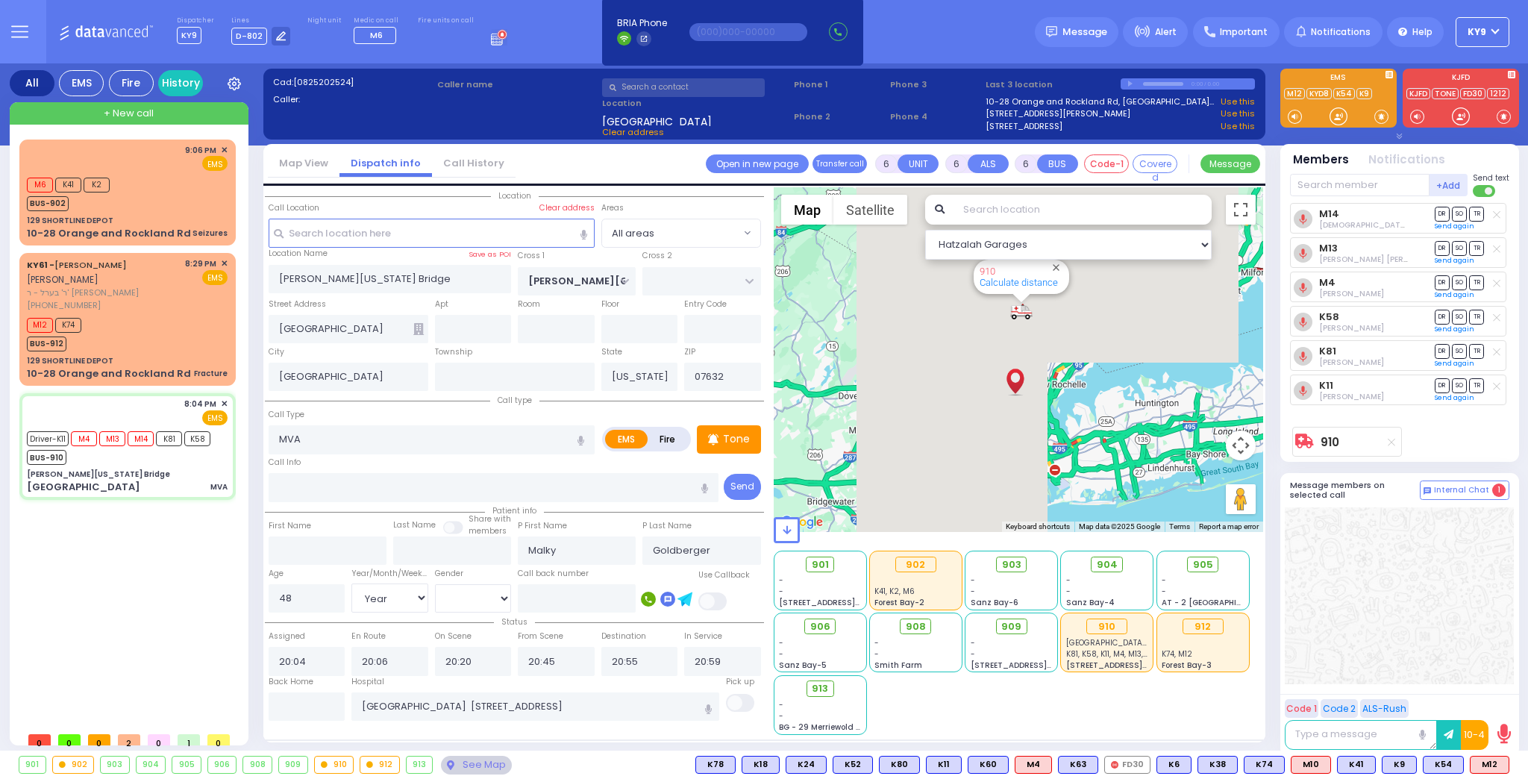
click at [330, 765] on div "910" at bounding box center [334, 764] width 39 height 16
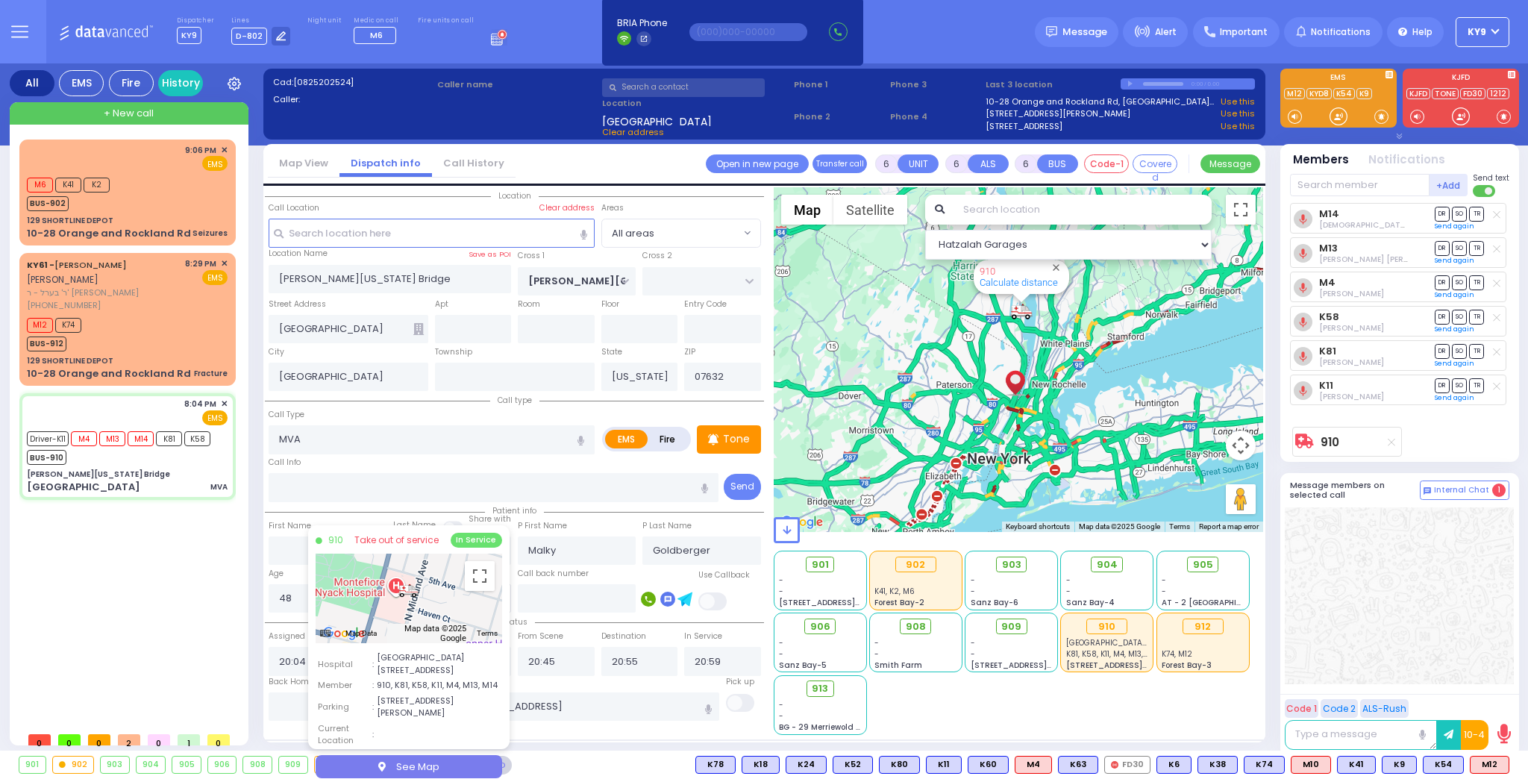
click at [104, 612] on div "9:06 PM ✕ M6 K41 K2" at bounding box center [130, 432] width 222 height 585
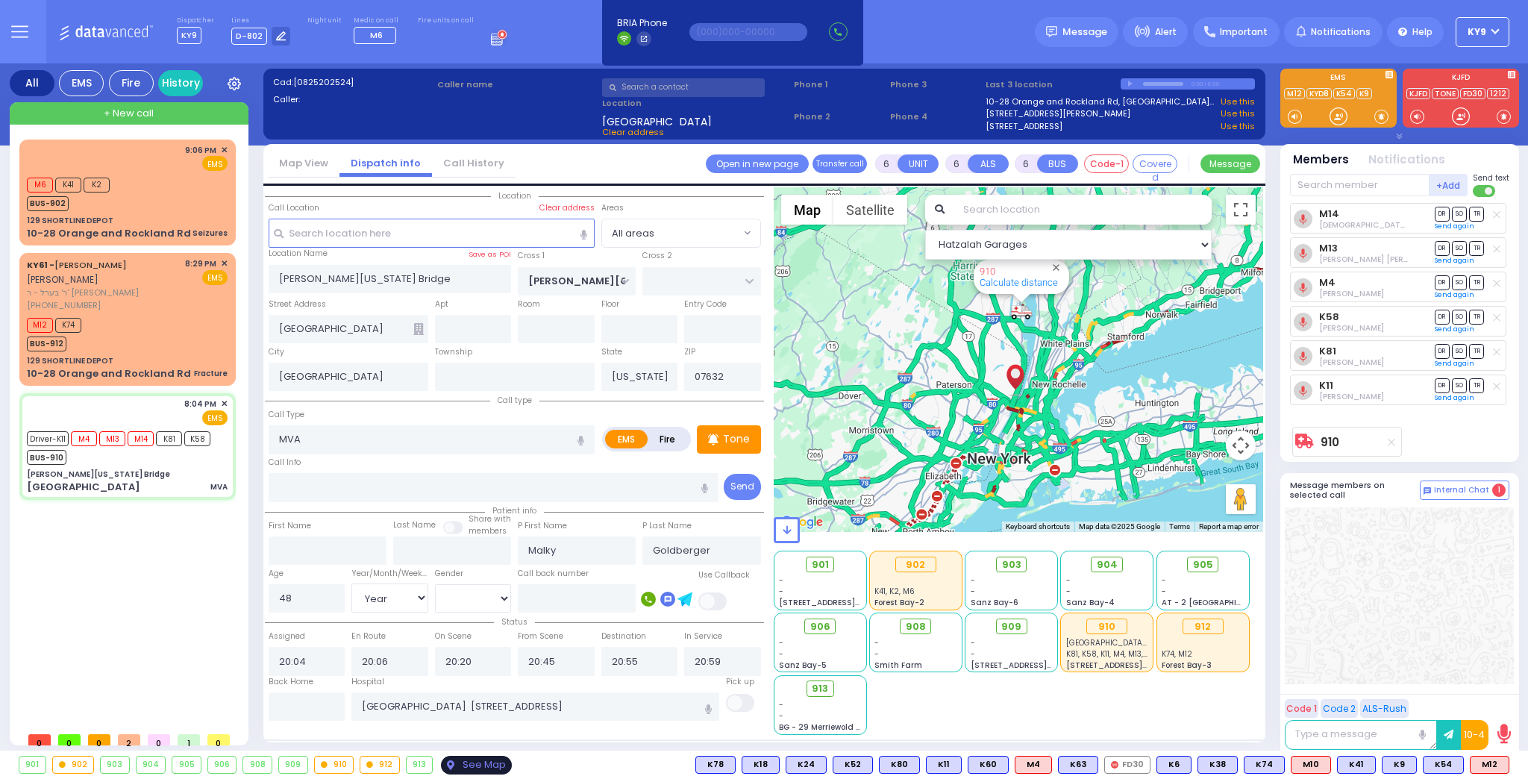
click at [466, 766] on div "See Map" at bounding box center [476, 765] width 70 height 19
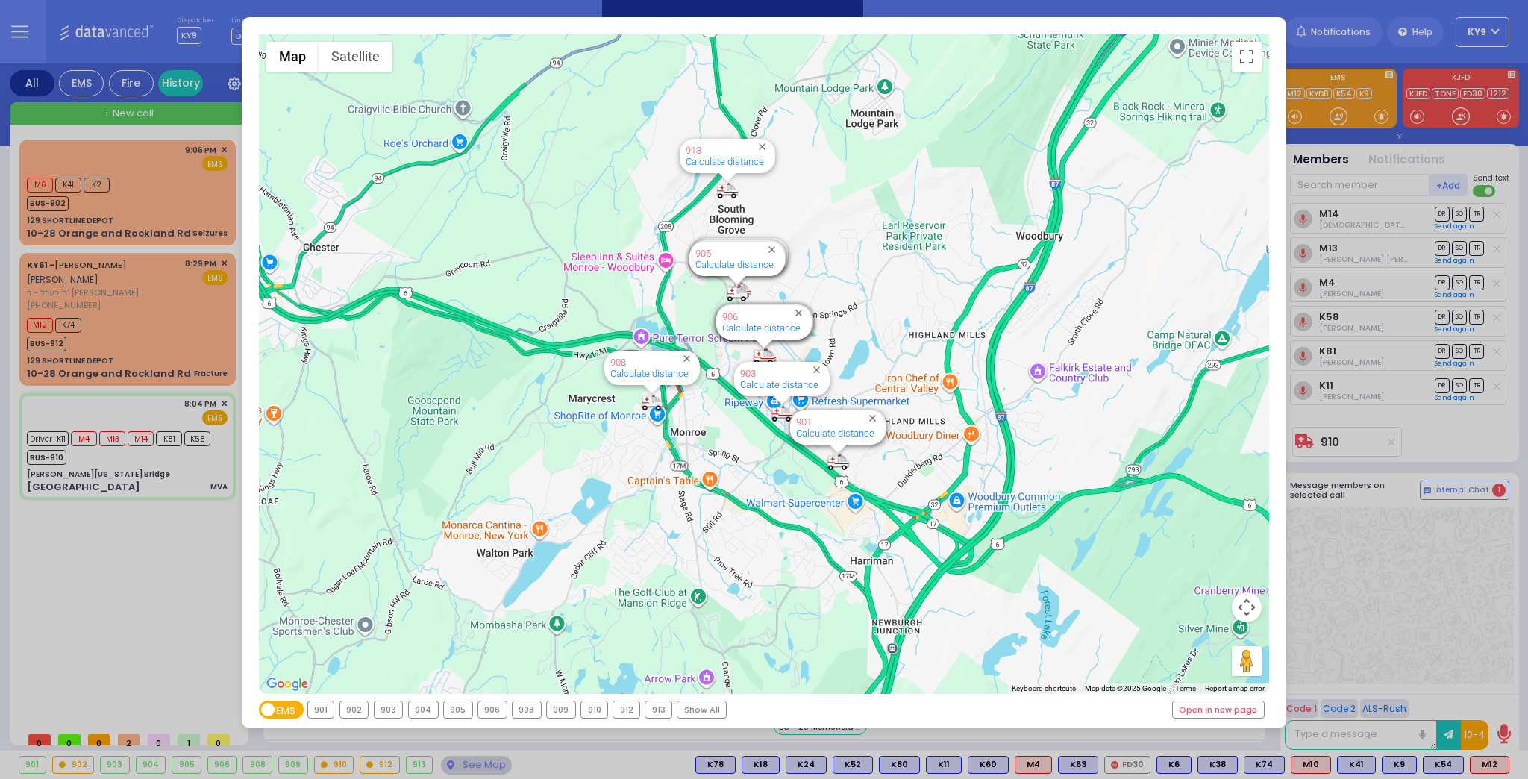
click at [586, 714] on div "910" at bounding box center [594, 709] width 26 height 16
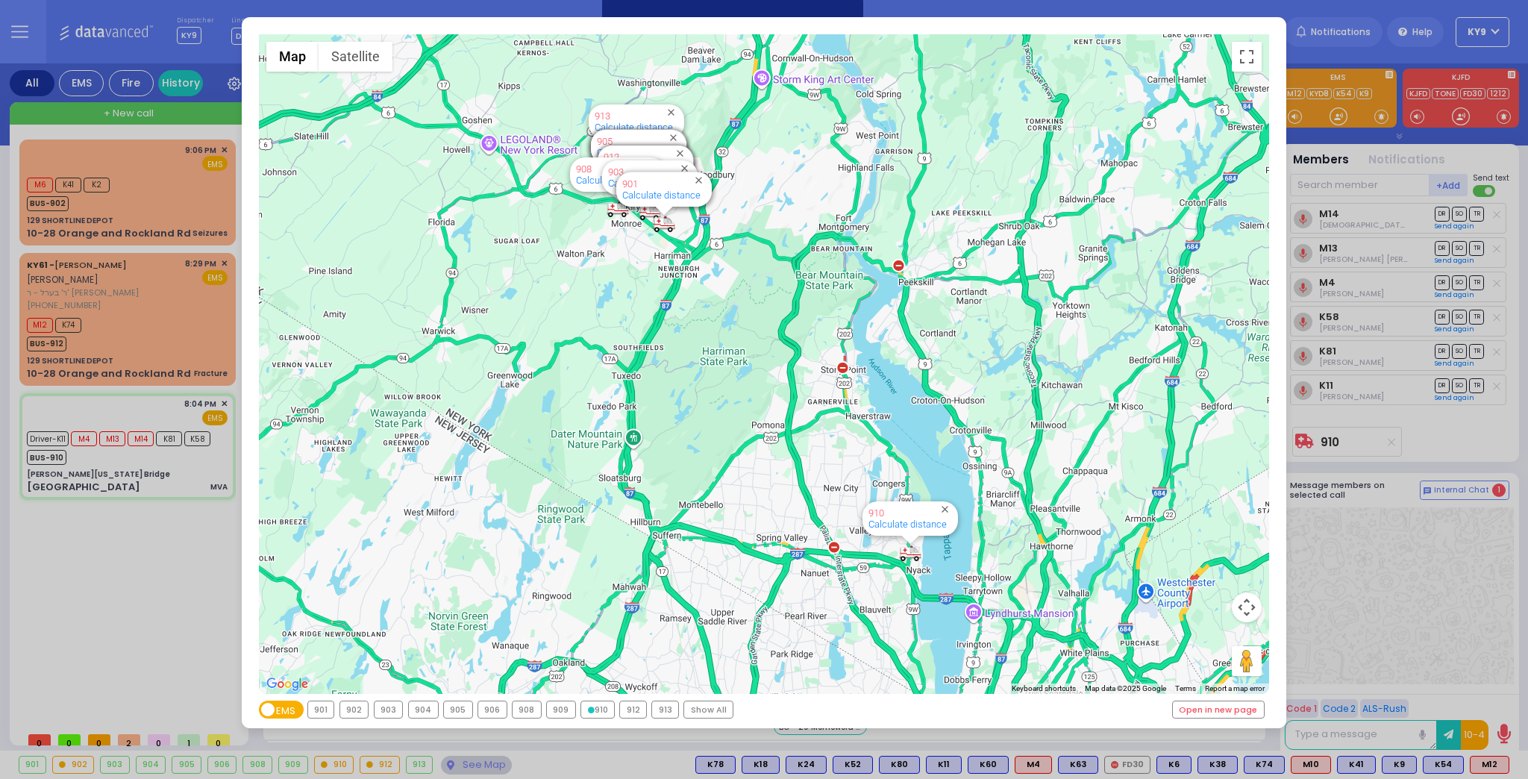
click at [586, 714] on div "910" at bounding box center [597, 709] width 33 height 16
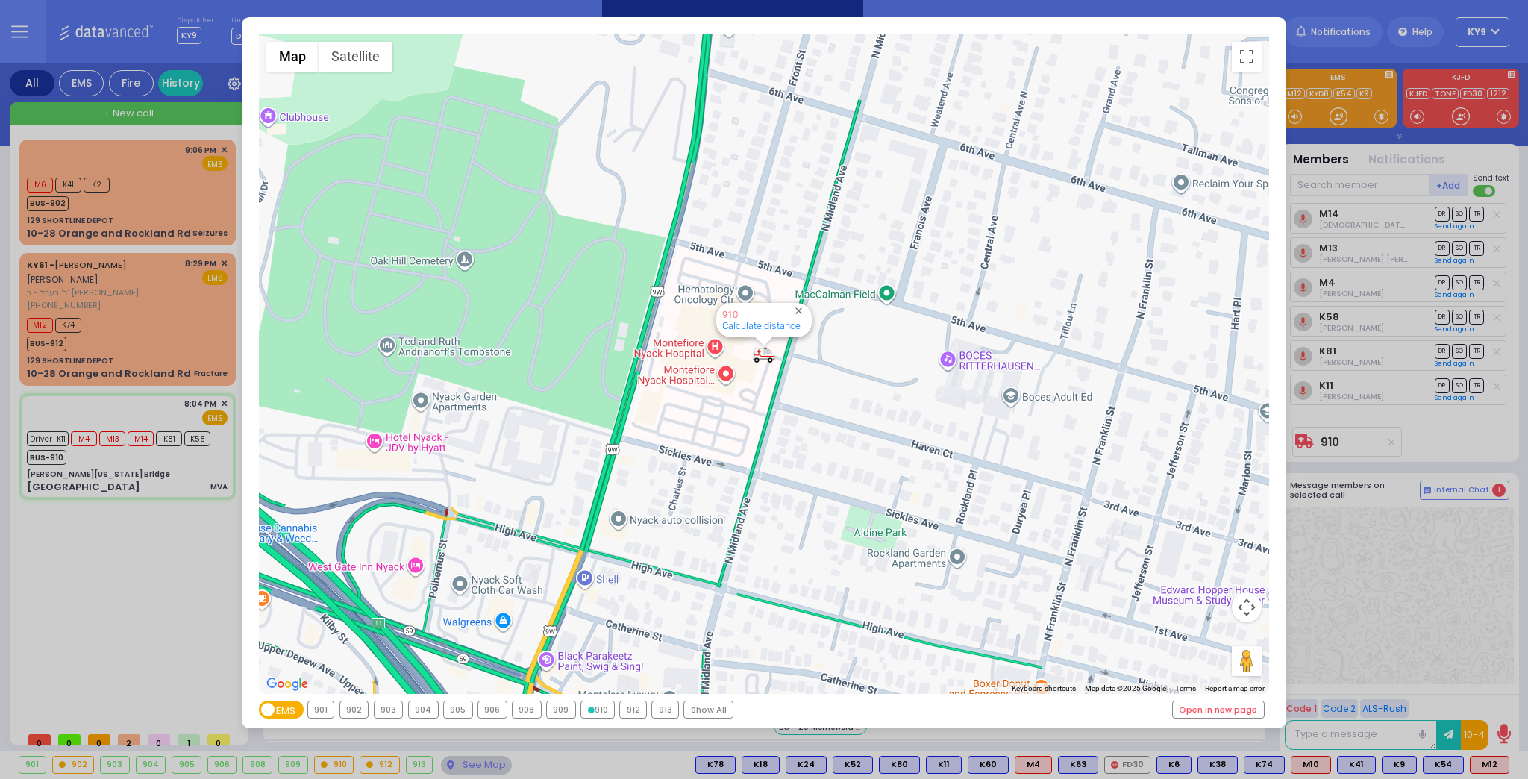
click at [460, 767] on div "← Move left → Move right ↑ Move up ↓ Move down + Zoom in - Zoom out Home Jump l…" at bounding box center [764, 389] width 1528 height 779
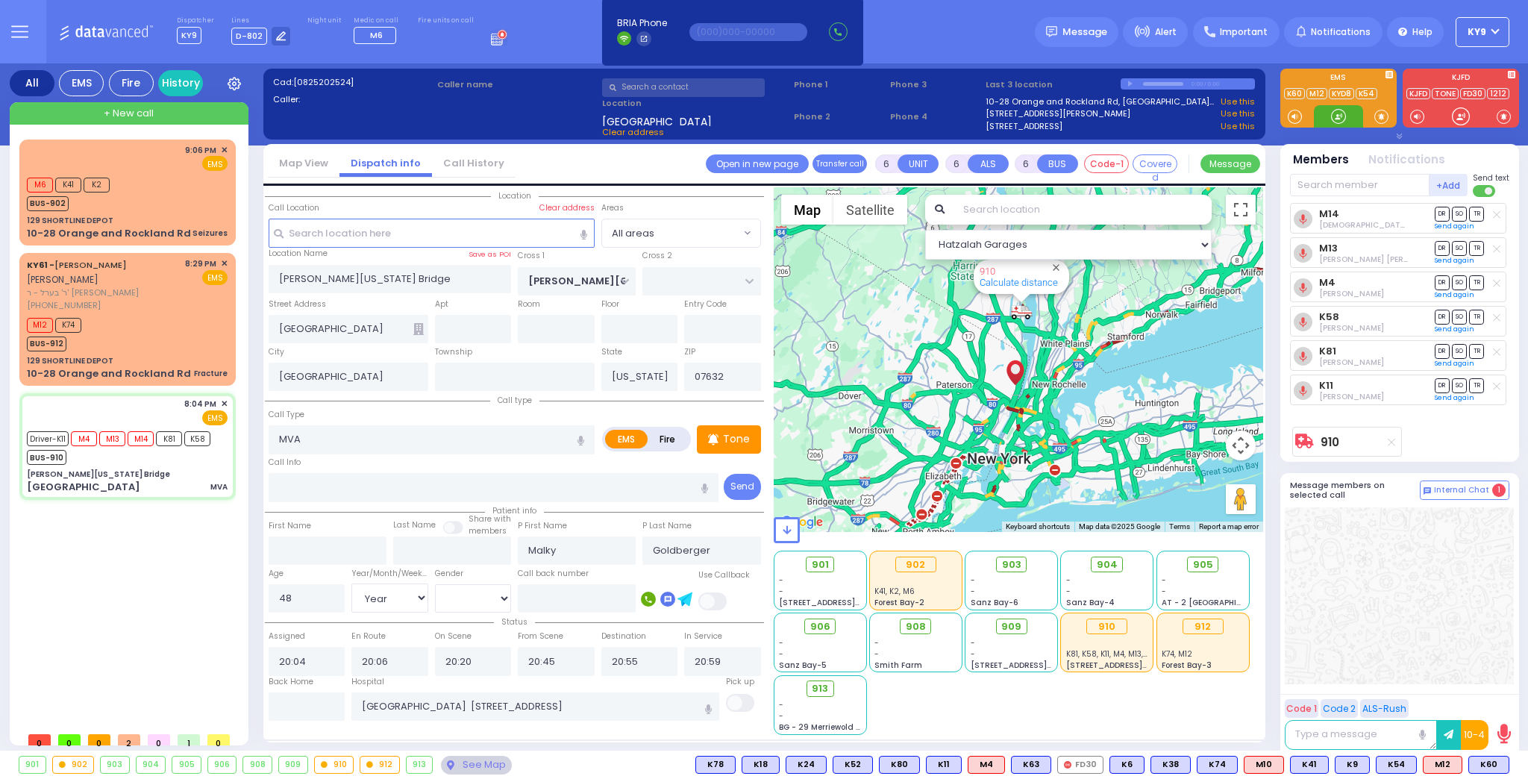
click at [1335, 121] on div at bounding box center [1338, 116] width 15 height 15
click at [122, 192] on div "M6 K41 K2 BUS-902" at bounding box center [127, 192] width 201 height 37
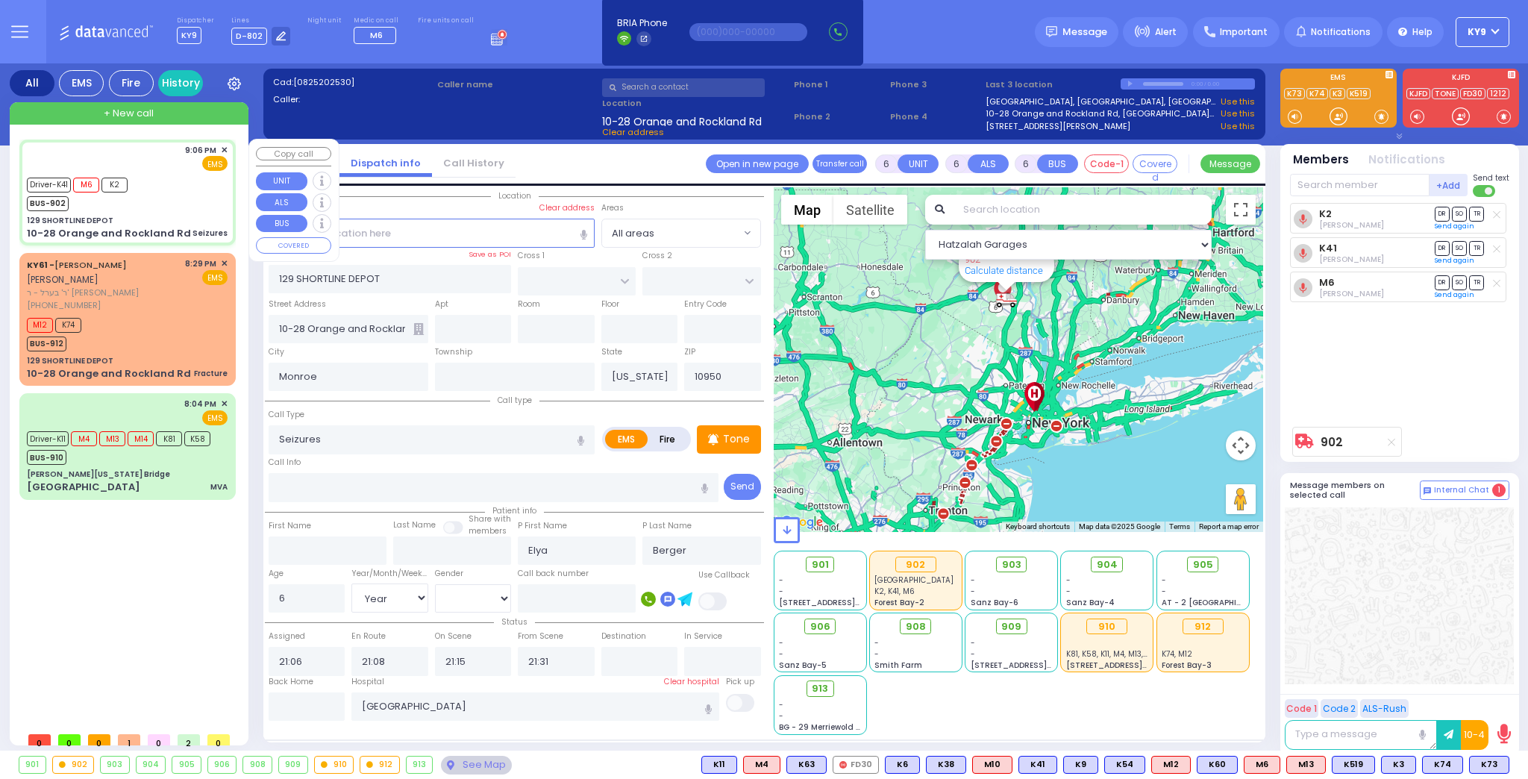
click at [138, 119] on span "+ New call" at bounding box center [129, 113] width 50 height 15
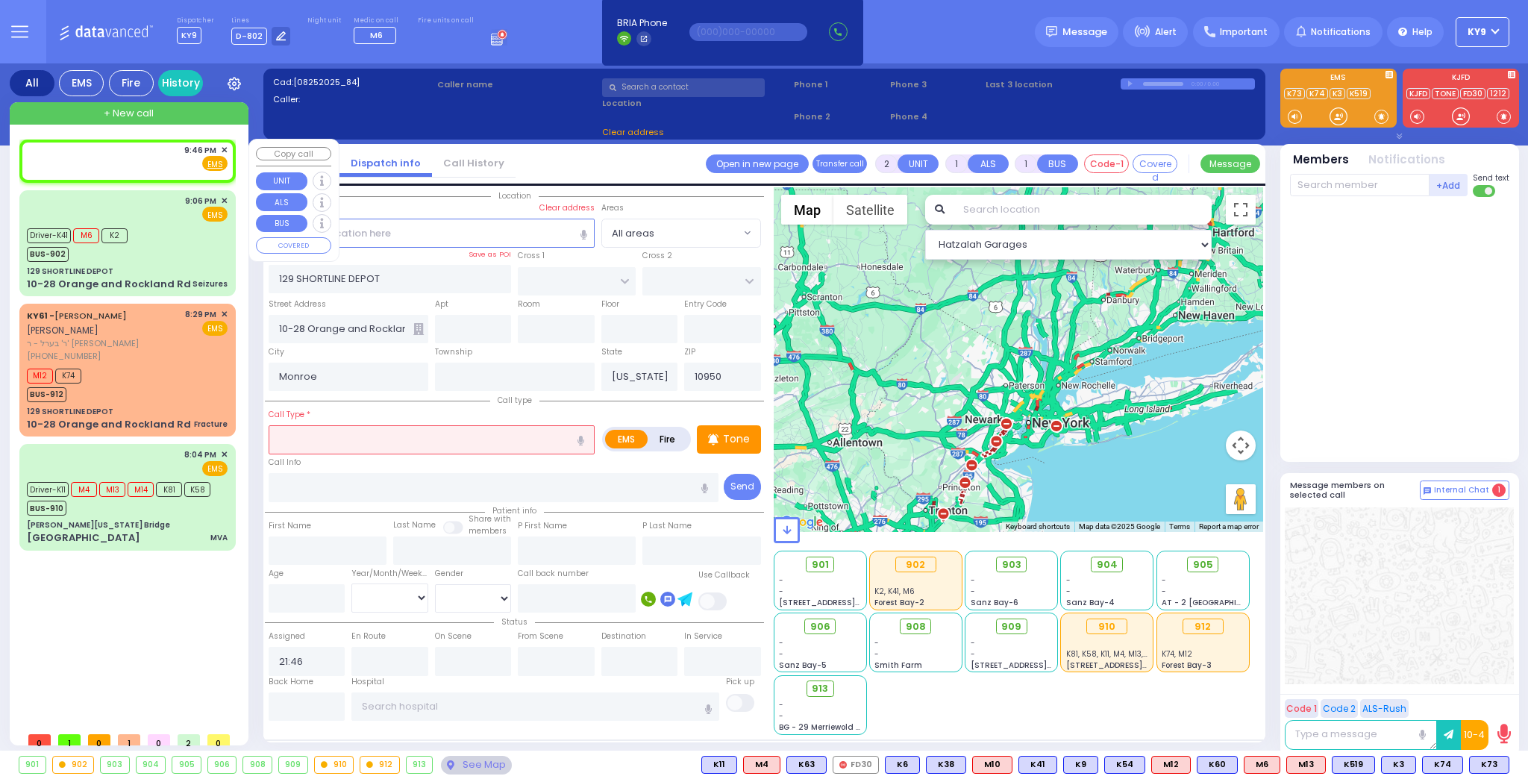
click at [118, 158] on div "9:46 PM ✕ Fire EMS" at bounding box center [127, 158] width 201 height 28
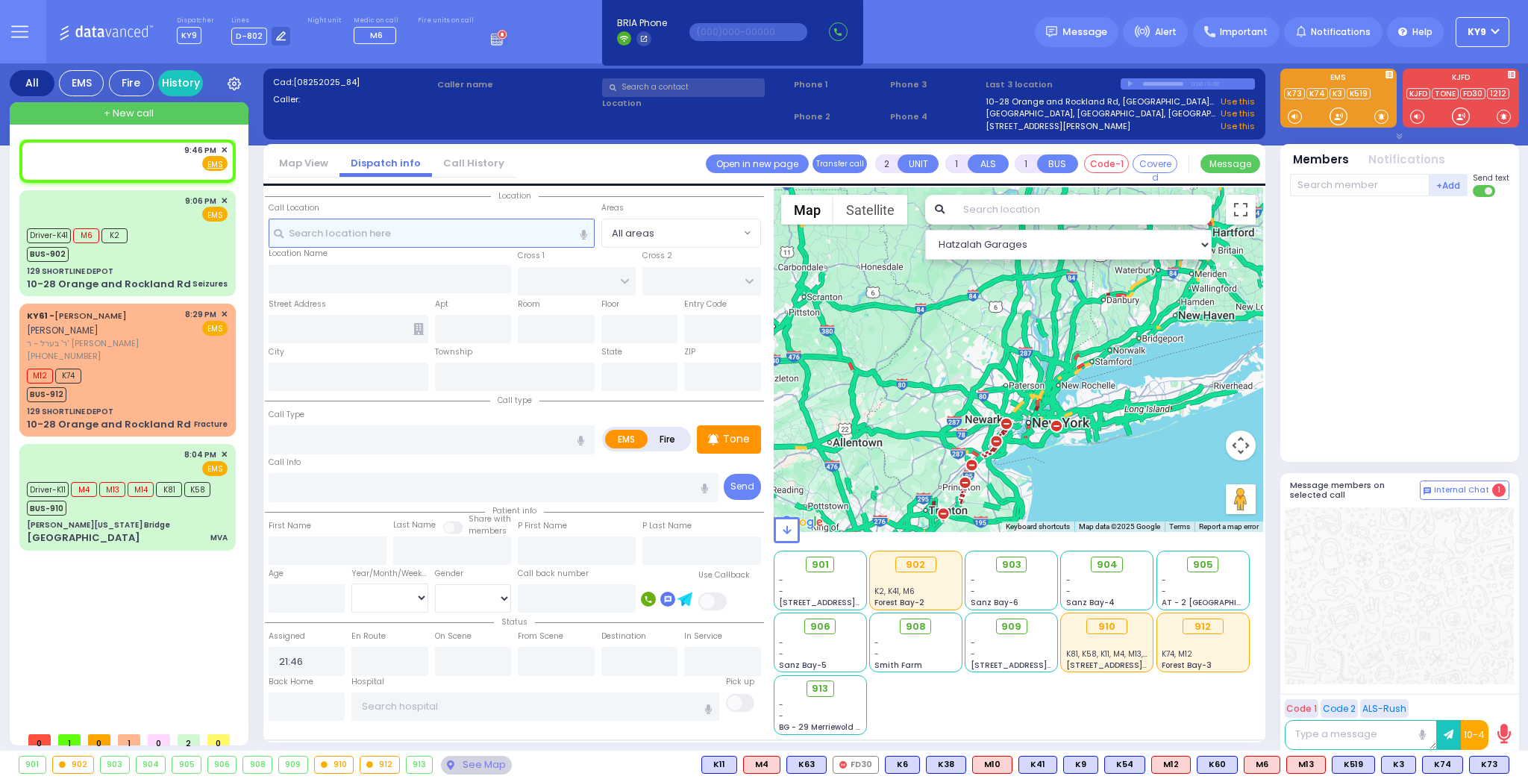
click at [321, 231] on input "text" at bounding box center [432, 233] width 326 height 28
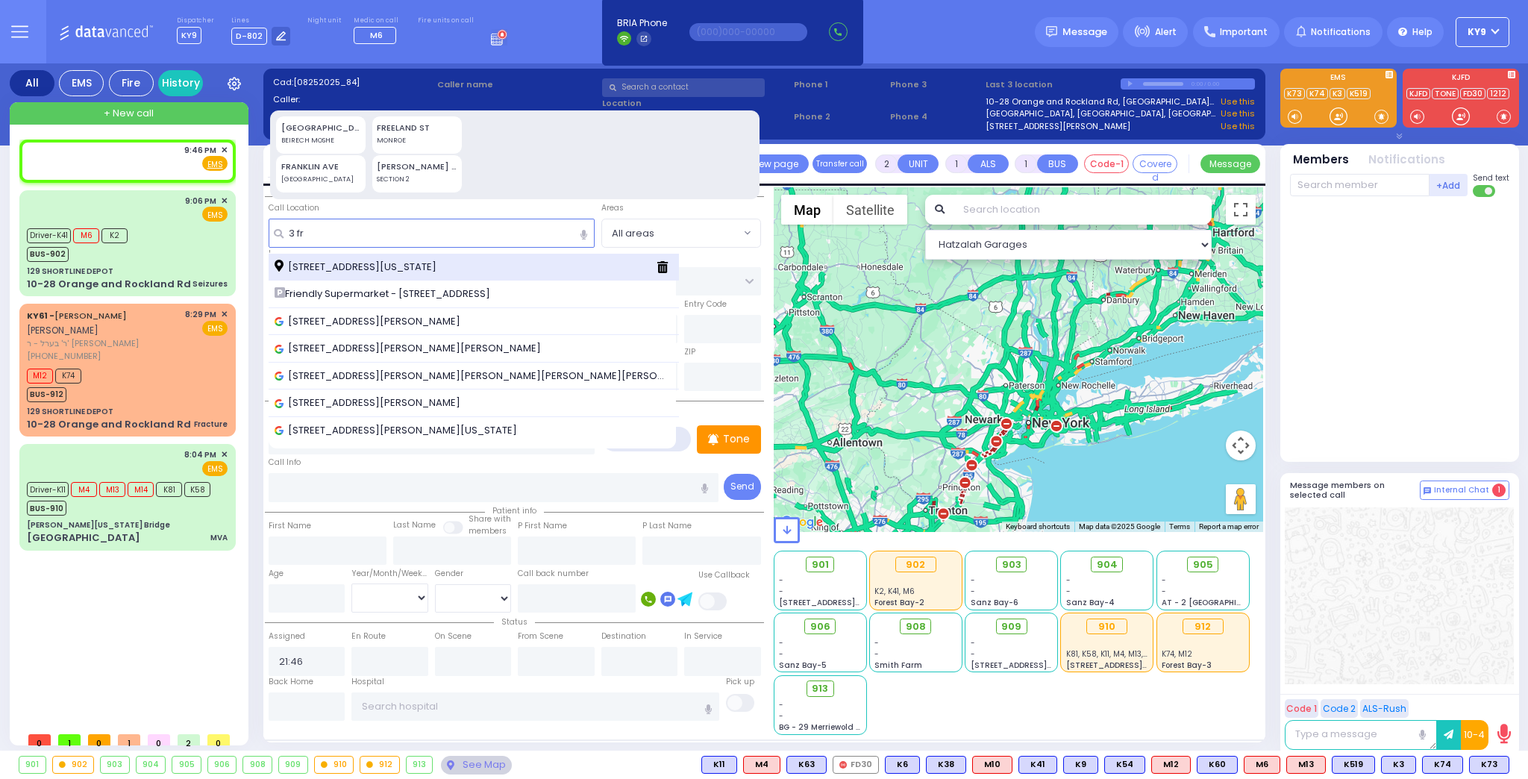
click at [362, 256] on div "[STREET_ADDRESS][US_STATE]" at bounding box center [474, 268] width 410 height 28
click at [360, 268] on span "[STREET_ADDRESS][US_STATE]" at bounding box center [358, 267] width 167 height 15
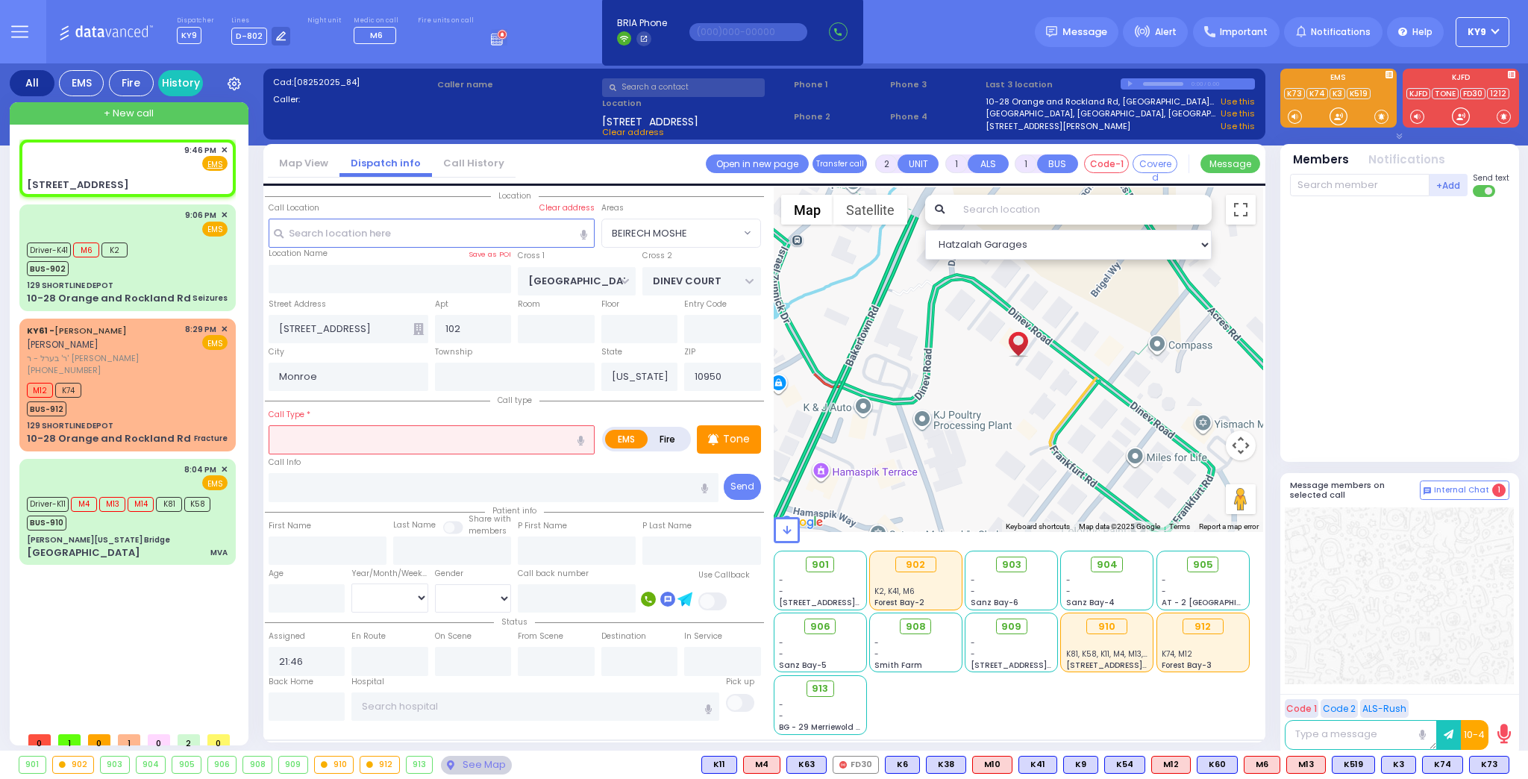
click at [496, 445] on input "text" at bounding box center [432, 439] width 326 height 28
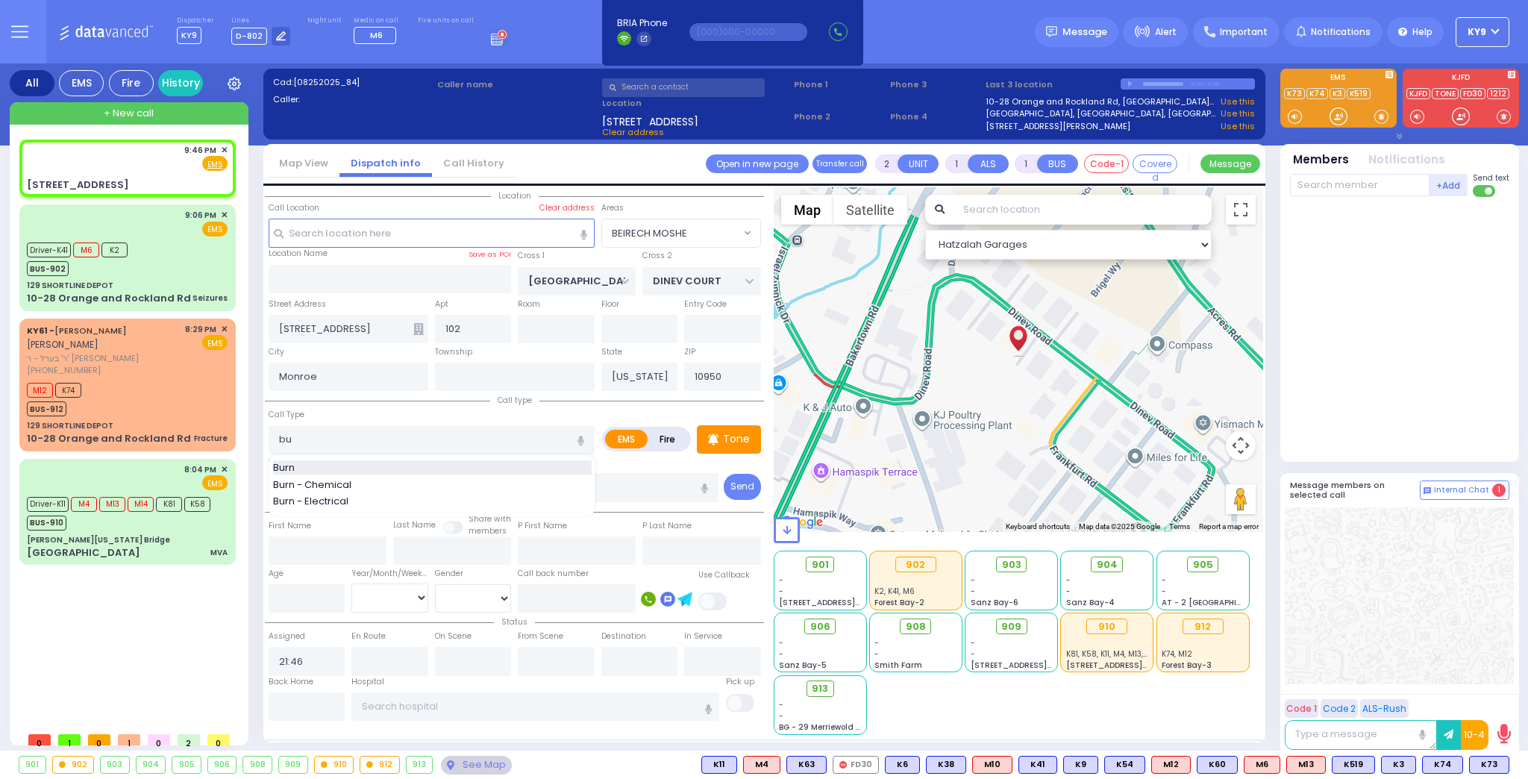
click at [336, 461] on div "Burn" at bounding box center [432, 467] width 319 height 15
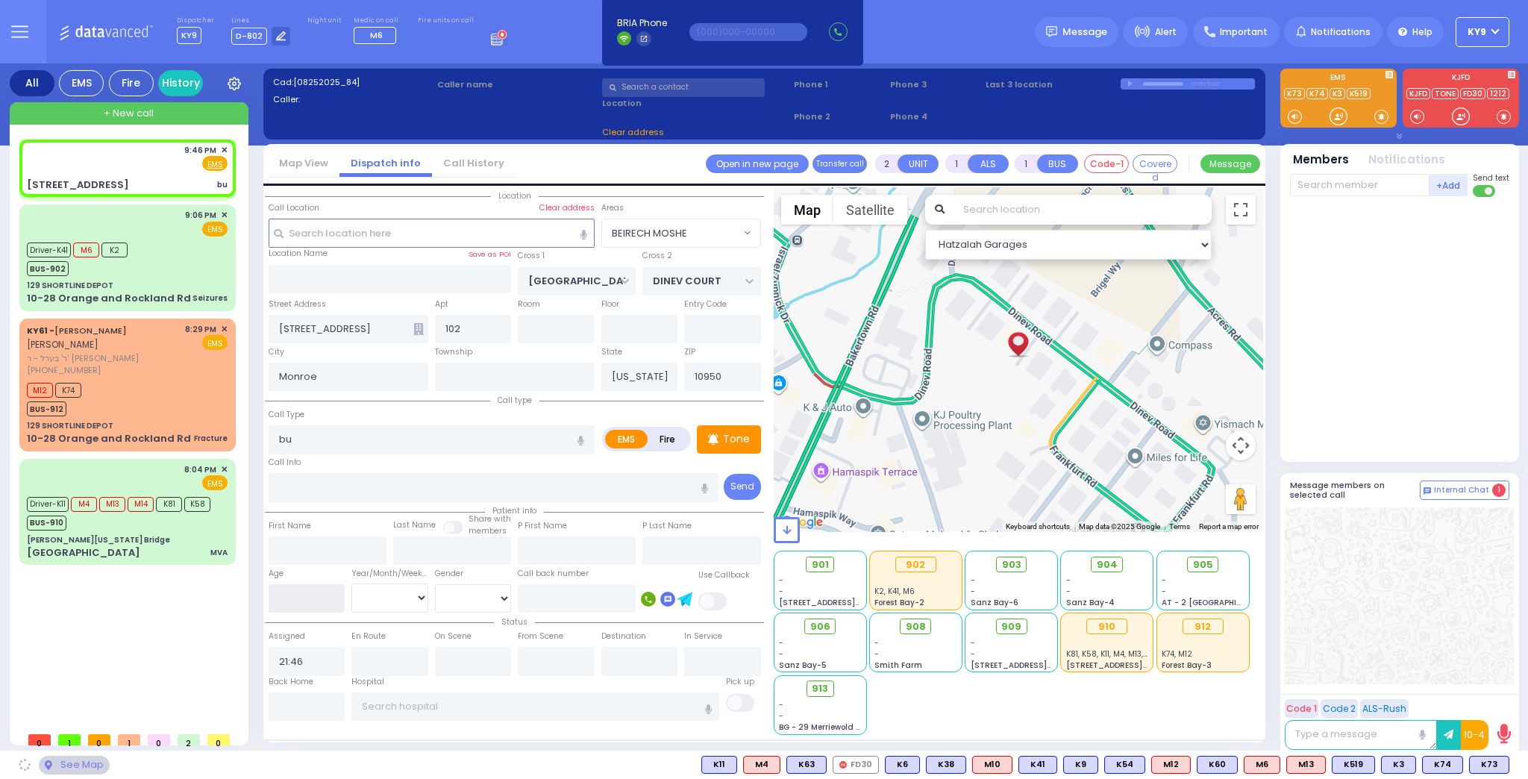
drag, startPoint x: 278, startPoint y: 603, endPoint x: 272, endPoint y: 588, distance: 15.8
click at [278, 600] on input "number" at bounding box center [307, 598] width 77 height 28
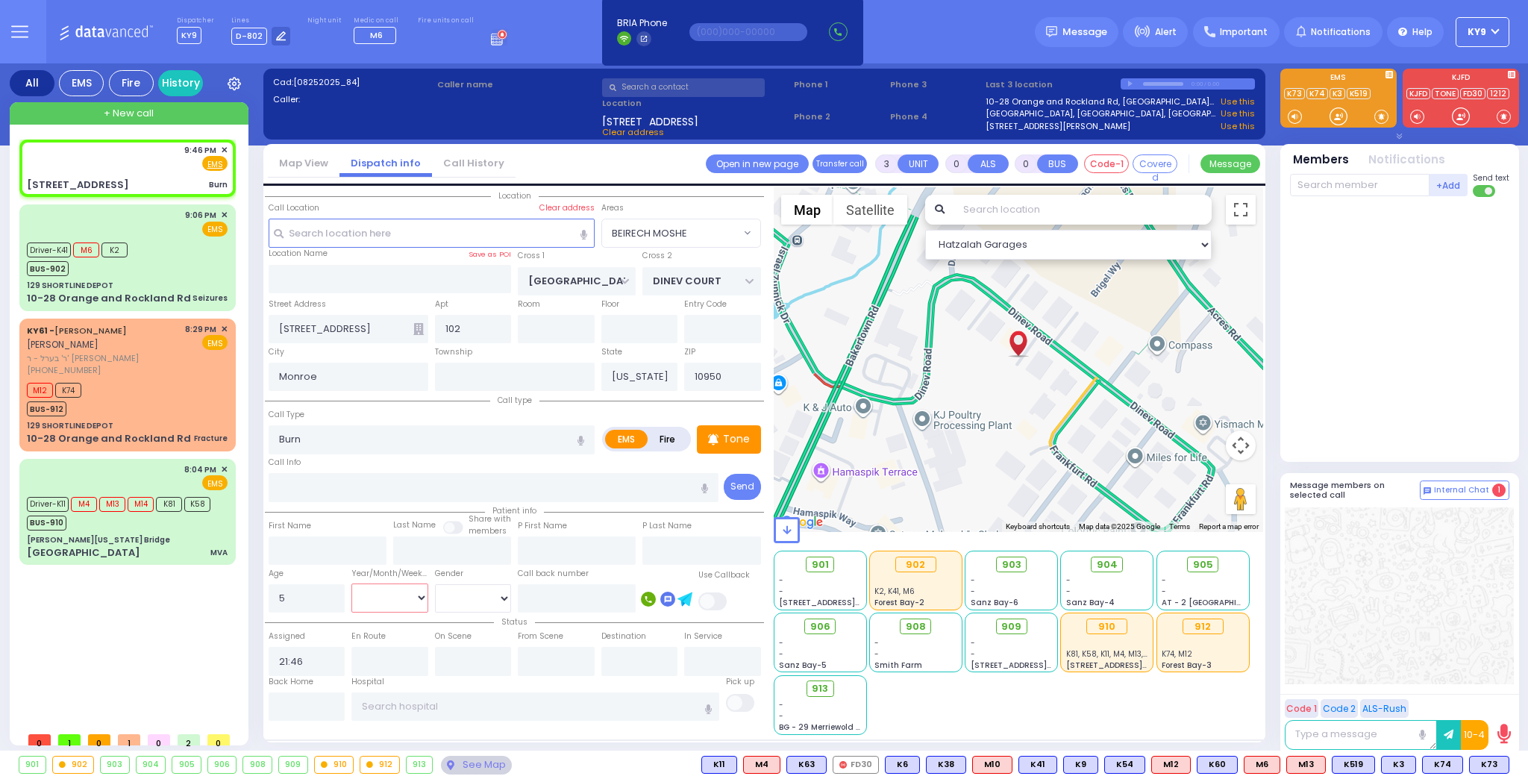
click at [366, 595] on select "Year Month Week Day" at bounding box center [389, 597] width 77 height 28
click at [351, 583] on select "Year Month Week Day" at bounding box center [389, 597] width 77 height 28
click at [122, 170] on div "9:46 PM ✕ Fire EMS Burn" at bounding box center [127, 168] width 210 height 53
click at [128, 163] on div "9:46 PM ✕ Fire EMS" at bounding box center [127, 158] width 201 height 28
drag, startPoint x: 283, startPoint y: 325, endPoint x: 289, endPoint y: 346, distance: 21.9
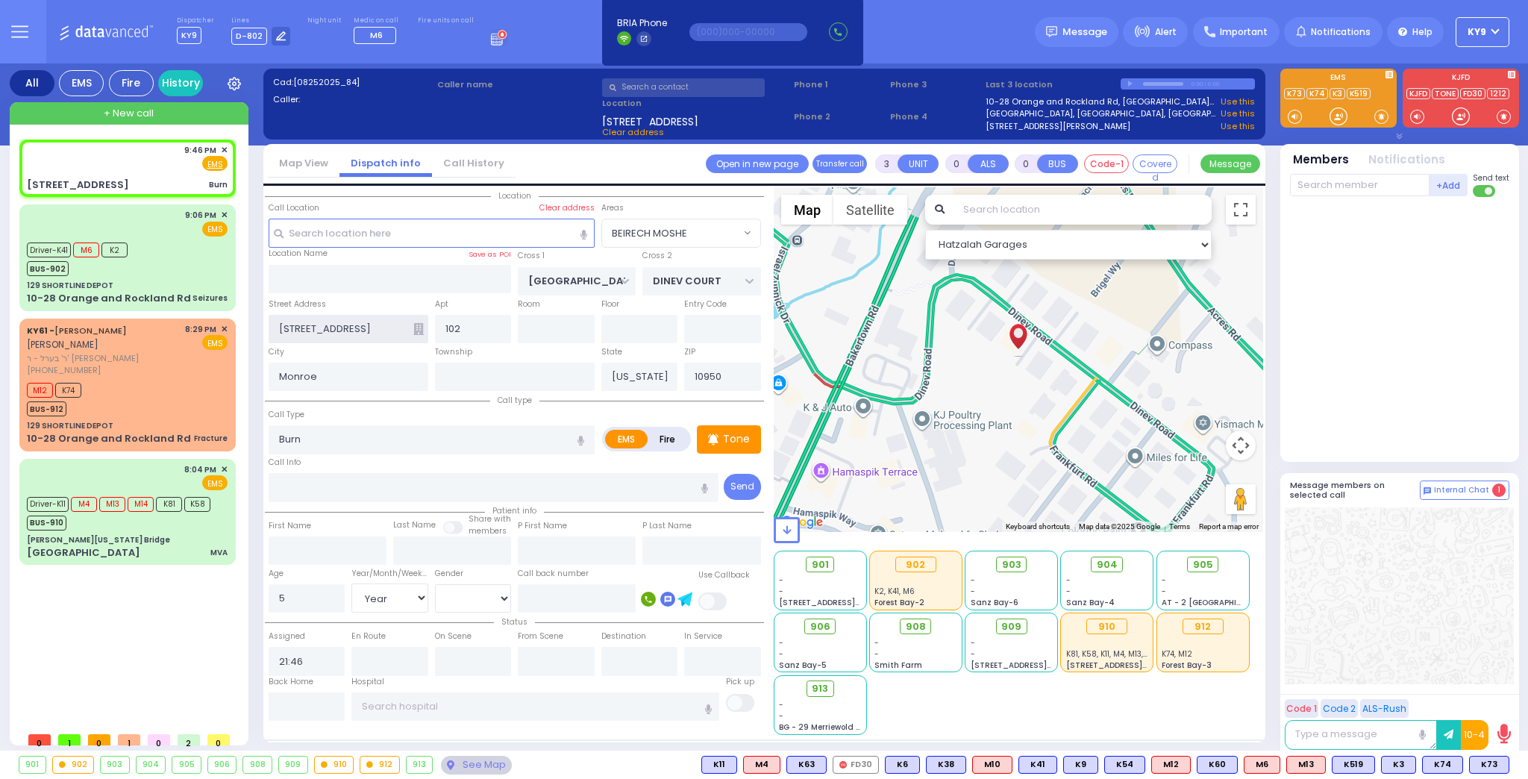
click at [278, 339] on input "[STREET_ADDRESS]" at bounding box center [349, 329] width 160 height 28
click at [347, 419] on div "Call Type Burn Burn Burn - Chemical Burn - Electrical" at bounding box center [432, 431] width 326 height 48
click at [128, 160] on div "9:46 PM ✕ Fire EMS" at bounding box center [127, 158] width 201 height 28
click at [1379, 116] on span at bounding box center [1381, 116] width 14 height 15
click at [1338, 117] on div at bounding box center [1338, 116] width 15 height 15
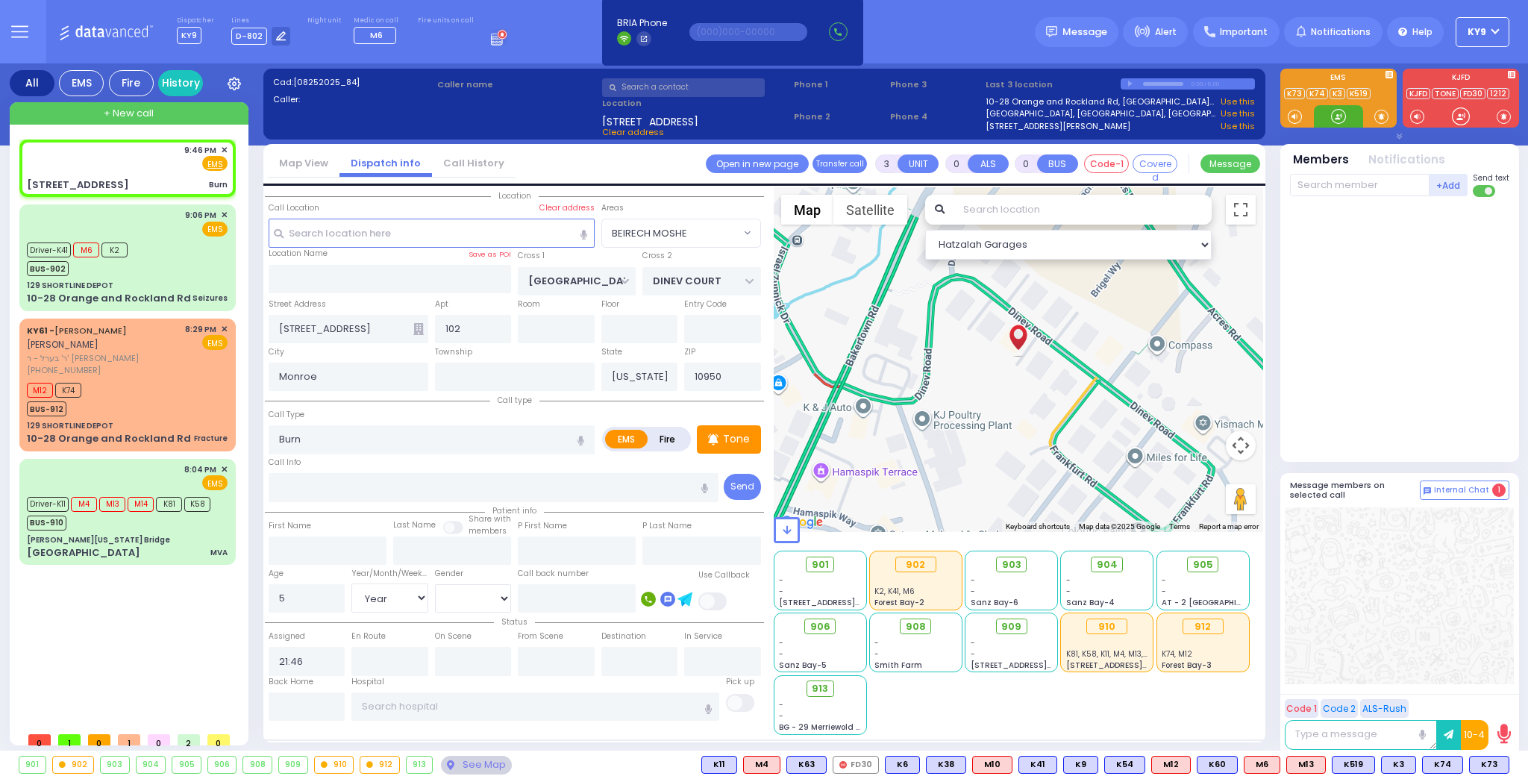
click at [1337, 117] on div at bounding box center [1338, 116] width 15 height 15
click at [739, 442] on p "Tone" at bounding box center [736, 439] width 27 height 16
click at [1332, 115] on div at bounding box center [1338, 116] width 15 height 15
click at [734, 439] on p "Tone" at bounding box center [736, 439] width 27 height 16
click at [1331, 118] on div at bounding box center [1338, 116] width 15 height 15
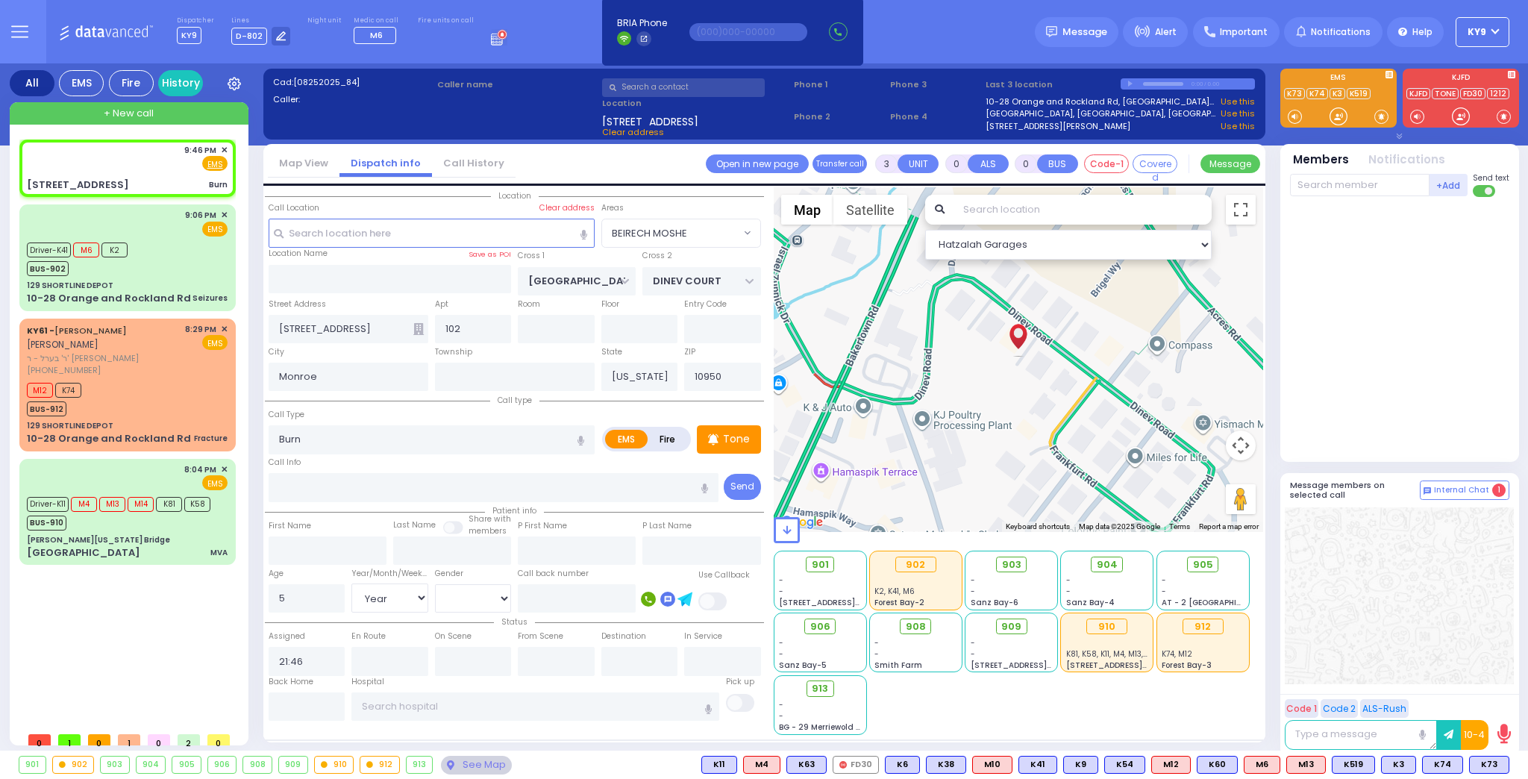
select select "BEIRECH MOSHE"
select select "Year"
click at [733, 431] on p "Tone" at bounding box center [736, 439] width 27 height 16
click at [1332, 114] on div at bounding box center [1338, 116] width 15 height 15
click at [727, 433] on p "Tone" at bounding box center [736, 439] width 27 height 16
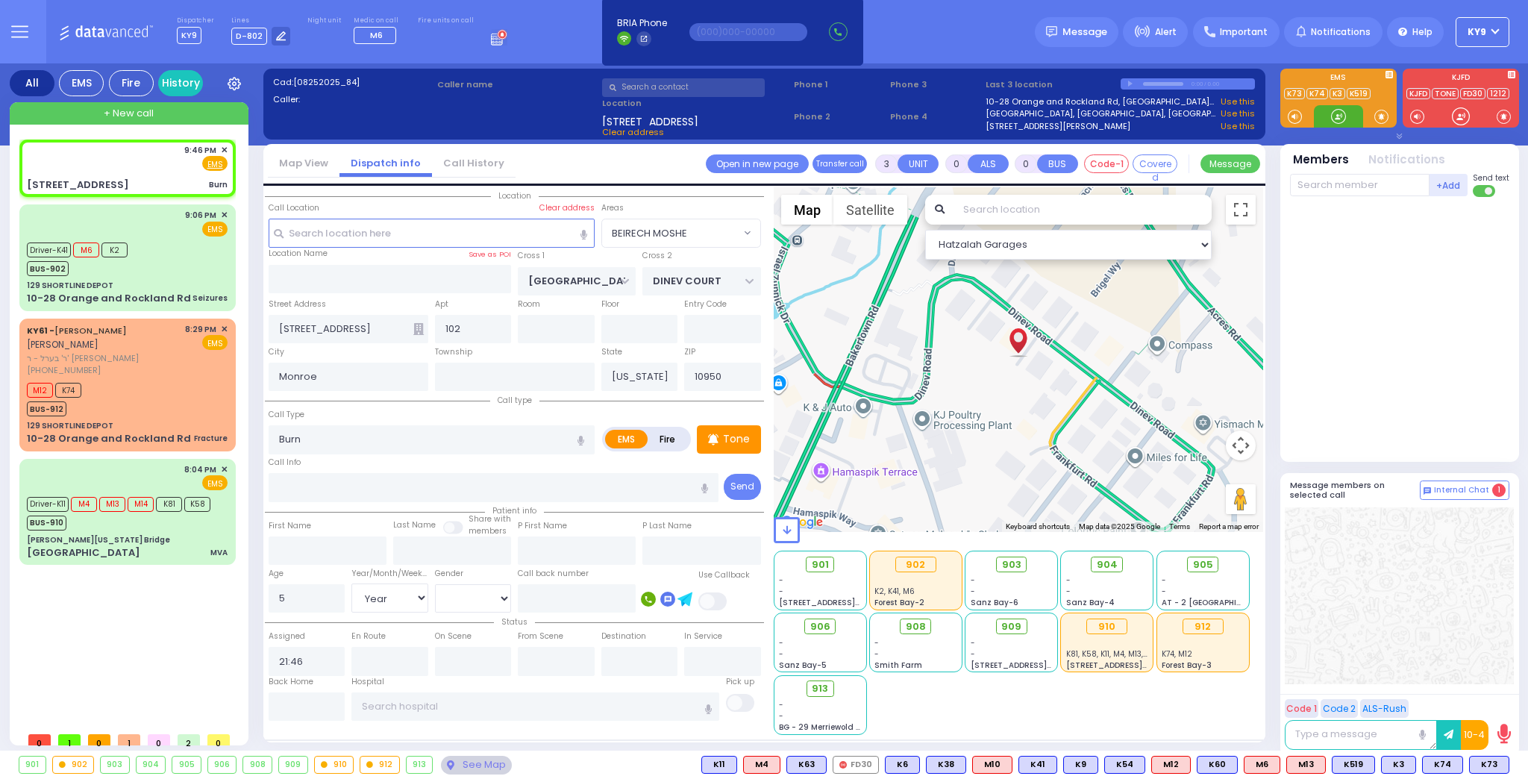
click at [1338, 118] on div at bounding box center [1338, 116] width 15 height 15
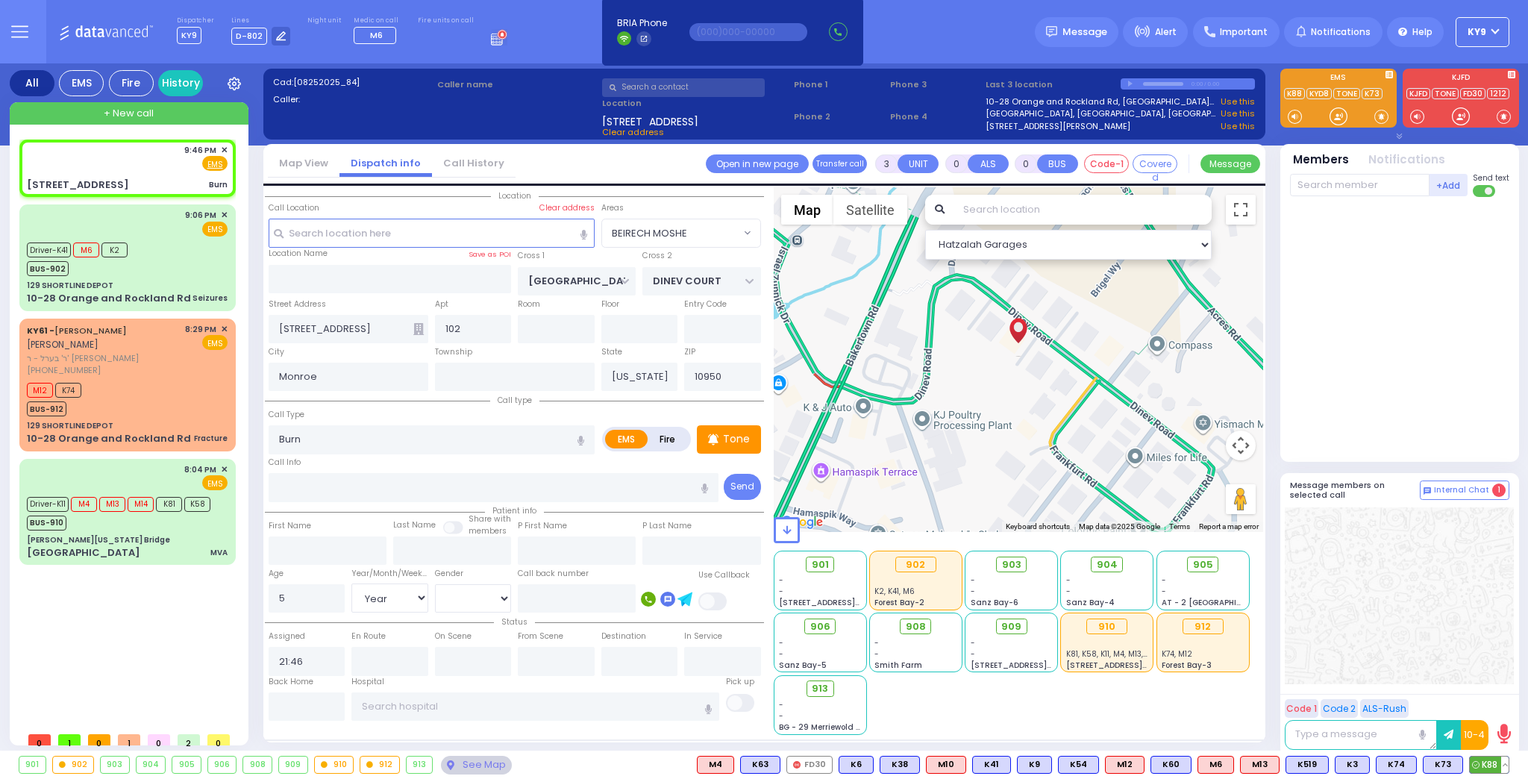
click at [1504, 762] on button at bounding box center [1504, 764] width 7 height 16
click at [1487, 695] on icon at bounding box center [1494, 699] width 16 height 16
click at [1345, 343] on div at bounding box center [1401, 326] width 222 height 246
click at [1490, 760] on span "K88" at bounding box center [1489, 764] width 39 height 16
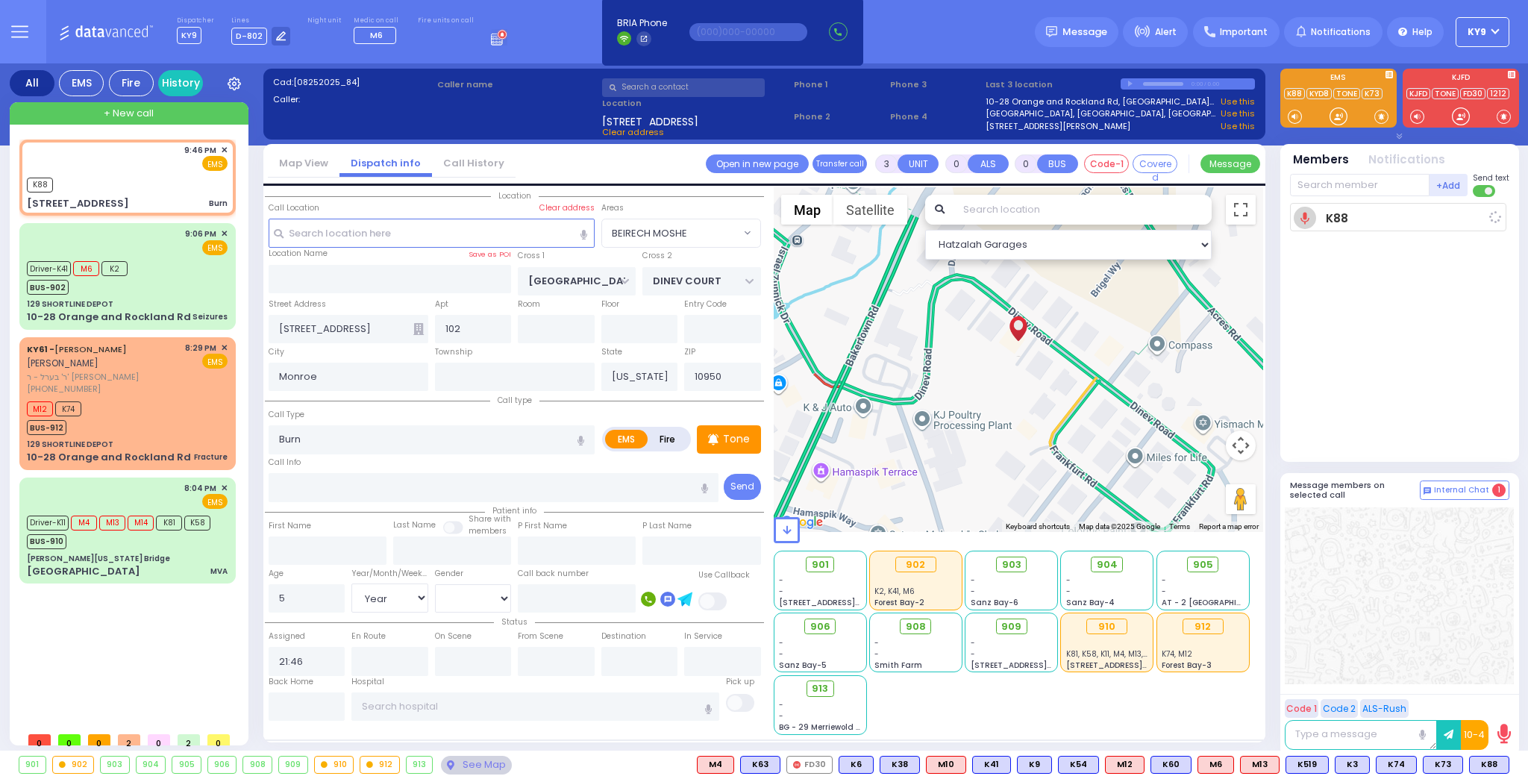
select select
radio input "true"
select select "Year"
type input "21:49"
select select "Hatzalah Garages"
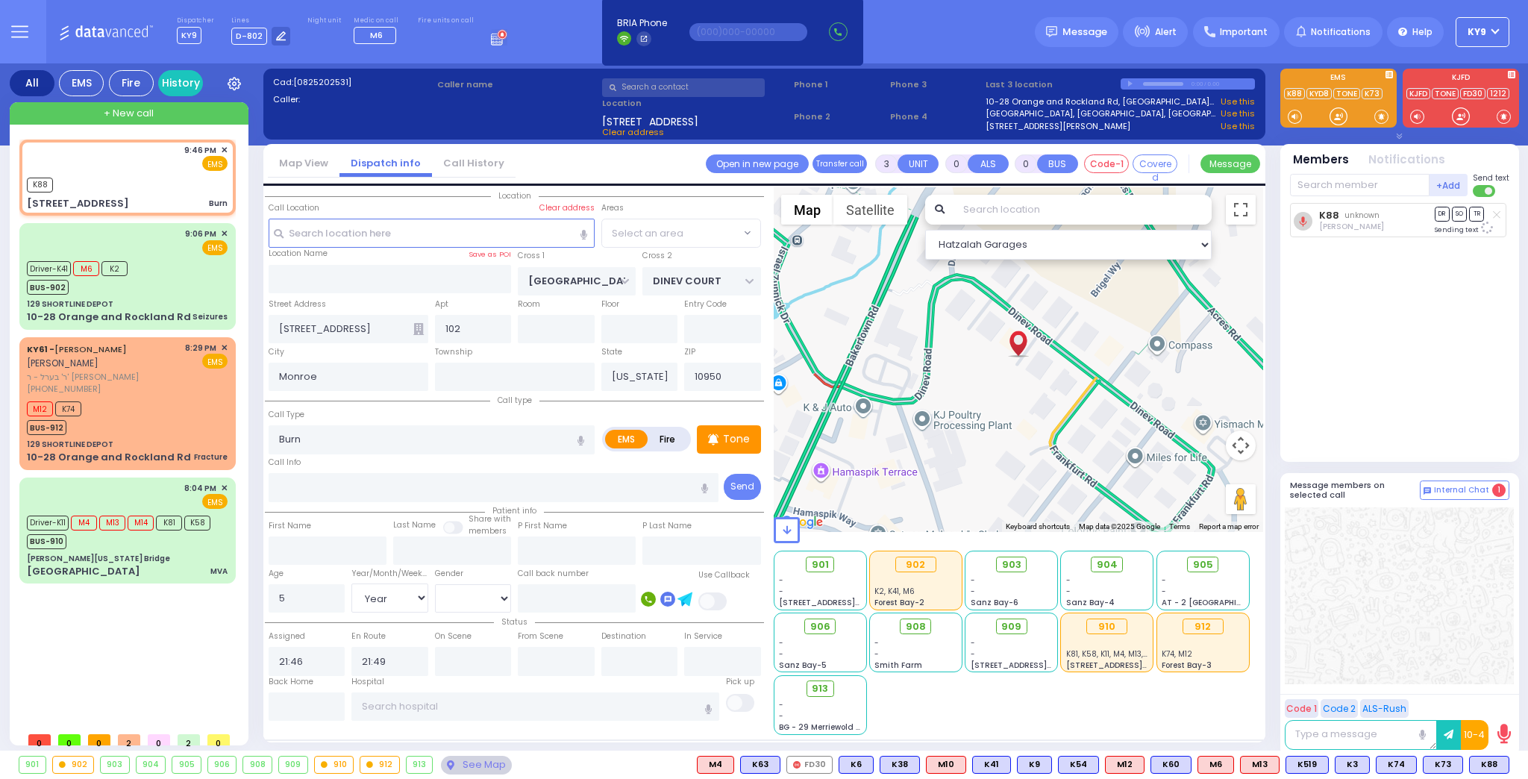
select select "BEIRECH MOSHE"
click at [1335, 113] on div at bounding box center [1338, 116] width 15 height 15
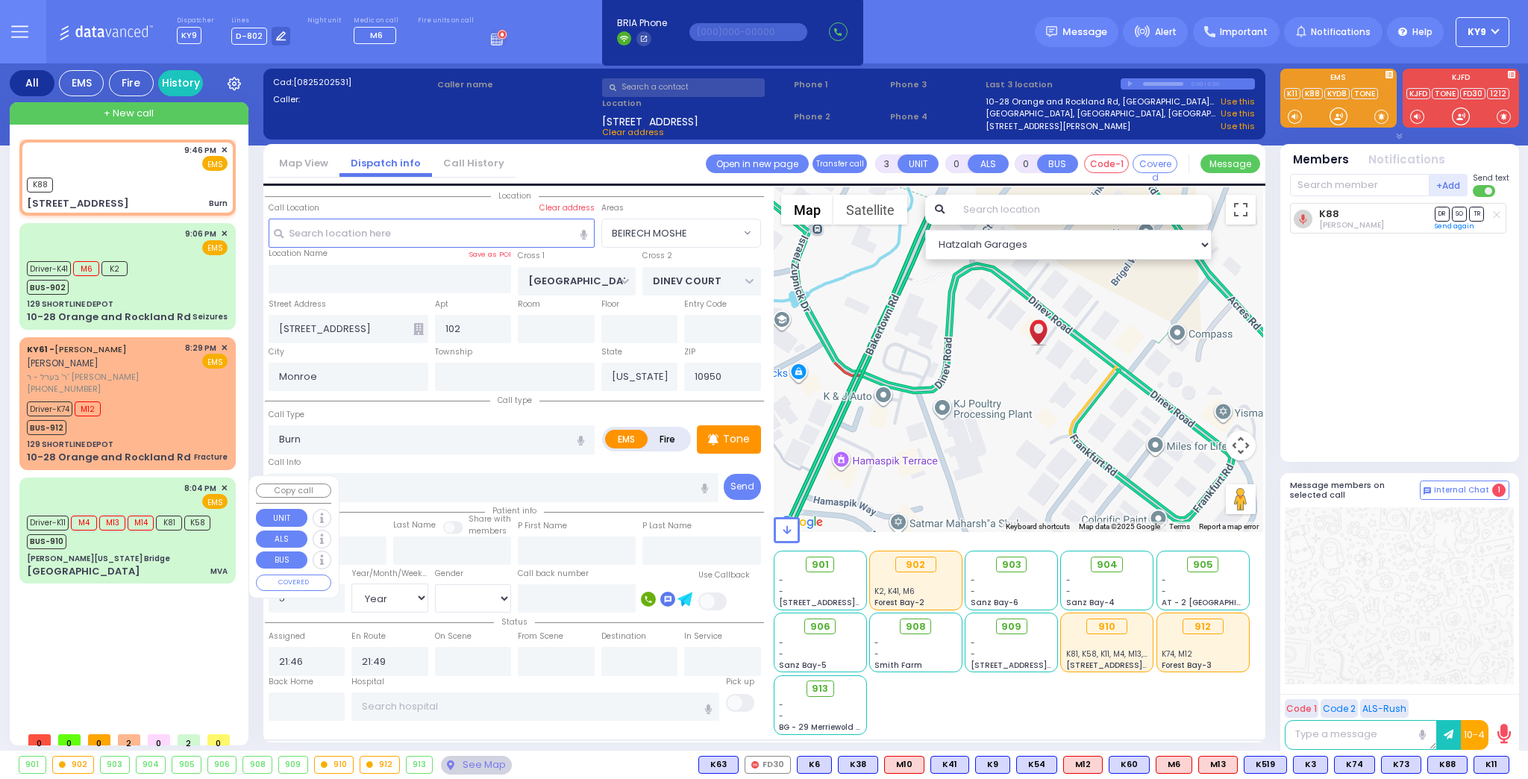
click at [151, 545] on div "BUS-910" at bounding box center [119, 539] width 184 height 19
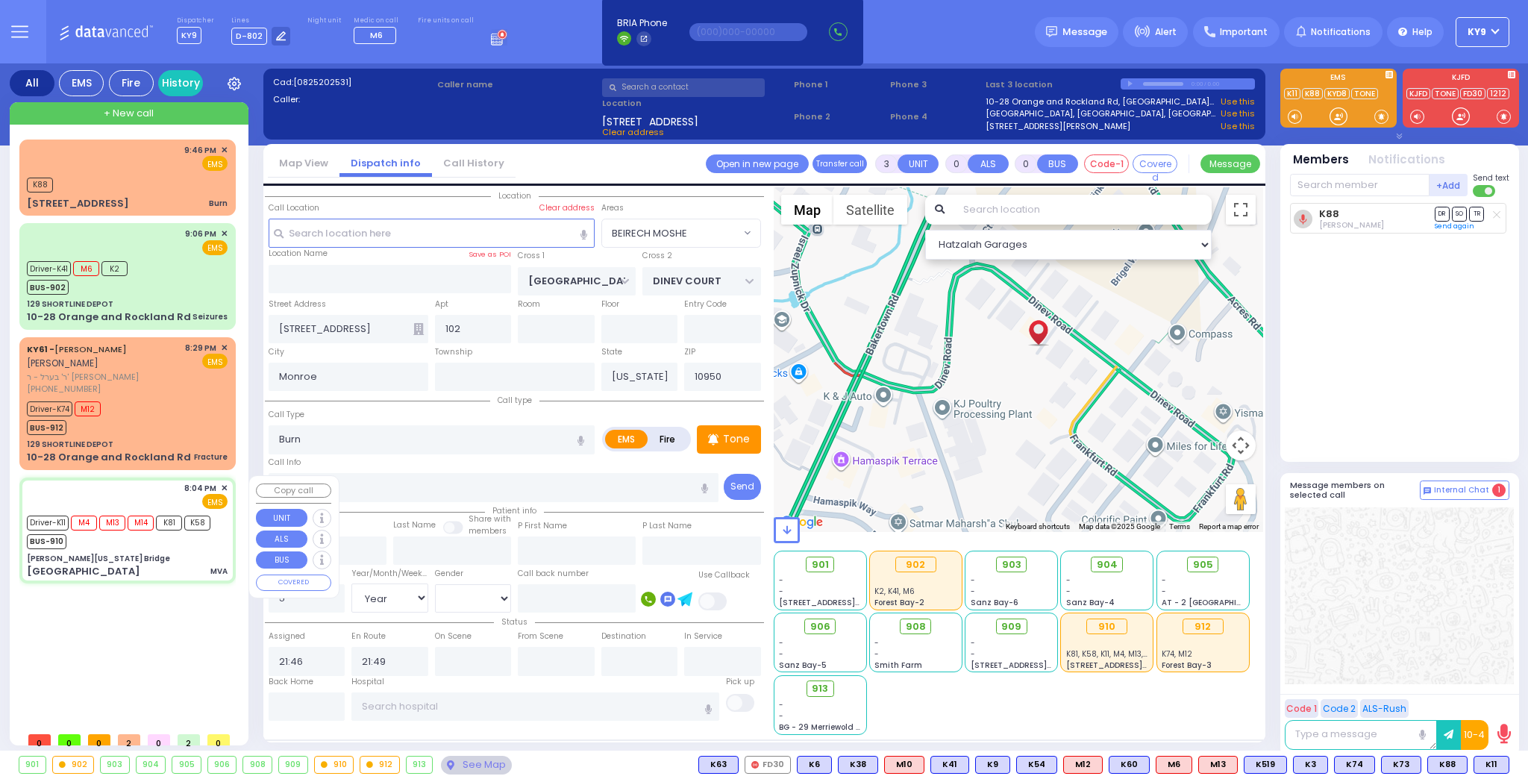
type input "6"
select select
type input "MVA"
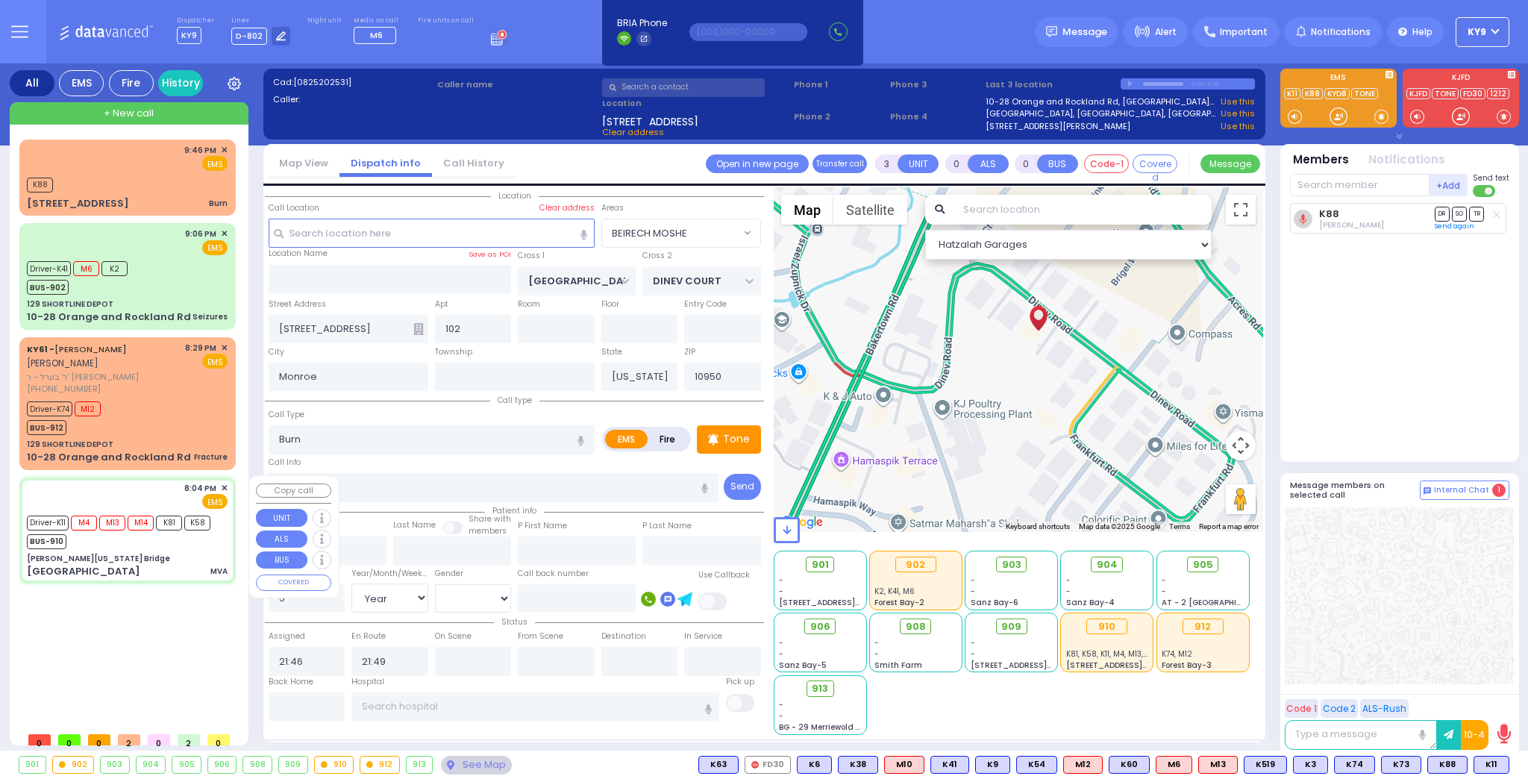
radio input "true"
type input "Malky"
type input "Goldberger"
type input "48"
select select "Year"
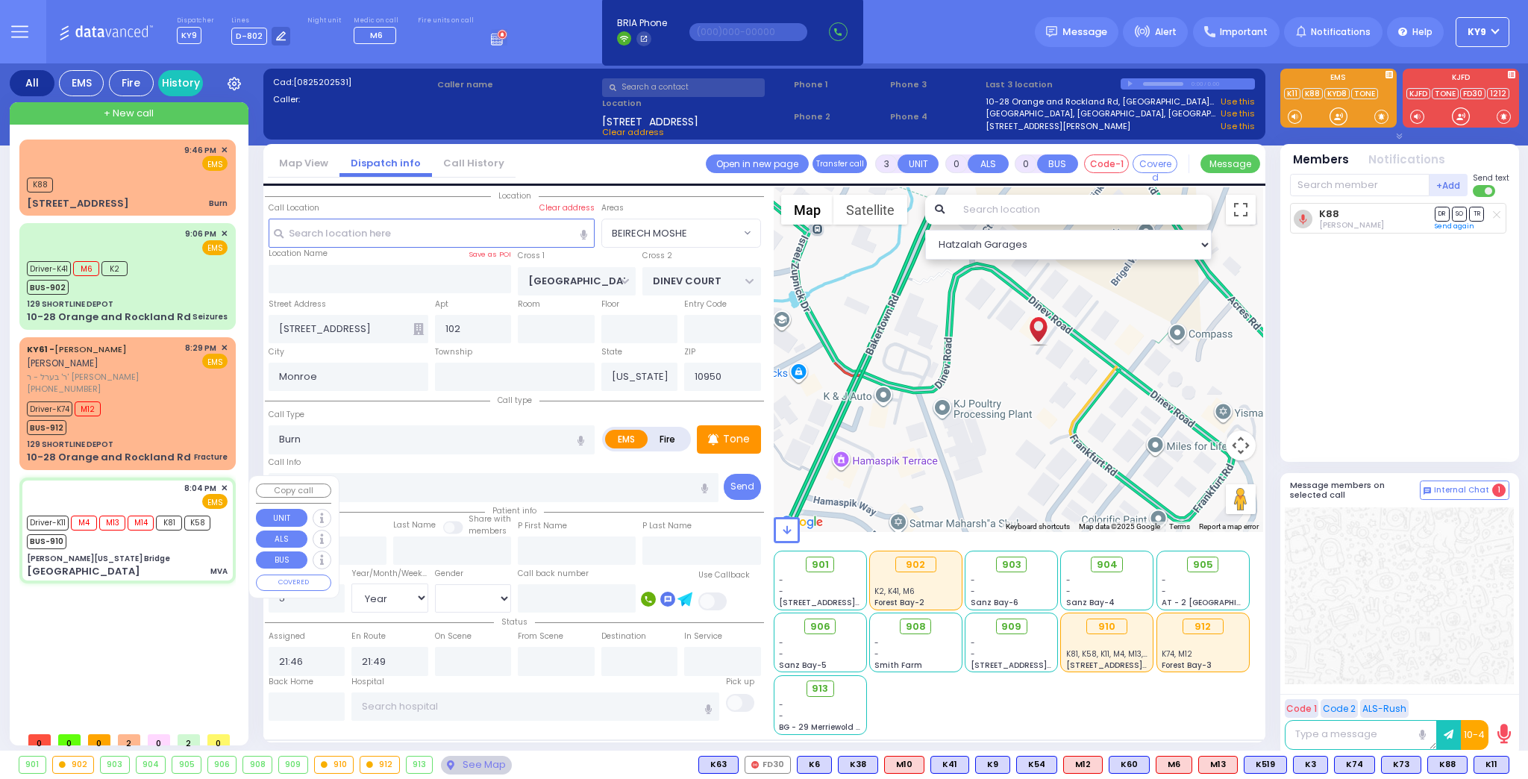
select select "[DEMOGRAPHIC_DATA]"
type input "20:04"
type input "20:06"
type input "20:20"
type input "20:45"
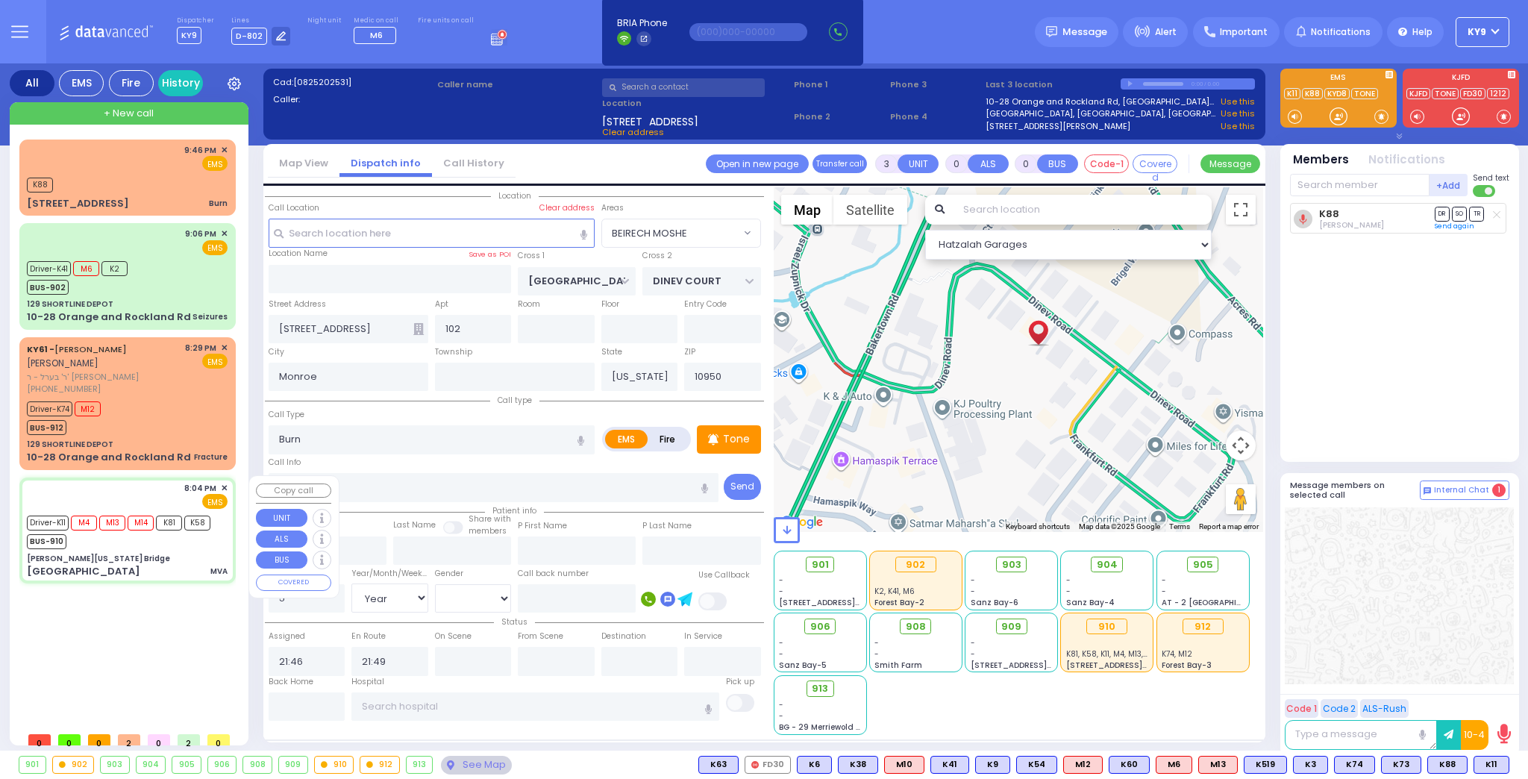
type input "20:55"
type input "20:59"
type input "[GEOGRAPHIC_DATA] [STREET_ADDRESS]"
select select "Hatzalah Garages"
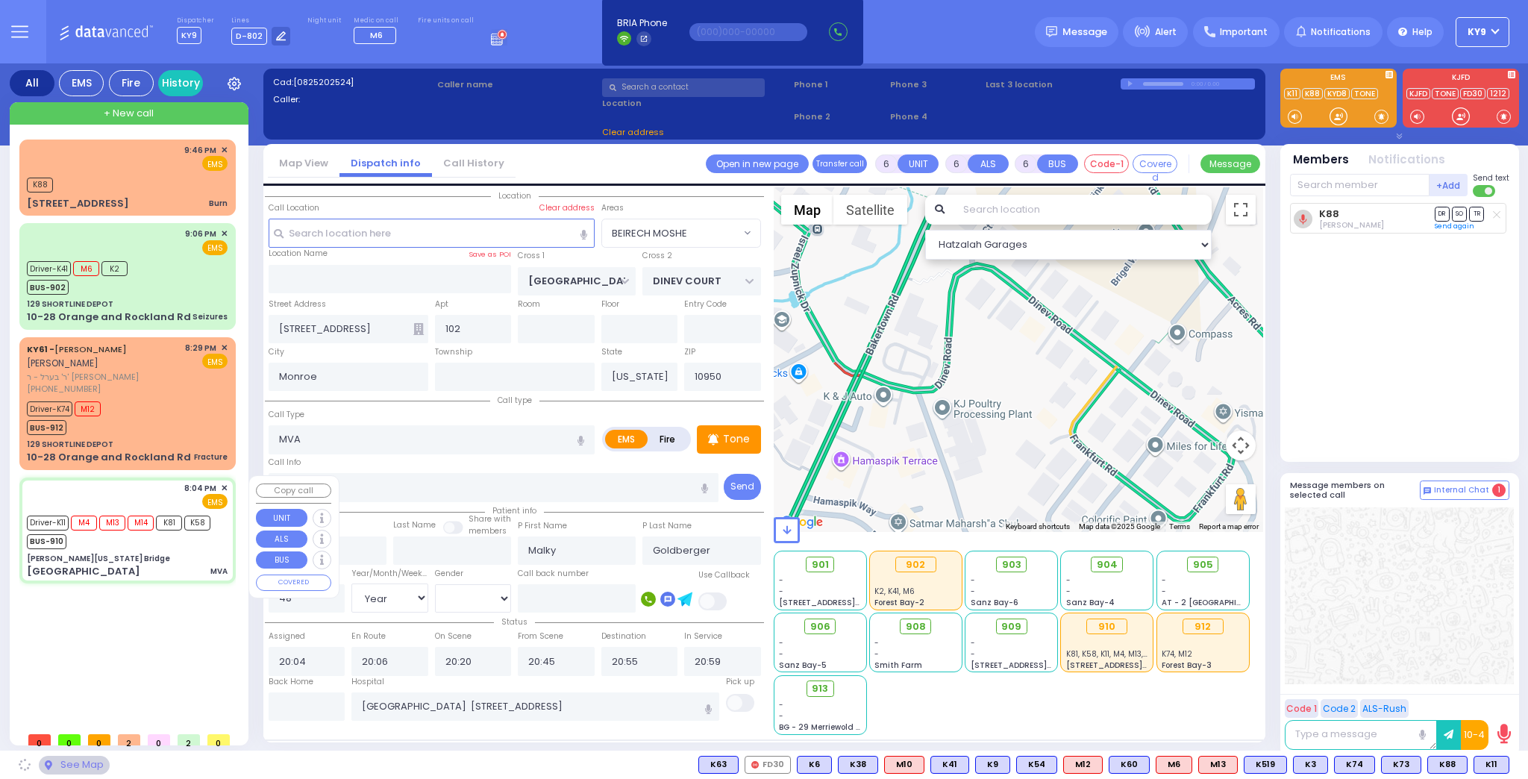
type input "[PERSON_NAME][US_STATE] Bridge"
type input "[PERSON_NAME][GEOGRAPHIC_DATA]"
type input "[GEOGRAPHIC_DATA]"
type input "[US_STATE]"
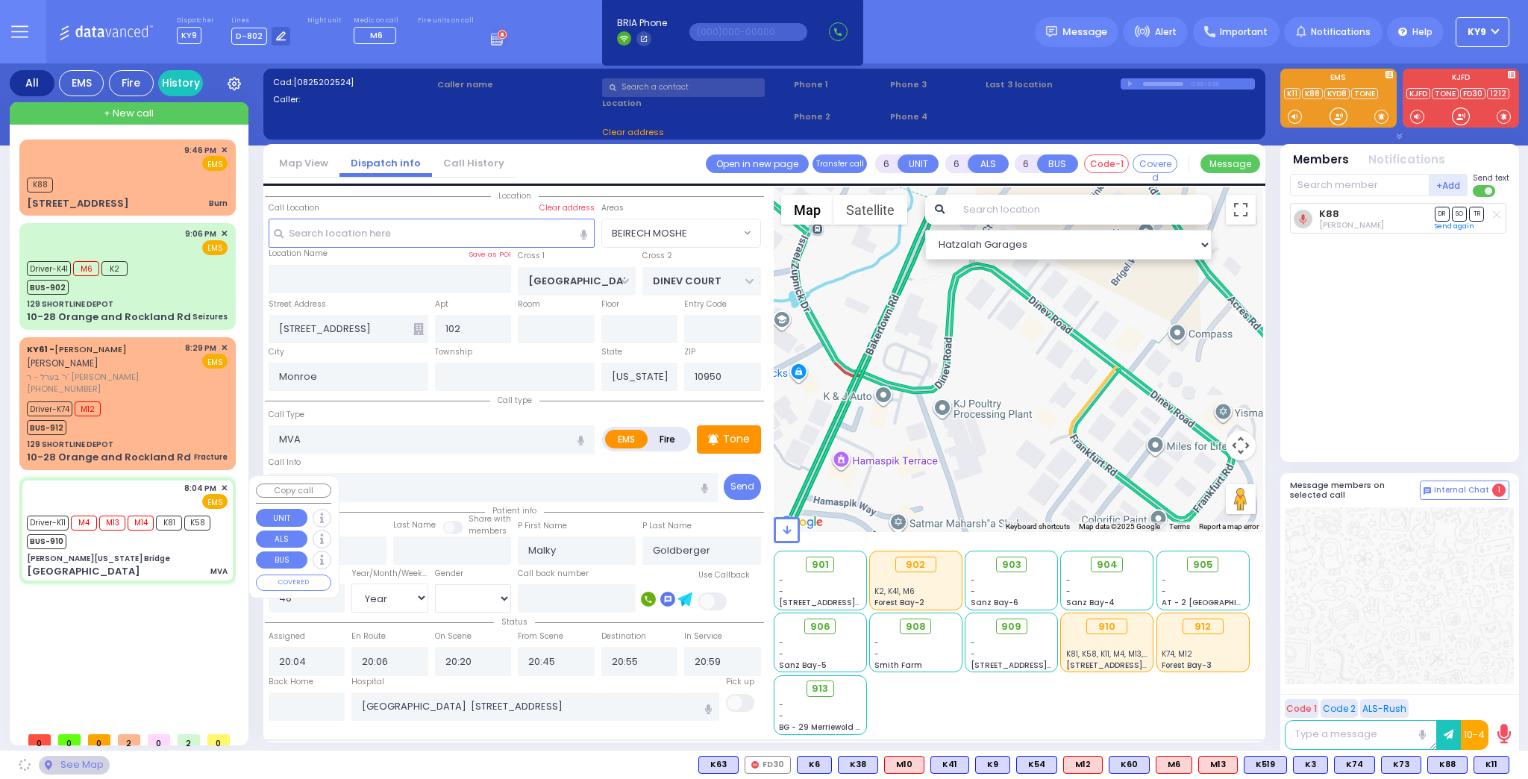
type input "07632"
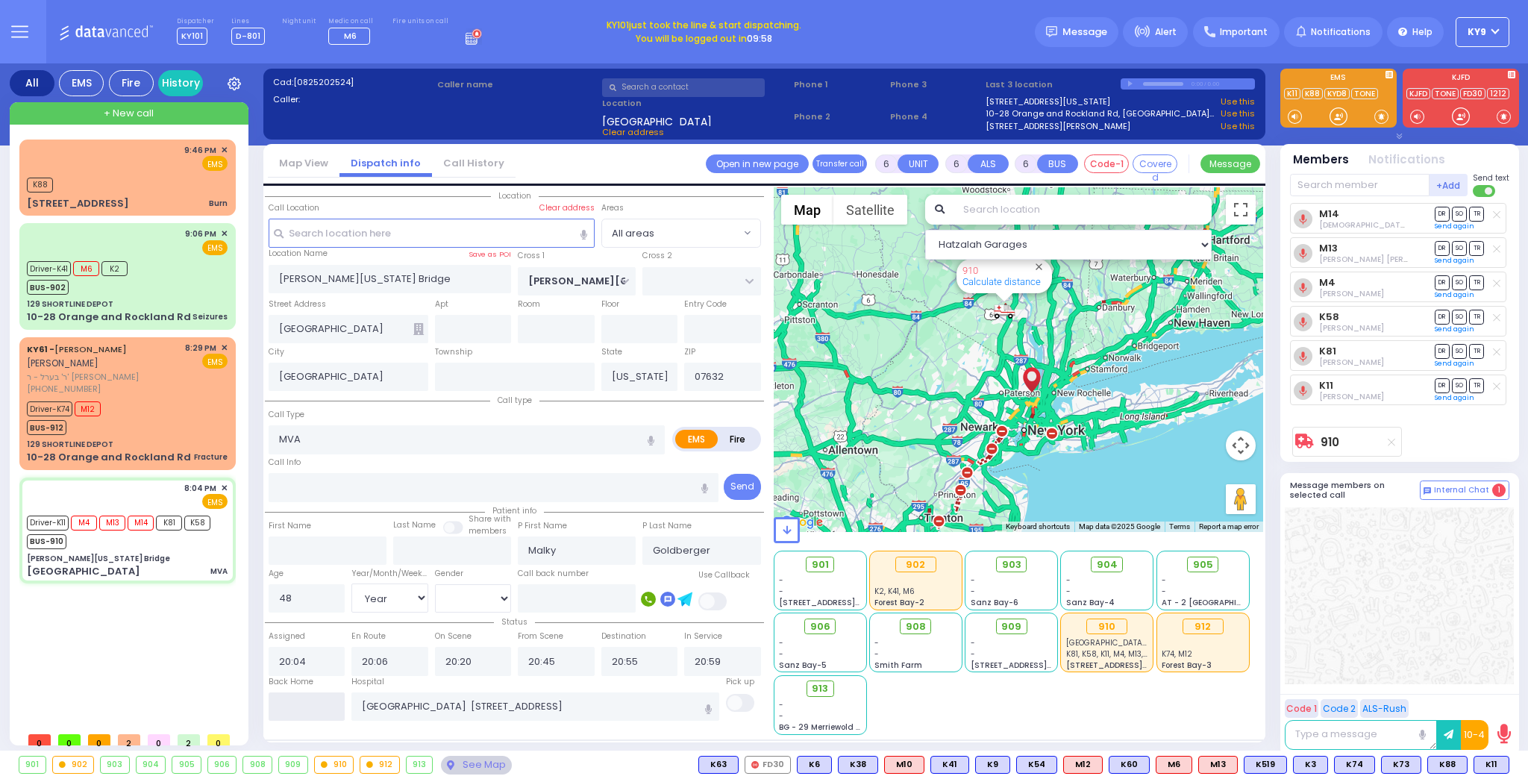
click at [308, 705] on input "text" at bounding box center [307, 706] width 77 height 28
click at [308, 706] on input "text" at bounding box center [307, 706] width 77 height 28
type input "21:57"
